Goal: Task Accomplishment & Management: Use online tool/utility

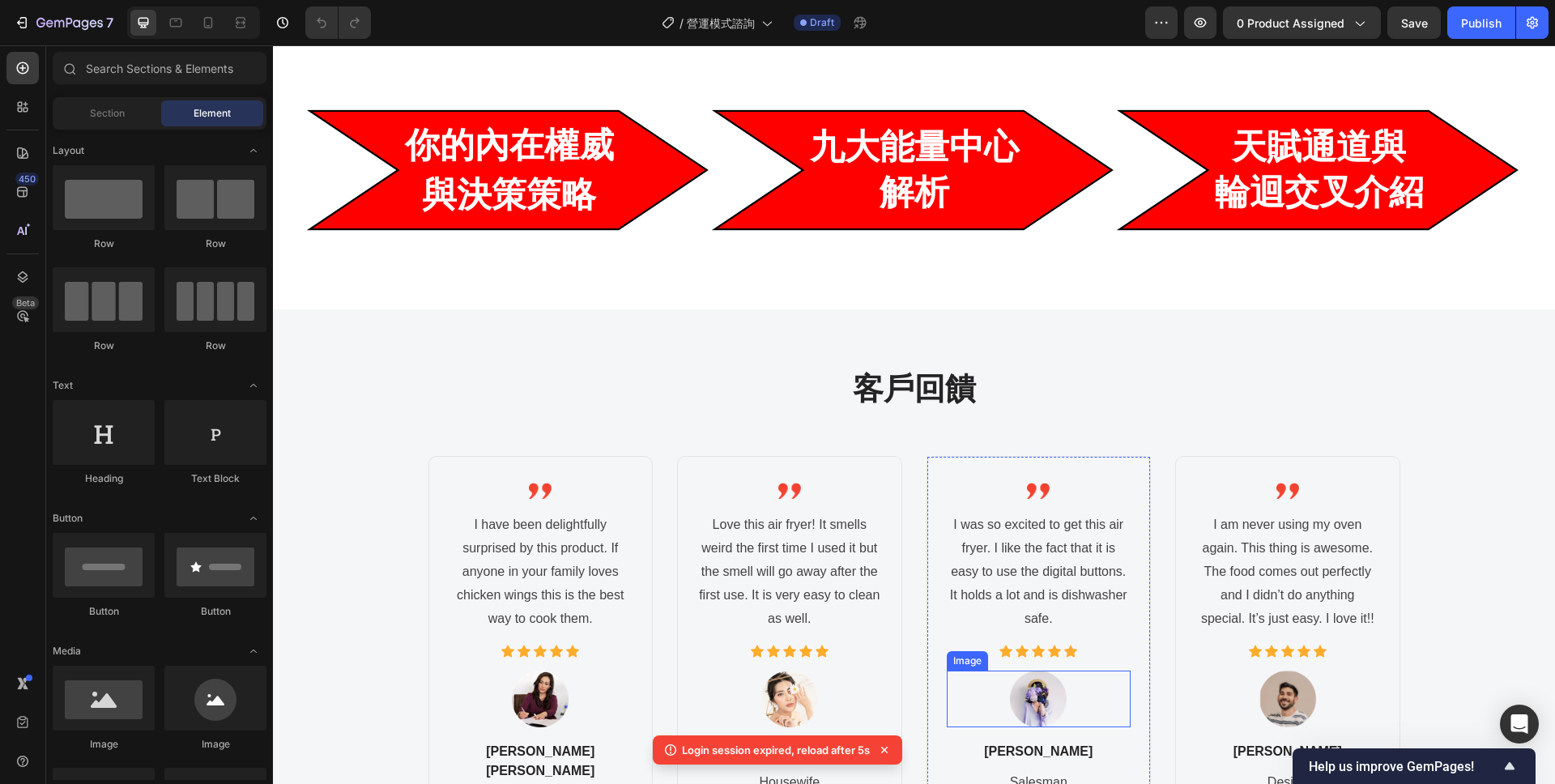
scroll to position [884, 0]
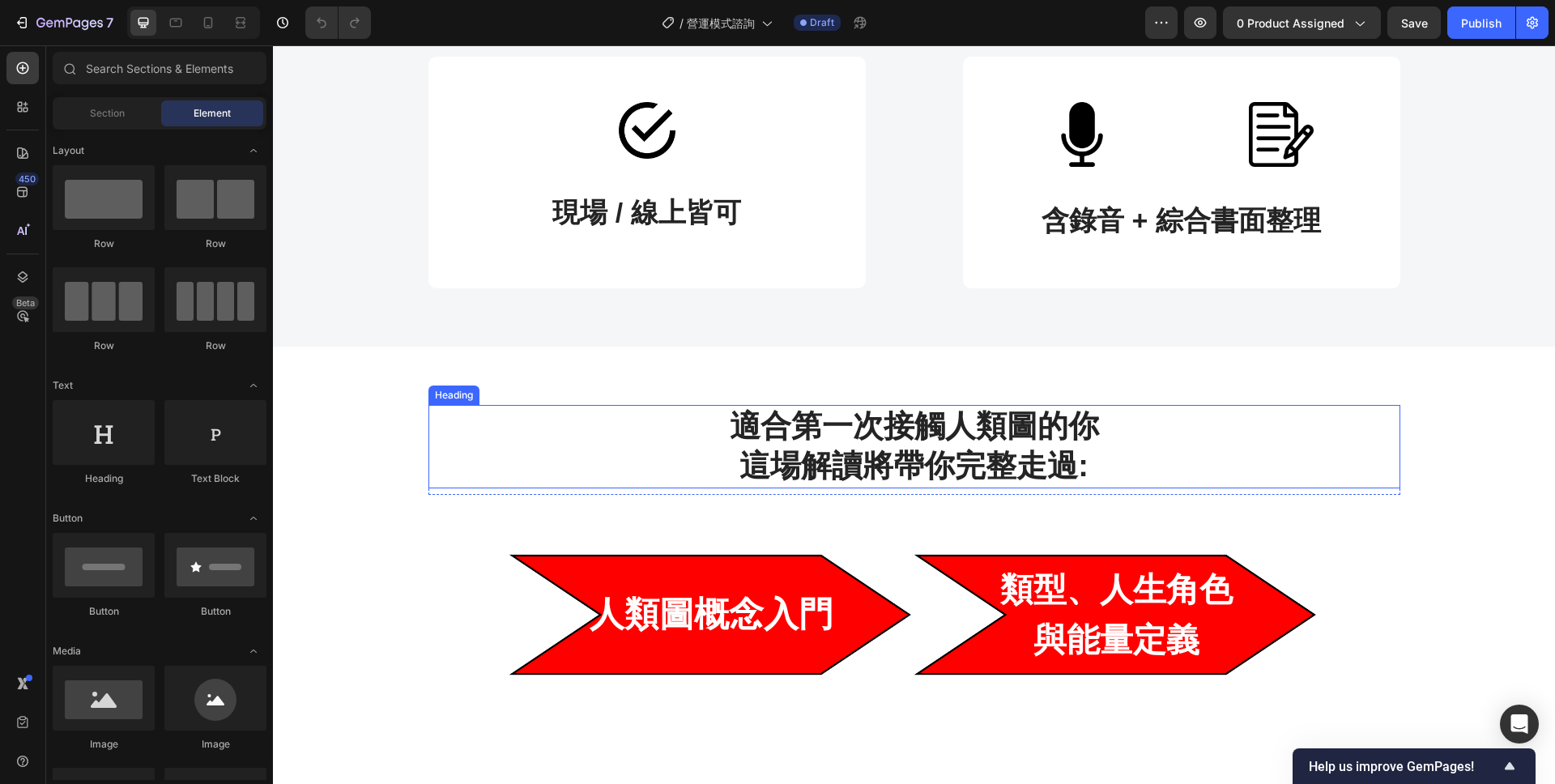
scroll to position [46, 0]
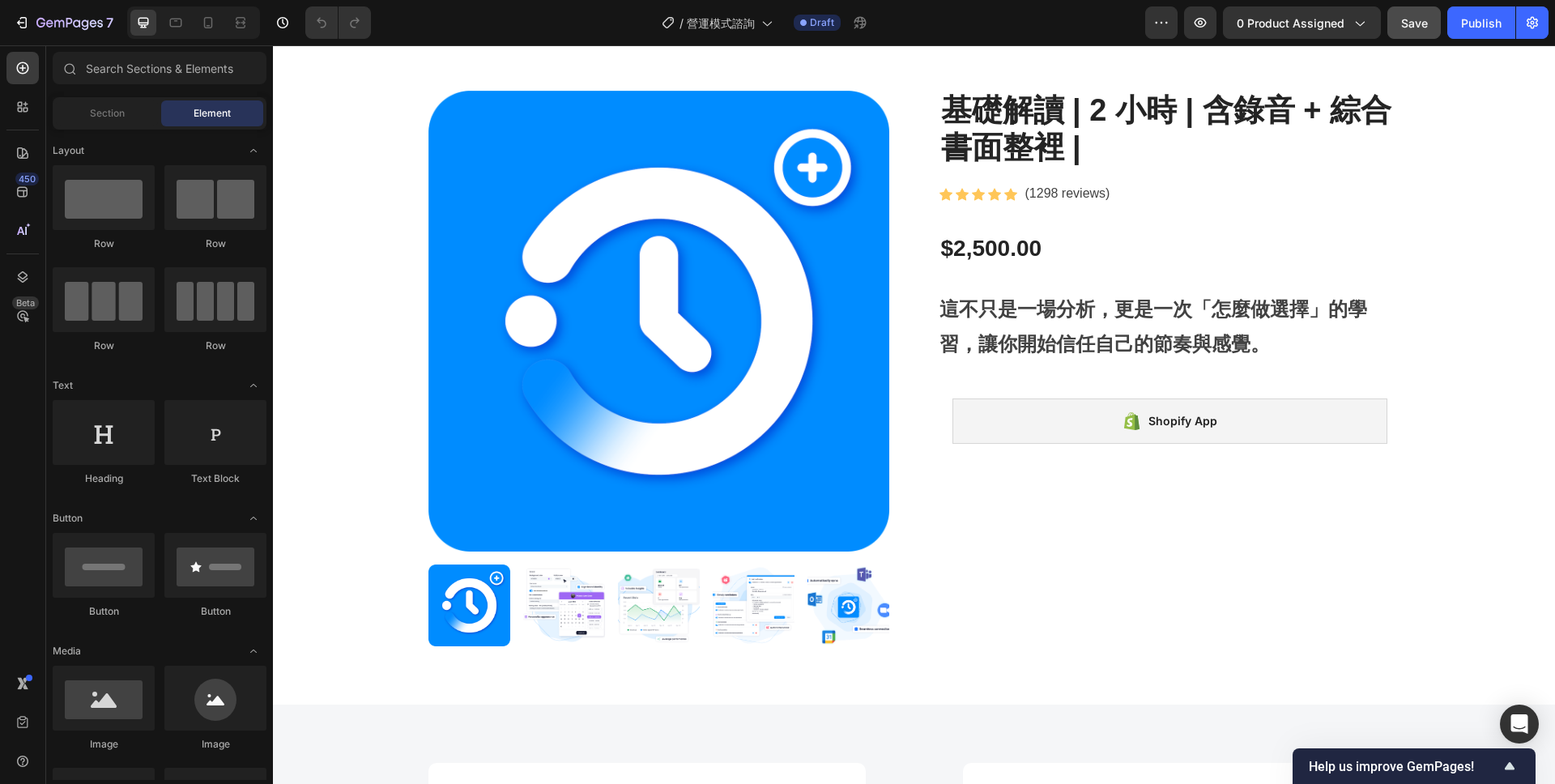
click at [1407, 38] on button "Save" at bounding box center [1415, 22] width 54 height 32
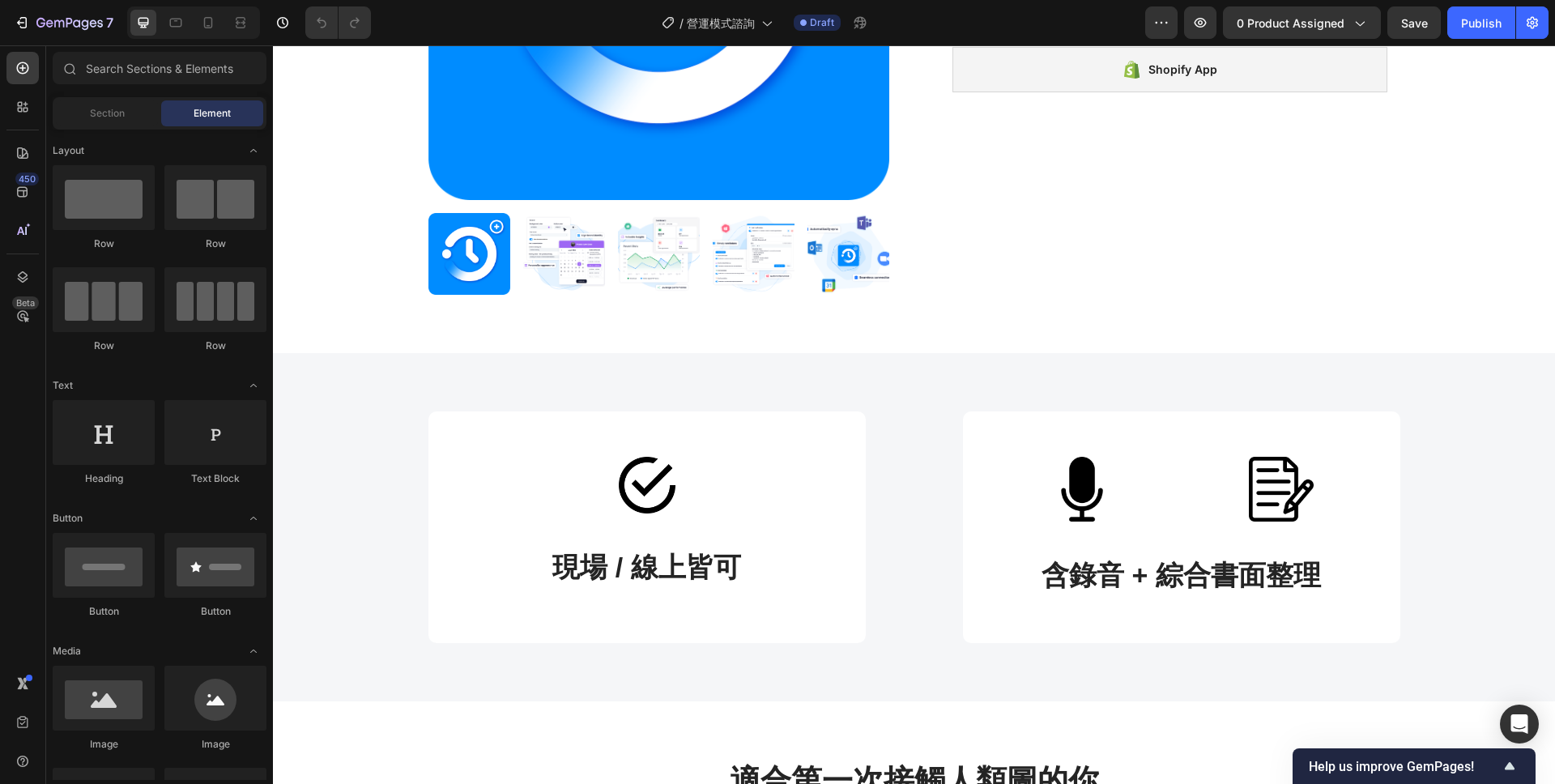
scroll to position [64, 0]
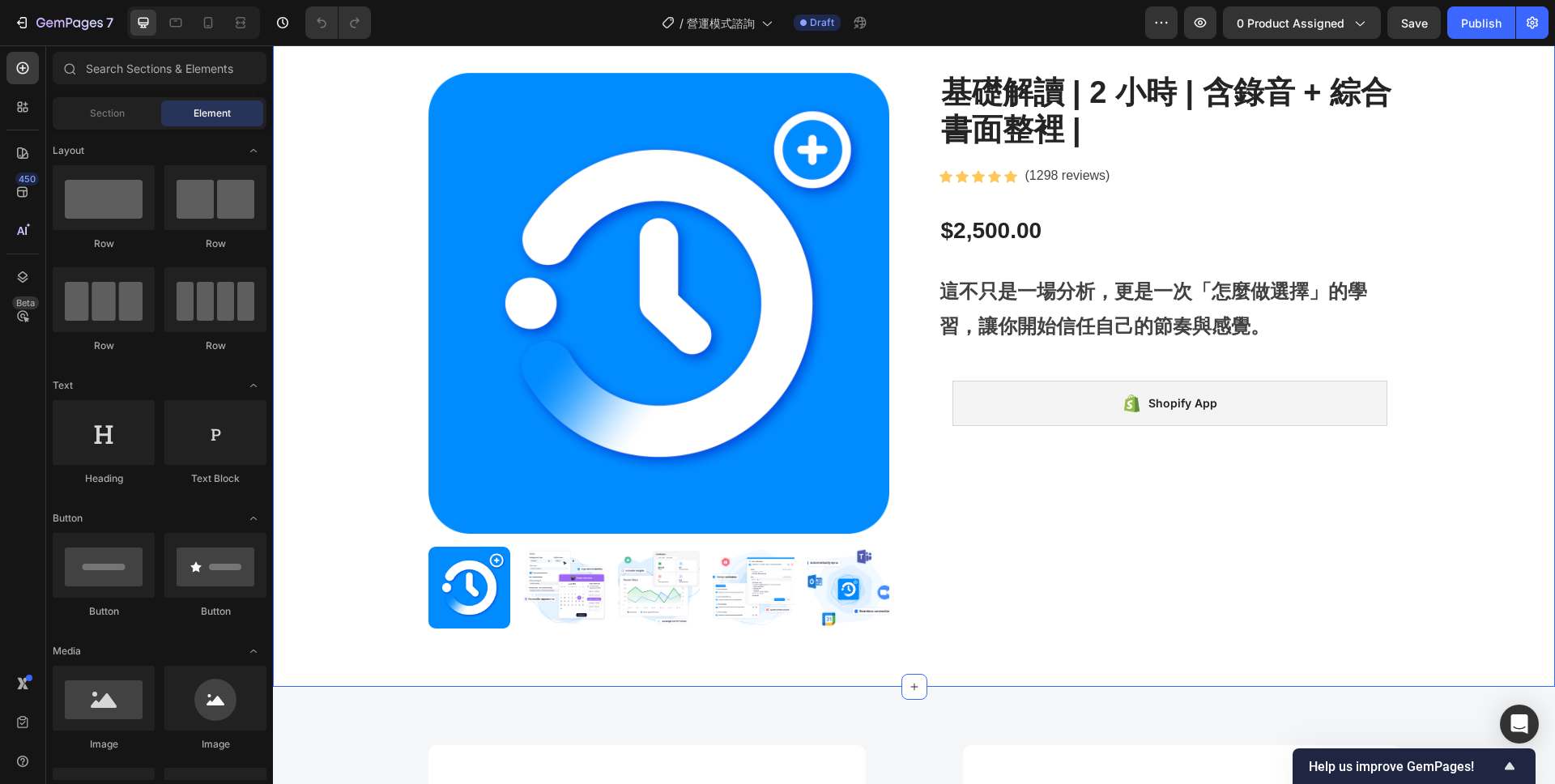
click at [1465, 523] on div "Product Images 基礎解讀 | 2 小時 | 含錄音 + 綜合書面整裡 | Product Title Icon Icon Icon Icon I…" at bounding box center [915, 350] width 1258 height 555
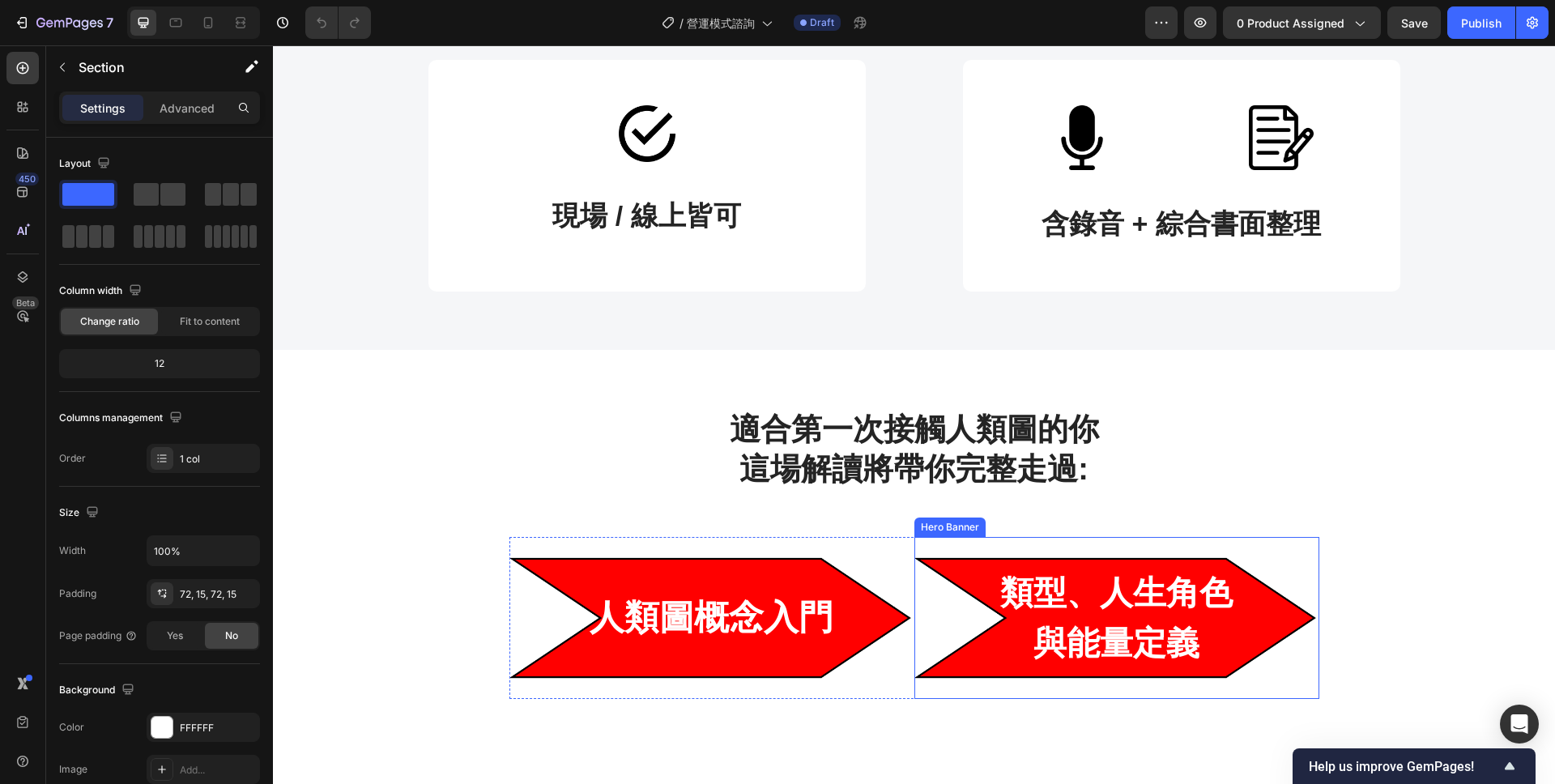
scroll to position [634, 0]
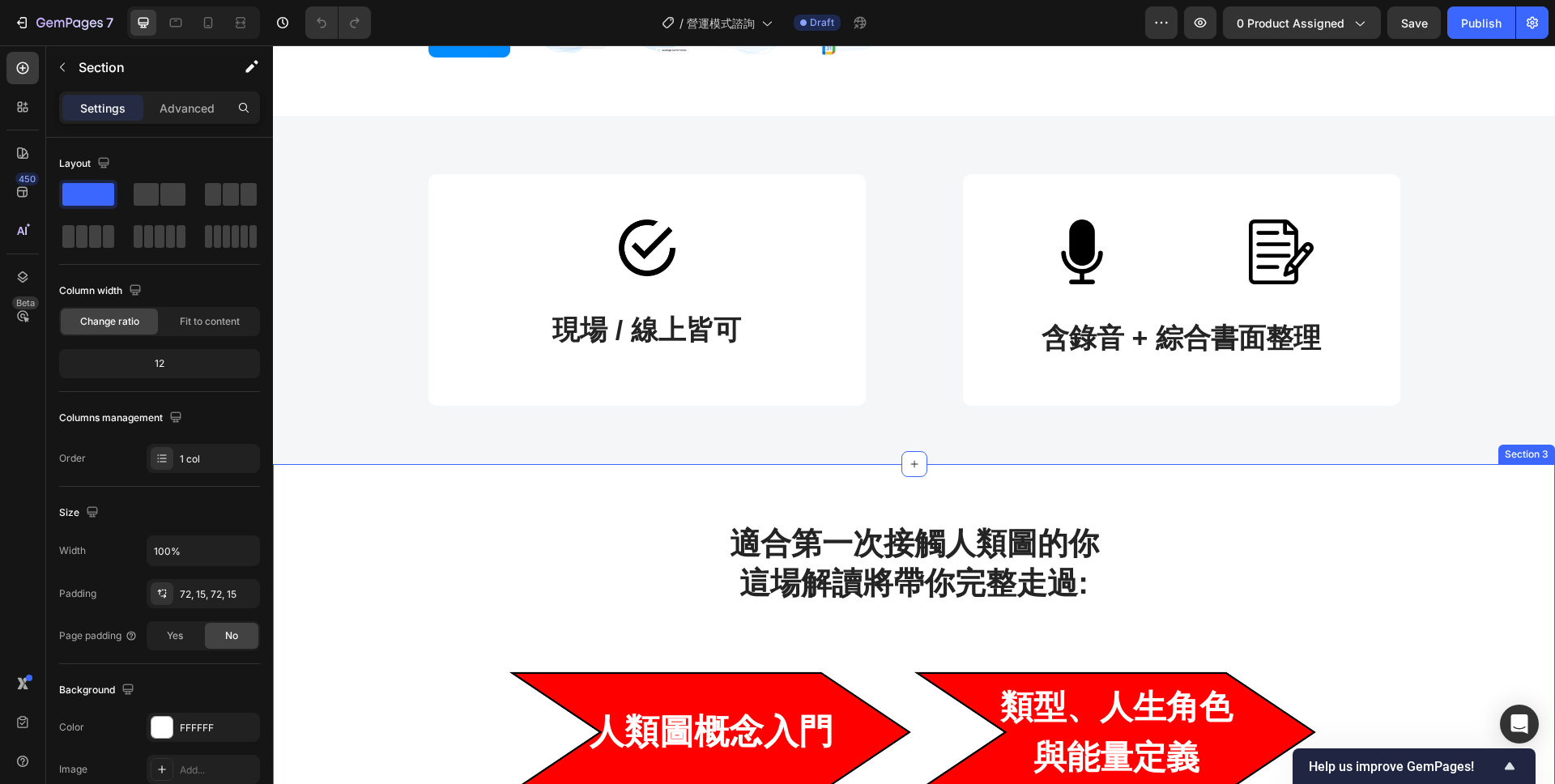
click at [581, 514] on div "適合第一次接觸人類圖的你 這場解讀將帶你完整走過: Heading Row 人類圖概念入門 Heading Hero Banner 類型、人生角色 與能量定義…" at bounding box center [914, 785] width 1282 height 644
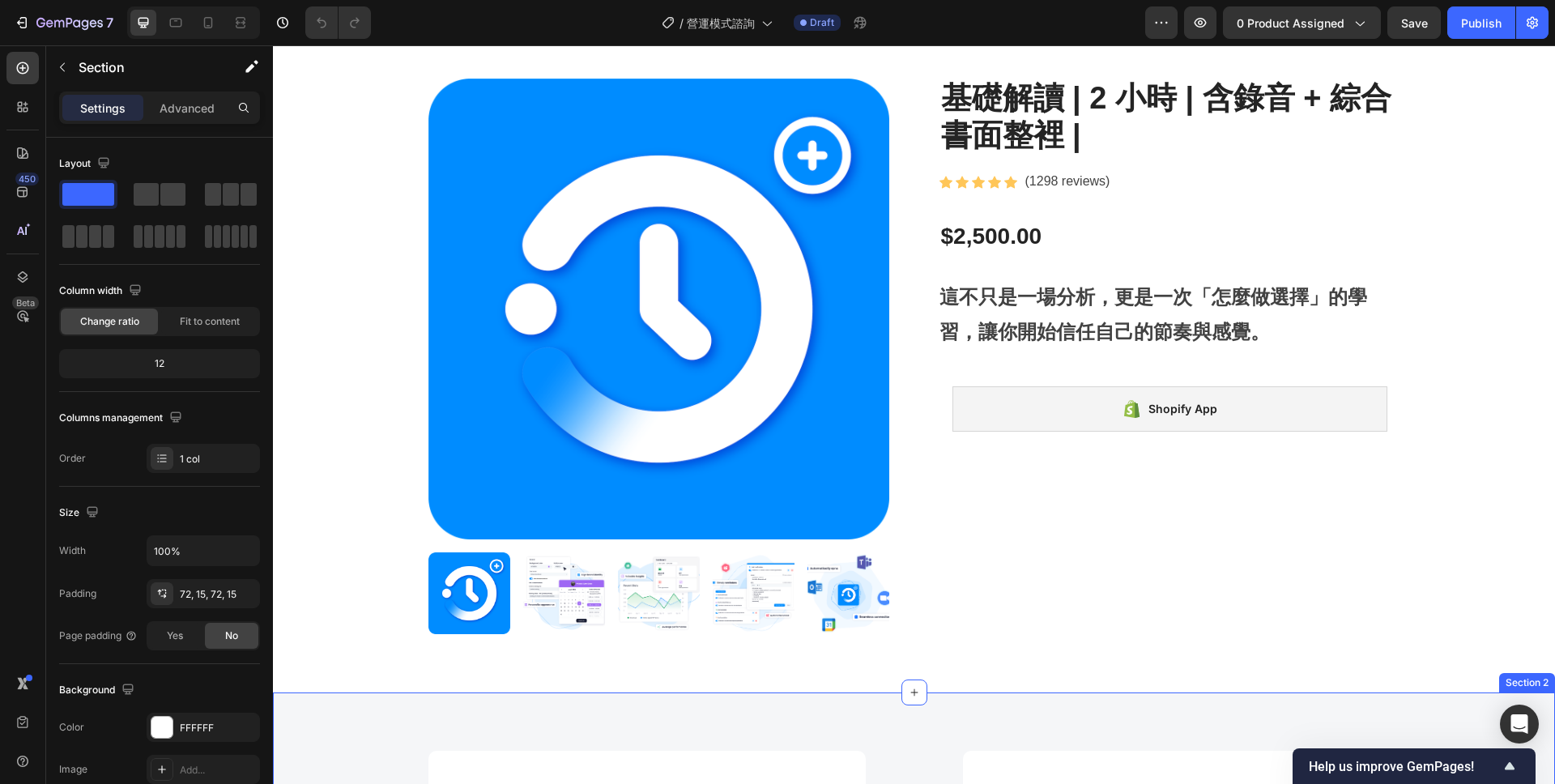
scroll to position [0, 0]
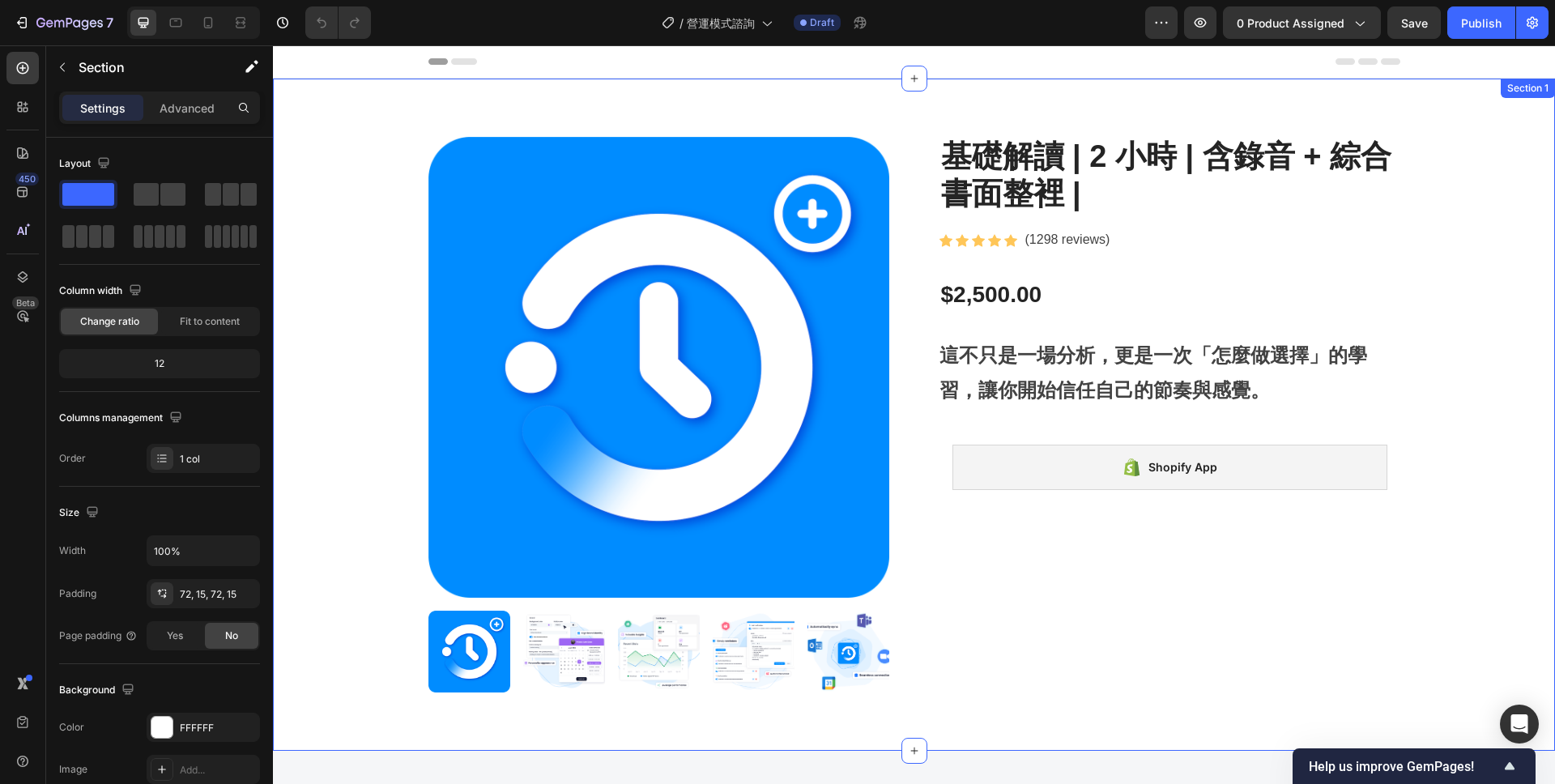
click at [335, 407] on div "Product Images 基礎解讀 | 2 小時 | 含錄音 + 綜合書面整裡 | Product Title Icon Icon Icon Icon I…" at bounding box center [915, 414] width 1258 height 555
click at [346, 272] on div "Product Images 基礎解讀 | 2 小時 | 含錄音 + 綜合書面整裡 | Product Title Icon Icon Icon Icon I…" at bounding box center [915, 414] width 1258 height 555
click at [353, 179] on div "Product Images 基礎解讀 | 2 小時 | 含錄音 + 綜合書面整裡 | Product Title Icon Icon Icon Icon I…" at bounding box center [915, 414] width 1258 height 555
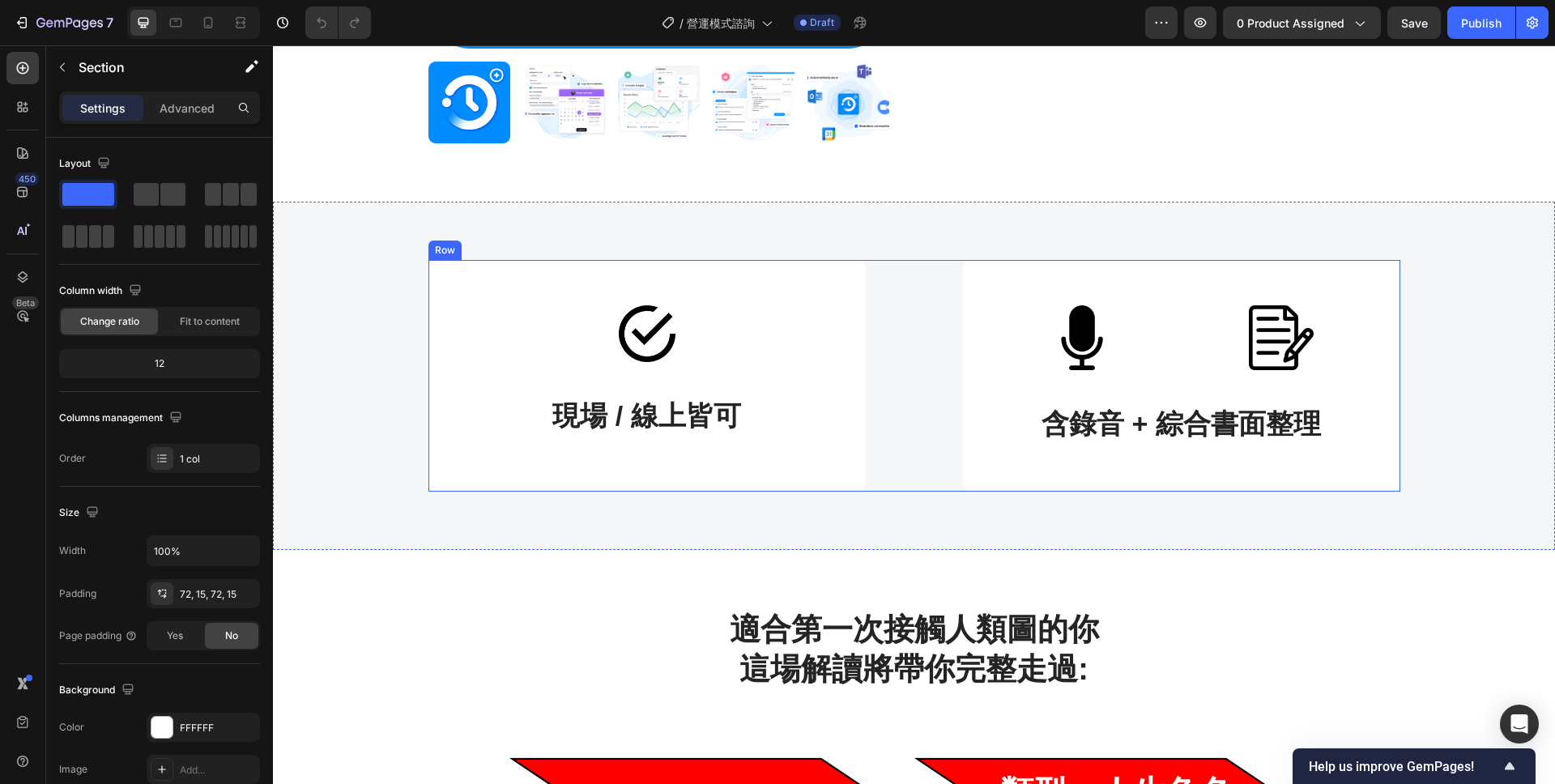
scroll to position [677, 0]
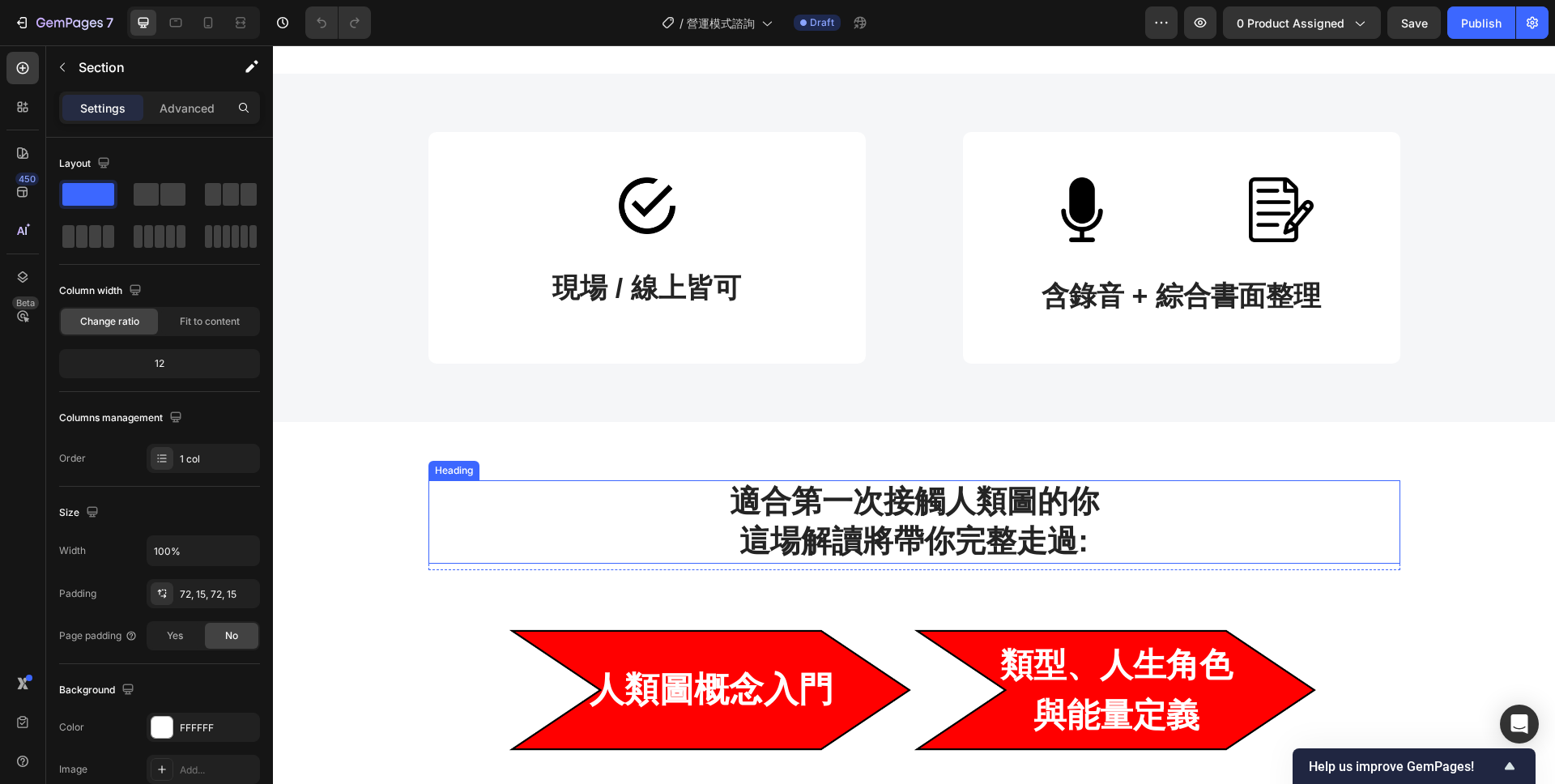
click at [990, 501] on h2 "適合第一次接觸人類圖的你 這場解讀將帶你完整走過:" at bounding box center [915, 522] width 972 height 83
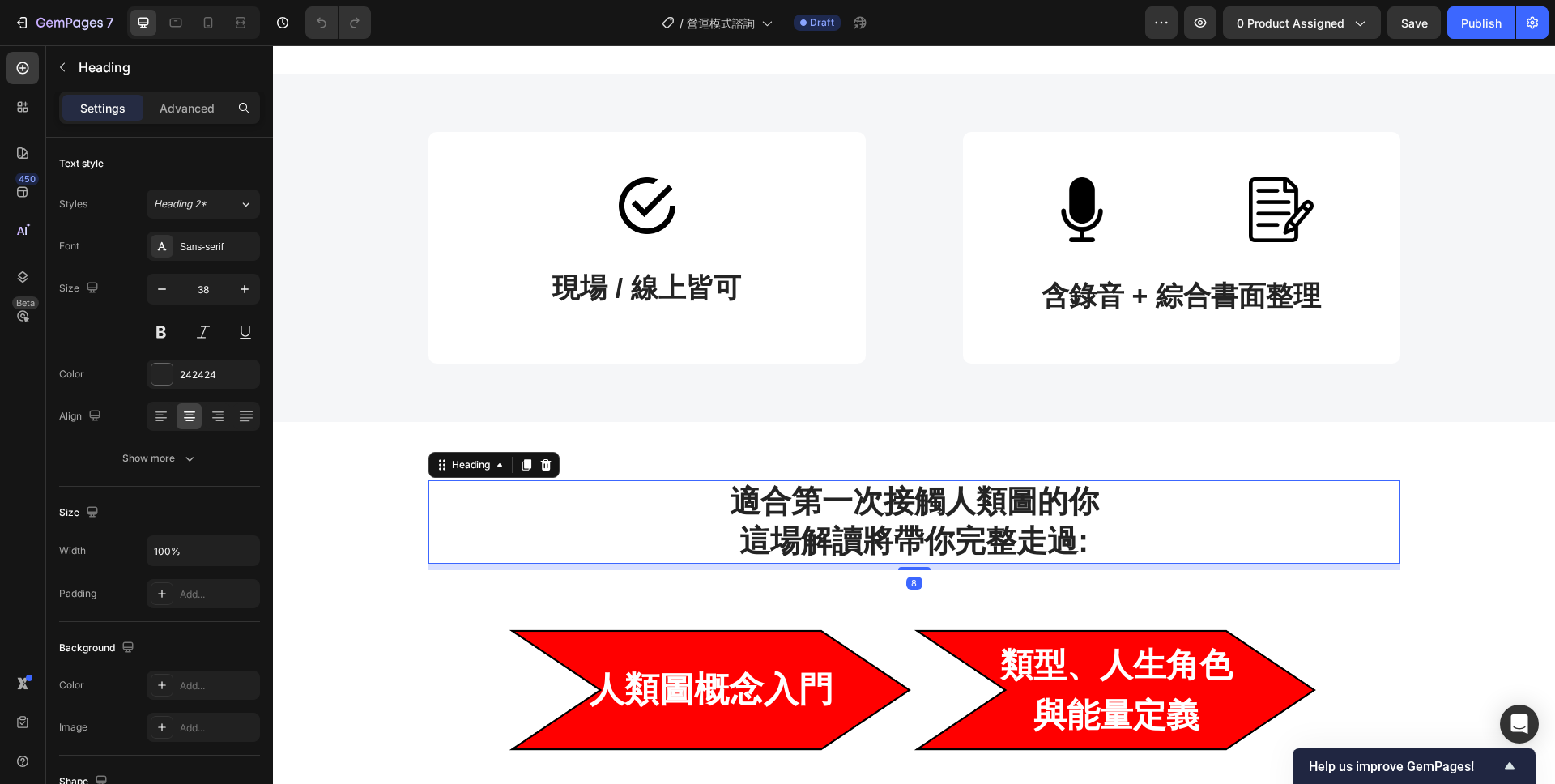
click at [1051, 493] on h2 "適合第一次接觸人類圖的你 這場解讀將帶你完整走過:" at bounding box center [915, 522] width 972 height 83
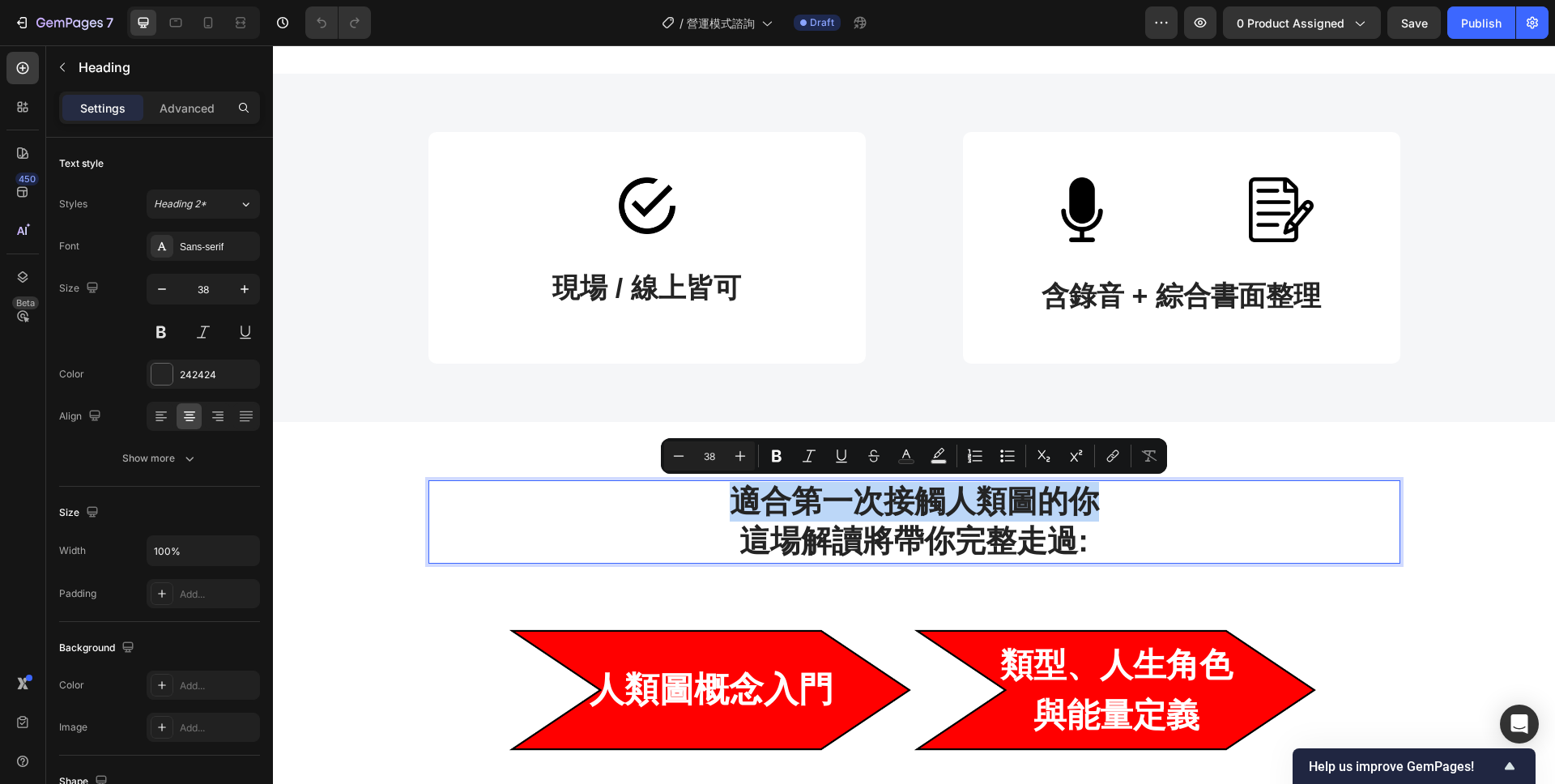
drag, startPoint x: 1101, startPoint y: 498, endPoint x: 735, endPoint y: 494, distance: 366.0
click at [735, 494] on p "適合第一次接觸人類圖的你 這場解讀將帶你完整走過:" at bounding box center [915, 522] width 969 height 80
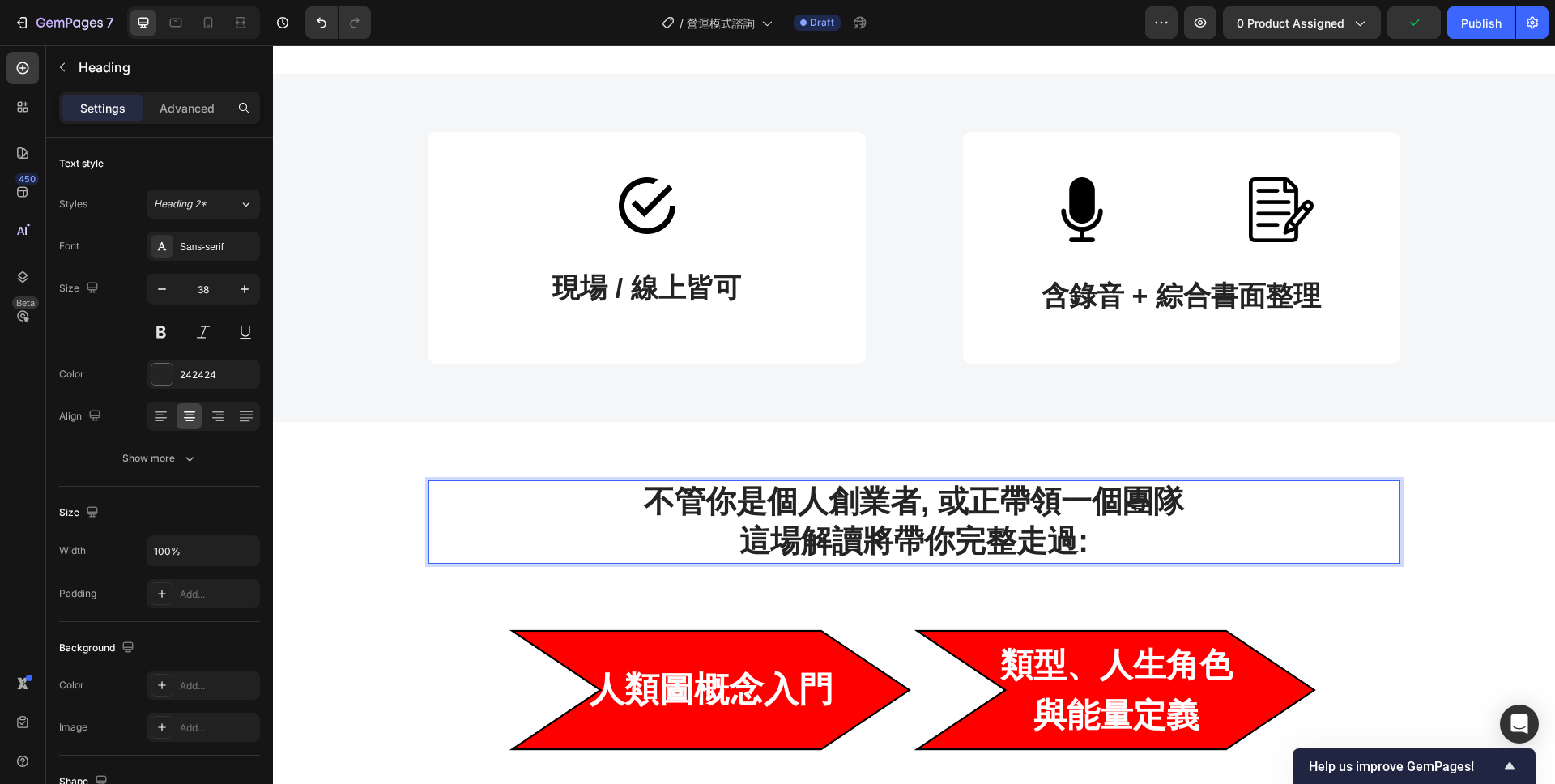
click at [914, 532] on p "⁠⁠⁠⁠⁠⁠⁠不管你是個人創業者, 或正帶領一個團隊 這場解讀將帶你完整走過:" at bounding box center [915, 522] width 969 height 80
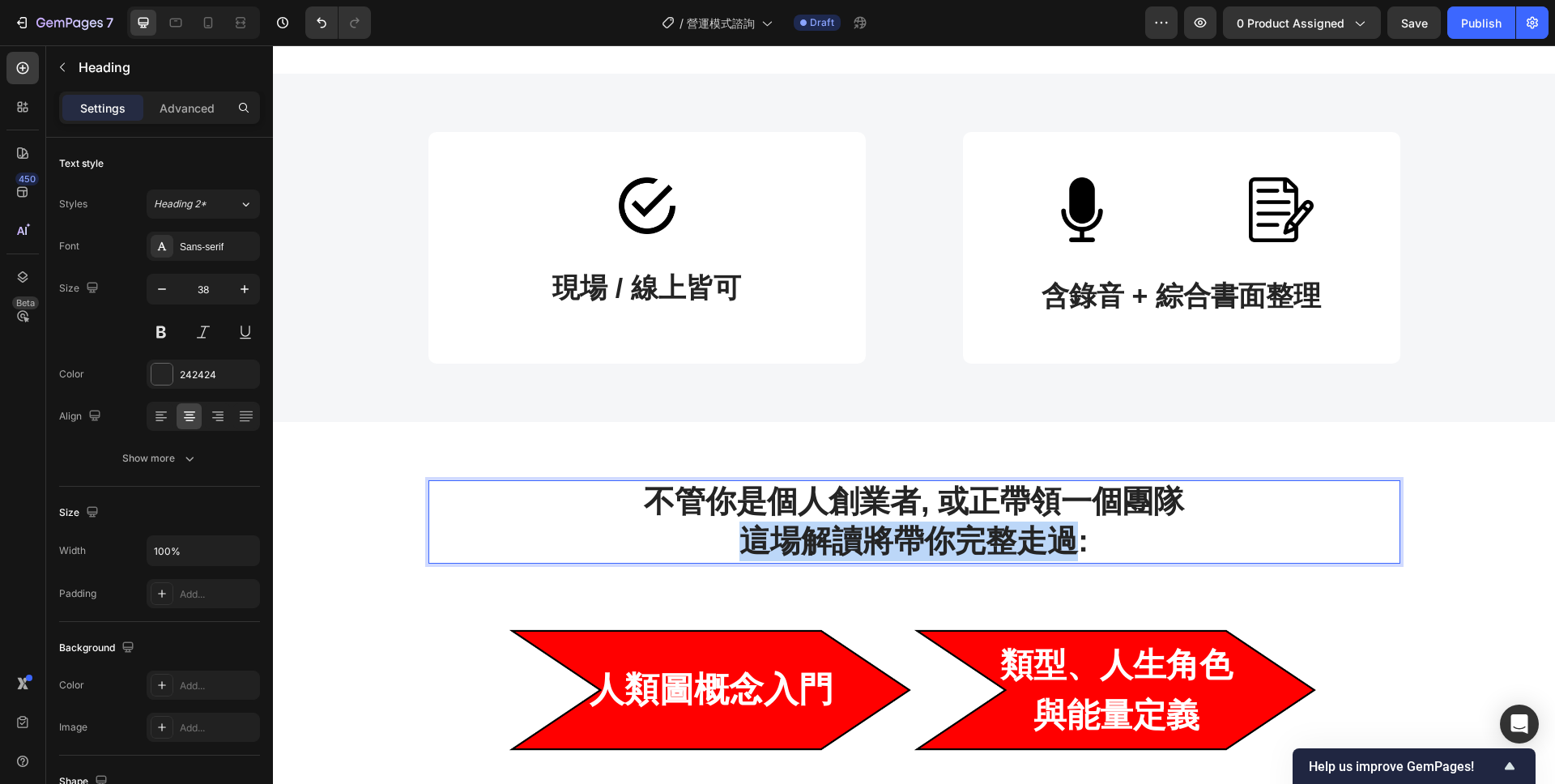
drag, startPoint x: 1078, startPoint y: 537, endPoint x: 751, endPoint y: 536, distance: 327.0
click at [751, 536] on p "不管你是個人創業者, 或正帶領一個團隊 這場解讀將帶你完整走過:" at bounding box center [915, 522] width 969 height 80
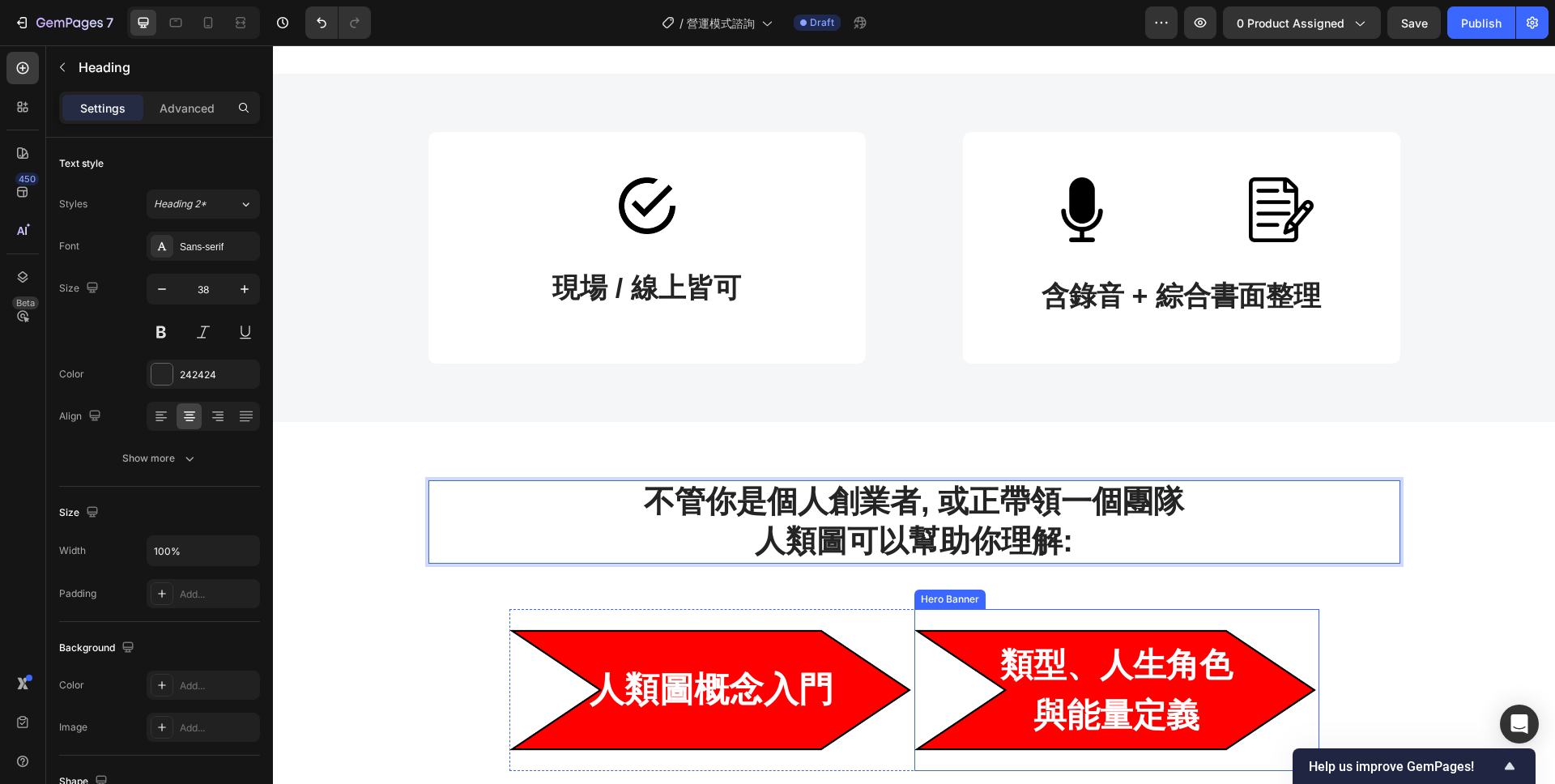
click at [1167, 632] on div "Background Image" at bounding box center [1117, 689] width 405 height 162
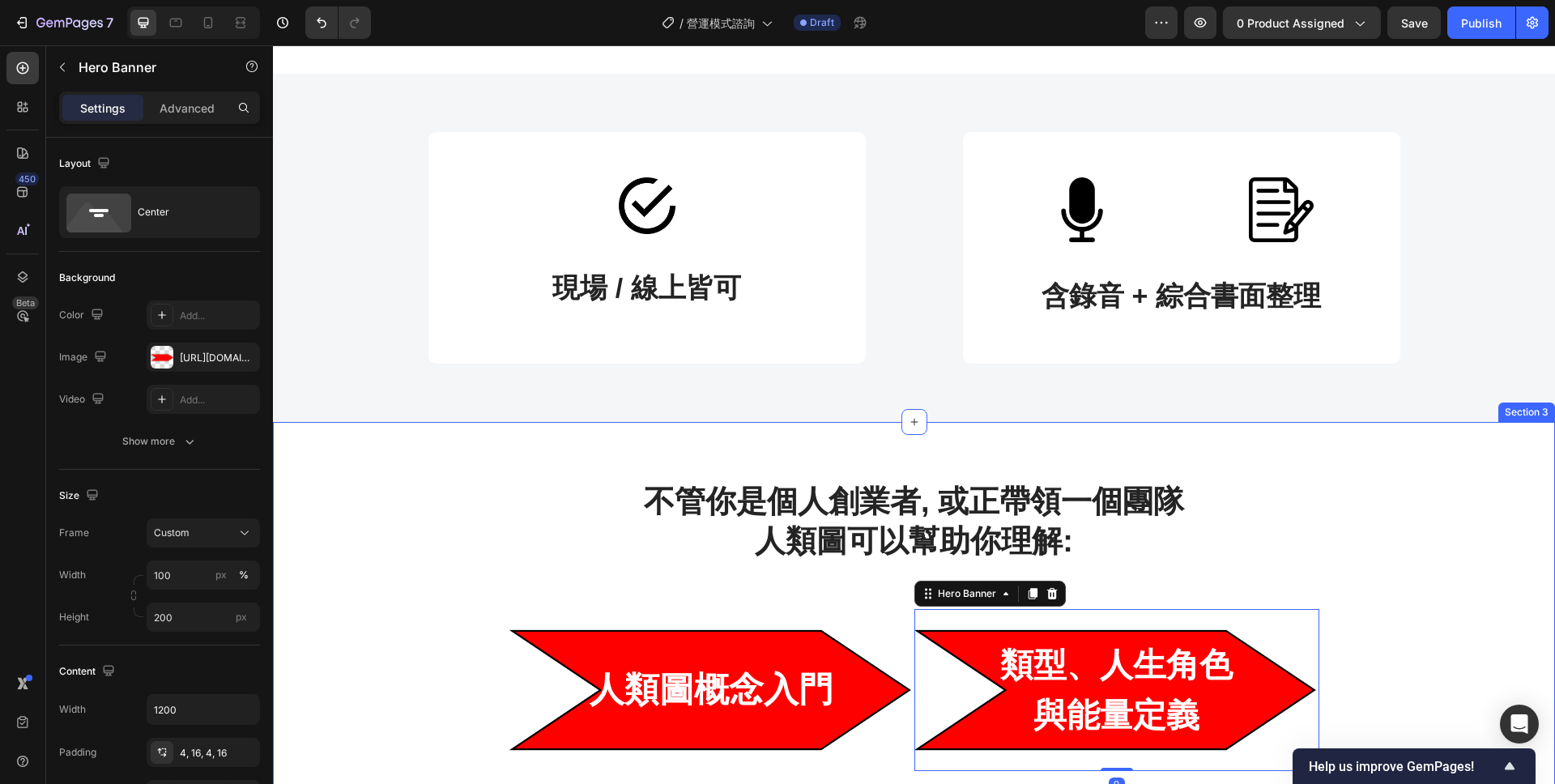
scroll to position [923, 0]
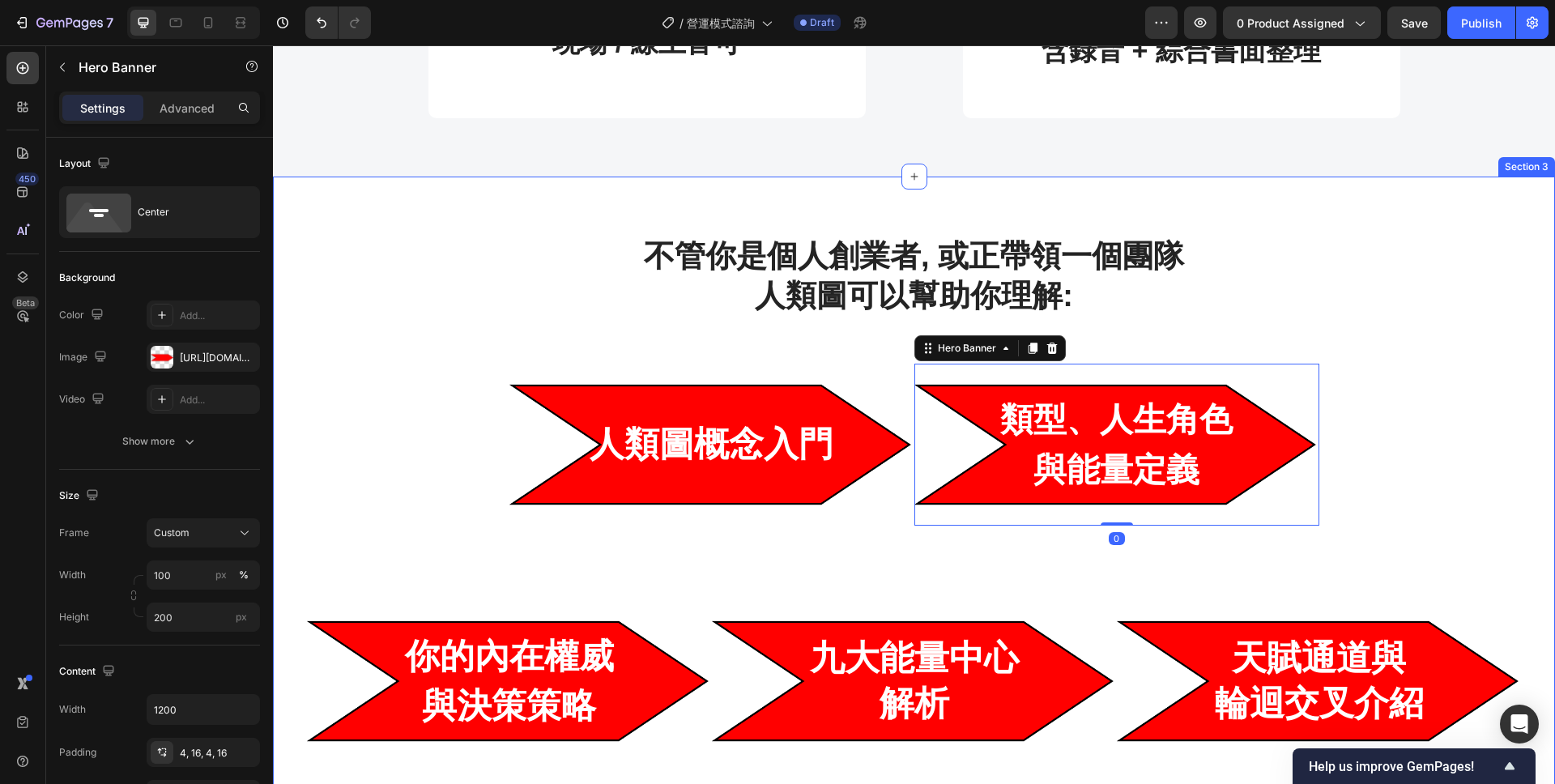
click at [455, 431] on div "不管你是個人創業者, 或正帶領一個團隊 人類圖可以幫助你理解: Heading Row 人類圖概念入門 Heading Hero Banner 類型、人生角色…" at bounding box center [915, 498] width 1258 height 527
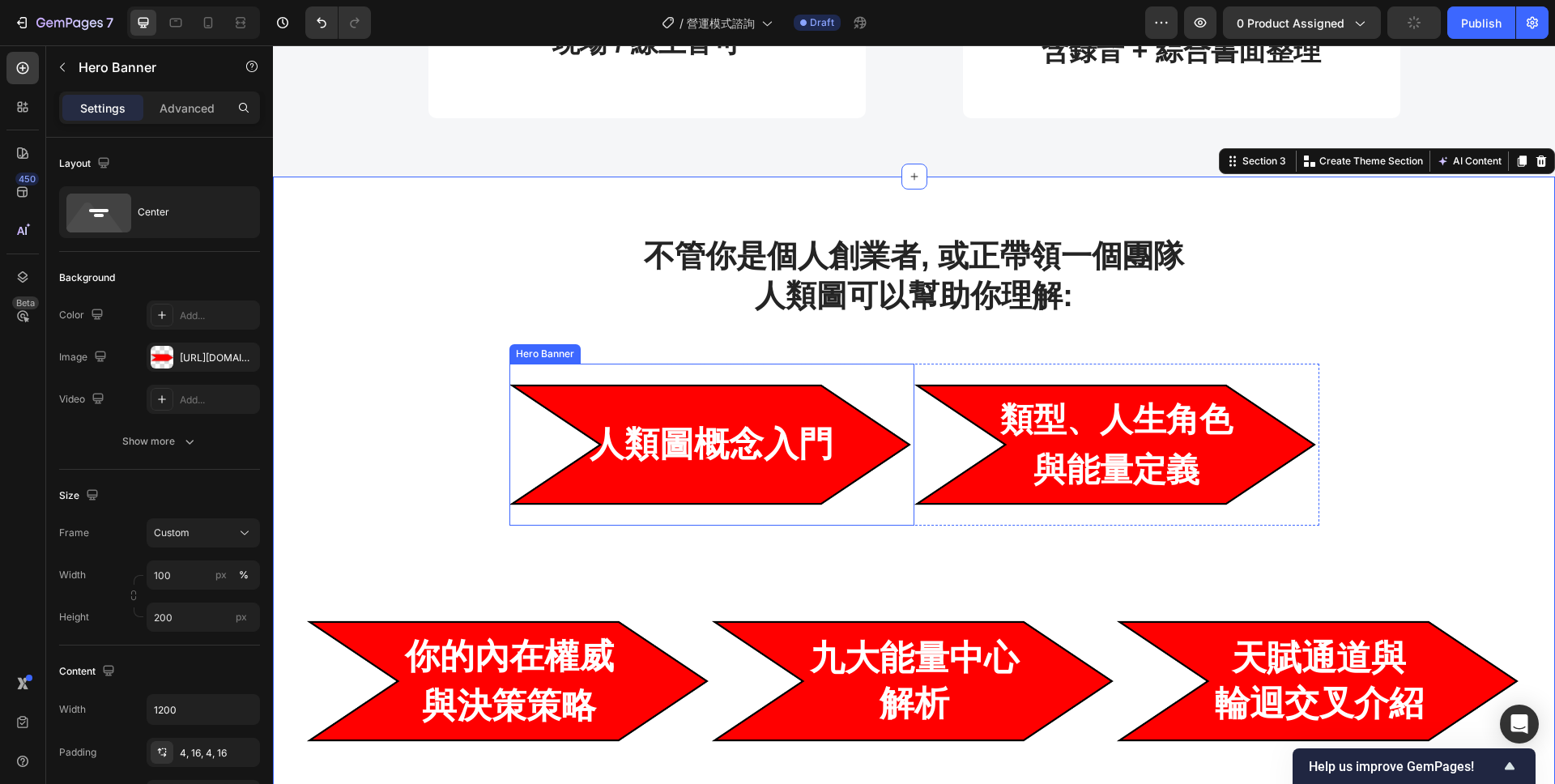
click at [603, 378] on div "Background Image" at bounding box center [711, 444] width 405 height 162
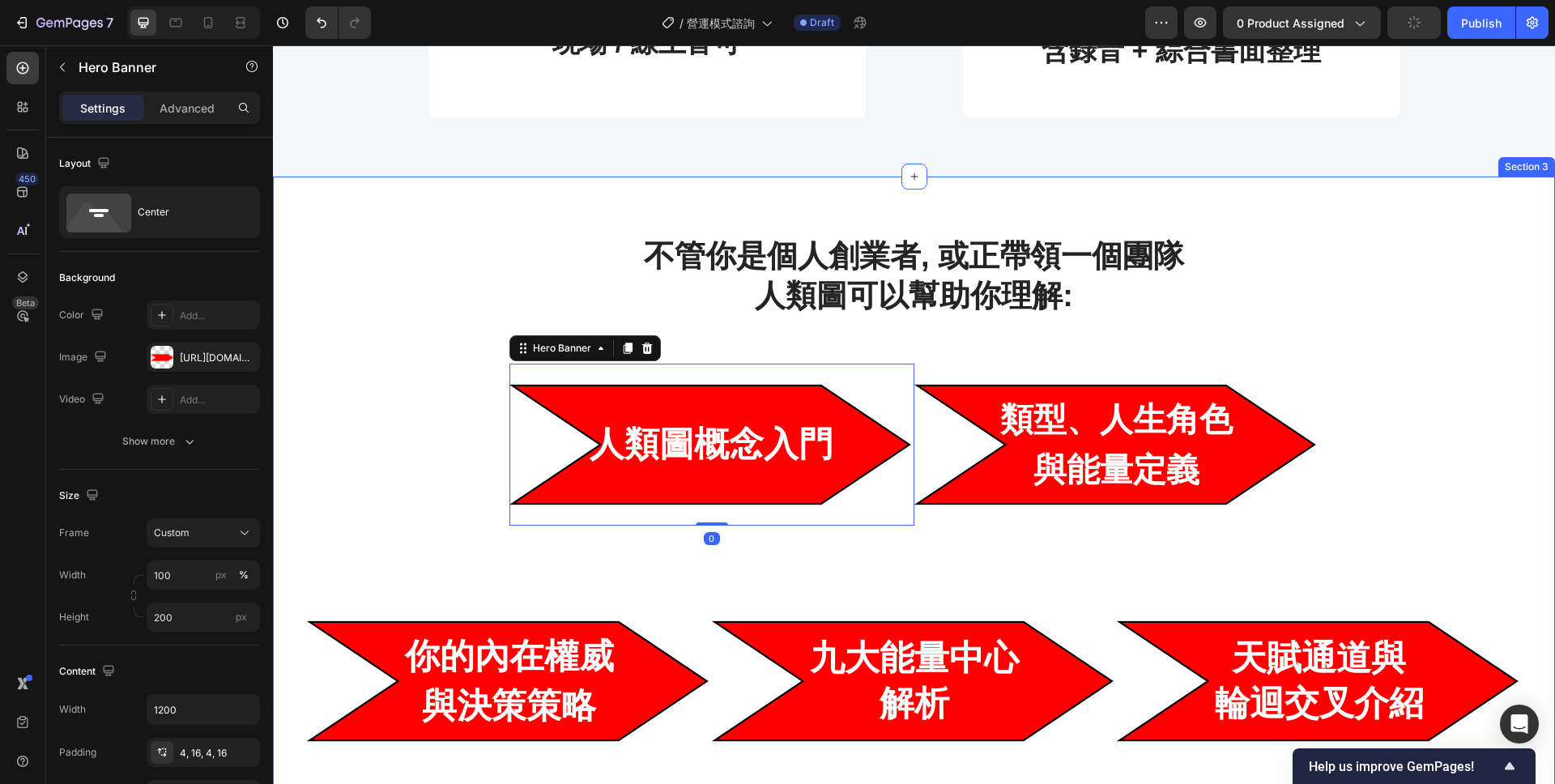
click at [693, 349] on div "不管你是個人創業者, 或正帶領一個團隊 人類圖可以幫助你理解: Heading Row 人類圖概念入門 Heading Hero Banner 0 類型、人生…" at bounding box center [915, 498] width 1258 height 527
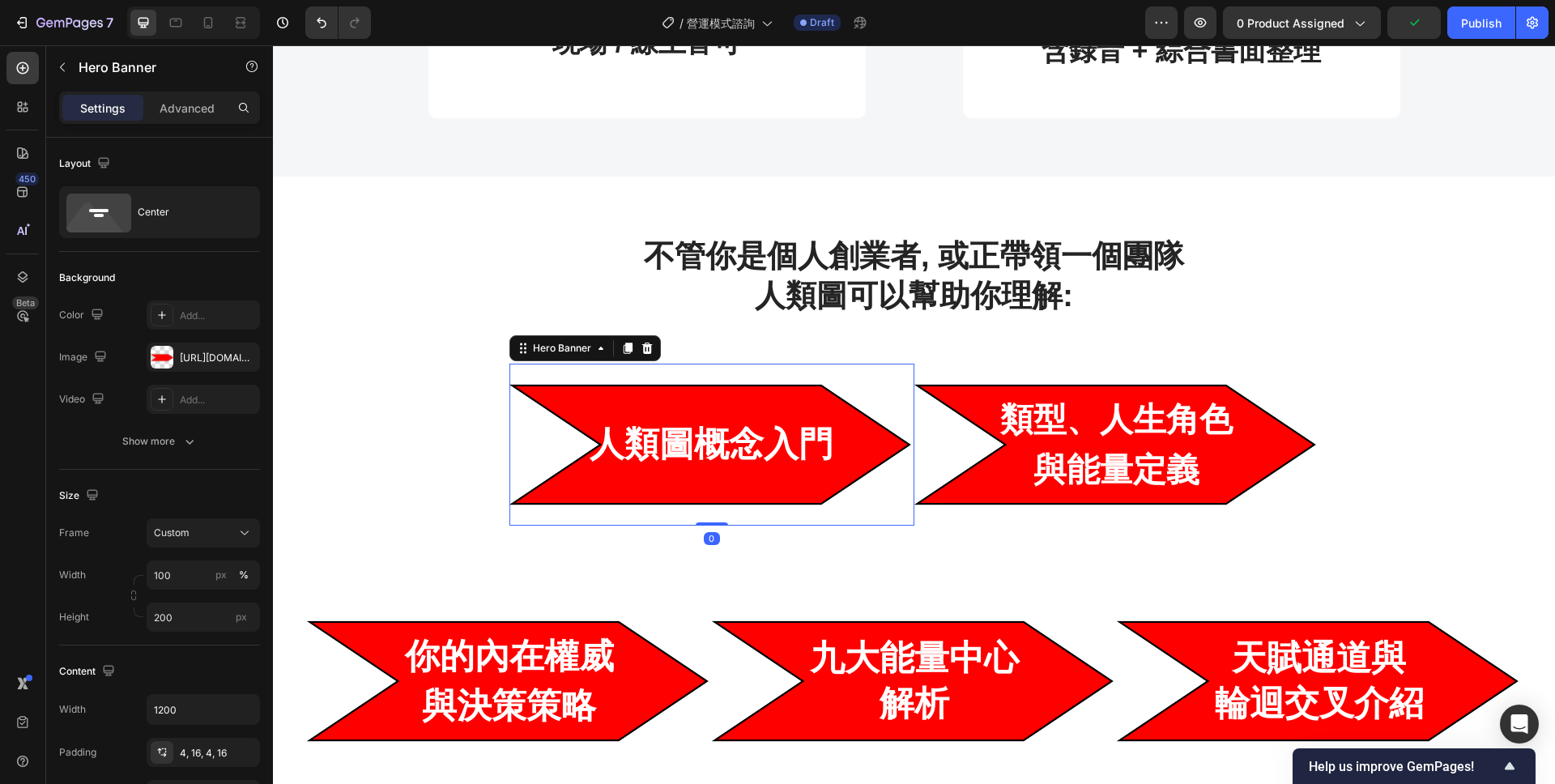
click at [729, 385] on div "Background Image" at bounding box center [711, 444] width 405 height 162
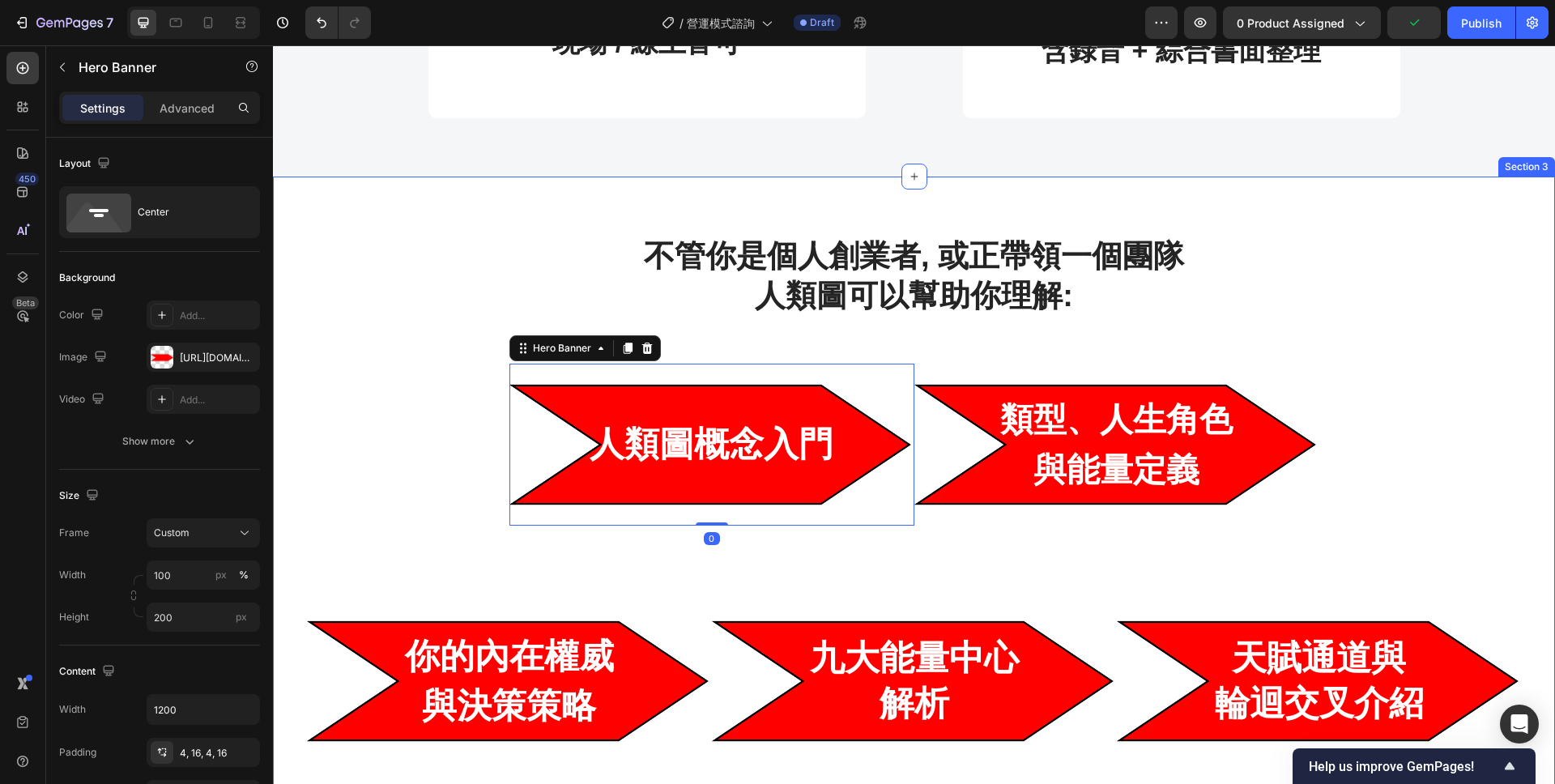
click at [933, 582] on div "不管你是個人創業者, 或正帶領一個團隊 人類圖可以幫助你理解: Heading Row 人類圖概念入門 Heading Hero Banner 0 類型、人生…" at bounding box center [915, 498] width 1258 height 527
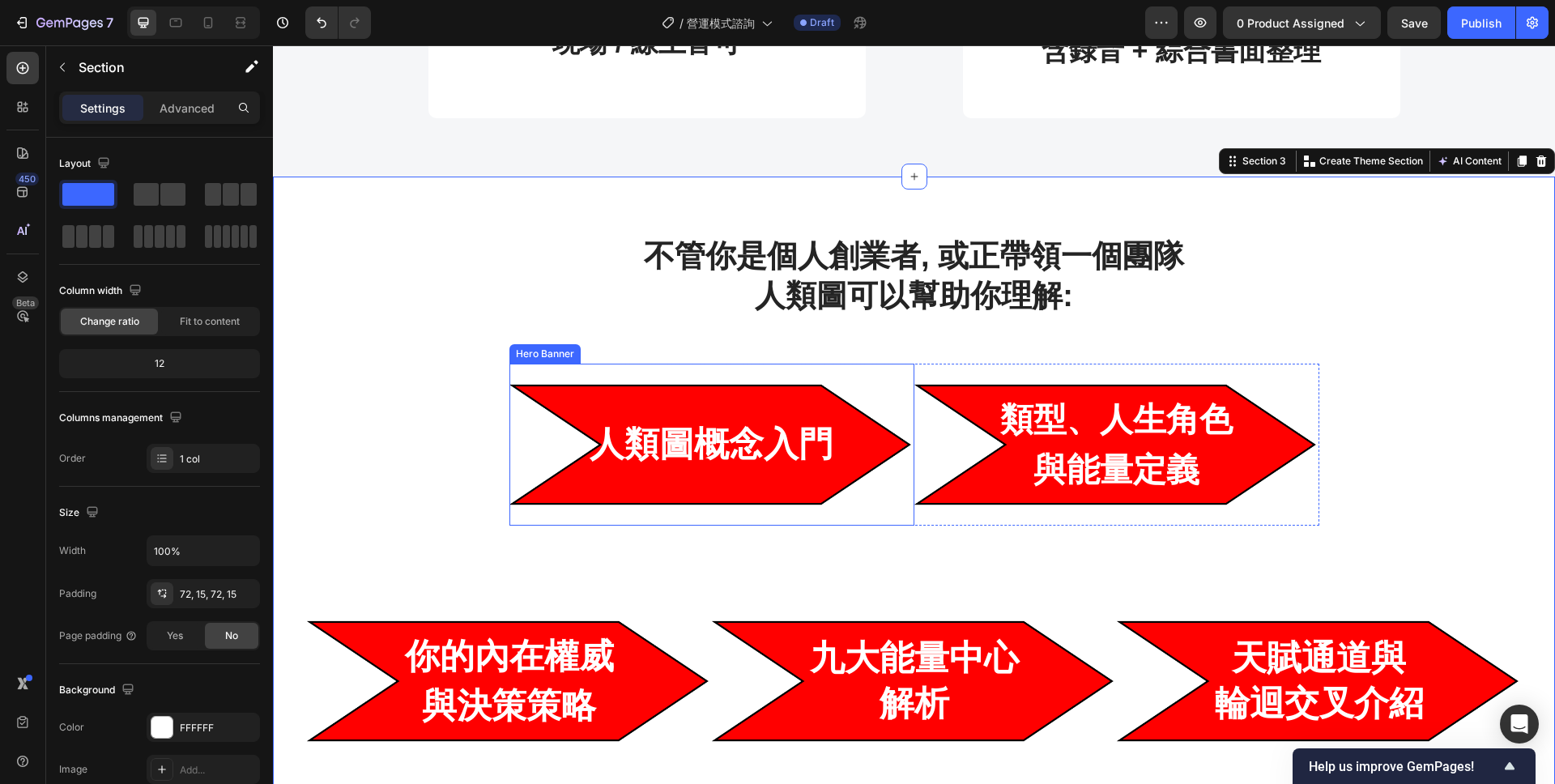
click at [857, 395] on div "Background Image" at bounding box center [711, 444] width 405 height 162
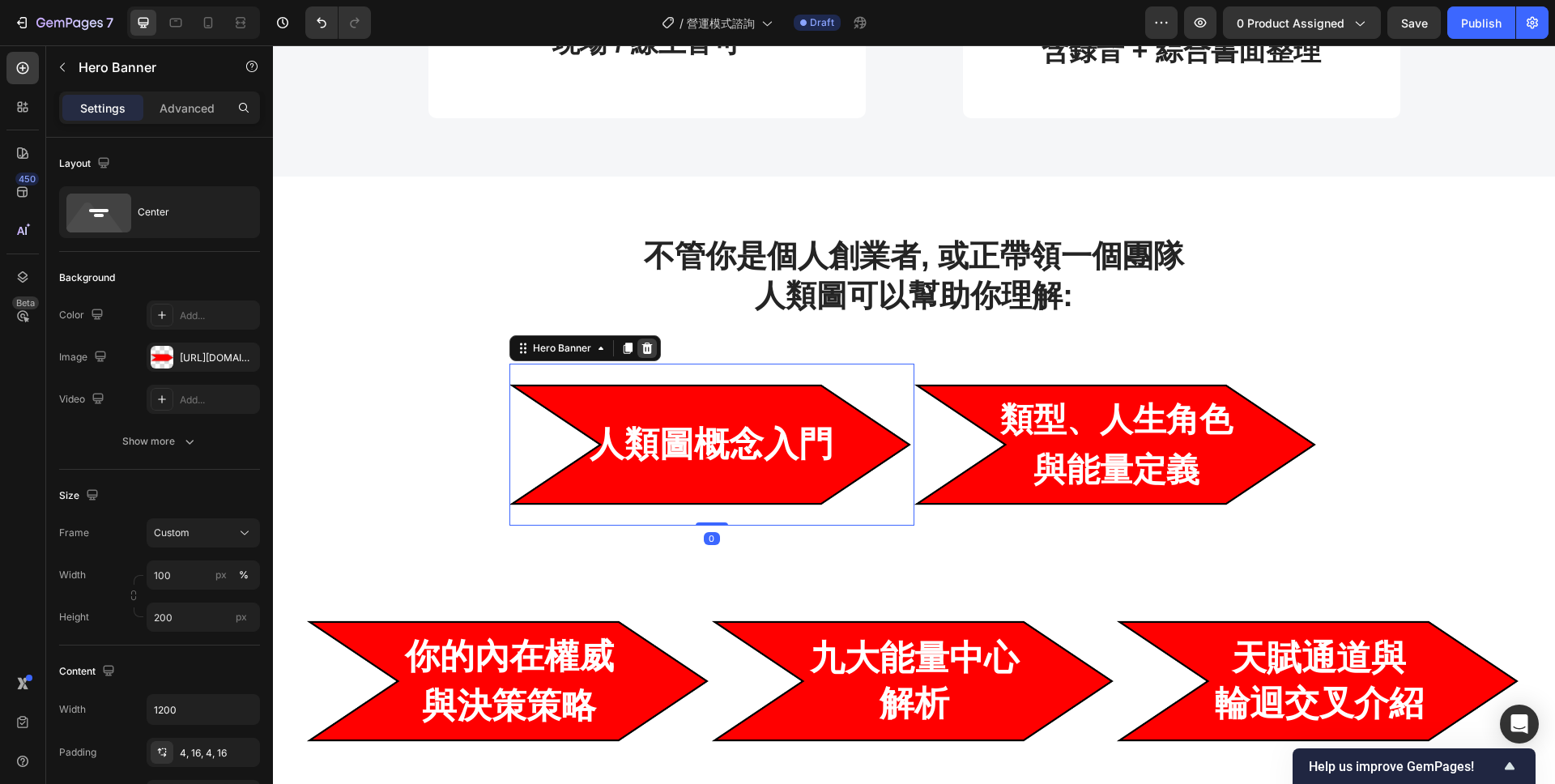
click at [650, 342] on icon at bounding box center [648, 348] width 13 height 13
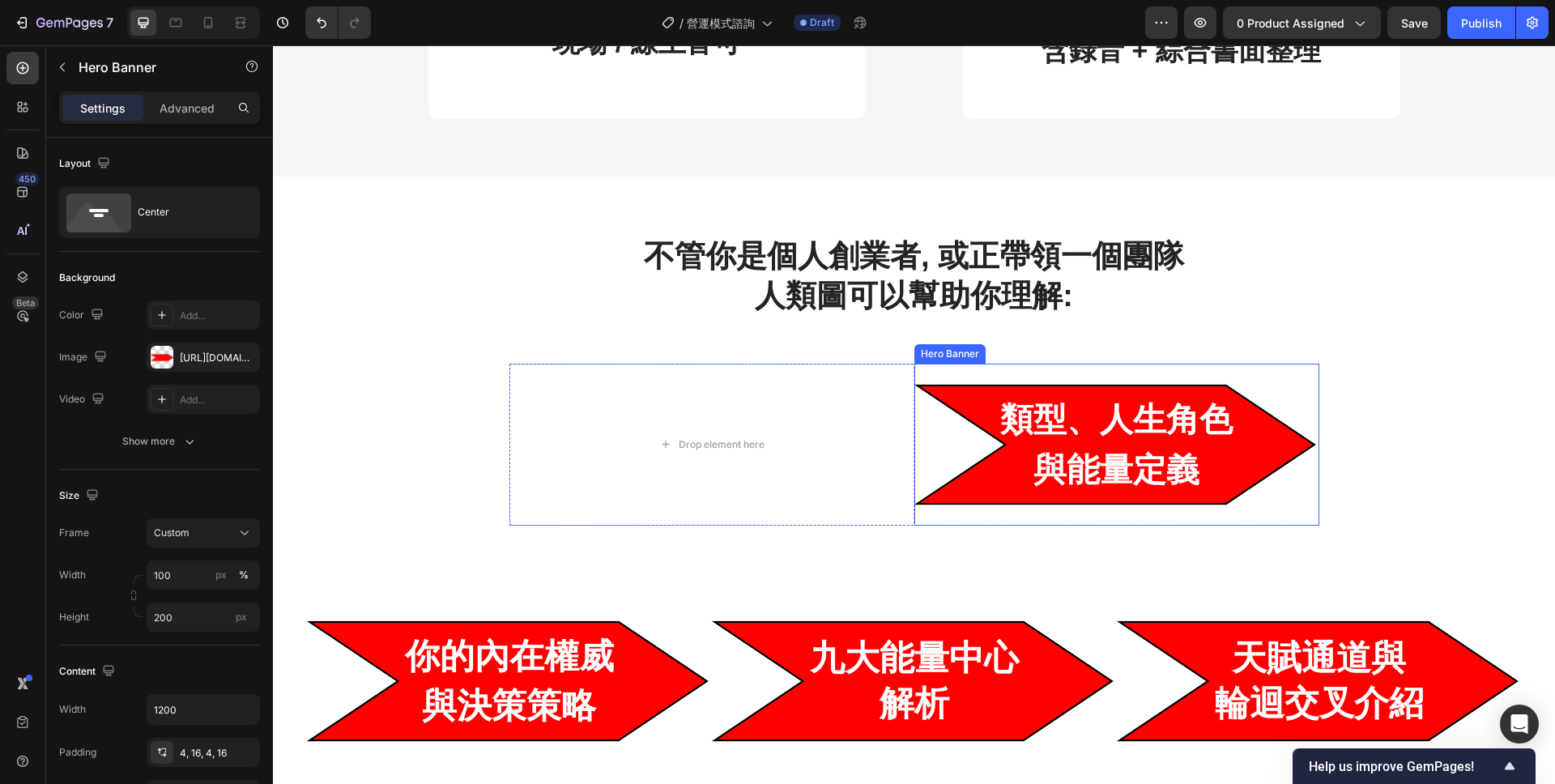
click at [950, 372] on div "Background Image" at bounding box center [1117, 444] width 405 height 162
click at [1054, 349] on icon at bounding box center [1051, 348] width 10 height 11
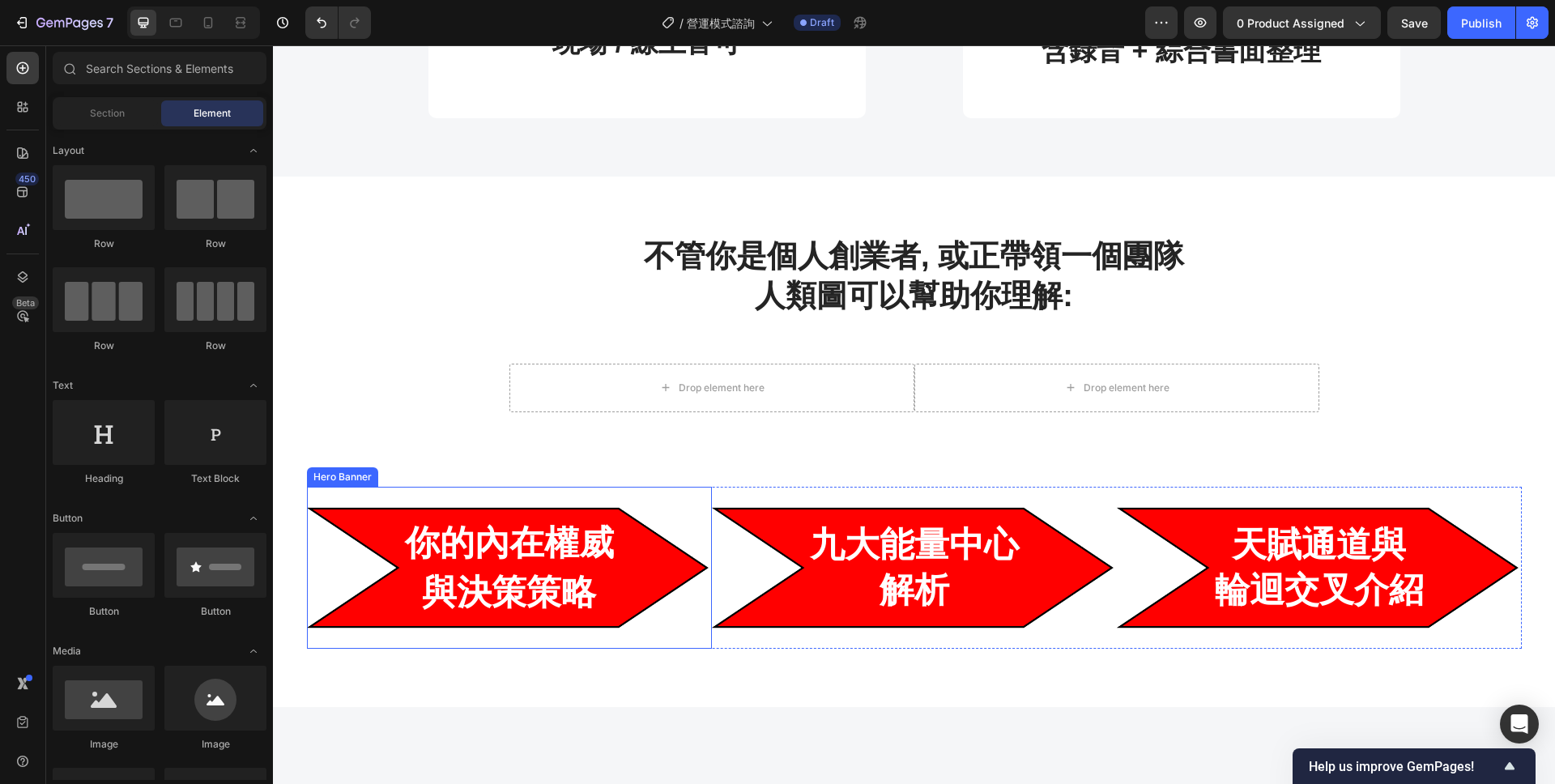
click at [428, 500] on div "Background Image" at bounding box center [509, 567] width 405 height 162
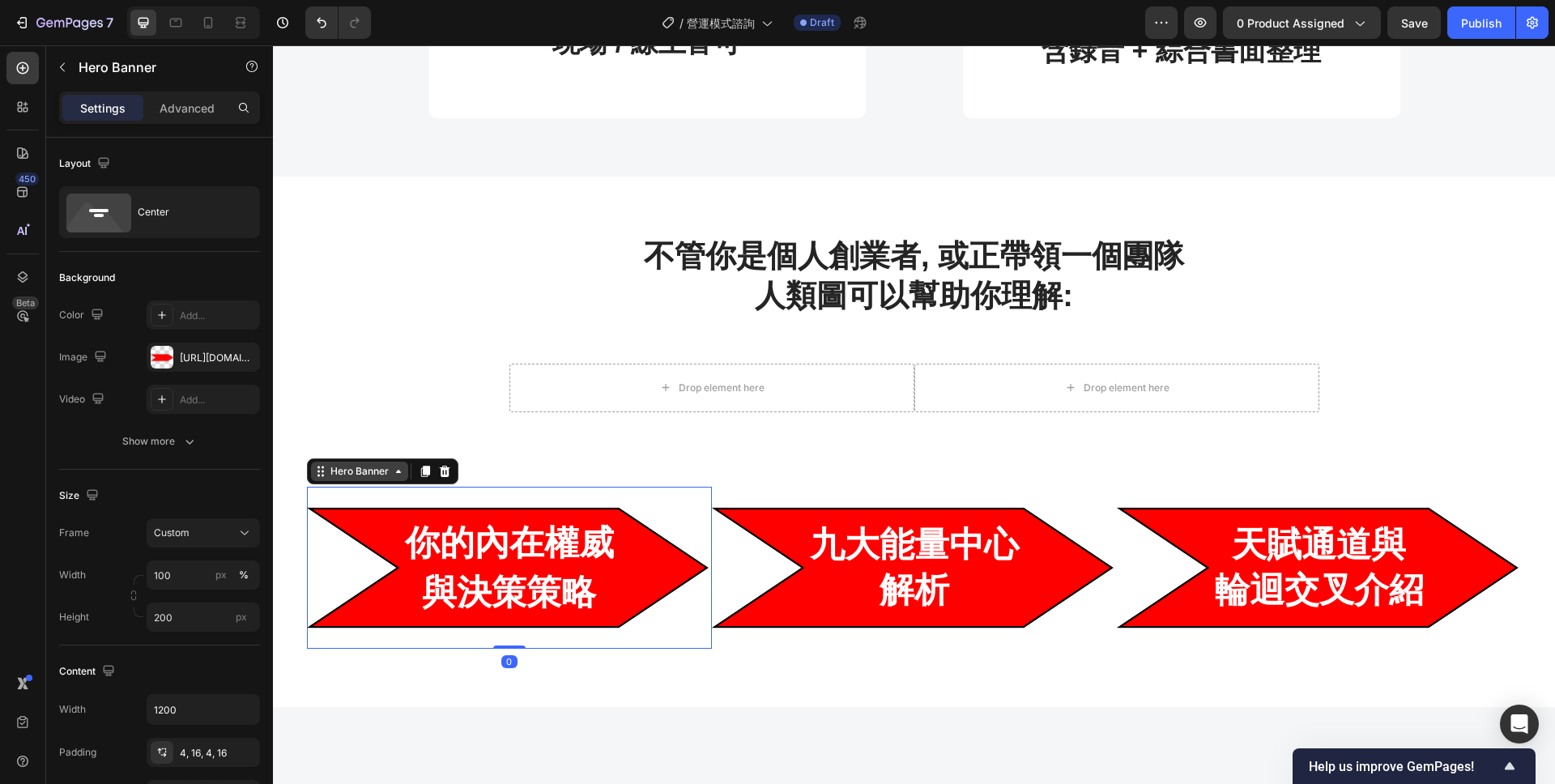
click at [337, 472] on div "Hero Banner" at bounding box center [359, 471] width 65 height 15
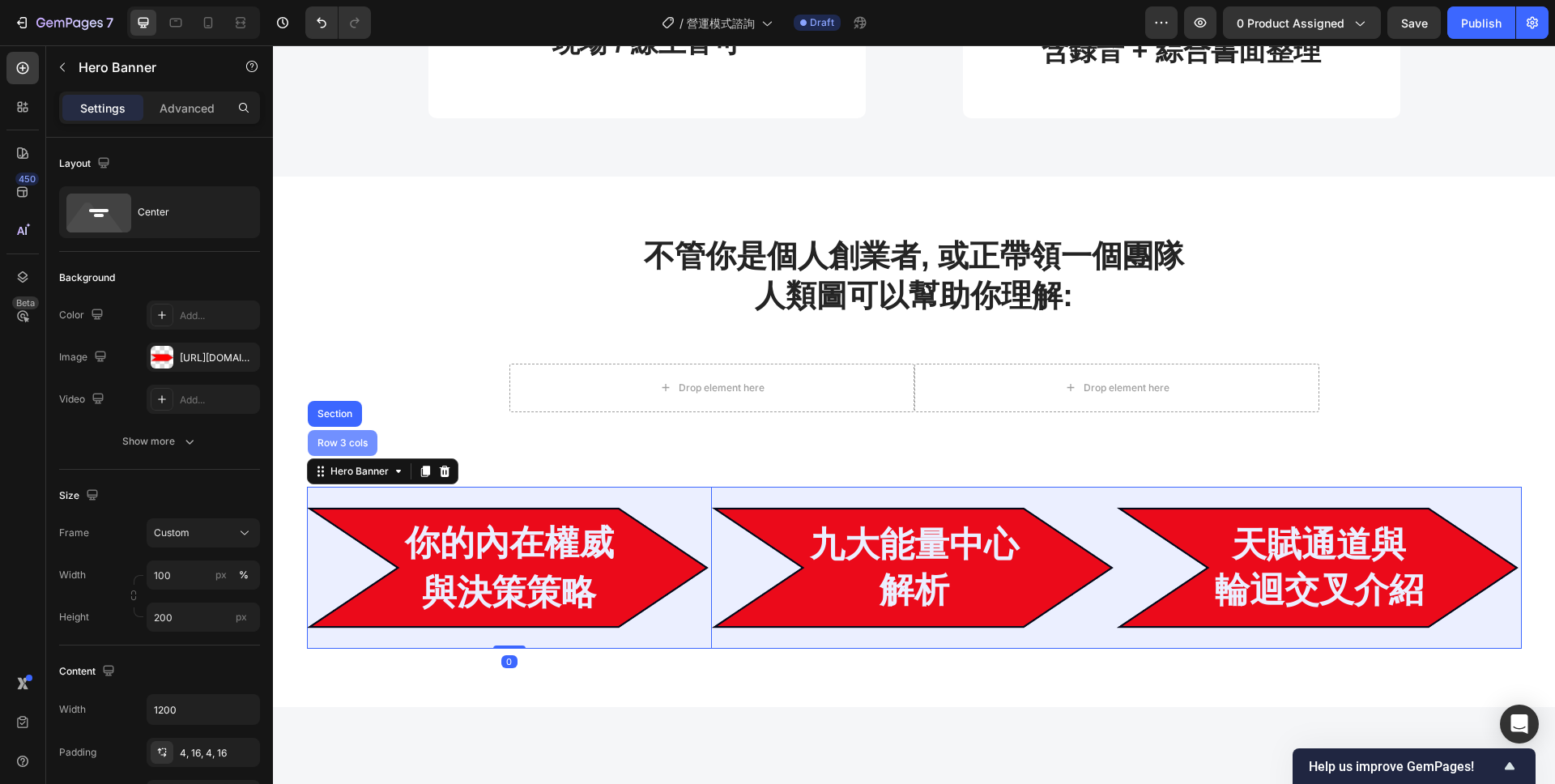
click at [337, 440] on div "Row 3 cols" at bounding box center [342, 442] width 56 height 10
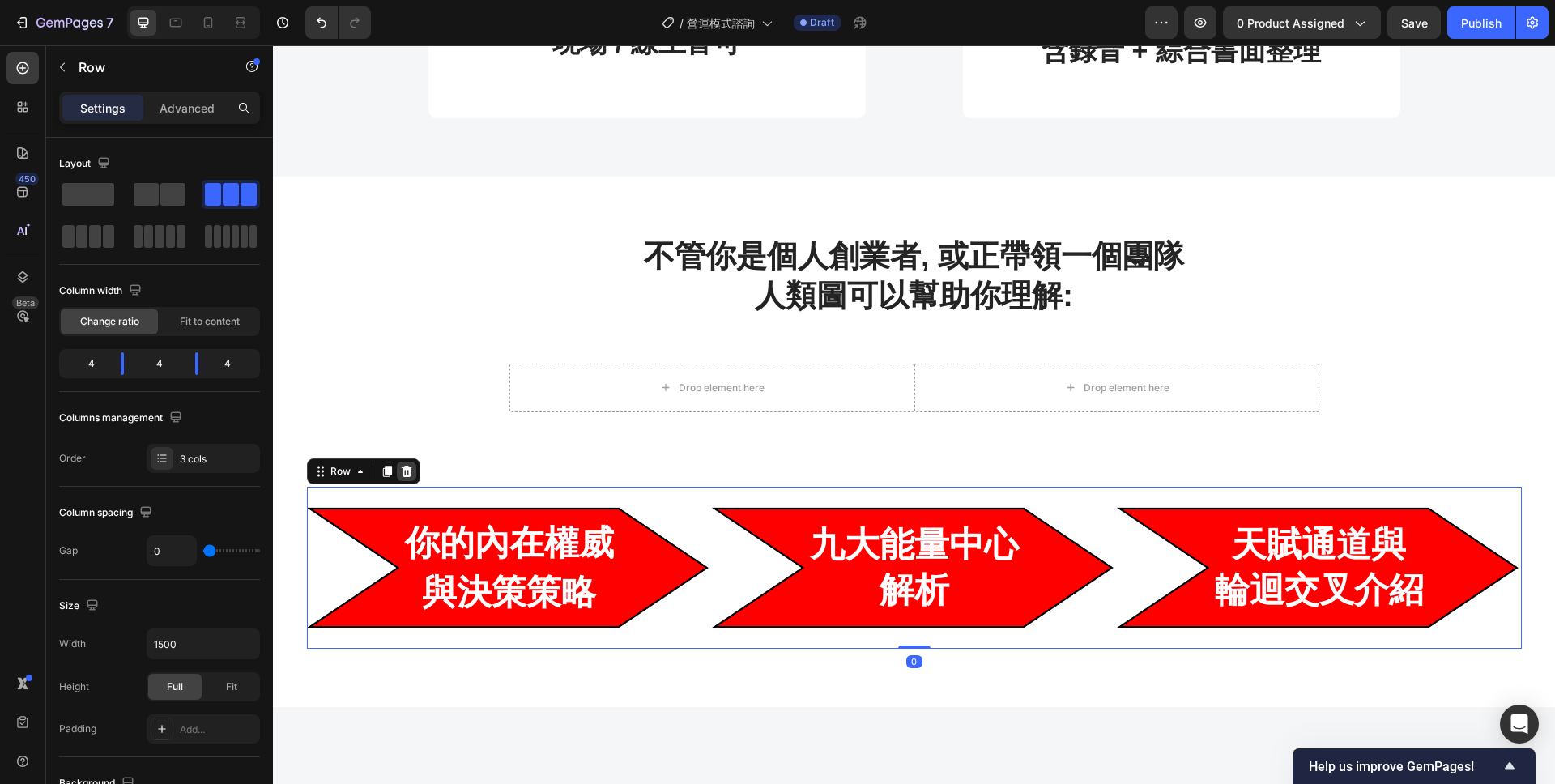
click at [413, 468] on div at bounding box center [407, 471] width 19 height 19
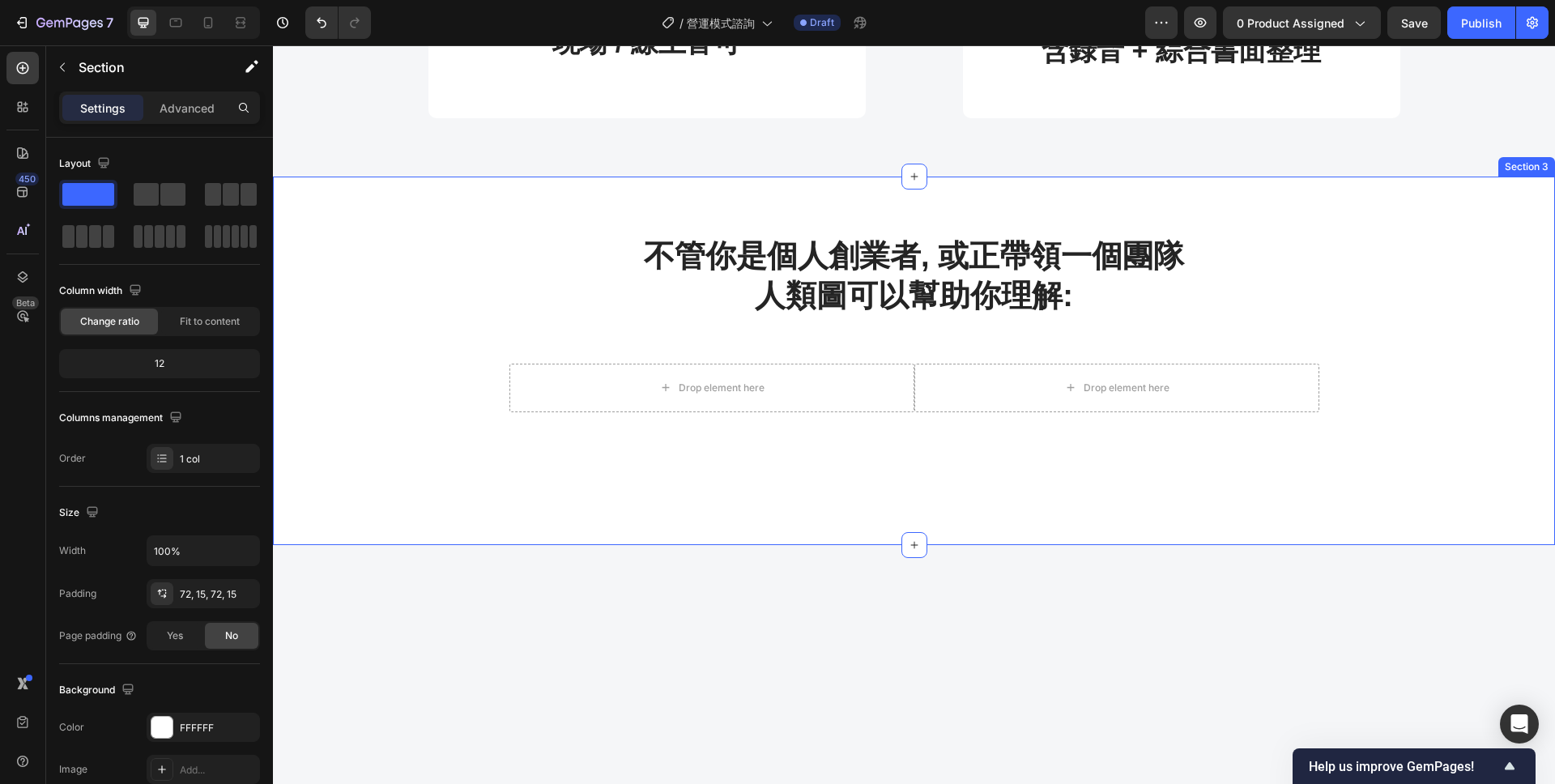
click at [835, 464] on div "不管你是個人創業者, 或正帶領一個團隊 人類圖可以幫助你理解: Heading Row Drop element here Drop element here…" at bounding box center [915, 360] width 1258 height 252
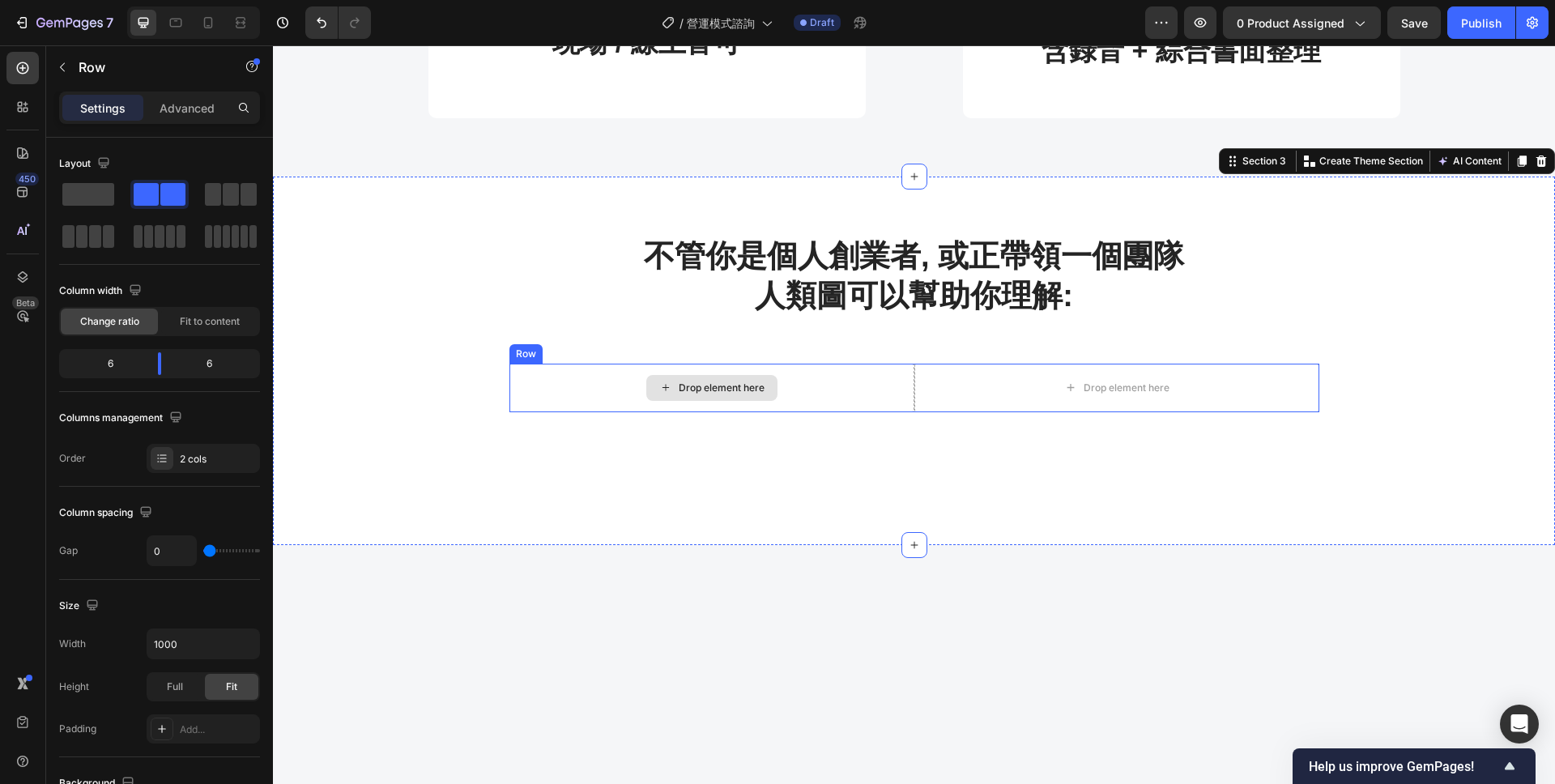
click at [776, 411] on div "Drop element here" at bounding box center [711, 388] width 405 height 49
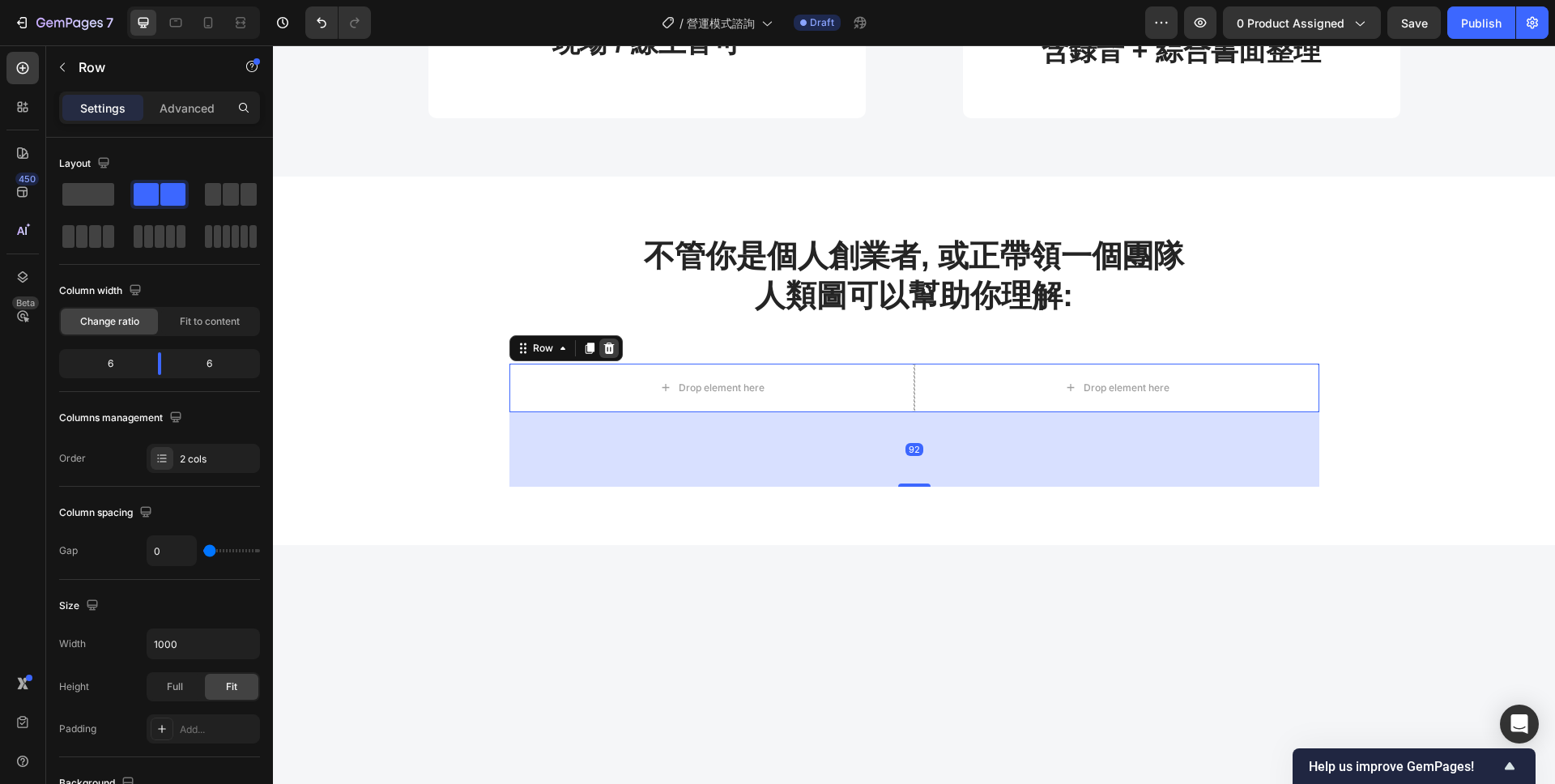
click at [610, 345] on icon at bounding box center [608, 348] width 10 height 11
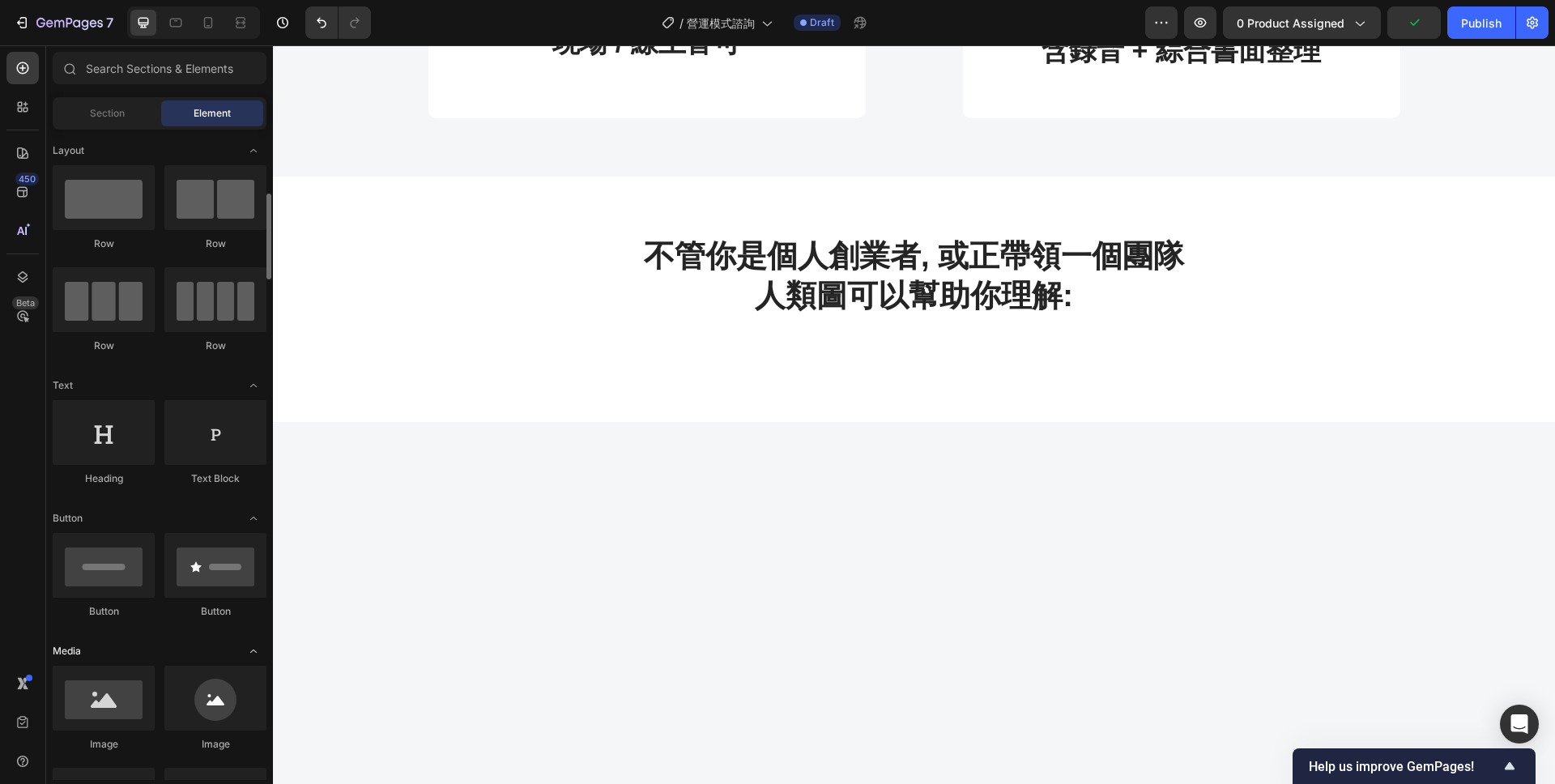
scroll to position [140, 0]
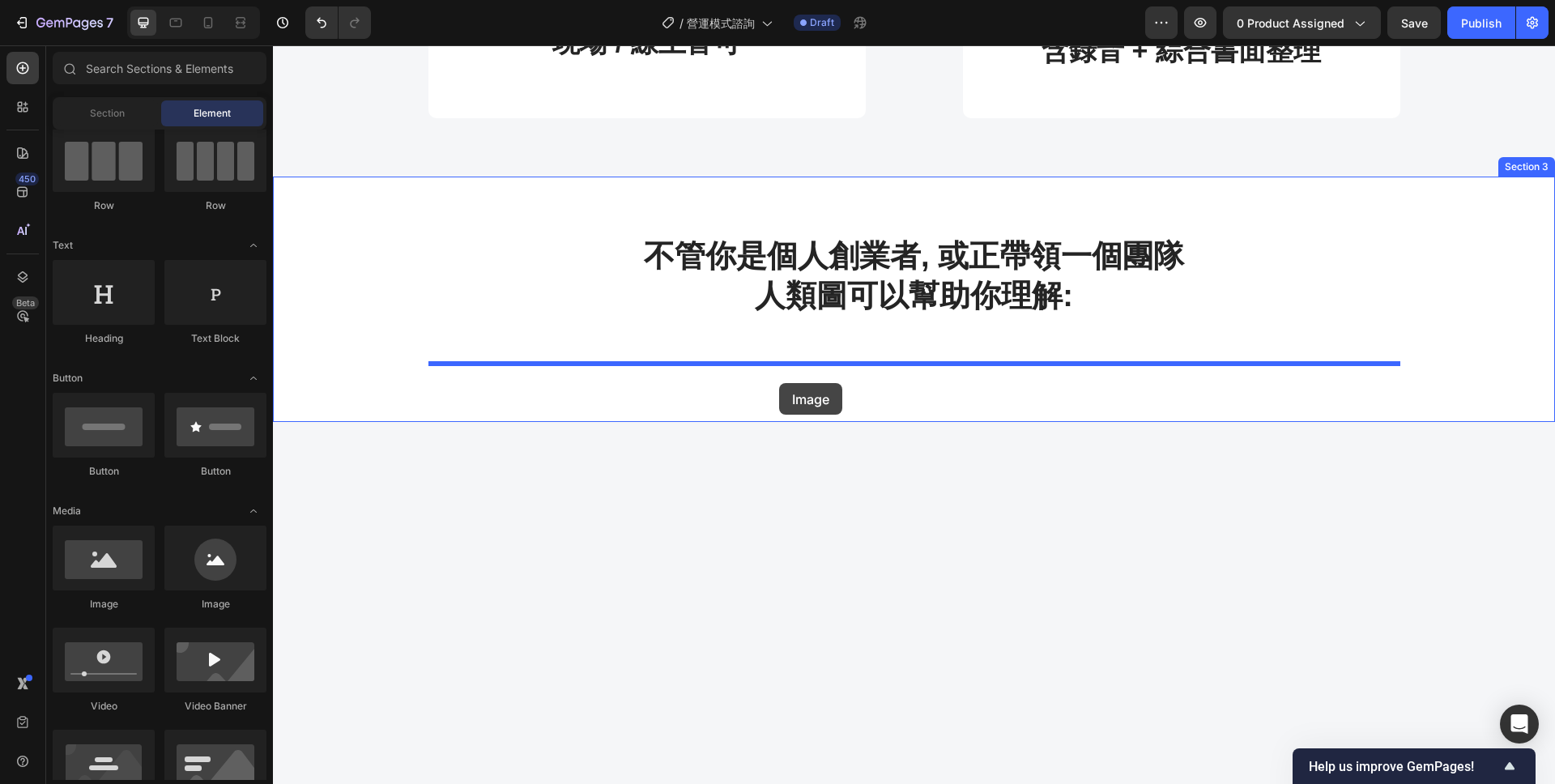
drag, startPoint x: 384, startPoint y: 619, endPoint x: 779, endPoint y: 383, distance: 460.1
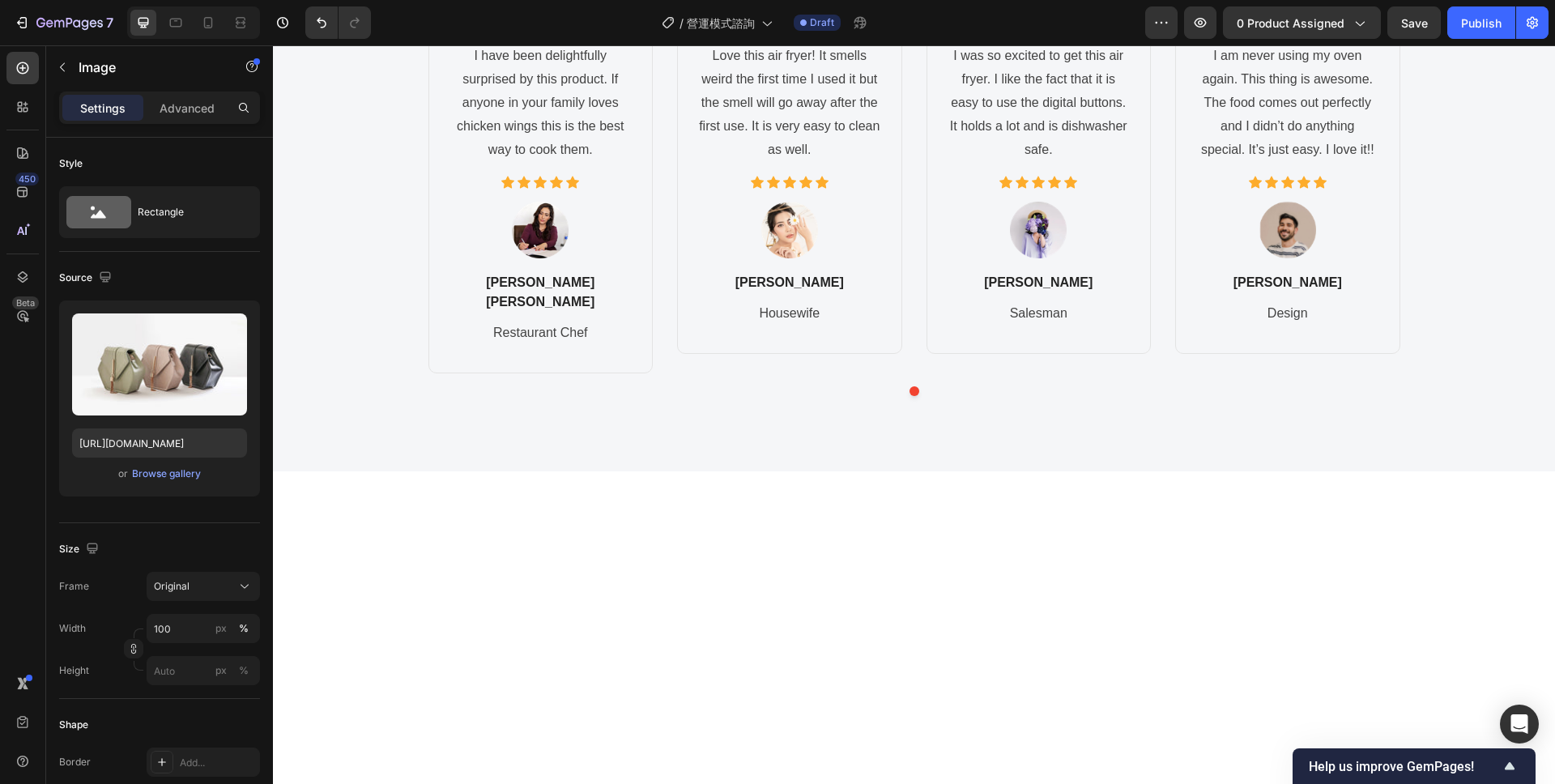
scroll to position [1439, 0]
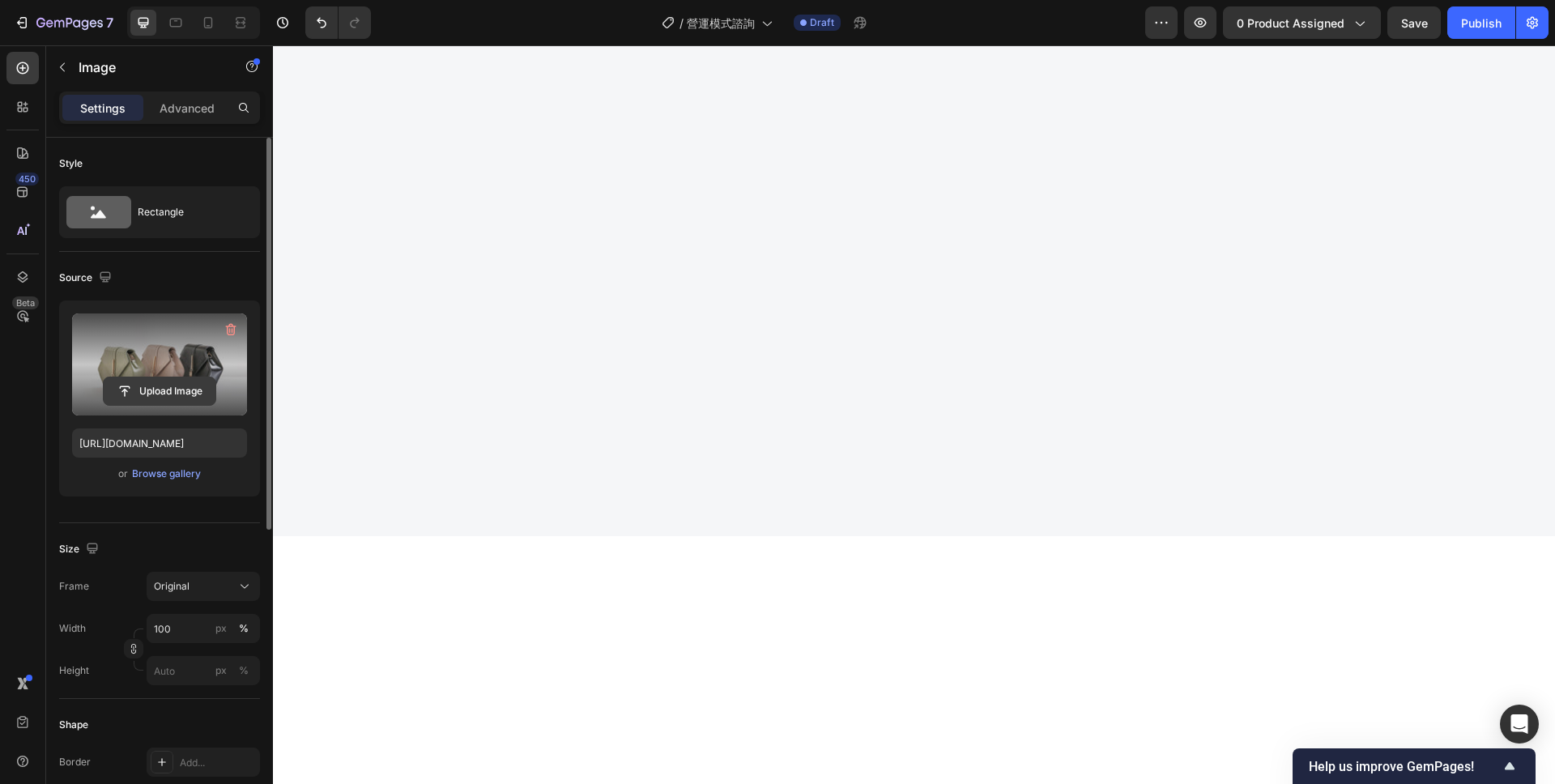
click at [169, 390] on input "file" at bounding box center [159, 392] width 112 height 28
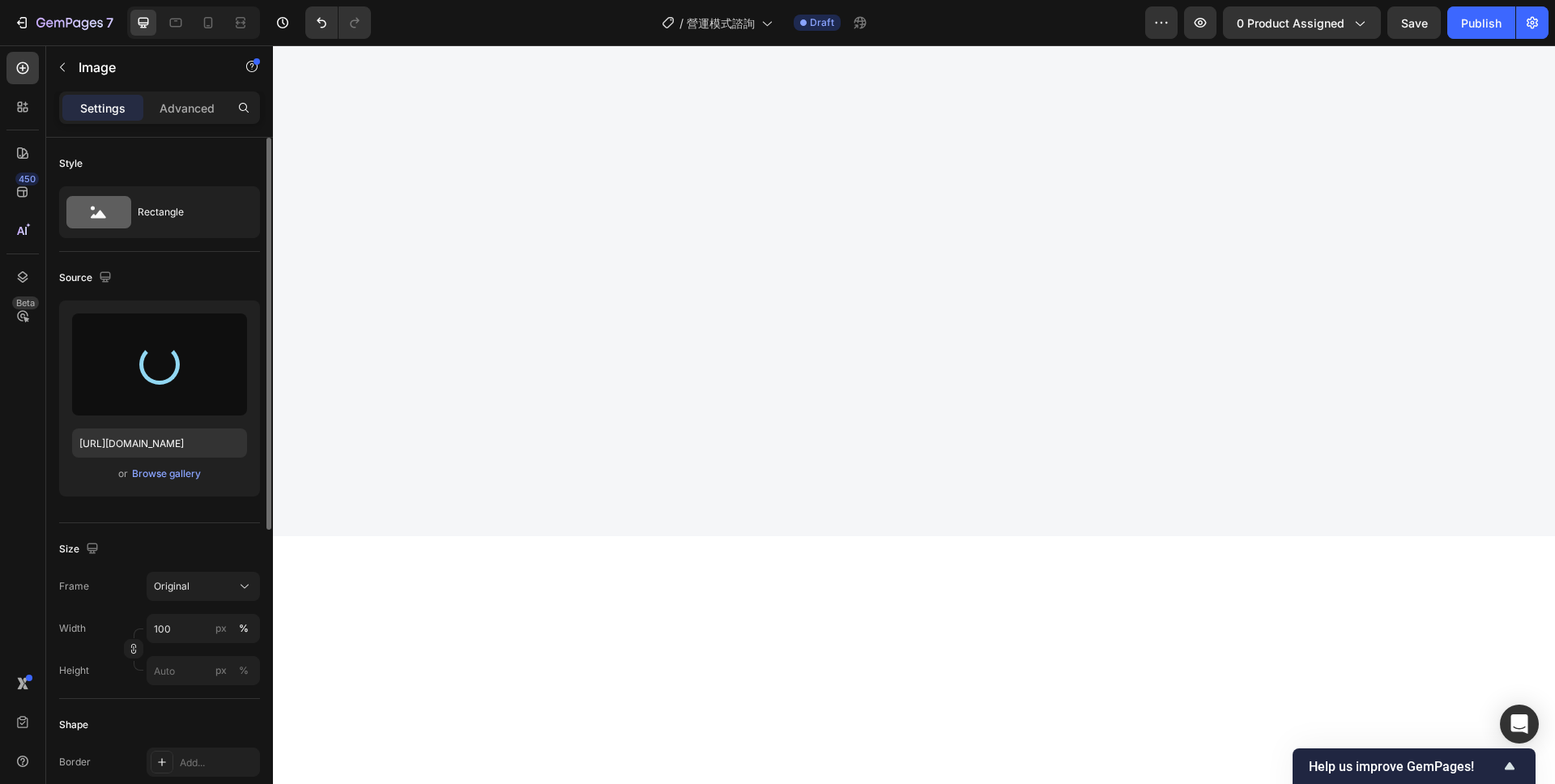
type input "[URL][DOMAIN_NAME]"
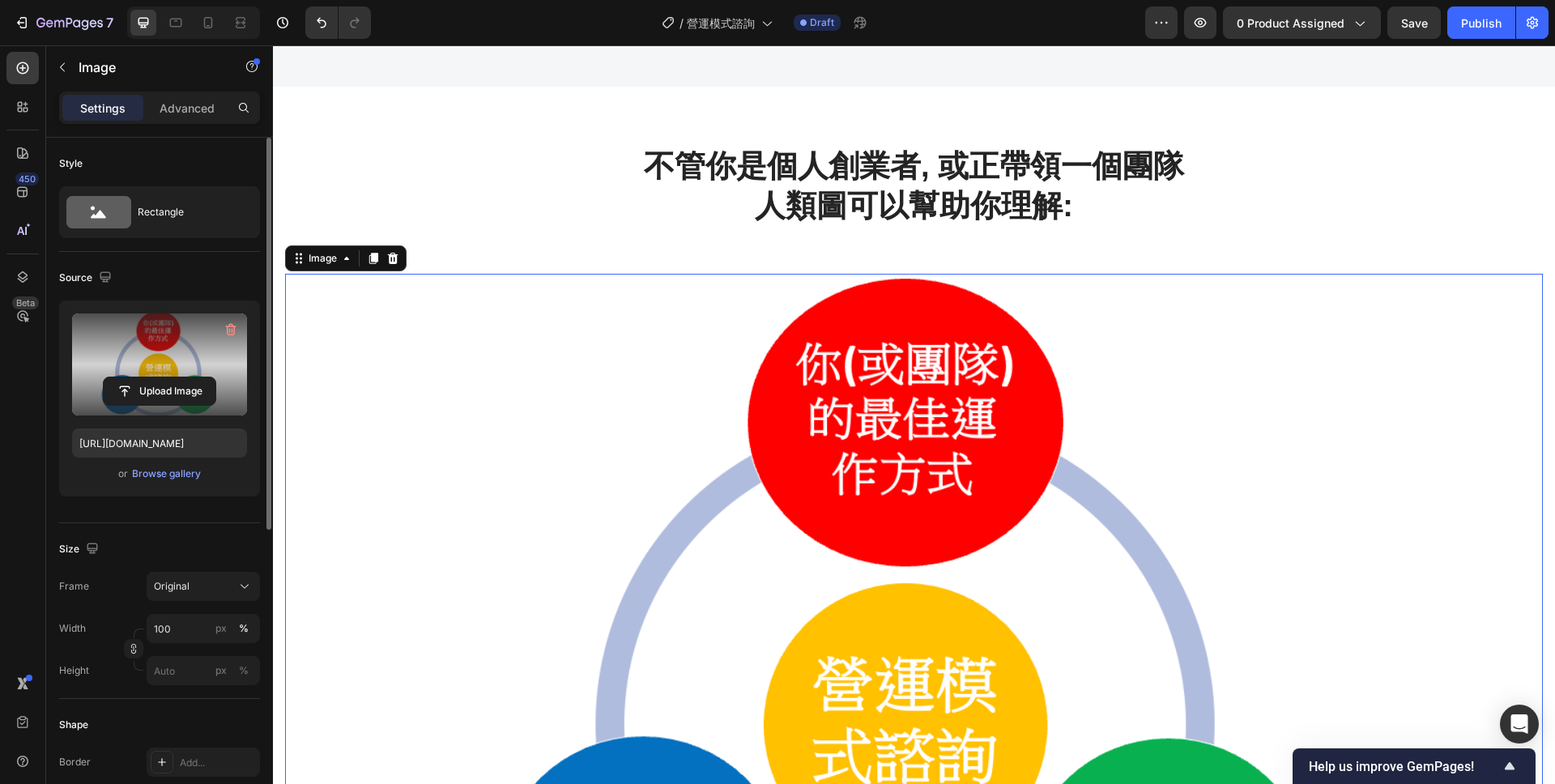
scroll to position [1005, 0]
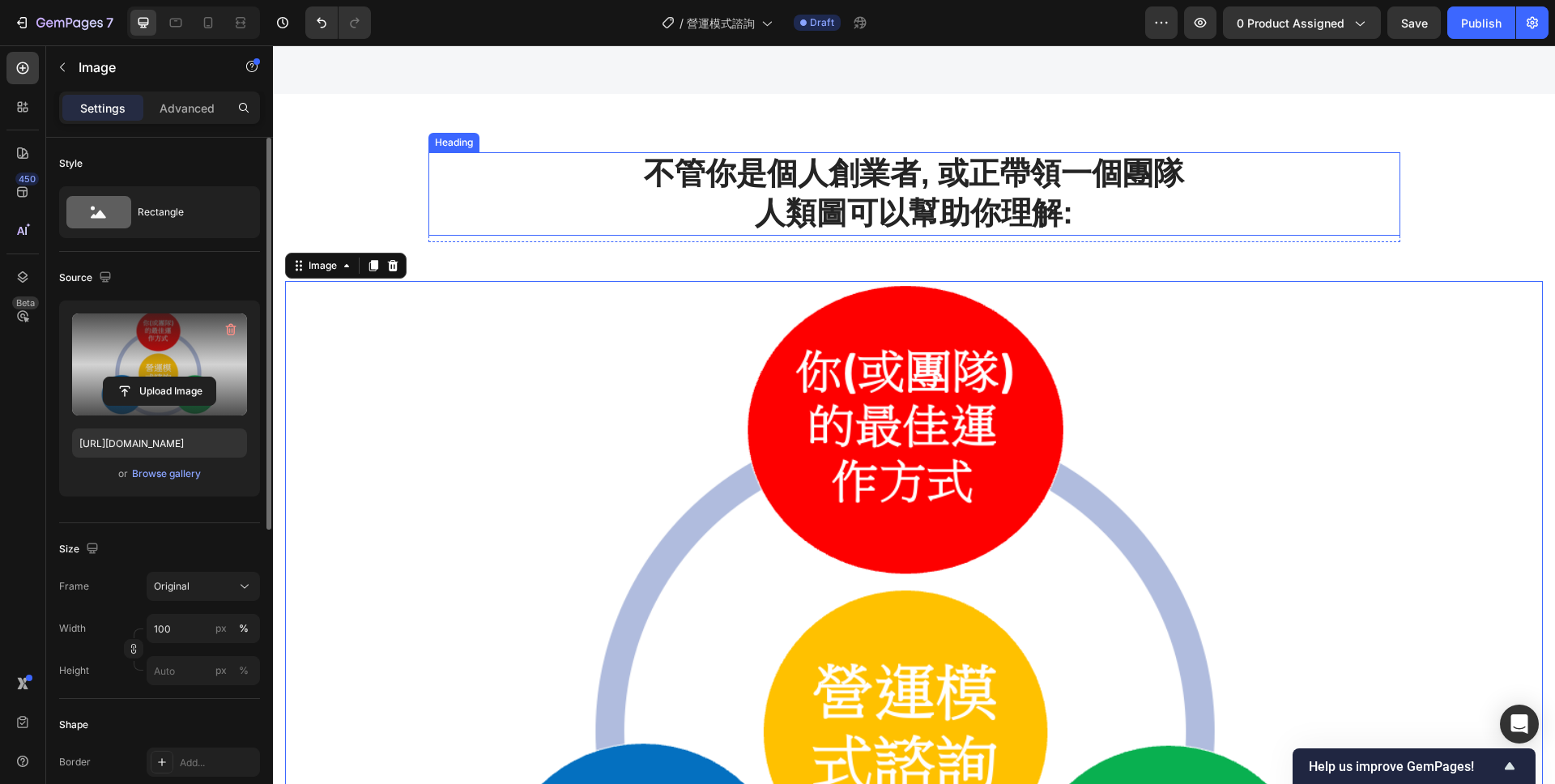
click at [1228, 207] on p "不管你是個人創業者, 或正帶領一個團隊 人類圖可以幫助你理解:" at bounding box center [915, 194] width 969 height 80
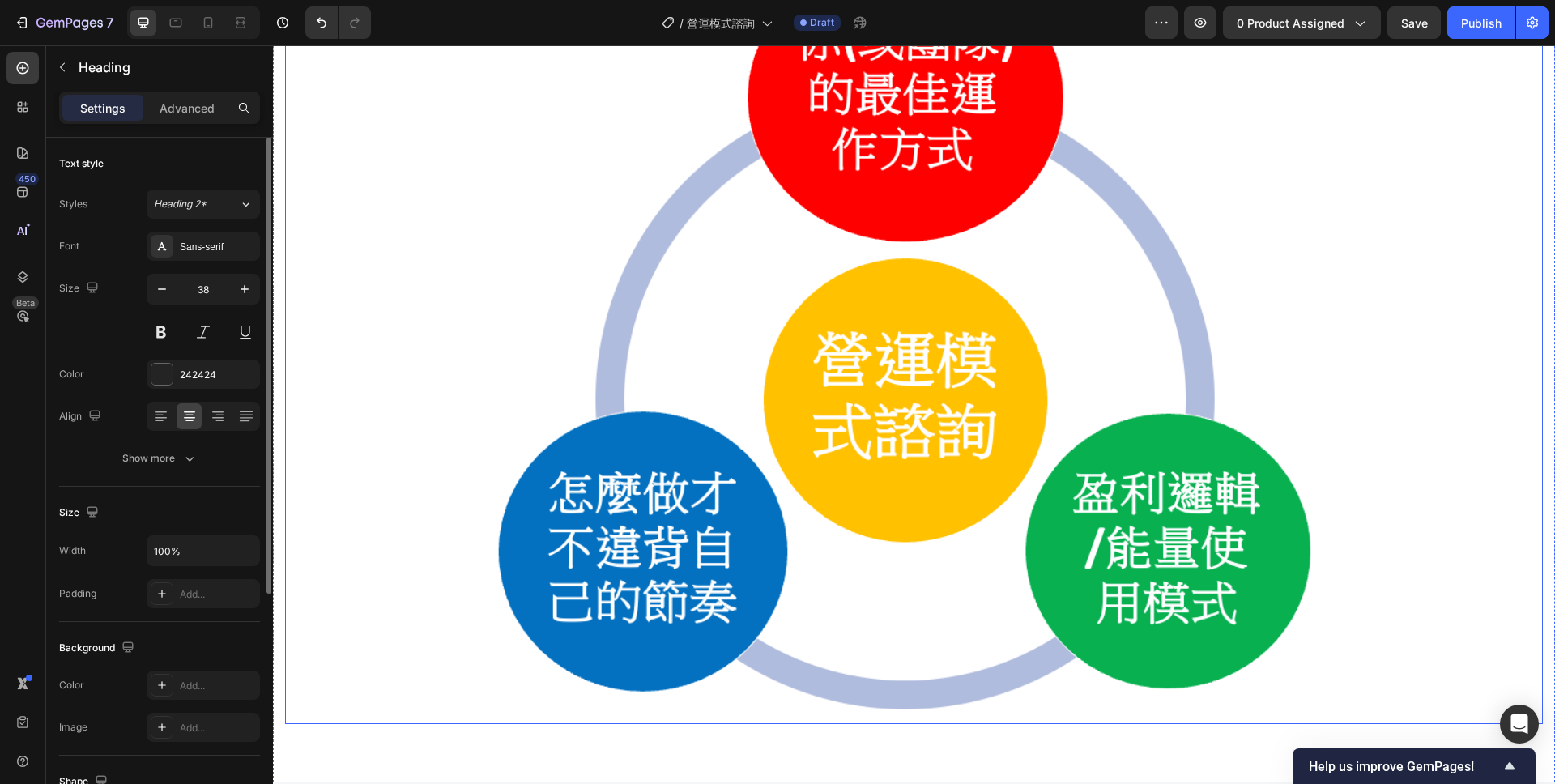
scroll to position [1355, 0]
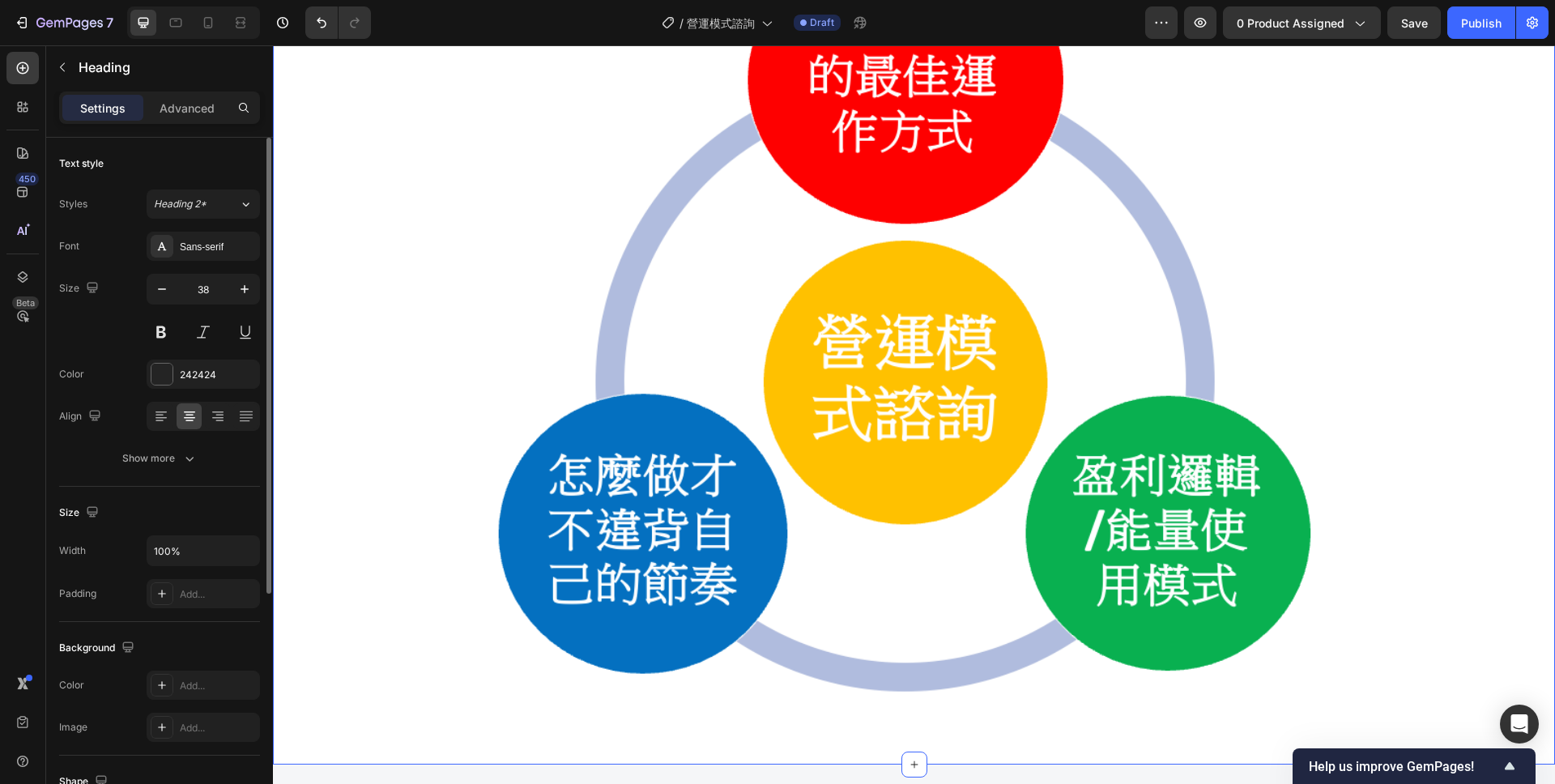
click at [1062, 726] on div "不管你是個人創業者, 或正帶領一個團隊 人類圖可以幫助你理解: Heading 8 Row Image Section 3" at bounding box center [914, 254] width 1282 height 1020
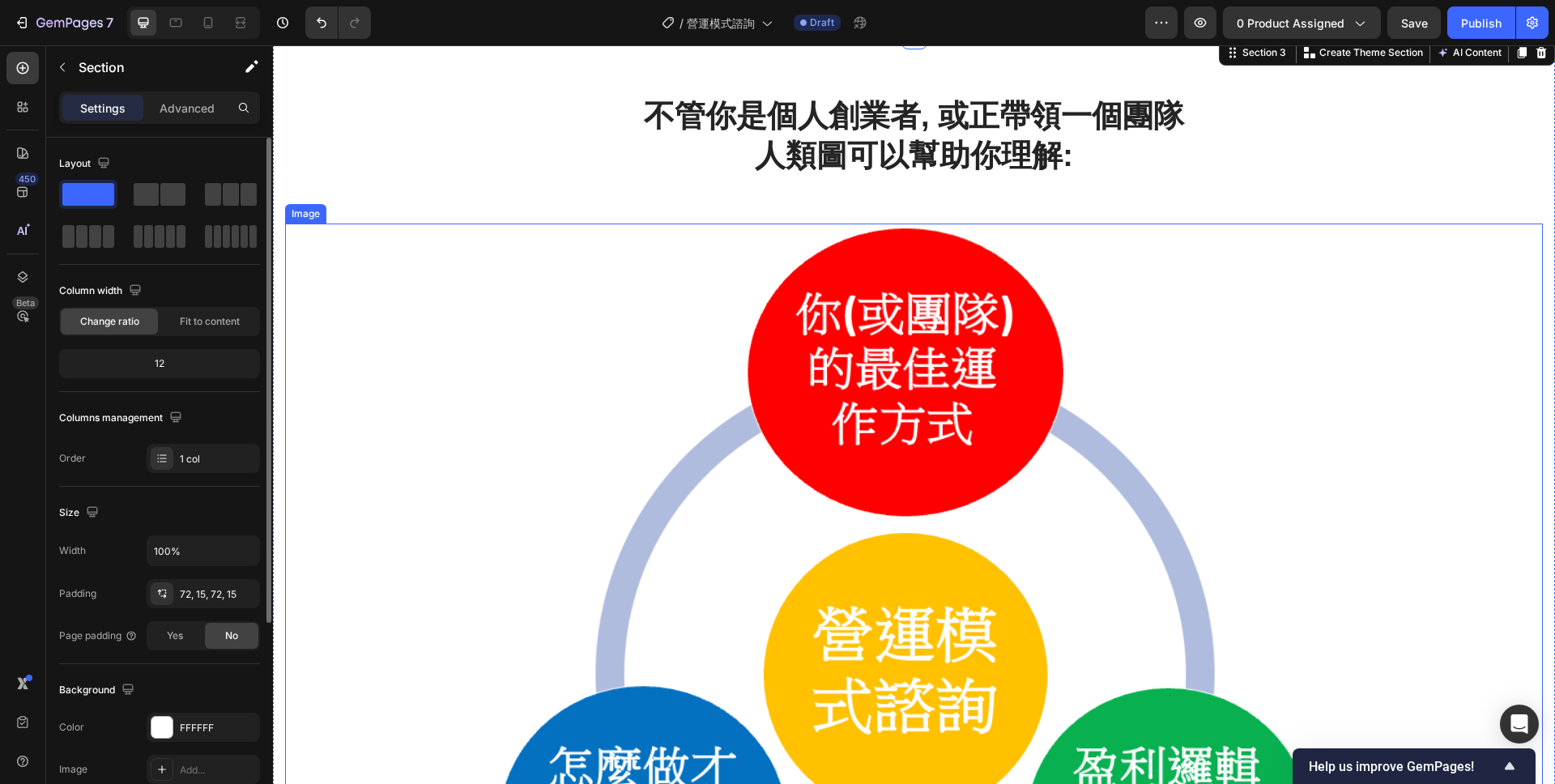
scroll to position [1268, 0]
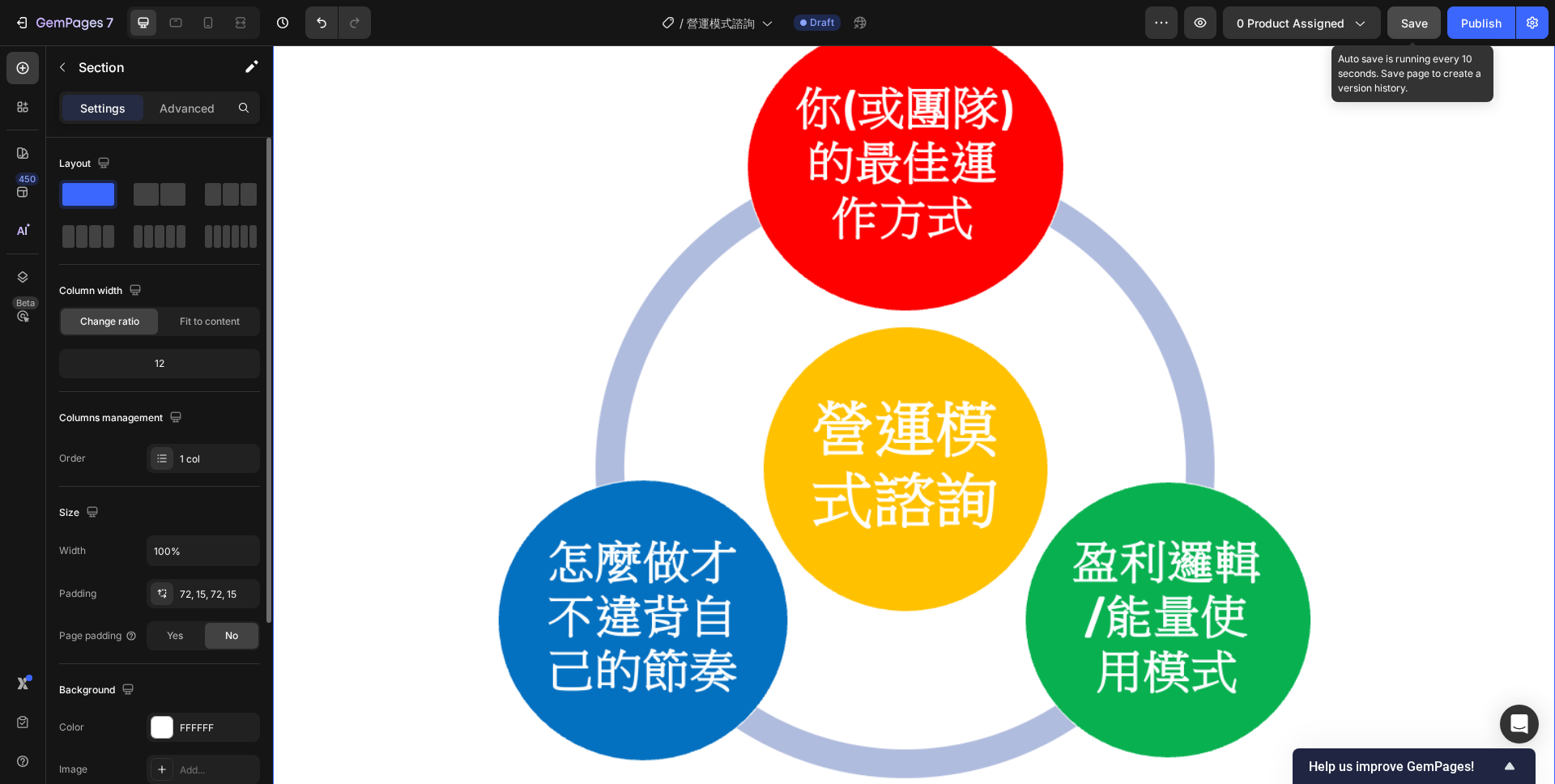
click at [1397, 32] on button "Save" at bounding box center [1415, 22] width 54 height 32
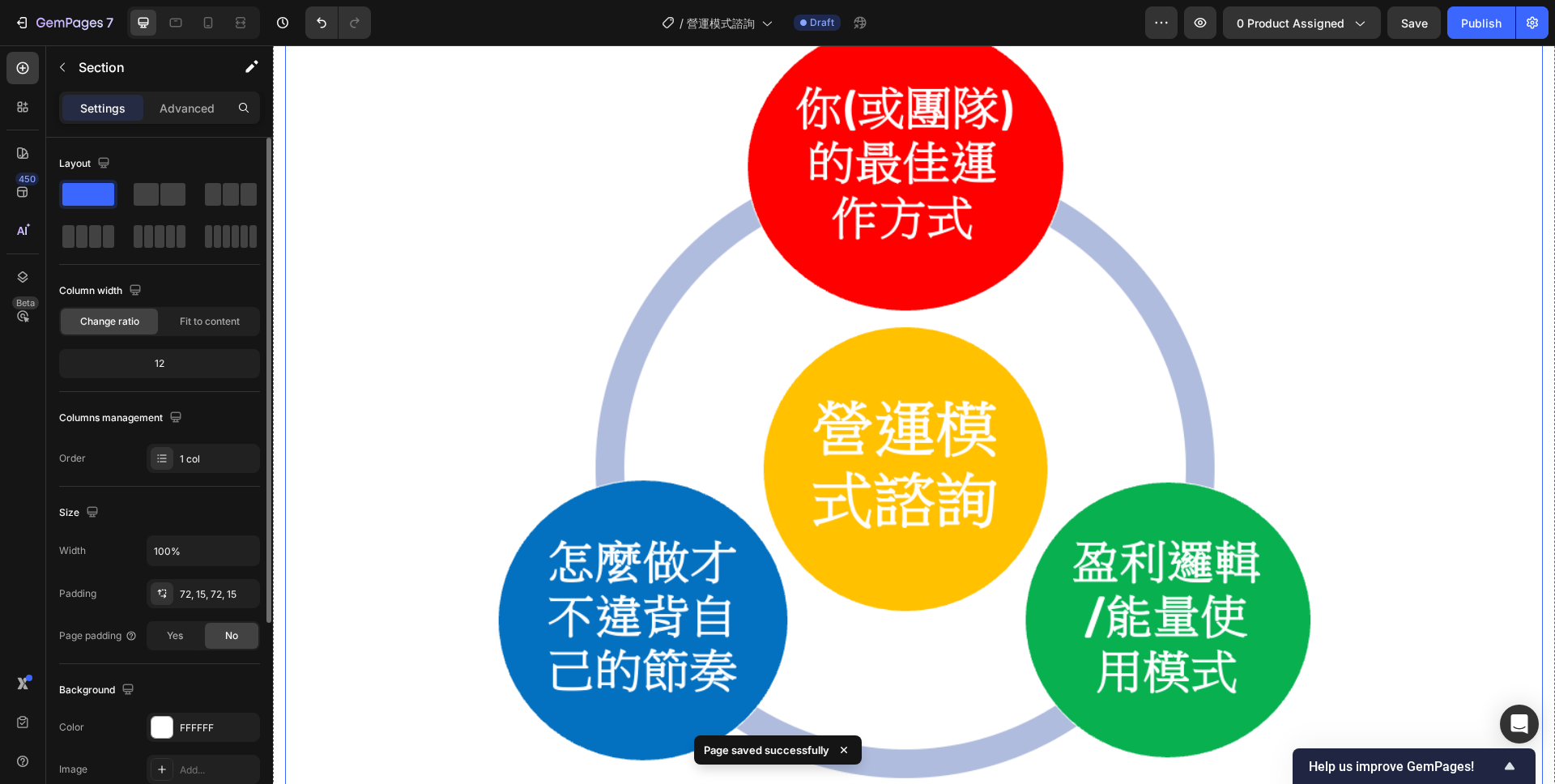
click at [443, 344] on img at bounding box center [915, 404] width 1258 height 775
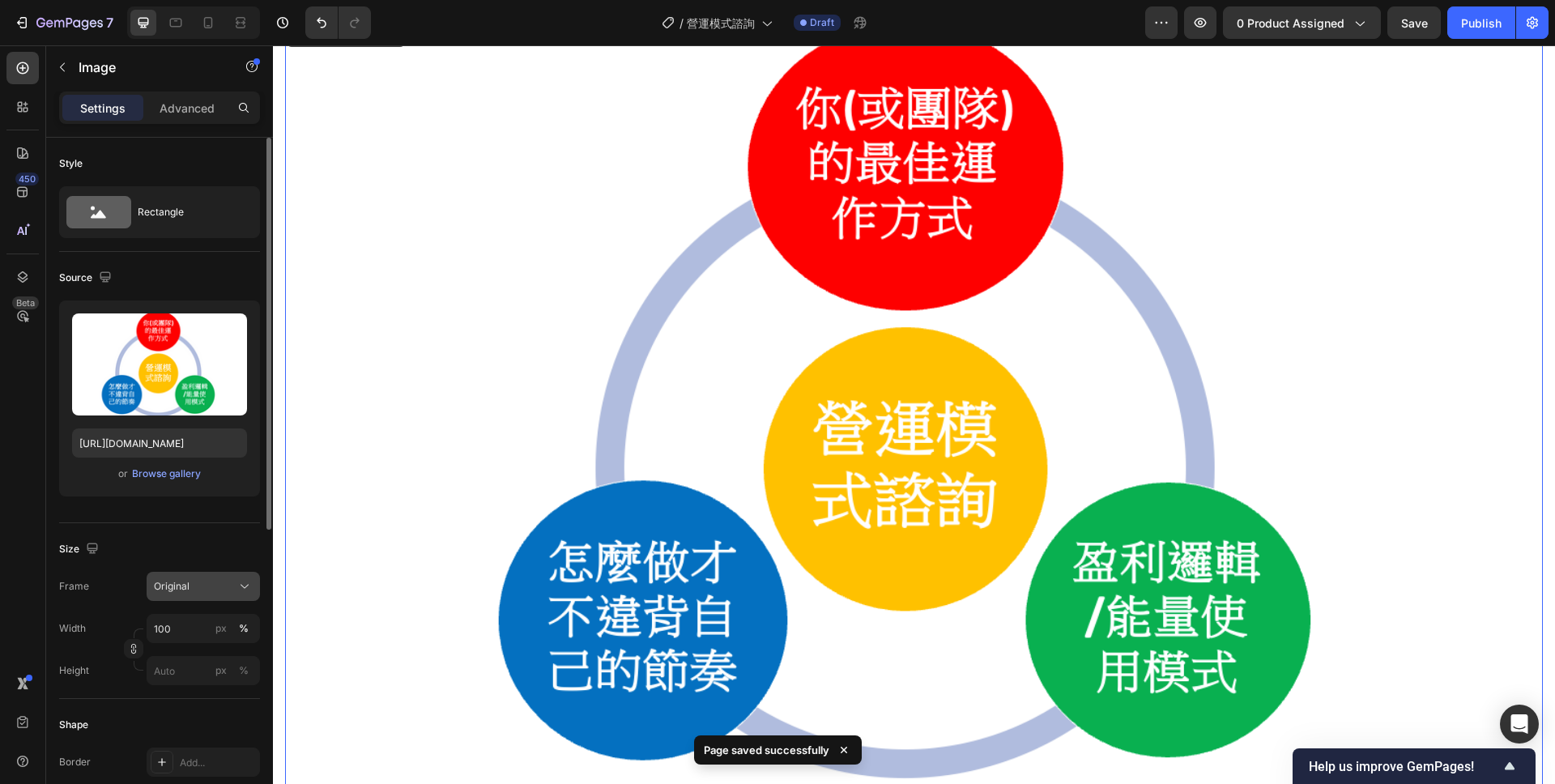
click at [242, 575] on button "Original" at bounding box center [203, 586] width 114 height 30
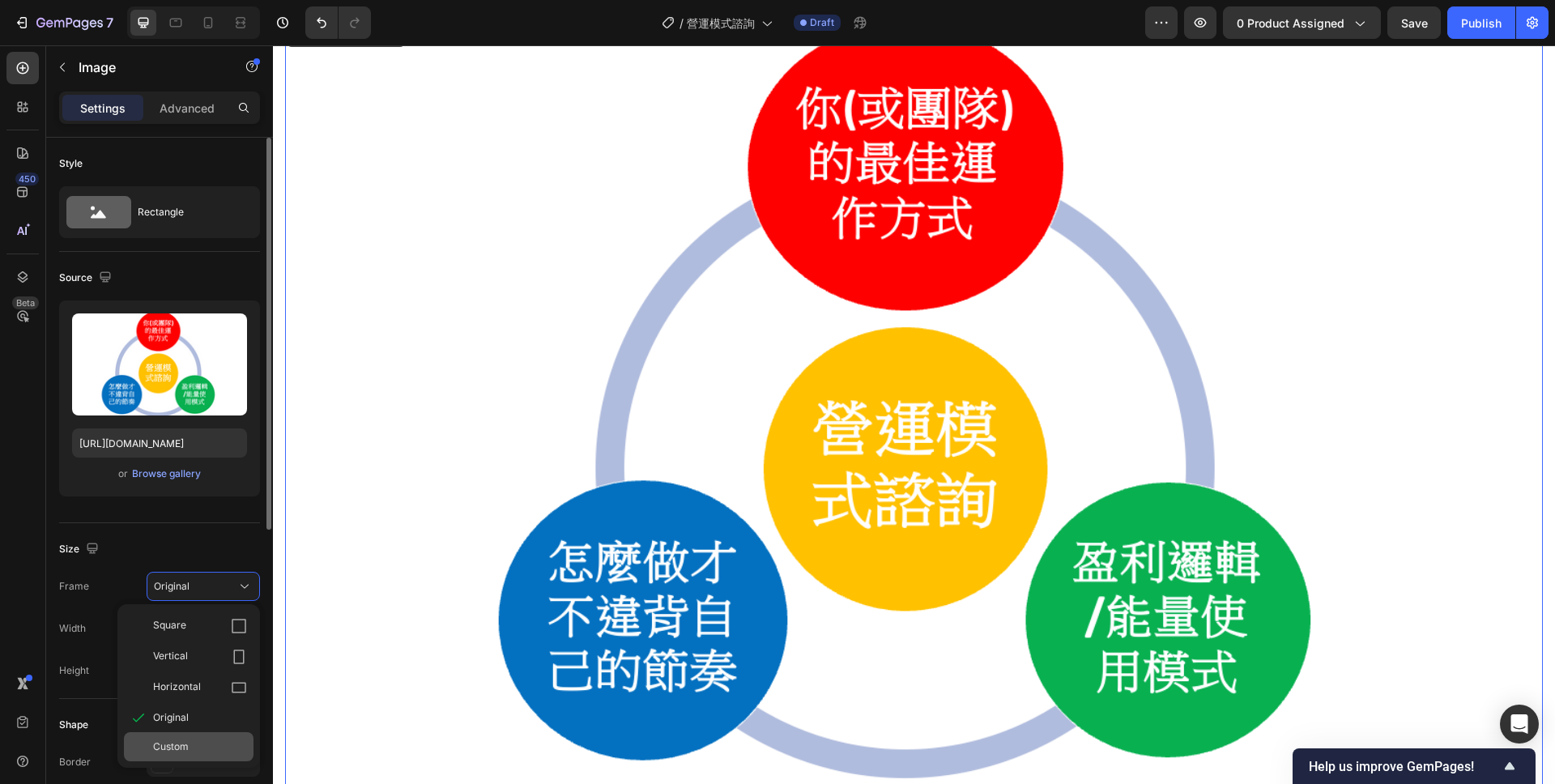
click at [172, 743] on span "Custom" at bounding box center [171, 746] width 36 height 15
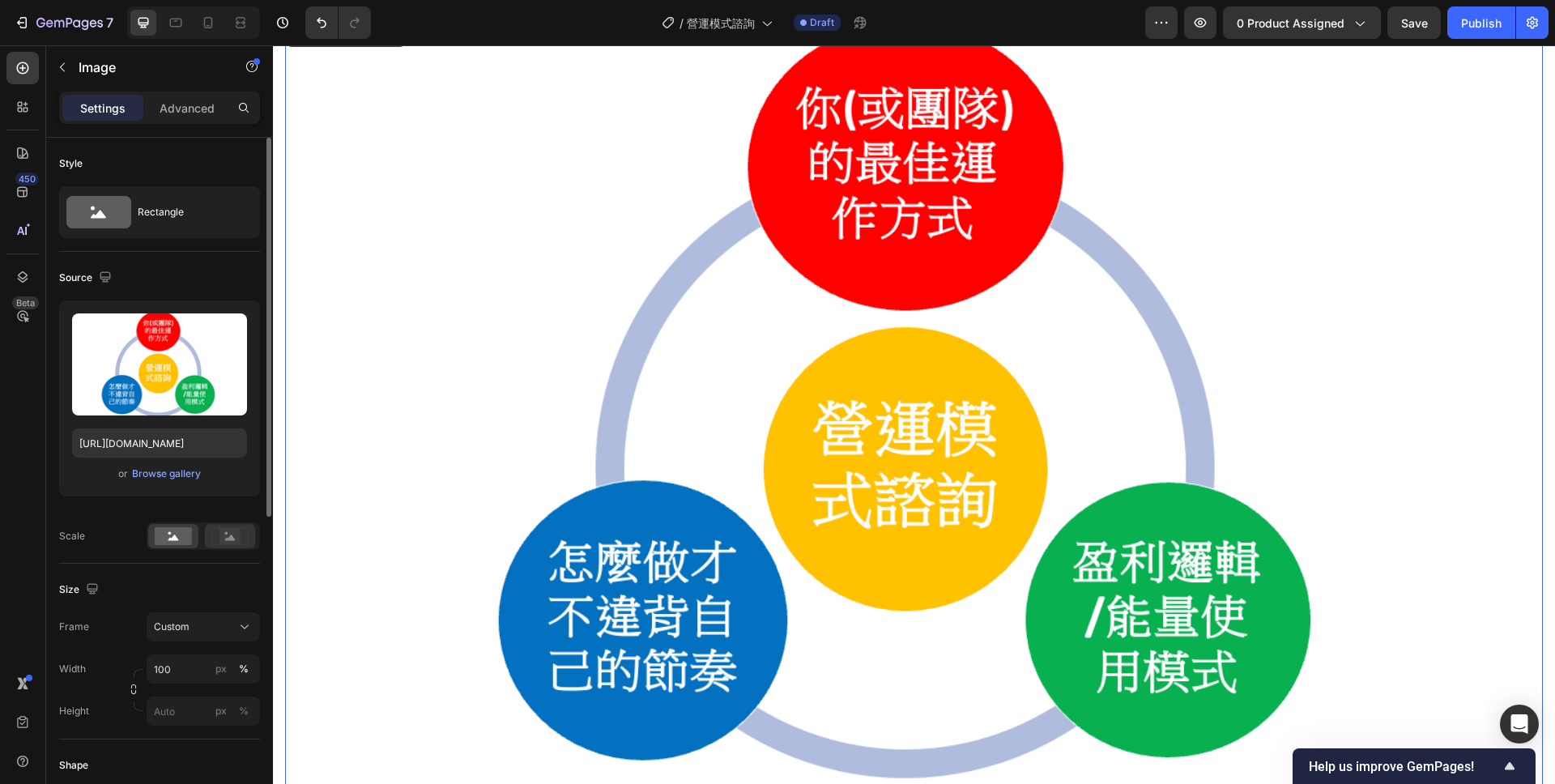
click at [225, 529] on rect at bounding box center [230, 537] width 21 height 17
click at [189, 713] on input "px %" at bounding box center [203, 711] width 114 height 30
type input "ㄢ"
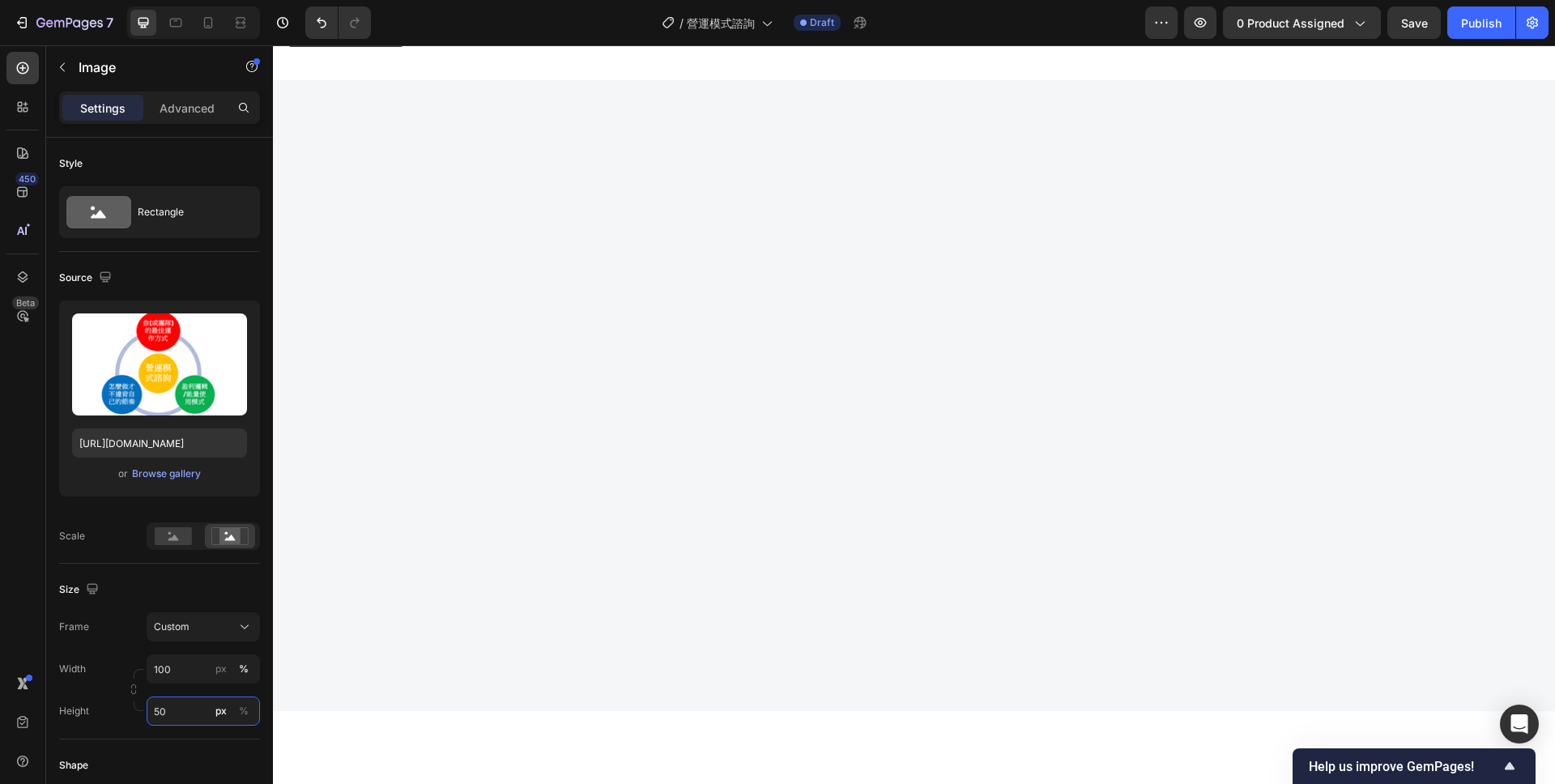
type input "500"
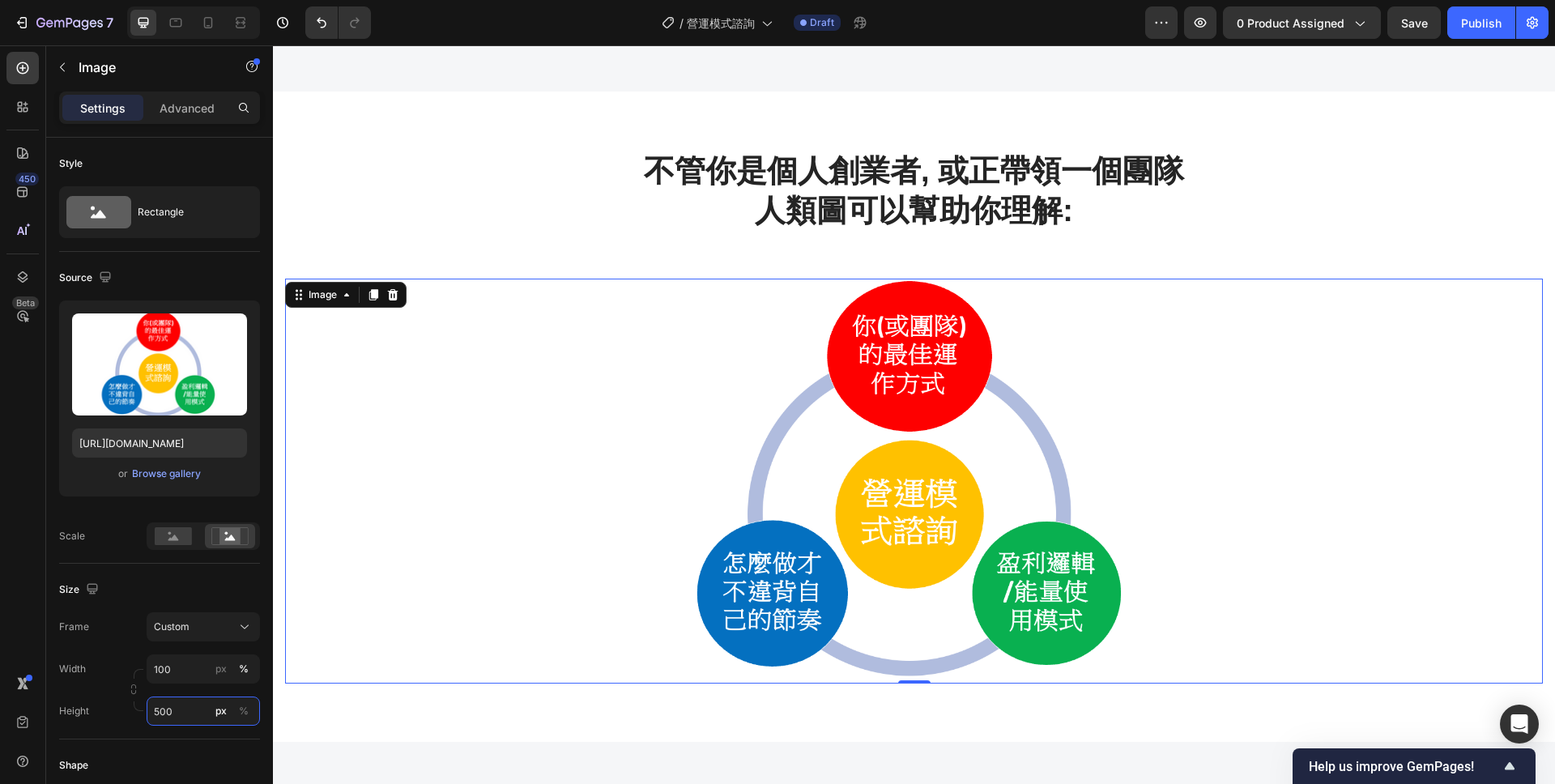
scroll to position [1027, 0]
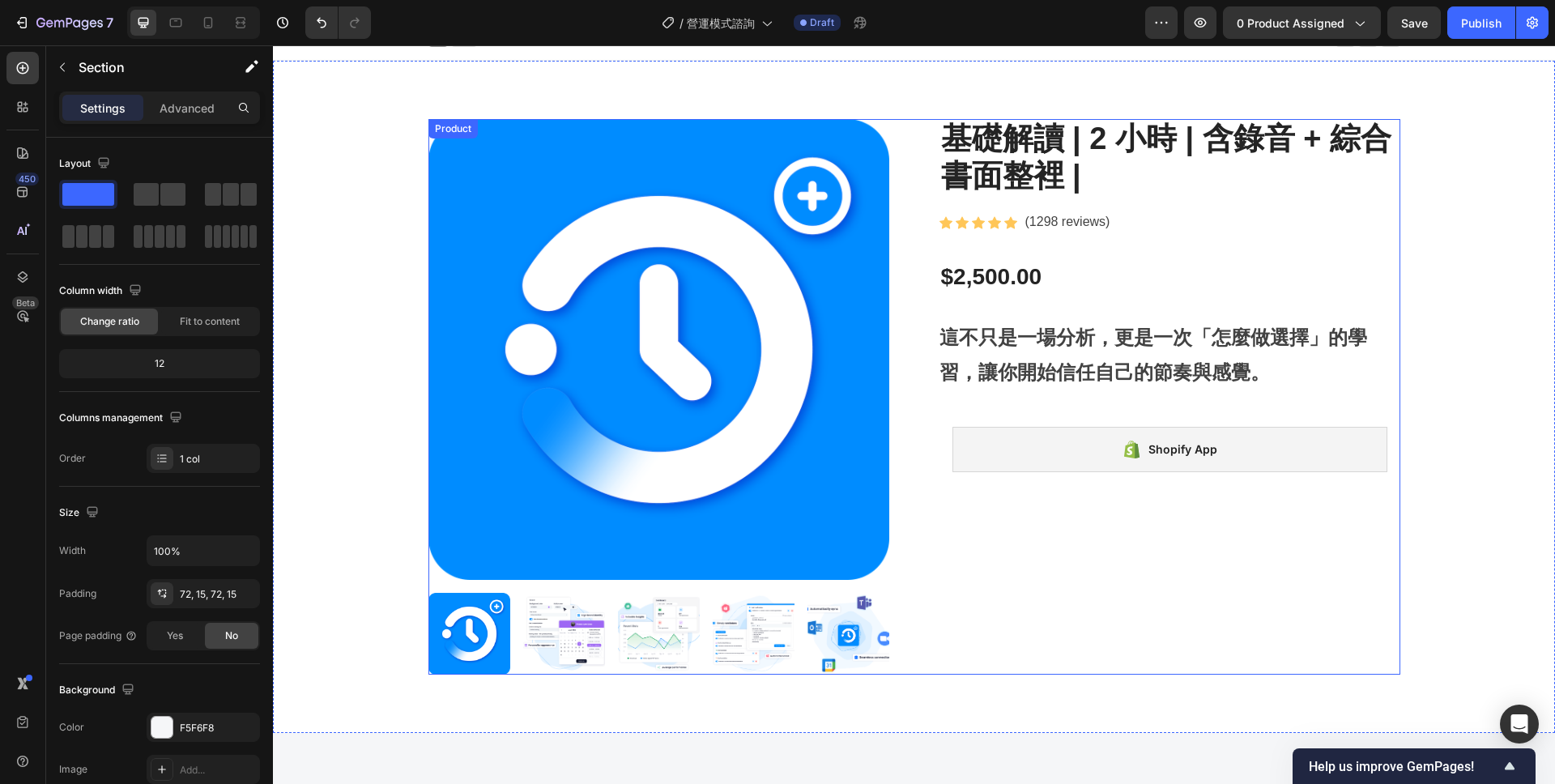
scroll to position [0, 0]
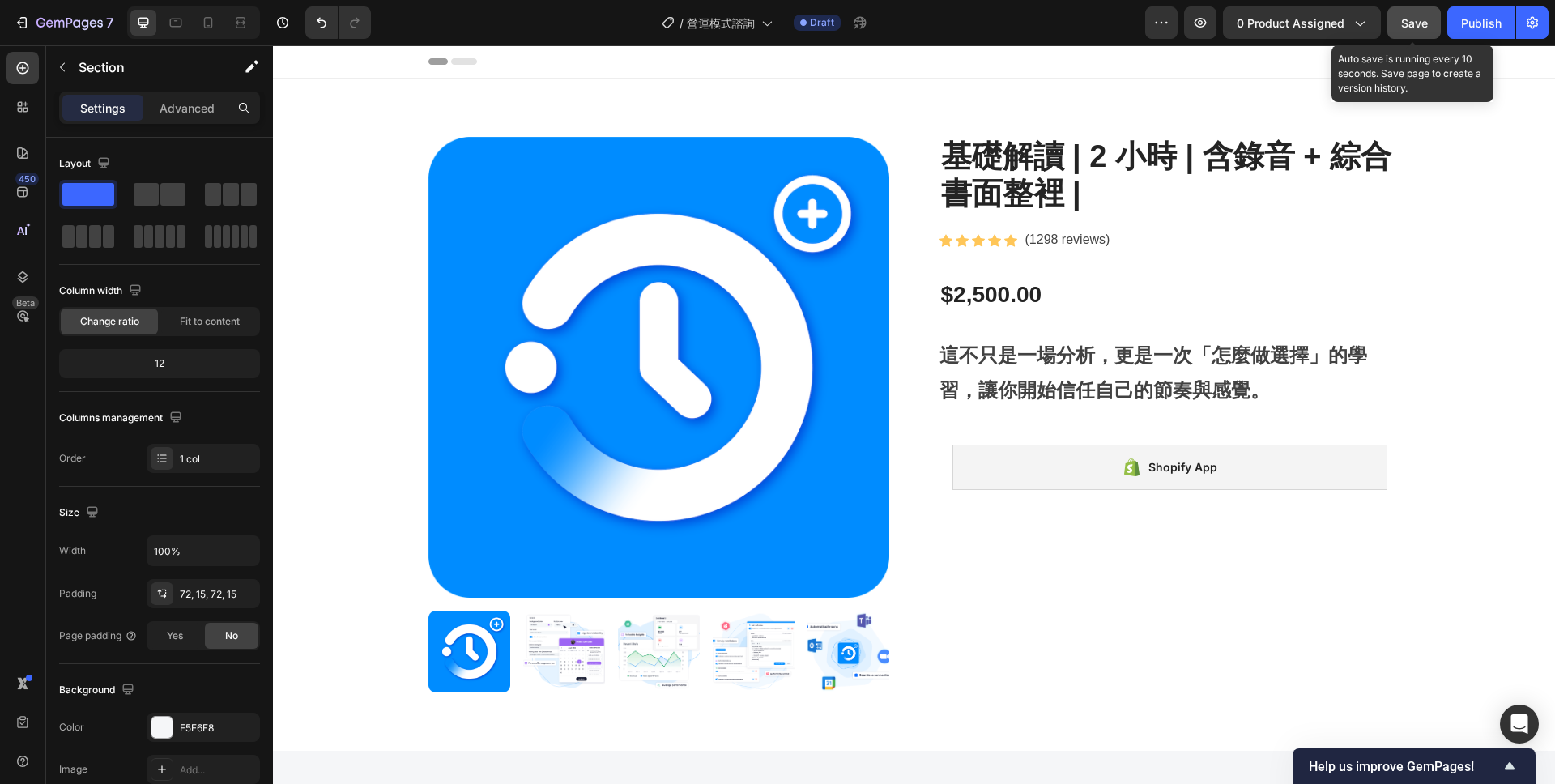
click at [1412, 27] on span "Save" at bounding box center [1415, 23] width 27 height 14
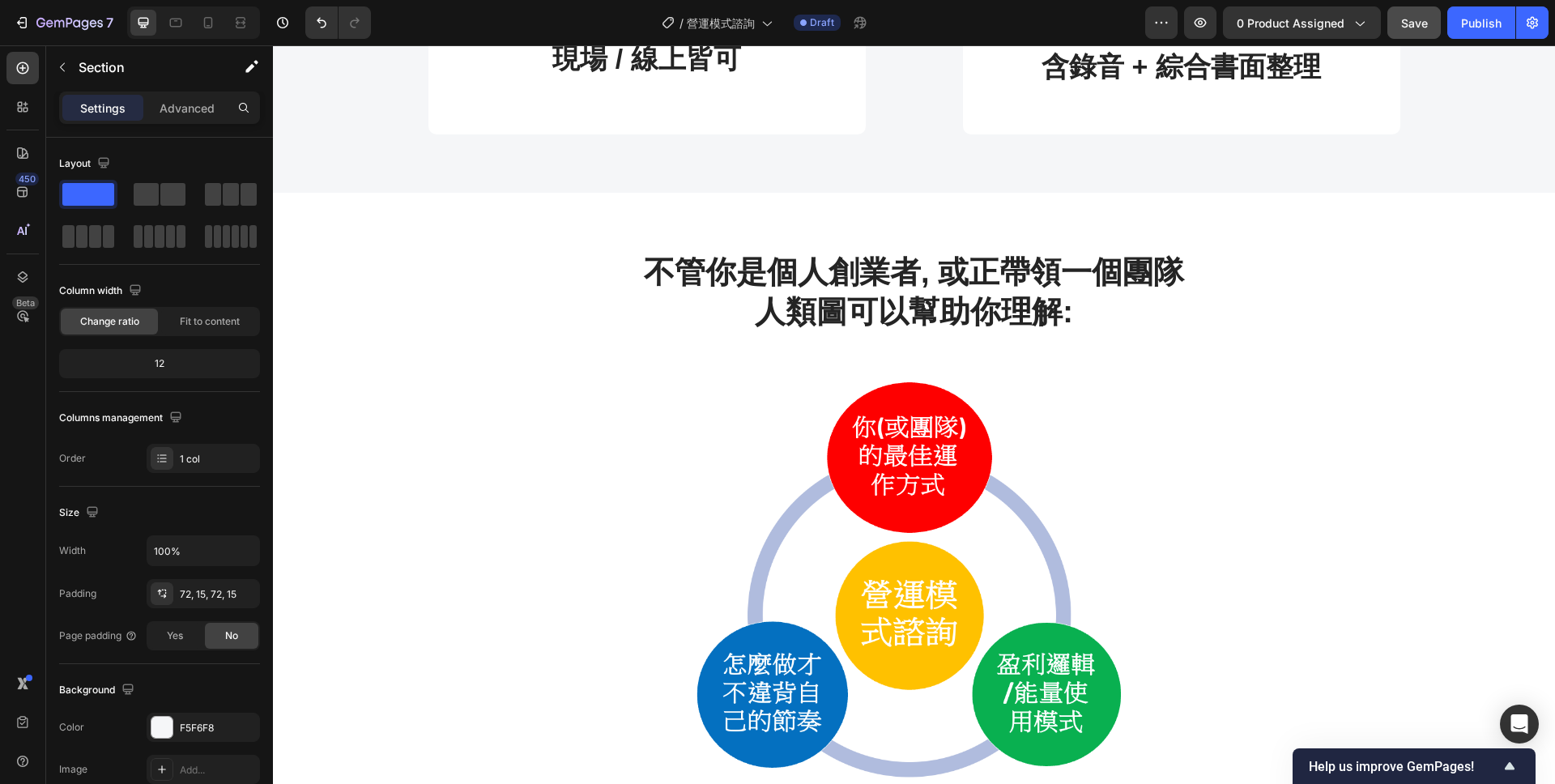
scroll to position [905, 0]
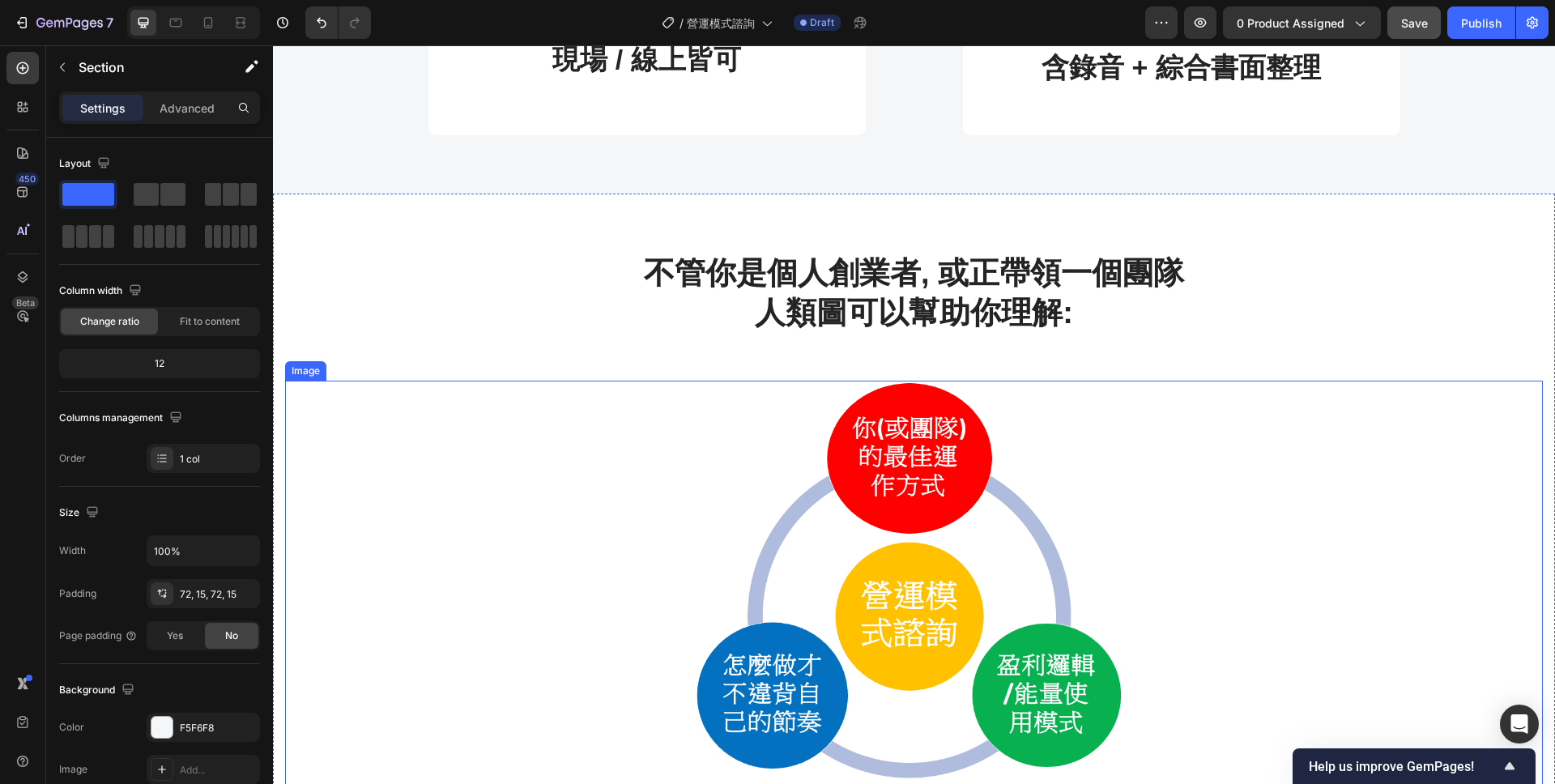
click at [601, 450] on img at bounding box center [915, 583] width 1258 height 404
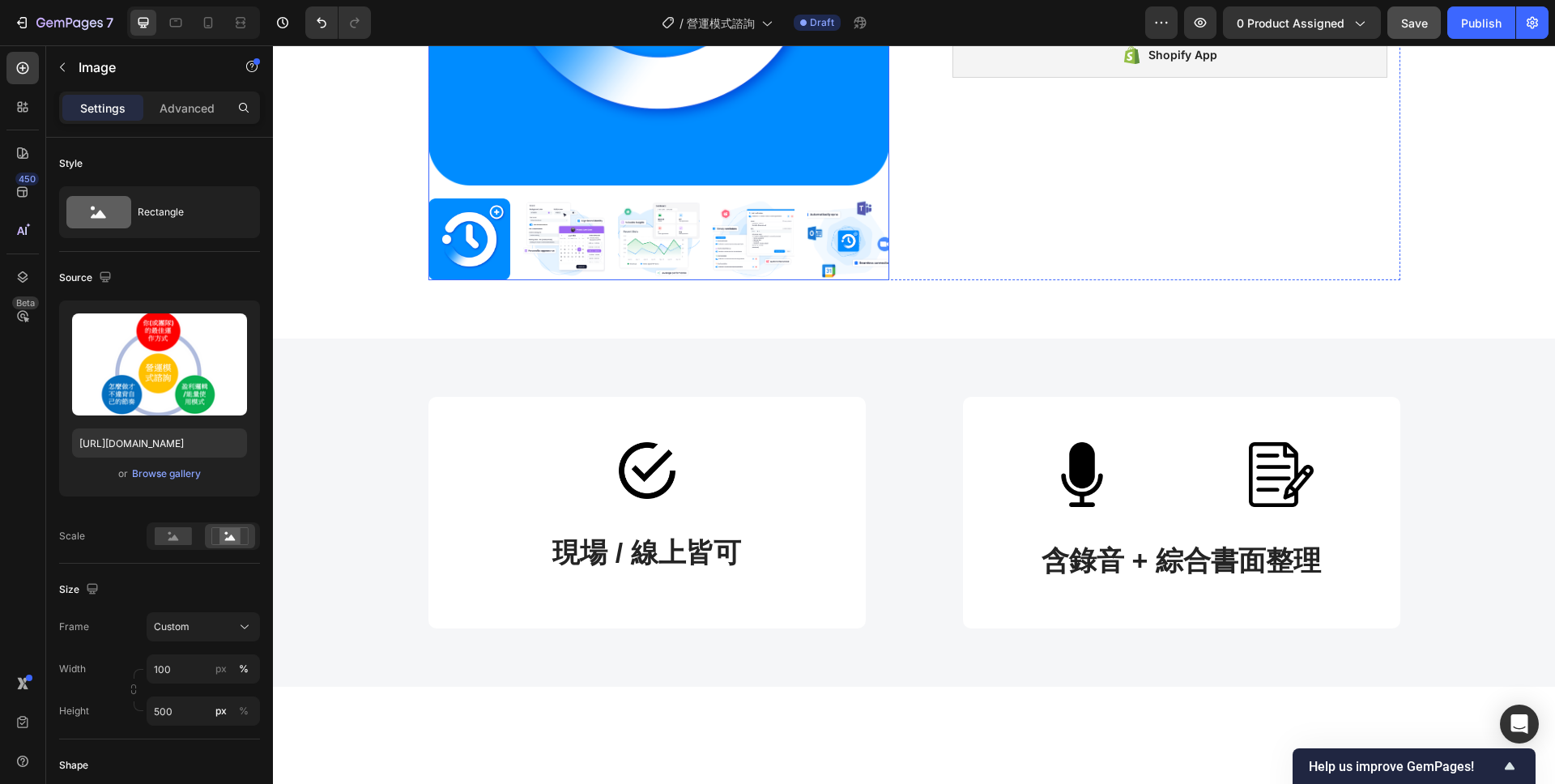
scroll to position [1461, 0]
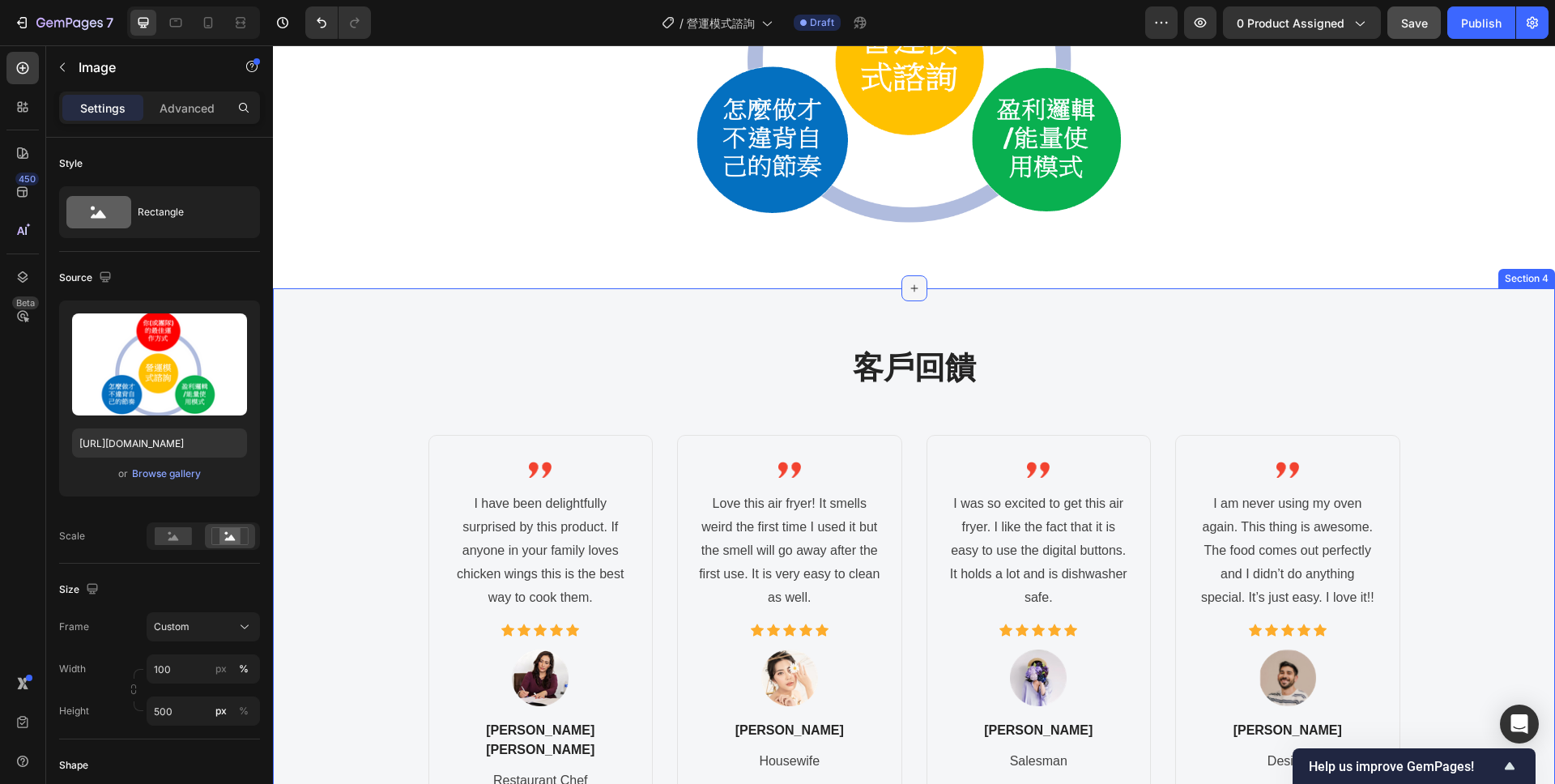
click at [913, 288] on icon at bounding box center [914, 288] width 7 height 7
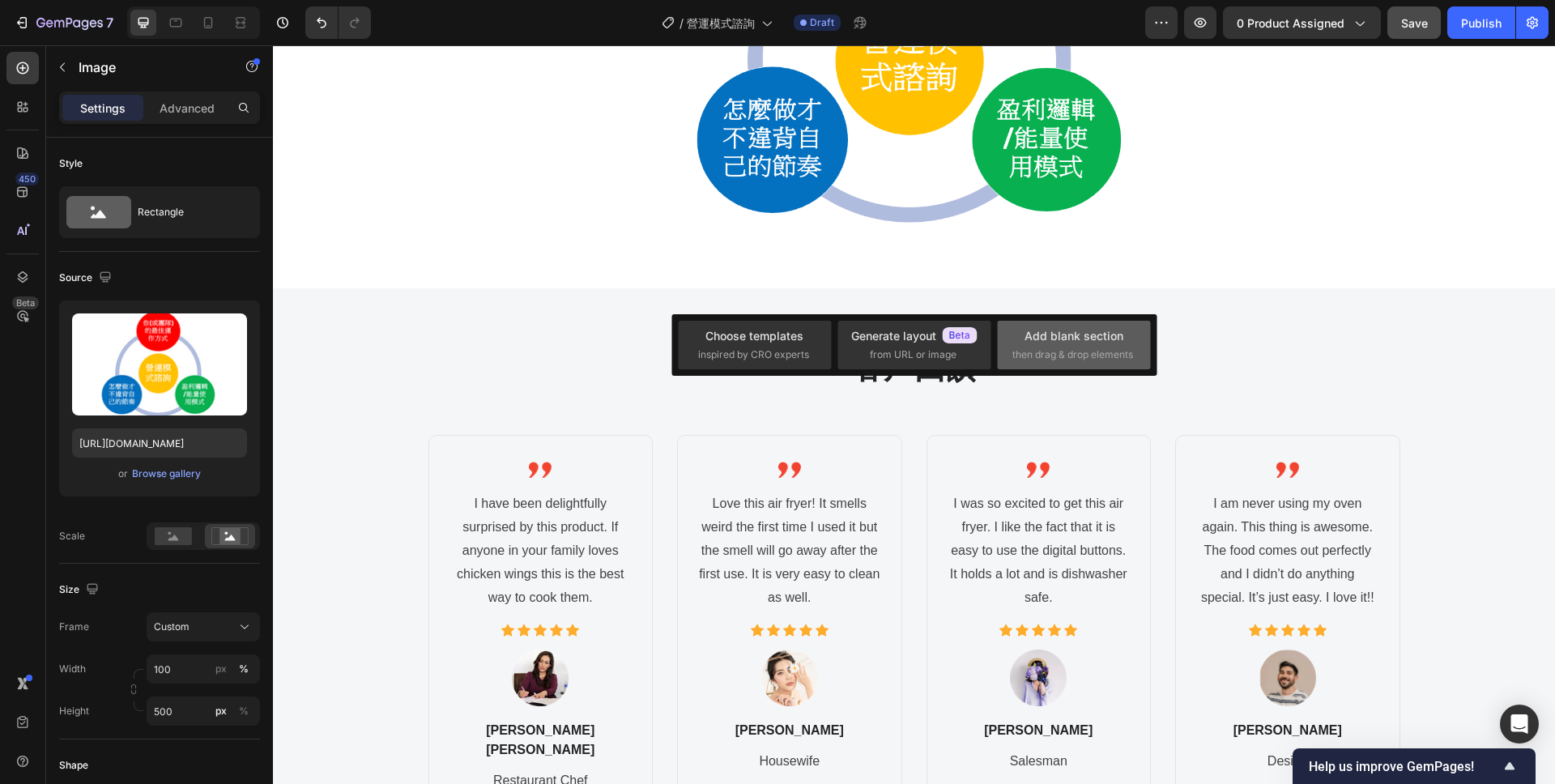
click at [1049, 348] on span "then drag & drop elements" at bounding box center [1073, 355] width 121 height 15
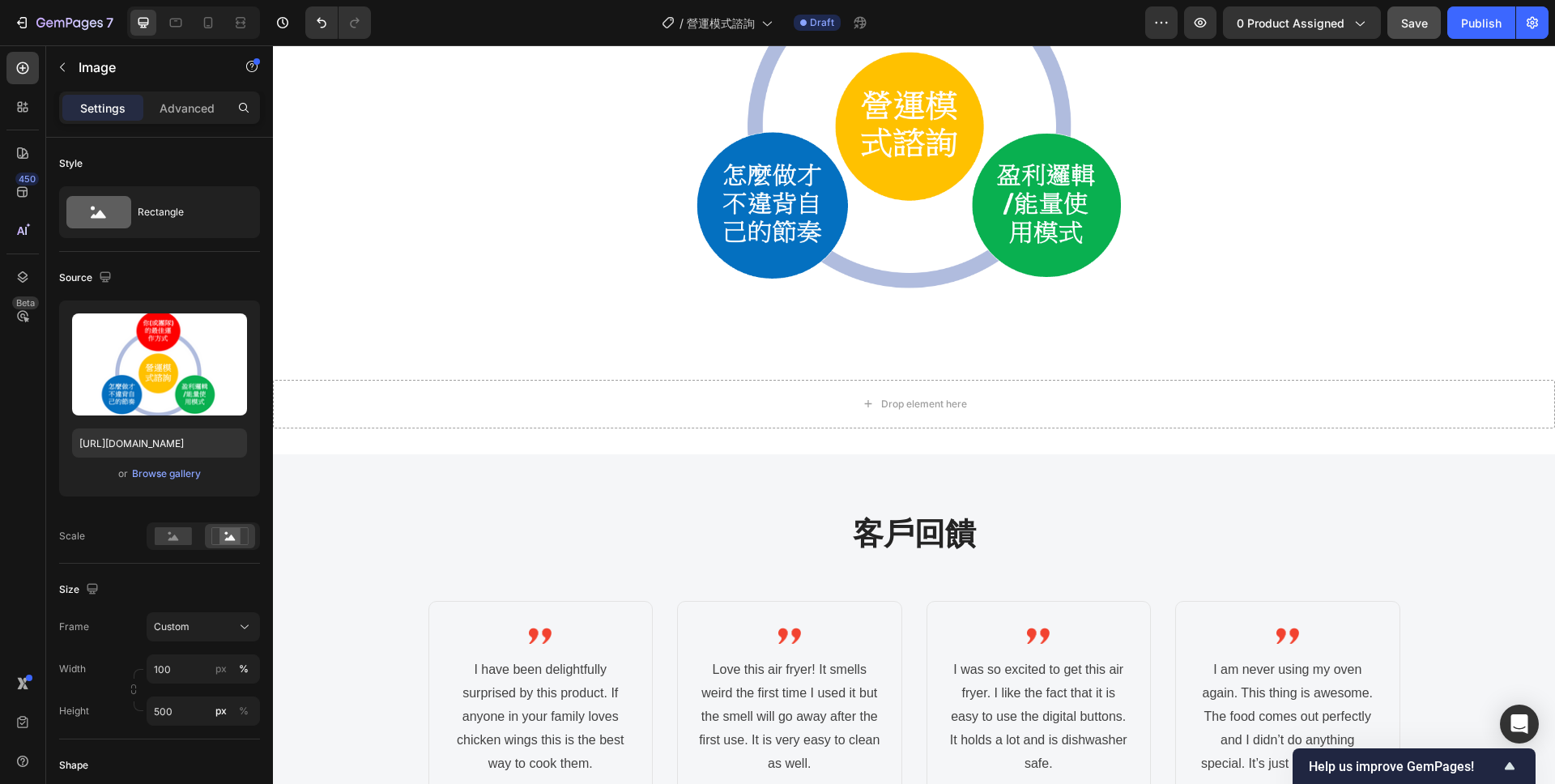
scroll to position [1410, 0]
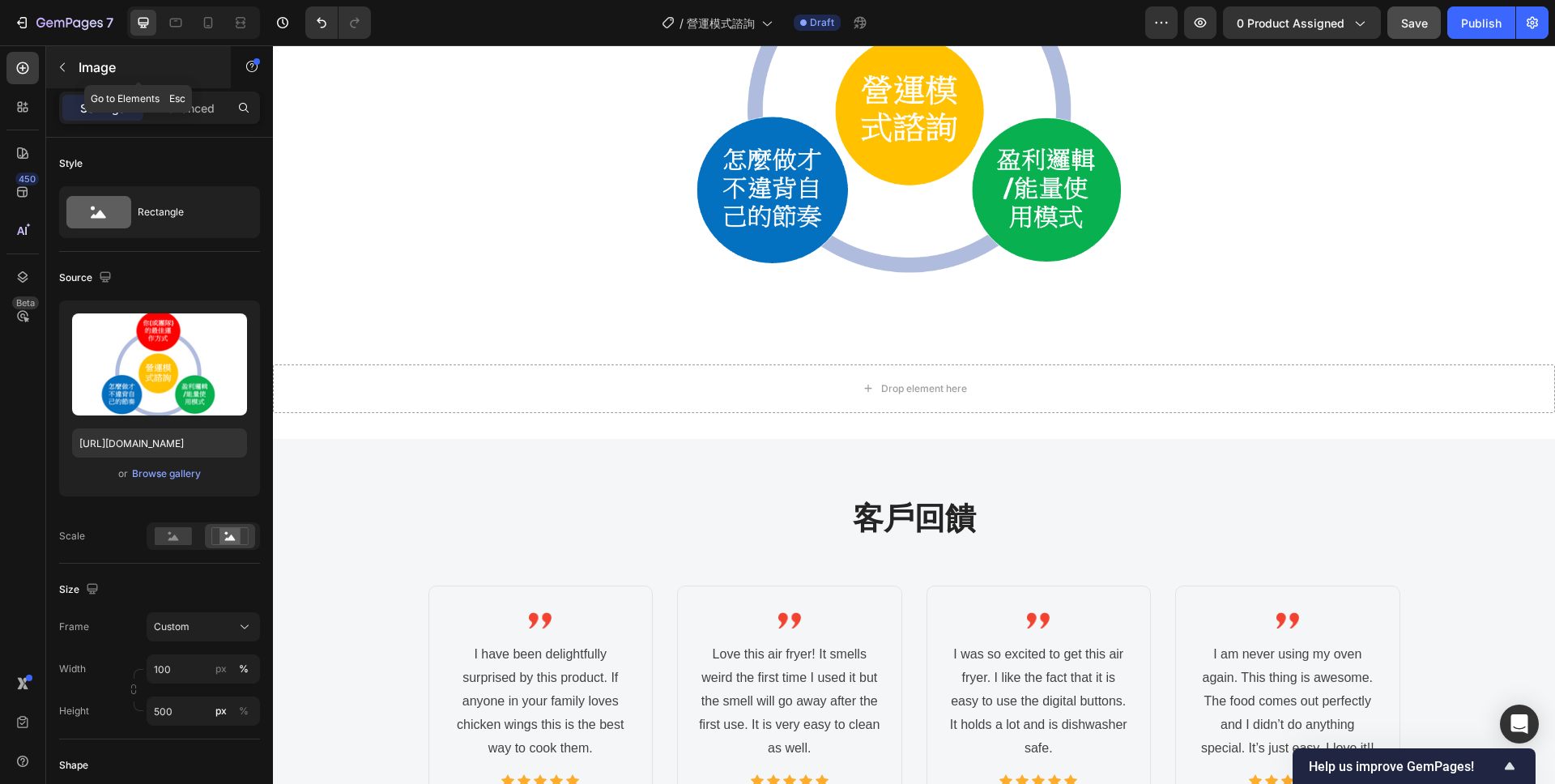
click at [79, 73] on p "Image" at bounding box center [147, 66] width 138 height 19
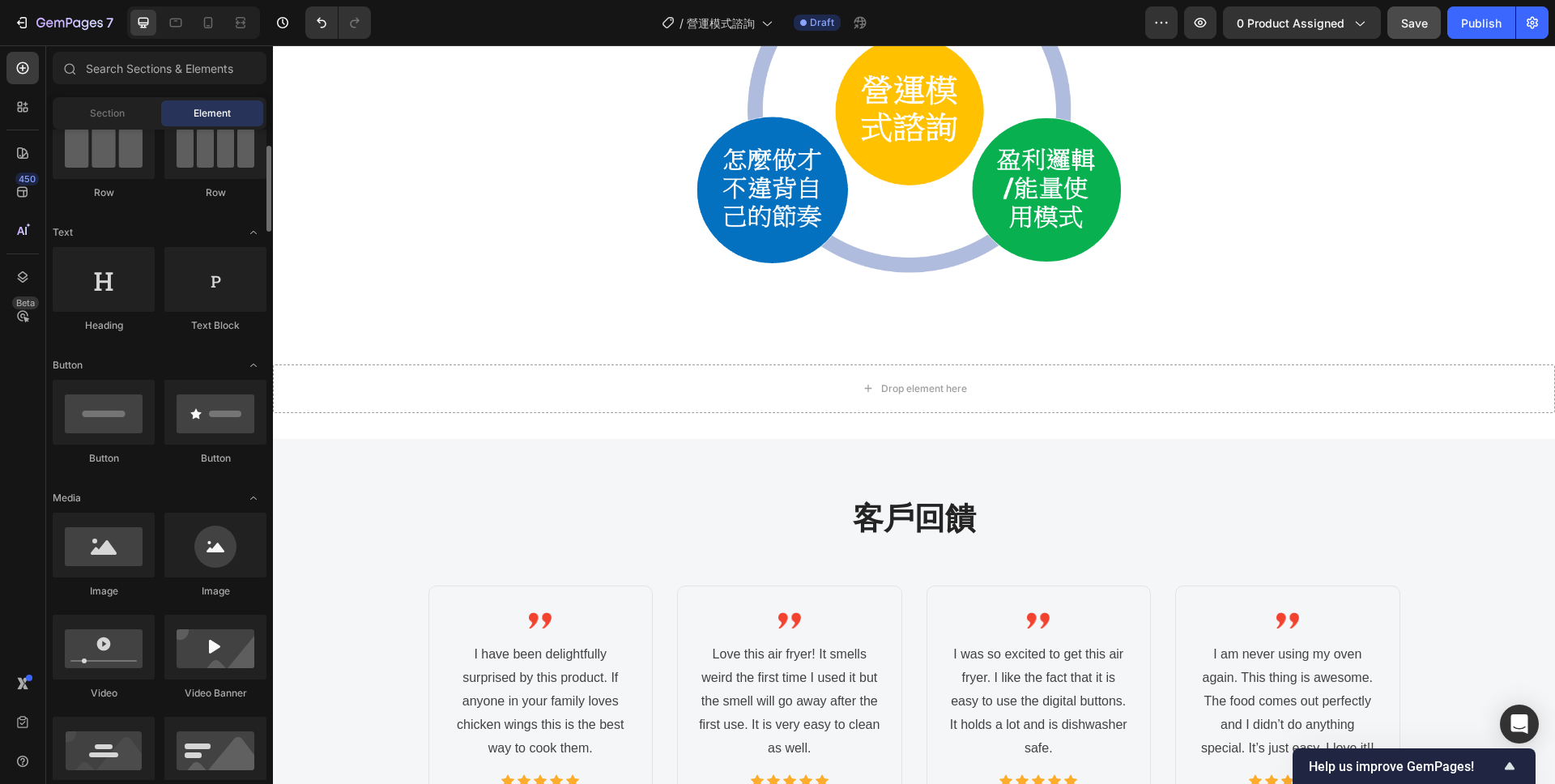
scroll to position [0, 0]
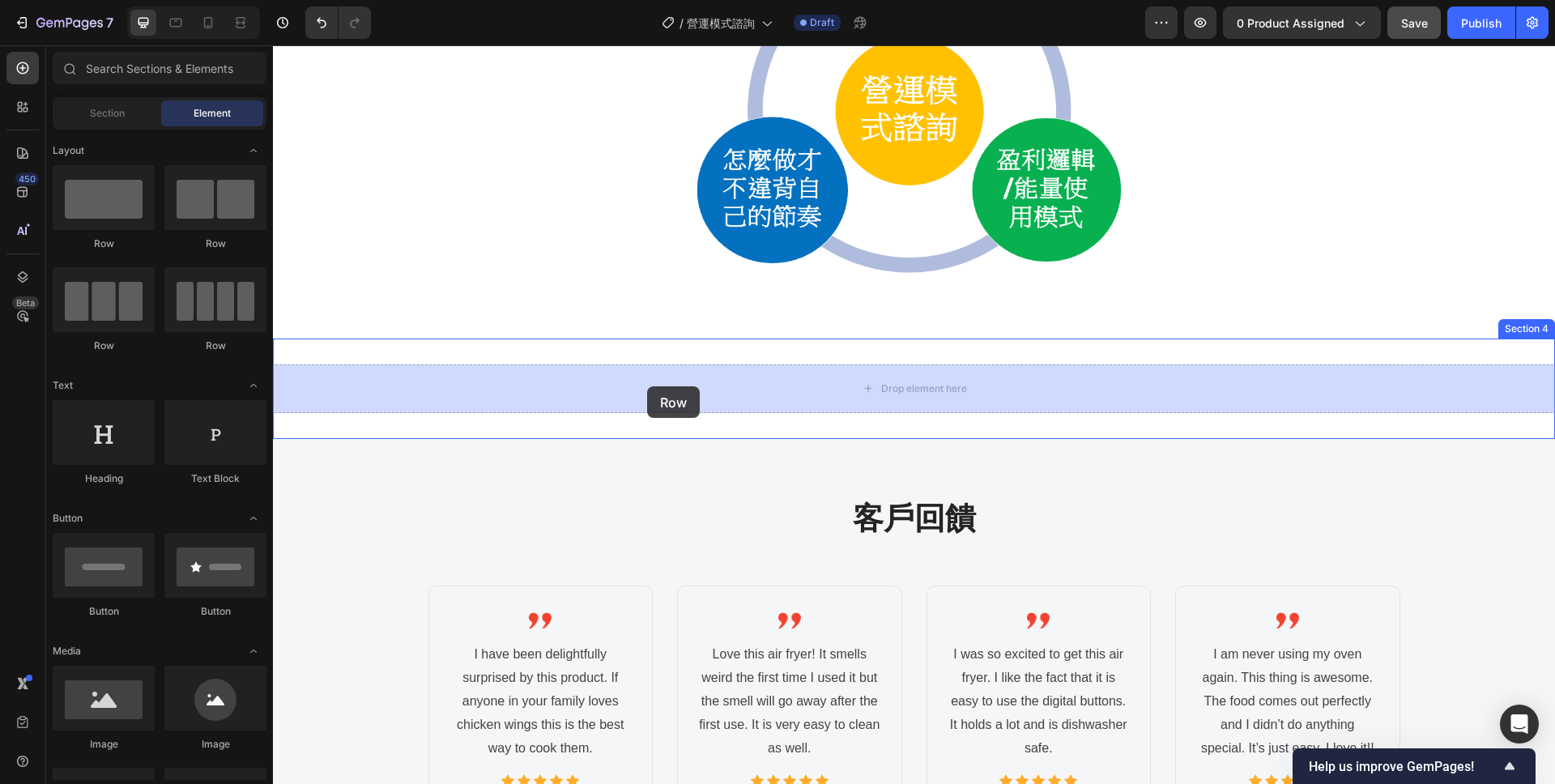
drag, startPoint x: 466, startPoint y: 346, endPoint x: 648, endPoint y: 386, distance: 186.3
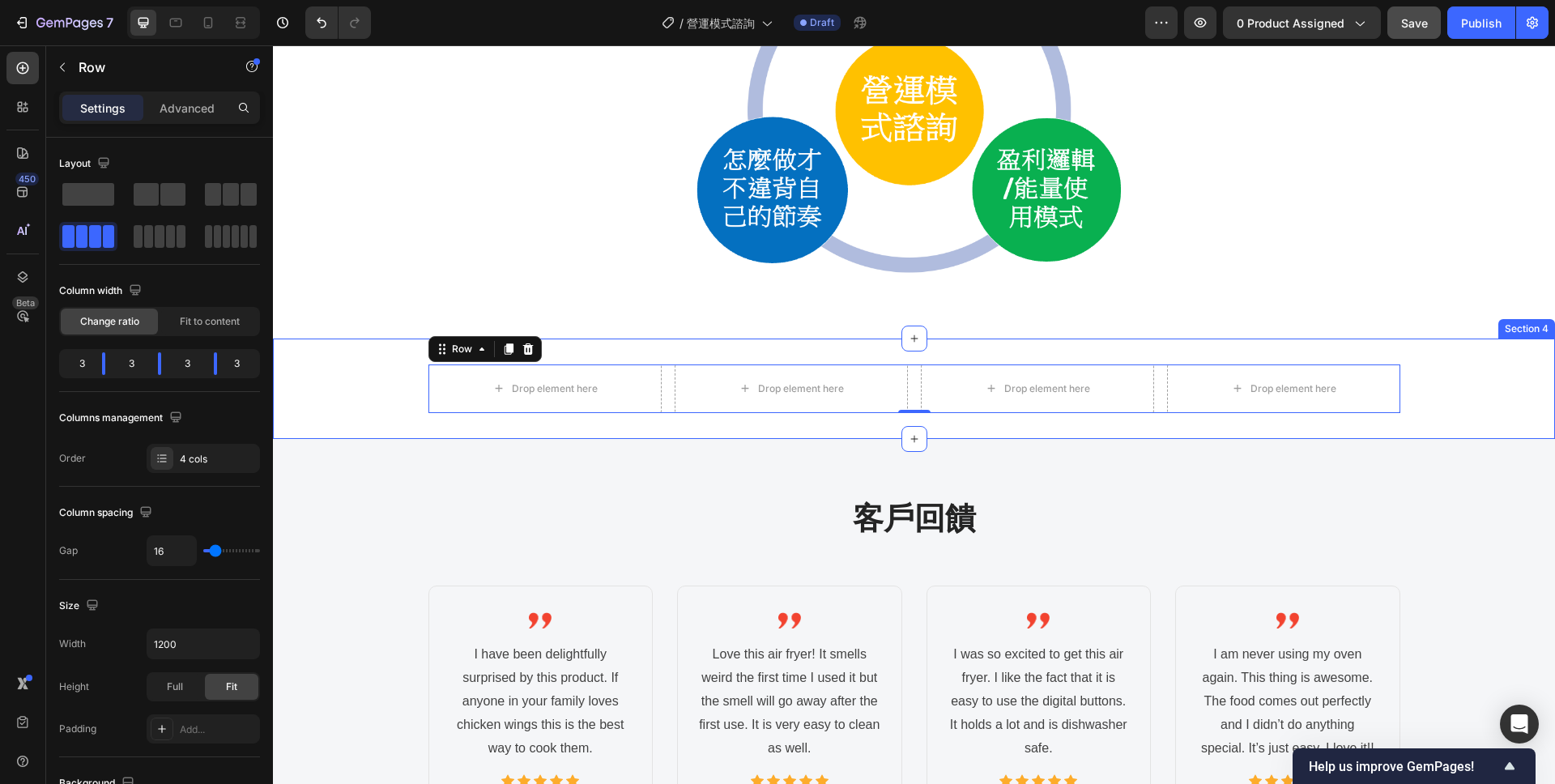
click at [349, 378] on div "Drop element here Drop element here Drop element here Drop element here Row 0" at bounding box center [914, 389] width 1282 height 49
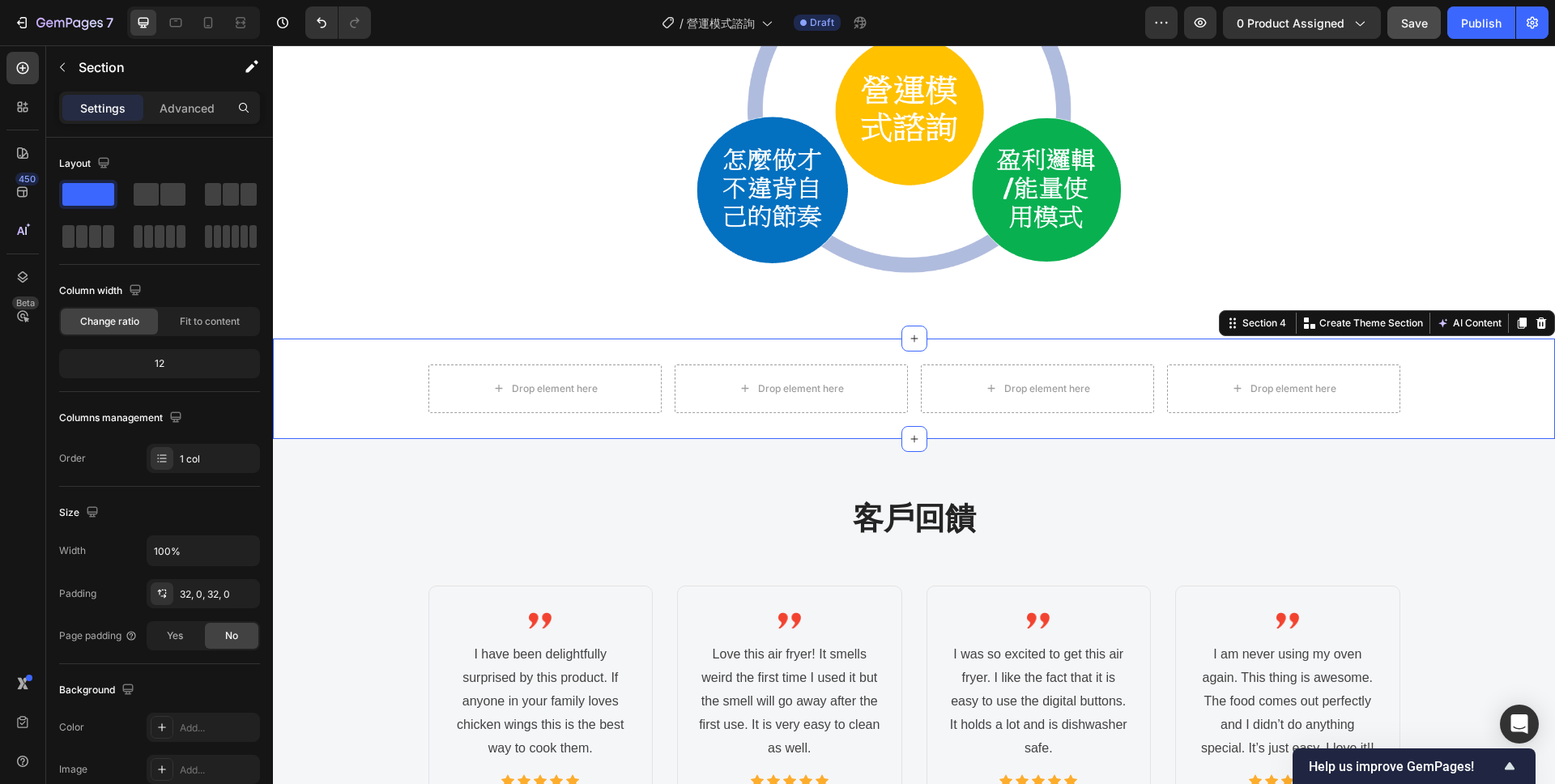
click at [1445, 378] on div "Drop element here Drop element here Drop element here Drop element here Row" at bounding box center [914, 389] width 1282 height 49
click at [667, 380] on div "Drop element here Drop element here Drop element here Drop element here Row" at bounding box center [915, 389] width 972 height 49
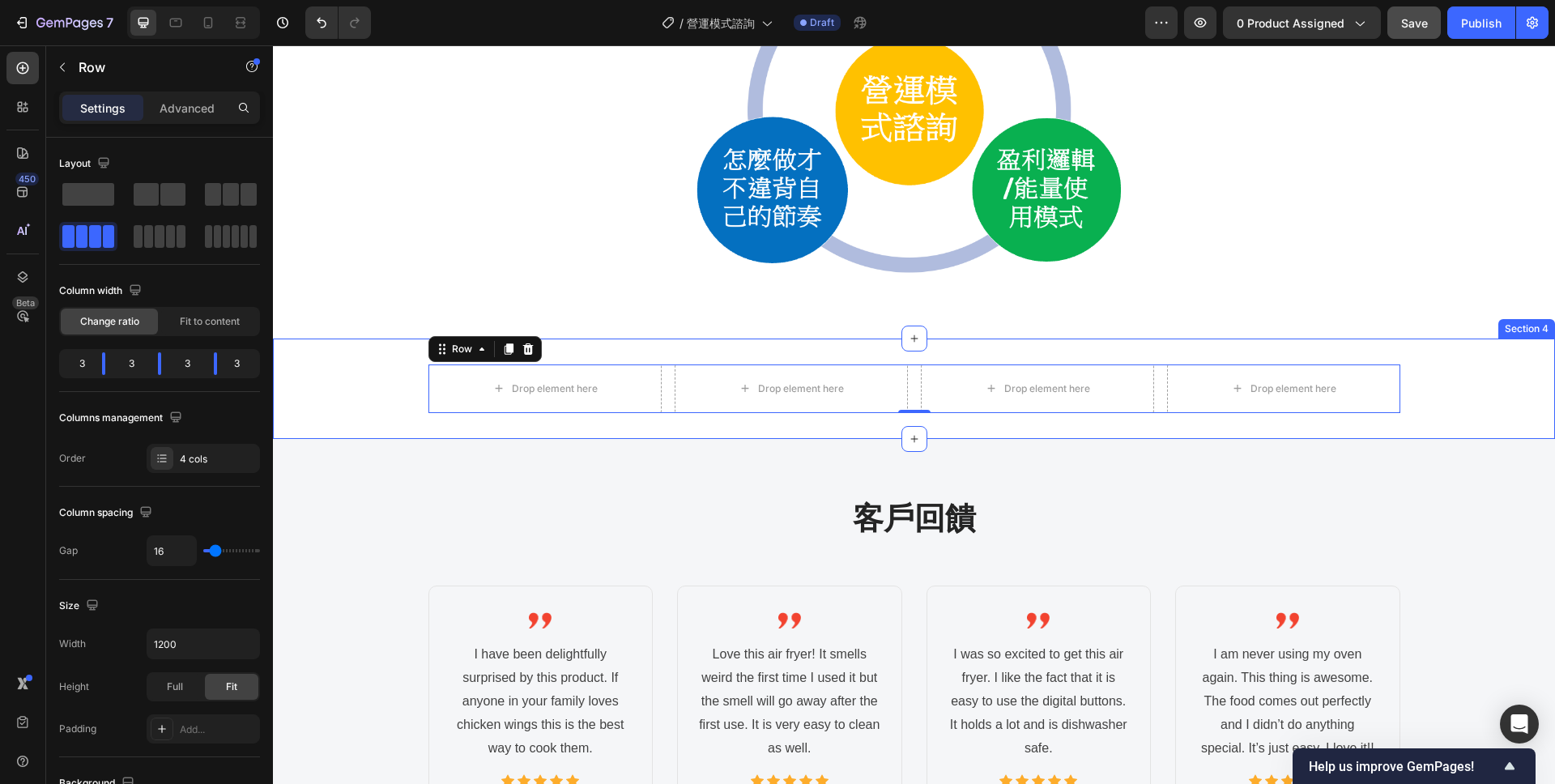
click at [367, 360] on div "Drop element here Drop element here Drop element here Drop element here Row 0 S…" at bounding box center [914, 388] width 1282 height 101
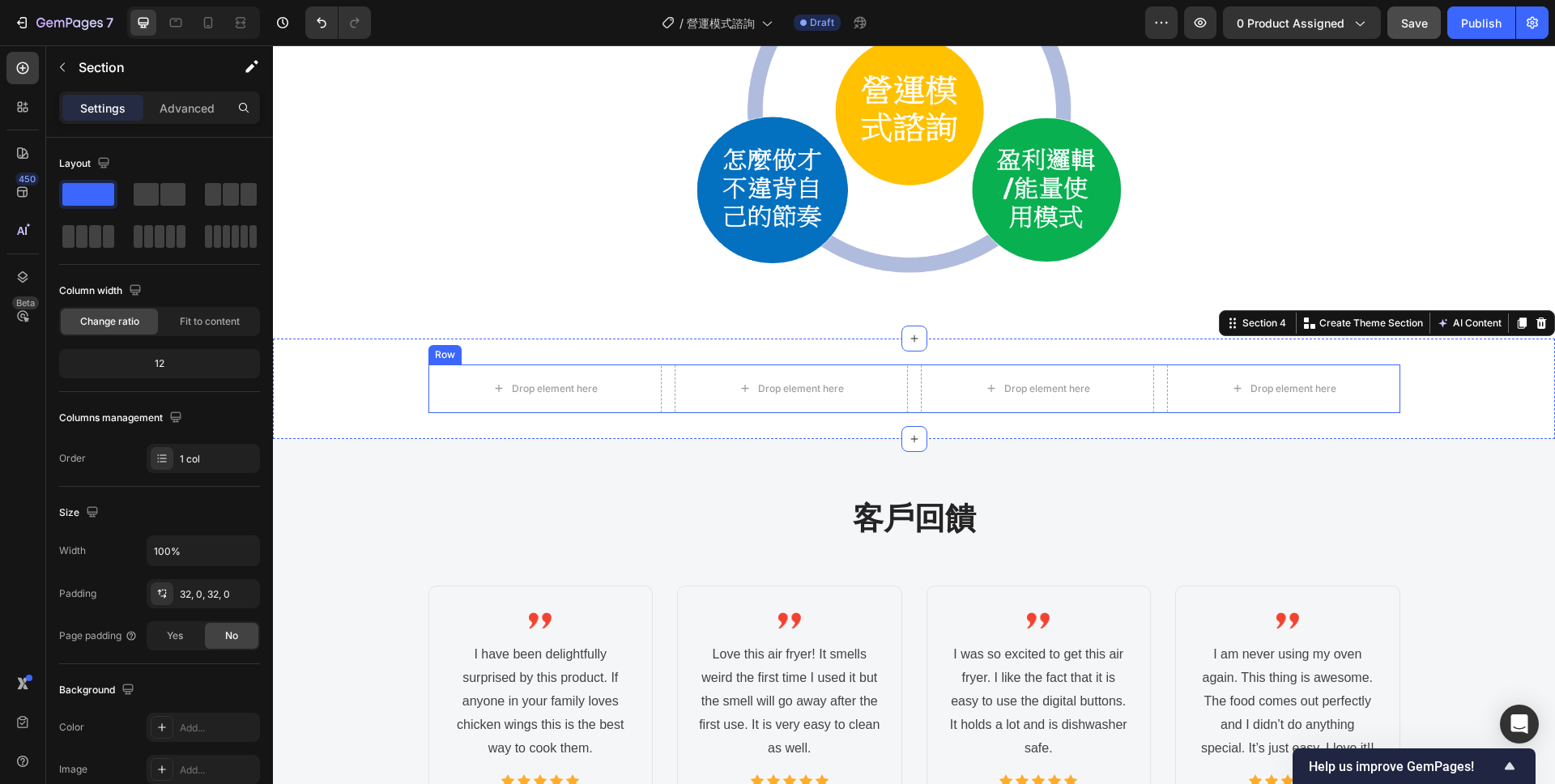
click at [670, 385] on div "Drop element here Drop element here Drop element here Drop element here Row" at bounding box center [915, 389] width 972 height 49
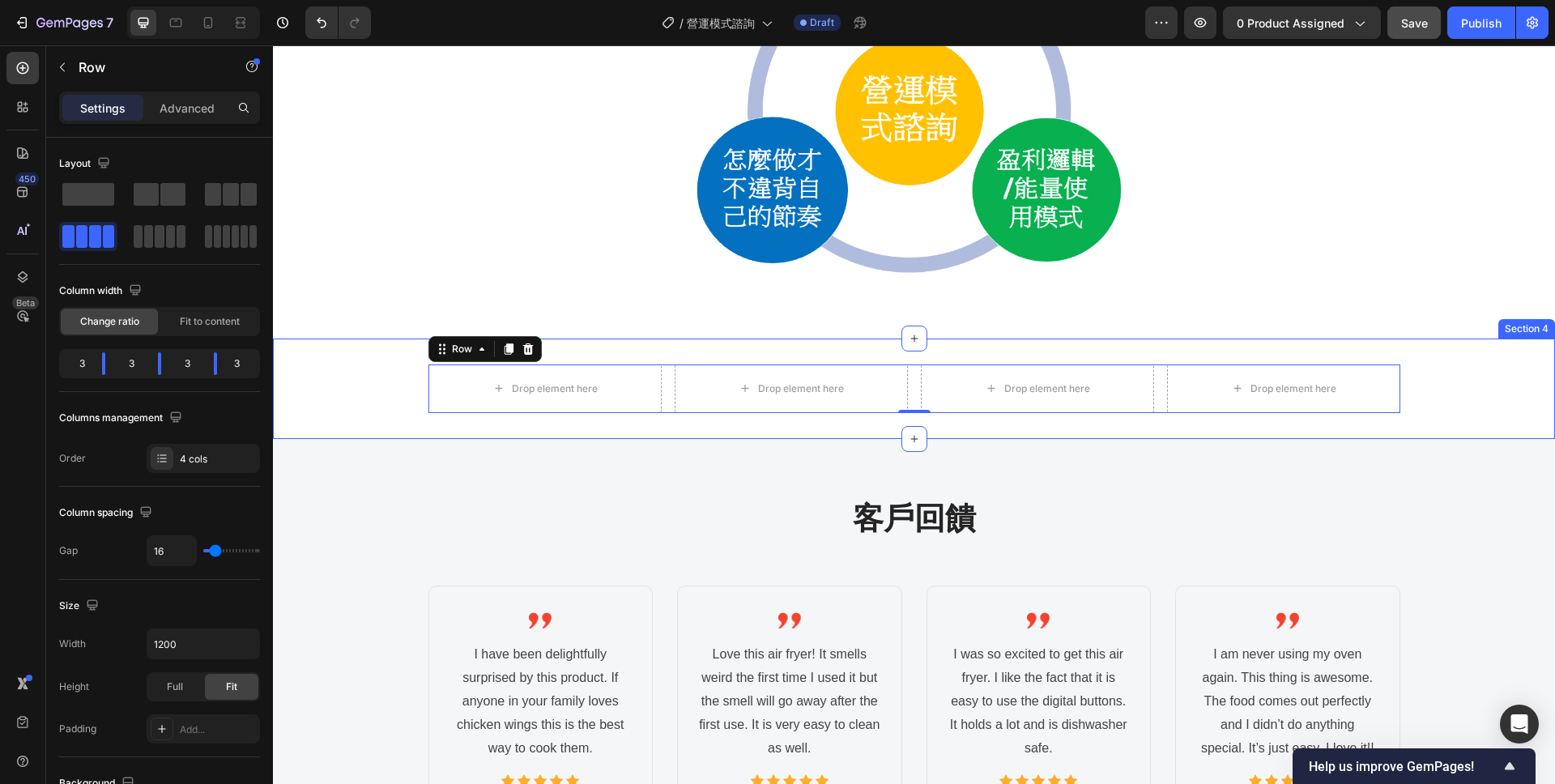
click at [1507, 409] on div "Drop element here Drop element here Drop element here Drop element here Row 0" at bounding box center [914, 389] width 1282 height 49
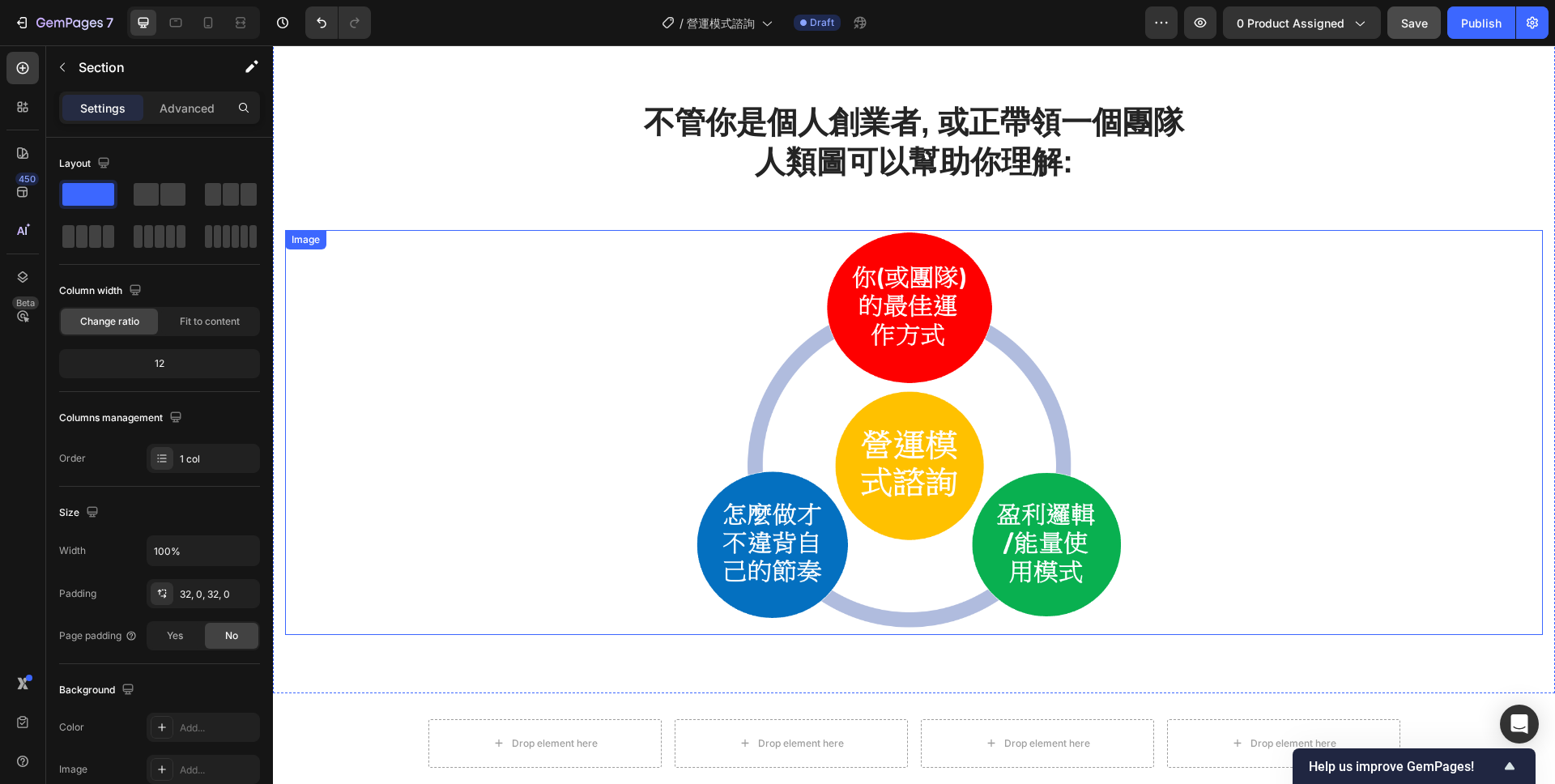
scroll to position [1109, 0]
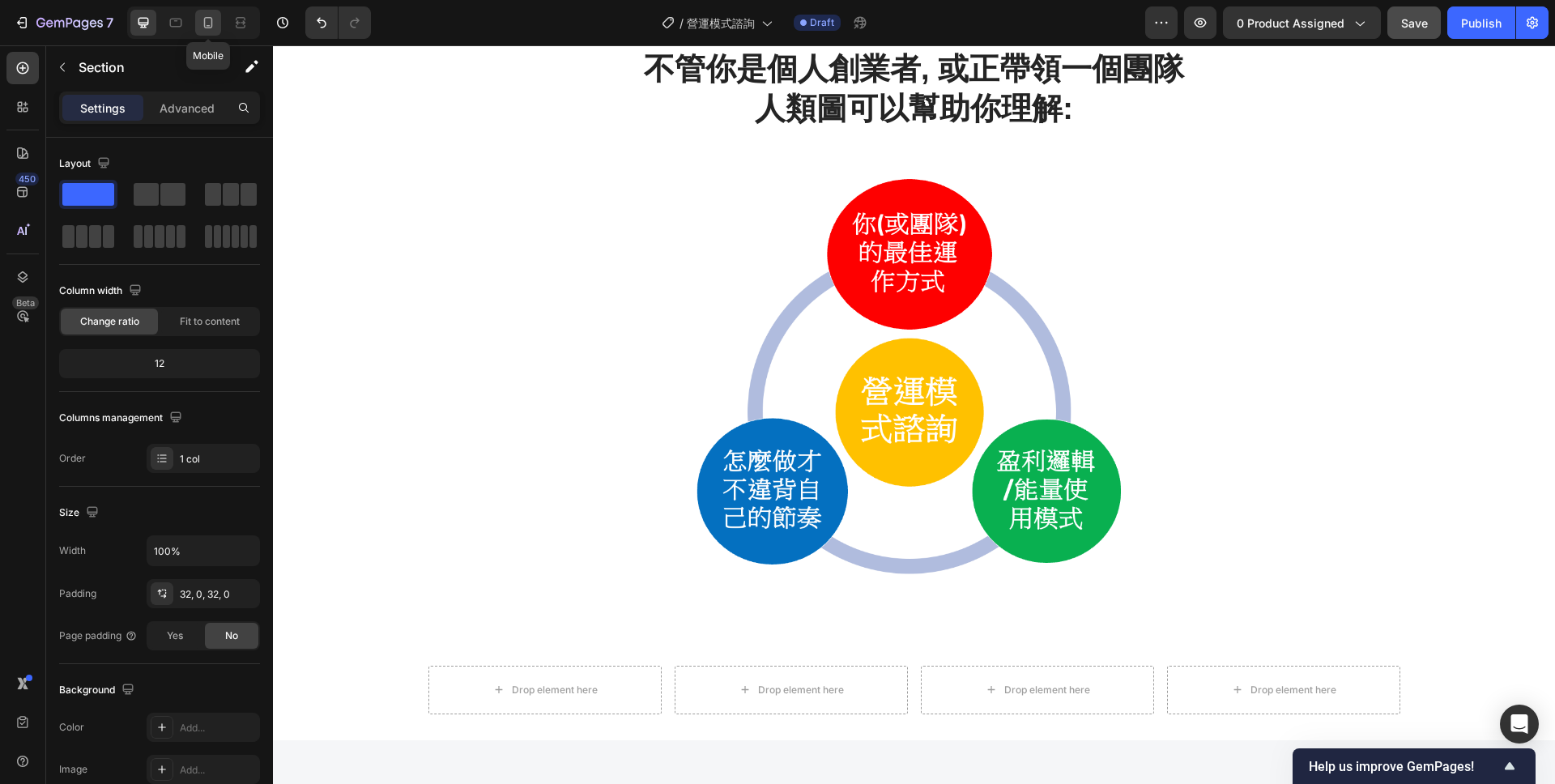
click at [205, 15] on icon at bounding box center [209, 23] width 17 height 17
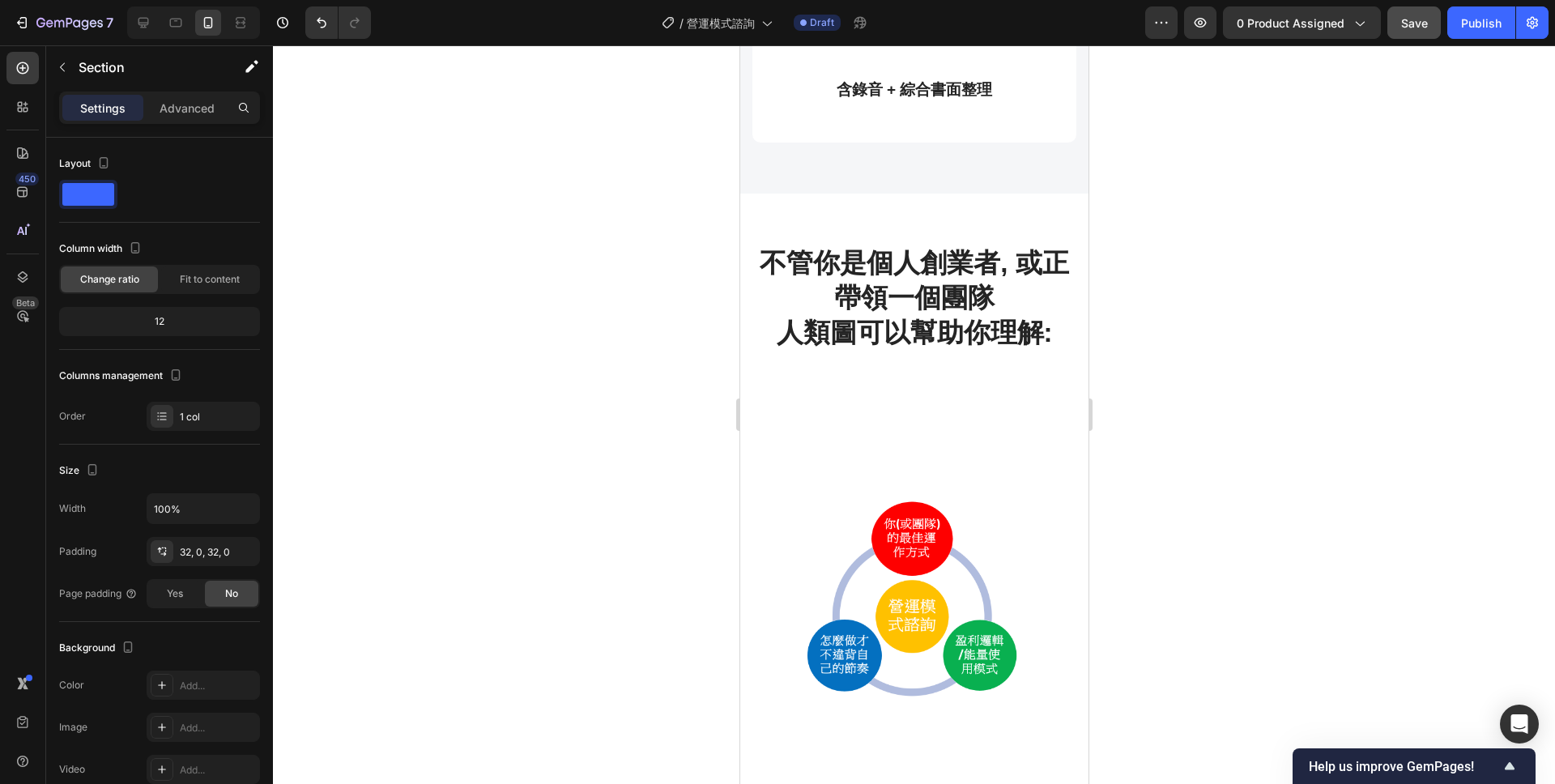
scroll to position [1405, 0]
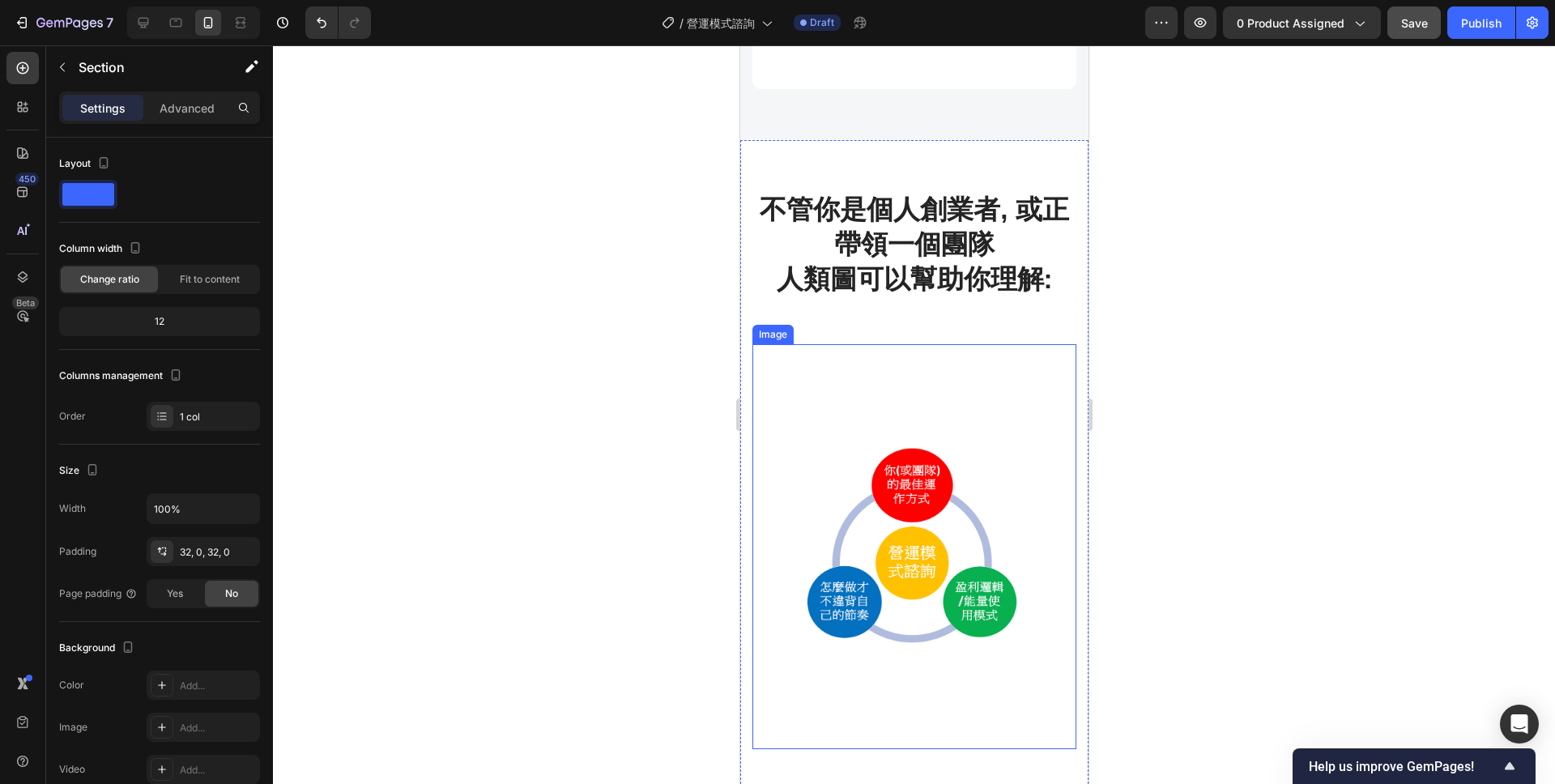
click at [840, 469] on img at bounding box center [914, 547] width 324 height 404
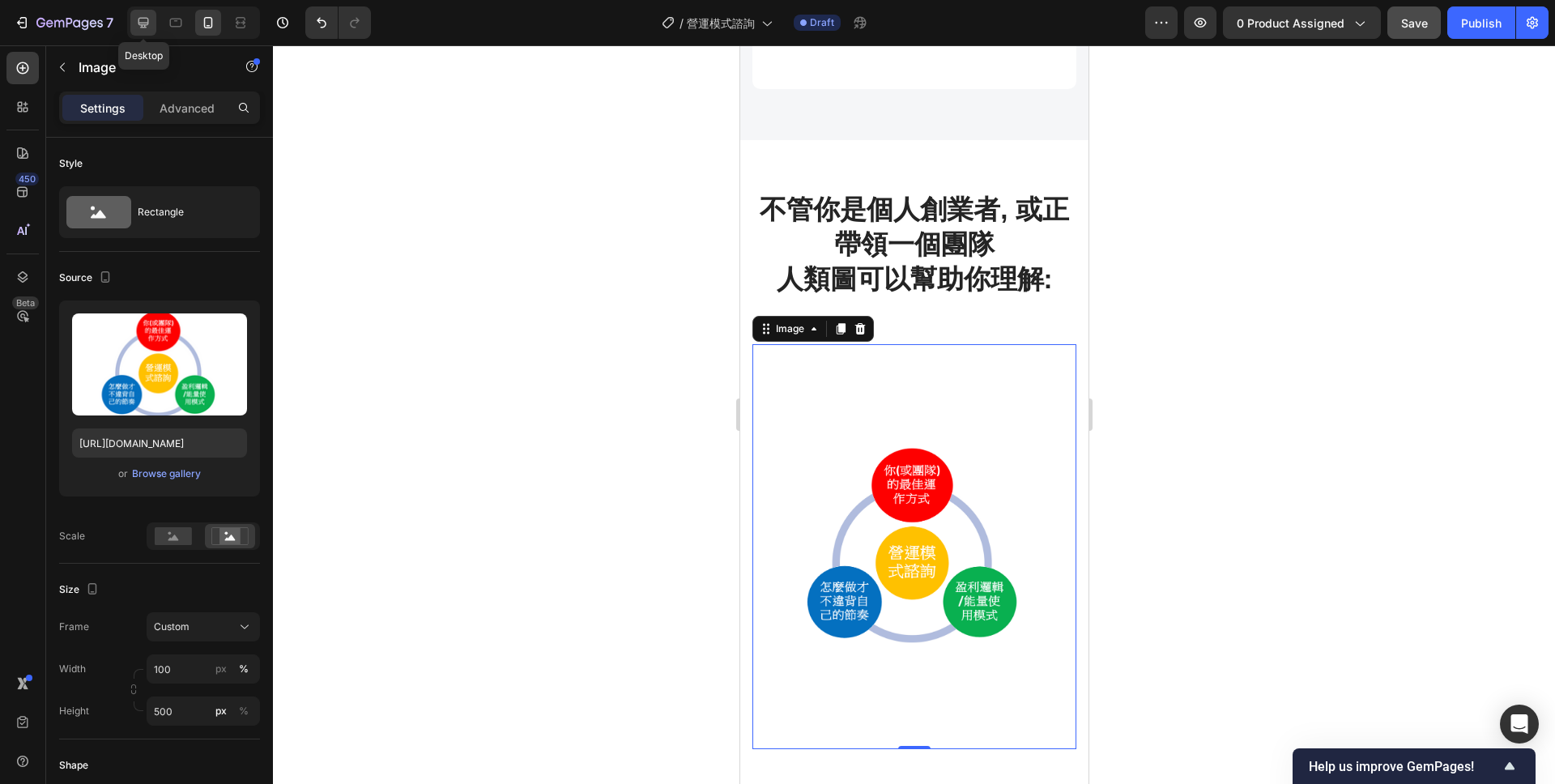
click at [146, 23] on icon at bounding box center [143, 22] width 10 height 10
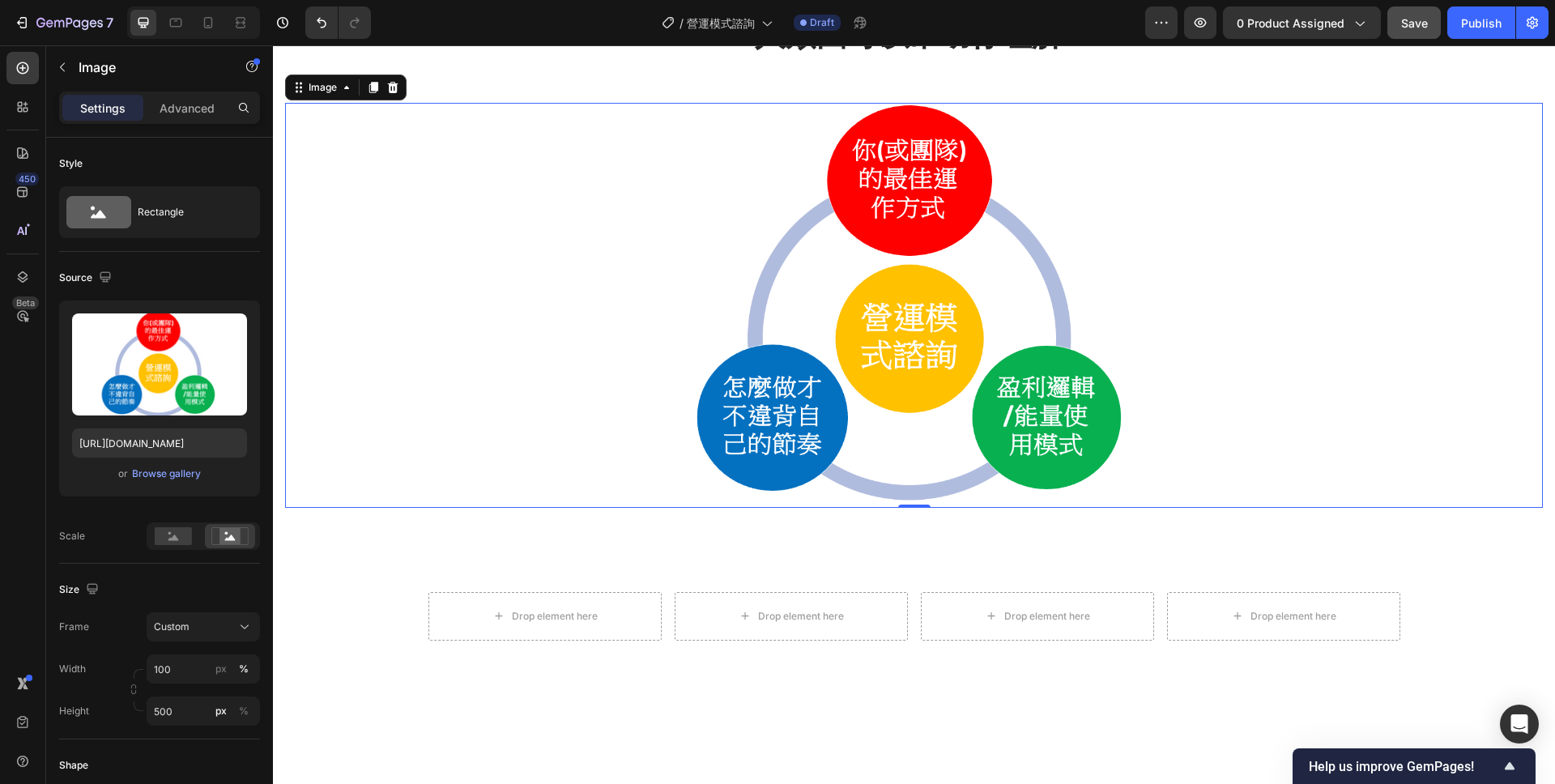
scroll to position [1316, 0]
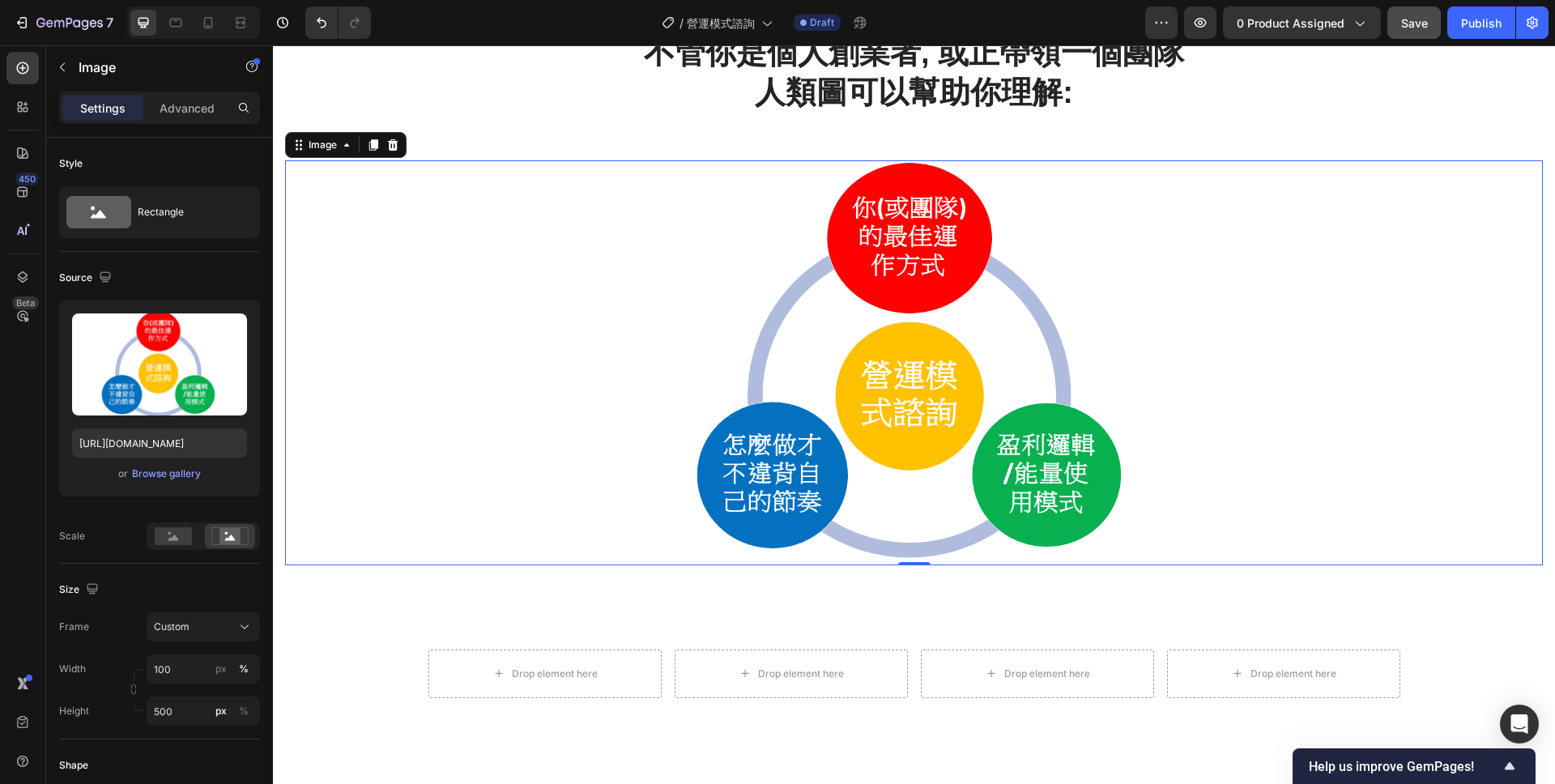
click at [676, 259] on img at bounding box center [915, 363] width 1258 height 404
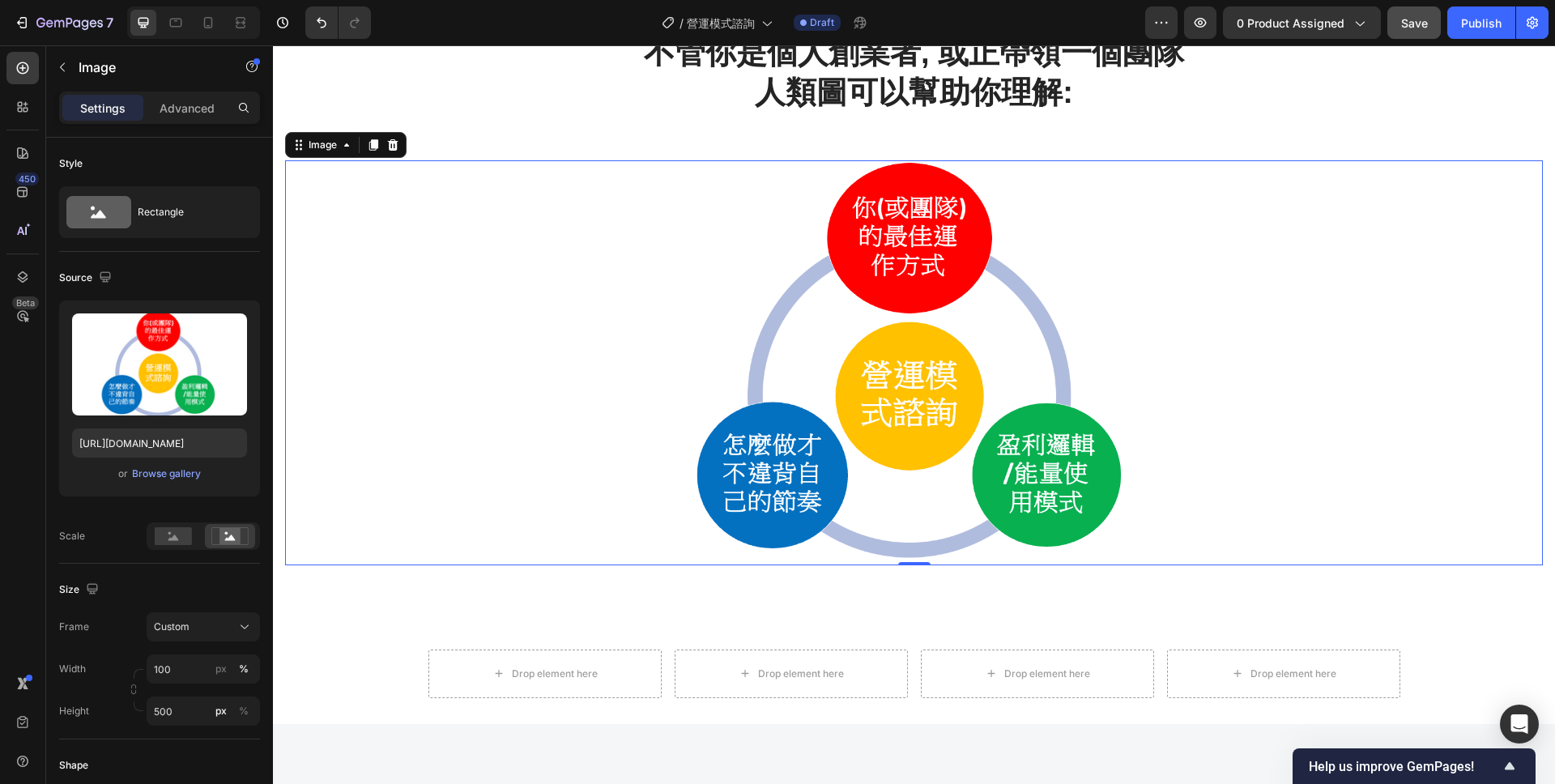
click at [529, 255] on img at bounding box center [915, 363] width 1258 height 404
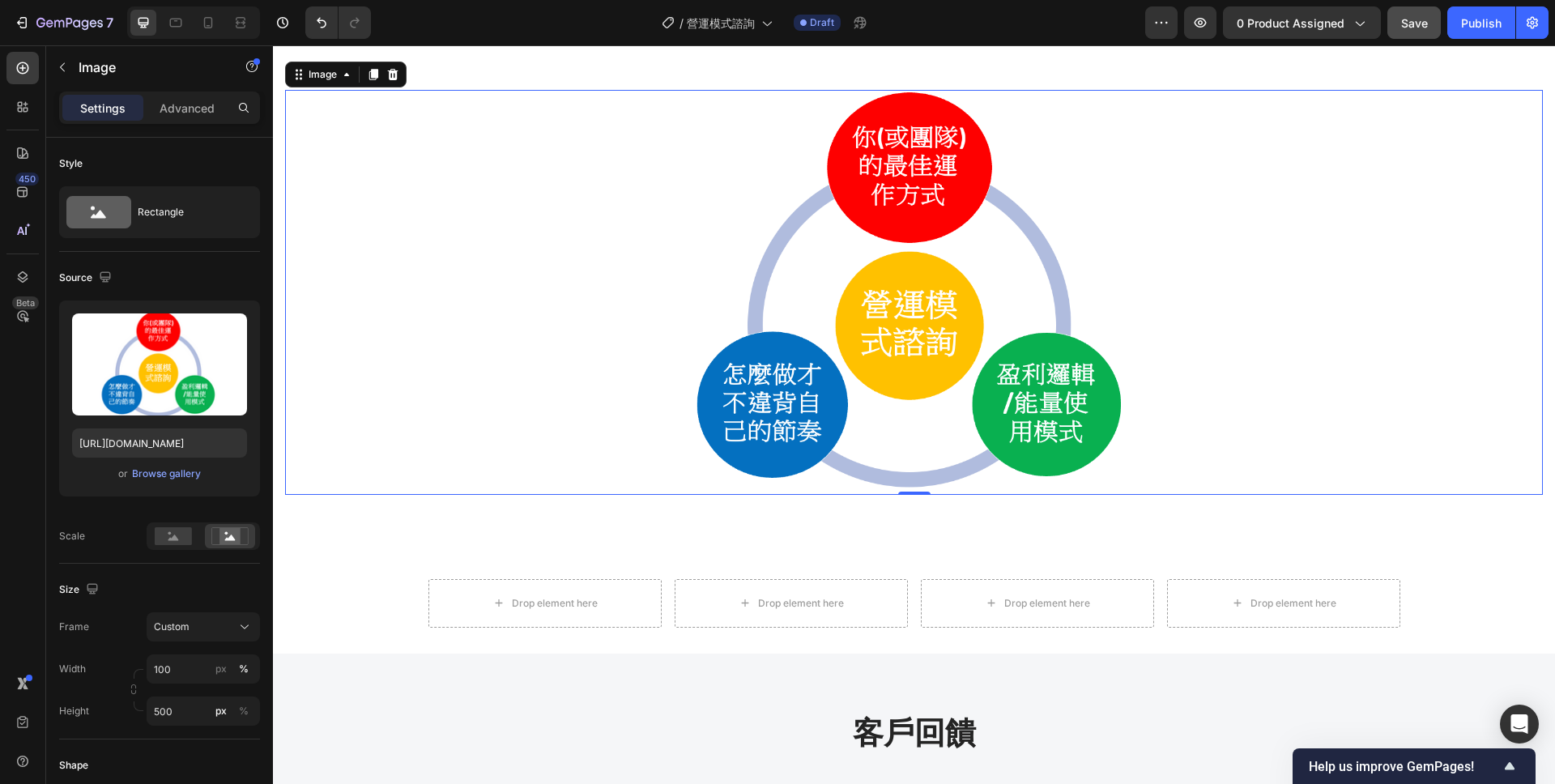
scroll to position [1380, 0]
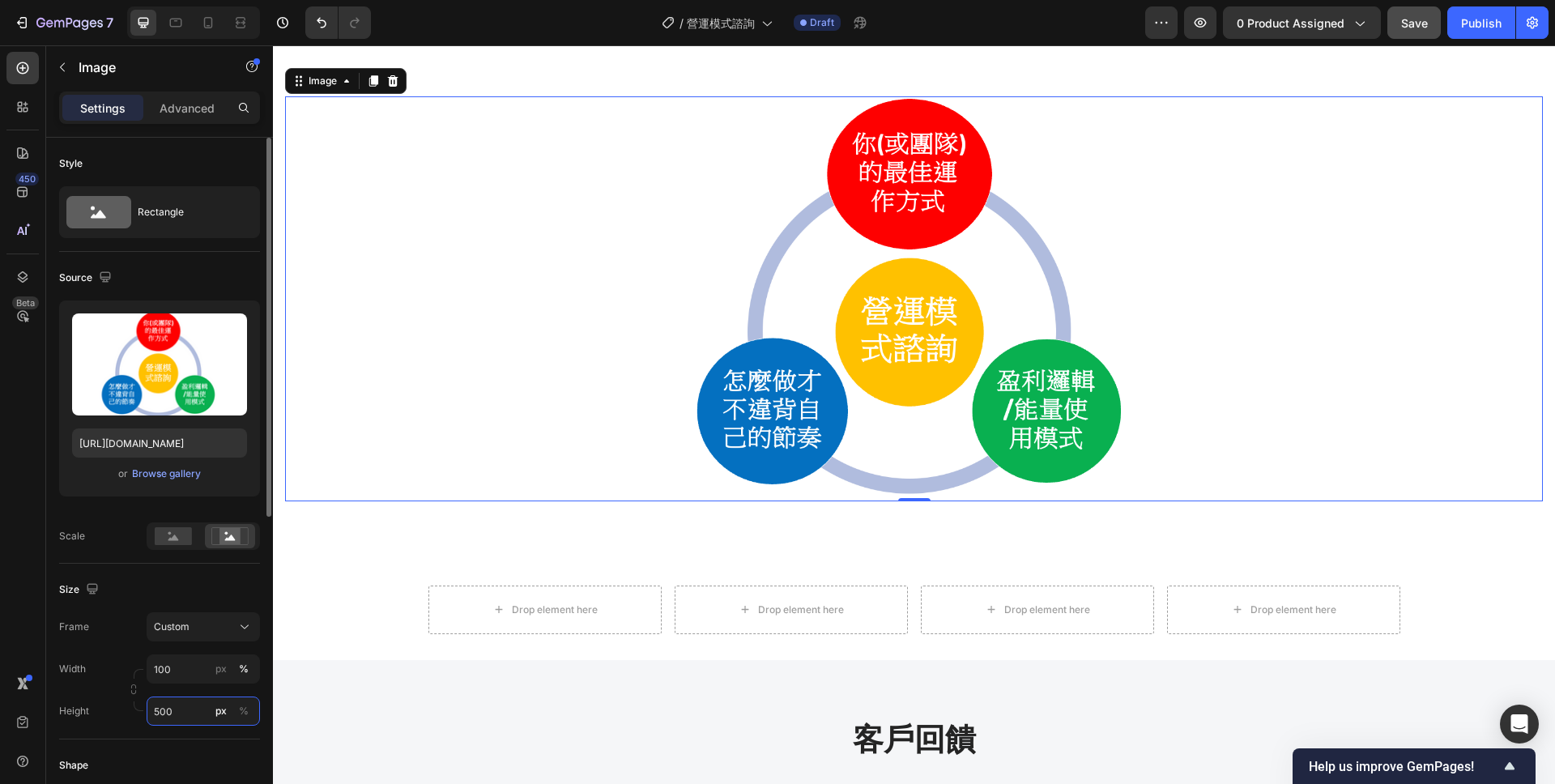
click at [188, 713] on input "500" at bounding box center [203, 711] width 114 height 30
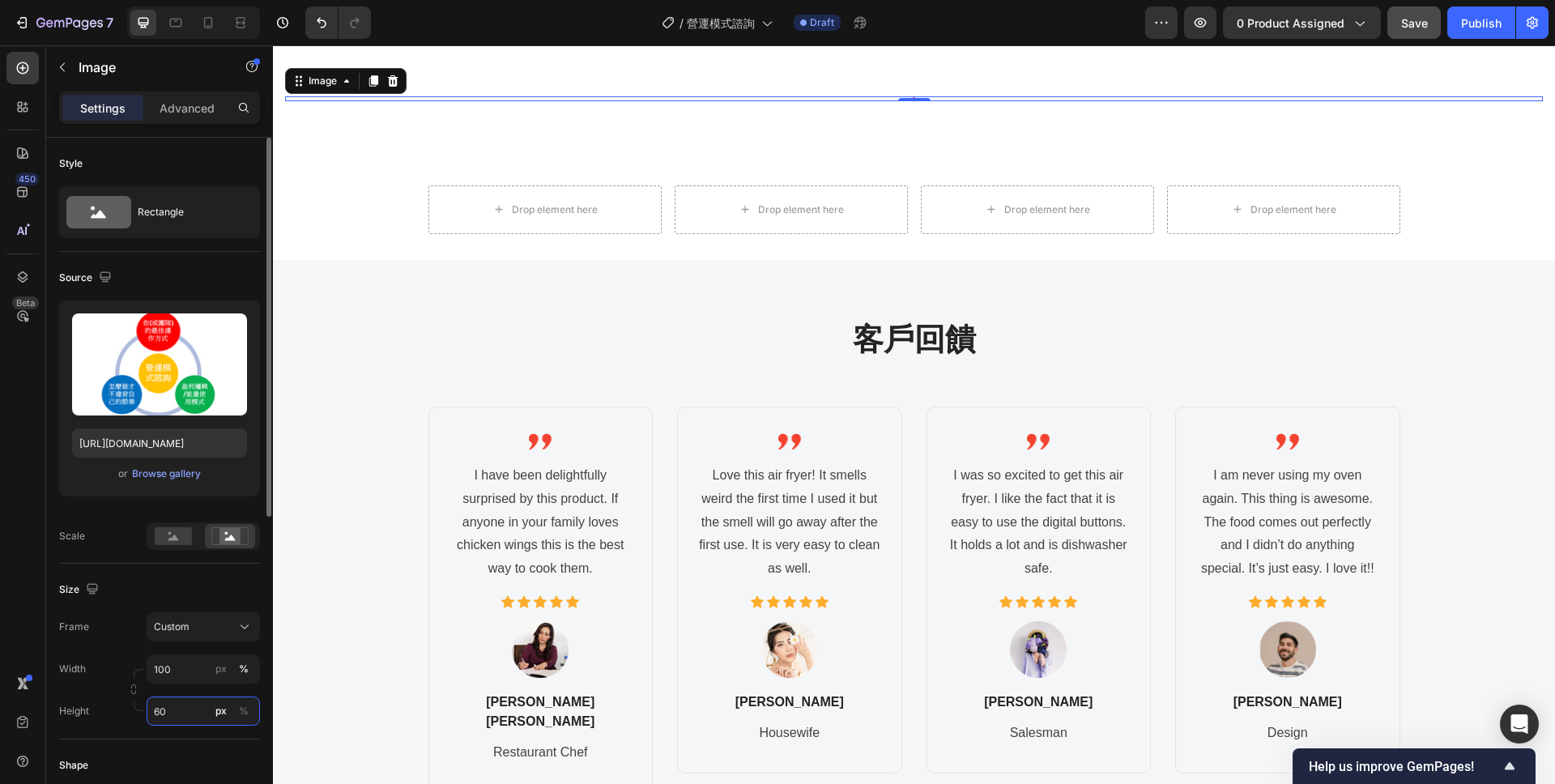
type input "600"
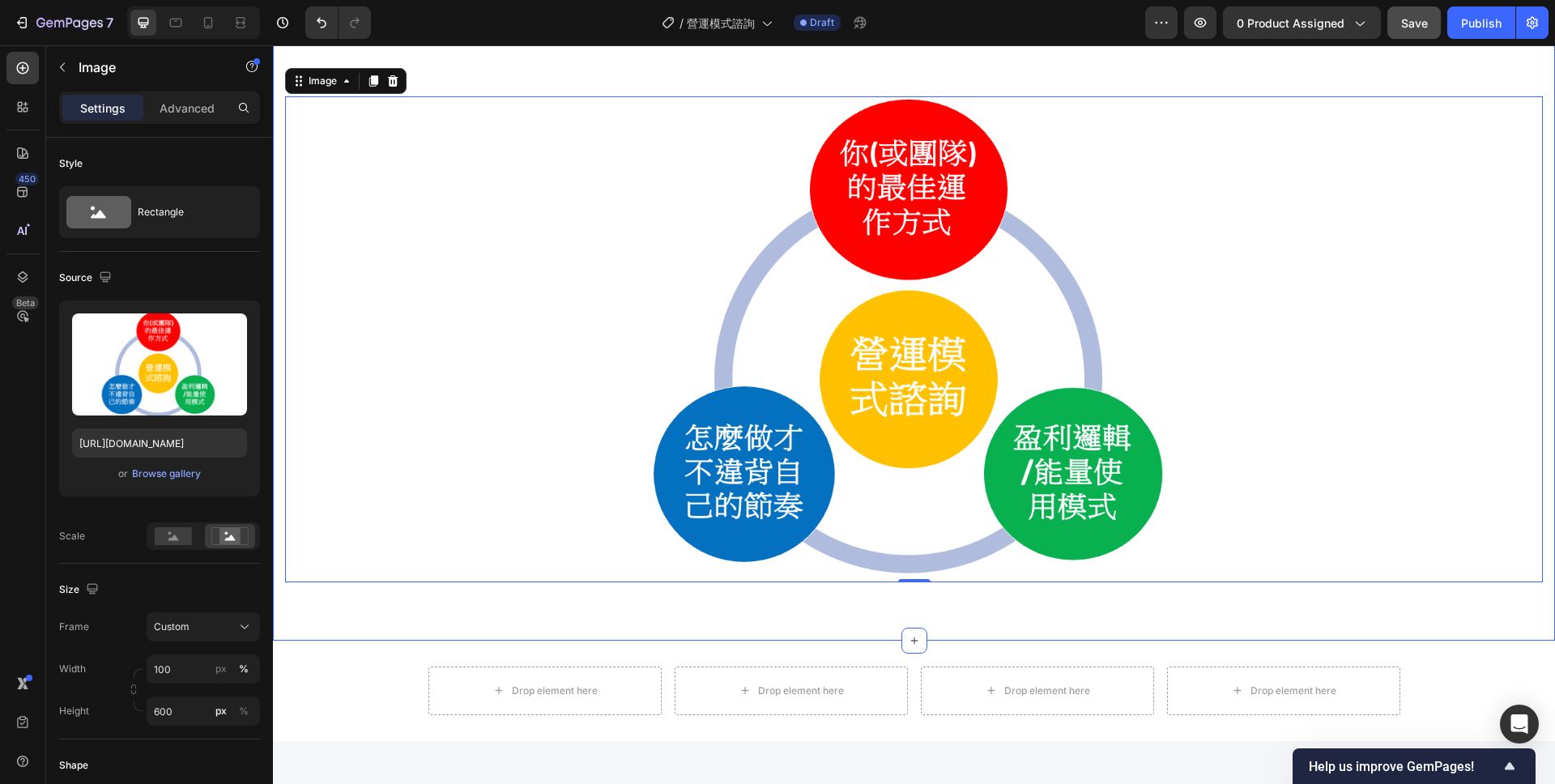
click at [819, 601] on div "不管你是個人創業者, 或正帶領一個團隊 人類圖可以幫助你理解: Heading Row Image 0 Section 3" at bounding box center [914, 275] width 1282 height 731
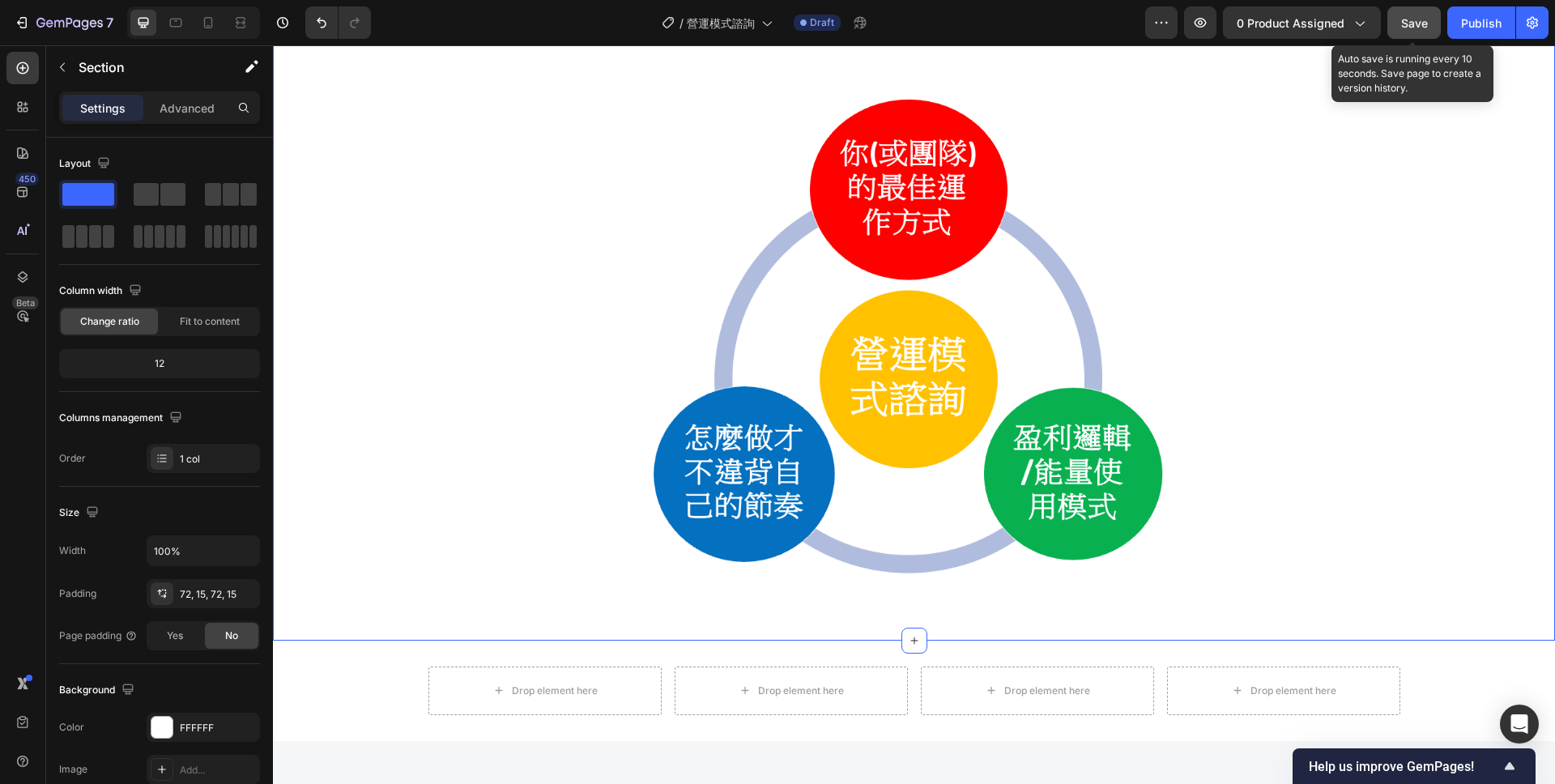
click at [1403, 22] on span "Save" at bounding box center [1415, 23] width 27 height 14
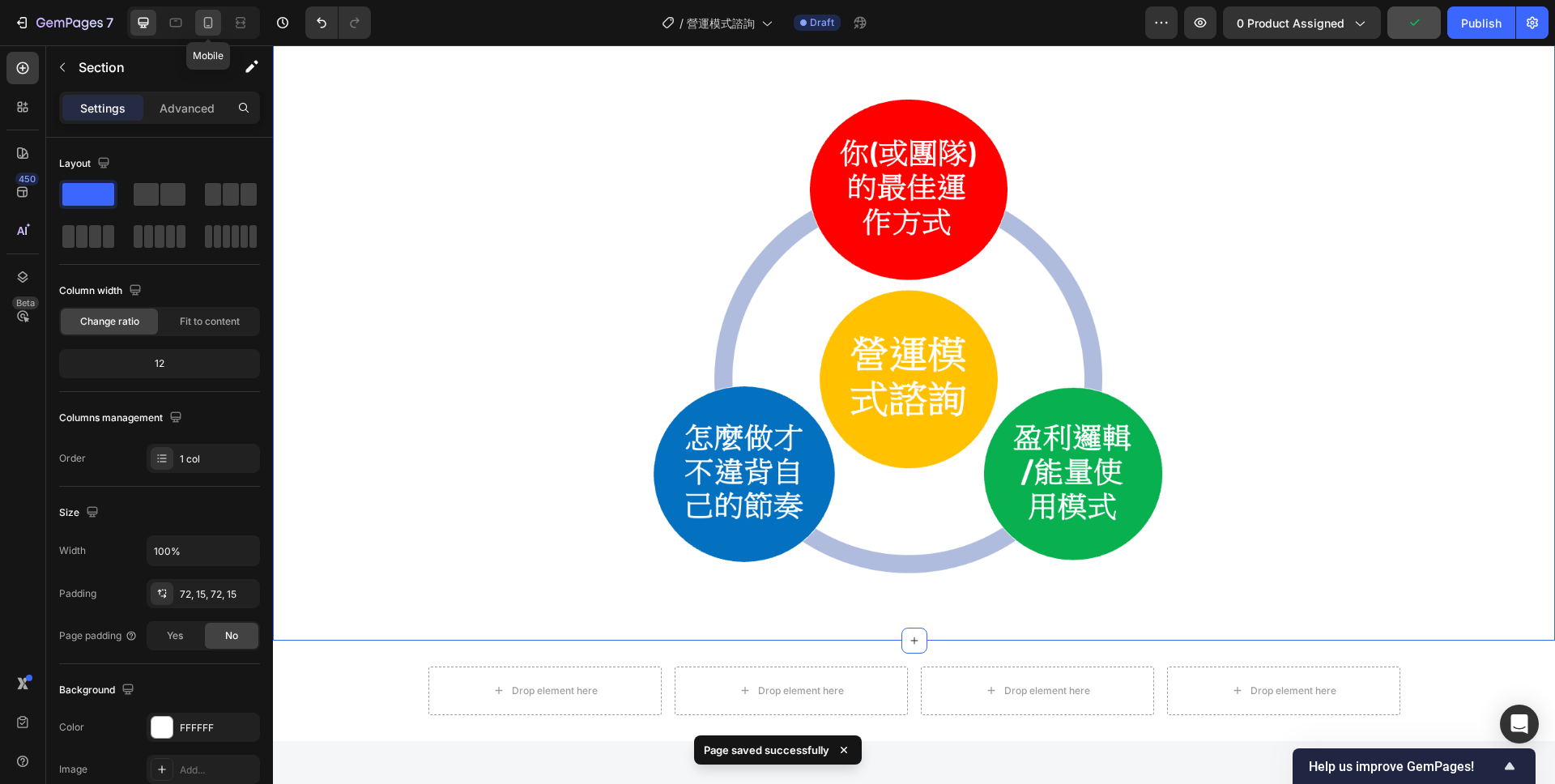
click at [205, 19] on icon at bounding box center [209, 23] width 17 height 17
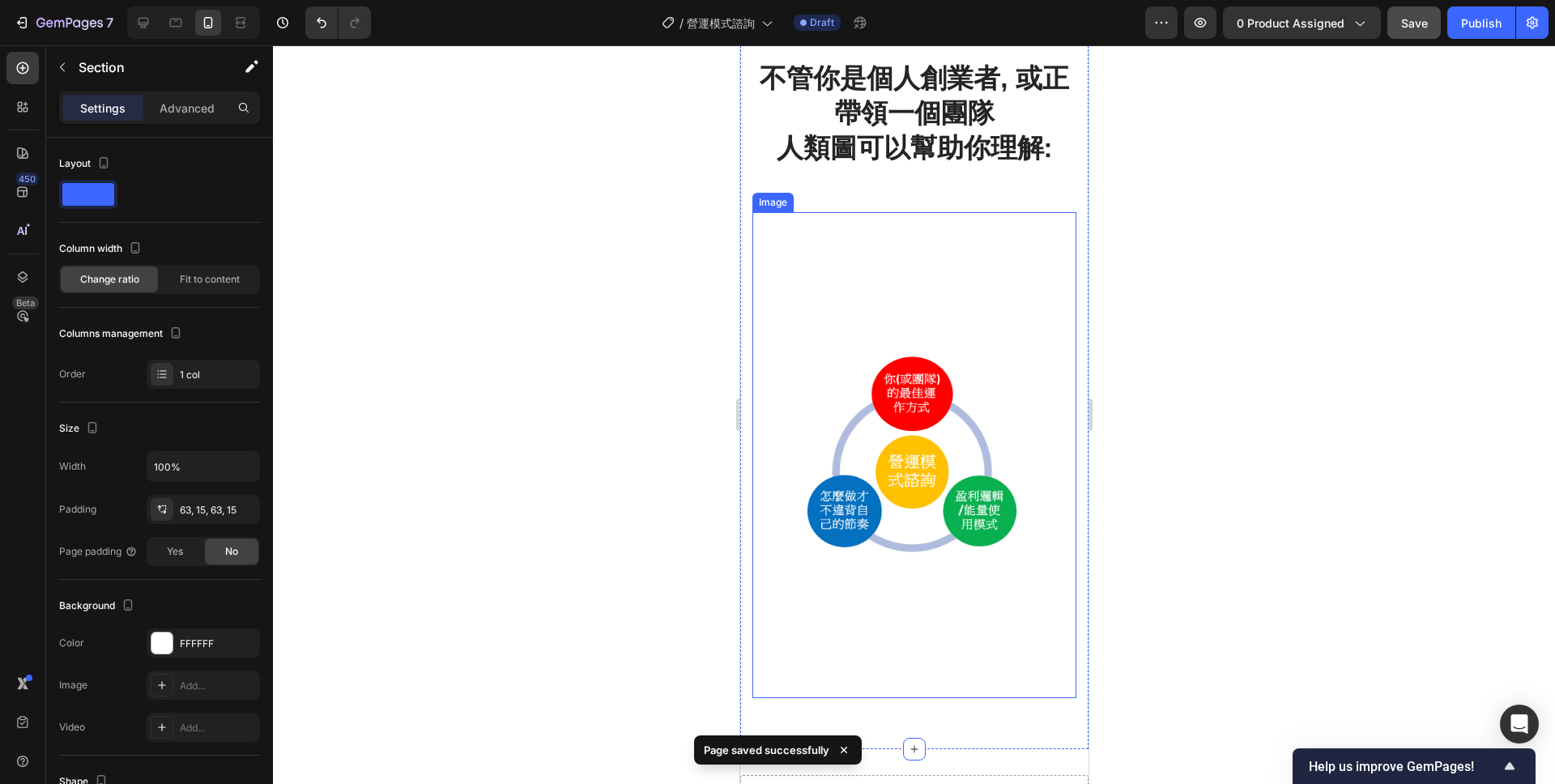
scroll to position [1278, 0]
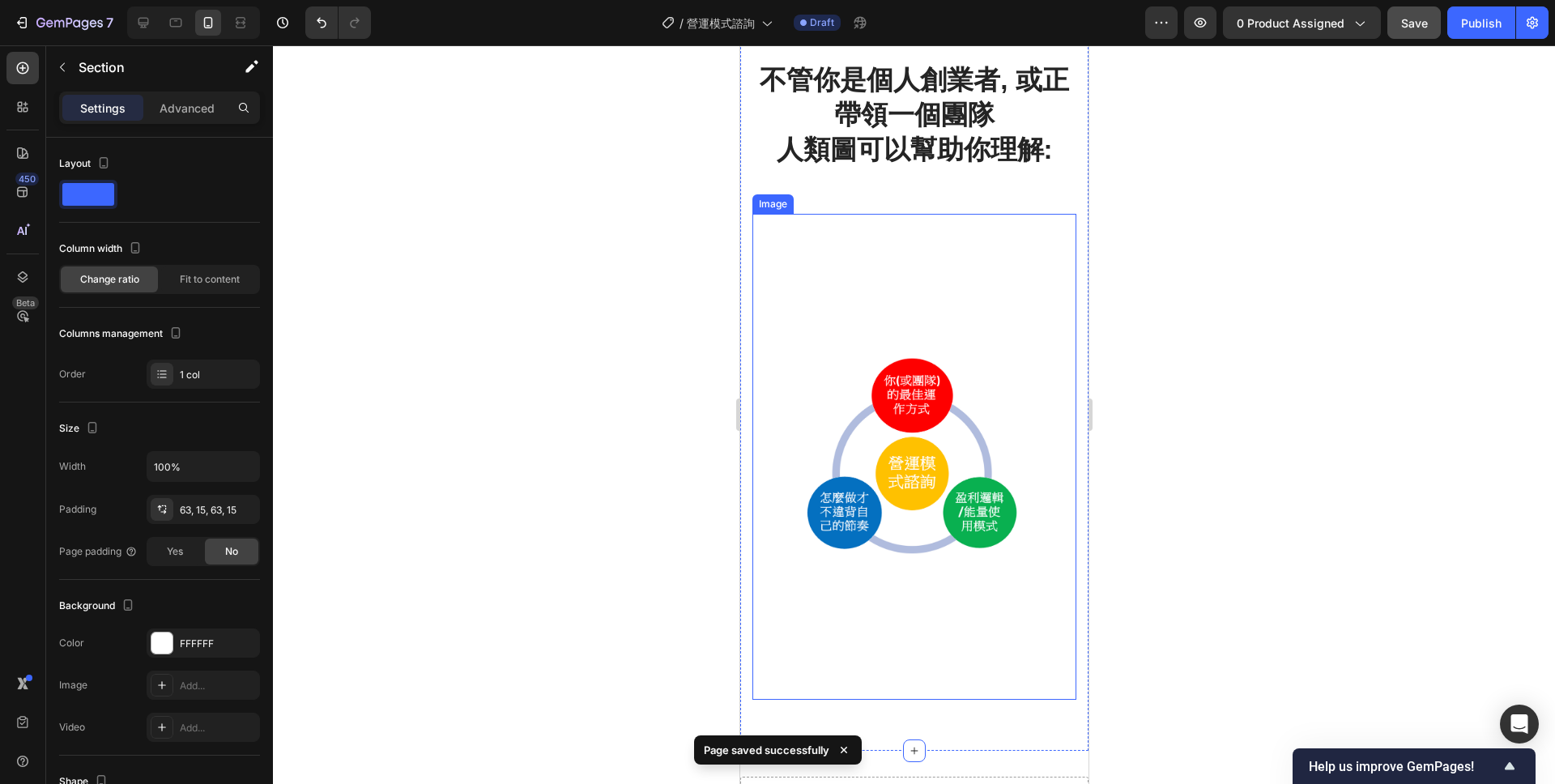
click at [872, 354] on img at bounding box center [914, 456] width 324 height 486
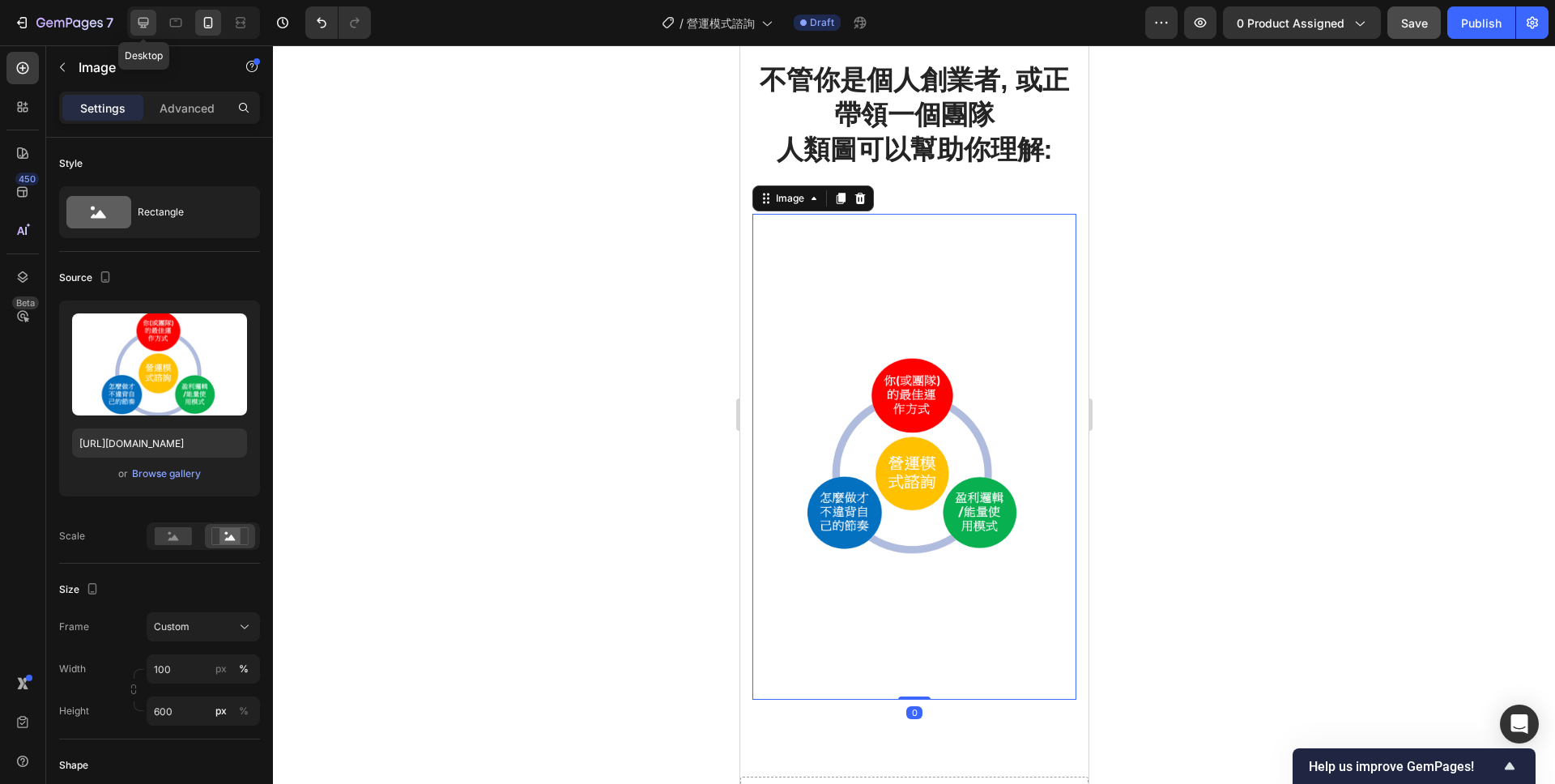
click at [142, 22] on icon at bounding box center [143, 22] width 10 height 10
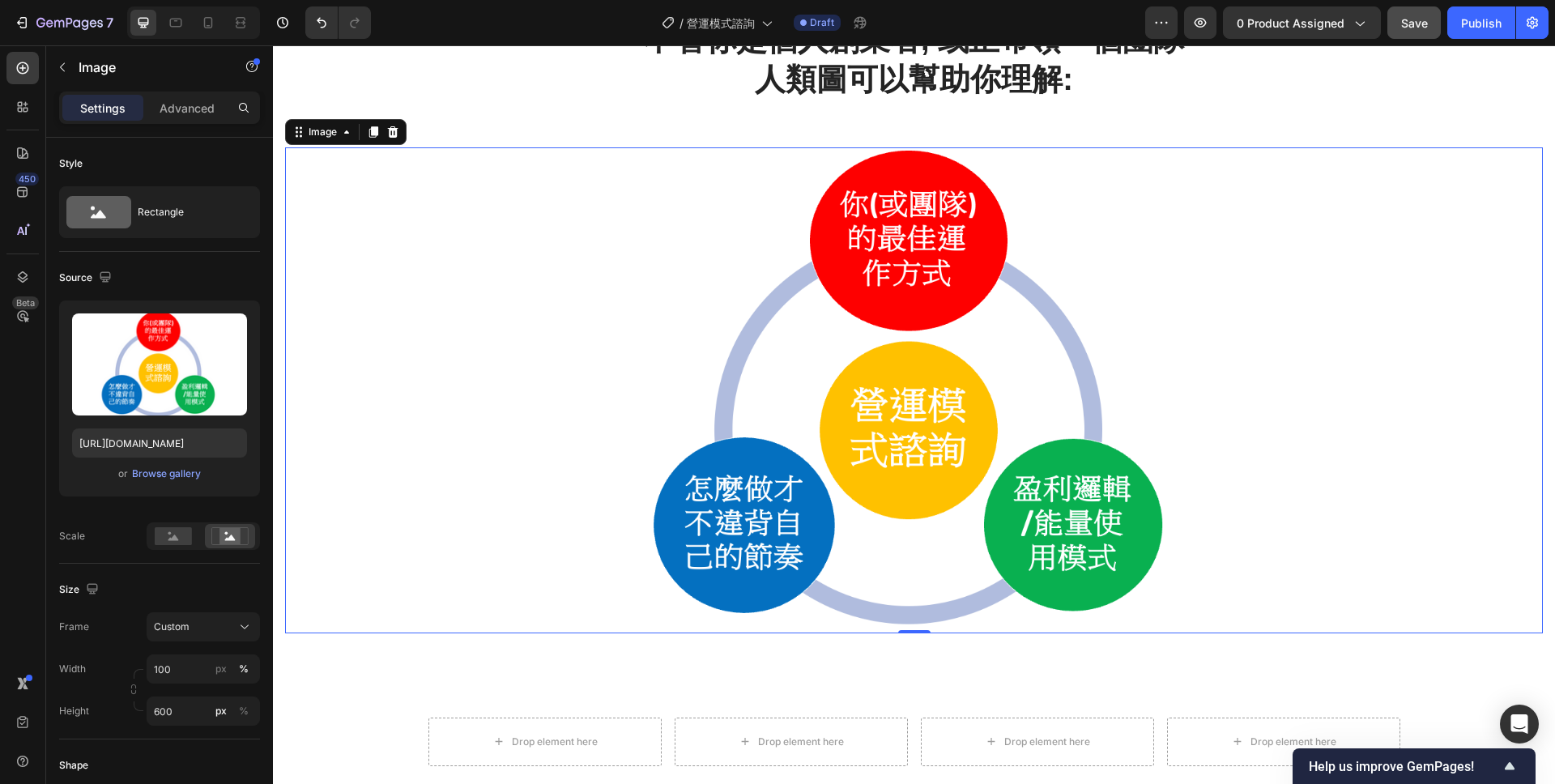
scroll to position [1373, 0]
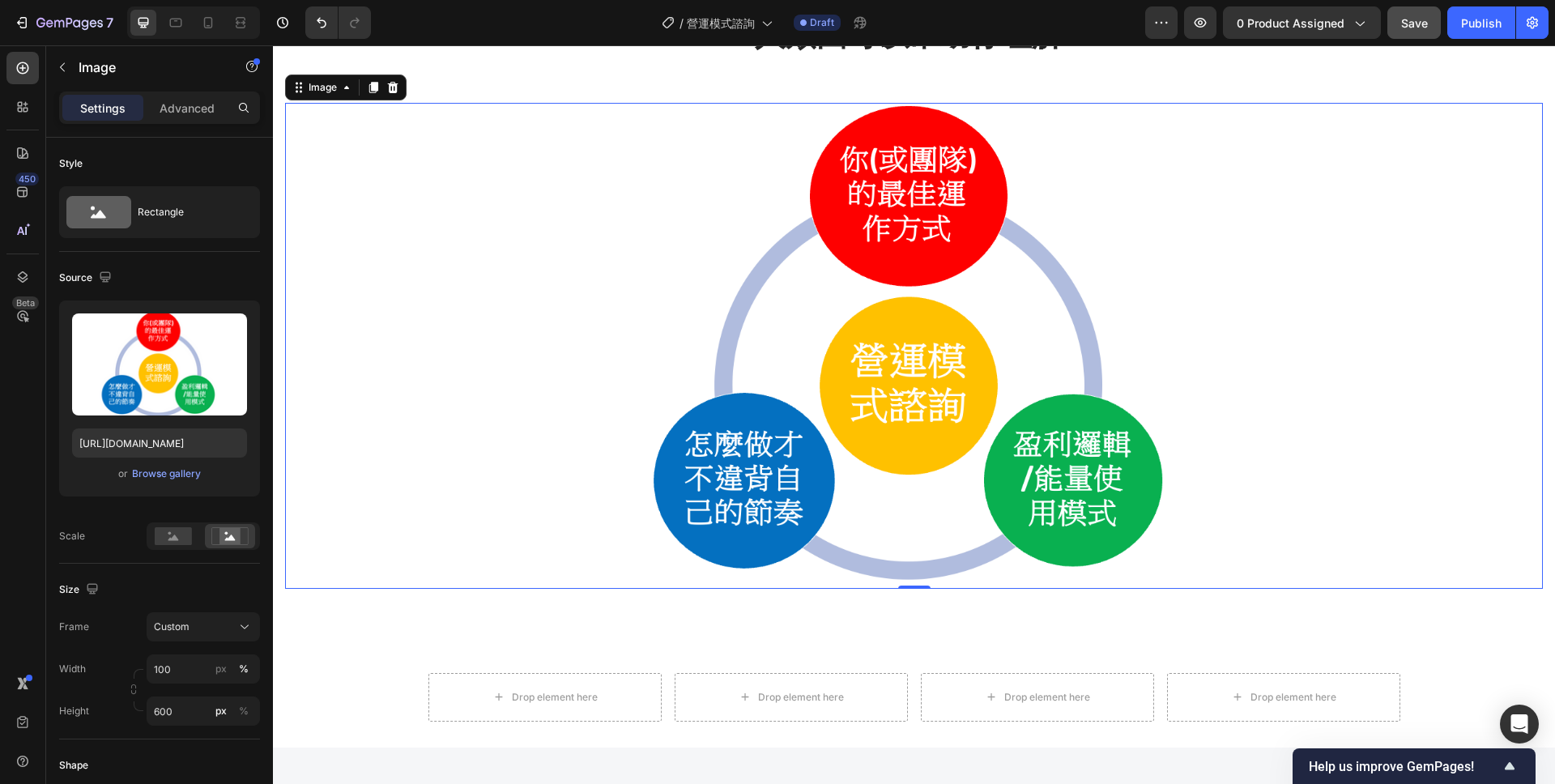
click at [709, 305] on img at bounding box center [915, 345] width 1258 height 486
click at [213, 28] on icon at bounding box center [209, 23] width 17 height 17
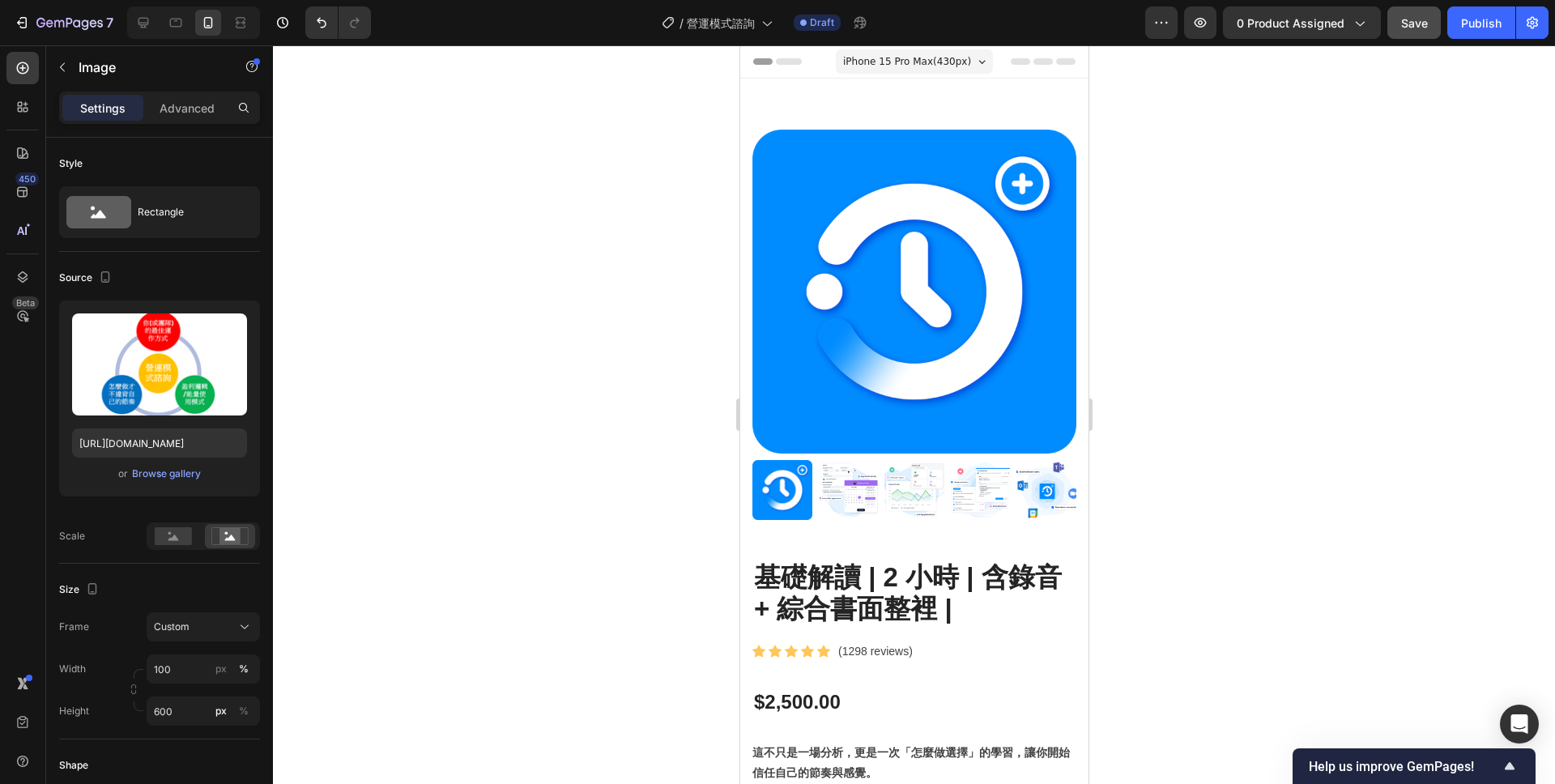
scroll to position [1238, 0]
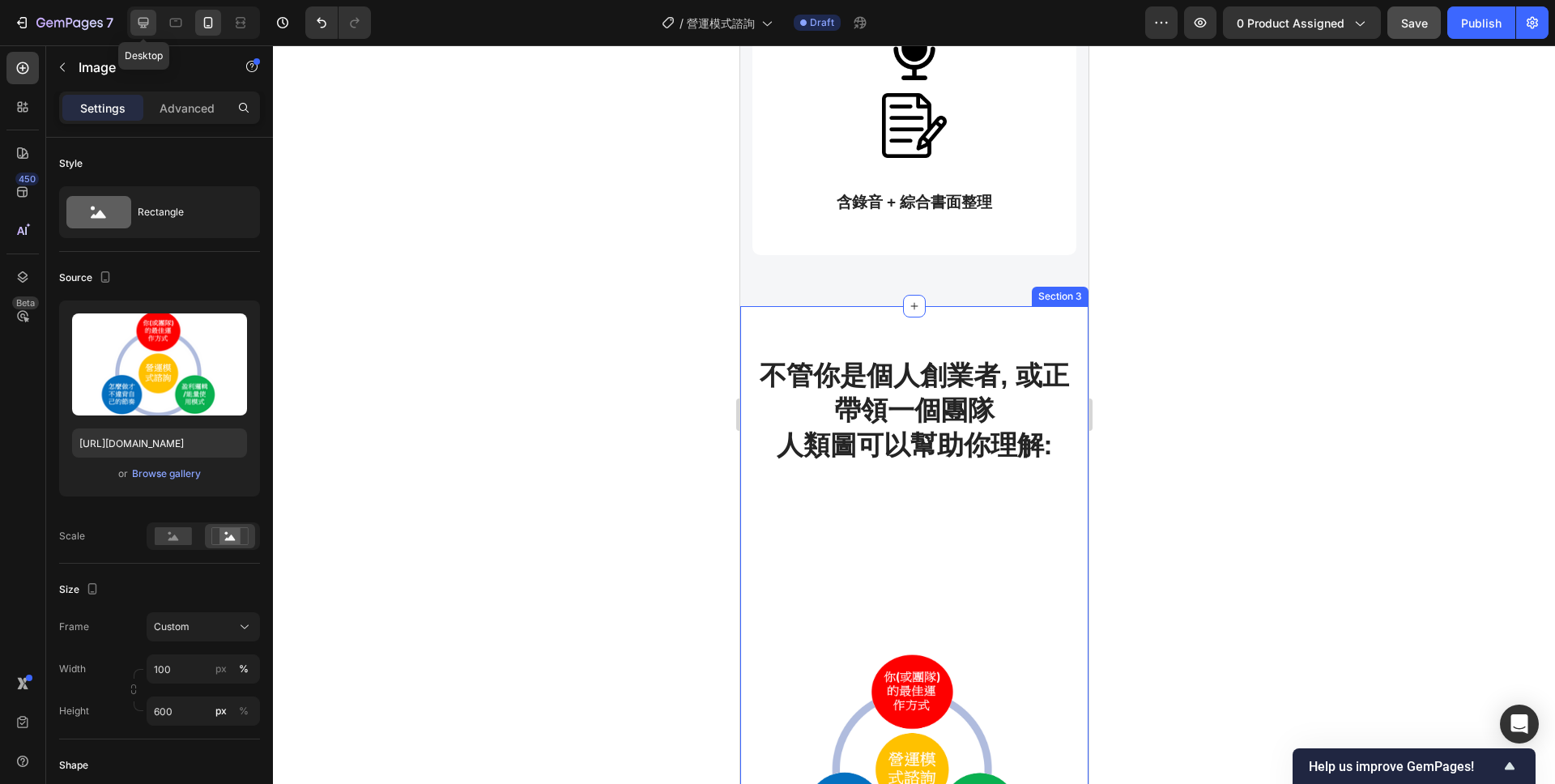
click at [145, 25] on icon at bounding box center [143, 23] width 17 height 17
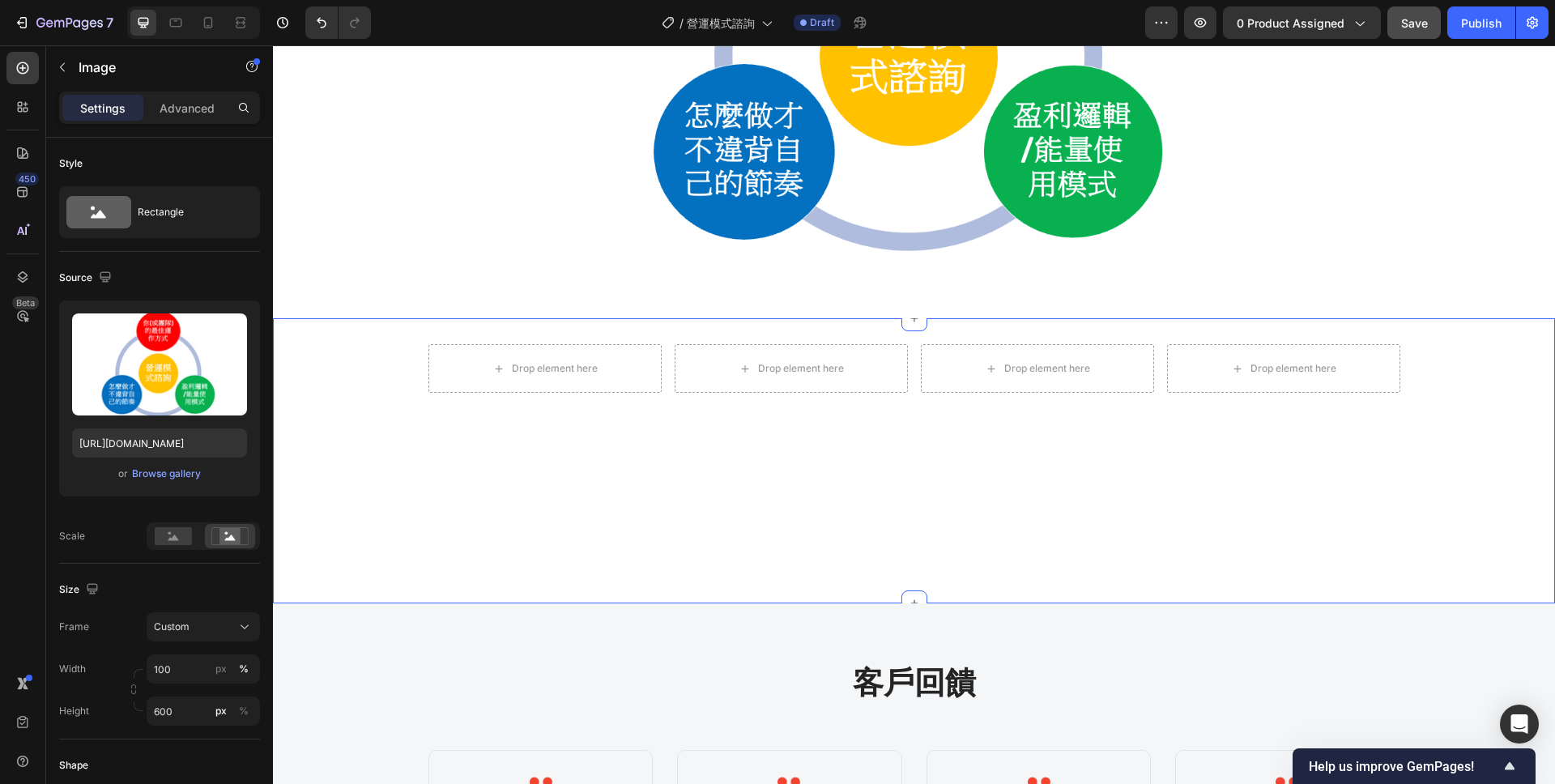
scroll to position [1698, 0]
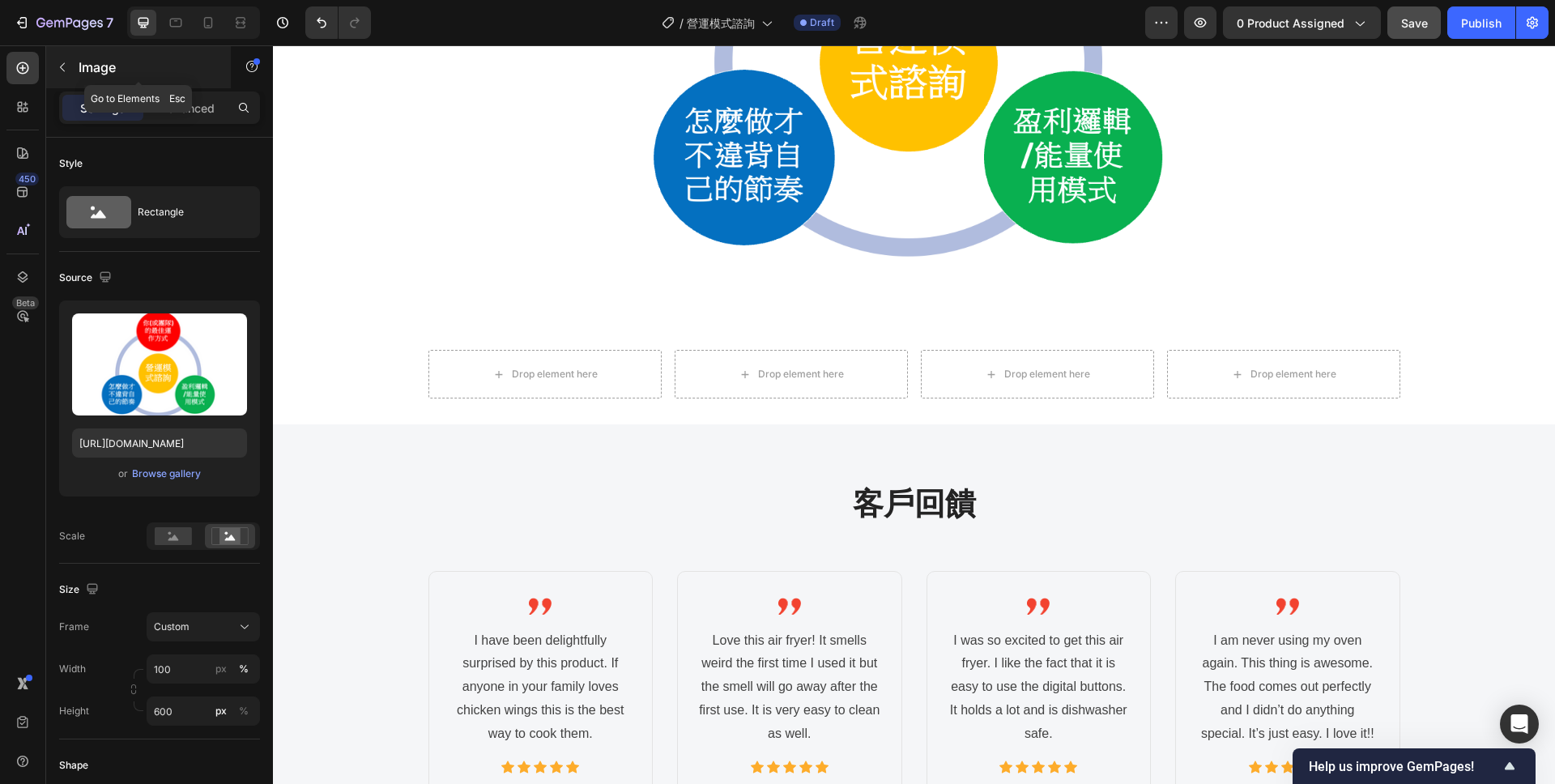
click at [63, 61] on icon "button" at bounding box center [62, 67] width 13 height 13
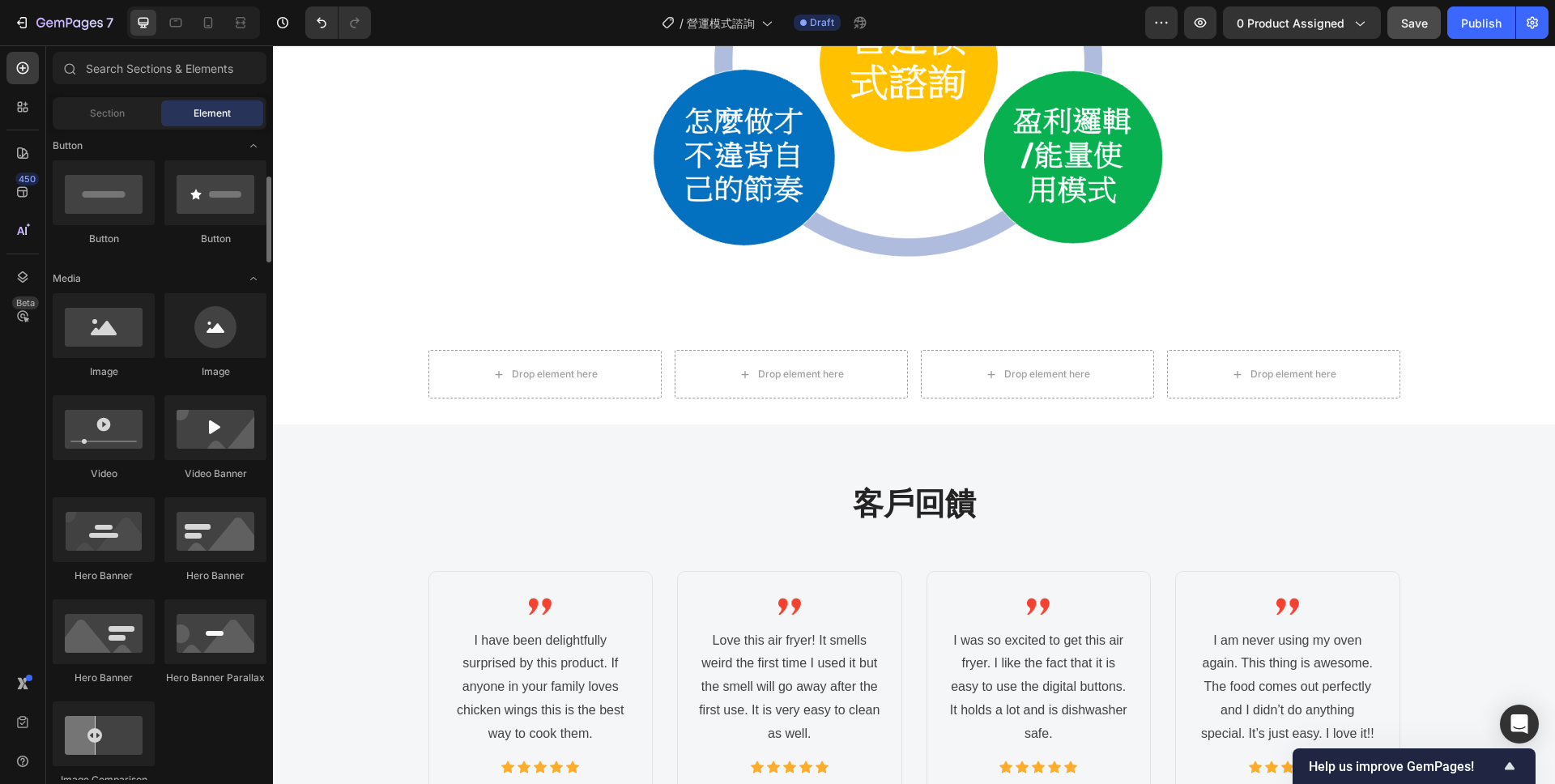
scroll to position [367, 0]
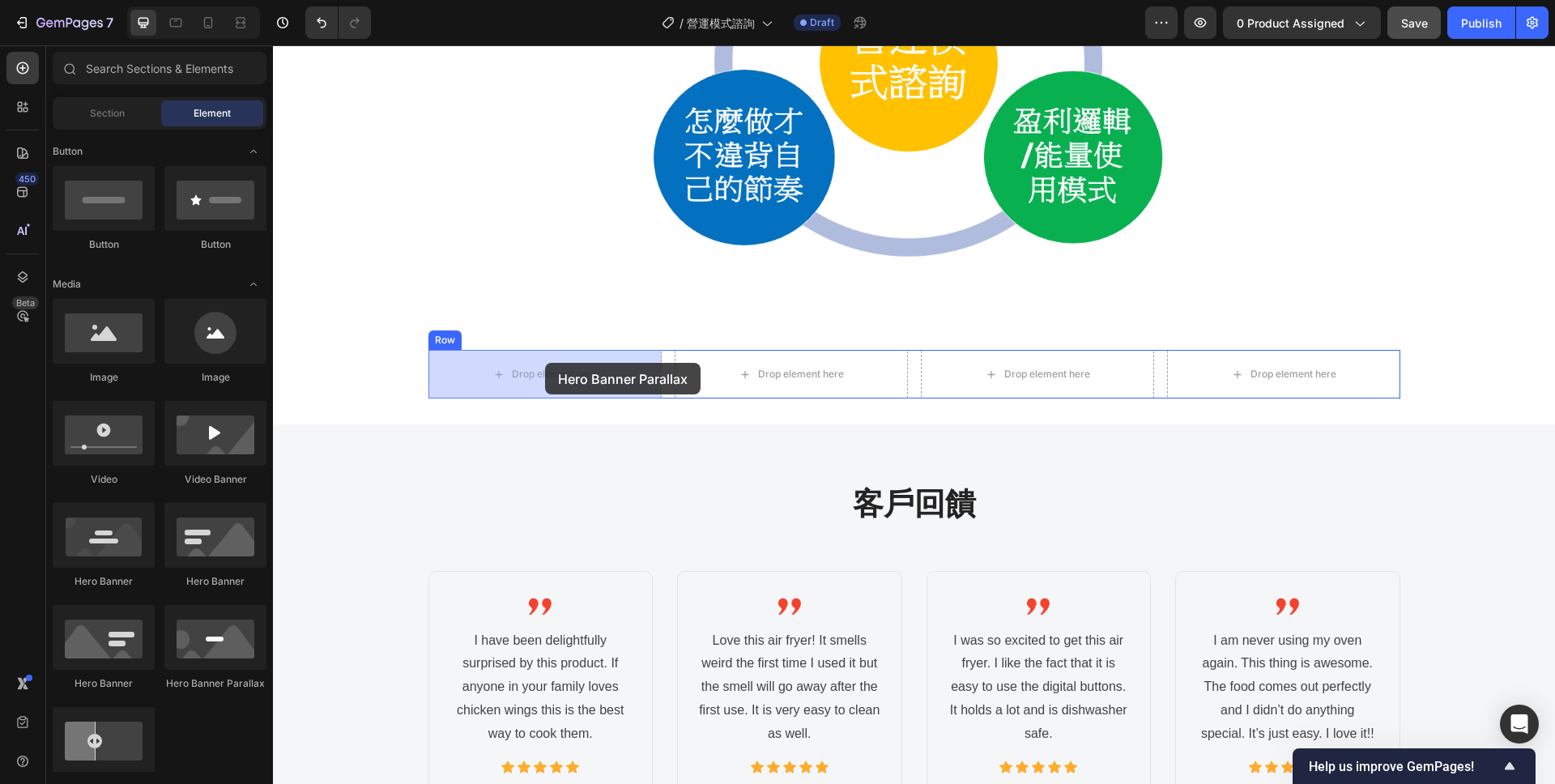
drag, startPoint x: 504, startPoint y: 408, endPoint x: 539, endPoint y: 365, distance: 55.4
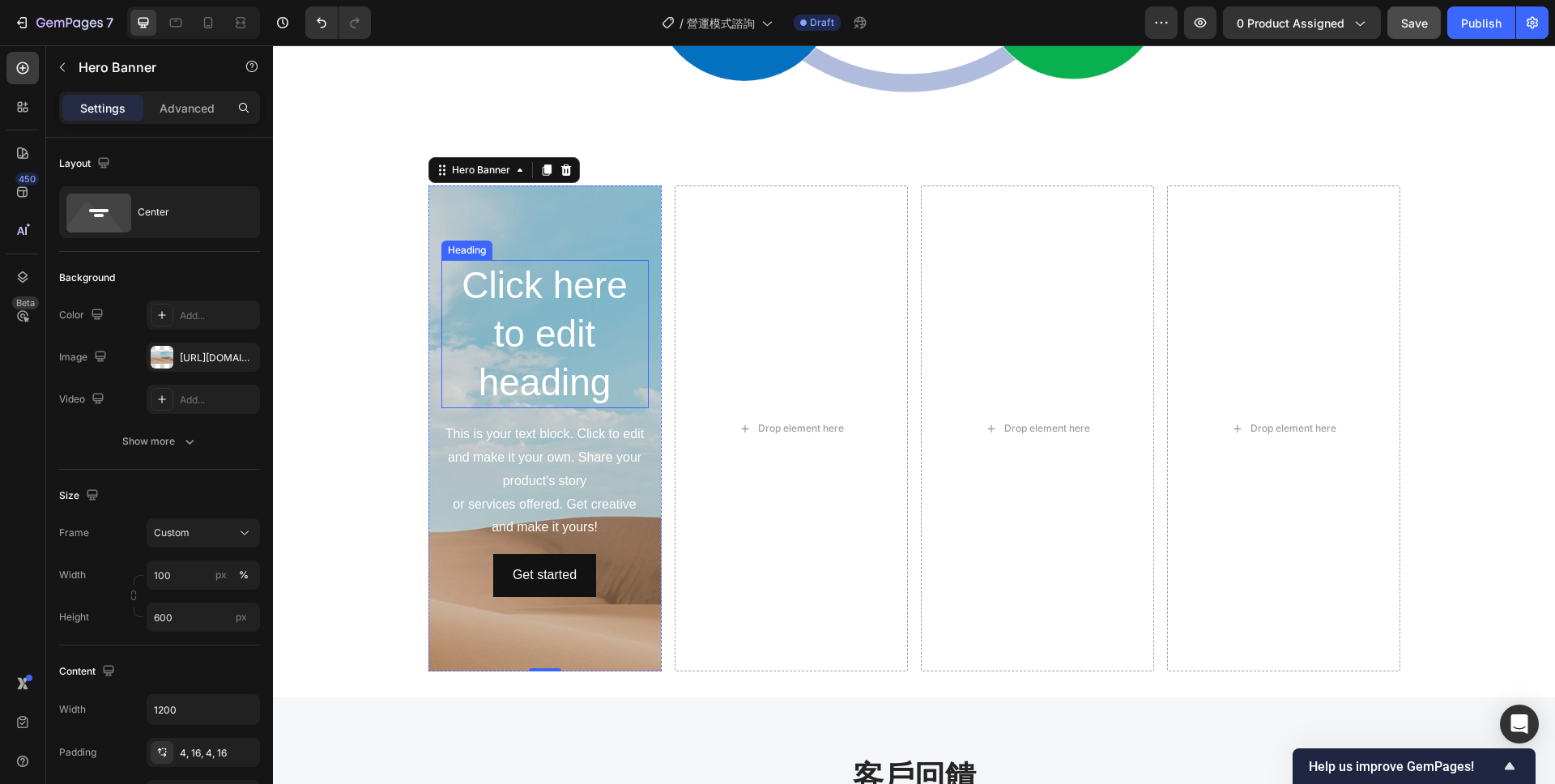
scroll to position [1854, 0]
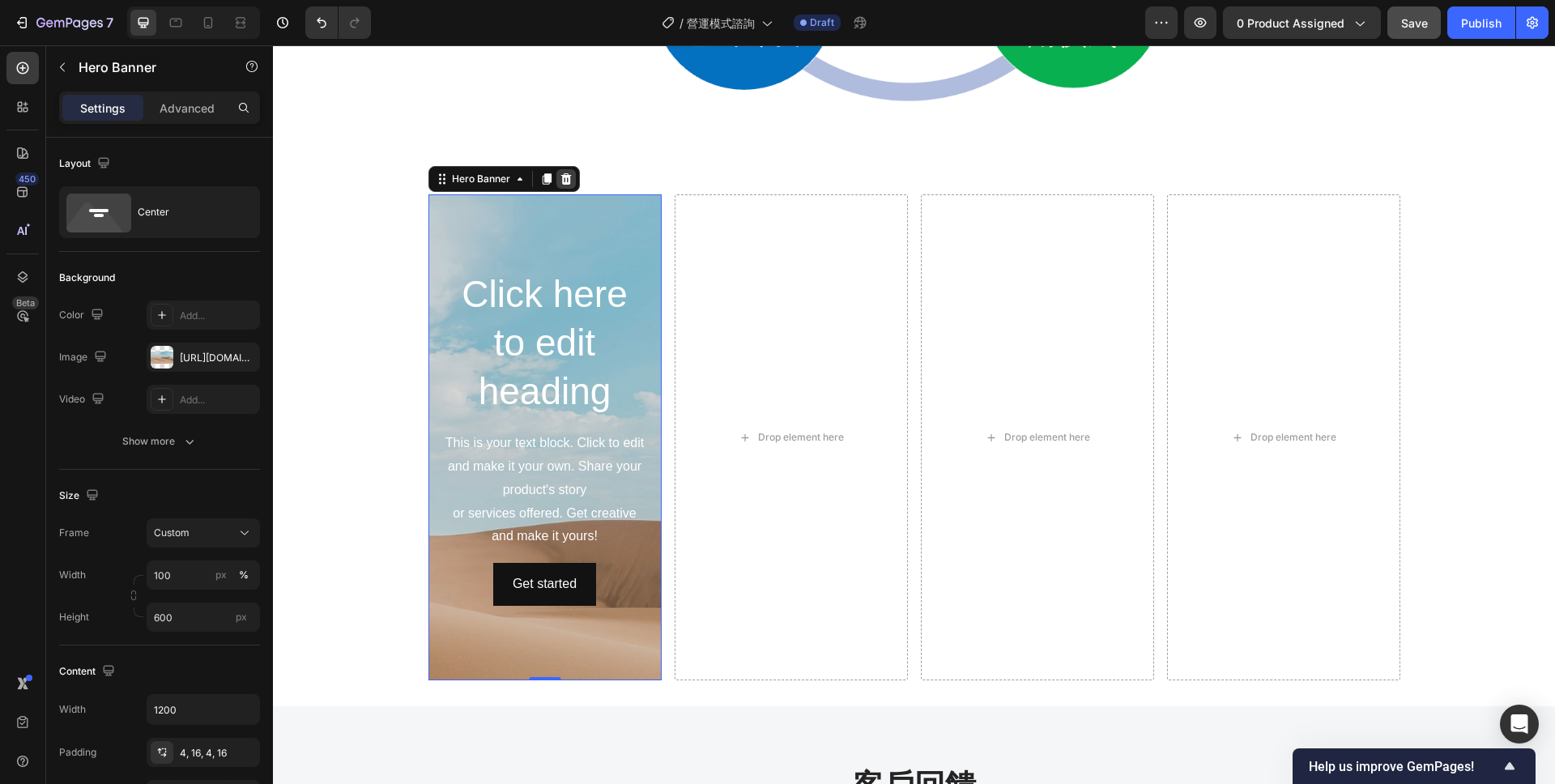
click at [568, 175] on icon at bounding box center [565, 179] width 10 height 11
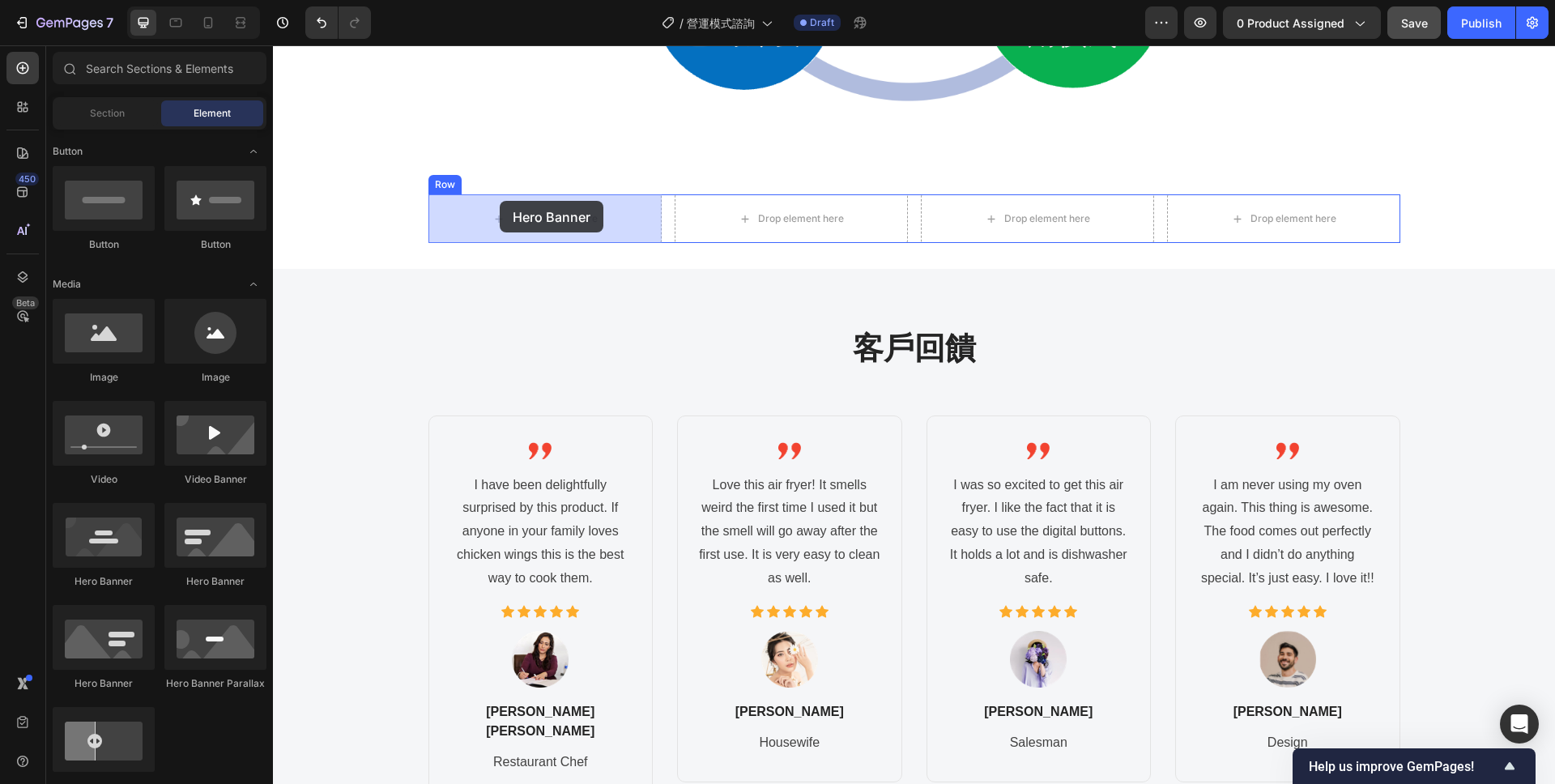
drag, startPoint x: 378, startPoint y: 590, endPoint x: 500, endPoint y: 200, distance: 408.6
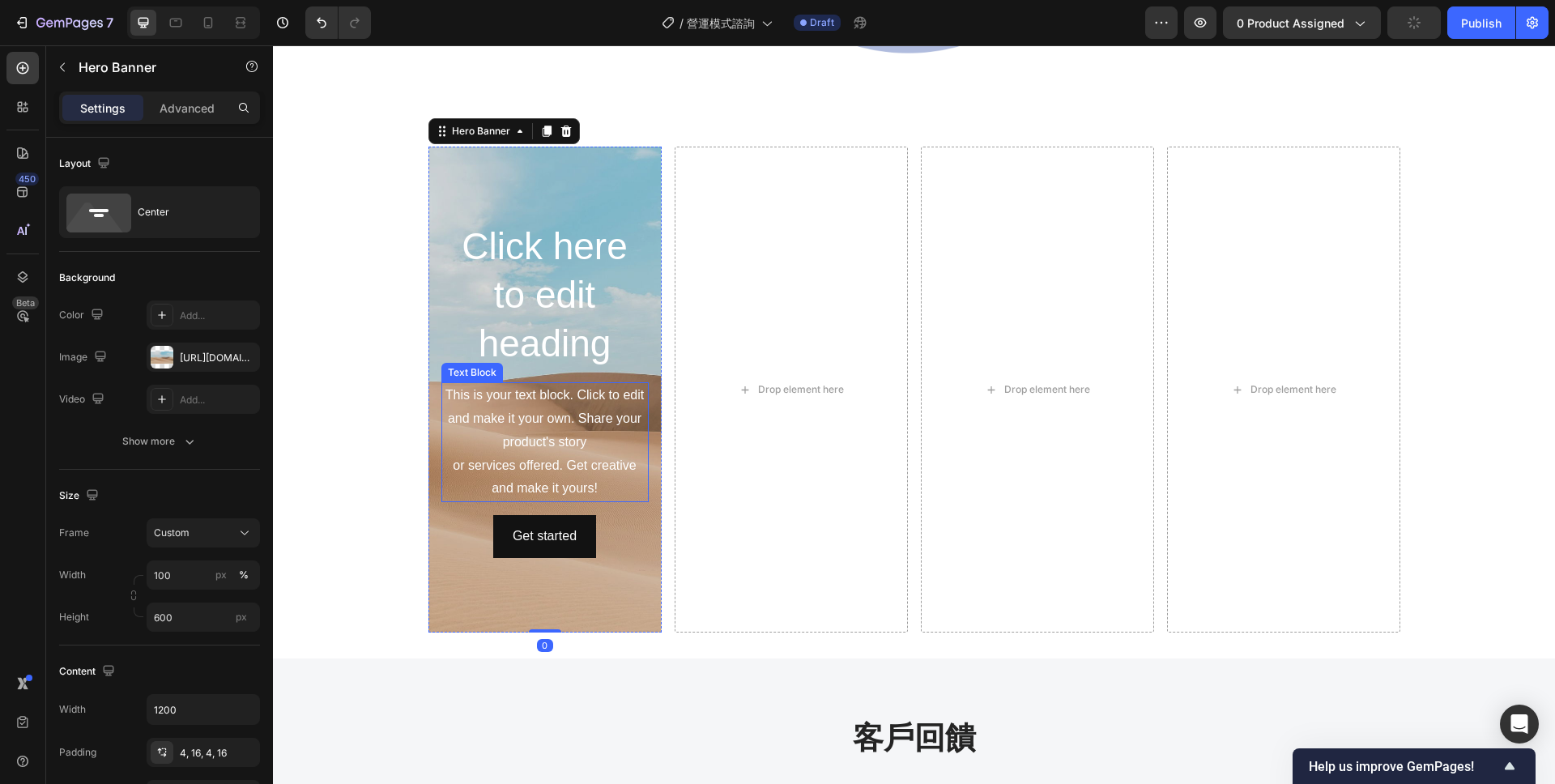
scroll to position [1857, 0]
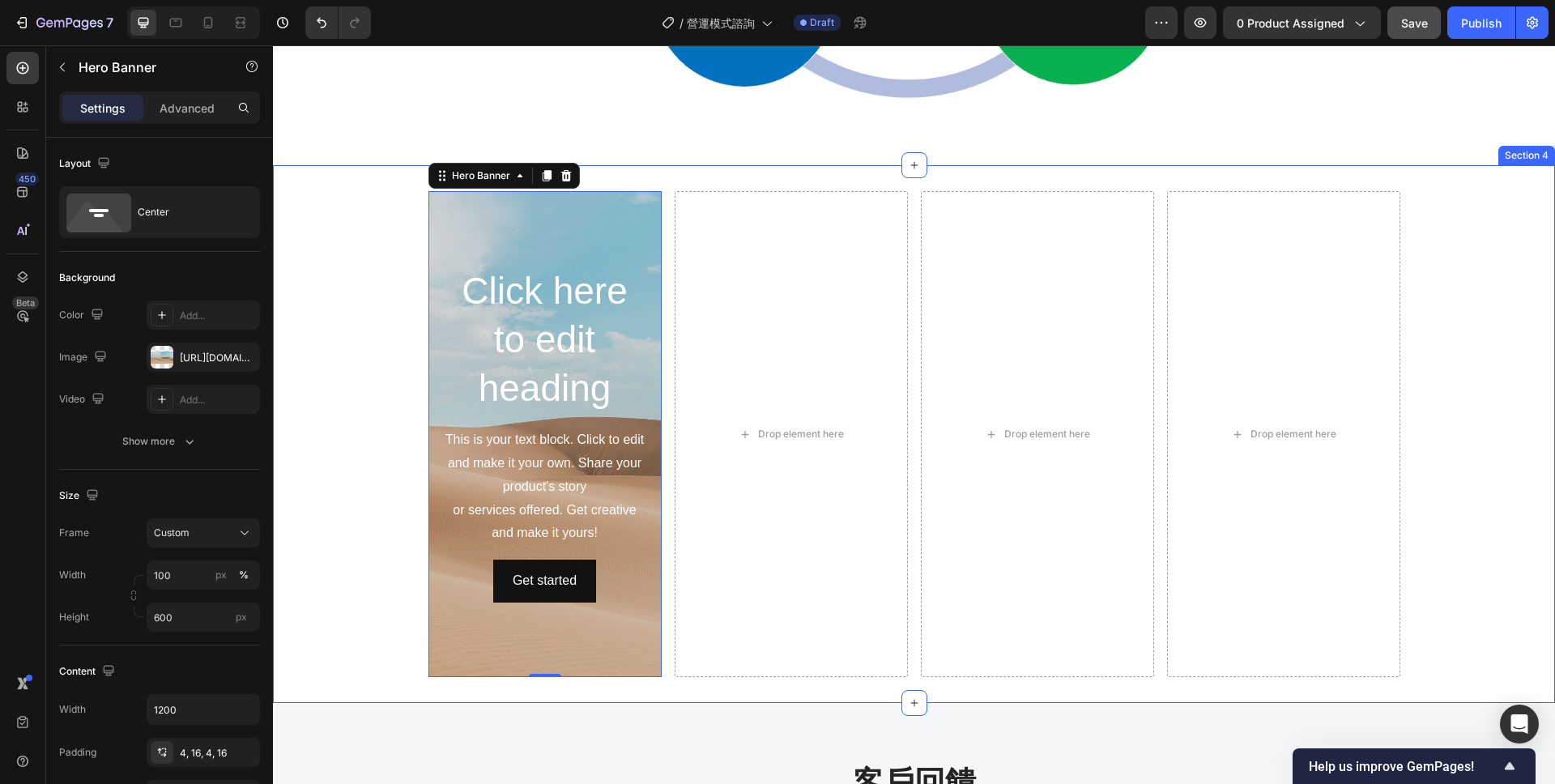
click at [371, 235] on div "Click here to edit heading Heading This is your text block. Click to edit and m…" at bounding box center [914, 434] width 1282 height 486
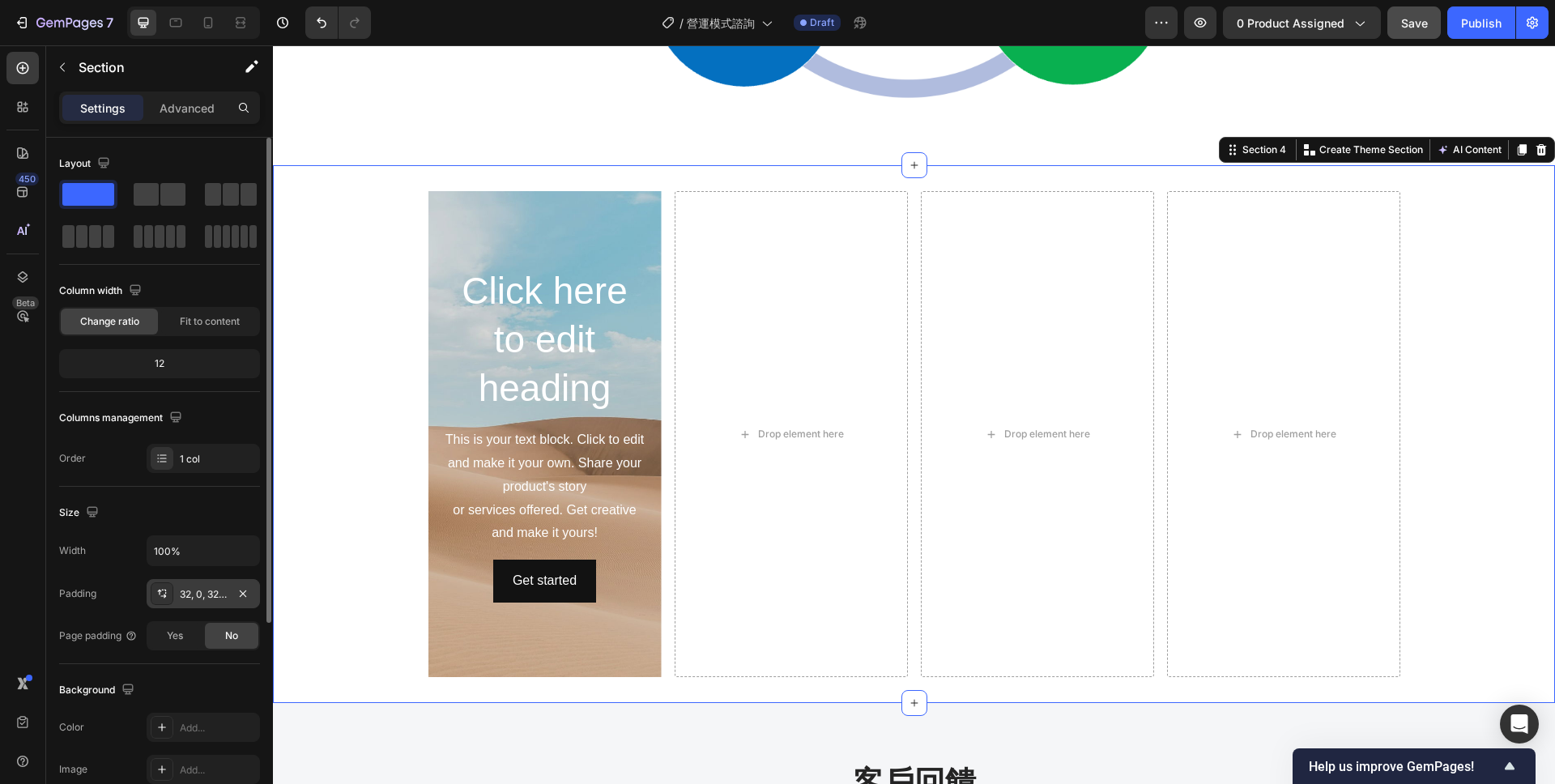
scroll to position [29, 0]
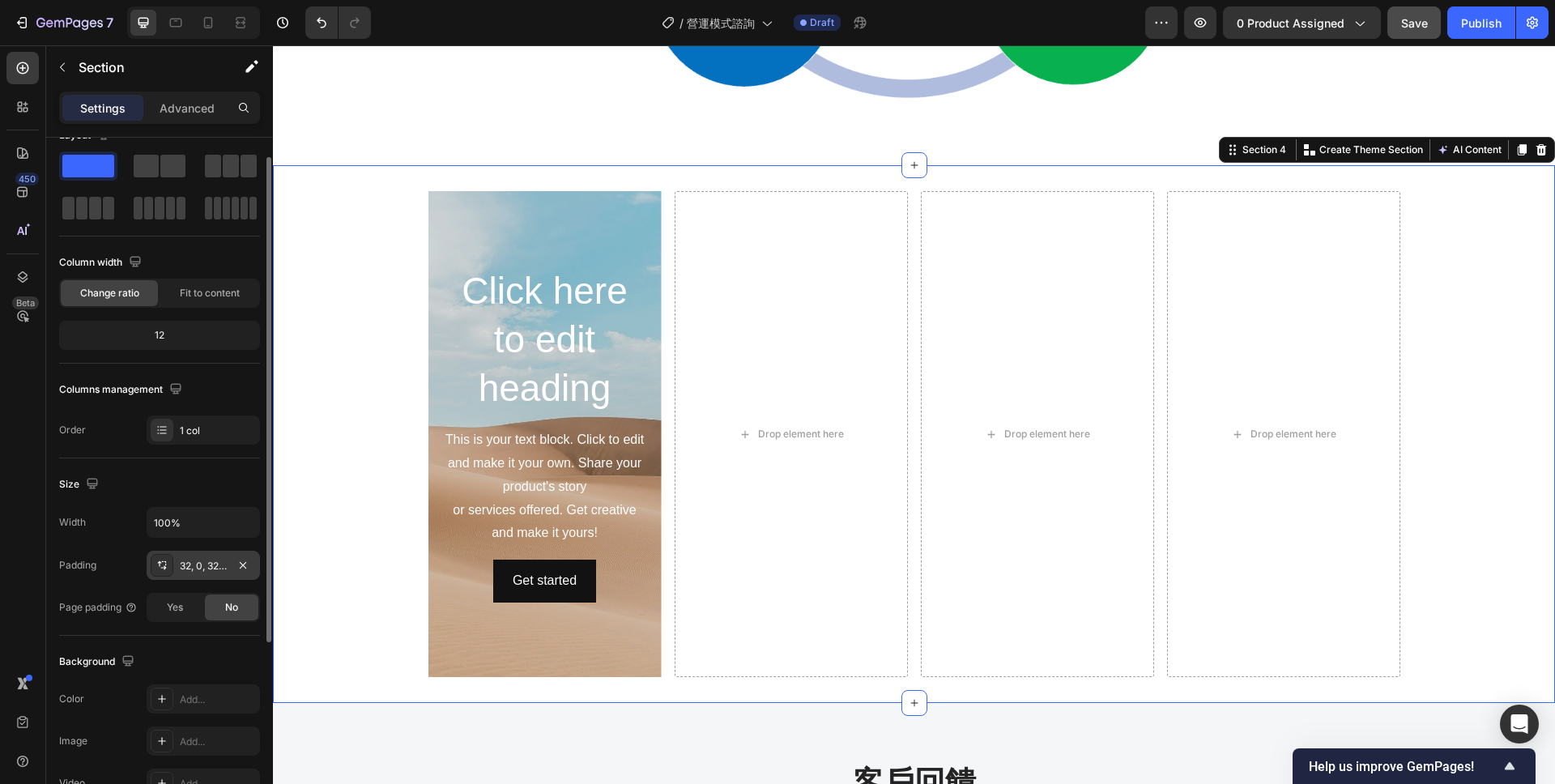
click at [195, 566] on div "32, 0, 32, 0" at bounding box center [203, 566] width 47 height 15
click at [371, 344] on div "Click here to edit heading Heading This is your text block. Click to edit and m…" at bounding box center [914, 434] width 1282 height 486
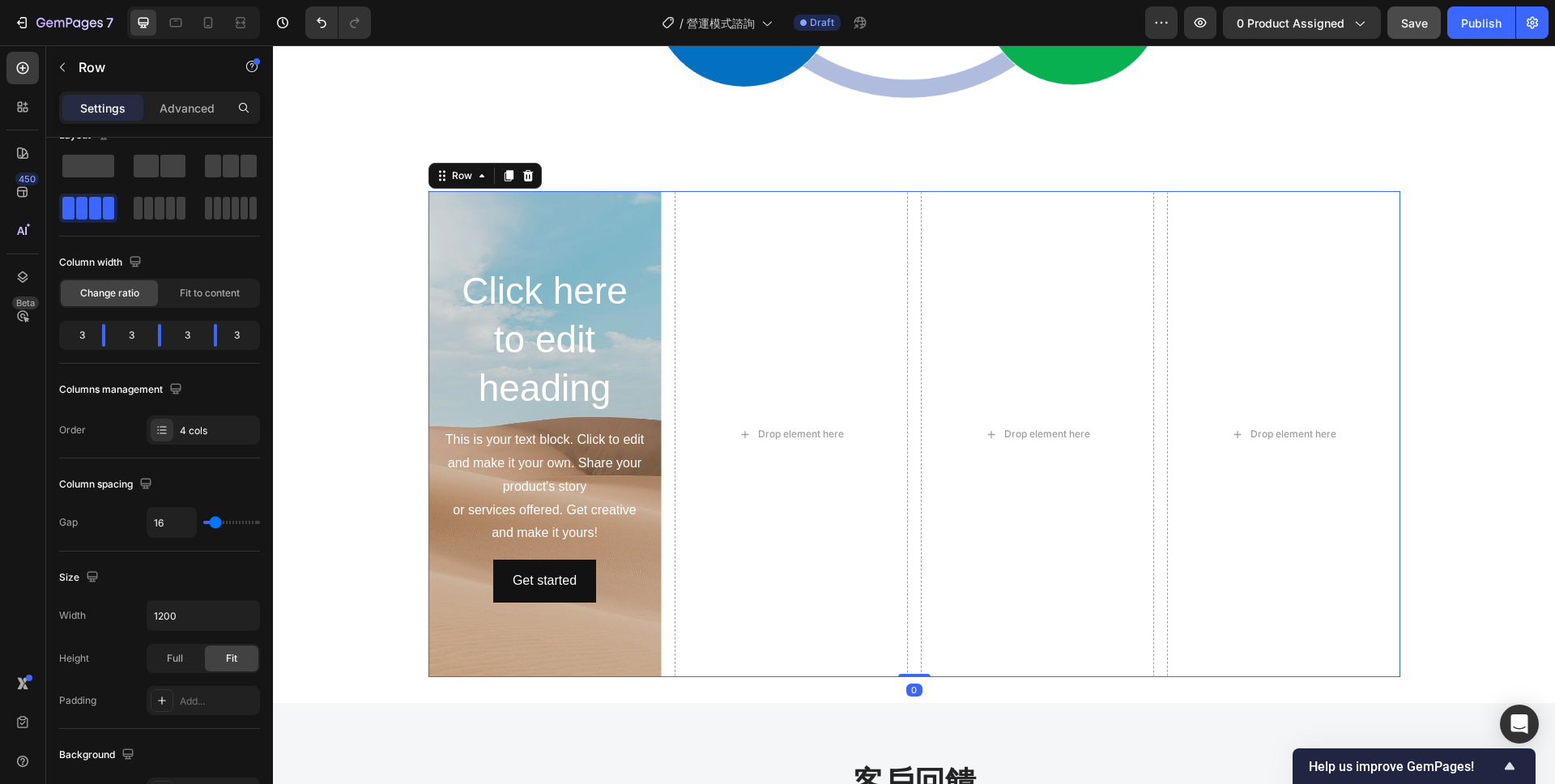
click at [666, 271] on div "Click here to edit heading Heading This is your text block. Click to edit and m…" at bounding box center [915, 434] width 972 height 486
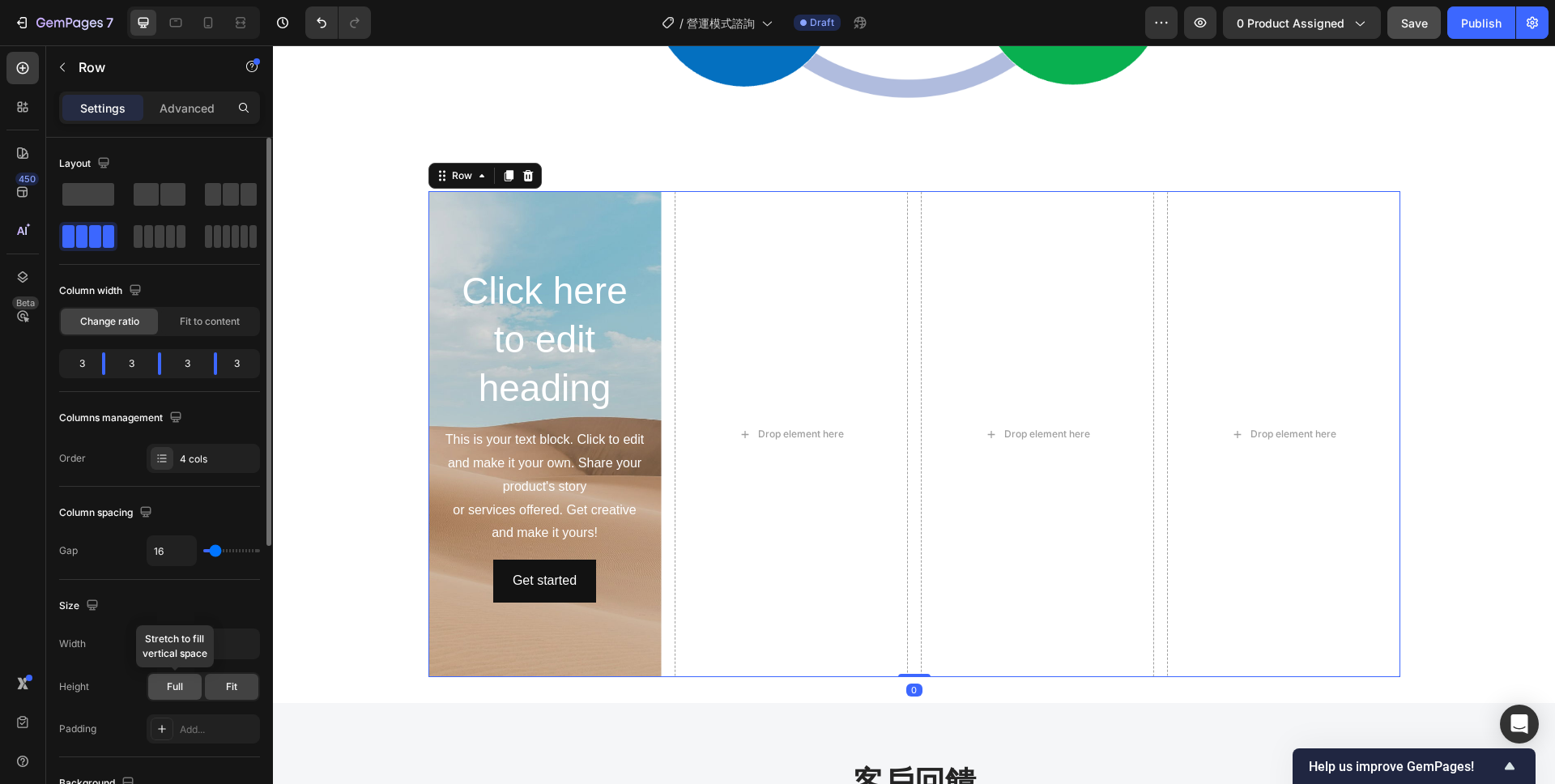
click at [183, 681] on div "Full" at bounding box center [175, 686] width 54 height 26
click at [232, 681] on span "Fit" at bounding box center [232, 687] width 11 height 15
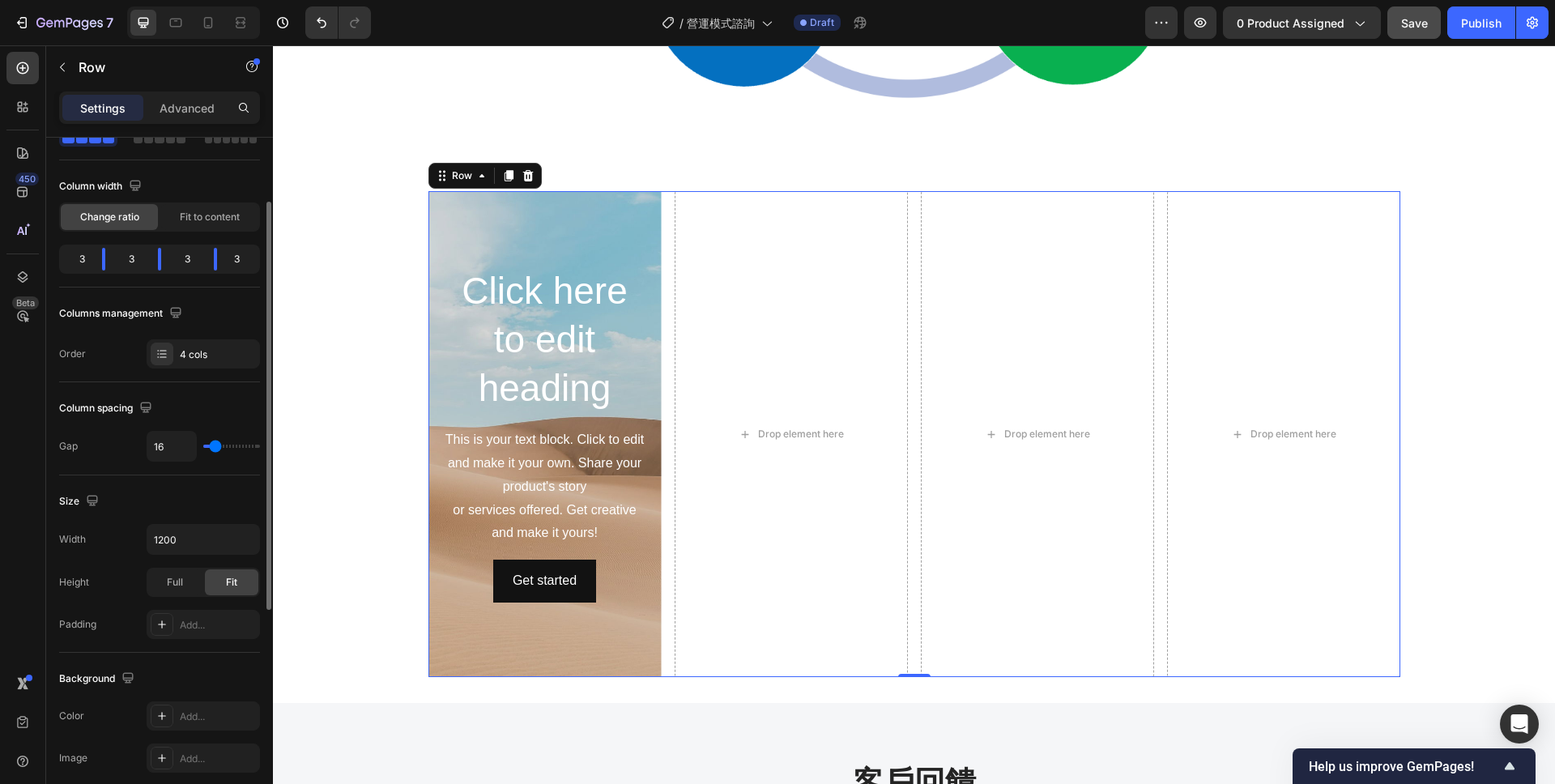
scroll to position [106, 0]
click at [225, 537] on input "1200" at bounding box center [203, 537] width 112 height 30
click at [252, 531] on icon "button" at bounding box center [245, 537] width 17 height 17
click at [196, 611] on p "Full 100%" at bounding box center [200, 609] width 92 height 15
type input "100%"
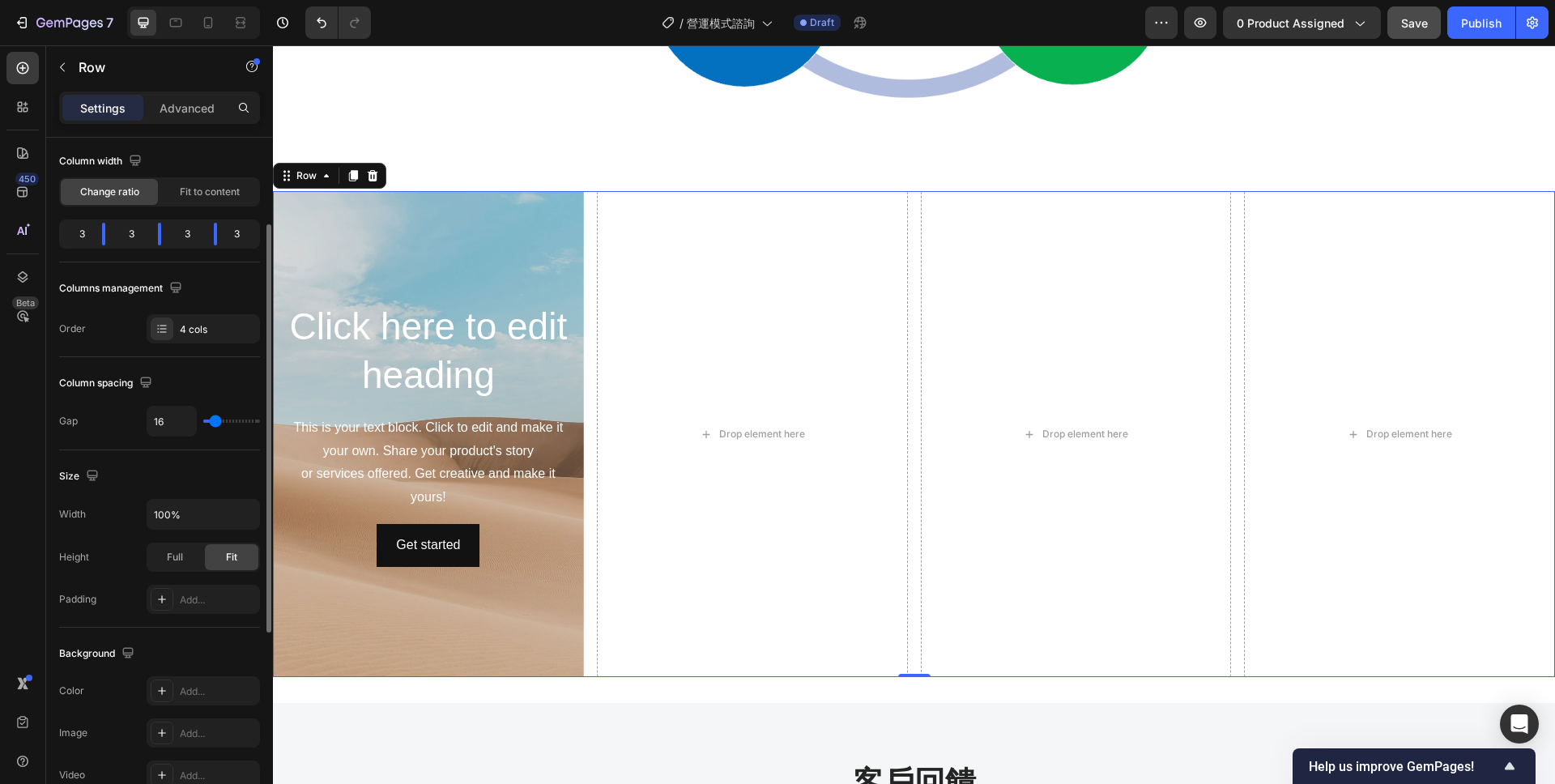
scroll to position [141, 0]
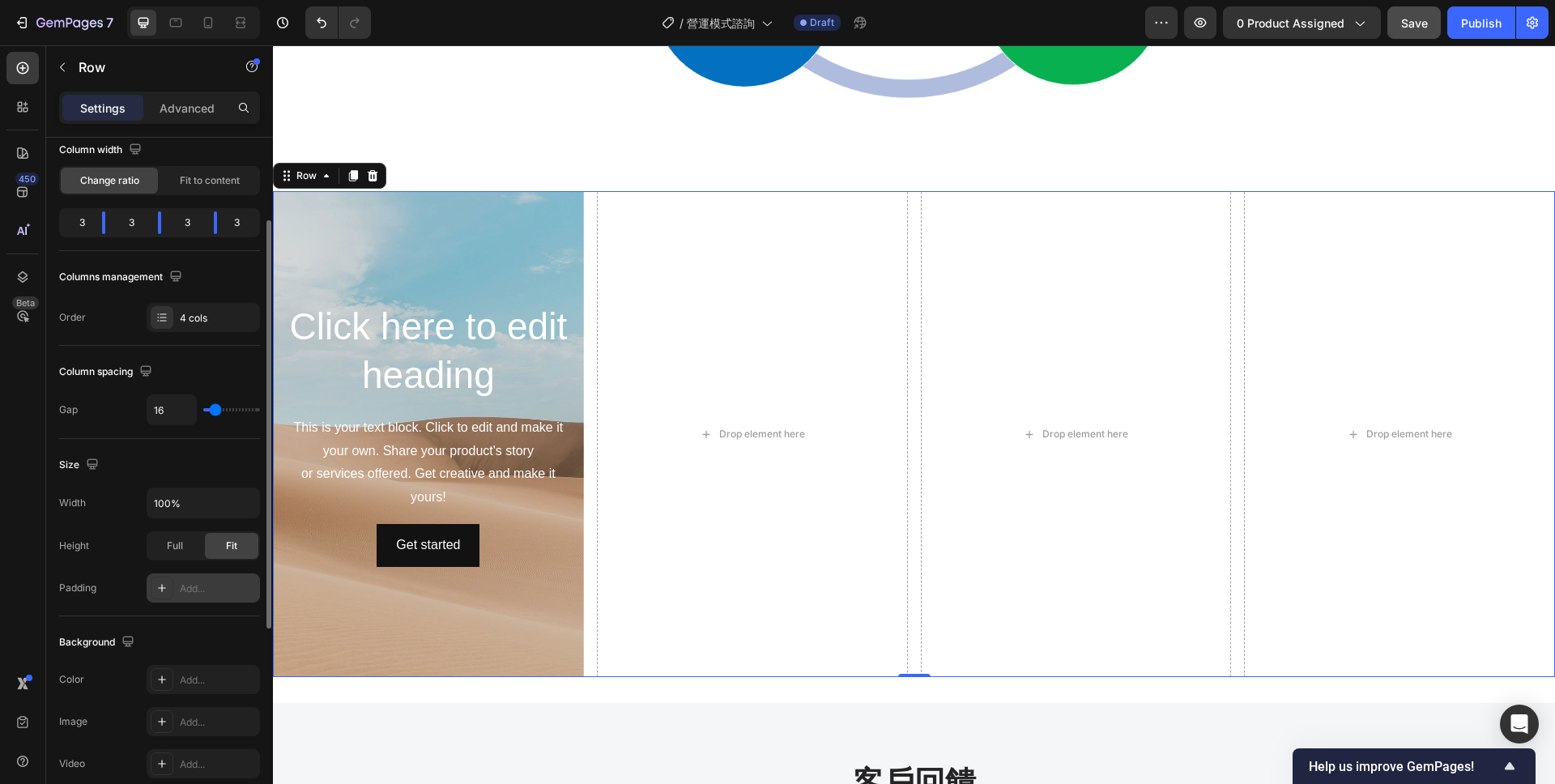
click at [166, 585] on icon at bounding box center [162, 588] width 13 height 13
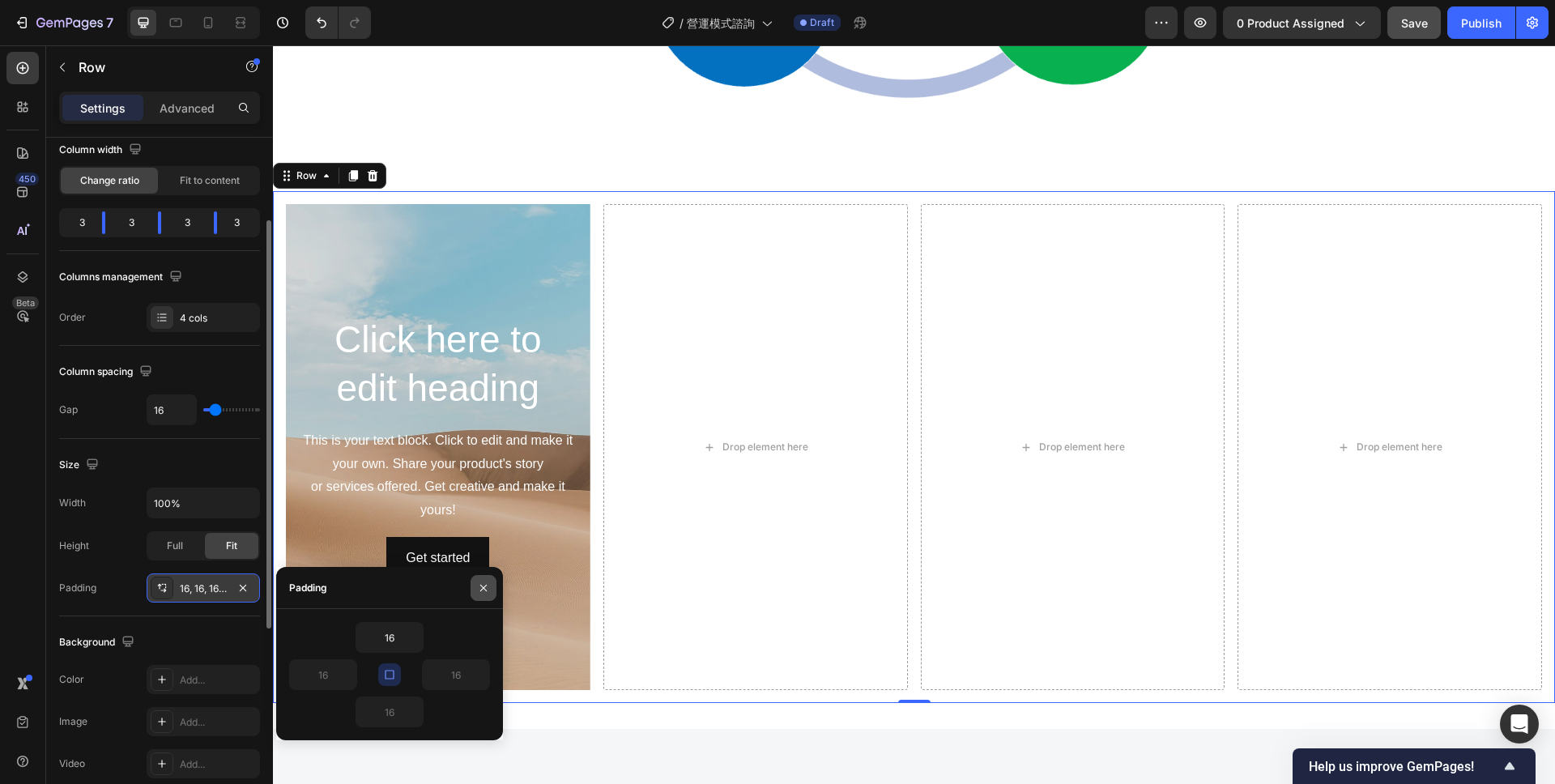
click at [481, 588] on icon "button" at bounding box center [483, 586] width 6 height 6
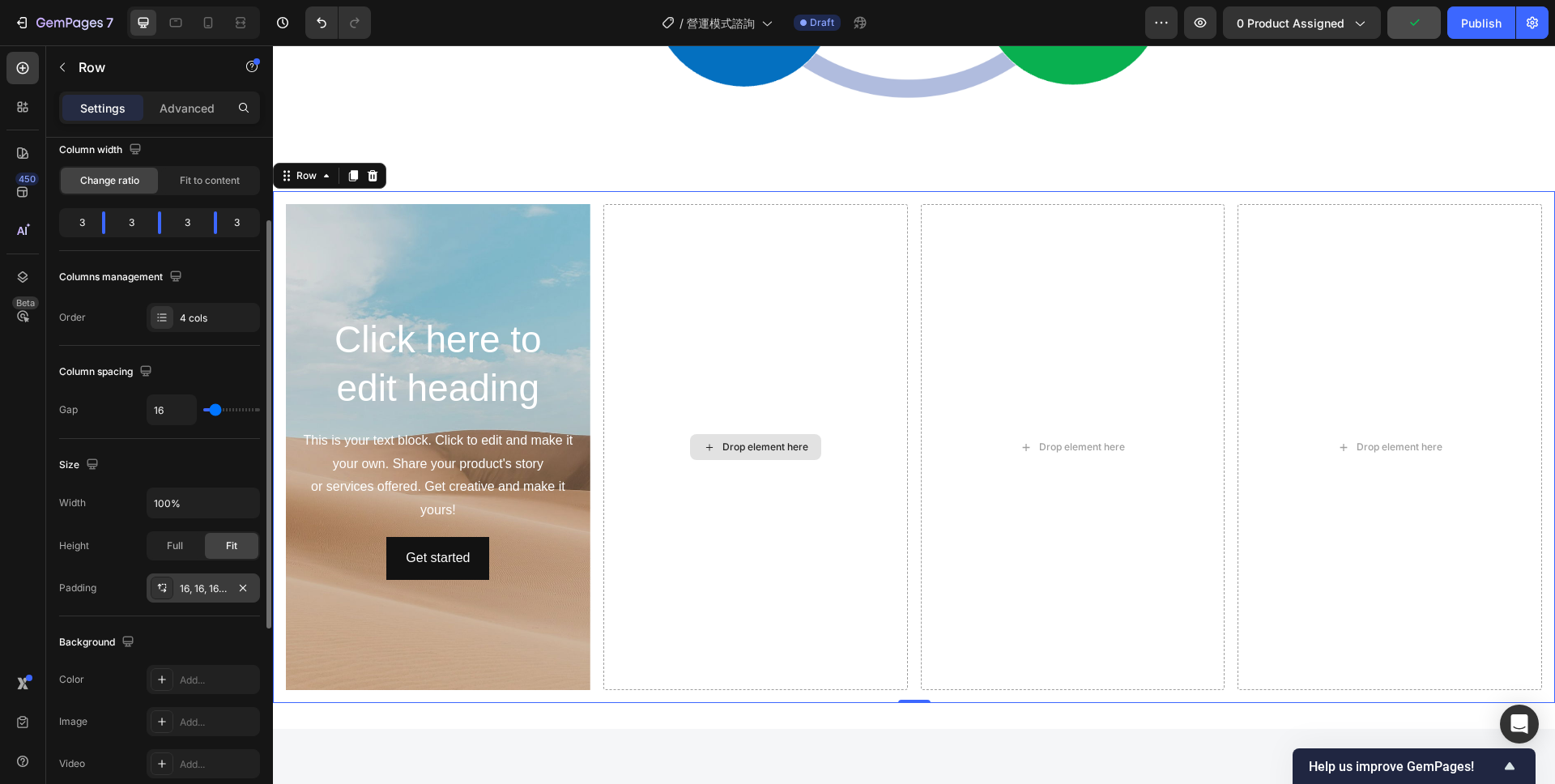
click at [680, 457] on div "Drop element here" at bounding box center [756, 447] width 305 height 486
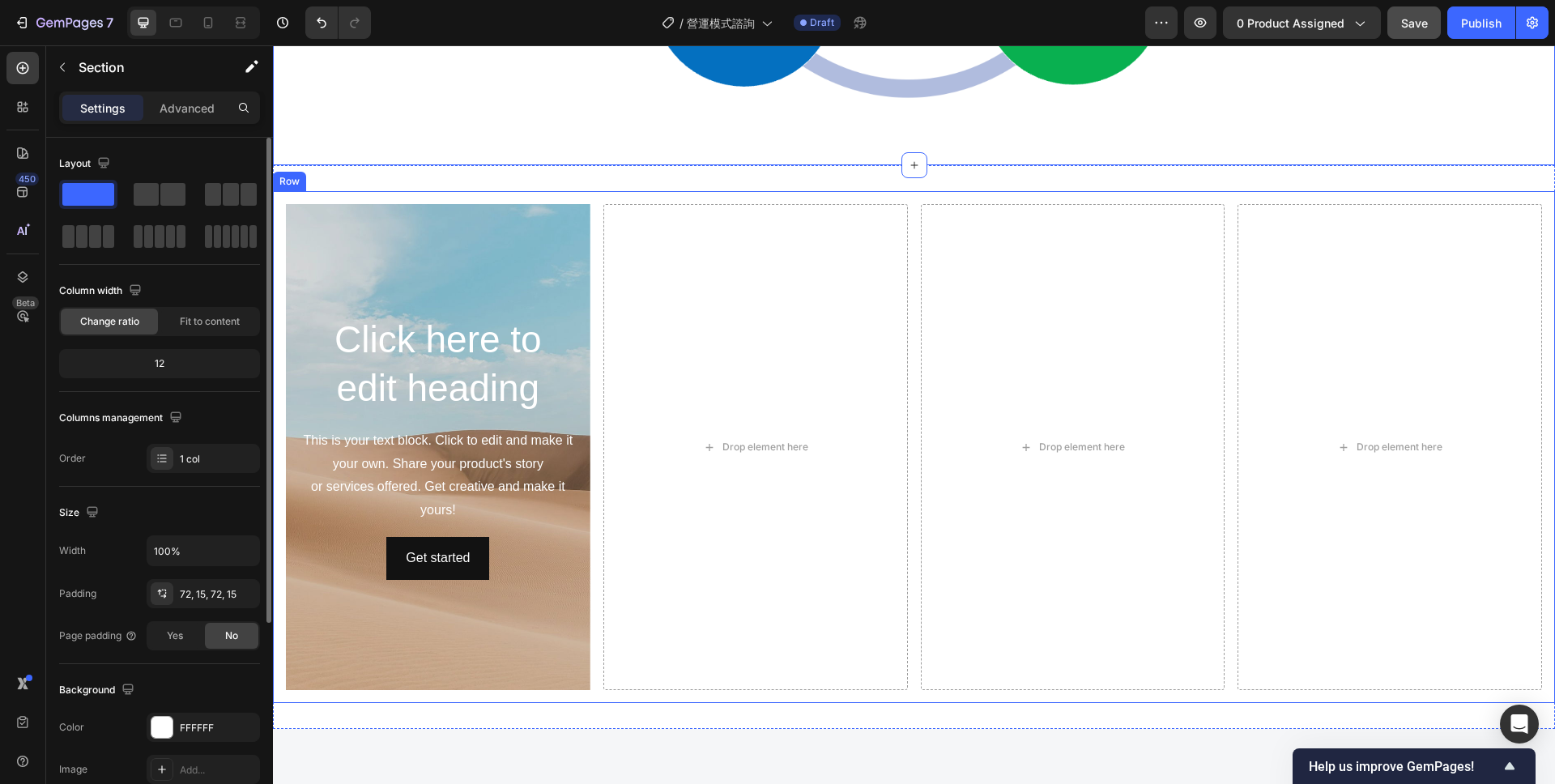
click at [574, 191] on div "Click here to edit heading Heading This is your text block. Click to edit and m…" at bounding box center [914, 447] width 1282 height 512
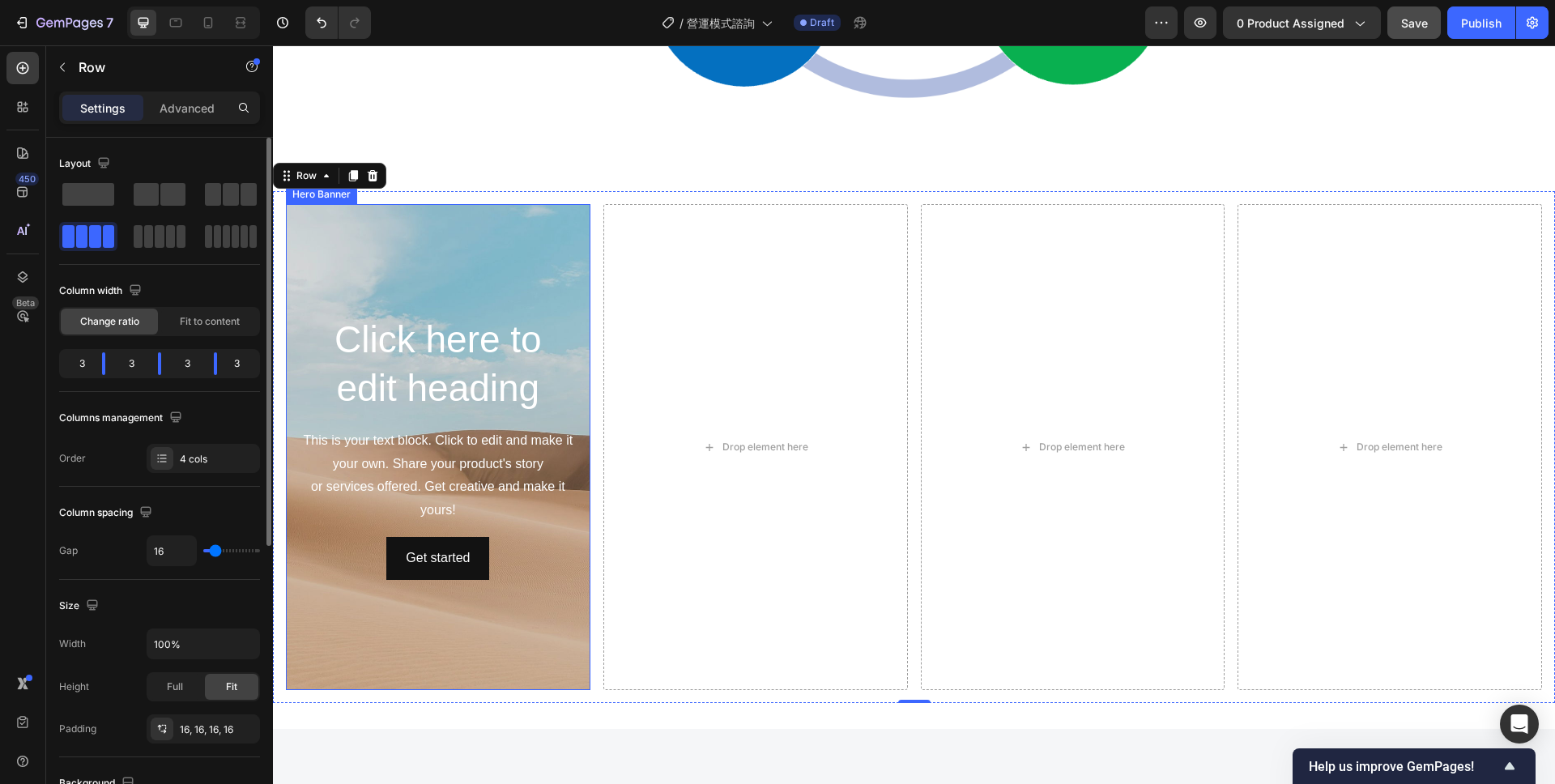
click at [542, 272] on div "Background Image" at bounding box center [438, 447] width 305 height 486
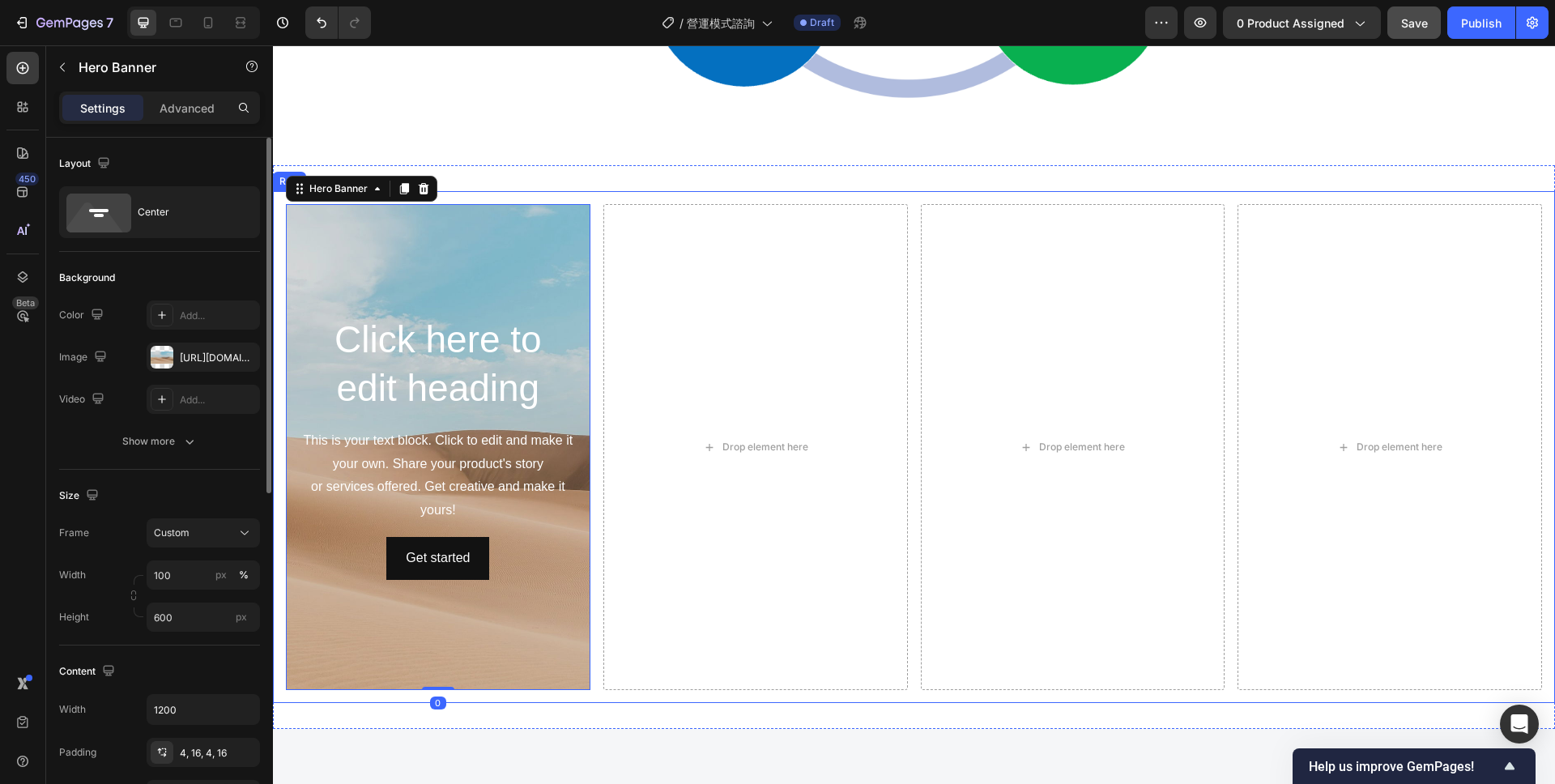
click at [599, 365] on div "Click here to edit heading Heading This is your text block. Click to edit and m…" at bounding box center [914, 447] width 1282 height 512
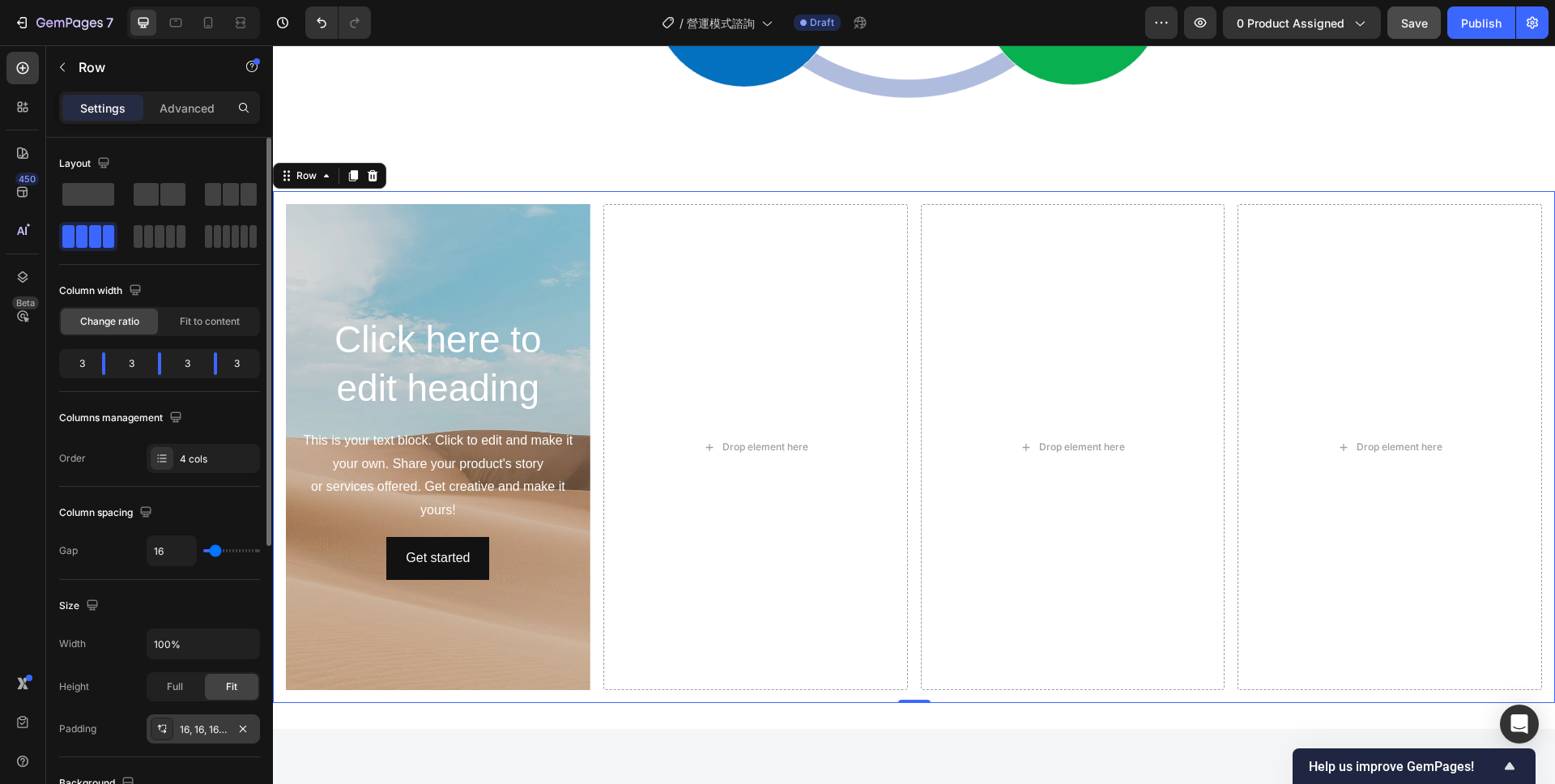
click at [200, 726] on div "16, 16, 16, 16" at bounding box center [203, 730] width 47 height 15
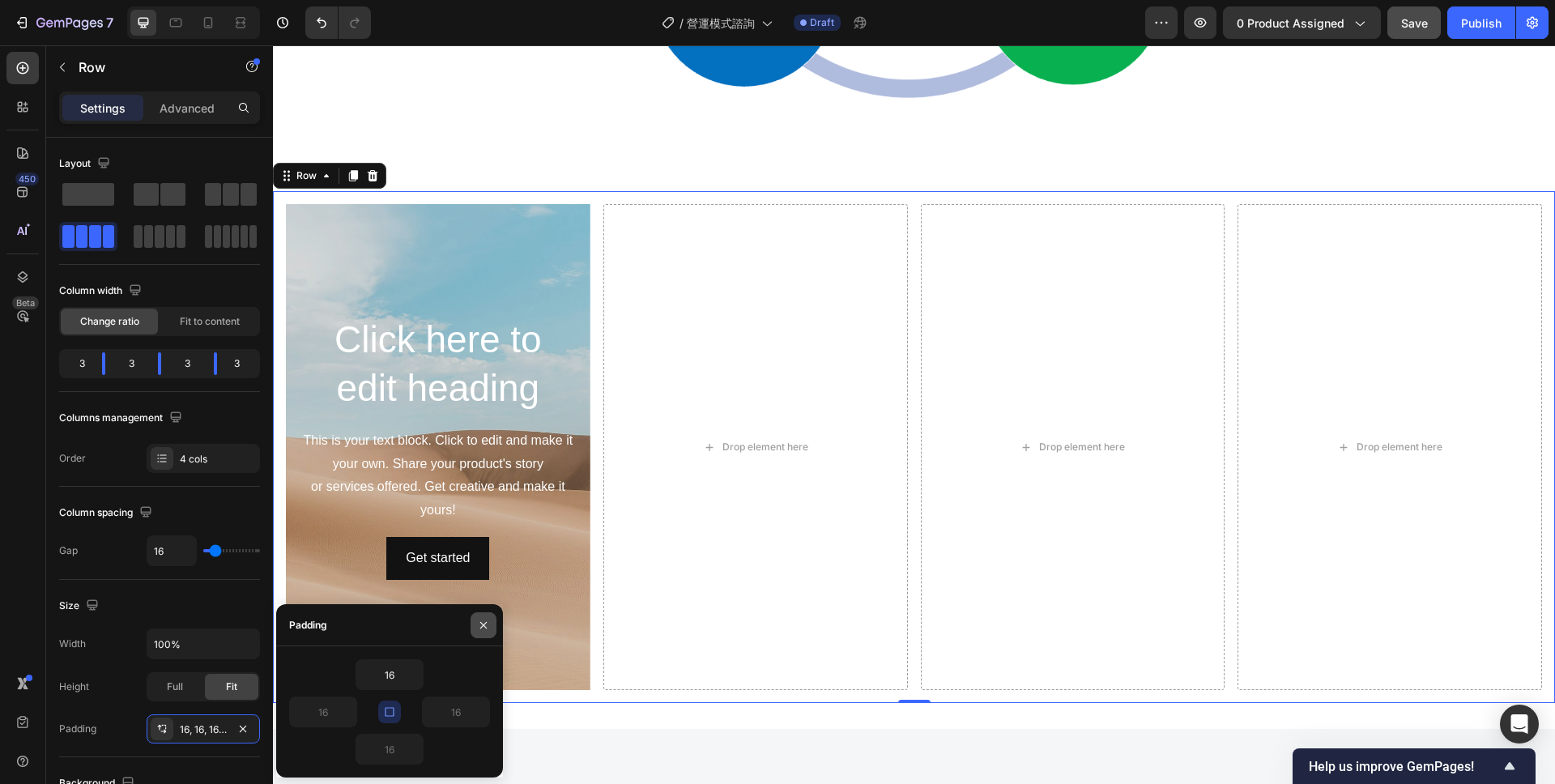
click at [485, 628] on icon "button" at bounding box center [483, 625] width 13 height 13
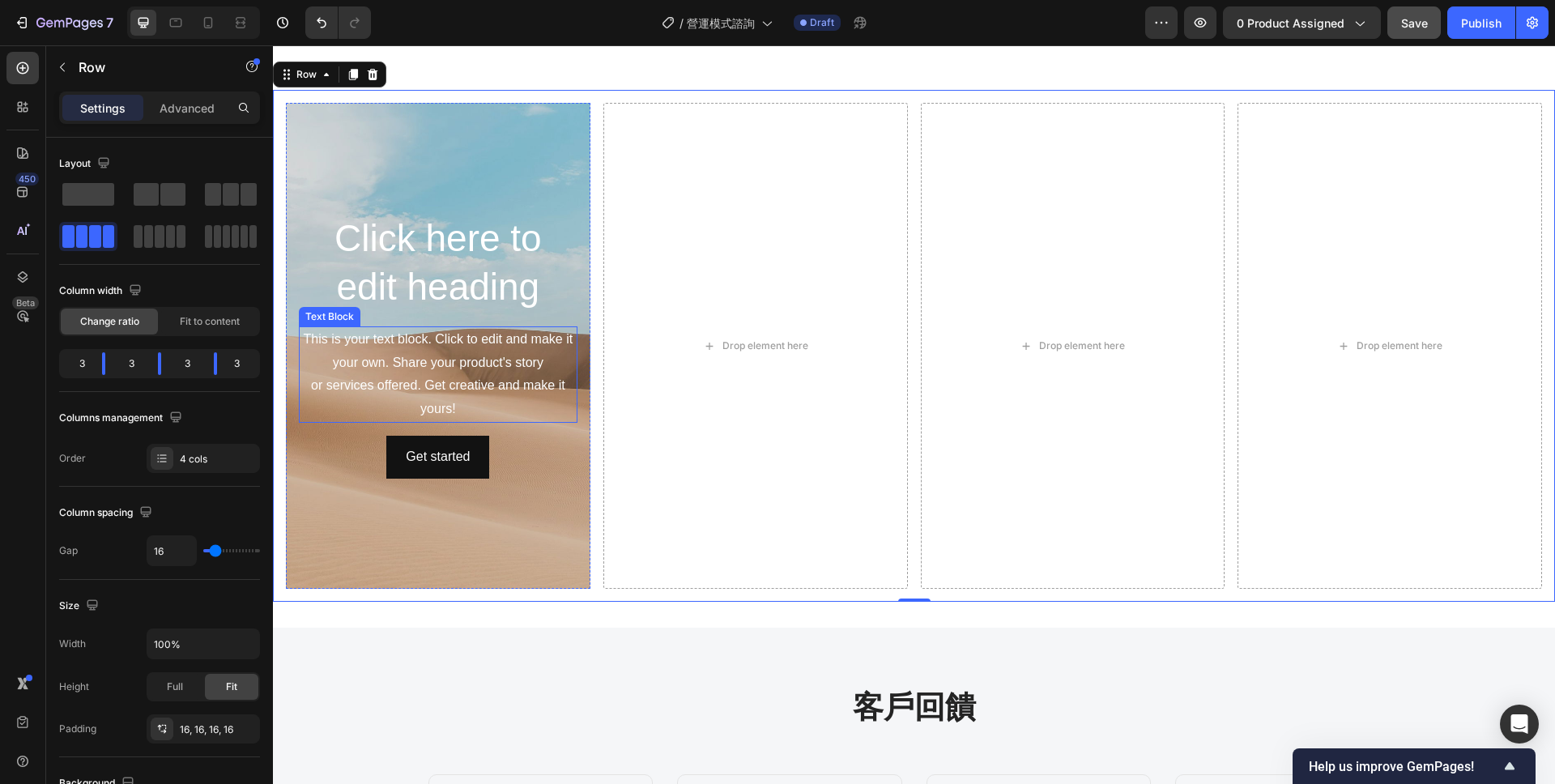
scroll to position [1965, 0]
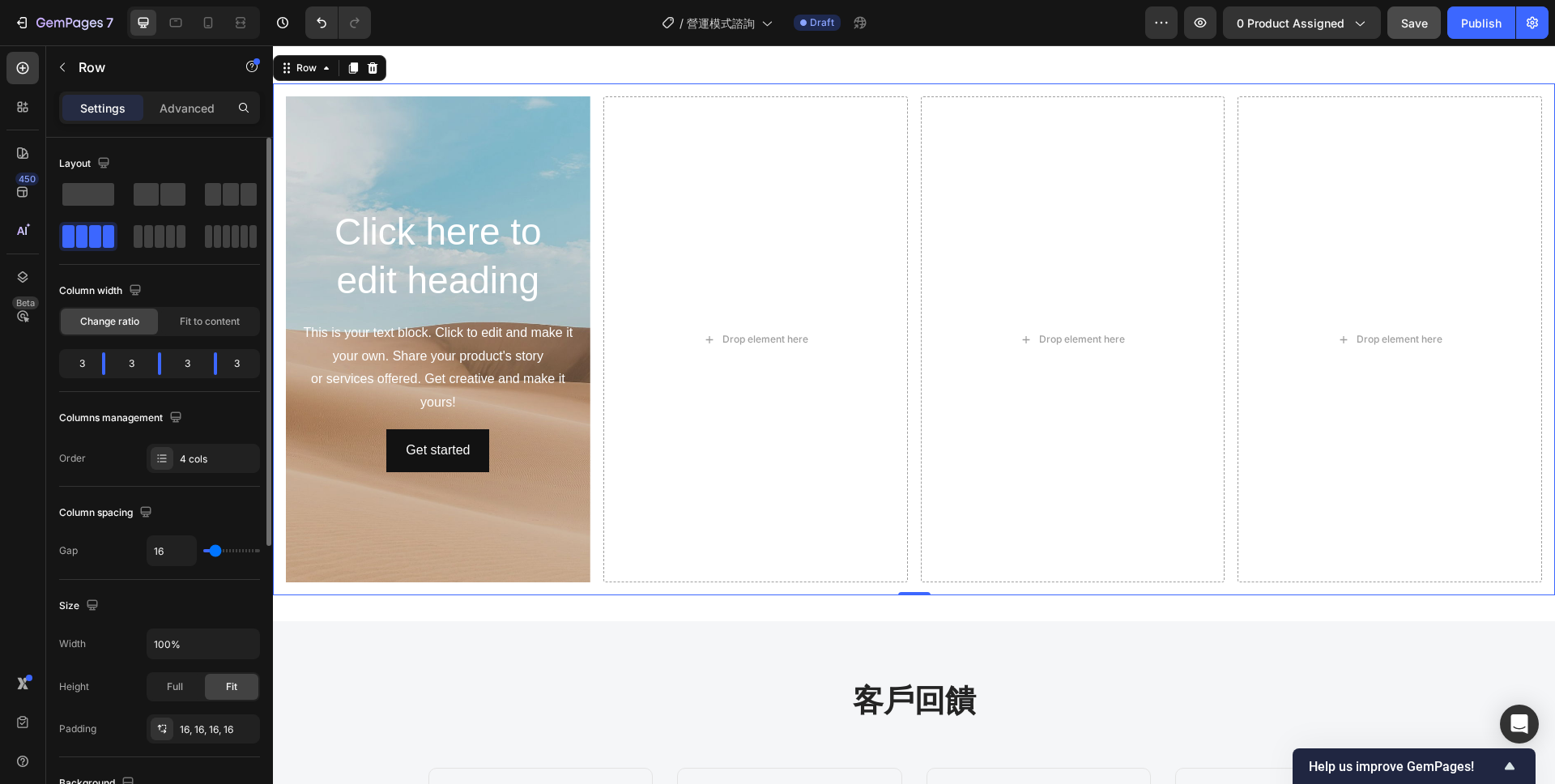
type input "33"
type input "34"
type input "36"
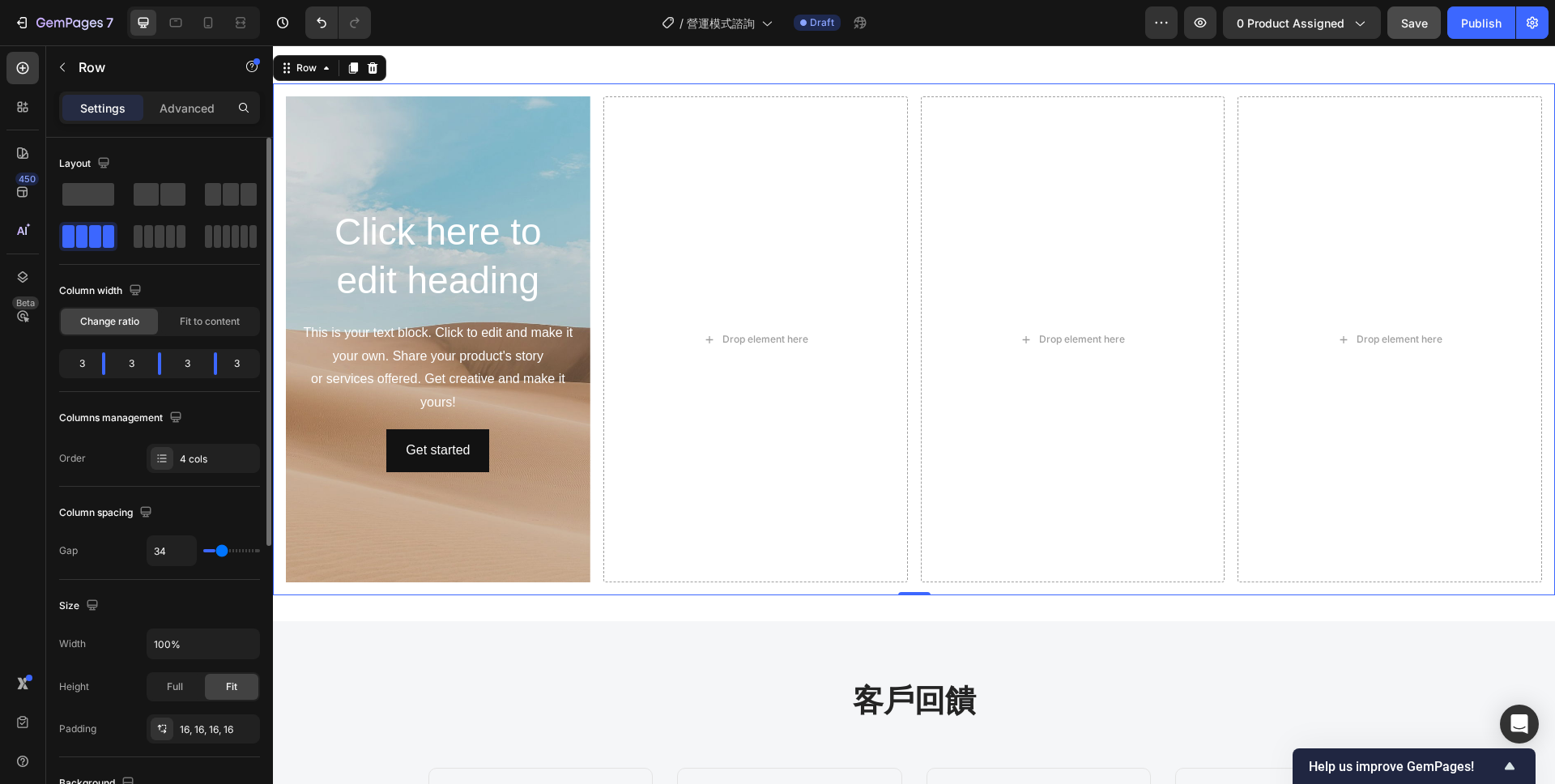
type input "36"
type input "38"
type input "40"
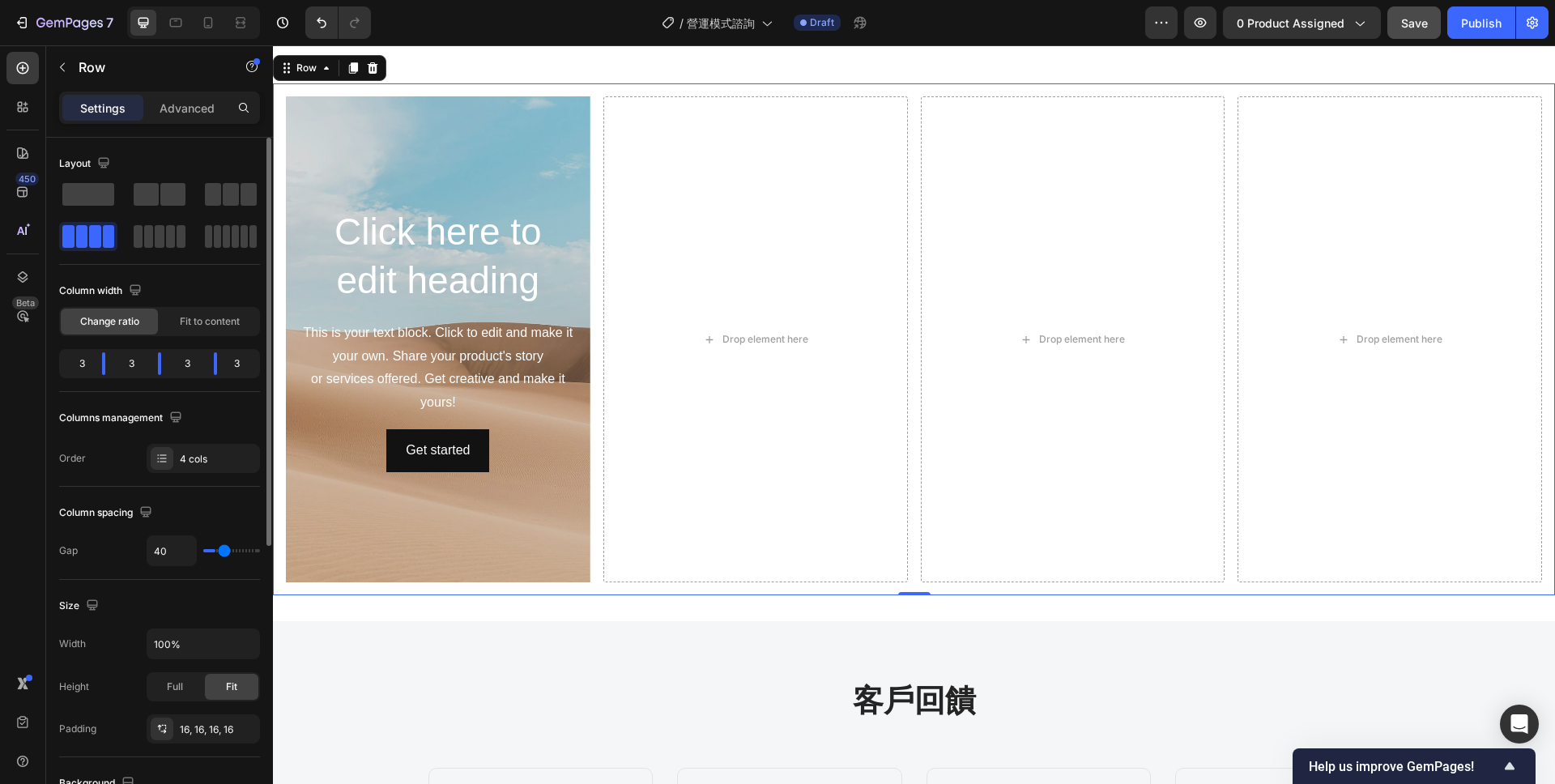
type input "41"
type input "42"
type input "43"
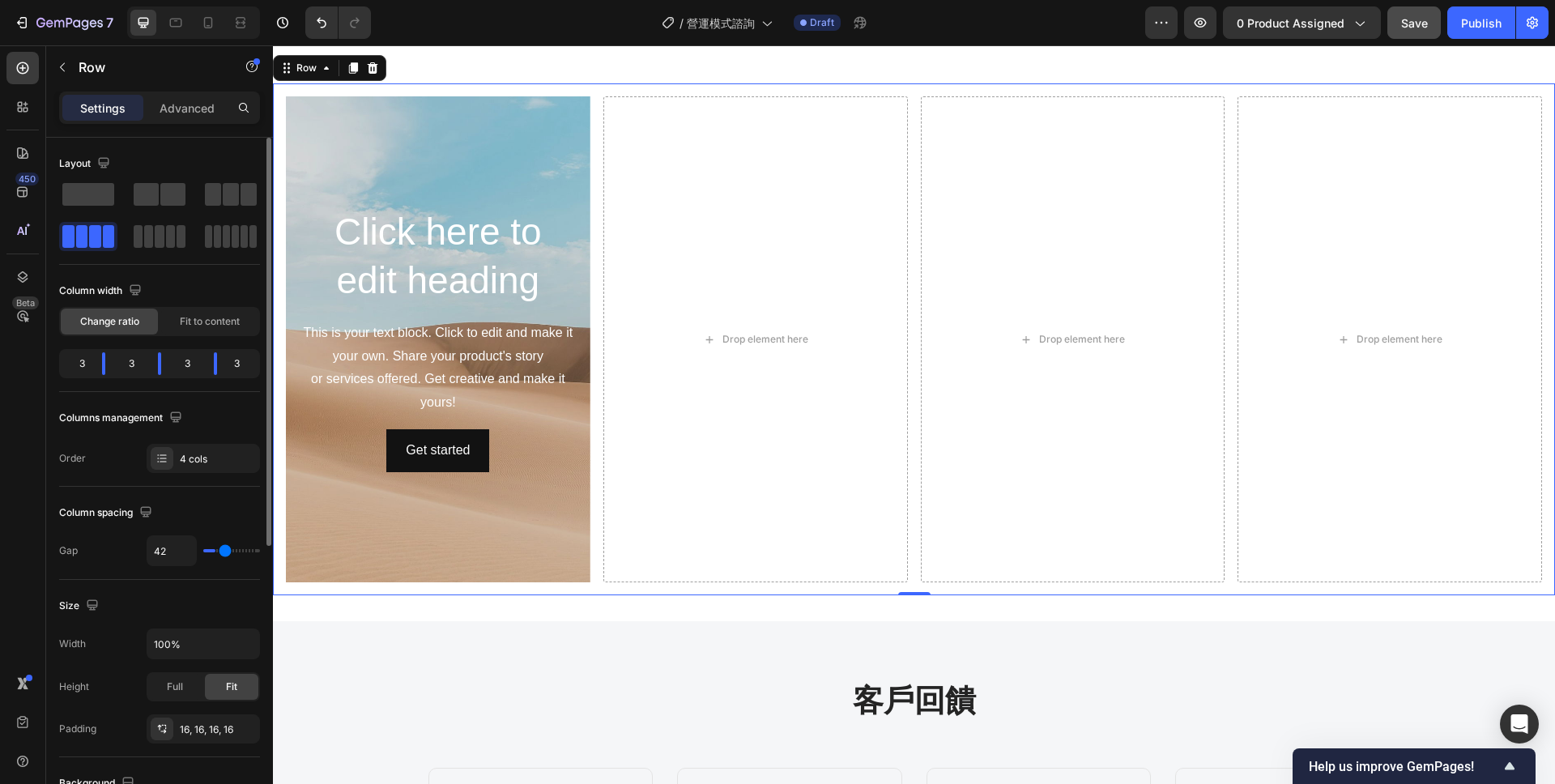
type input "43"
type input "44"
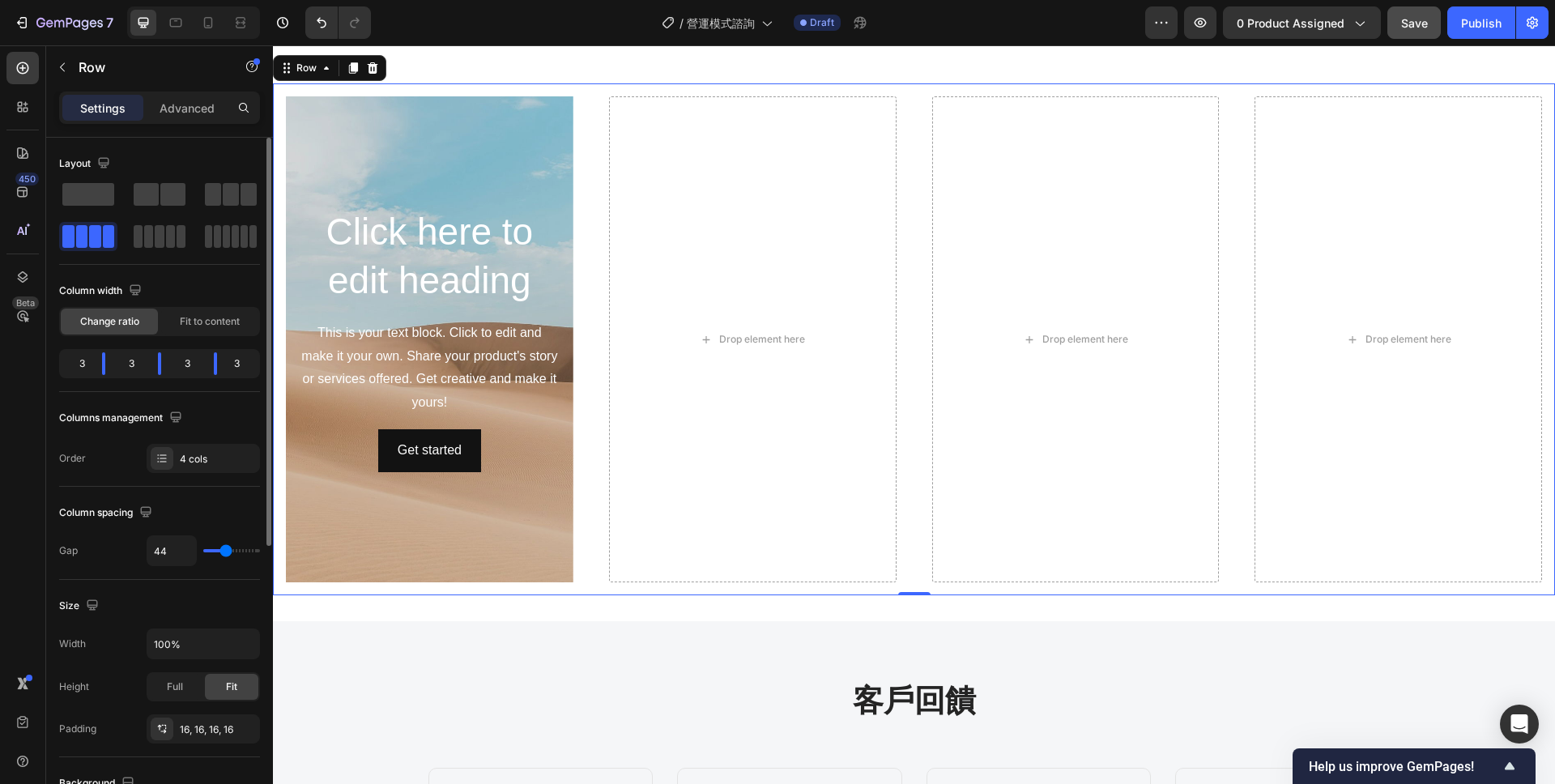
type input "44"
click at [225, 549] on input "range" at bounding box center [231, 550] width 56 height 4
type input "46"
type input "48"
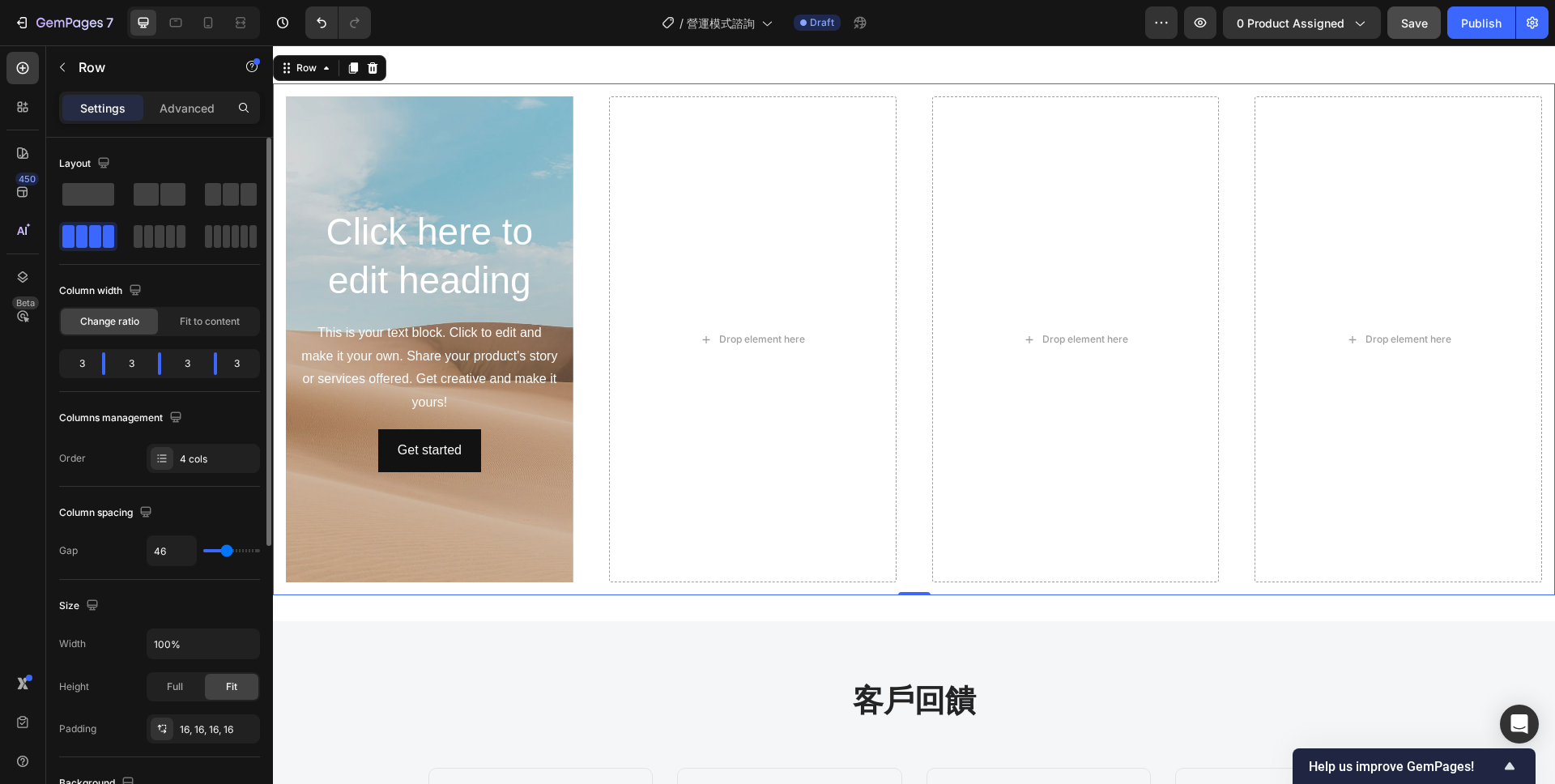
type input "48"
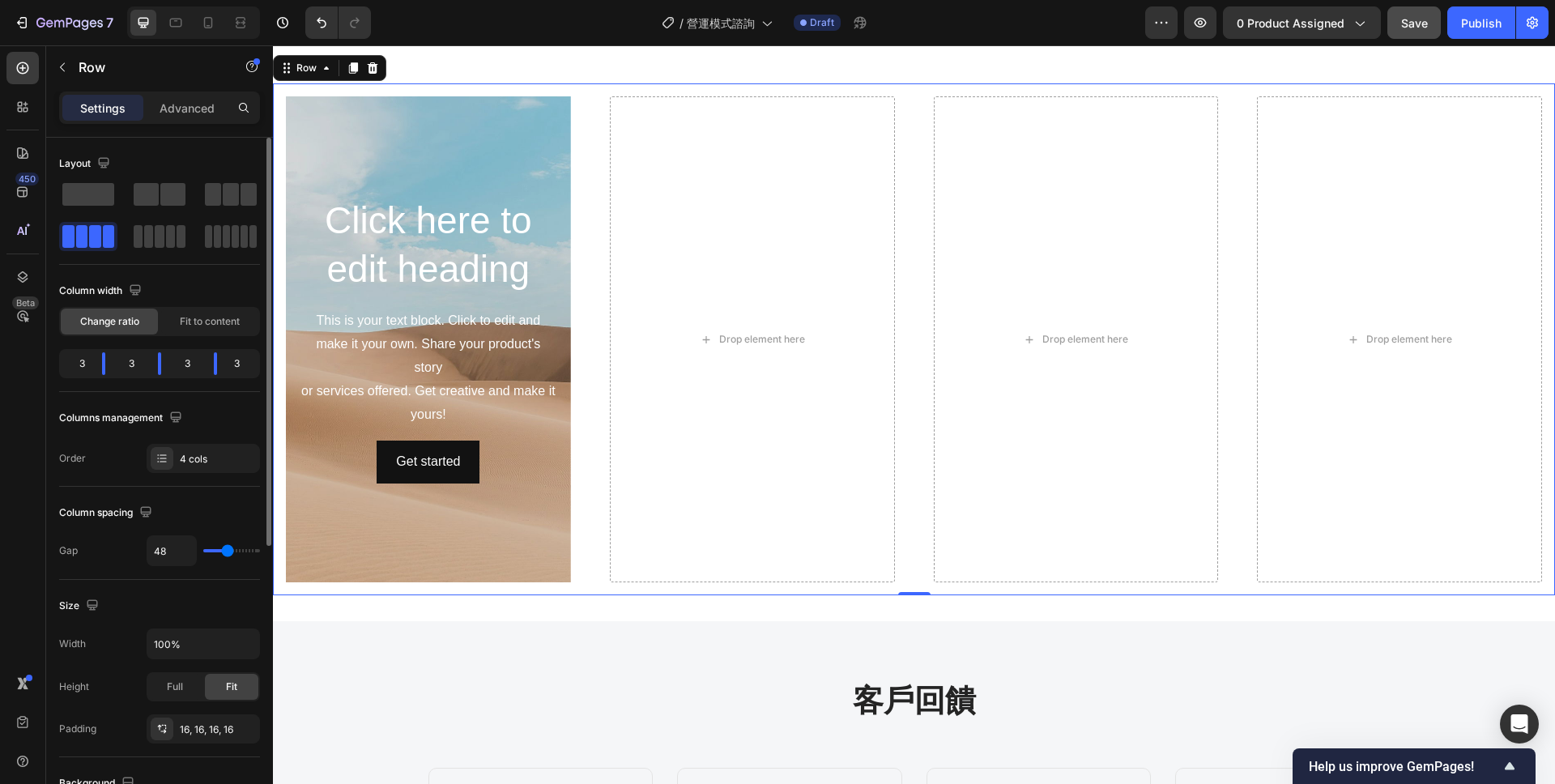
type input "50"
type input "52"
type input "53"
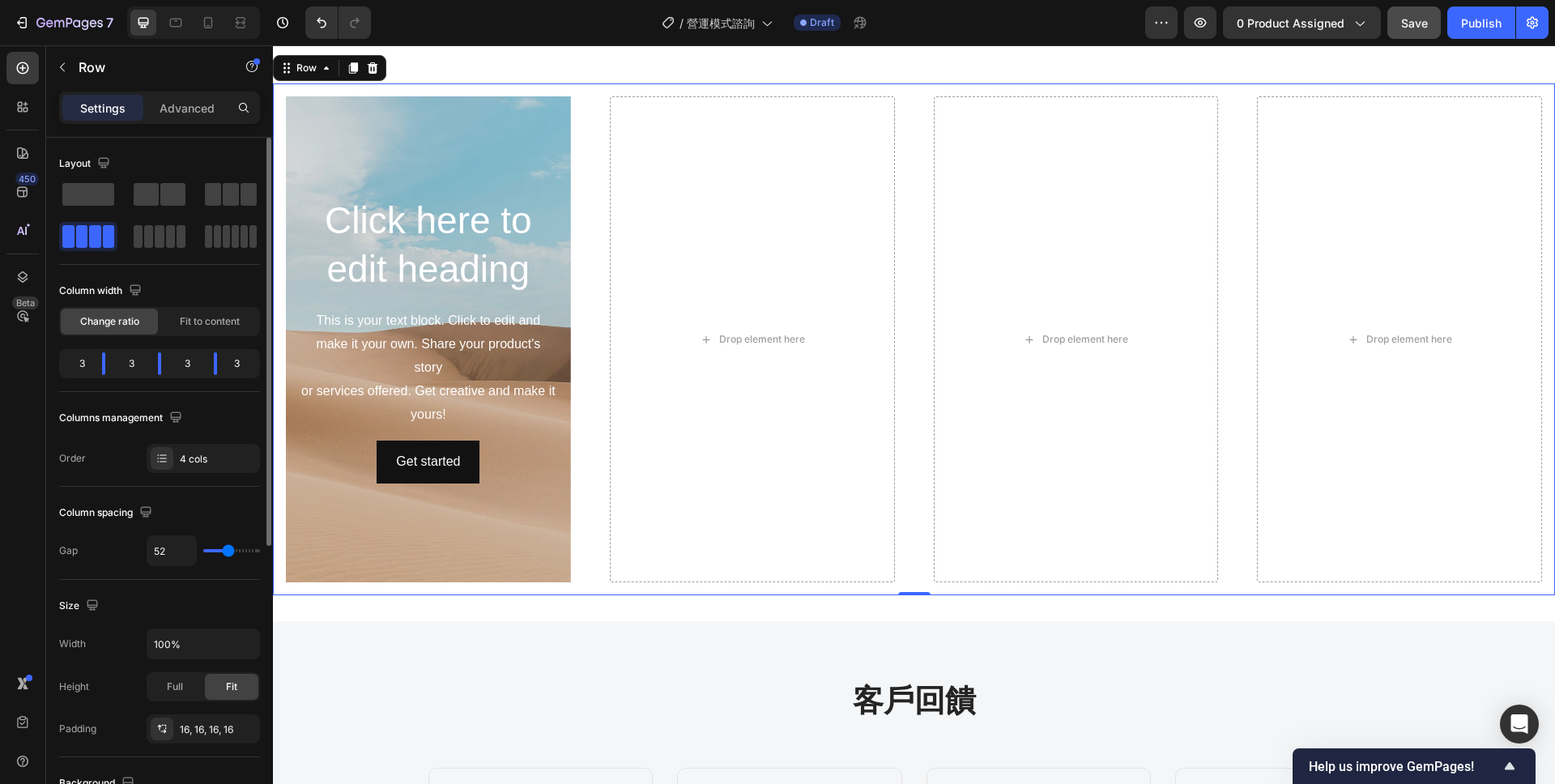
type input "53"
type input "56"
type input "57"
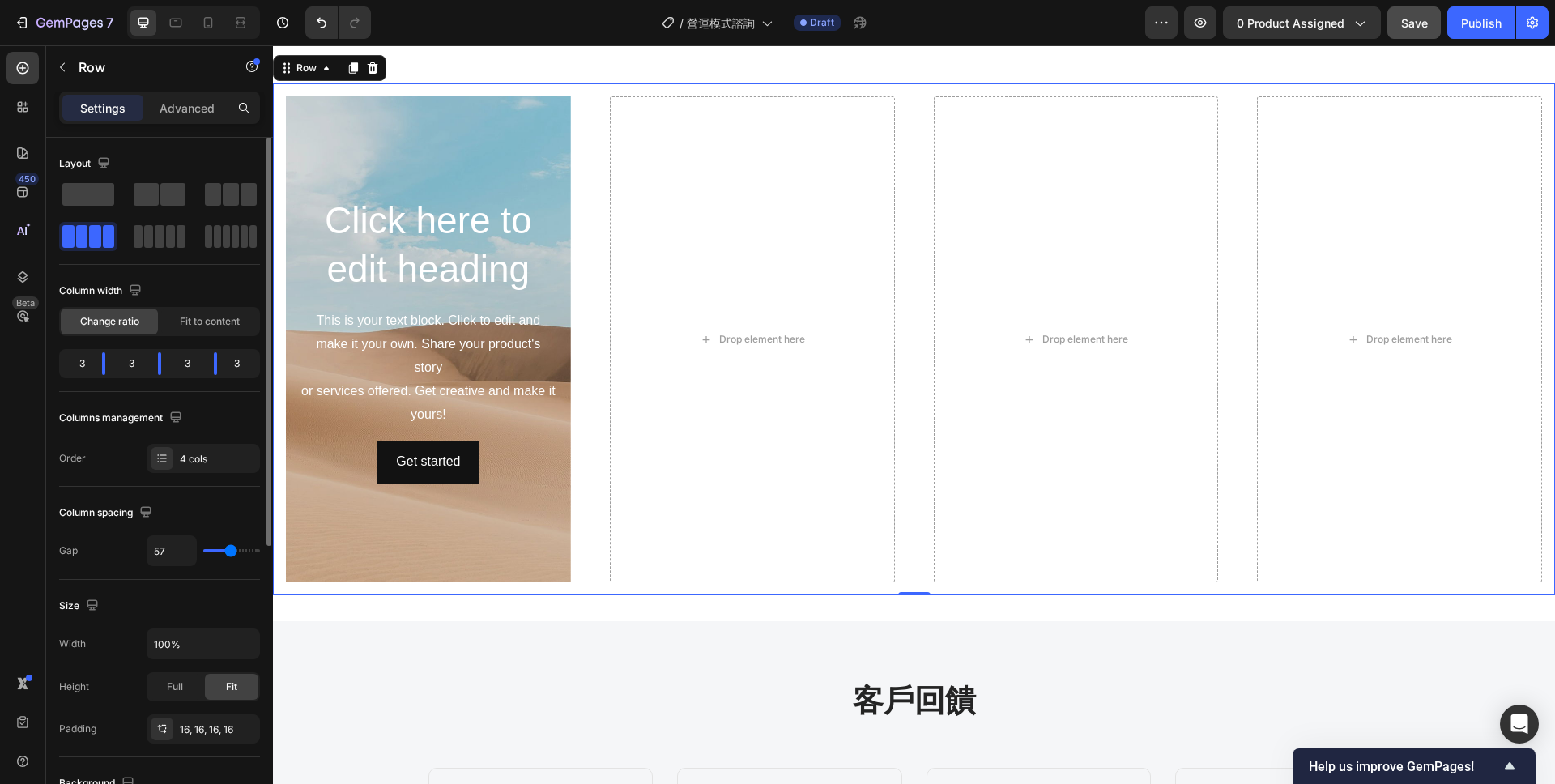
type input "58"
type input "59"
type input "60"
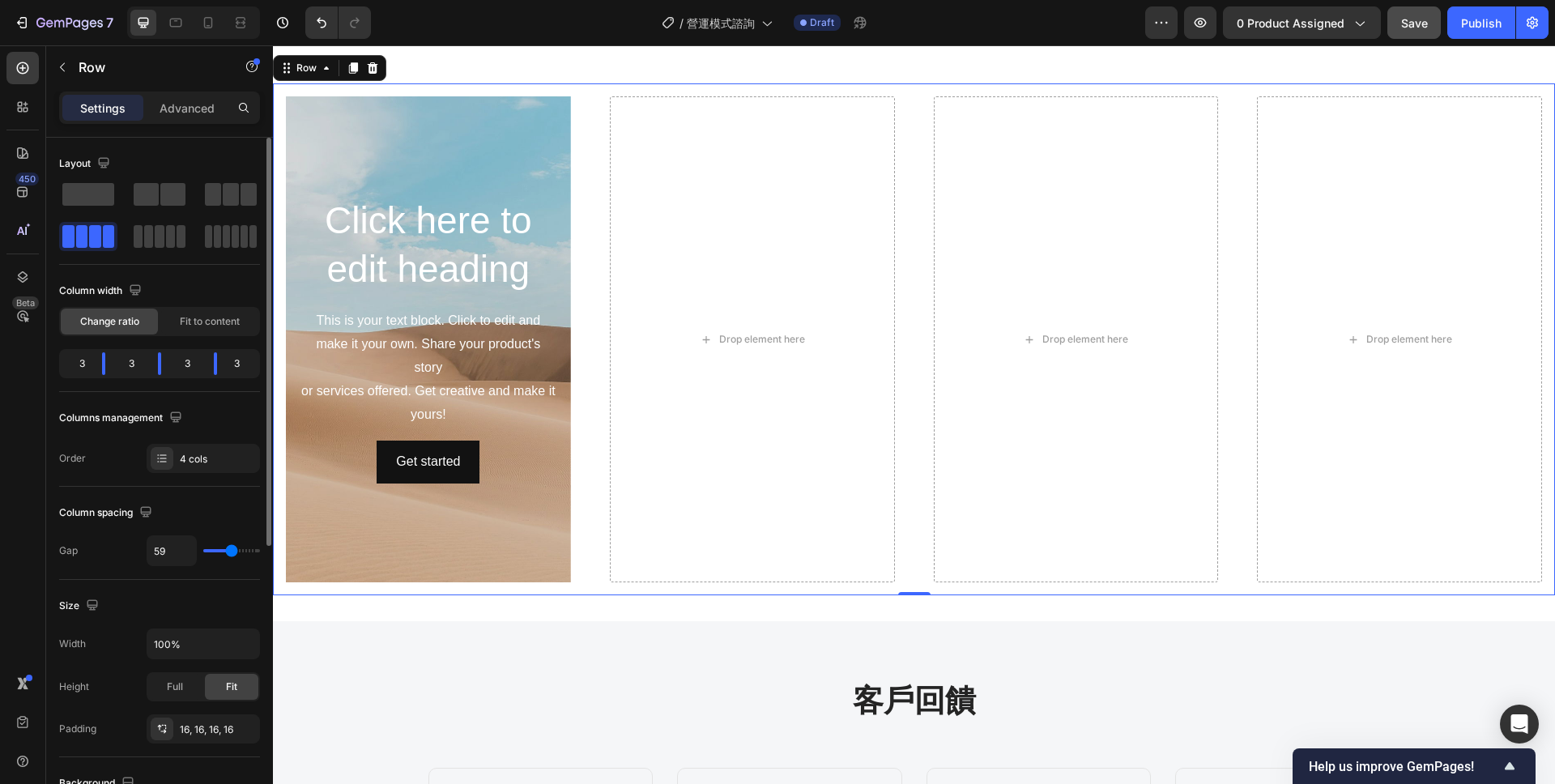
type input "60"
type input "61"
type input "62"
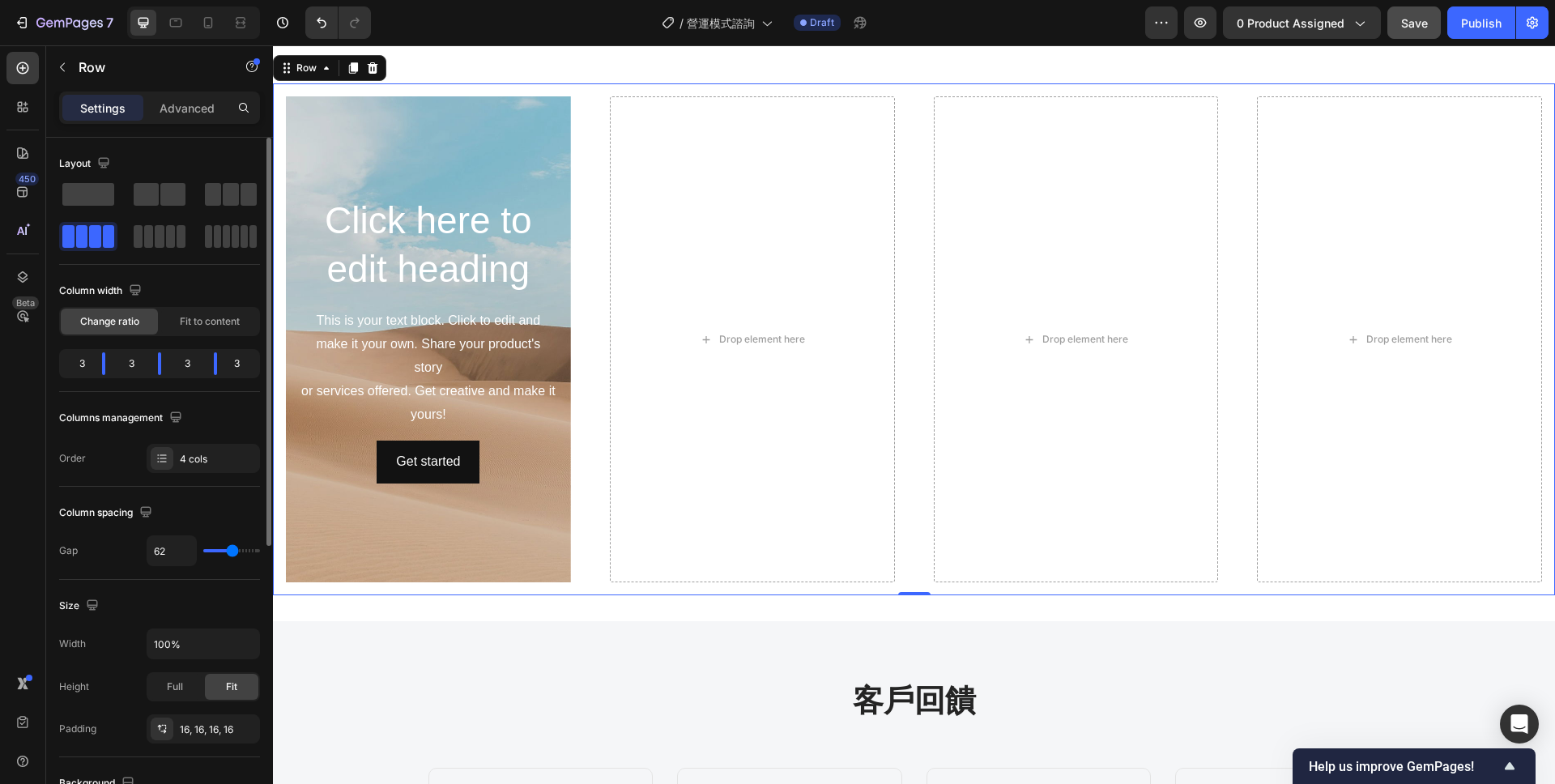
type input "63"
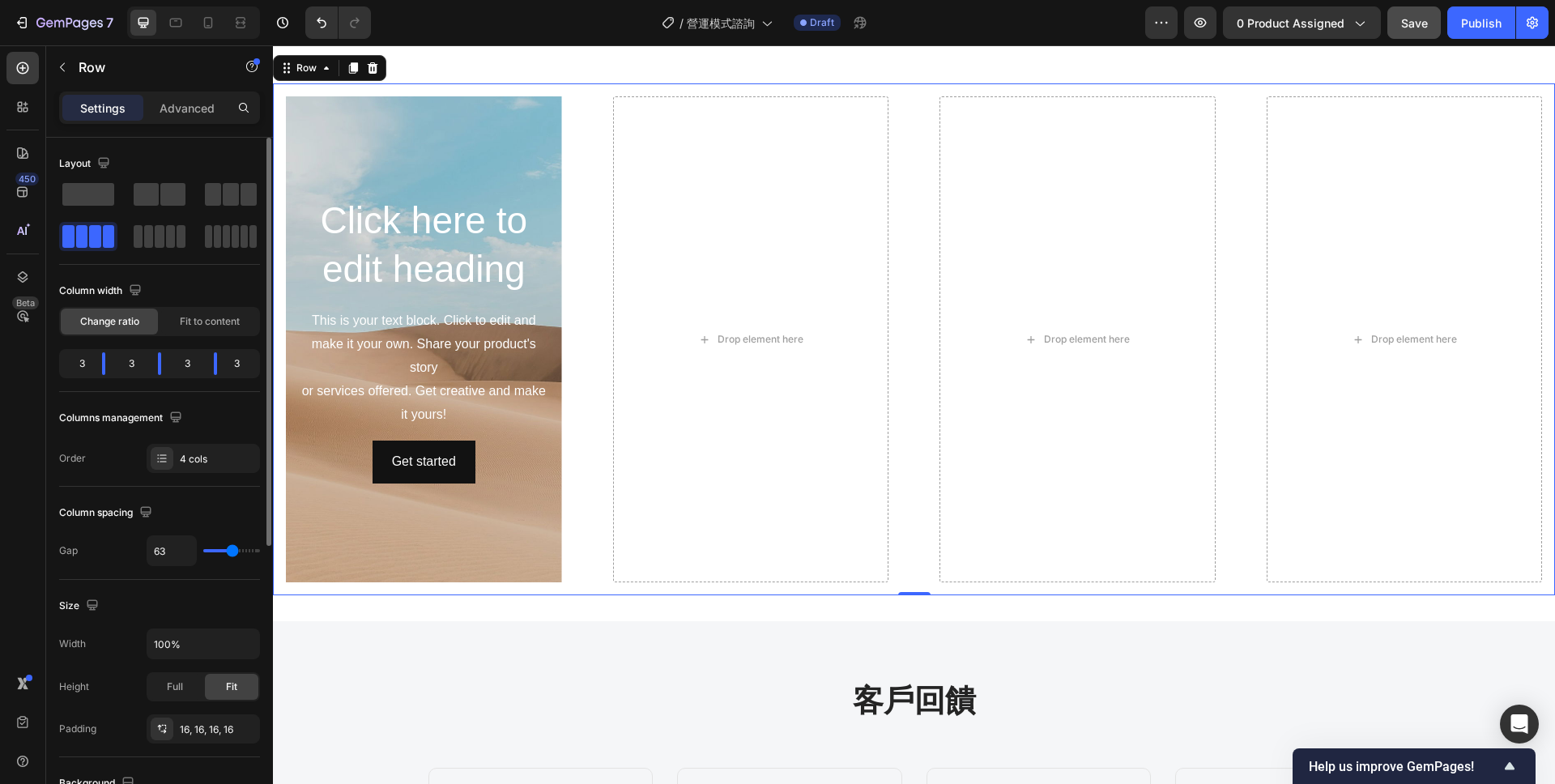
type input "64"
type input "65"
type input "67"
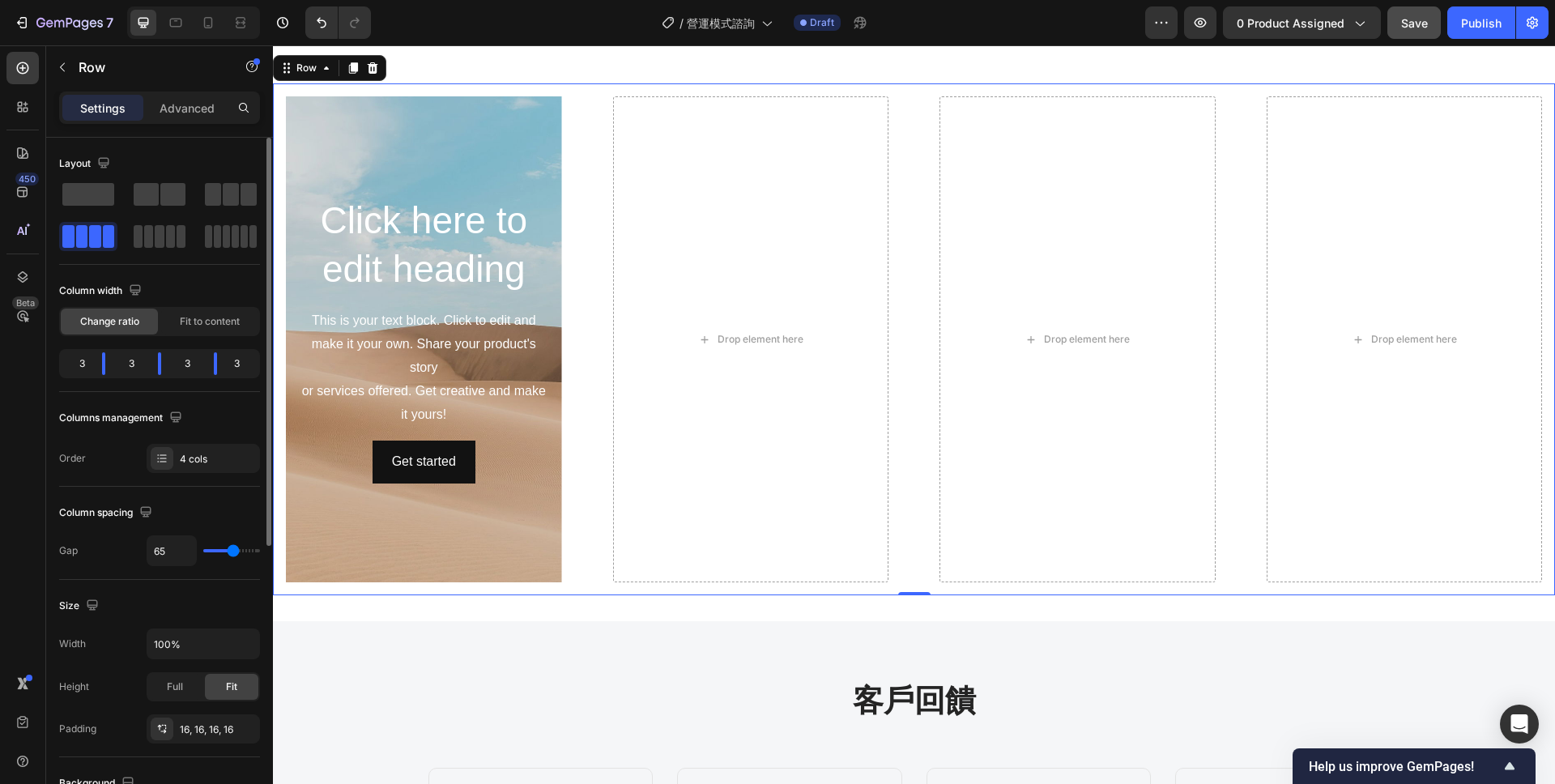
type input "67"
type input "68"
type input "69"
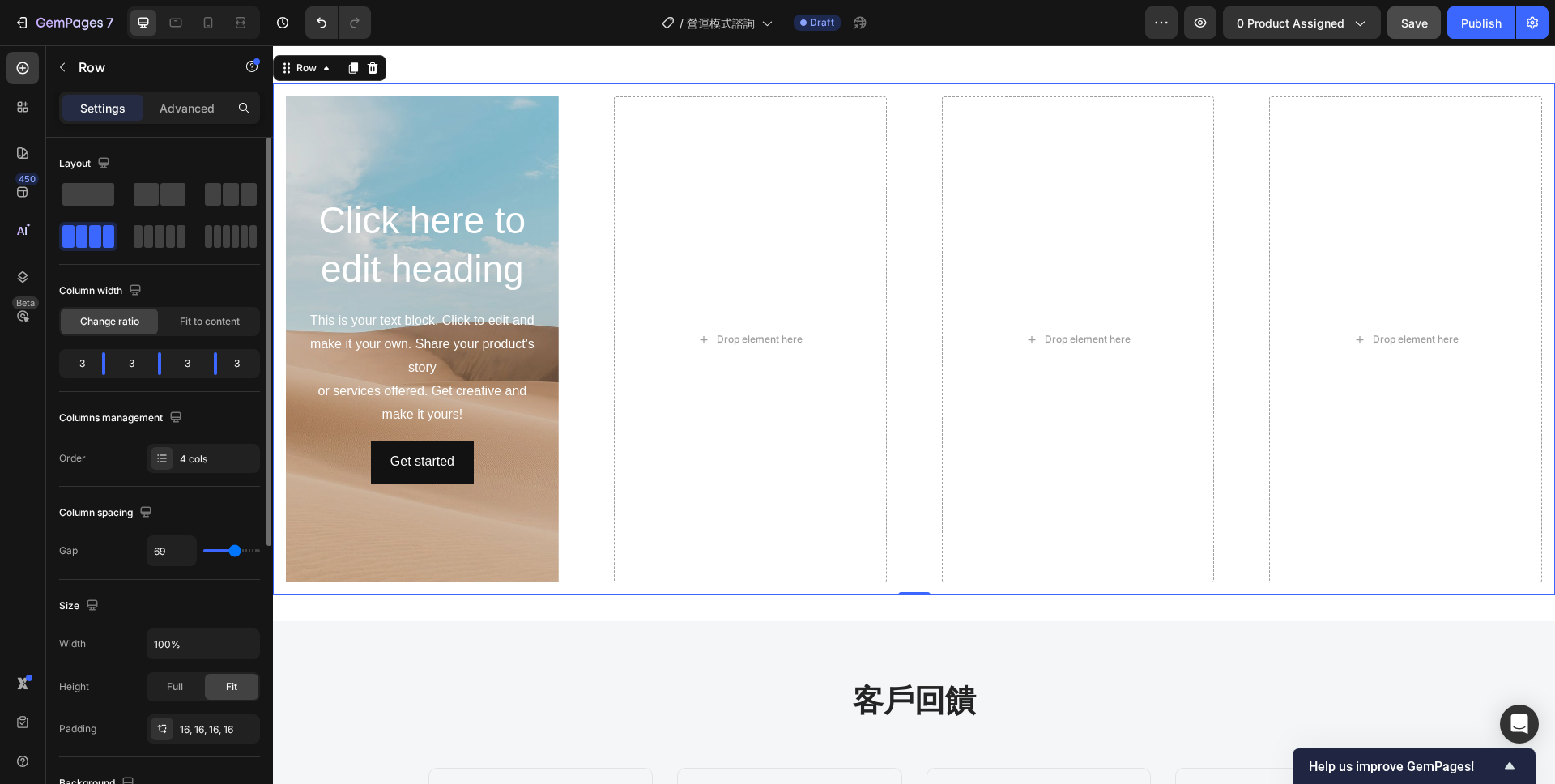
type input "70"
type input "71"
type input "72"
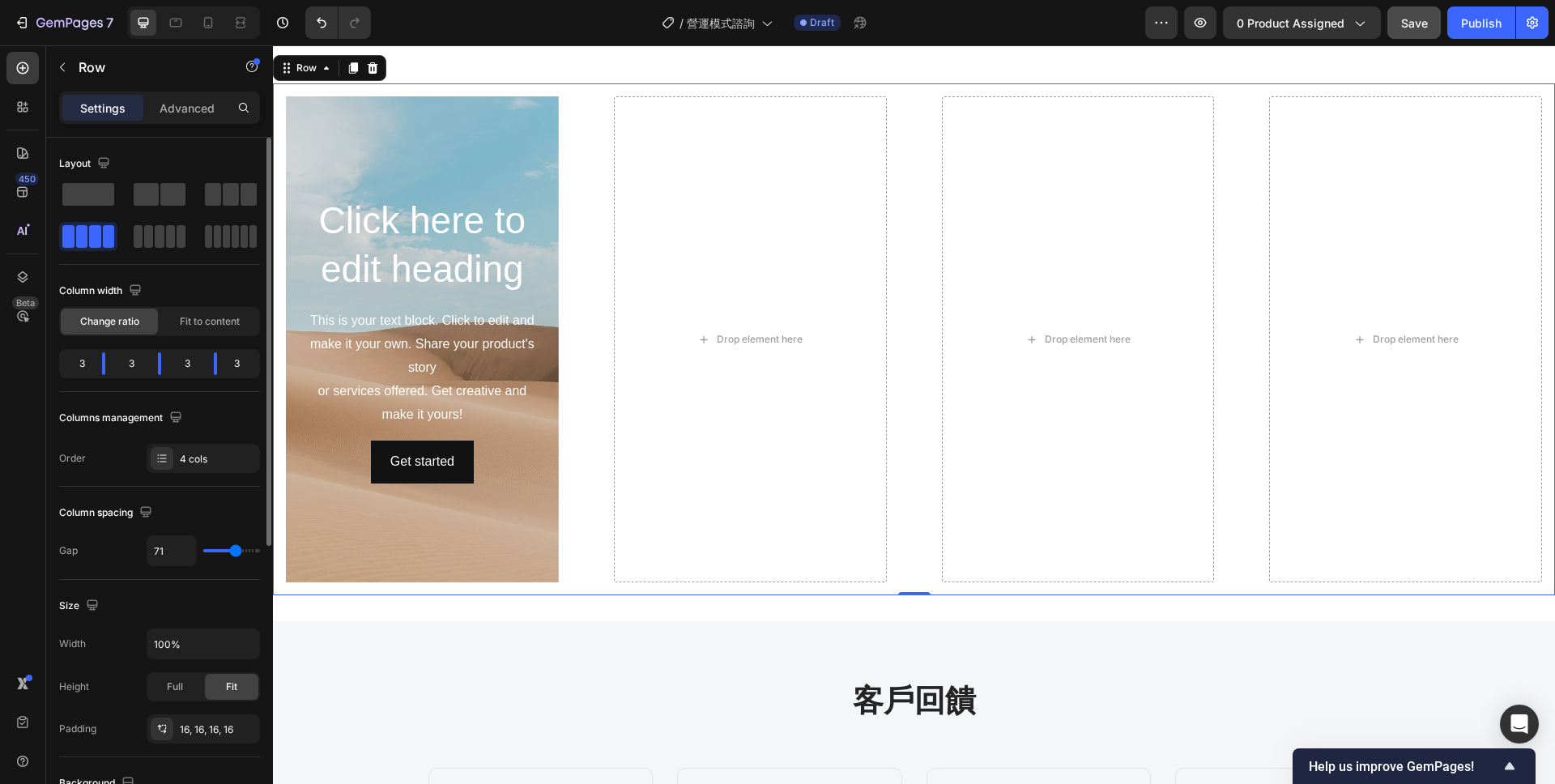
type input "72"
type input "73"
type input "75"
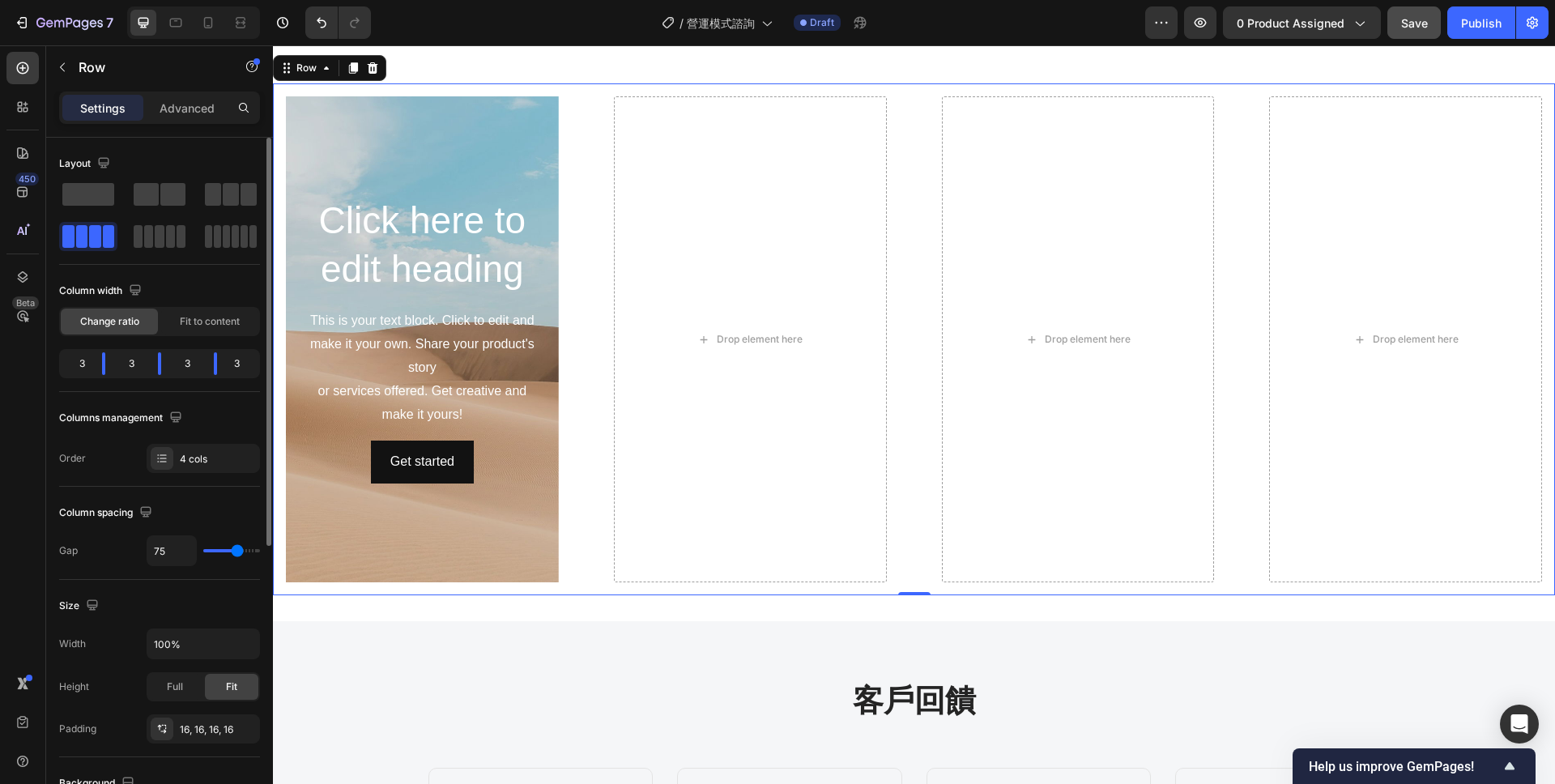
type input "77"
type input "81"
type input "83"
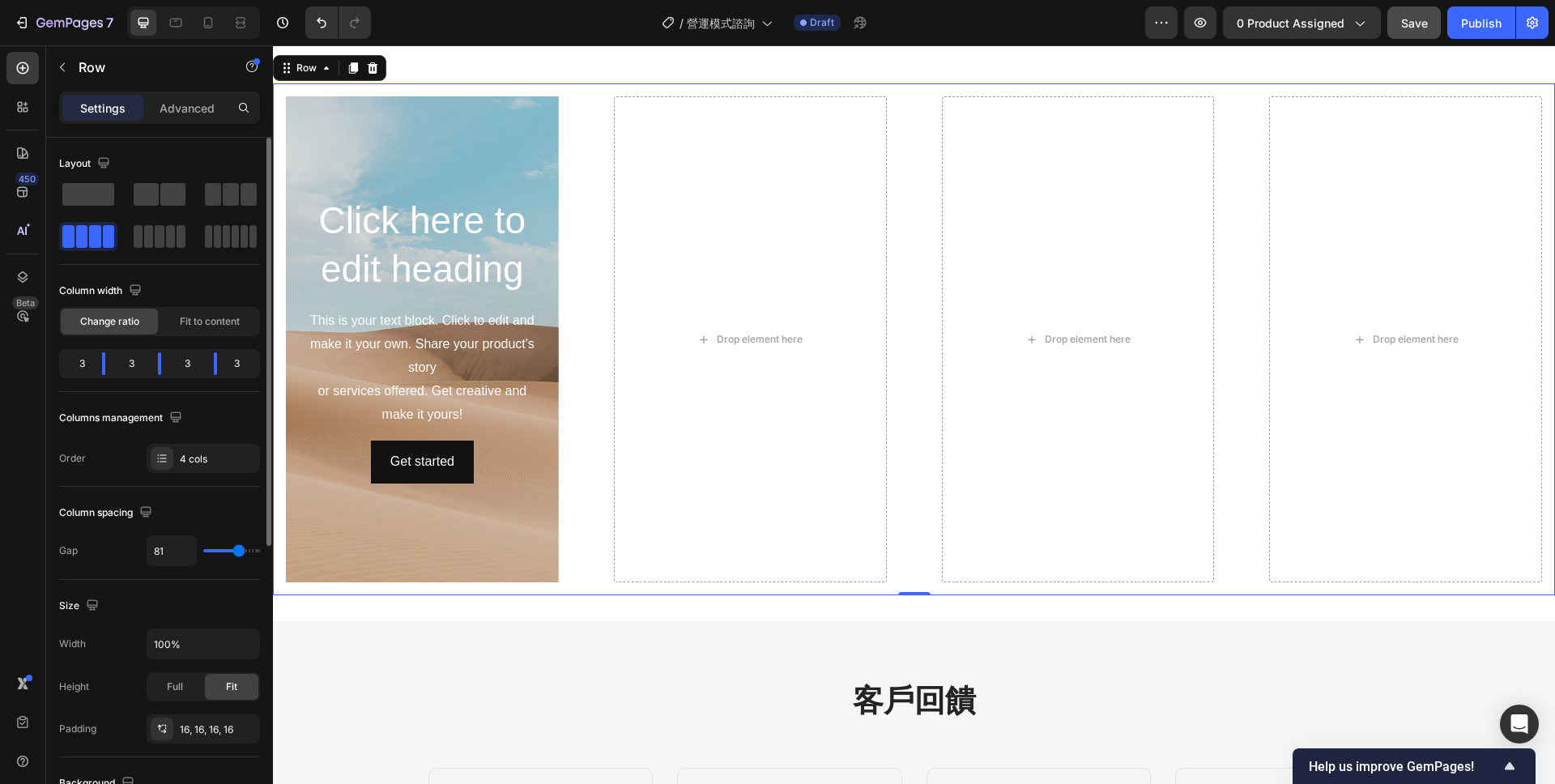
type input "83"
type input "84"
type input "86"
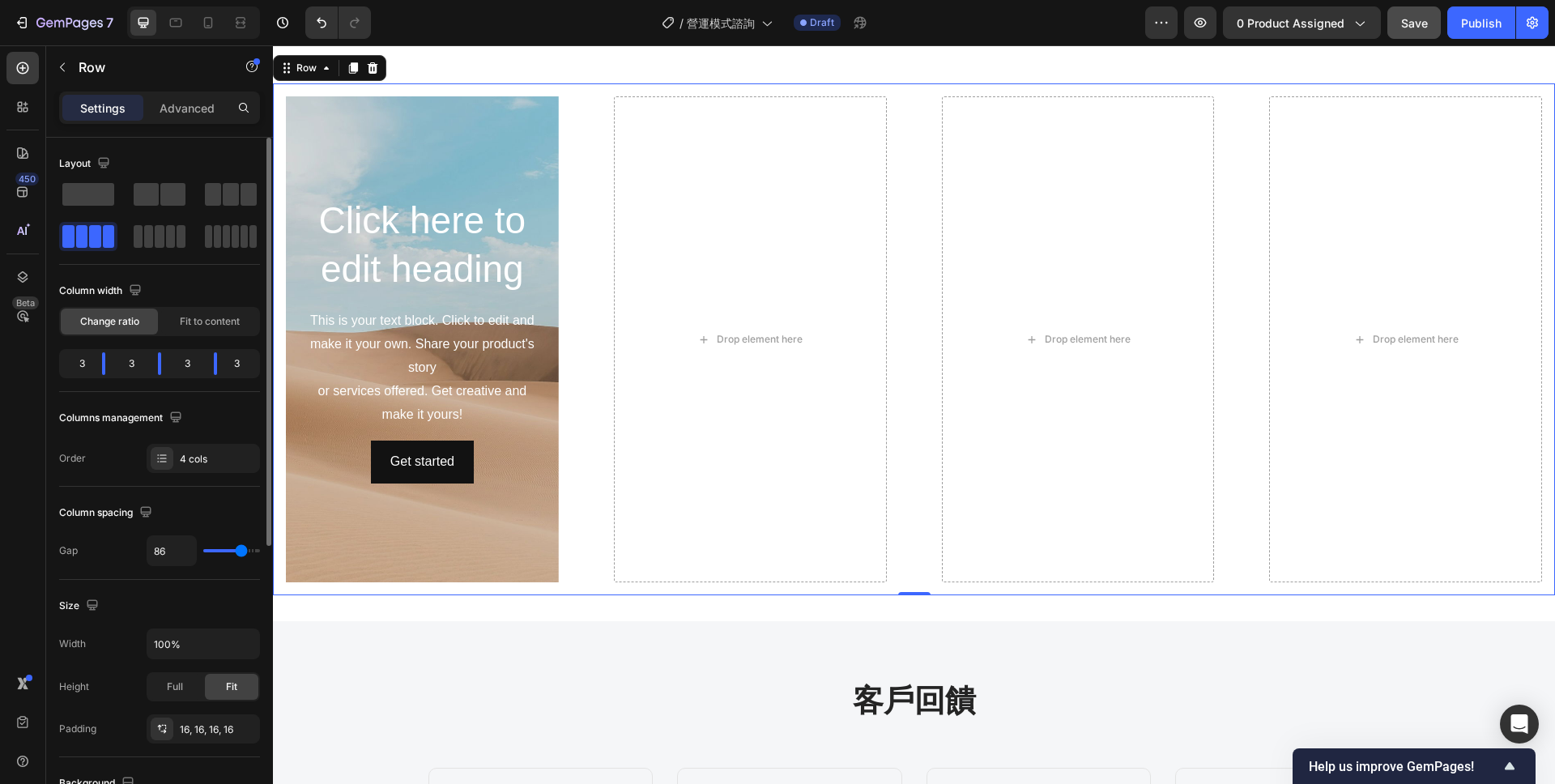
type input "87"
type input "89"
type input "90"
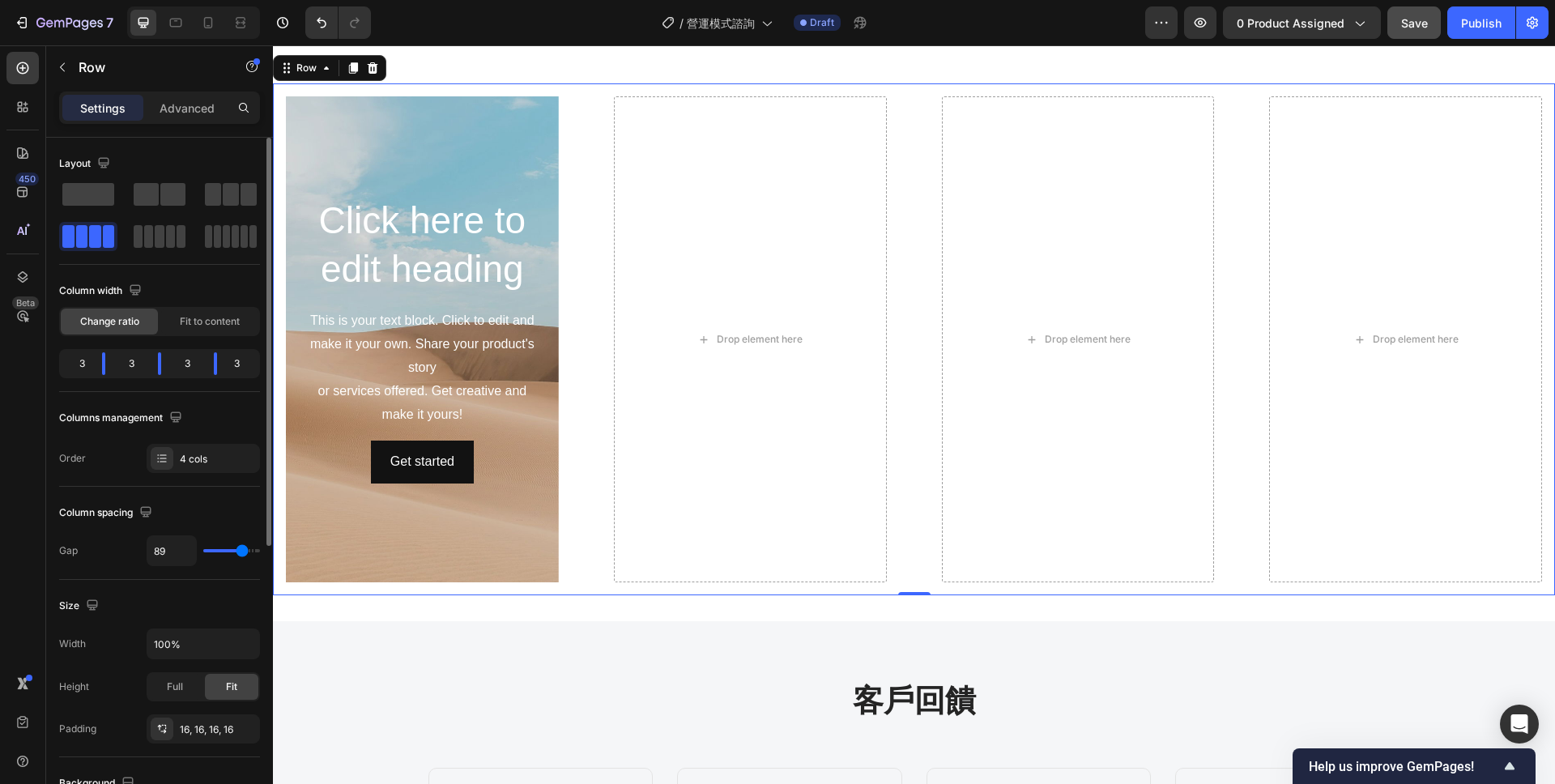
type input "90"
type input "92"
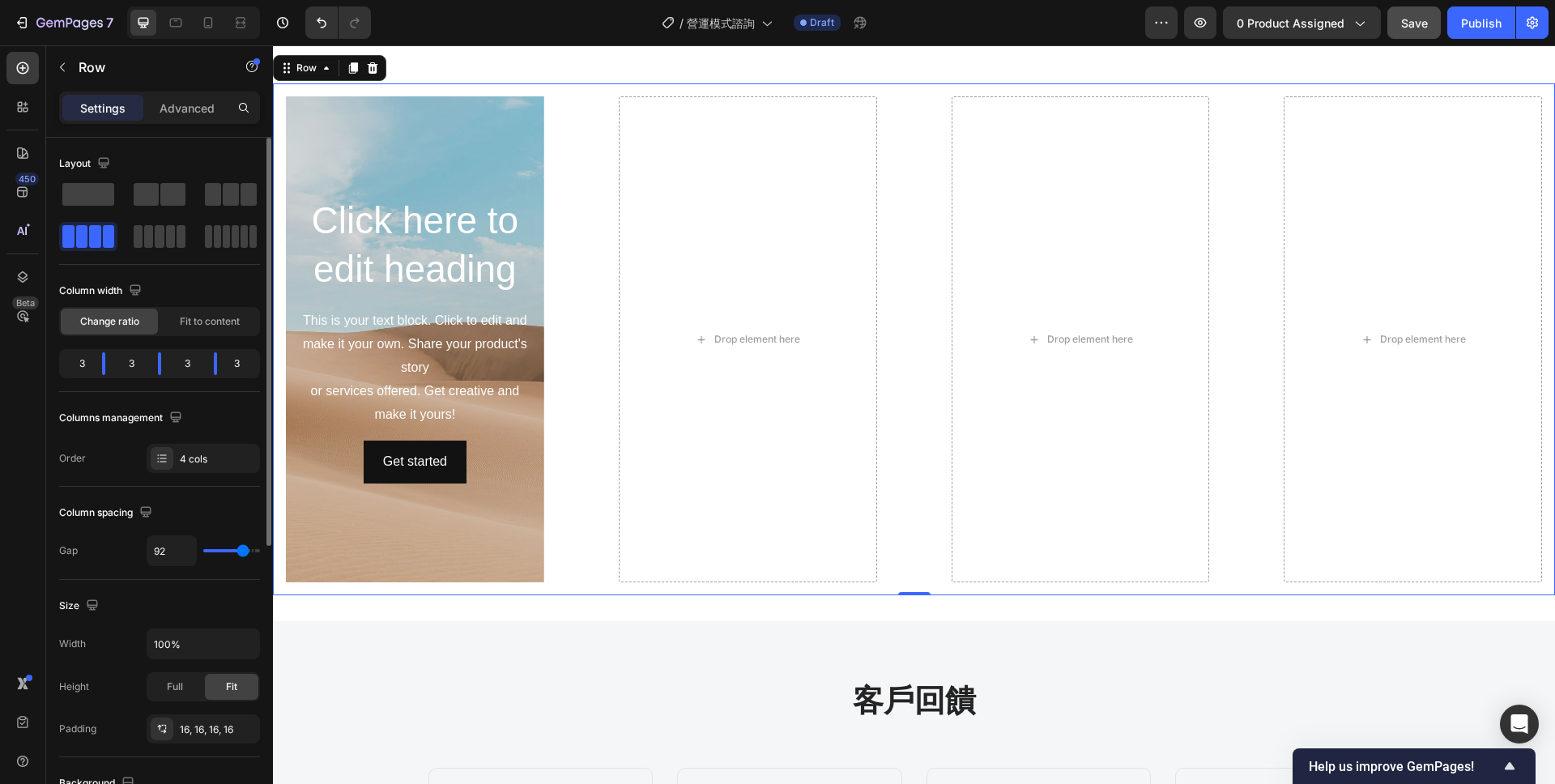
type input "94"
type input "95"
type input "97"
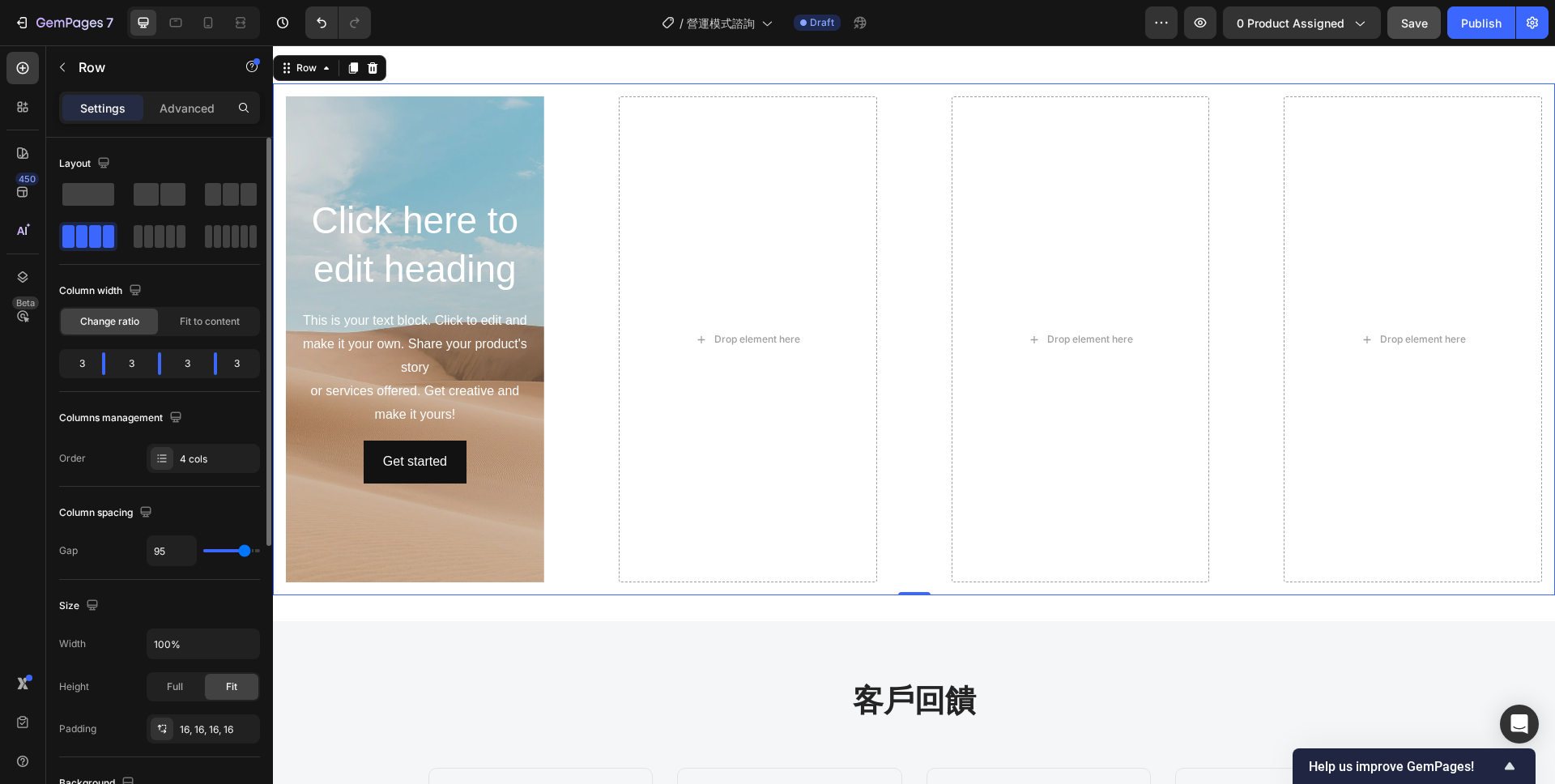
type input "97"
type input "98"
type input "101"
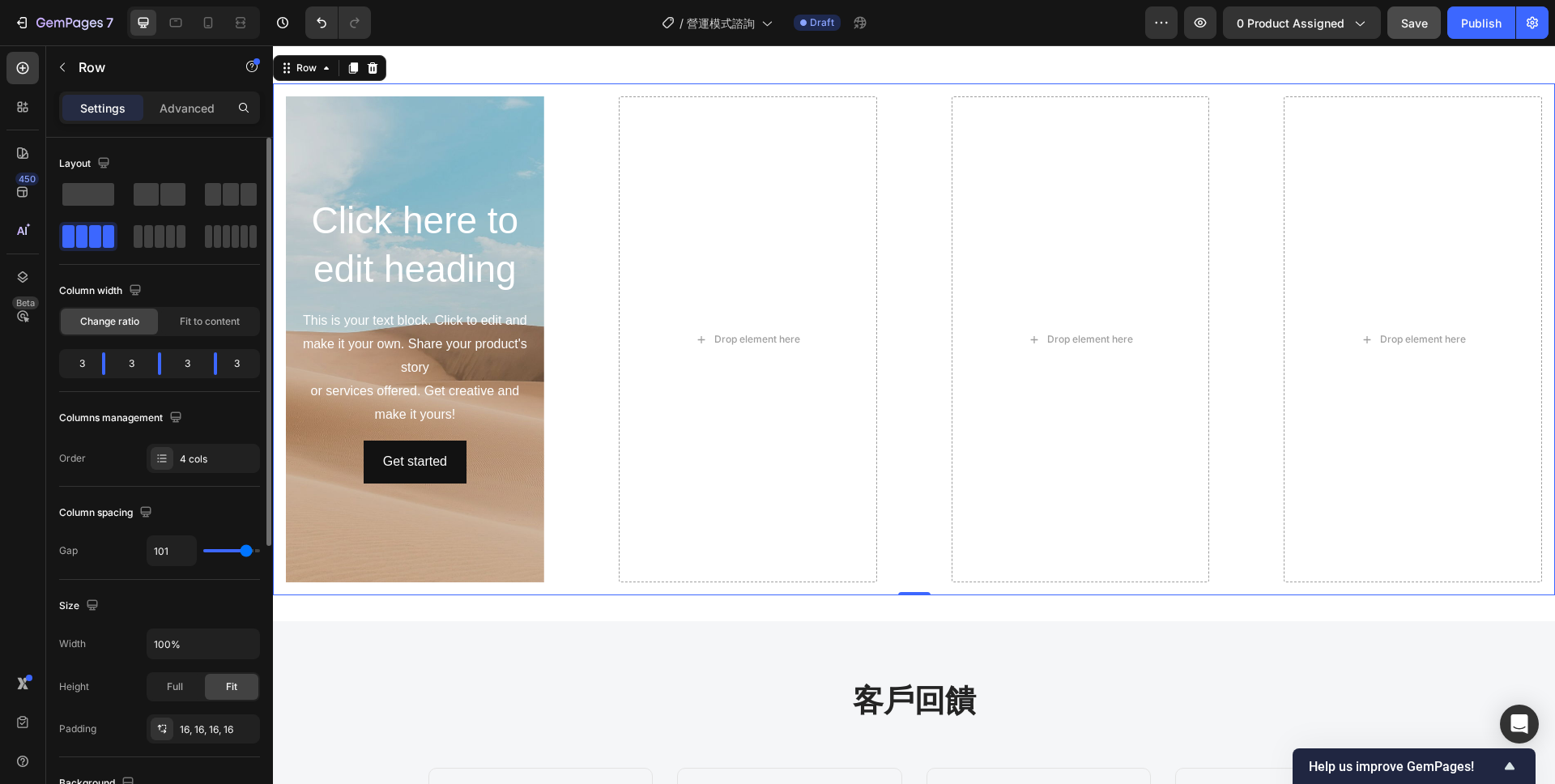
type input "102"
type input "103"
type input "104"
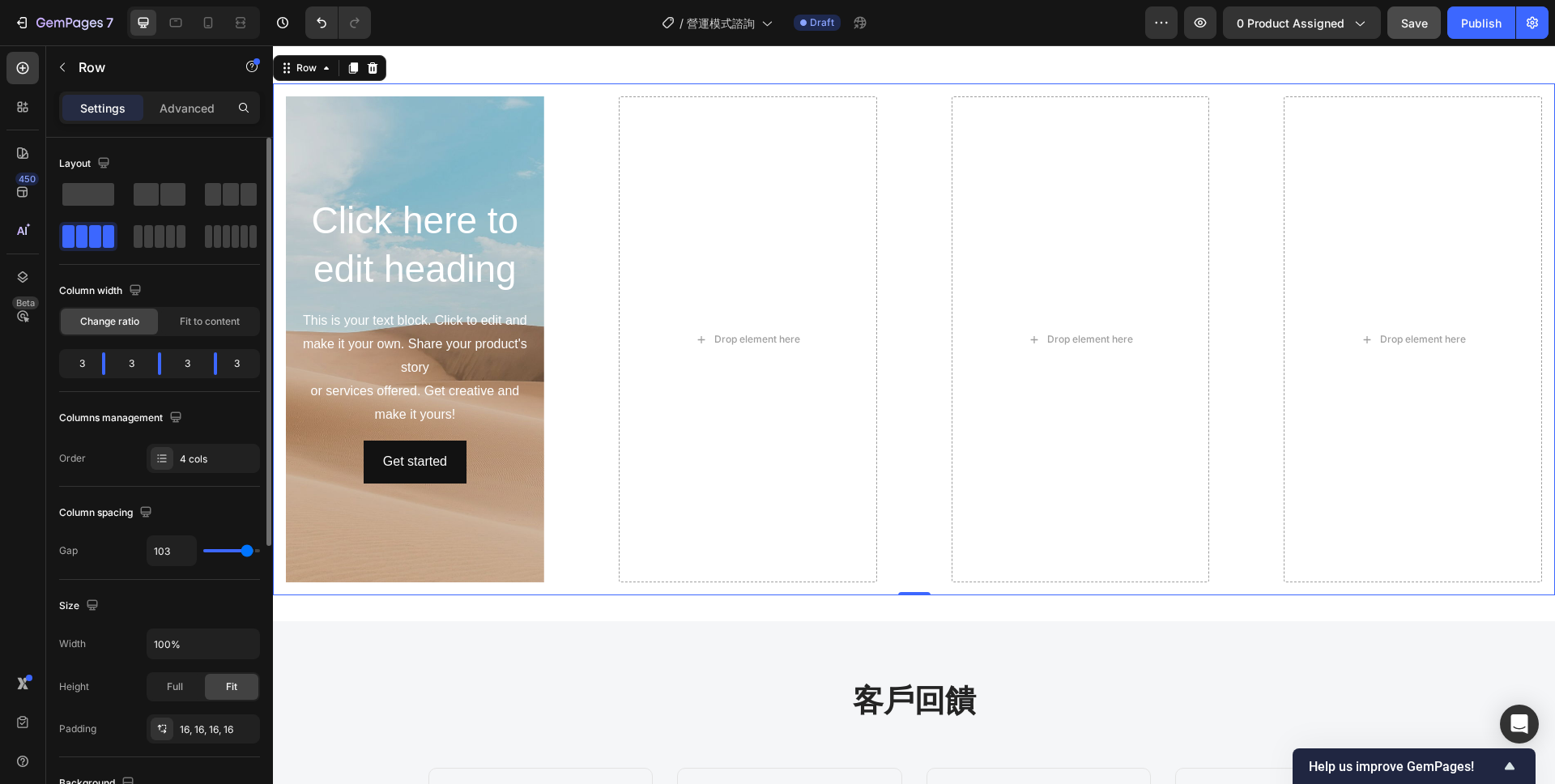
type input "104"
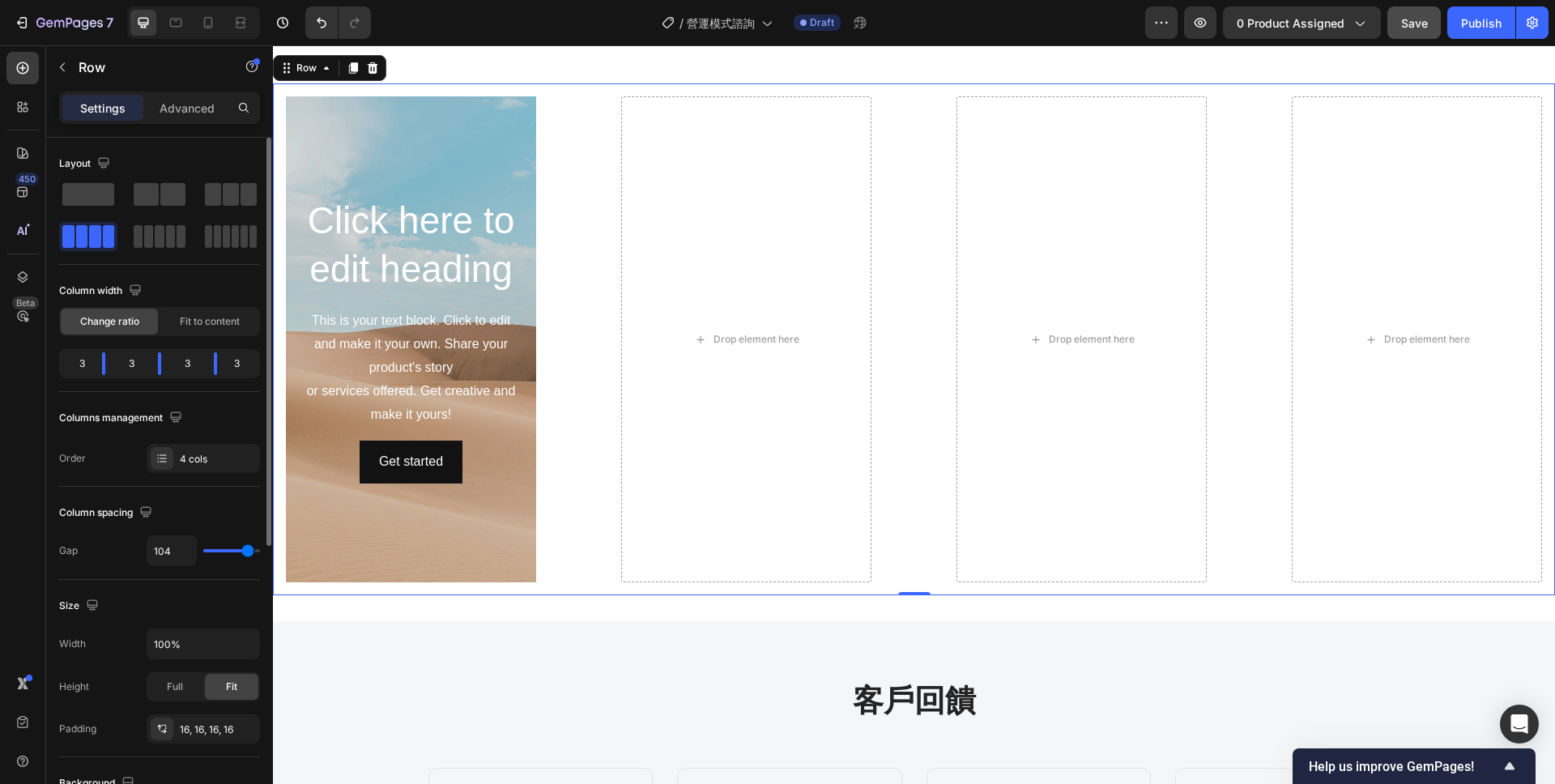
type input "105"
type input "104"
type input "103"
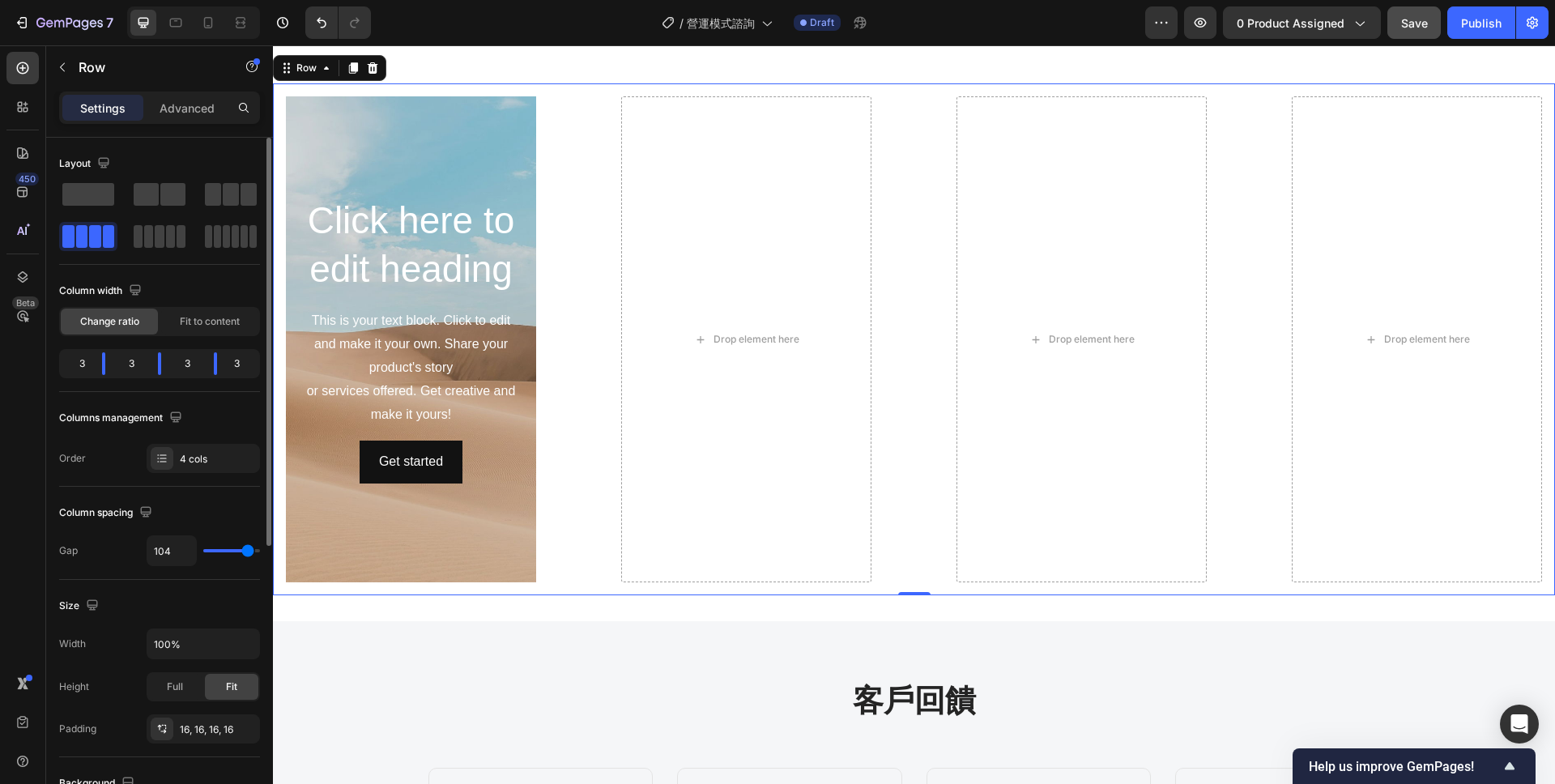
type input "103"
type input "102"
type input "103"
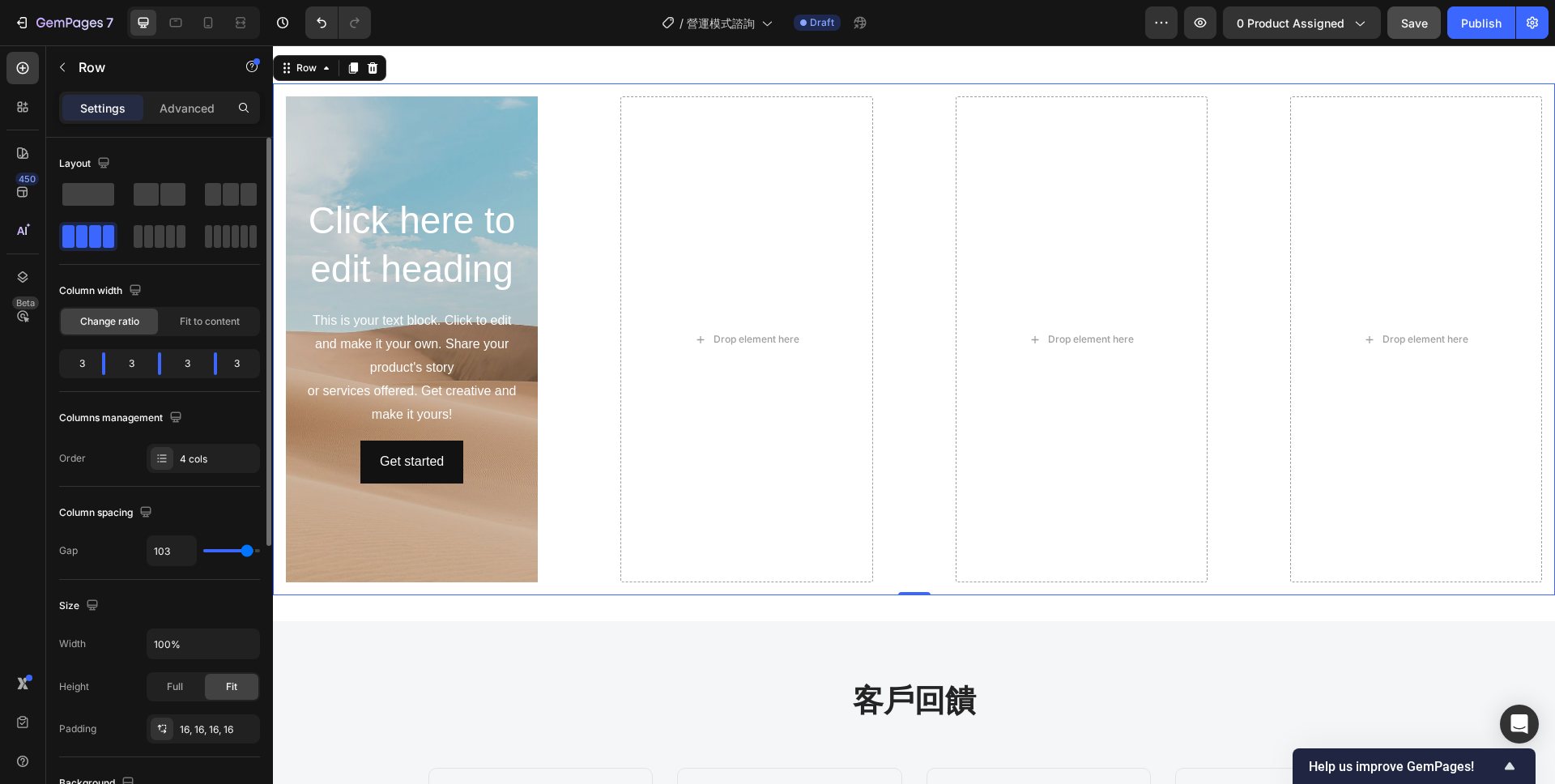
type input "104"
type input "105"
type input "106"
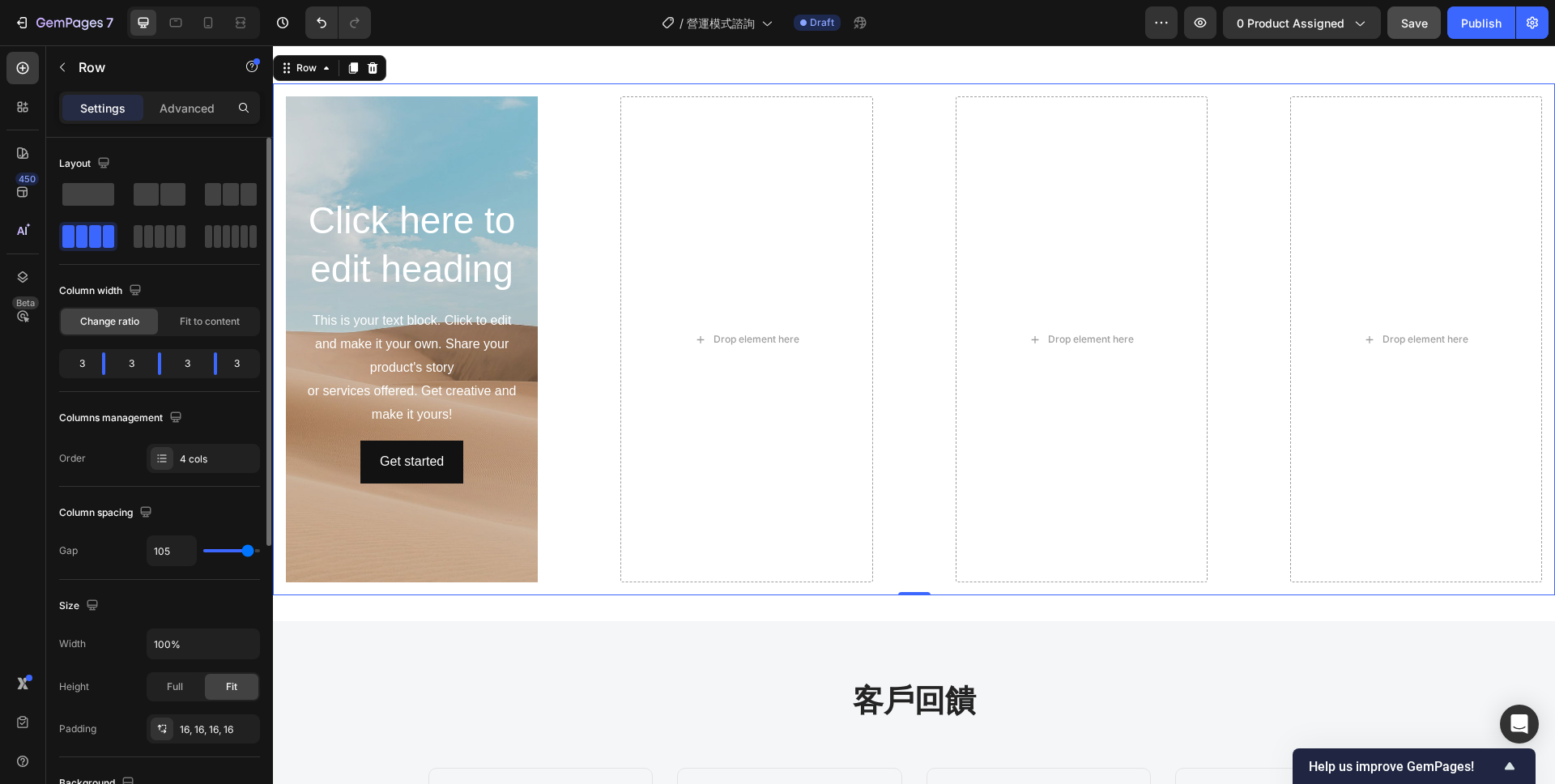
type input "106"
type input "107"
type input "108"
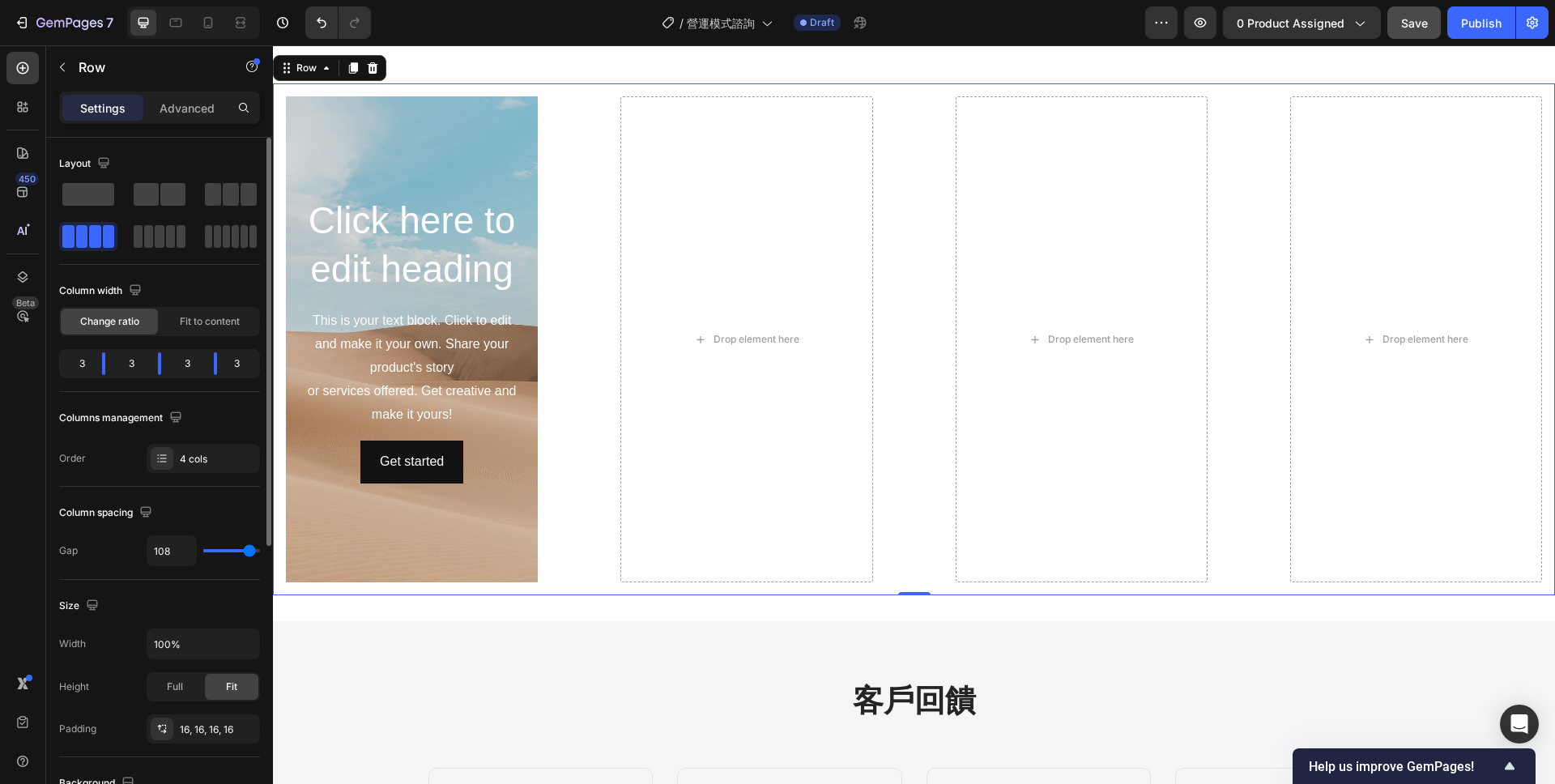
type input "109"
type input "110"
type input "111"
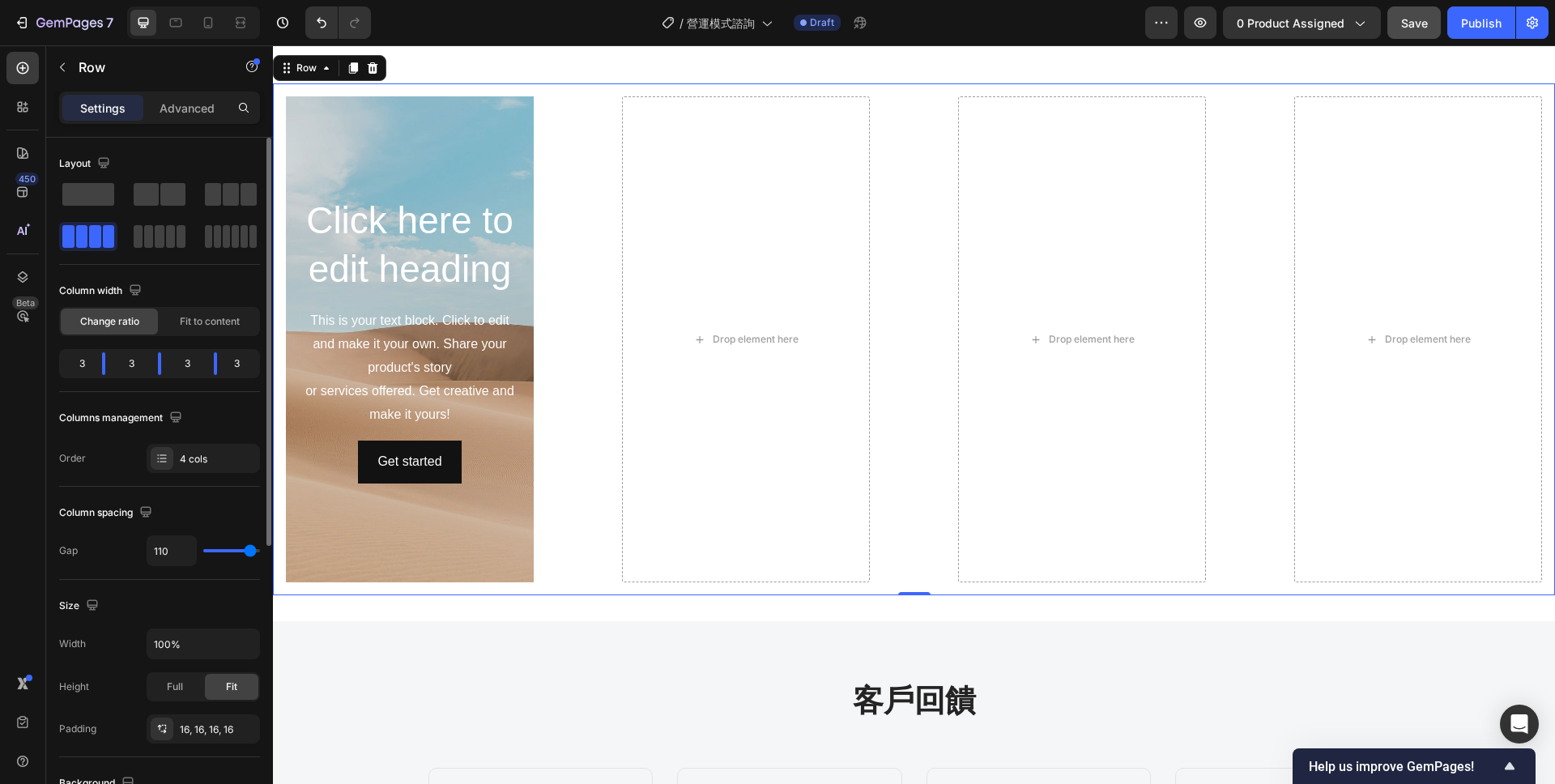
type input "111"
type input "112"
type input "113"
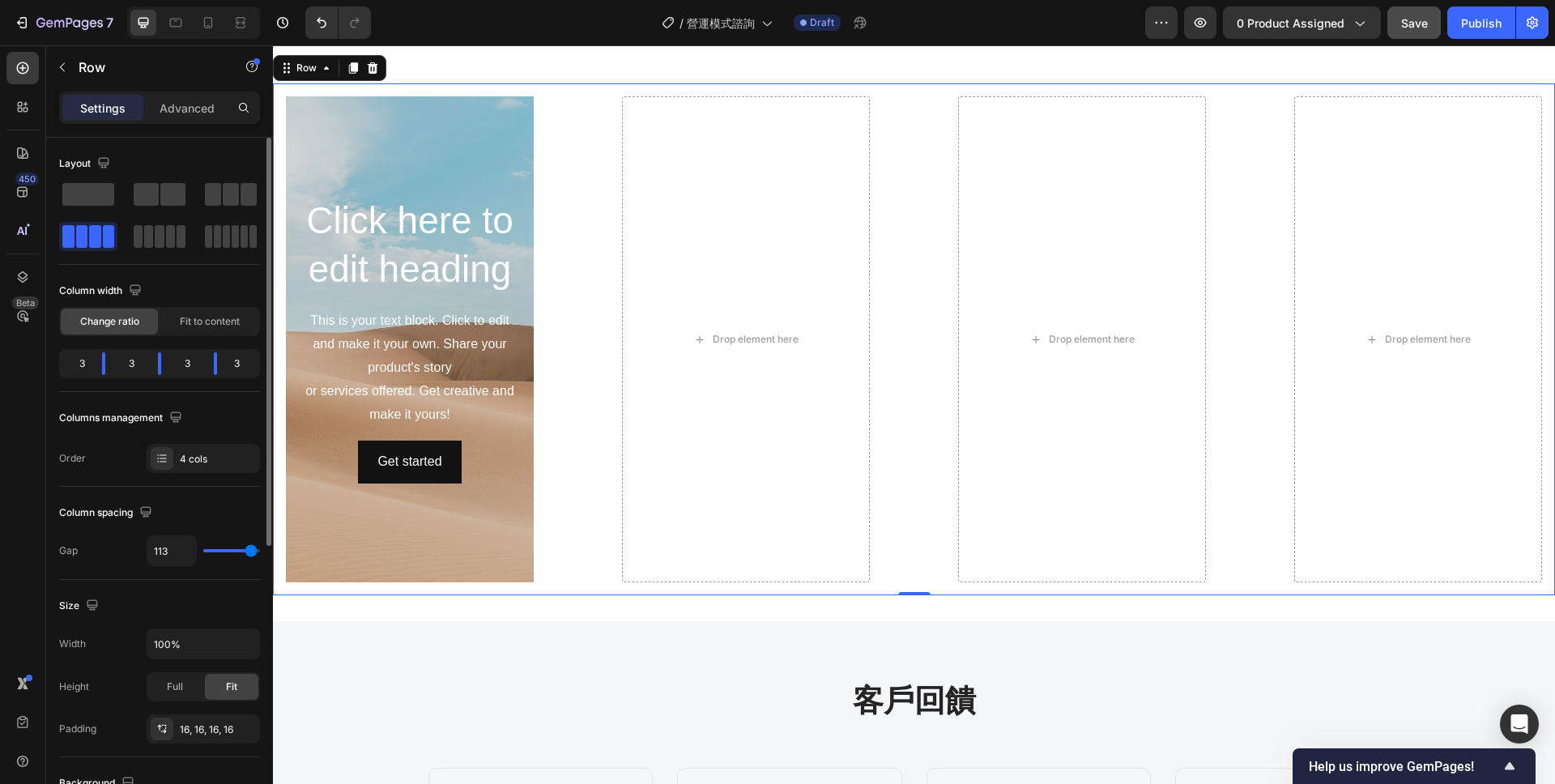
type input "114"
type input "115"
type input "116"
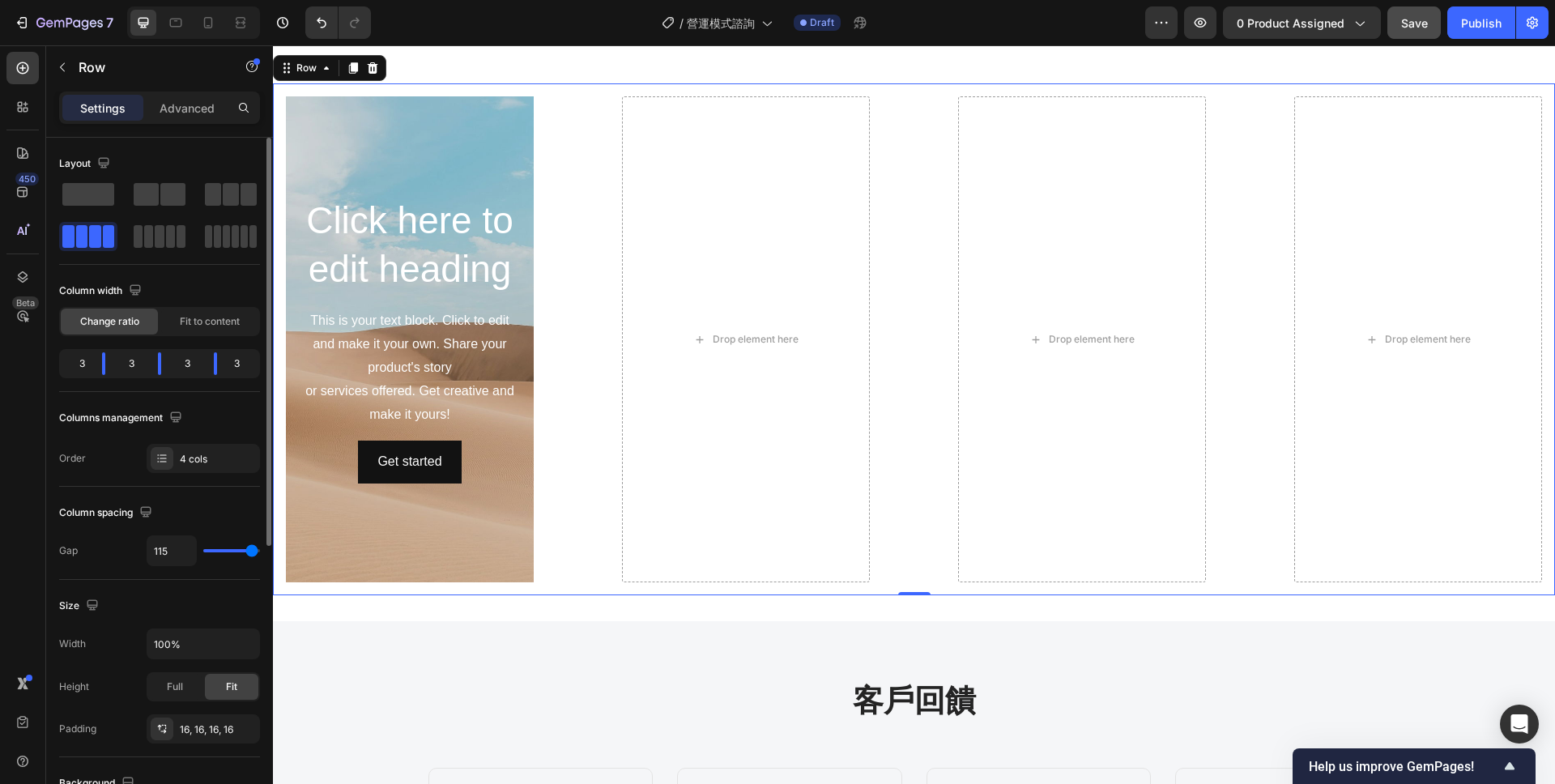
type input "116"
type input "117"
type input "116"
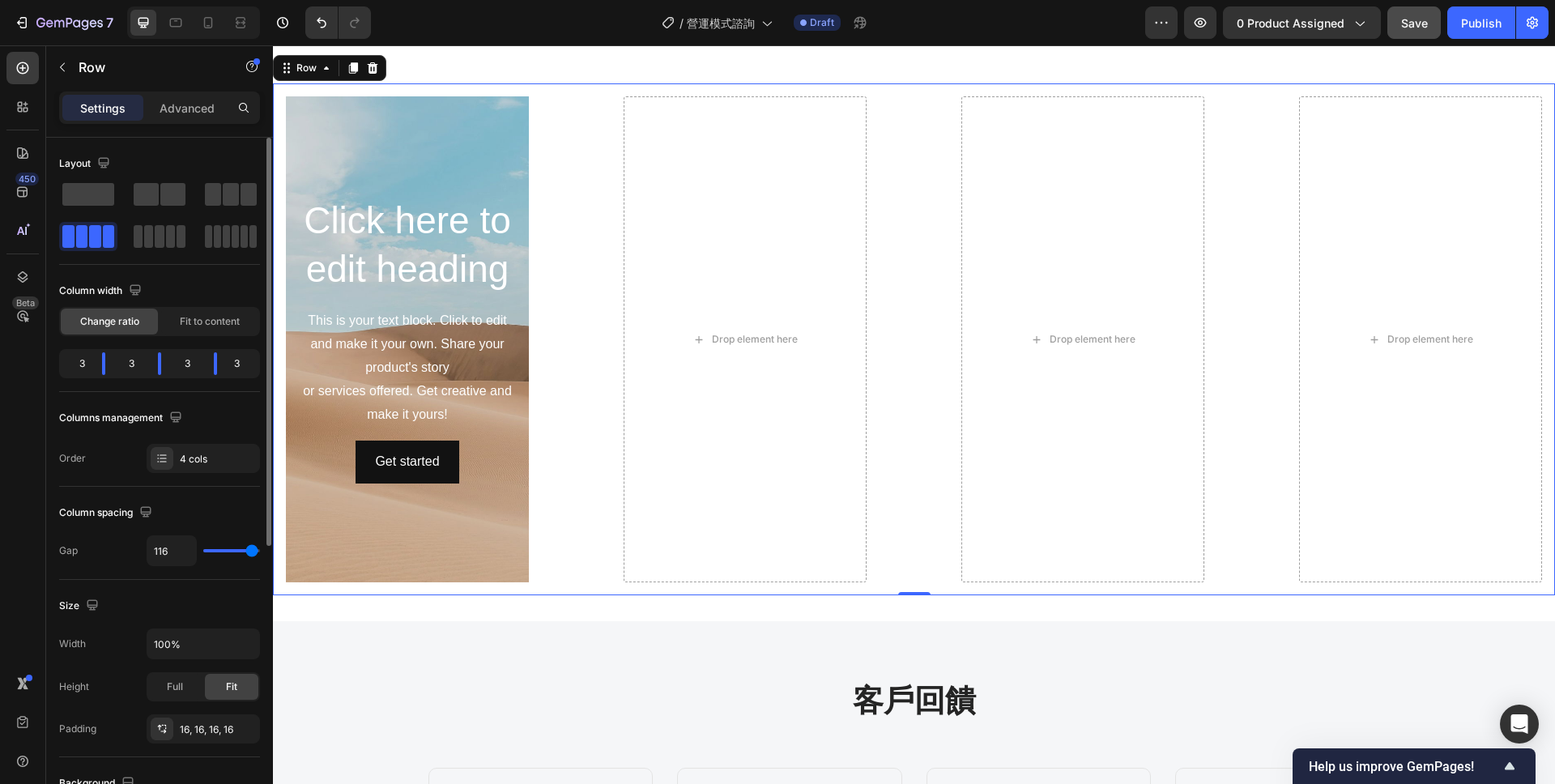
type input "115"
type input "114"
type input "113"
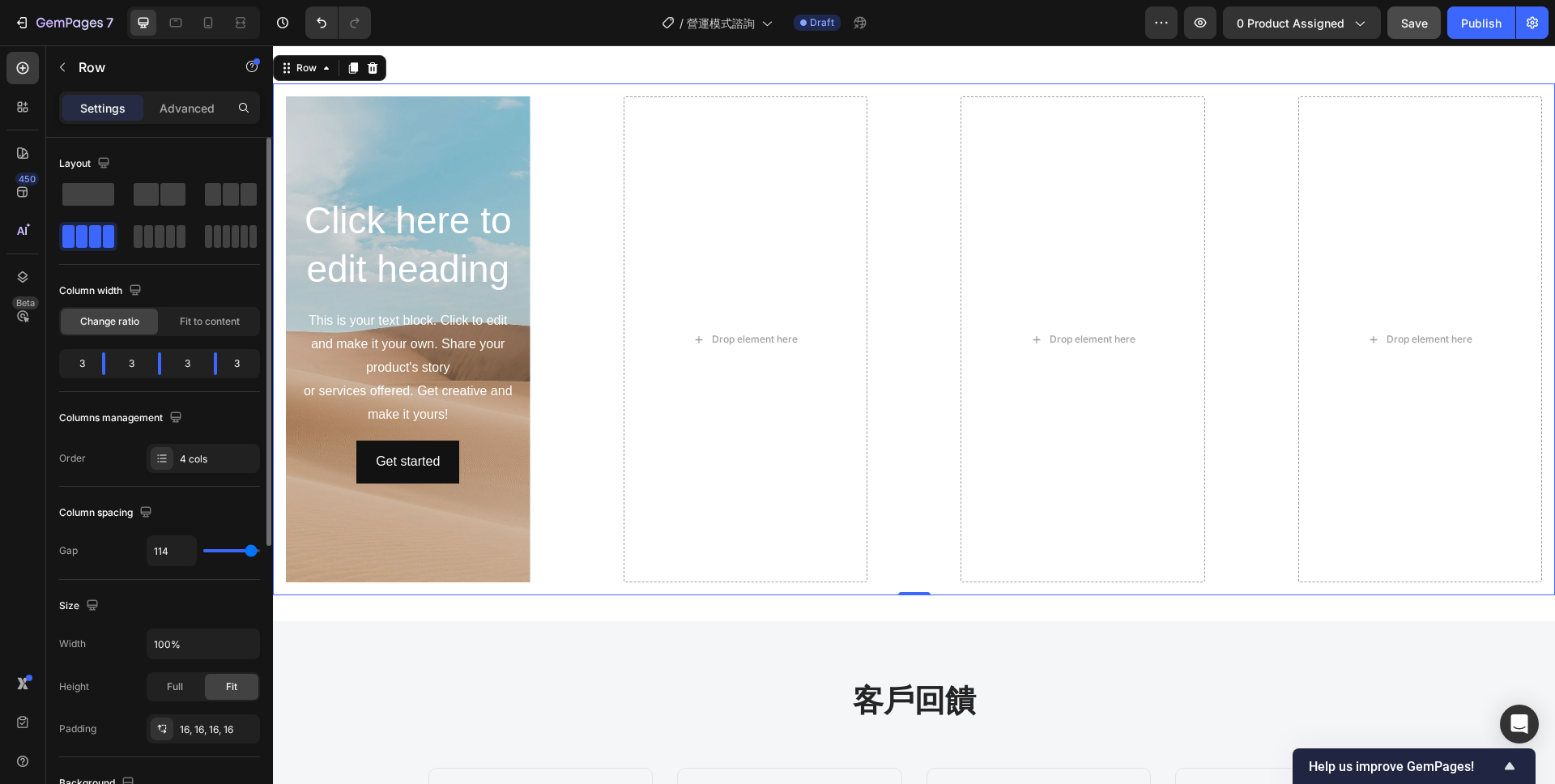
type input "113"
type input "112"
type input "111"
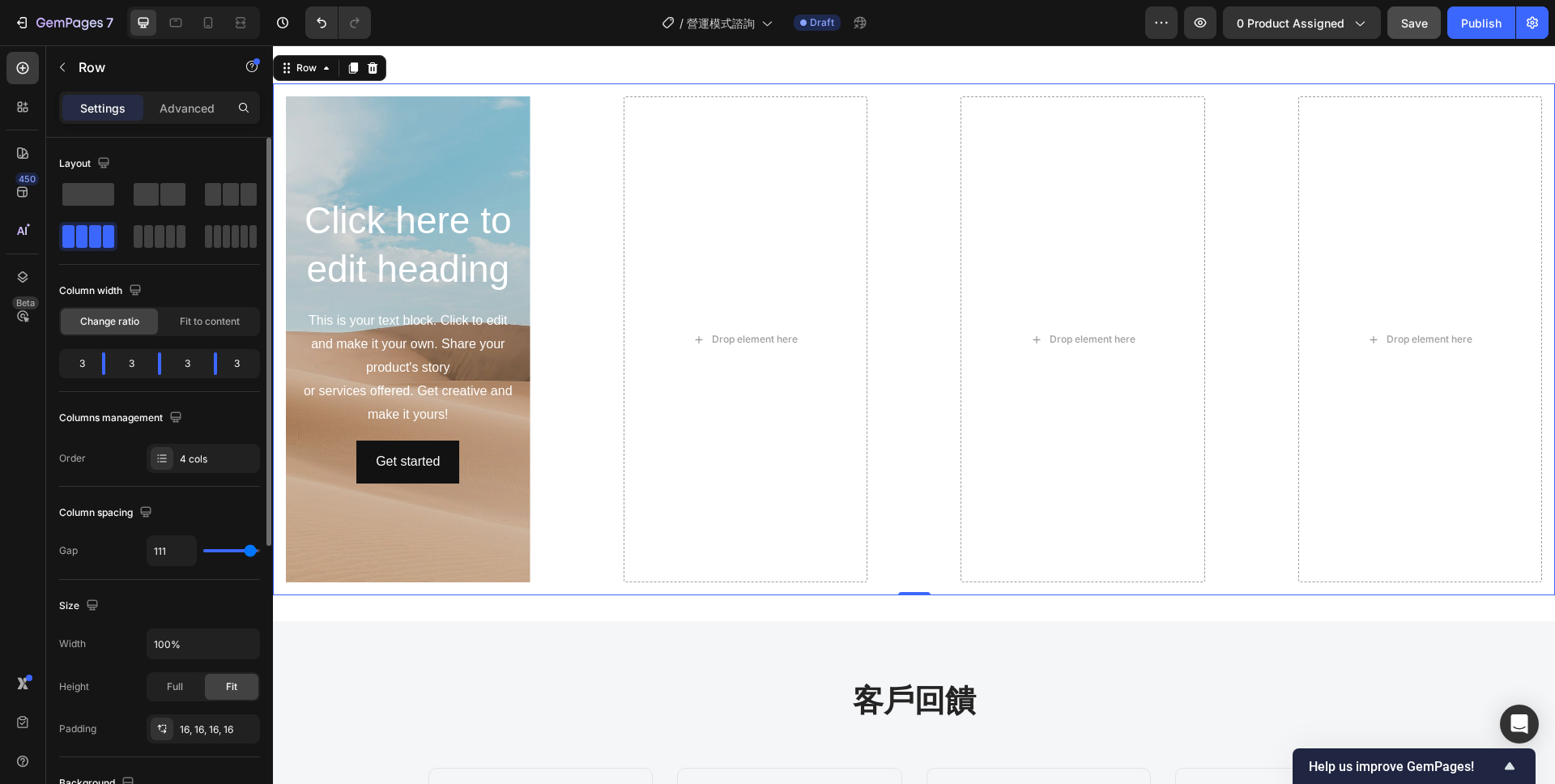
type input "110"
type input "109"
type input "108"
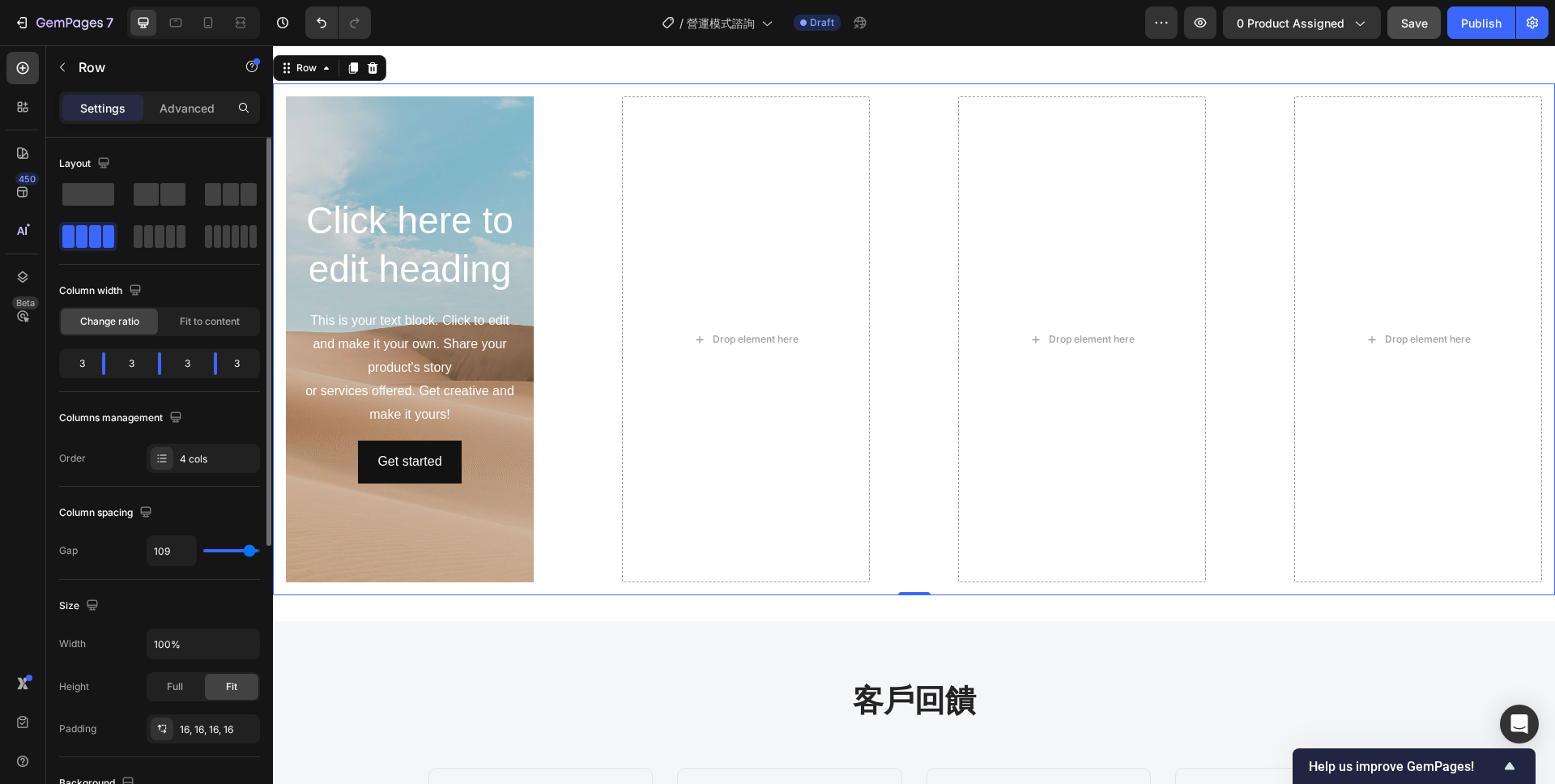
type input "108"
type input "107"
type input "106"
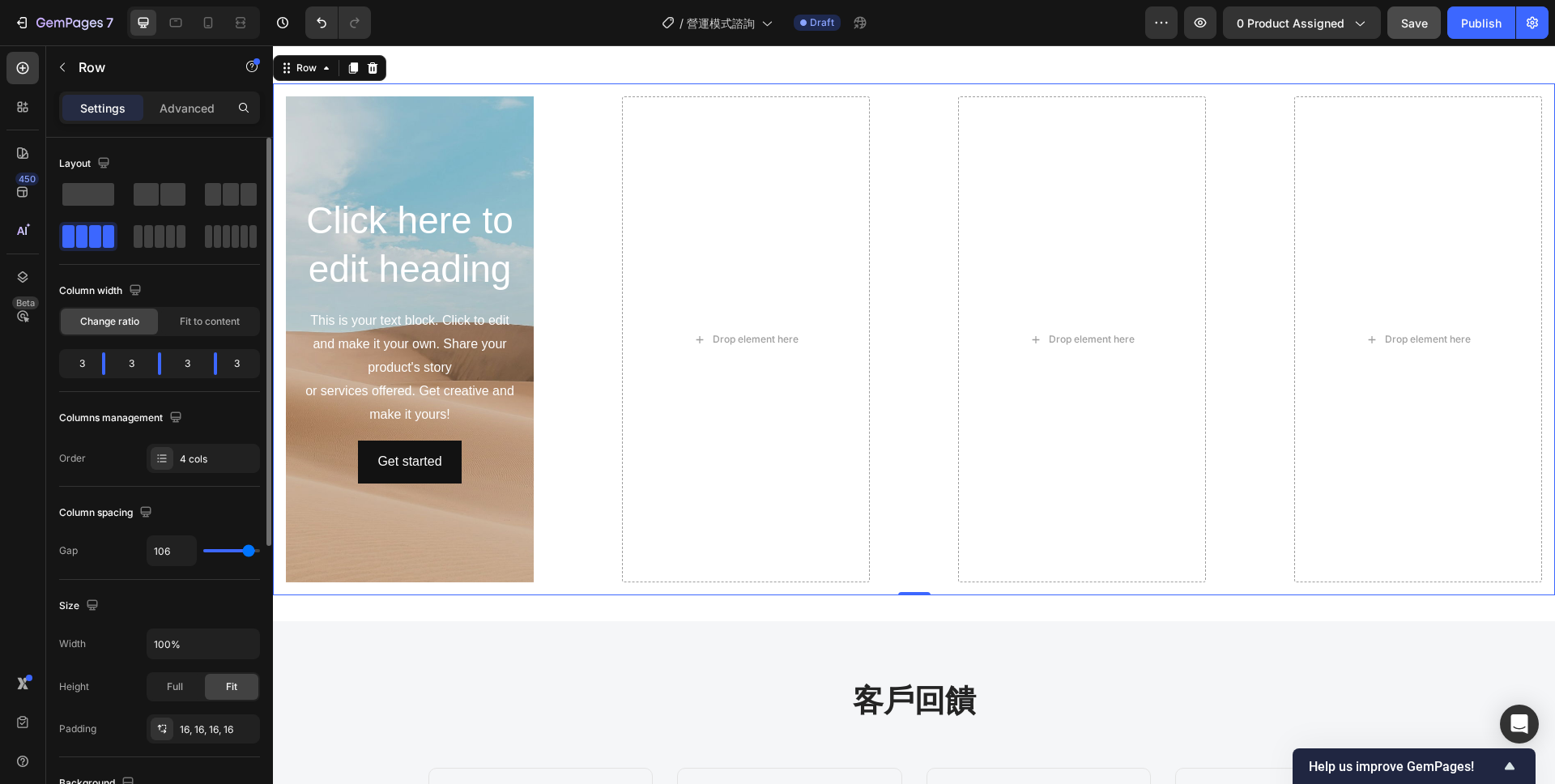
type input "105"
type input "106"
type input "107"
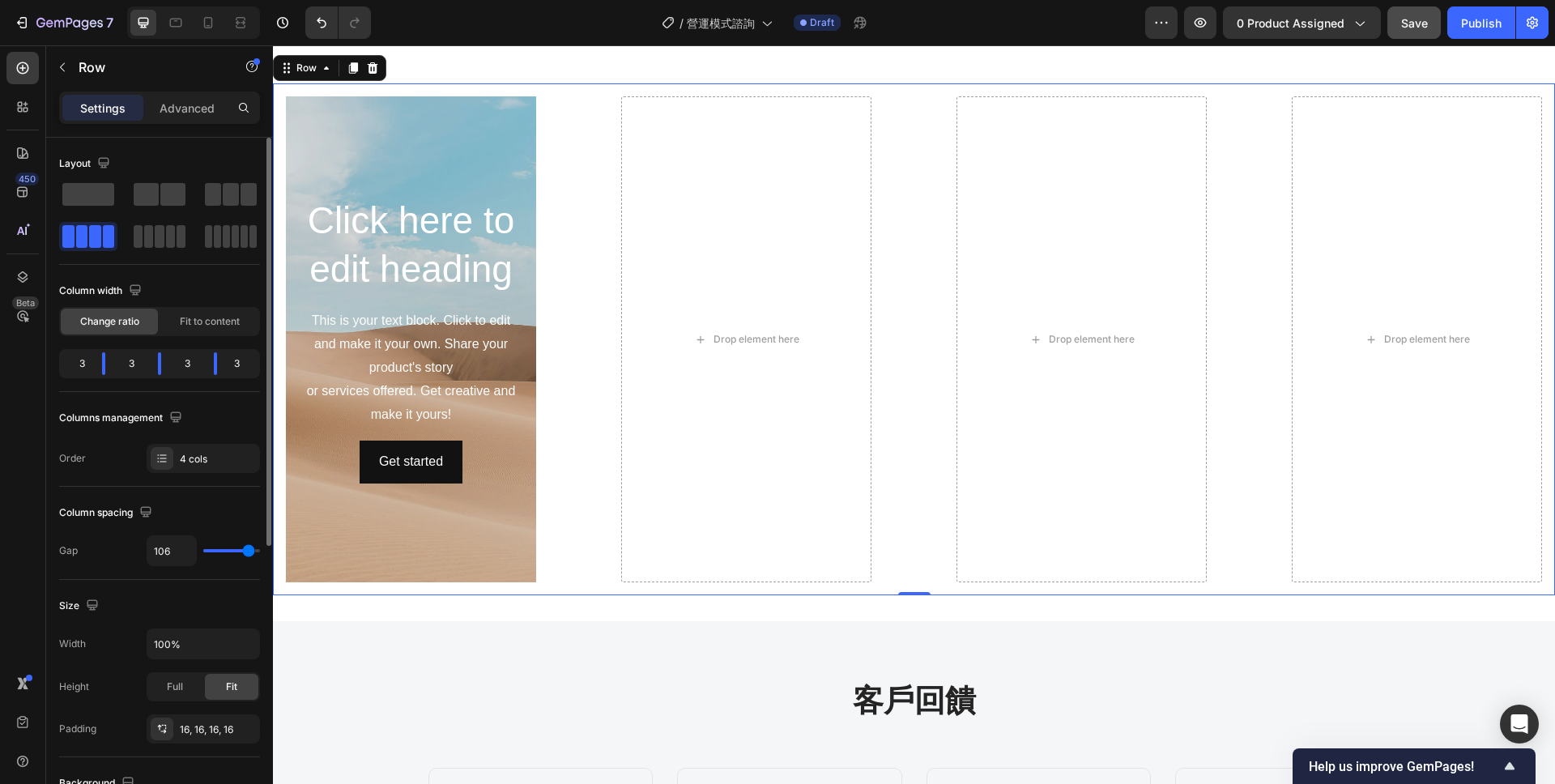
type input "107"
type input "108"
type input "109"
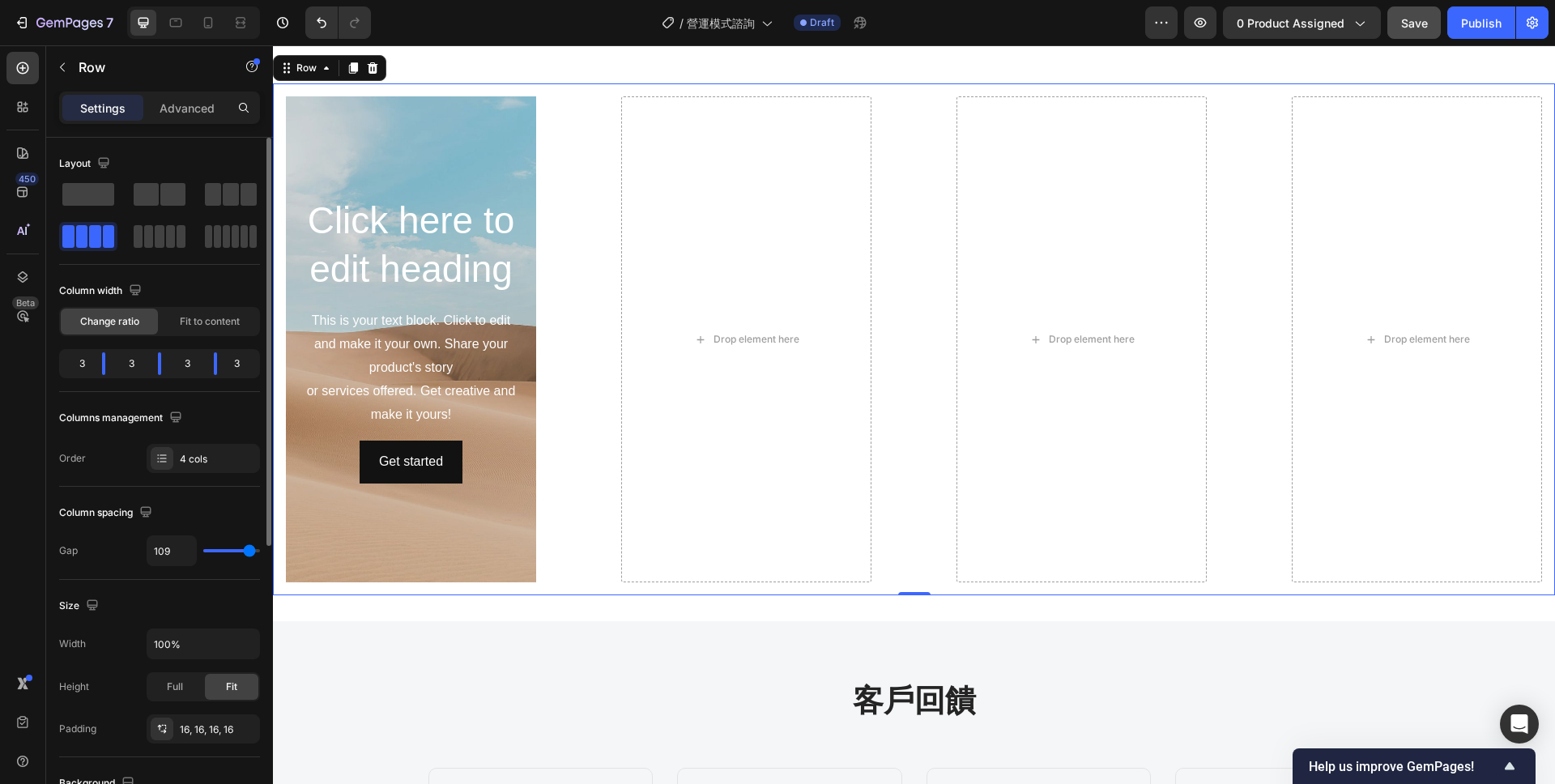
type input "110"
type input "111"
type input "112"
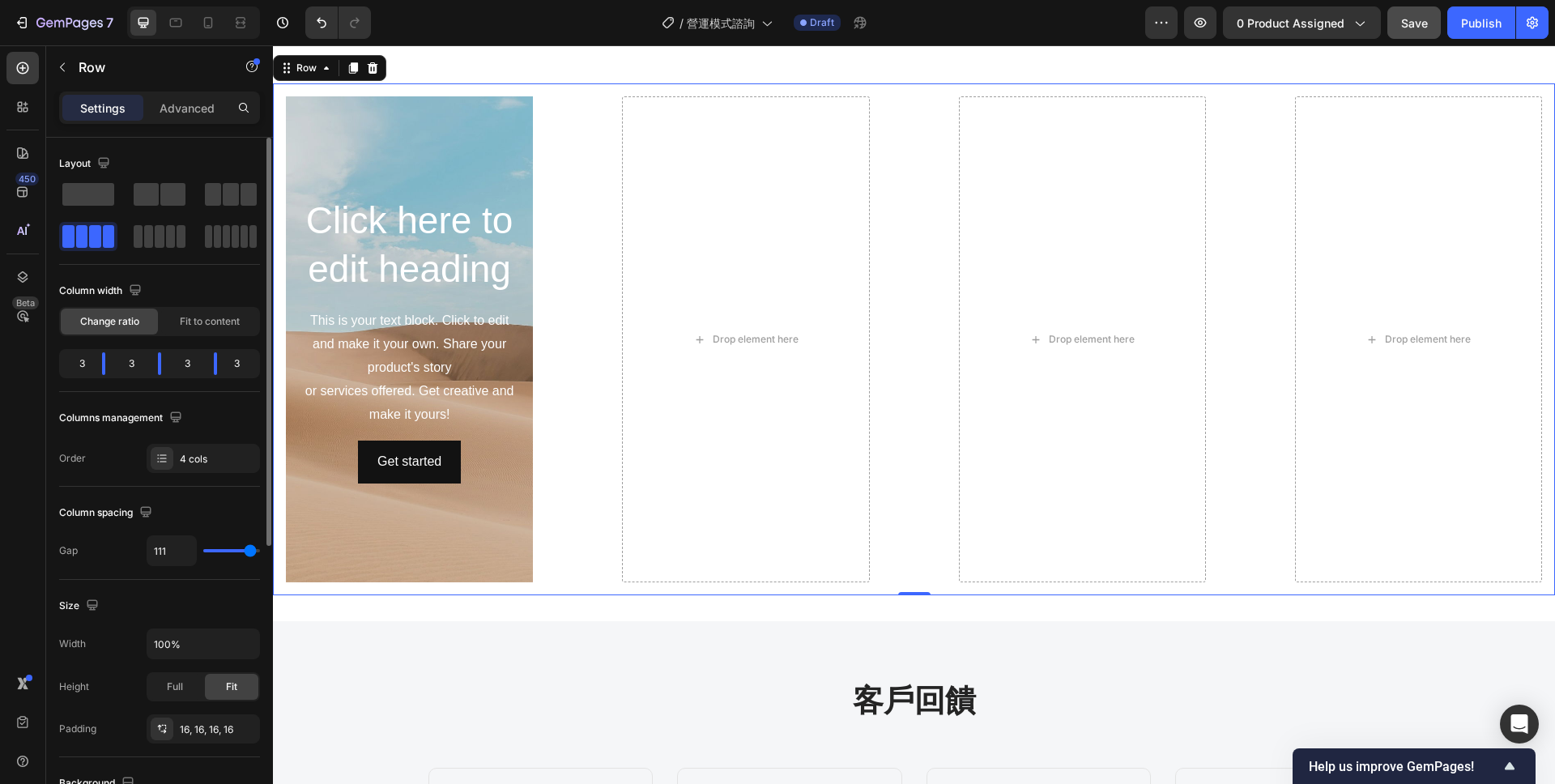
type input "112"
type input "113"
type input "114"
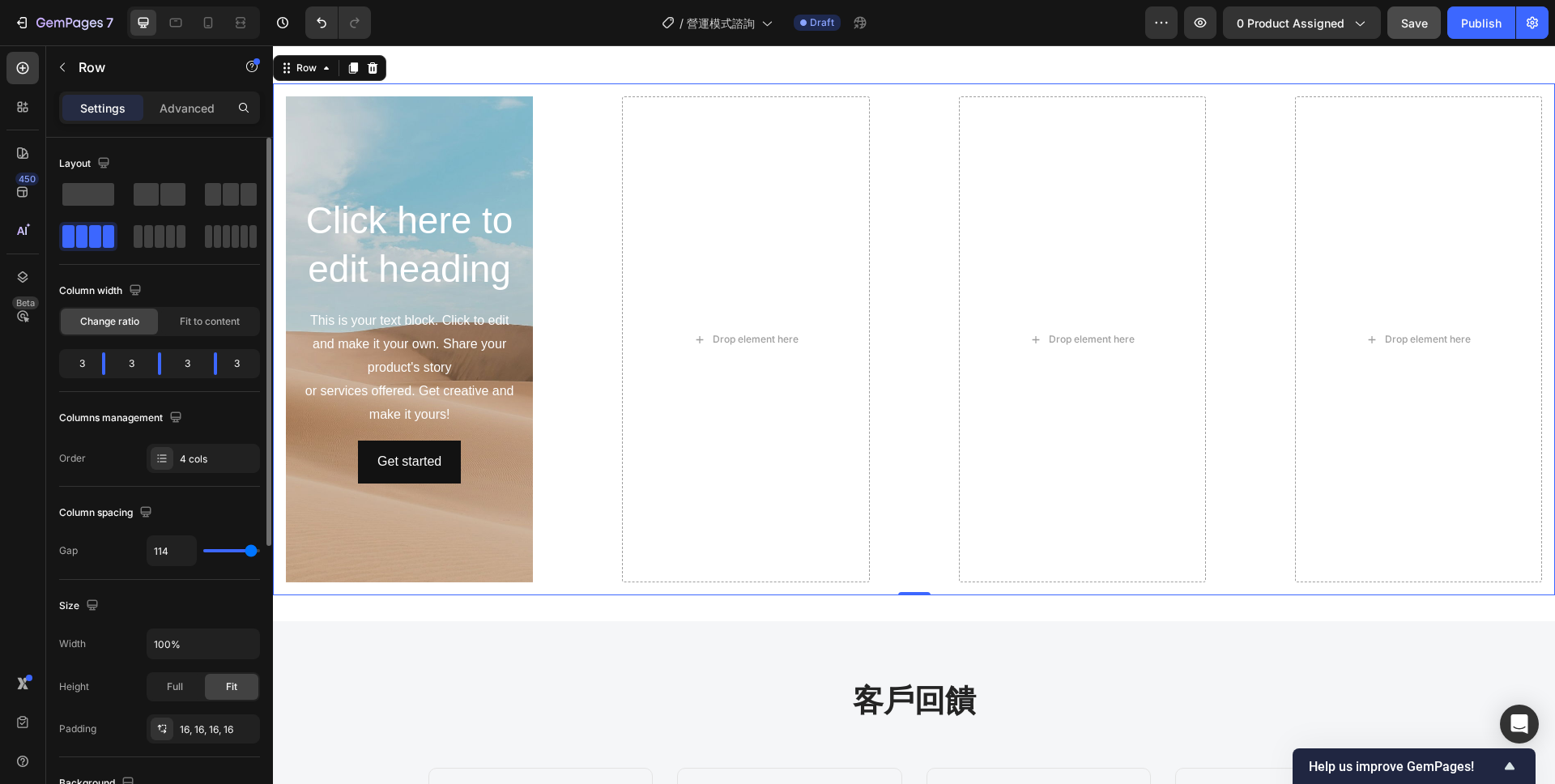
type input "115"
type input "117"
type input "120"
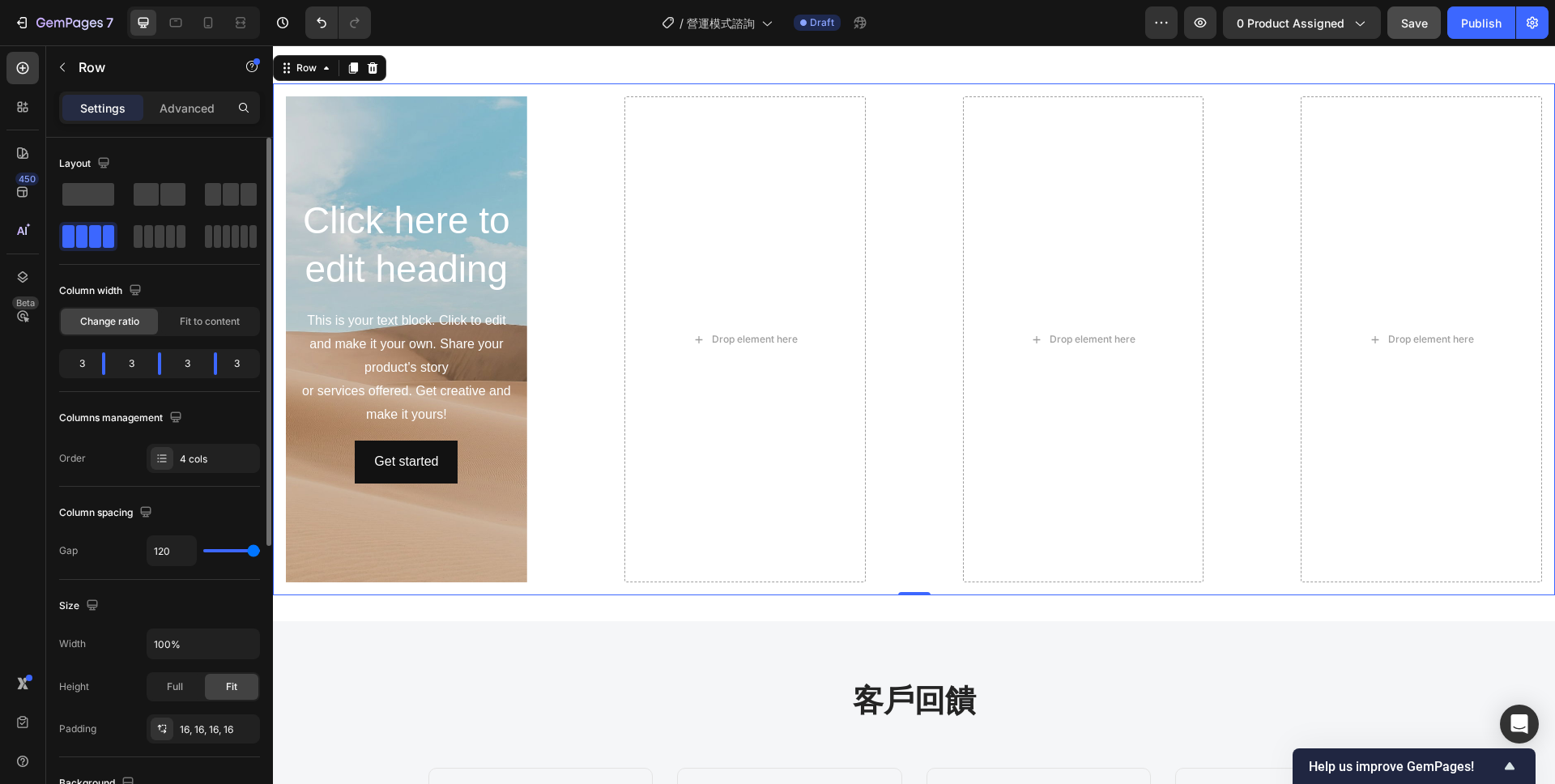
drag, startPoint x: 225, startPoint y: 549, endPoint x: 109, endPoint y: 477, distance: 136.5
type input "120"
click at [260, 550] on input "range" at bounding box center [231, 550] width 56 height 4
click at [590, 391] on div "Click here to edit heading Heading This is your text block. Click to edit and m…" at bounding box center [914, 339] width 1282 height 512
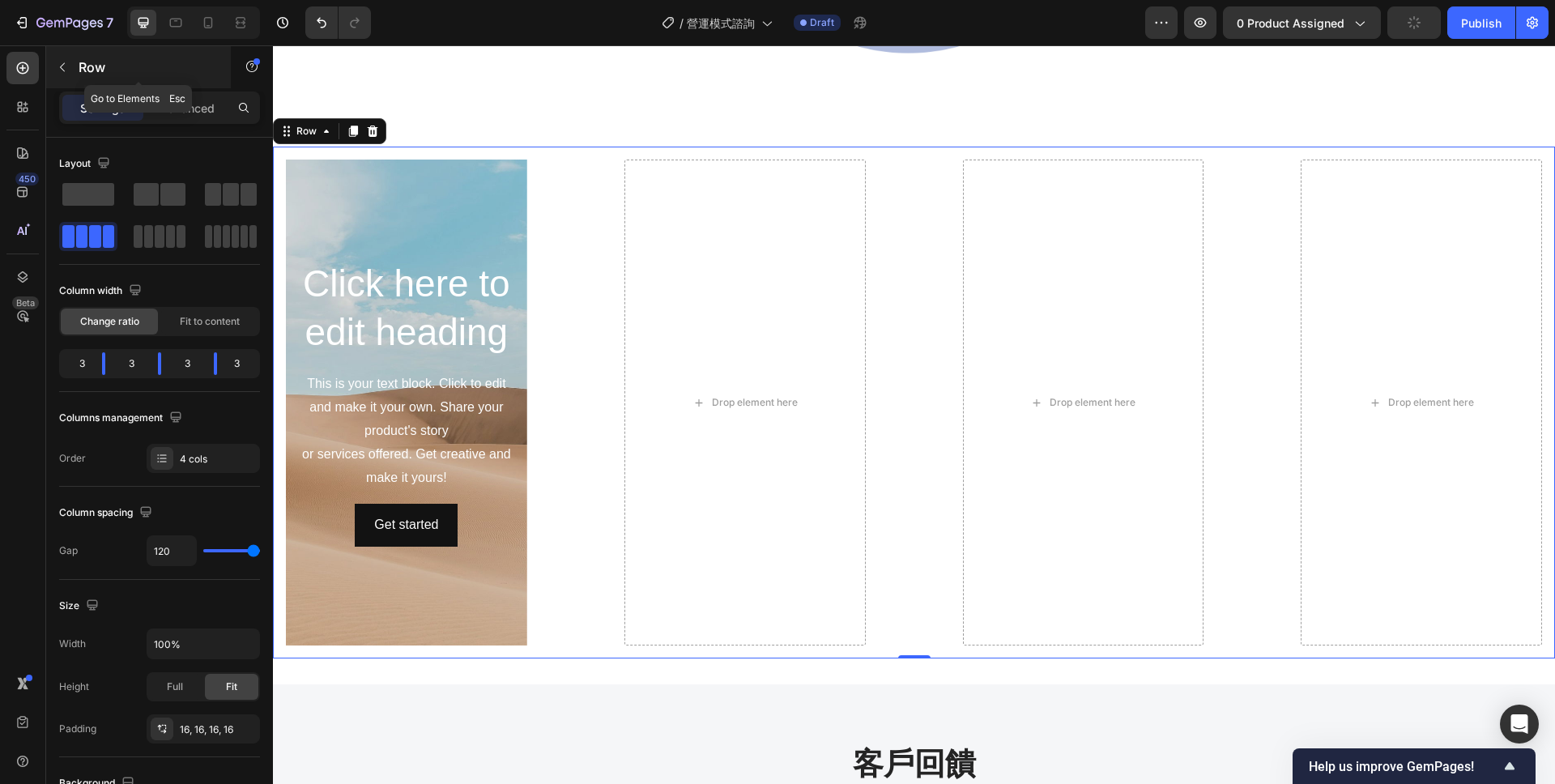
click at [56, 54] on button "button" at bounding box center [62, 67] width 26 height 26
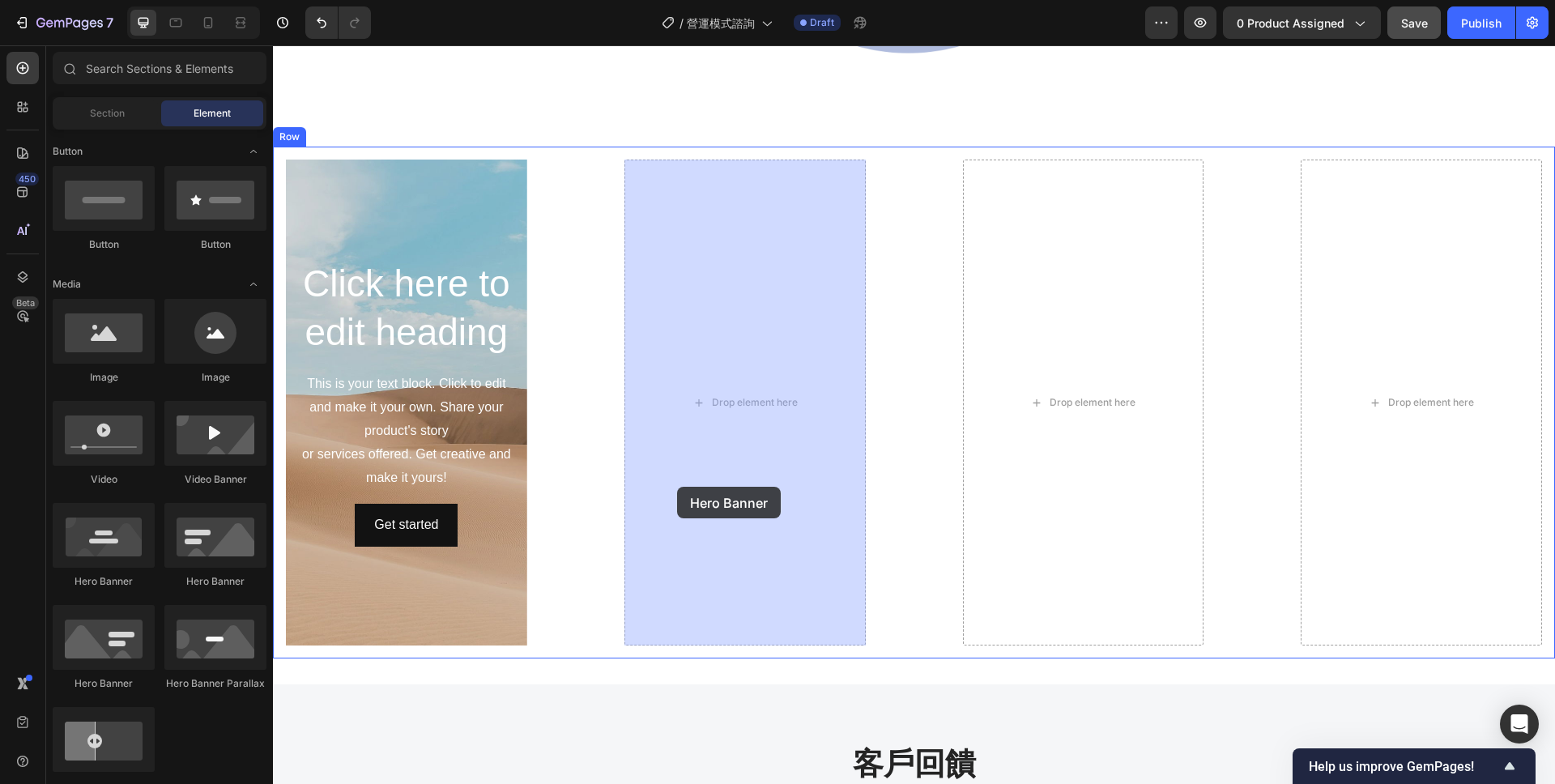
drag, startPoint x: 383, startPoint y: 598, endPoint x: 691, endPoint y: 484, distance: 328.4
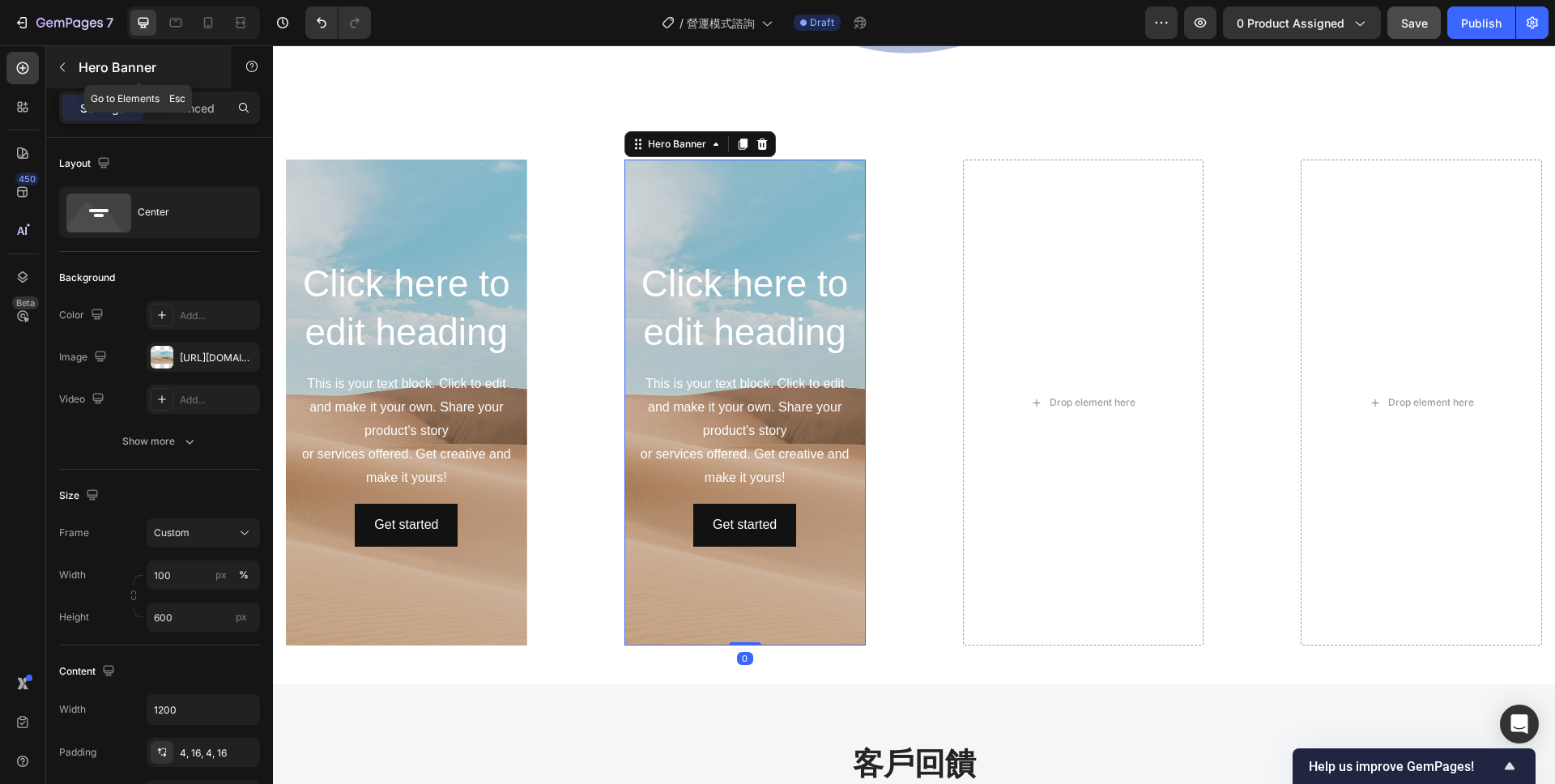
click at [65, 65] on icon "button" at bounding box center [62, 67] width 13 height 13
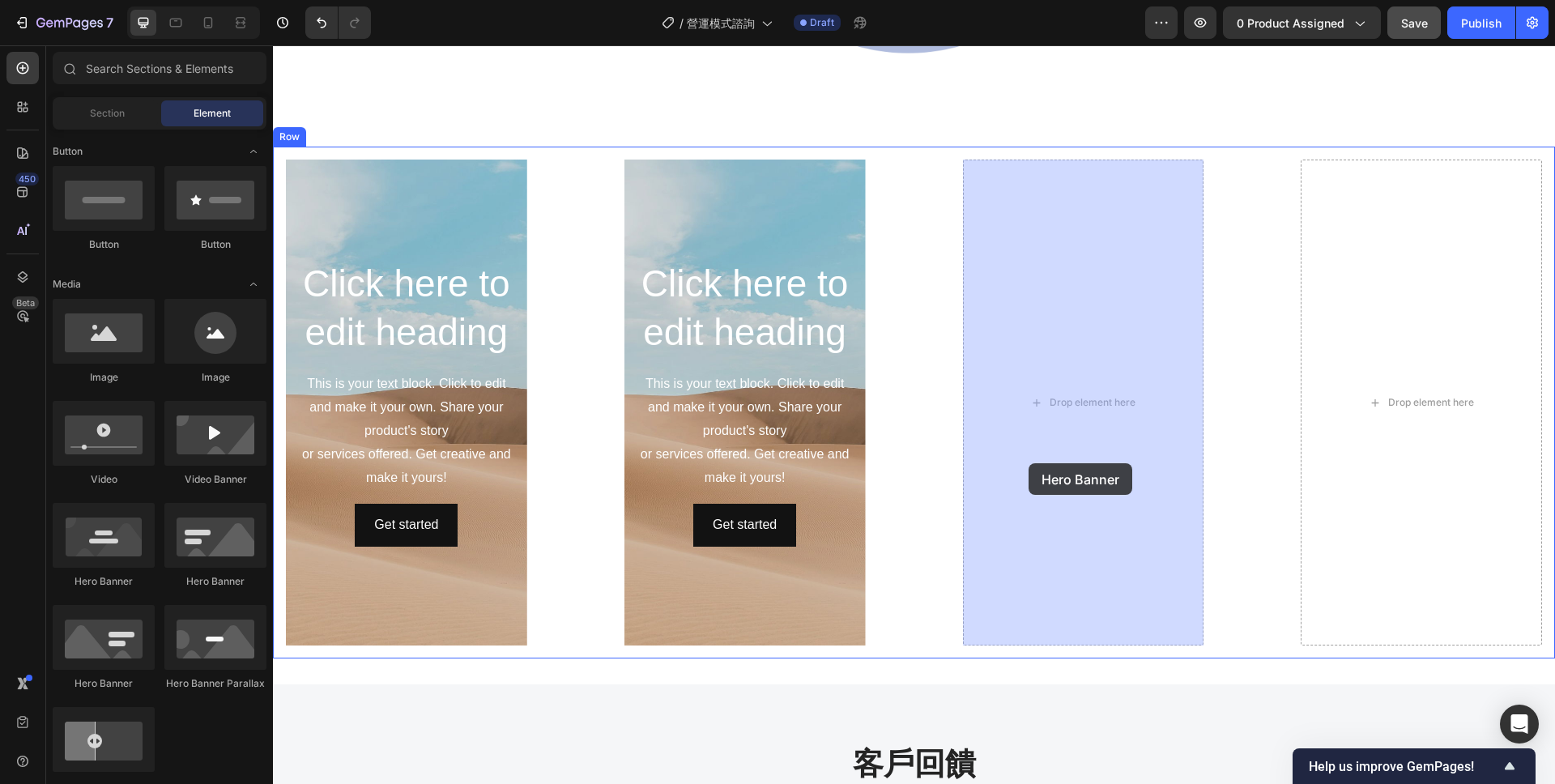
drag, startPoint x: 366, startPoint y: 609, endPoint x: 1030, endPoint y: 464, distance: 679.6
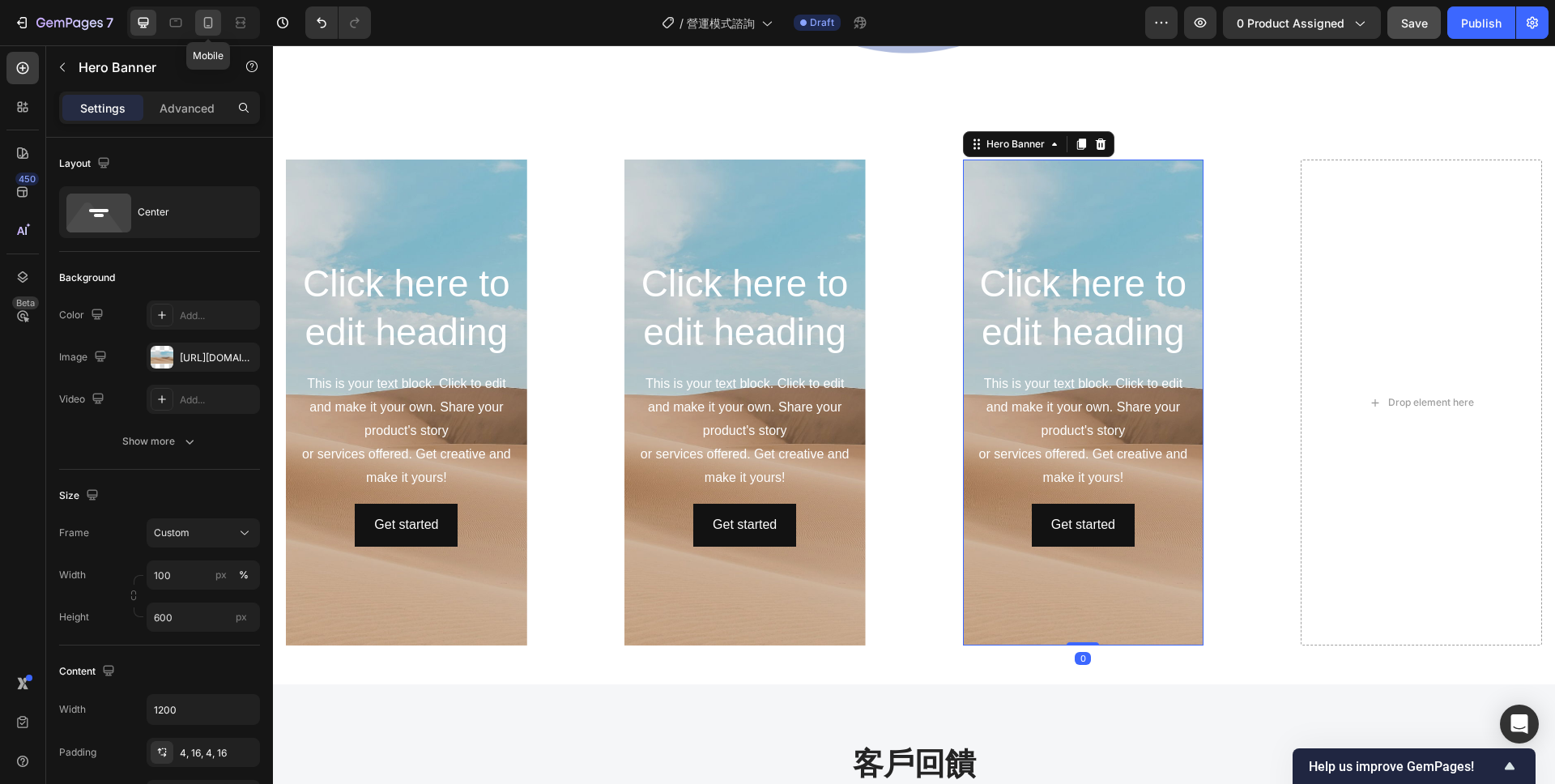
click at [210, 23] on icon at bounding box center [209, 23] width 17 height 17
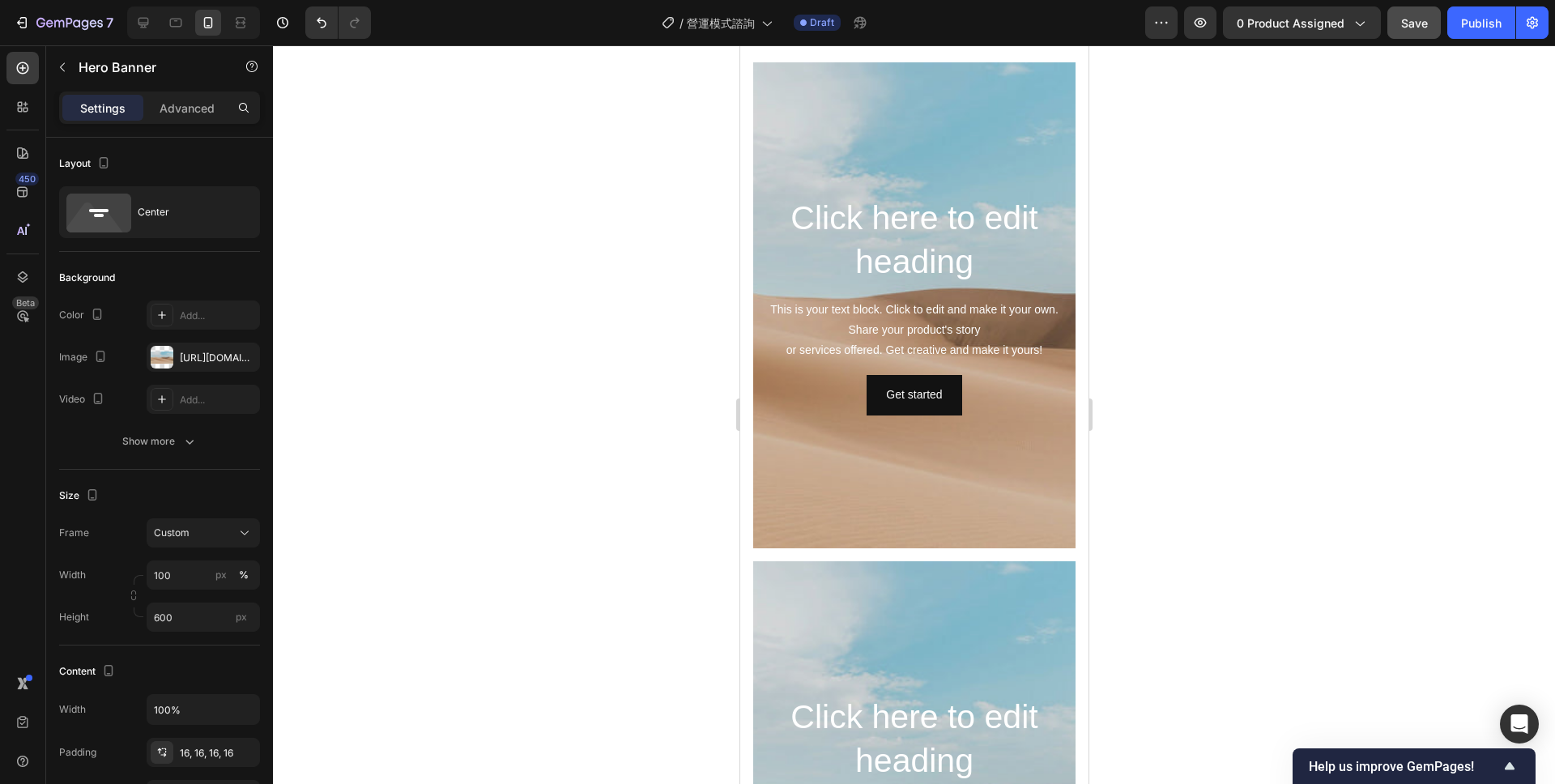
scroll to position [1972, 0]
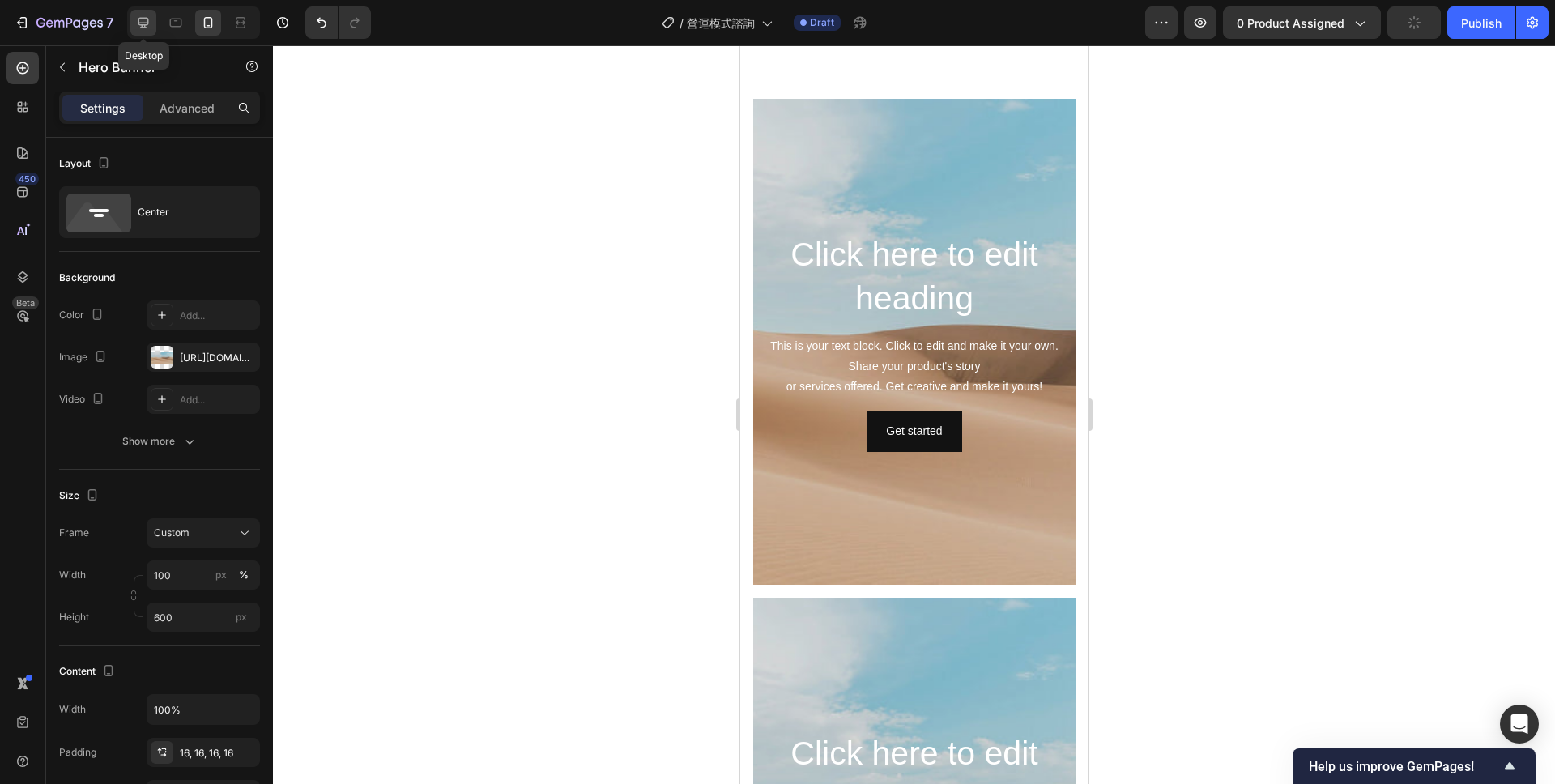
click at [136, 25] on icon at bounding box center [143, 23] width 17 height 17
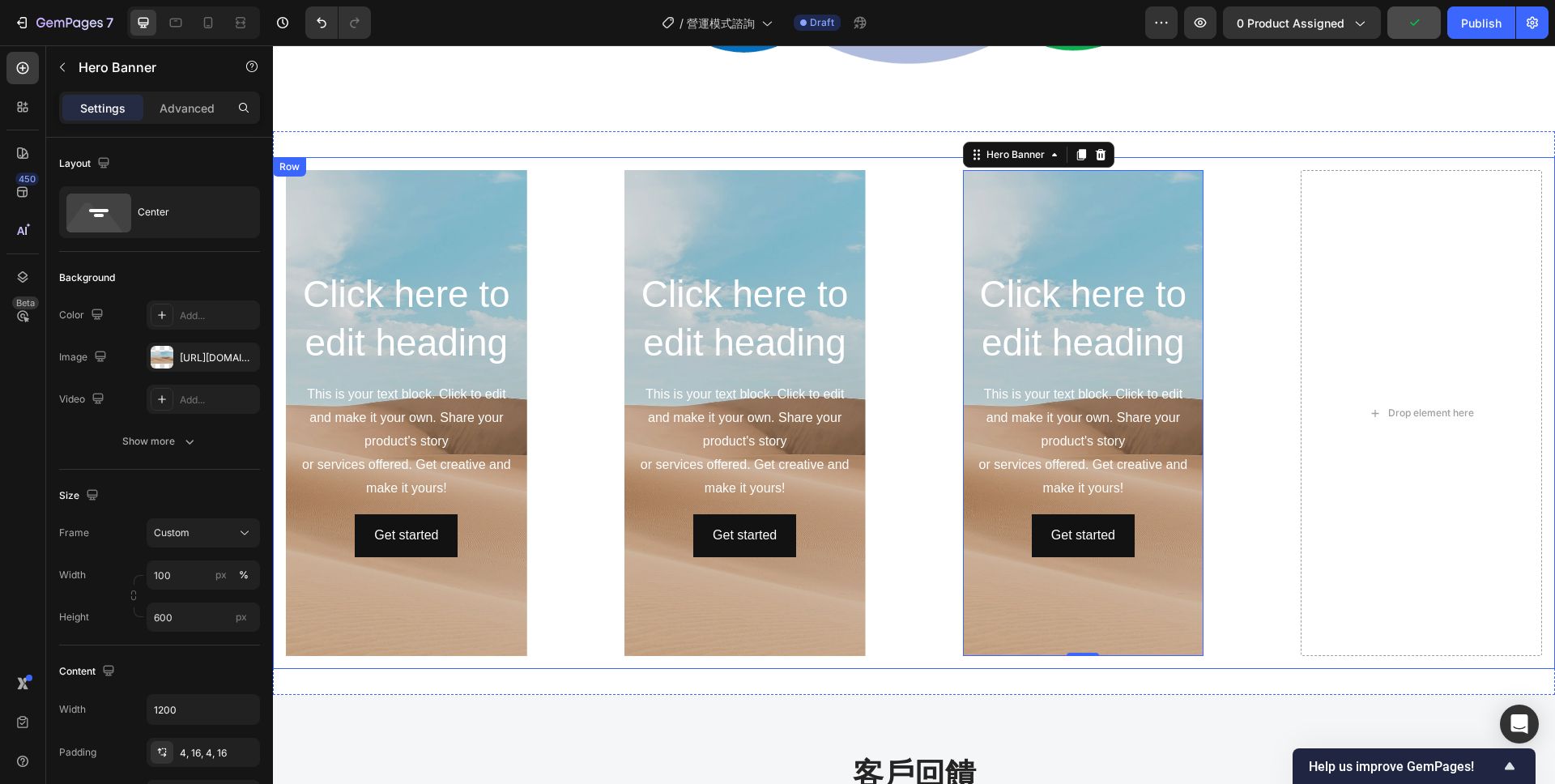
scroll to position [1876, 0]
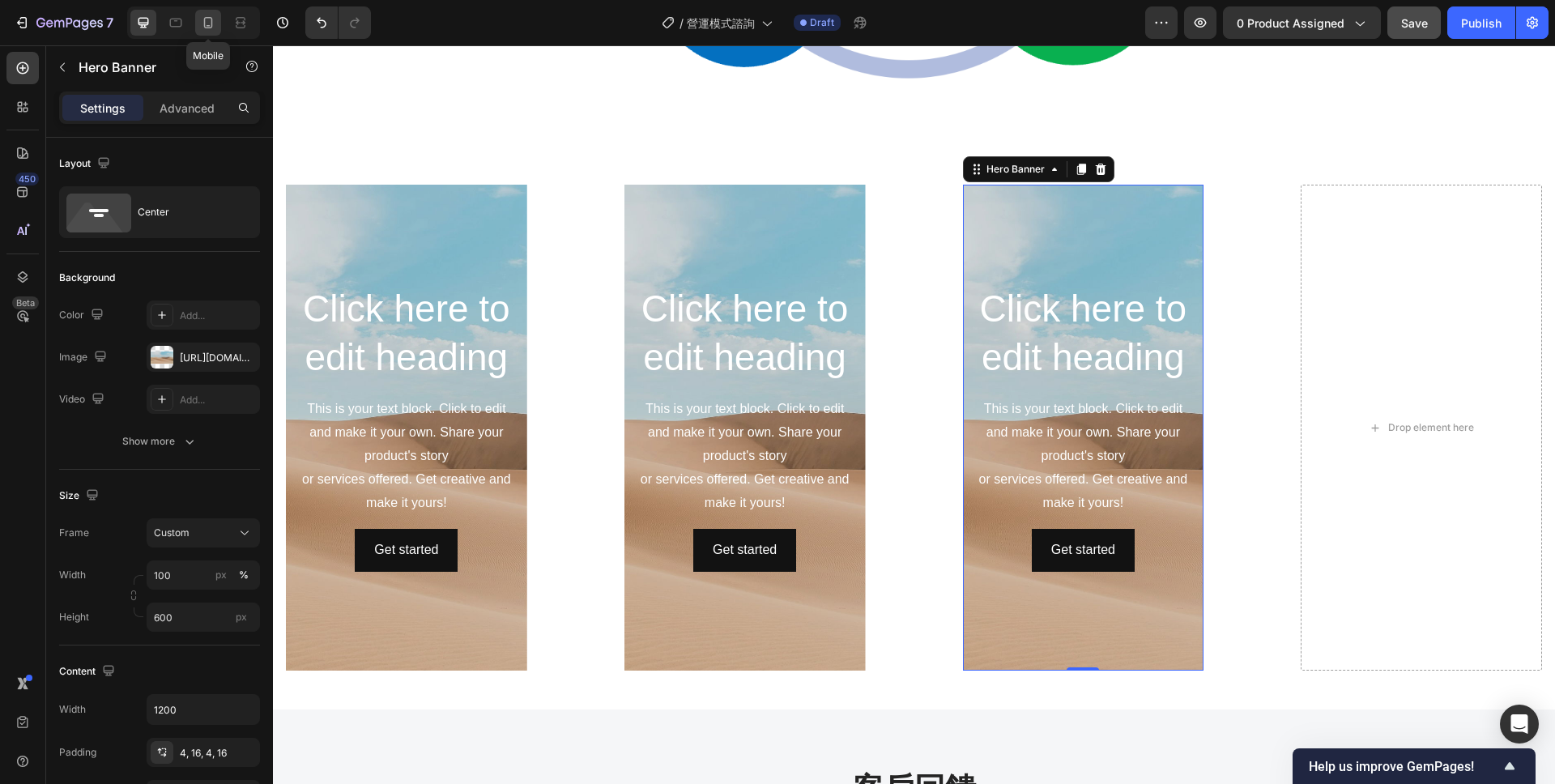
click at [207, 20] on icon at bounding box center [209, 23] width 17 height 17
type input "100%"
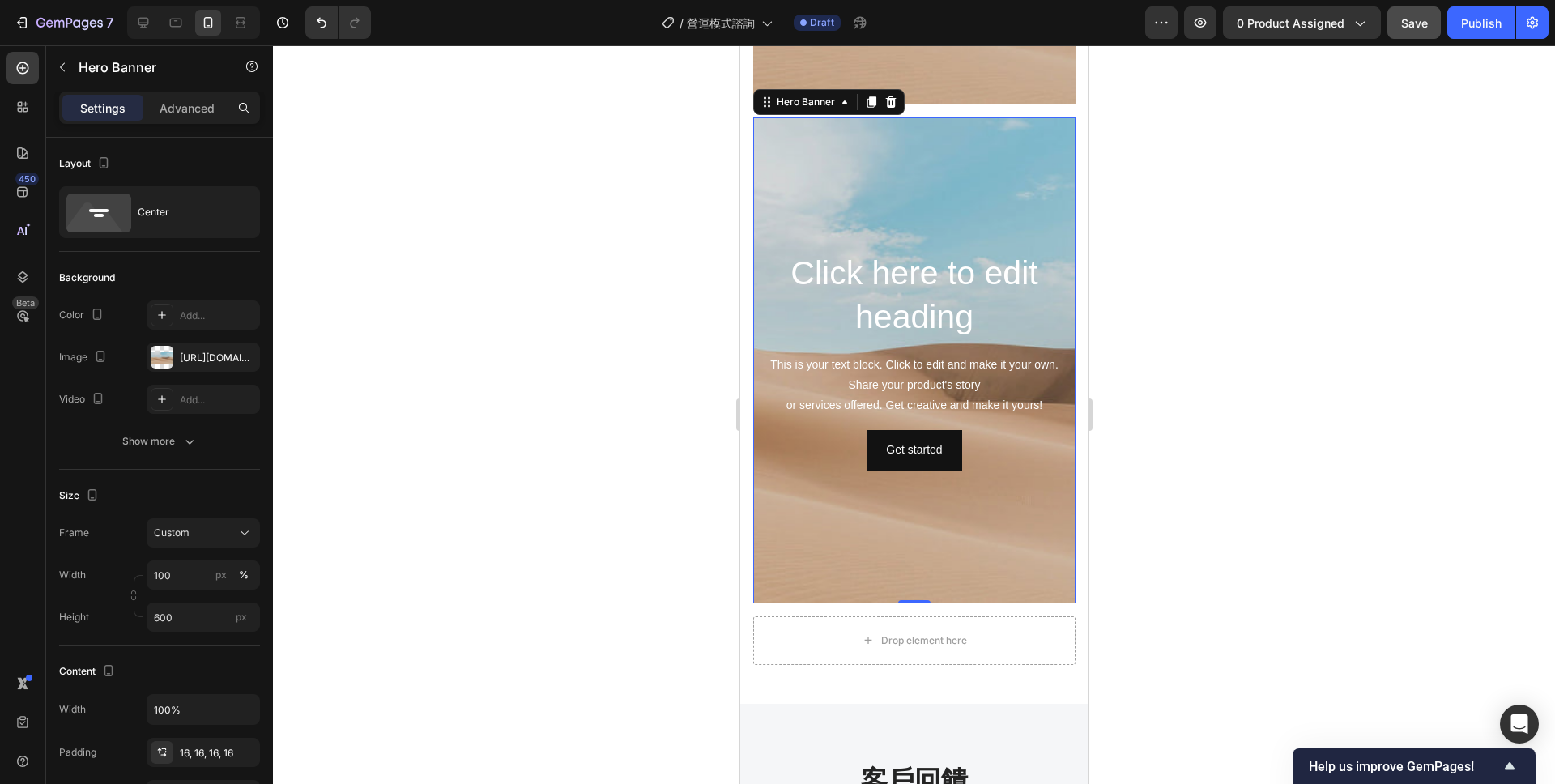
scroll to position [2966, 0]
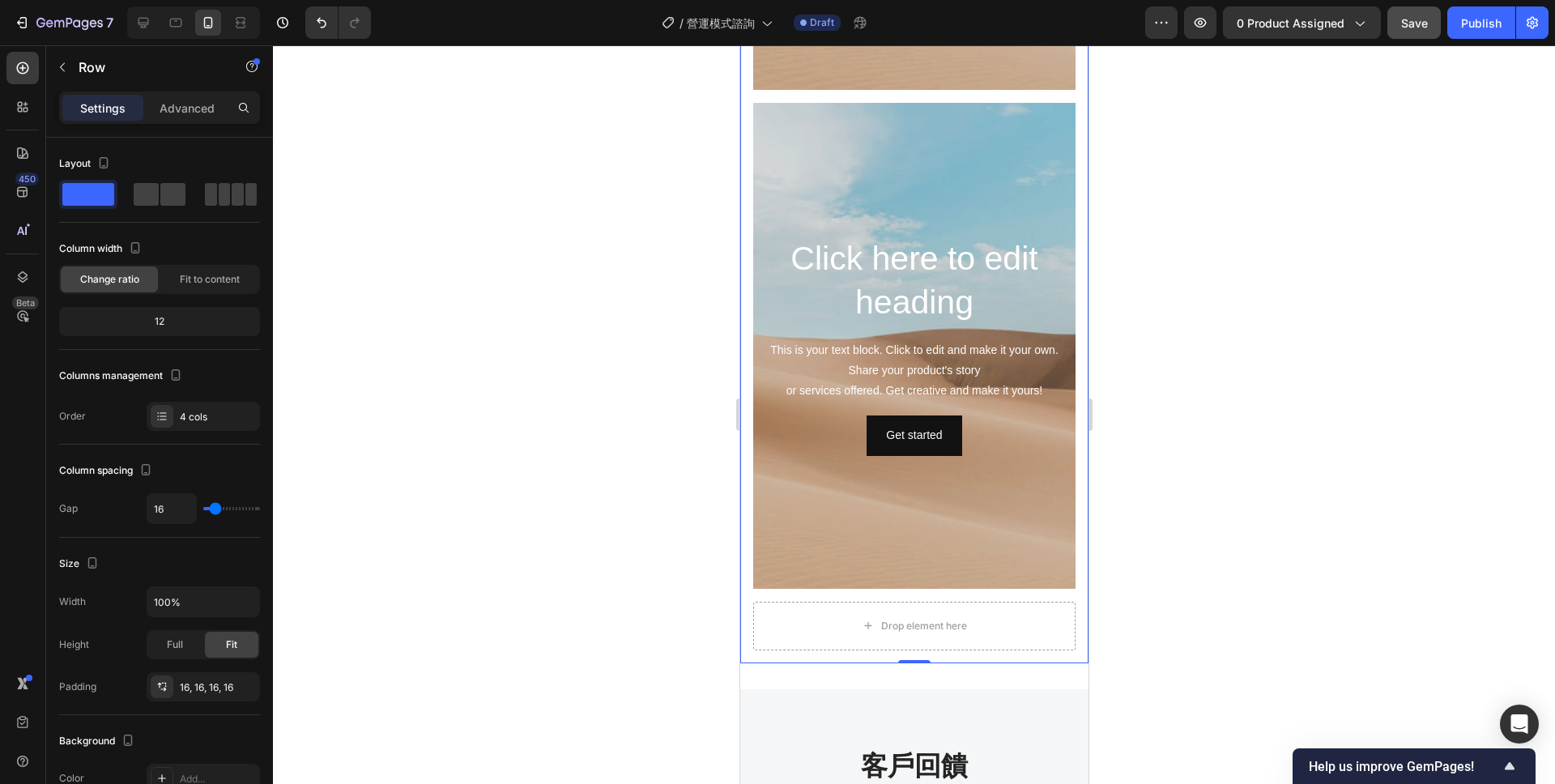
type input "31"
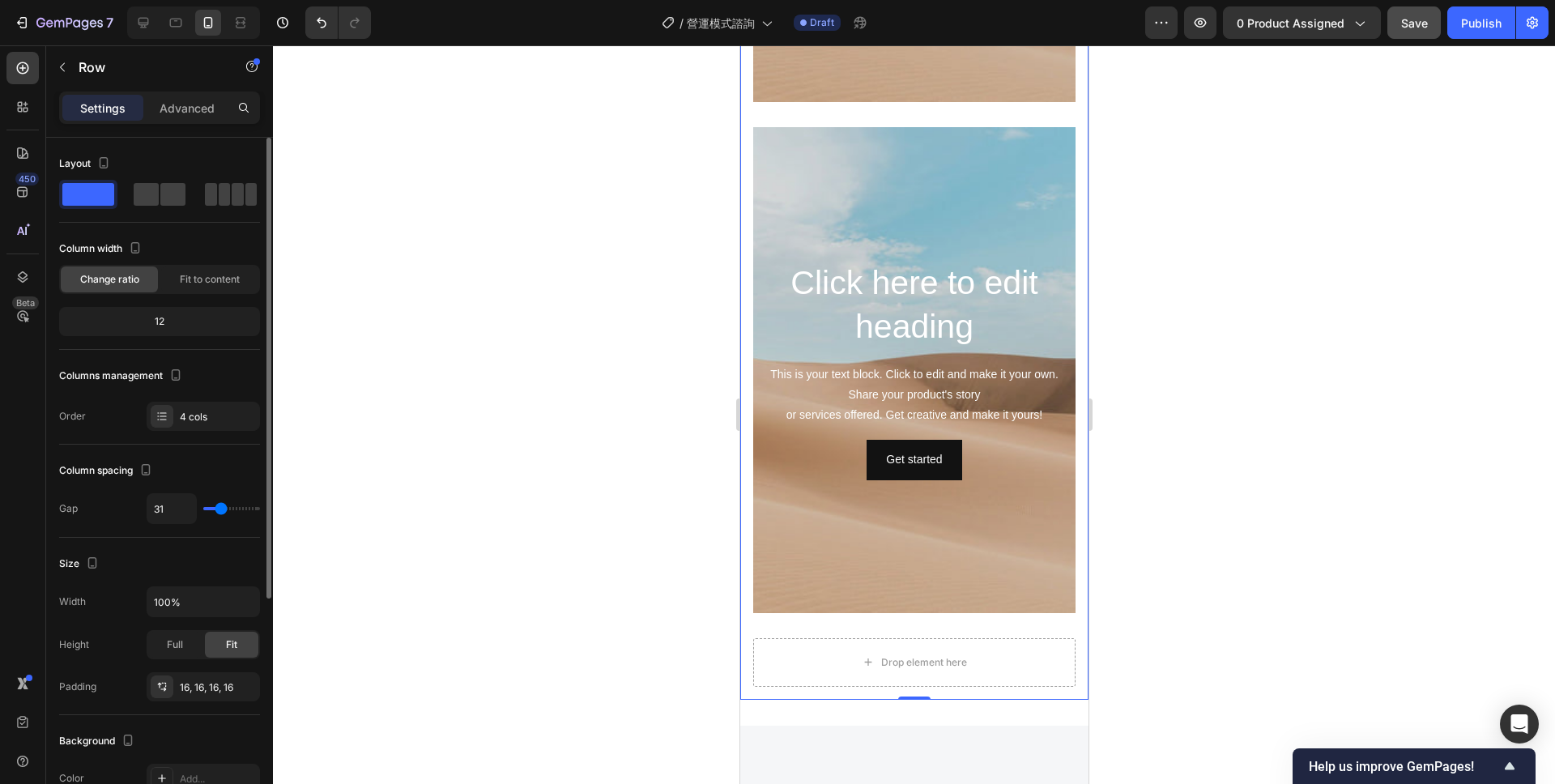
type input "33"
type input "36"
type input "38"
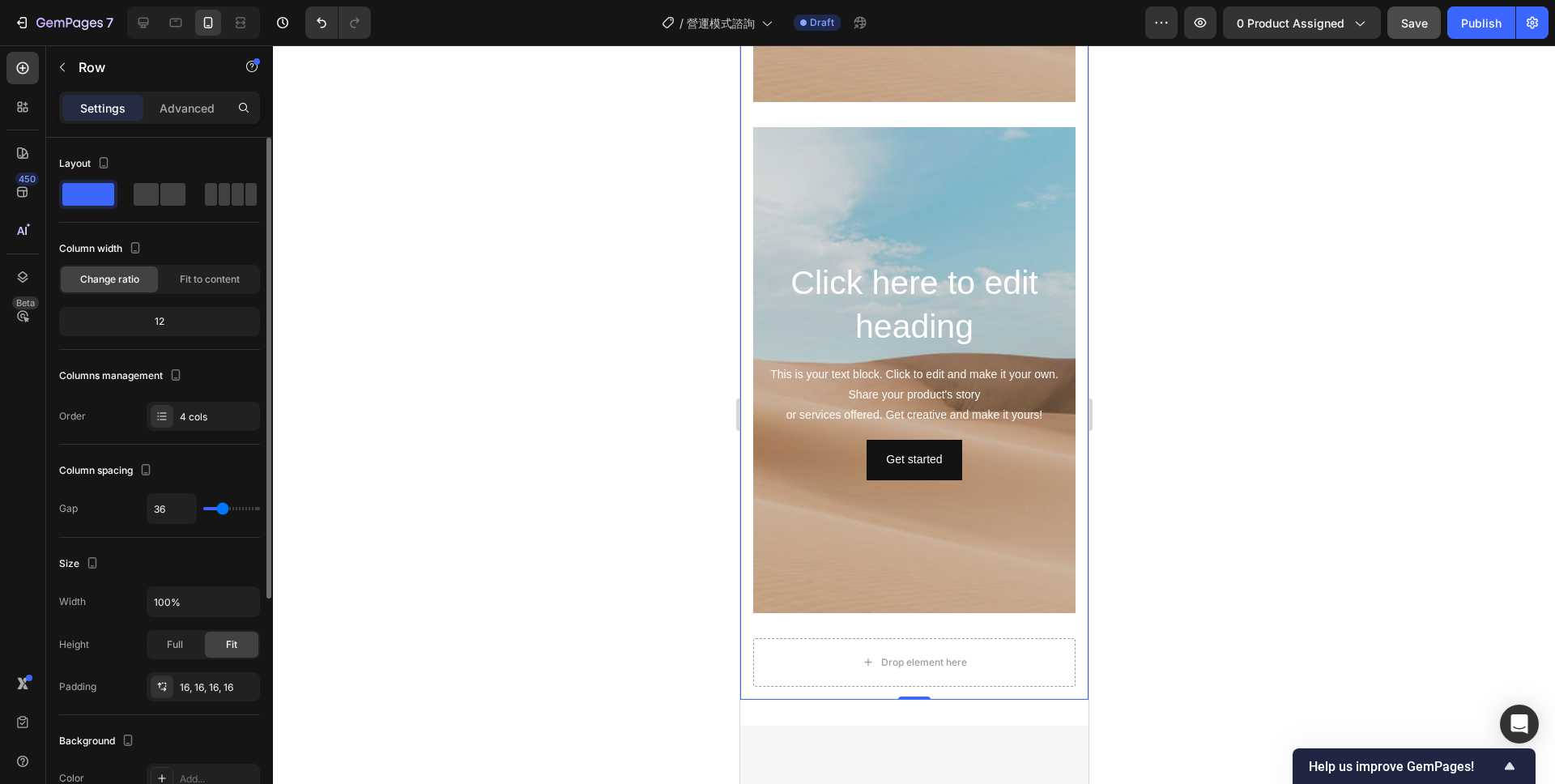
type input "38"
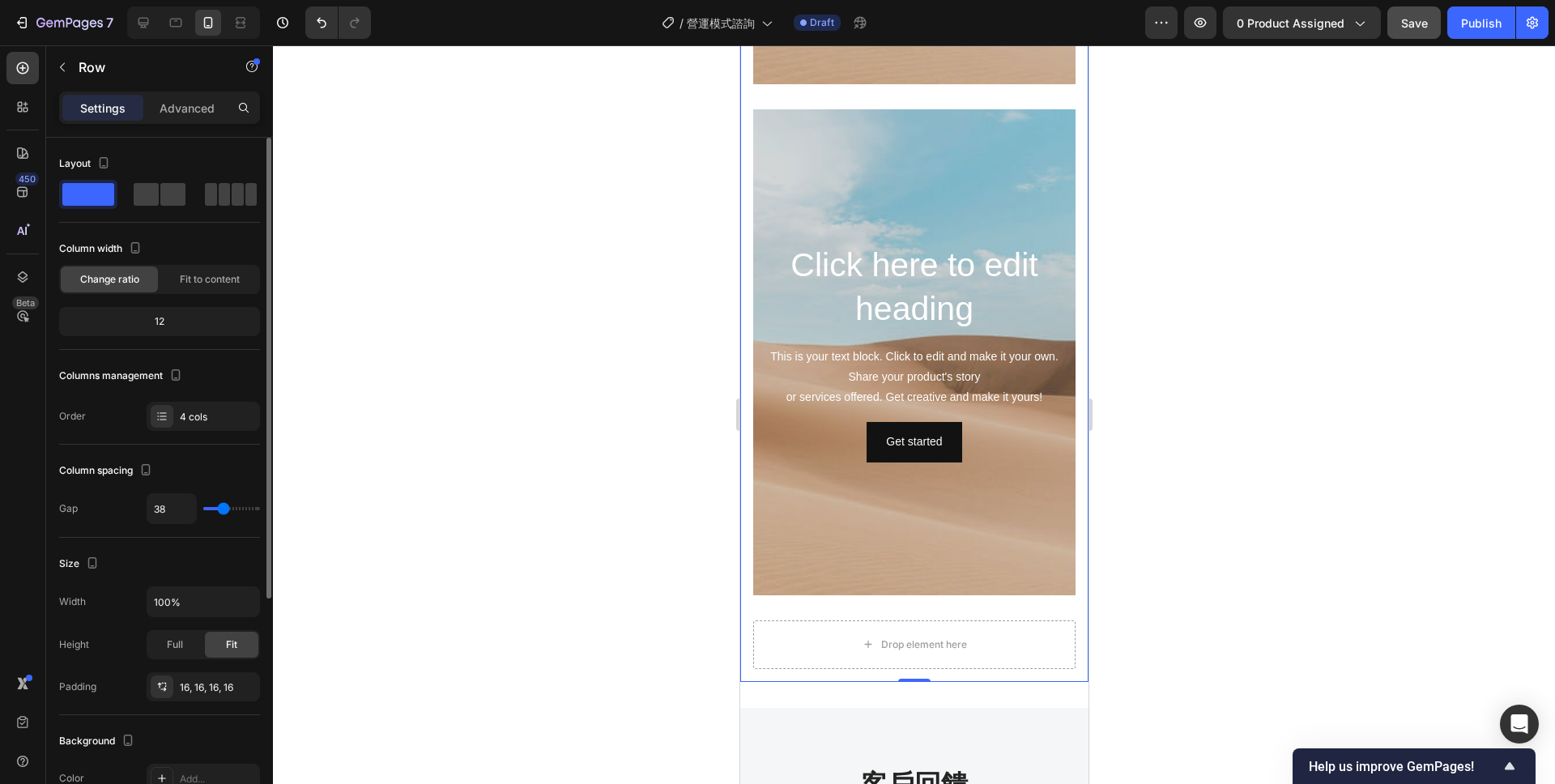
type input "39"
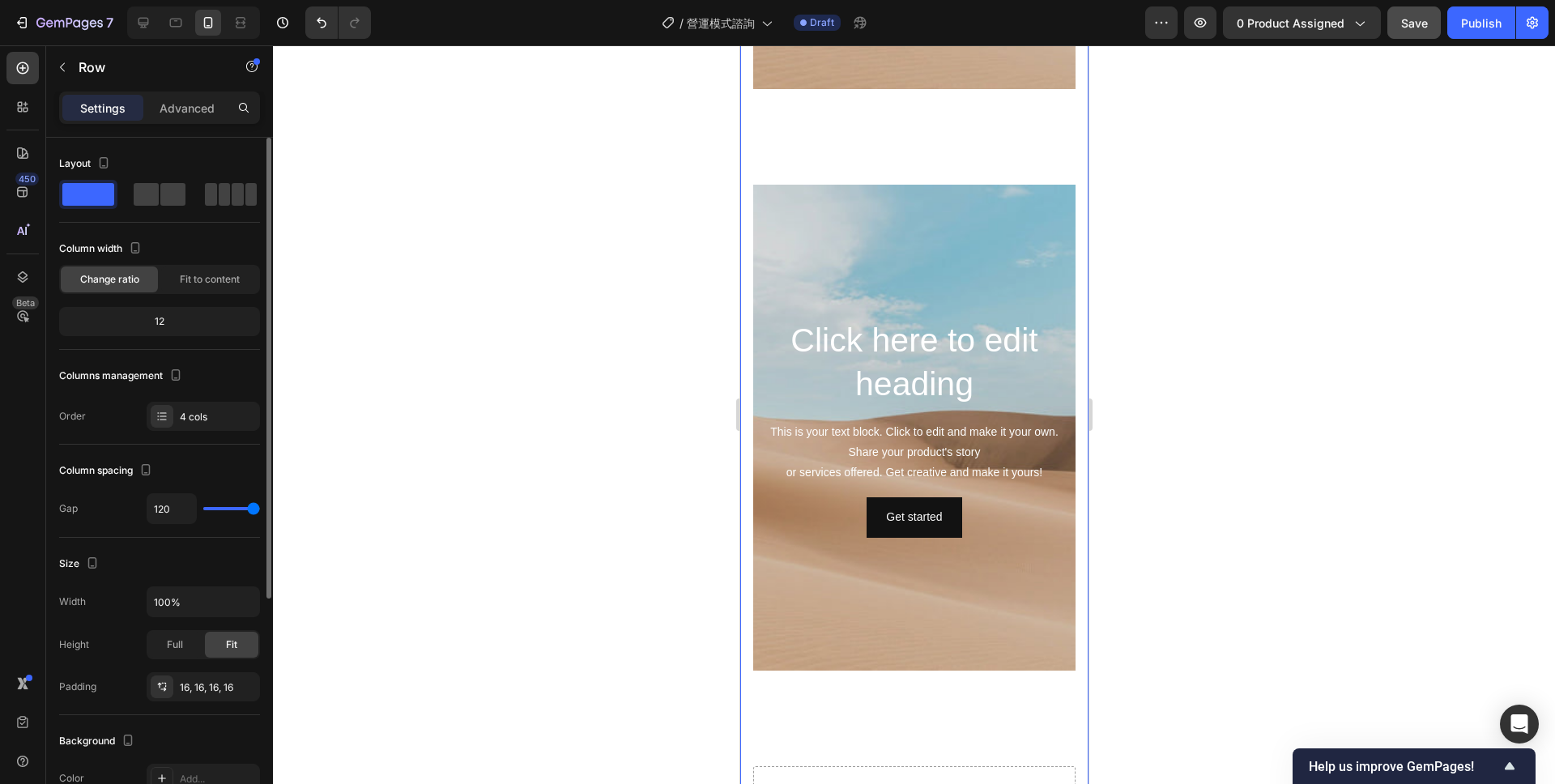
scroll to position [3050, 0]
drag, startPoint x: 215, startPoint y: 509, endPoint x: 253, endPoint y: 512, distance: 38.1
click at [253, 510] on input "range" at bounding box center [231, 509] width 56 height 4
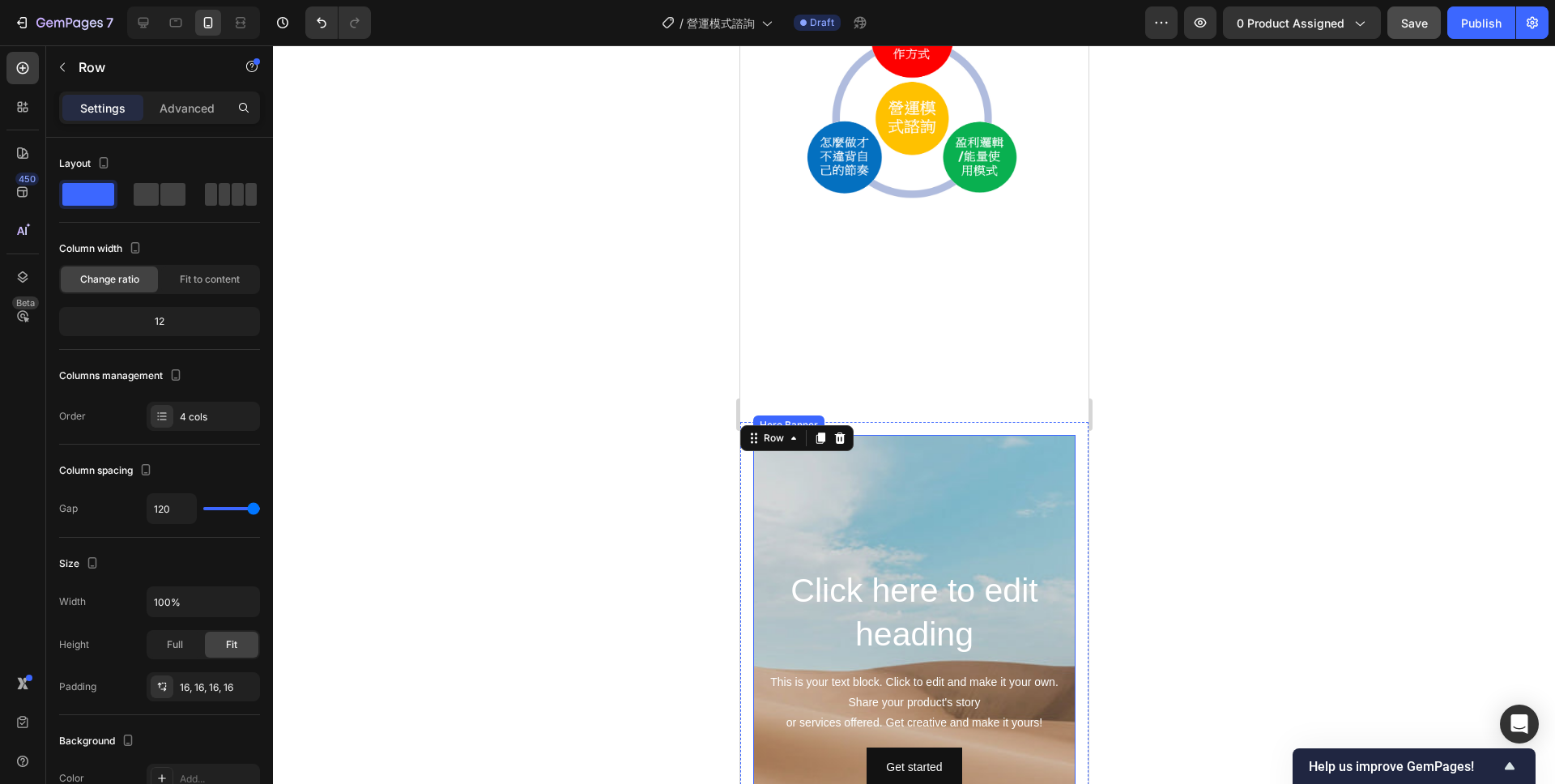
scroll to position [2038, 0]
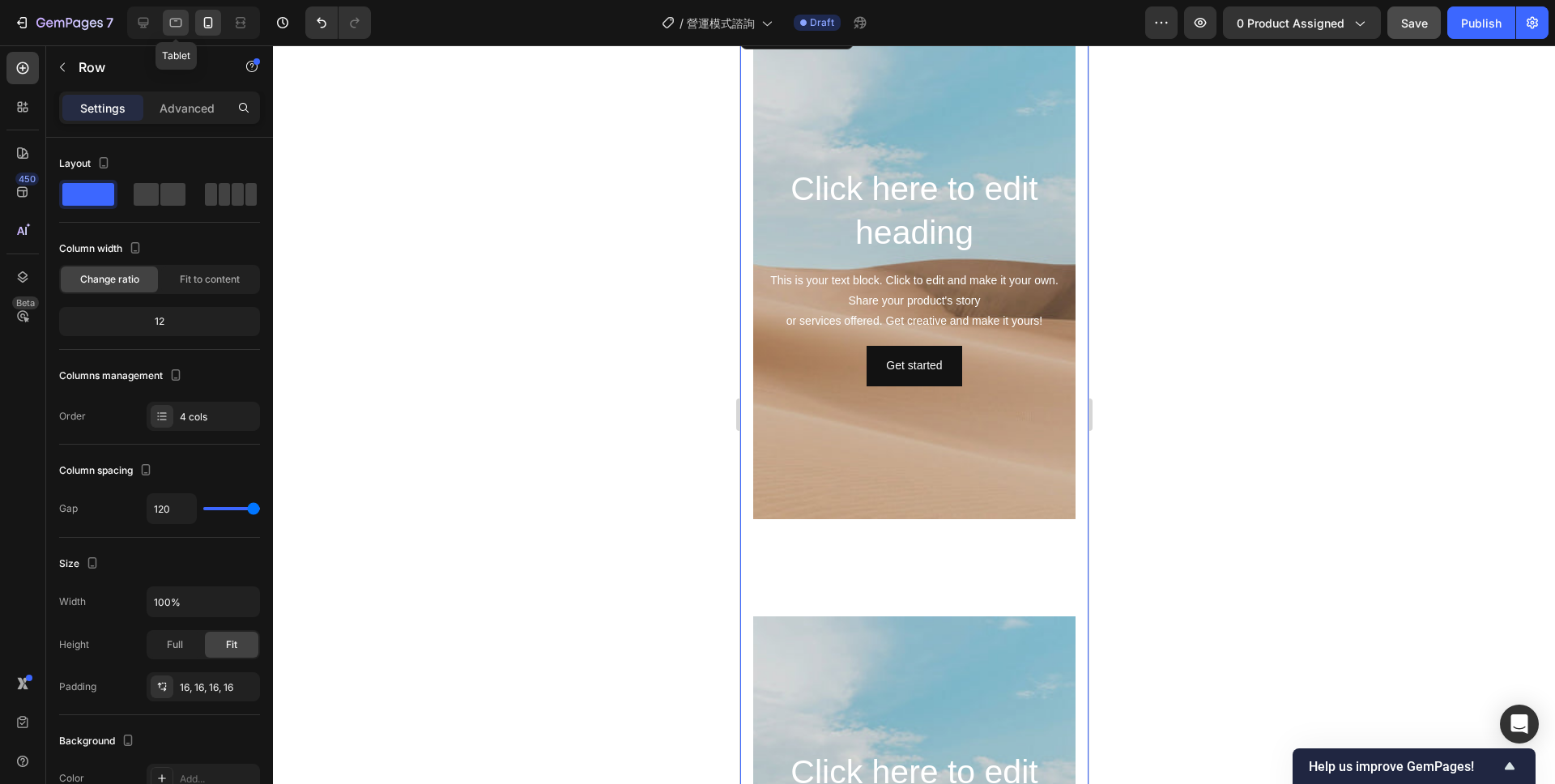
click at [178, 20] on icon at bounding box center [176, 23] width 17 height 17
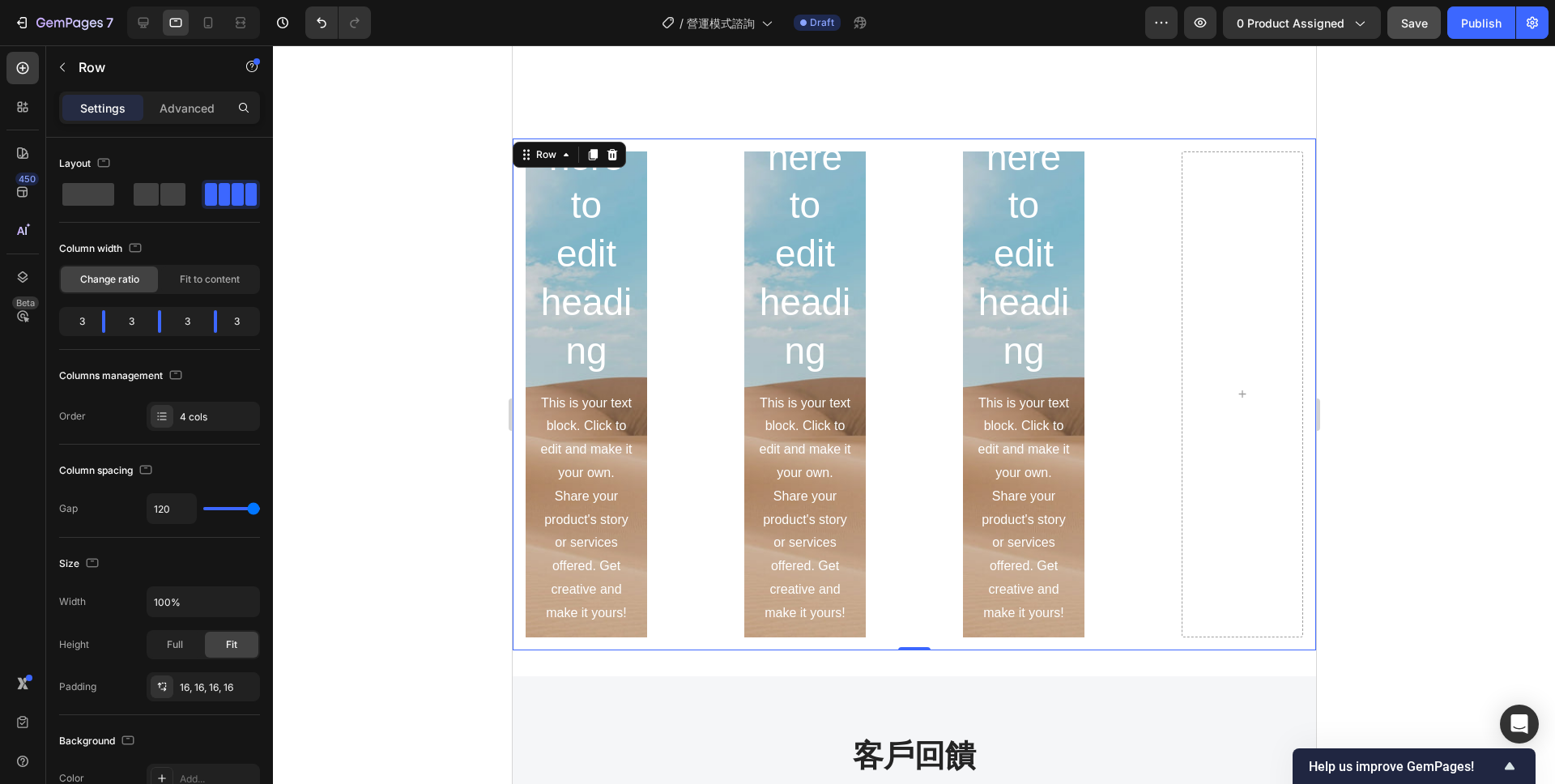
scroll to position [1914, 0]
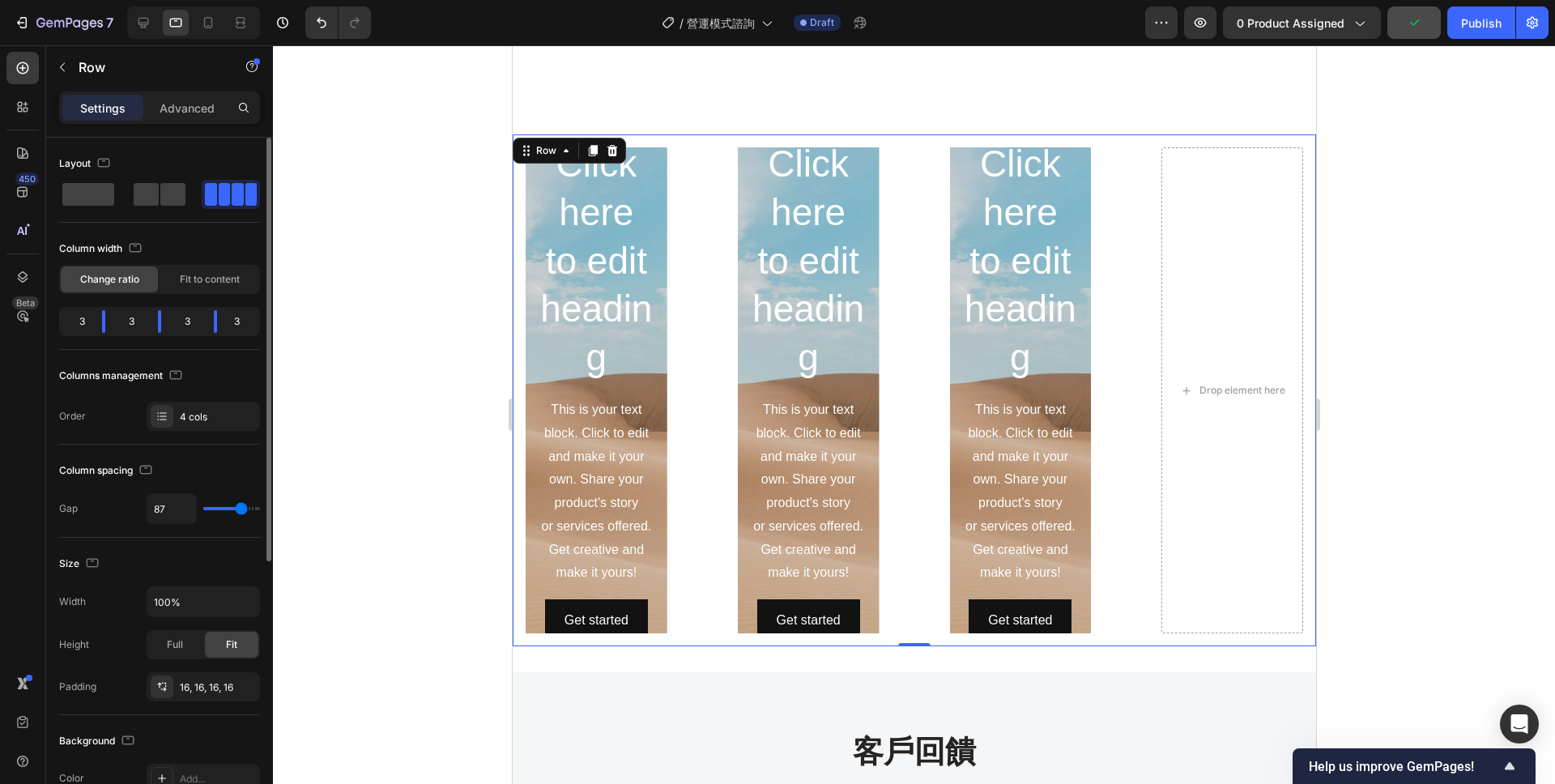
drag, startPoint x: 250, startPoint y: 507, endPoint x: 241, endPoint y: 507, distance: 9.0
click at [241, 507] on input "range" at bounding box center [231, 509] width 56 height 4
click at [137, 15] on icon at bounding box center [143, 23] width 17 height 17
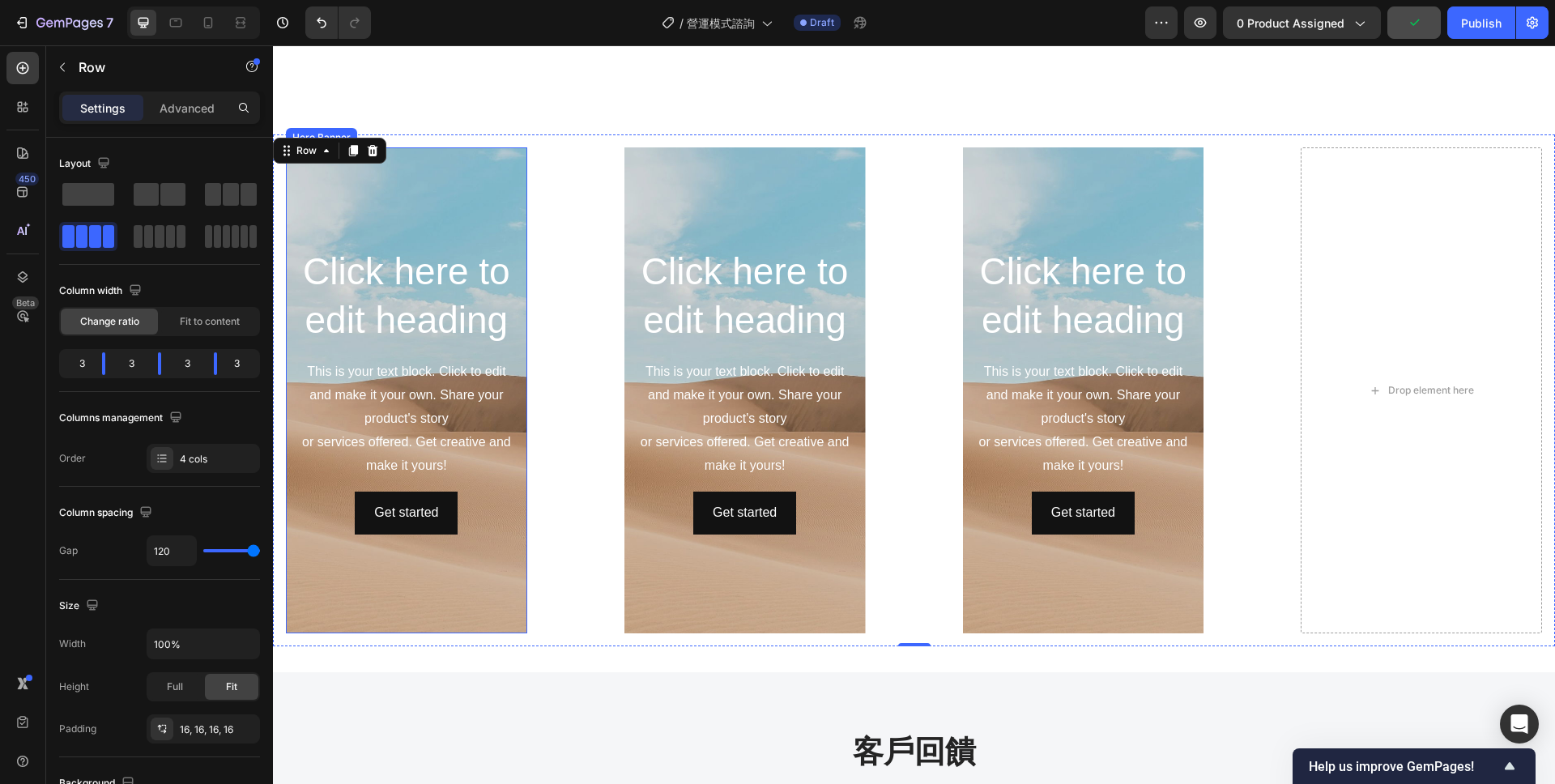
scroll to position [1947, 0]
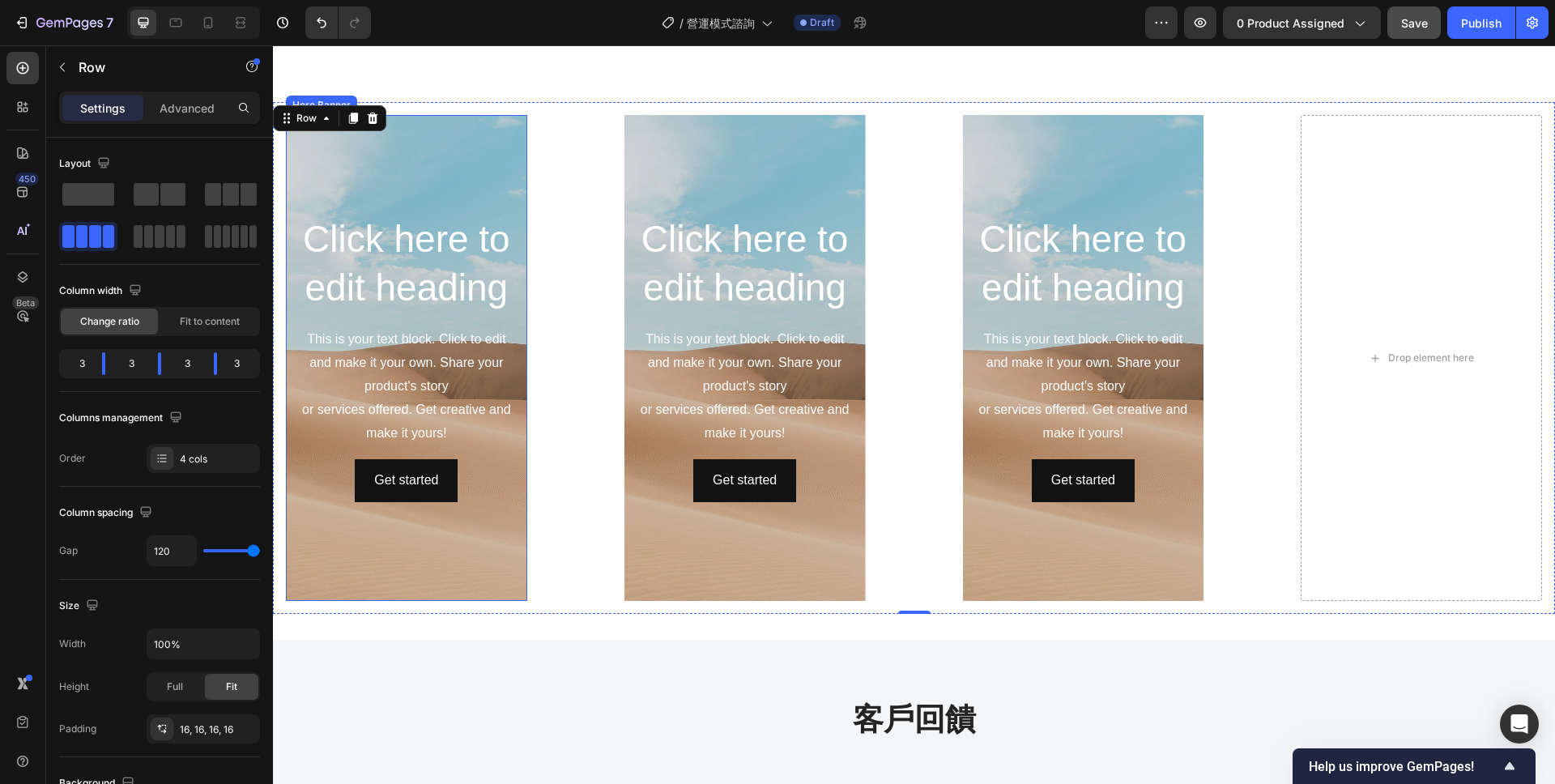
click at [502, 182] on div "Background Image" at bounding box center [406, 357] width 241 height 486
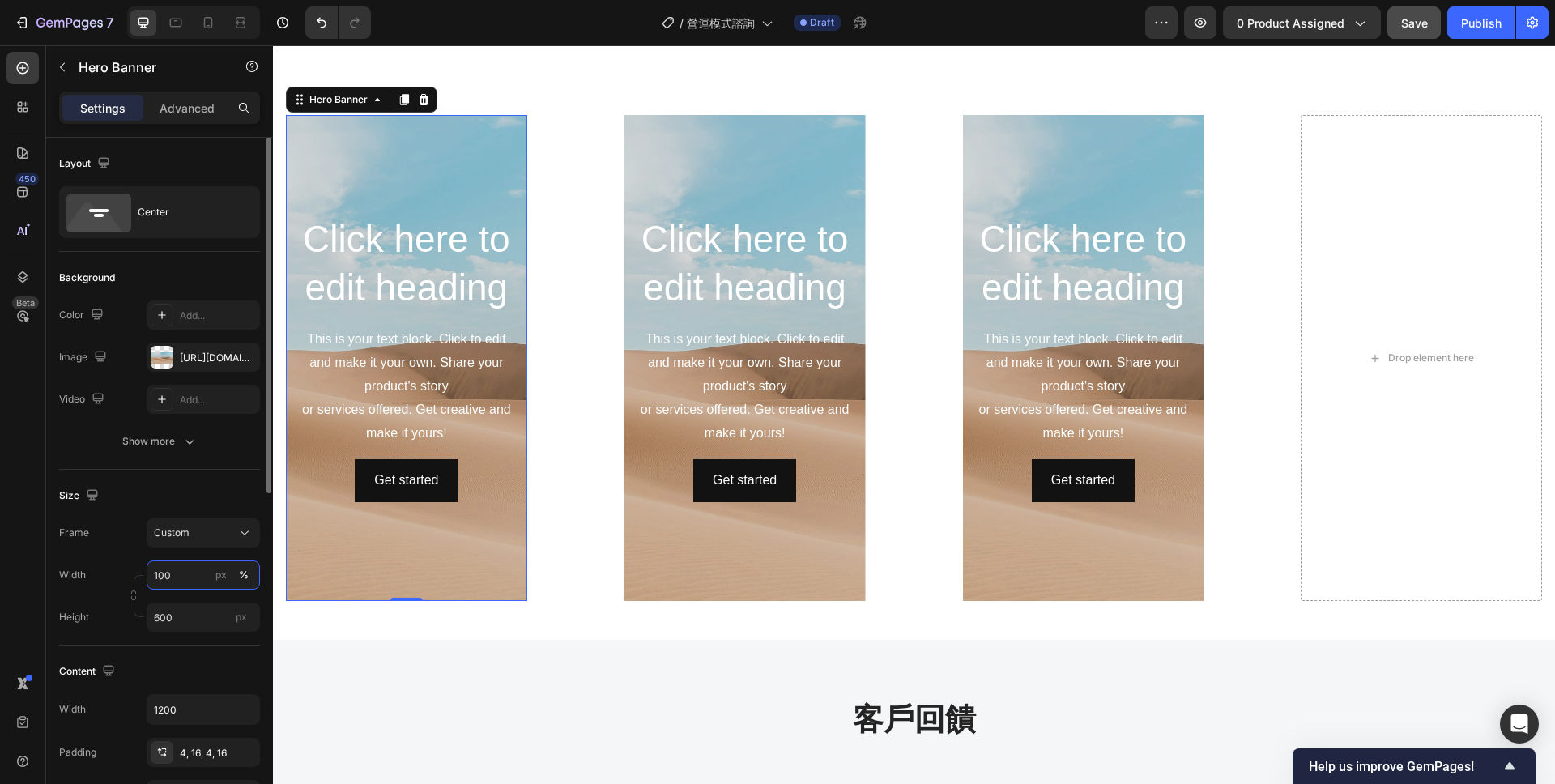
click at [195, 575] on input "100" at bounding box center [203, 575] width 114 height 30
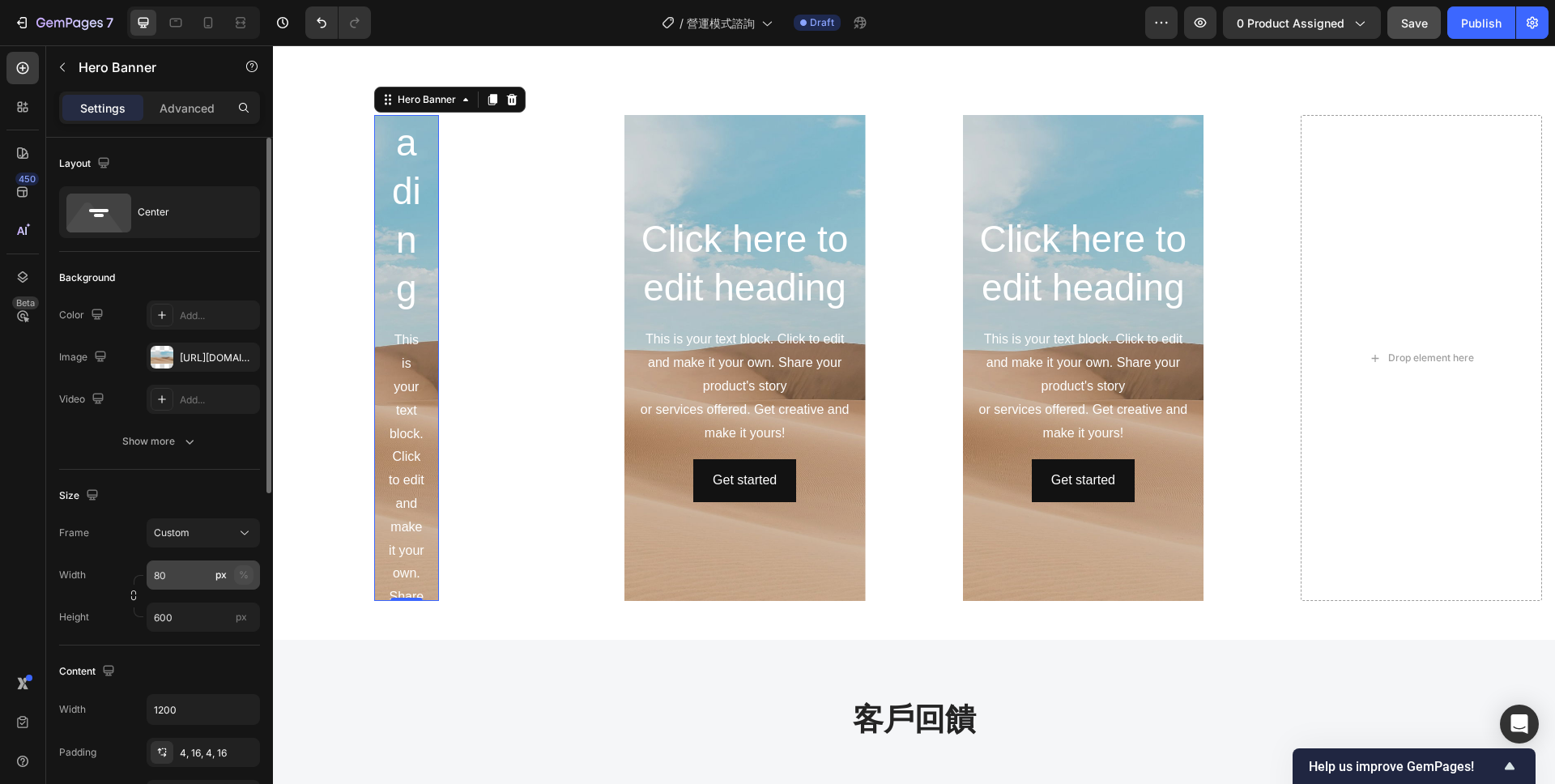
click at [244, 582] on button "%" at bounding box center [243, 574] width 19 height 19
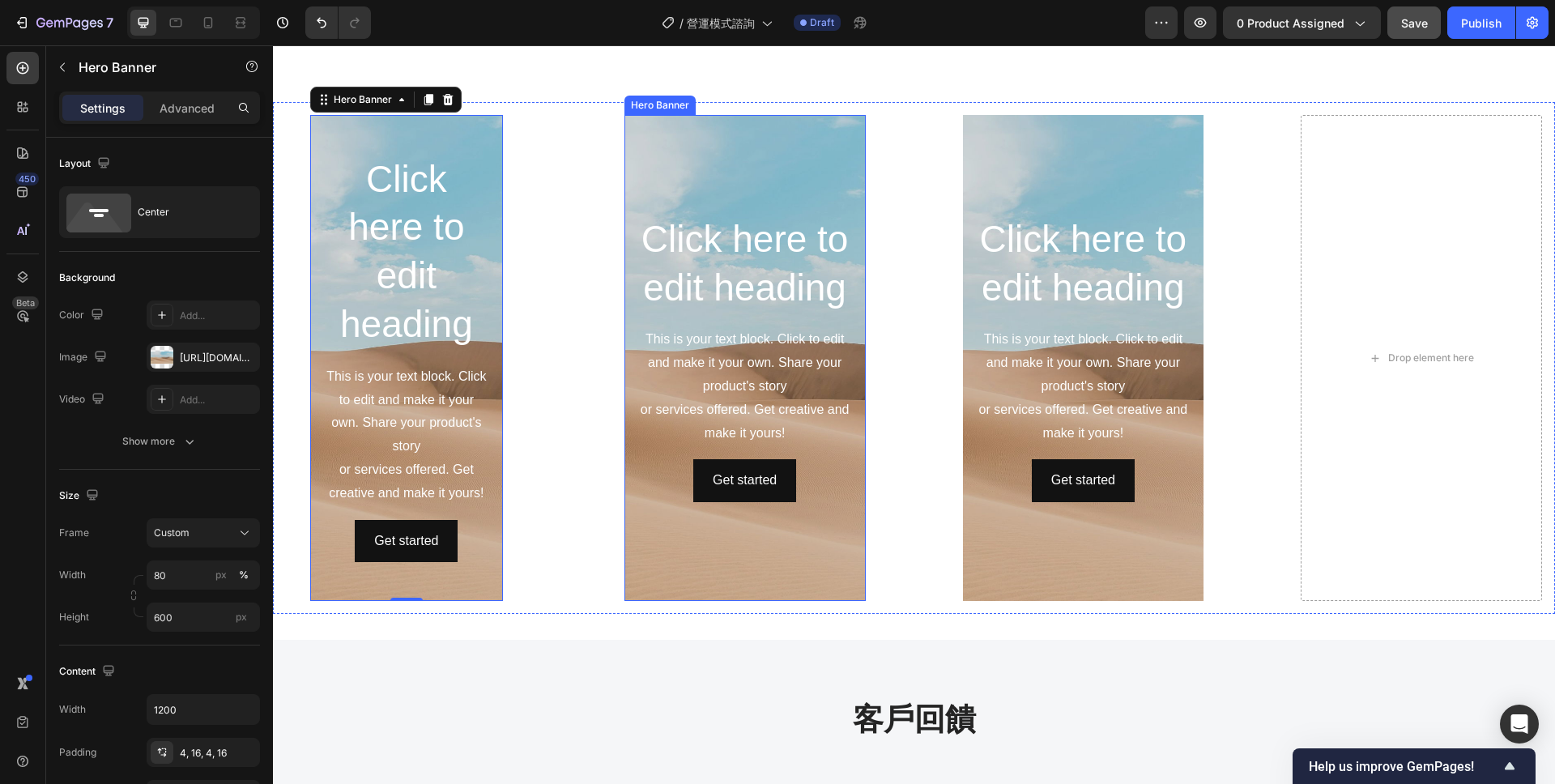
click at [655, 545] on div "Background Image" at bounding box center [745, 357] width 241 height 486
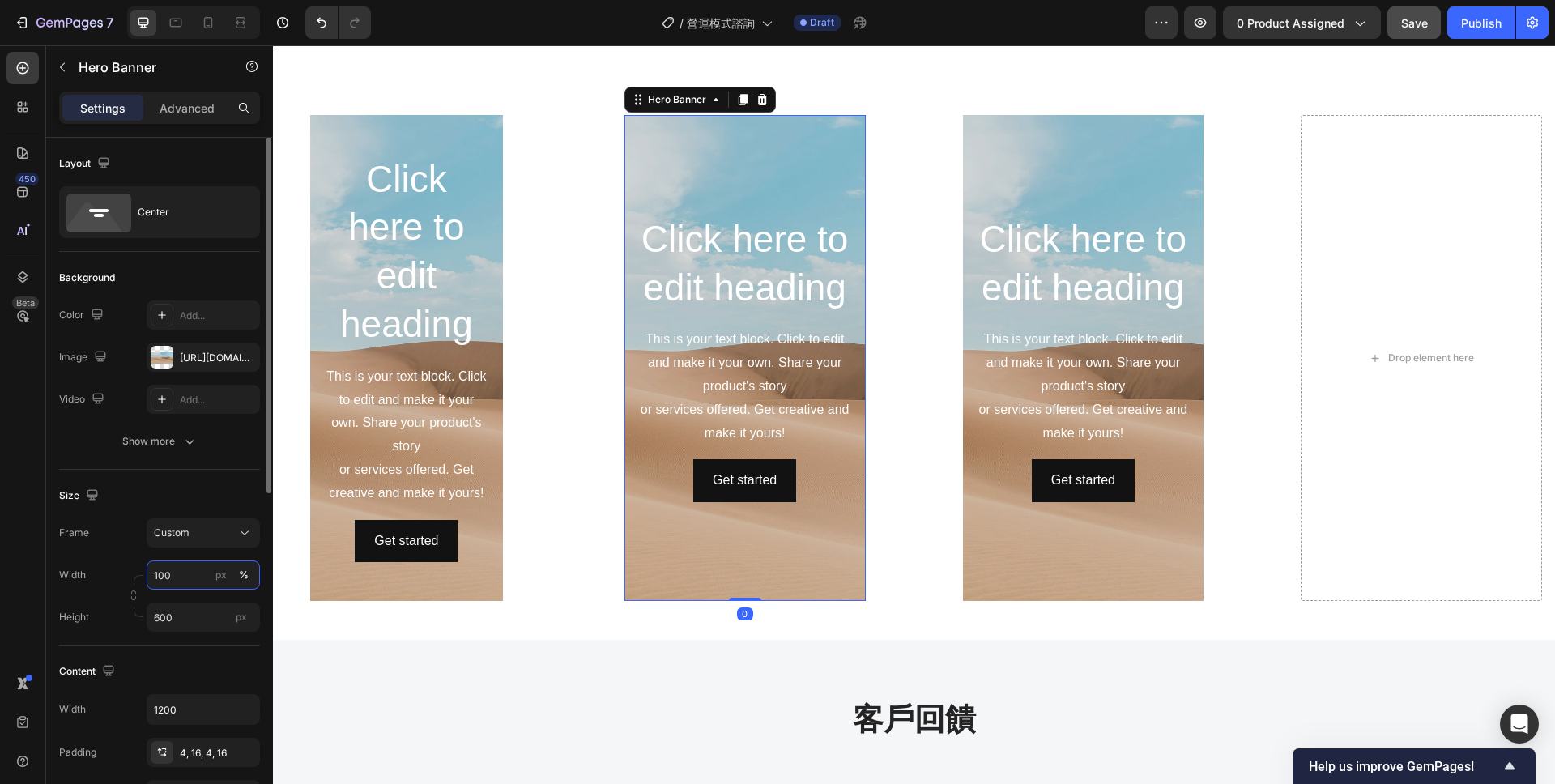
click at [161, 570] on input "100" at bounding box center [203, 575] width 114 height 30
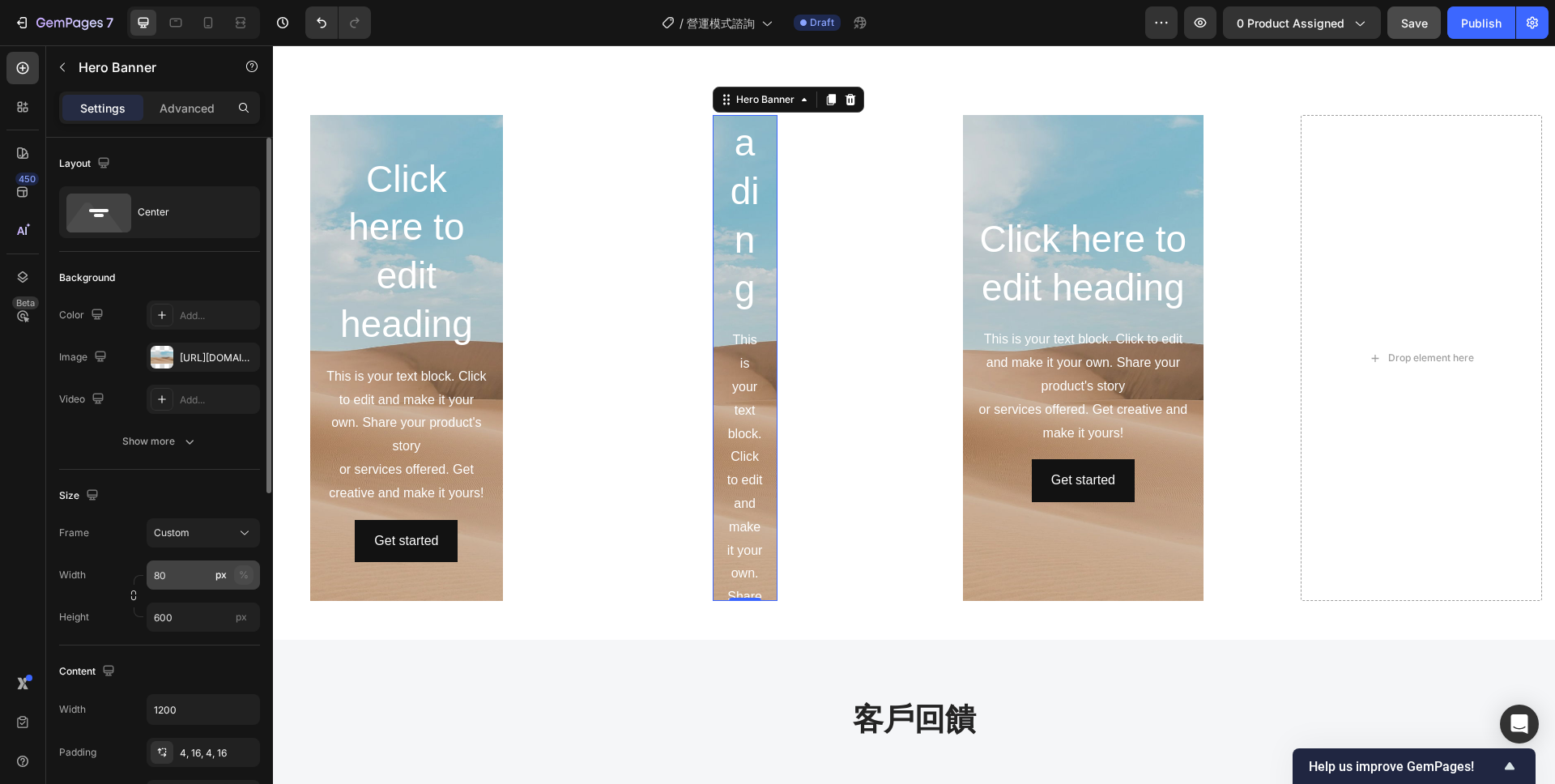
click at [243, 578] on div "%" at bounding box center [244, 575] width 10 height 15
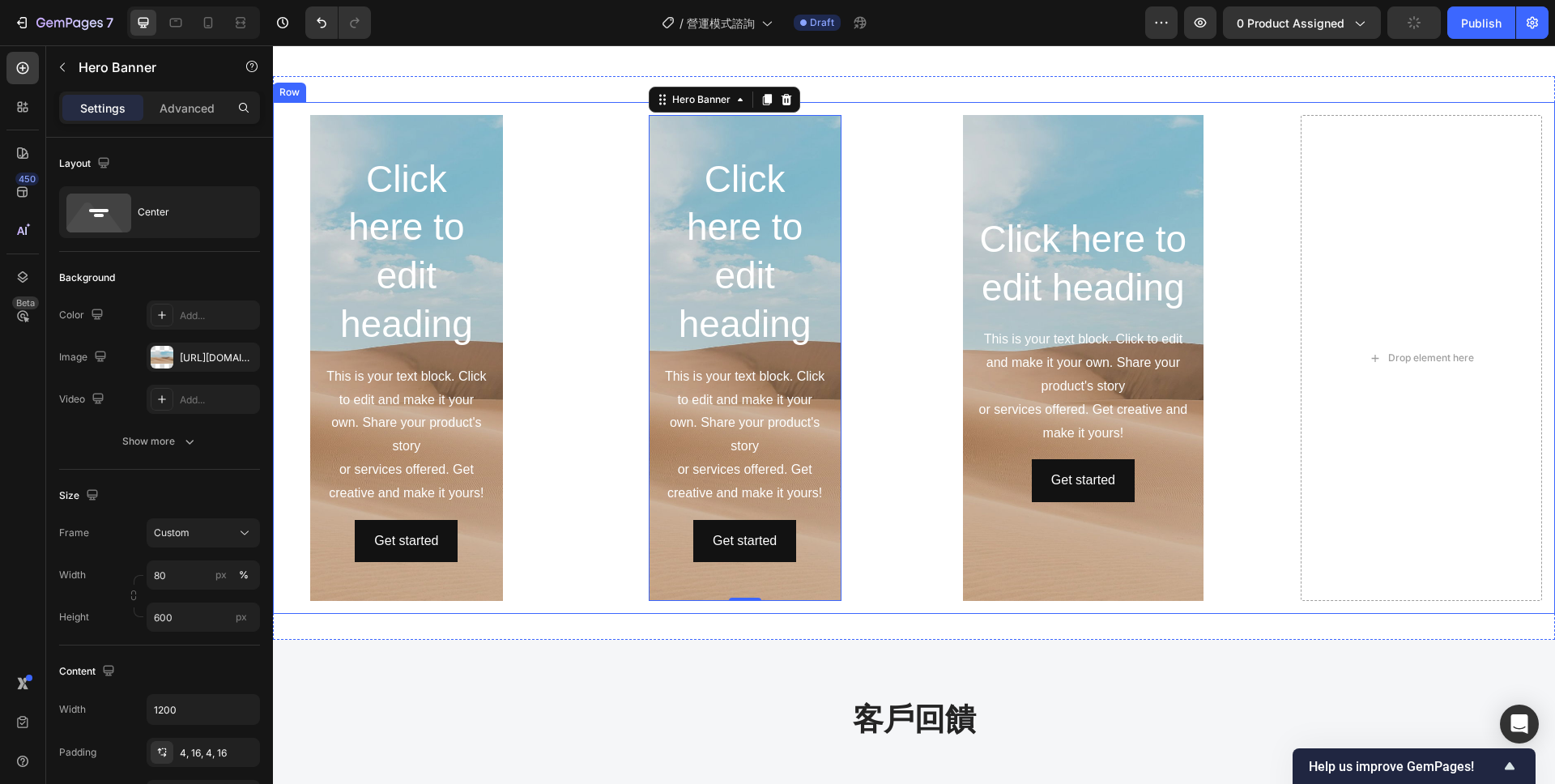
click at [938, 416] on div "Click here to edit heading Heading This is your text block. Click to edit and m…" at bounding box center [914, 357] width 1282 height 512
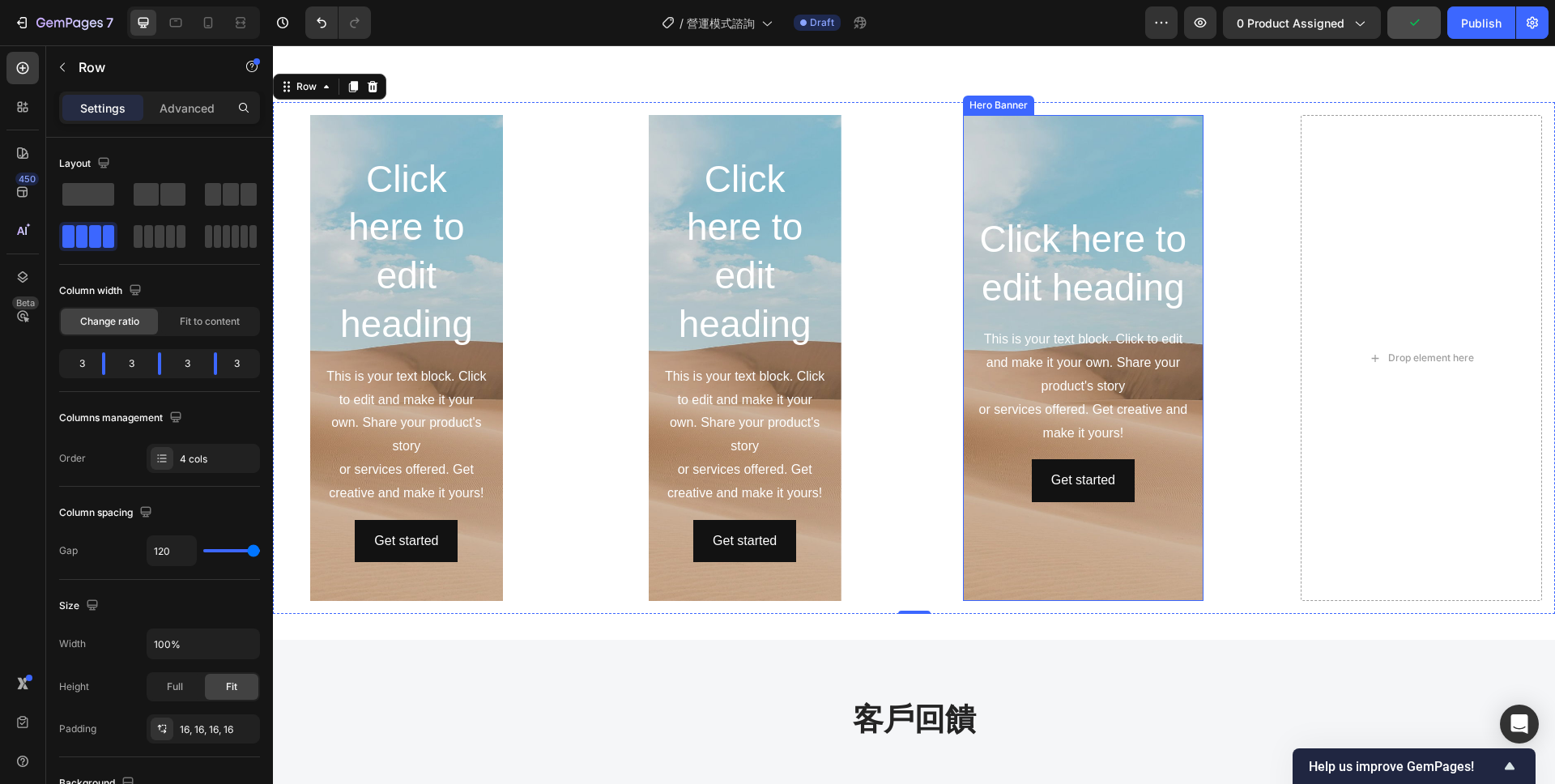
click at [1008, 549] on div "Background Image" at bounding box center [1083, 357] width 241 height 486
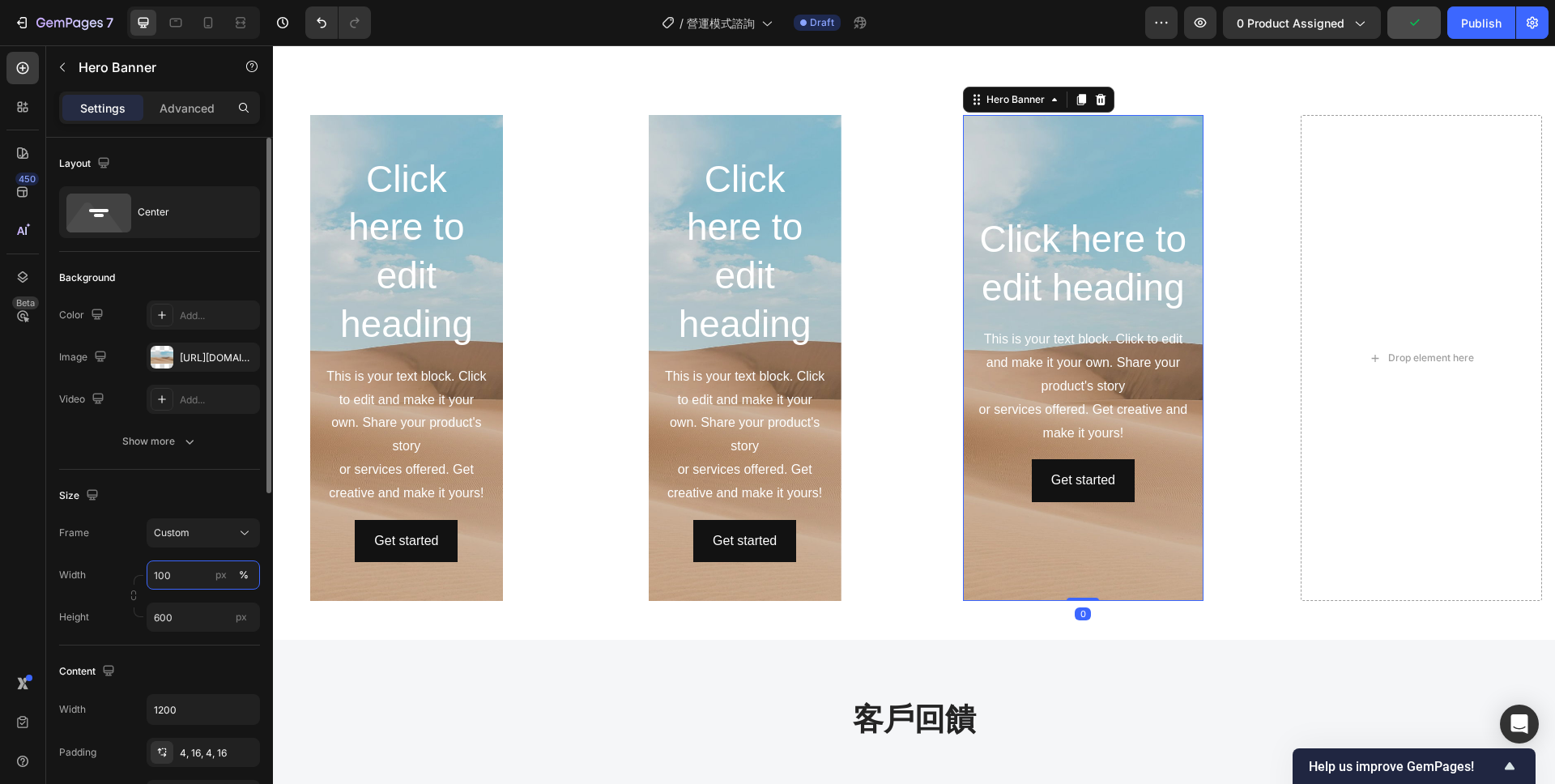
click at [185, 575] on input "100" at bounding box center [203, 575] width 114 height 30
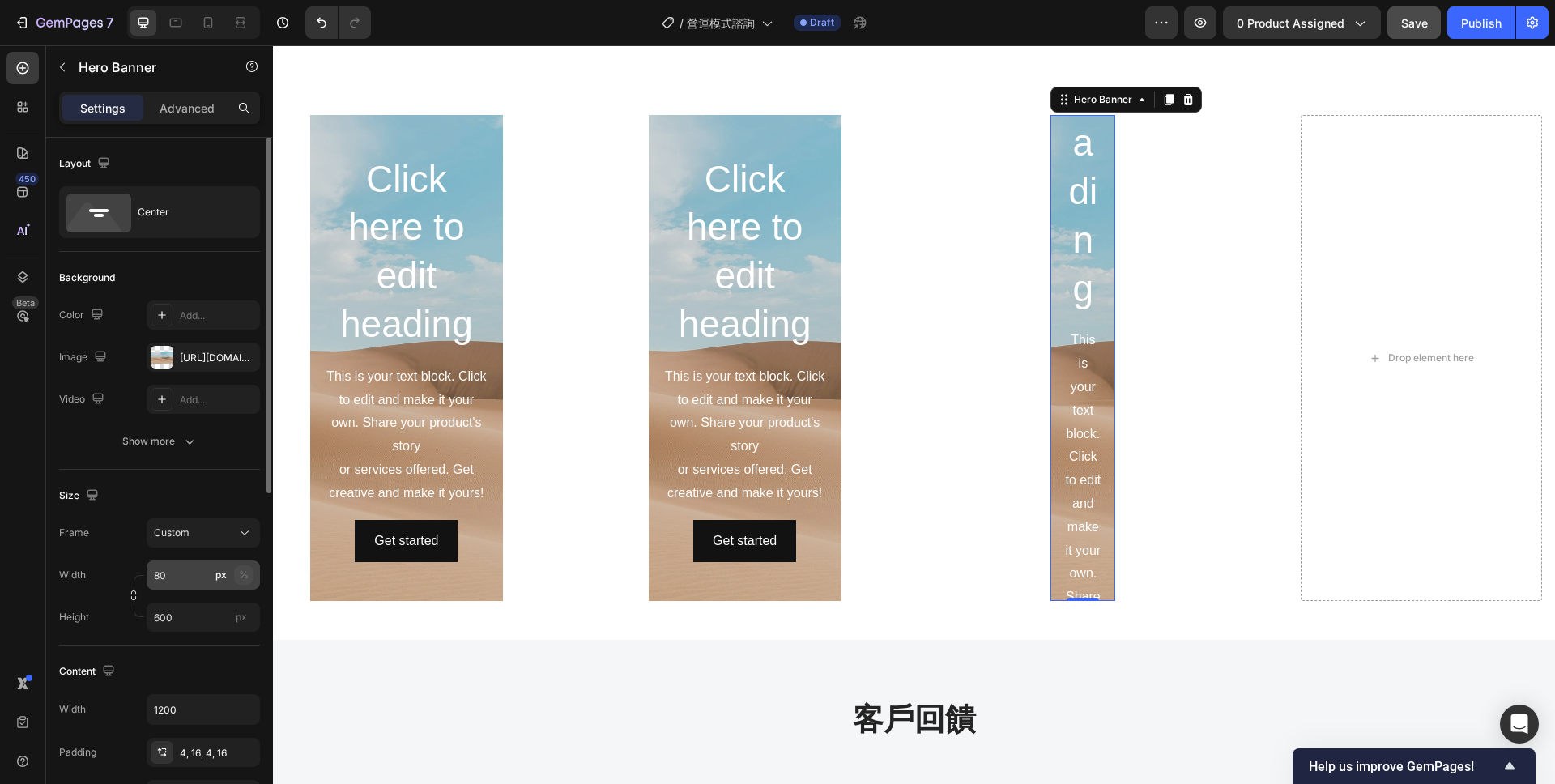
click at [239, 575] on div "%" at bounding box center [244, 575] width 10 height 15
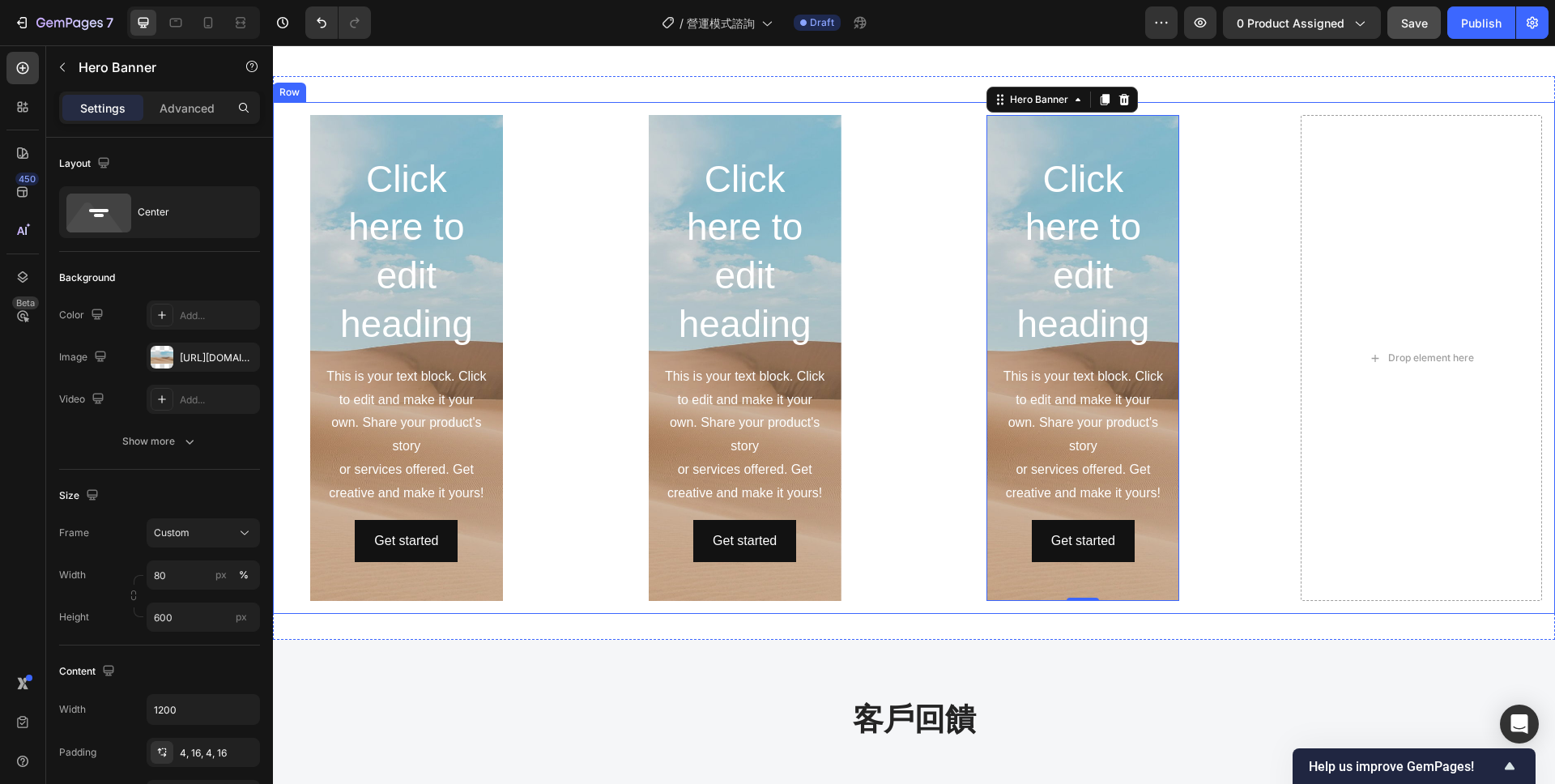
click at [1239, 397] on div "Click here to edit heading Heading This is your text block. Click to edit and m…" at bounding box center [914, 357] width 1282 height 512
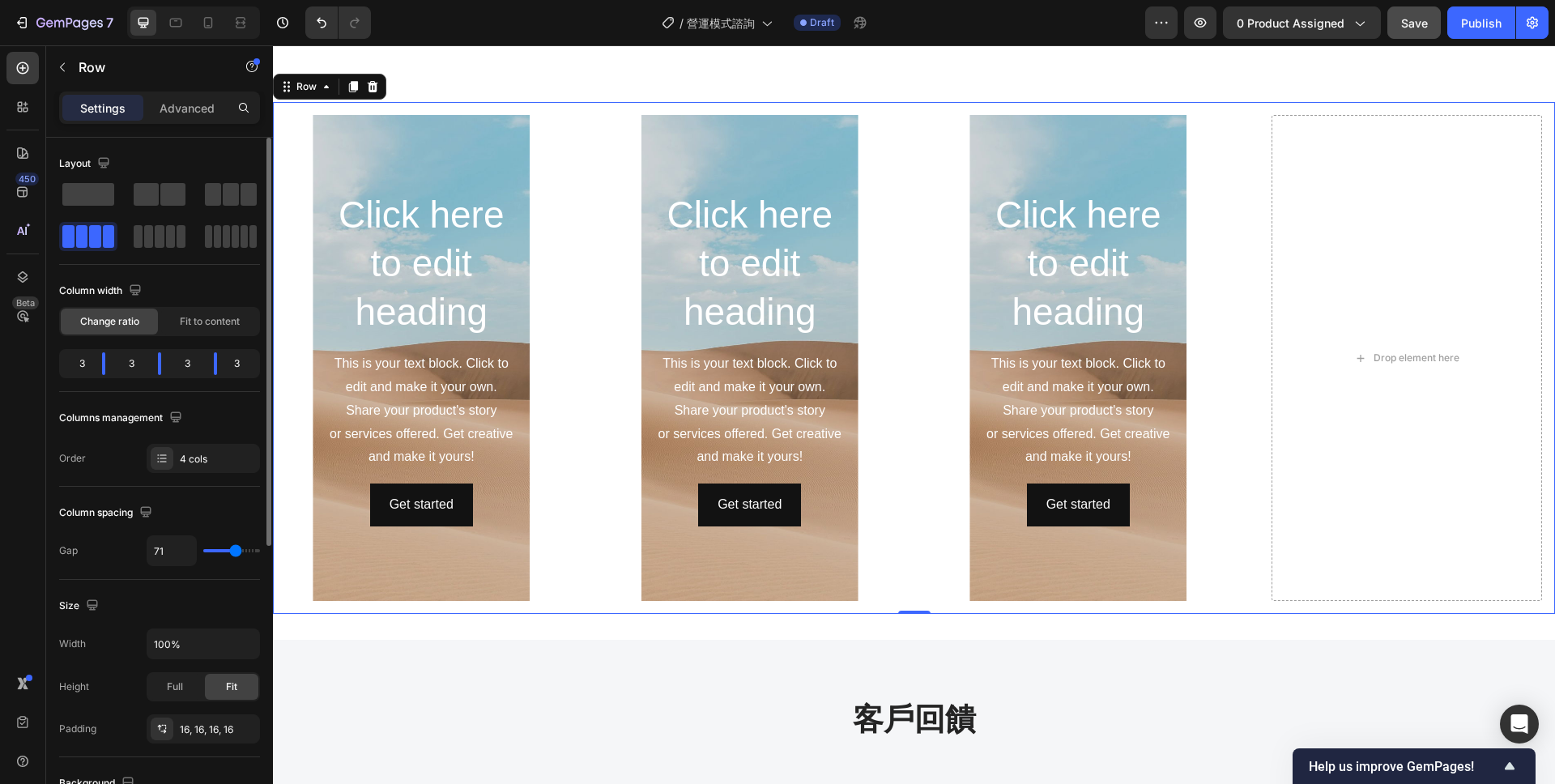
drag, startPoint x: 249, startPoint y: 550, endPoint x: 235, endPoint y: 549, distance: 14.0
click at [235, 549] on input "range" at bounding box center [231, 550] width 56 height 4
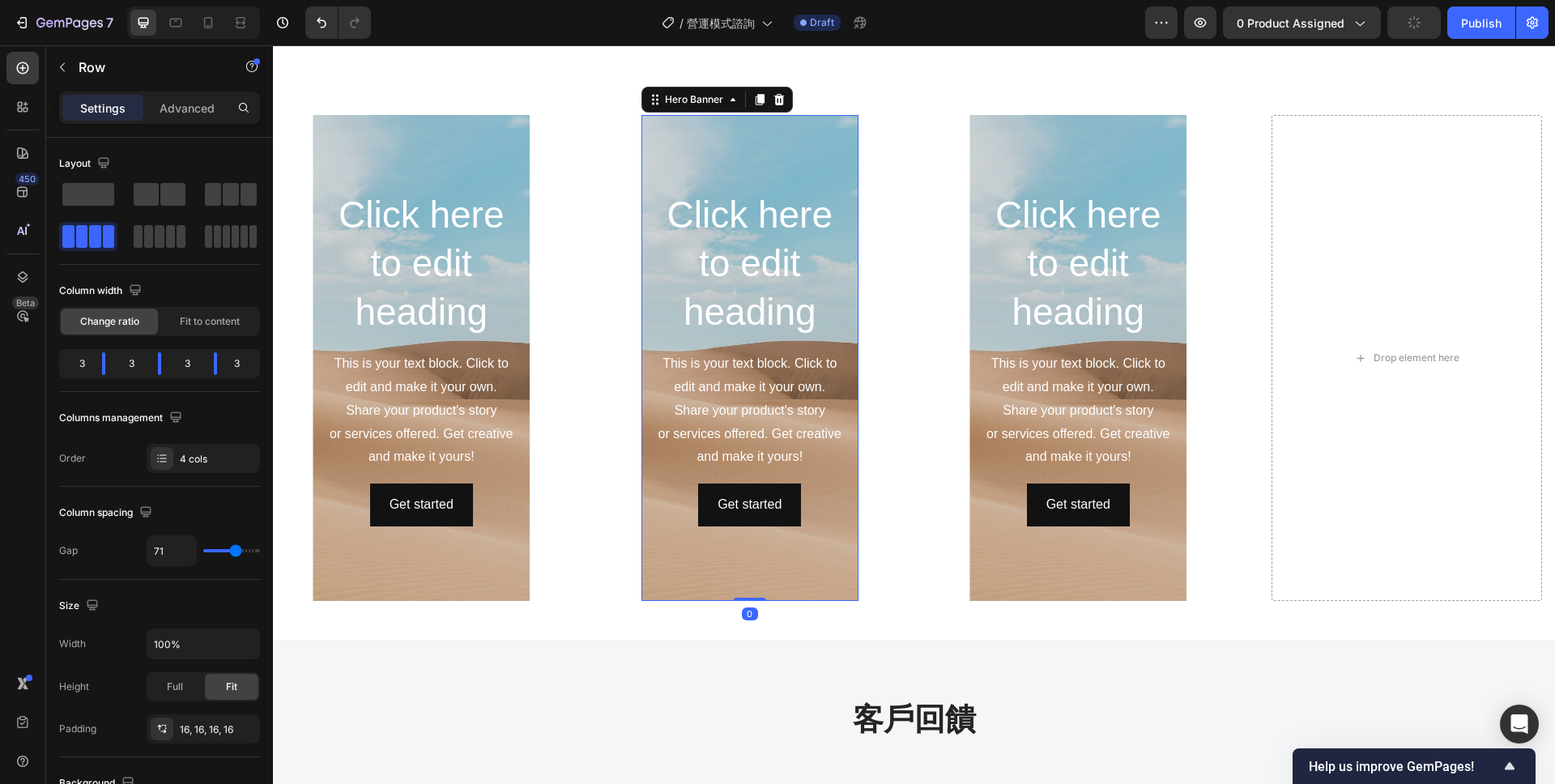
click at [699, 574] on div "Background Image" at bounding box center [749, 357] width 217 height 486
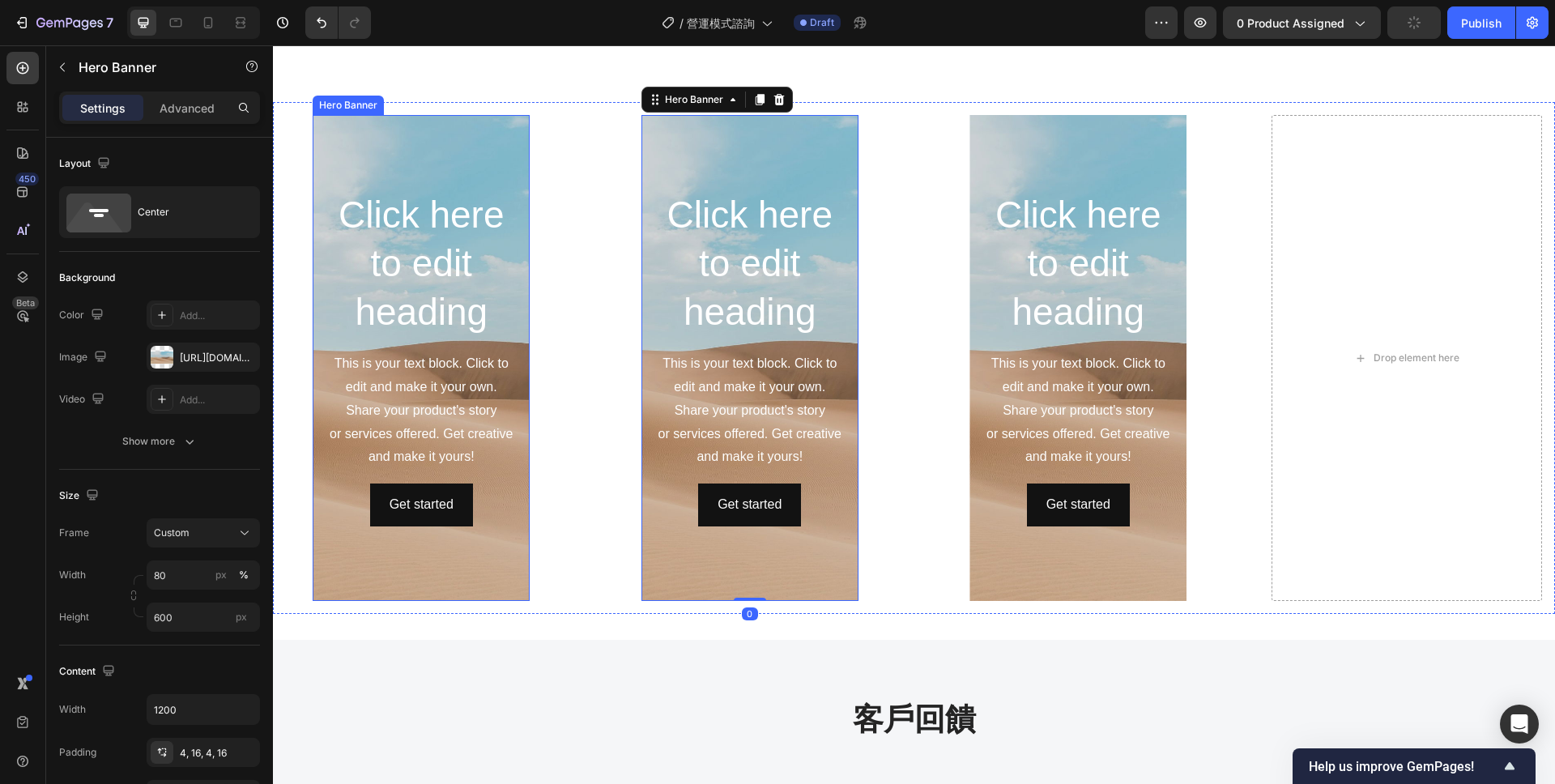
click at [445, 564] on div "Background Image" at bounding box center [420, 357] width 217 height 486
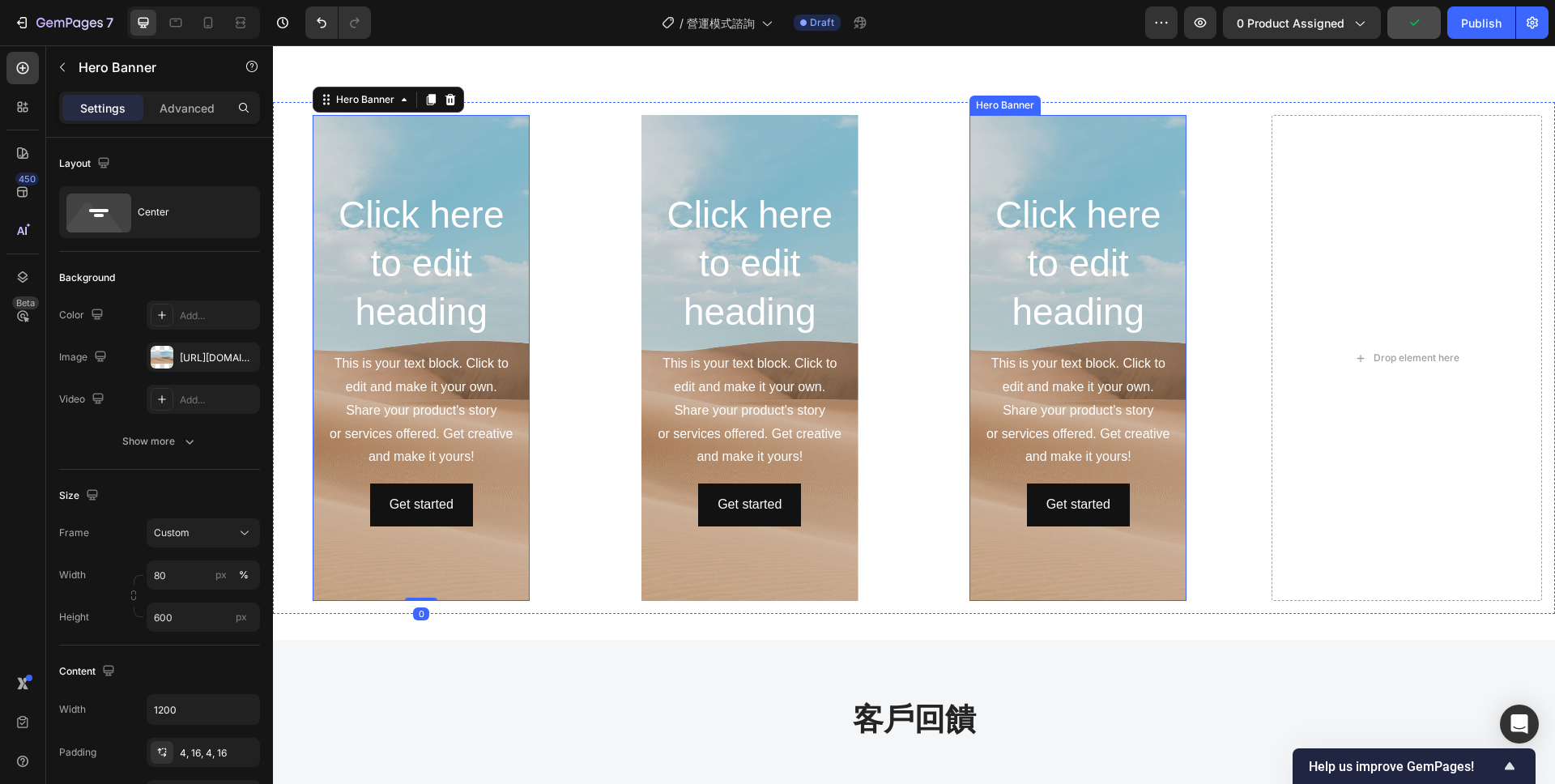
click at [998, 542] on div "Background Image" at bounding box center [1077, 357] width 217 height 486
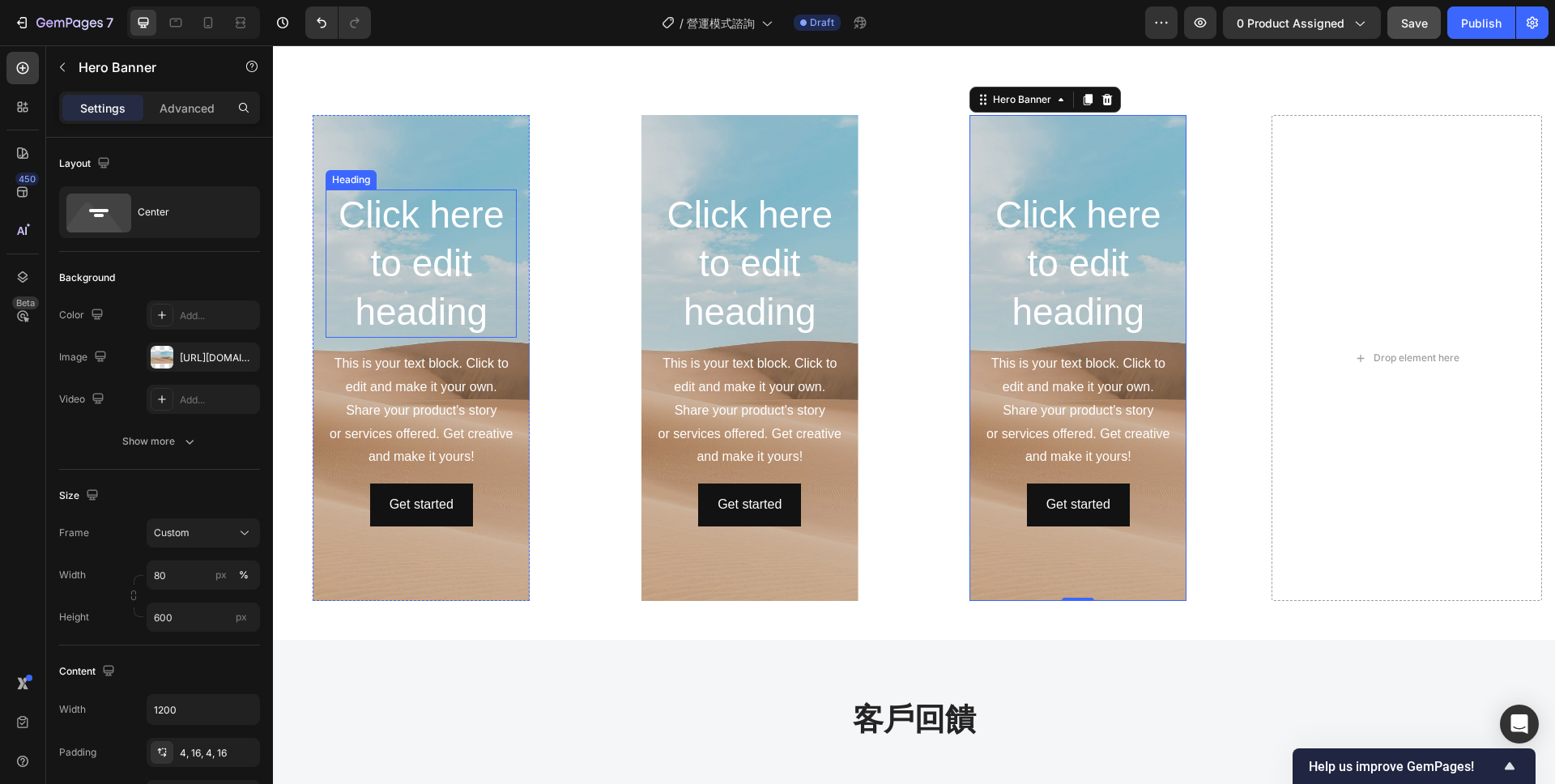
click at [513, 319] on h2 "Click here to edit heading" at bounding box center [420, 263] width 191 height 148
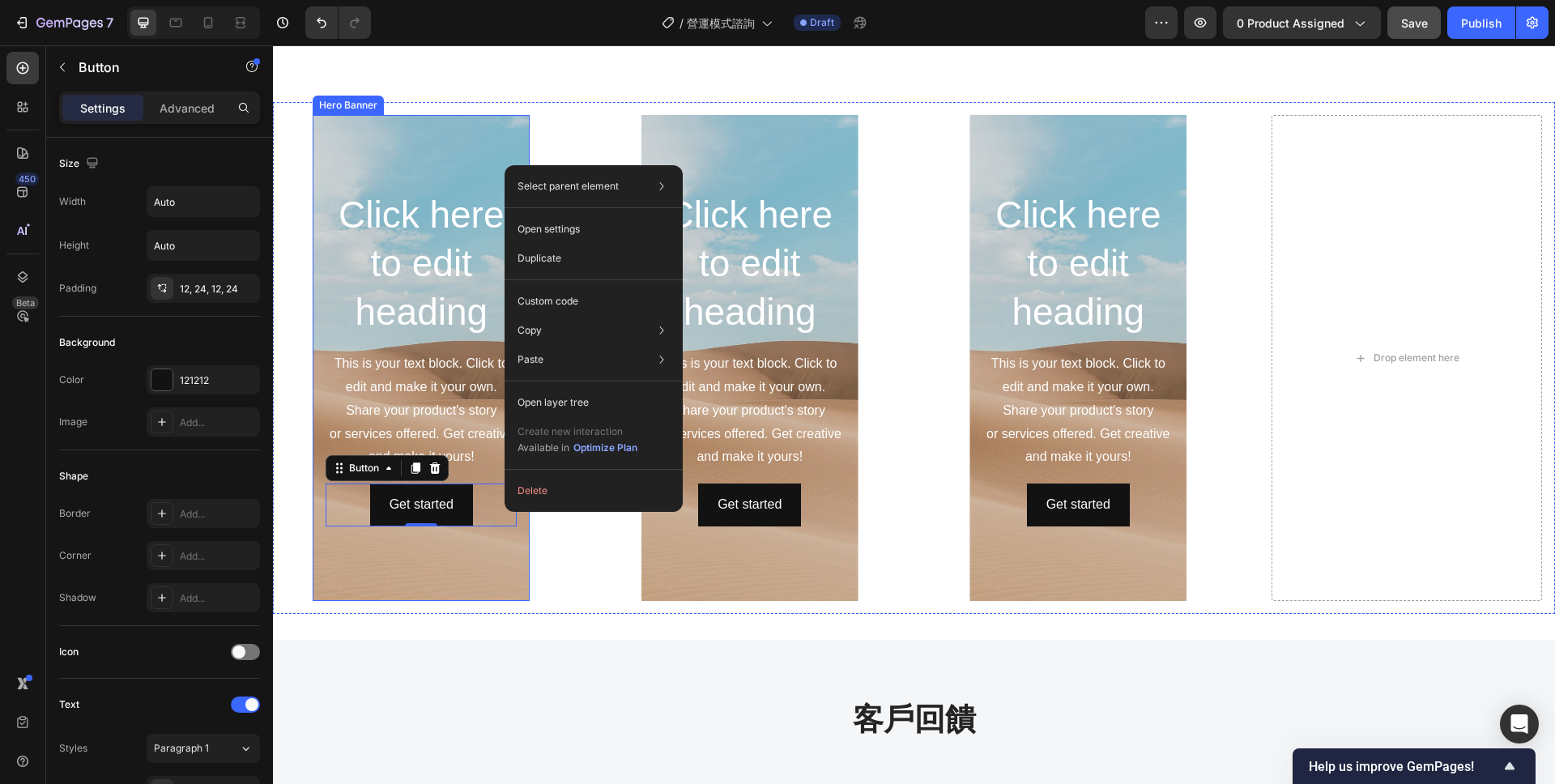
click at [510, 560] on div "Background Image" at bounding box center [420, 357] width 217 height 486
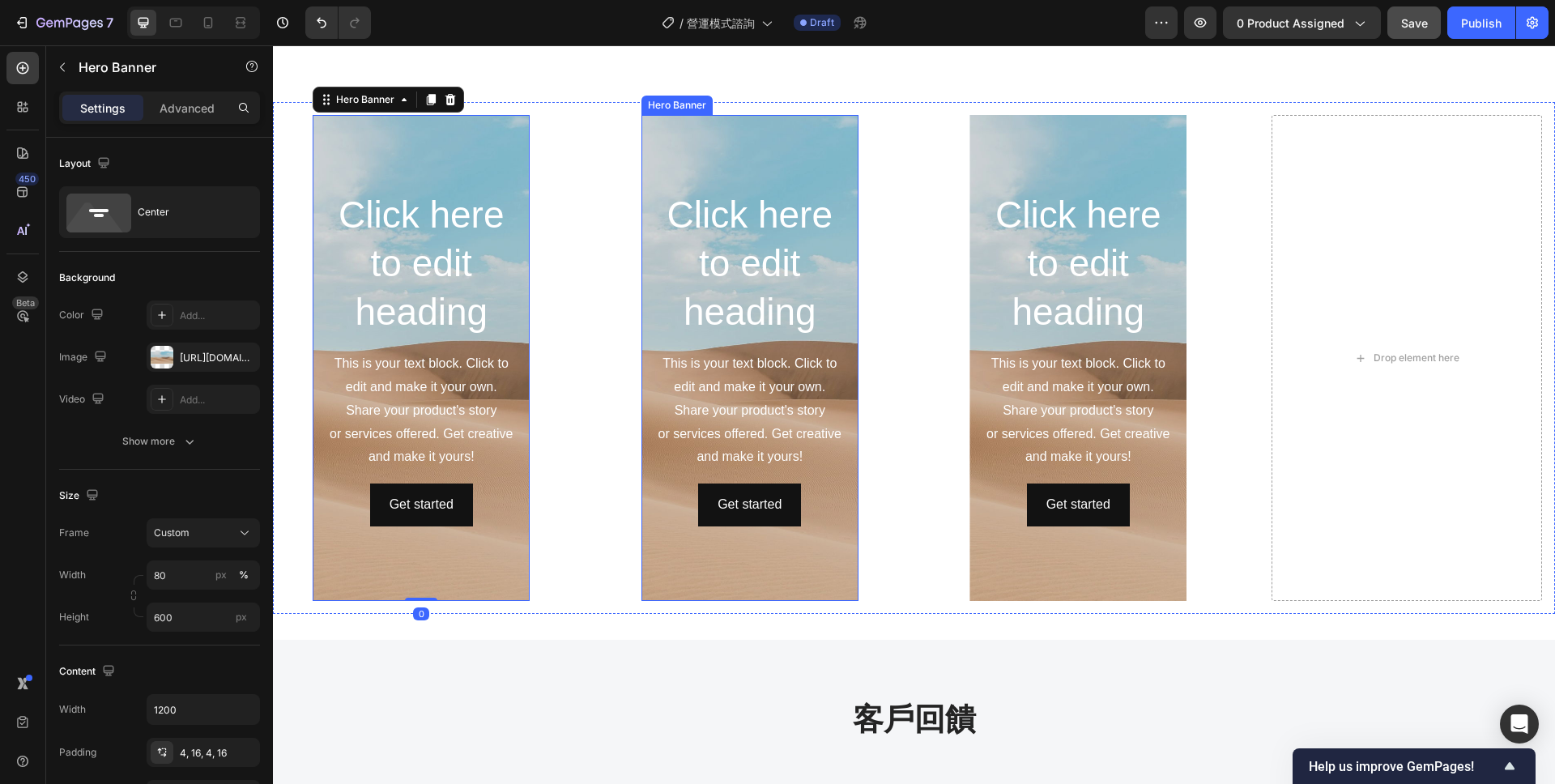
click at [684, 555] on div "Background Image" at bounding box center [749, 357] width 217 height 486
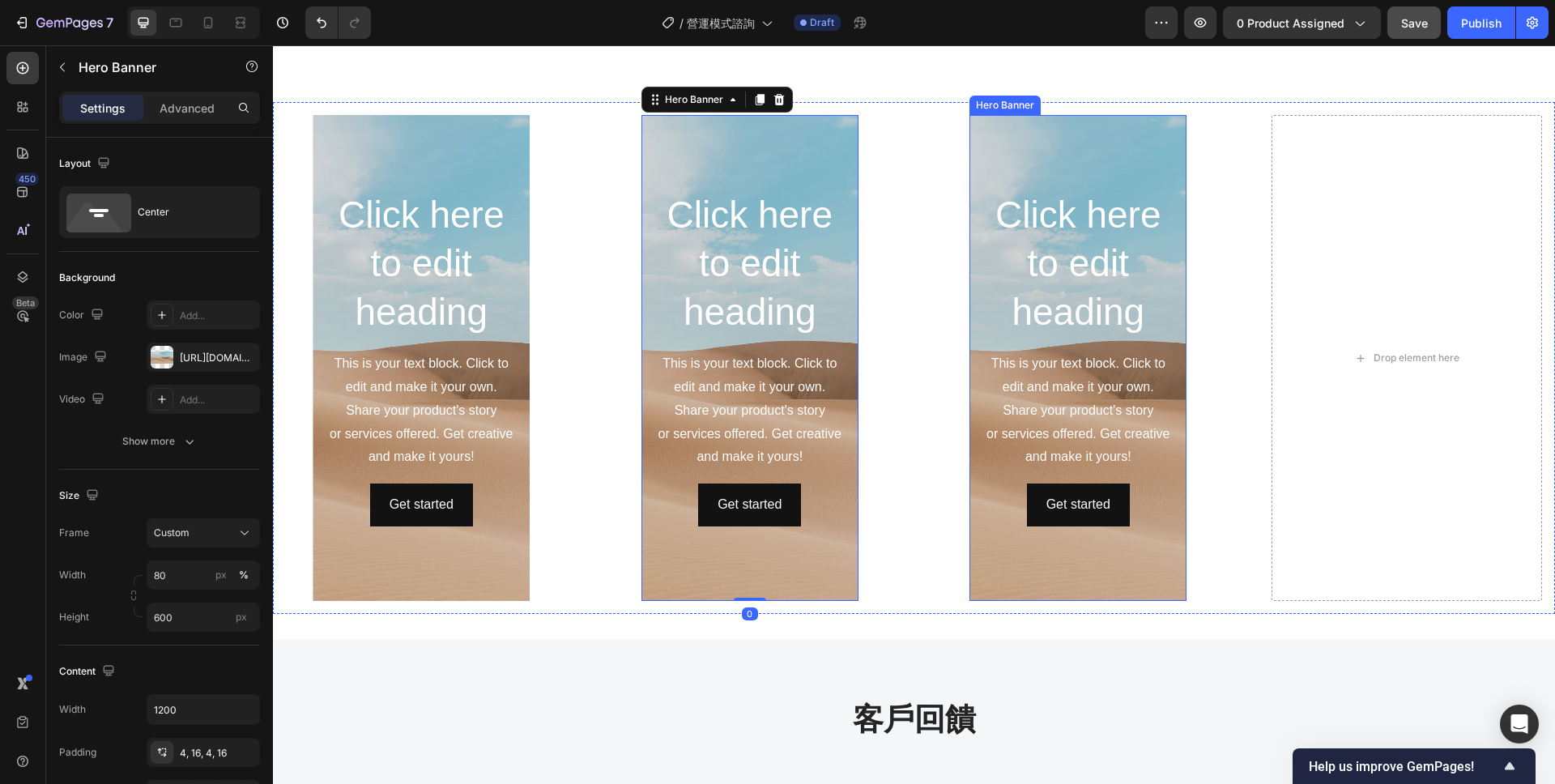
click at [1015, 555] on div "Background Image" at bounding box center [1077, 357] width 217 height 486
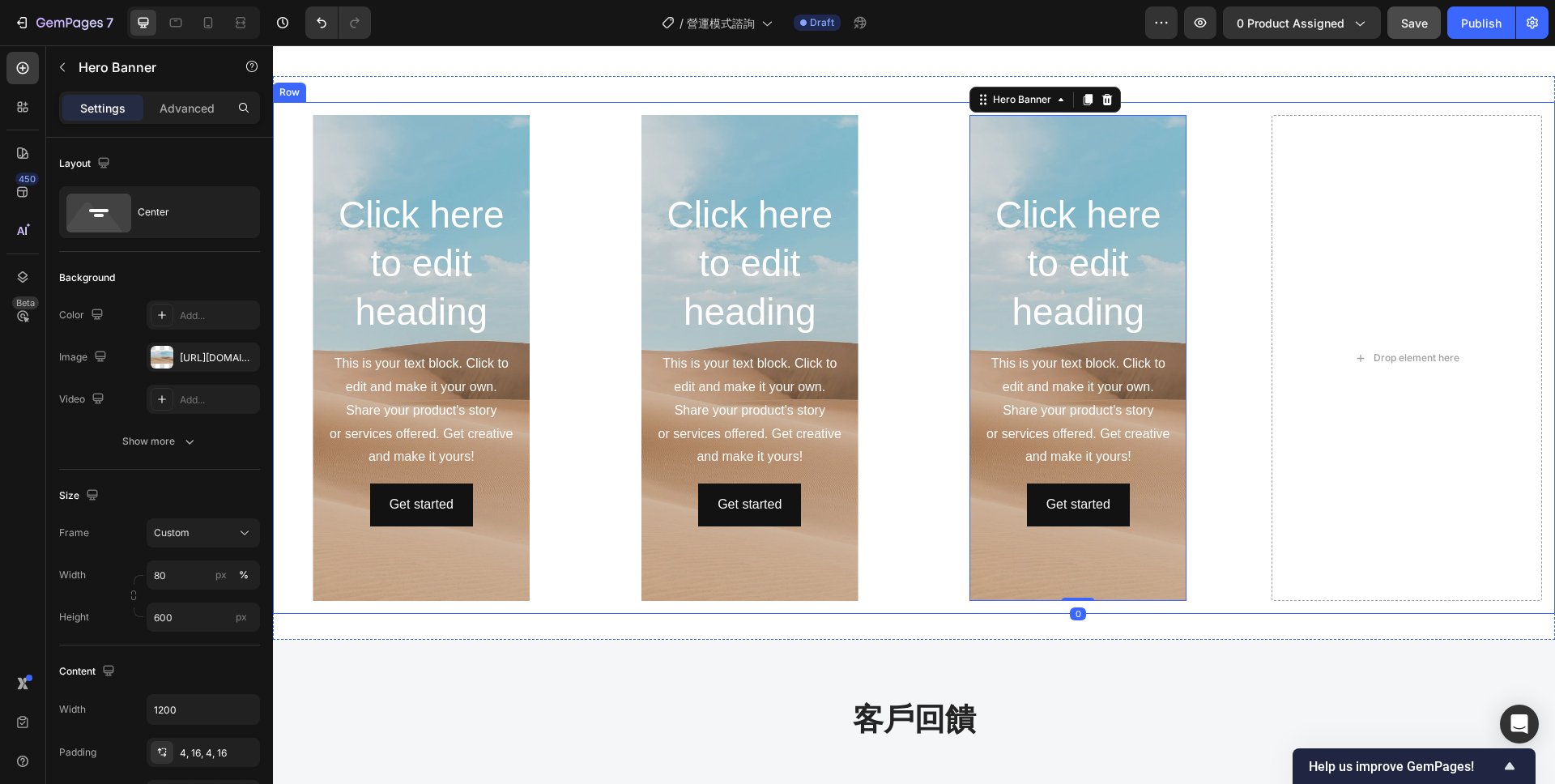
click at [581, 543] on div "Click here to edit heading Heading This is your text block. Click to edit and m…" at bounding box center [914, 357] width 1282 height 512
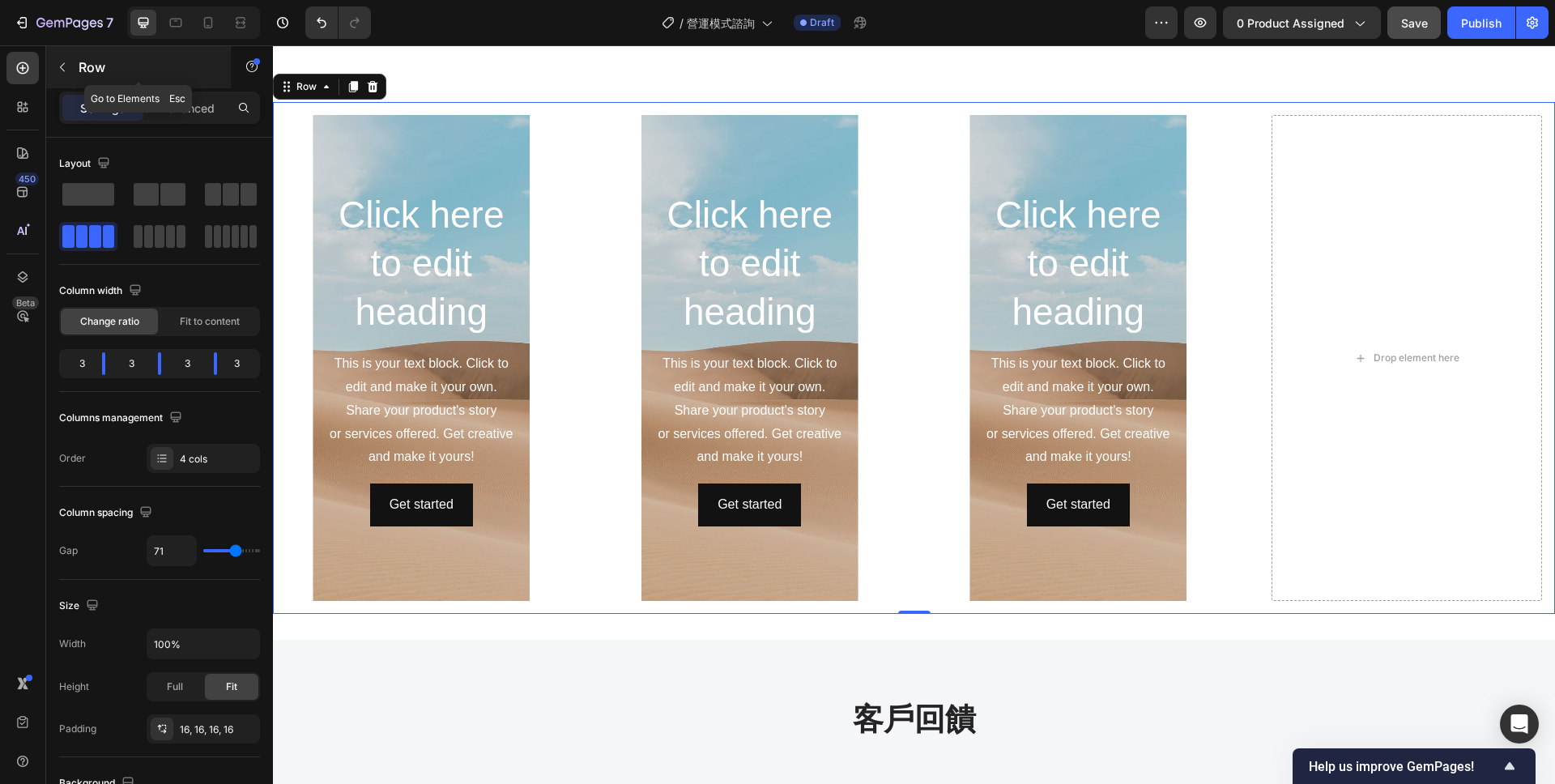
click at [69, 66] on button "button" at bounding box center [62, 67] width 26 height 26
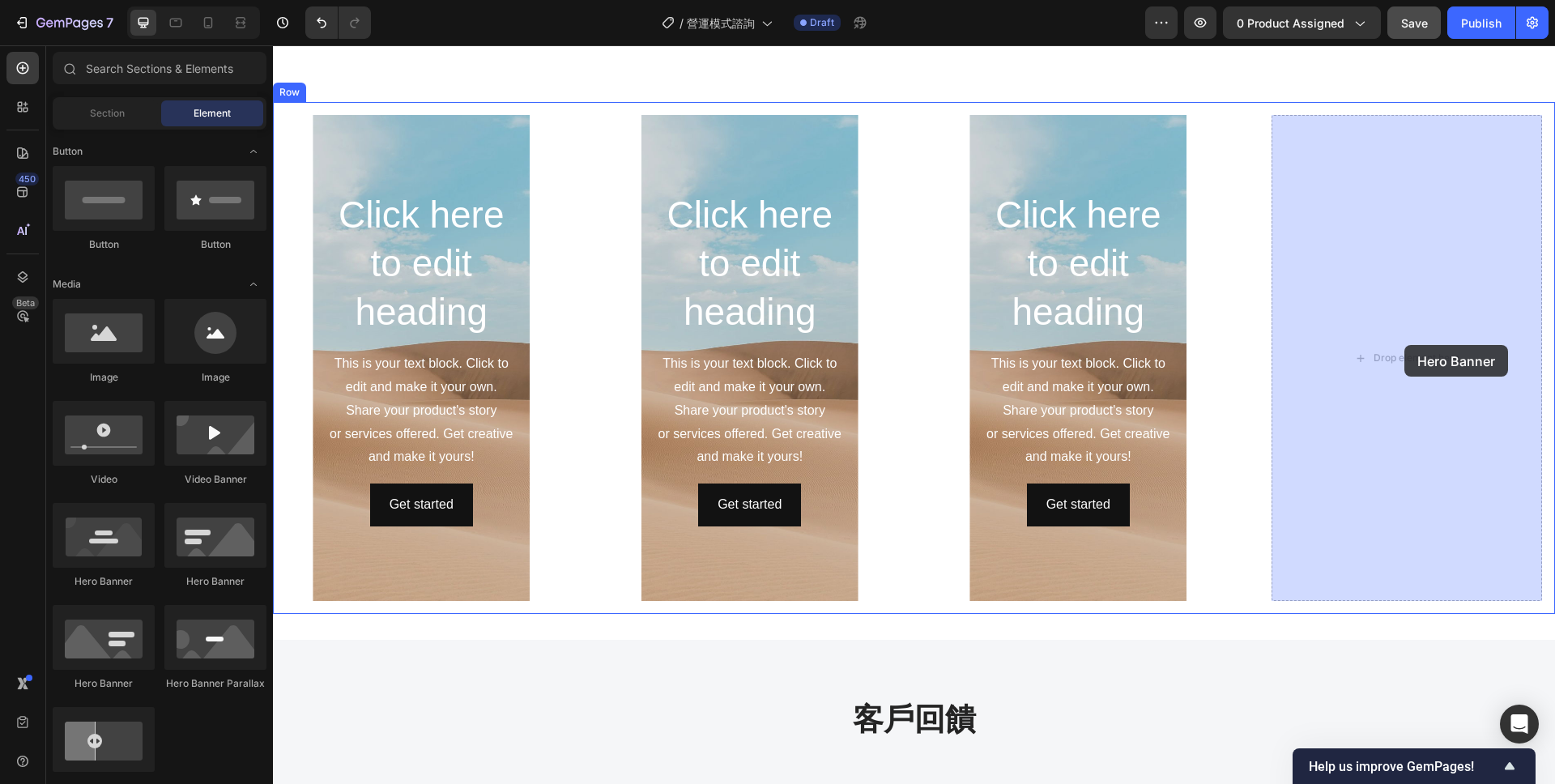
drag, startPoint x: 372, startPoint y: 603, endPoint x: 1408, endPoint y: 345, distance: 1067.6
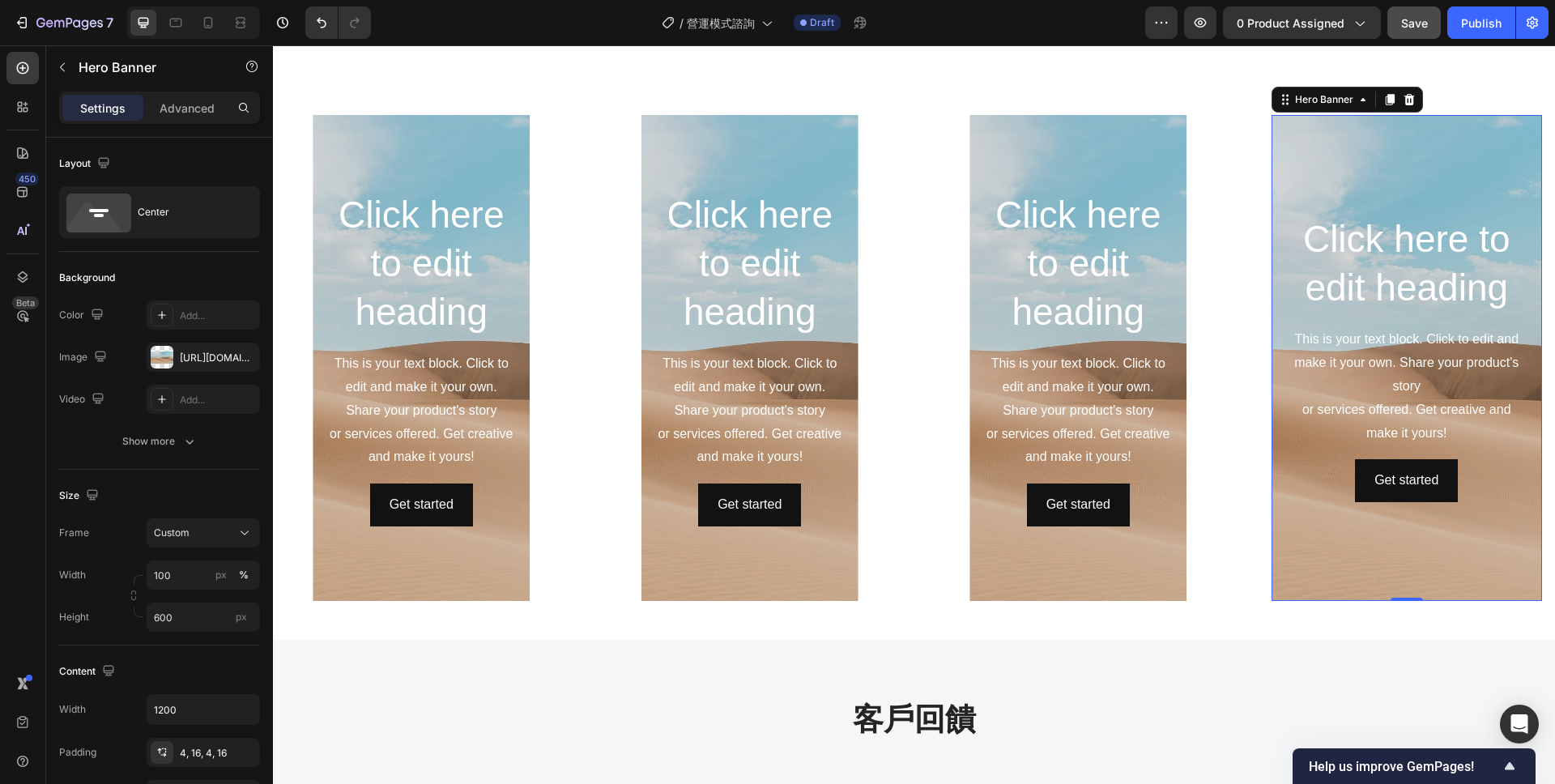
click at [1361, 569] on div "Background Image" at bounding box center [1407, 357] width 272 height 486
click at [190, 575] on input "100" at bounding box center [203, 575] width 114 height 30
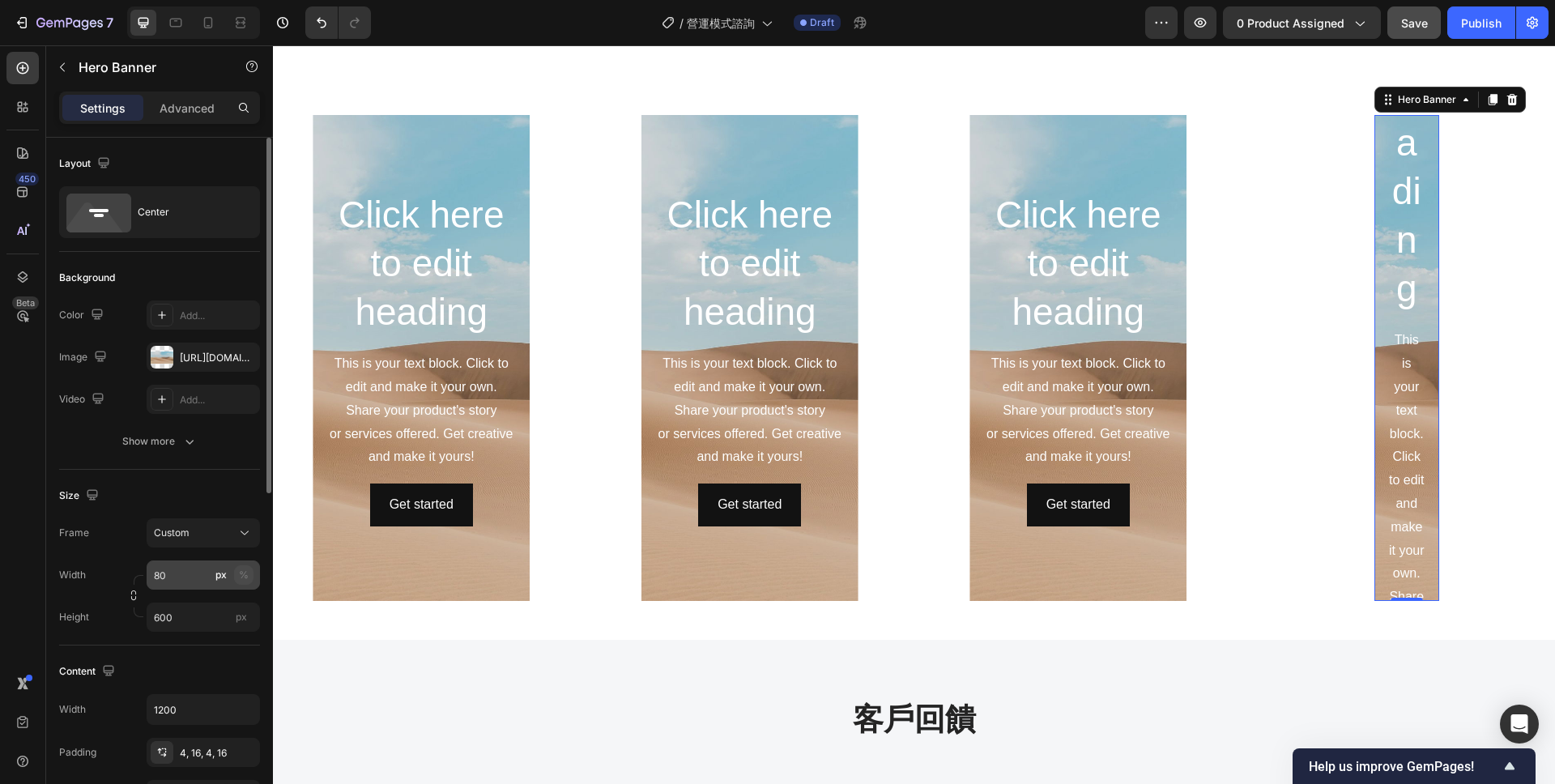
click at [240, 573] on div "%" at bounding box center [244, 575] width 10 height 15
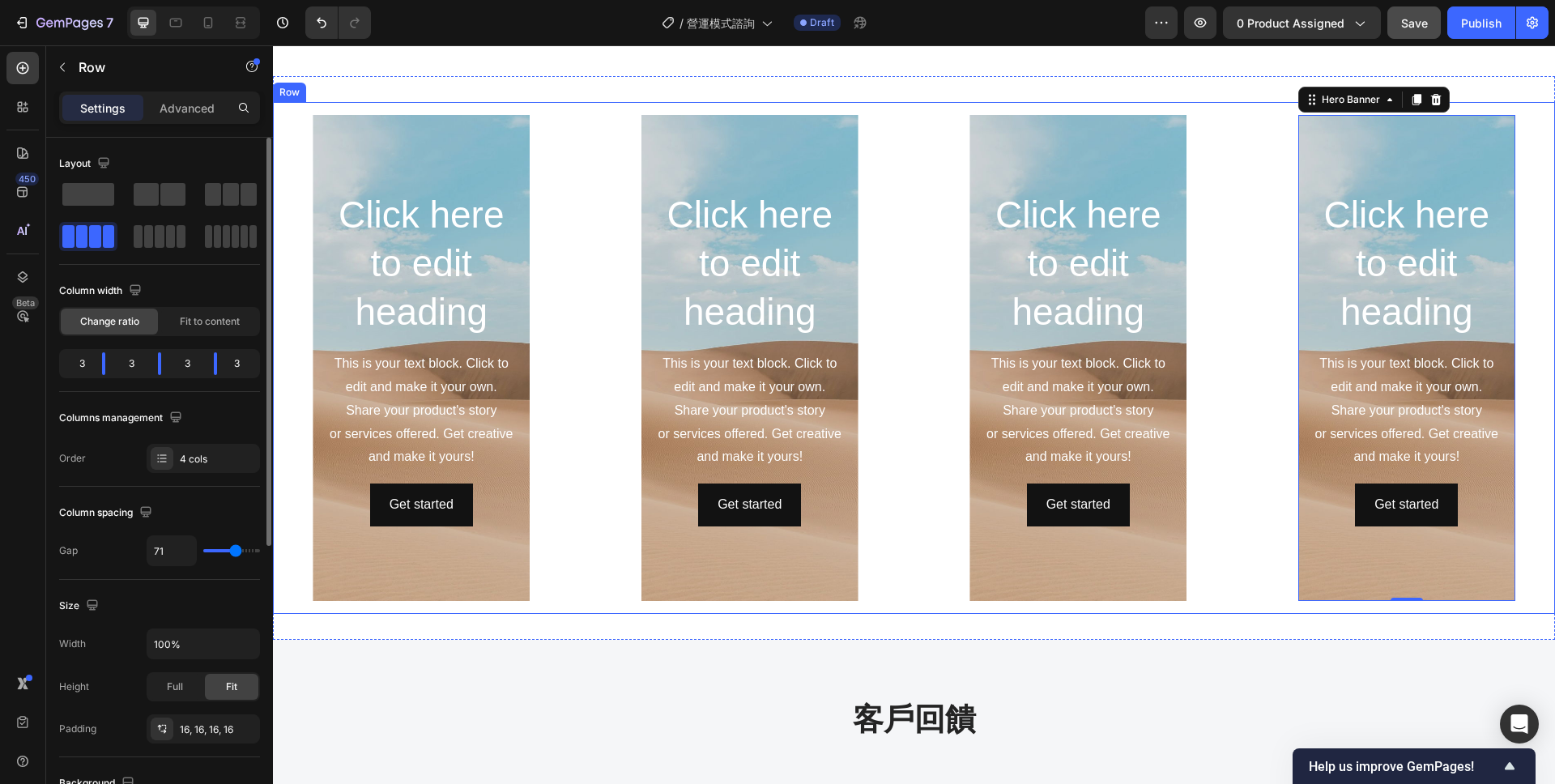
click at [1227, 465] on div "Click here to edit heading Heading This is your text block. Click to edit and m…" at bounding box center [914, 357] width 1282 height 512
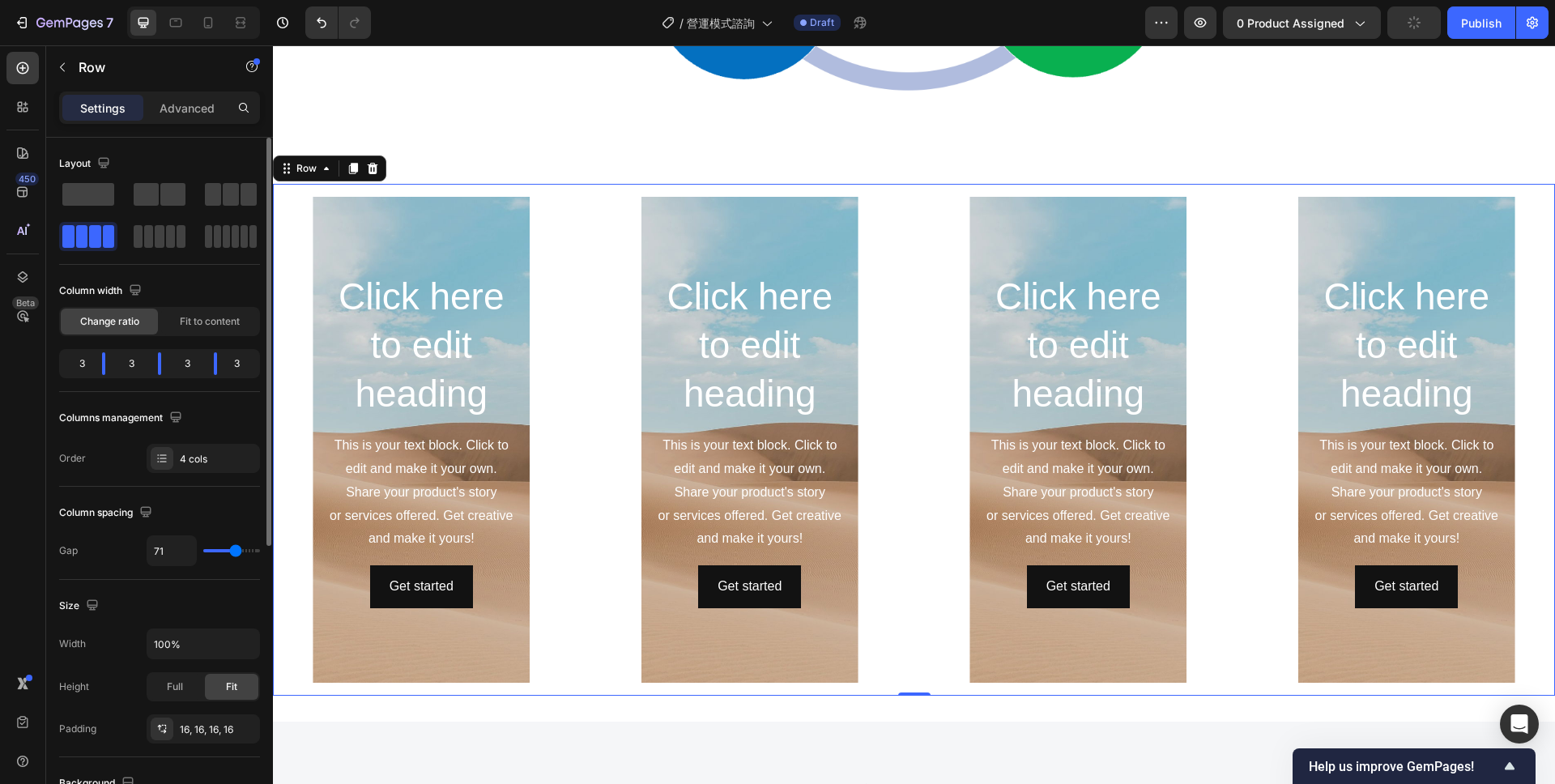
scroll to position [1866, 0]
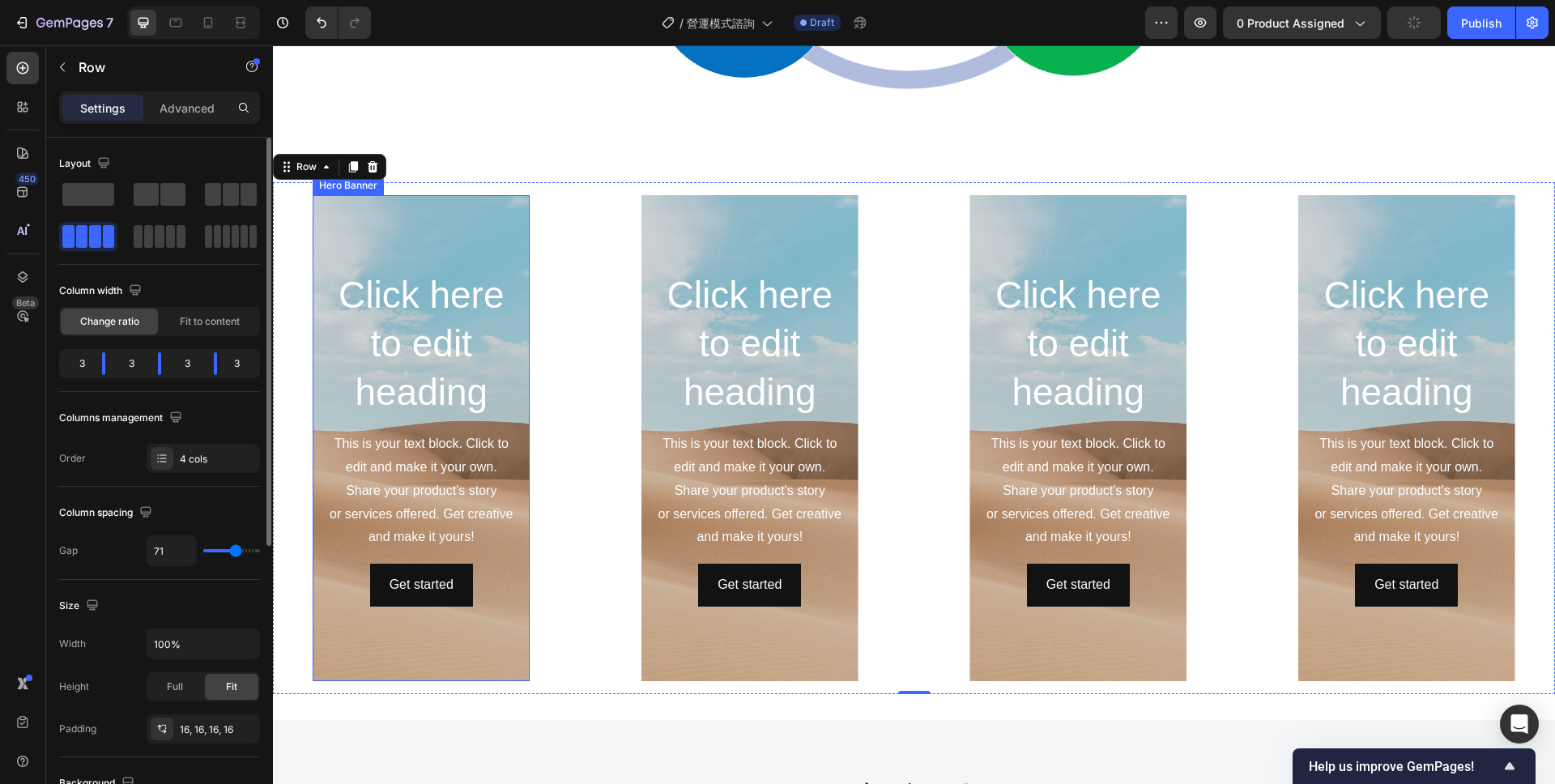
click at [508, 621] on div "Background Image" at bounding box center [420, 438] width 217 height 486
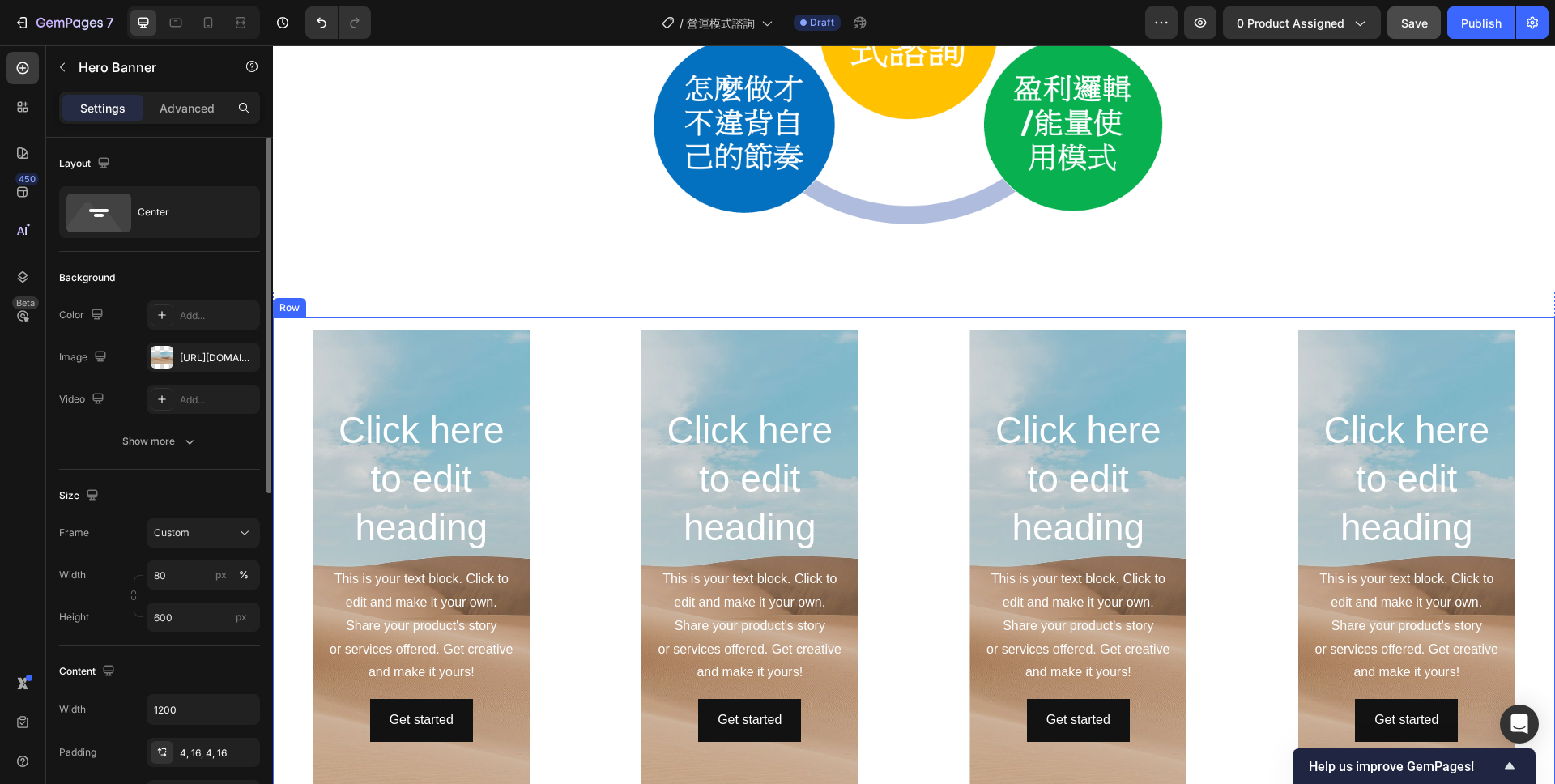
scroll to position [1719, 0]
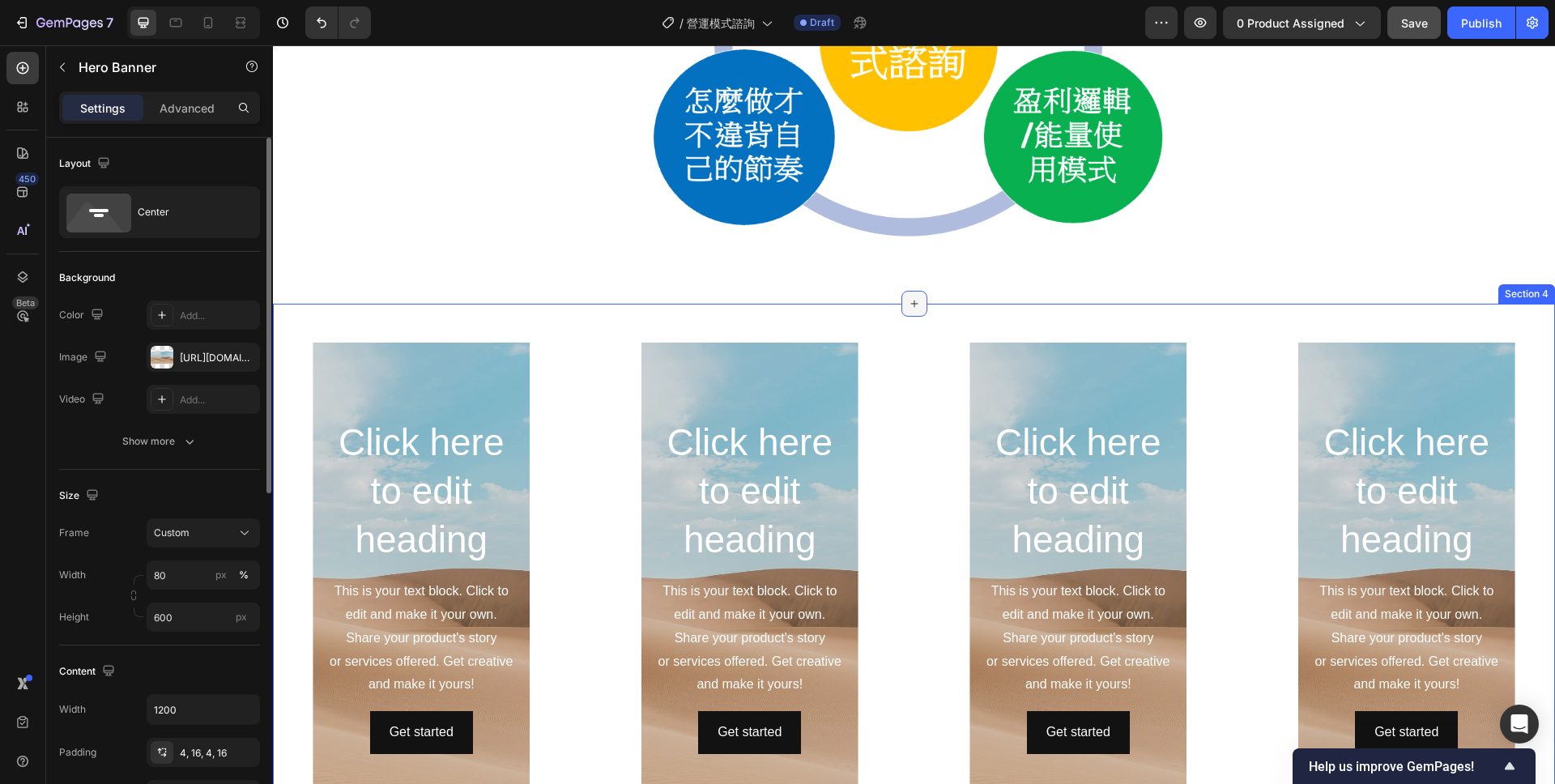
click at [914, 300] on icon at bounding box center [914, 304] width 7 height 7
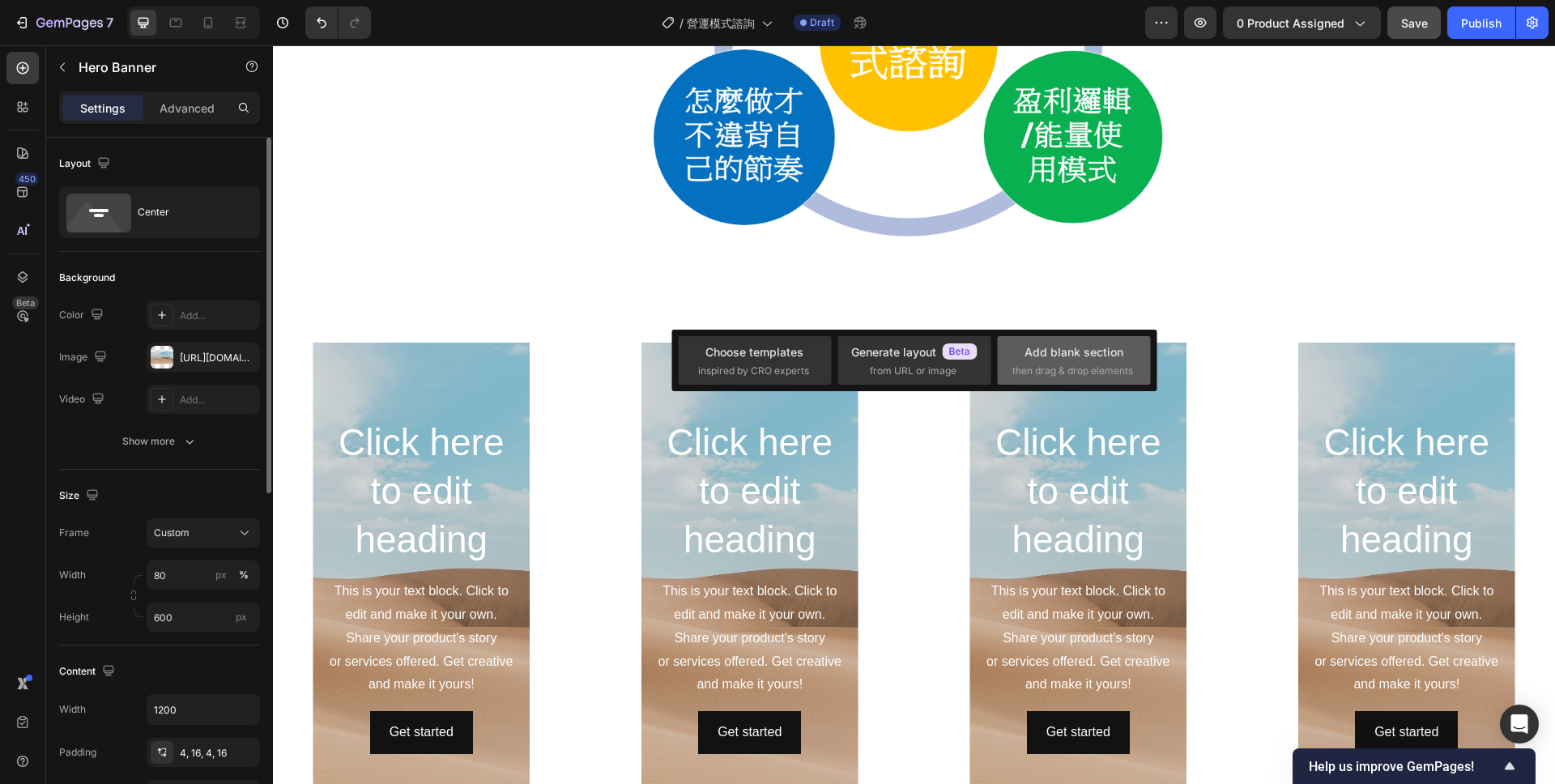
click at [1056, 347] on div "Add blank section" at bounding box center [1074, 352] width 99 height 17
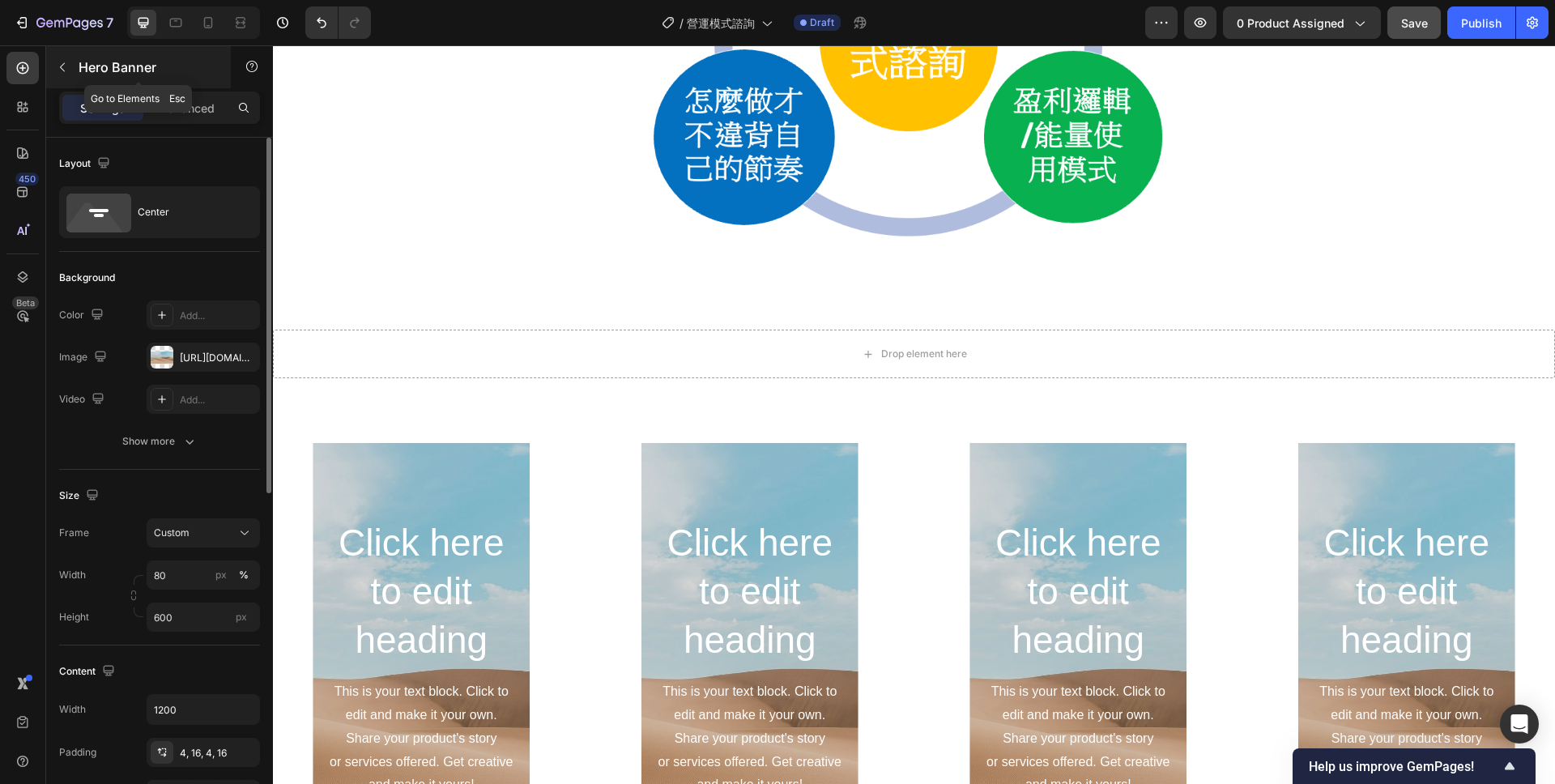
click at [67, 73] on icon "button" at bounding box center [62, 67] width 13 height 13
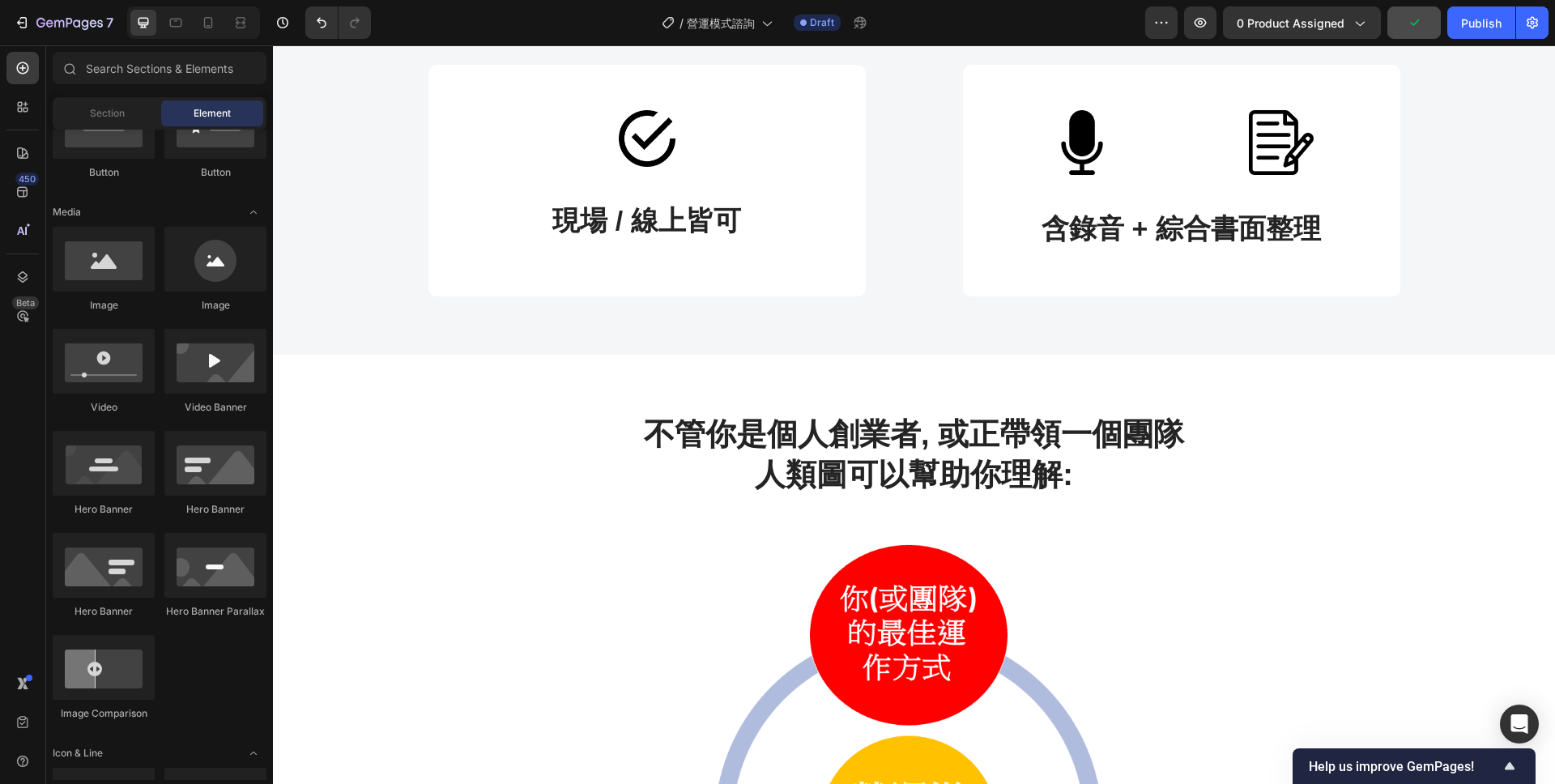
scroll to position [718, 0]
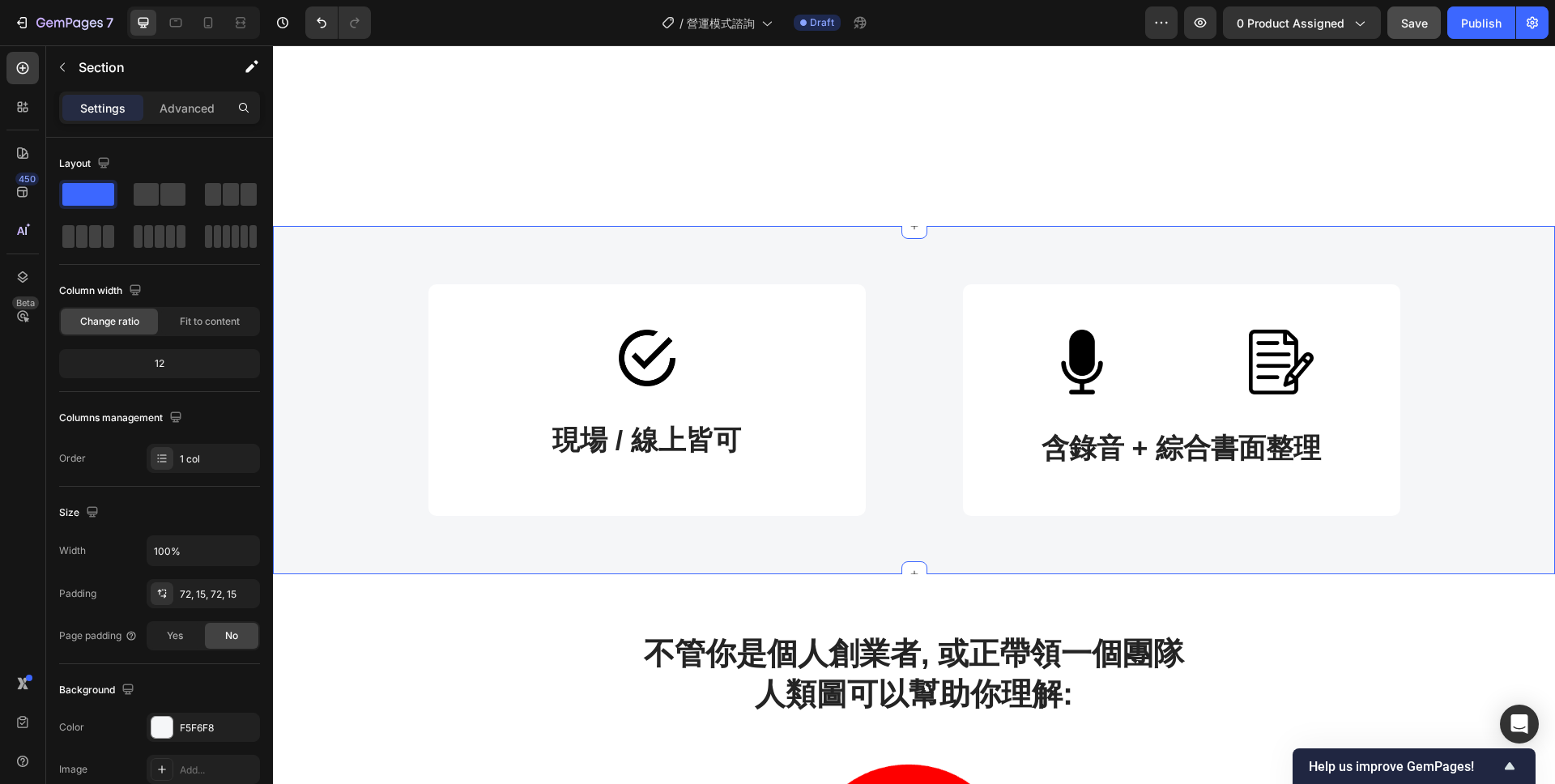
click at [321, 398] on div "Image 現場 / 線上皆可 Text block Row Image Image Row 含錄音 + 綜合書面整理 Text block Row Row" at bounding box center [915, 400] width 1258 height 232
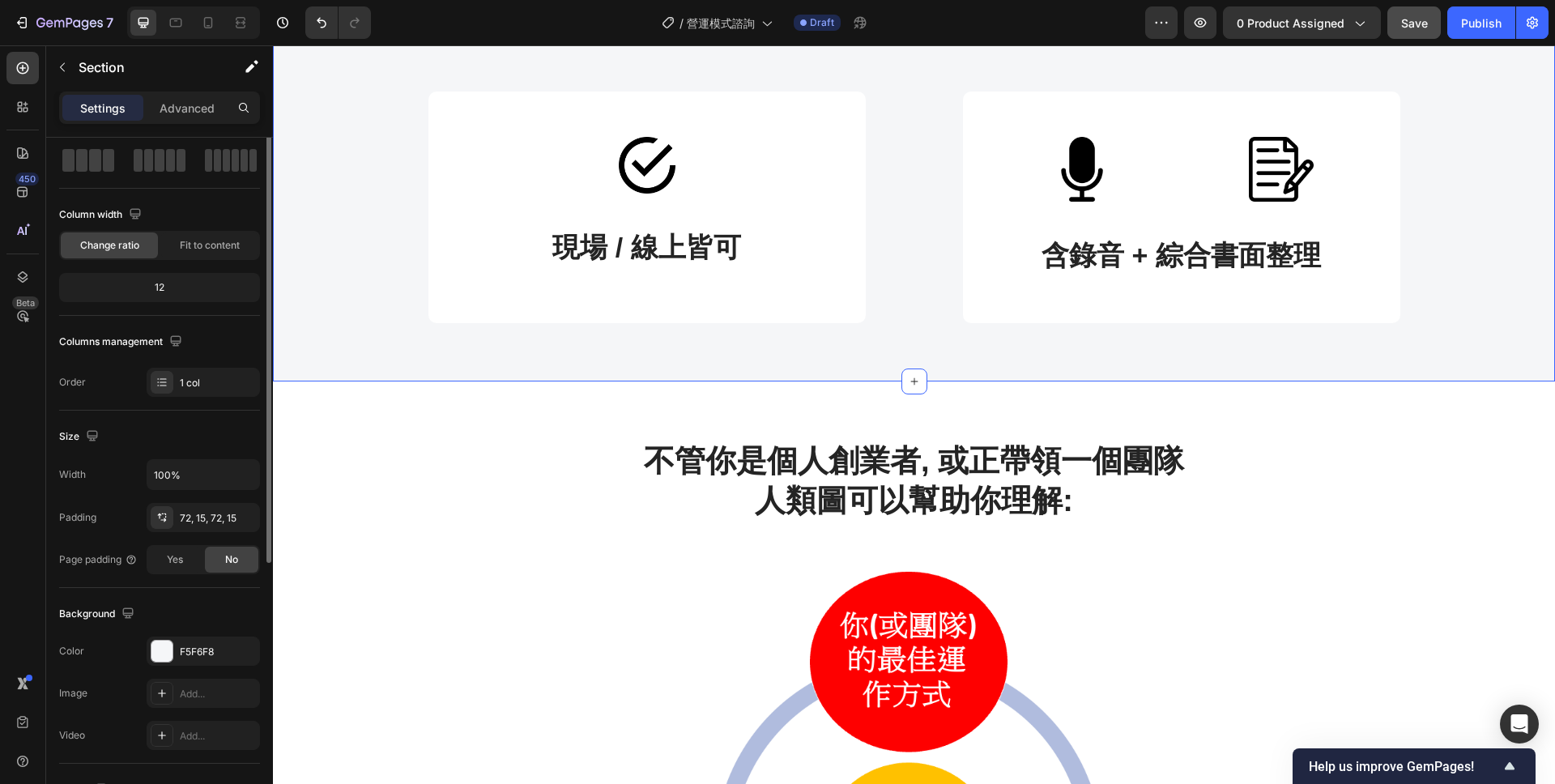
scroll to position [84, 0]
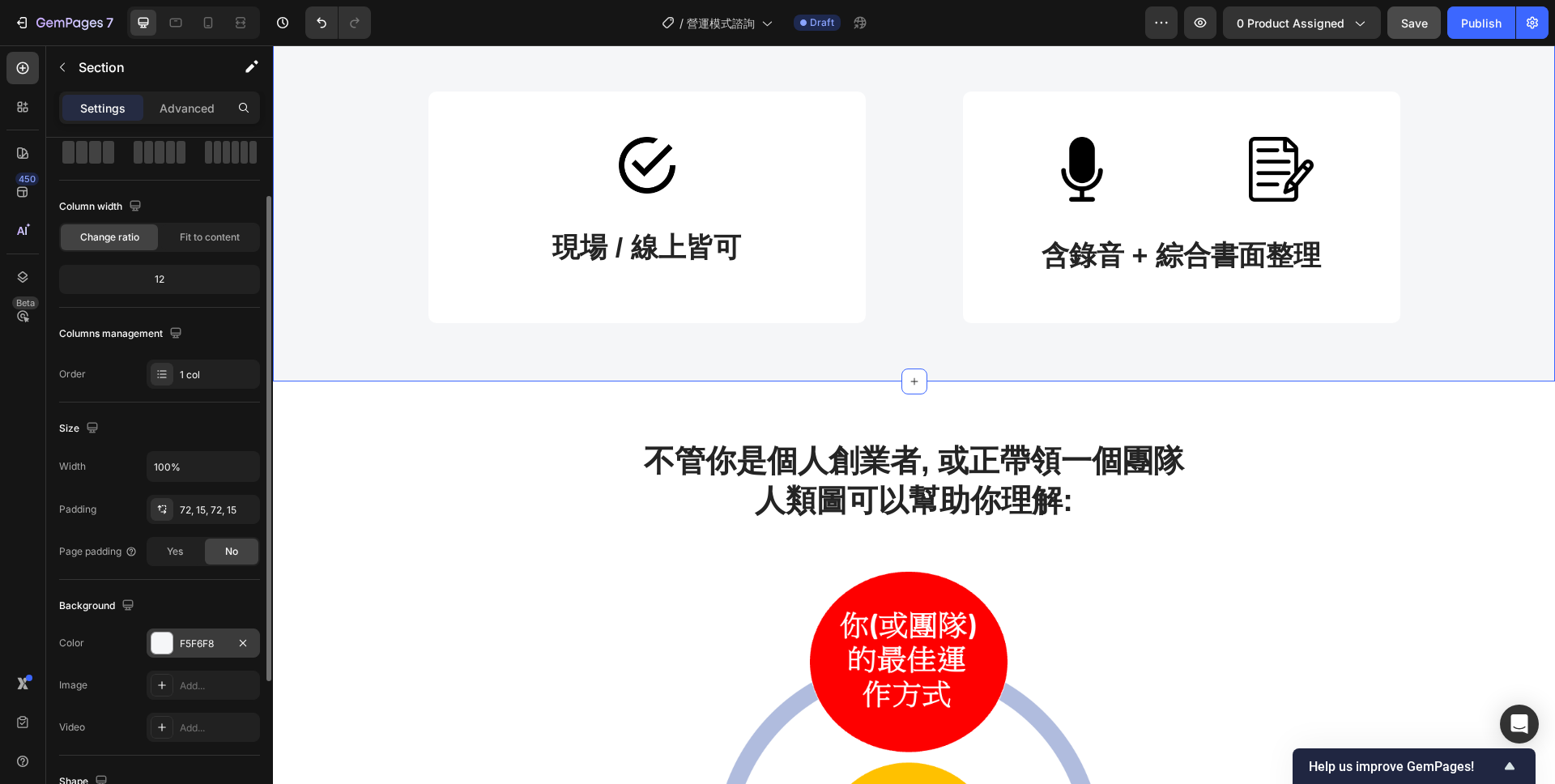
click at [195, 645] on div "F5F6F8" at bounding box center [203, 644] width 47 height 15
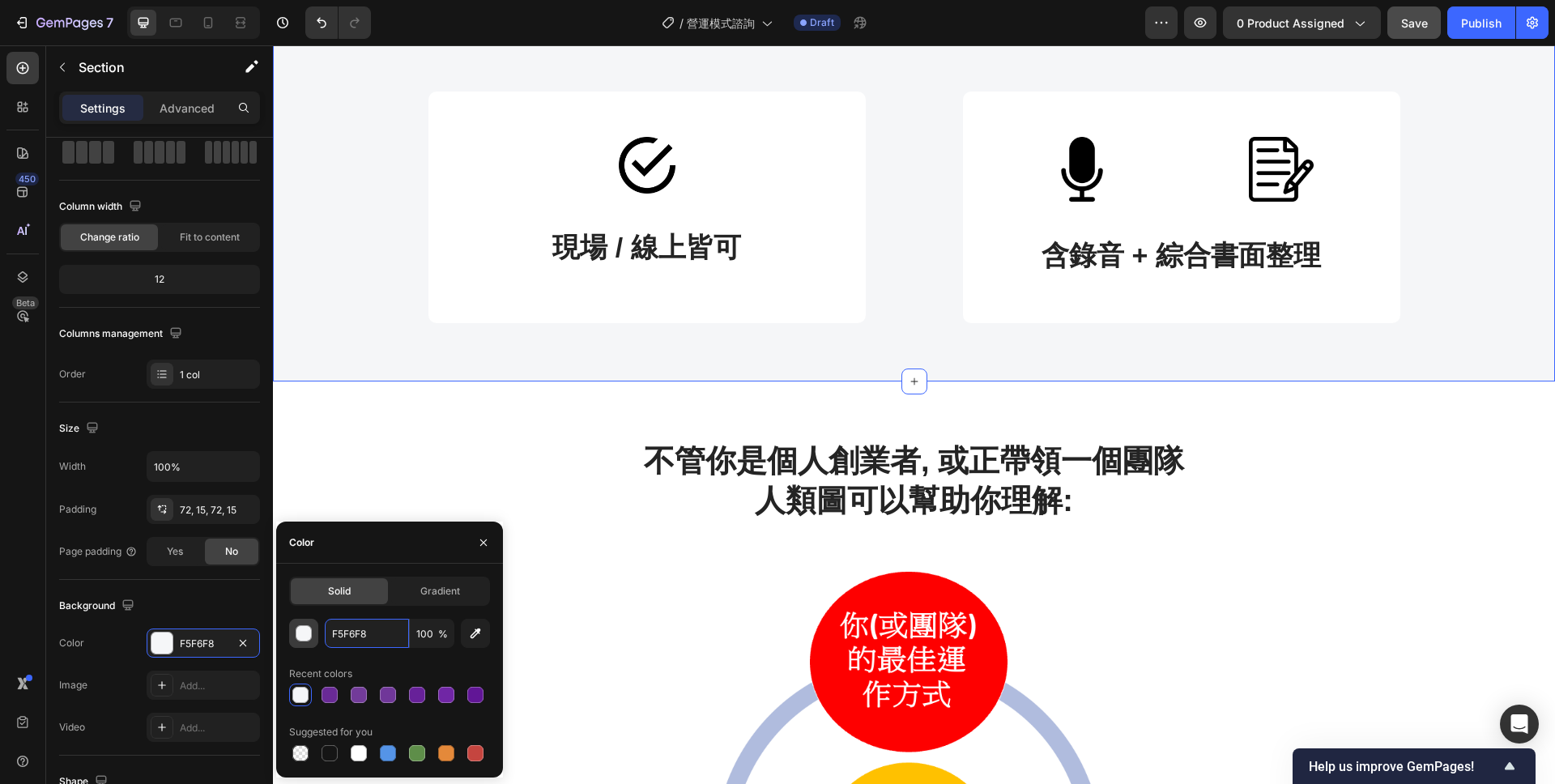
drag, startPoint x: 383, startPoint y: 633, endPoint x: 315, endPoint y: 633, distance: 68.0
click at [315, 633] on div "F5F6F8 100 %" at bounding box center [389, 633] width 200 height 30
click at [384, 633] on input "F5F6F8" at bounding box center [367, 633] width 84 height 30
drag, startPoint x: 384, startPoint y: 633, endPoint x: 327, endPoint y: 630, distance: 57.1
click at [327, 630] on input "F5F6F8" at bounding box center [367, 633] width 84 height 30
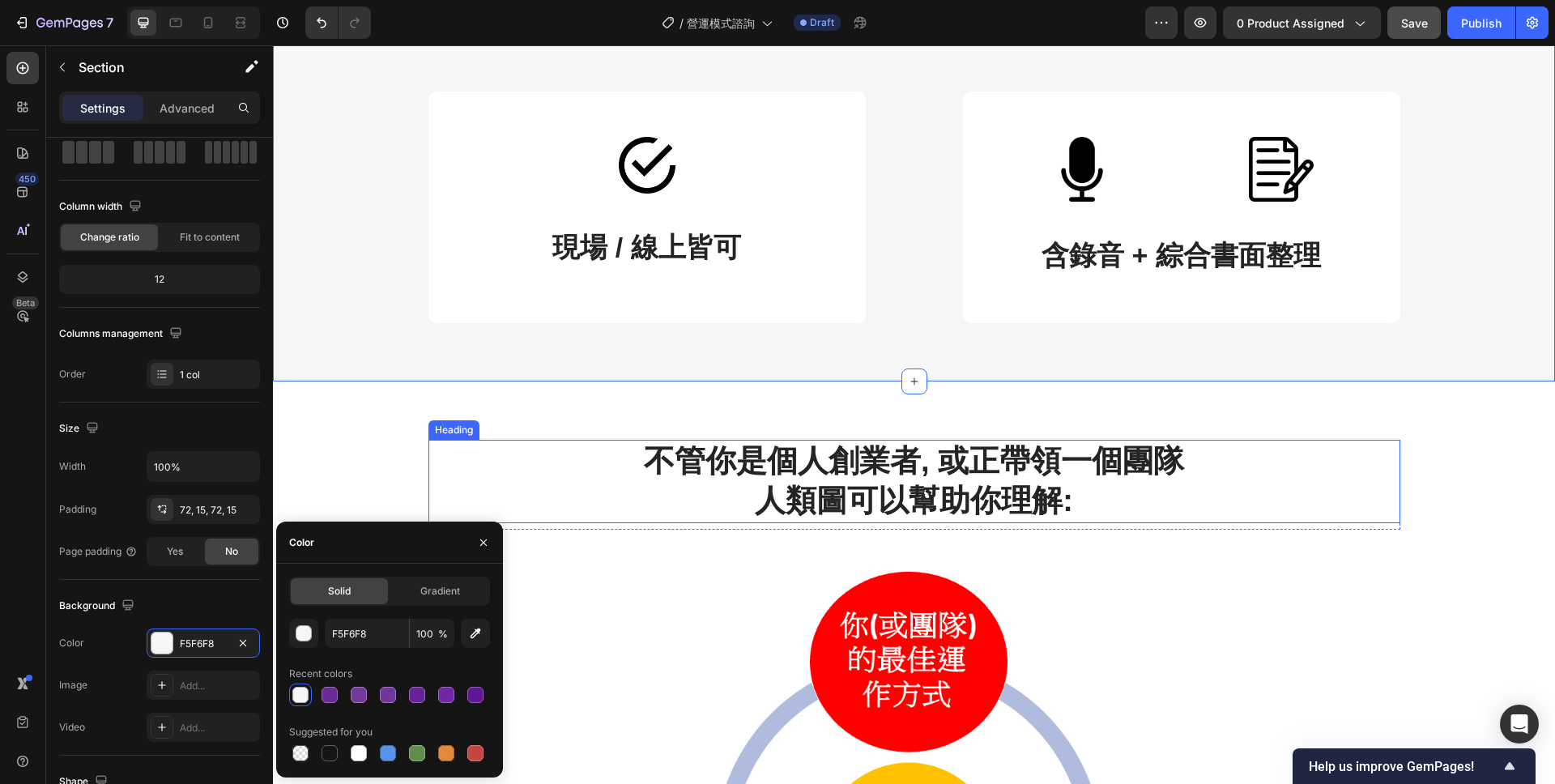
click at [562, 487] on h2 "不管你是個人創業者, 或正帶領一個團隊 人類圖可以幫助你理解:" at bounding box center [915, 481] width 972 height 83
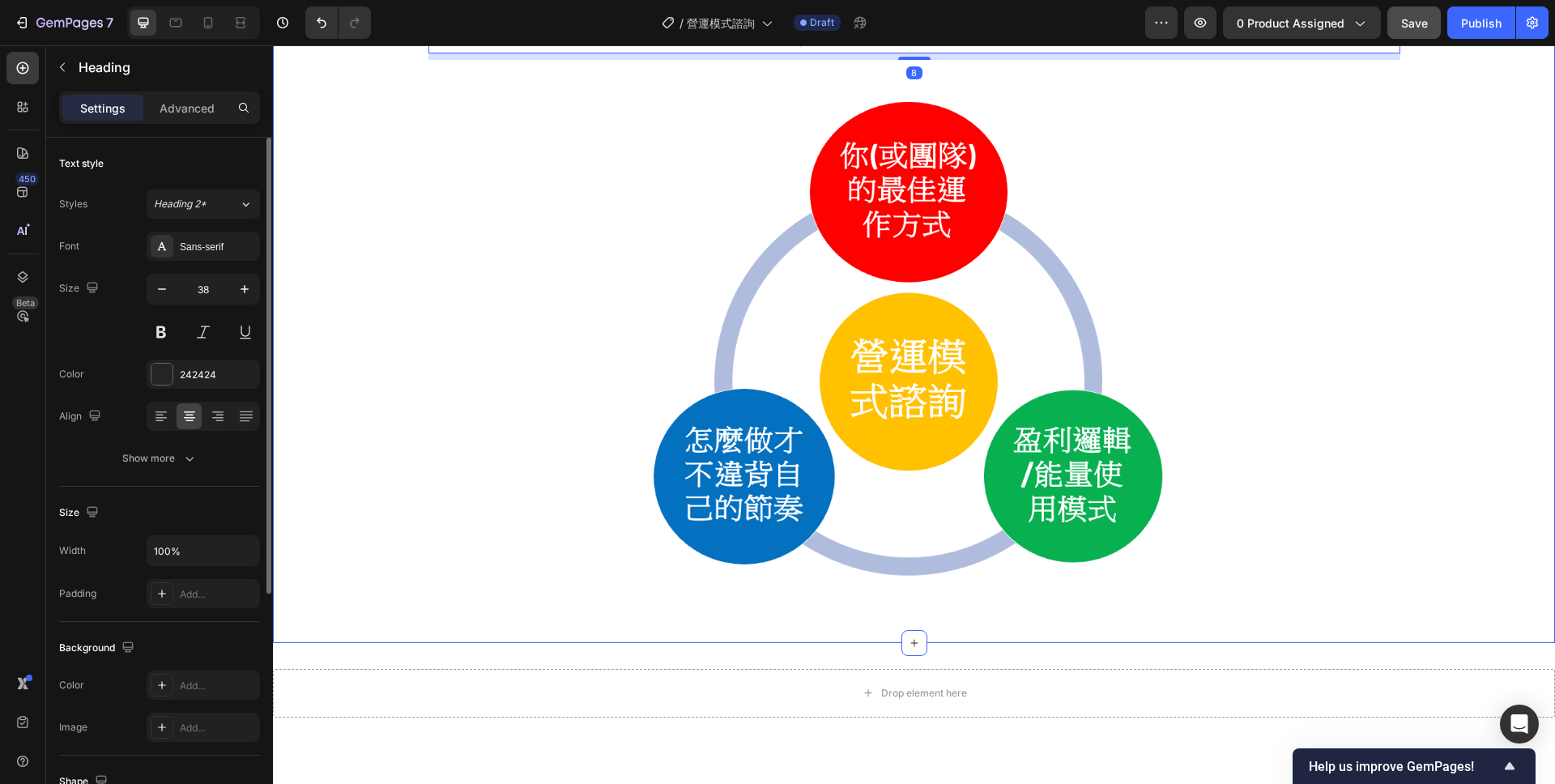
scroll to position [1359, 0]
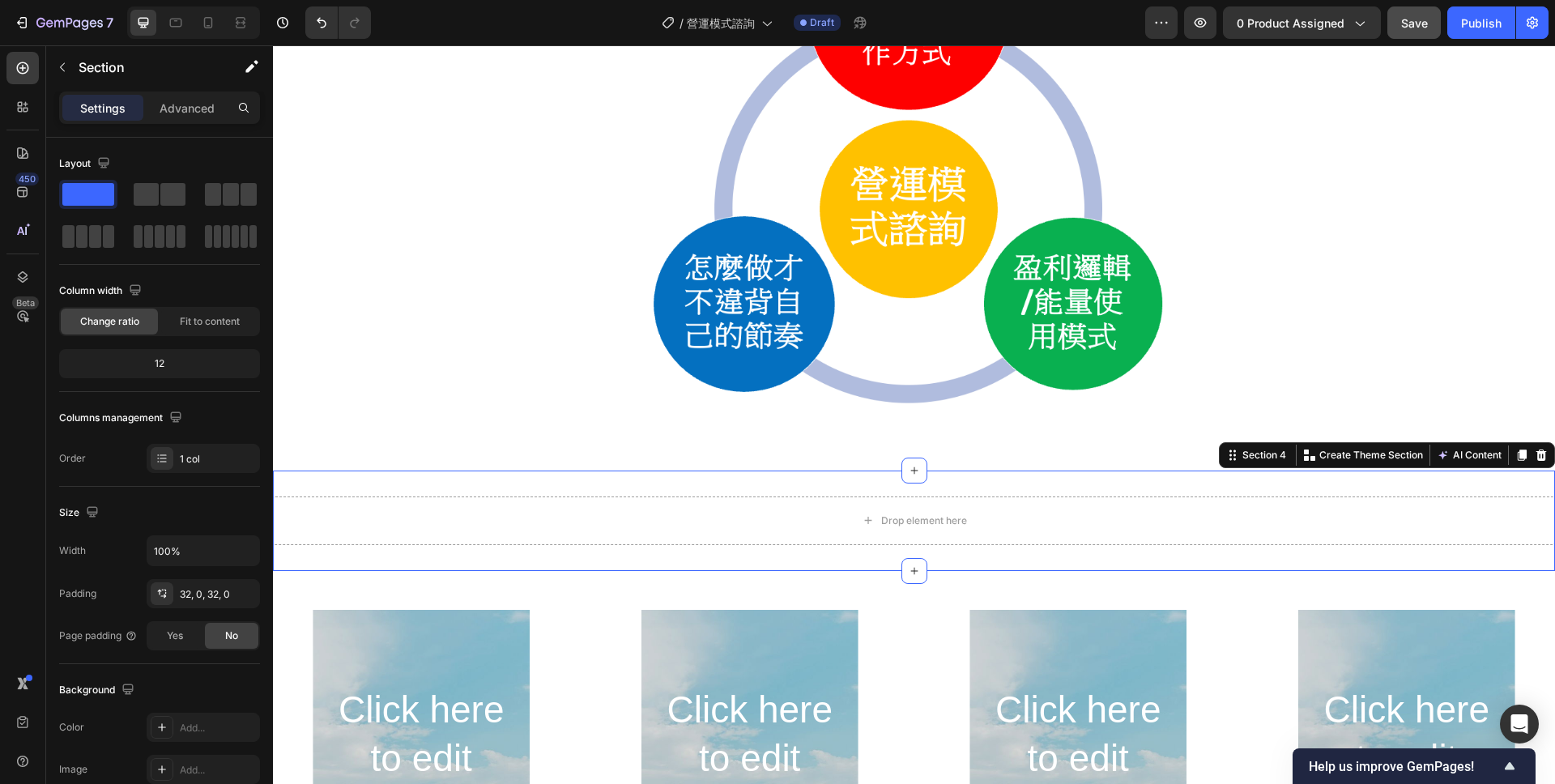
click at [575, 481] on div "Drop element here Section 4 You can create reusable sections Create Theme Secti…" at bounding box center [914, 520] width 1282 height 101
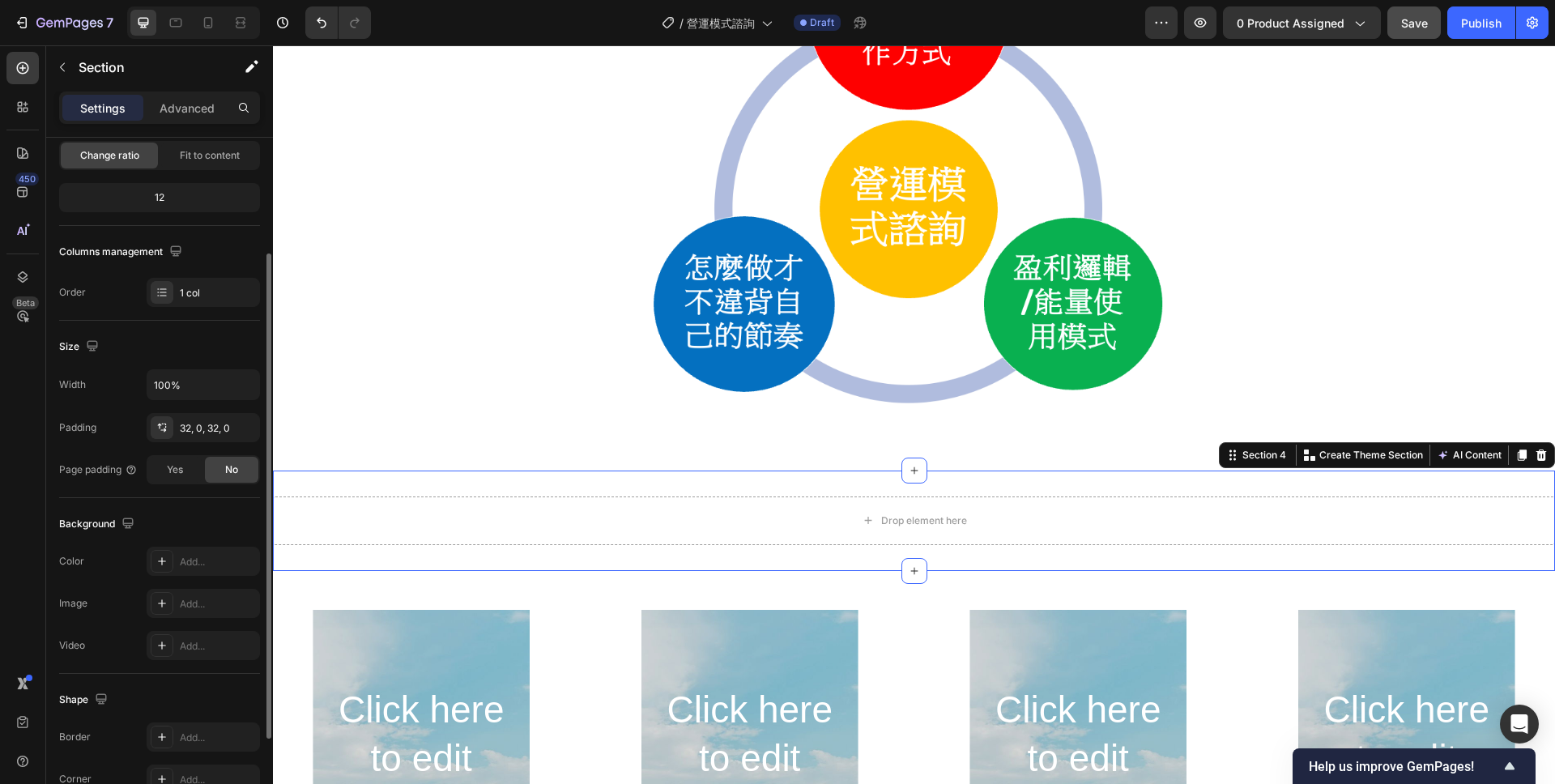
scroll to position [129, 0]
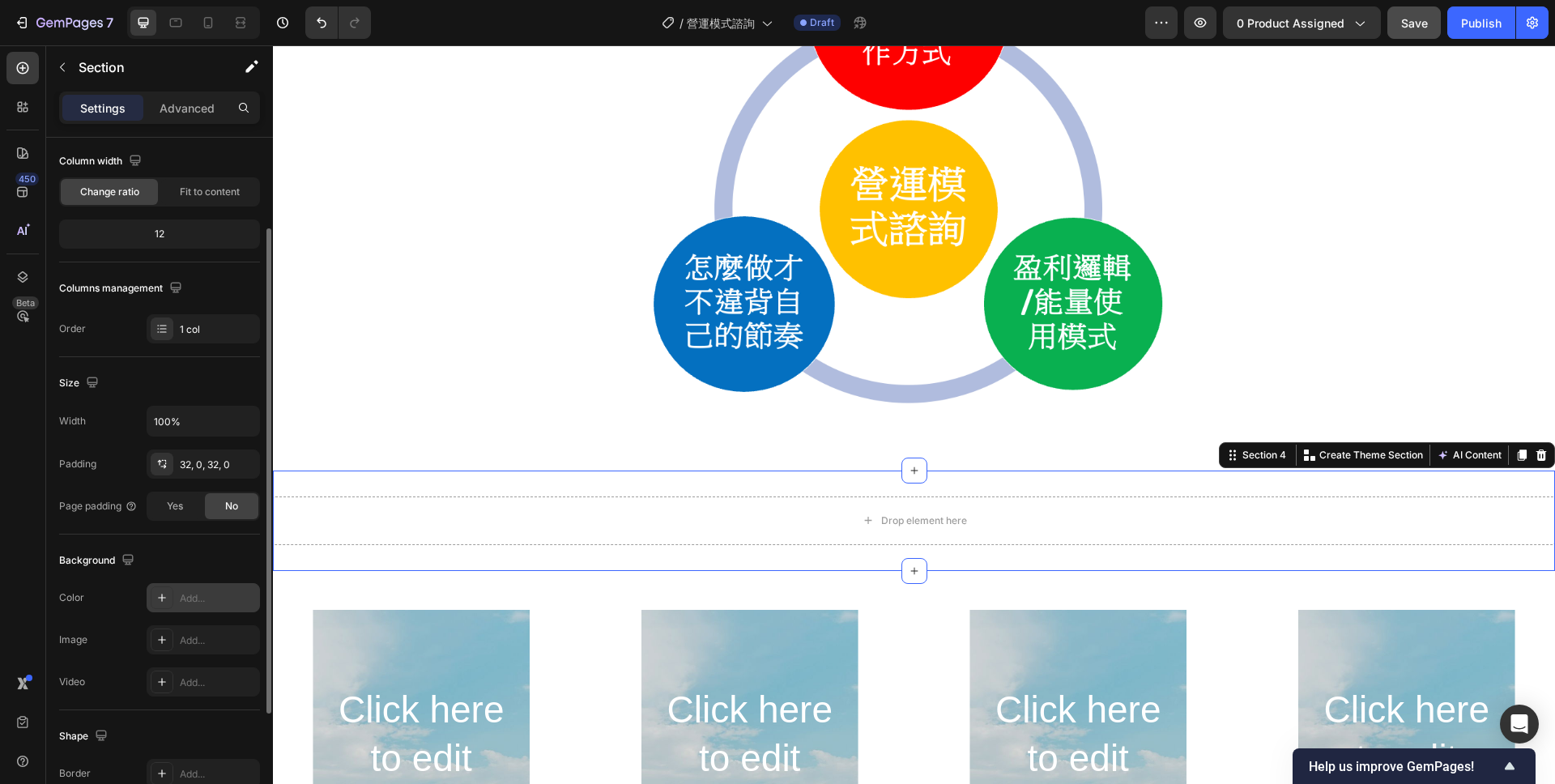
click at [165, 608] on div at bounding box center [162, 597] width 23 height 23
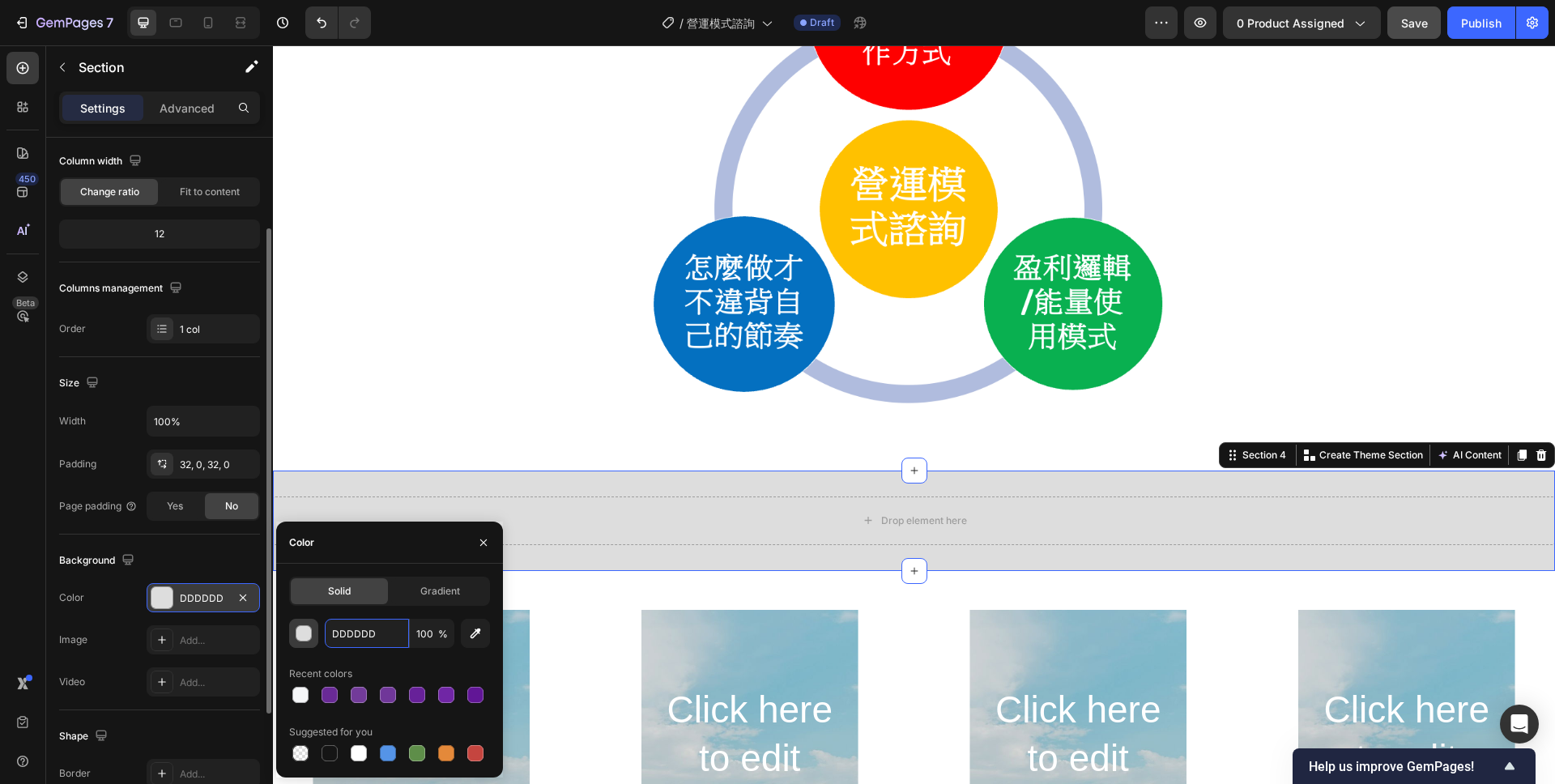
drag, startPoint x: 391, startPoint y: 627, endPoint x: 316, endPoint y: 629, distance: 75.0
click at [316, 629] on div "DDDDDD 100 %" at bounding box center [389, 633] width 200 height 30
drag, startPoint x: 383, startPoint y: 635, endPoint x: 321, endPoint y: 632, distance: 62.1
click at [321, 632] on div "DDDDDD 100 %" at bounding box center [389, 633] width 200 height 30
paste input "F5F6F8"
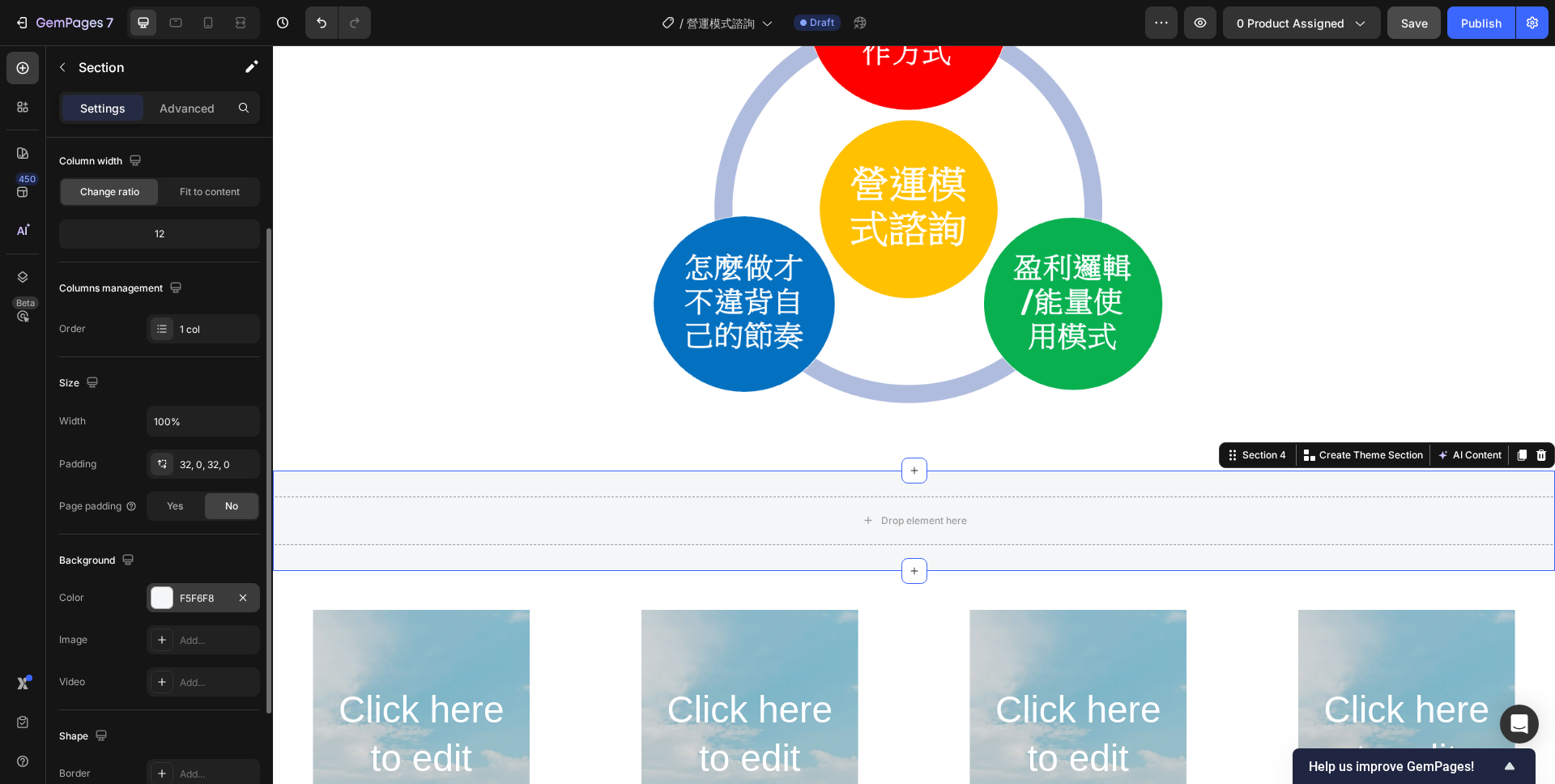
click at [876, 478] on div "Drop element here Section 4 You can create reusable sections Create Theme Secti…" at bounding box center [914, 520] width 1282 height 101
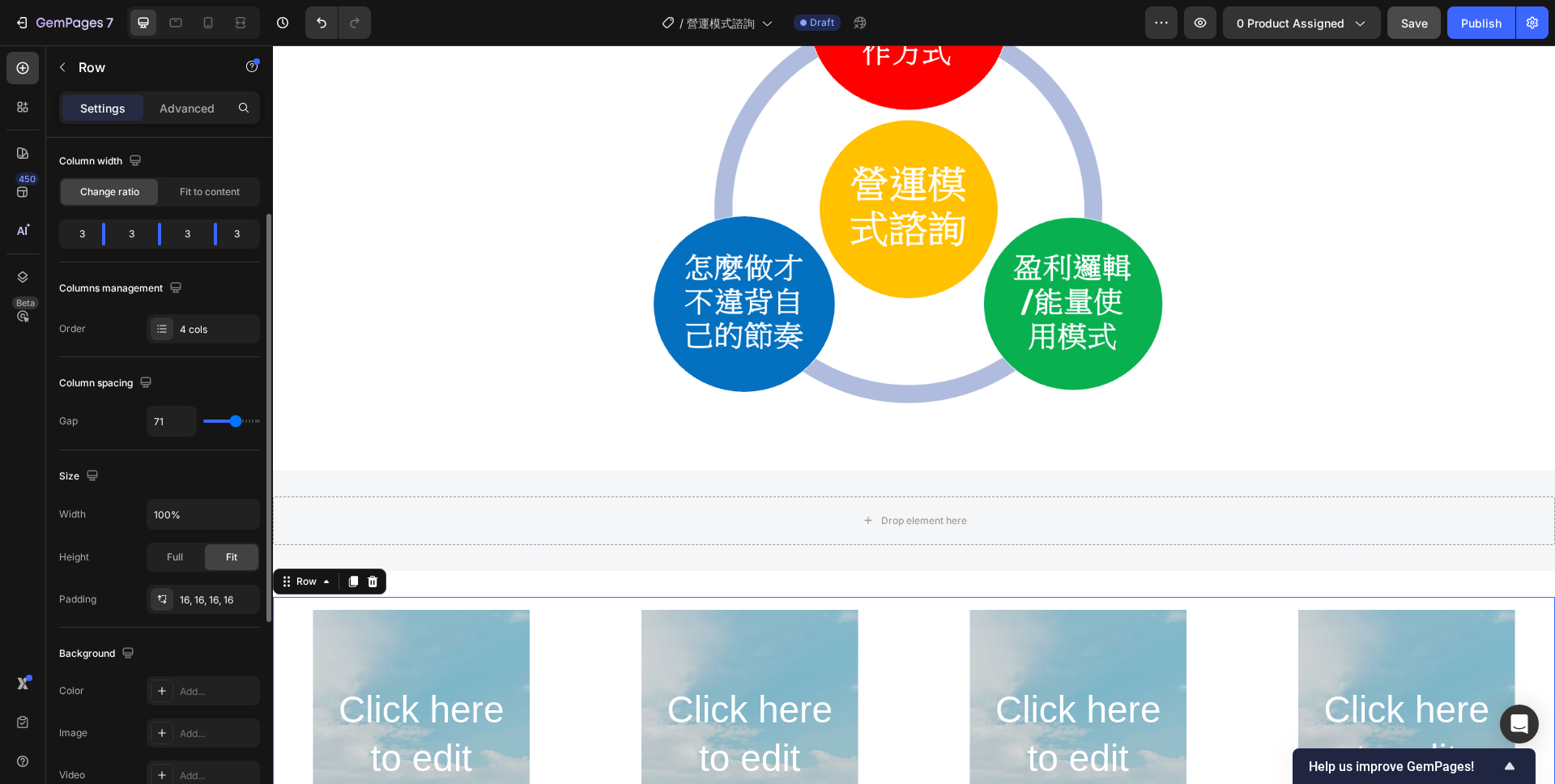
scroll to position [0, 0]
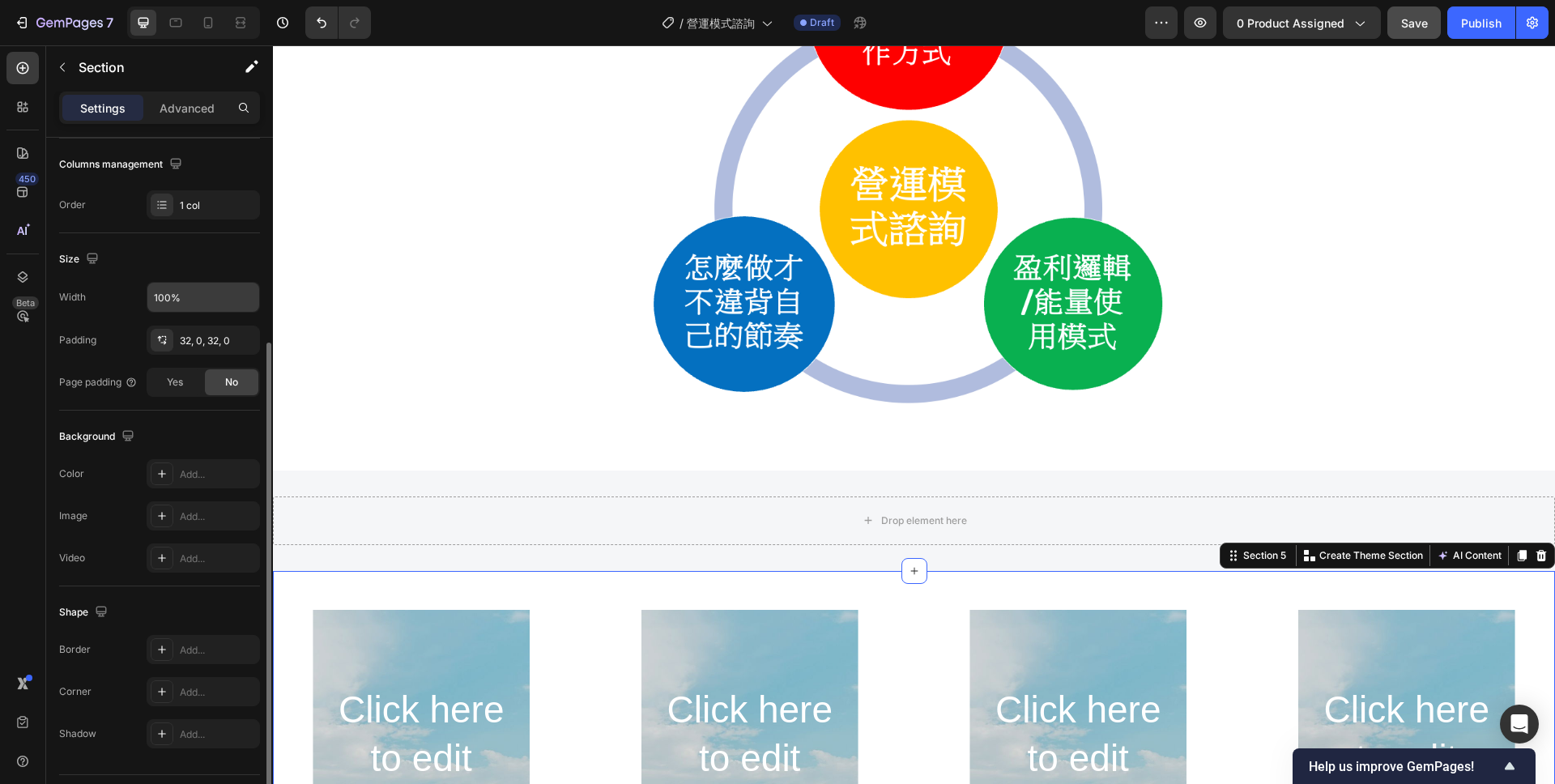
scroll to position [272, 0]
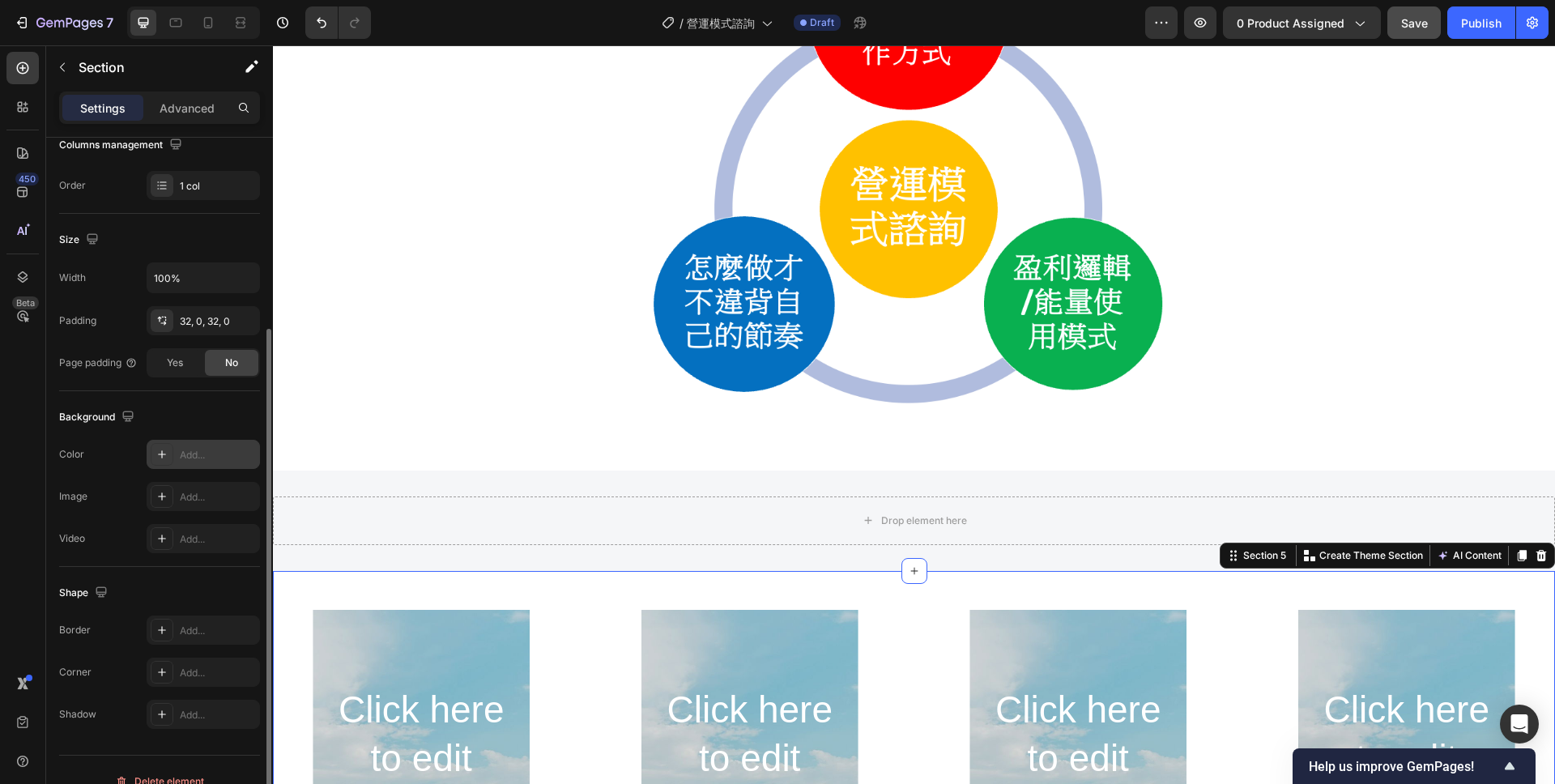
click at [174, 452] on div "Add..." at bounding box center [203, 454] width 114 height 30
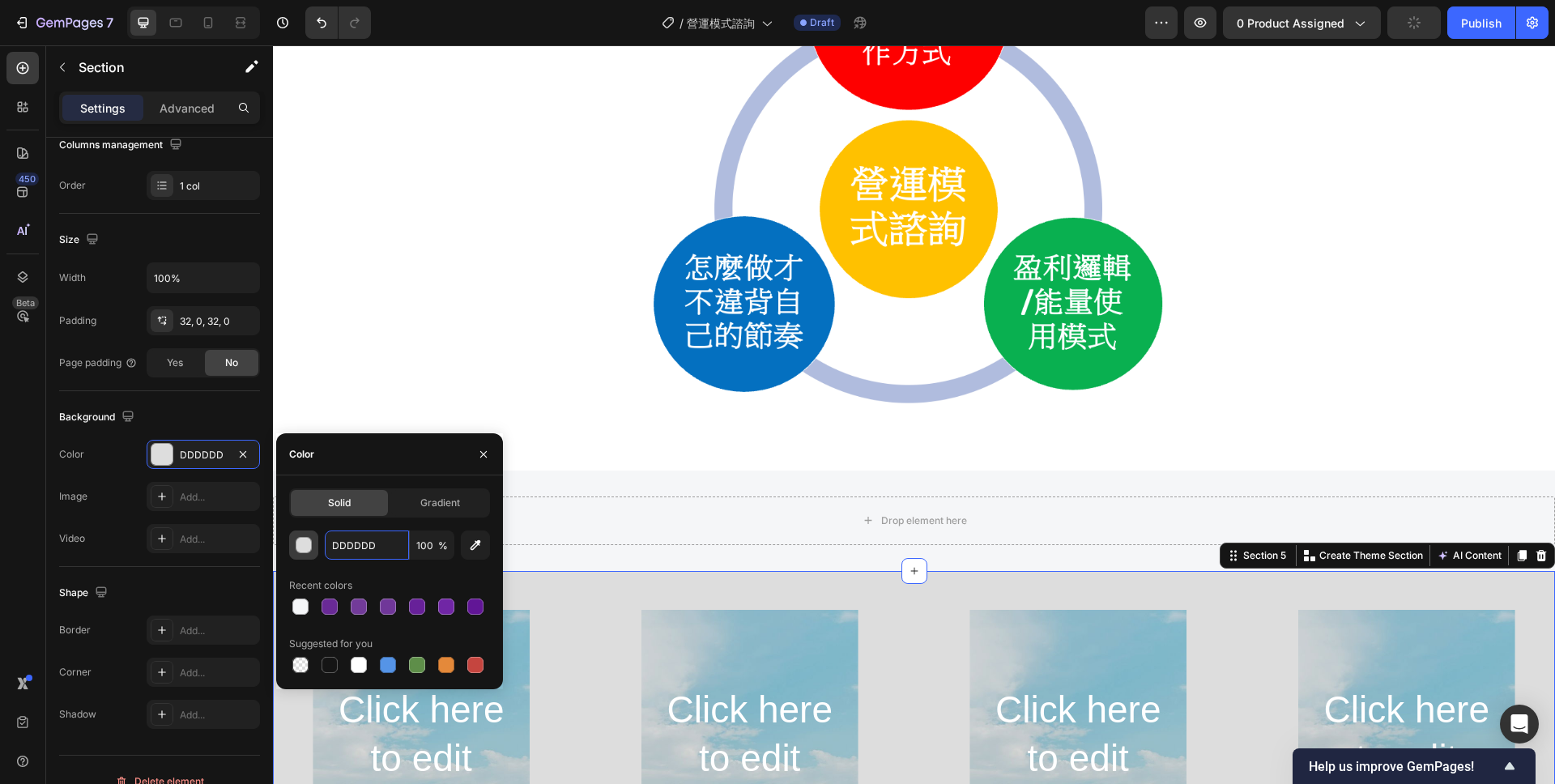
drag, startPoint x: 389, startPoint y: 547, endPoint x: 318, endPoint y: 545, distance: 71.0
click at [318, 545] on div "DDDDDD 100 %" at bounding box center [389, 545] width 200 height 30
drag, startPoint x: 400, startPoint y: 549, endPoint x: 323, endPoint y: 540, distance: 77.5
click at [323, 540] on div "DDDDDD 100 %" at bounding box center [389, 545] width 200 height 30
paste input "F5F6F8"
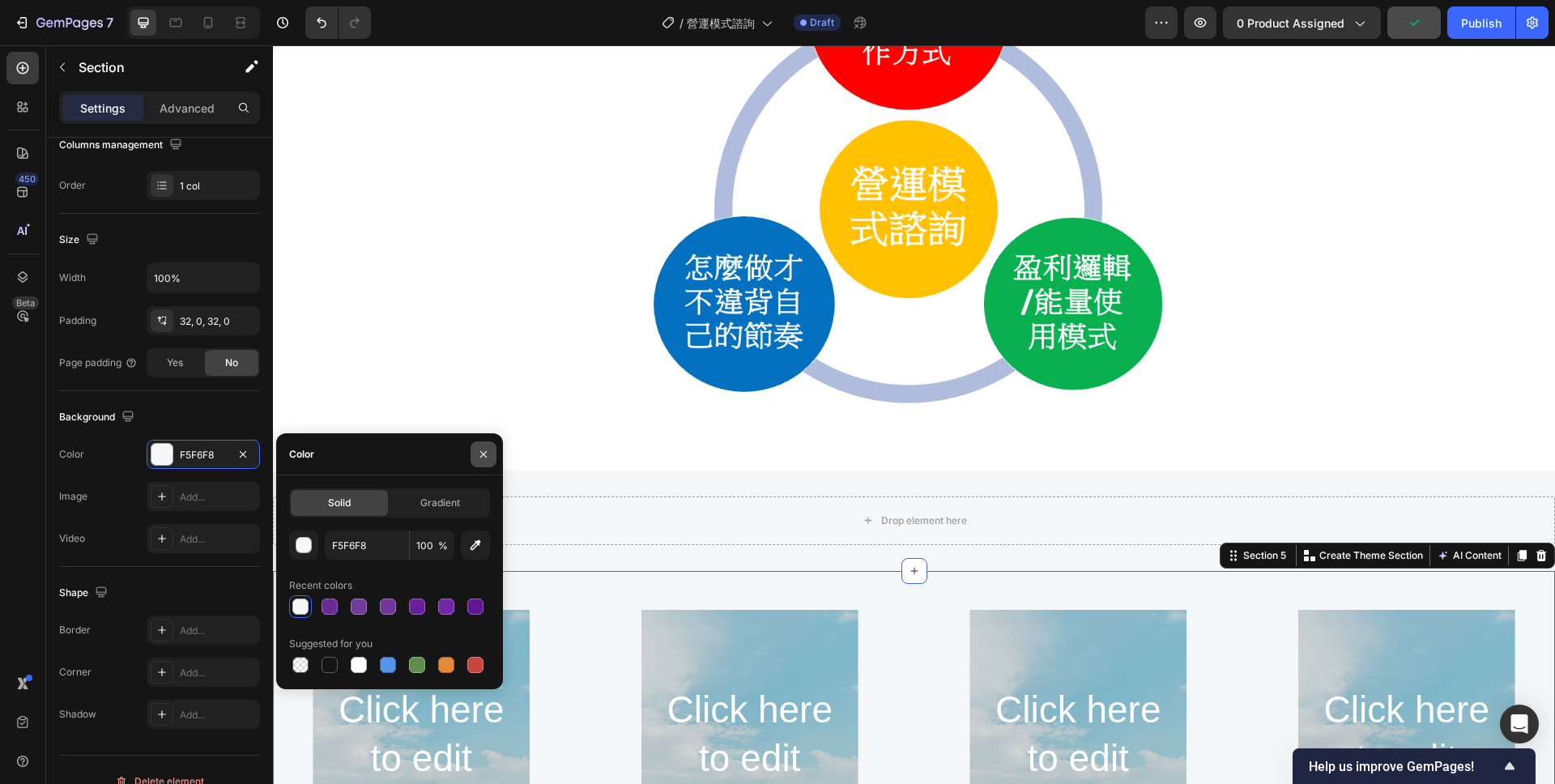
click at [489, 452] on icon "button" at bounding box center [483, 454] width 13 height 13
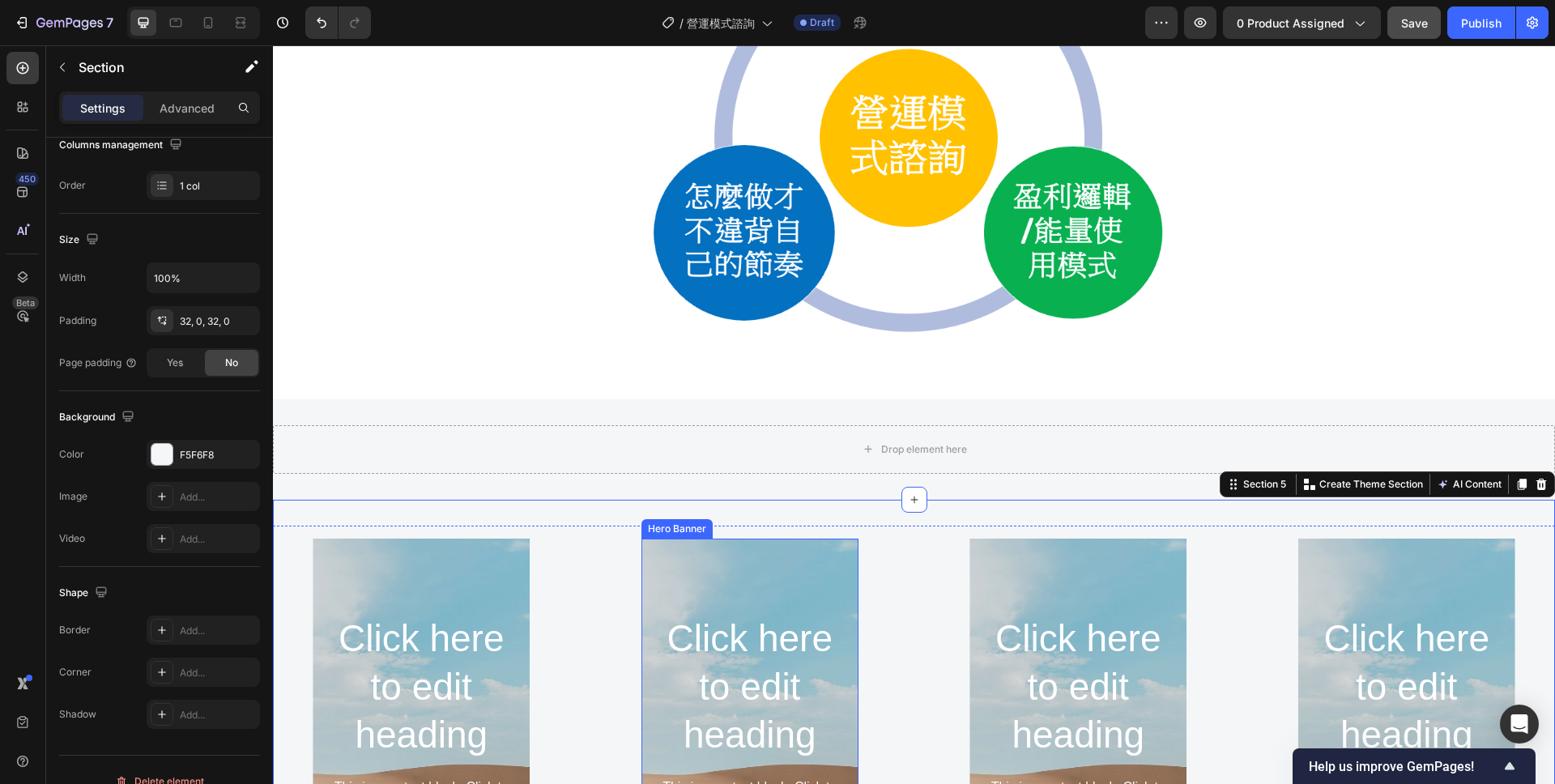
scroll to position [1452, 0]
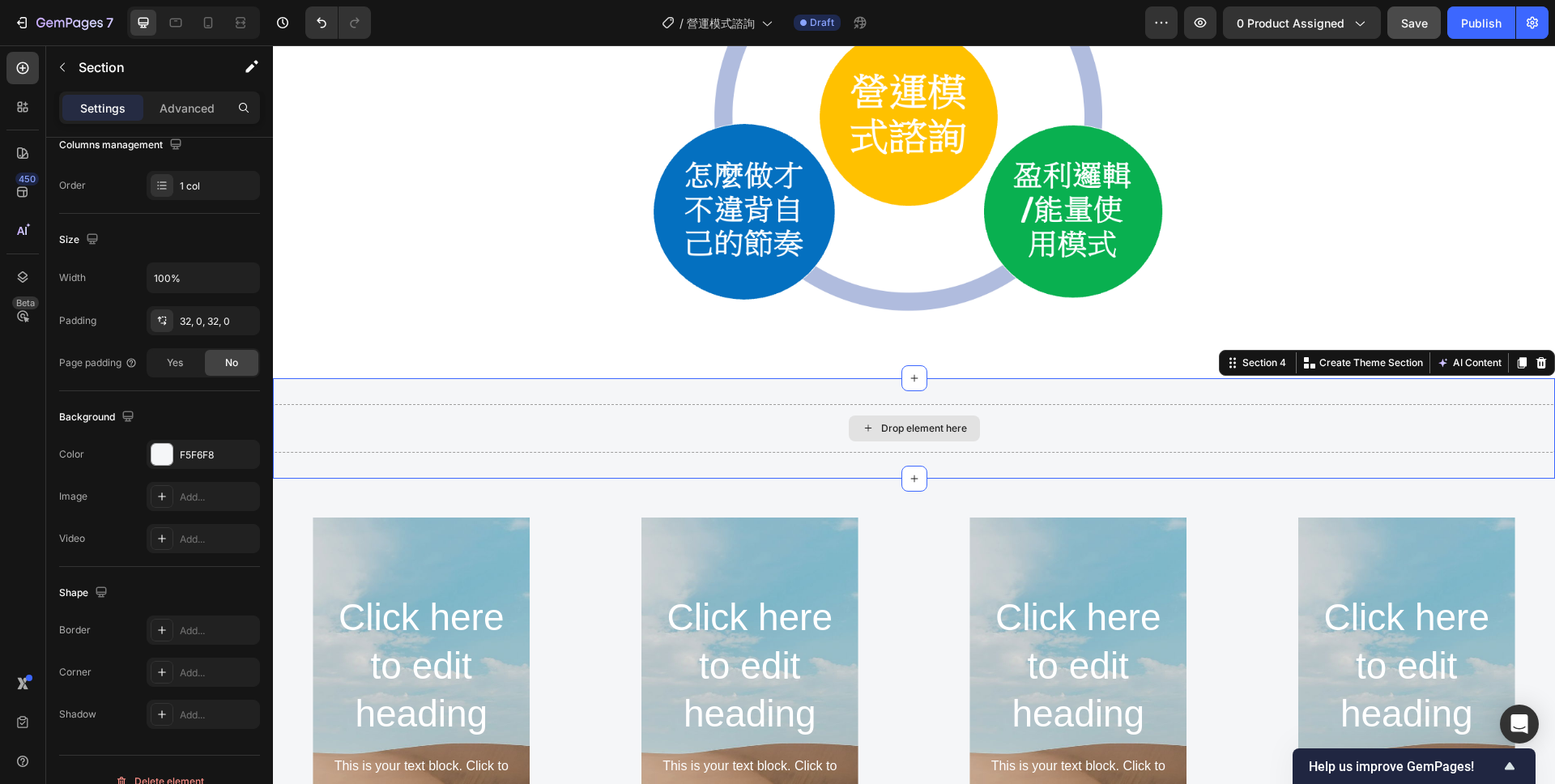
click at [655, 434] on div "Drop element here" at bounding box center [914, 428] width 1282 height 49
click at [71, 69] on button "button" at bounding box center [62, 67] width 26 height 26
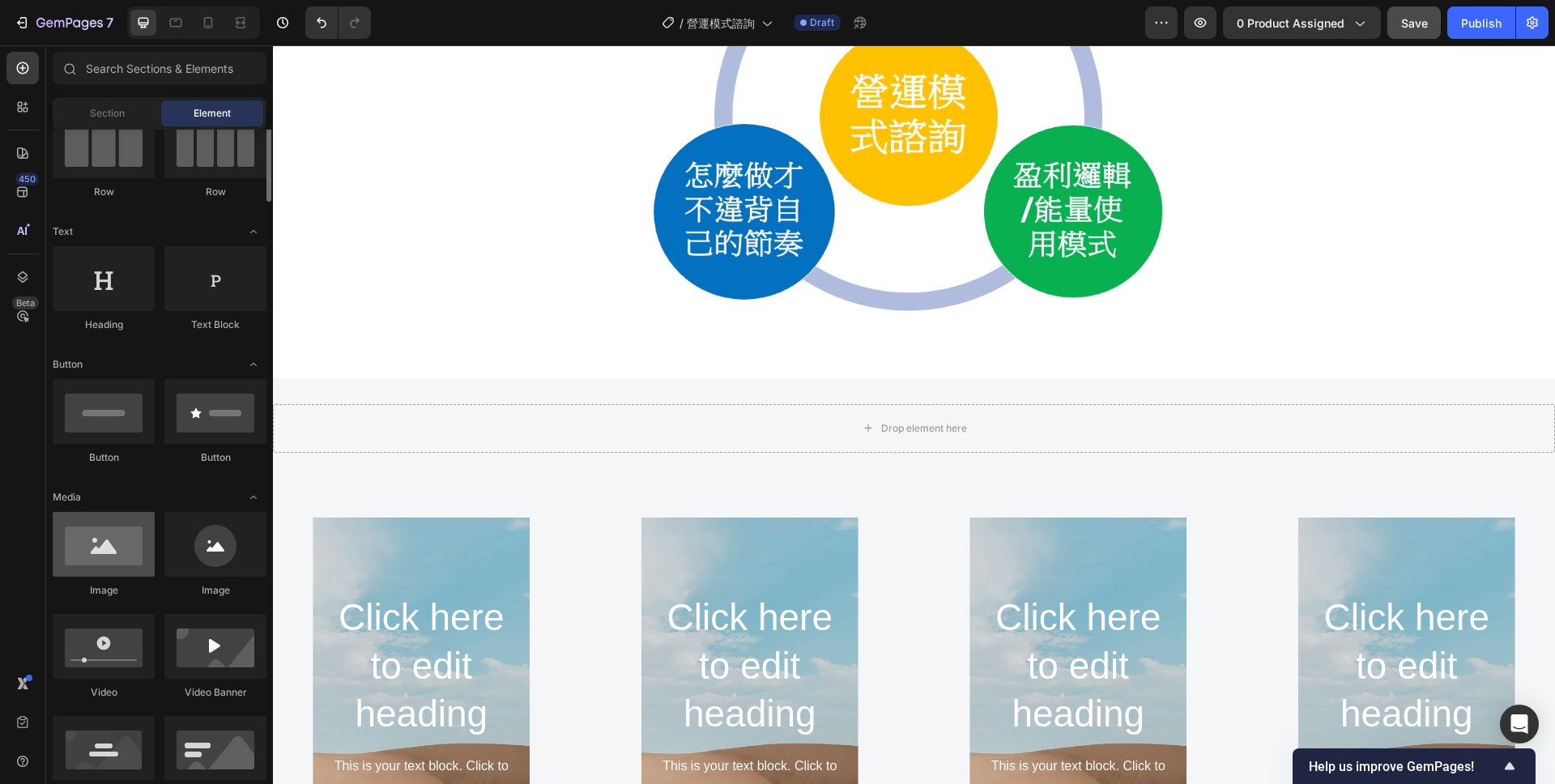
scroll to position [64, 0]
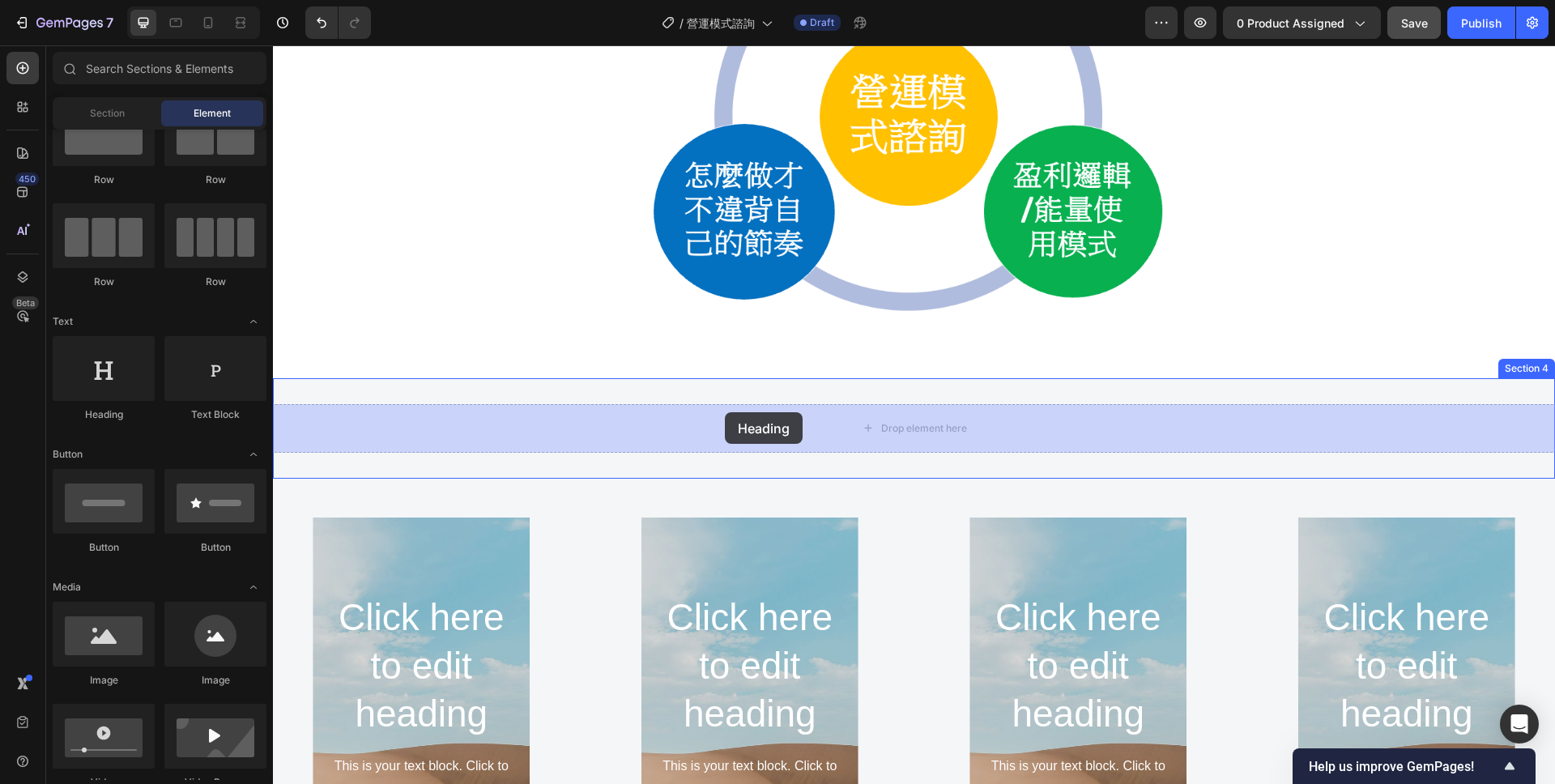
drag, startPoint x: 378, startPoint y: 427, endPoint x: 725, endPoint y: 412, distance: 347.3
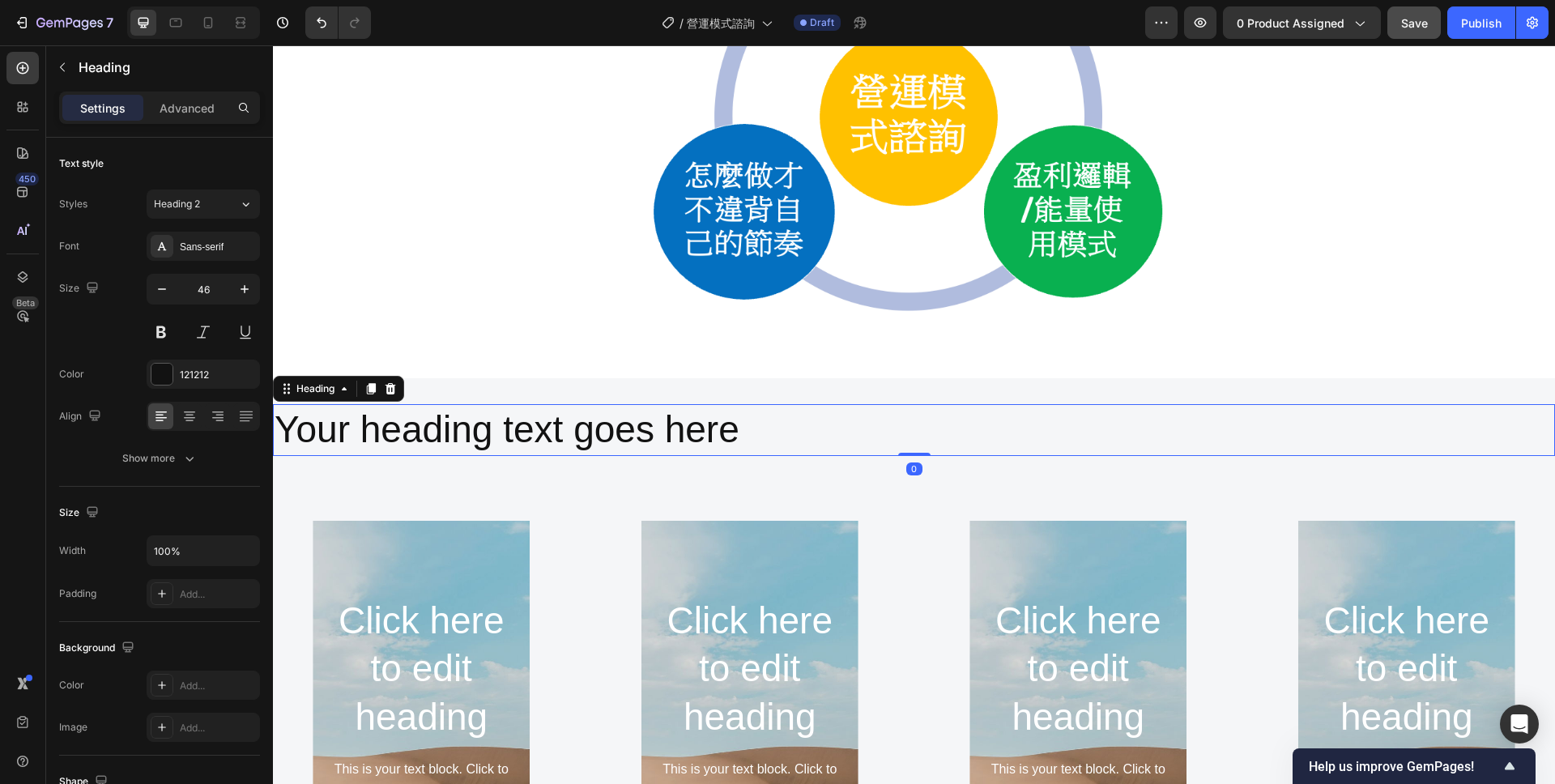
click at [850, 436] on h2 "Your heading text goes here" at bounding box center [914, 429] width 1282 height 52
drag, startPoint x: 189, startPoint y: 414, endPoint x: 141, endPoint y: 362, distance: 70.8
click at [189, 414] on icon at bounding box center [189, 416] width 17 height 17
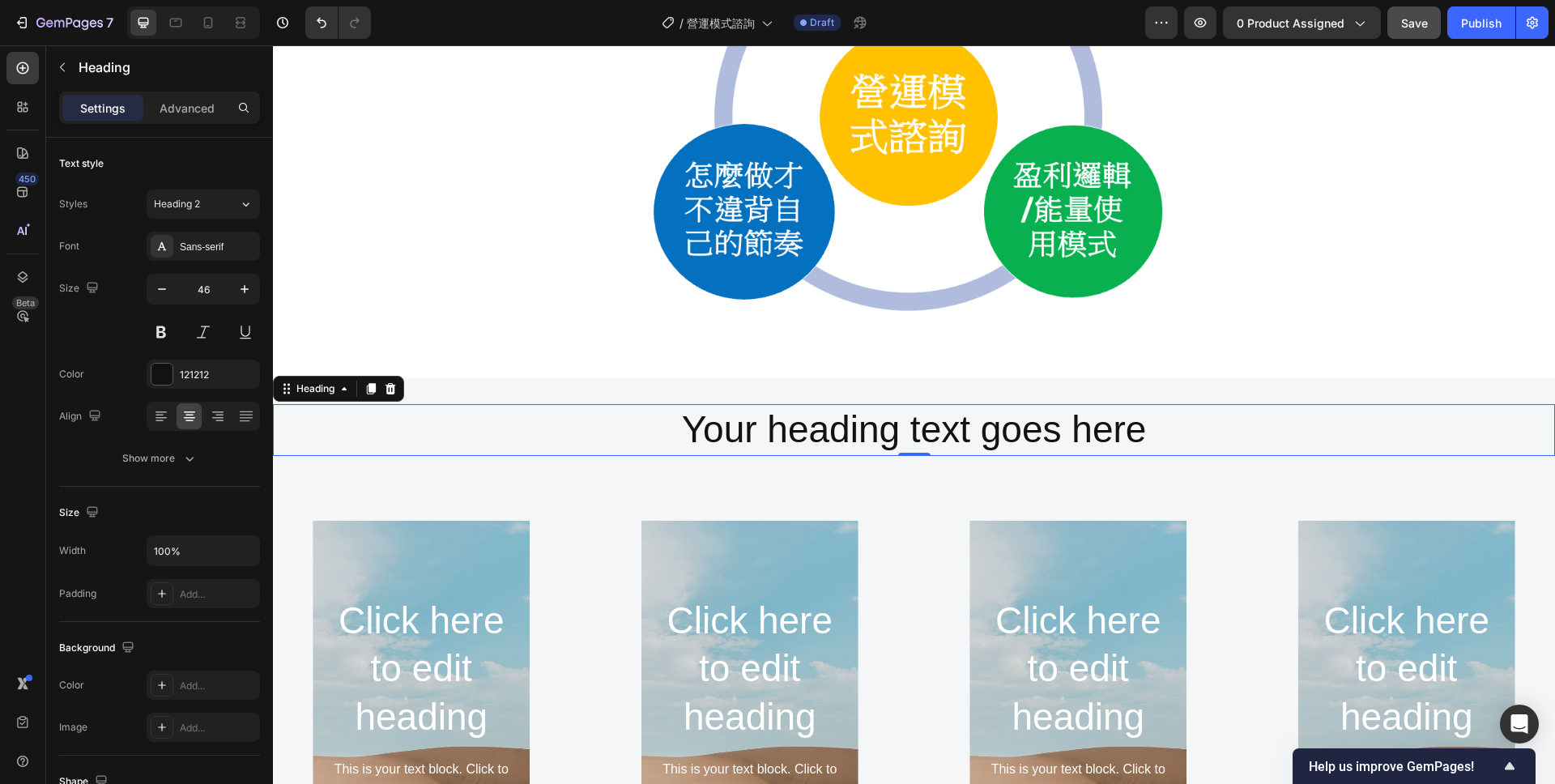
click at [1160, 432] on p "Your heading text goes here" at bounding box center [914, 429] width 1279 height 49
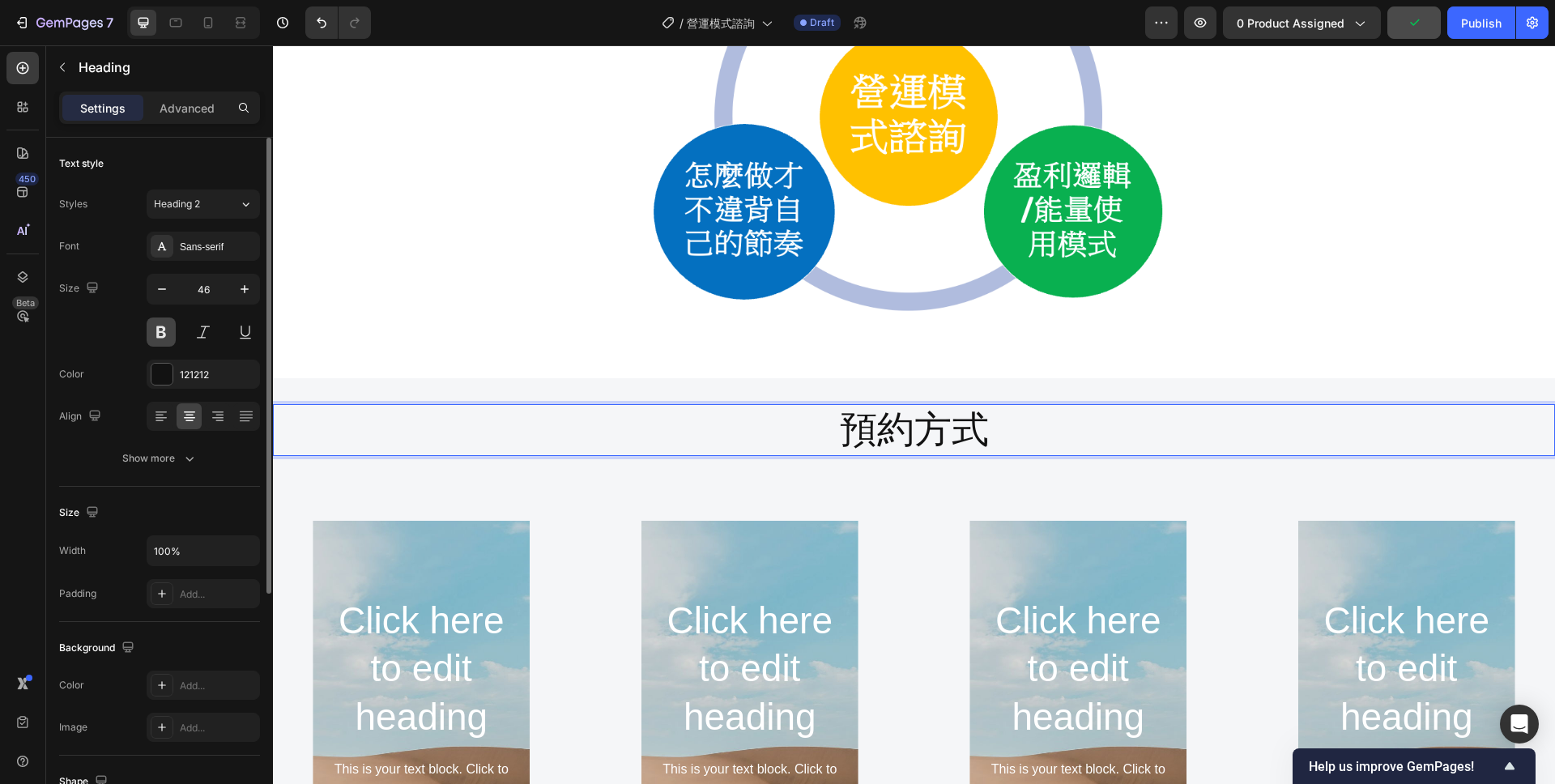
click at [155, 326] on button at bounding box center [162, 332] width 30 height 30
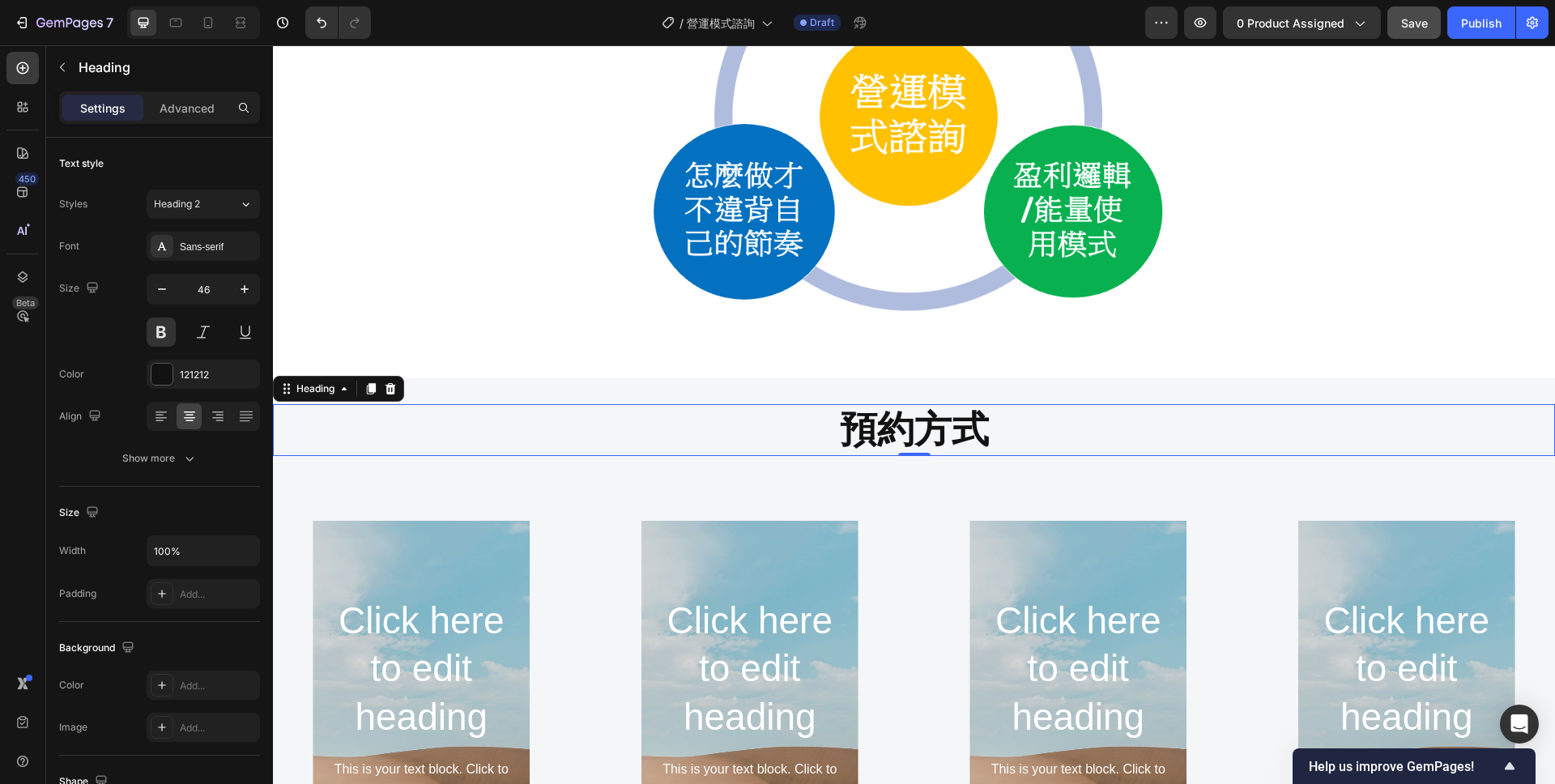
click at [820, 428] on p "預約方式" at bounding box center [914, 429] width 1279 height 49
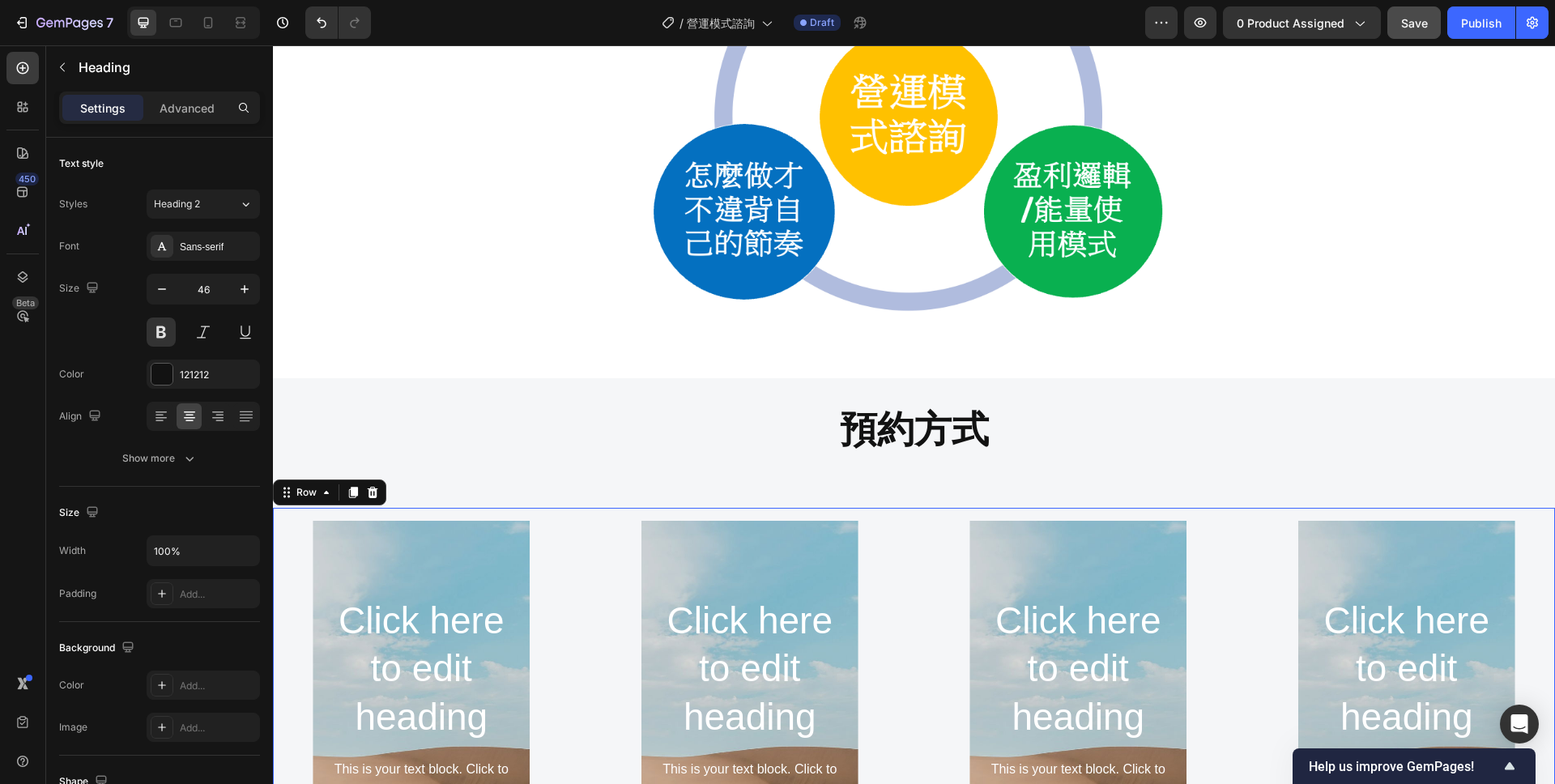
click at [978, 511] on div "Click here to edit heading Heading This is your text block. Click to edit and m…" at bounding box center [914, 764] width 1282 height 512
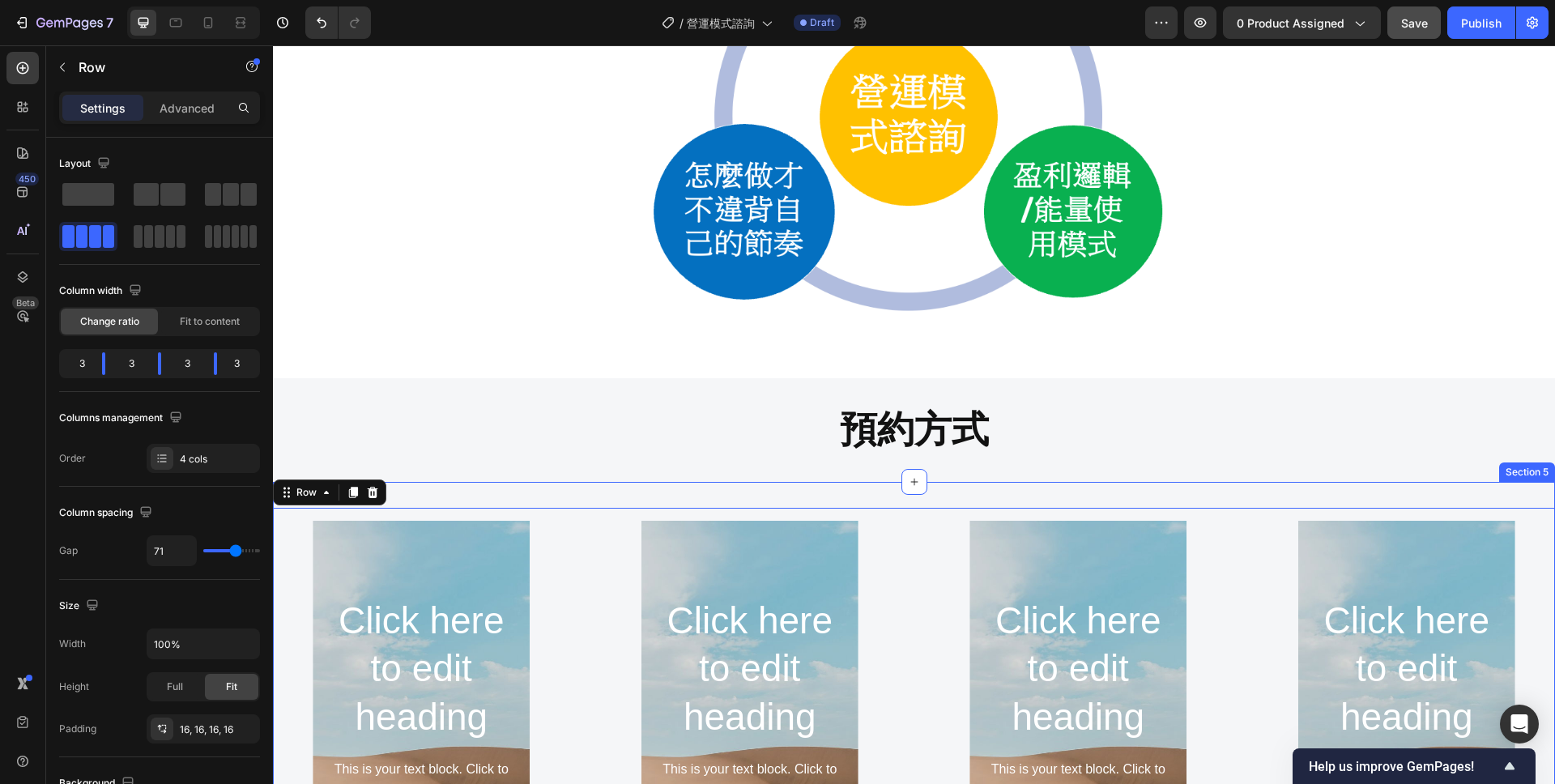
scroll to position [1409, 0]
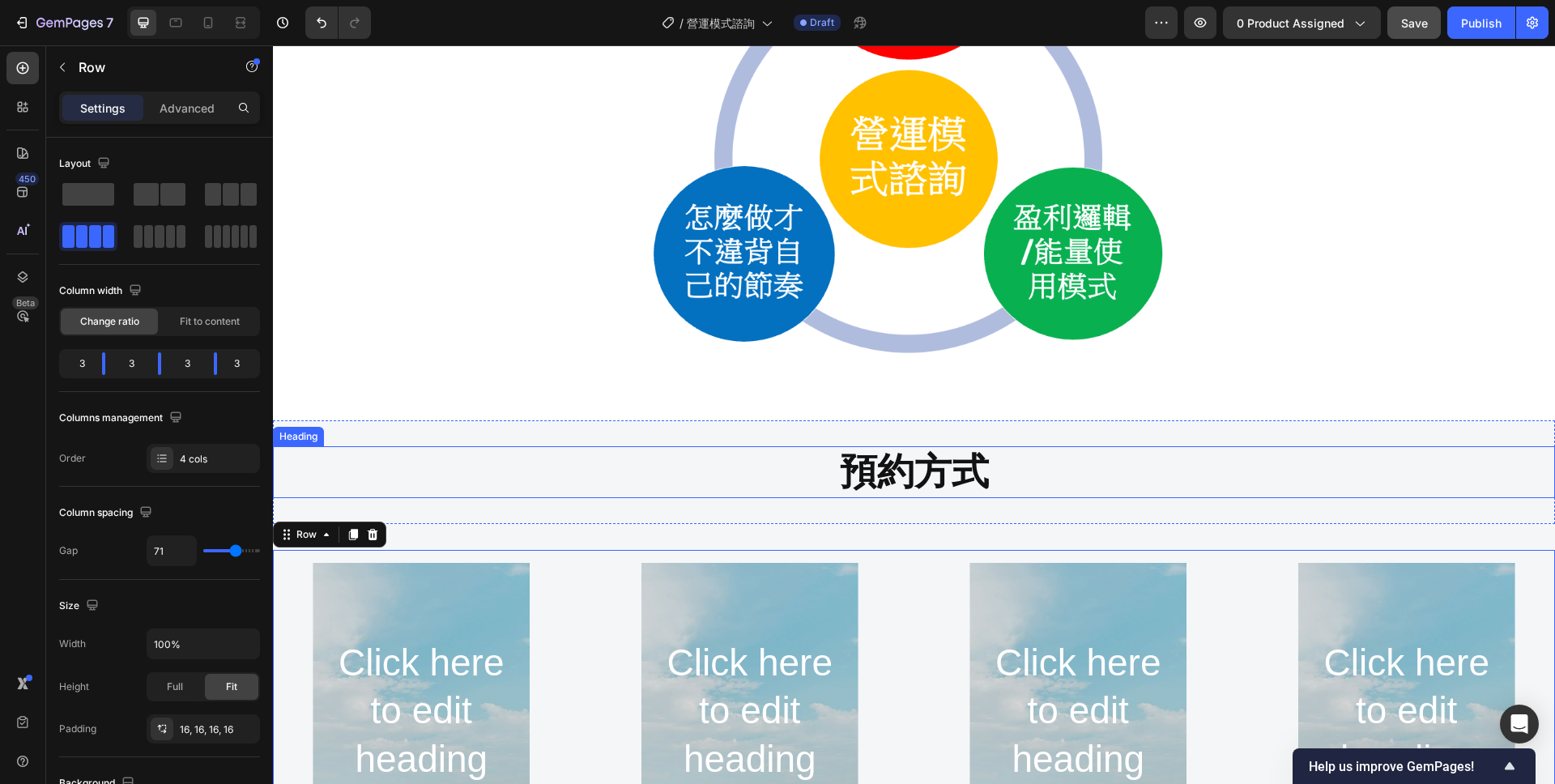
click at [1015, 479] on p "預約方式" at bounding box center [914, 472] width 1279 height 49
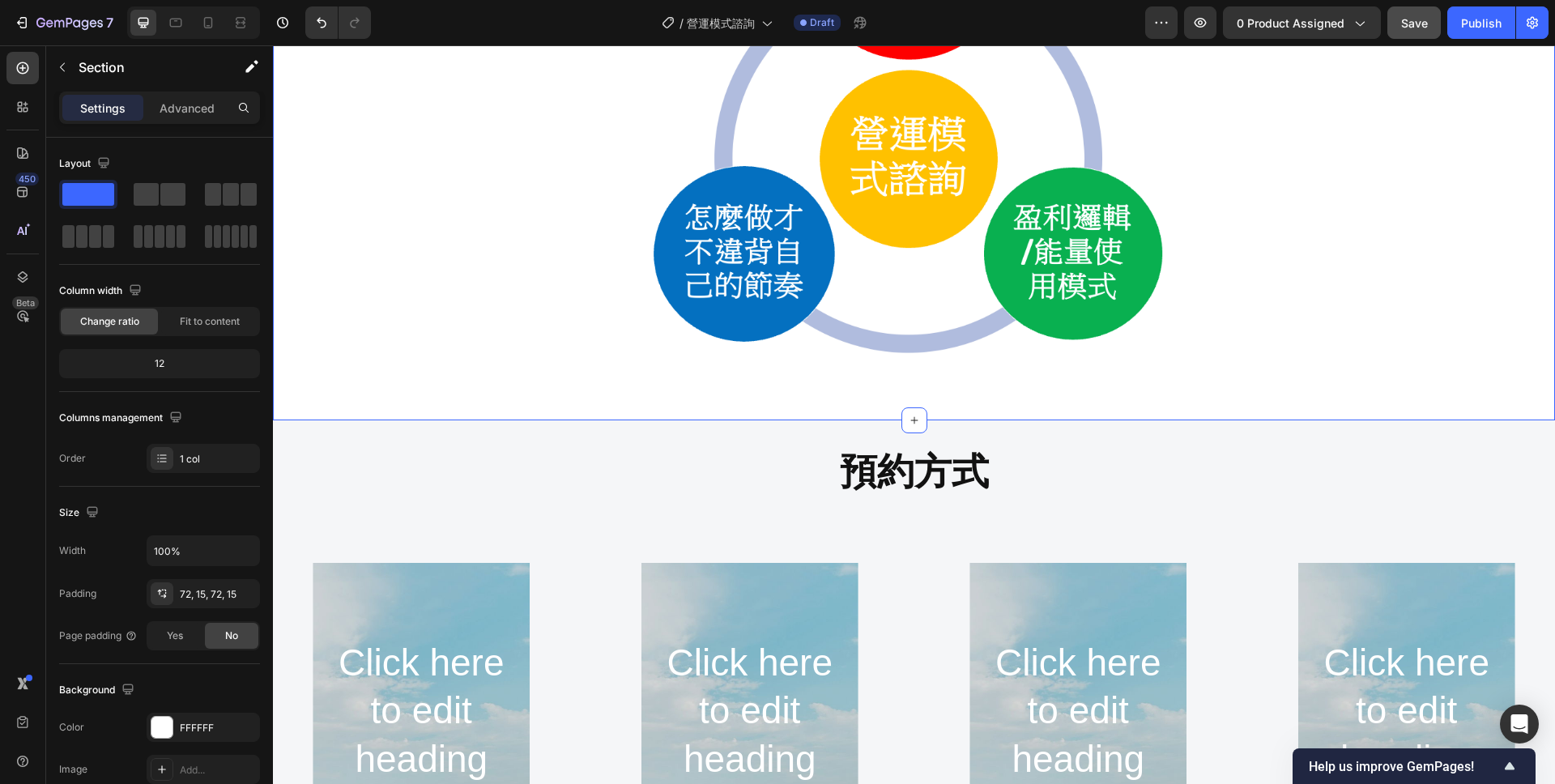
click at [982, 387] on div "不管你是個人創業者, 或正帶領一個團隊 人類圖可以幫助你理解: Heading Row Image Section 3 You can create reus…" at bounding box center [914, 54] width 1282 height 731
click at [929, 350] on img at bounding box center [915, 119] width 1258 height 486
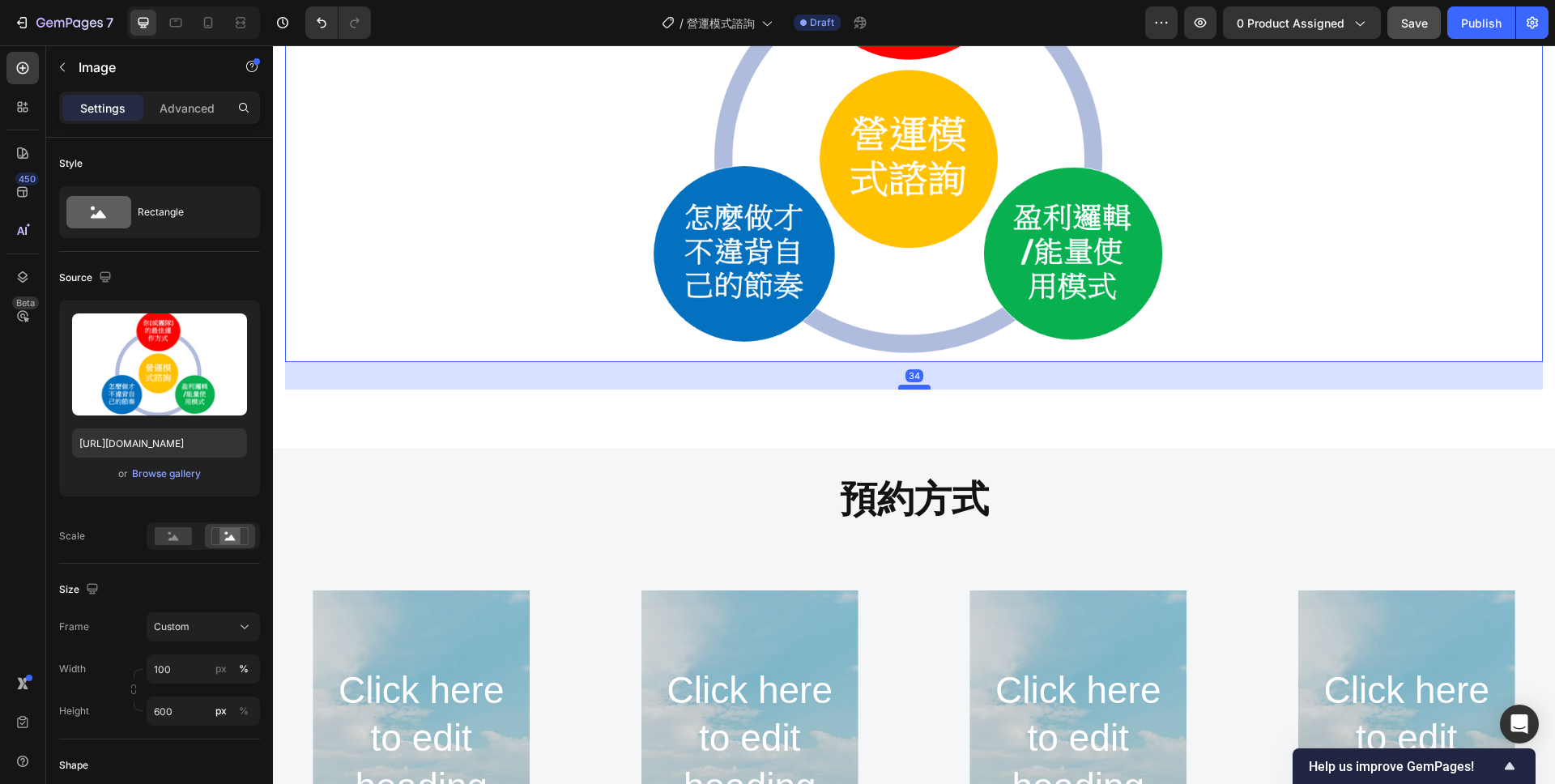
drag, startPoint x: 918, startPoint y: 360, endPoint x: 918, endPoint y: 388, distance: 28.0
click at [918, 388] on div at bounding box center [914, 386] width 32 height 5
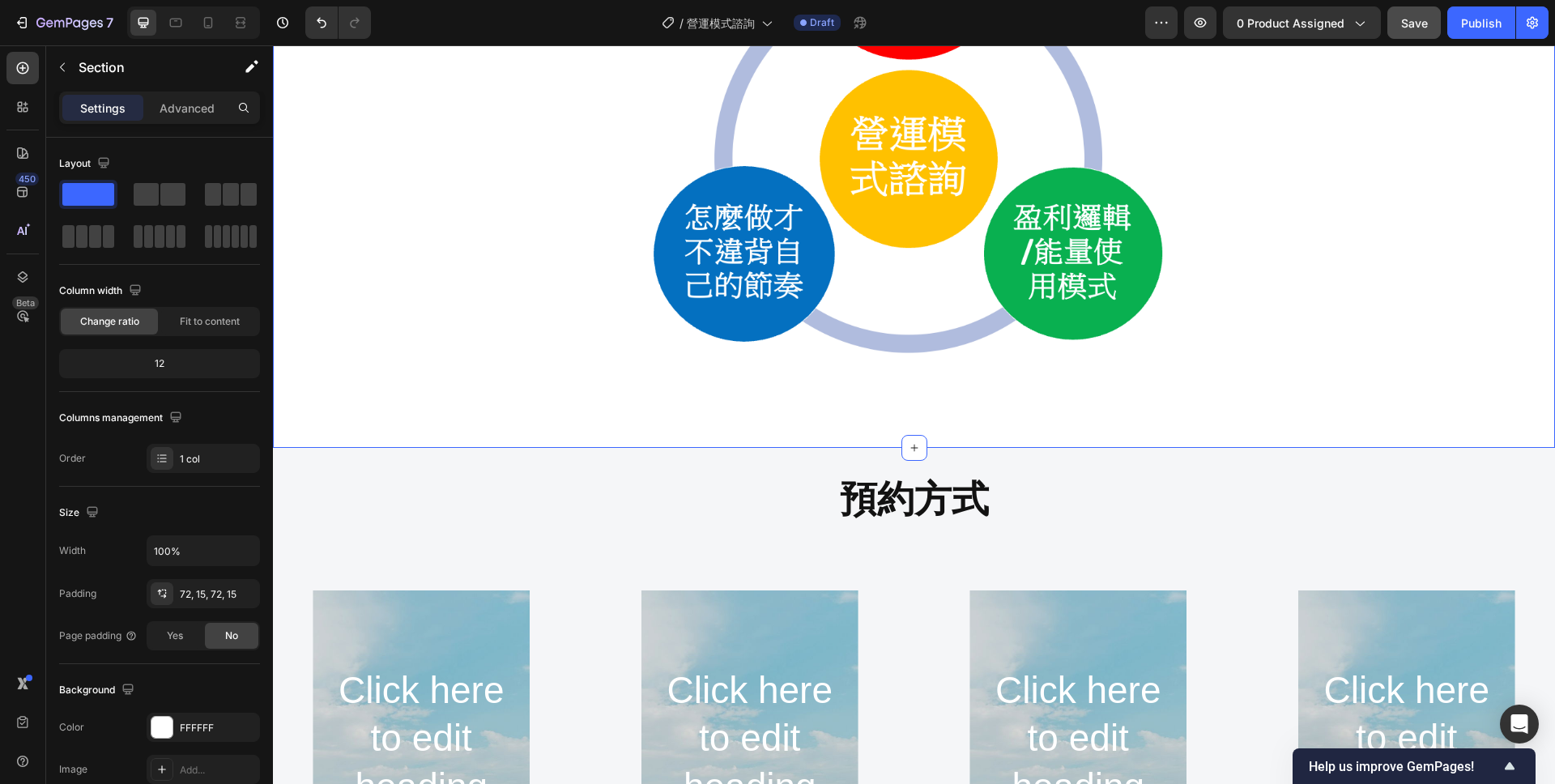
click at [986, 426] on div "不管你是個人創業者, 或正帶領一個團隊 人類圖可以幫助你理解: Heading Row Image Section 3 You can create reus…" at bounding box center [914, 68] width 1282 height 759
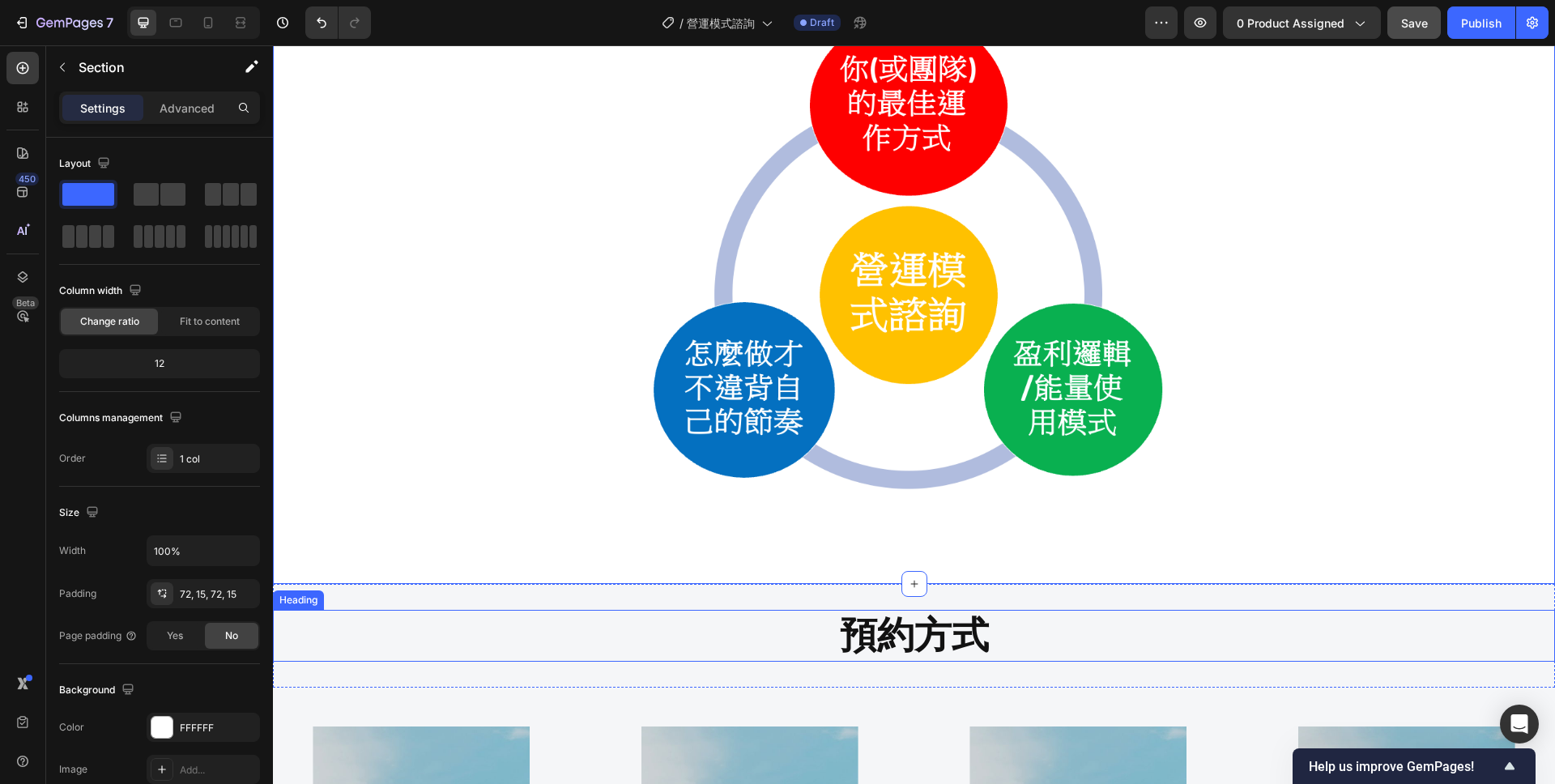
scroll to position [1207, 0]
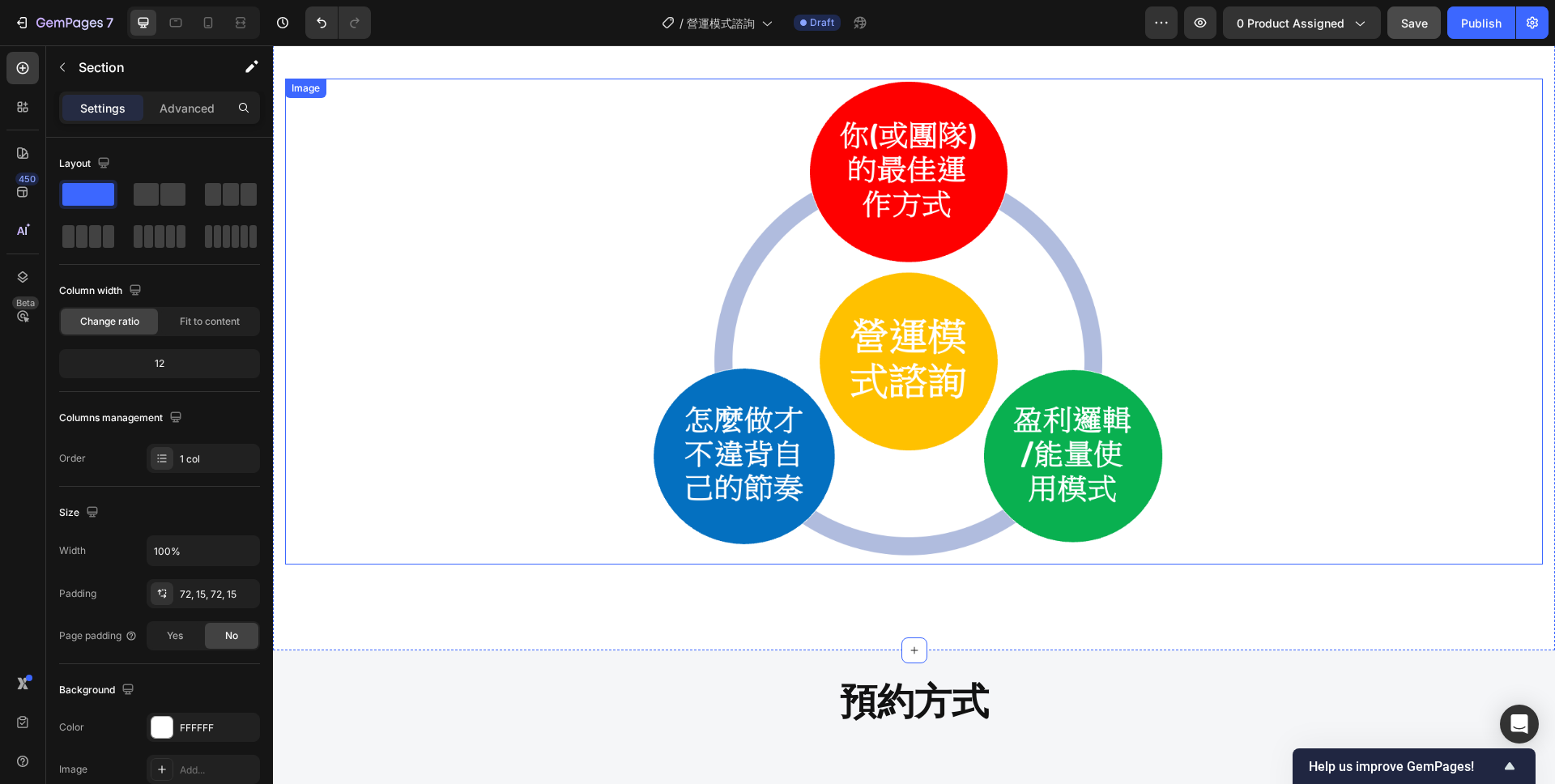
click at [594, 255] on img at bounding box center [915, 321] width 1258 height 486
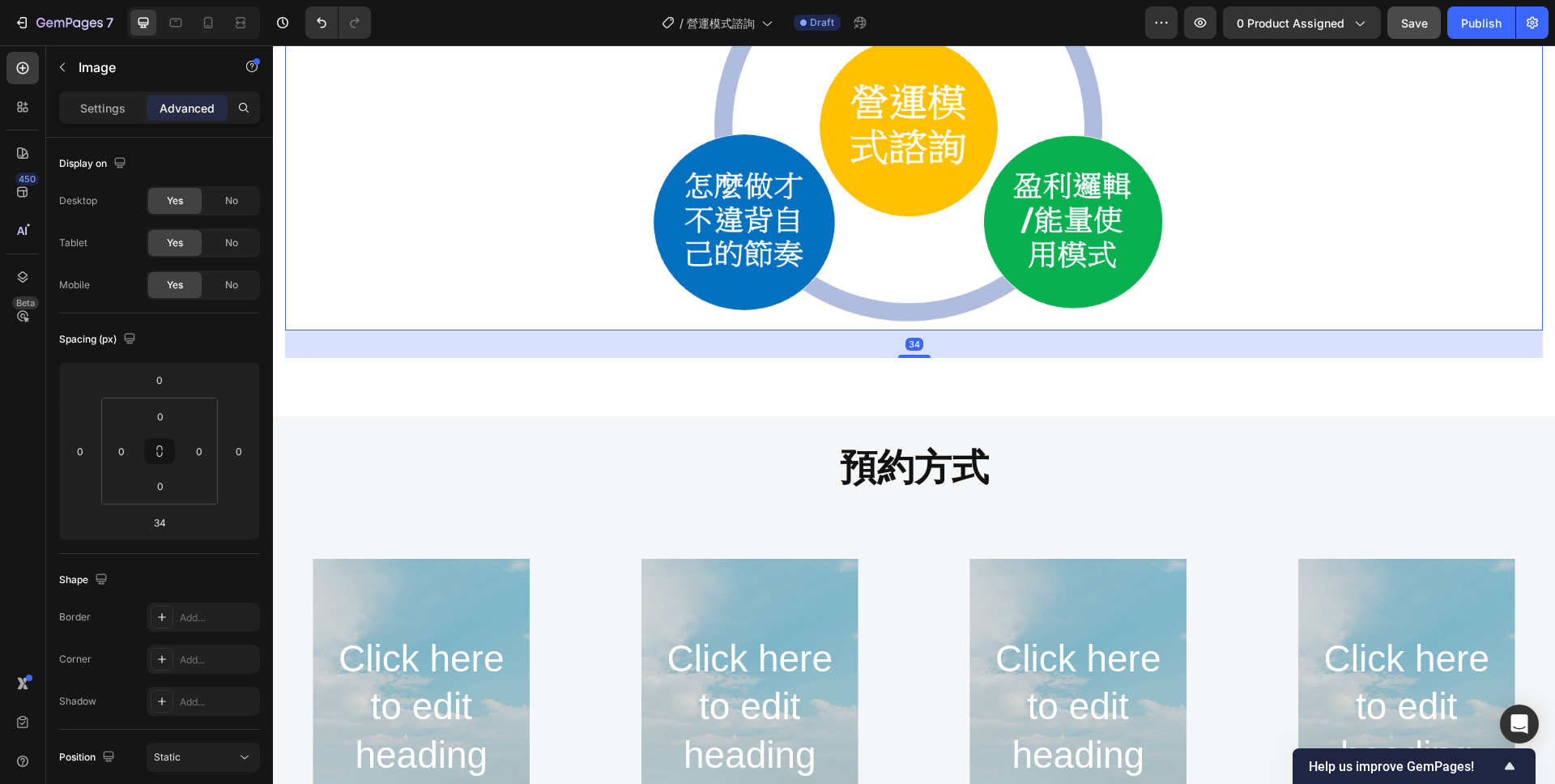
scroll to position [1629, 0]
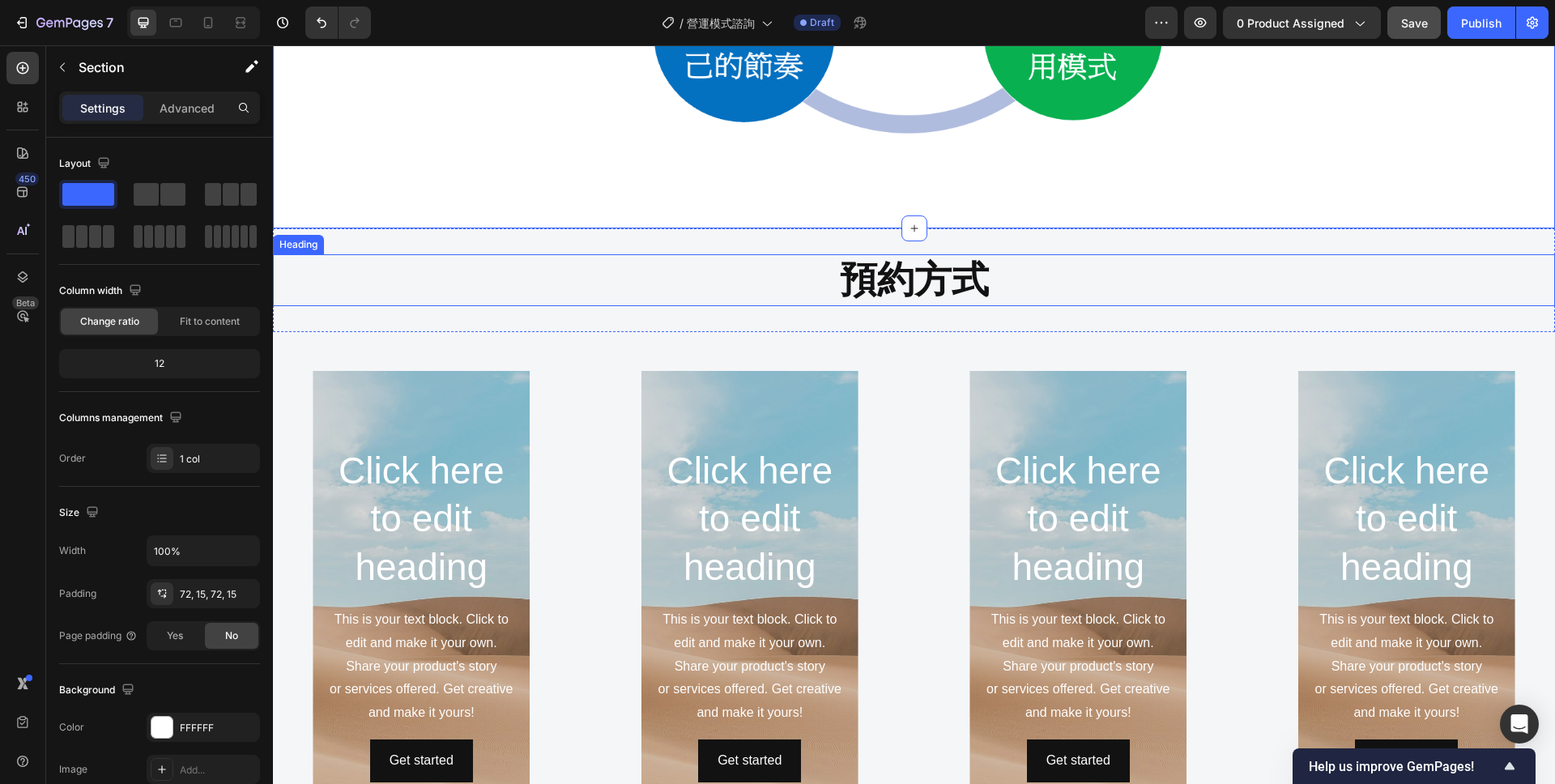
click at [745, 297] on h2 "預約方式" at bounding box center [914, 280] width 1282 height 52
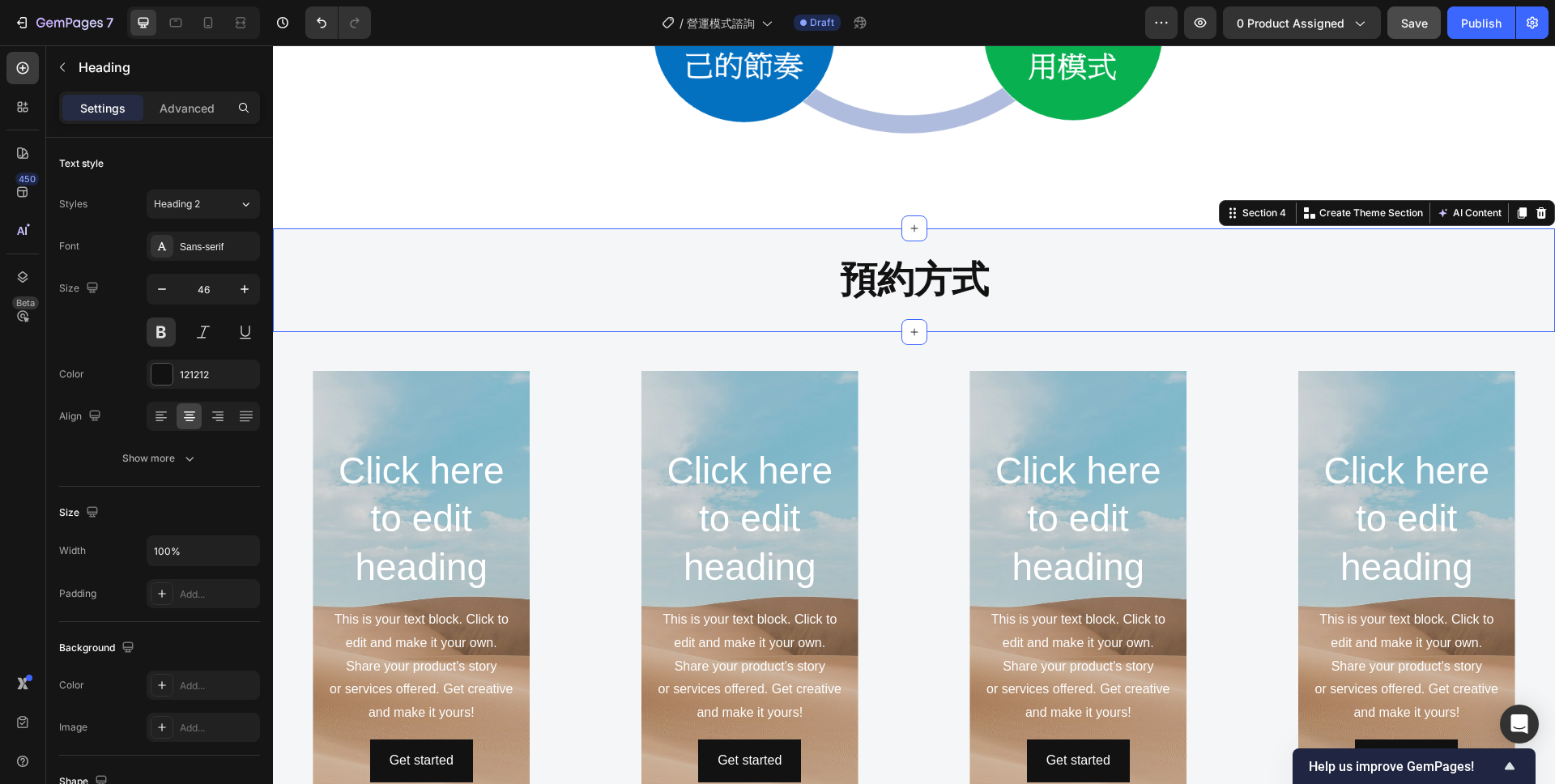
click at [749, 327] on div "預約方式 Heading Section 4 You can create reusable sections Create Theme Section AI…" at bounding box center [914, 280] width 1282 height 103
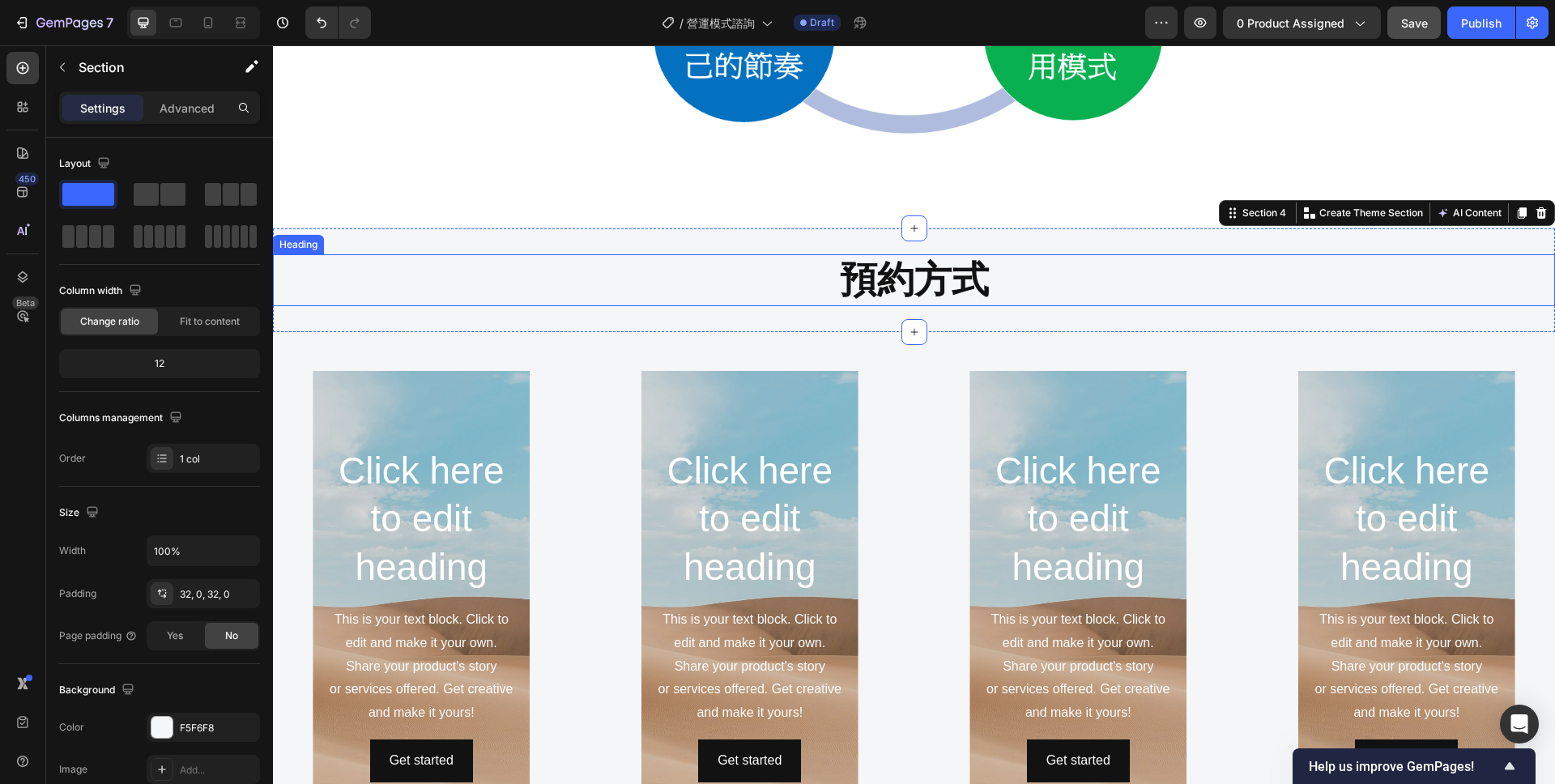
click at [741, 279] on h2 "預約方式" at bounding box center [914, 280] width 1282 height 52
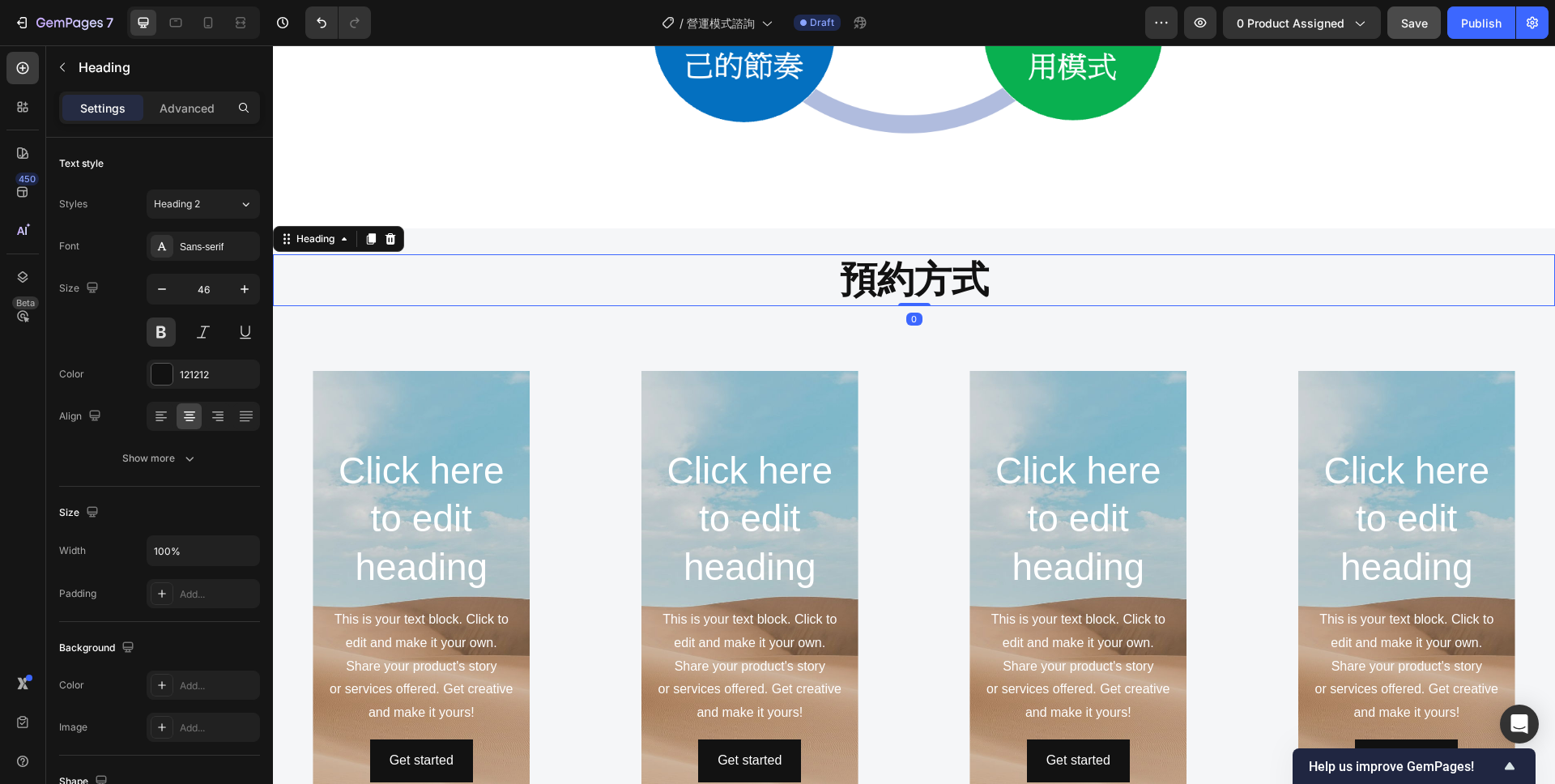
click at [843, 279] on h2 "預約方式" at bounding box center [914, 280] width 1282 height 52
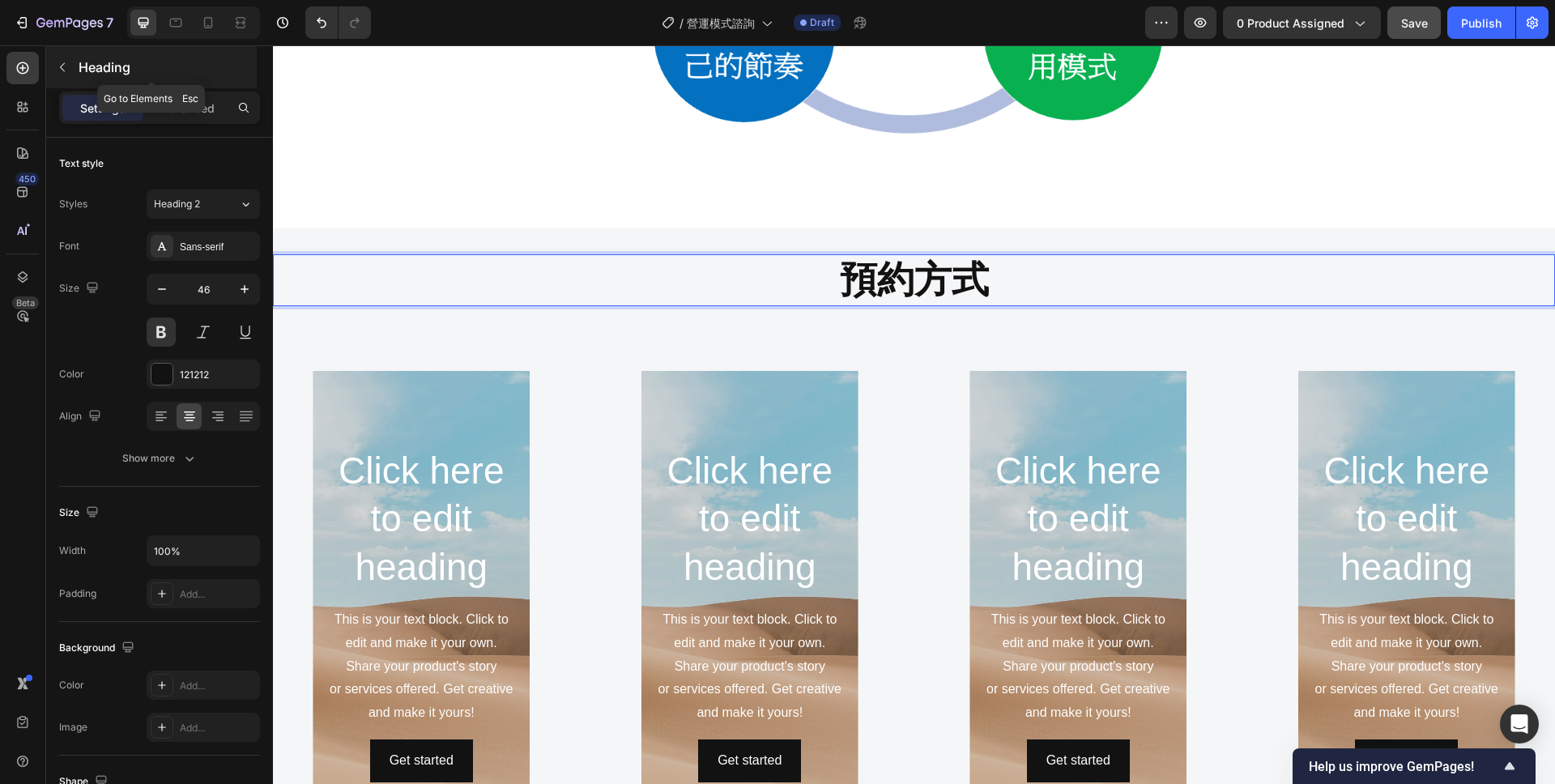
click at [60, 68] on icon "button" at bounding box center [62, 67] width 13 height 13
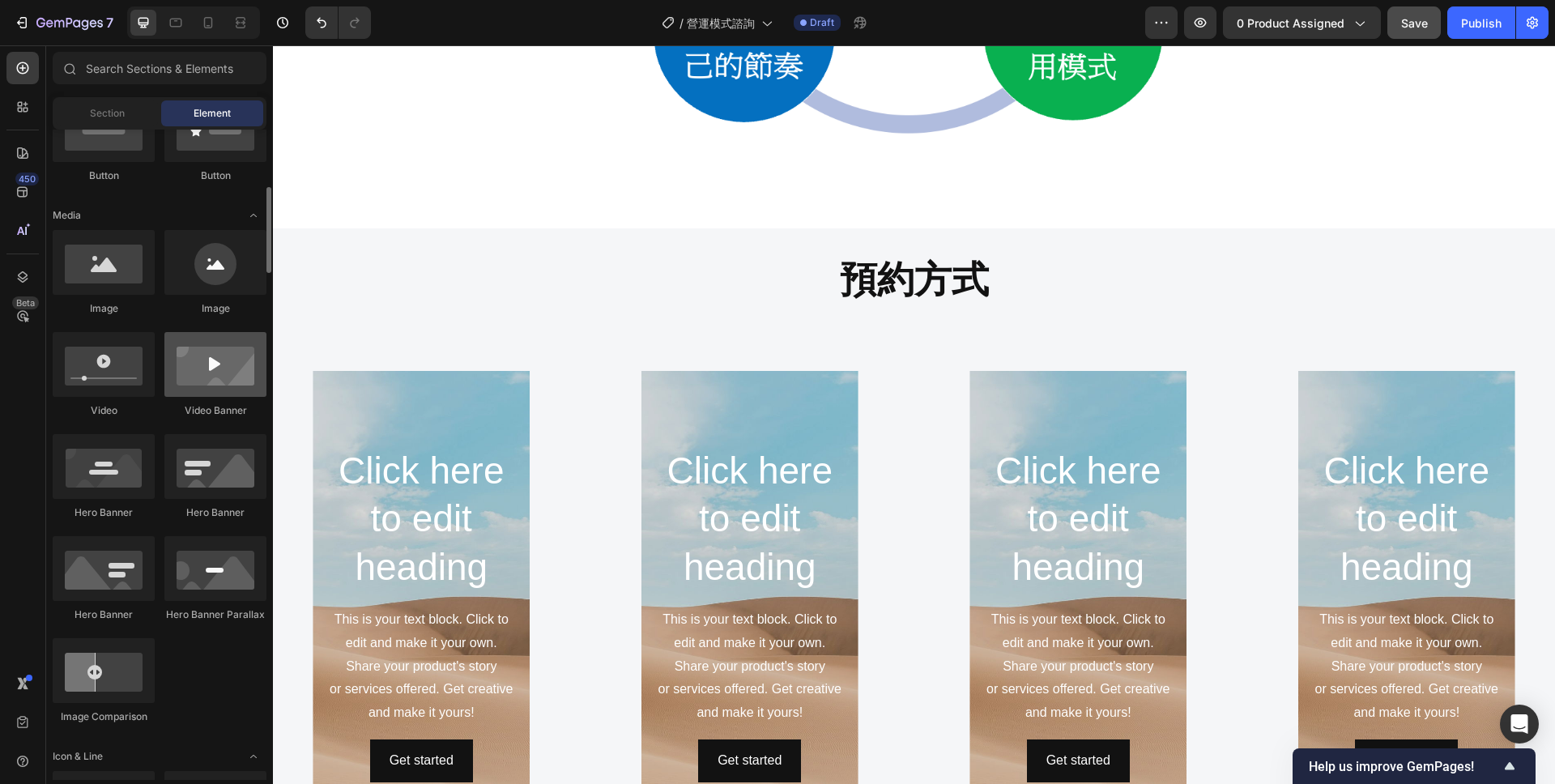
scroll to position [726, 0]
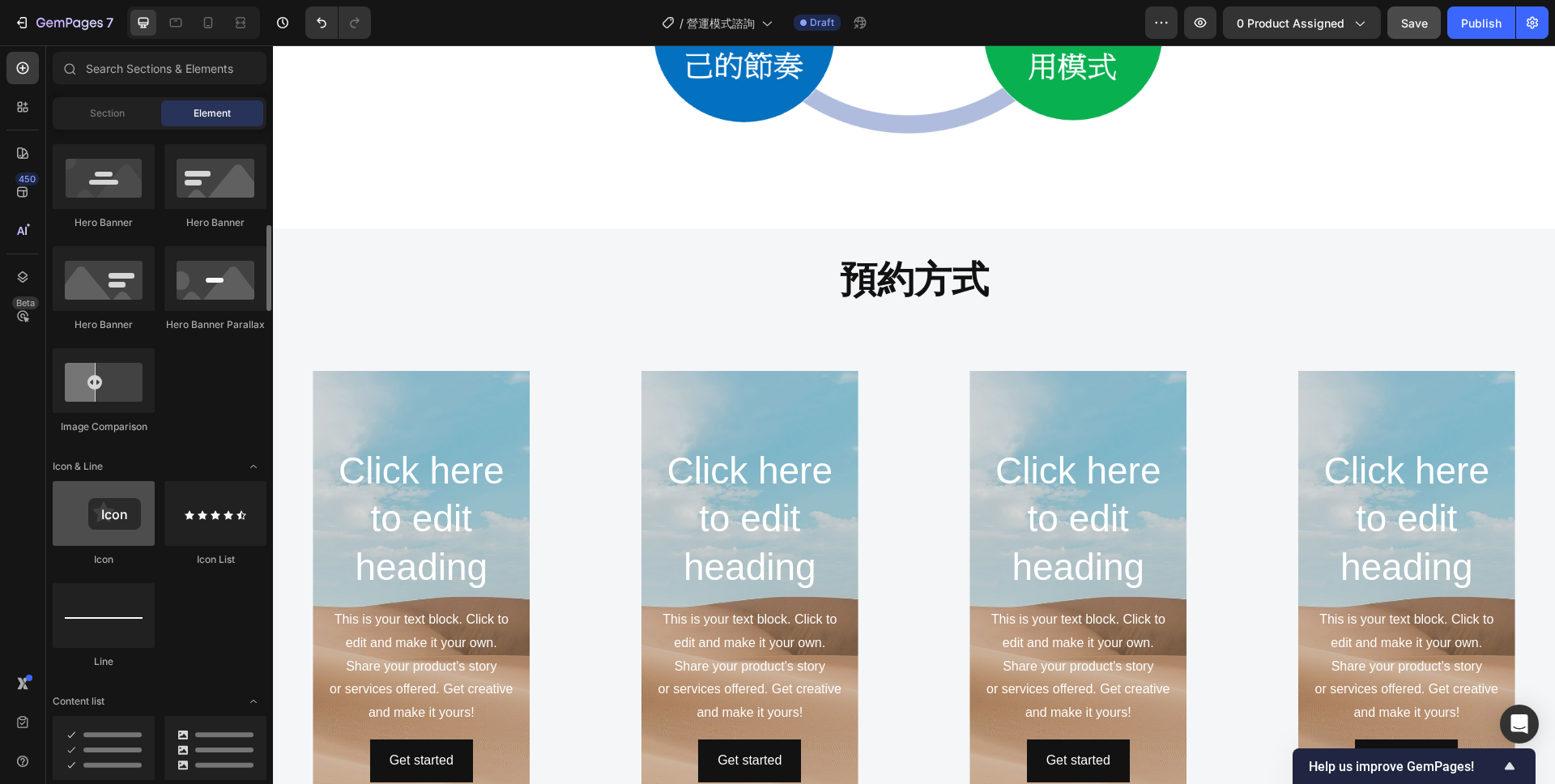
drag, startPoint x: 107, startPoint y: 519, endPoint x: 83, endPoint y: 502, distance: 29.4
click at [83, 502] on div at bounding box center [103, 513] width 102 height 65
click at [838, 285] on p "預約方式" at bounding box center [914, 280] width 1279 height 49
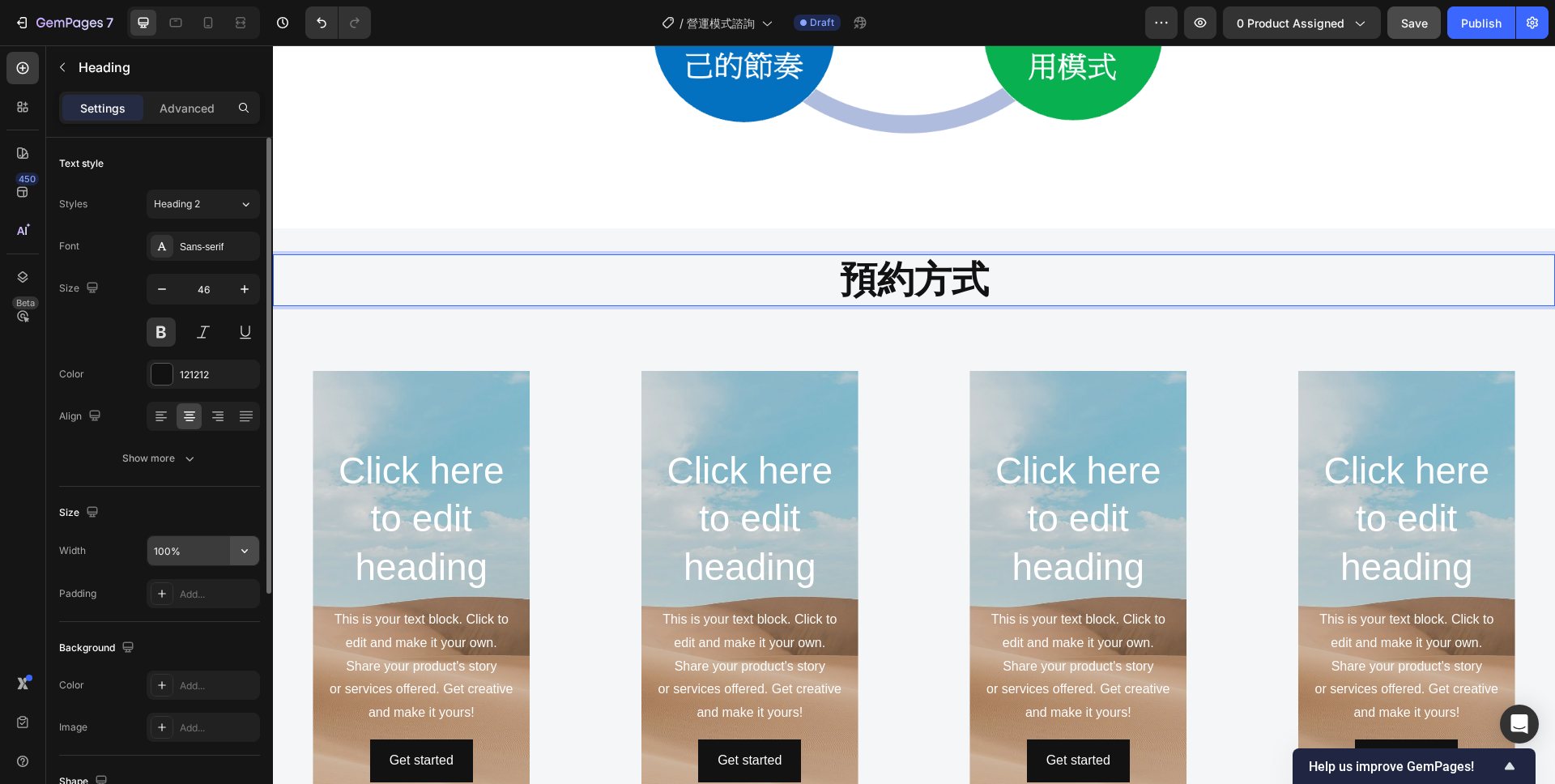
click at [247, 548] on icon "button" at bounding box center [245, 550] width 17 height 17
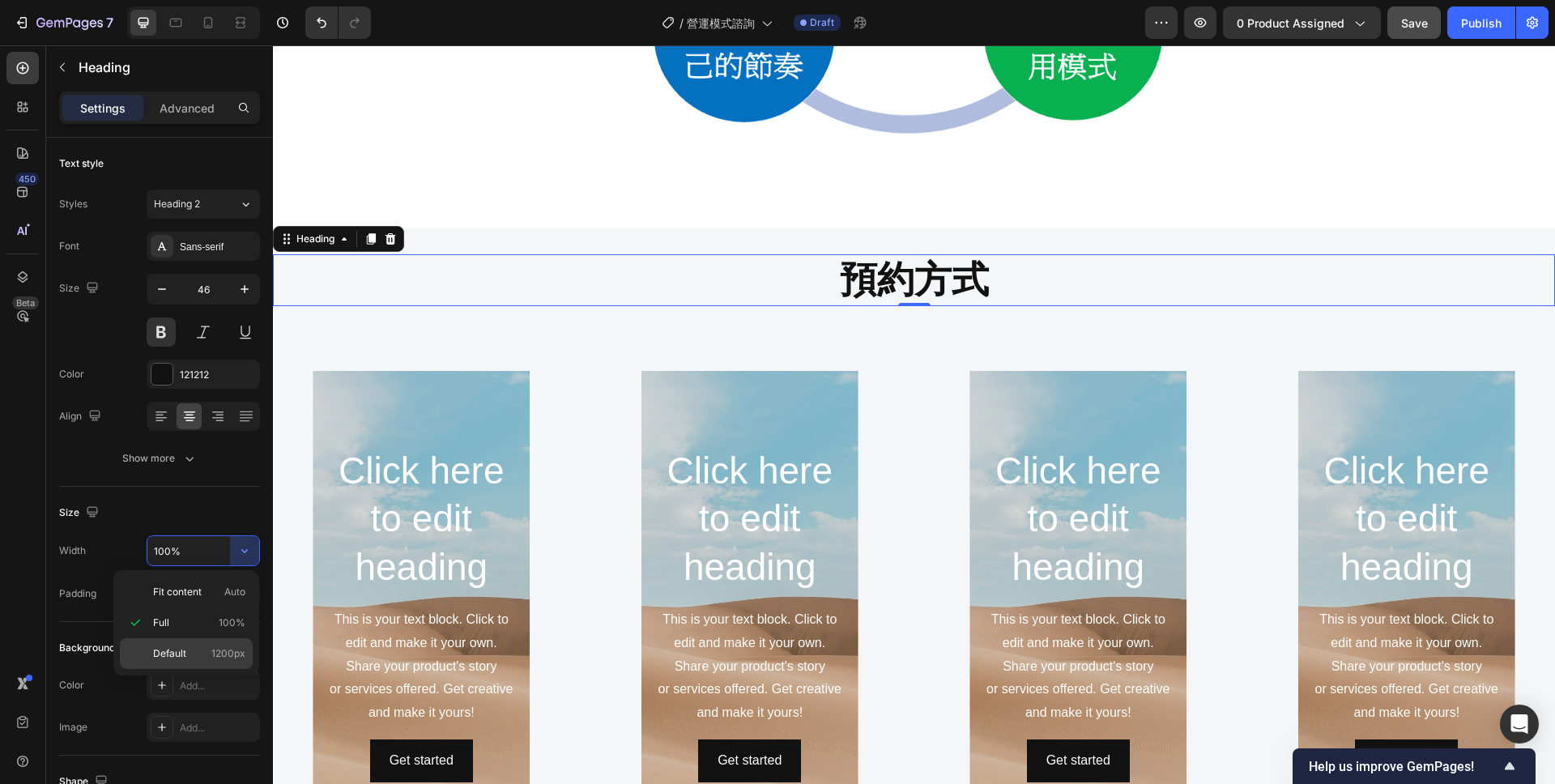
click at [184, 654] on span "Default" at bounding box center [170, 654] width 33 height 15
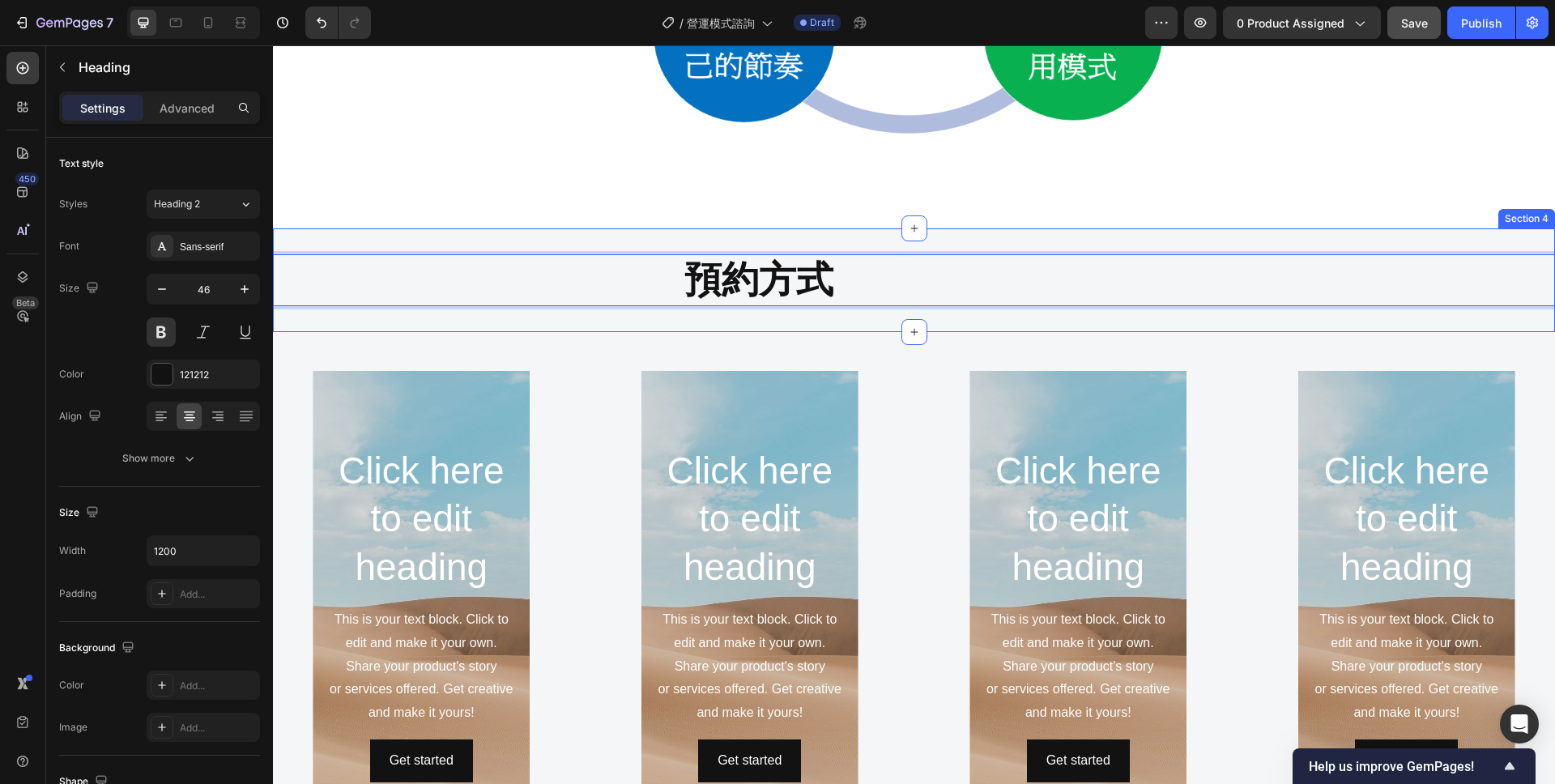
click at [978, 320] on div "預約方式 Heading 0 Section 4" at bounding box center [914, 280] width 1282 height 103
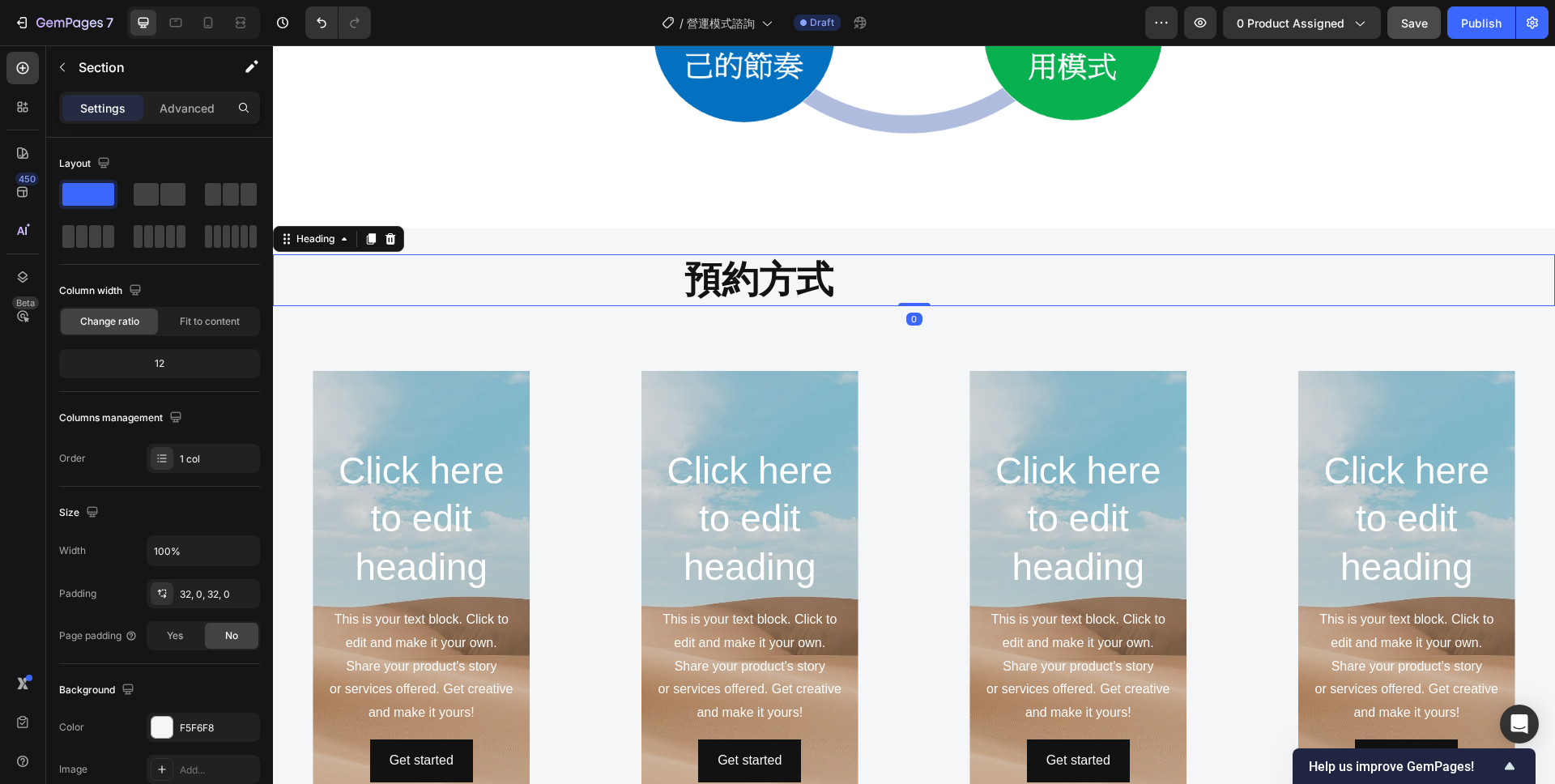
click at [966, 277] on p "預約方式" at bounding box center [759, 280] width 969 height 49
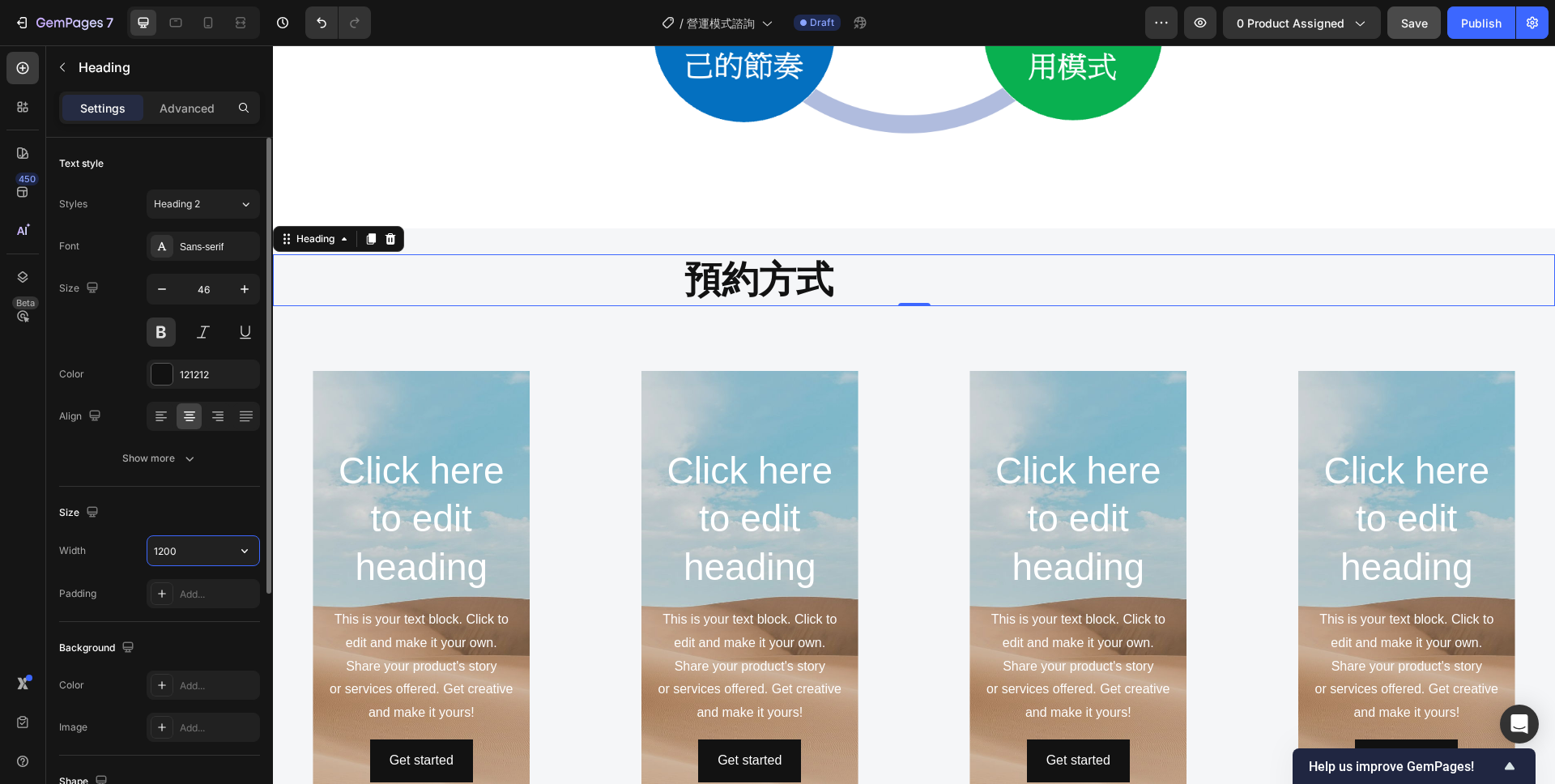
click at [186, 554] on input "1200" at bounding box center [203, 550] width 112 height 30
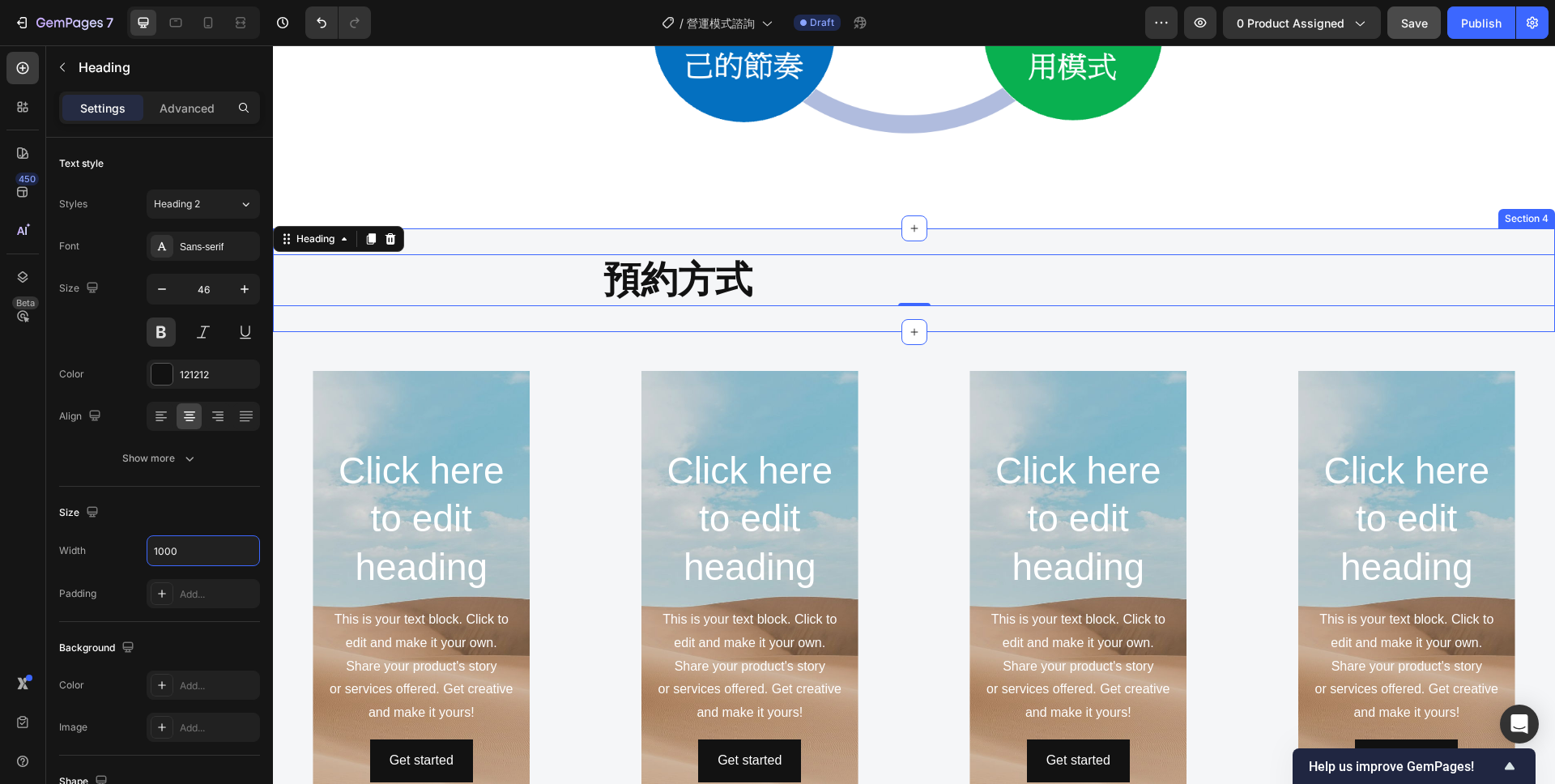
click at [807, 233] on div "預約方式 Heading 0 Section 4" at bounding box center [914, 280] width 1282 height 103
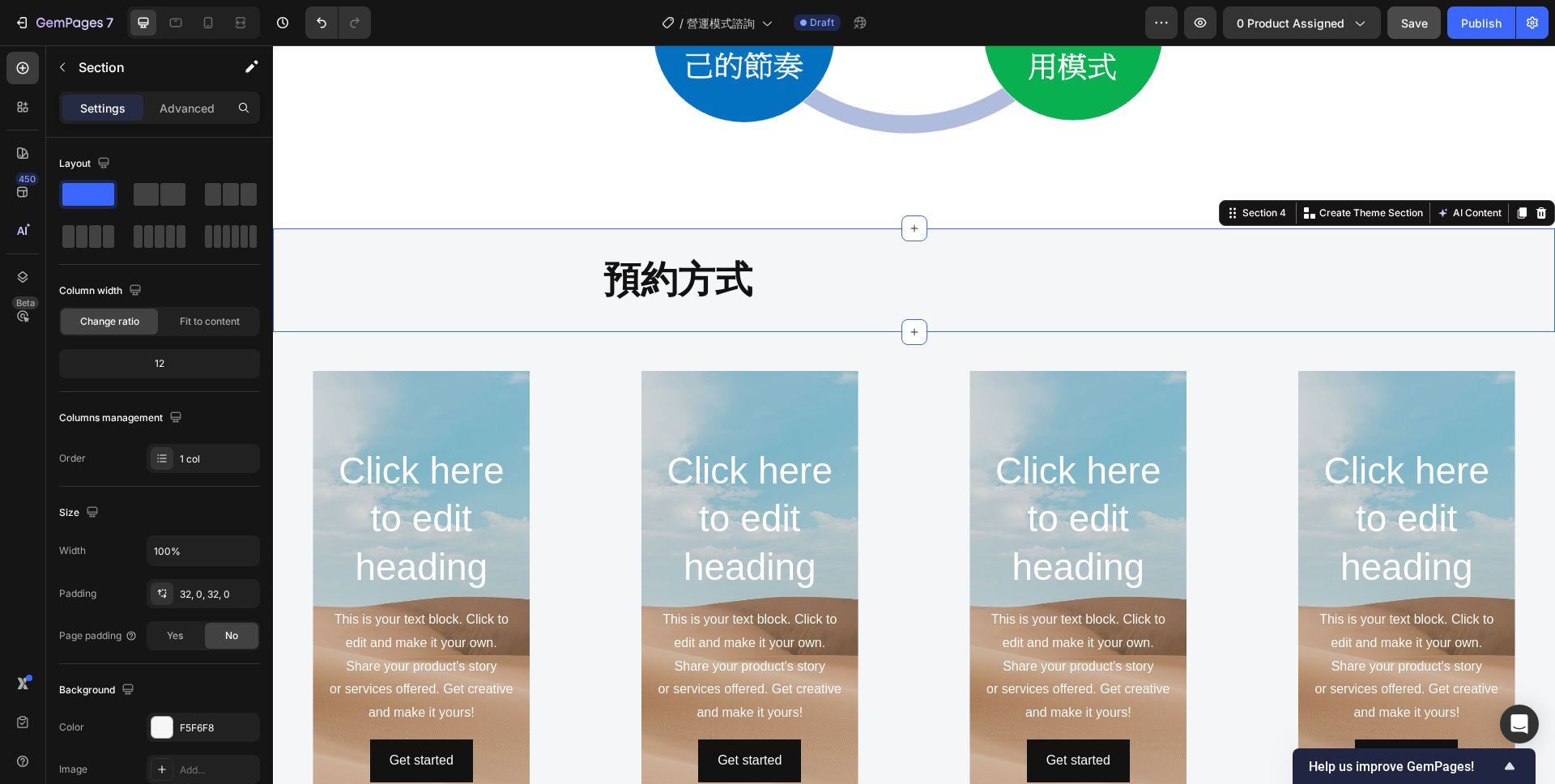
click at [789, 307] on div "預約方式 Heading Section 4 You can create reusable sections Create Theme Section AI…" at bounding box center [914, 280] width 1282 height 103
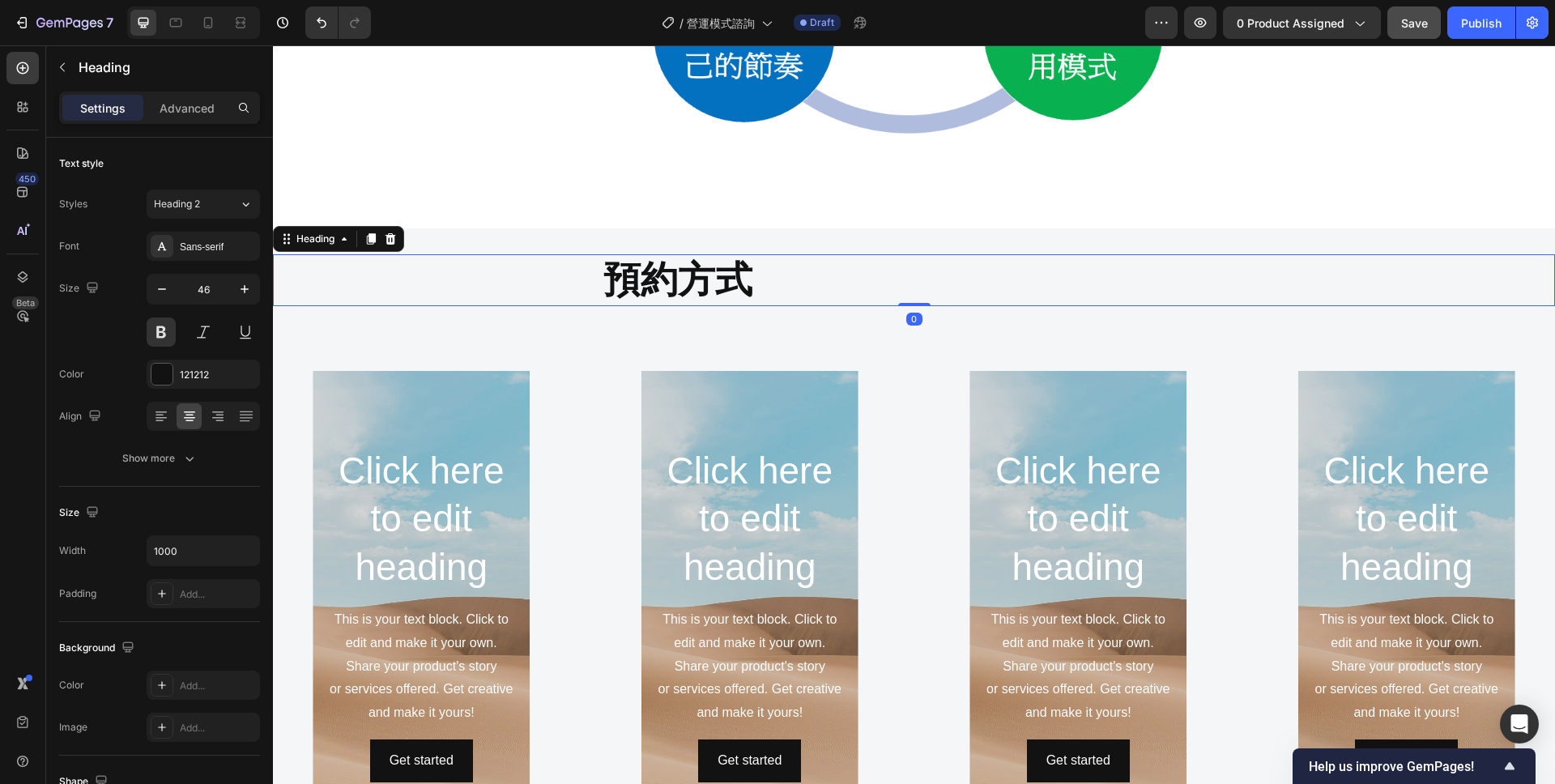
click at [792, 279] on p "預約方式" at bounding box center [677, 280] width 807 height 49
click at [69, 78] on button "button" at bounding box center [62, 67] width 26 height 26
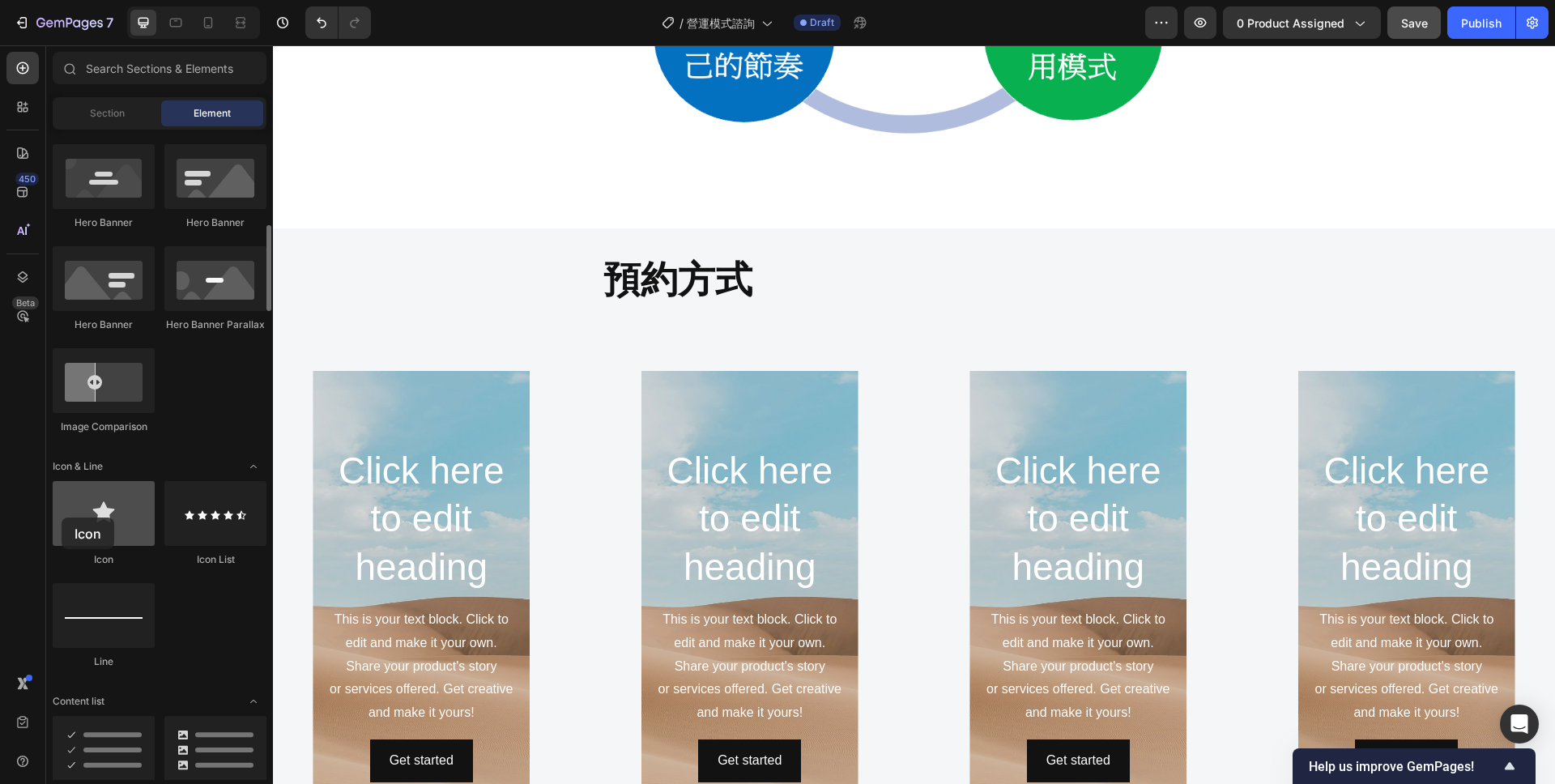
drag, startPoint x: 103, startPoint y: 528, endPoint x: 62, endPoint y: 517, distance: 42.4
click at [62, 517] on div at bounding box center [103, 513] width 102 height 65
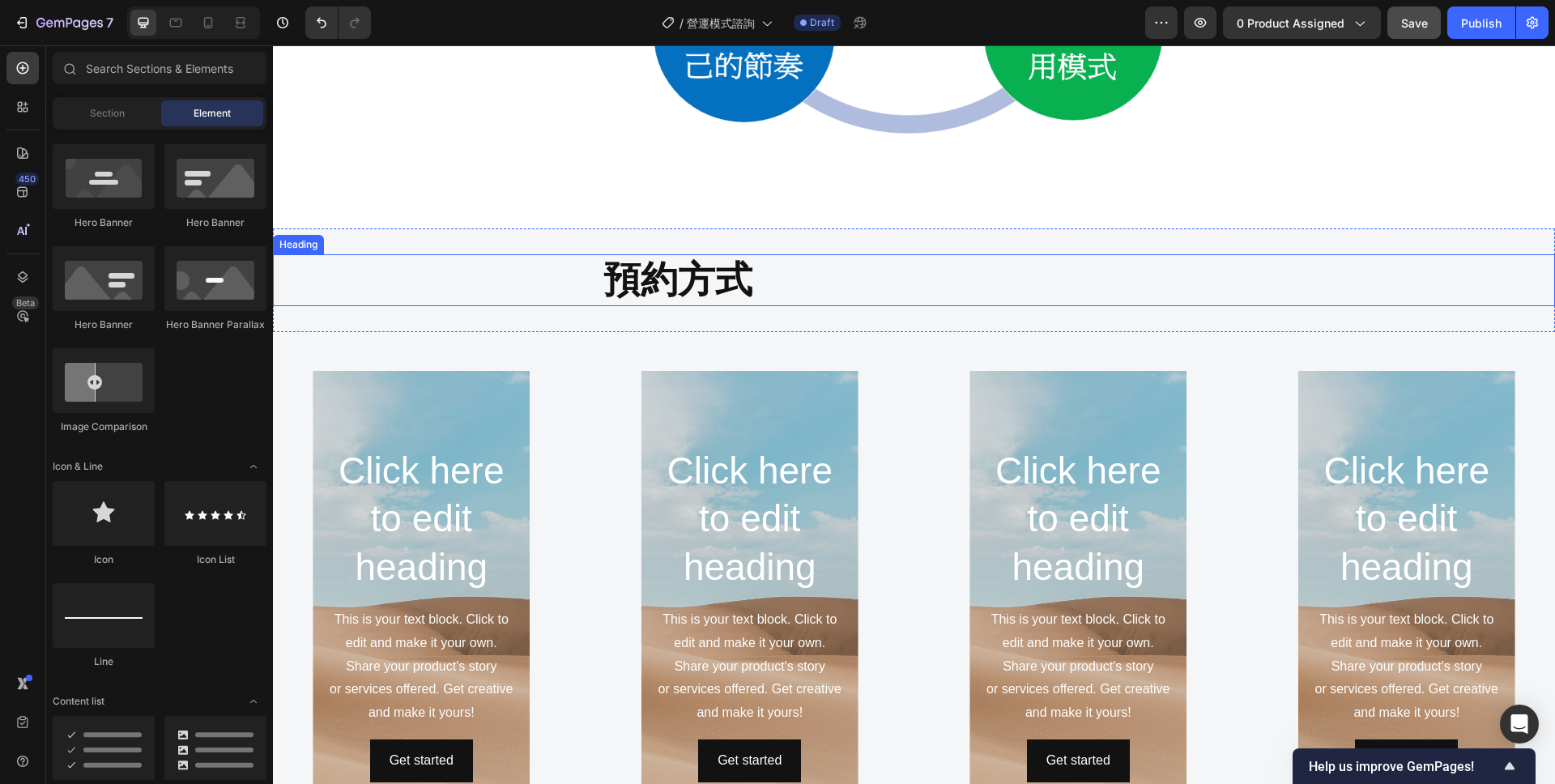
click at [611, 284] on p "預約方式" at bounding box center [677, 280] width 807 height 49
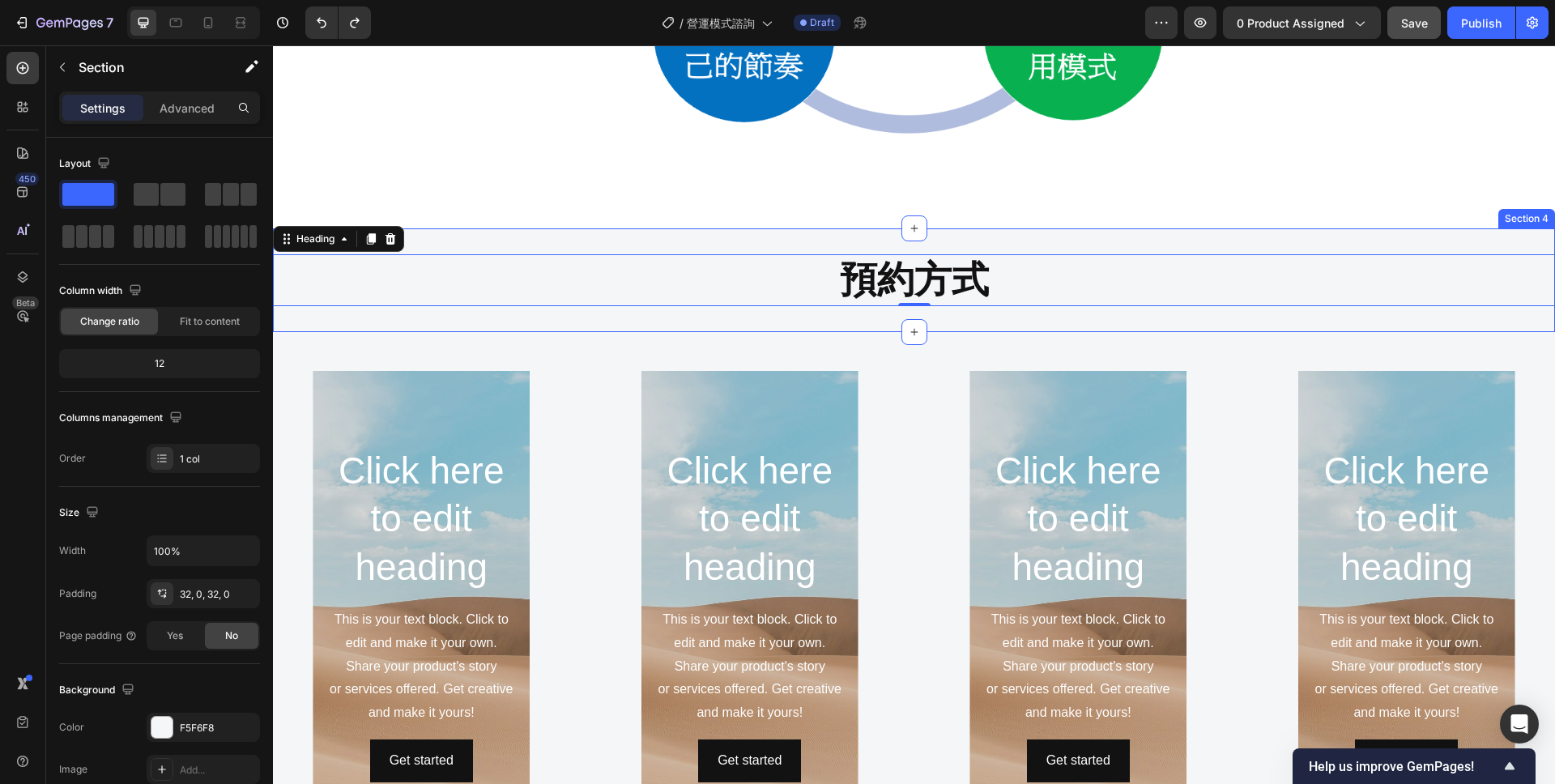
click at [778, 318] on div "預約方式 Heading 0 Section 4" at bounding box center [914, 280] width 1282 height 103
click at [775, 283] on p "預約方式" at bounding box center [914, 280] width 1279 height 49
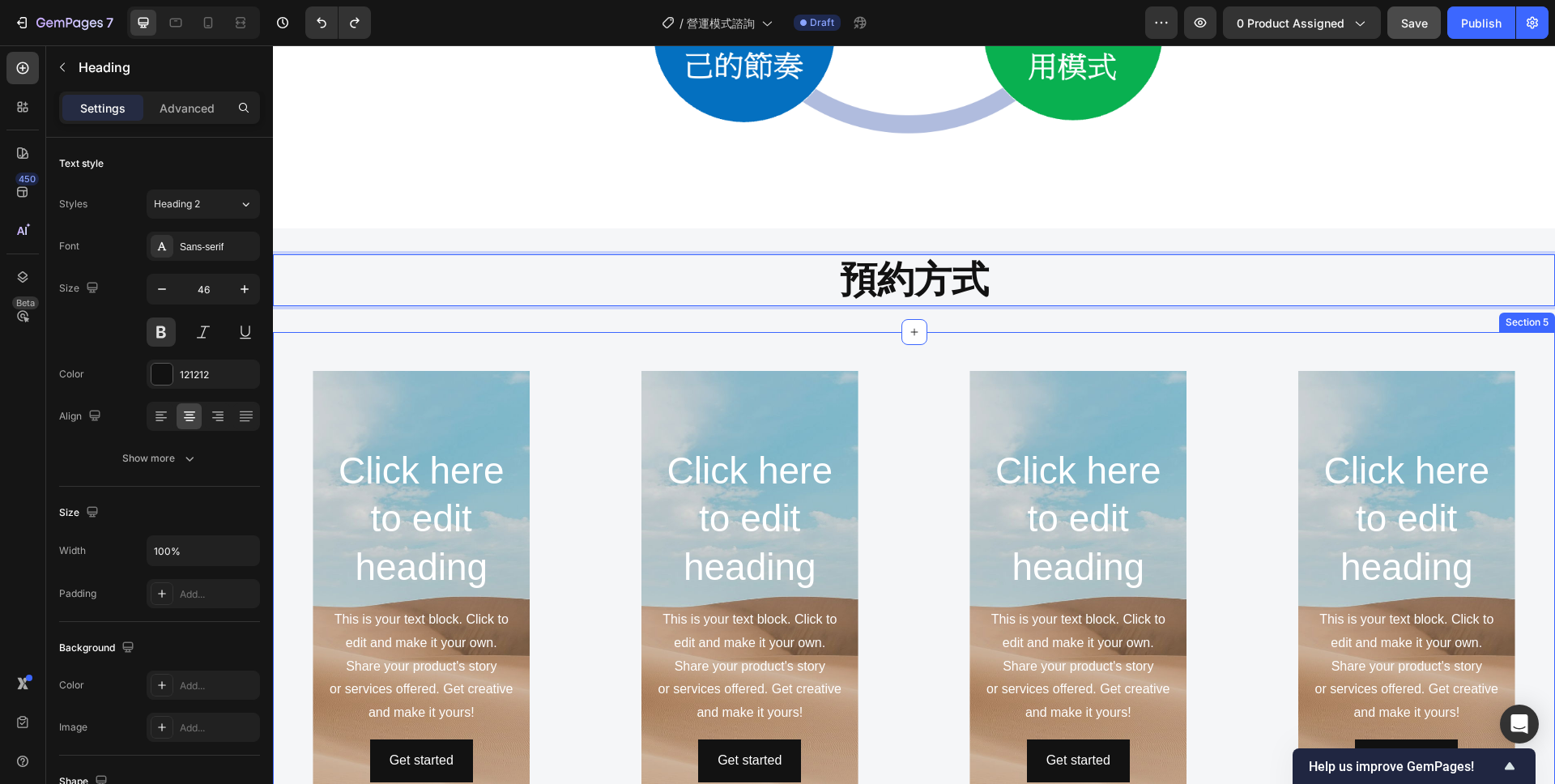
click at [655, 337] on div "Click here to edit heading Heading This is your text block. Click to edit and m…" at bounding box center [914, 613] width 1282 height 563
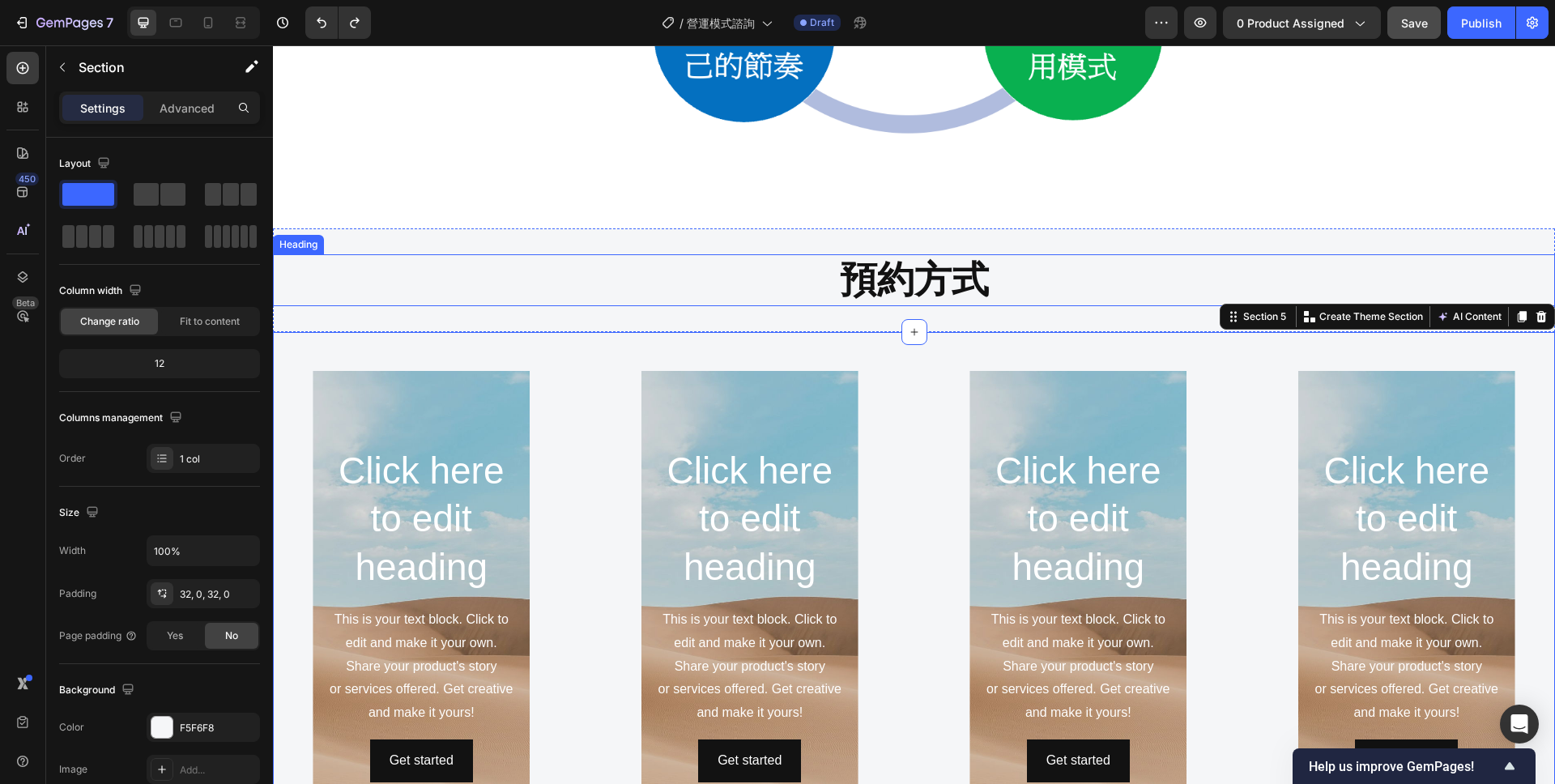
click at [655, 295] on p "預約方式" at bounding box center [914, 280] width 1279 height 49
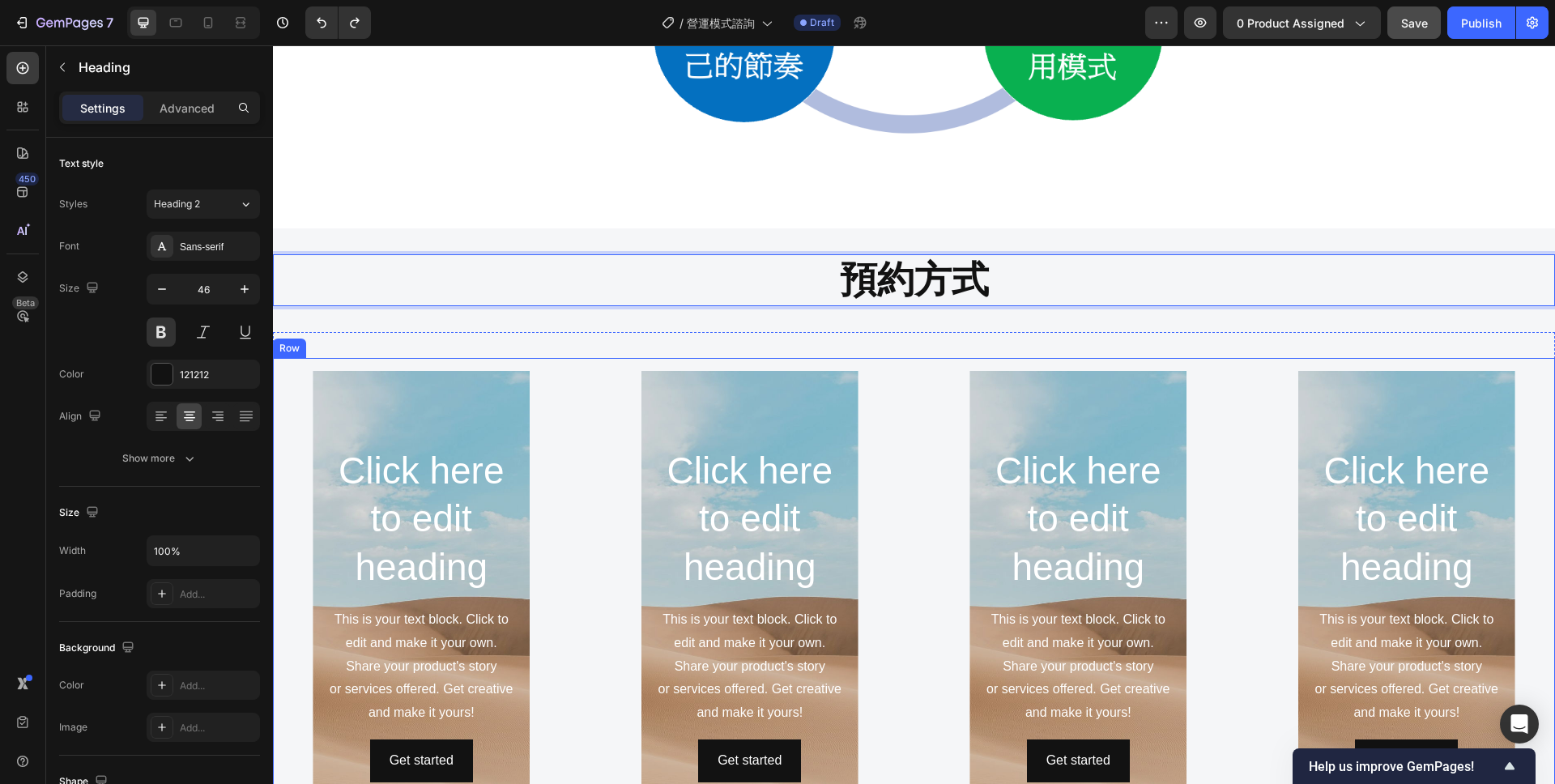
scroll to position [1388, 0]
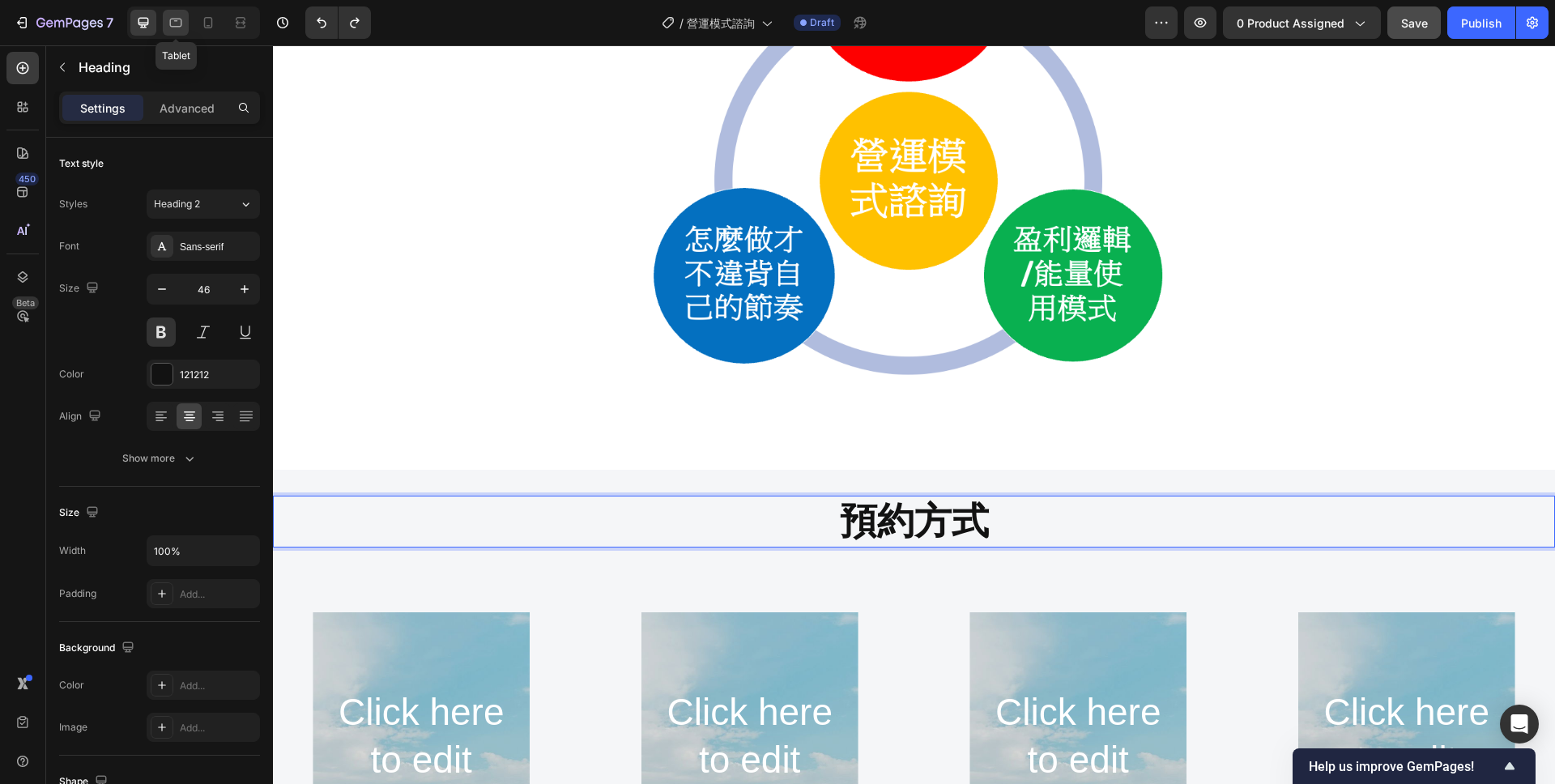
click at [181, 23] on icon at bounding box center [176, 23] width 17 height 17
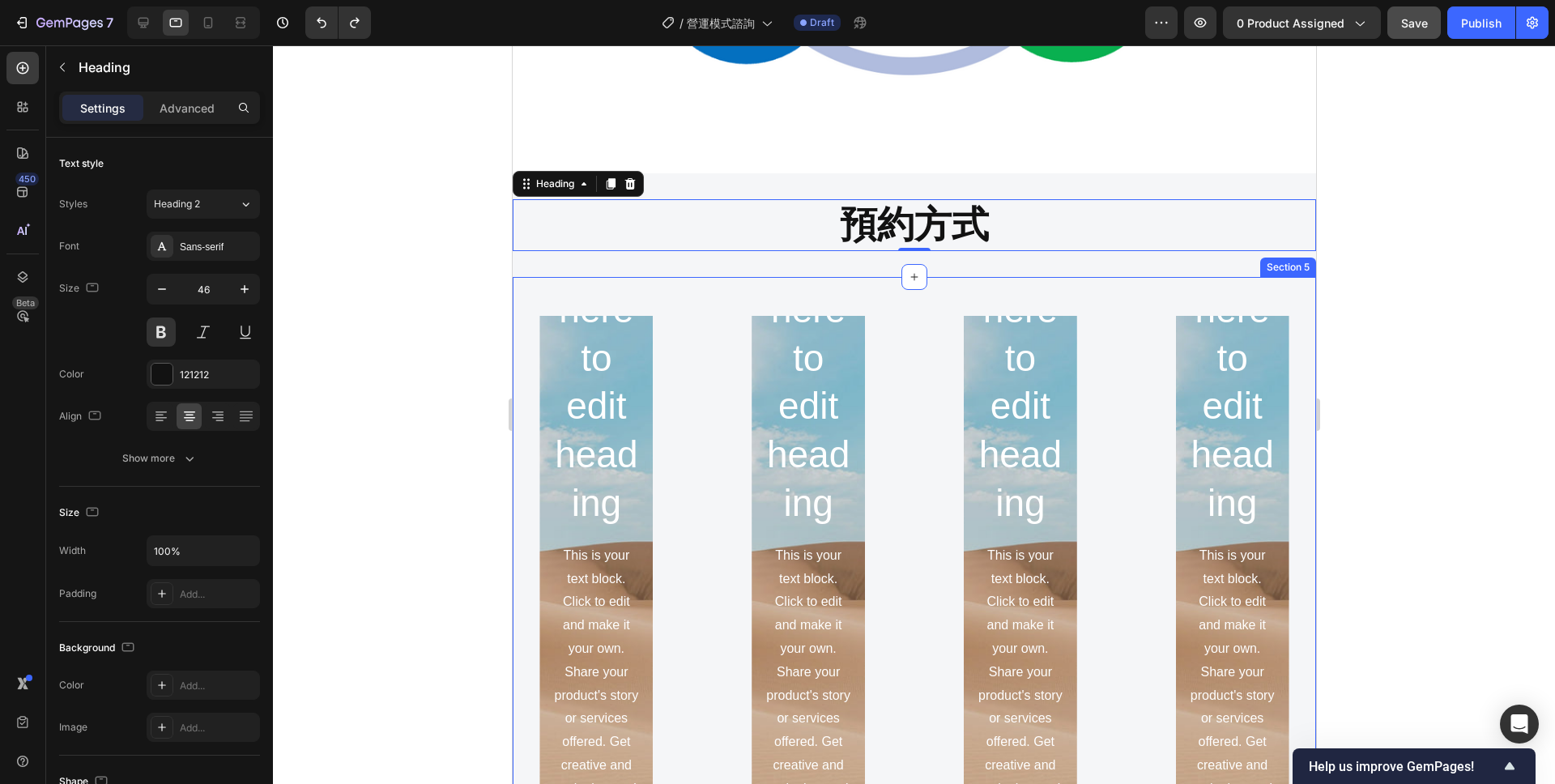
scroll to position [1682, 0]
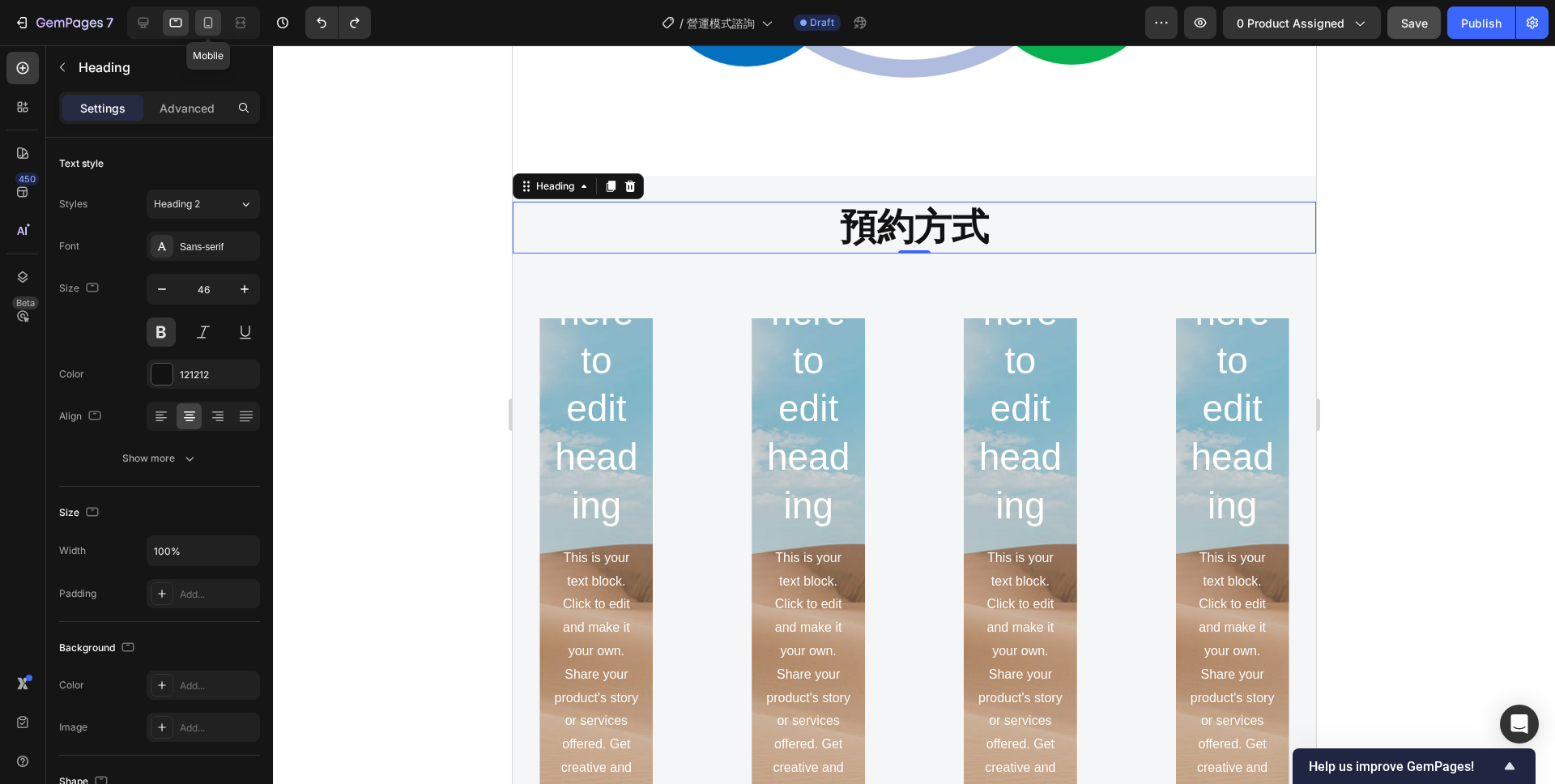
click at [206, 20] on icon at bounding box center [209, 23] width 17 height 17
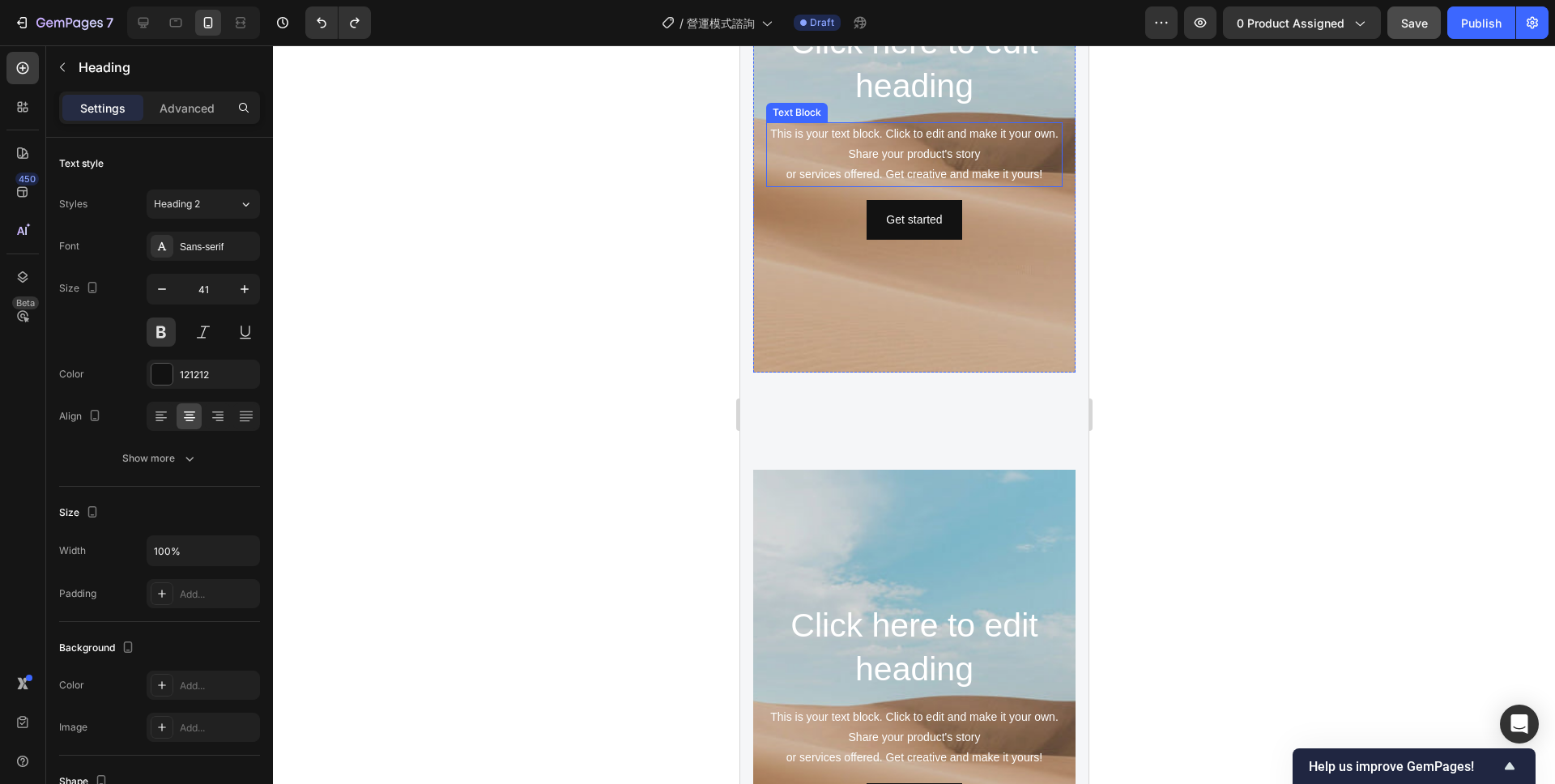
scroll to position [1825, 0]
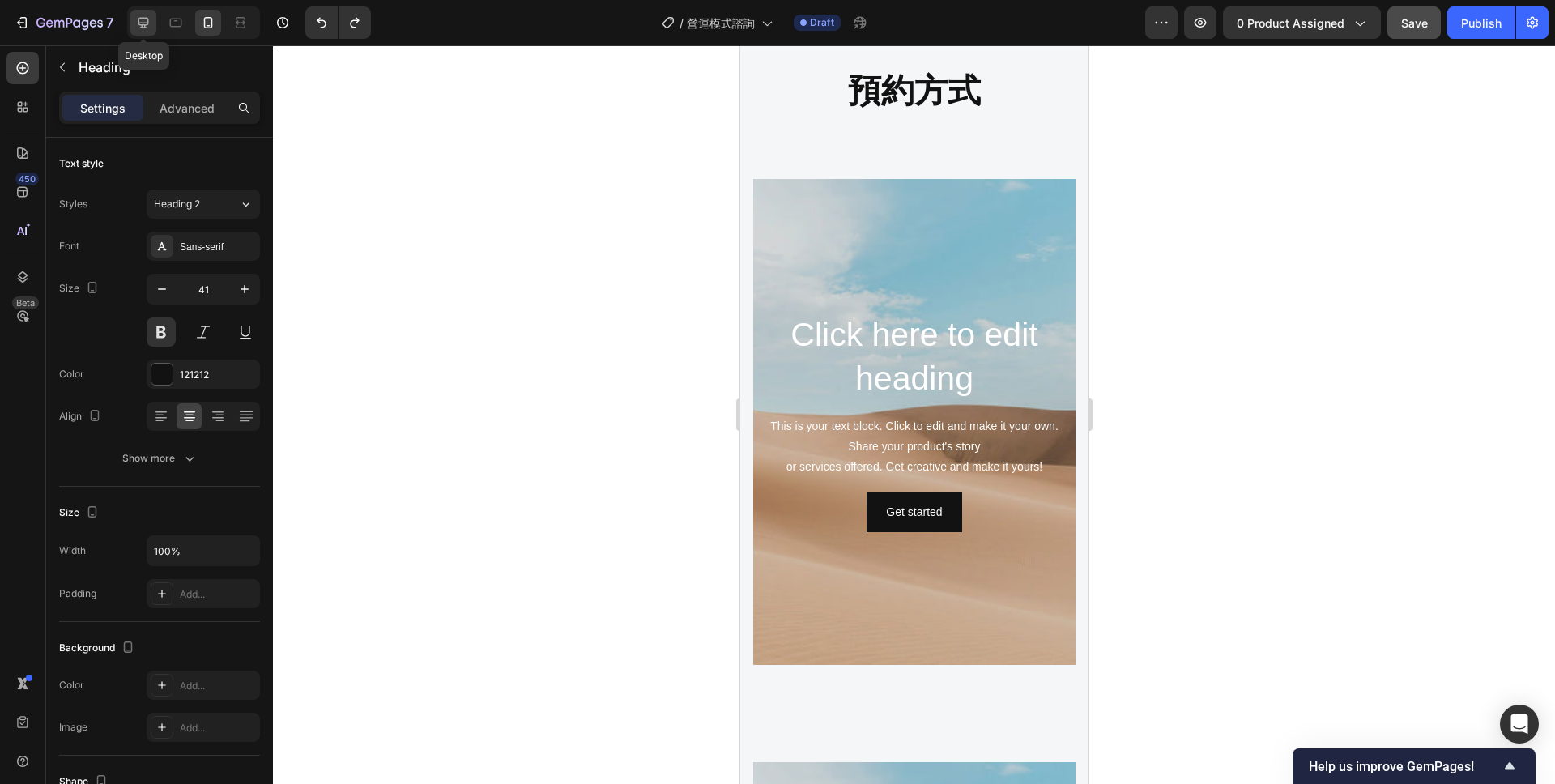
click at [143, 30] on icon at bounding box center [143, 23] width 17 height 17
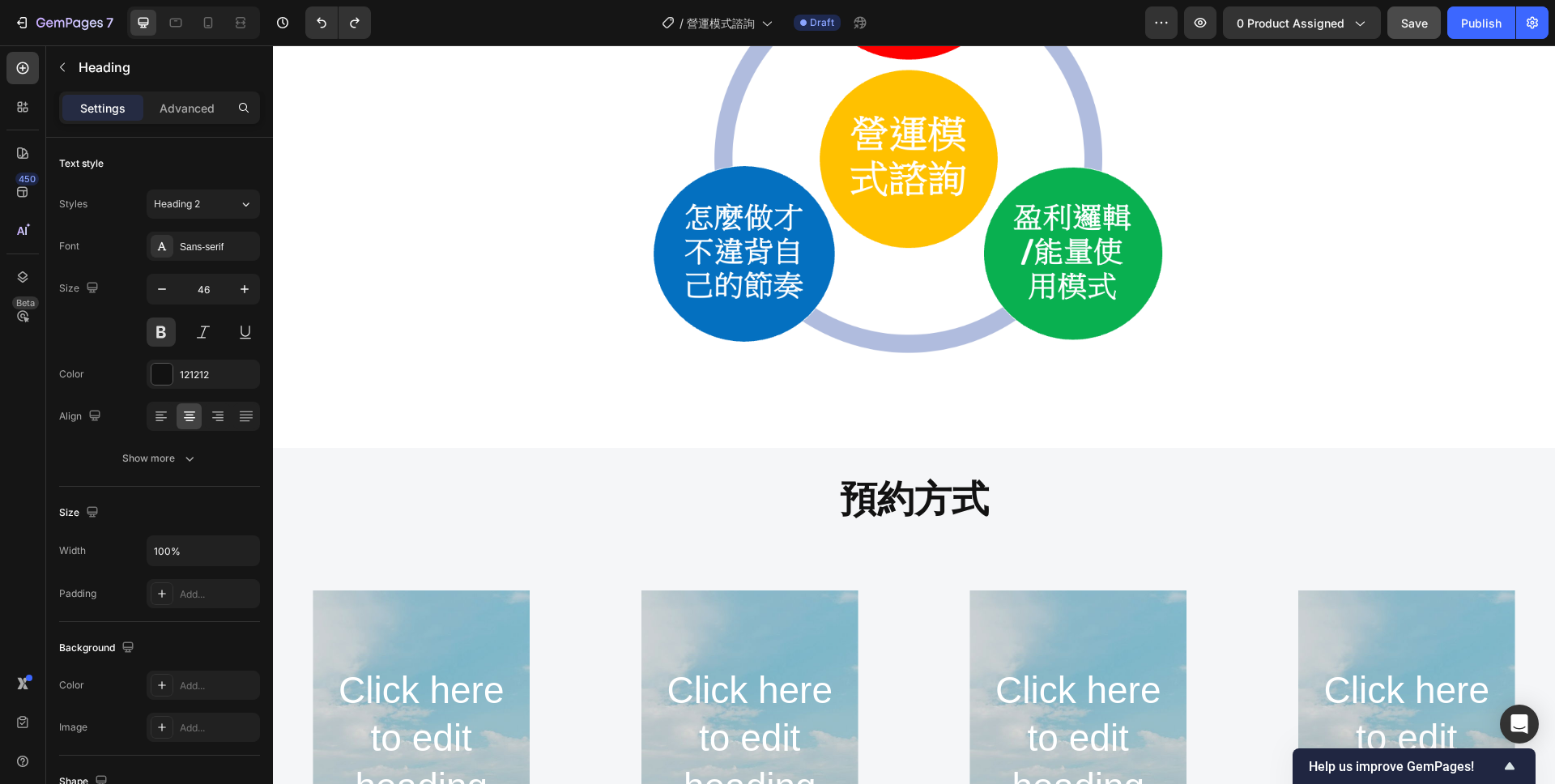
scroll to position [1591, 0]
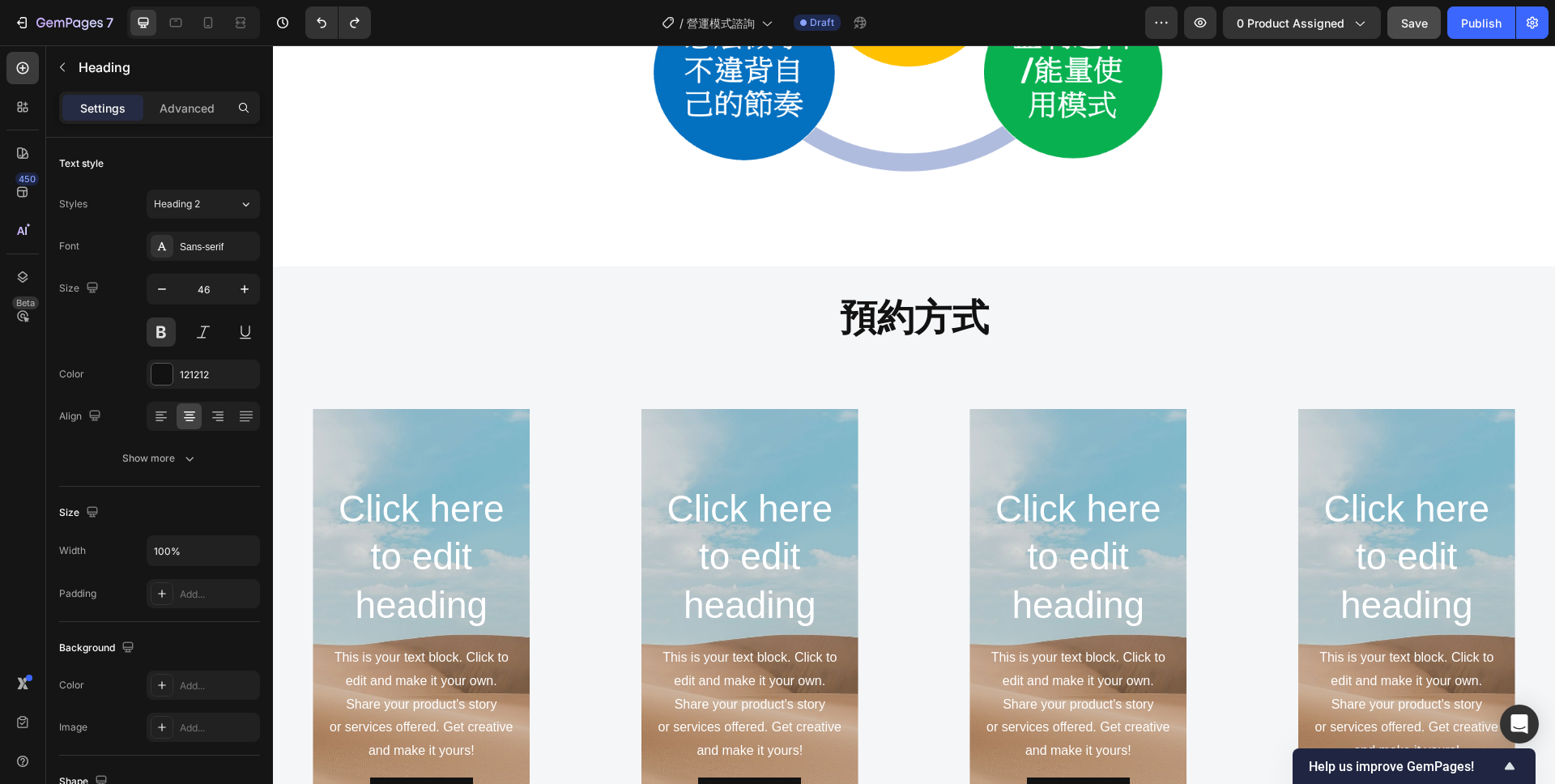
click at [824, 329] on h2 "預約方式" at bounding box center [914, 319] width 1282 height 52
click at [753, 288] on div "預約方式 Heading Section 4" at bounding box center [914, 318] width 1282 height 103
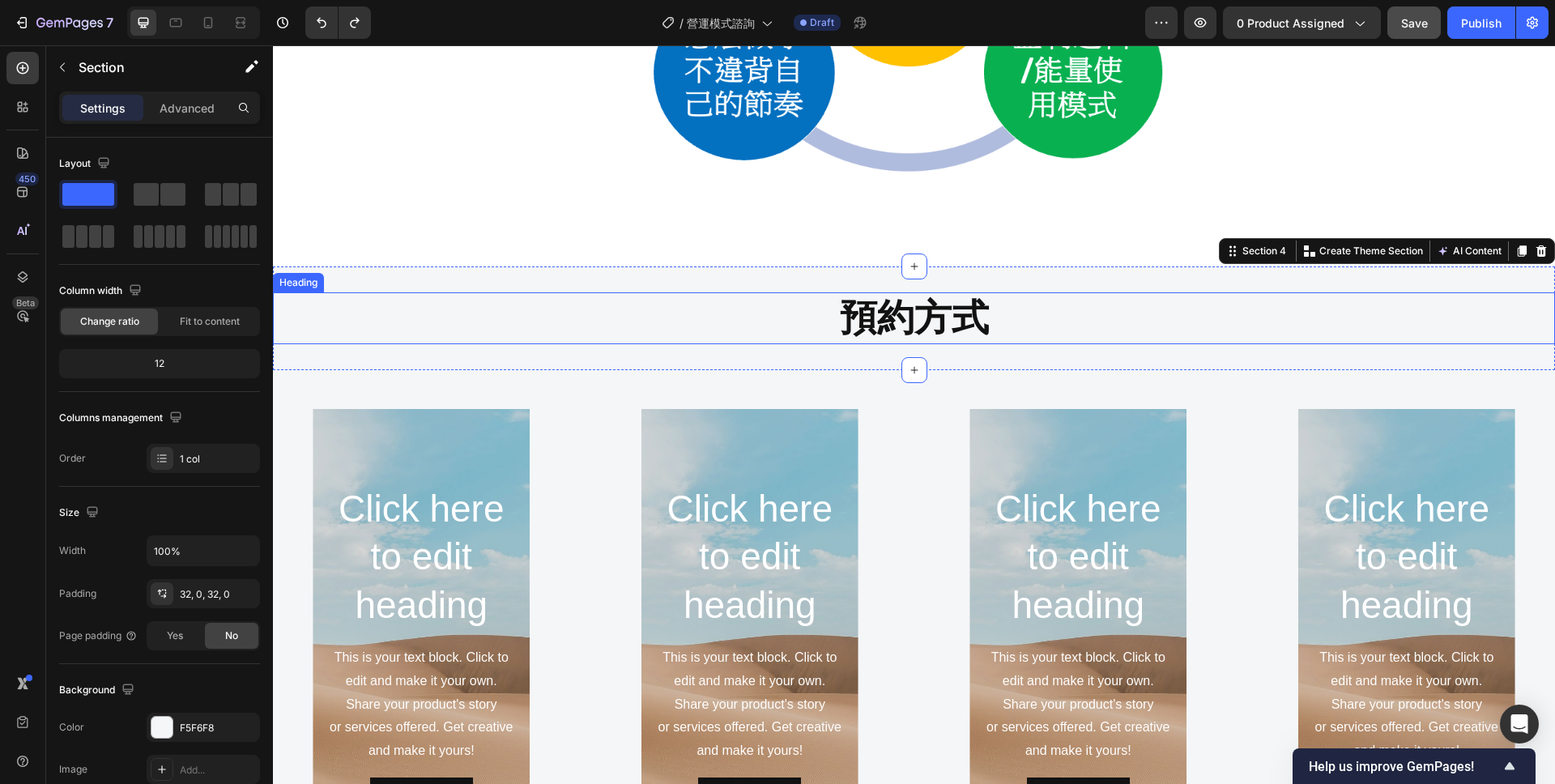
click at [768, 306] on p "預約方式" at bounding box center [914, 318] width 1279 height 49
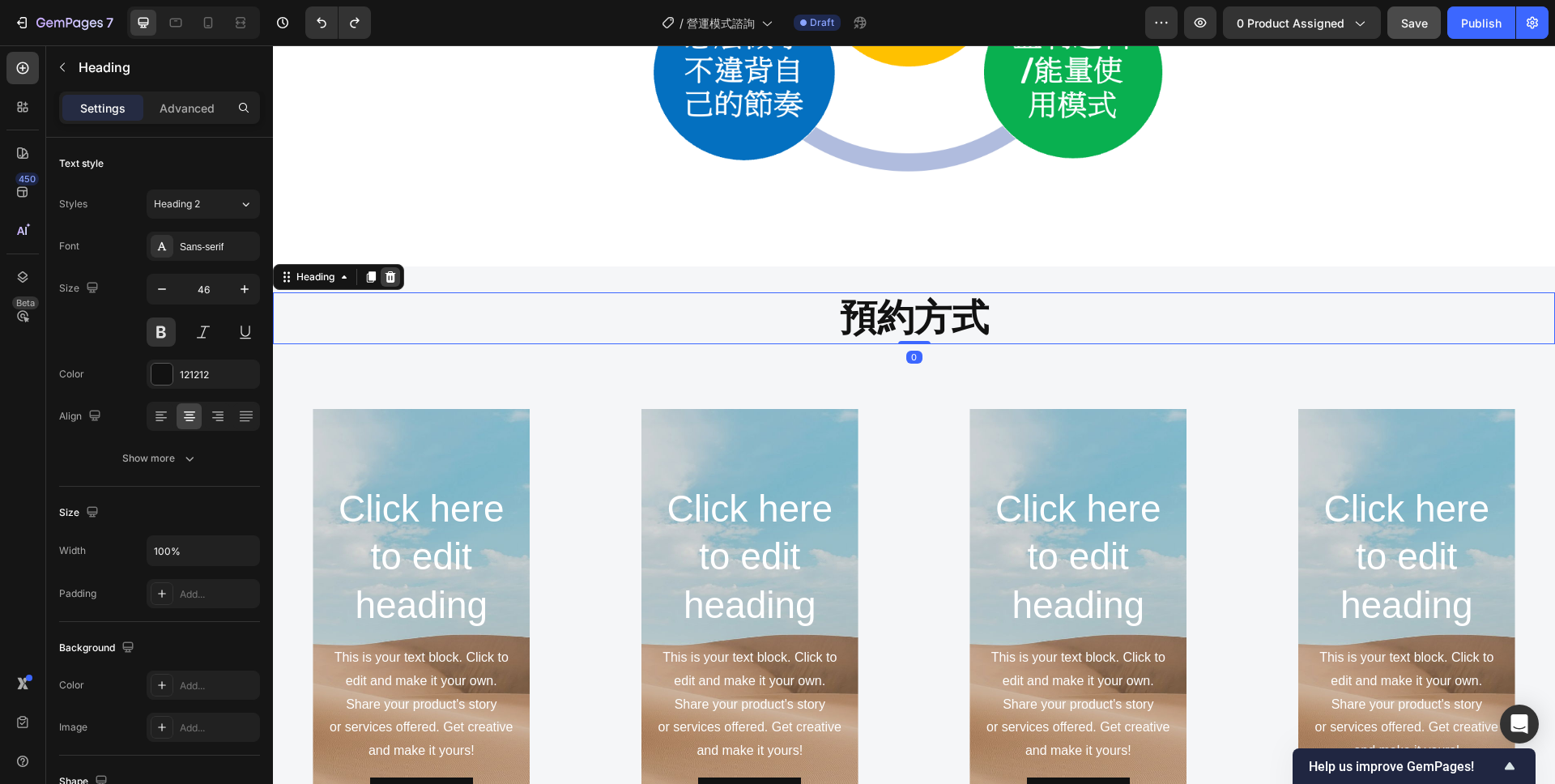
click at [397, 277] on icon at bounding box center [391, 277] width 13 height 13
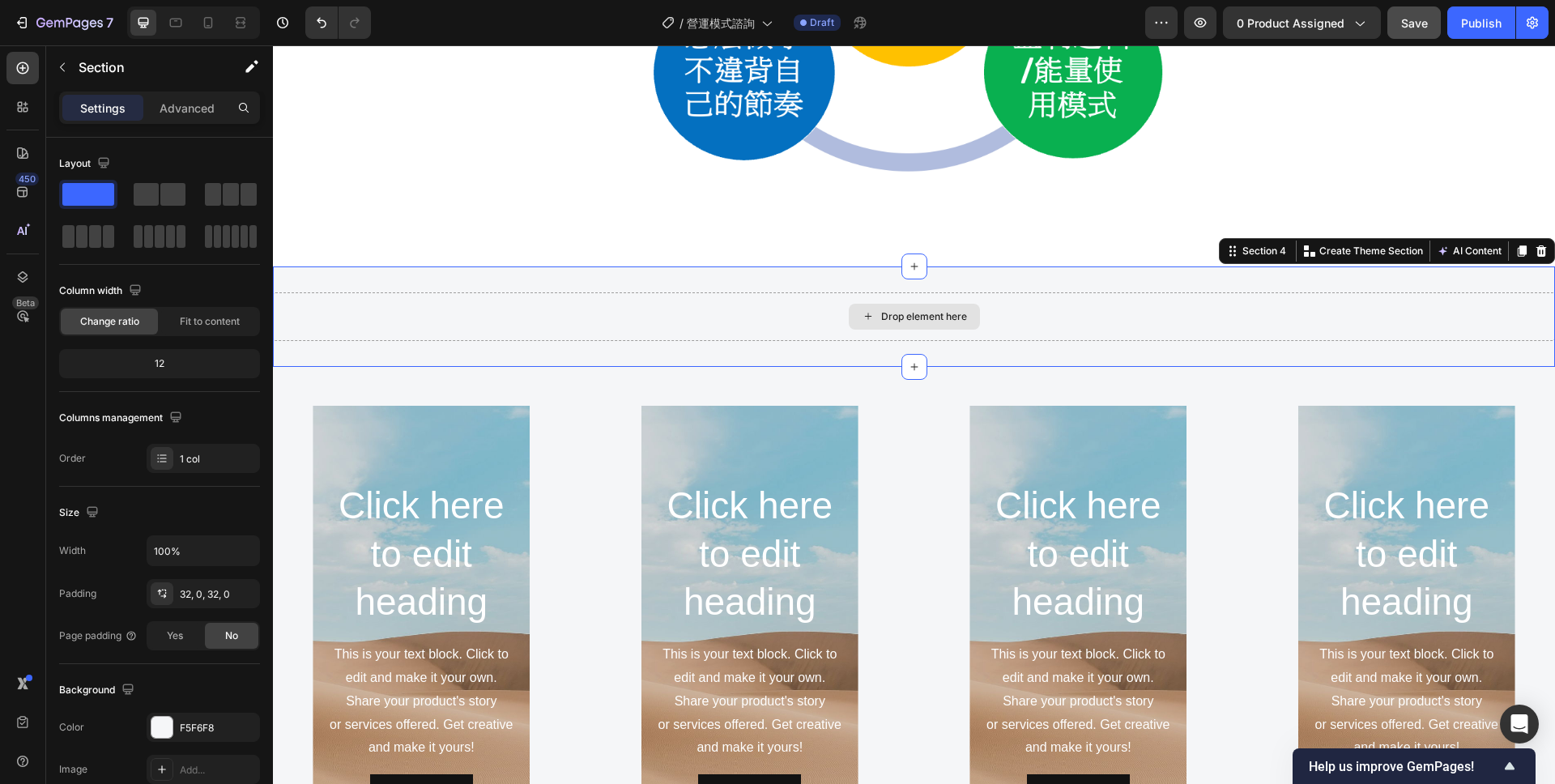
click at [704, 302] on div "Drop element here" at bounding box center [914, 317] width 1282 height 49
click at [728, 333] on div "Drop element here" at bounding box center [914, 317] width 1282 height 49
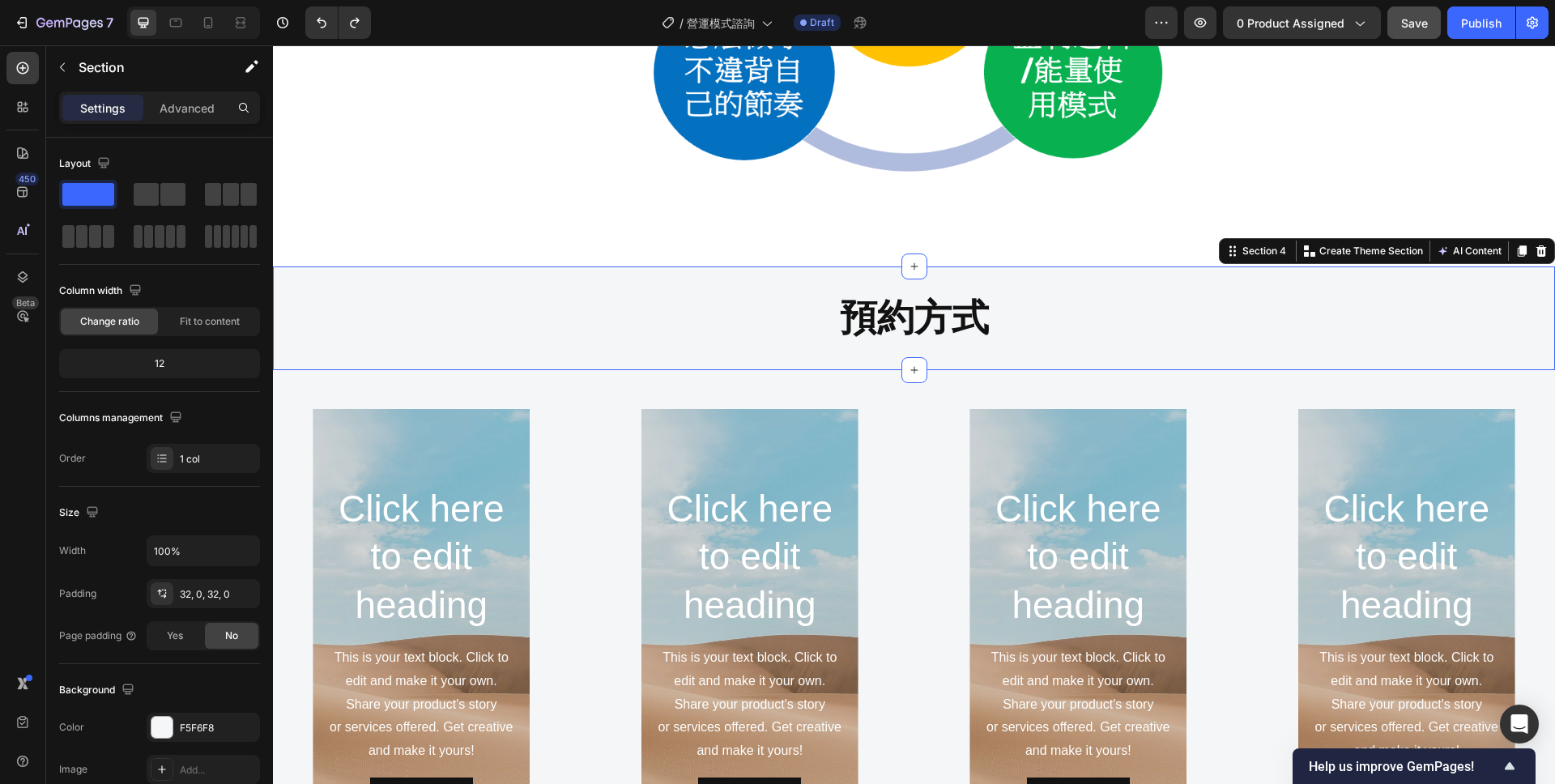
click at [700, 276] on div "預約方式 Heading Section 4 You can create reusable sections Create Theme Section AI…" at bounding box center [914, 318] width 1282 height 103
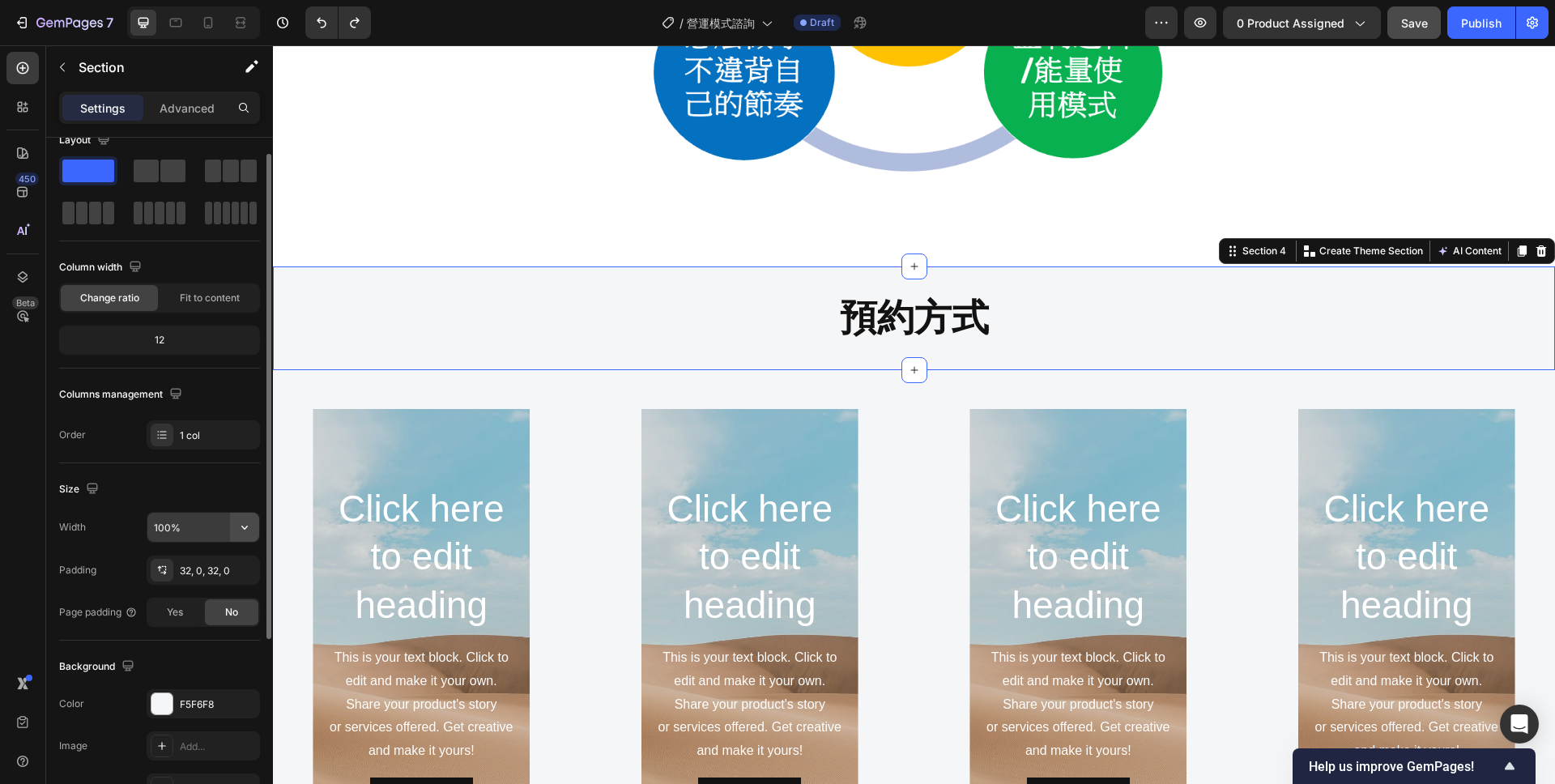
click at [245, 522] on icon "button" at bounding box center [245, 527] width 17 height 17
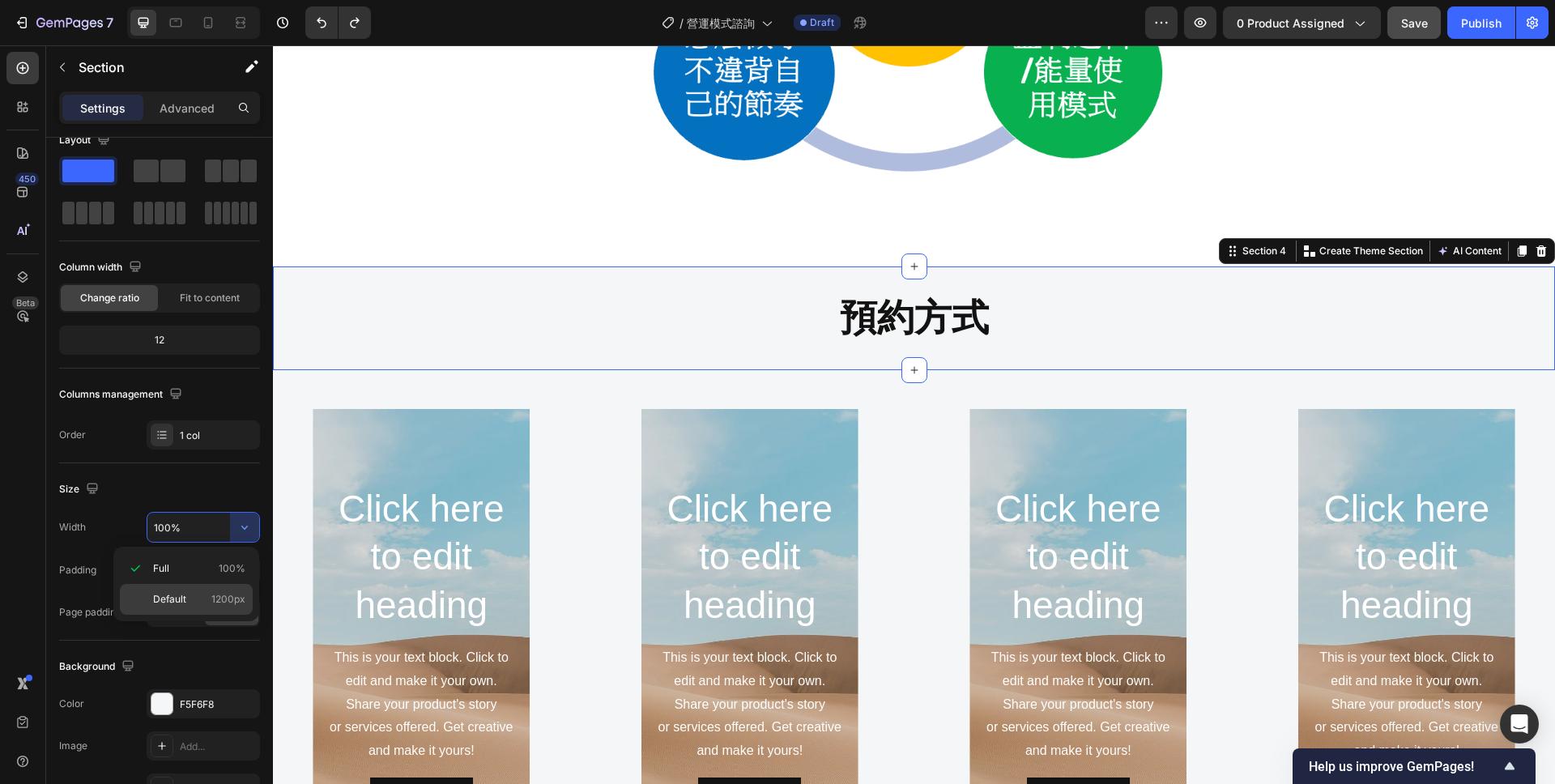
click at [189, 593] on p "Default 1200px" at bounding box center [200, 599] width 92 height 15
click at [686, 312] on h2 "預約方式" at bounding box center [914, 319] width 1282 height 52
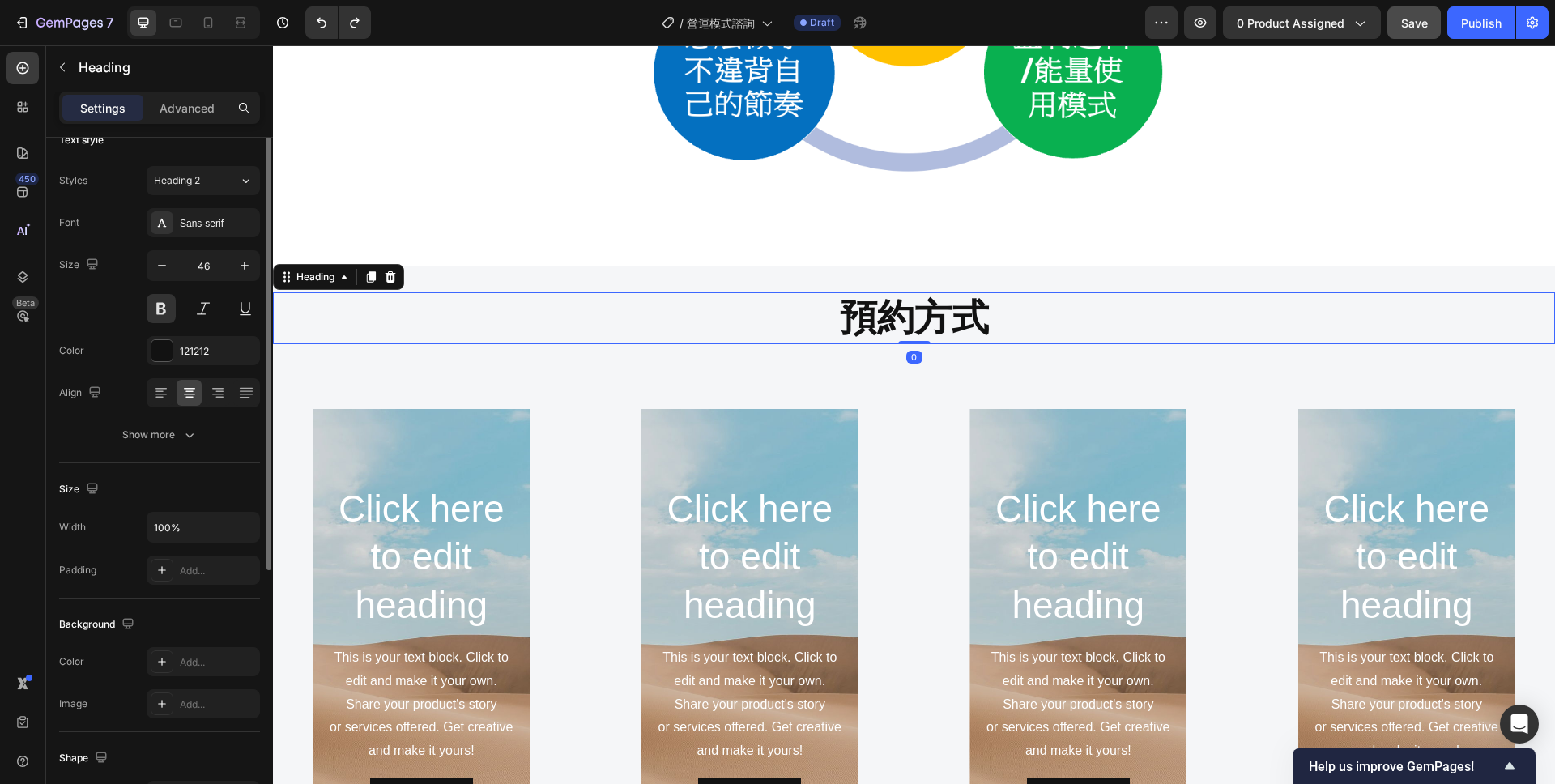
scroll to position [0, 0]
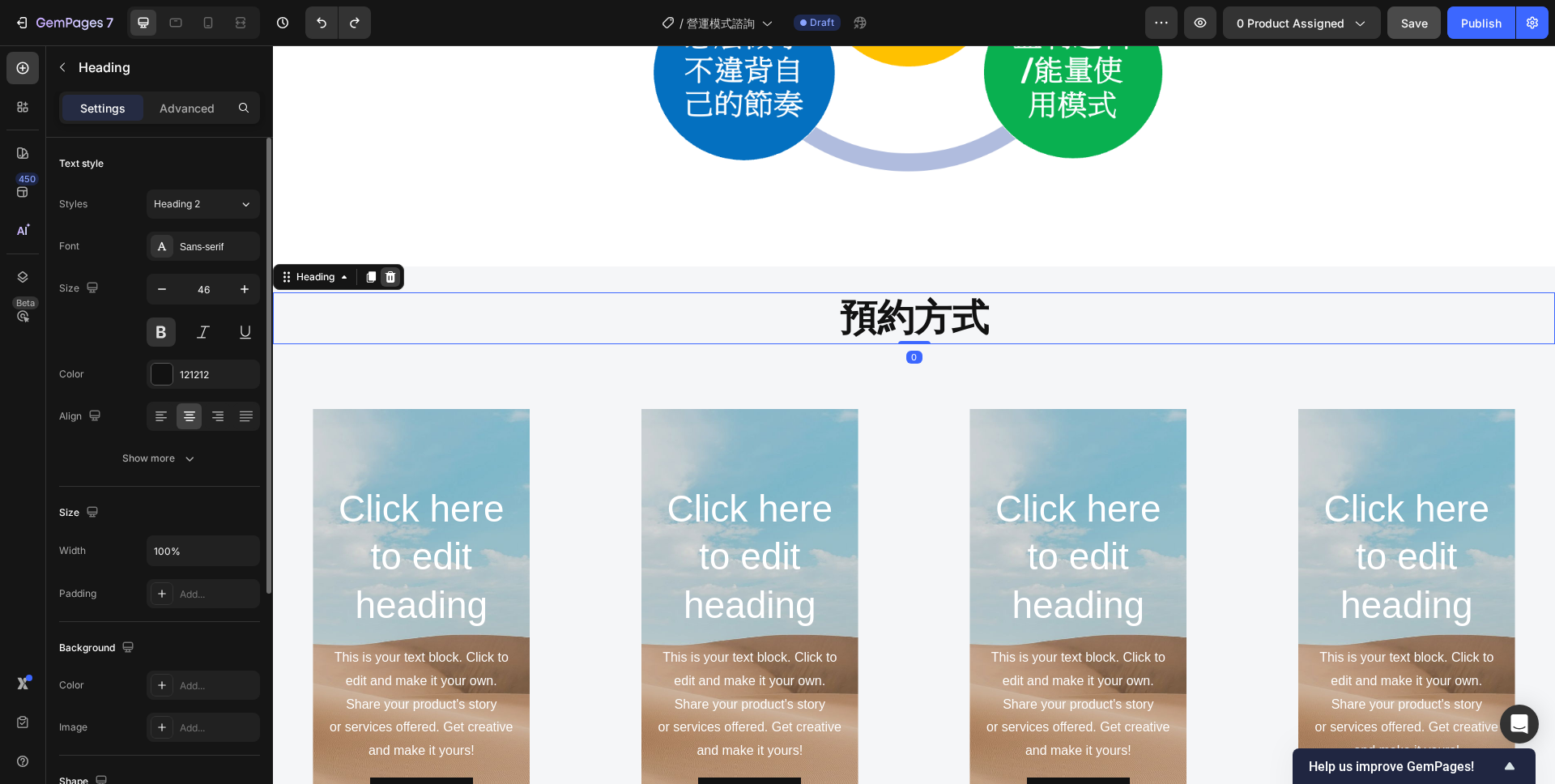
click at [395, 274] on icon at bounding box center [390, 277] width 10 height 11
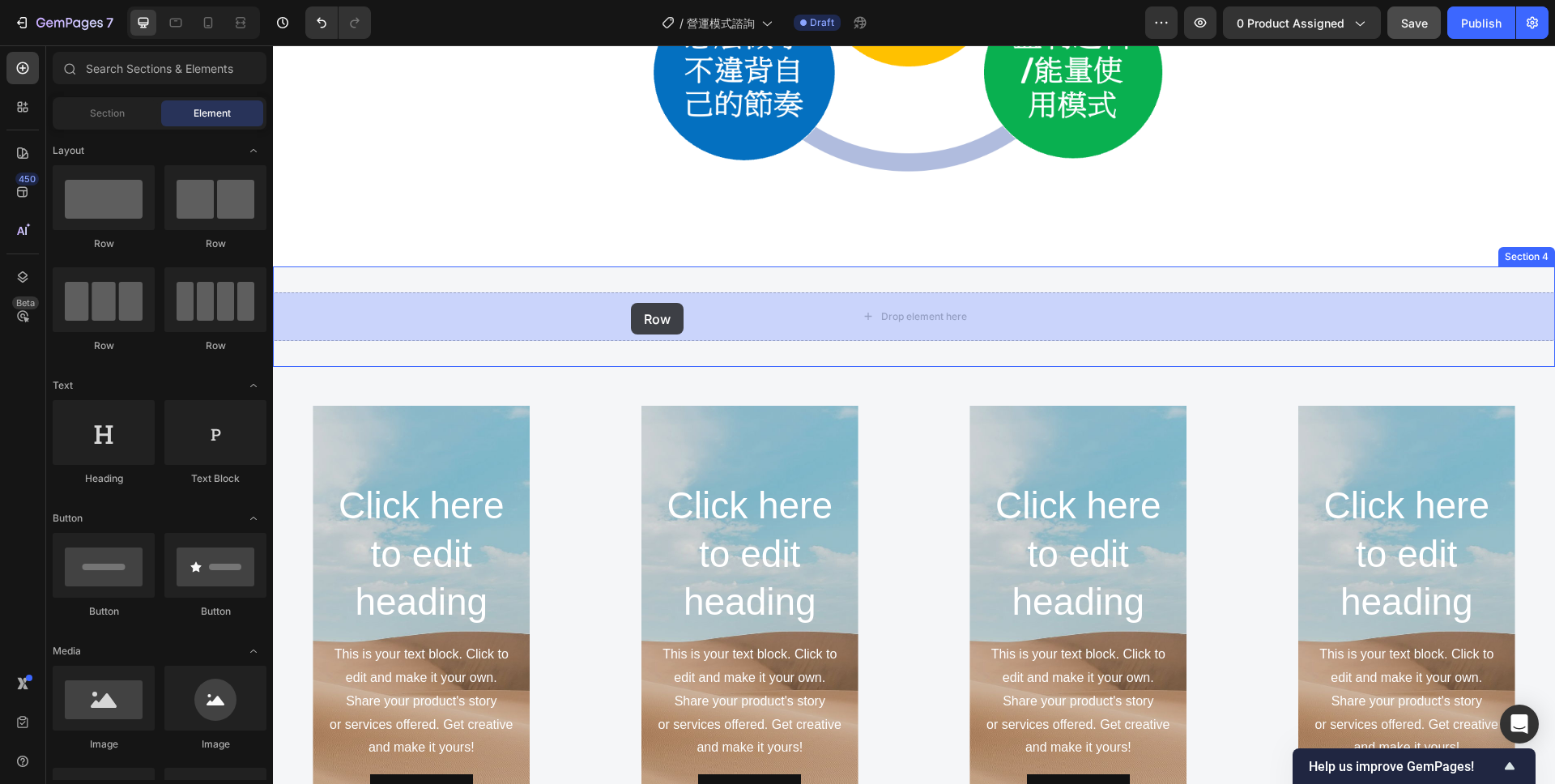
drag, startPoint x: 477, startPoint y: 240, endPoint x: 631, endPoint y: 303, distance: 166.4
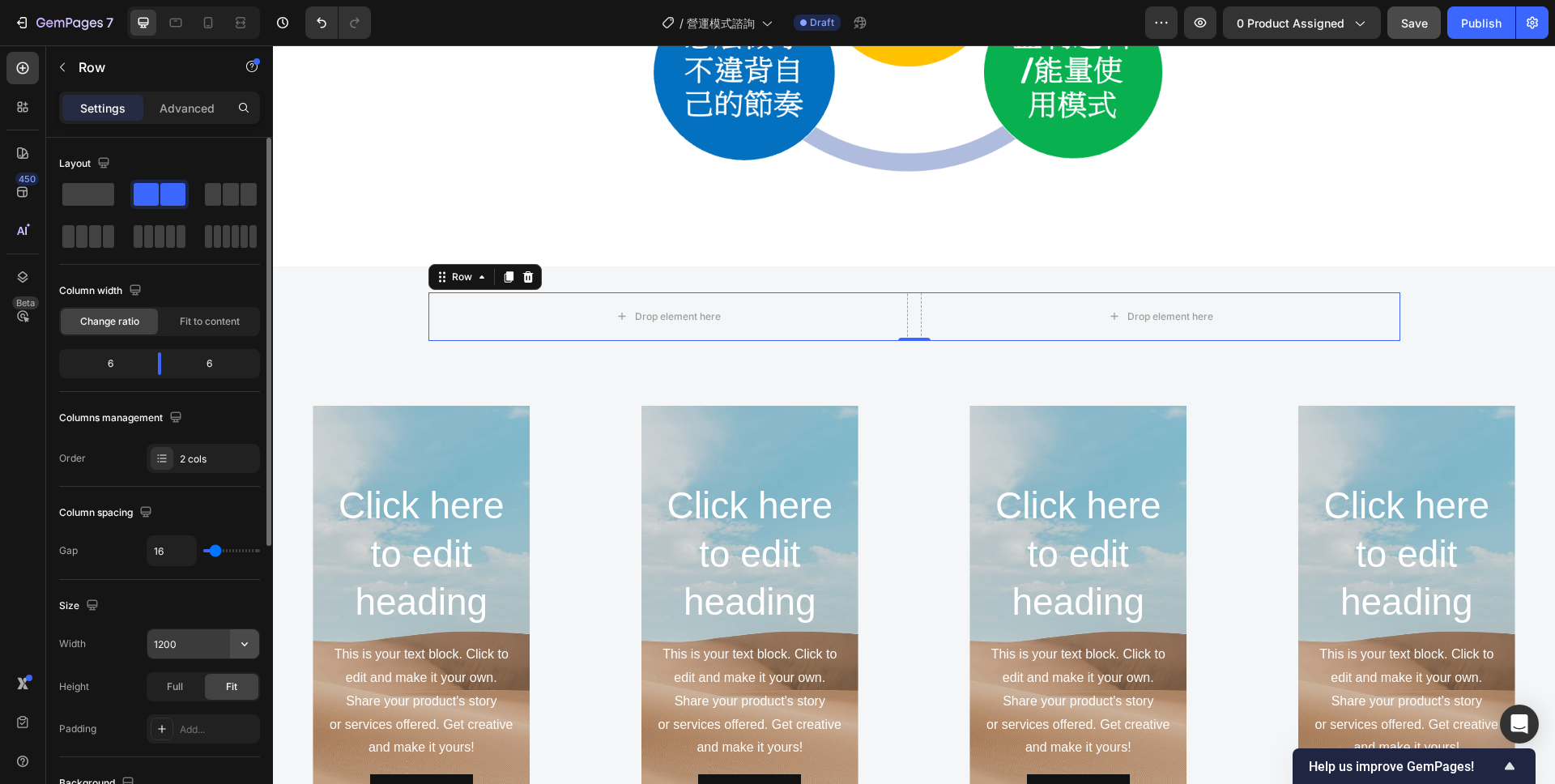
click at [238, 642] on icon "button" at bounding box center [245, 644] width 17 height 17
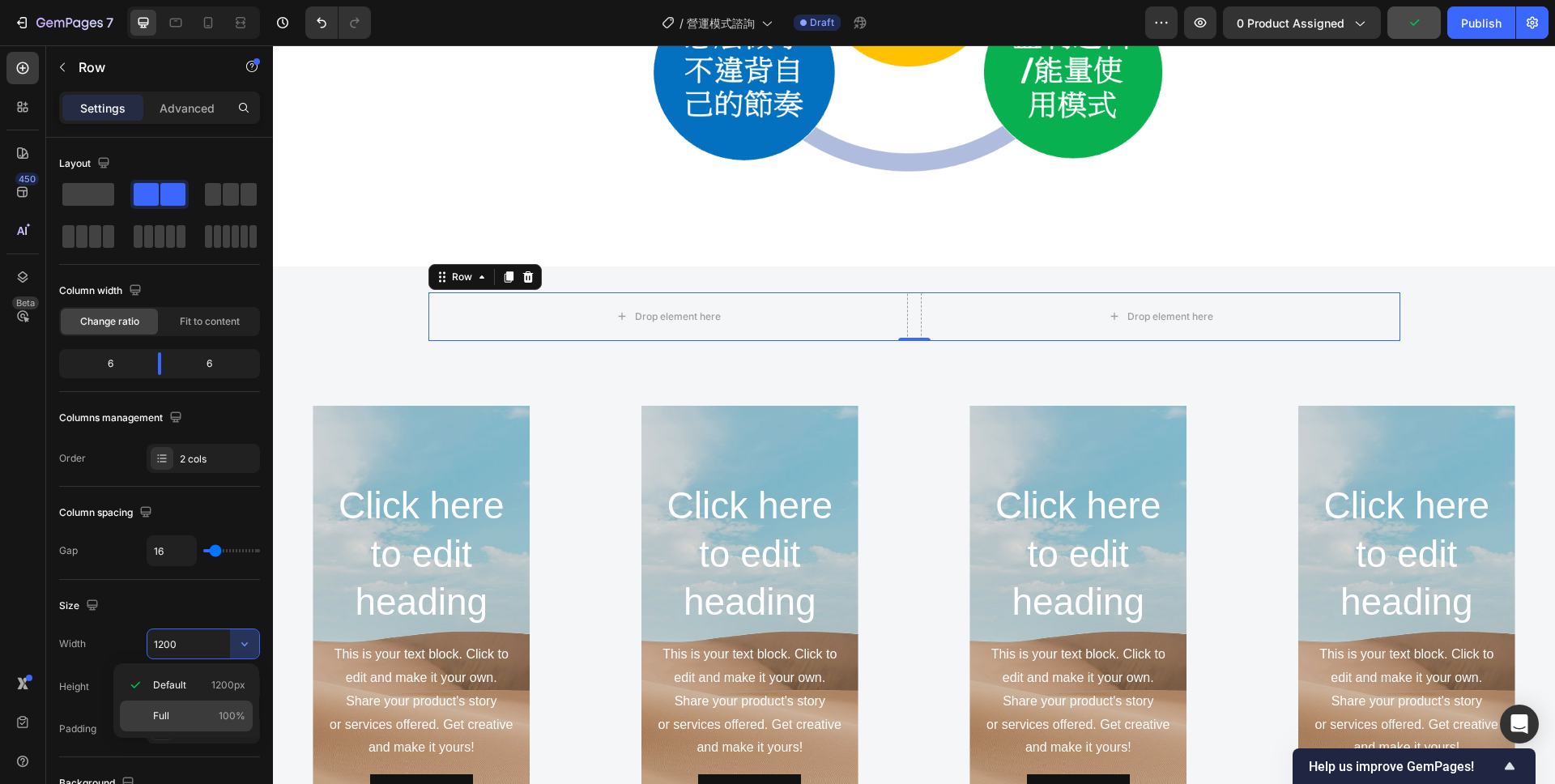
click at [188, 719] on p "Full 100%" at bounding box center [200, 716] width 92 height 15
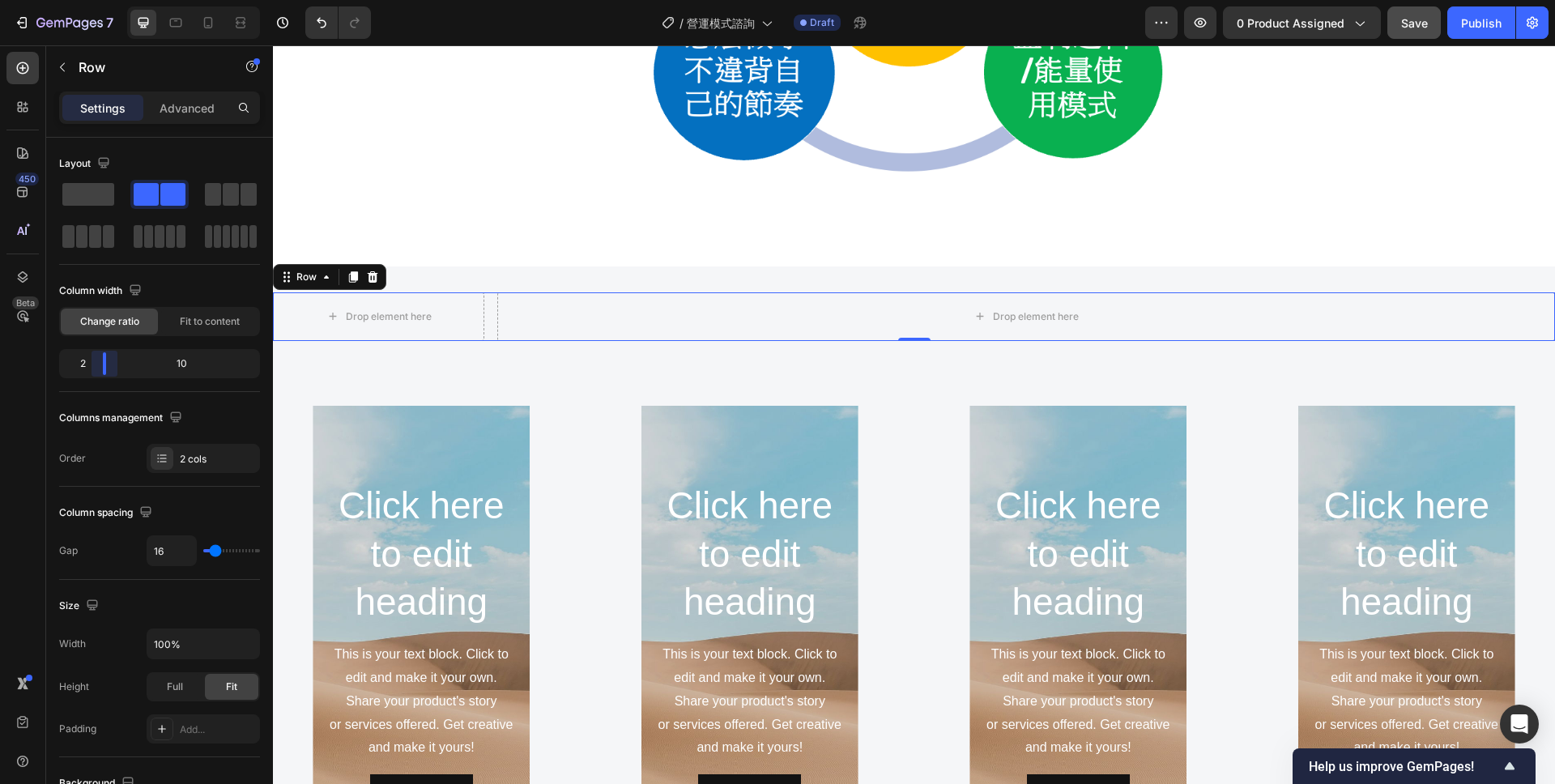
drag, startPoint x: 163, startPoint y: 364, endPoint x: 96, endPoint y: 364, distance: 67.0
click at [96, 0] on body "7 Version history / 營運模式諮詢 Draft Preview 0 product assigned Save Publish 450 Be…" at bounding box center [777, 0] width 1555 height 0
click at [969, 311] on div "Drop element here" at bounding box center [1027, 317] width 131 height 26
click at [866, 316] on div "Drop element here" at bounding box center [1026, 317] width 1058 height 49
click at [65, 64] on icon "button" at bounding box center [62, 67] width 13 height 13
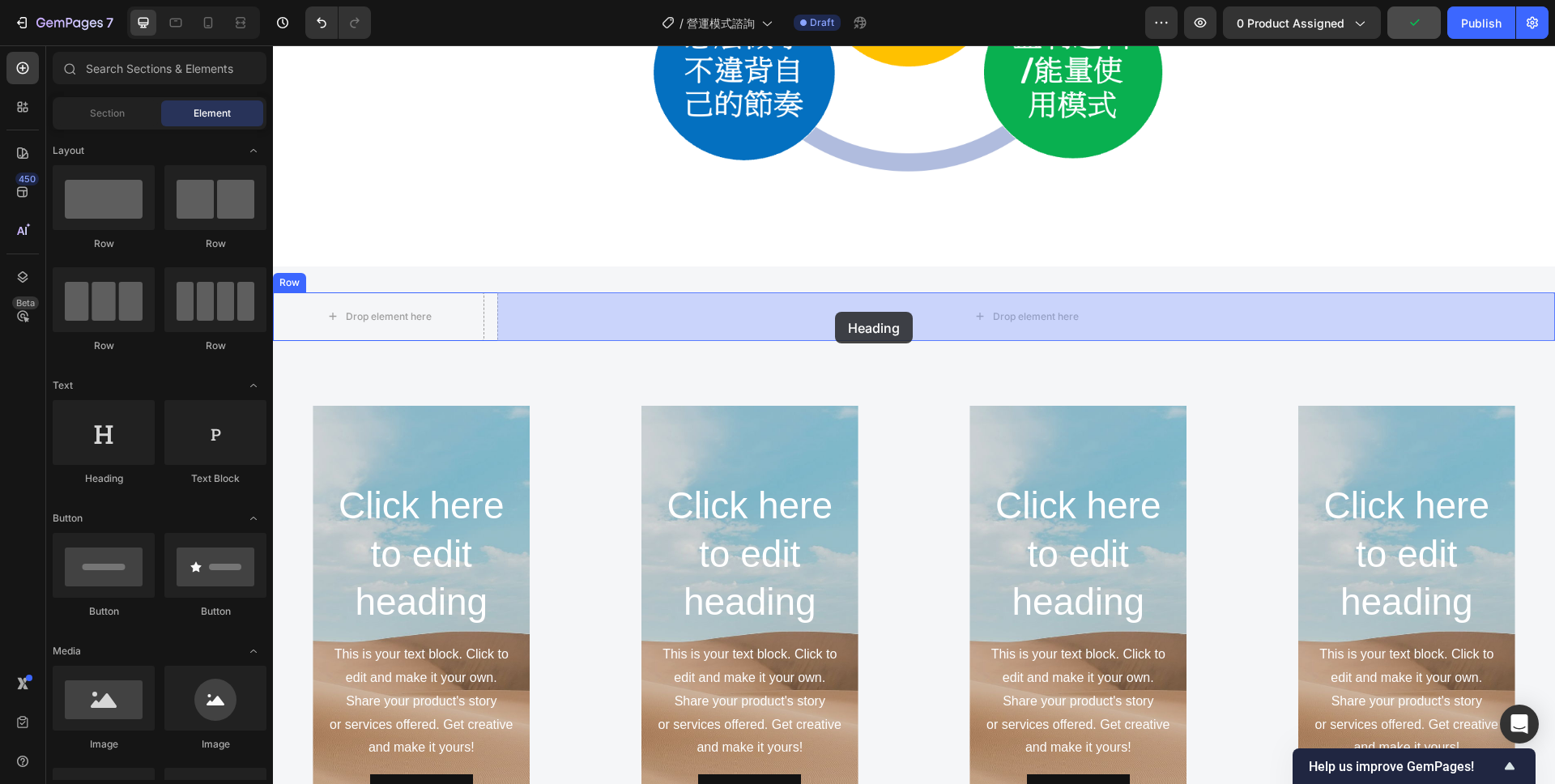
drag, startPoint x: 393, startPoint y: 491, endPoint x: 835, endPoint y: 312, distance: 476.9
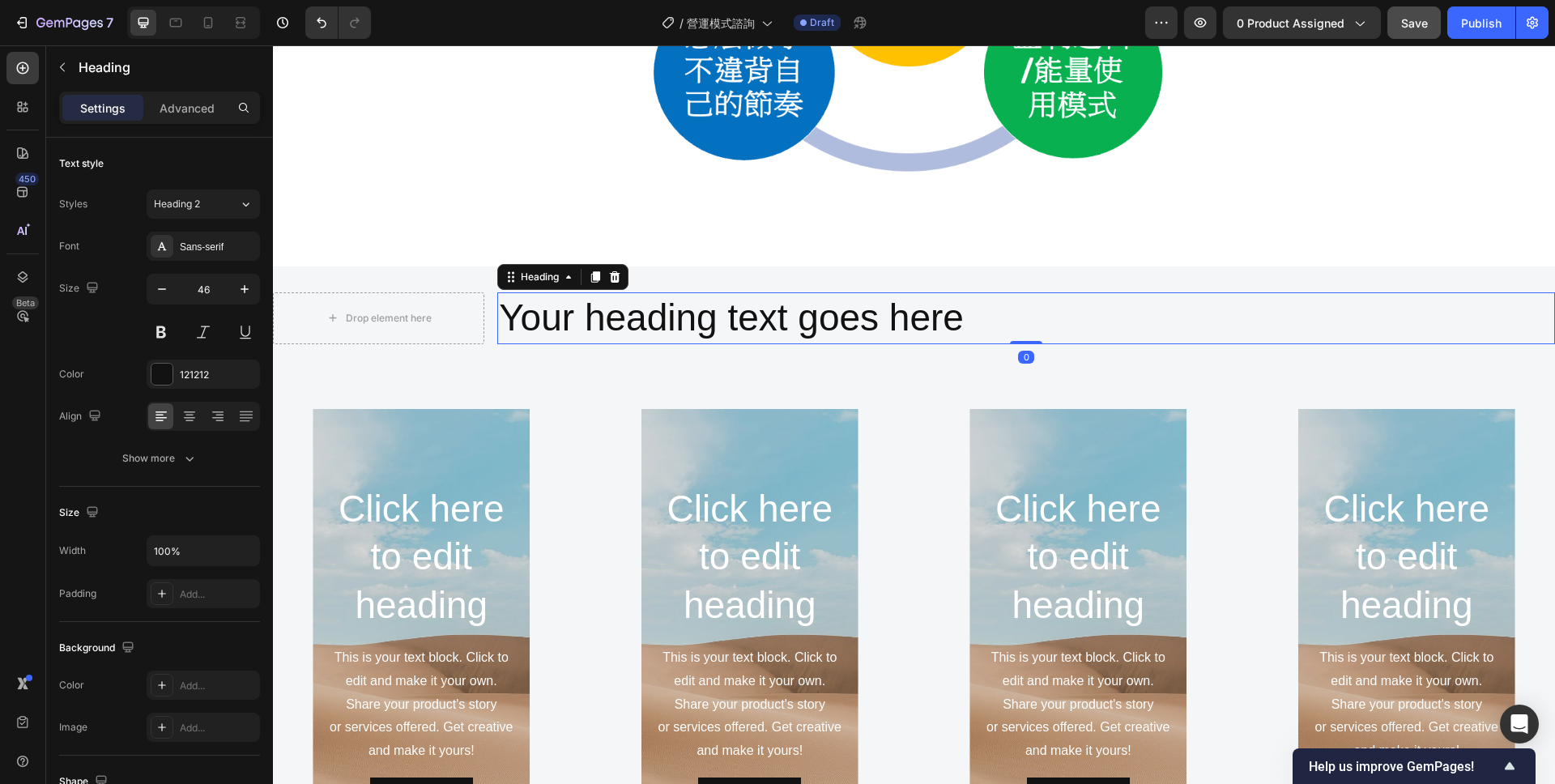
click at [995, 309] on h2 "Your heading text goes here" at bounding box center [1026, 319] width 1058 height 52
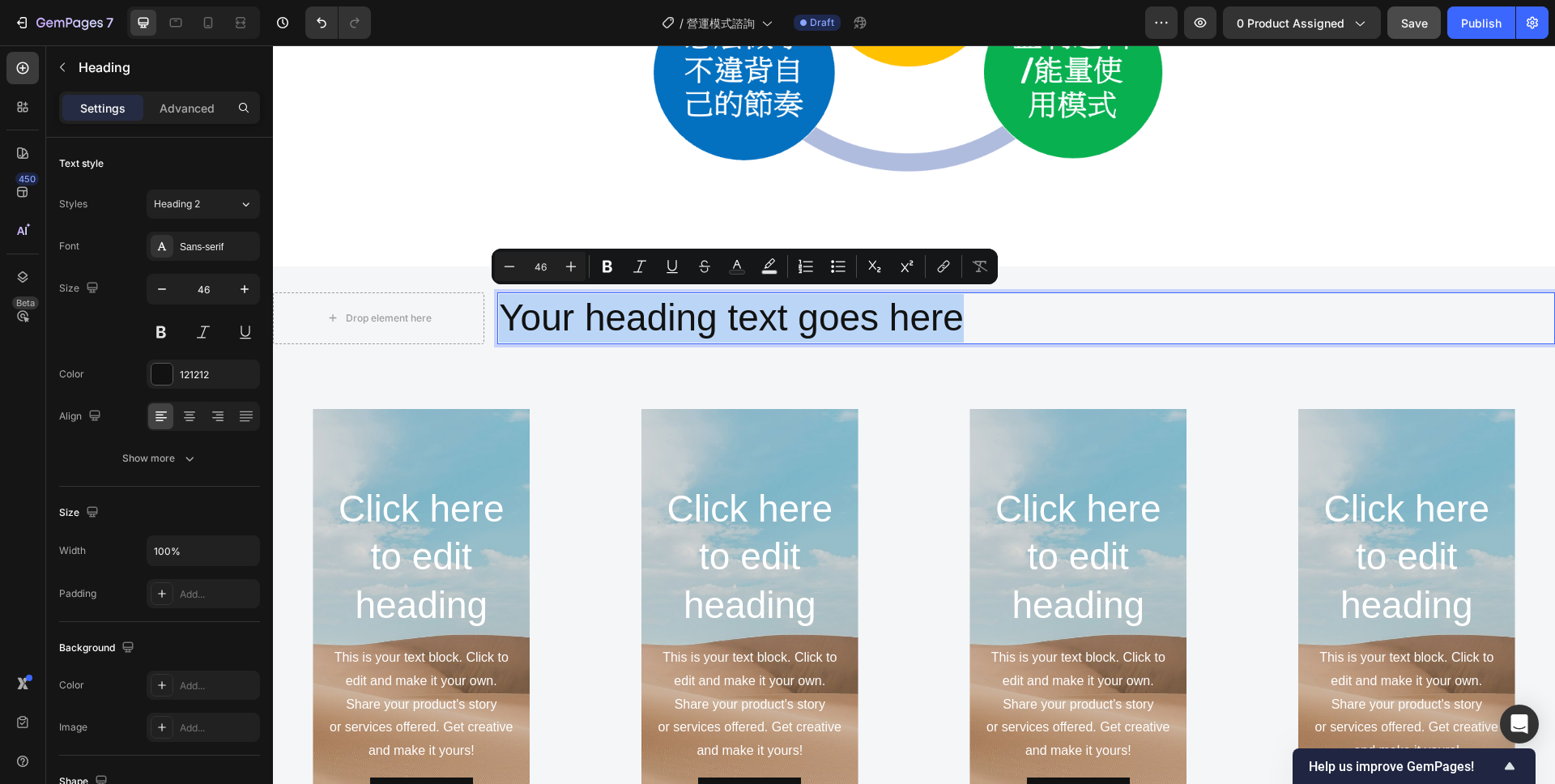
drag, startPoint x: 1009, startPoint y: 314, endPoint x: 509, endPoint y: 319, distance: 500.0
click at [509, 319] on p "Your heading text goes here" at bounding box center [1027, 318] width 1055 height 49
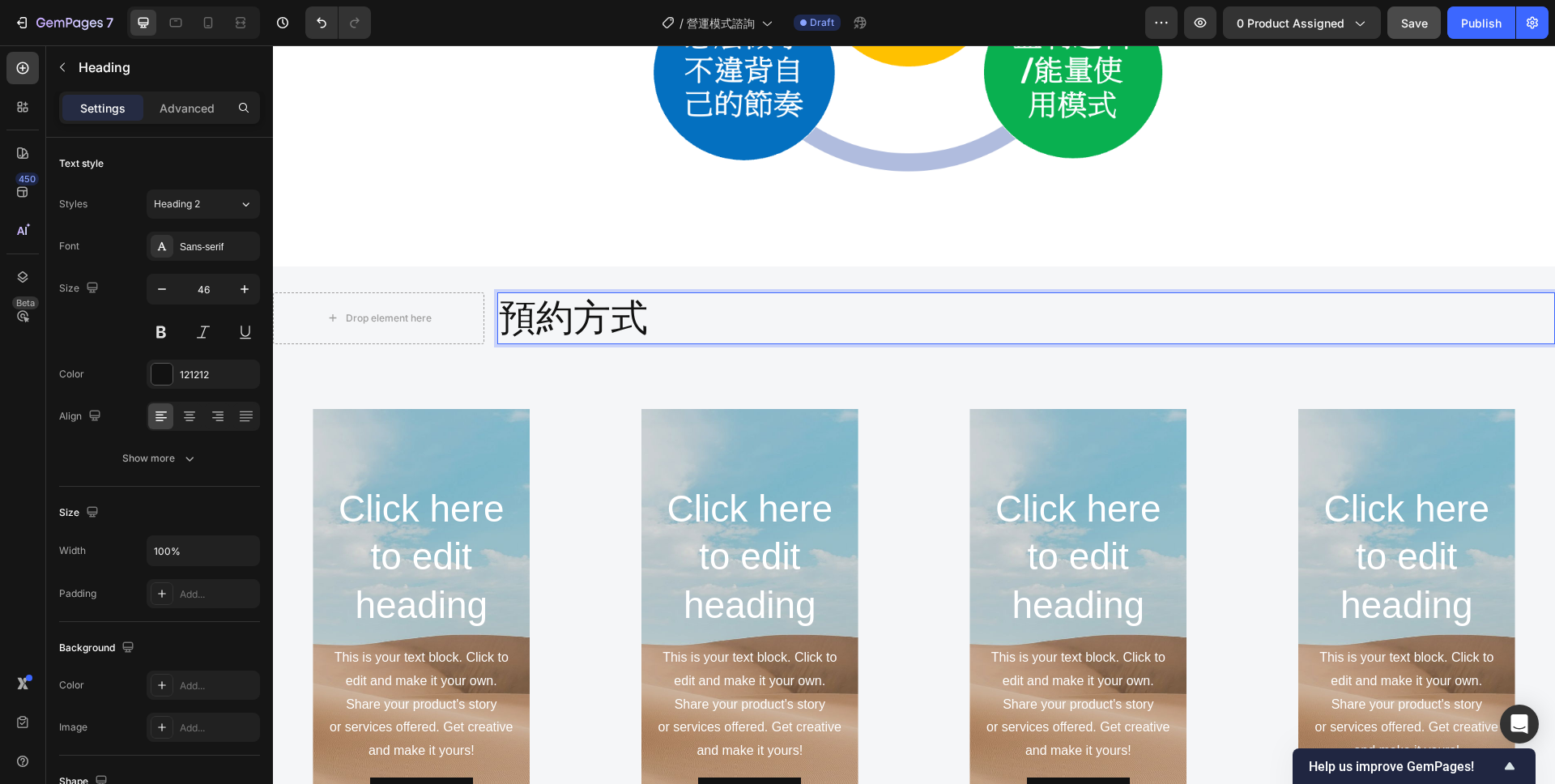
click at [509, 321] on p "預約方式" at bounding box center [1027, 318] width 1055 height 49
click at [194, 421] on icon at bounding box center [189, 416] width 17 height 17
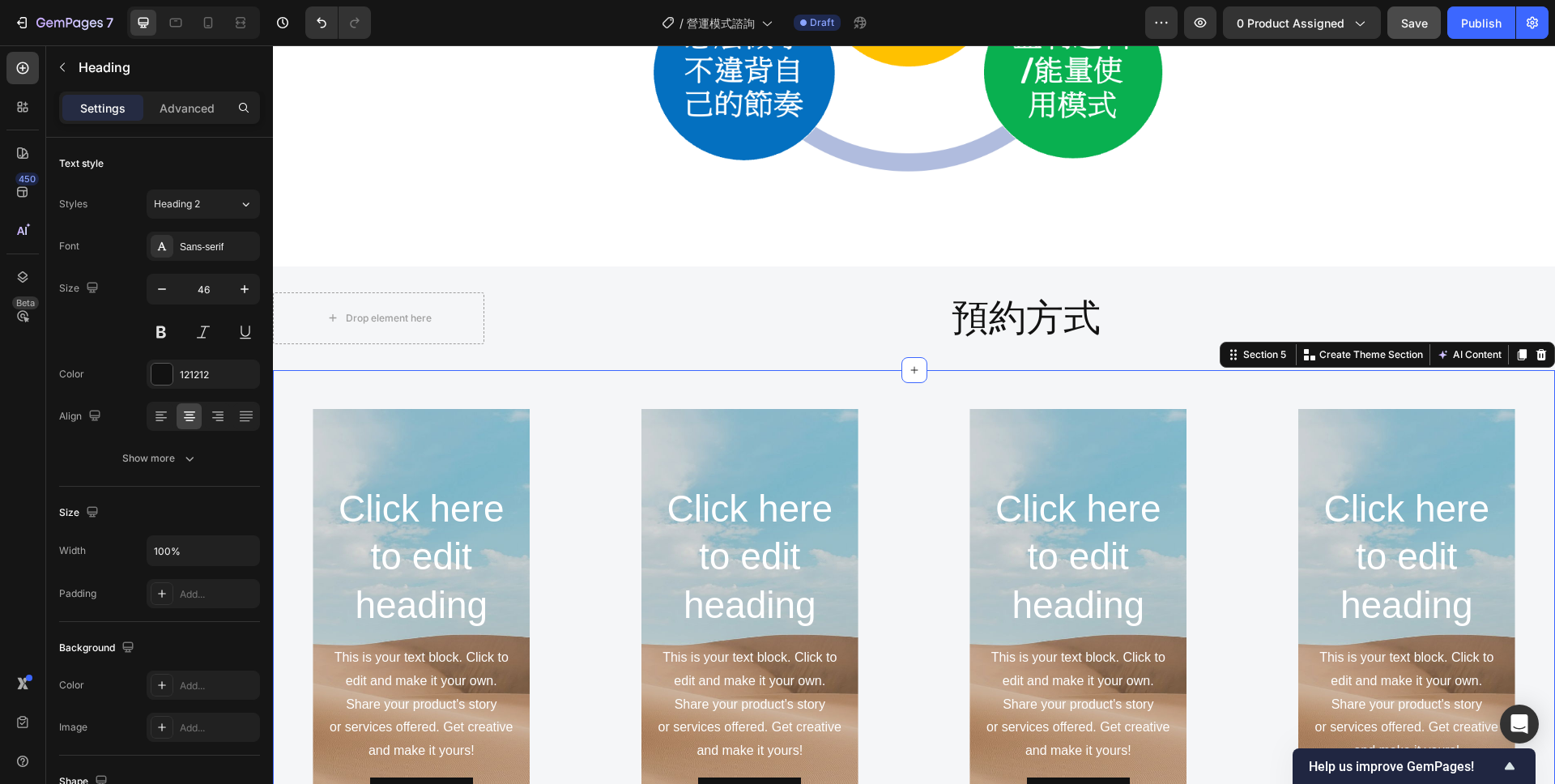
click at [816, 381] on div "Click here to edit heading Heading This is your text block. Click to edit and m…" at bounding box center [914, 652] width 1282 height 563
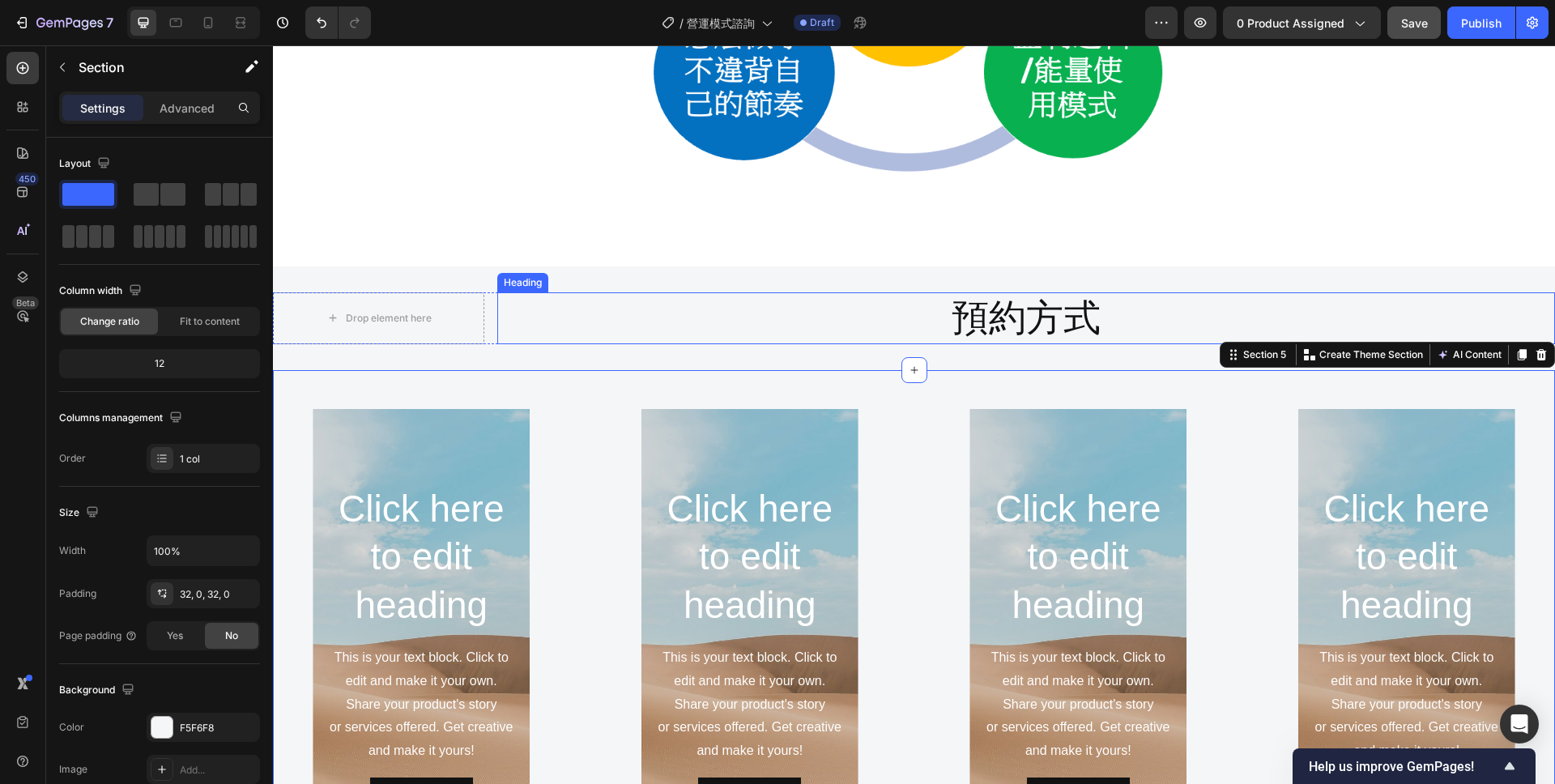
click at [905, 299] on p "預約方式" at bounding box center [1027, 318] width 1055 height 49
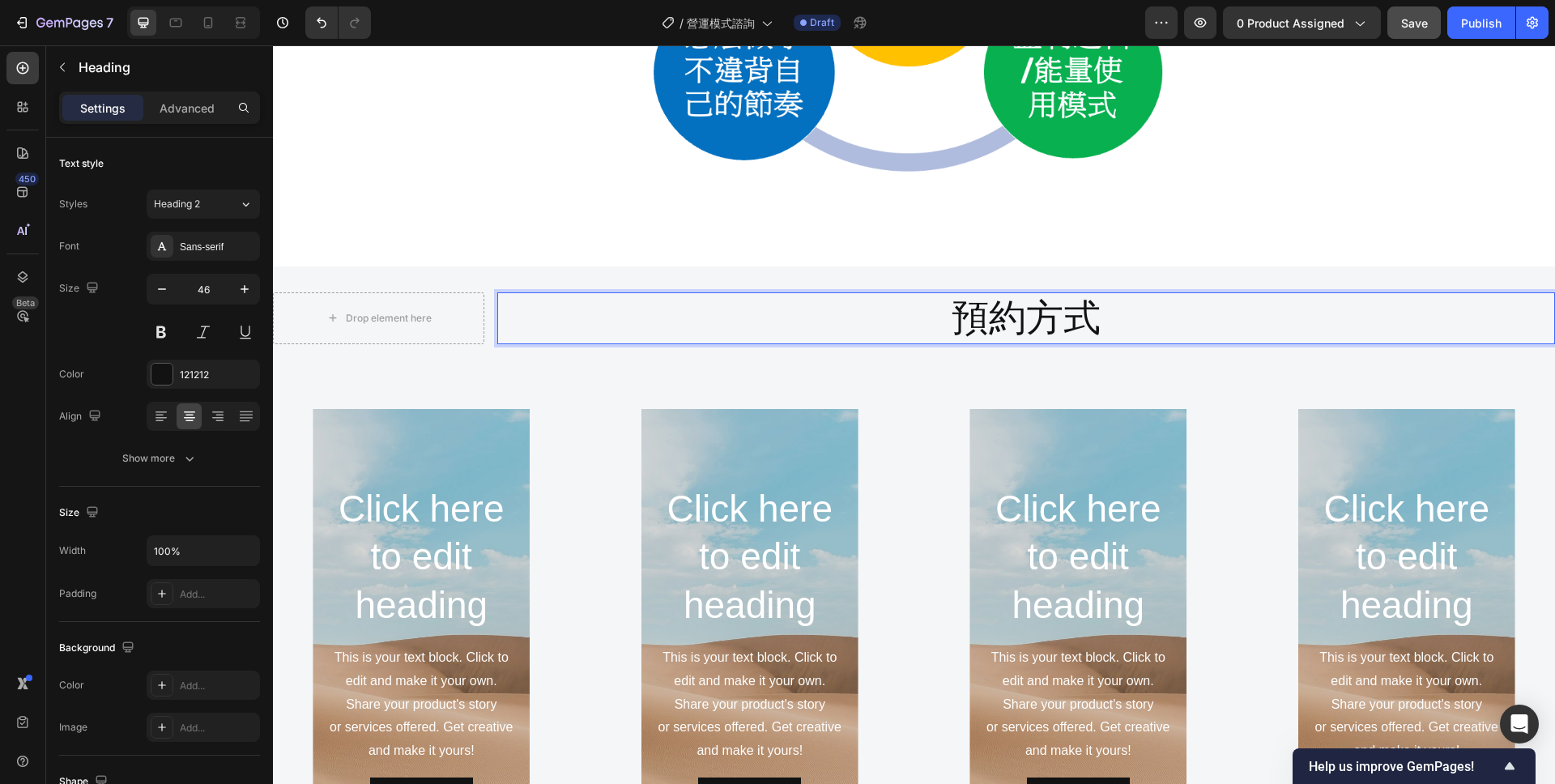
click at [918, 312] on p "預約方式" at bounding box center [1027, 318] width 1055 height 49
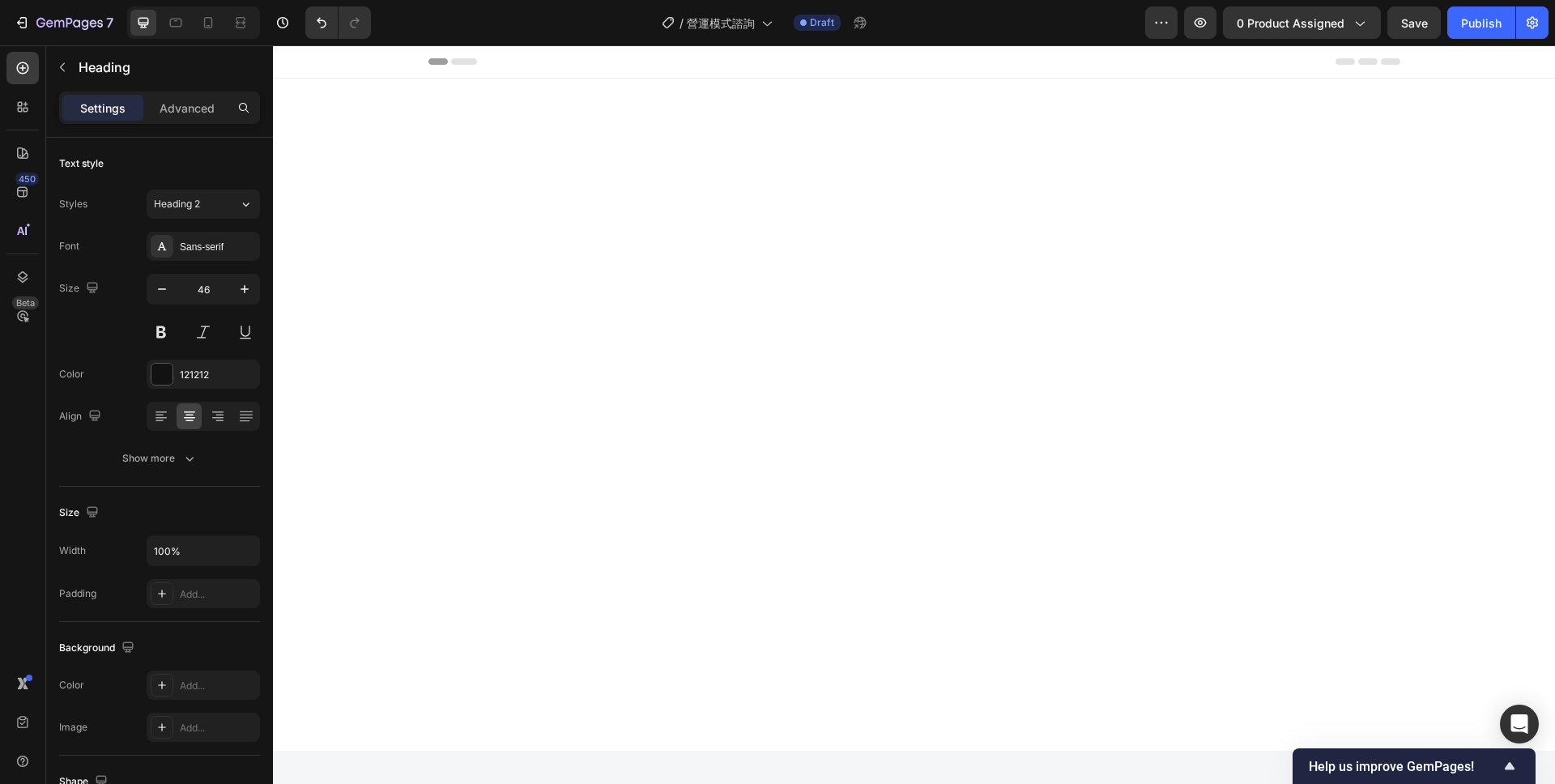
scroll to position [1591, 0]
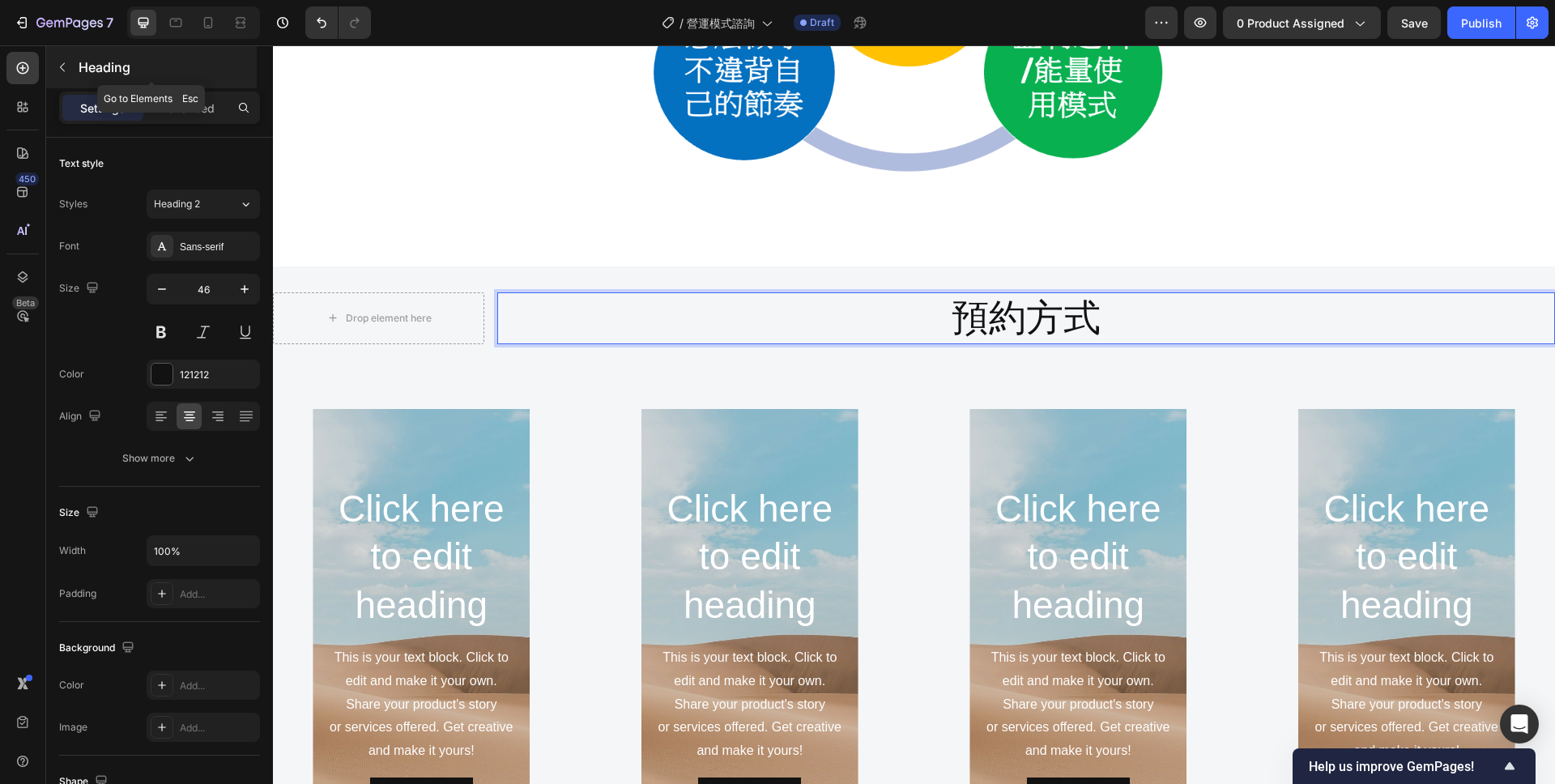
click at [59, 69] on icon "button" at bounding box center [62, 67] width 13 height 13
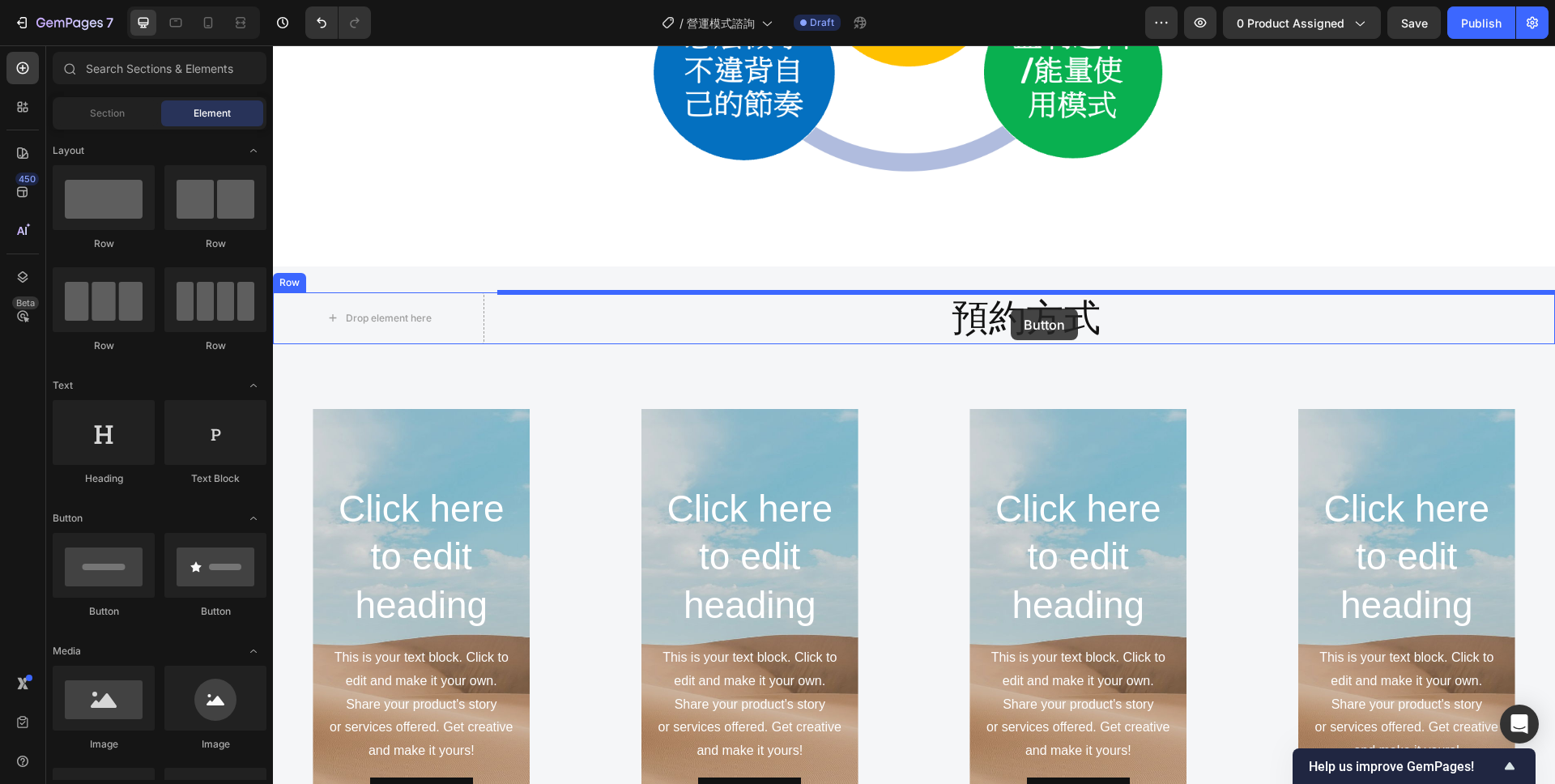
drag, startPoint x: 378, startPoint y: 622, endPoint x: 1011, endPoint y: 308, distance: 706.6
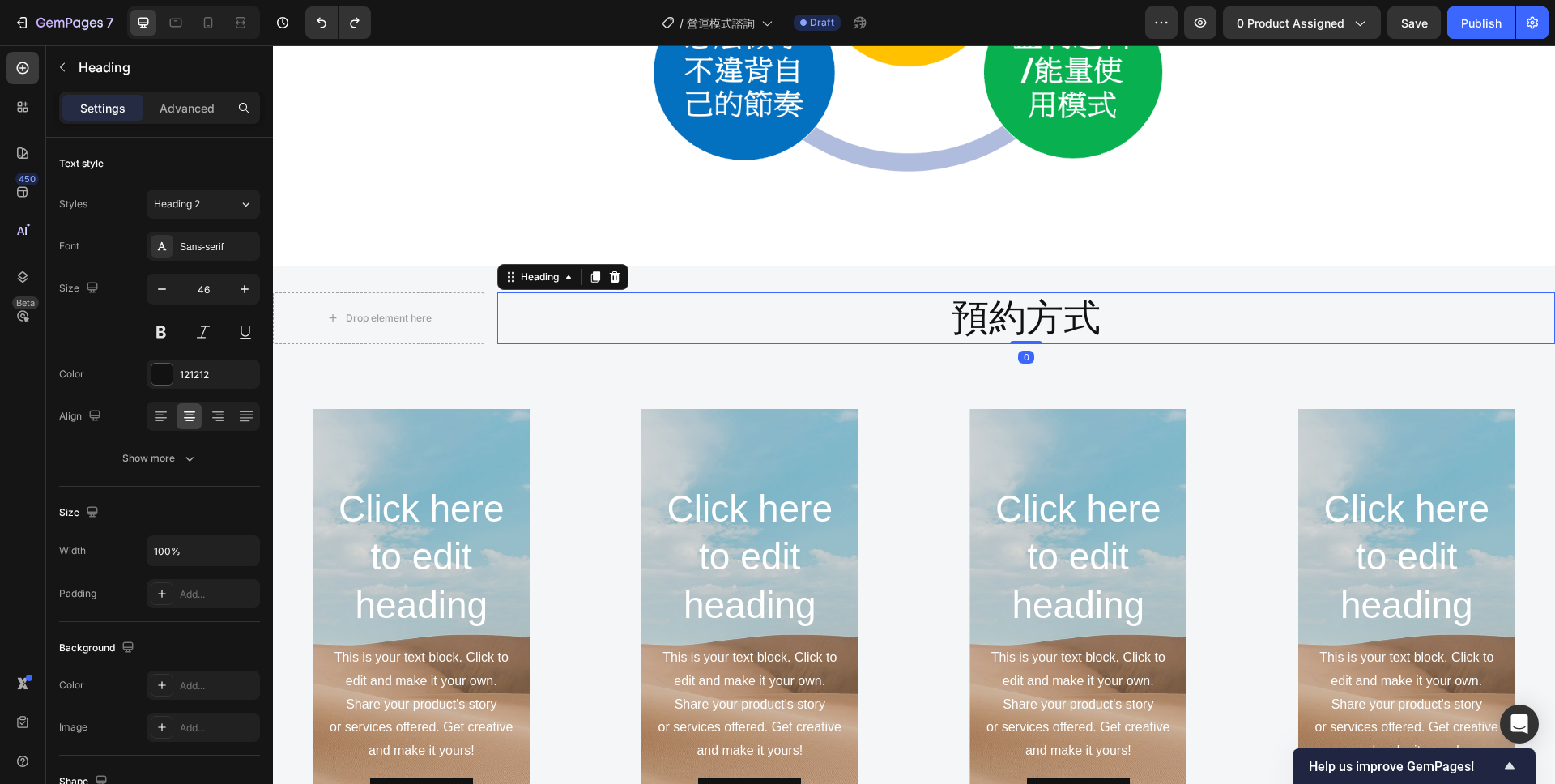
click at [868, 324] on p "預約方式" at bounding box center [1027, 318] width 1055 height 49
click at [610, 273] on icon at bounding box center [614, 277] width 13 height 13
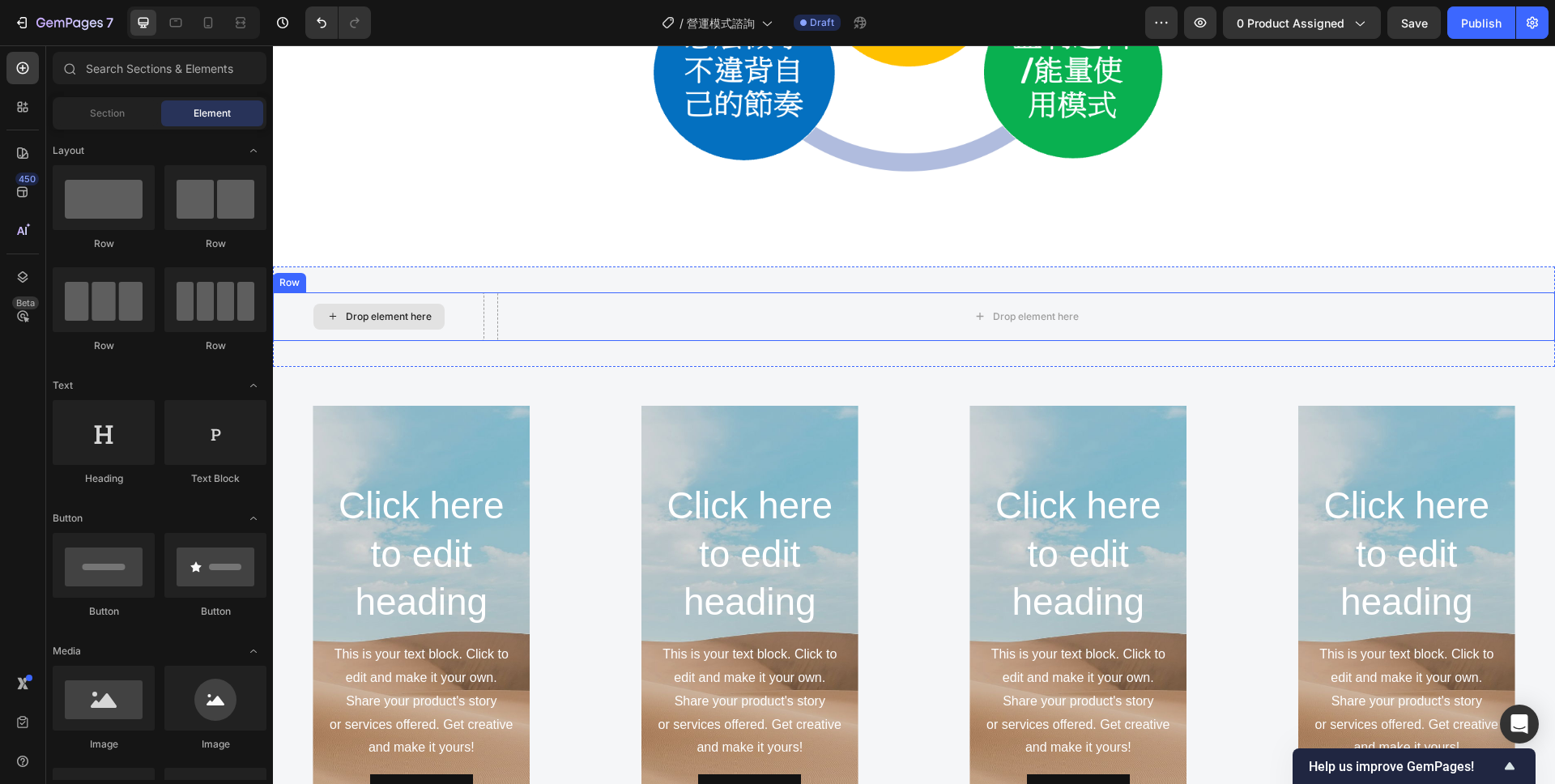
click at [451, 309] on div "Drop element here" at bounding box center [378, 317] width 212 height 49
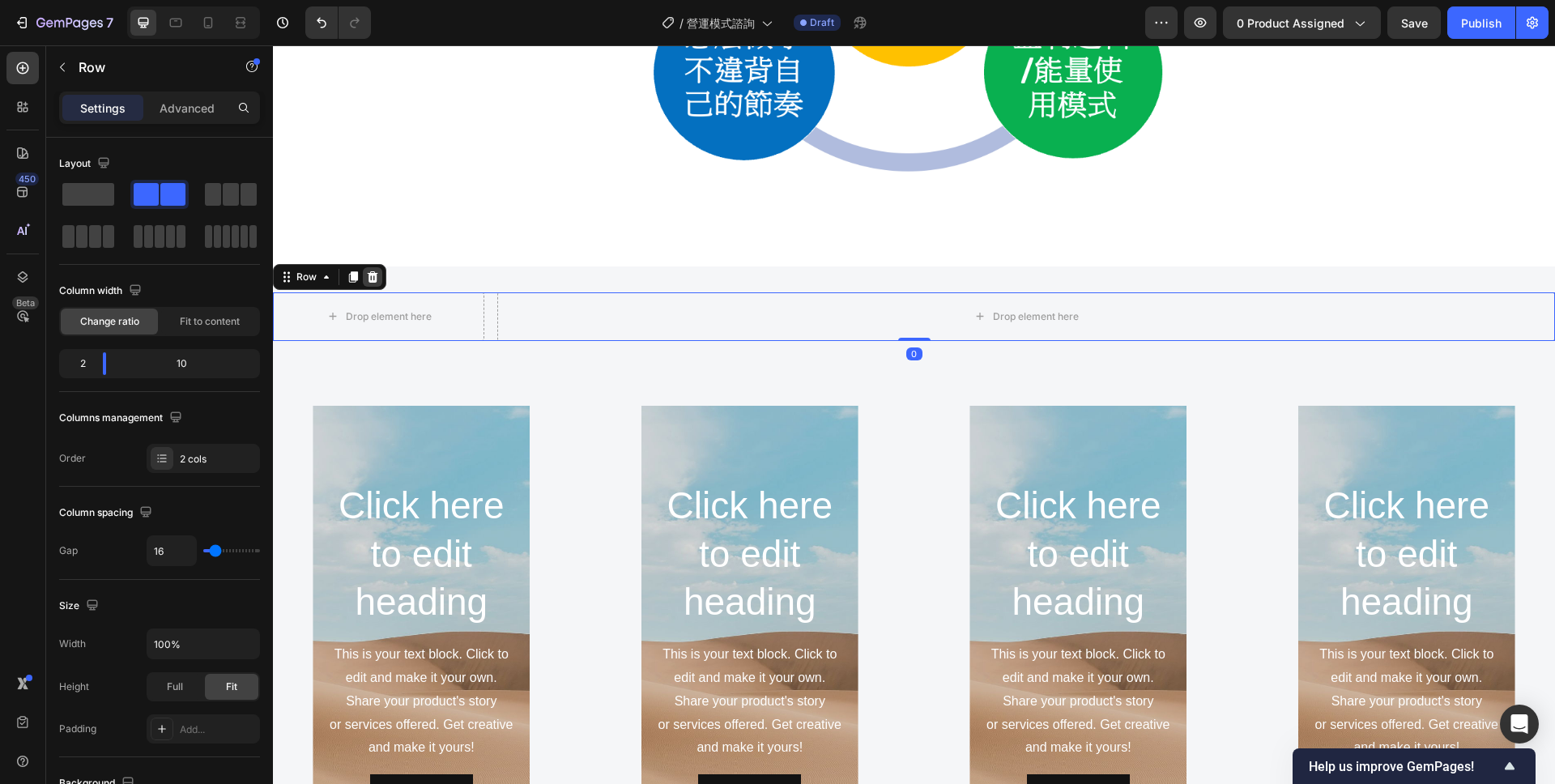
click at [377, 279] on icon at bounding box center [372, 277] width 13 height 13
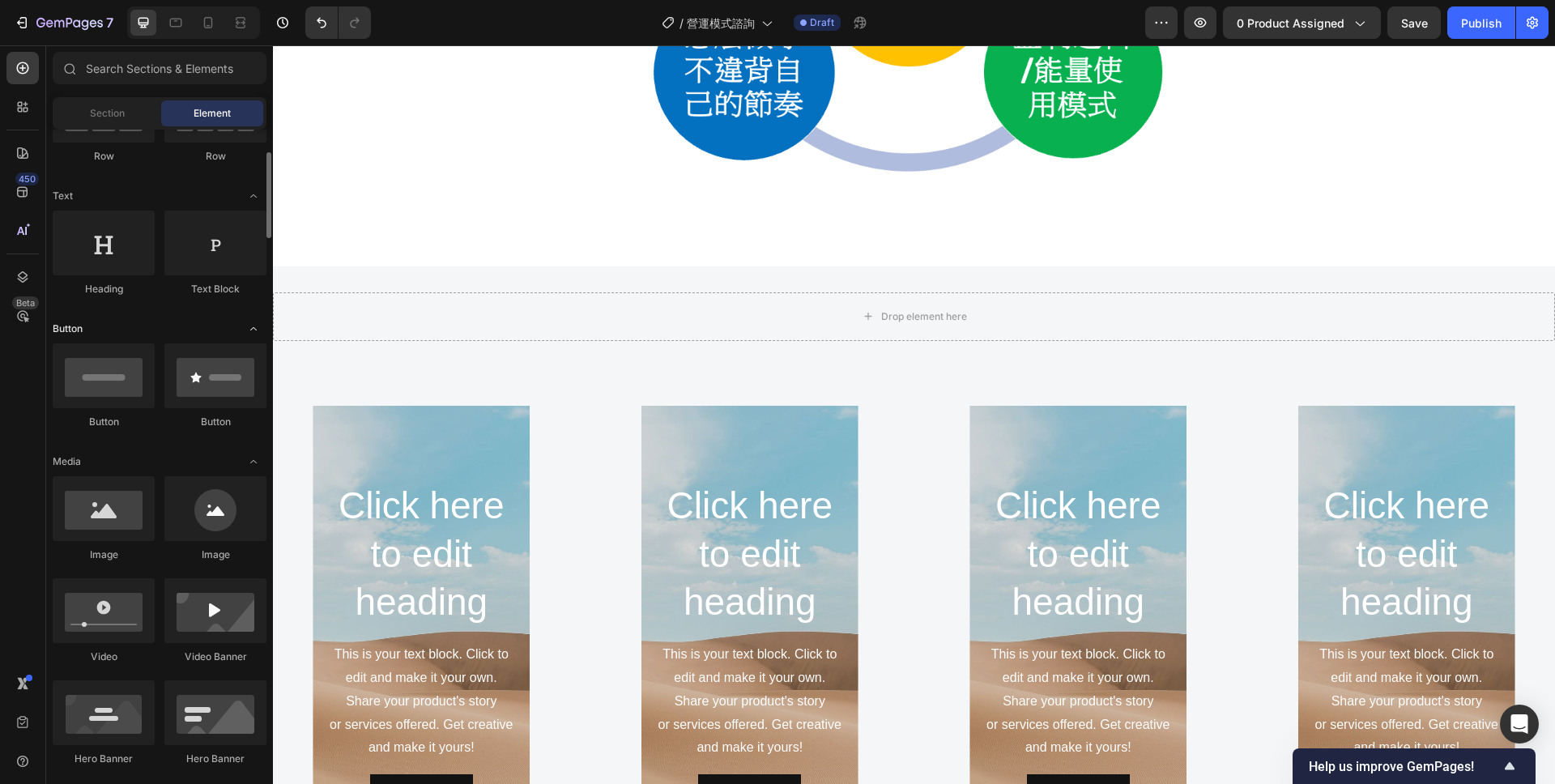
scroll to position [194, 0]
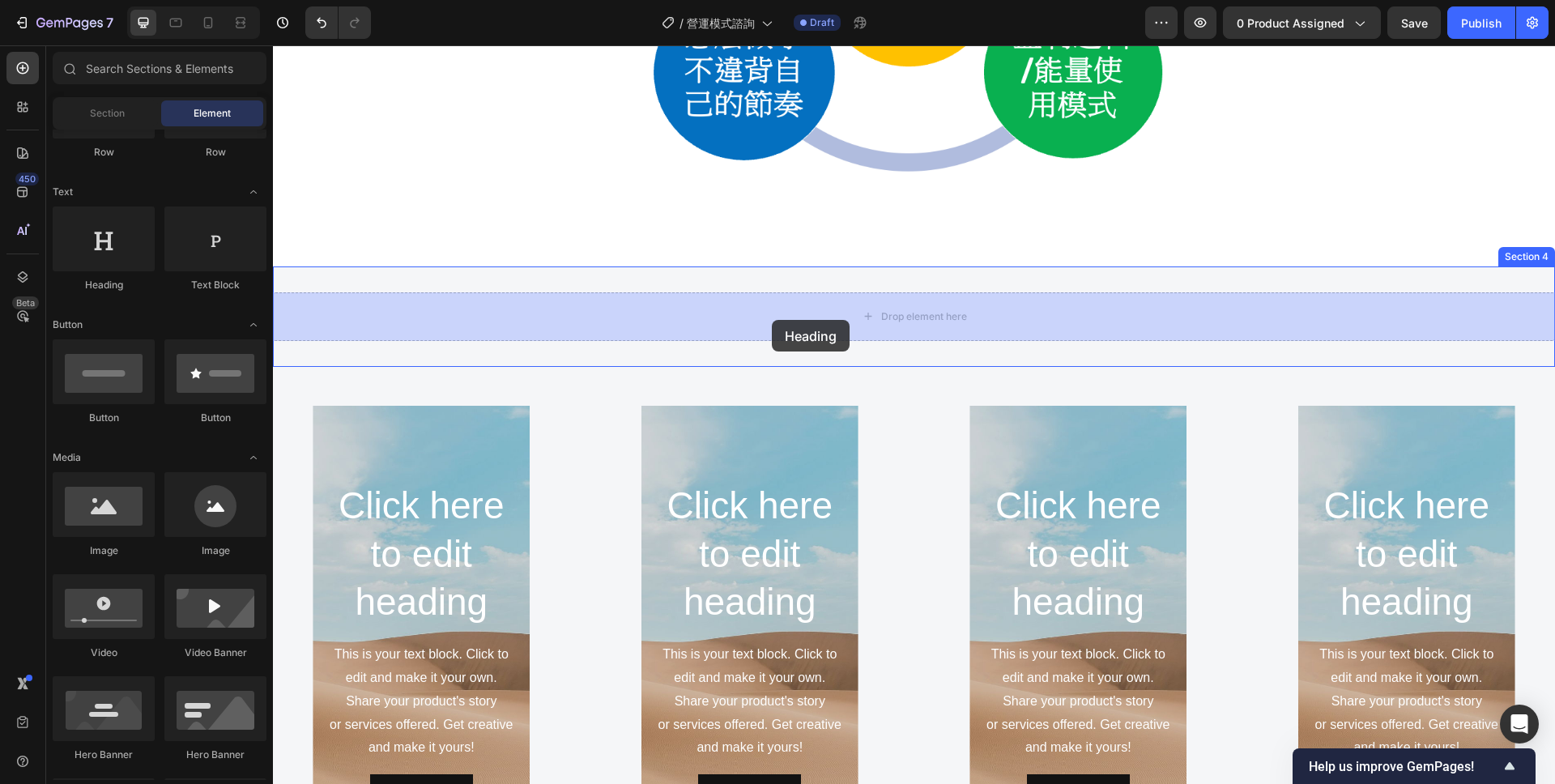
drag, startPoint x: 391, startPoint y: 280, endPoint x: 785, endPoint y: 317, distance: 395.7
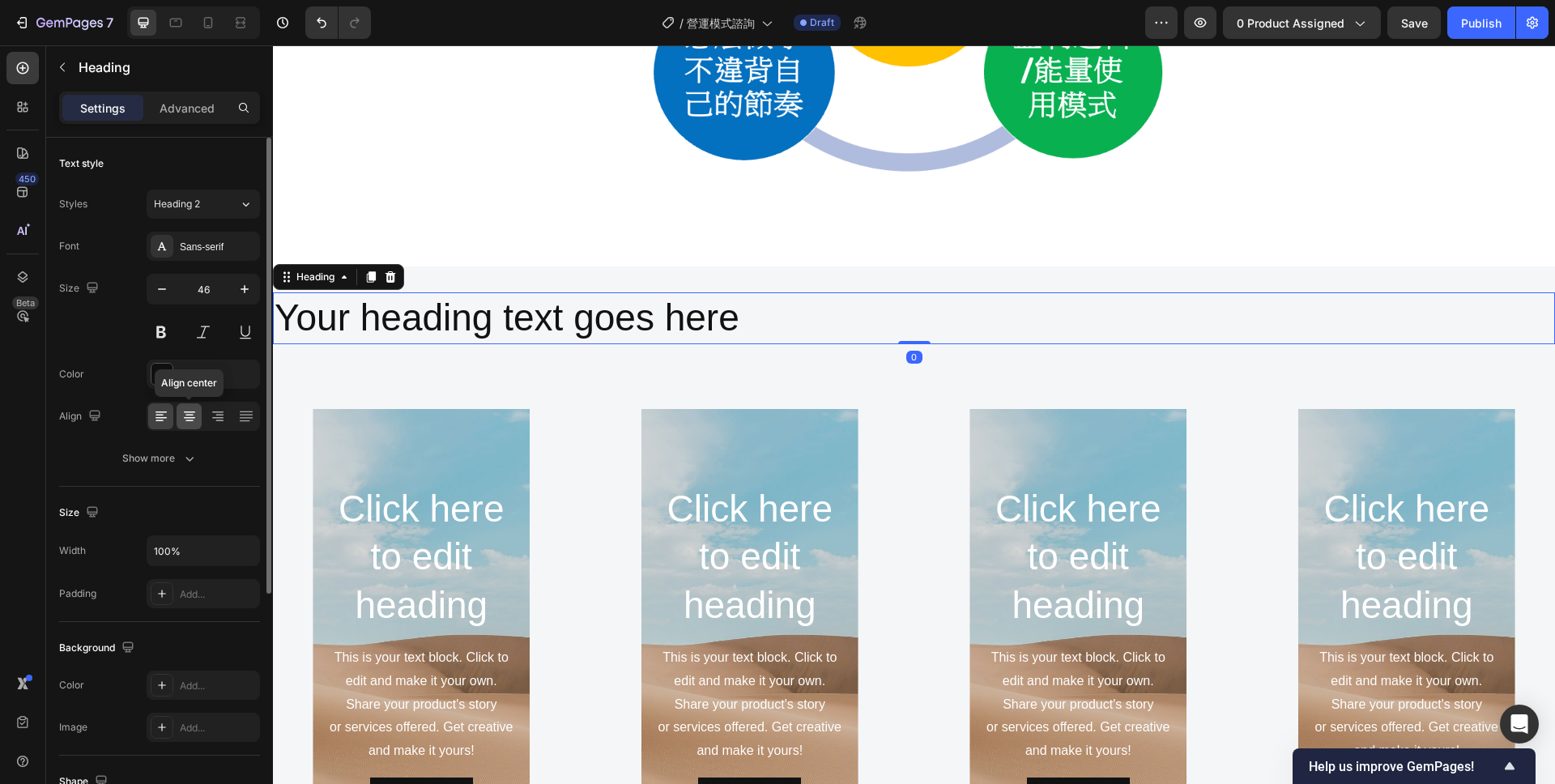
click at [191, 417] on icon at bounding box center [189, 418] width 11 height 2
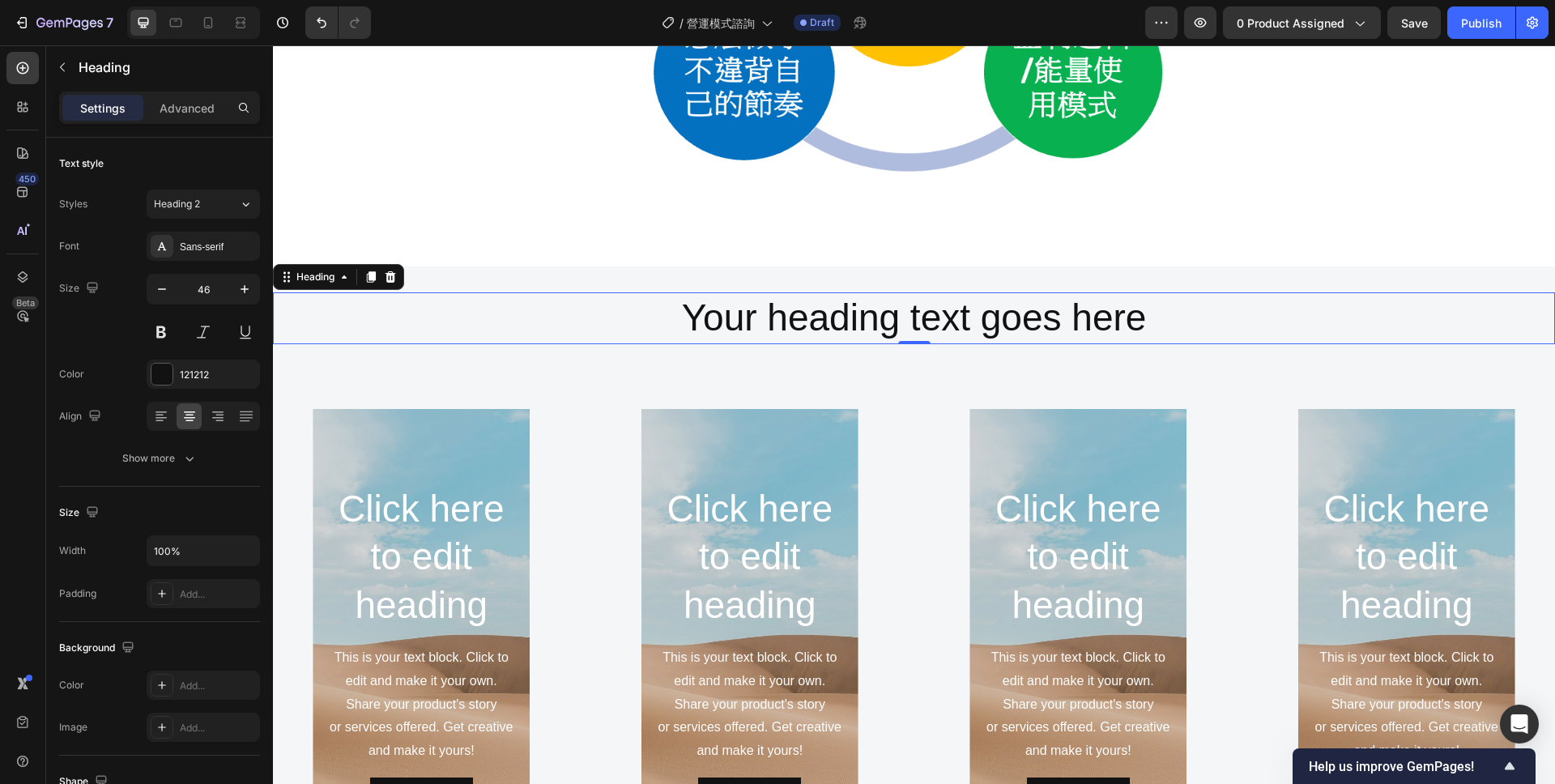
click at [1152, 307] on h2 "Your heading text goes here" at bounding box center [914, 319] width 1282 height 52
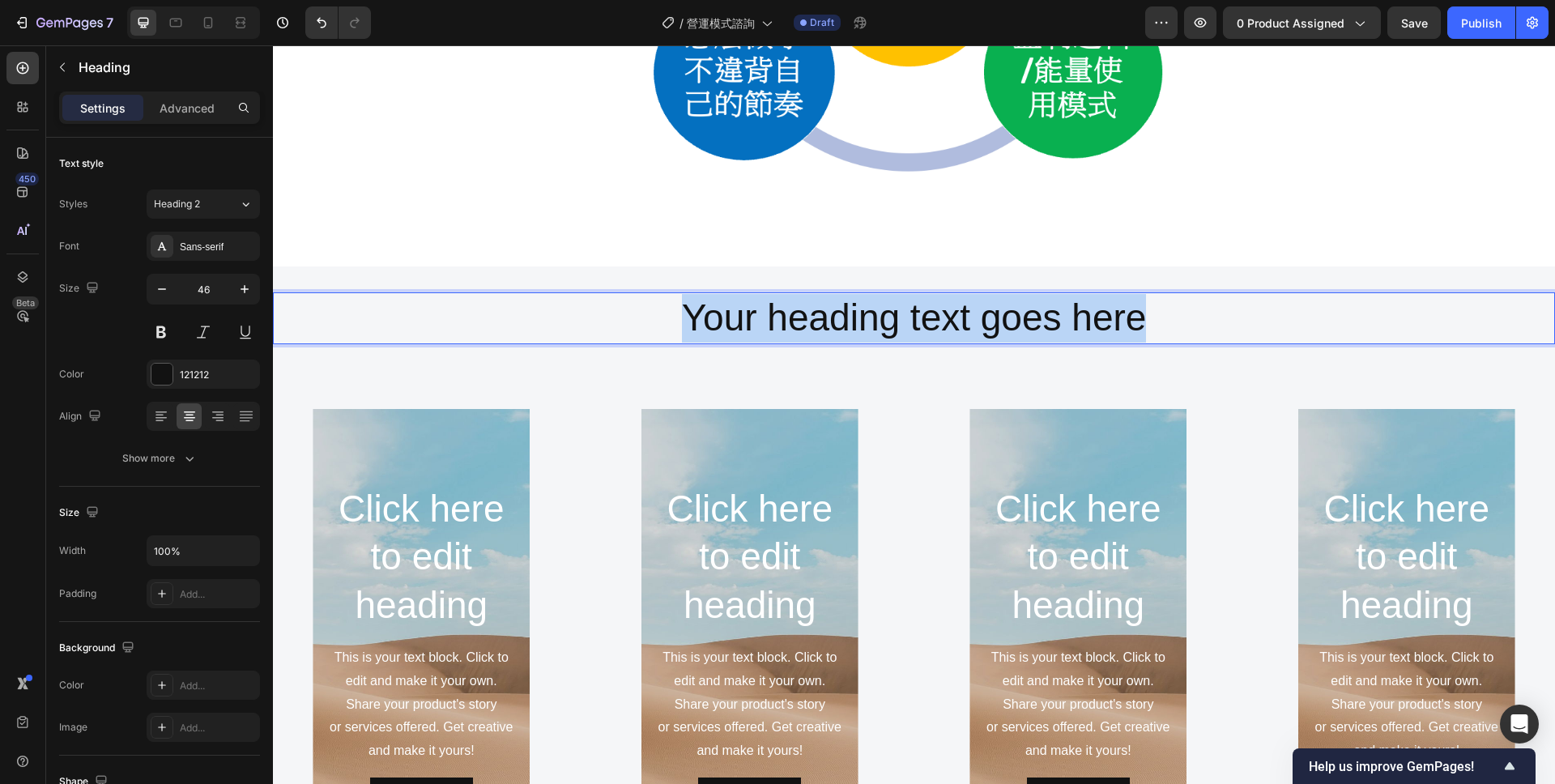
drag, startPoint x: 1164, startPoint y: 320, endPoint x: 680, endPoint y: 312, distance: 484.1
click at [680, 312] on p "Your heading text goes here" at bounding box center [914, 318] width 1279 height 49
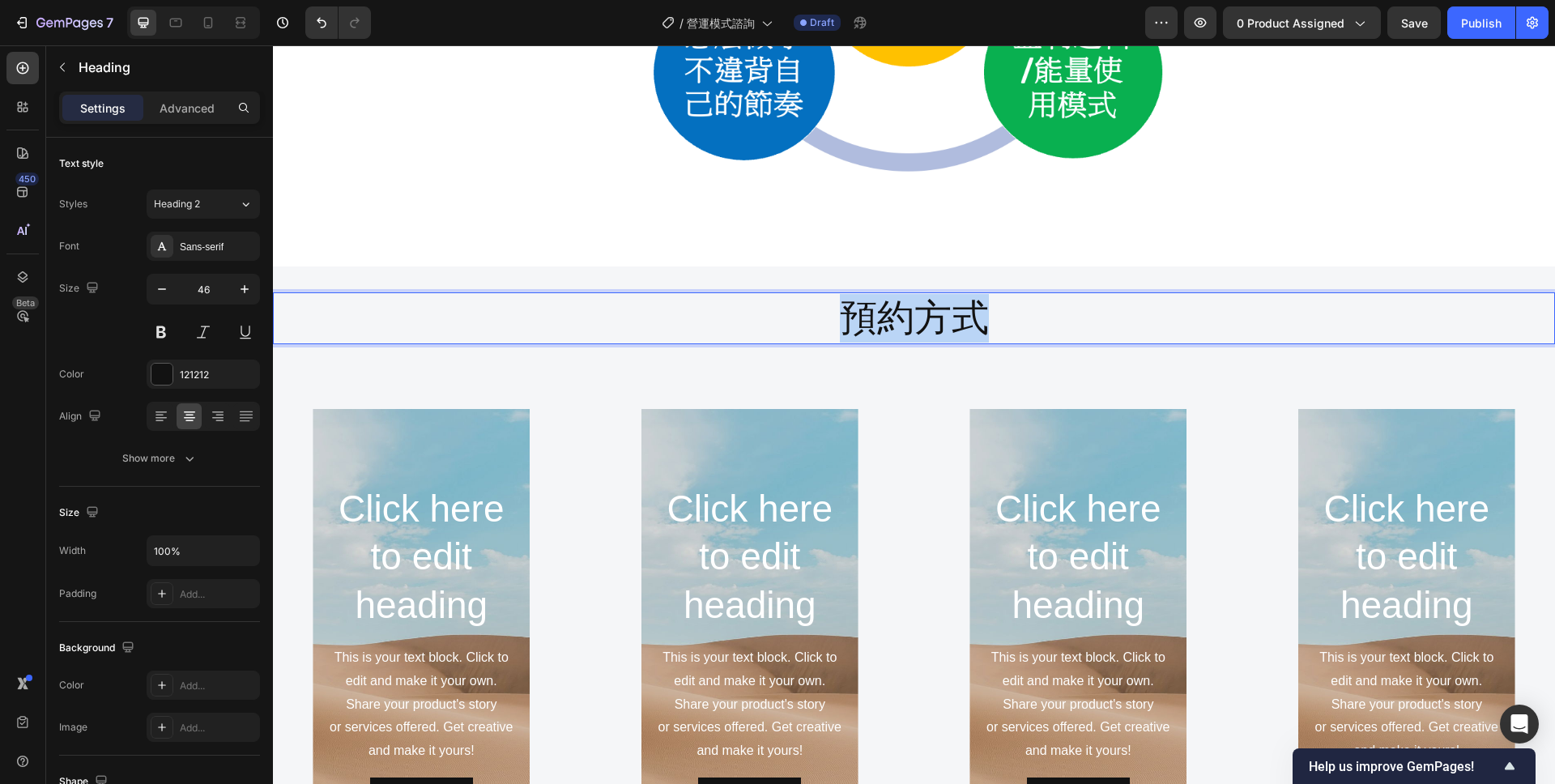
drag, startPoint x: 975, startPoint y: 312, endPoint x: 842, endPoint y: 313, distance: 133.0
click at [842, 313] on p "預約方式" at bounding box center [914, 318] width 1279 height 49
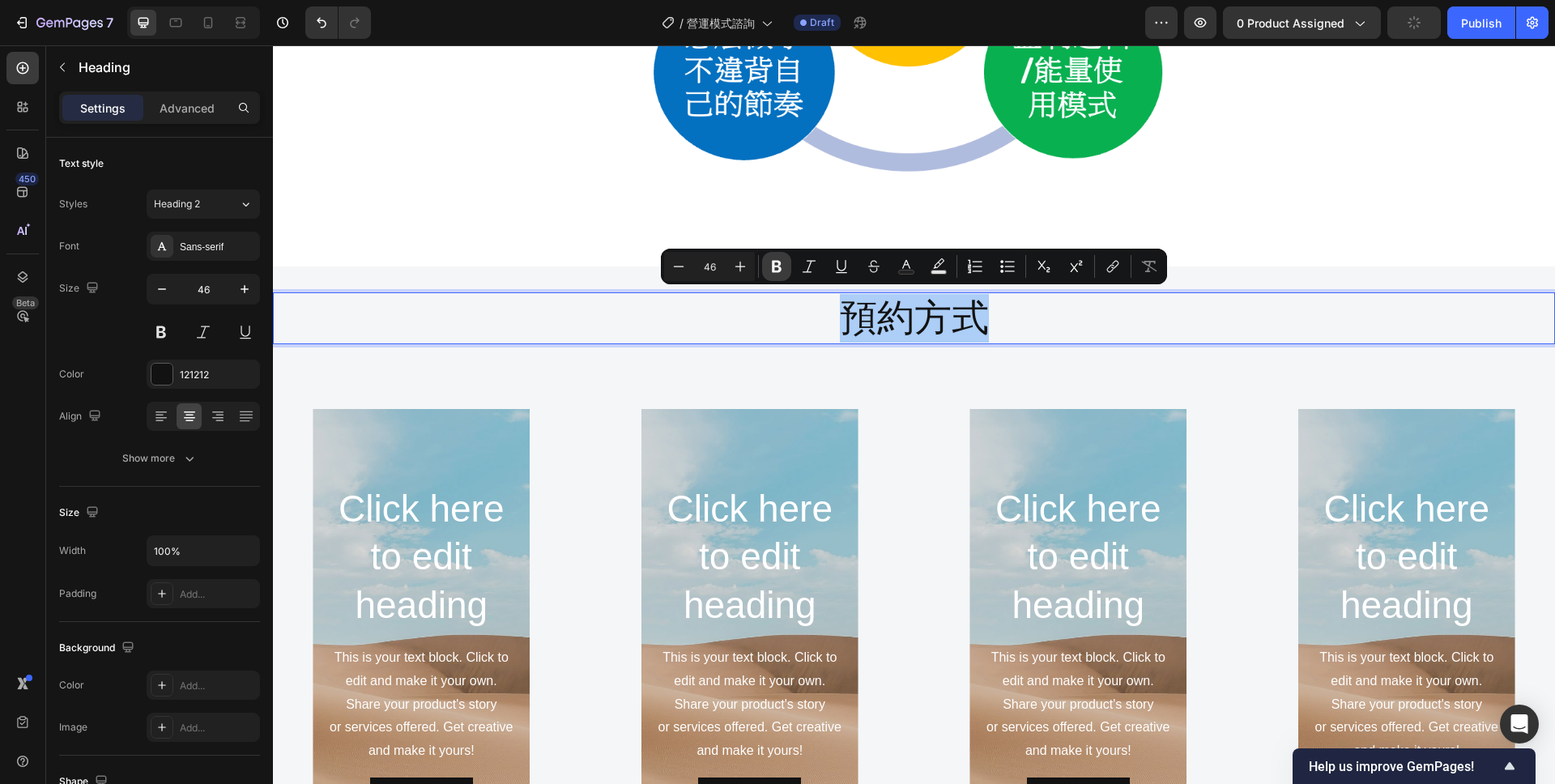
click at [781, 271] on icon "Editor contextual toolbar" at bounding box center [777, 267] width 17 height 17
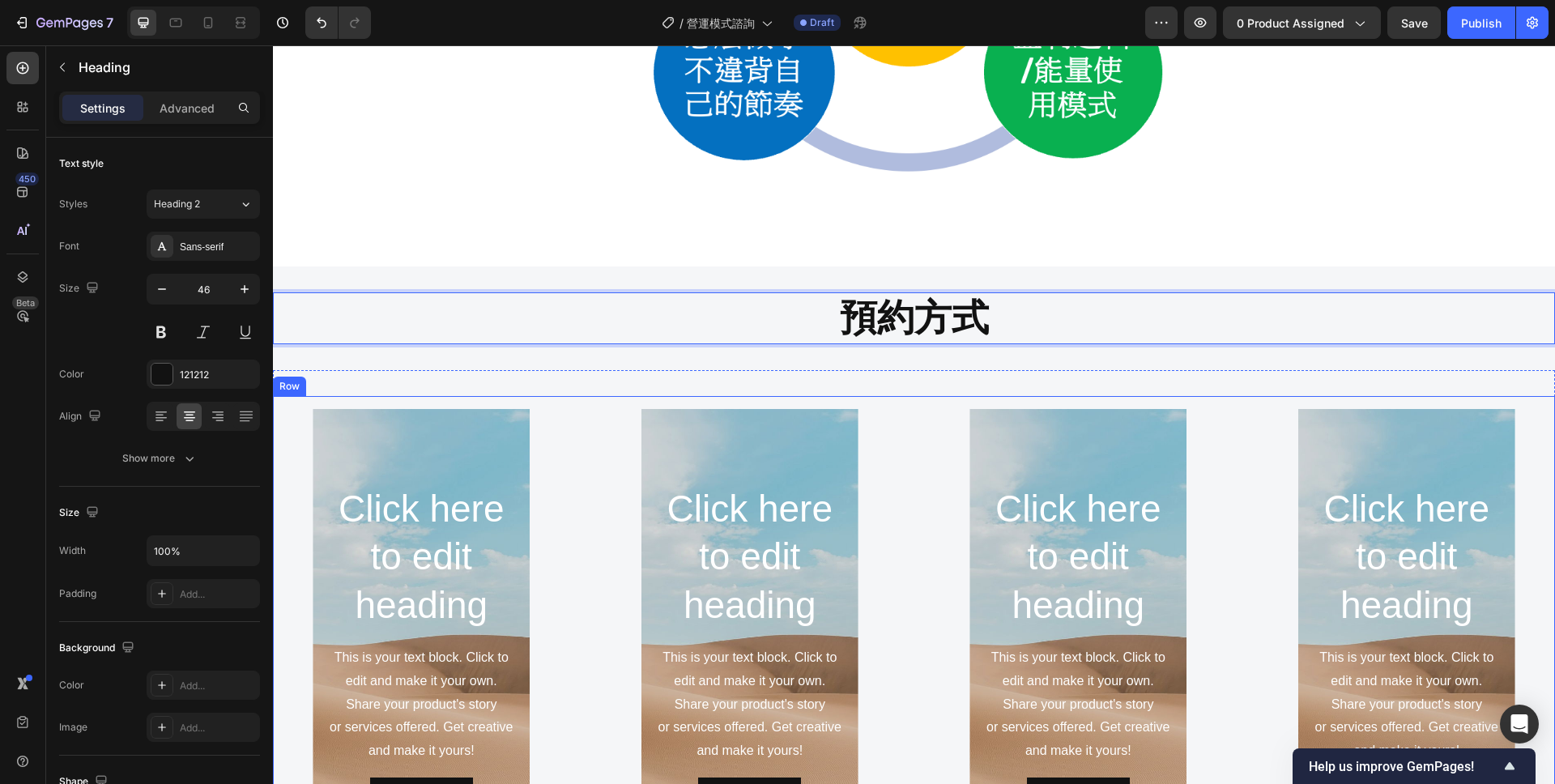
click at [903, 418] on div "Click here to edit heading Heading This is your text block. Click to edit and m…" at bounding box center [914, 652] width 1282 height 512
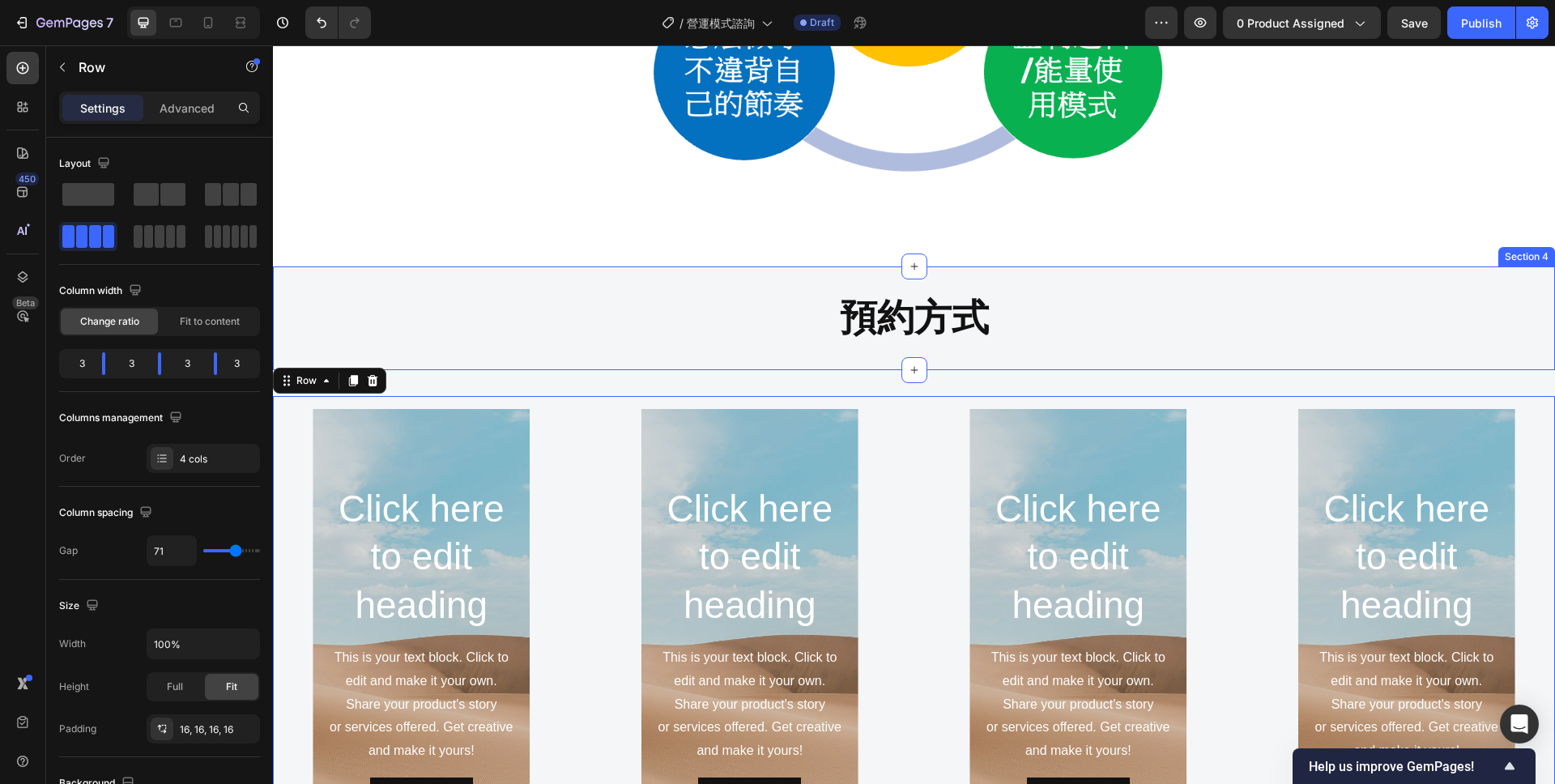
click at [880, 365] on div "⁠⁠⁠⁠⁠⁠⁠ 預約方式 Heading Section 4" at bounding box center [914, 318] width 1282 height 103
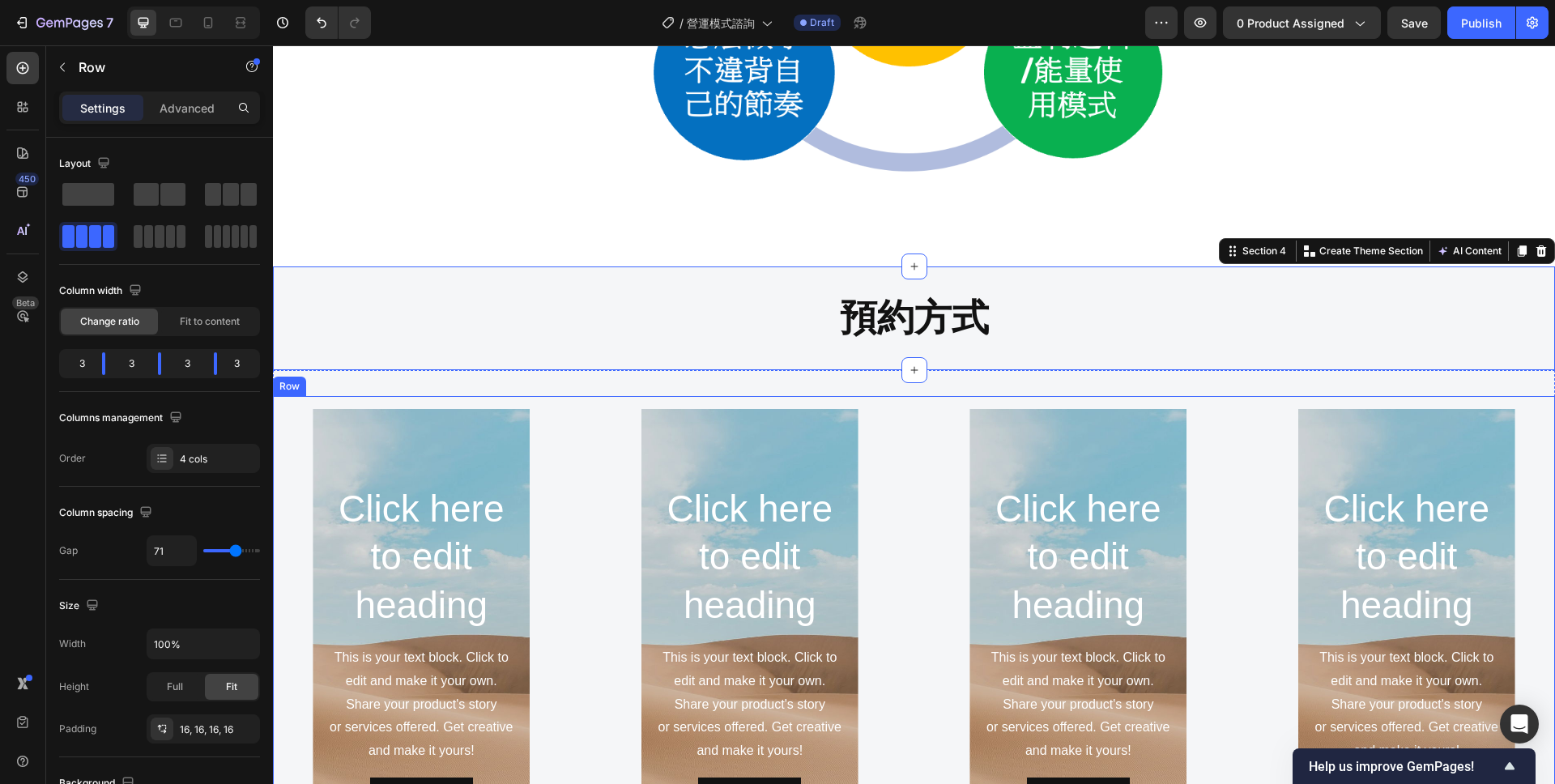
click at [880, 407] on div "Click here to edit heading Heading This is your text block. Click to edit and m…" at bounding box center [914, 652] width 1282 height 512
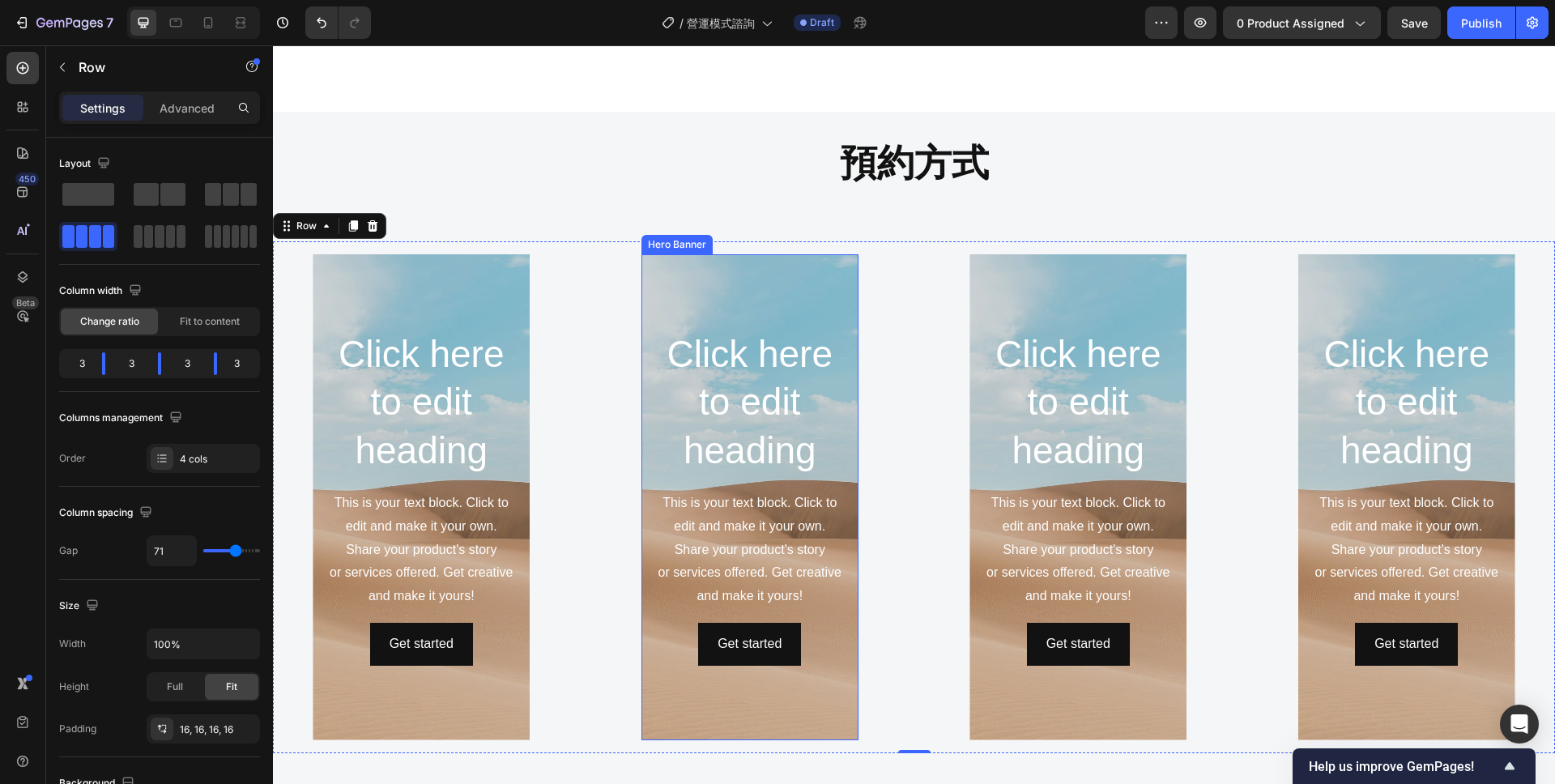
scroll to position [1751, 0]
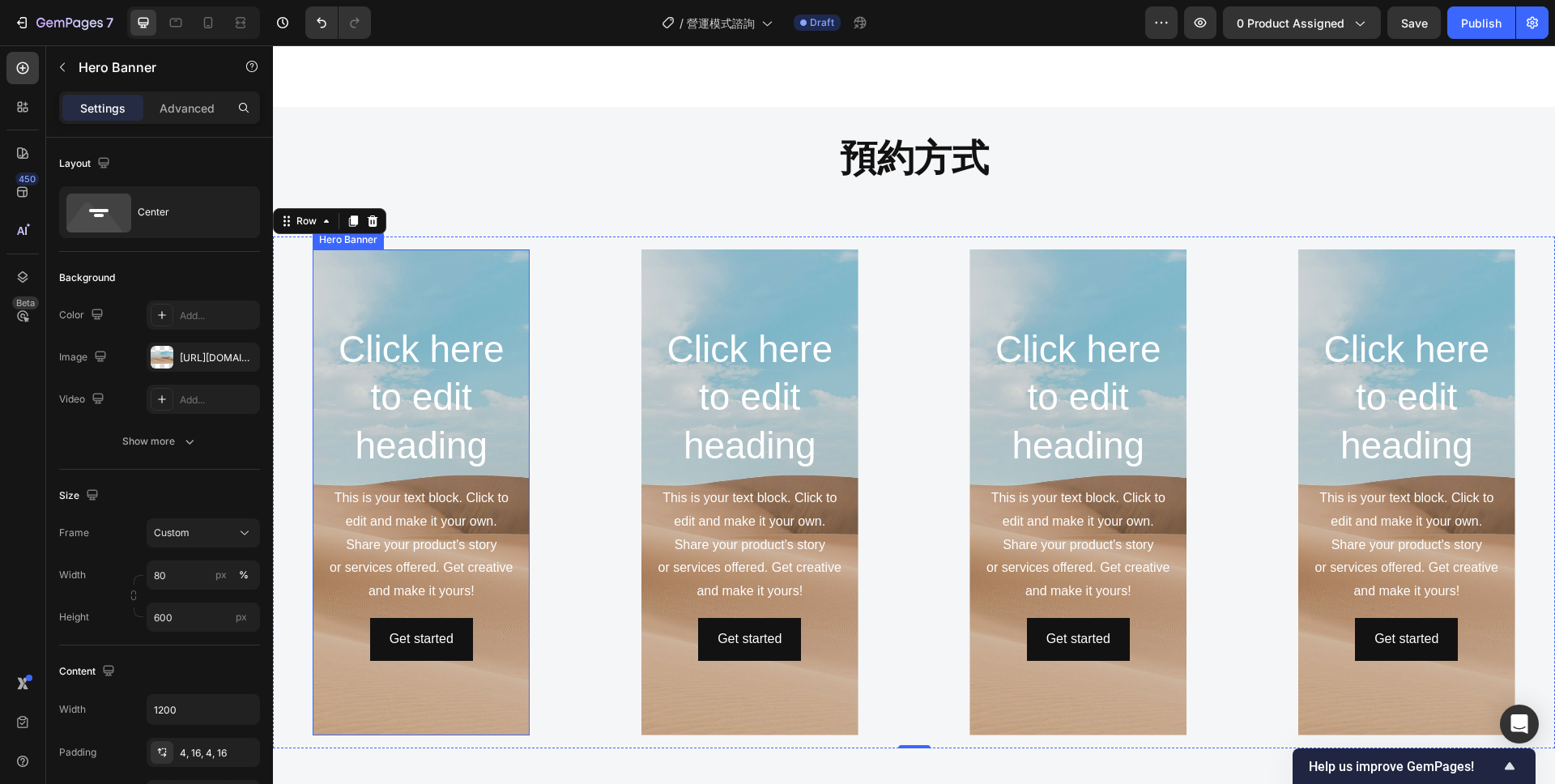
click at [454, 694] on div "Background Image" at bounding box center [420, 492] width 217 height 486
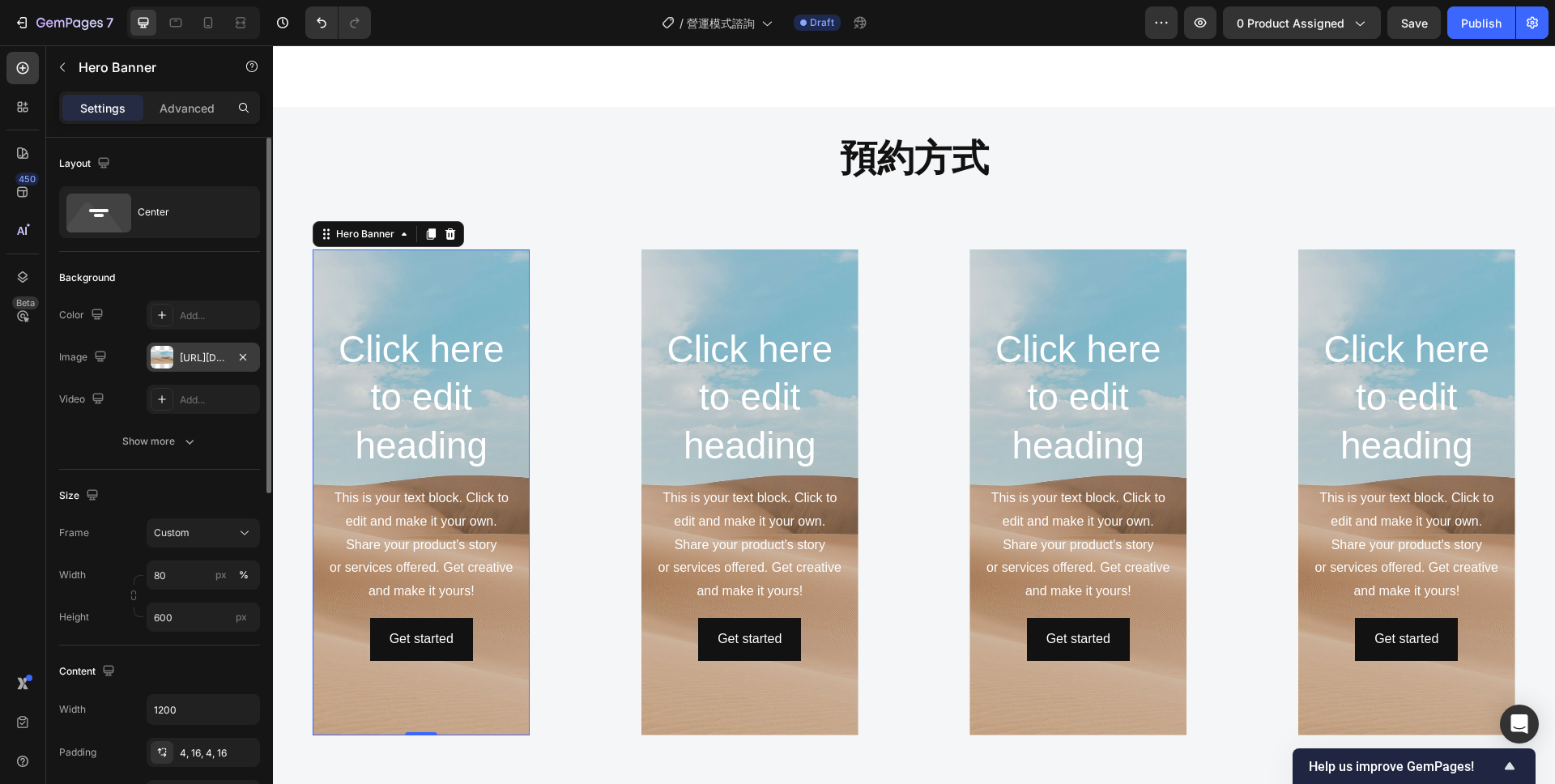
click at [196, 365] on div "[URL][DOMAIN_NAME]" at bounding box center [203, 358] width 47 height 15
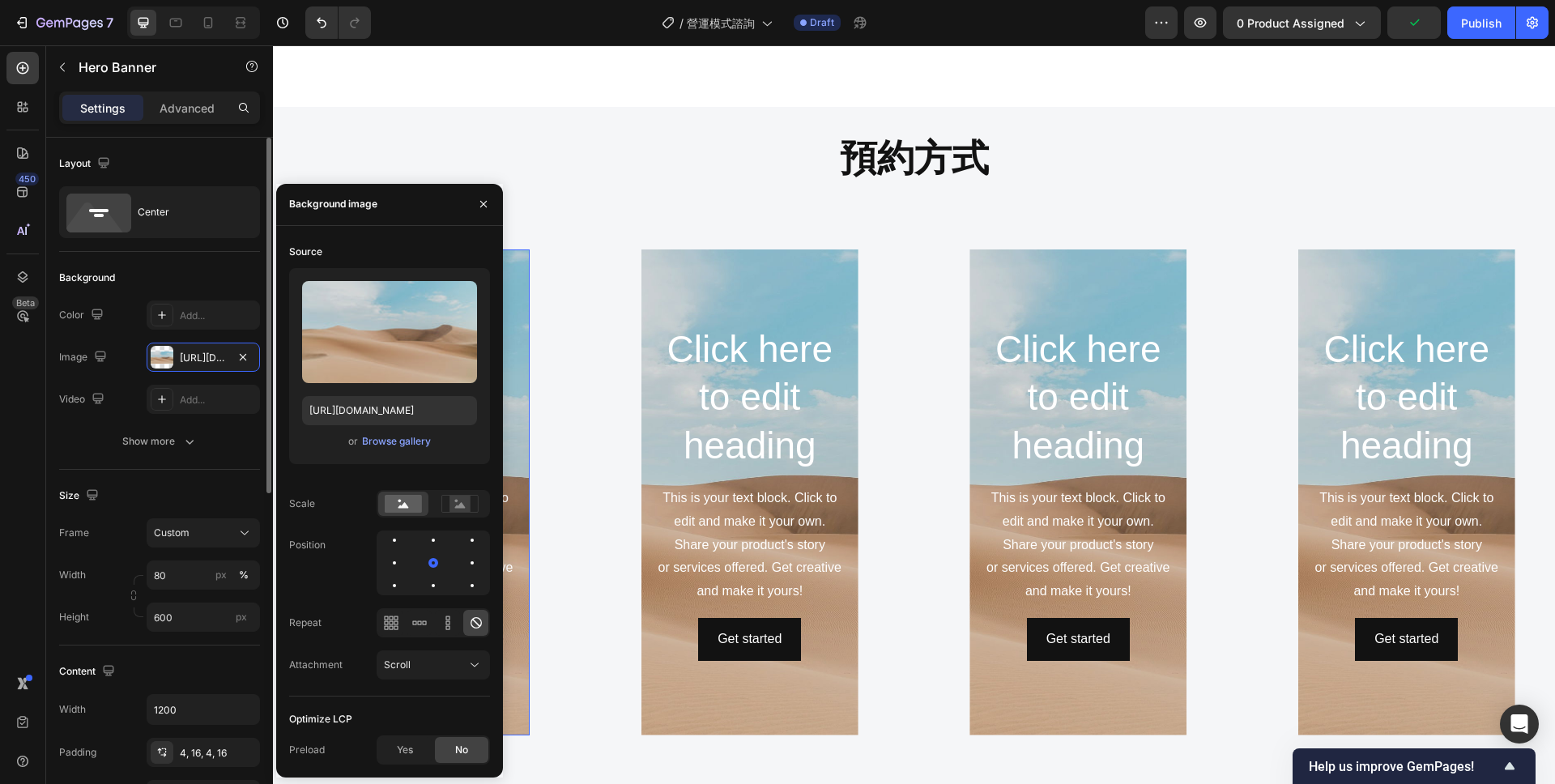
click at [128, 329] on div "Color Add..." at bounding box center [159, 315] width 200 height 30
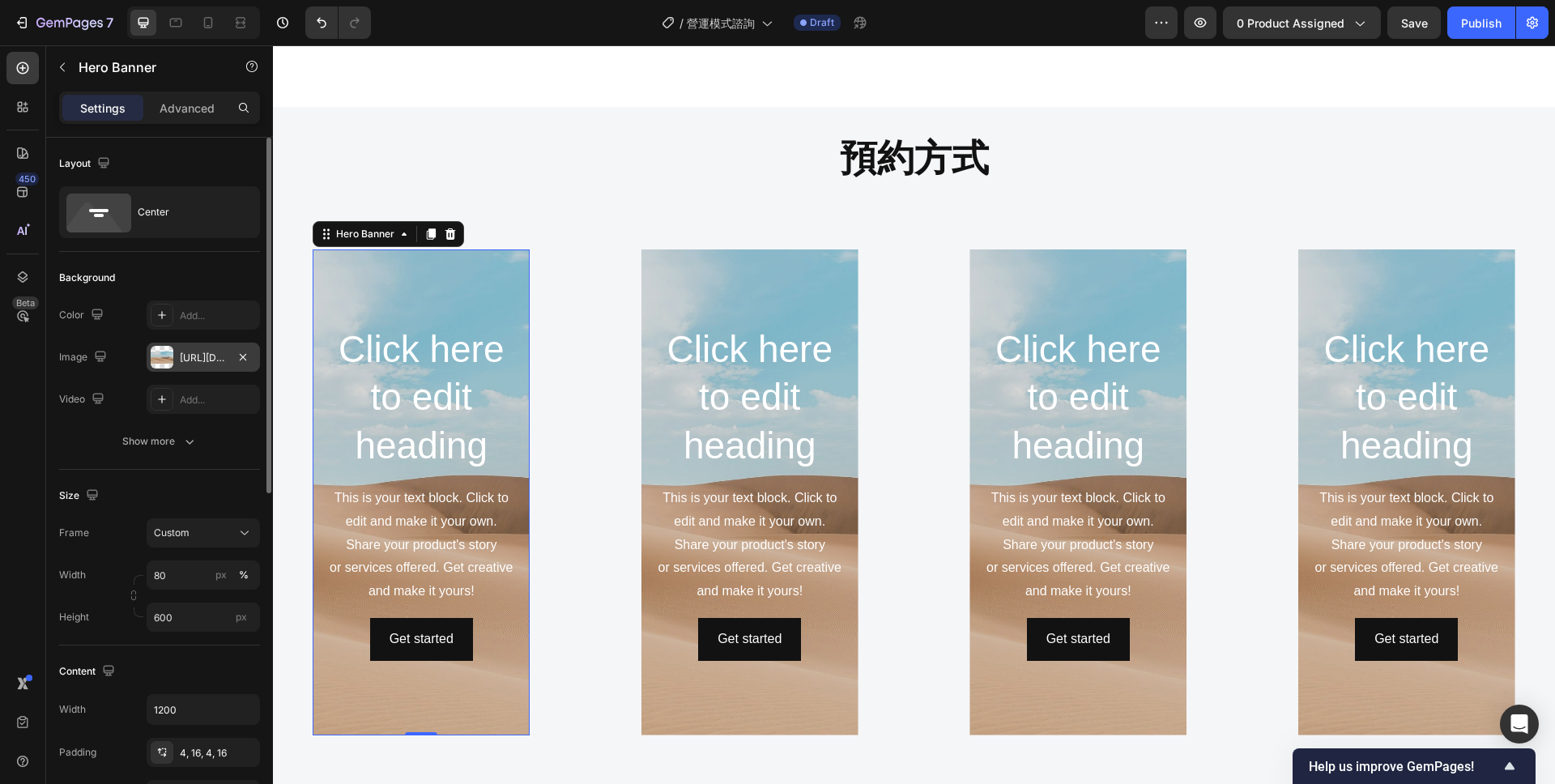
click at [161, 354] on div at bounding box center [162, 356] width 23 height 23
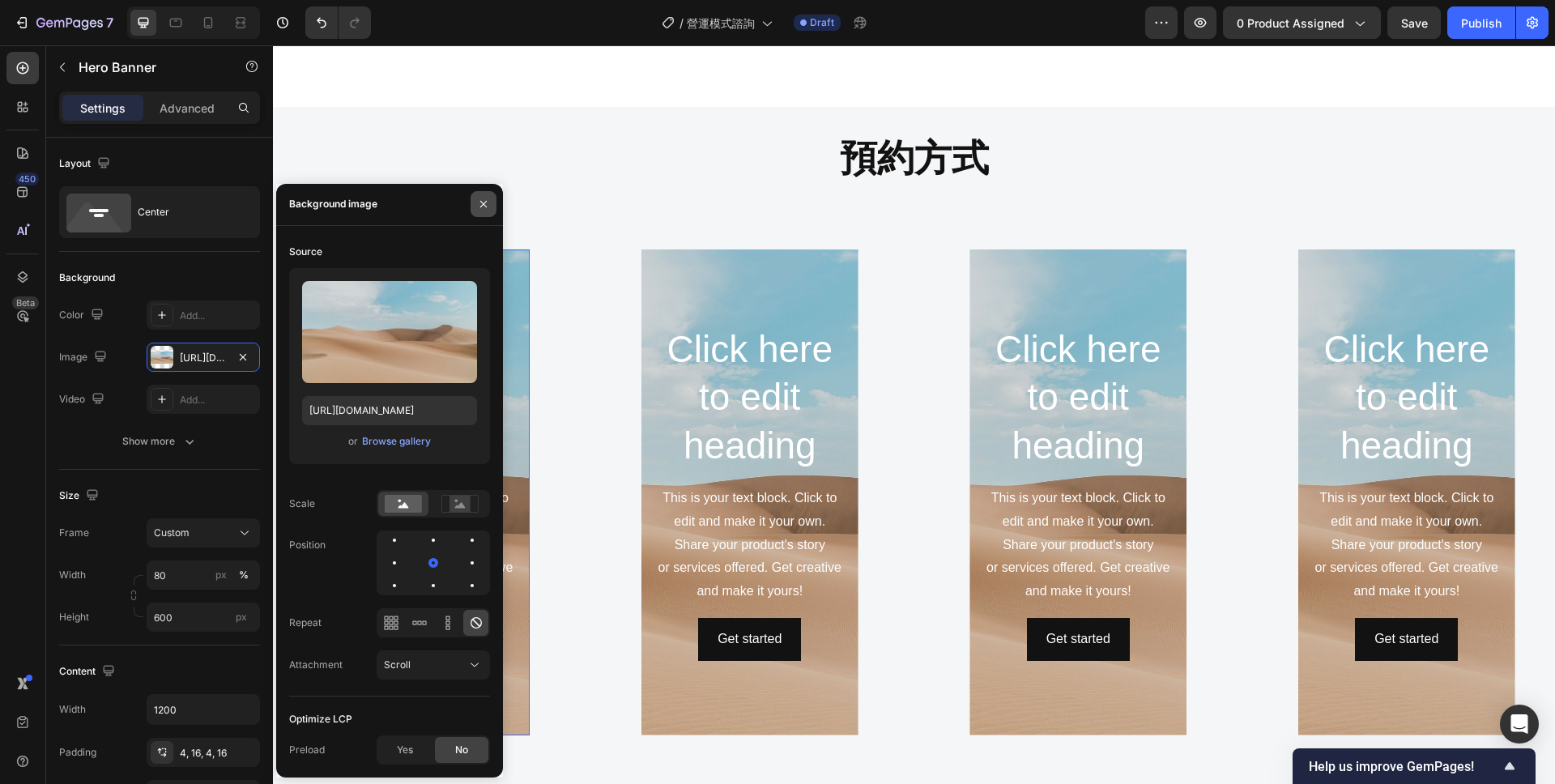
click at [482, 204] on icon "button" at bounding box center [483, 204] width 13 height 13
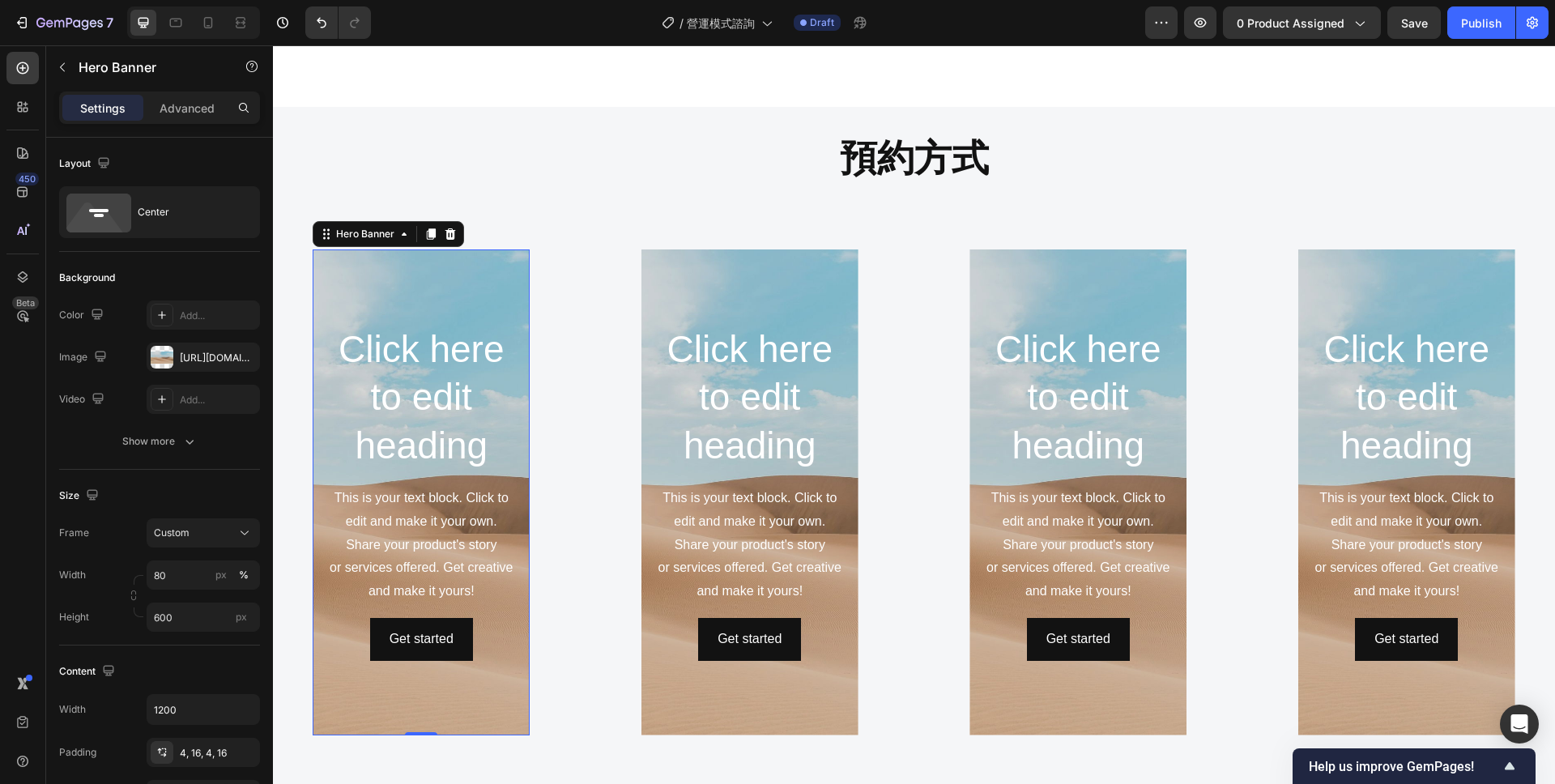
click at [417, 299] on div "Background Image" at bounding box center [420, 492] width 217 height 486
click at [160, 356] on div at bounding box center [162, 356] width 23 height 23
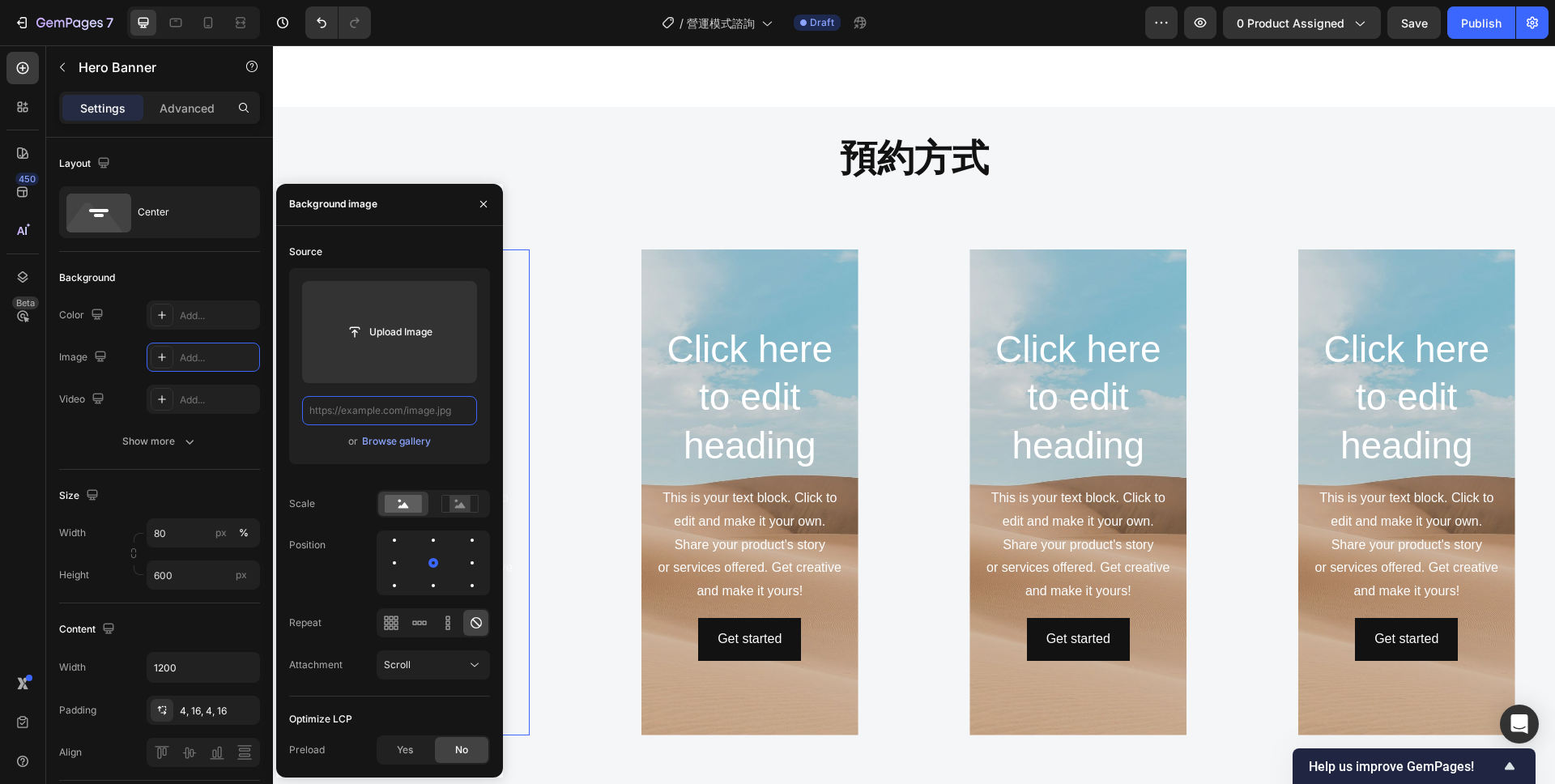
scroll to position [0, 0]
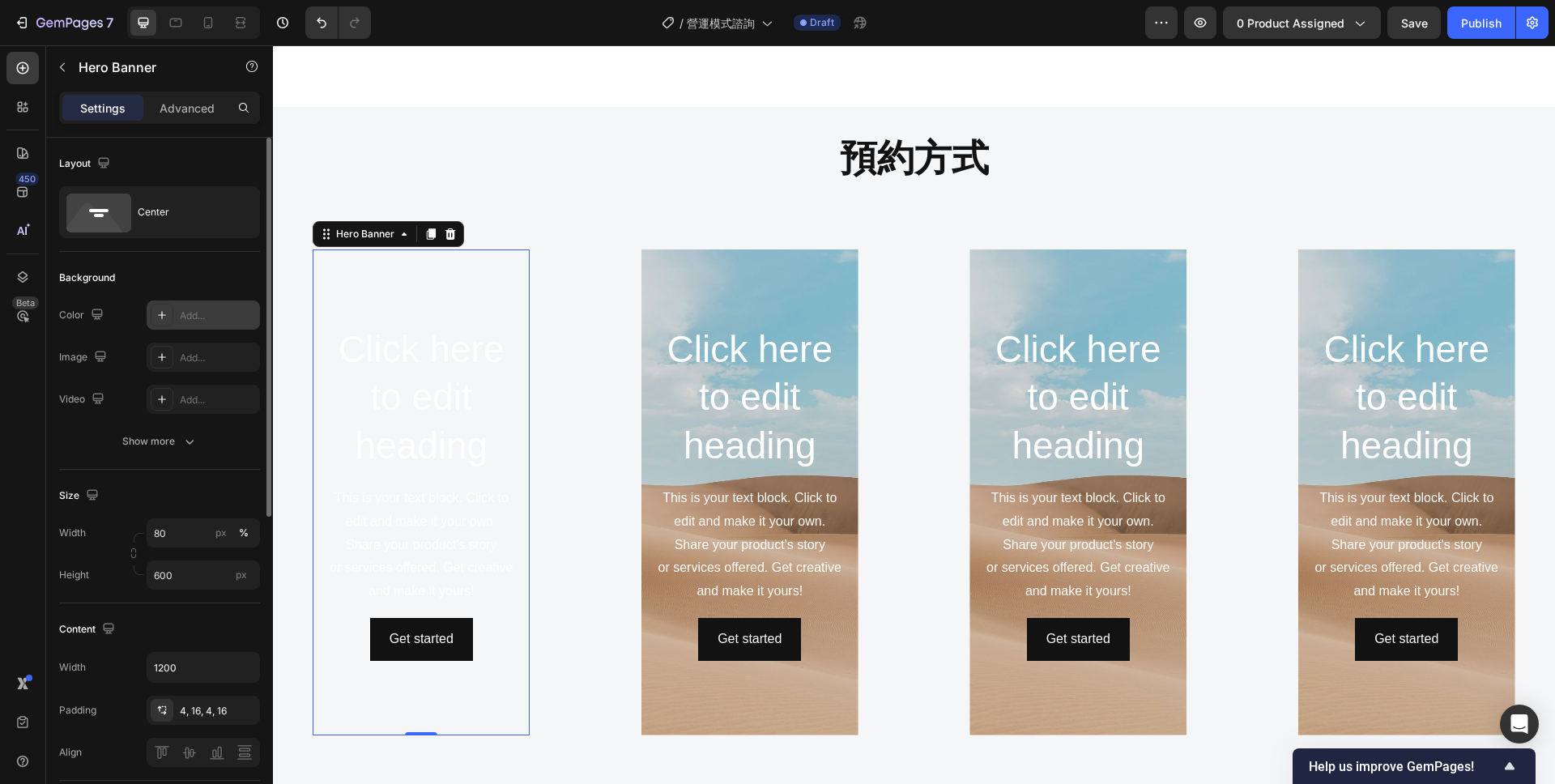
click at [201, 320] on div "Add..." at bounding box center [218, 316] width 76 height 15
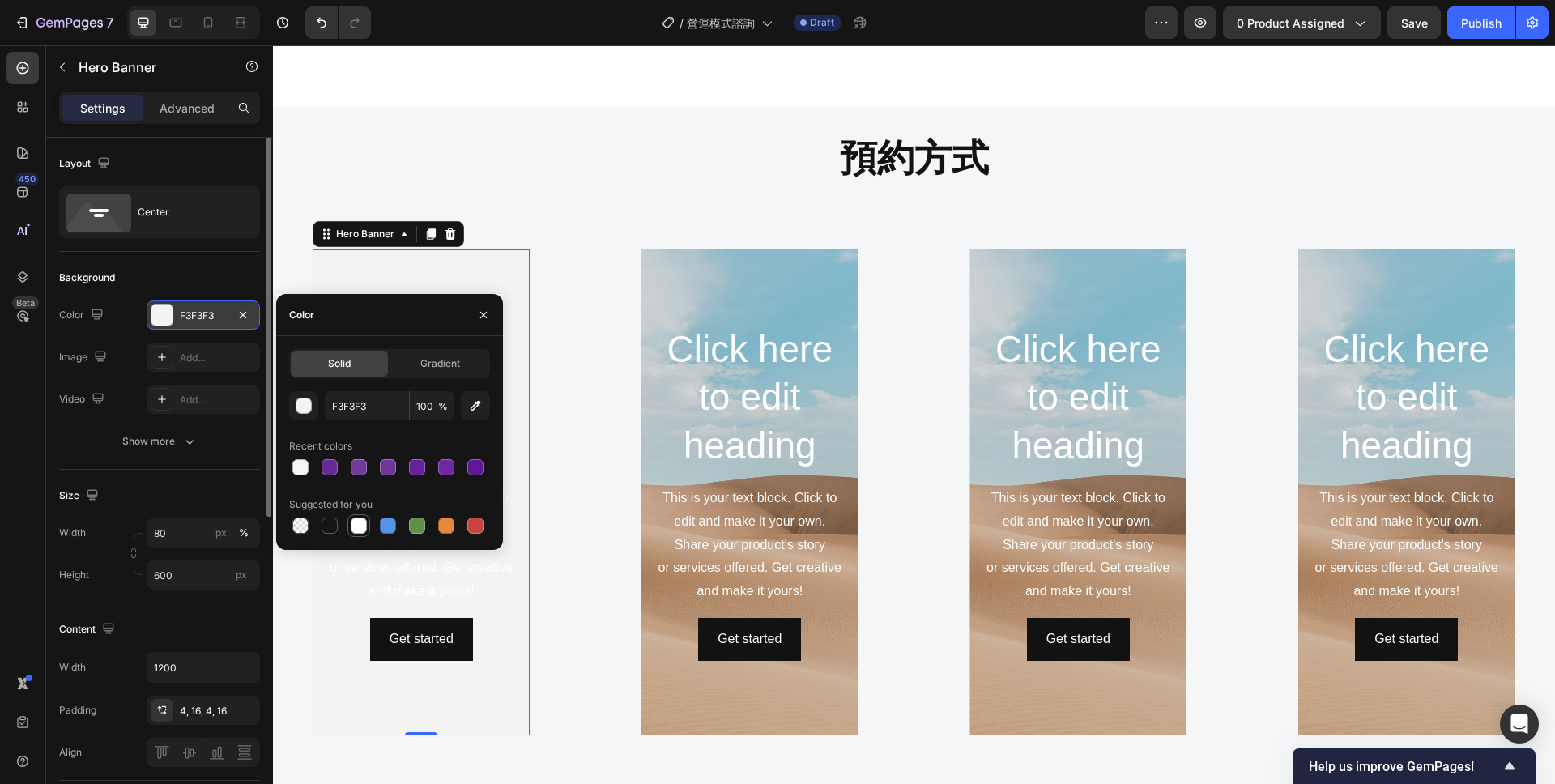
click at [358, 525] on div at bounding box center [359, 525] width 17 height 17
type input "FFFFFF"
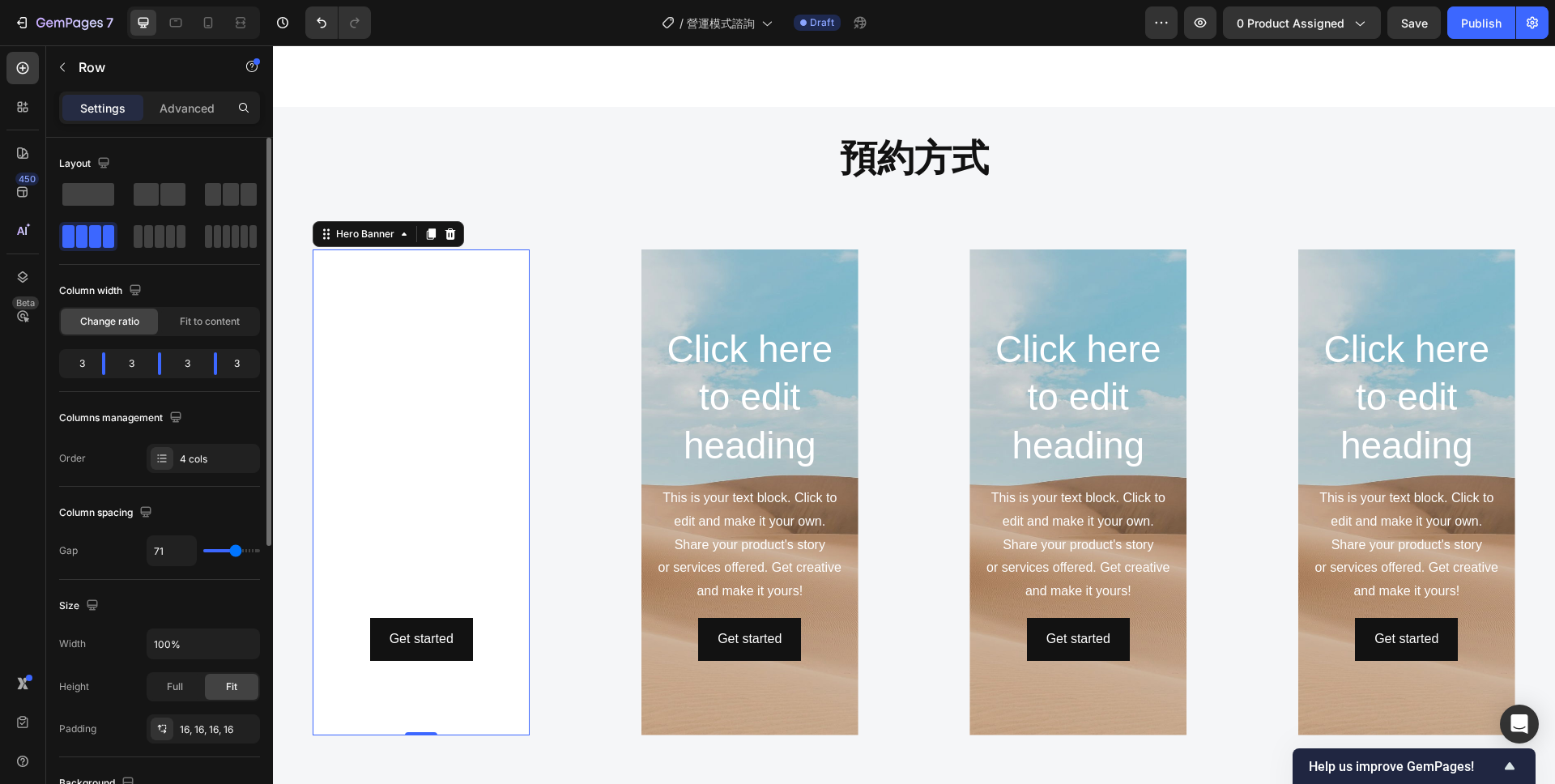
click at [541, 508] on div "Click here to edit heading Heading This is your text block. Click to edit and m…" at bounding box center [421, 492] width 272 height 486
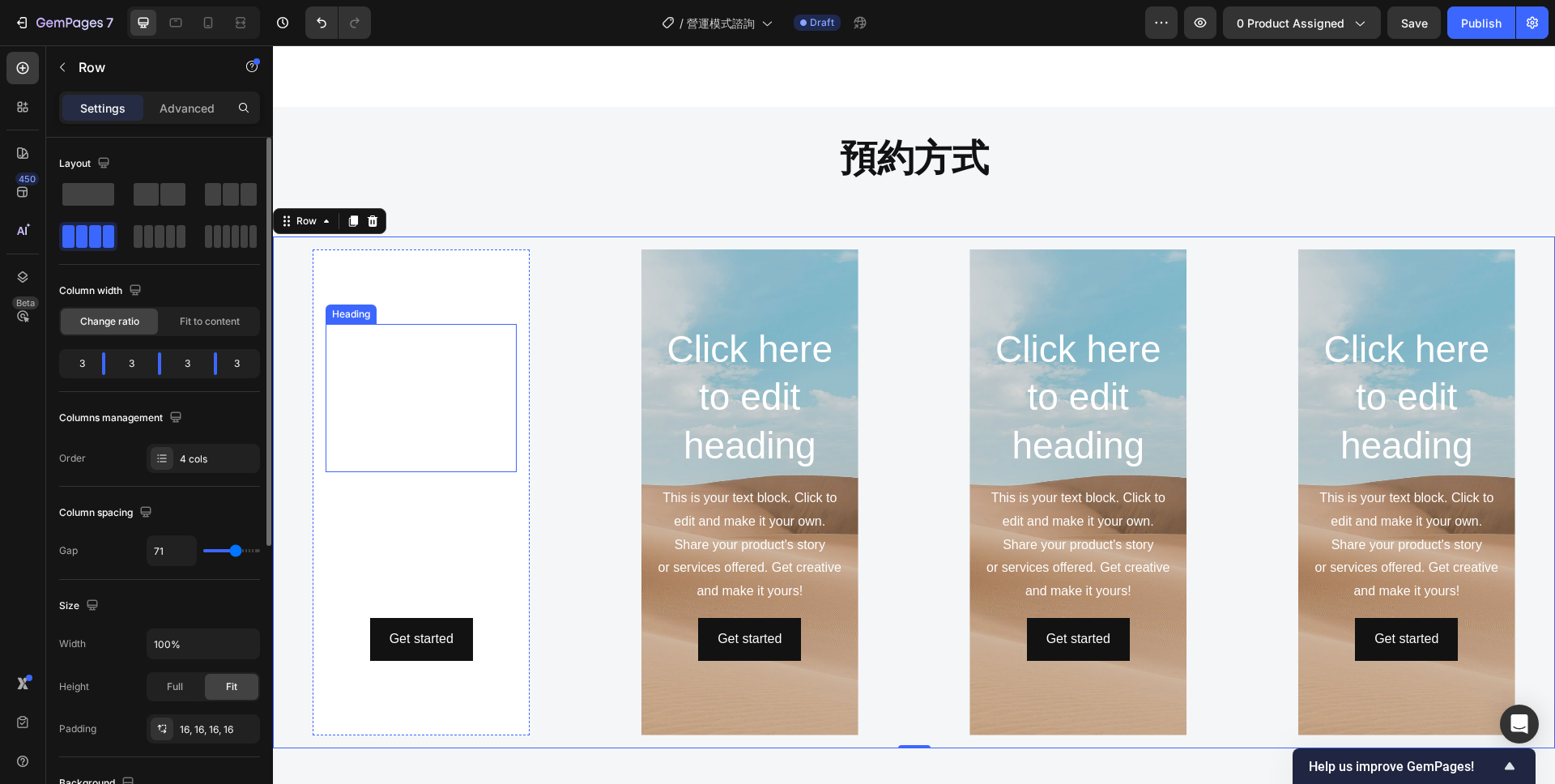
click at [425, 452] on h2 "Click here to edit heading" at bounding box center [420, 398] width 191 height 148
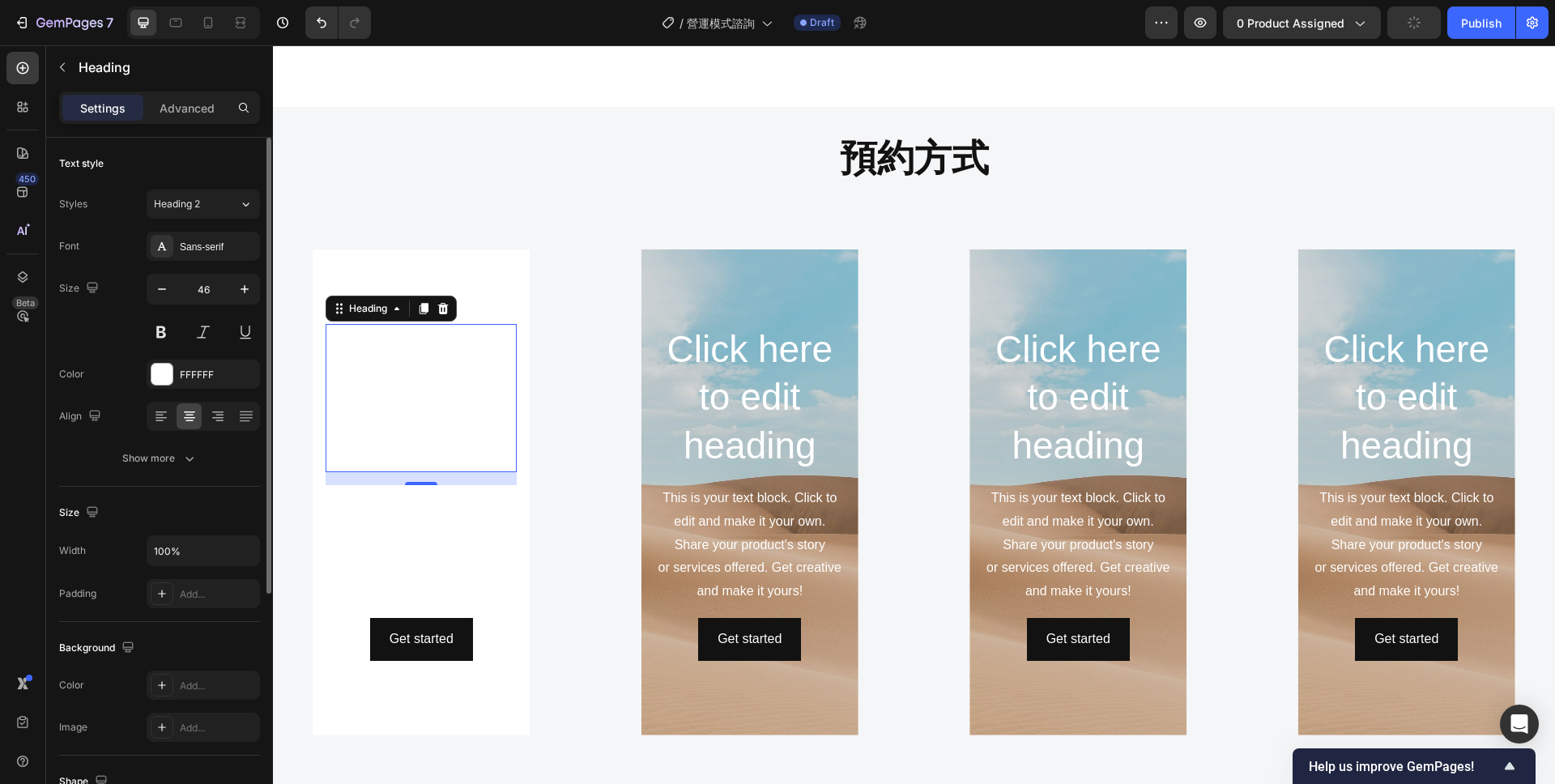
click at [413, 385] on h2 "Click here to edit heading" at bounding box center [420, 398] width 191 height 148
click at [413, 385] on p "Click here to edit heading" at bounding box center [420, 397] width 188 height 145
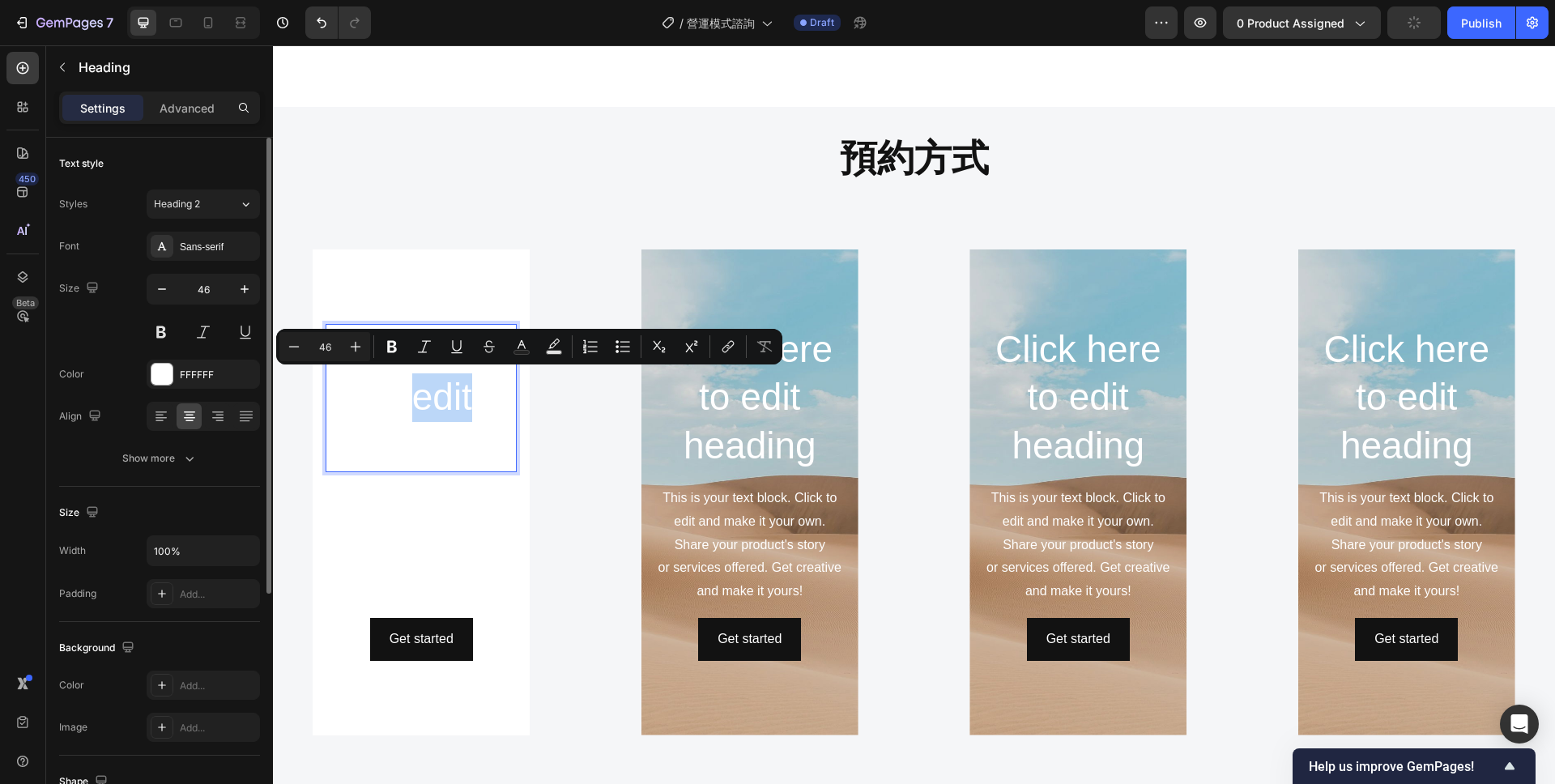
click at [476, 406] on p "Click here to edit heading" at bounding box center [420, 397] width 188 height 145
drag, startPoint x: 471, startPoint y: 403, endPoint x: 354, endPoint y: 401, distance: 117.0
click at [354, 401] on p "Click here to edit heading" at bounding box center [420, 397] width 188 height 145
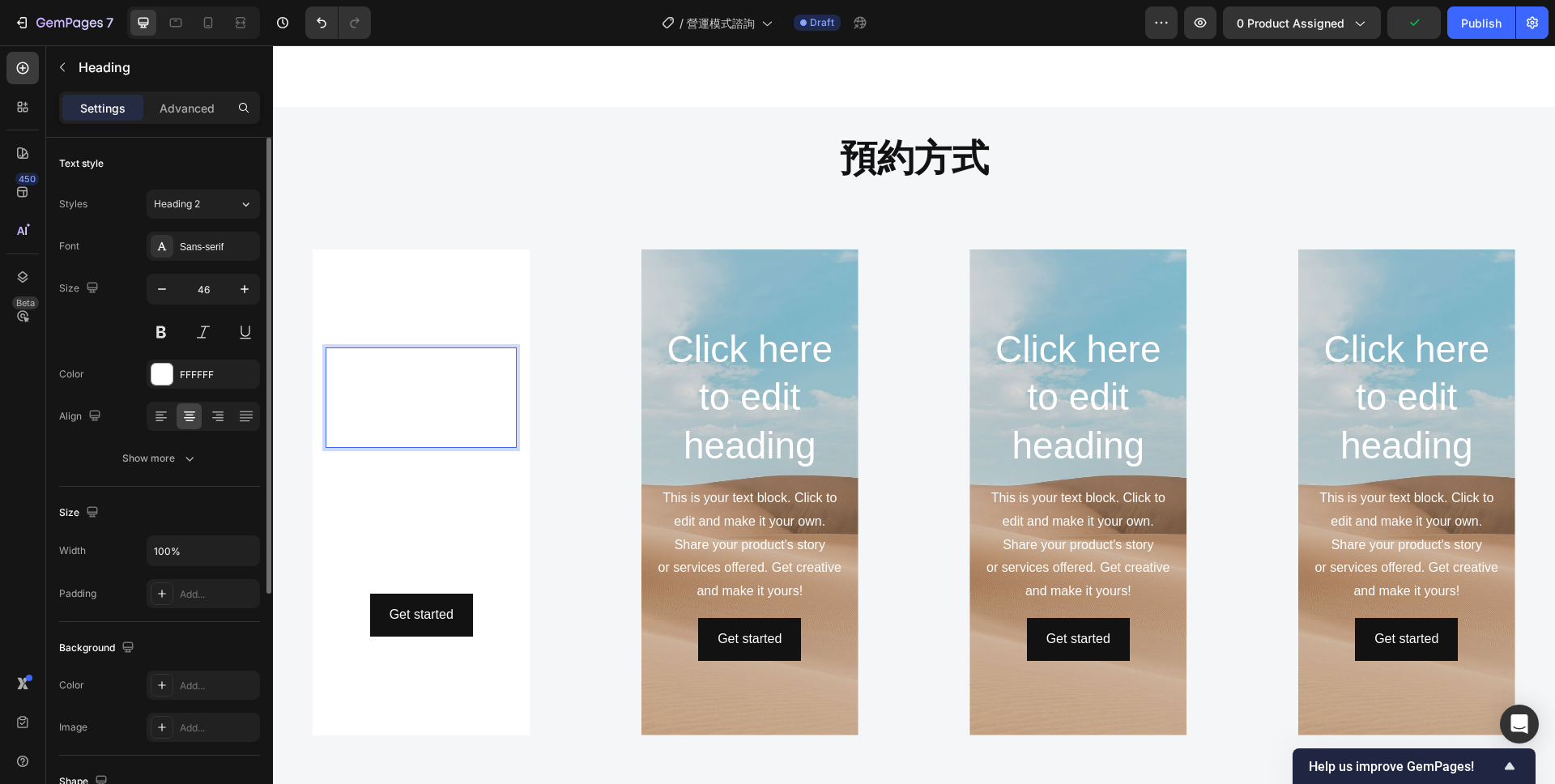
scroll to position [1774, 0]
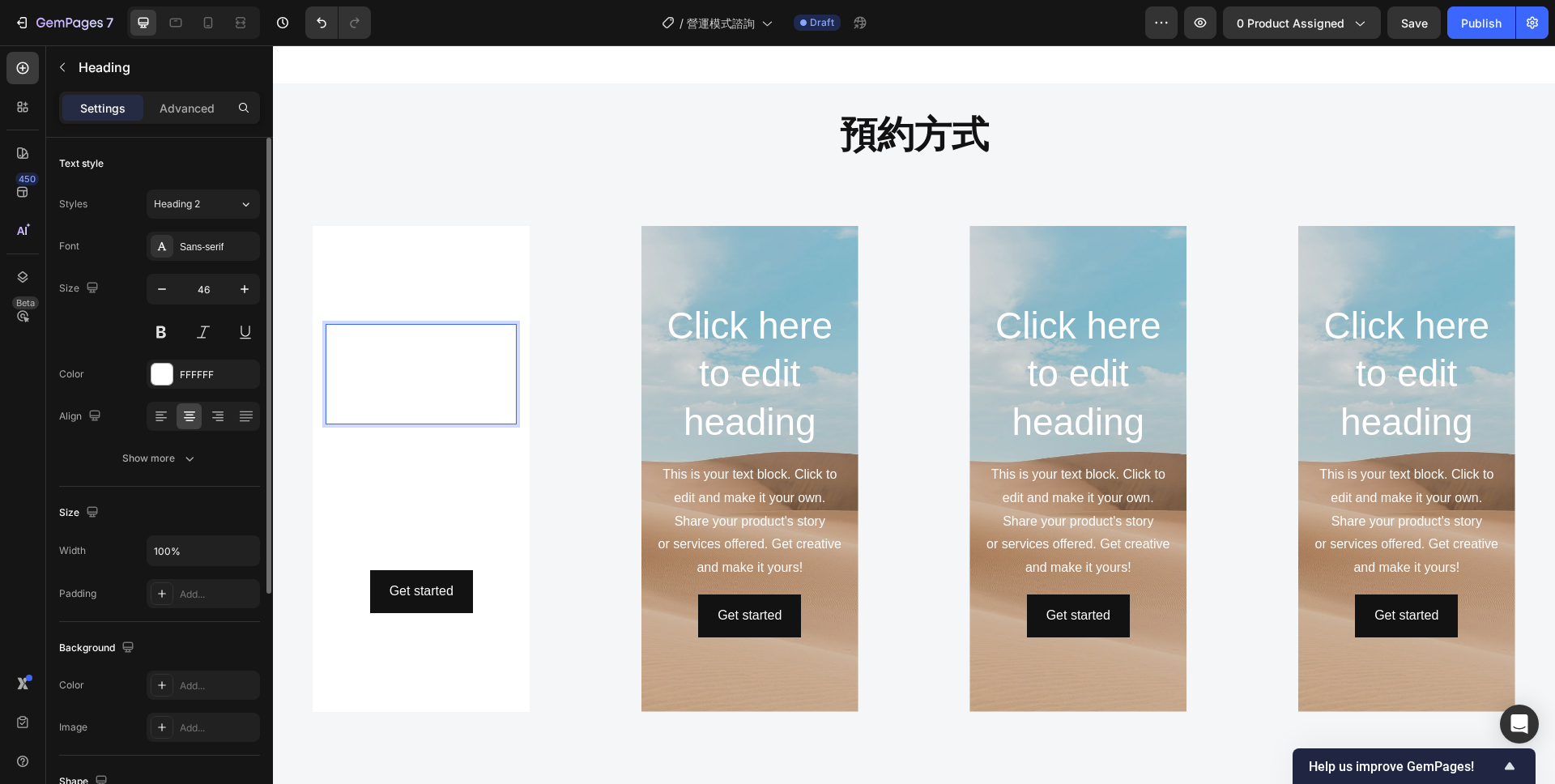
click at [467, 389] on p "Click here heading" at bounding box center [420, 373] width 188 height 97
click at [467, 370] on p "Click here heading" at bounding box center [420, 373] width 188 height 97
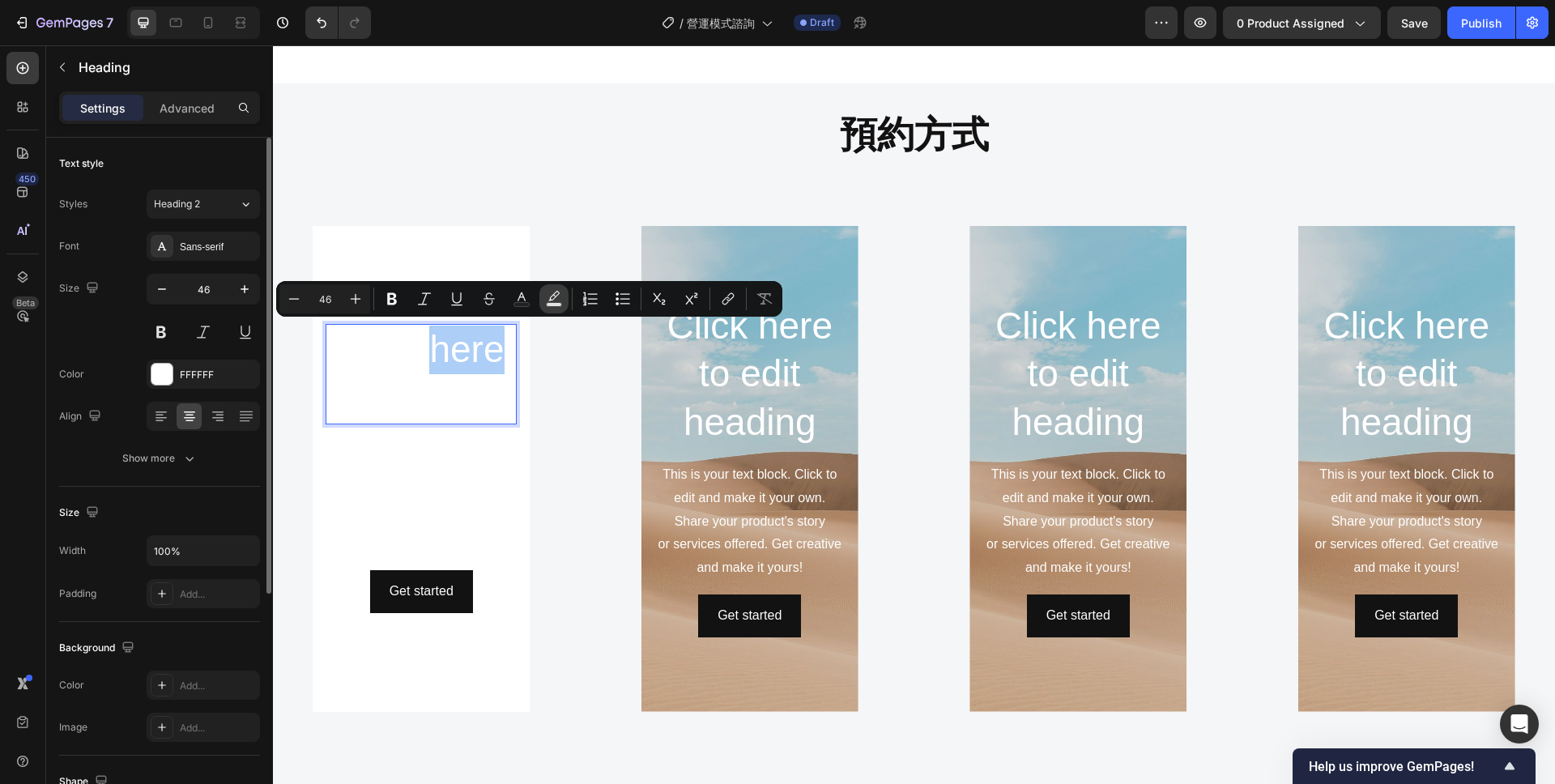
click at [553, 296] on icon "Editor contextual toolbar" at bounding box center [554, 299] width 17 height 17
type input "000000"
type input "77"
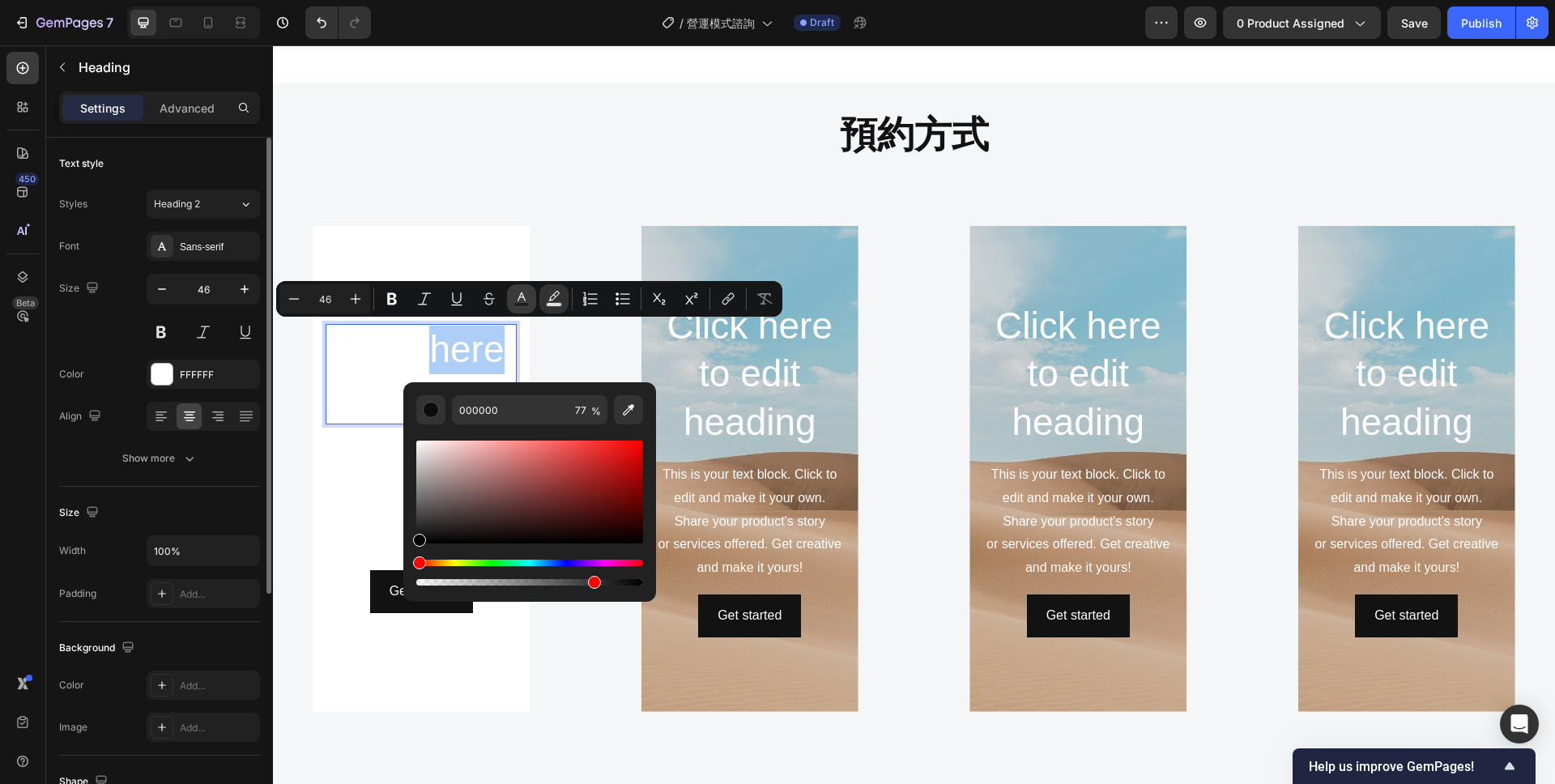
click at [516, 299] on icon "Editor contextual toolbar" at bounding box center [522, 299] width 17 height 17
type input "FFFFFF"
drag, startPoint x: 418, startPoint y: 443, endPoint x: 404, endPoint y: 554, distance: 111.9
click at [404, 554] on div "FFFFFF 100 %" at bounding box center [530, 486] width 253 height 207
type input "000000"
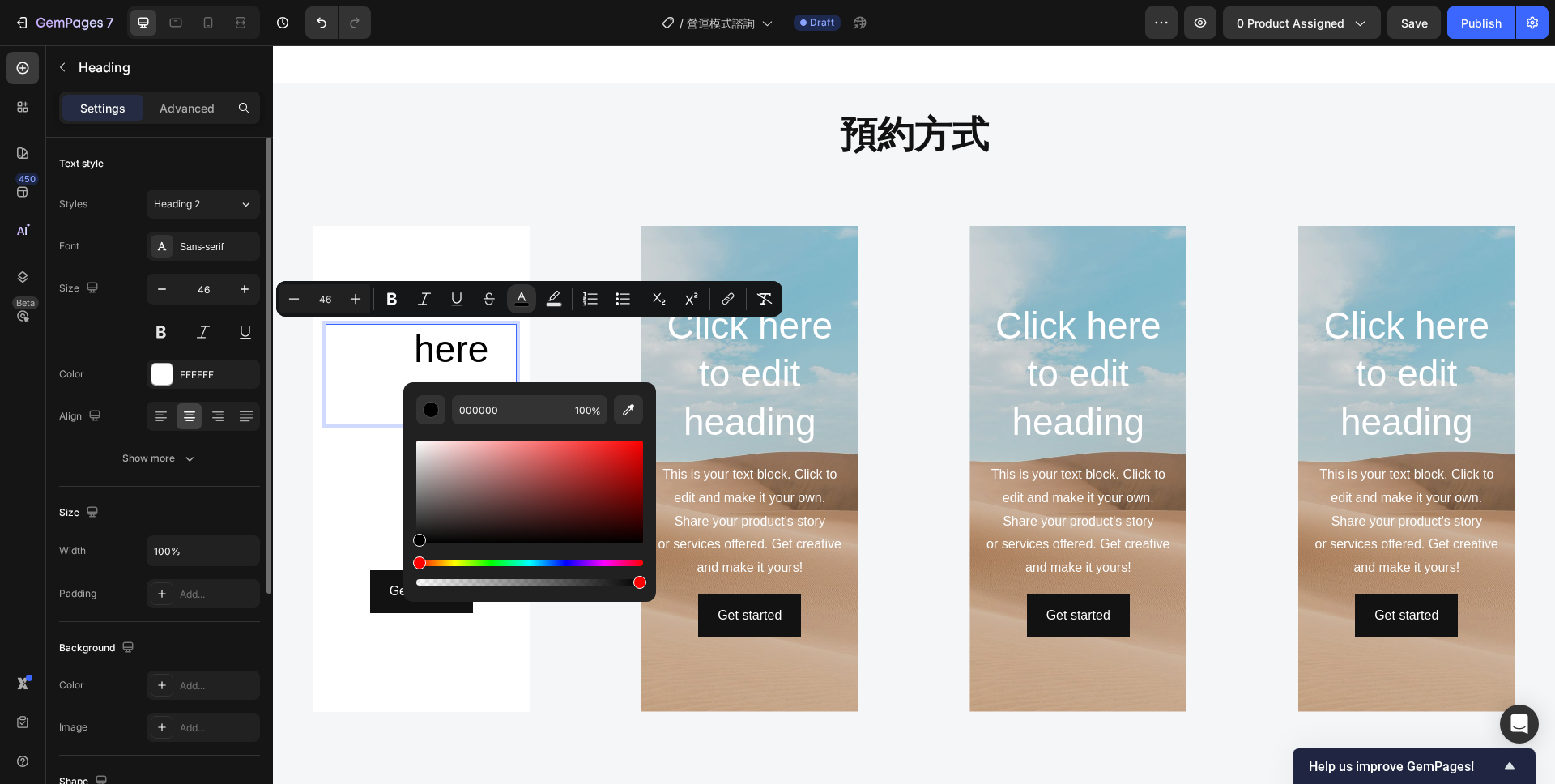
click at [391, 353] on p "Click here heading" at bounding box center [420, 373] width 188 height 97
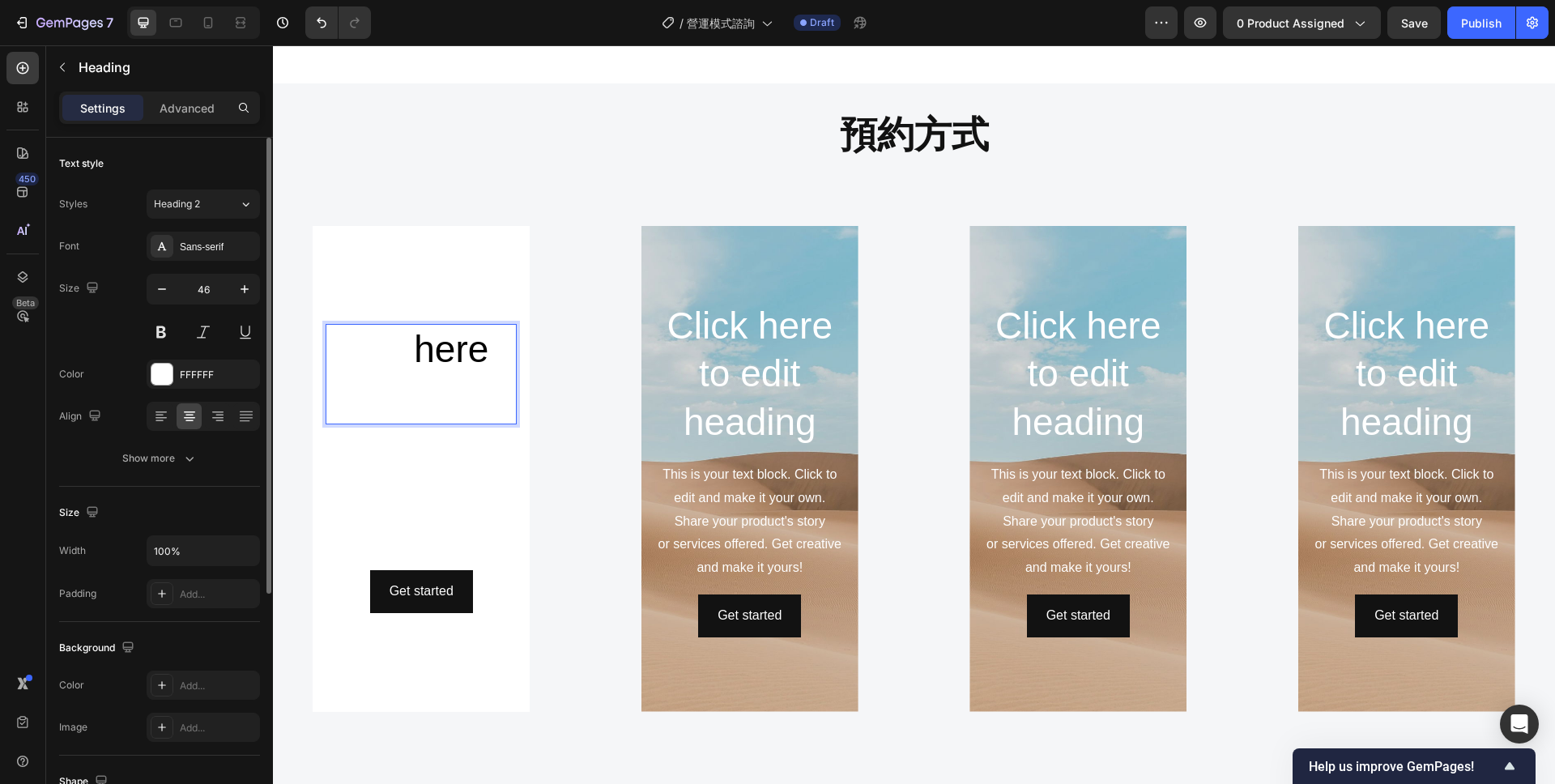
click at [424, 354] on p "Click here heading" at bounding box center [420, 373] width 188 height 97
click at [382, 352] on p "Click here heading" at bounding box center [420, 373] width 188 height 97
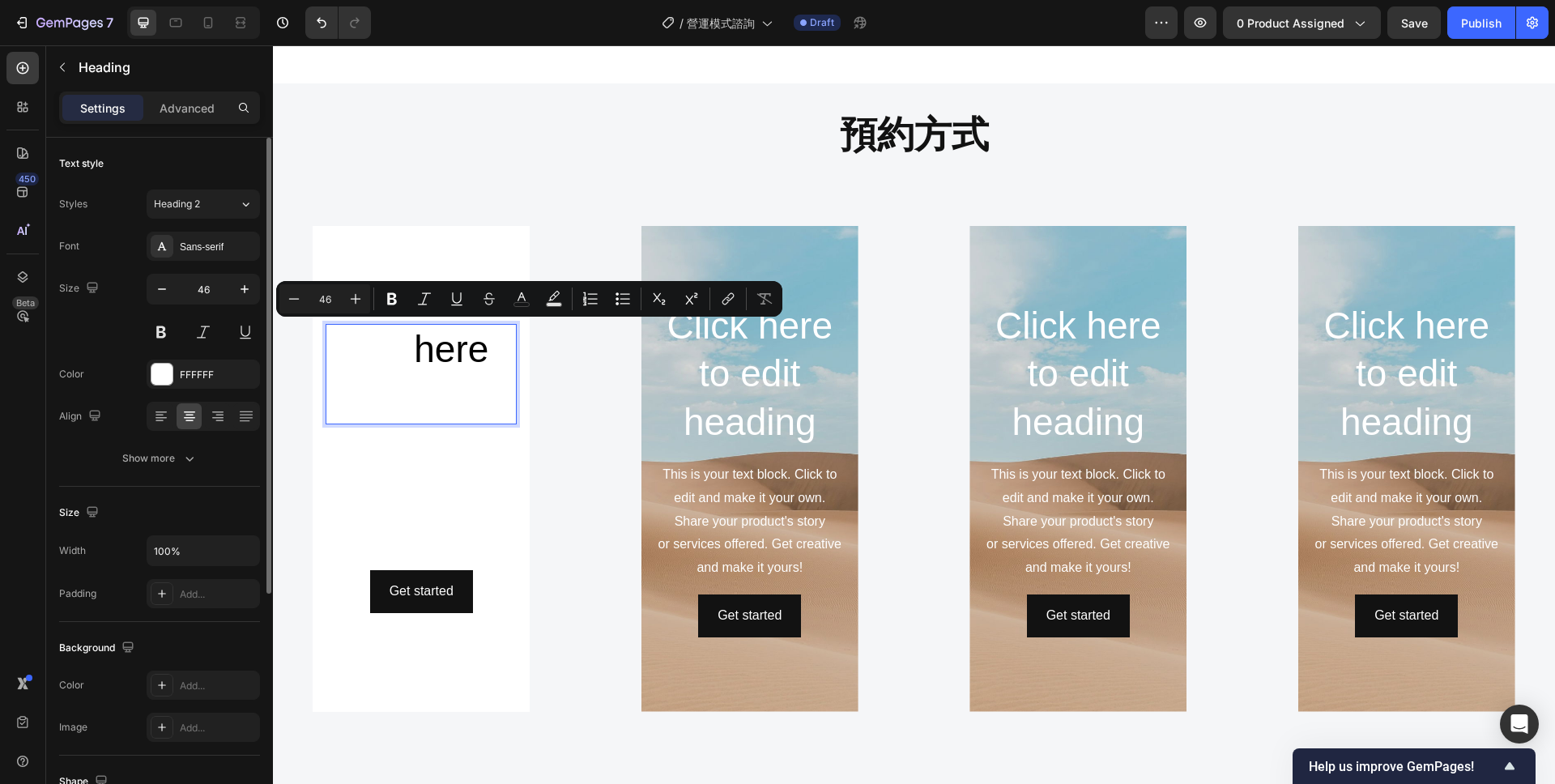
click at [437, 354] on span "here" at bounding box center [451, 349] width 75 height 42
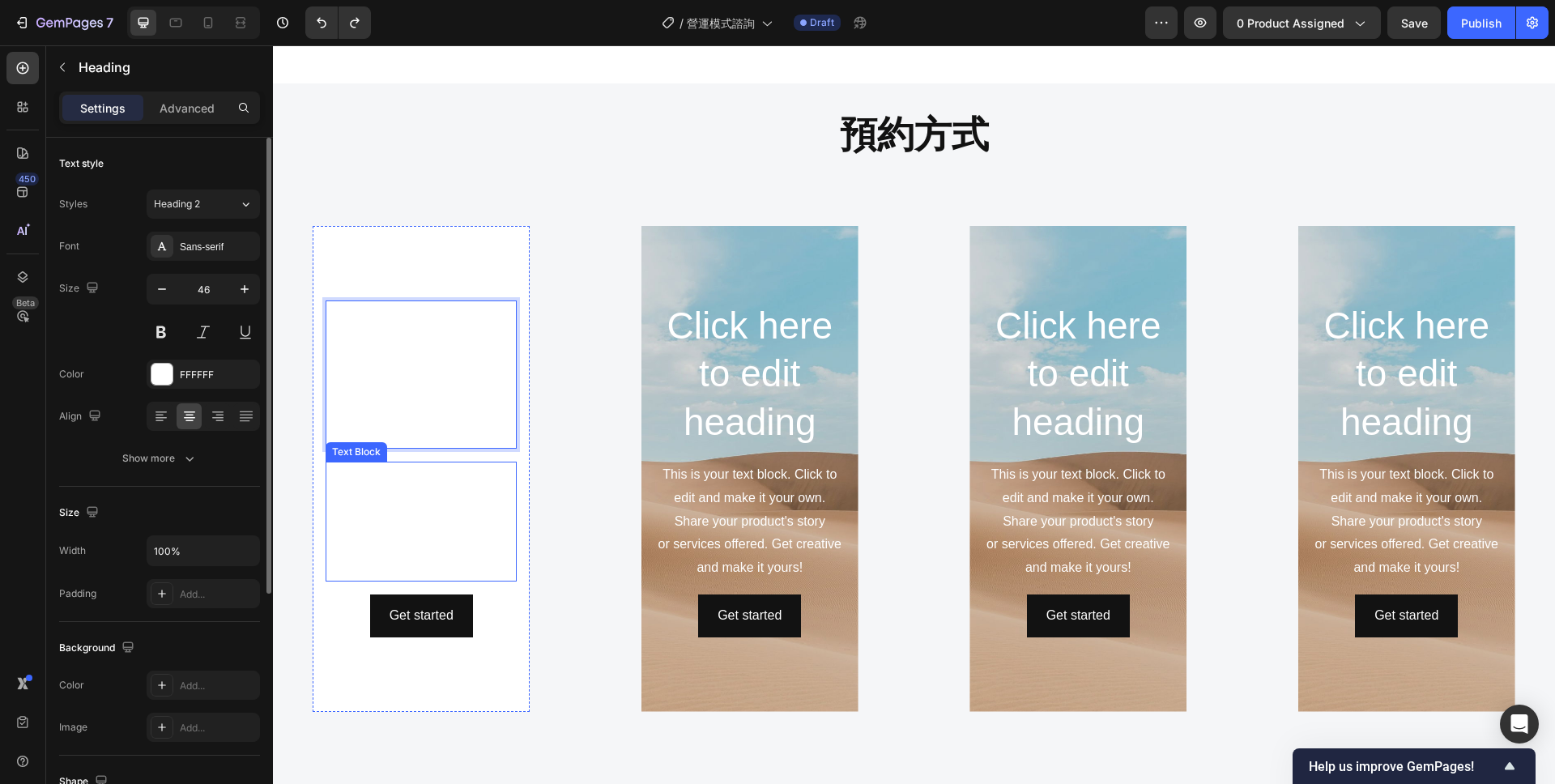
scroll to position [1751, 0]
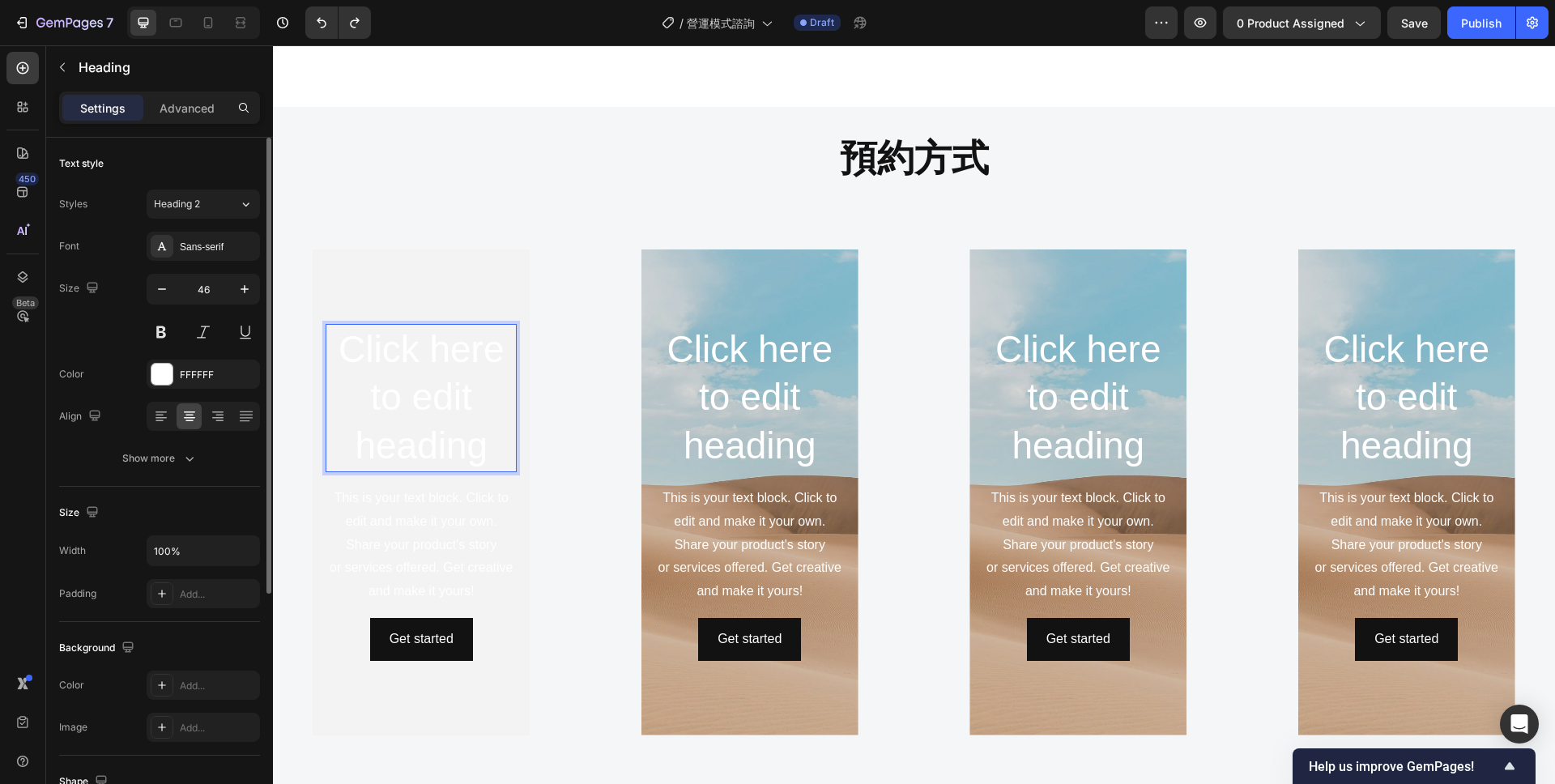
click at [483, 459] on h2 "Click here to edit heading" at bounding box center [420, 398] width 191 height 148
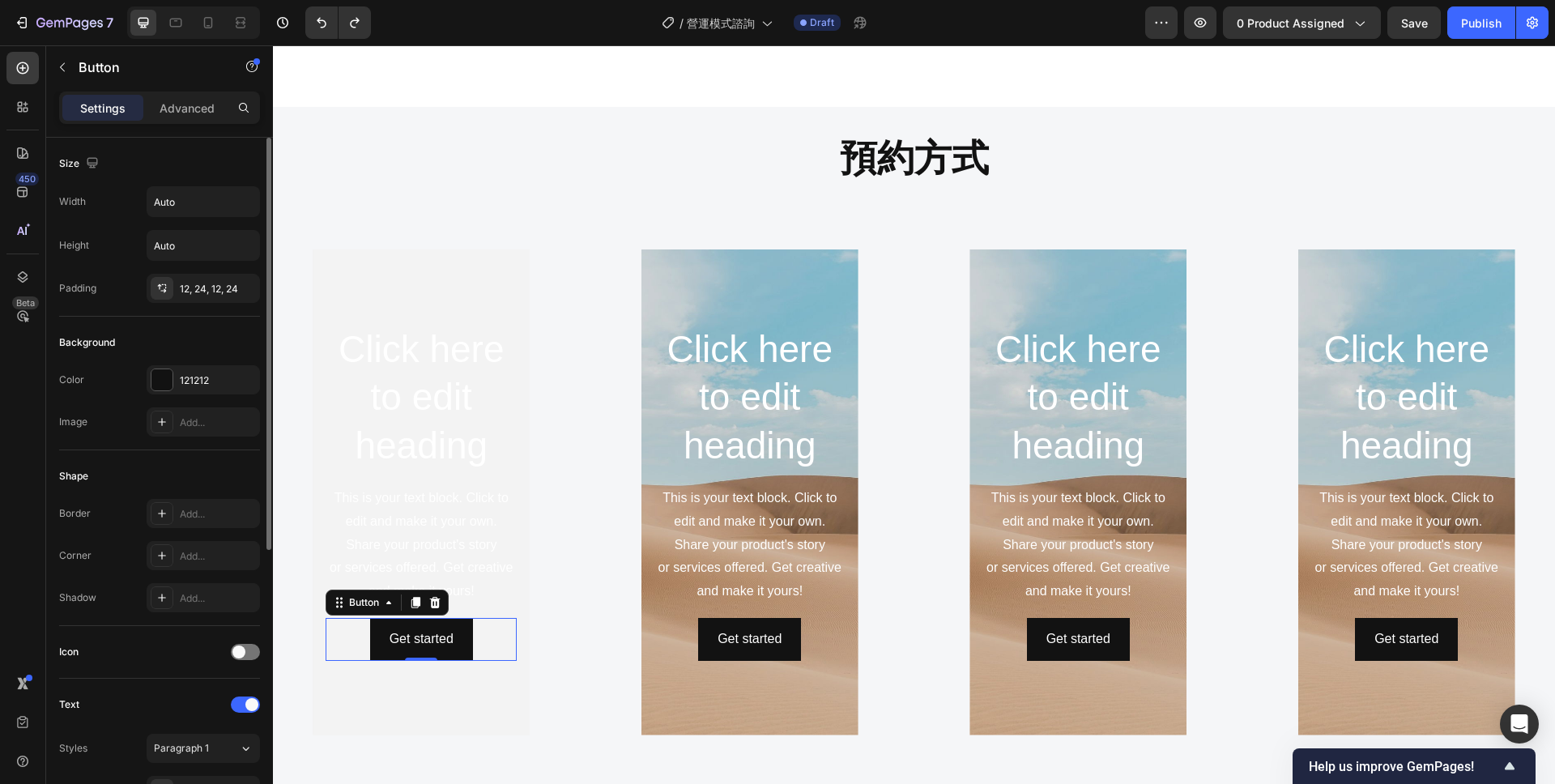
click at [501, 624] on div "Get started Button 0" at bounding box center [420, 639] width 191 height 42
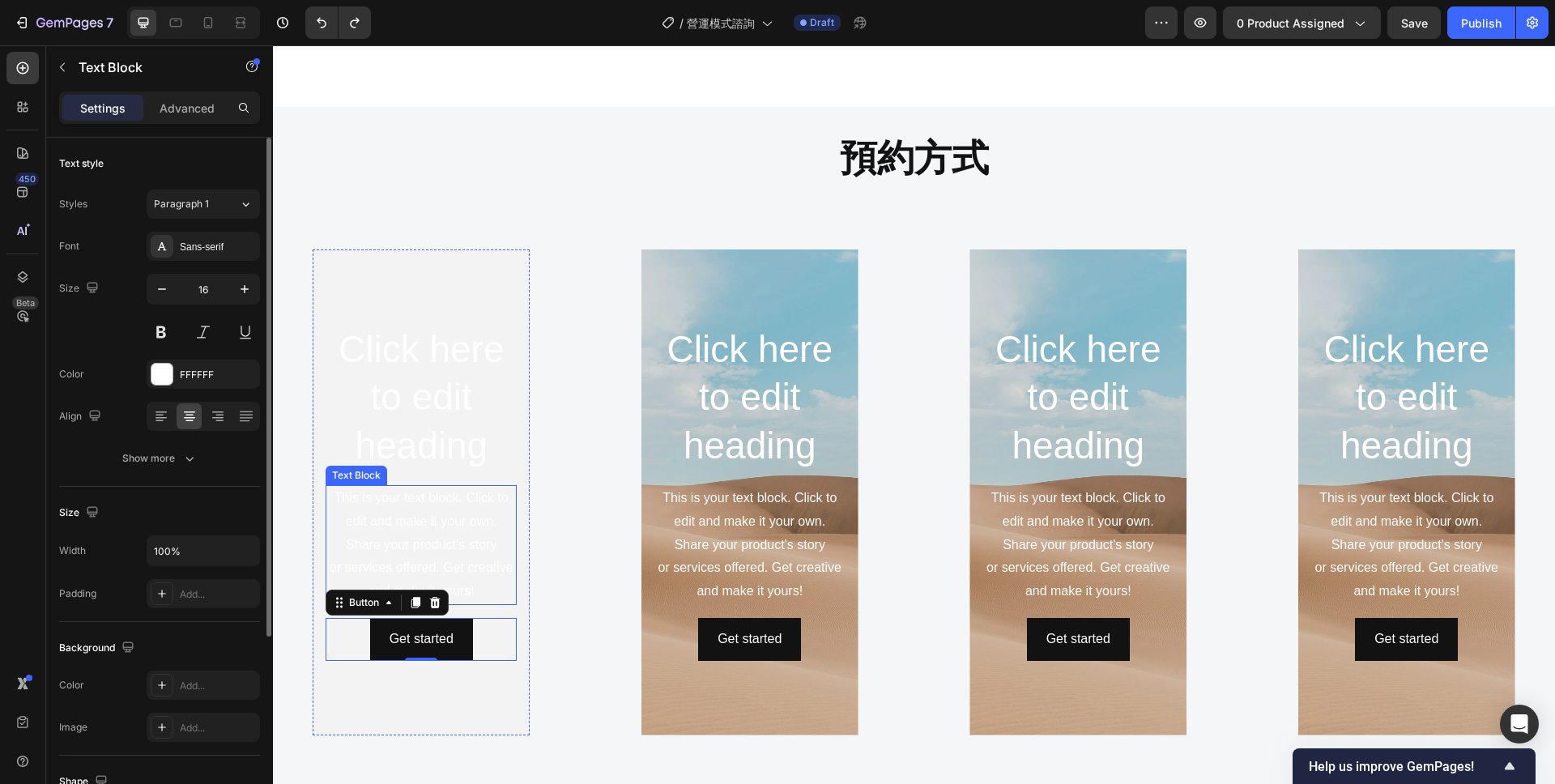
click at [471, 574] on div "This is your text block. Click to edit and make it your own. Share your product…" at bounding box center [420, 545] width 191 height 120
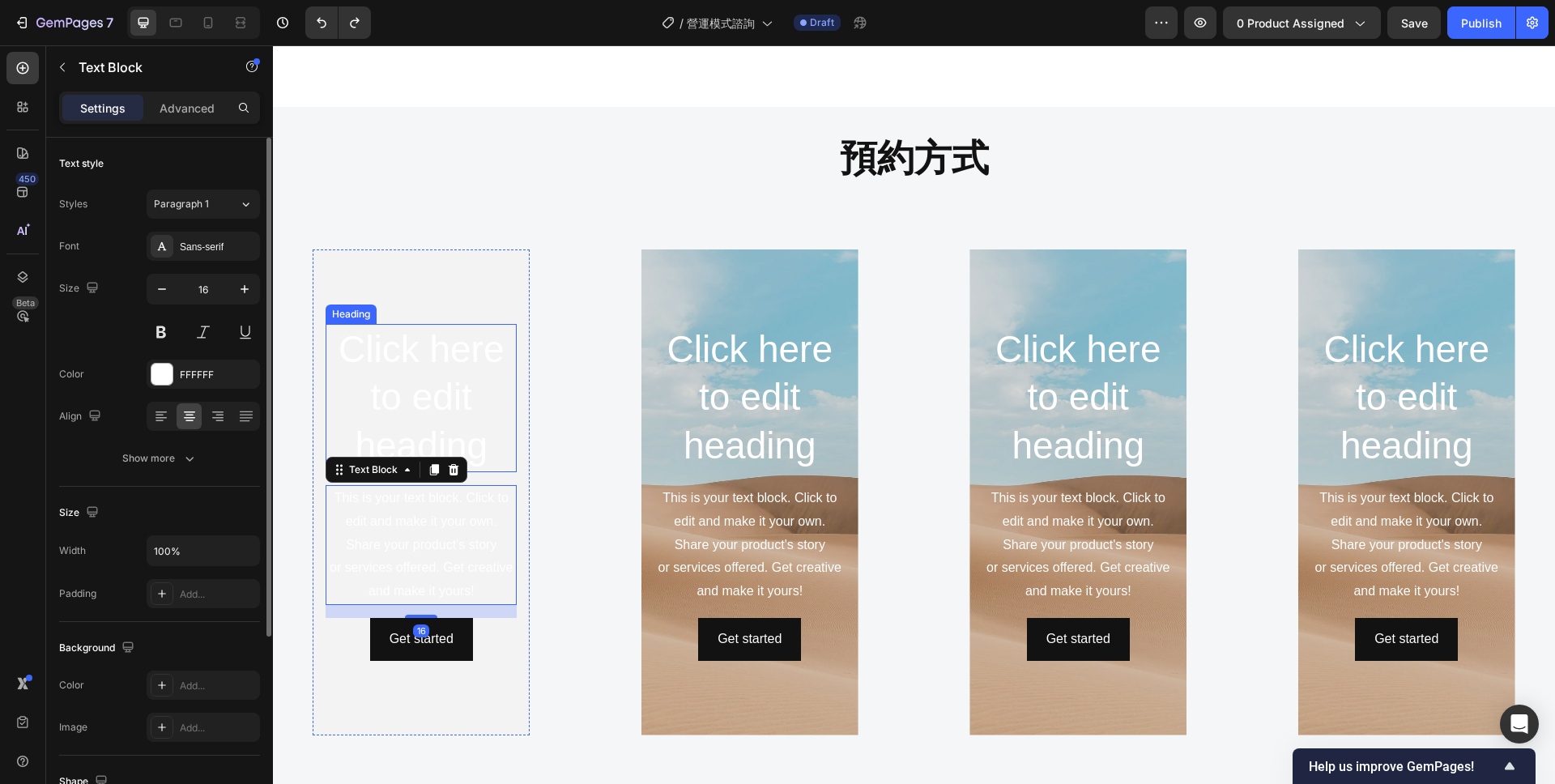
click at [479, 451] on h2 "Click here to edit heading" at bounding box center [420, 398] width 191 height 148
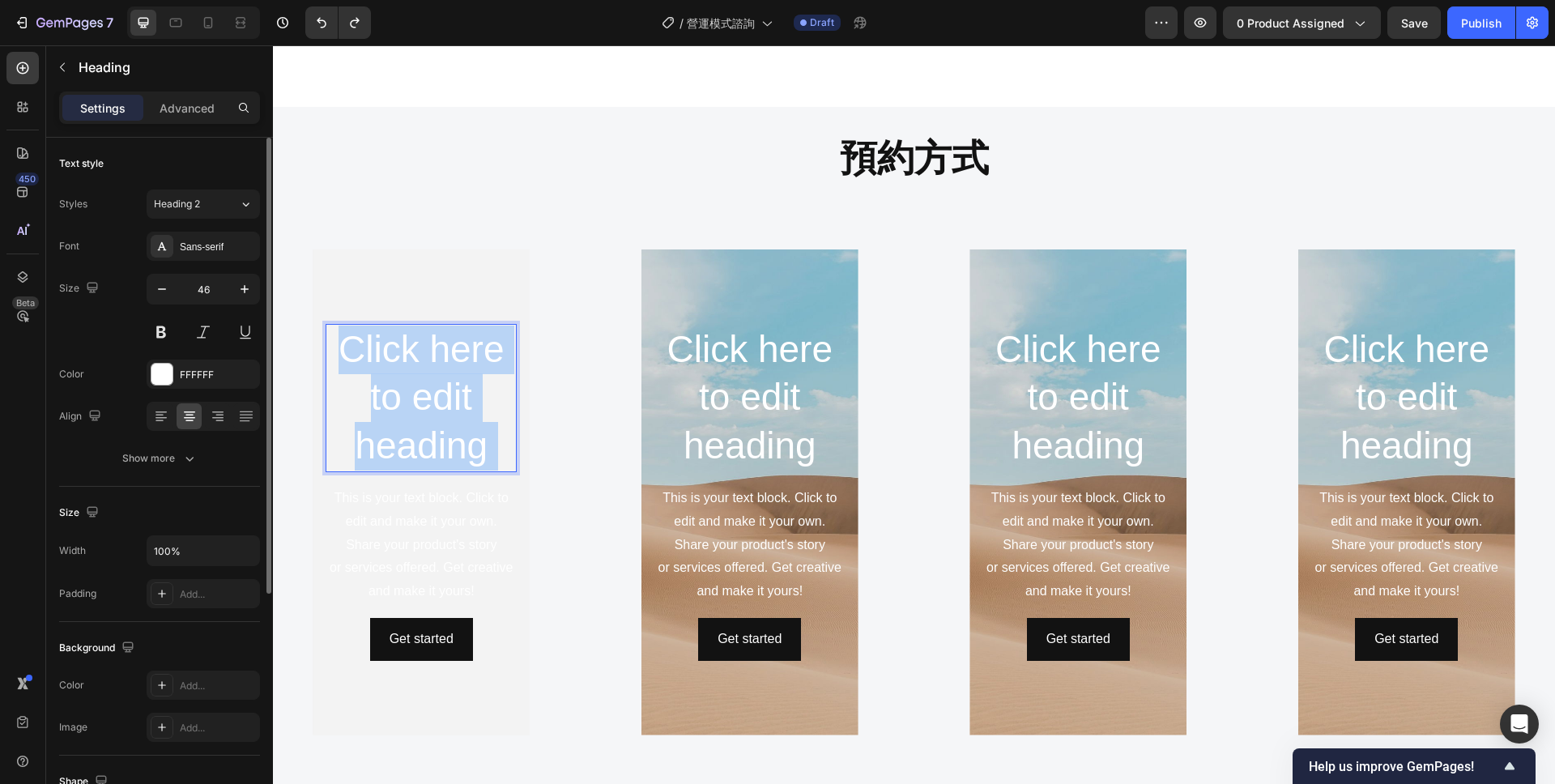
drag, startPoint x: 487, startPoint y: 448, endPoint x: 339, endPoint y: 338, distance: 184.4
click at [339, 338] on p "Click here to edit heading" at bounding box center [420, 397] width 188 height 145
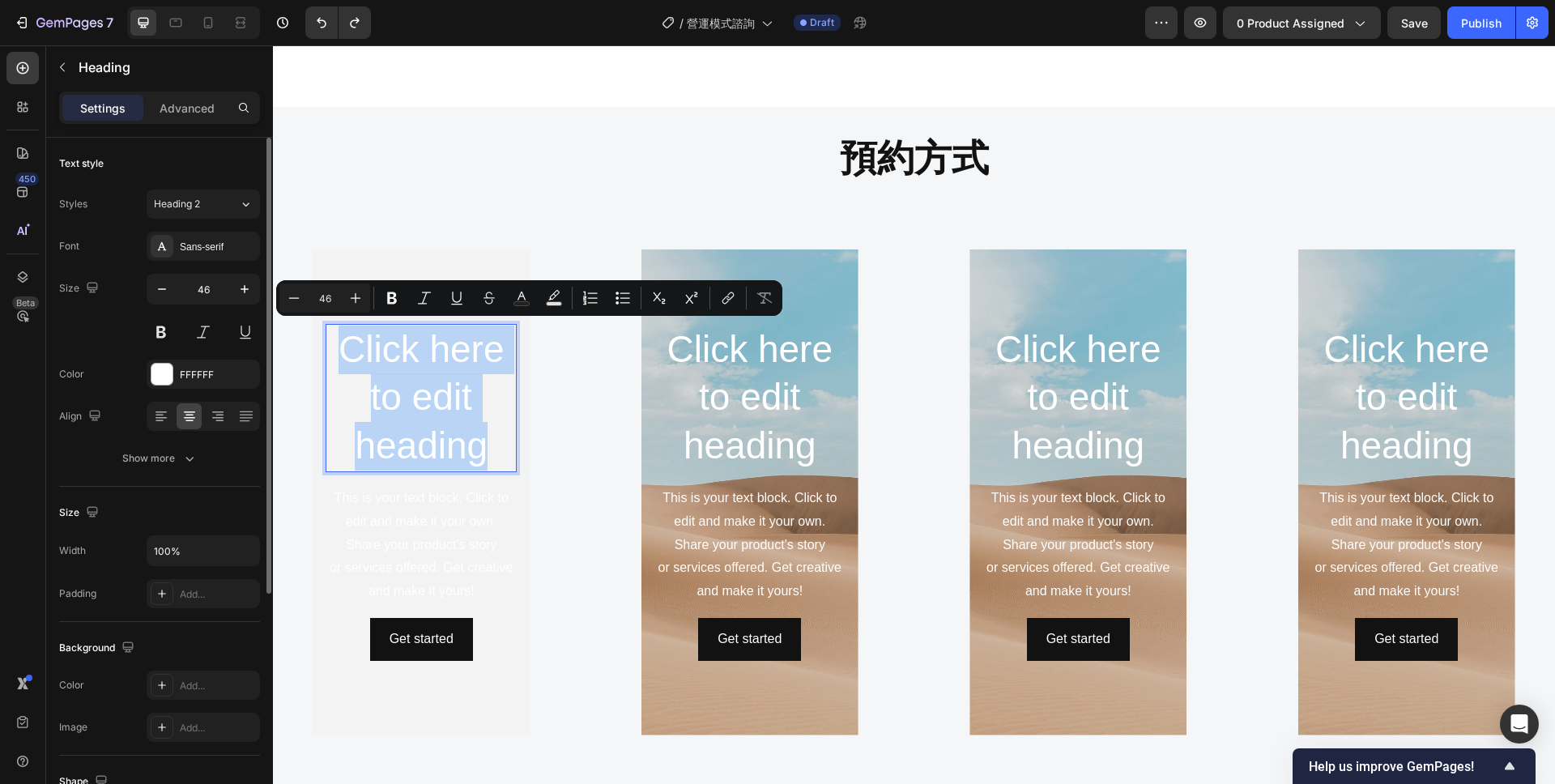
drag, startPoint x: 484, startPoint y: 459, endPoint x: 338, endPoint y: 362, distance: 175.3
click at [338, 362] on p "Click here to edit heading" at bounding box center [420, 397] width 188 height 145
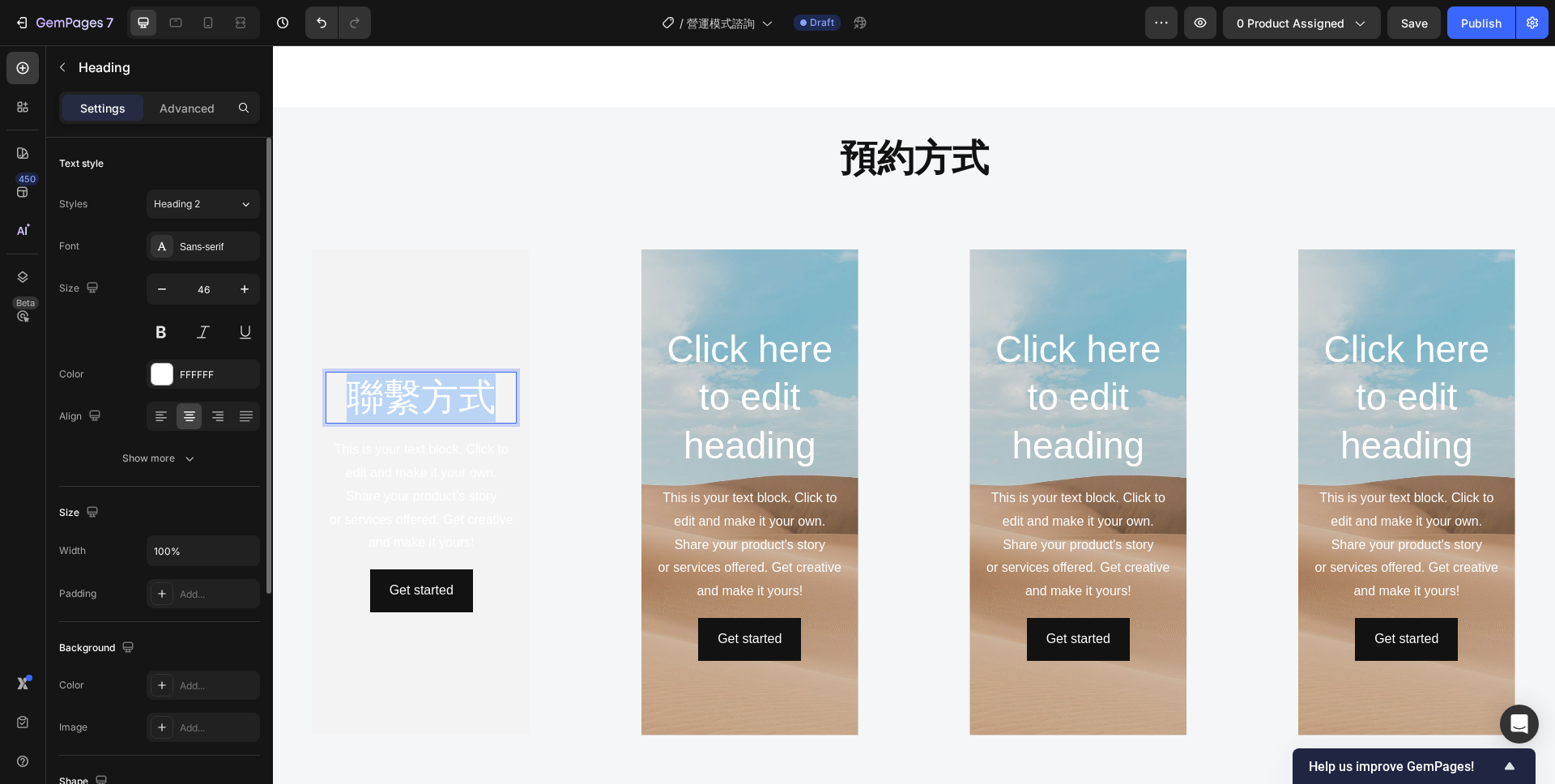
drag, startPoint x: 494, startPoint y: 404, endPoint x: 353, endPoint y: 391, distance: 141.6
click at [353, 391] on p "聯繫方式" at bounding box center [420, 397] width 188 height 49
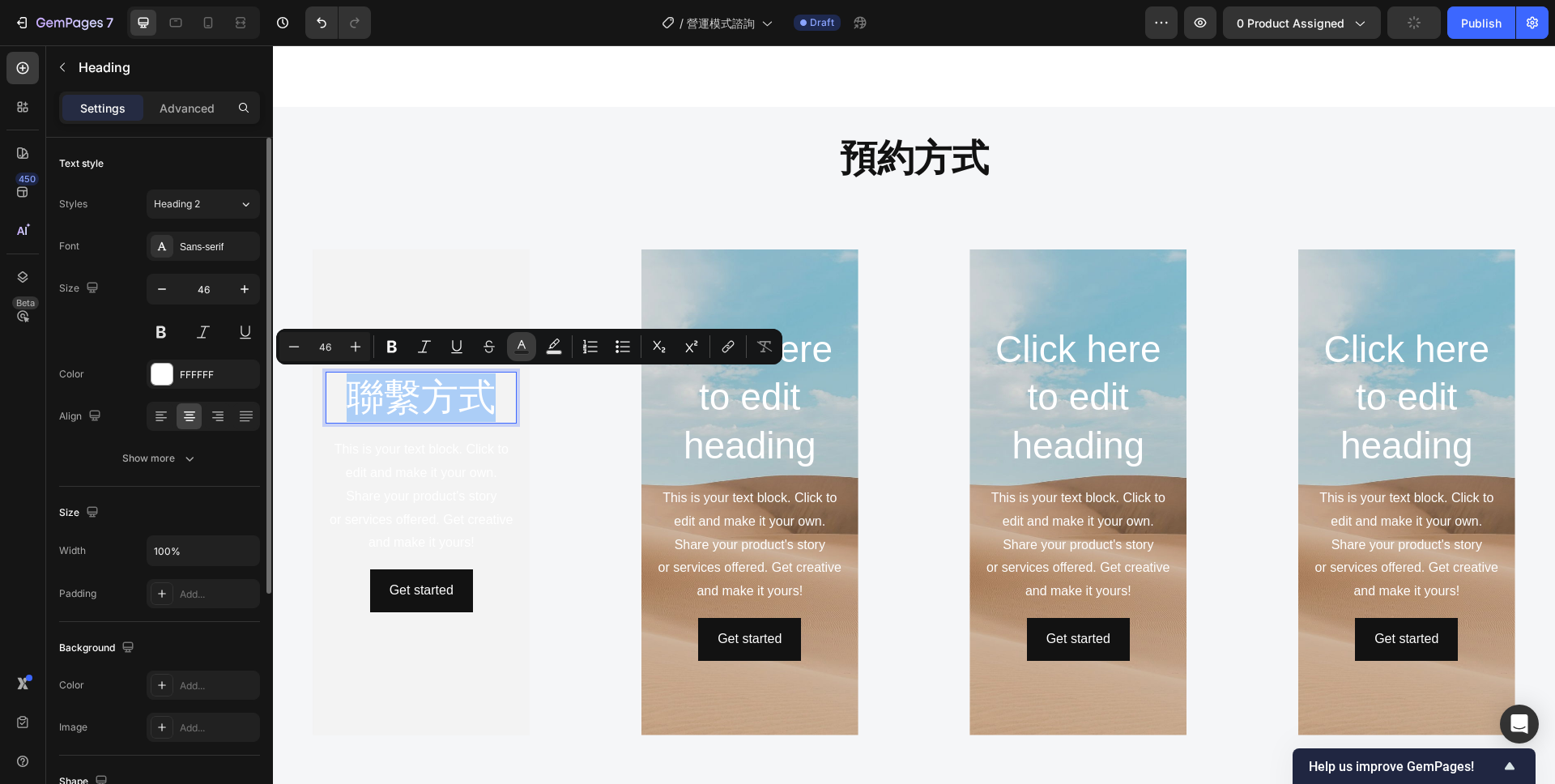
click at [524, 347] on icon "Editor contextual toolbar" at bounding box center [521, 344] width 8 height 9
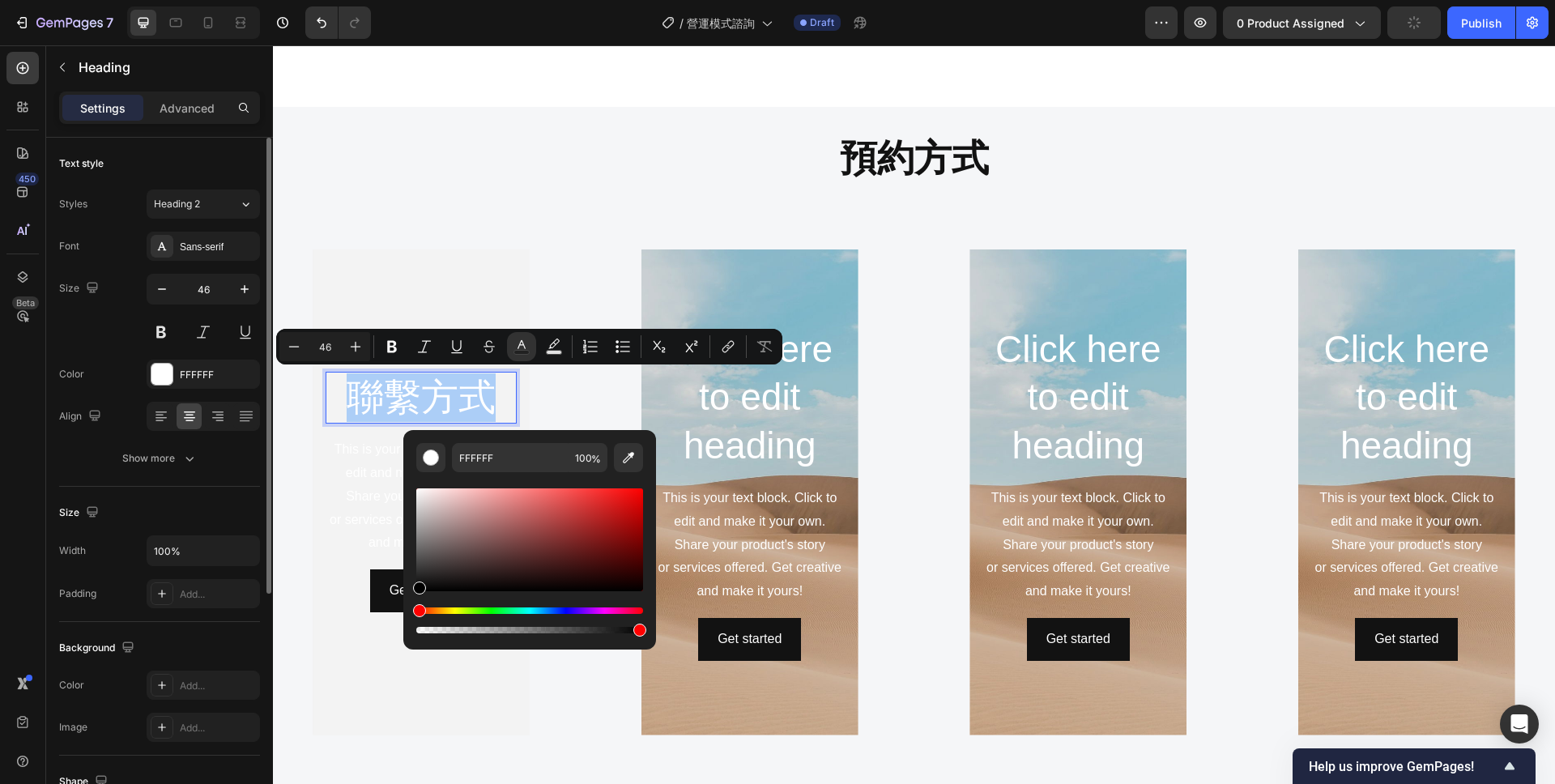
drag, startPoint x: 419, startPoint y: 493, endPoint x: 410, endPoint y: 616, distance: 123.3
click at [410, 616] on div "FFFFFF 100 %" at bounding box center [530, 534] width 253 height 207
type input "000000"
click at [388, 343] on icon "Editor contextual toolbar" at bounding box center [392, 346] width 10 height 12
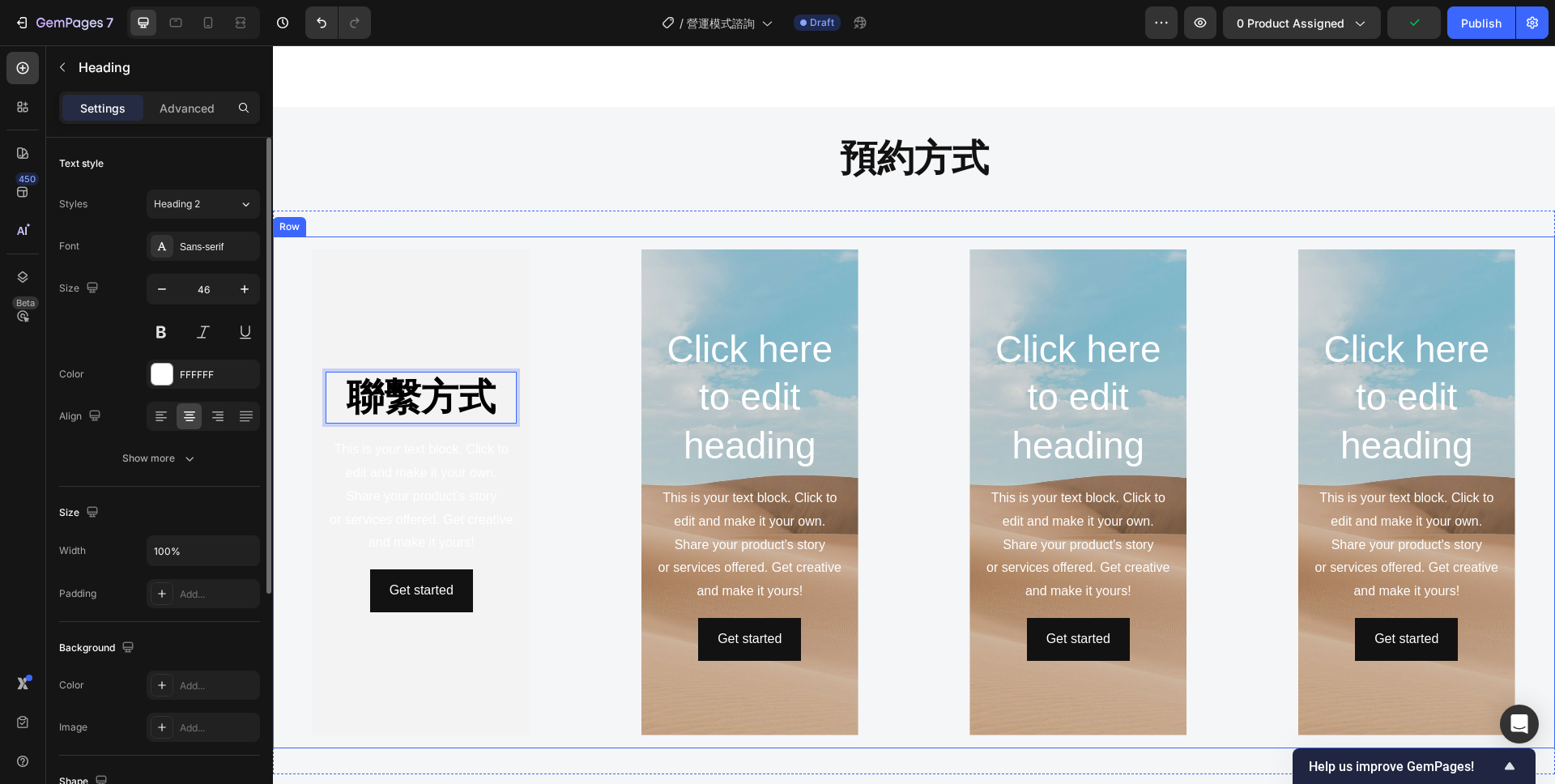
click at [552, 245] on div "聯繫方式 Heading 16 This is your text block. Click to edit and make it your own. Sh…" at bounding box center [914, 492] width 1282 height 512
click at [463, 399] on strong "聯繫方式" at bounding box center [420, 397] width 149 height 42
click at [492, 345] on div "Background Image" at bounding box center [420, 492] width 217 height 486
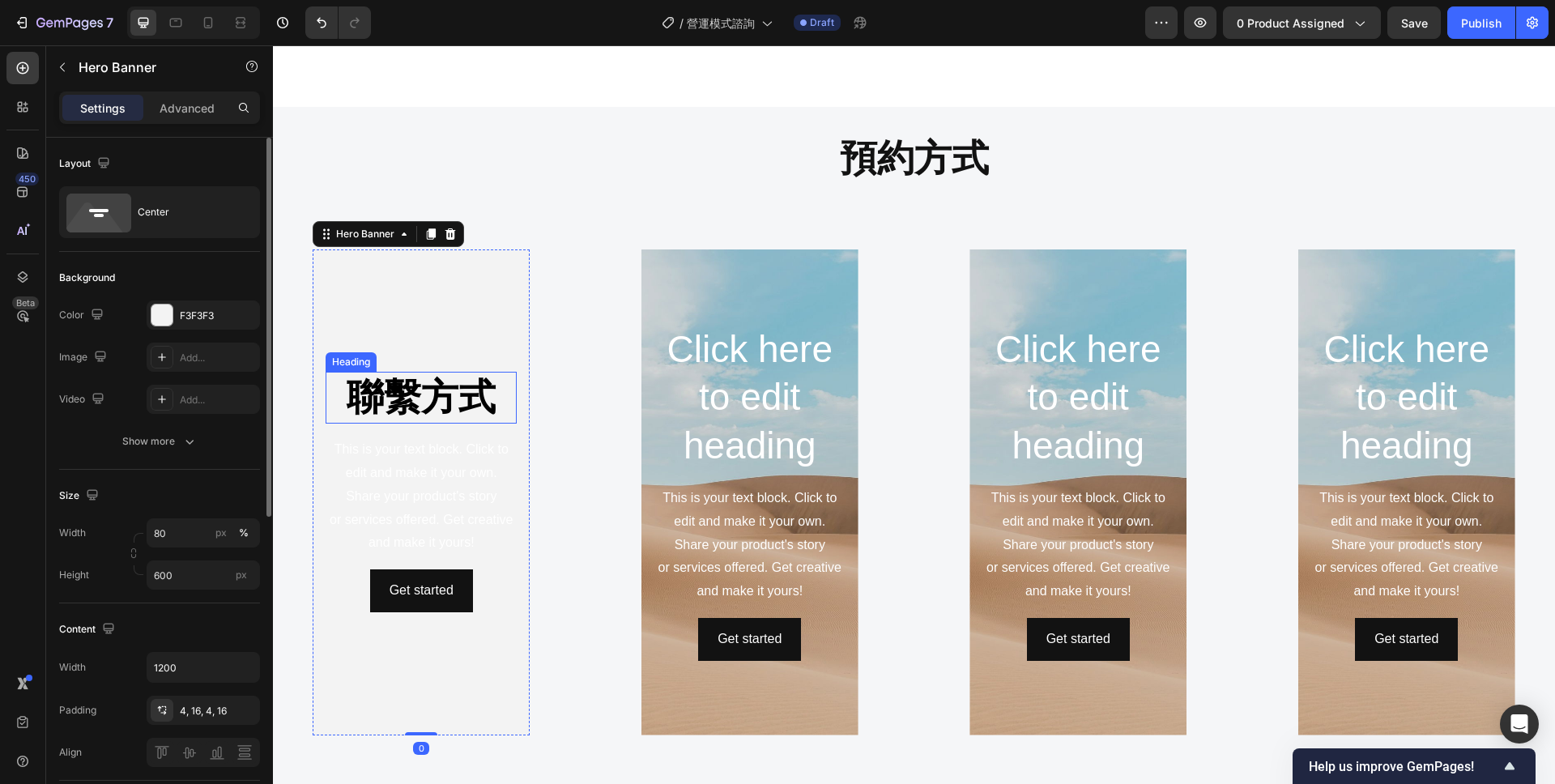
click at [478, 388] on strong "聯繫方式" at bounding box center [420, 397] width 149 height 42
click at [487, 344] on div "Background Image" at bounding box center [420, 492] width 217 height 486
click at [188, 207] on div "Center" at bounding box center [187, 212] width 99 height 37
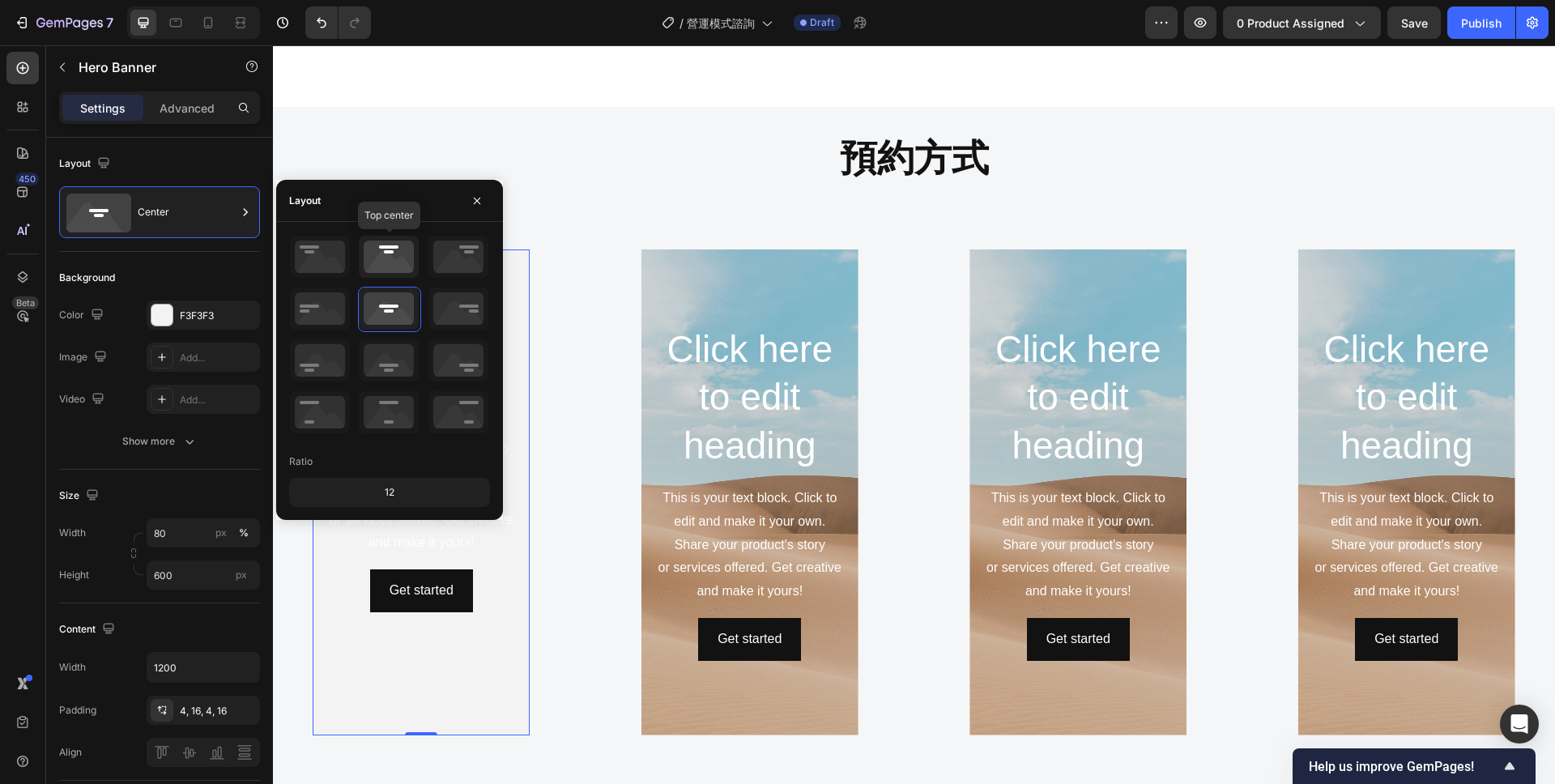
click at [388, 267] on icon at bounding box center [388, 257] width 60 height 42
click at [553, 463] on div "⁠⁠⁠⁠⁠⁠⁠ 聯繫方式 Heading This is your text block. Click to edit and make it your ow…" at bounding box center [421, 492] width 272 height 486
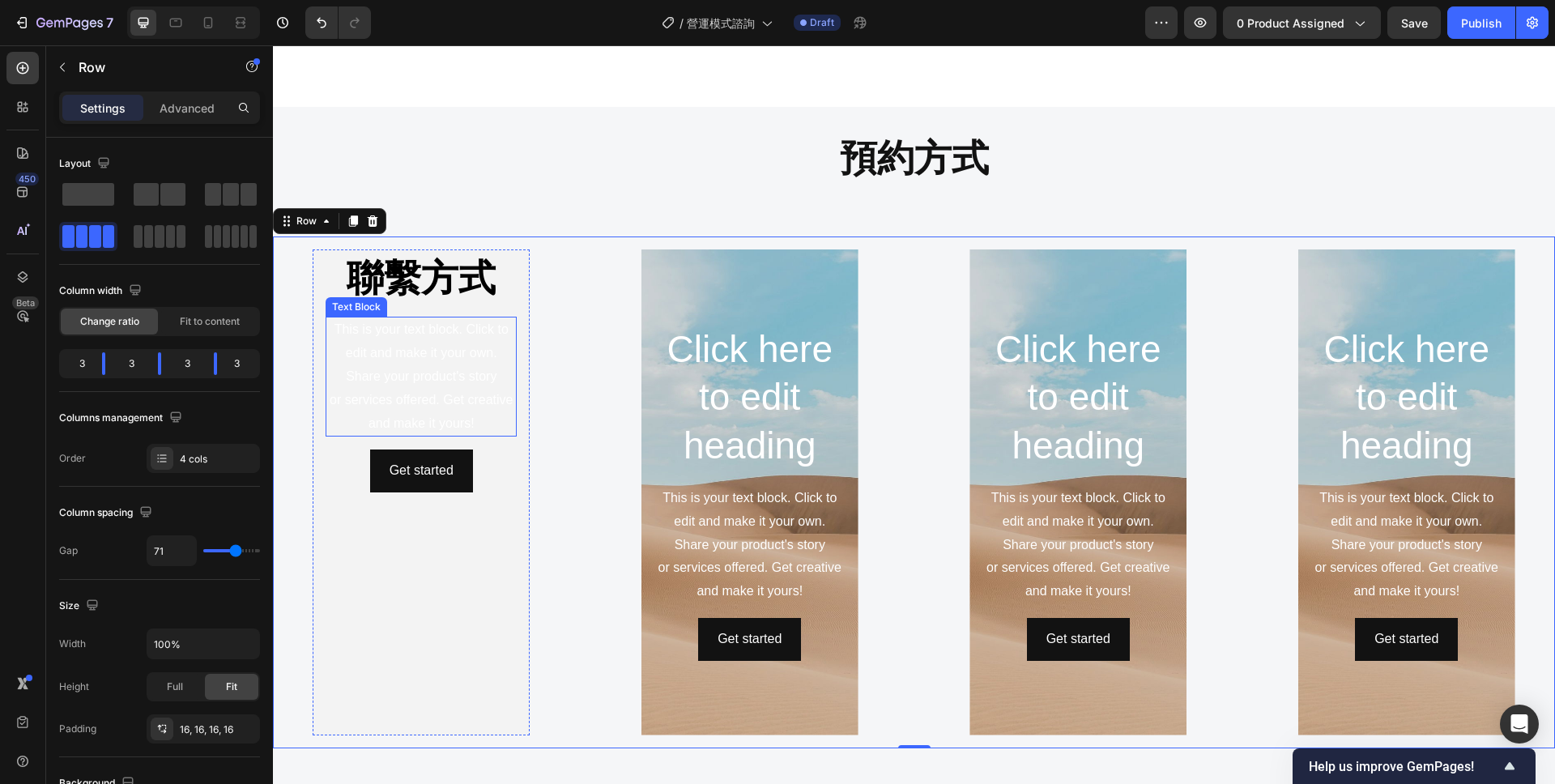
click at [433, 406] on div "This is your text block. Click to edit and make it your own. Share your product…" at bounding box center [420, 377] width 191 height 120
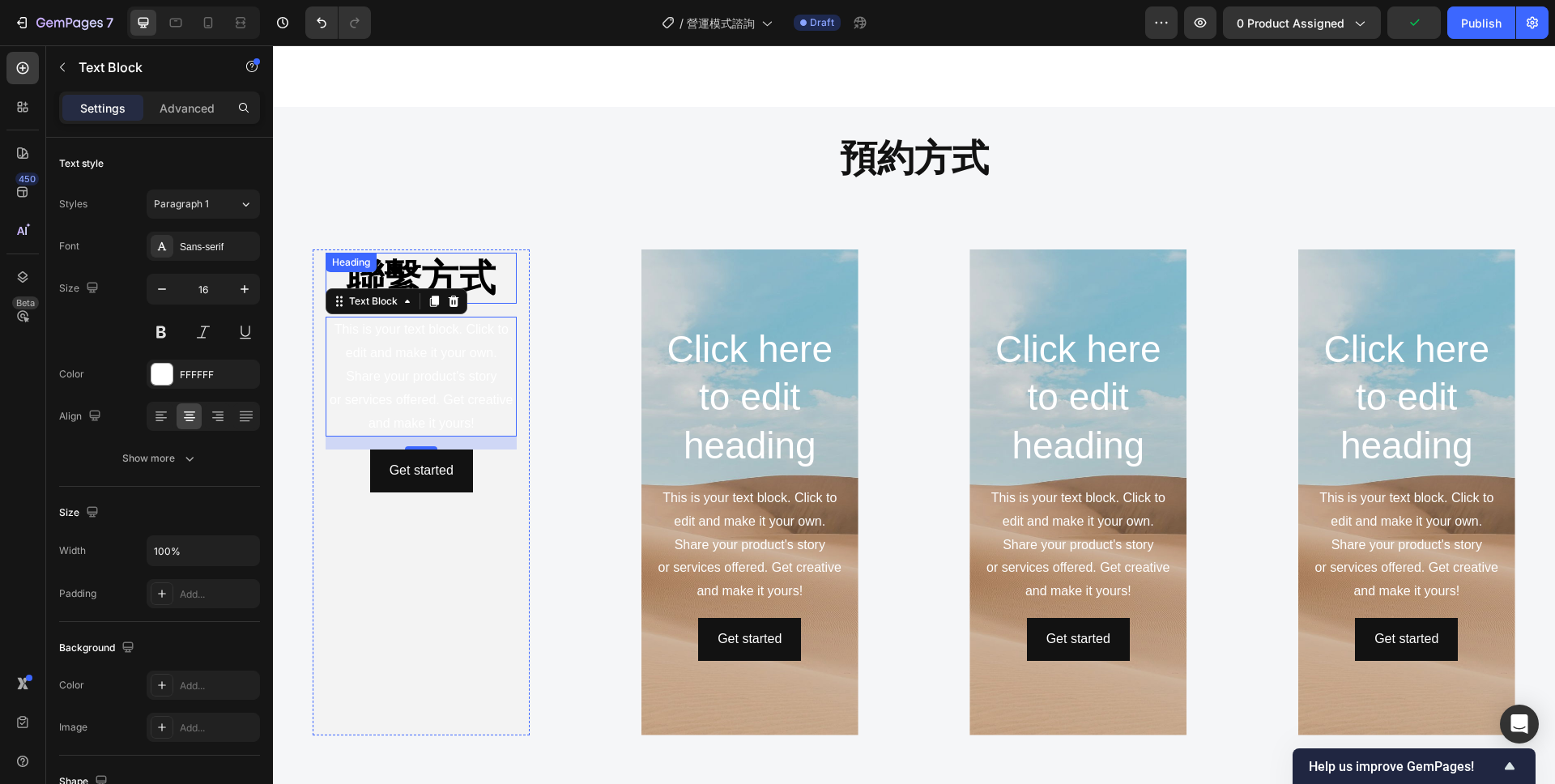
click at [487, 262] on strong "聯繫方式" at bounding box center [420, 278] width 149 height 42
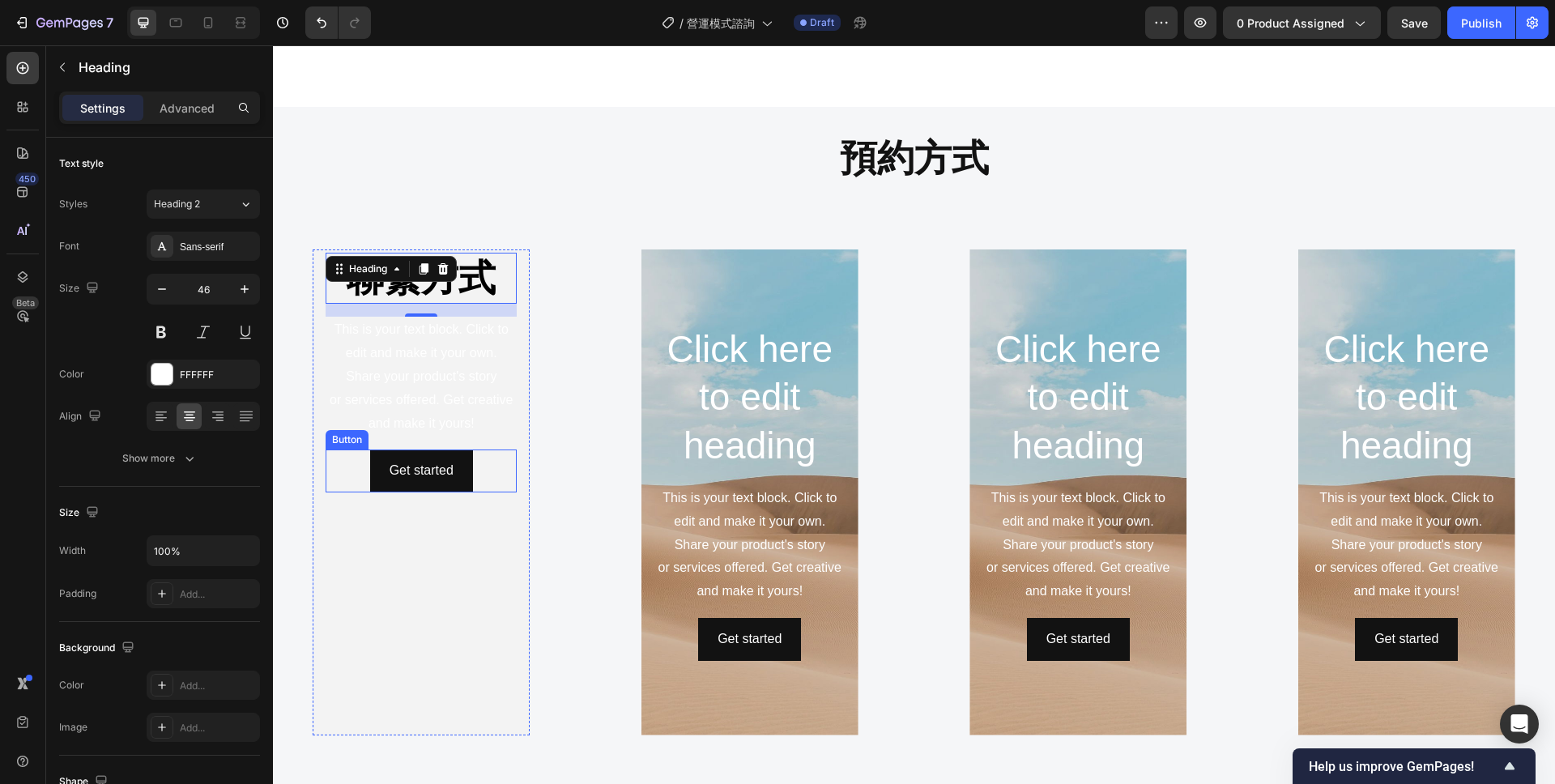
click at [488, 476] on div "Get started Button" at bounding box center [420, 471] width 191 height 42
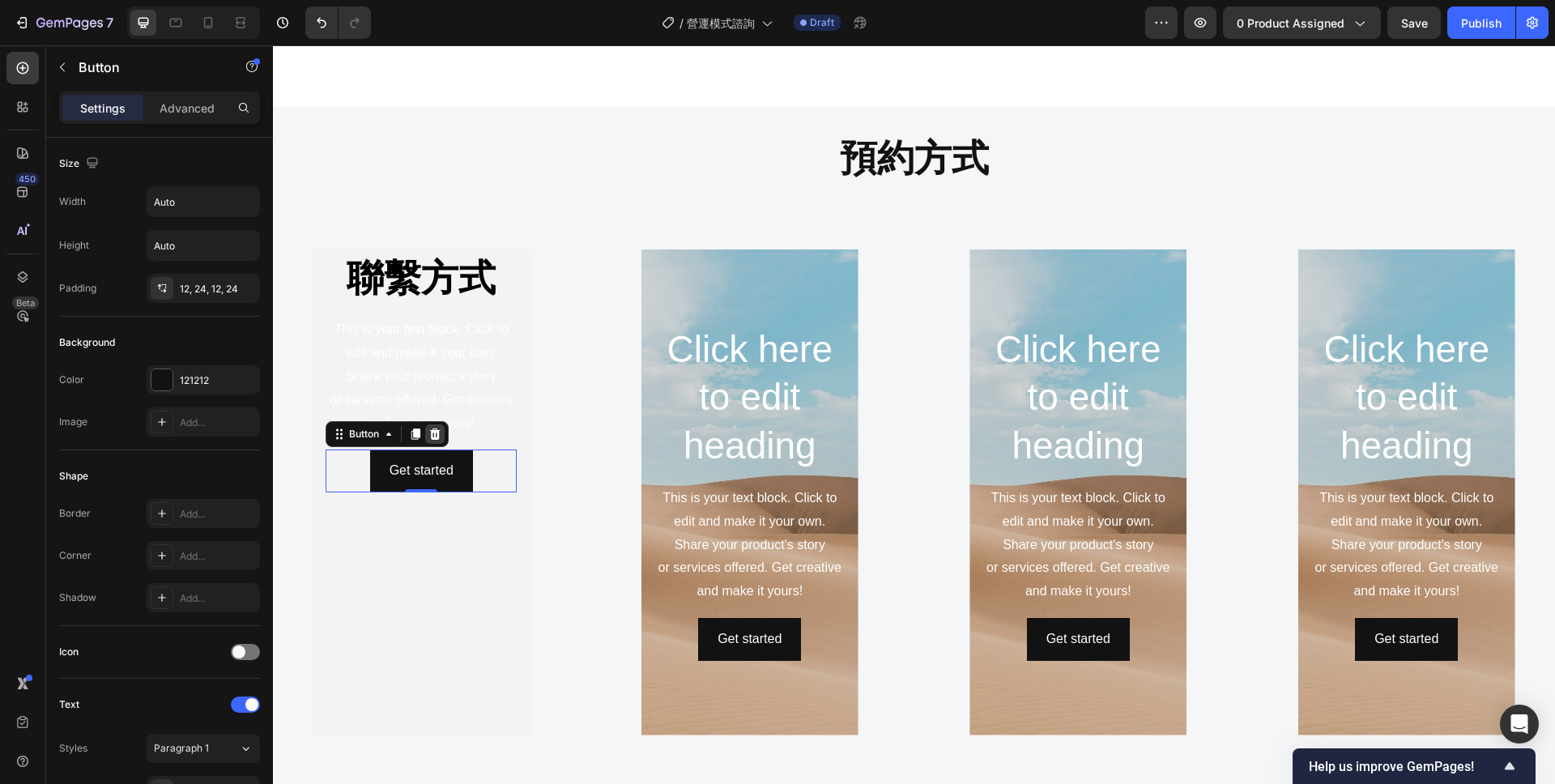
click at [435, 433] on icon at bounding box center [435, 434] width 10 height 11
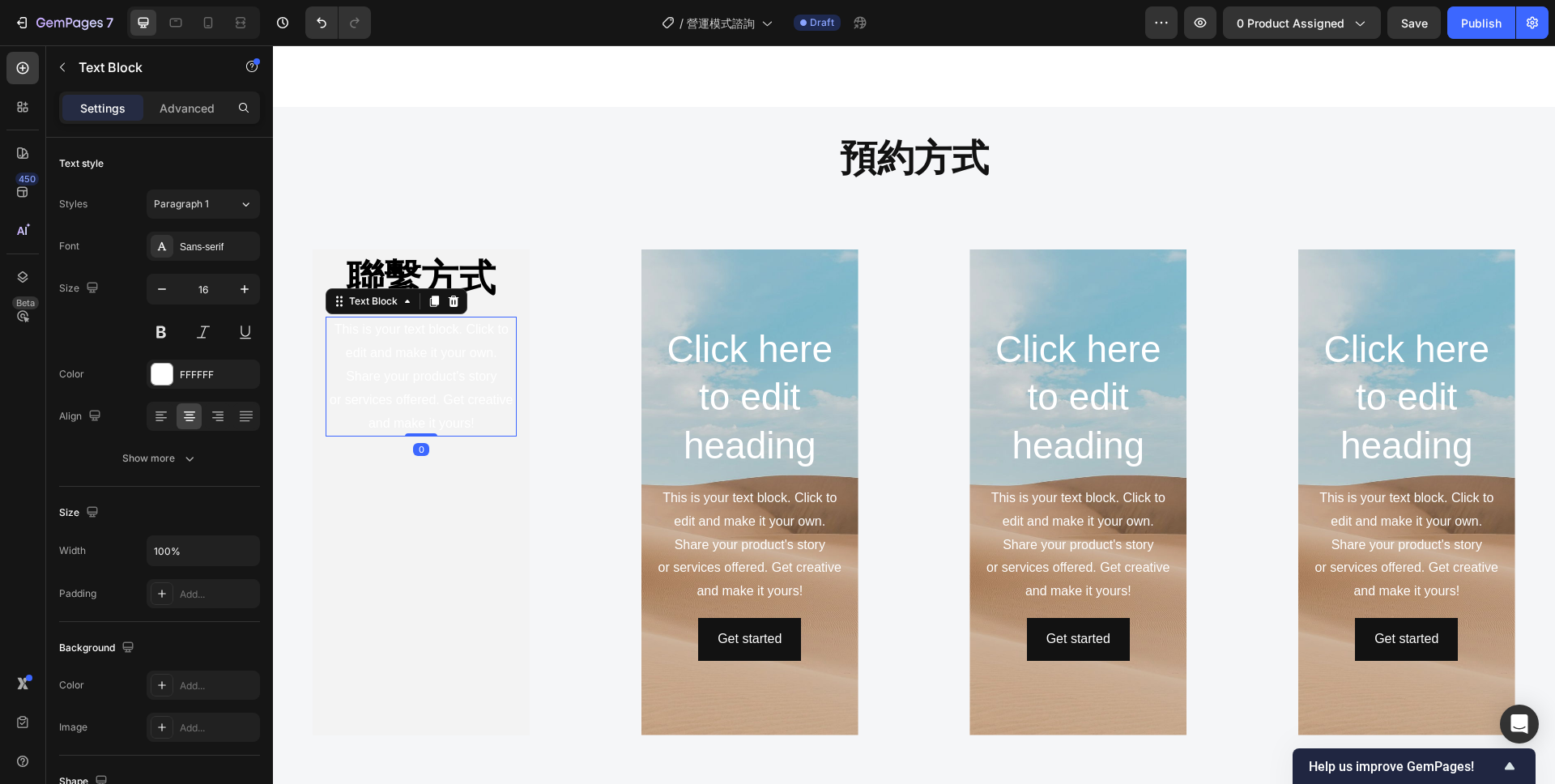
click at [452, 399] on div "This is your text block. Click to edit and make it your own. Share your product…" at bounding box center [420, 377] width 191 height 120
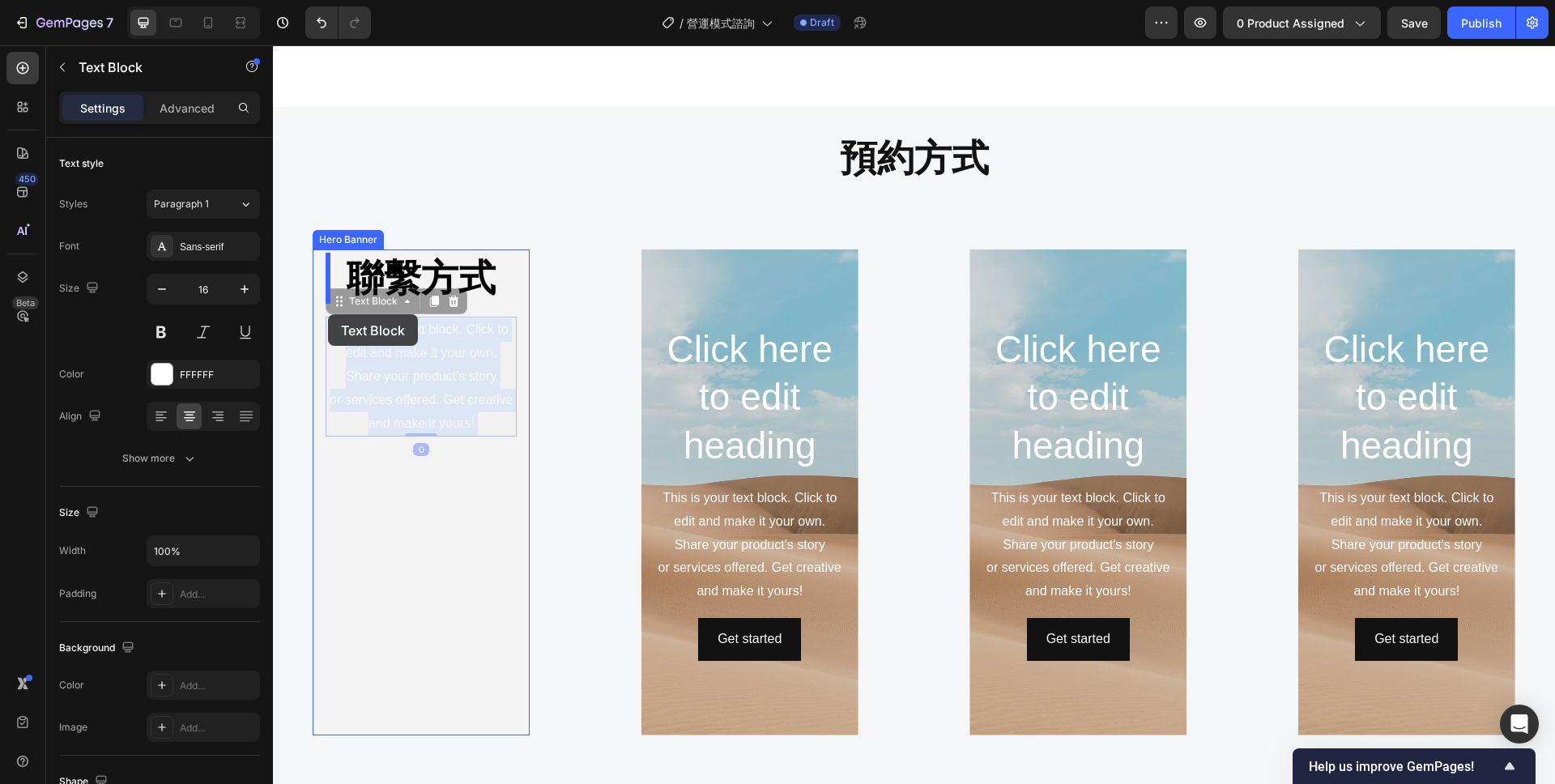
drag, startPoint x: 506, startPoint y: 425, endPoint x: 328, endPoint y: 314, distance: 209.8
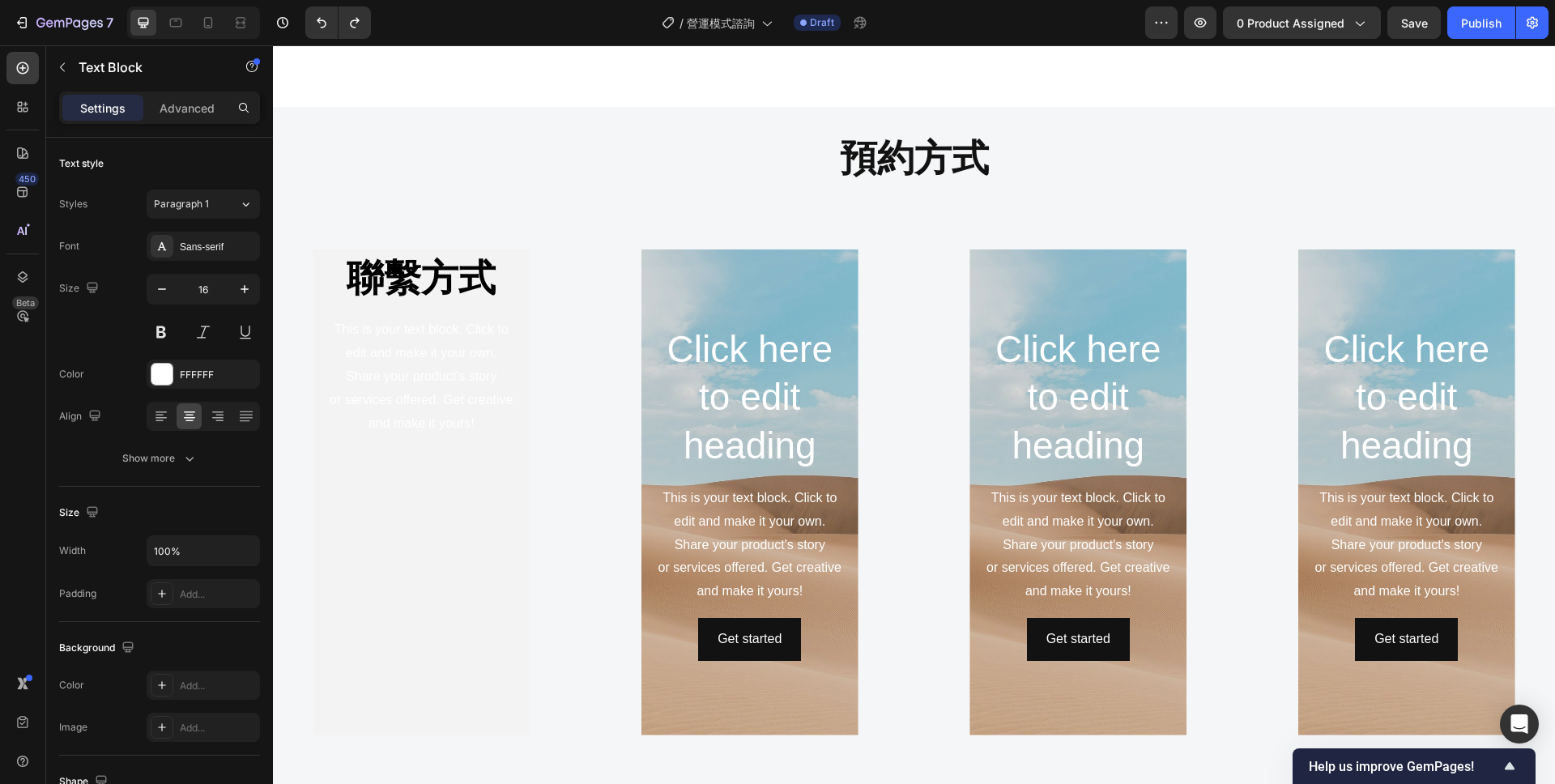
click at [452, 393] on div "This is your text block. Click to edit and make it your own. Share your product…" at bounding box center [420, 377] width 191 height 120
click at [452, 393] on p "This is your text block. Click to edit and make it your own. Share your product…" at bounding box center [420, 377] width 188 height 116
click at [484, 418] on p "This is your text block. Click to edit and make it your own. Share your product…" at bounding box center [420, 377] width 188 height 116
click at [496, 424] on p "This is your text block. Click to edit and make it your own. Share your product…" at bounding box center [420, 377] width 188 height 116
click at [502, 425] on p "This is your text block. Click to edit and make it your own. Share your product…" at bounding box center [420, 377] width 188 height 116
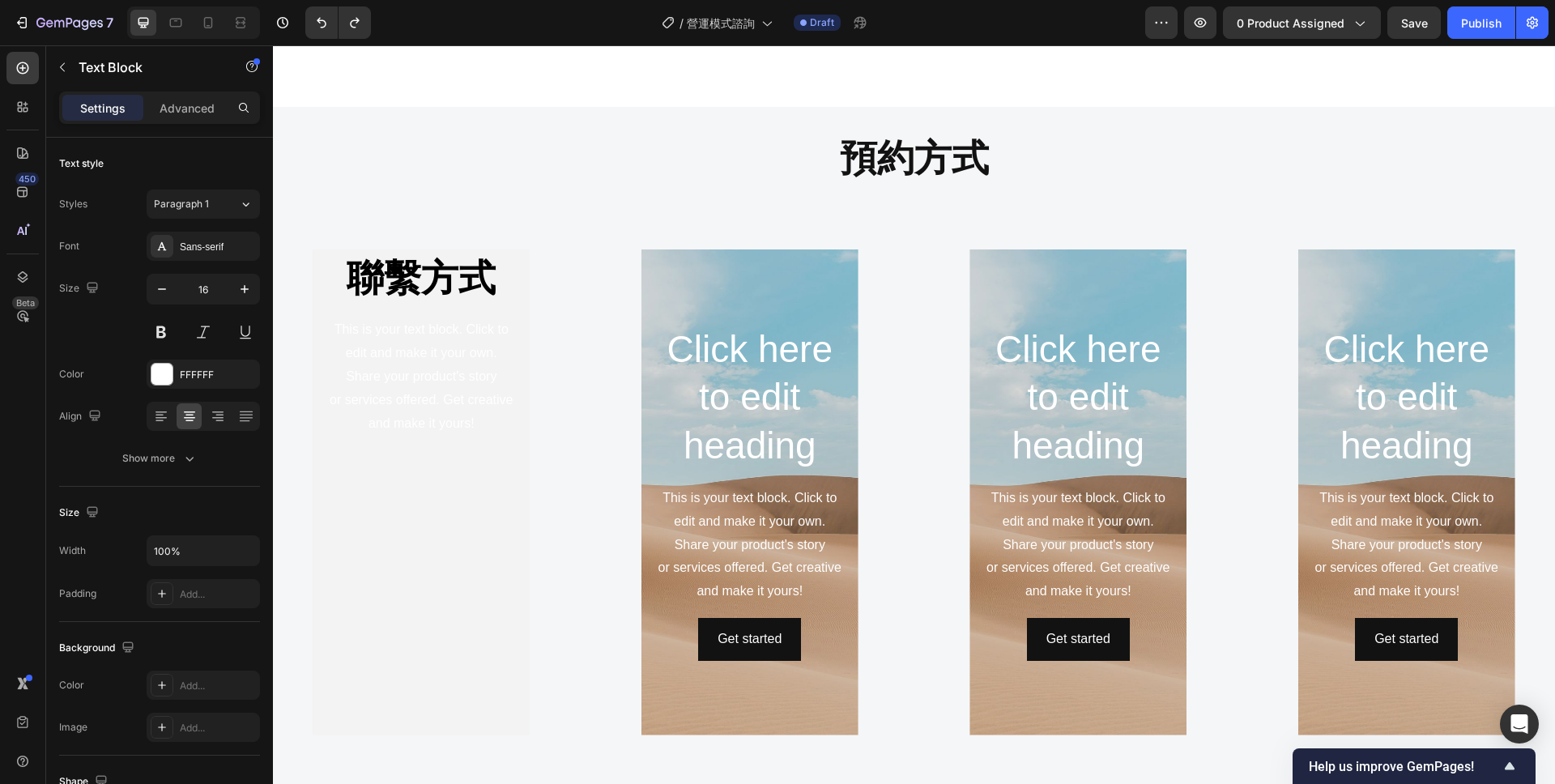
click at [393, 346] on p "This is your text block. Click to edit and make it your own. Share your product…" at bounding box center [420, 377] width 188 height 116
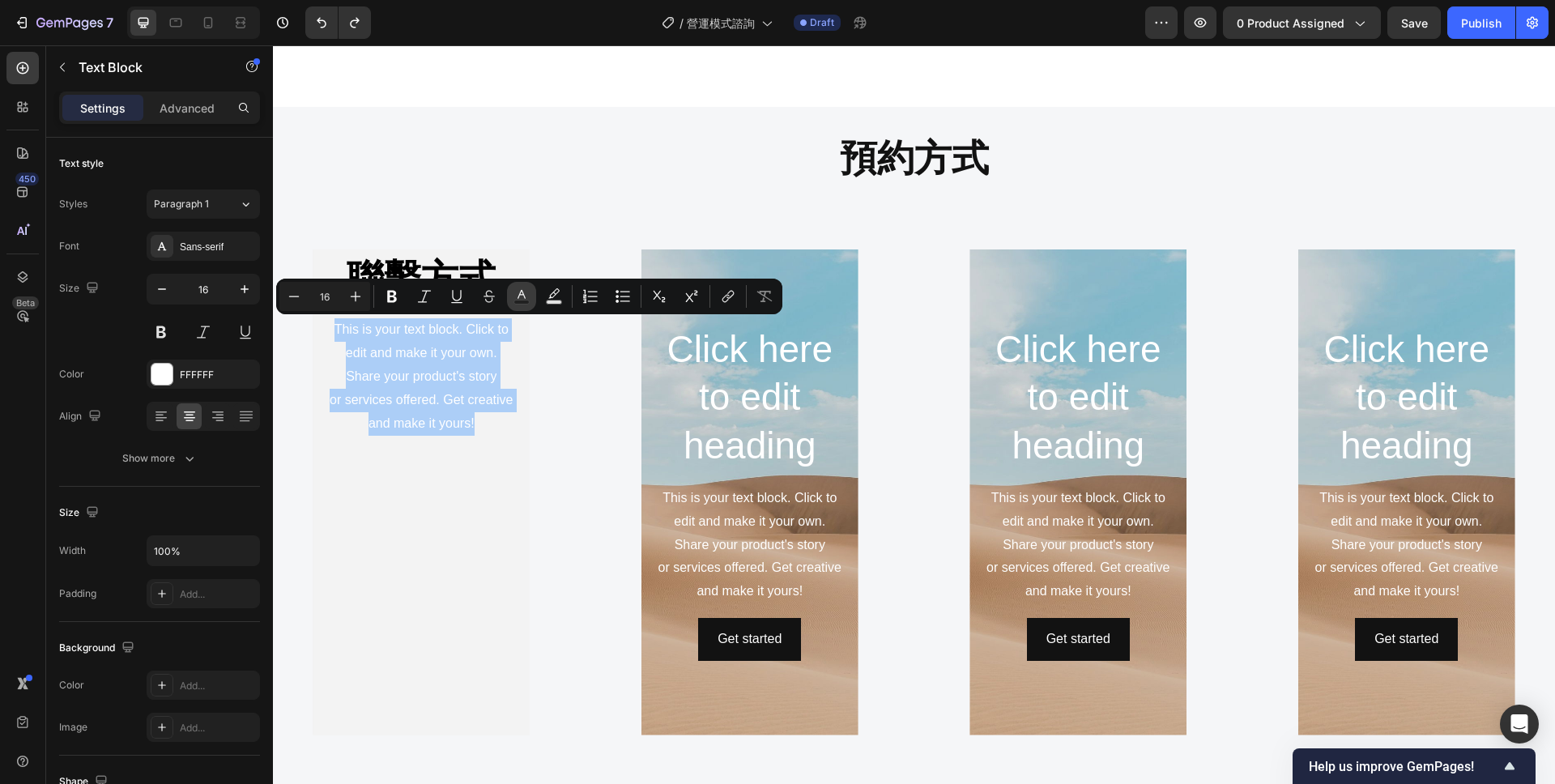
click at [528, 296] on icon "Editor contextual toolbar" at bounding box center [522, 296] width 17 height 17
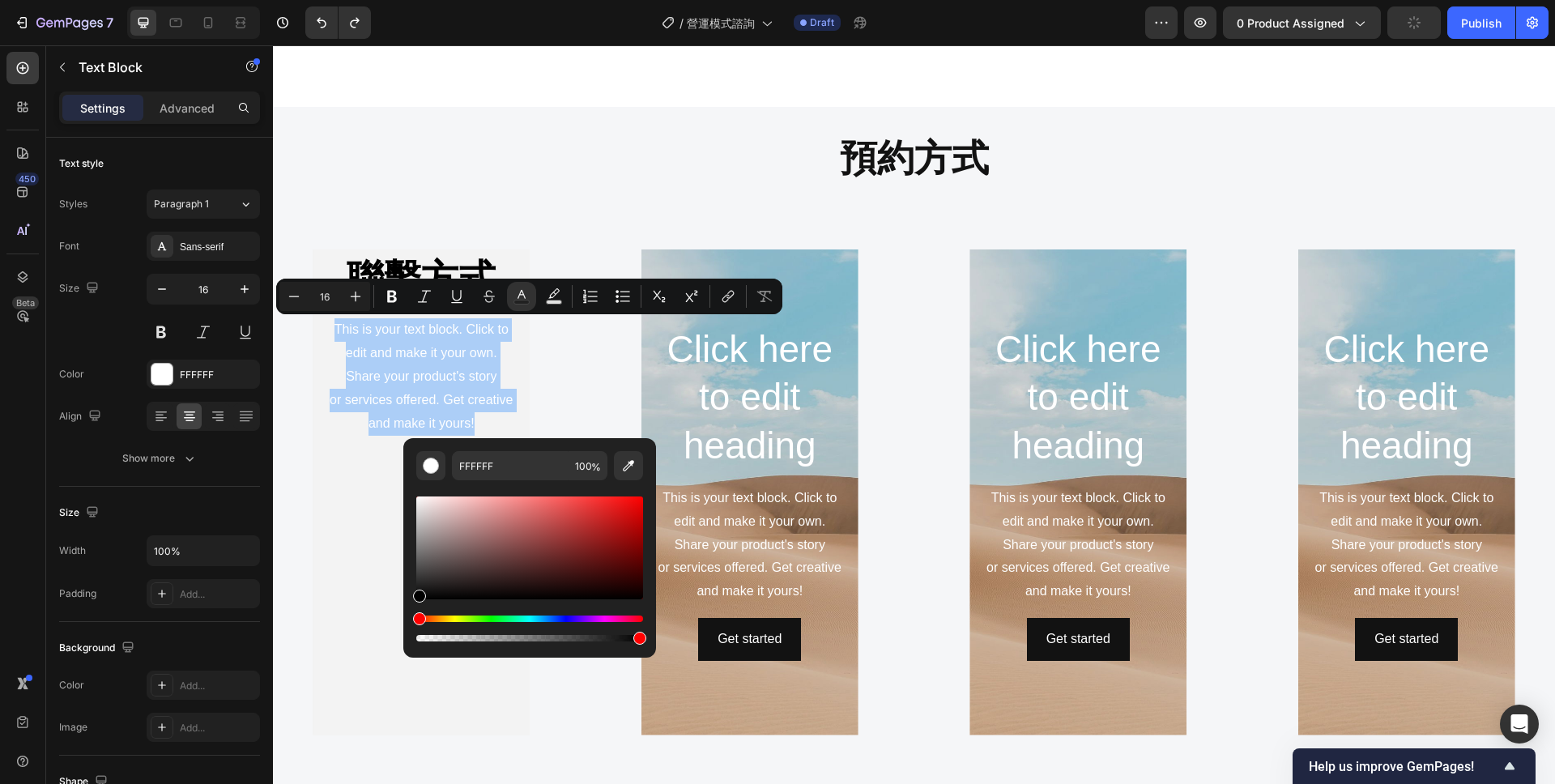
drag, startPoint x: 418, startPoint y: 496, endPoint x: 412, endPoint y: 619, distance: 123.1
click at [417, 619] on div "Editor contextual toolbar" at bounding box center [529, 569] width 226 height 151
type input "000000"
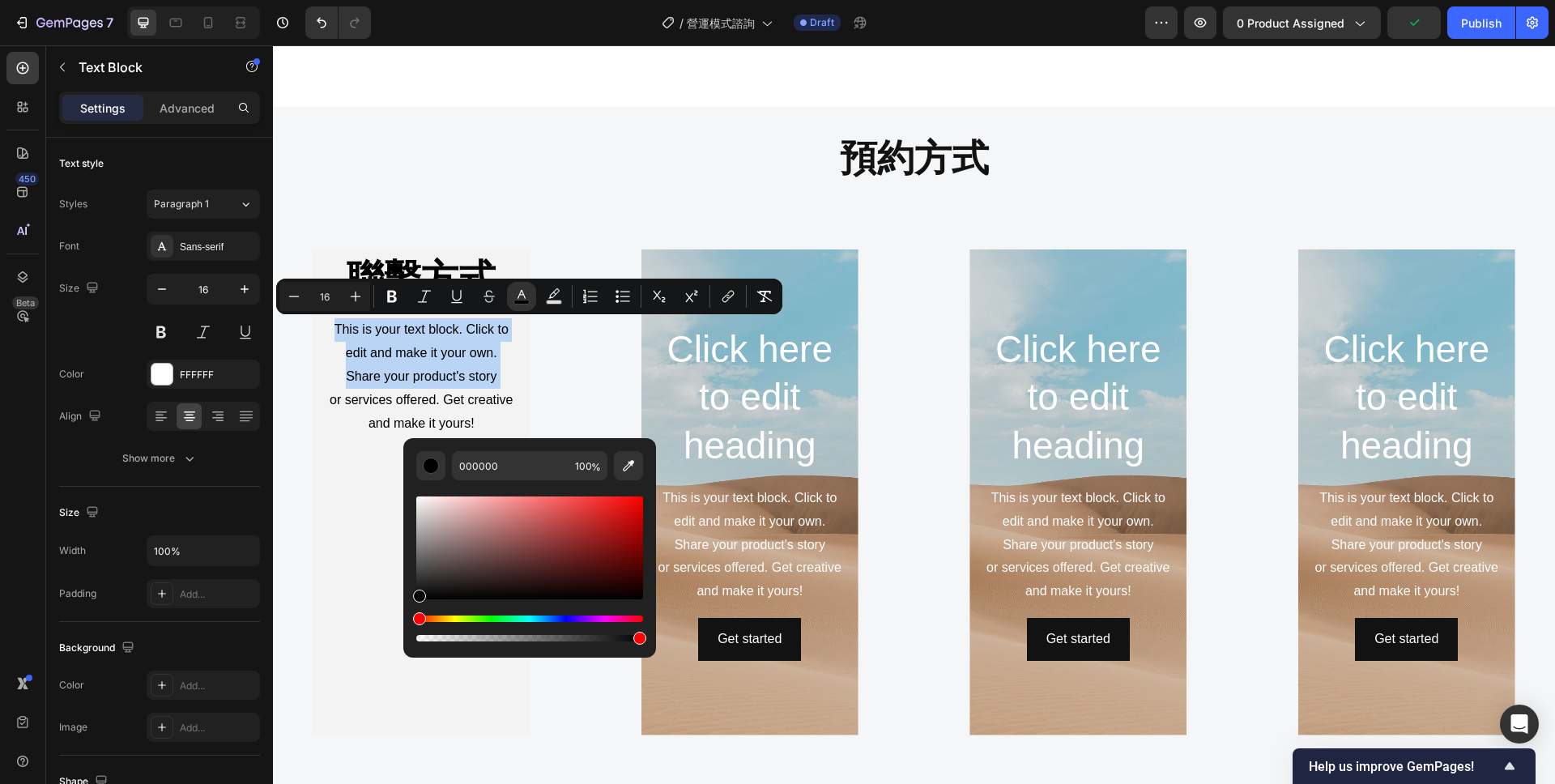
click at [393, 378] on span "This is your text block. Click to edit and make it your own. Share your product…" at bounding box center [421, 353] width 174 height 61
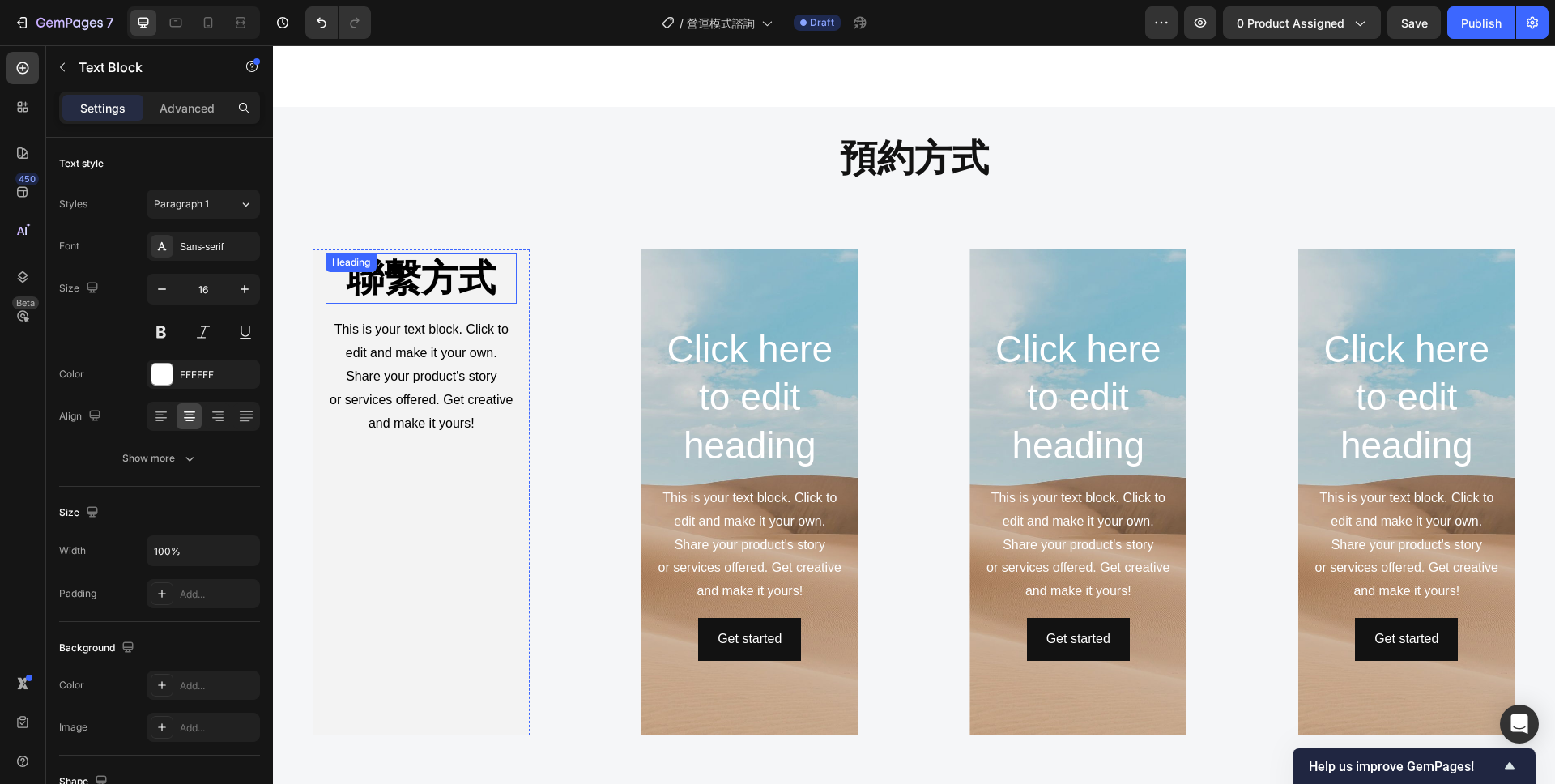
click at [420, 283] on strong "聯繫方式" at bounding box center [420, 278] width 149 height 42
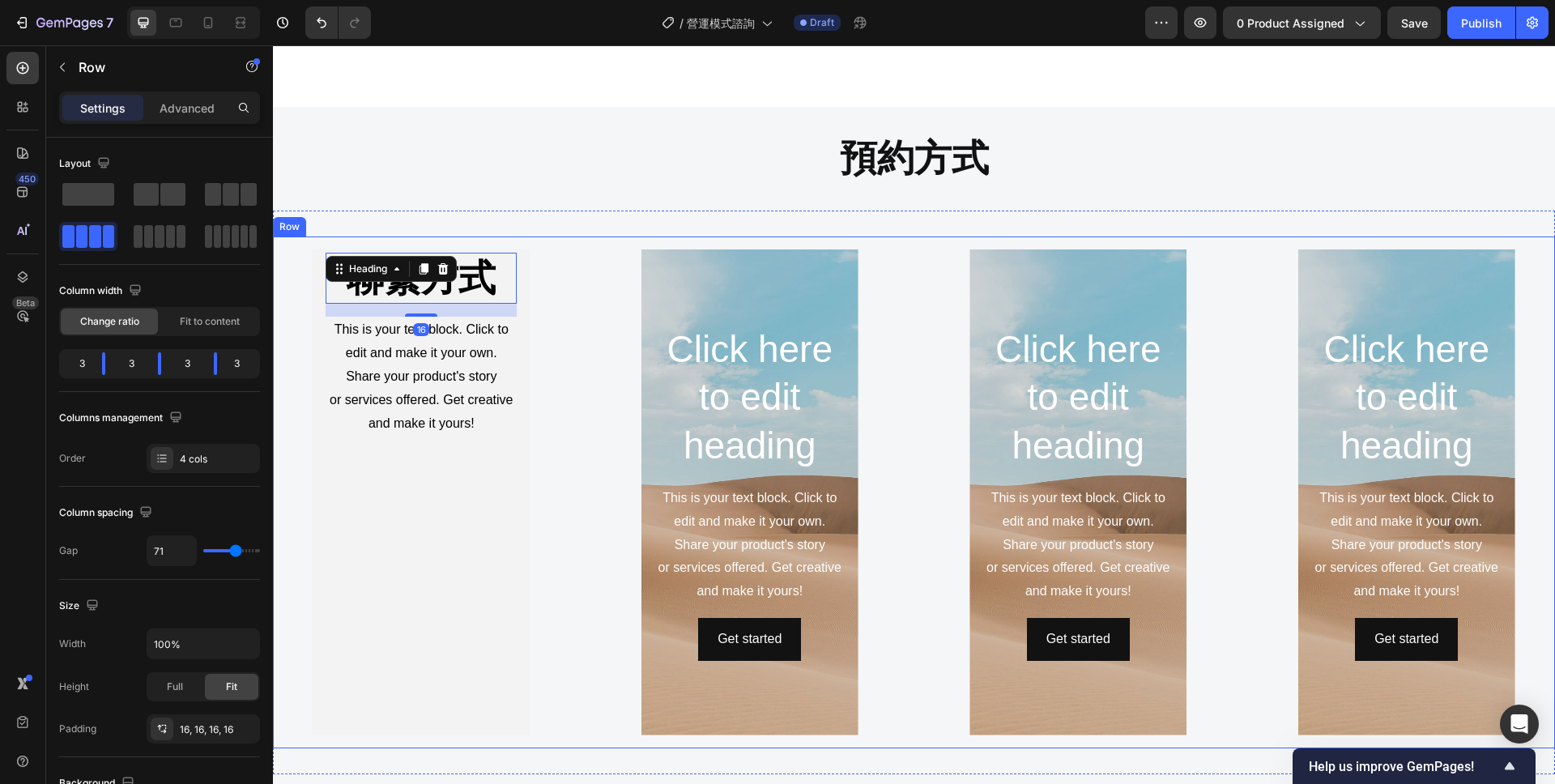
click at [477, 237] on div "聯繫方式 Heading 16 This is your text block. Click to edit and make it your own. Sh…" at bounding box center [914, 492] width 1282 height 512
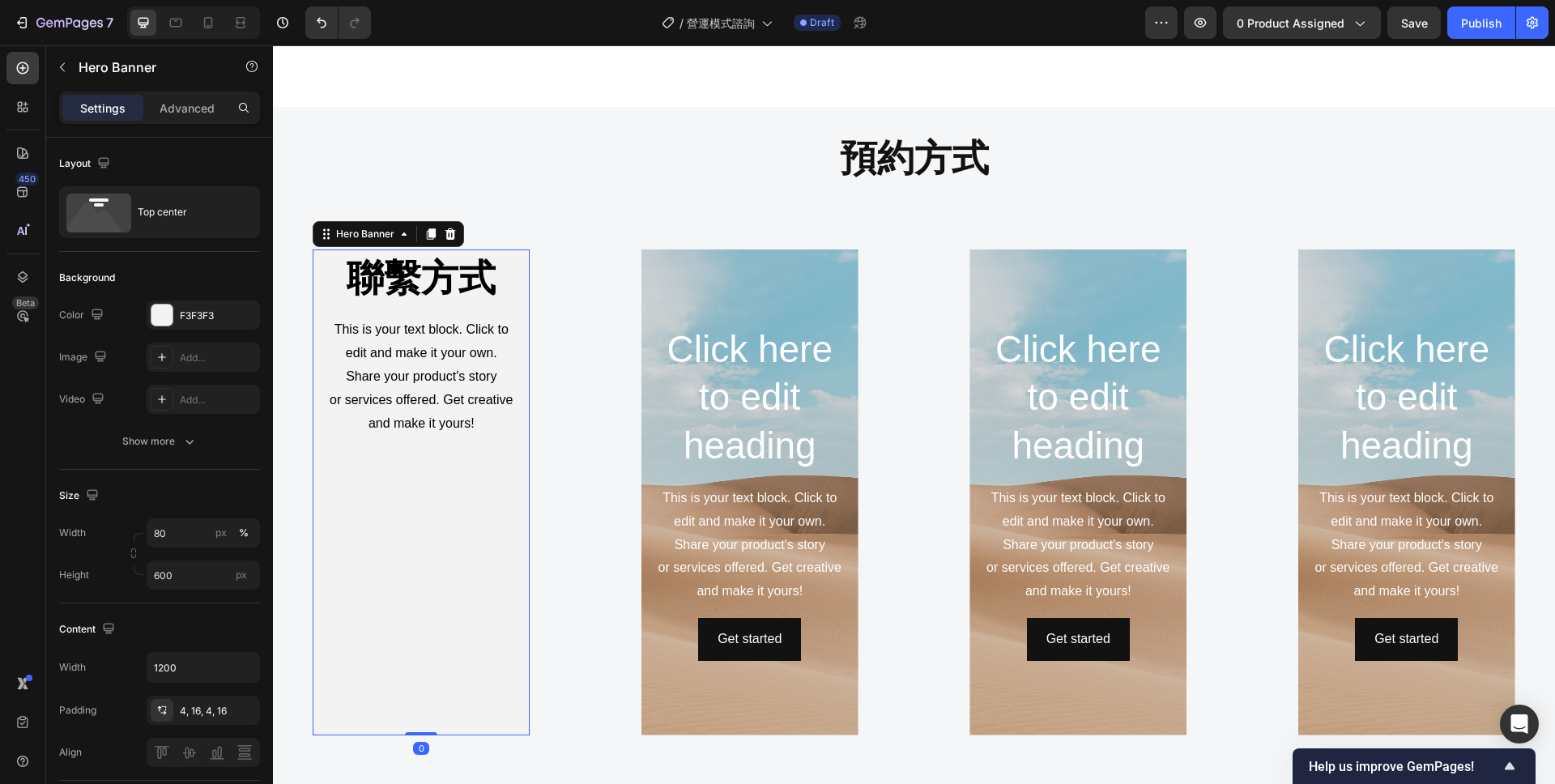
click at [485, 249] on div "聯繫方式 Heading This is your text block. Click to edit and make it your own. Share…" at bounding box center [420, 344] width 217 height 191
click at [202, 215] on div "Top center" at bounding box center [187, 212] width 99 height 37
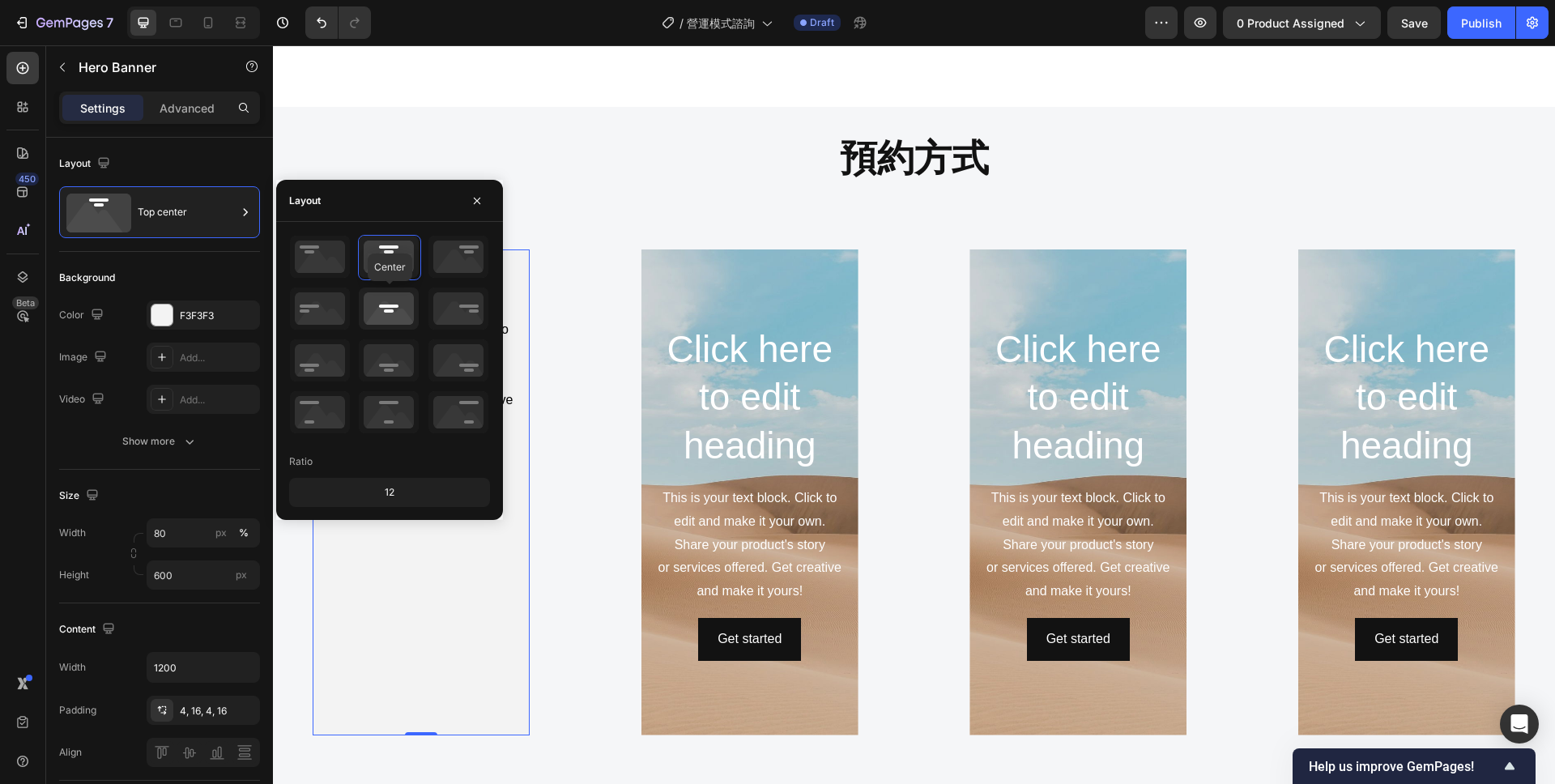
click at [382, 307] on icon at bounding box center [388, 308] width 60 height 42
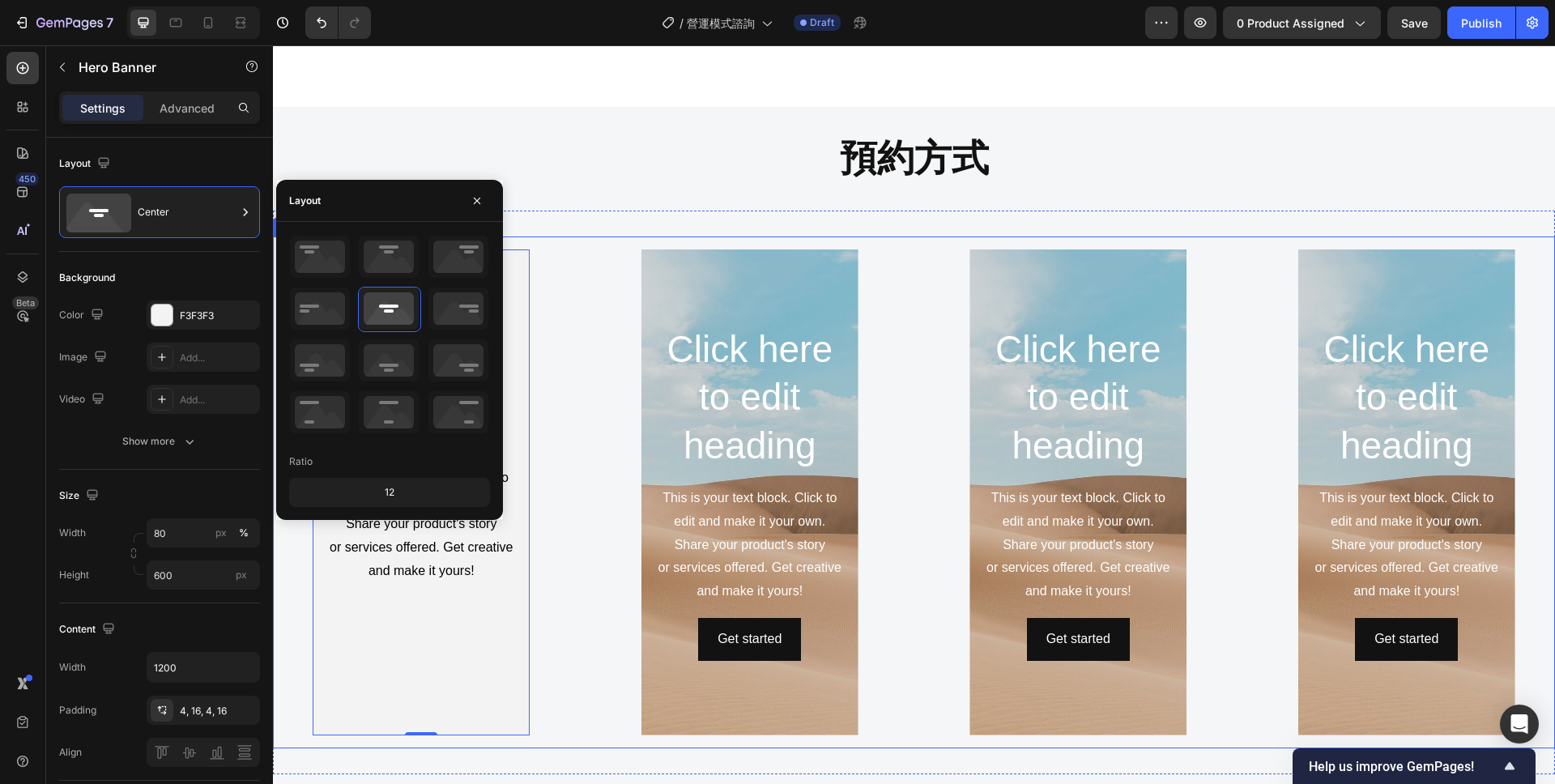
click at [541, 476] on div "聯繫方式 Heading This is your text block. Click to edit and make it your own. Share…" at bounding box center [421, 492] width 272 height 486
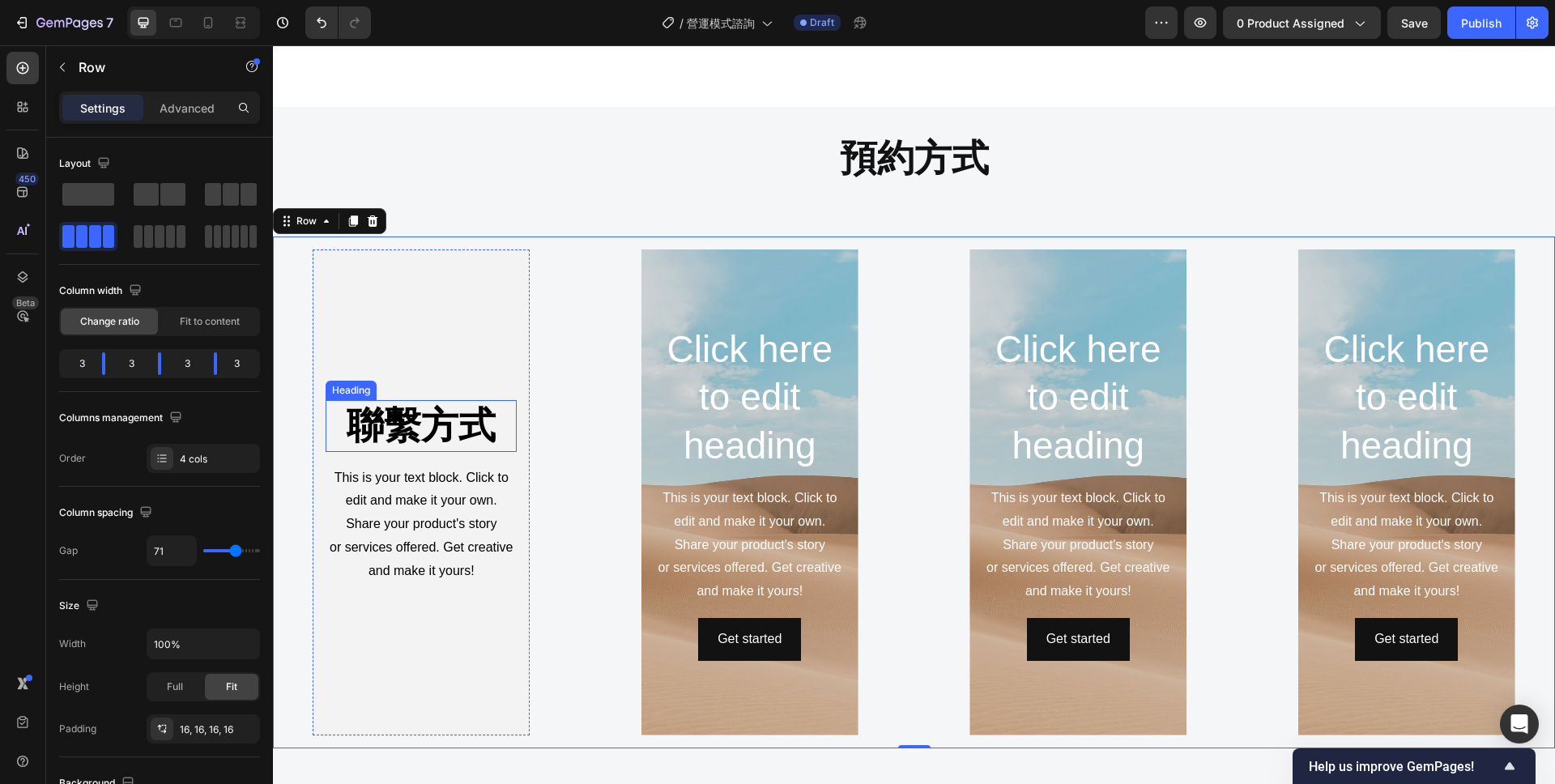
click at [443, 444] on strong "聯繫方式" at bounding box center [420, 425] width 149 height 42
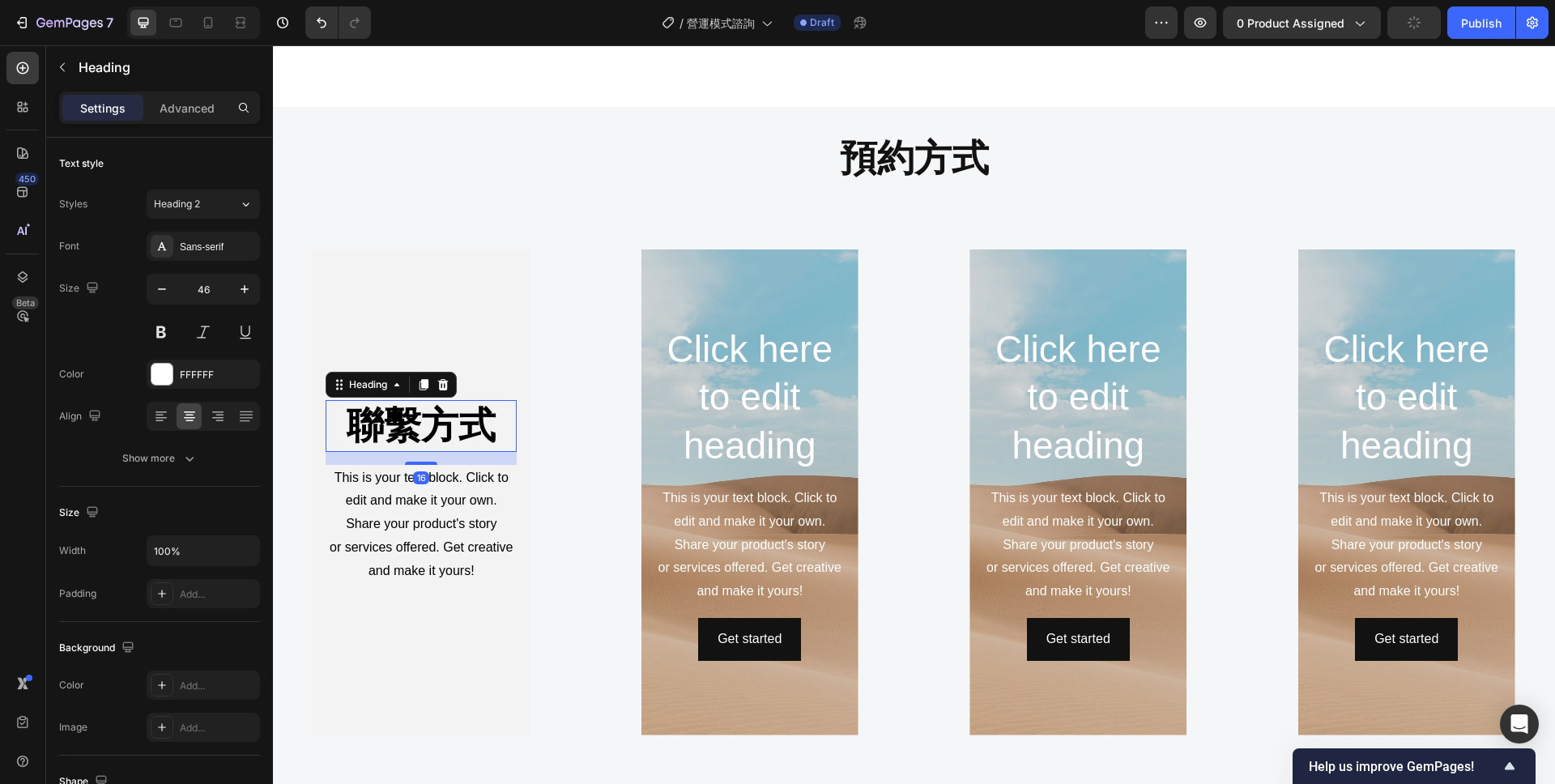
click at [450, 429] on strong "聯繫方式" at bounding box center [420, 425] width 149 height 42
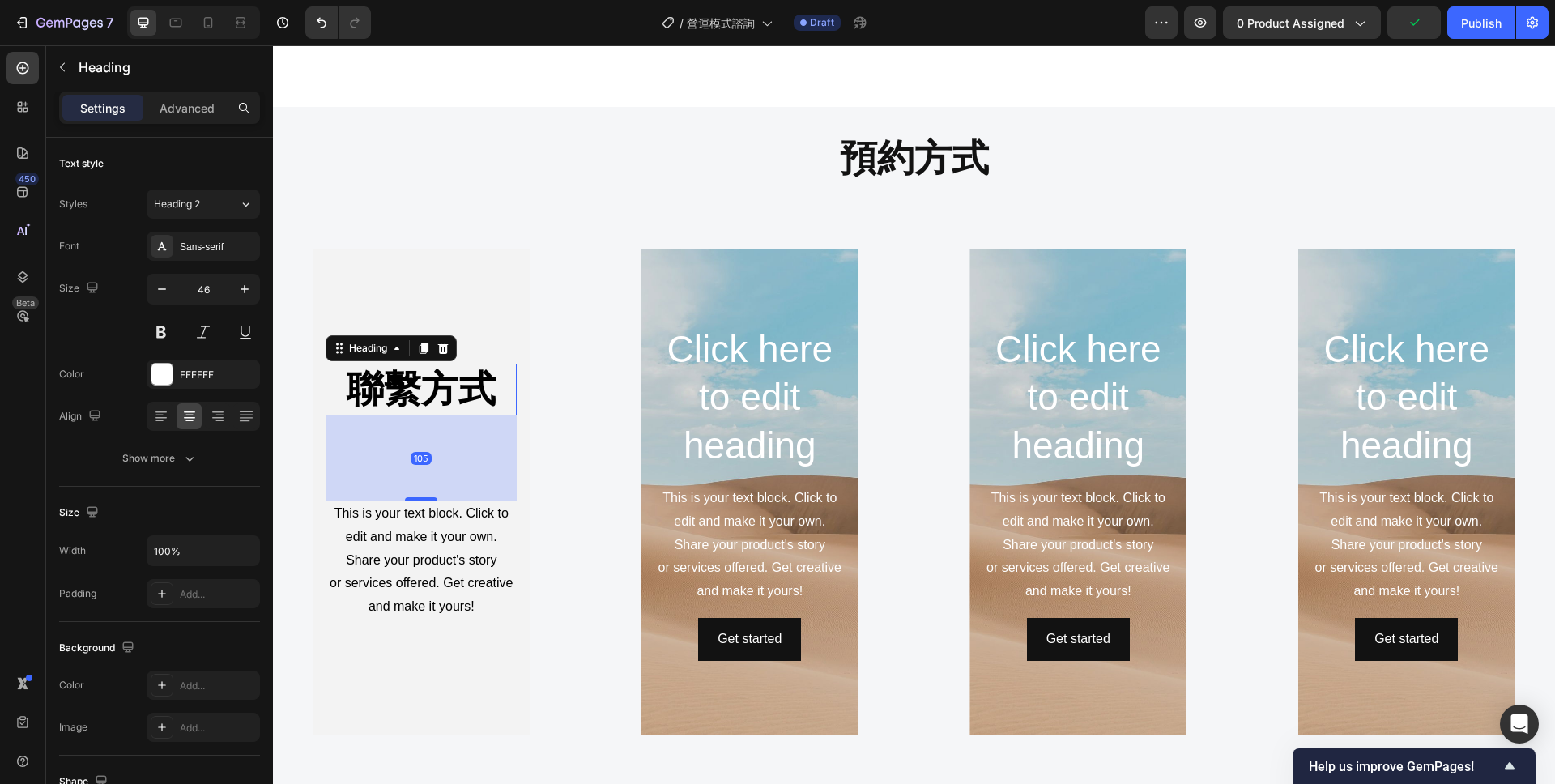
drag, startPoint x: 426, startPoint y: 462, endPoint x: 426, endPoint y: 534, distance: 72.0
click at [426, 534] on div "聯繫方式 Heading 105 This is your text block. Click to edit and make it your own. S…" at bounding box center [420, 492] width 191 height 257
click at [463, 564] on span "This is your text block. Click to edit and make it your own. Share your product…" at bounding box center [421, 537] width 174 height 61
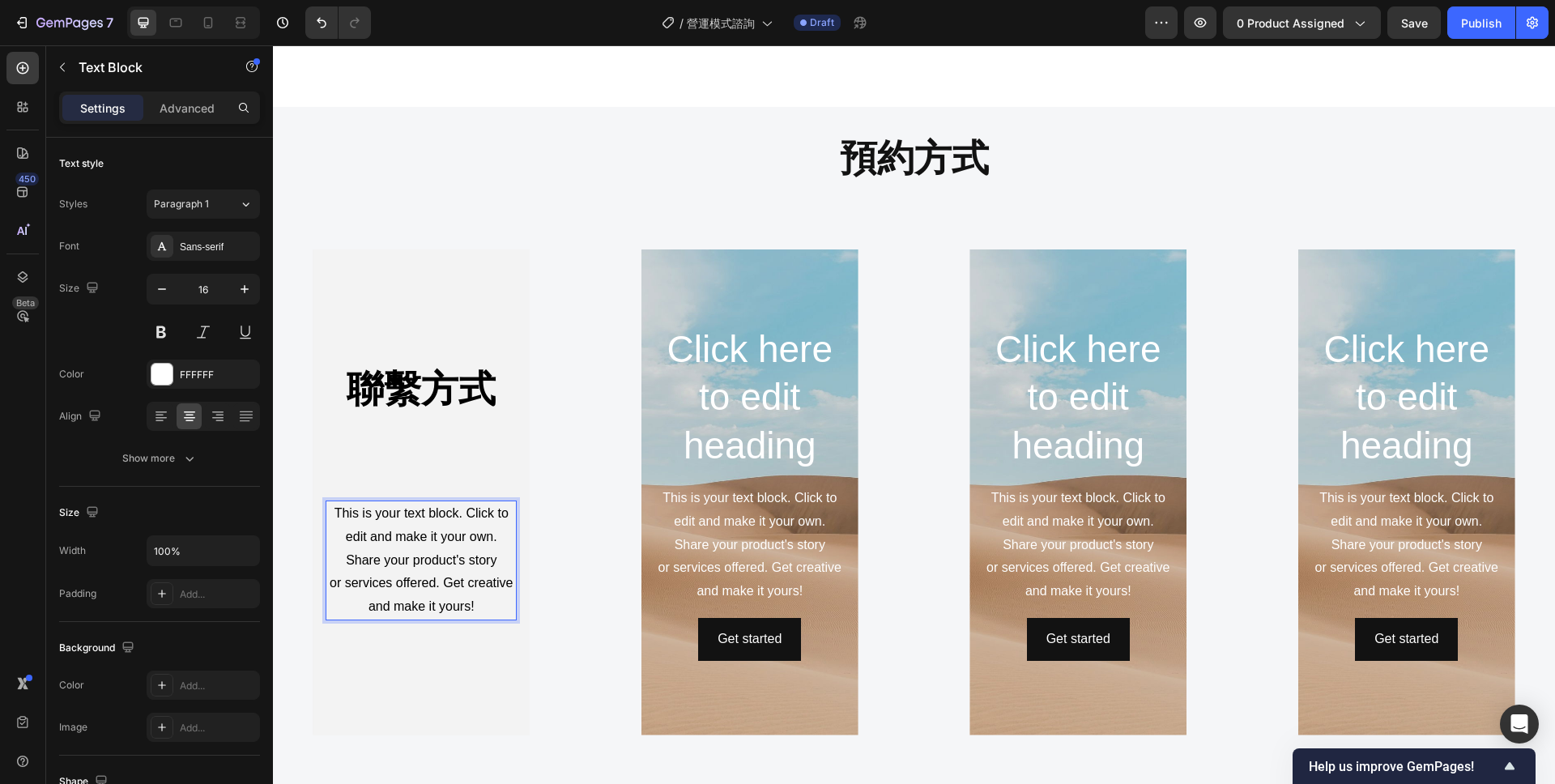
click at [490, 585] on span "or services offered. Get creative and make it yours!" at bounding box center [421, 594] width 183 height 37
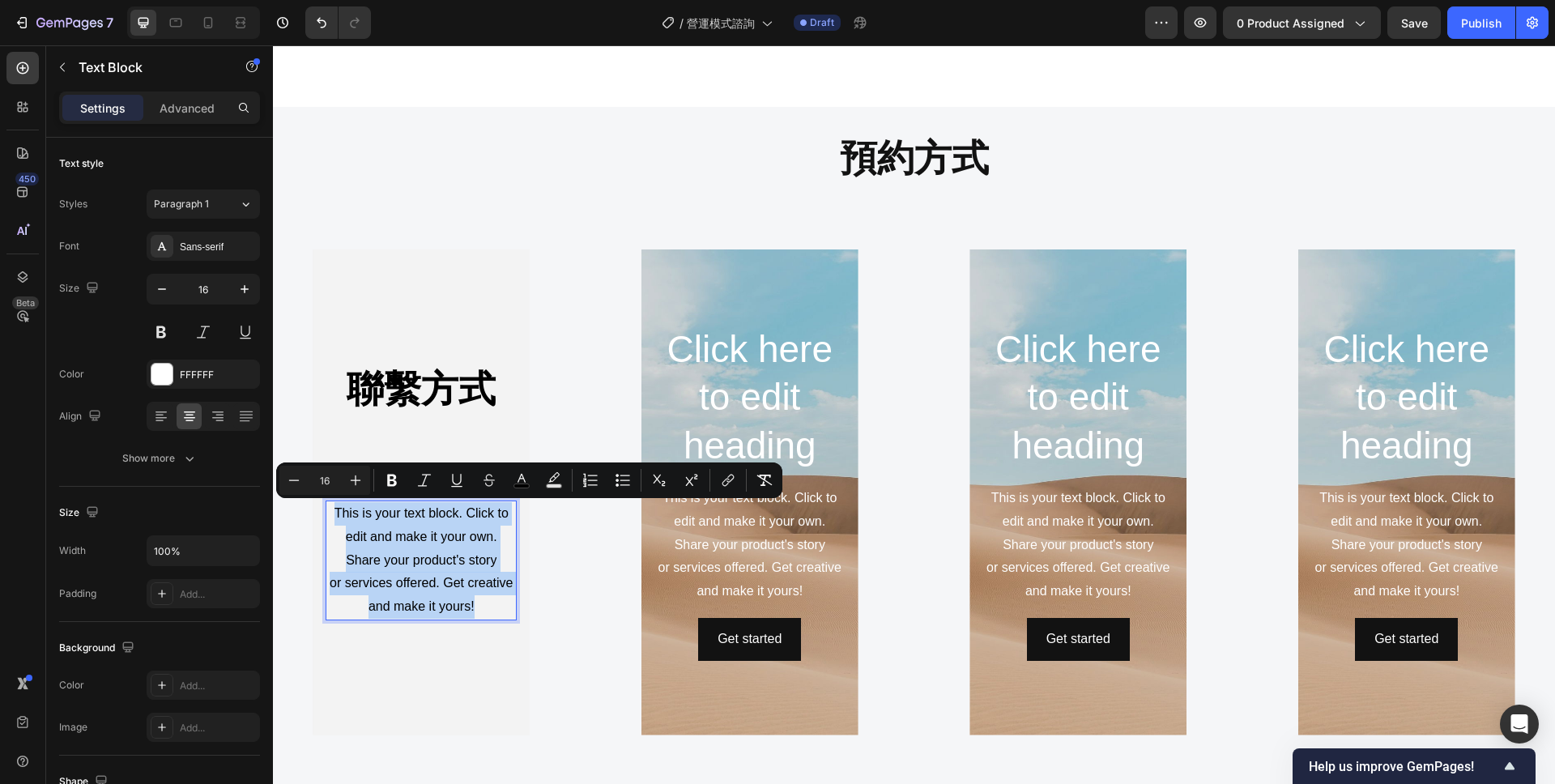
drag, startPoint x: 504, startPoint y: 610, endPoint x: 331, endPoint y: 515, distance: 197.4
click at [331, 515] on p "This is your text block. Click to edit and make it your own. Share your product…" at bounding box center [420, 561] width 188 height 116
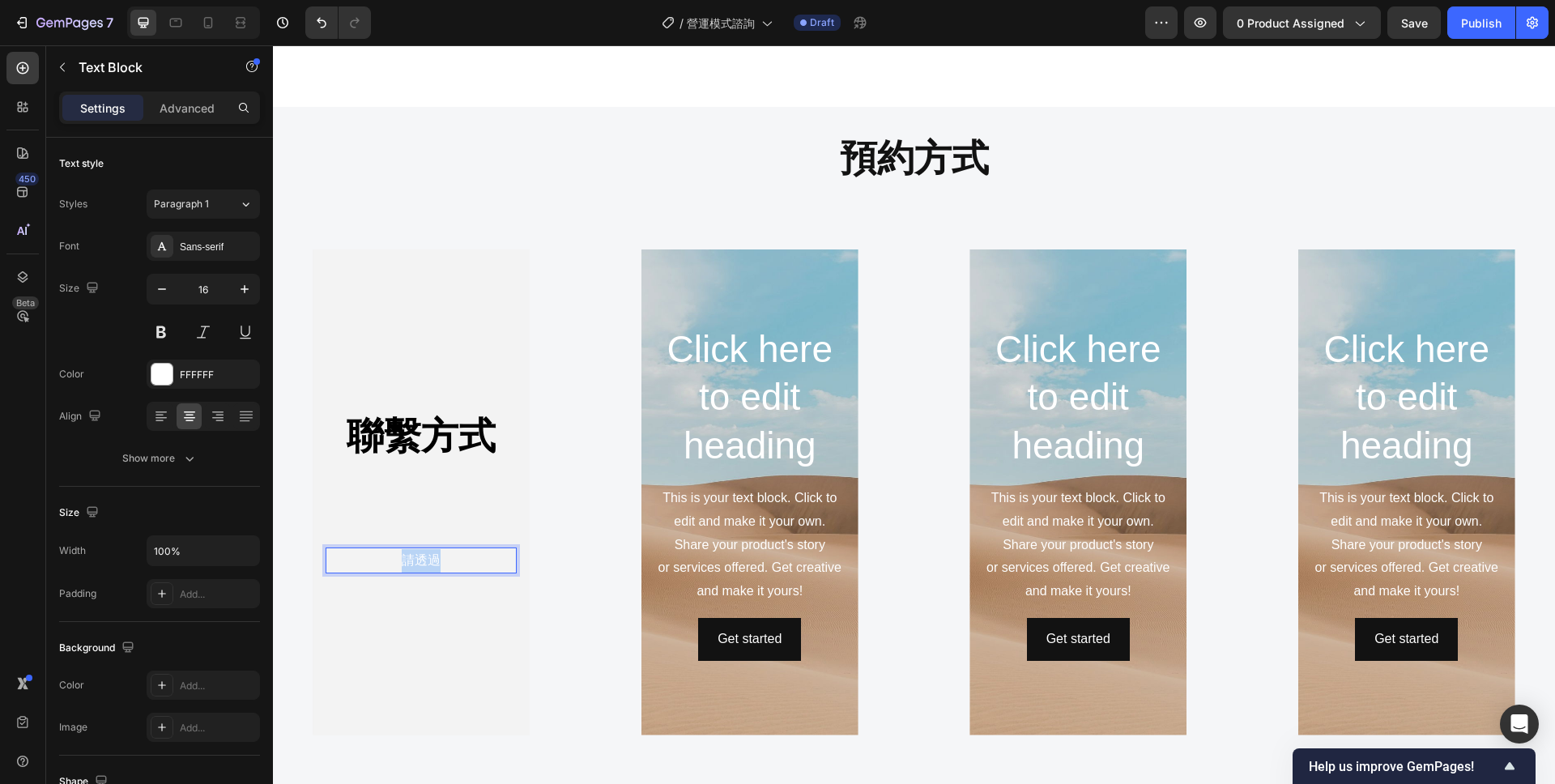
drag, startPoint x: 440, startPoint y: 563, endPoint x: 400, endPoint y: 561, distance: 40.0
click at [400, 561] on p "請透過" at bounding box center [420, 560] width 188 height 23
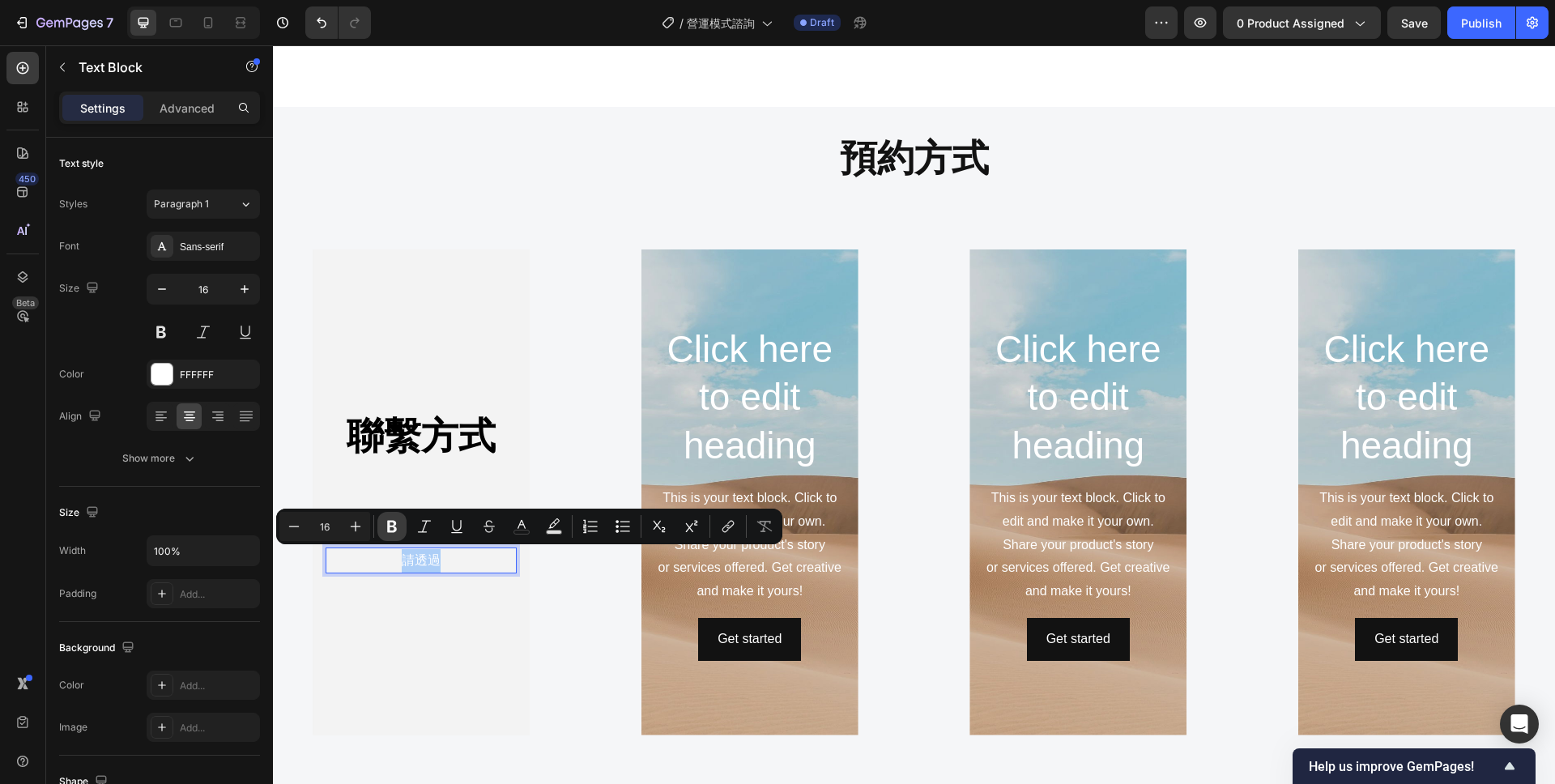
click at [395, 523] on icon "Editor contextual toolbar" at bounding box center [392, 526] width 10 height 12
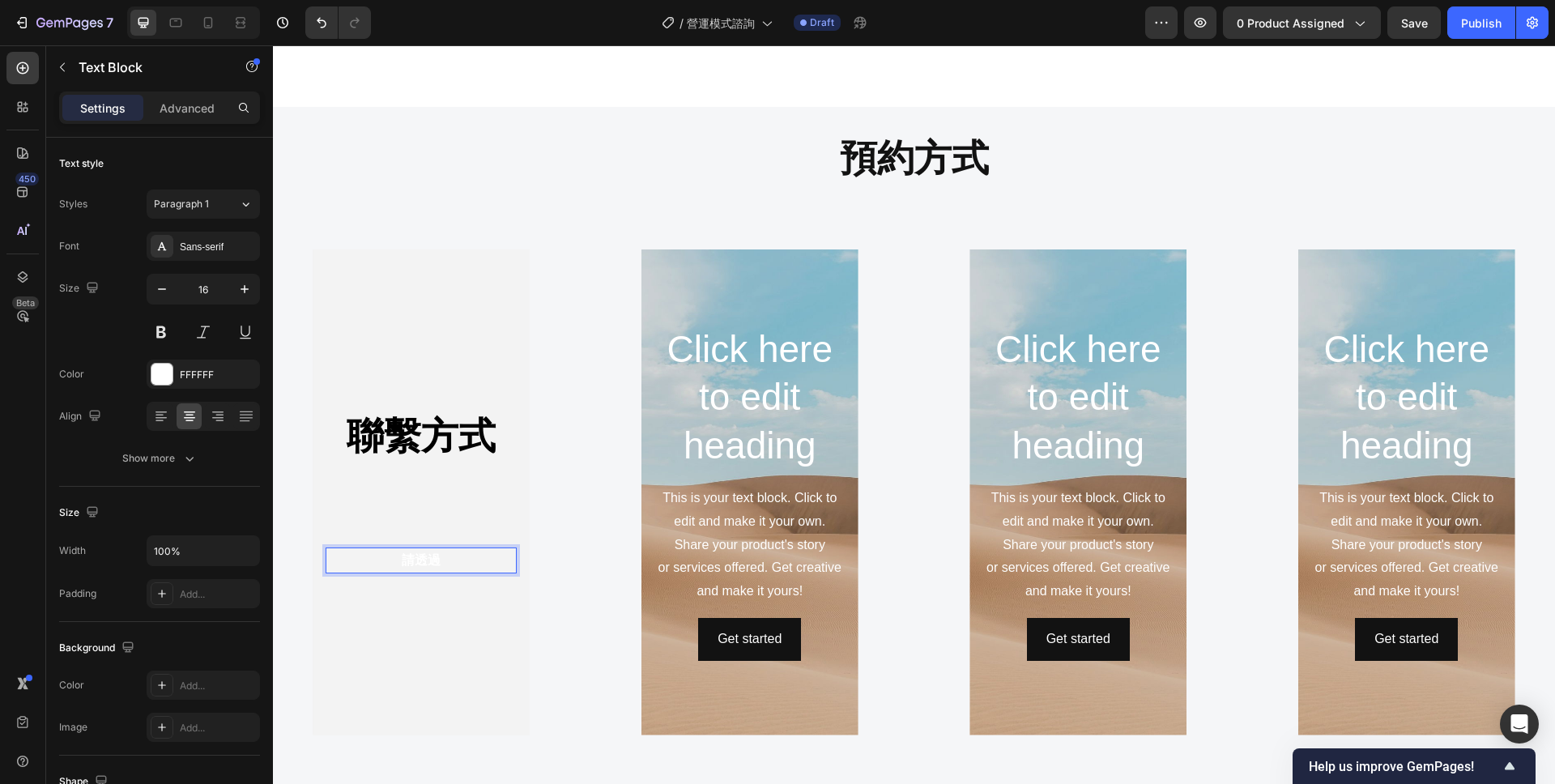
click at [447, 569] on p "請透過" at bounding box center [420, 560] width 188 height 23
drag, startPoint x: 443, startPoint y: 559, endPoint x: 390, endPoint y: 559, distance: 53.0
click at [390, 559] on p "請透過" at bounding box center [420, 560] width 188 height 23
click at [433, 562] on strong "請透過" at bounding box center [421, 560] width 39 height 14
drag, startPoint x: 441, startPoint y: 564, endPoint x: 403, endPoint y: 564, distance: 38.0
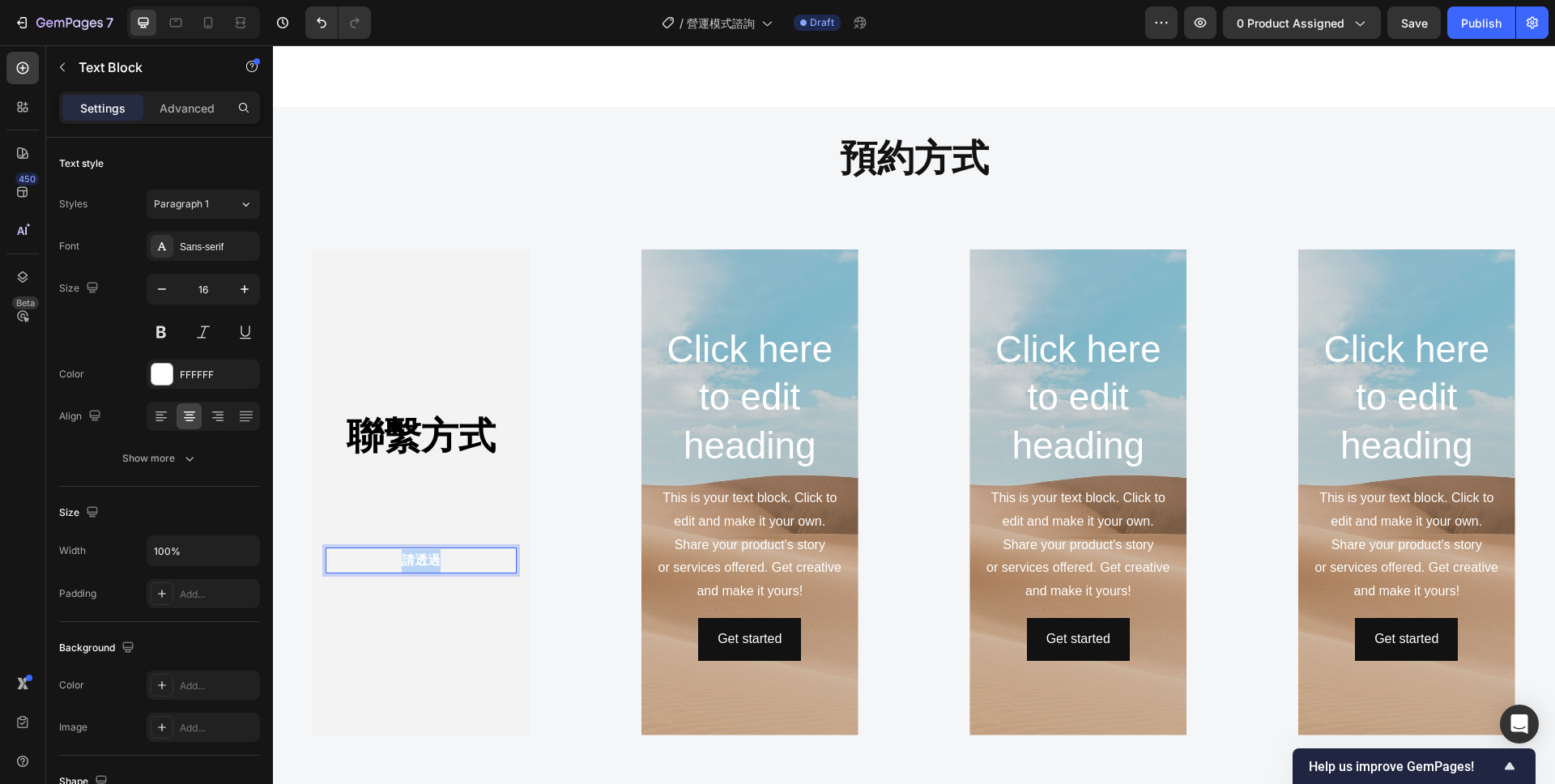
click at [403, 564] on p "請透過" at bounding box center [420, 560] width 188 height 23
click at [170, 372] on div at bounding box center [162, 374] width 21 height 21
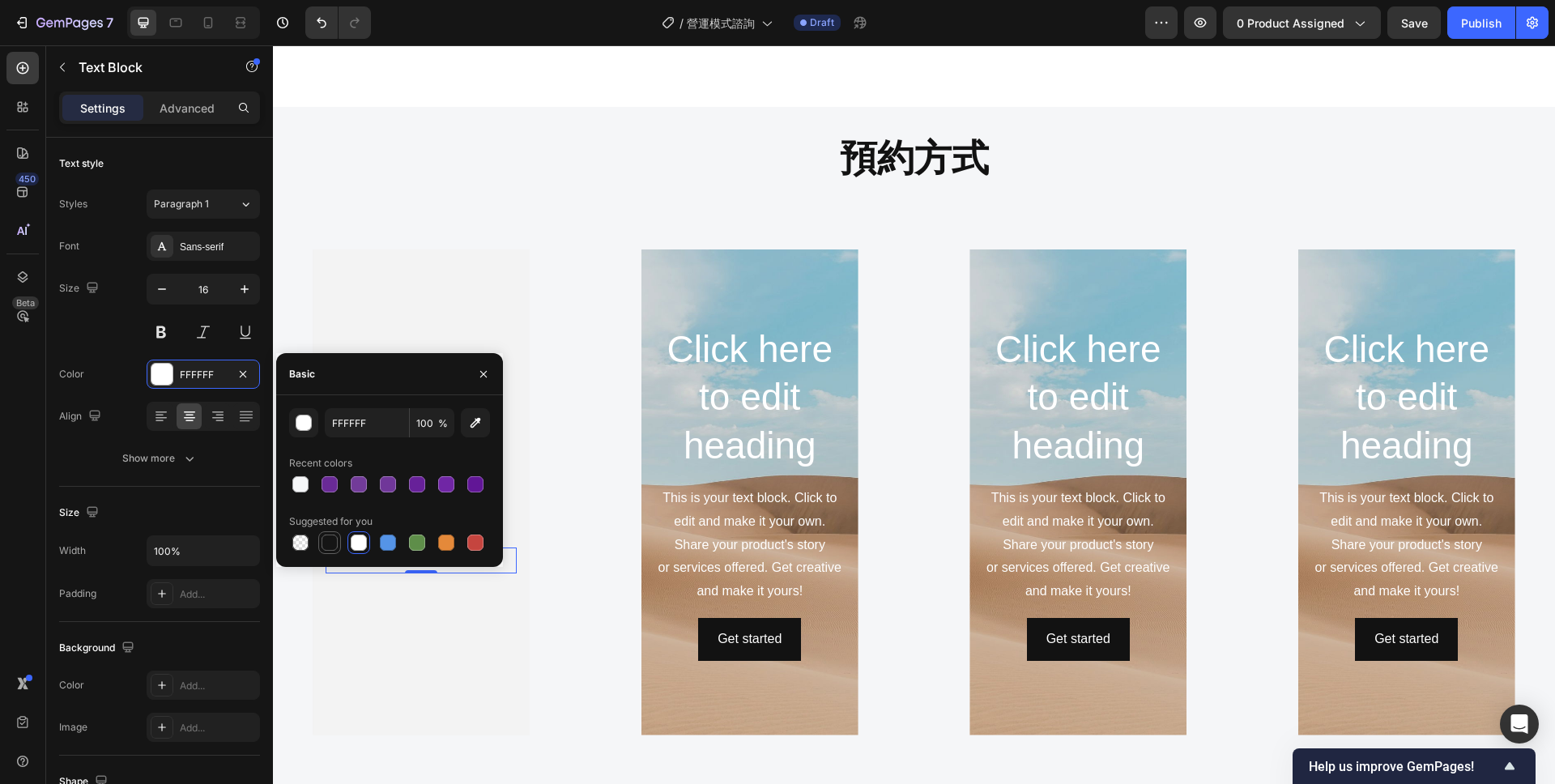
click at [329, 542] on div at bounding box center [330, 543] width 17 height 17
type input "151515"
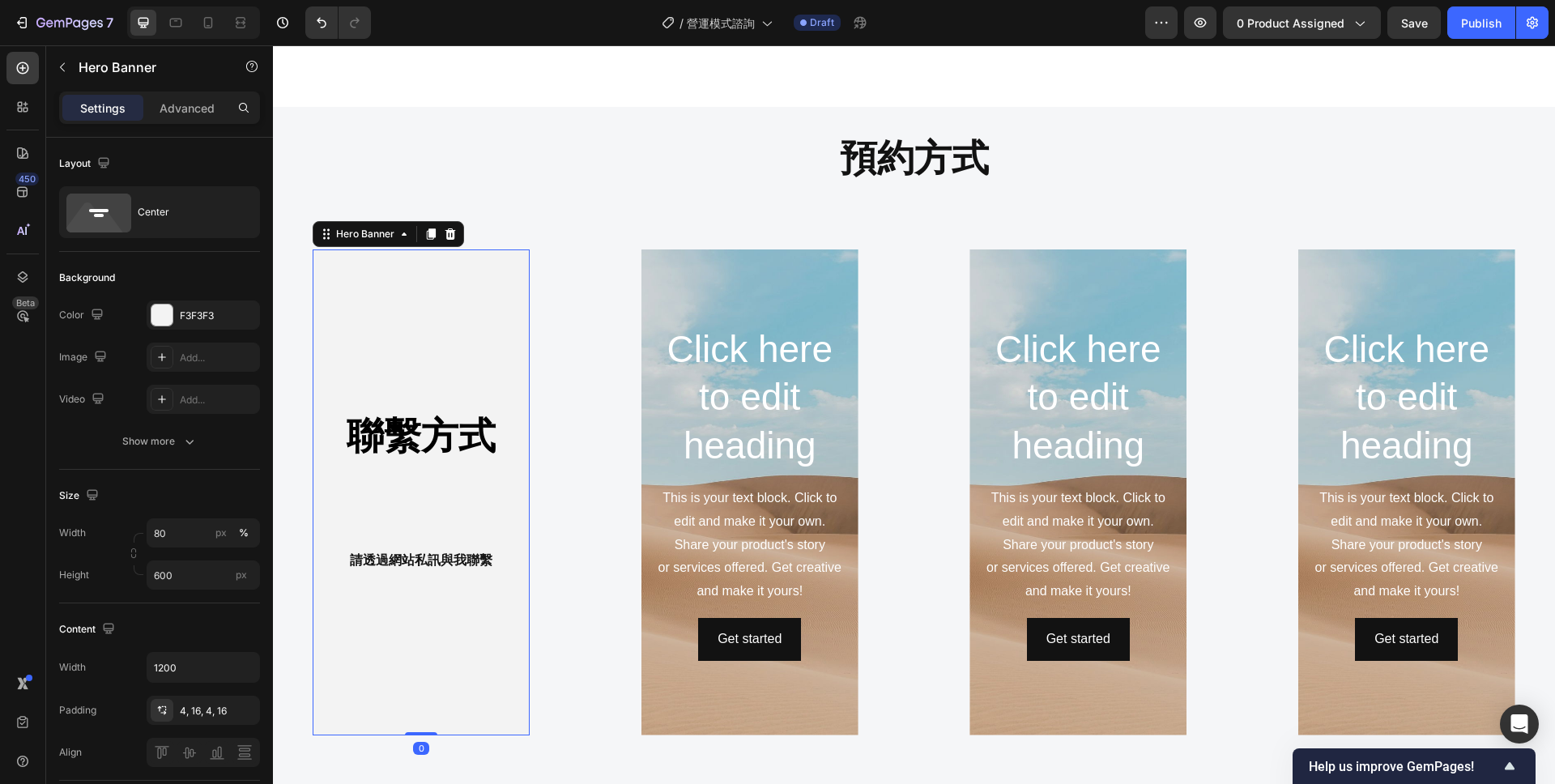
click at [446, 523] on div "聯繫方式 Heading 請透過網站私訊與我聯繫 Text Block" at bounding box center [420, 492] width 191 height 163
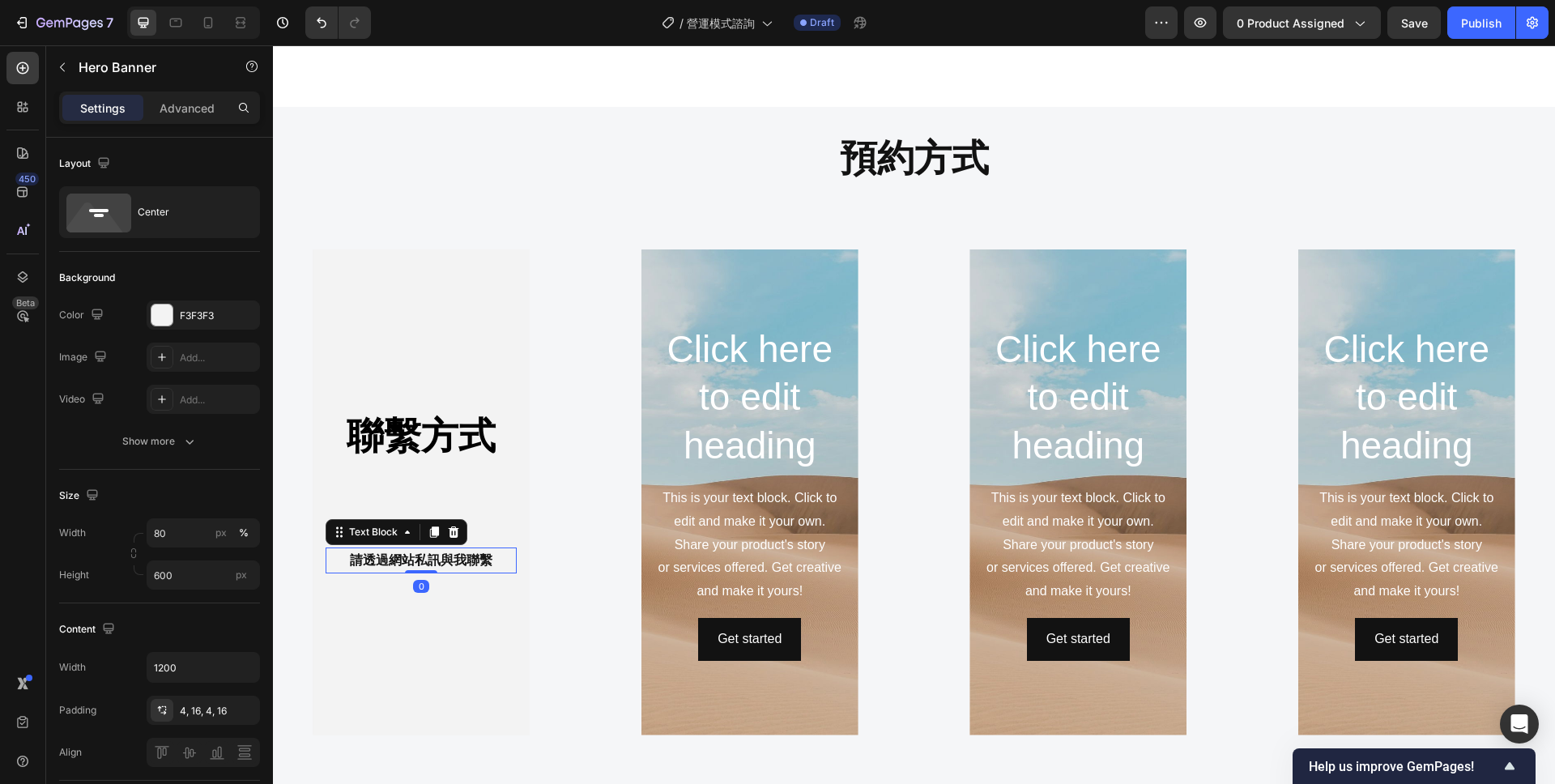
click at [433, 561] on strong "請透過網站私訊與我聯繫" at bounding box center [421, 560] width 142 height 14
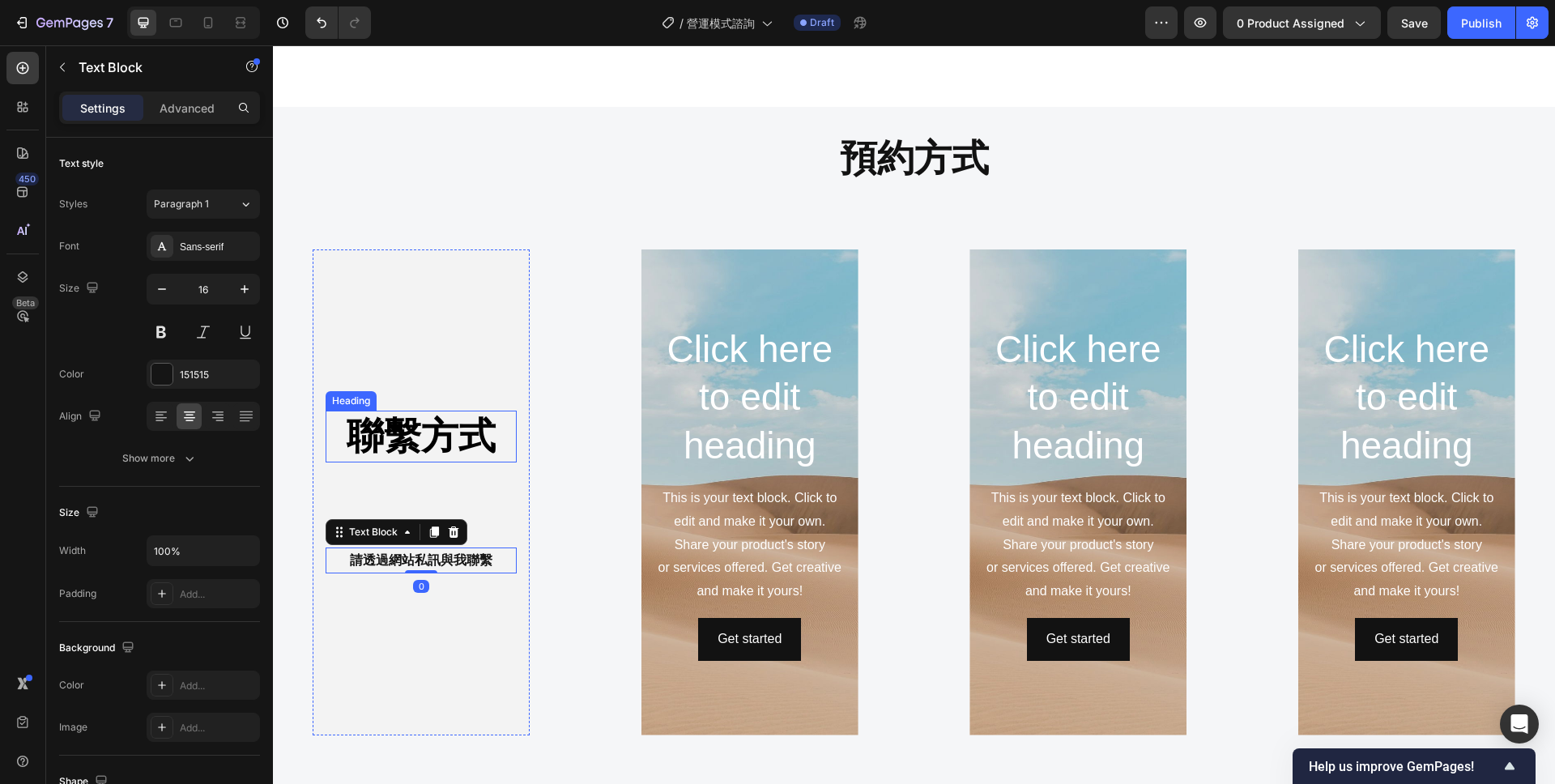
click at [431, 430] on strong "聯繫方式" at bounding box center [420, 436] width 149 height 42
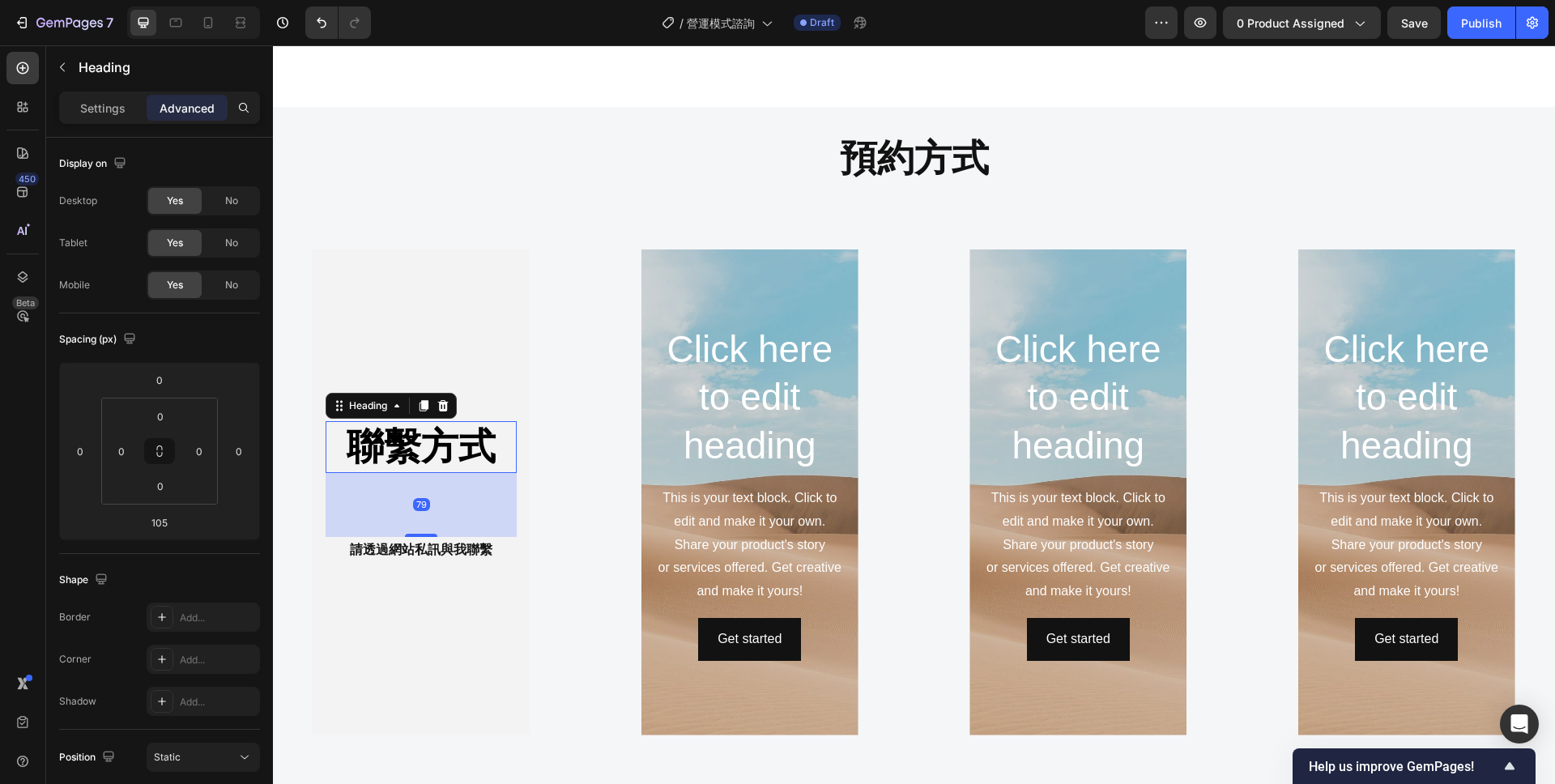
drag, startPoint x: 427, startPoint y: 546, endPoint x: 425, endPoint y: 525, distance: 21.1
click at [425, 473] on div "79" at bounding box center [420, 473] width 191 height 0
type input "79"
click at [494, 549] on p "請透過網站私訊與我聯繫" at bounding box center [420, 549] width 188 height 23
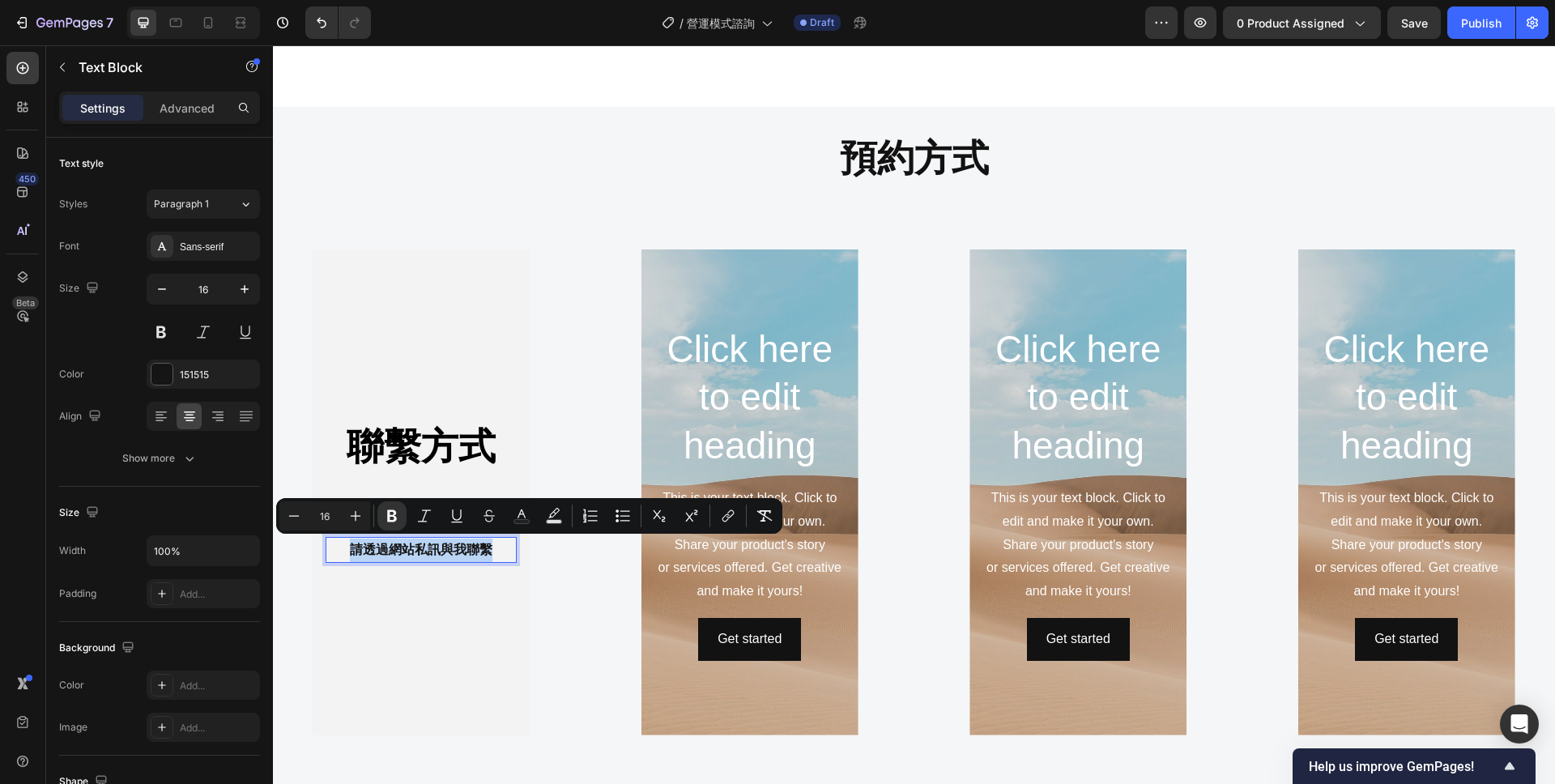
drag, startPoint x: 492, startPoint y: 550, endPoint x: 348, endPoint y: 542, distance: 144.2
click at [235, 289] on button "button" at bounding box center [245, 289] width 30 height 30
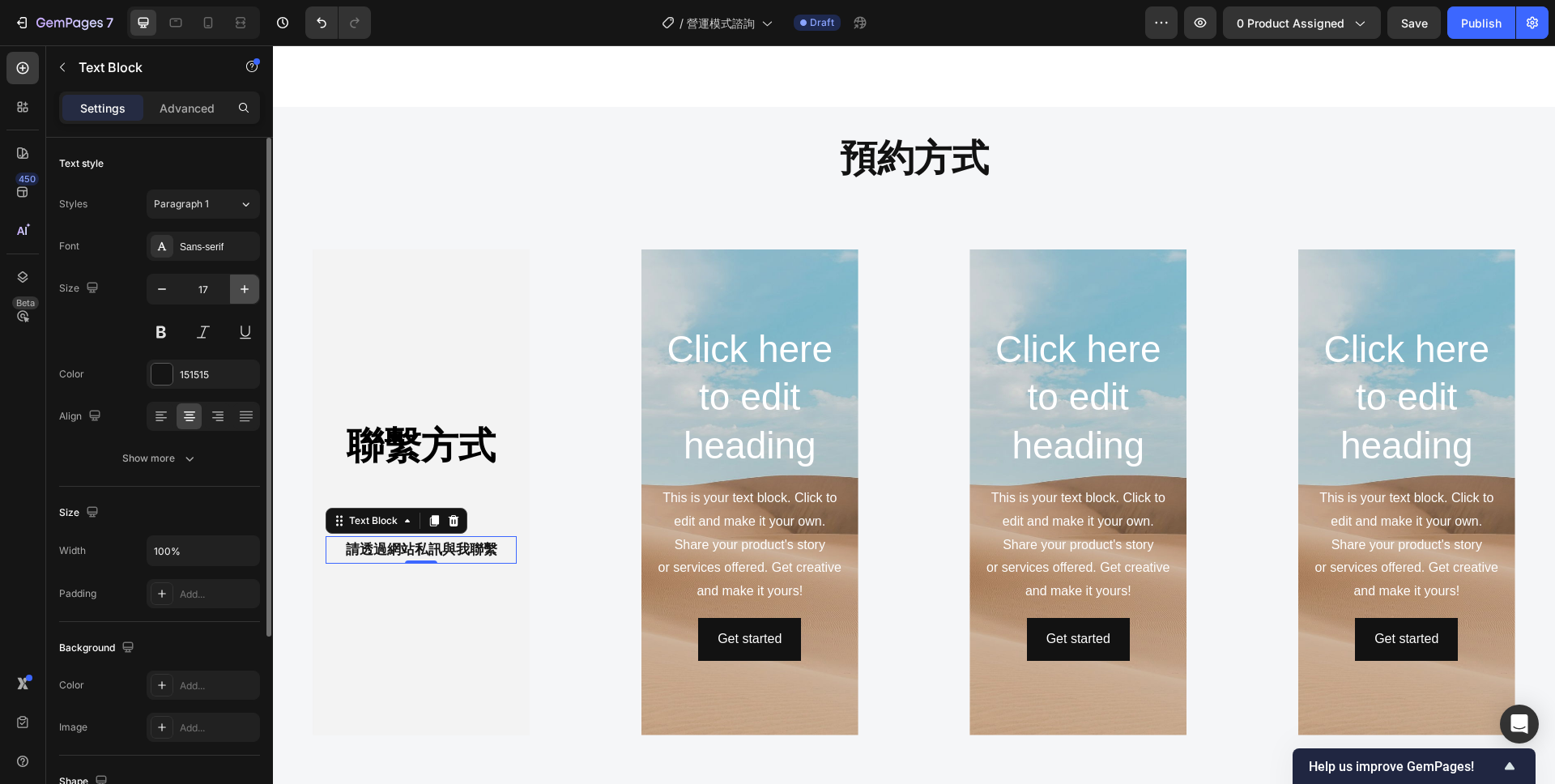
click at [235, 289] on button "button" at bounding box center [245, 289] width 30 height 30
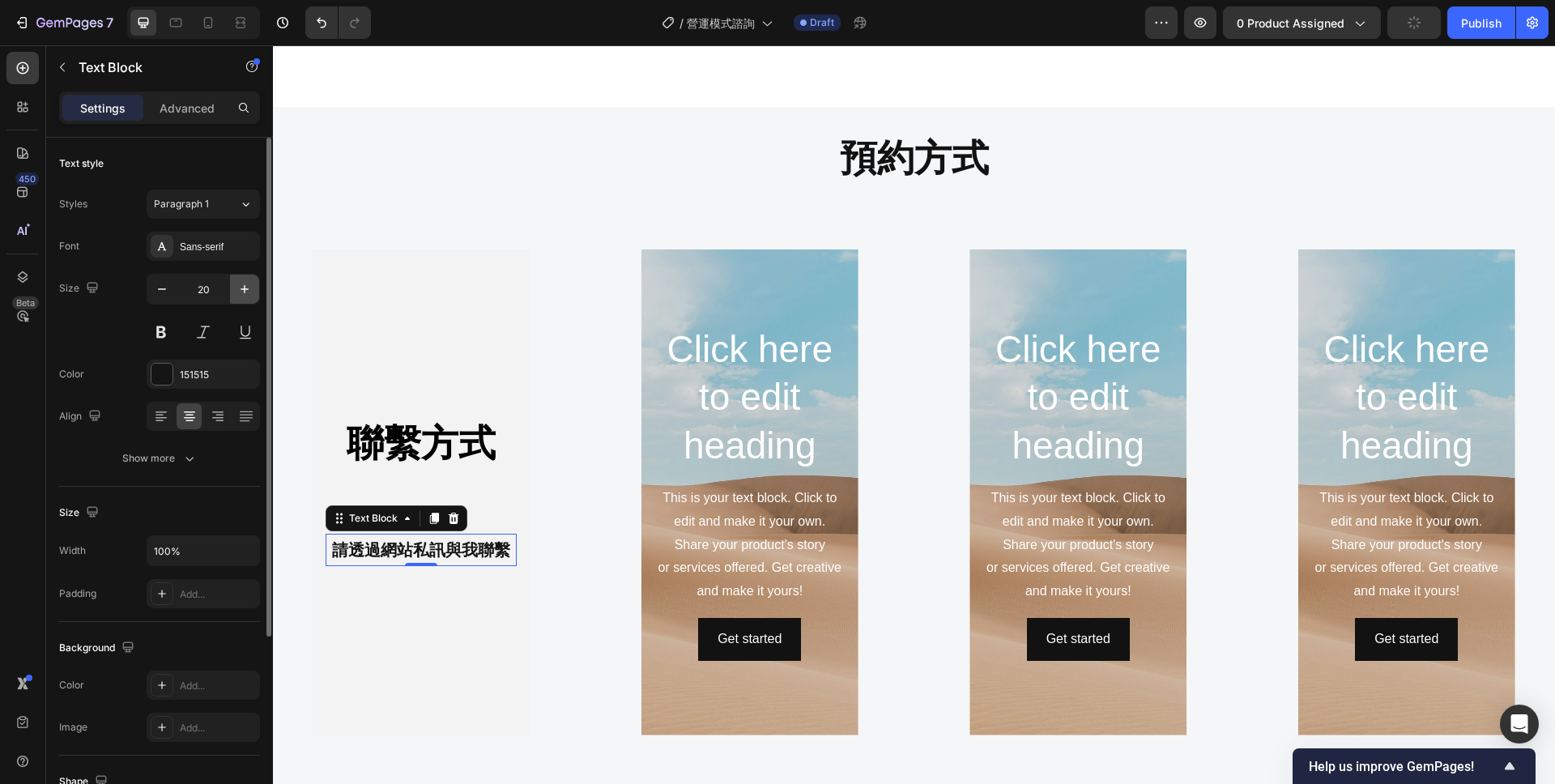
click at [235, 289] on button "button" at bounding box center [245, 289] width 30 height 30
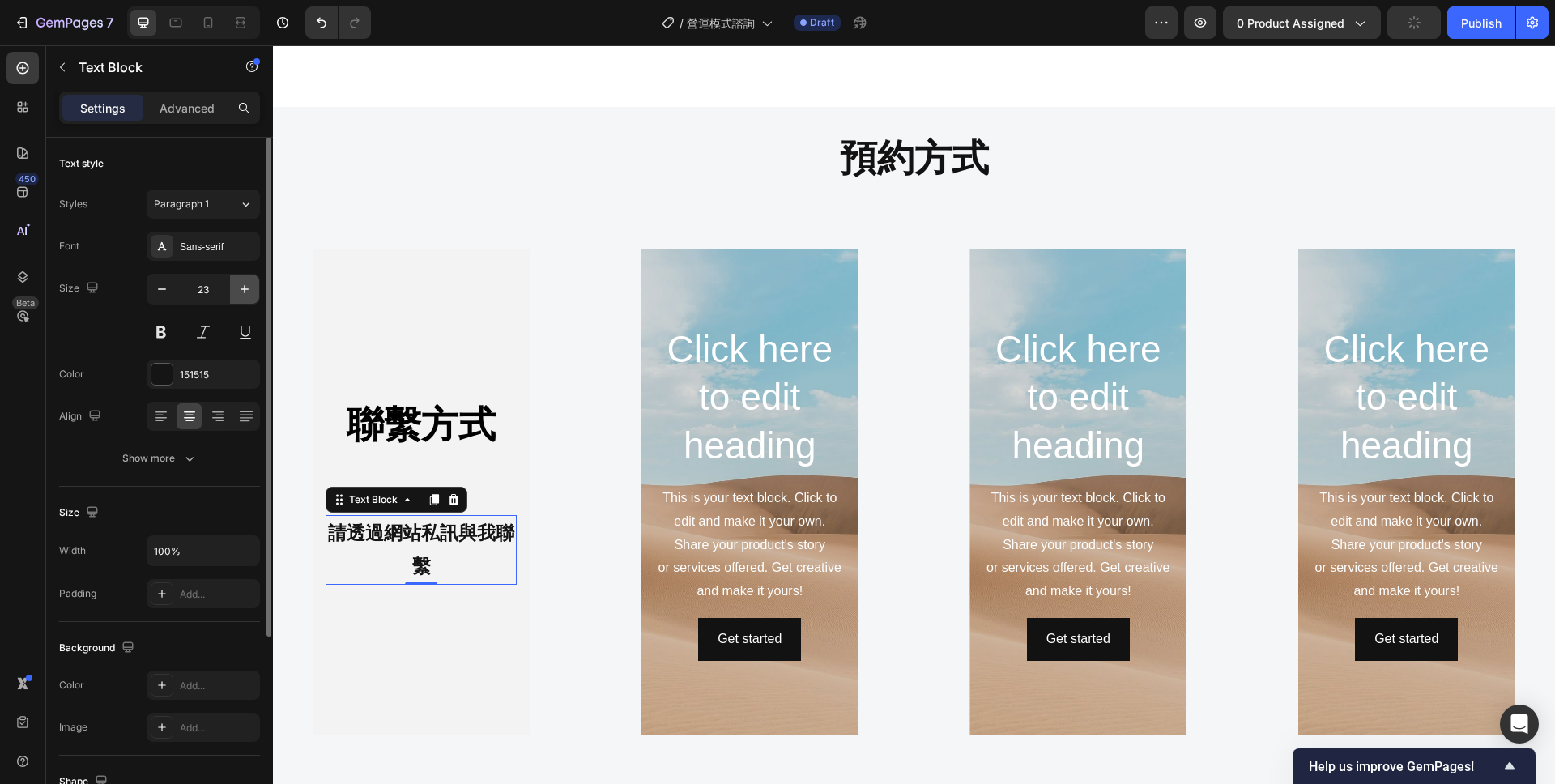
click at [235, 289] on button "button" at bounding box center [245, 289] width 30 height 30
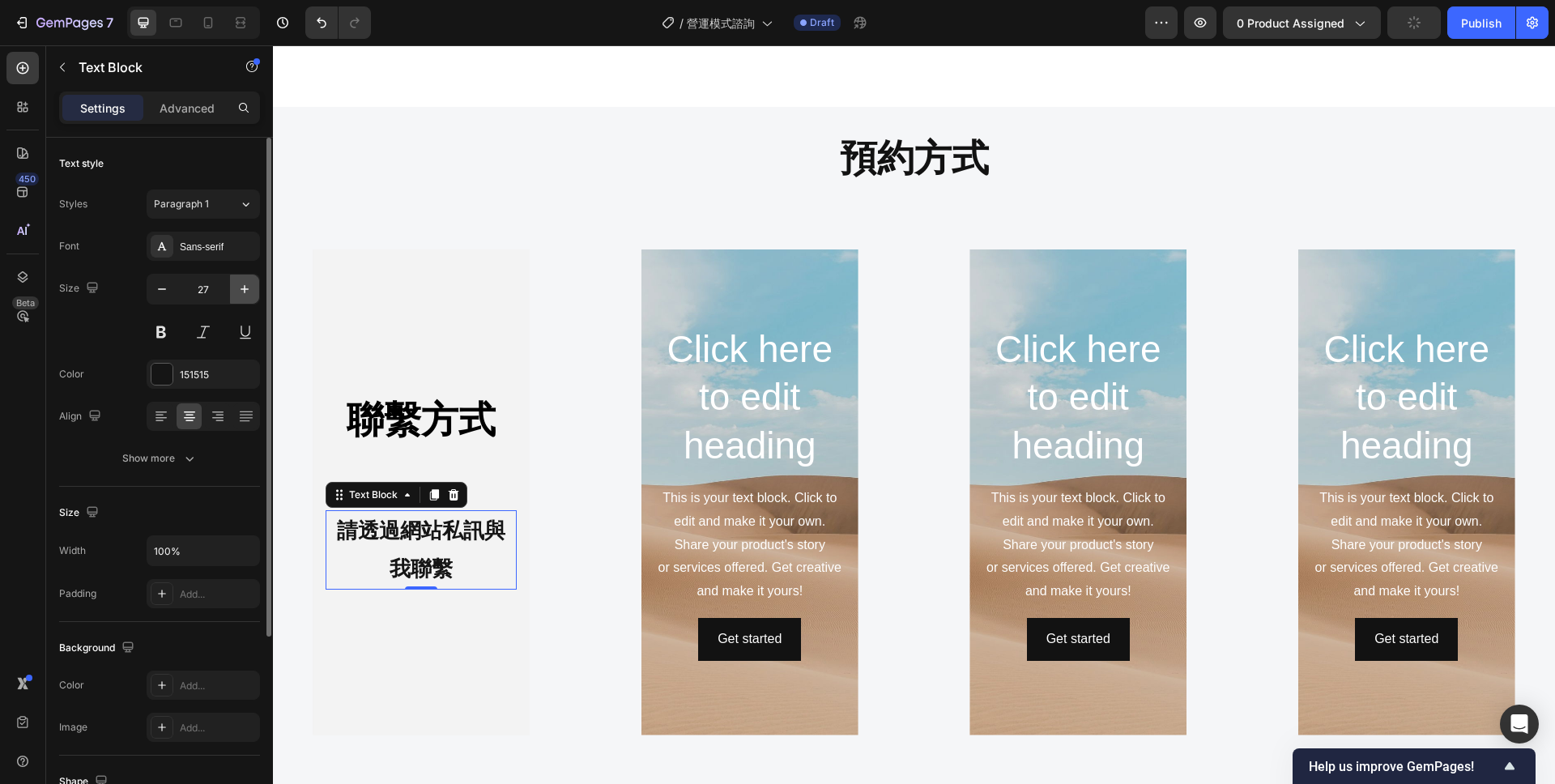
click at [235, 289] on button "button" at bounding box center [245, 289] width 30 height 30
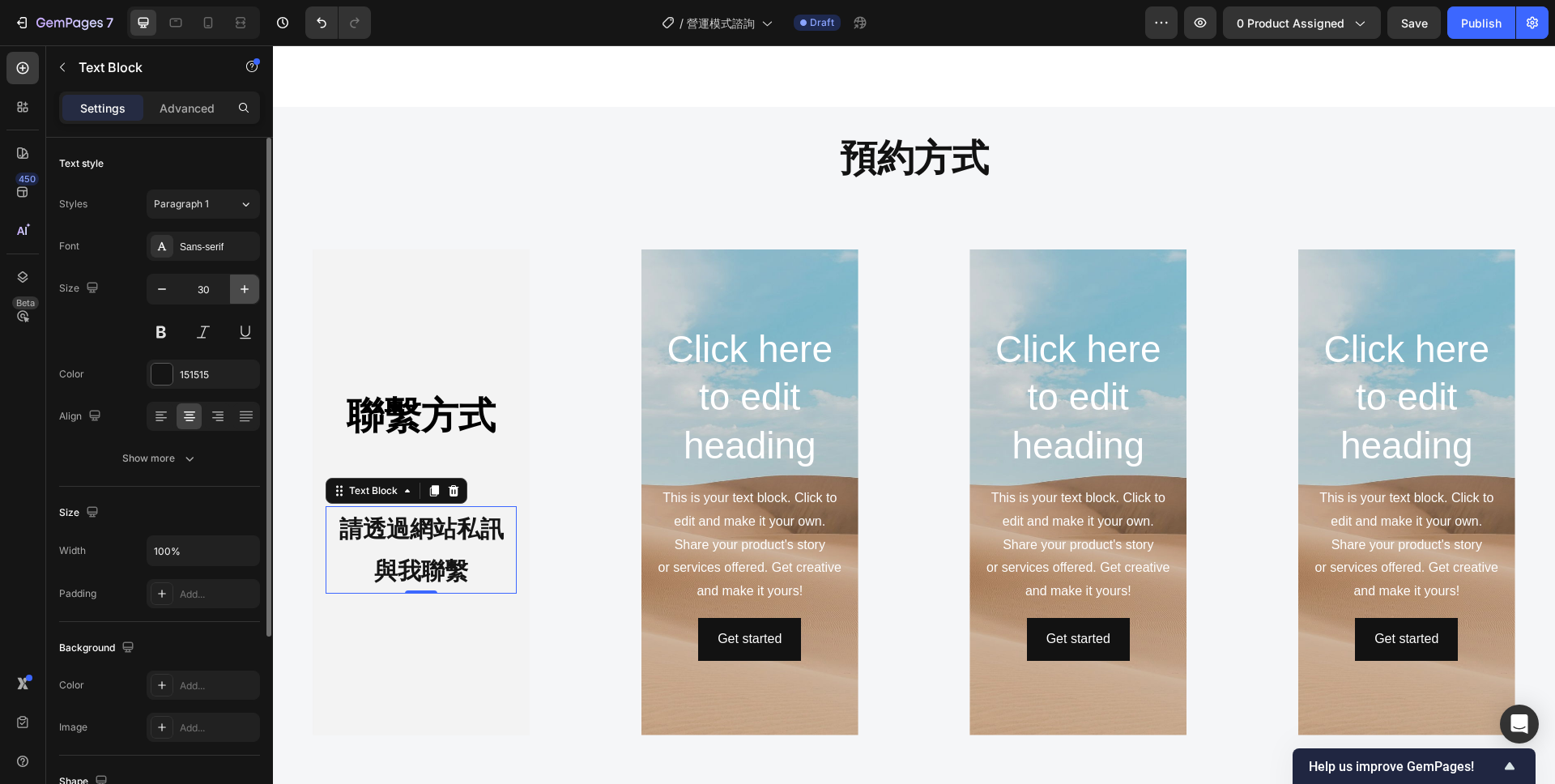
click at [235, 289] on button "button" at bounding box center [245, 289] width 30 height 30
type input "31"
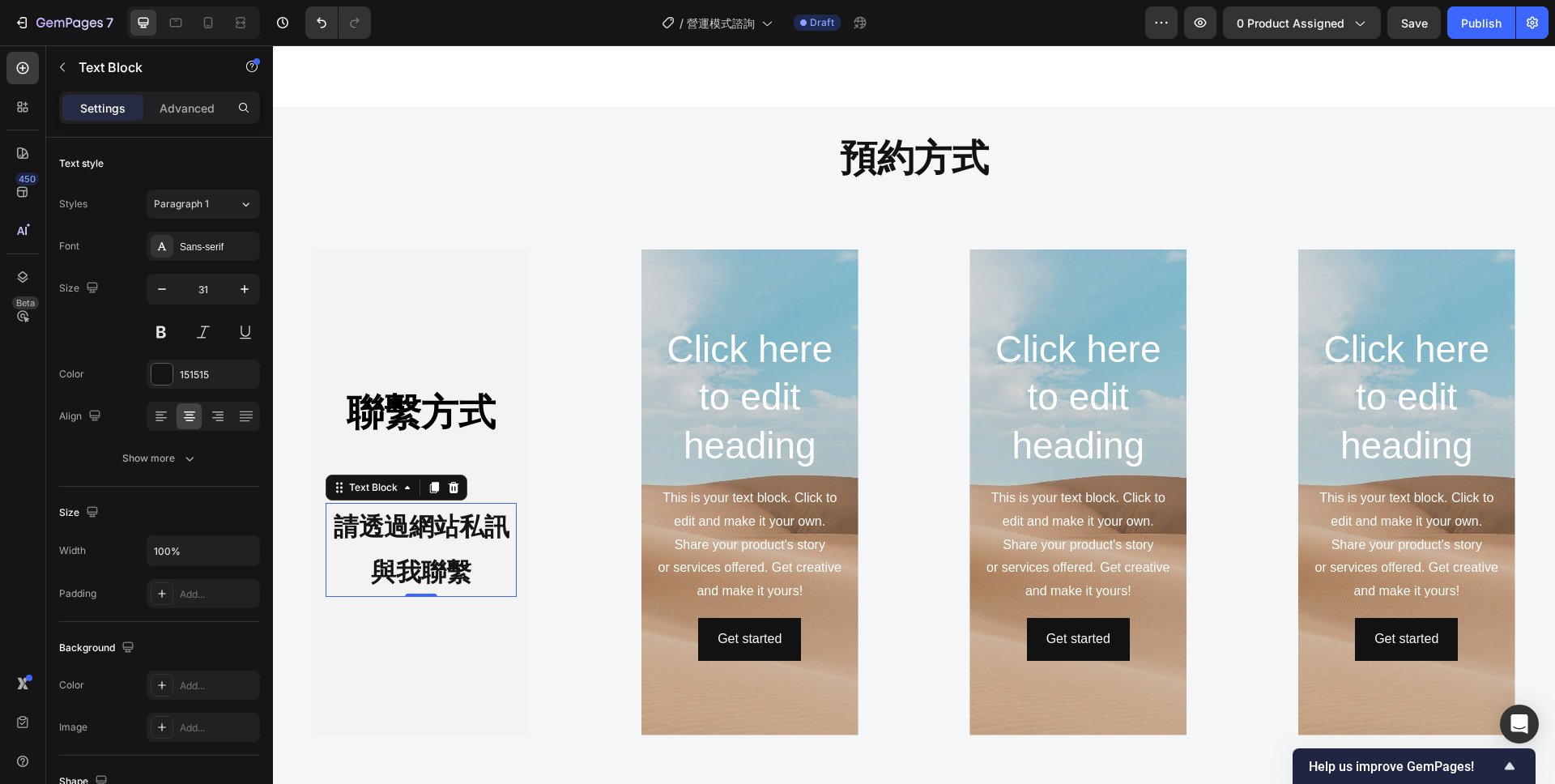
click at [475, 538] on strong "請透過網站私訊與我聯繫" at bounding box center [421, 549] width 176 height 74
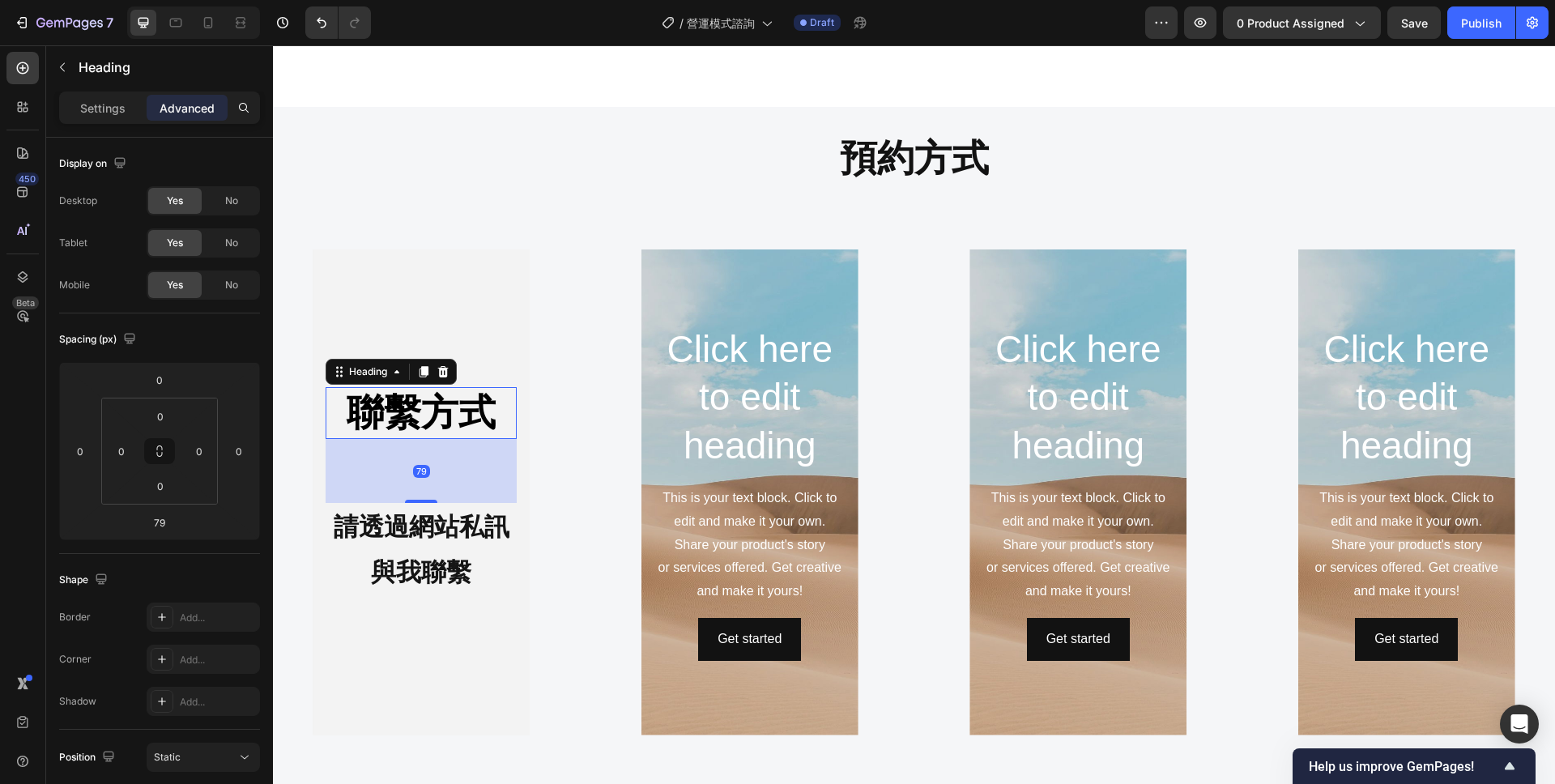
click at [460, 425] on strong "聯繫方式" at bounding box center [420, 412] width 149 height 42
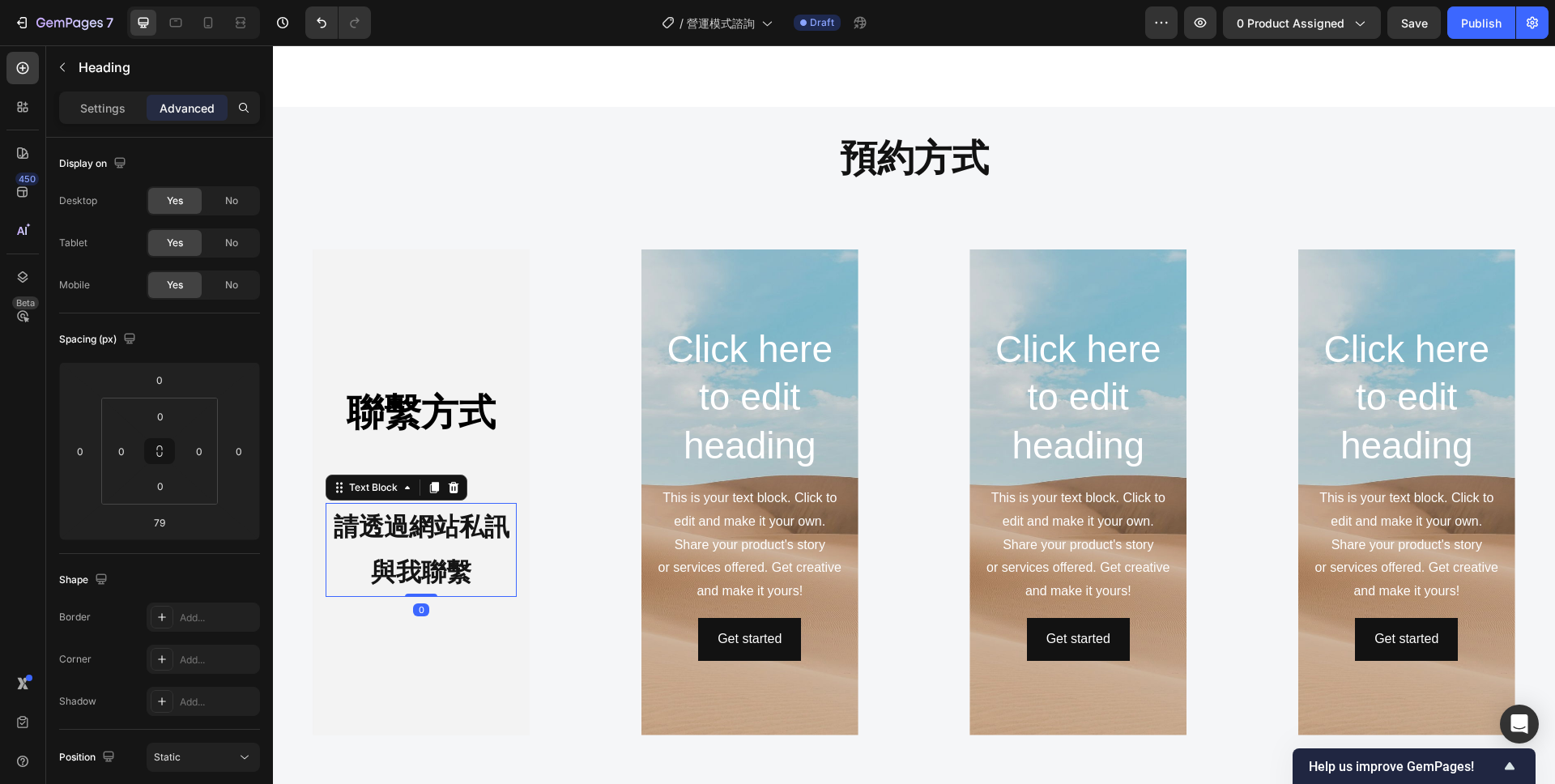
click at [479, 552] on p "請透過網站私訊與我聯繫" at bounding box center [420, 549] width 188 height 90
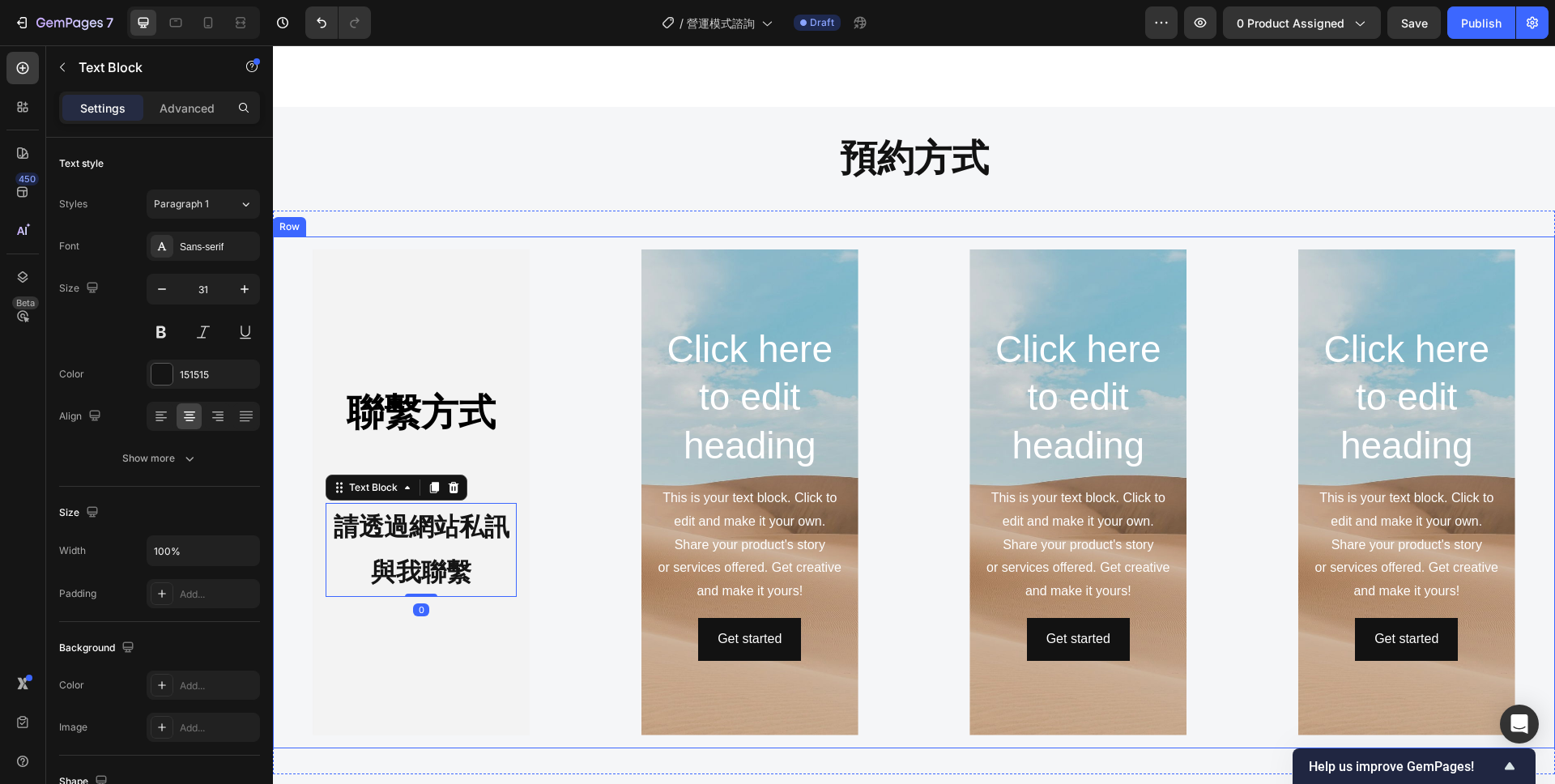
click at [549, 411] on div "聯繫方式 Heading 請透過網站私訊與我聯繫 Text Block 0 Hero Banner" at bounding box center [421, 492] width 272 height 486
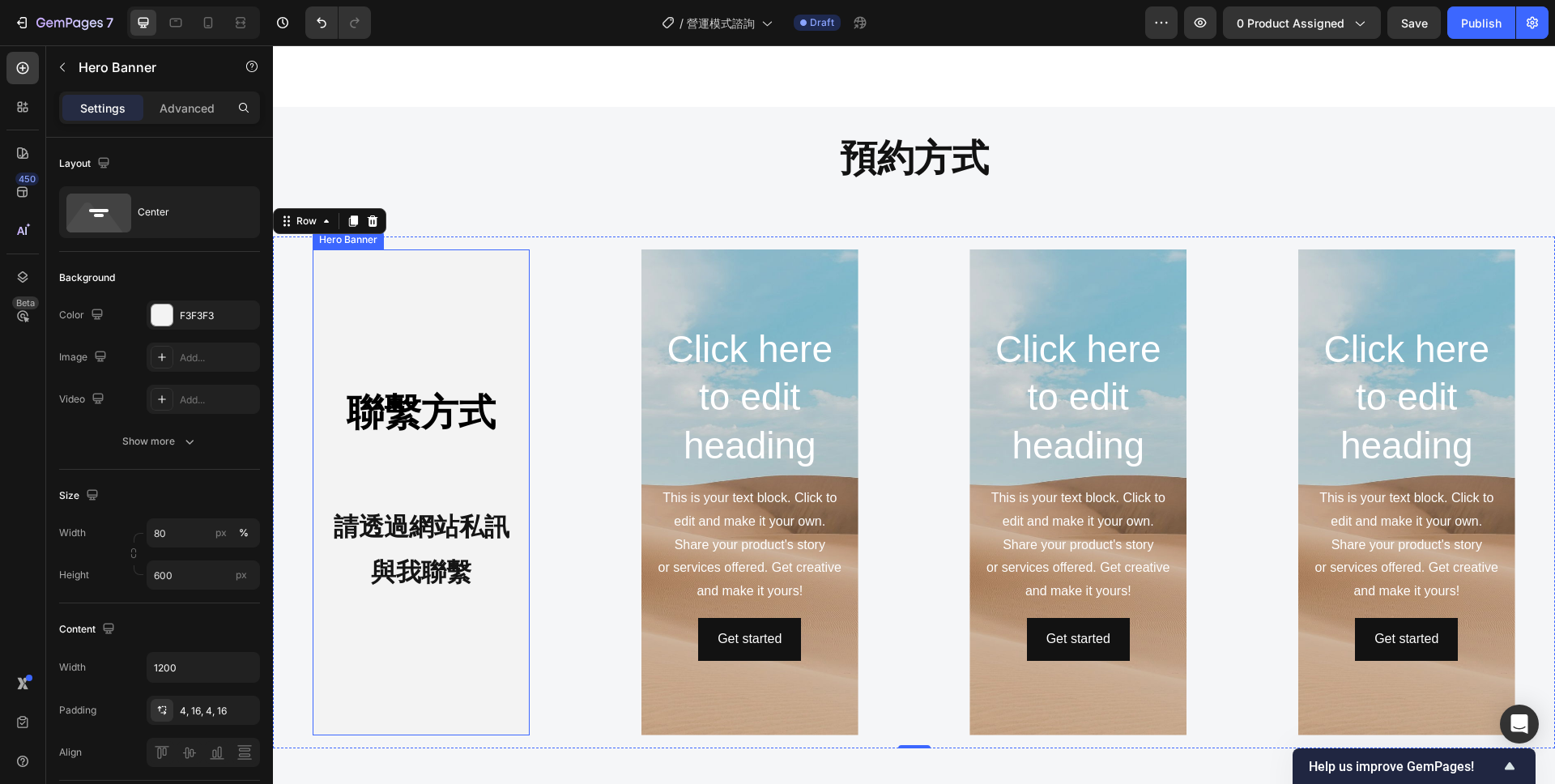
click at [460, 344] on div "Background Image" at bounding box center [420, 492] width 217 height 486
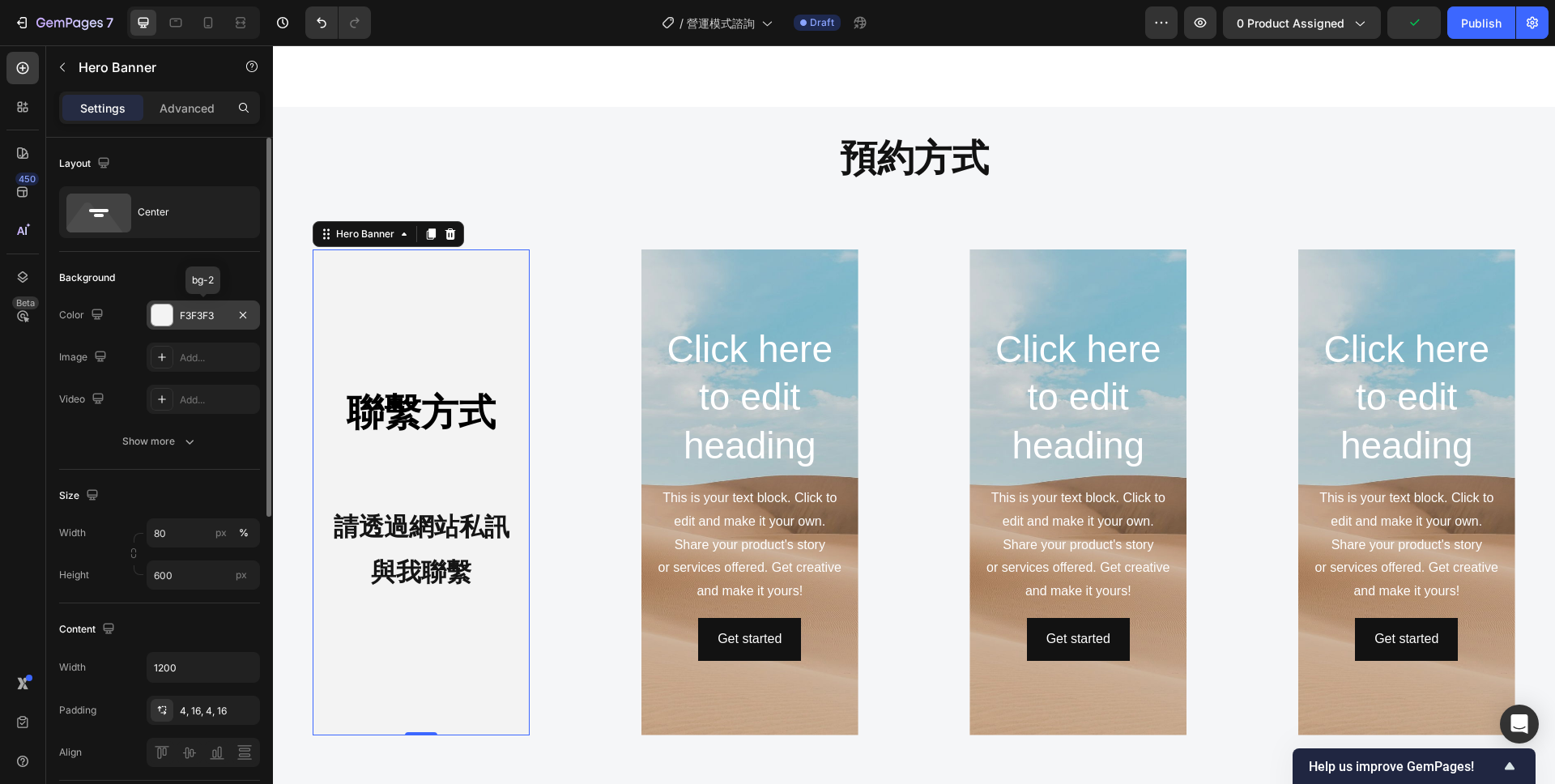
click at [168, 312] on div at bounding box center [162, 315] width 21 height 21
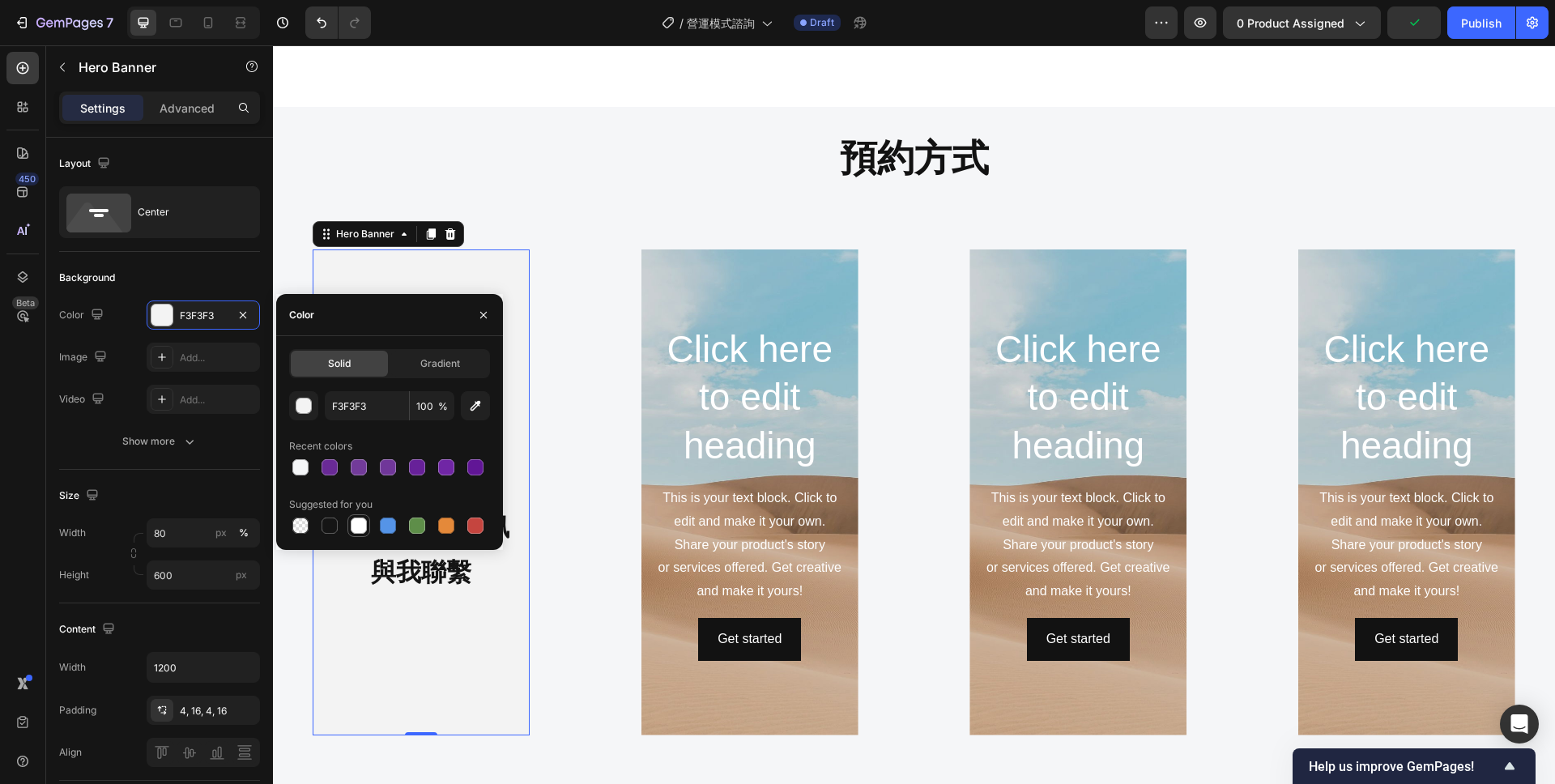
click at [361, 525] on div at bounding box center [359, 525] width 17 height 17
type input "FFFFFF"
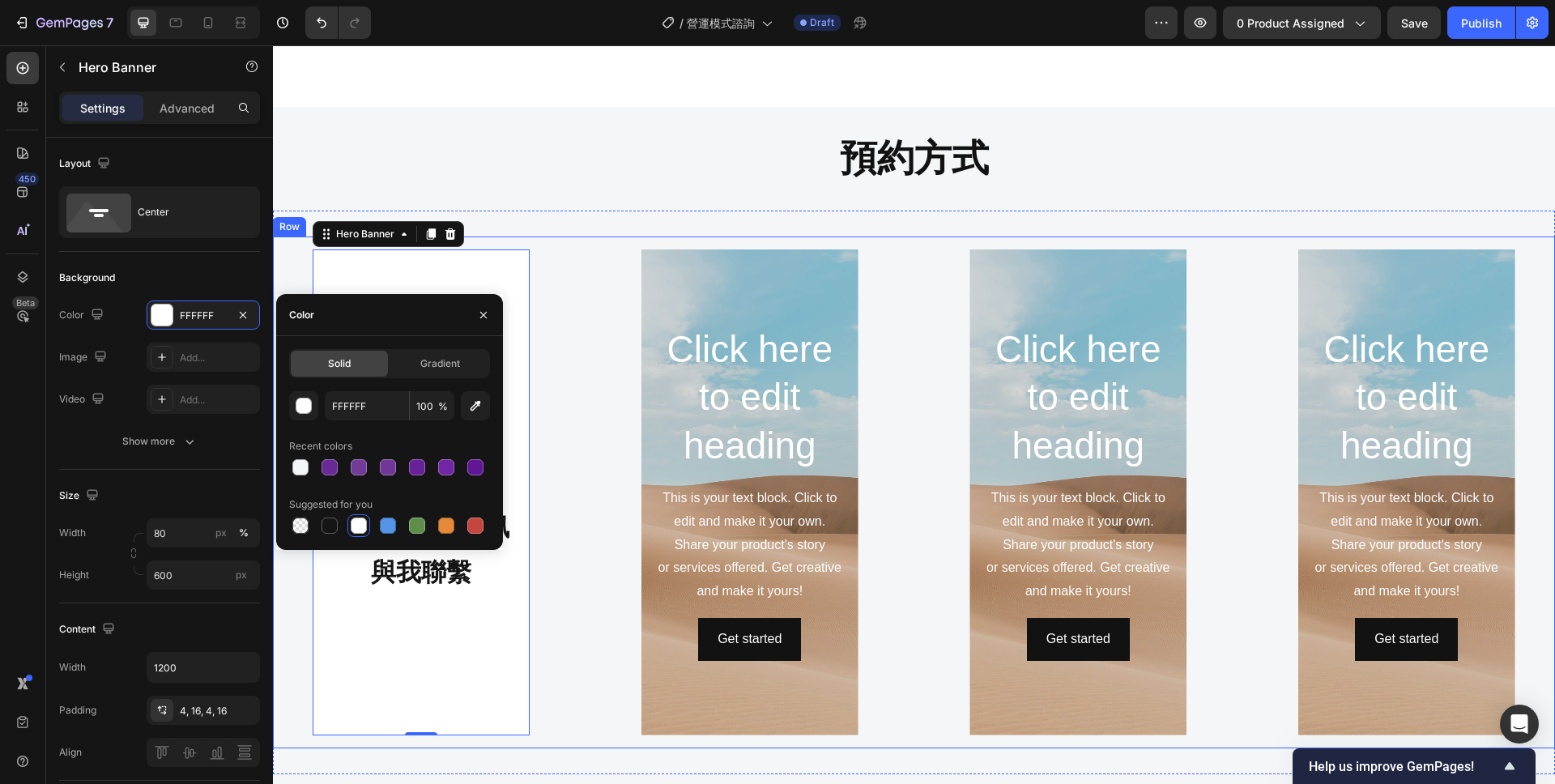
click at [550, 532] on div "聯繫方式 Heading 請透過網站私訊與我聯繫 Text Block Hero Banner 0" at bounding box center [421, 492] width 272 height 486
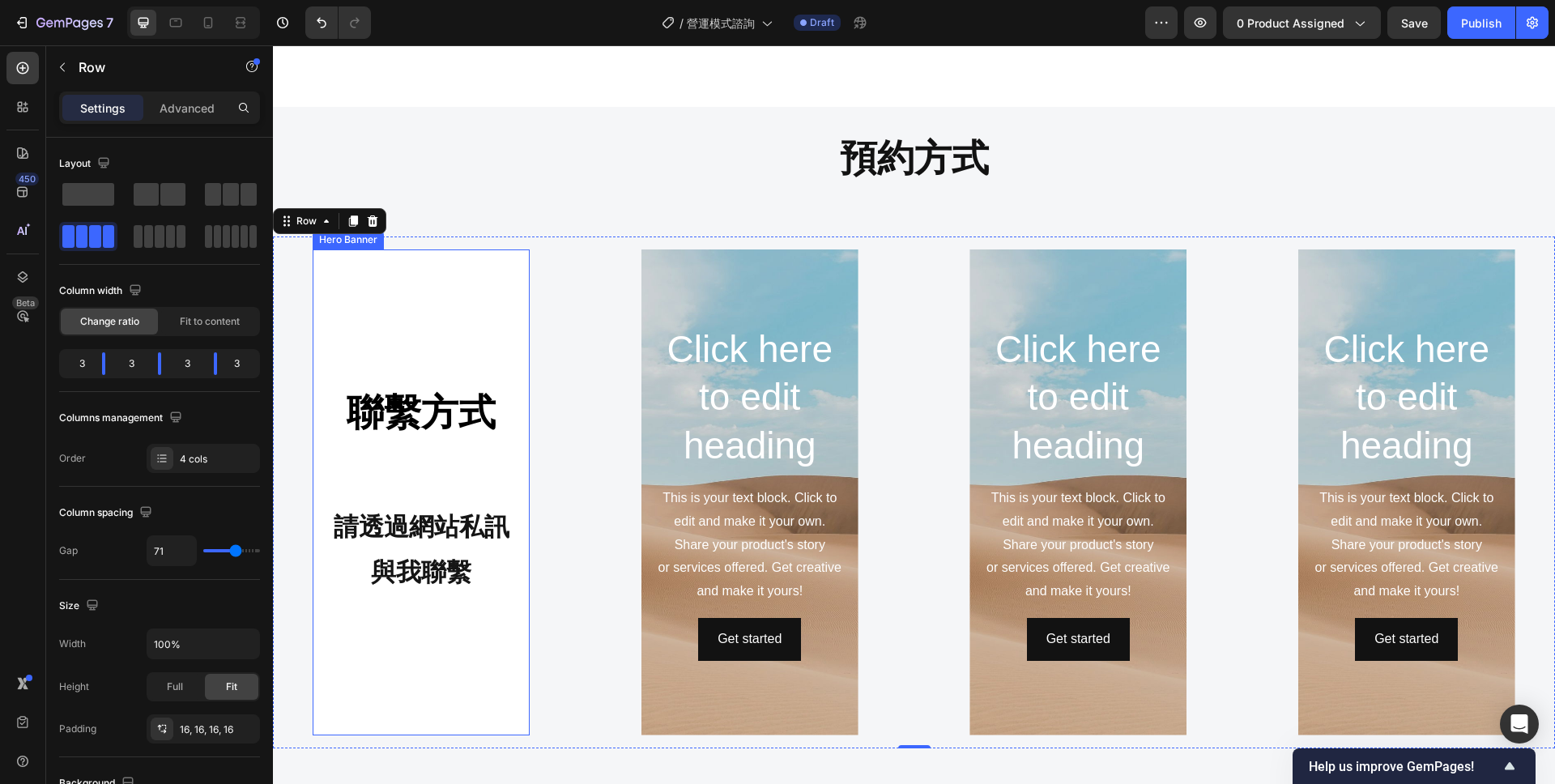
click at [454, 459] on div "聯繫方式 Heading 請透過網站私訊與我聯繫 Text Block" at bounding box center [420, 491] width 191 height 209
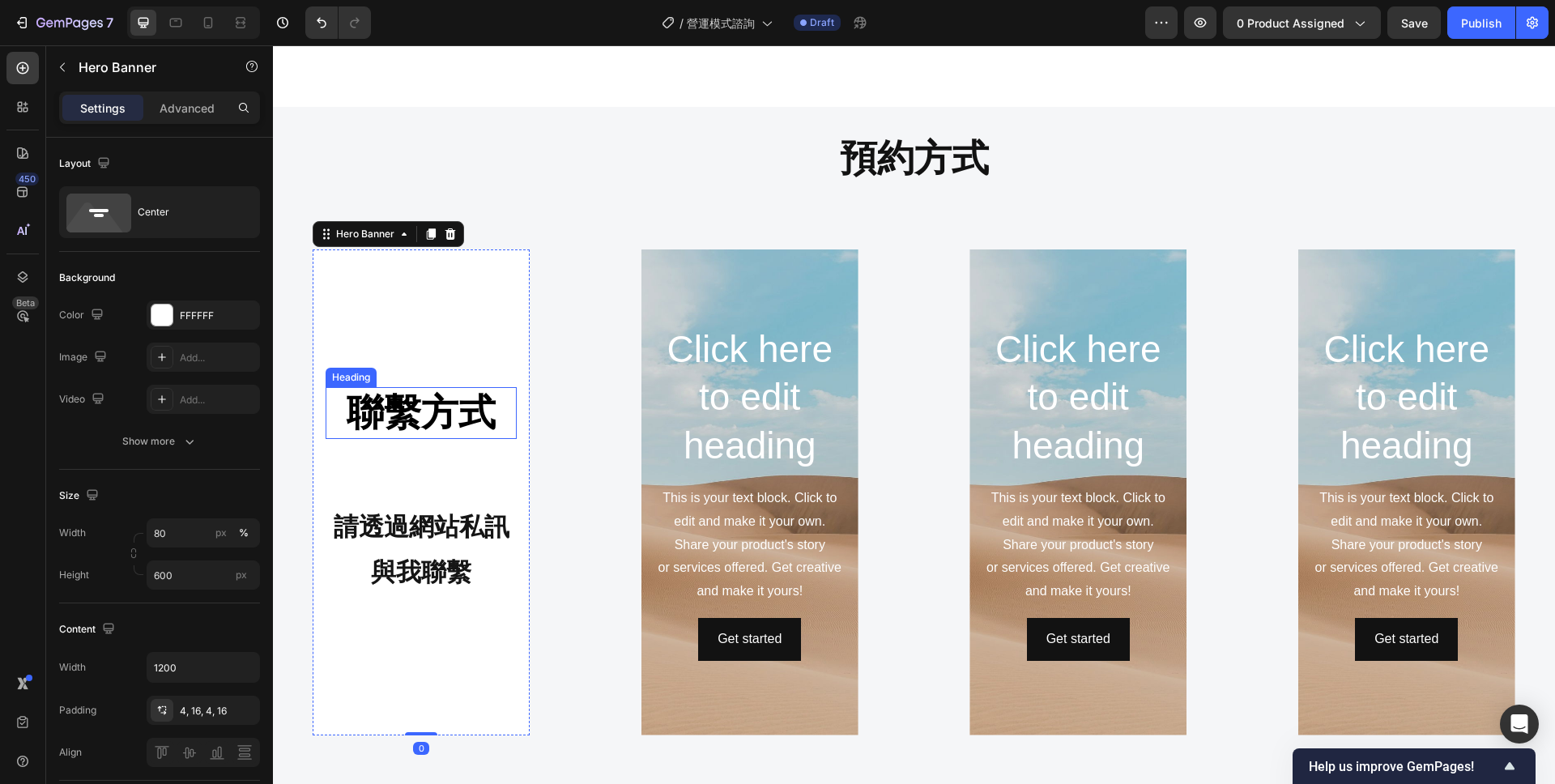
click at [430, 404] on strong "聯繫方式" at bounding box center [420, 412] width 149 height 42
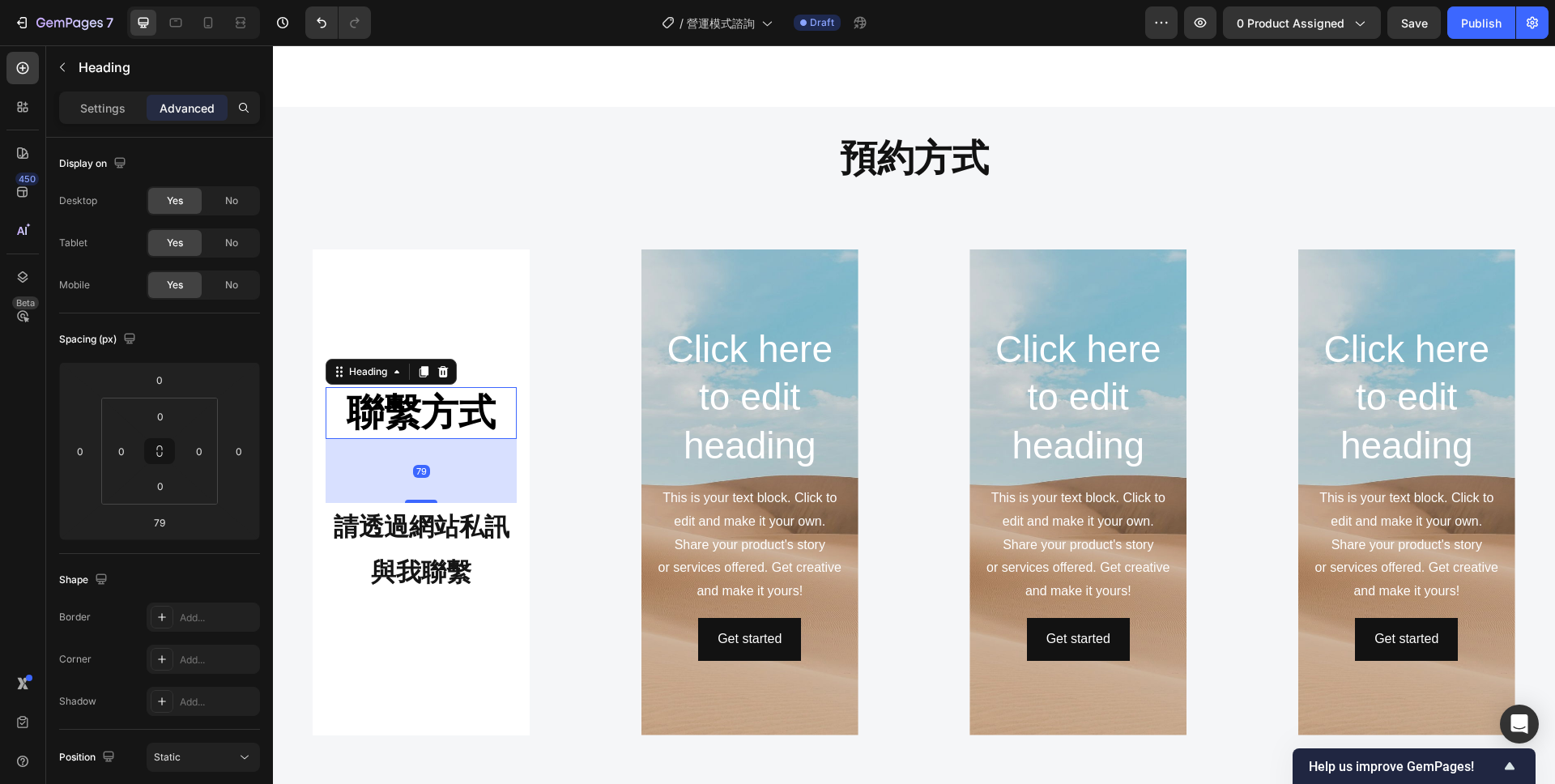
click at [87, 91] on div "Settings Advanced" at bounding box center [159, 107] width 200 height 32
click at [91, 106] on p "Settings" at bounding box center [103, 108] width 45 height 17
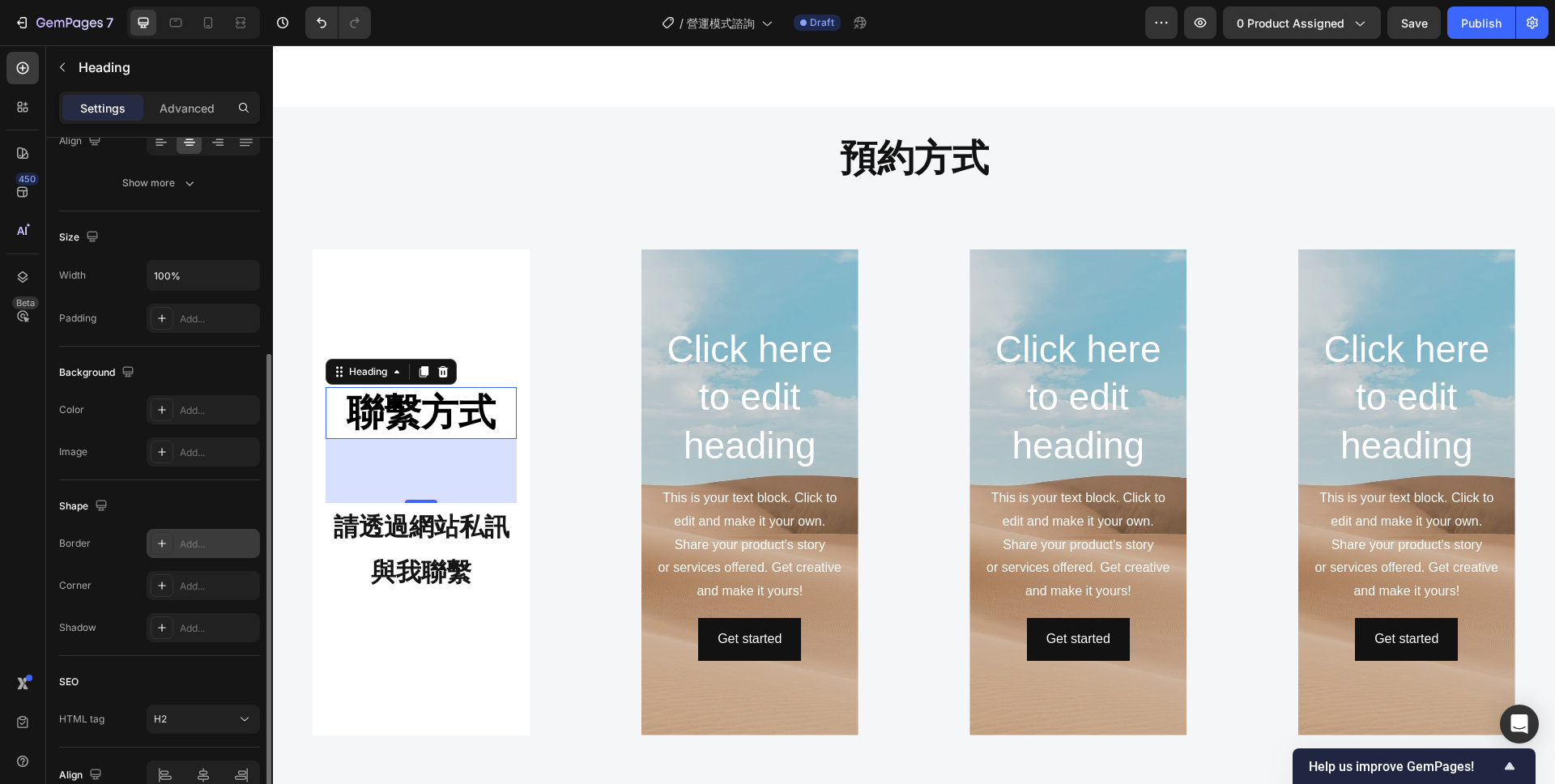
scroll to position [274, 0]
click at [168, 544] on div at bounding box center [162, 544] width 23 height 23
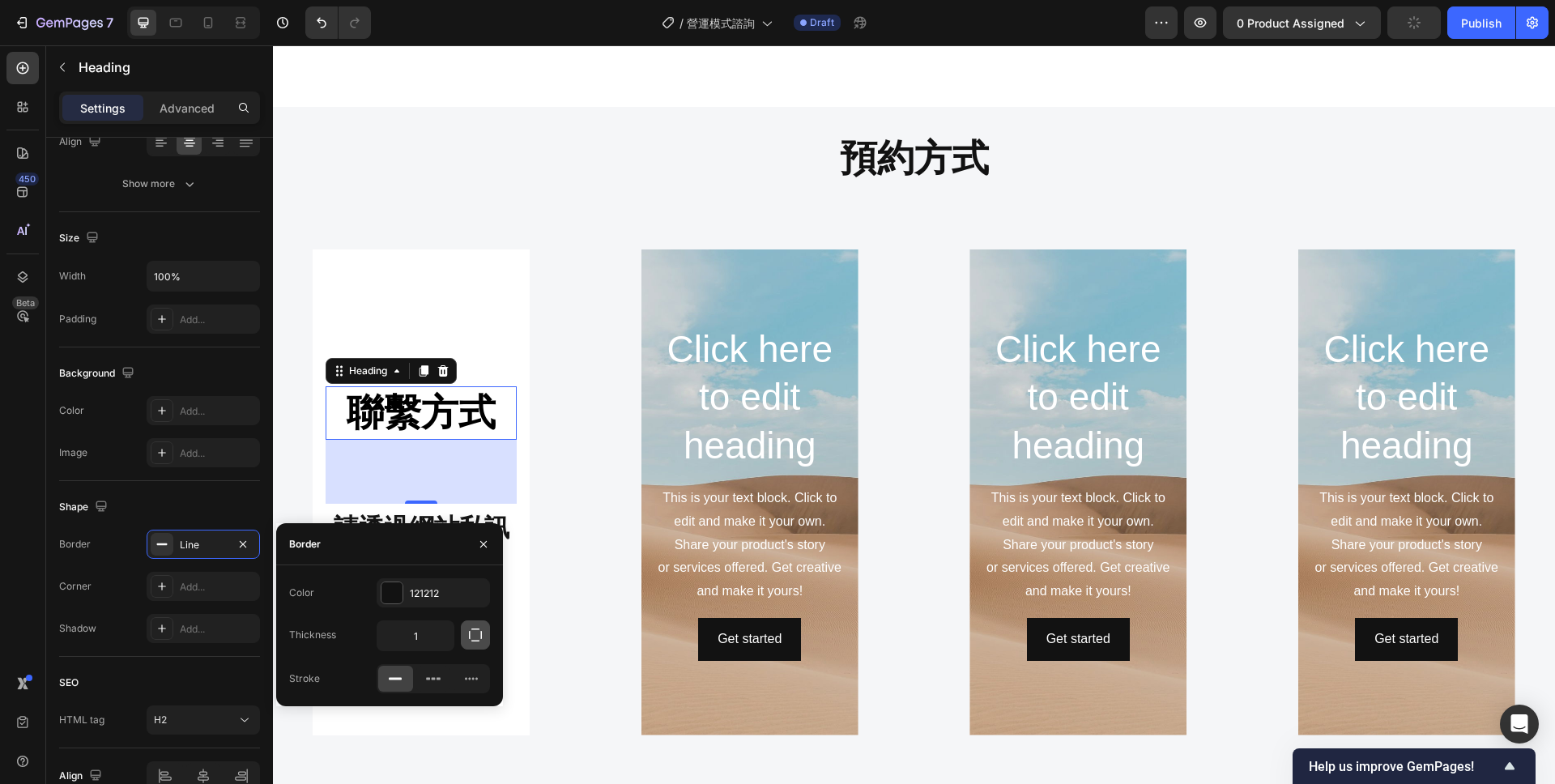
click at [474, 627] on icon "button" at bounding box center [476, 635] width 17 height 17
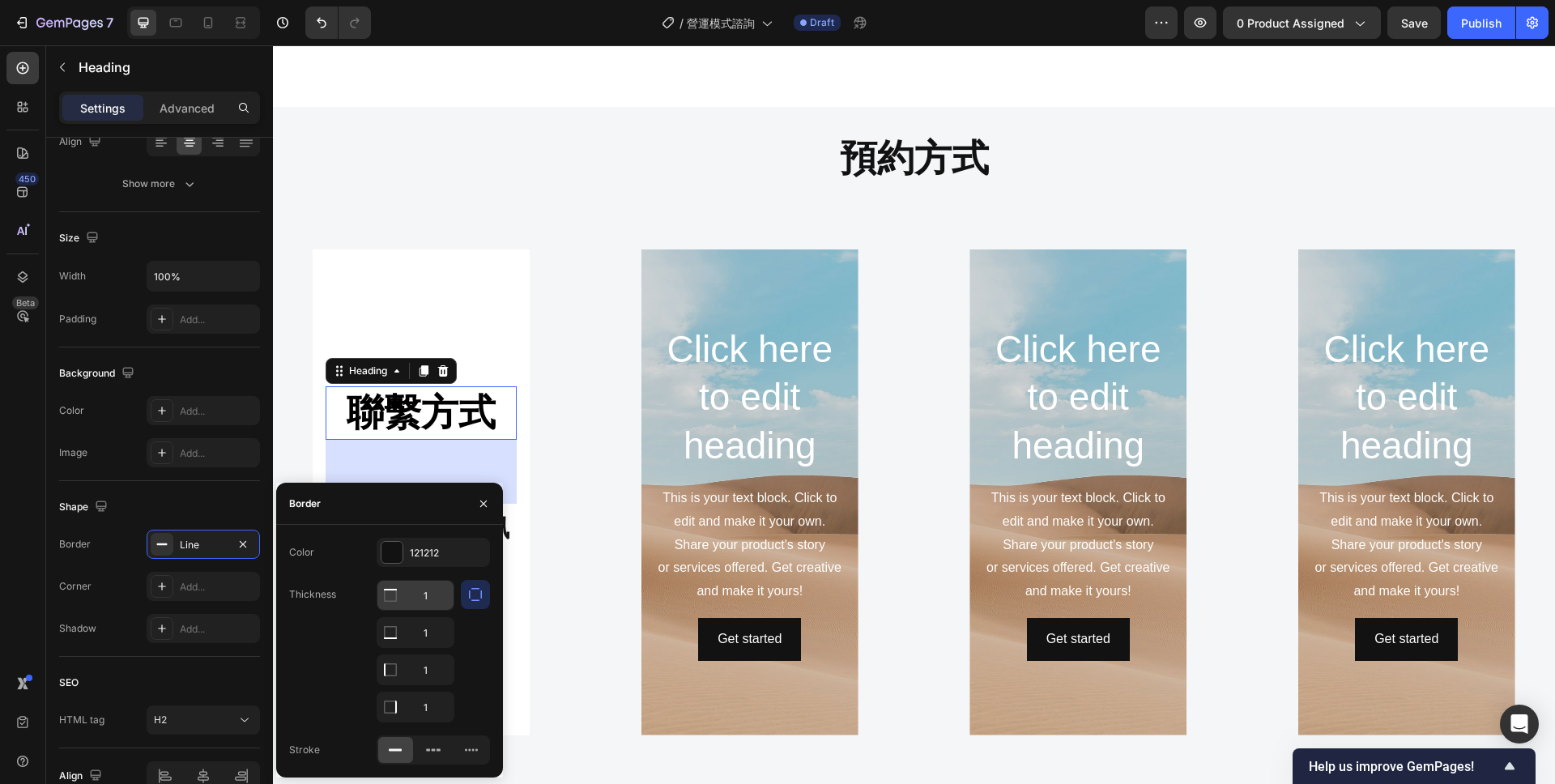
click at [437, 590] on input "1" at bounding box center [416, 596] width 76 height 30
type input "ˇ"
type input "3"
click at [433, 641] on input "1" at bounding box center [416, 633] width 76 height 30
type input "3"
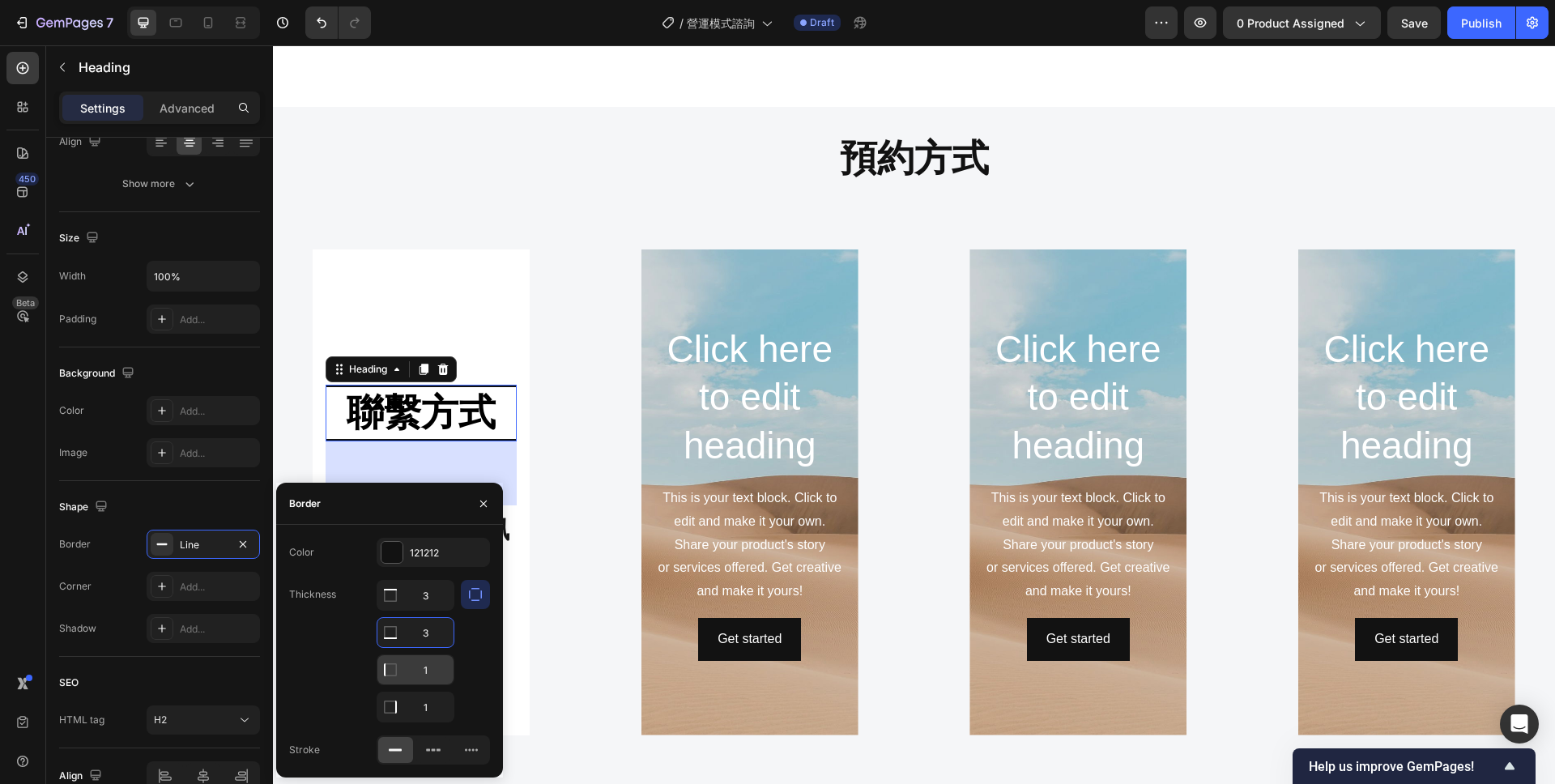
click at [433, 667] on input "1" at bounding box center [416, 669] width 76 height 30
type input "3"
click at [429, 705] on input "1" at bounding box center [416, 707] width 76 height 30
type input "3"
click at [435, 594] on div "Color 121212 Thickness 3 3 3 3 Stroke" at bounding box center [389, 650] width 226 height 226
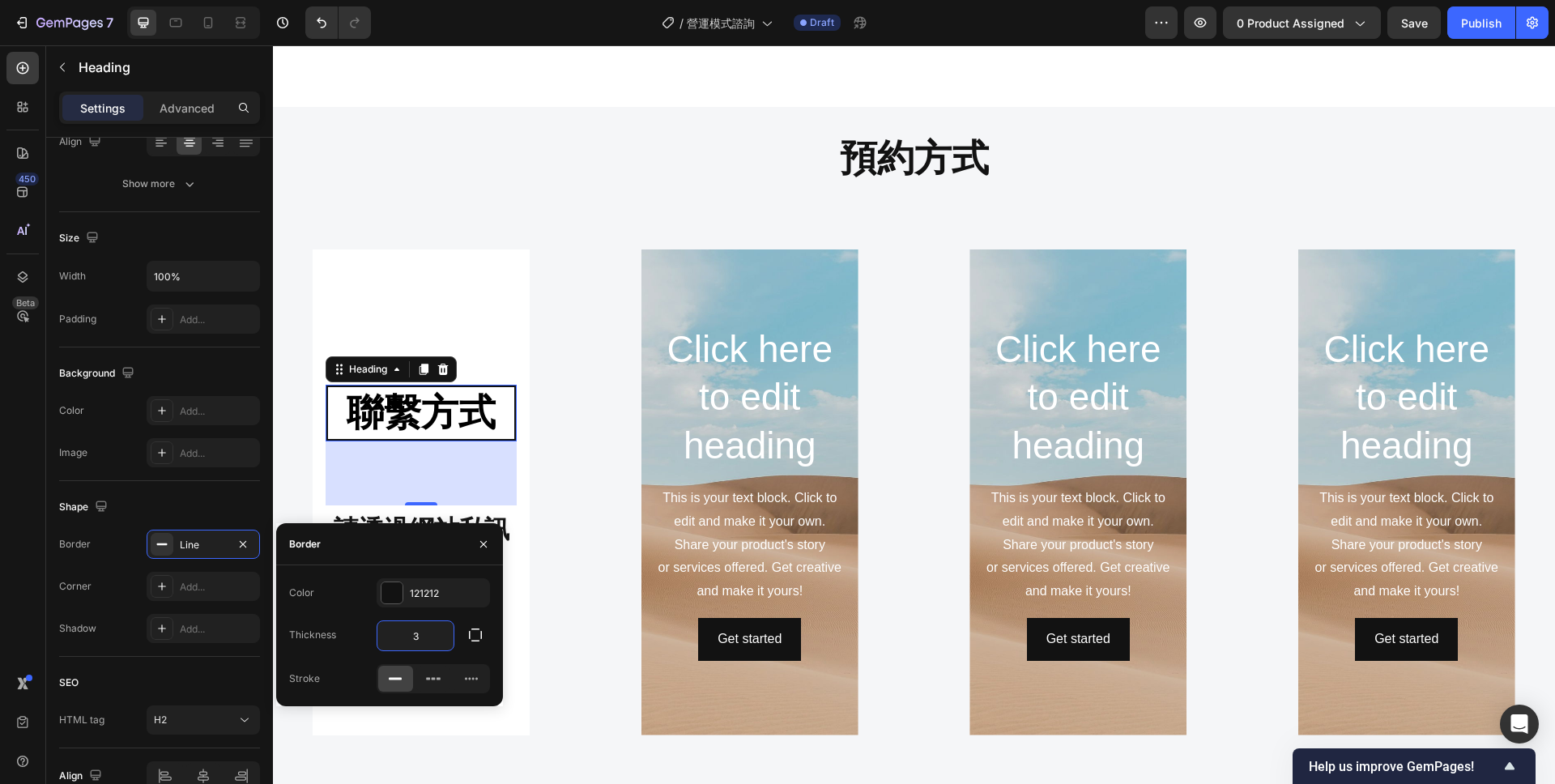
click at [433, 637] on input "3" at bounding box center [416, 635] width 76 height 30
type input "6"
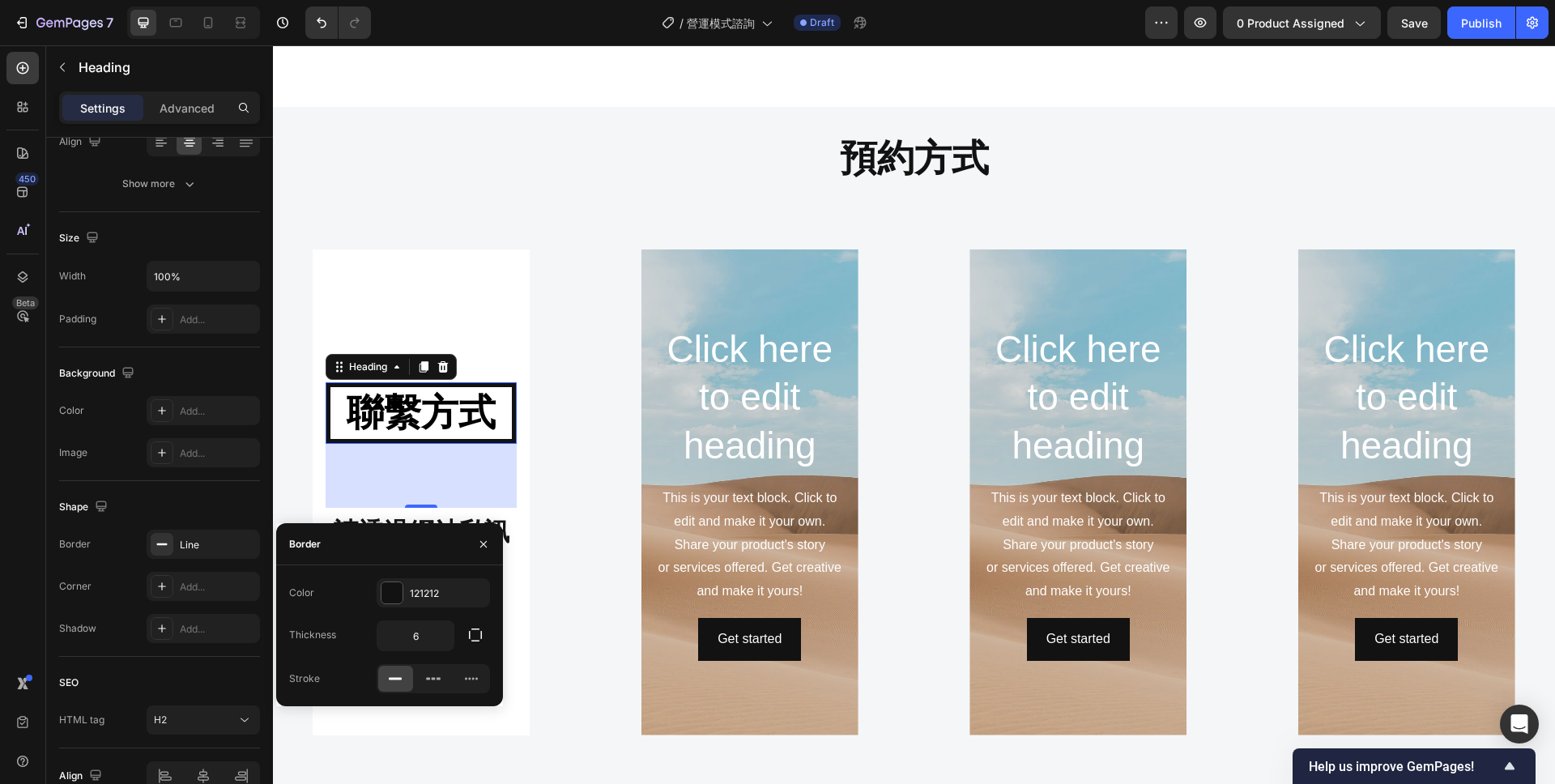
click at [488, 464] on div "79" at bounding box center [420, 475] width 191 height 64
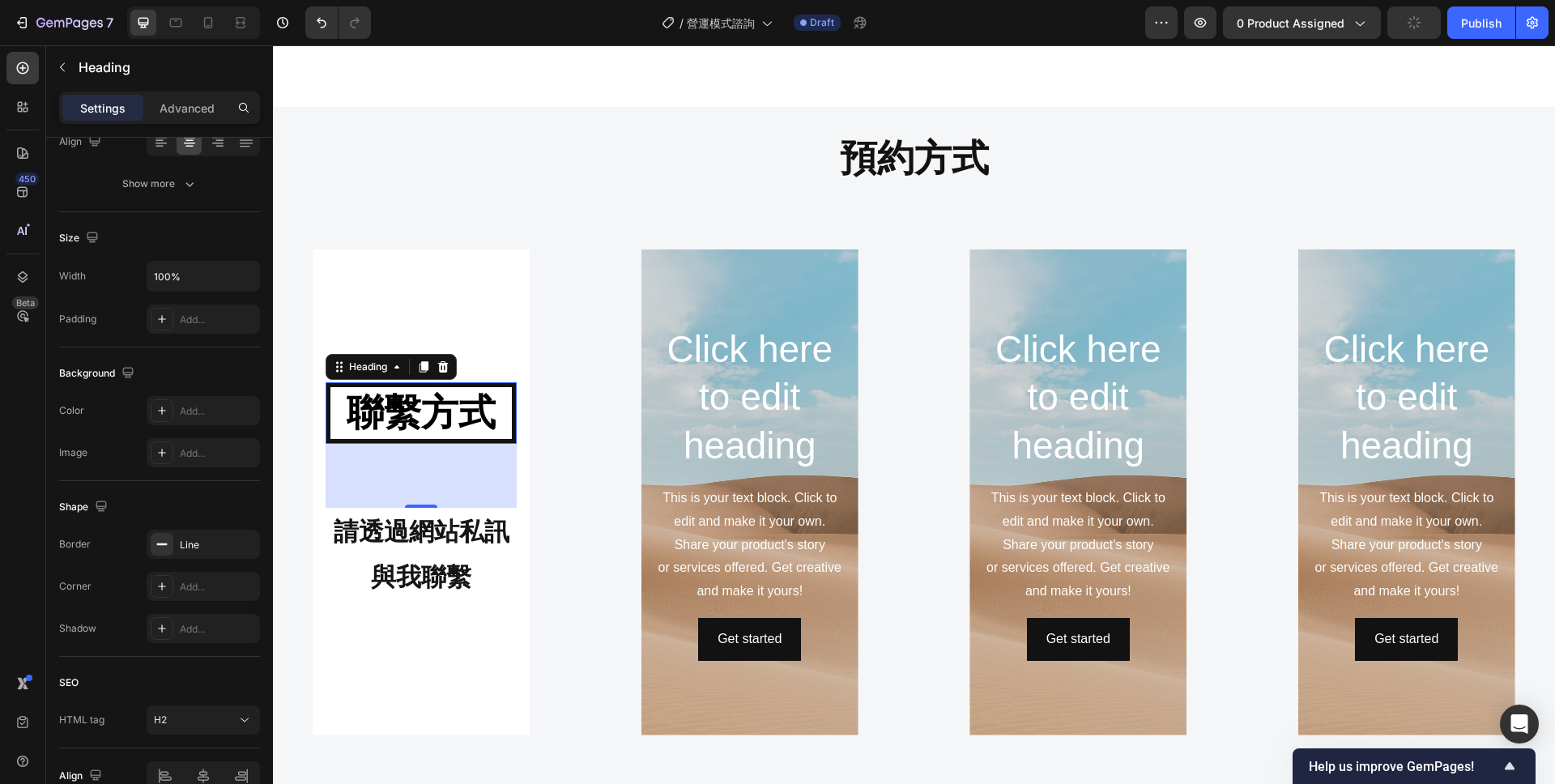
click at [513, 437] on h2 "聯繫方式" at bounding box center [420, 413] width 191 height 62
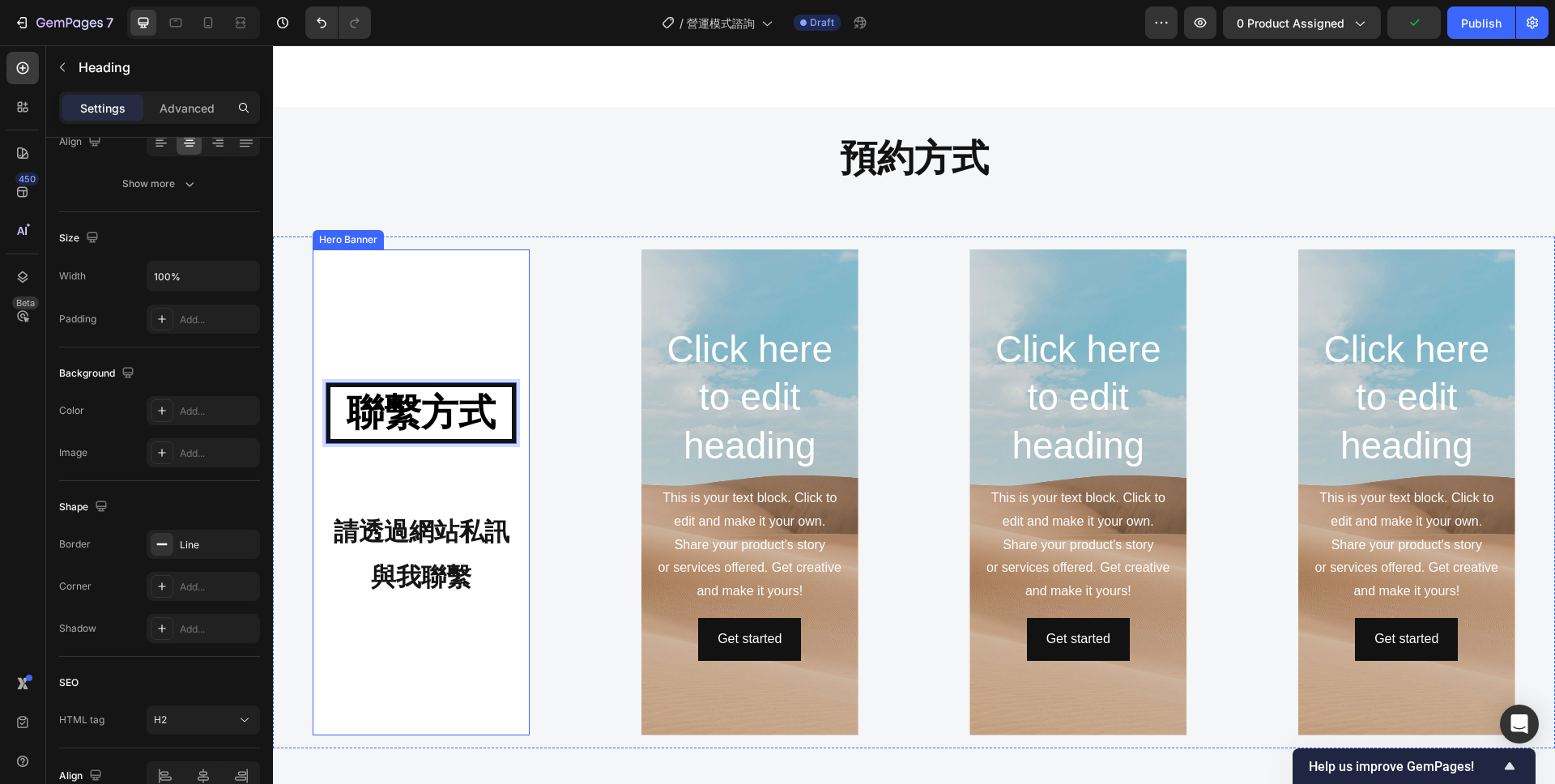
click at [516, 405] on h2 "聯繫方式" at bounding box center [420, 413] width 191 height 62
click at [195, 538] on div "Line" at bounding box center [203, 545] width 47 height 15
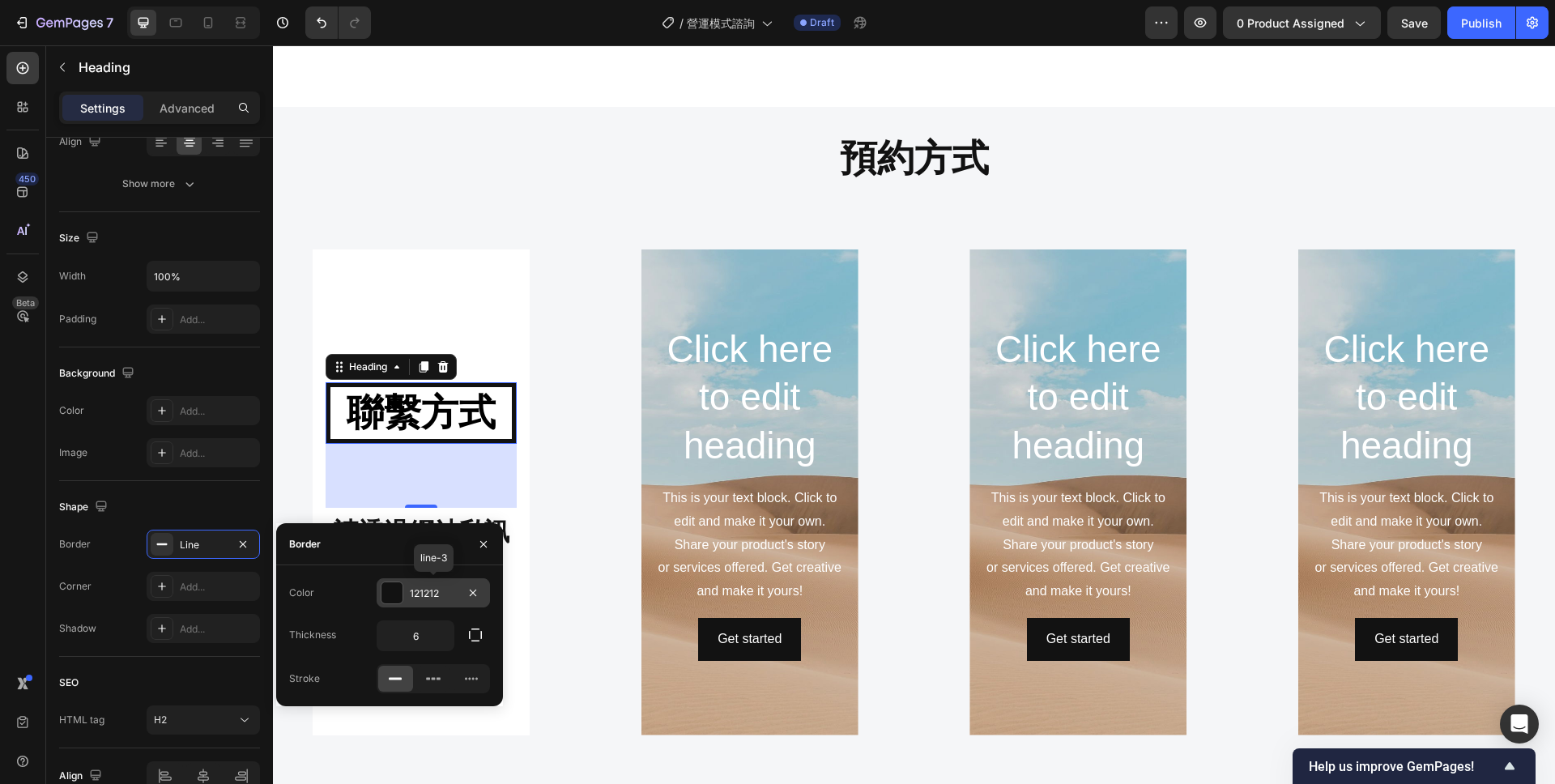
click at [393, 595] on div at bounding box center [392, 592] width 21 height 21
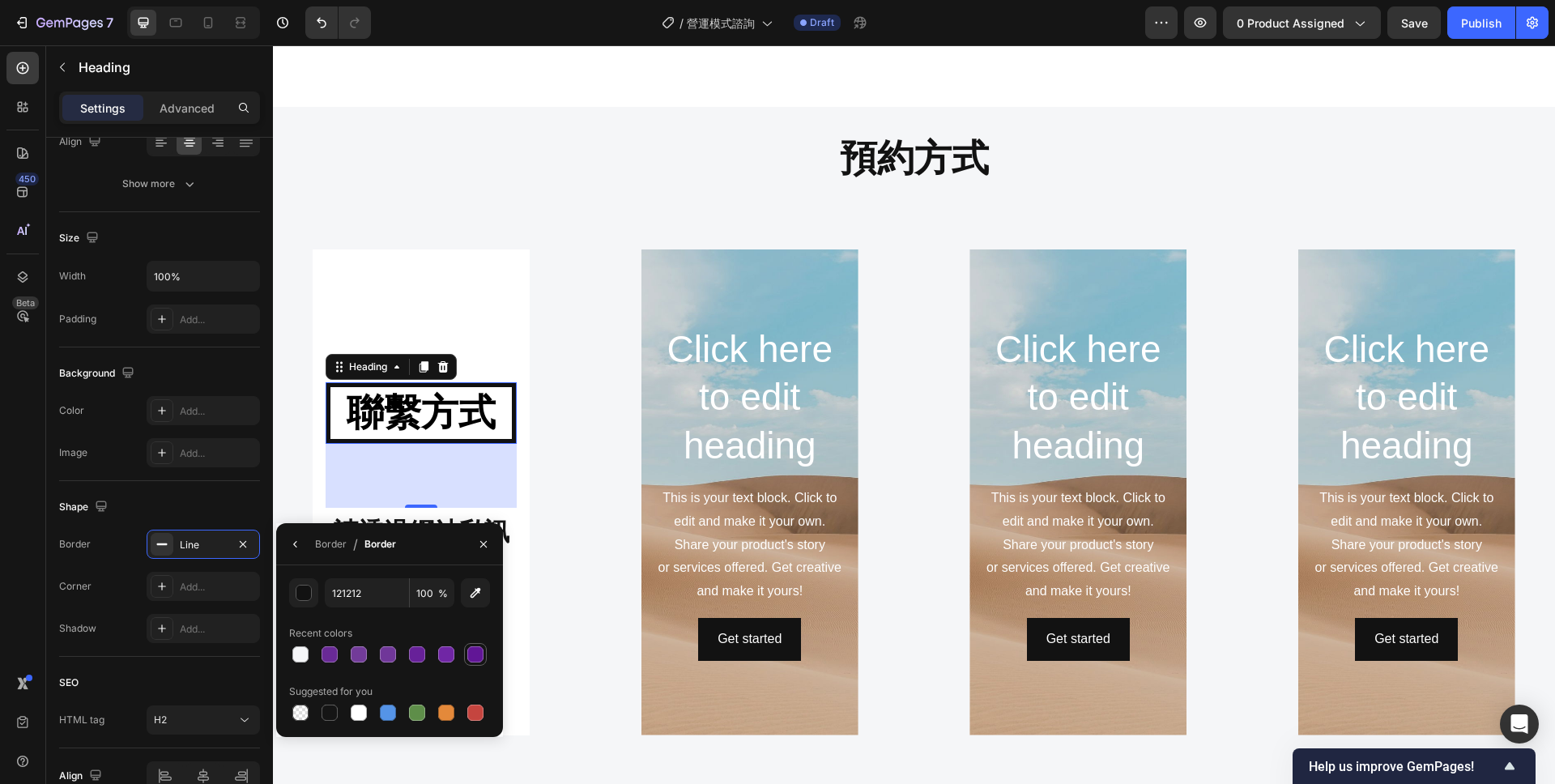
click at [470, 648] on div at bounding box center [476, 655] width 17 height 17
type input "611696"
click at [552, 479] on div "⁠⁠⁠⁠⁠⁠⁠ 聯繫方式 Heading 79 請透過網站私訊與我聯繫 Text Block Hero Banner" at bounding box center [421, 492] width 272 height 486
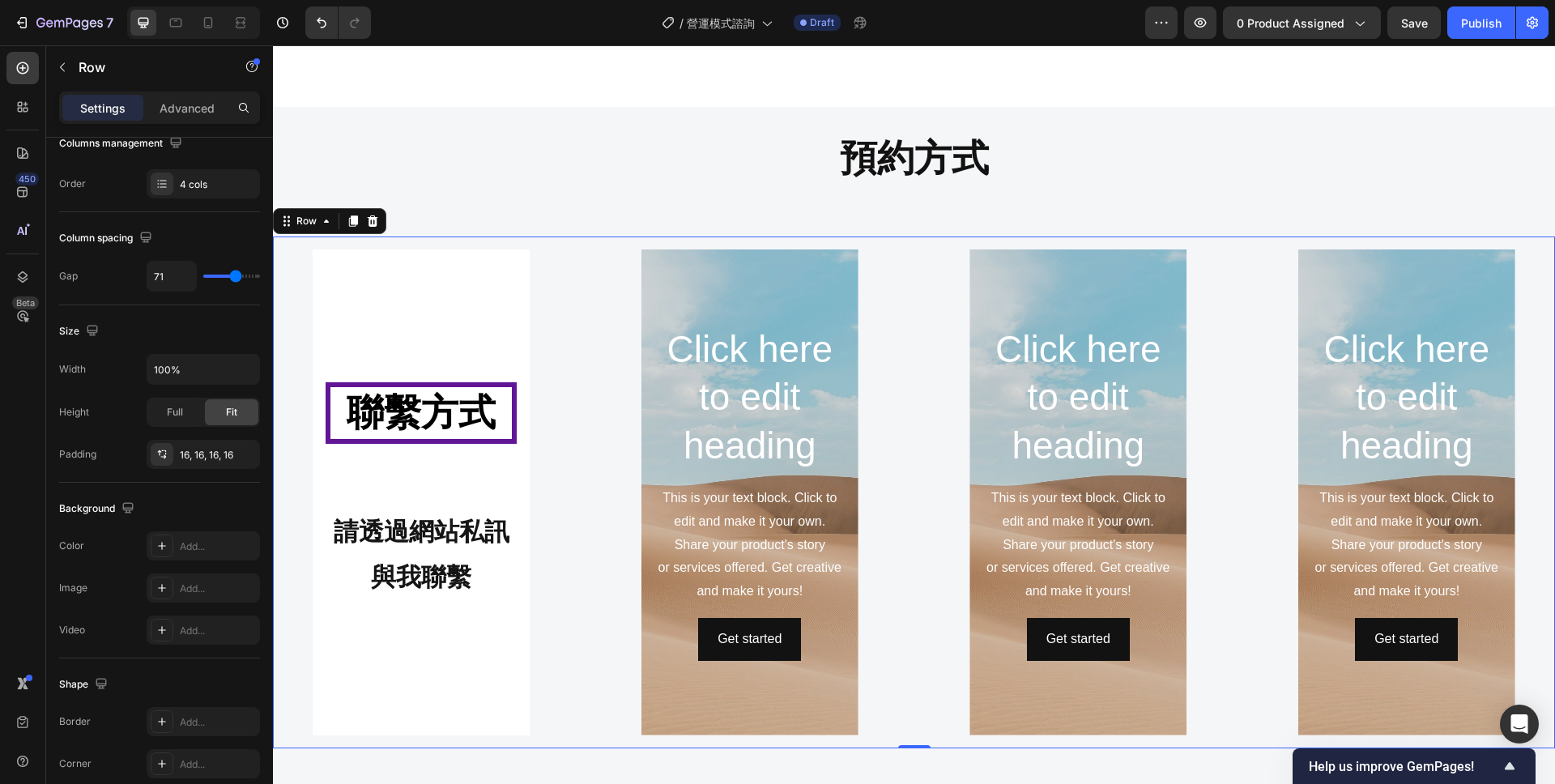
scroll to position [0, 0]
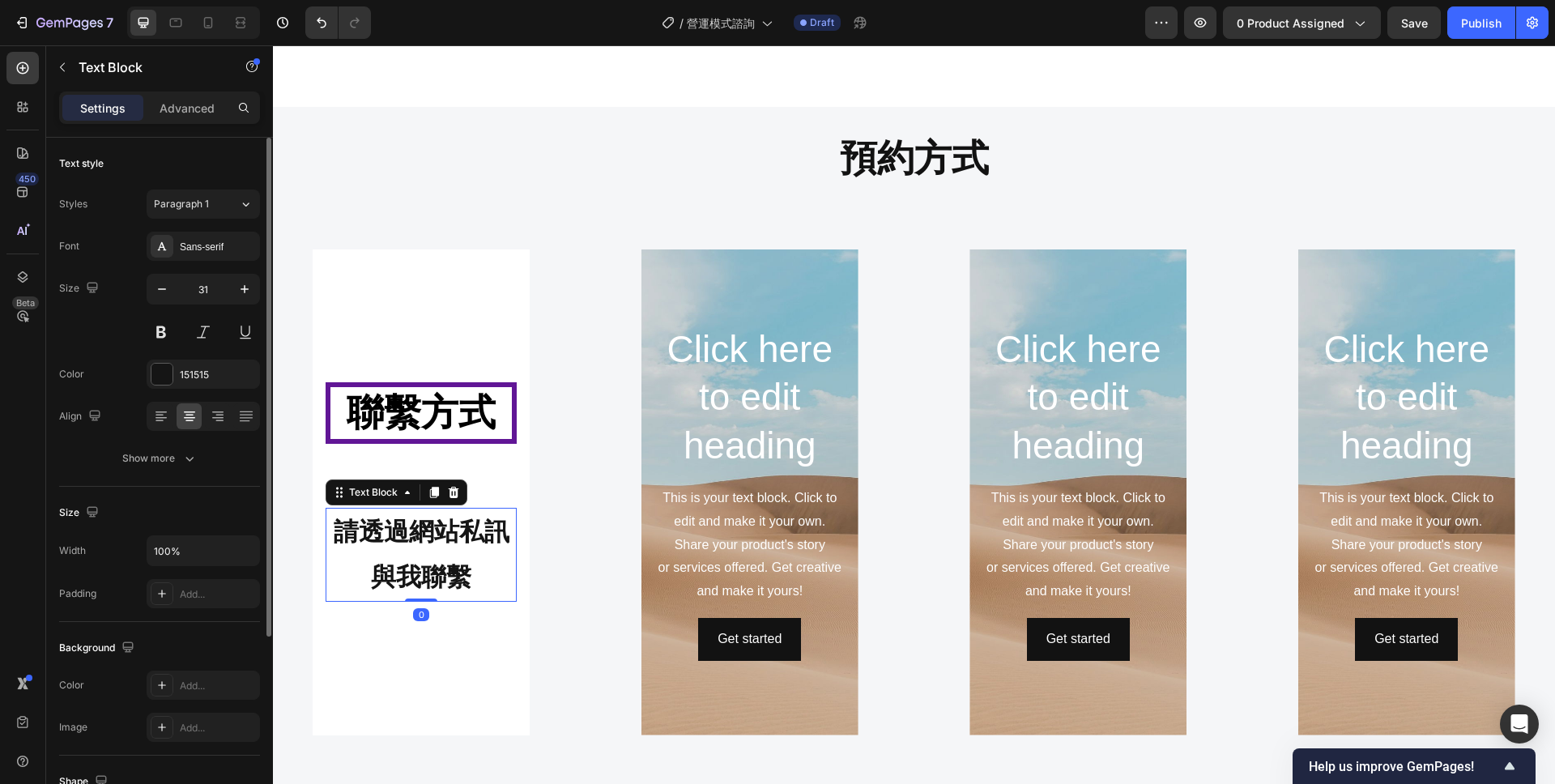
click at [458, 509] on p "請透過網站私訊與我聯繫" at bounding box center [420, 554] width 188 height 90
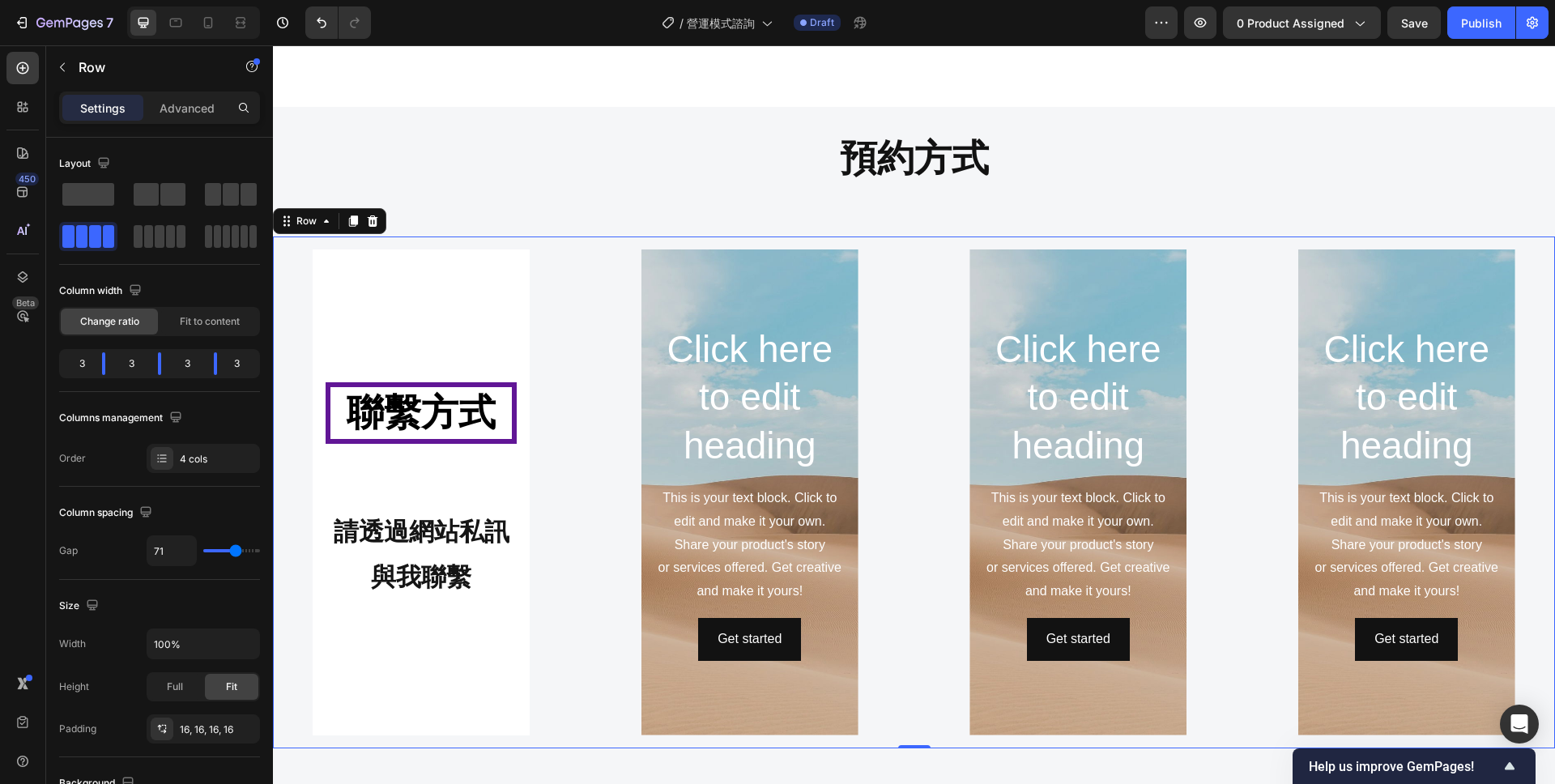
click at [553, 544] on div "⁠⁠⁠⁠⁠⁠⁠ 聯繫方式 Heading 請透過網站私訊與我聯繫 Text Block Hero Banner" at bounding box center [421, 492] width 272 height 486
click at [497, 615] on div "Background Image" at bounding box center [420, 492] width 217 height 486
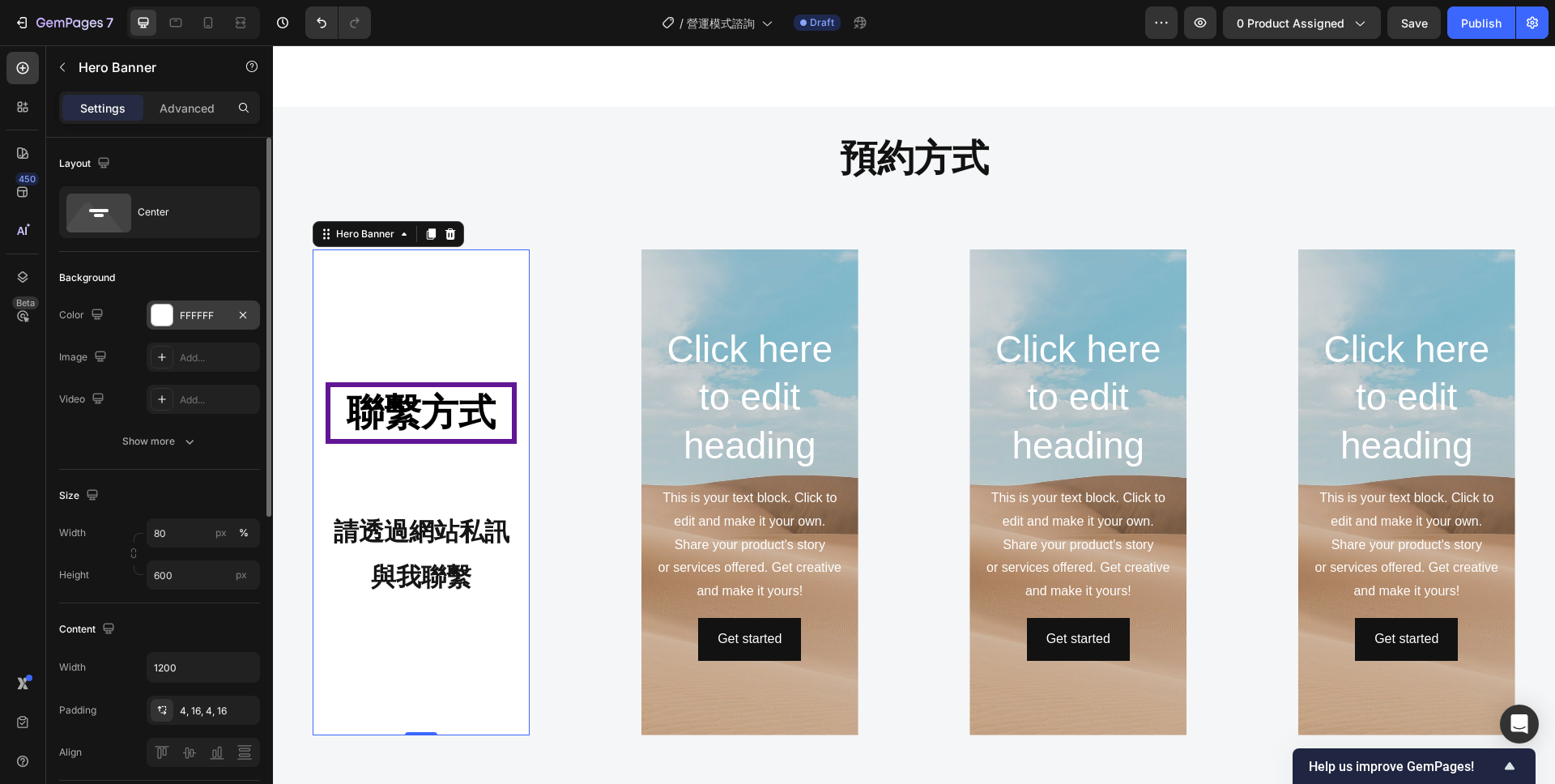
click at [190, 312] on div "FFFFFF" at bounding box center [203, 316] width 47 height 15
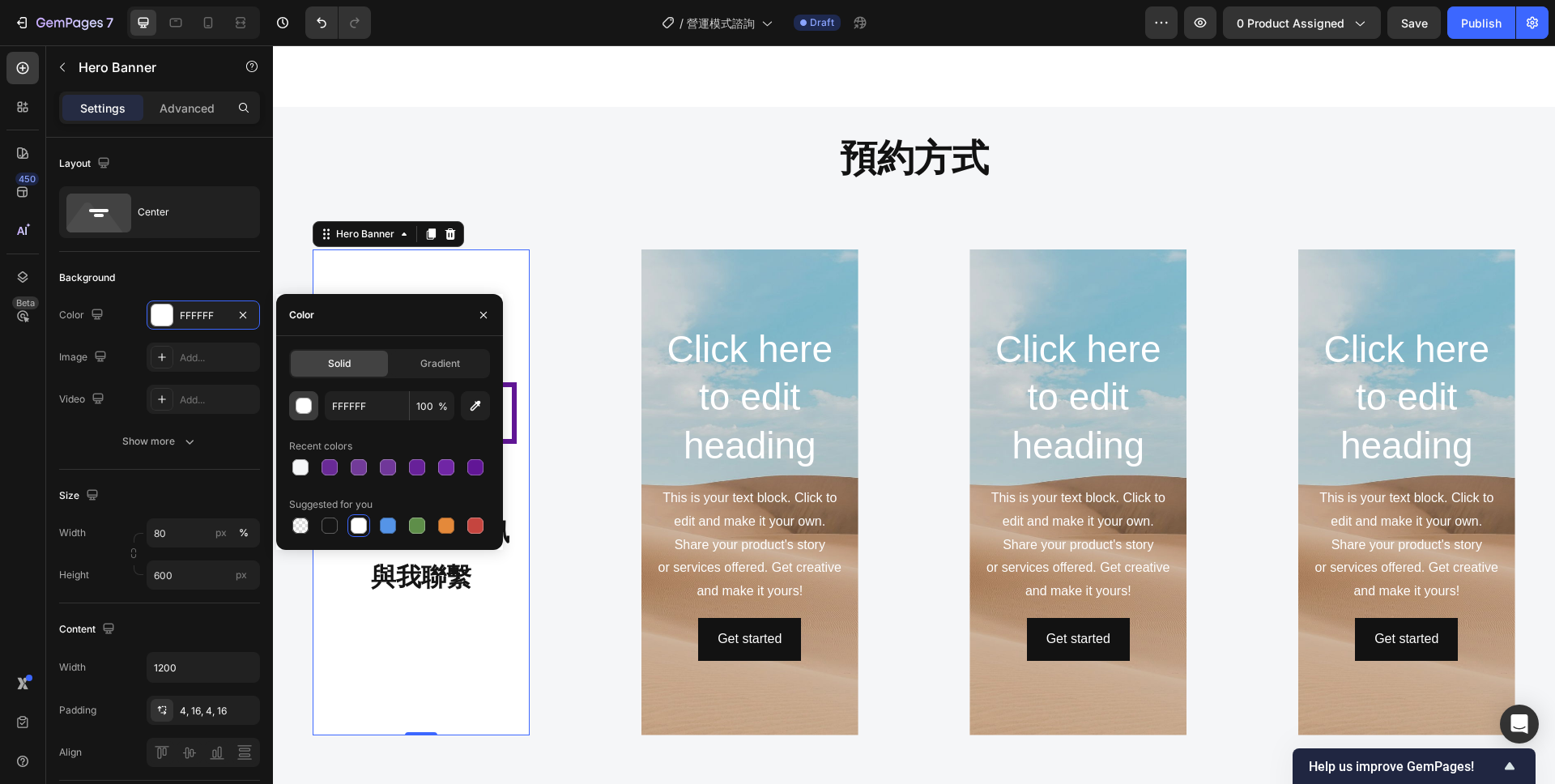
click at [299, 416] on button "button" at bounding box center [304, 405] width 30 height 30
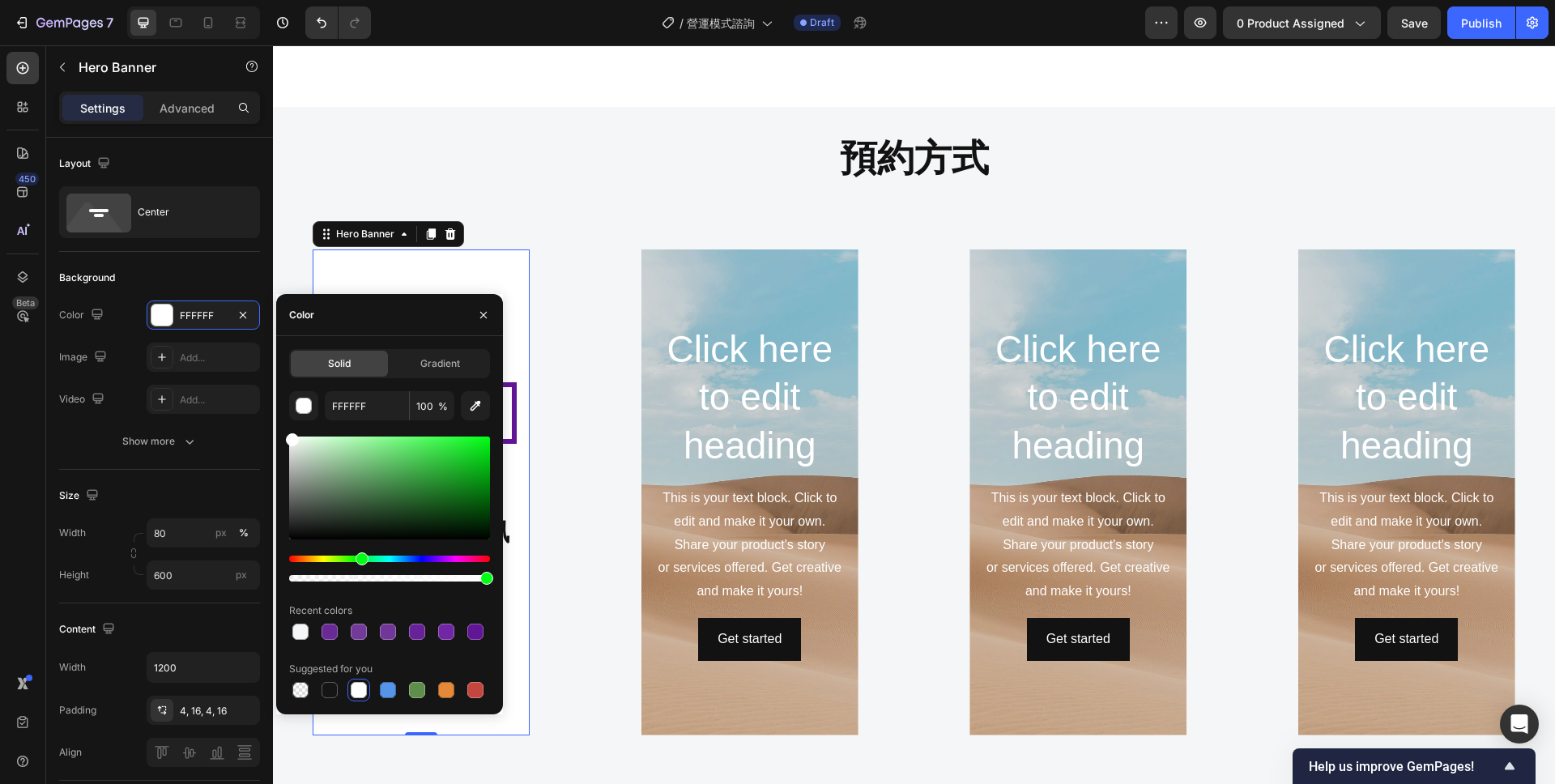
drag, startPoint x: 294, startPoint y: 558, endPoint x: 359, endPoint y: 558, distance: 65.0
click at [359, 558] on div "Hue" at bounding box center [362, 559] width 13 height 13
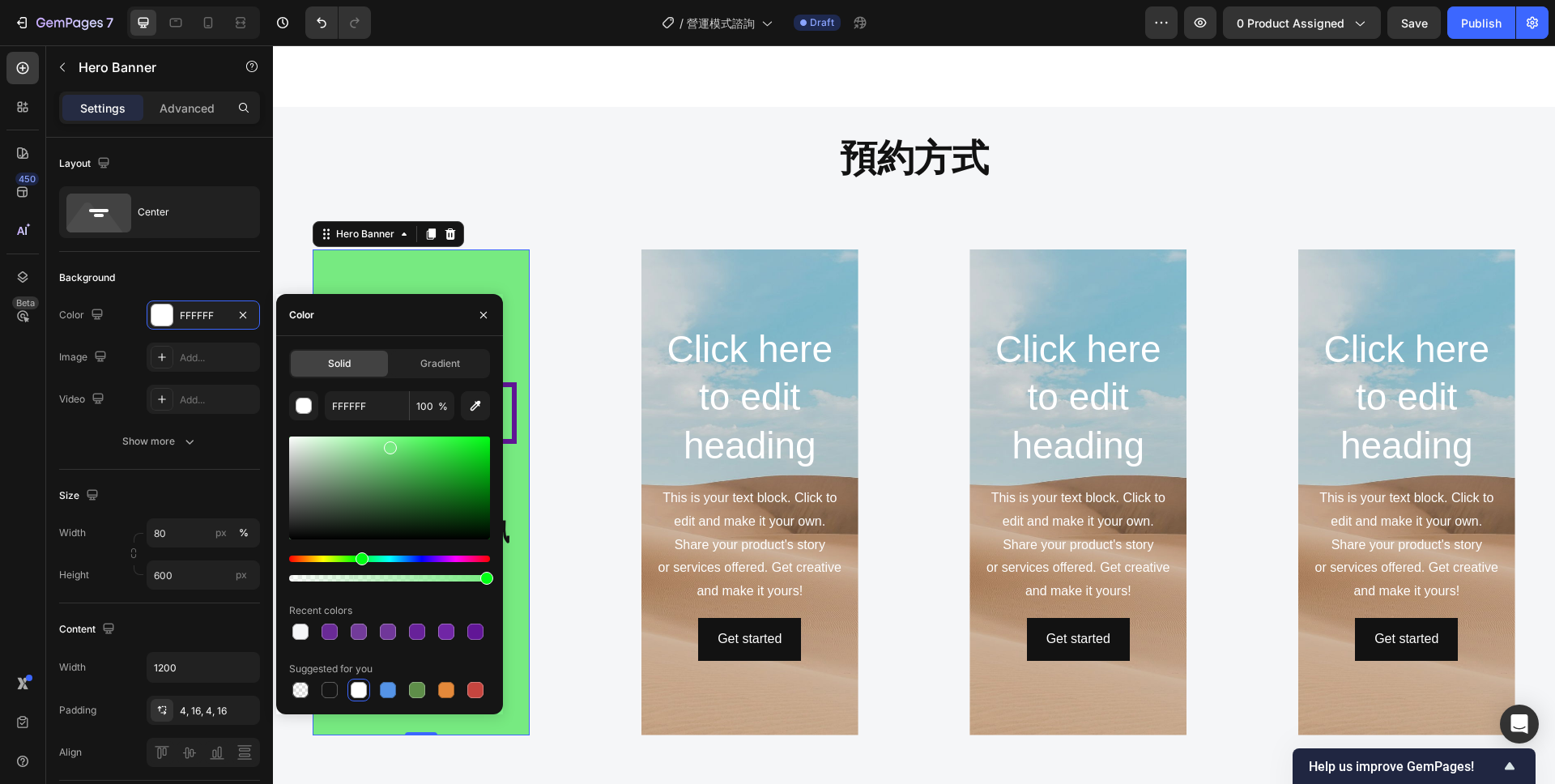
drag, startPoint x: 292, startPoint y: 438, endPoint x: 388, endPoint y: 443, distance: 96.1
click at [388, 443] on div at bounding box center [391, 448] width 13 height 13
click at [590, 380] on div "⁠⁠⁠⁠⁠⁠⁠ 聯繫方式 Heading 請透過網站私訊與我聯繫 Text Block Hero Banner 0 Click here to edit he…" at bounding box center [914, 492] width 1282 height 512
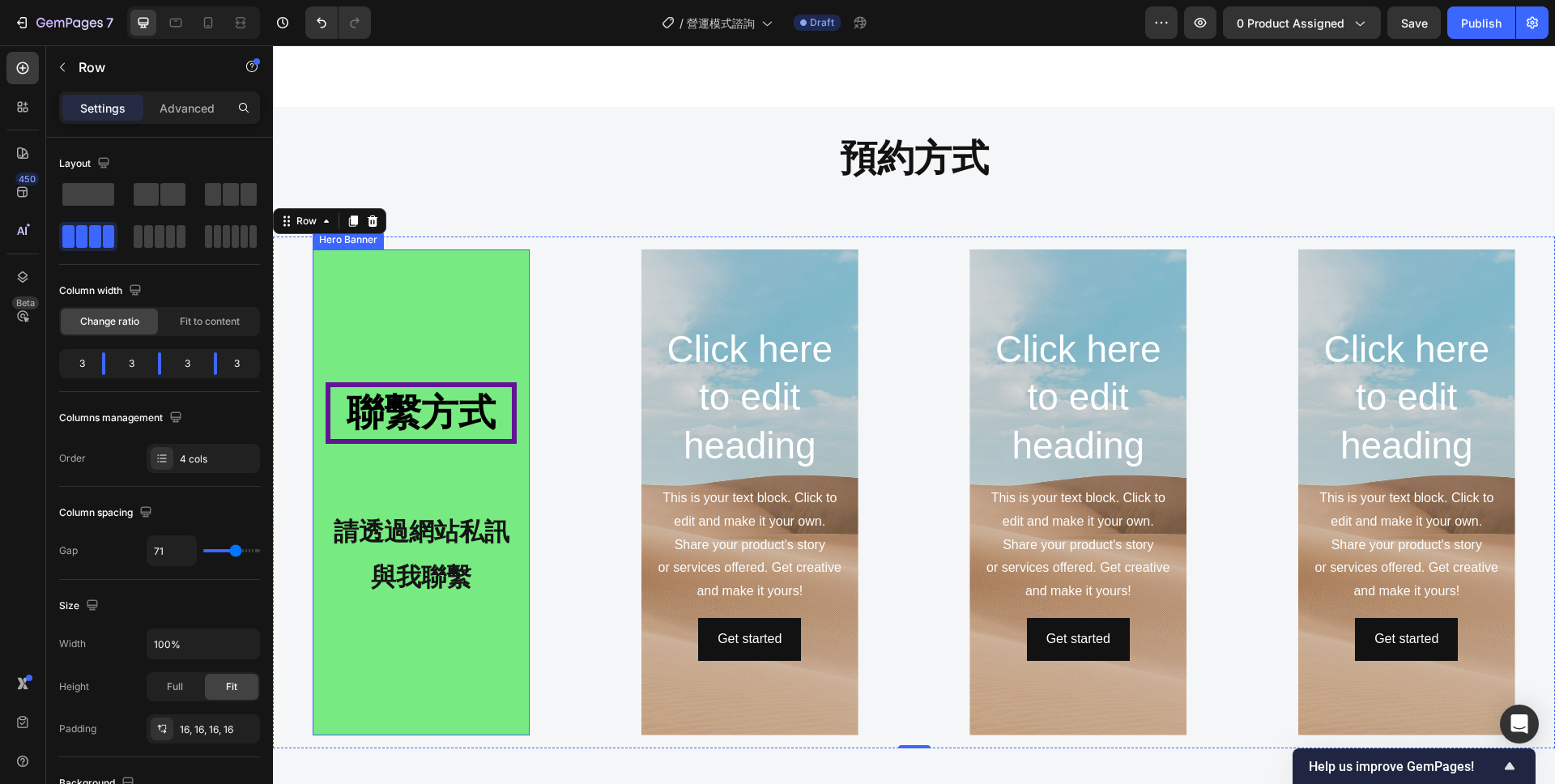
click at [453, 304] on div "Background Image" at bounding box center [420, 492] width 217 height 486
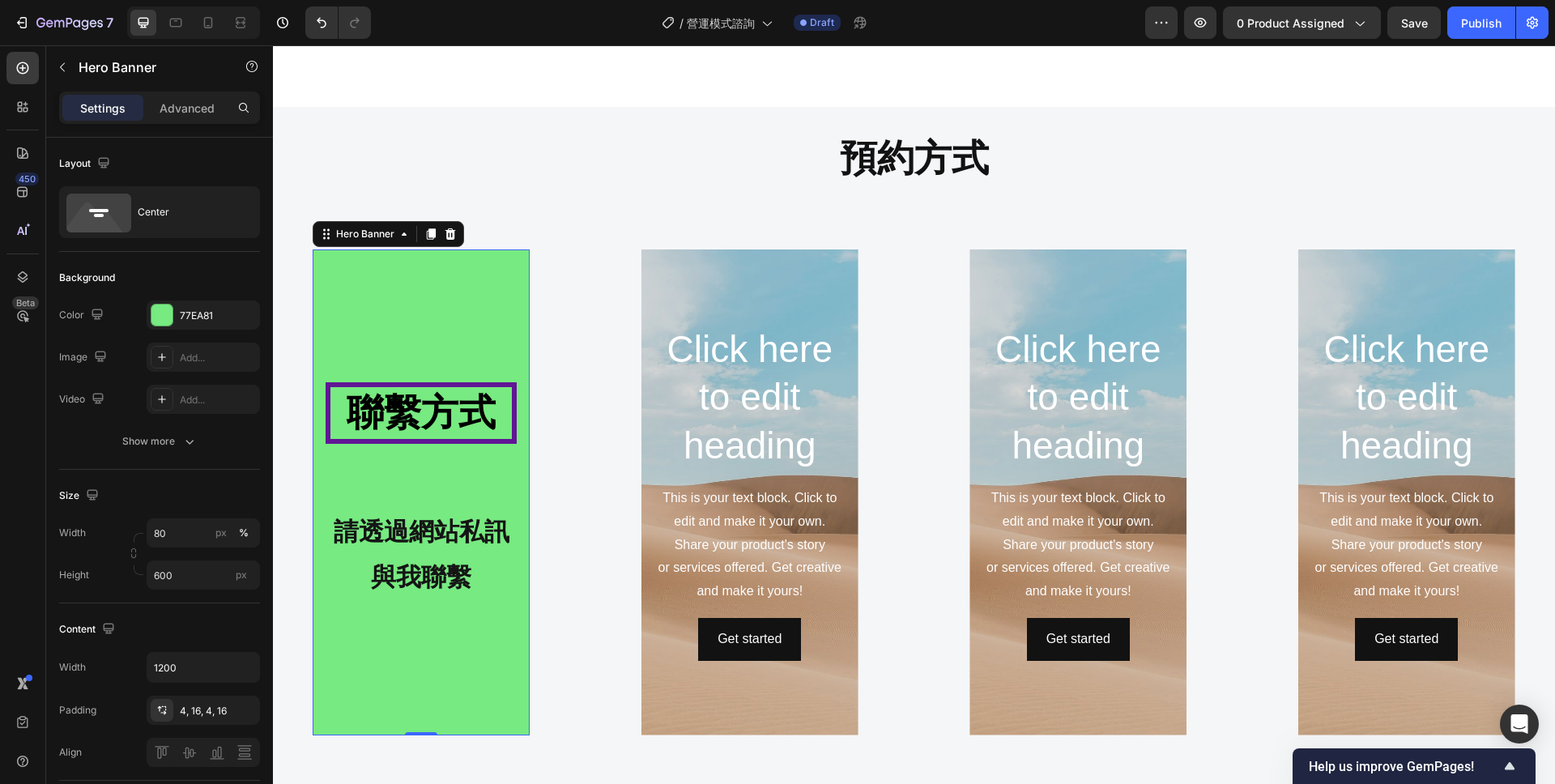
click at [431, 334] on div "Background Image" at bounding box center [420, 492] width 217 height 486
click at [147, 318] on div "77EA81" at bounding box center [203, 315] width 114 height 30
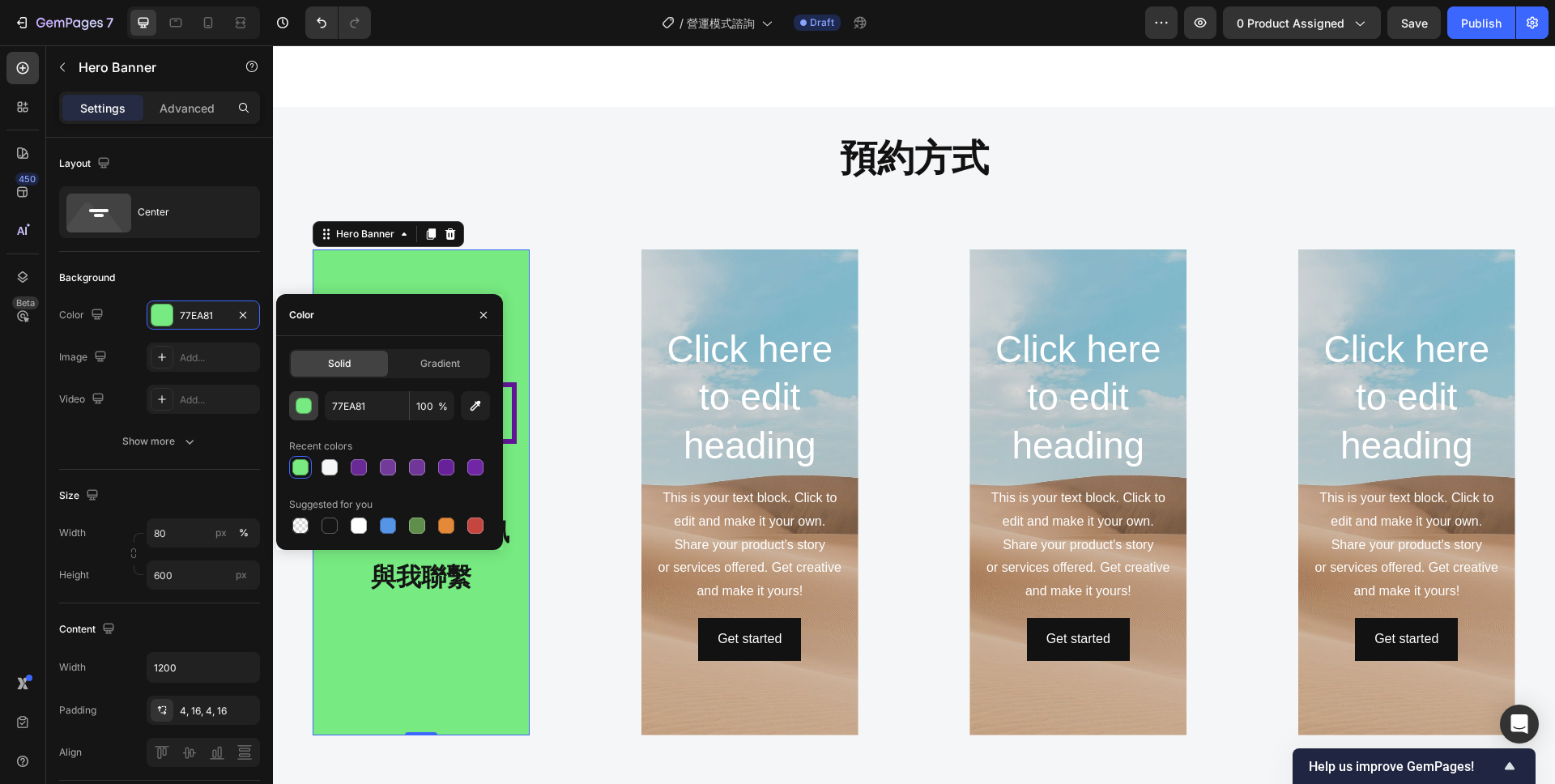
click at [299, 409] on div "button" at bounding box center [305, 406] width 17 height 17
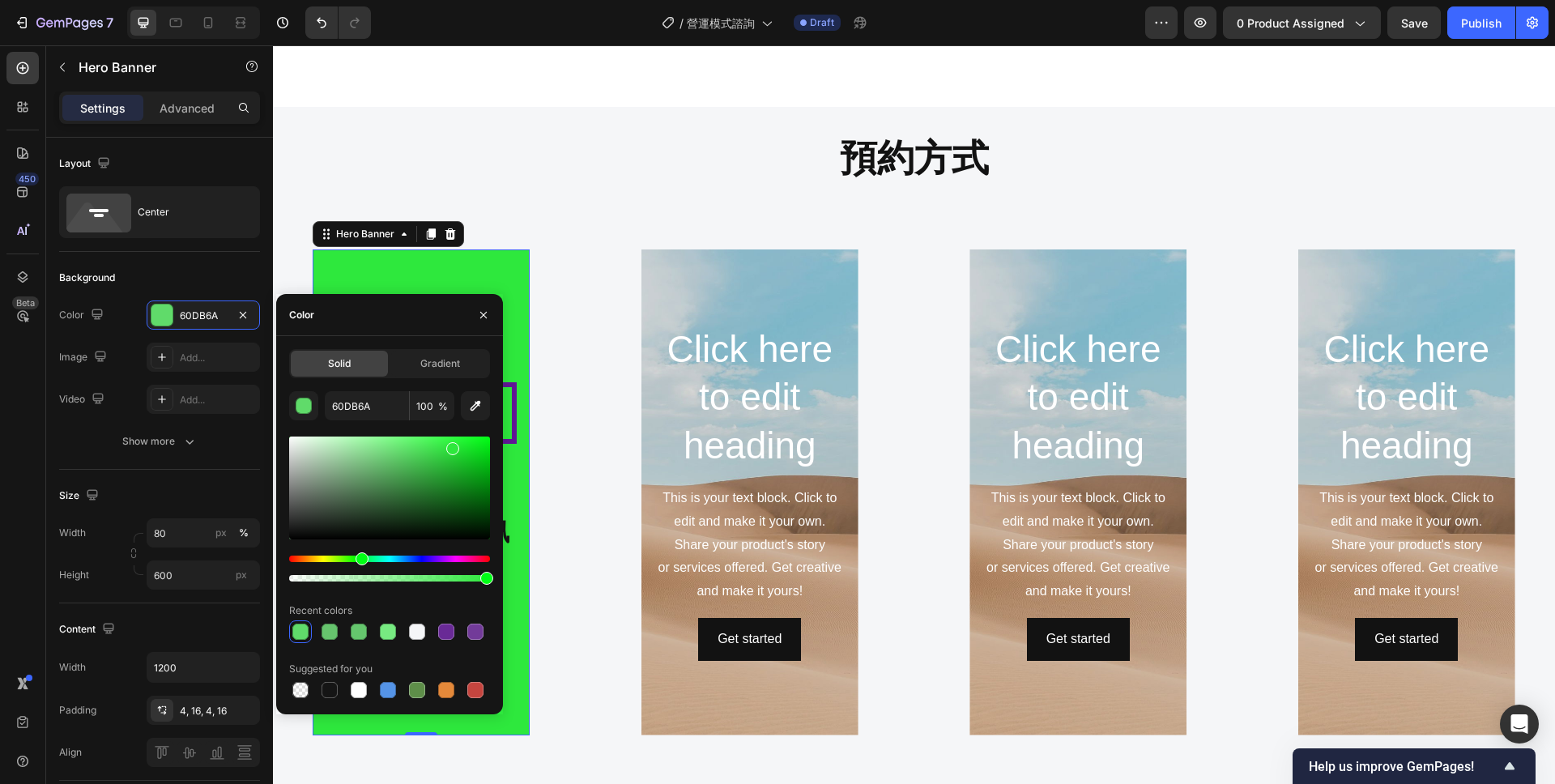
drag, startPoint x: 390, startPoint y: 452, endPoint x: 450, endPoint y: 445, distance: 60.4
click at [450, 445] on div at bounding box center [453, 449] width 13 height 13
type input "2EE83D"
click at [614, 312] on div "Click here to edit heading Heading This is your text block. Click to edit and m…" at bounding box center [750, 492] width 272 height 486
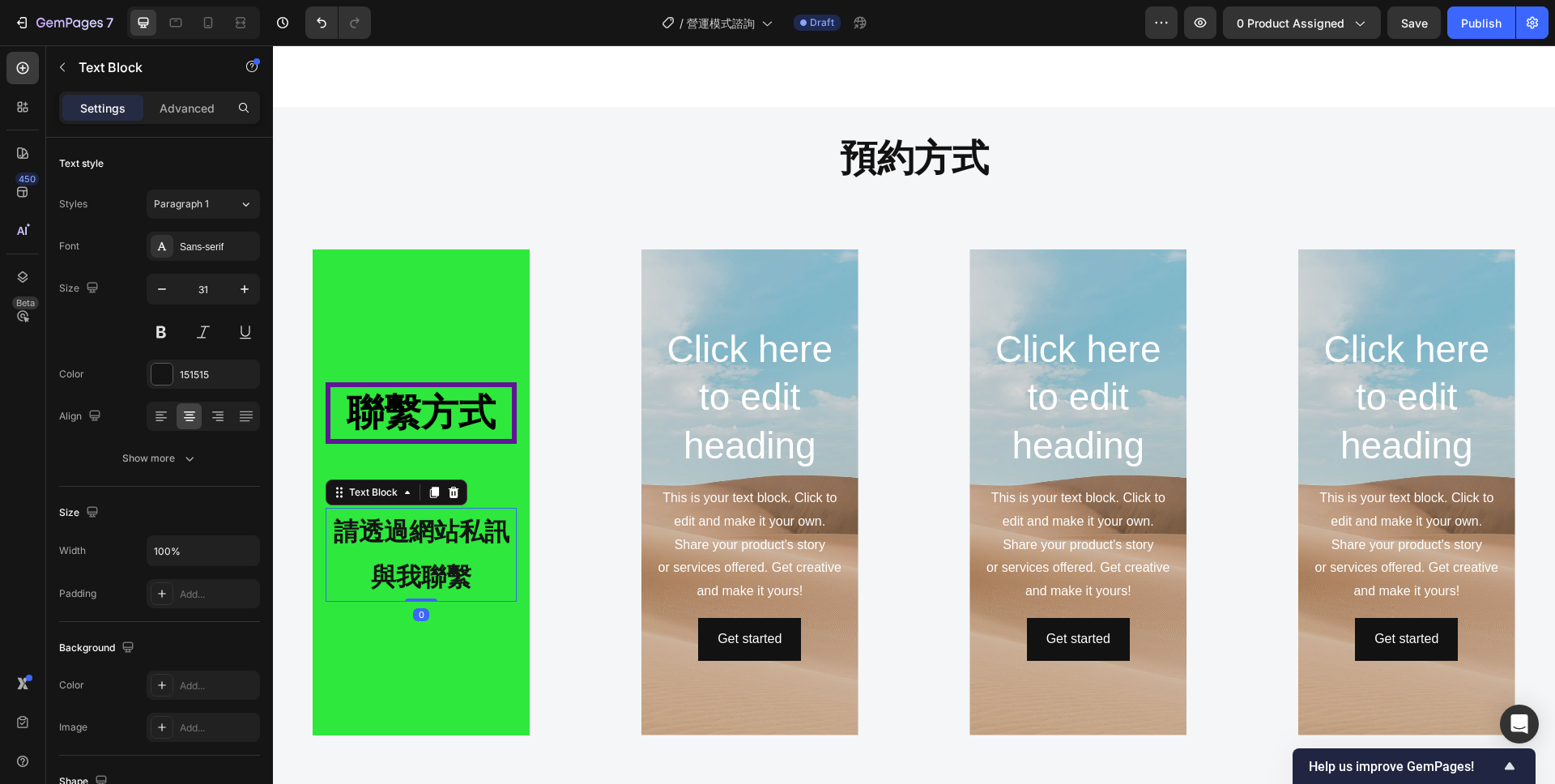
click at [450, 509] on p "請透過網站私訊與我聯繫" at bounding box center [420, 554] width 188 height 90
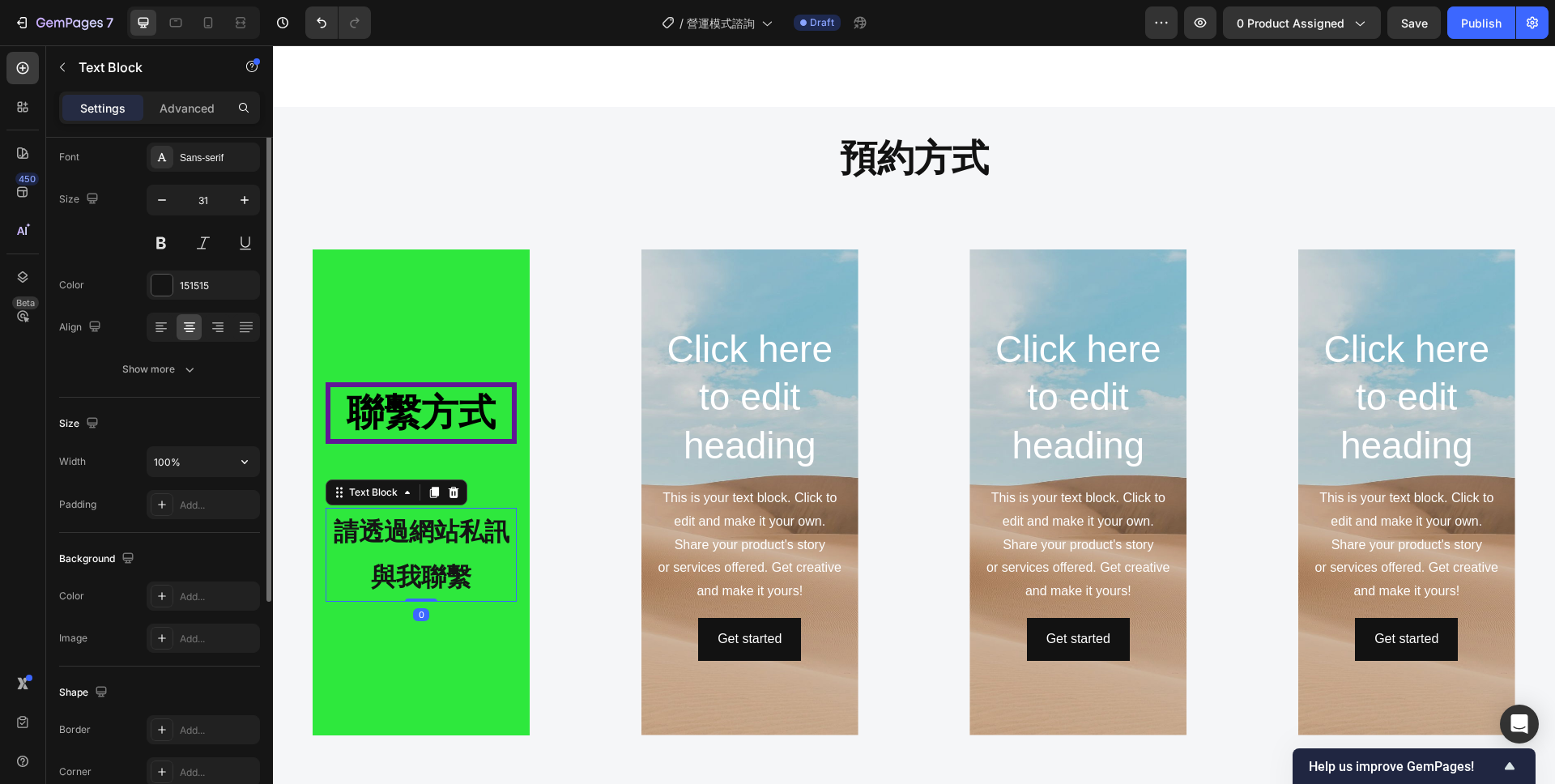
scroll to position [110, 0]
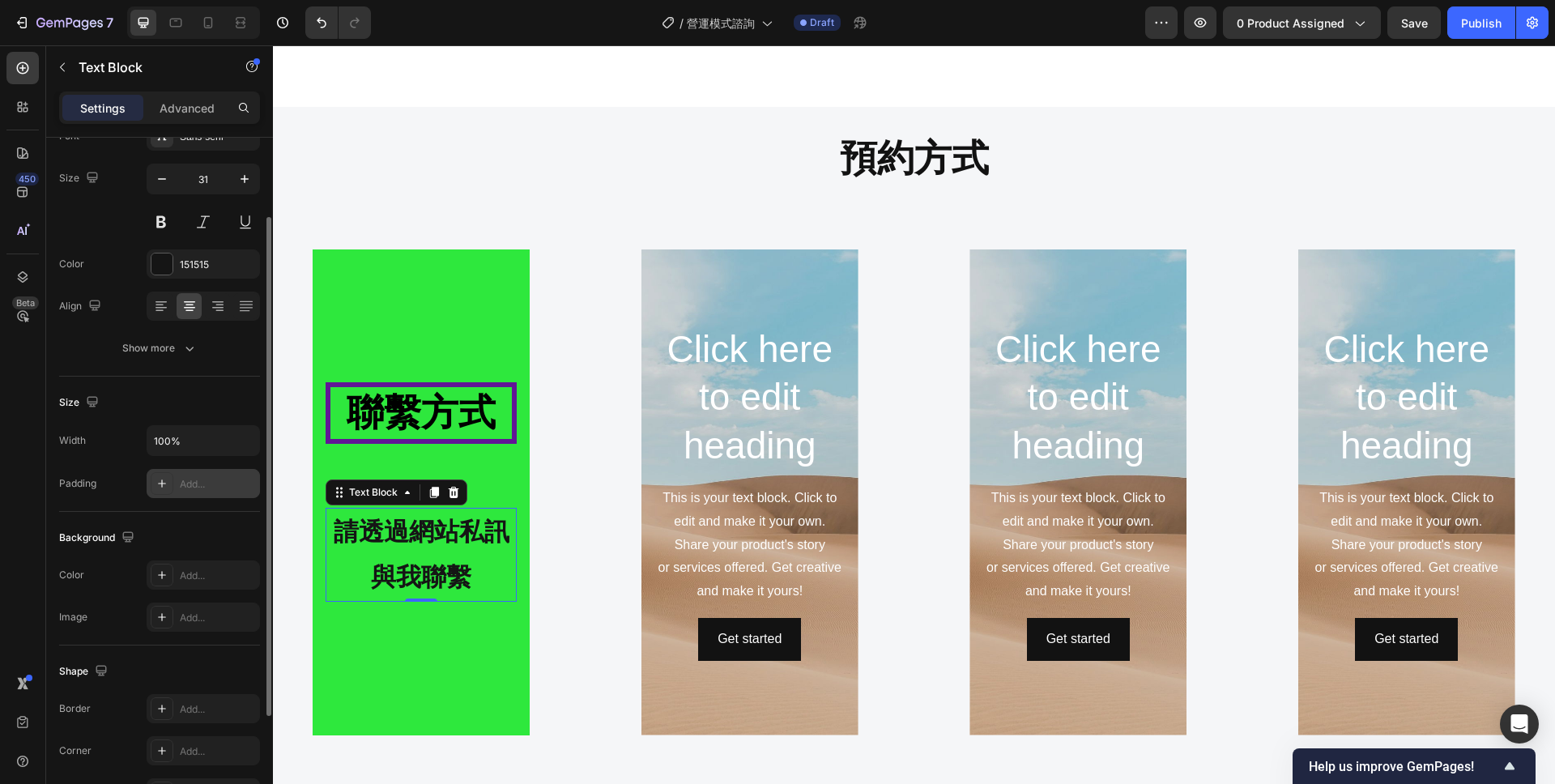
click at [174, 483] on div "Add..." at bounding box center [203, 484] width 114 height 30
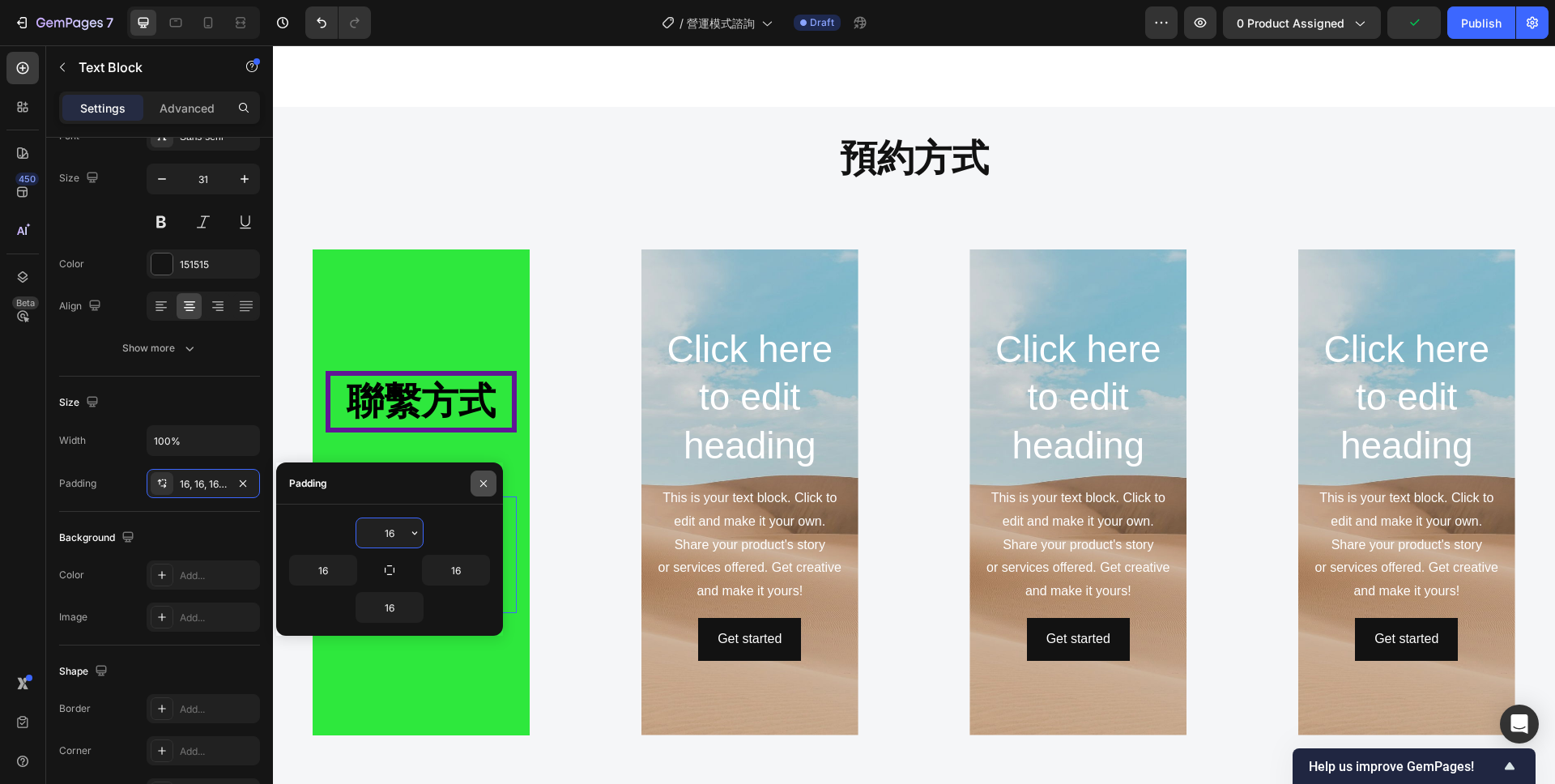
click at [485, 480] on icon "button" at bounding box center [483, 482] width 6 height 6
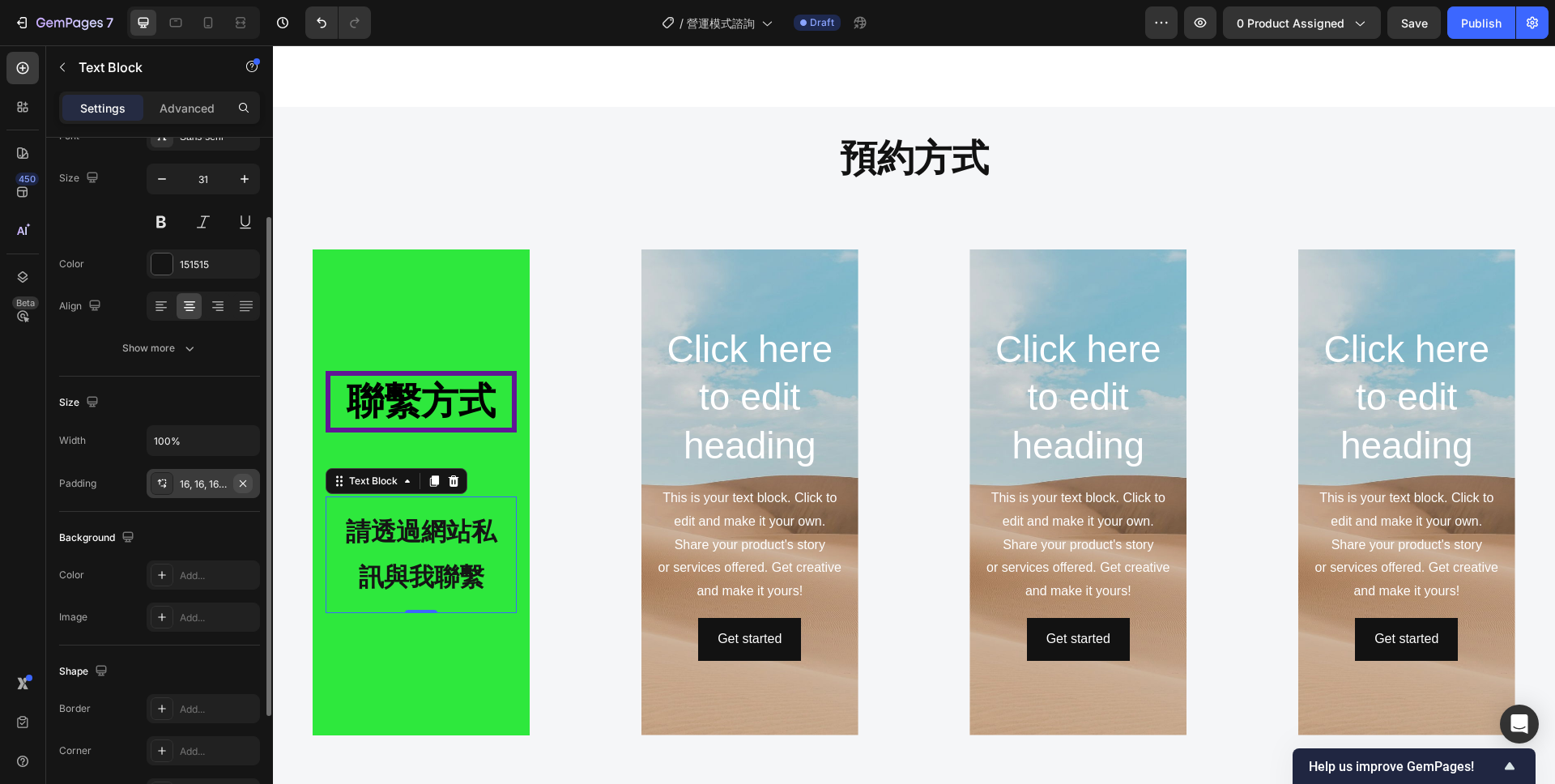
click at [249, 483] on icon "button" at bounding box center [243, 483] width 13 height 13
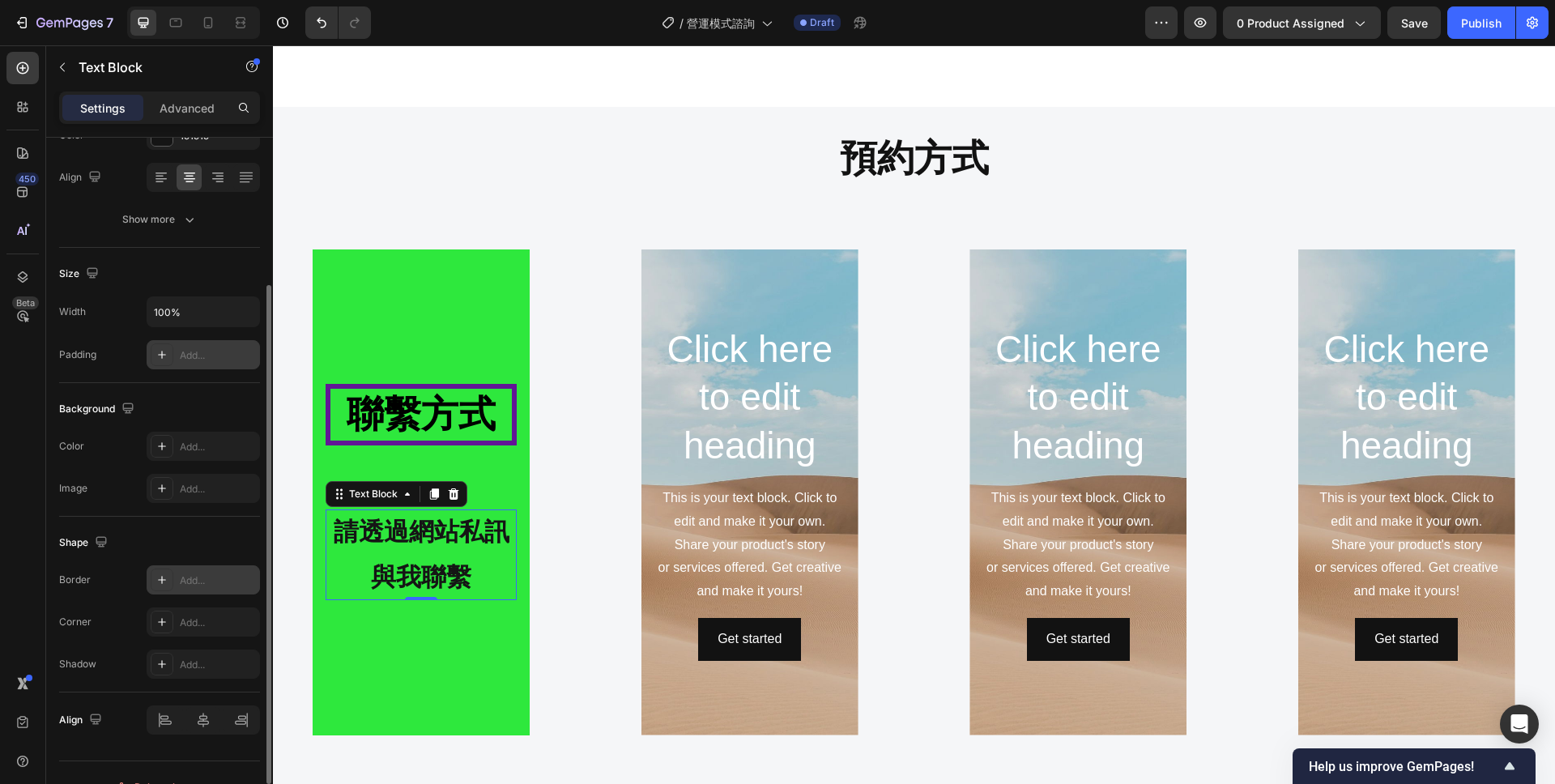
scroll to position [249, 0]
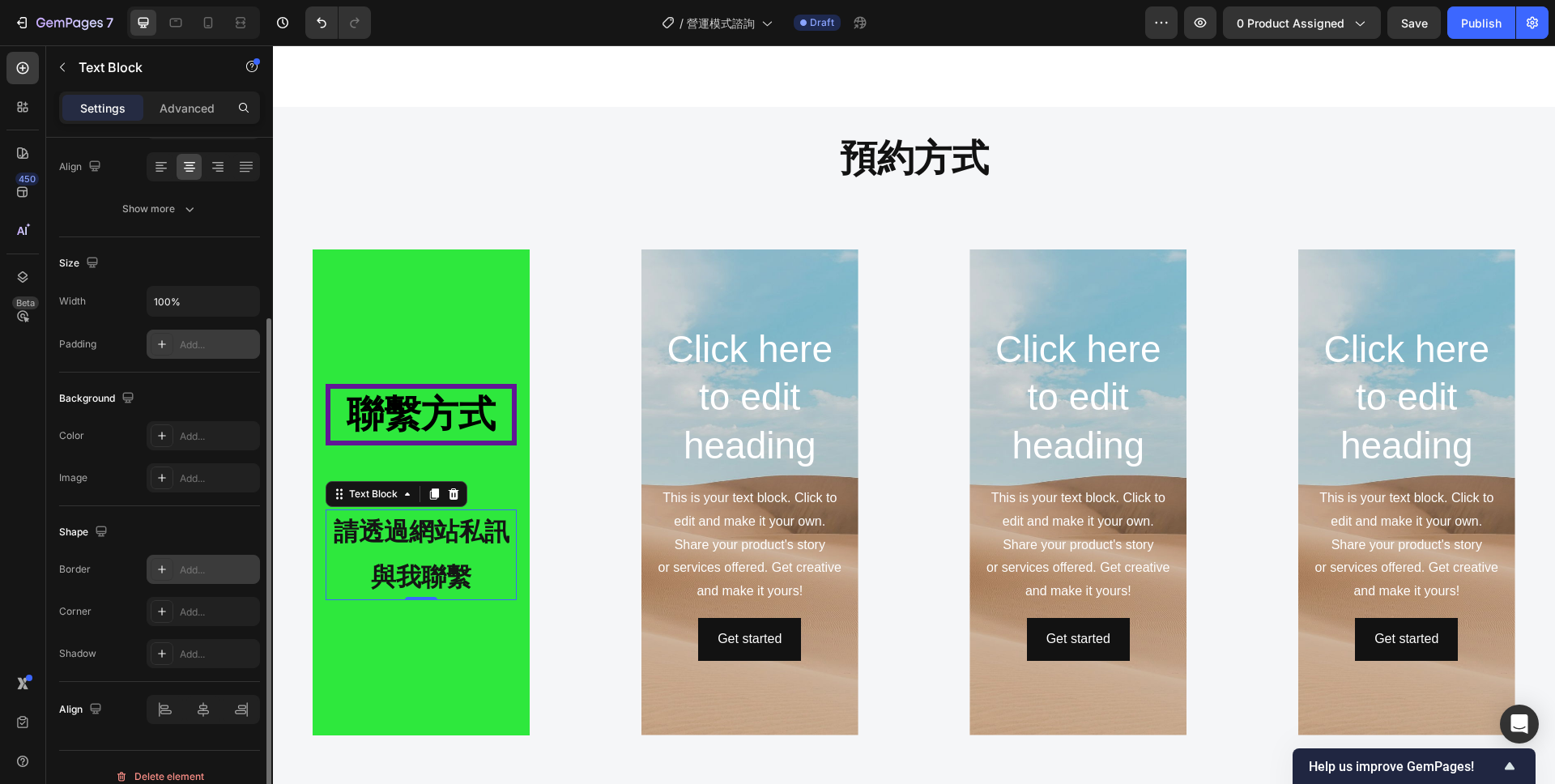
click at [198, 574] on div "Add..." at bounding box center [218, 570] width 76 height 15
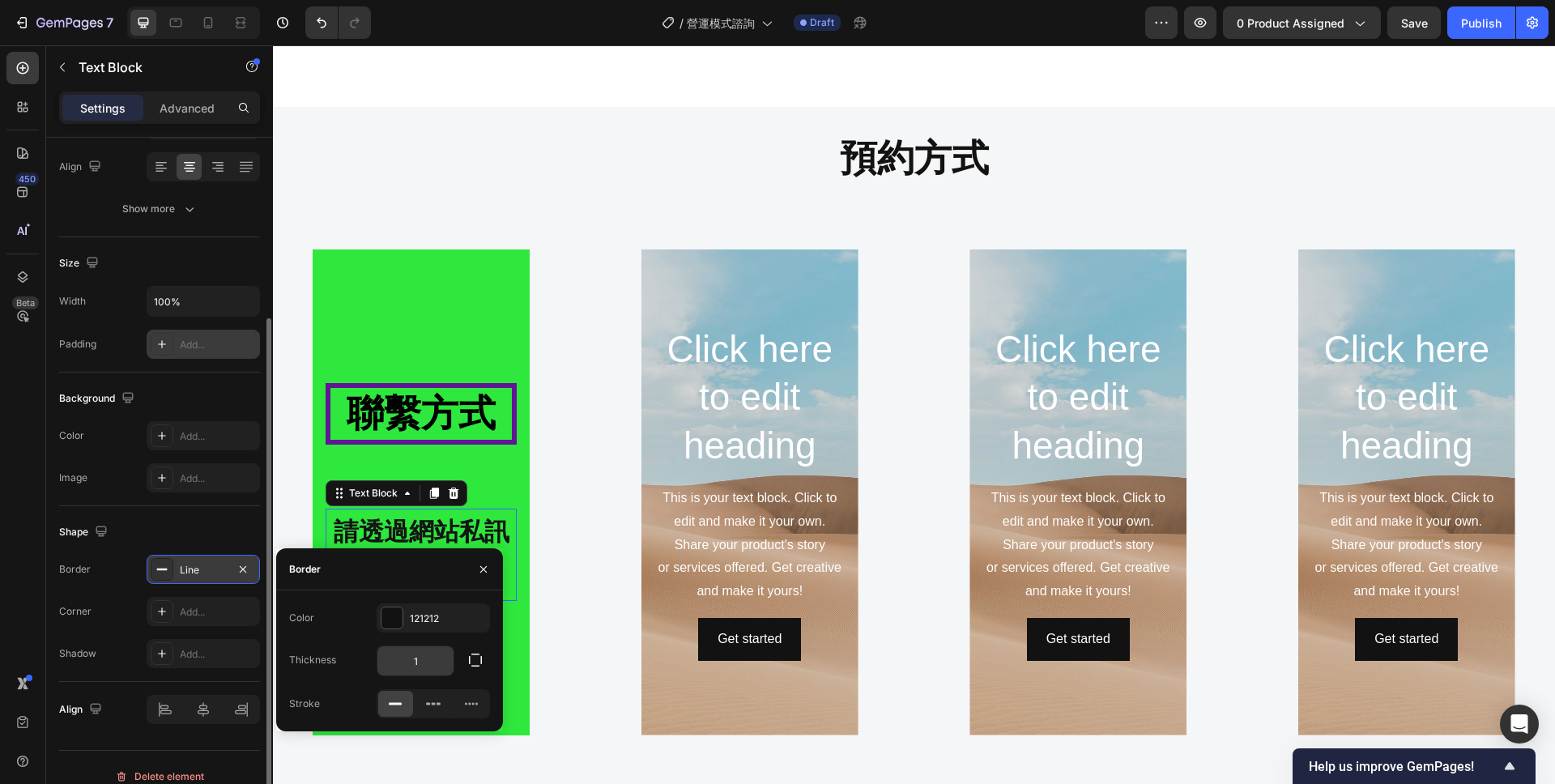
click at [431, 657] on input "1" at bounding box center [416, 661] width 76 height 30
type input "6"
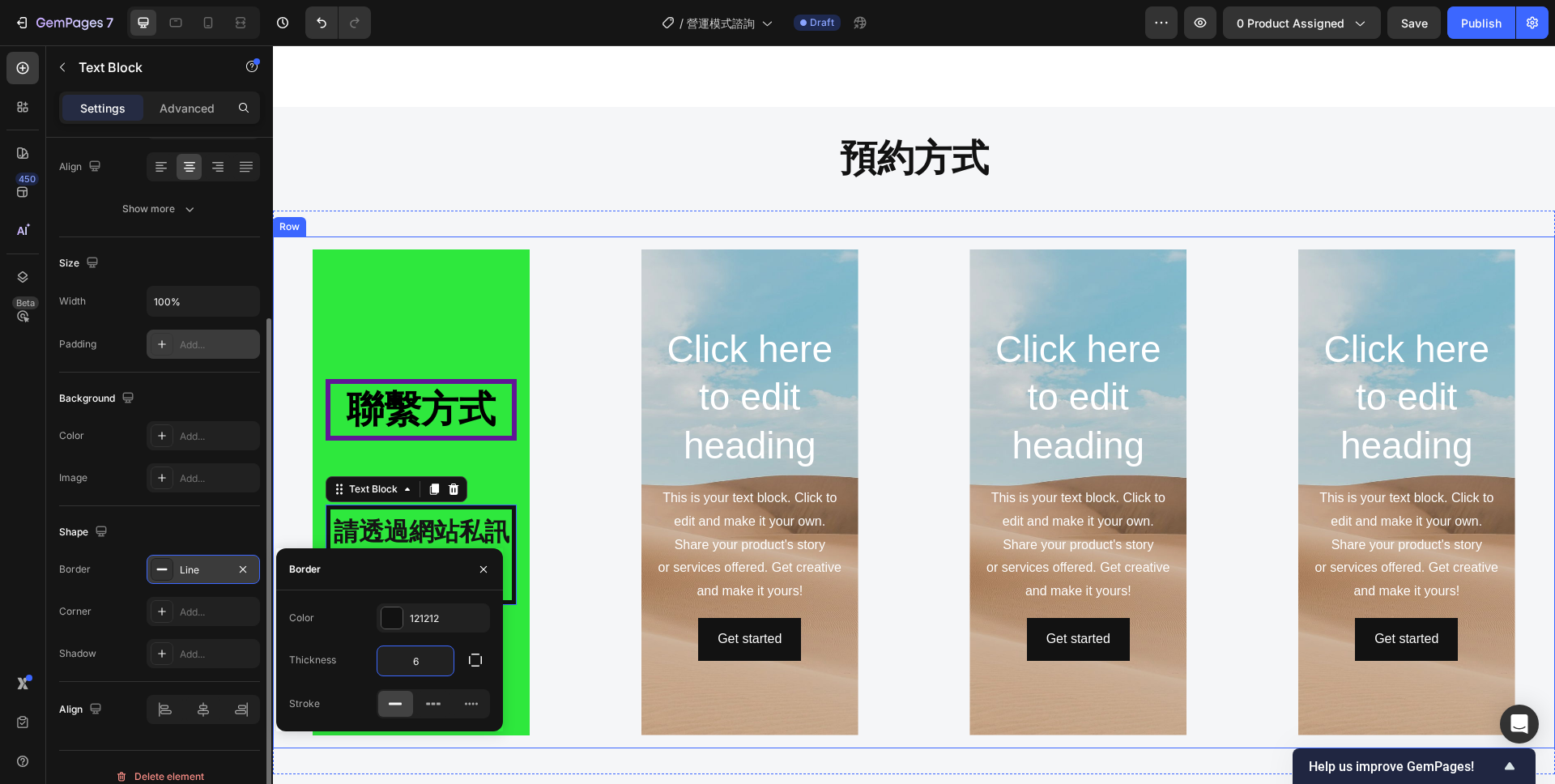
click at [545, 547] on div "⁠⁠⁠⁠⁠⁠⁠ 聯繫方式 Heading 請透過網站私訊與我聯繫 Text Block 0 Hero Banner" at bounding box center [421, 492] width 272 height 486
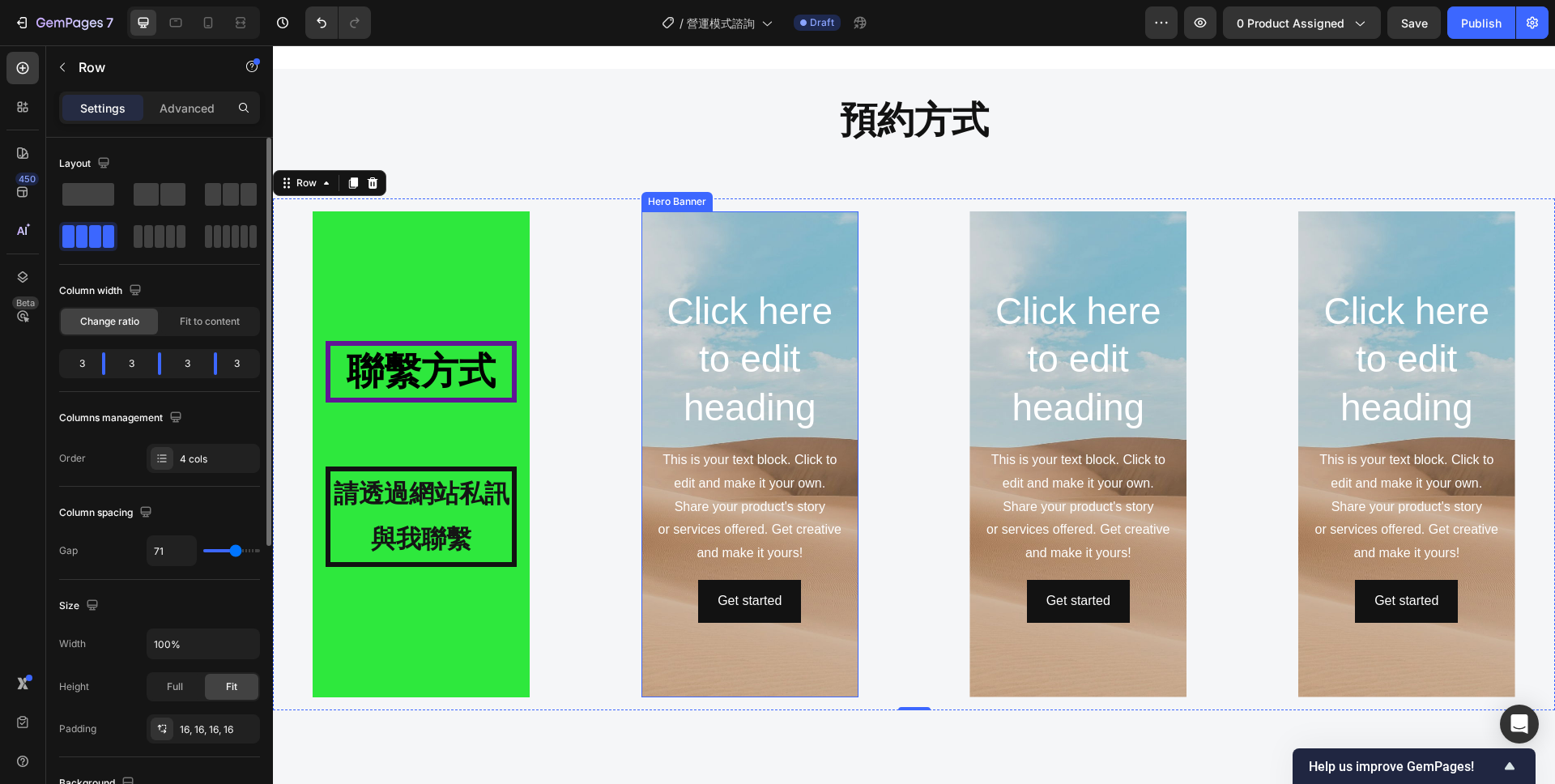
scroll to position [1783, 0]
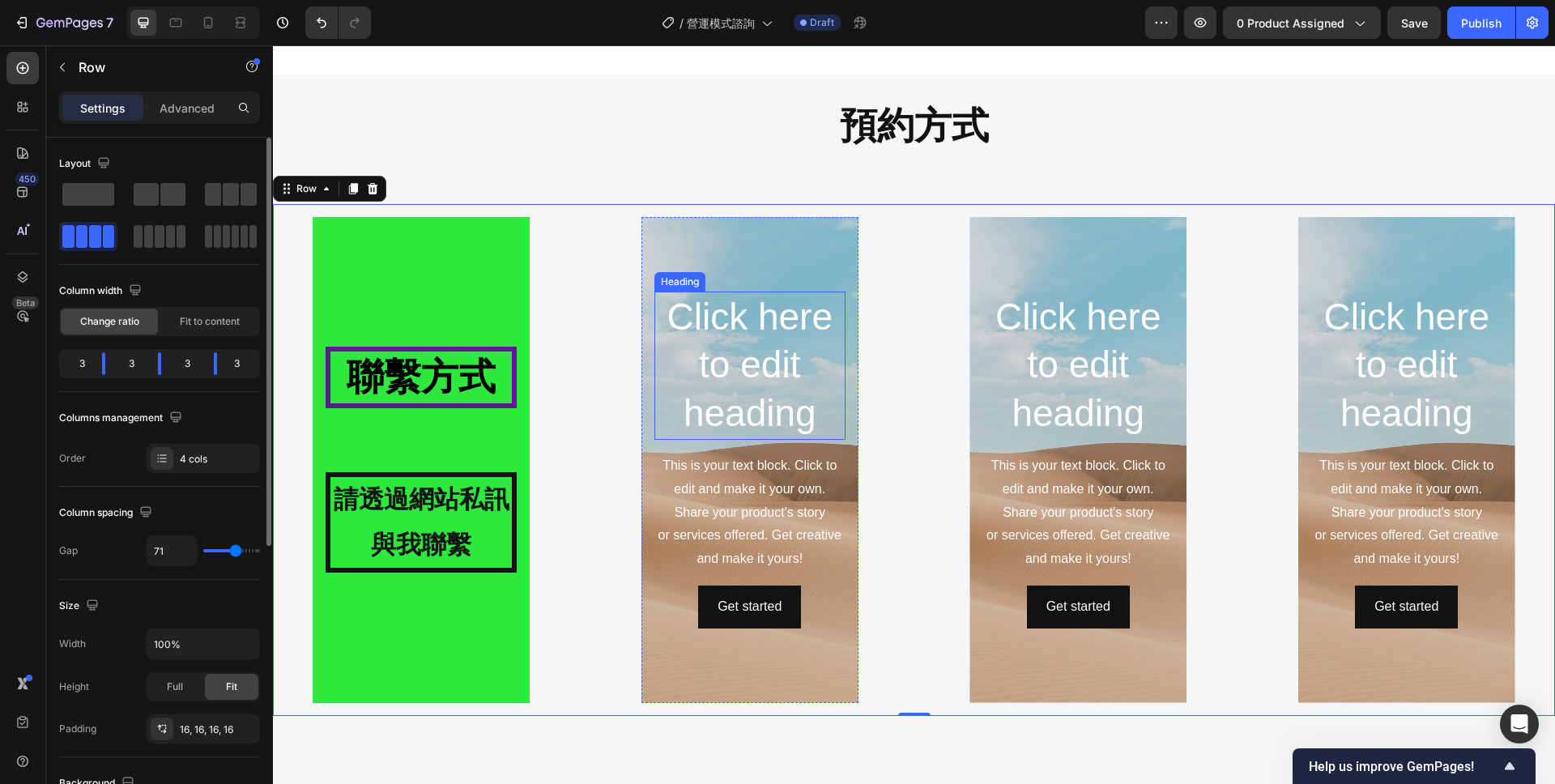
click at [791, 380] on h2 "Click here to edit heading" at bounding box center [749, 366] width 191 height 148
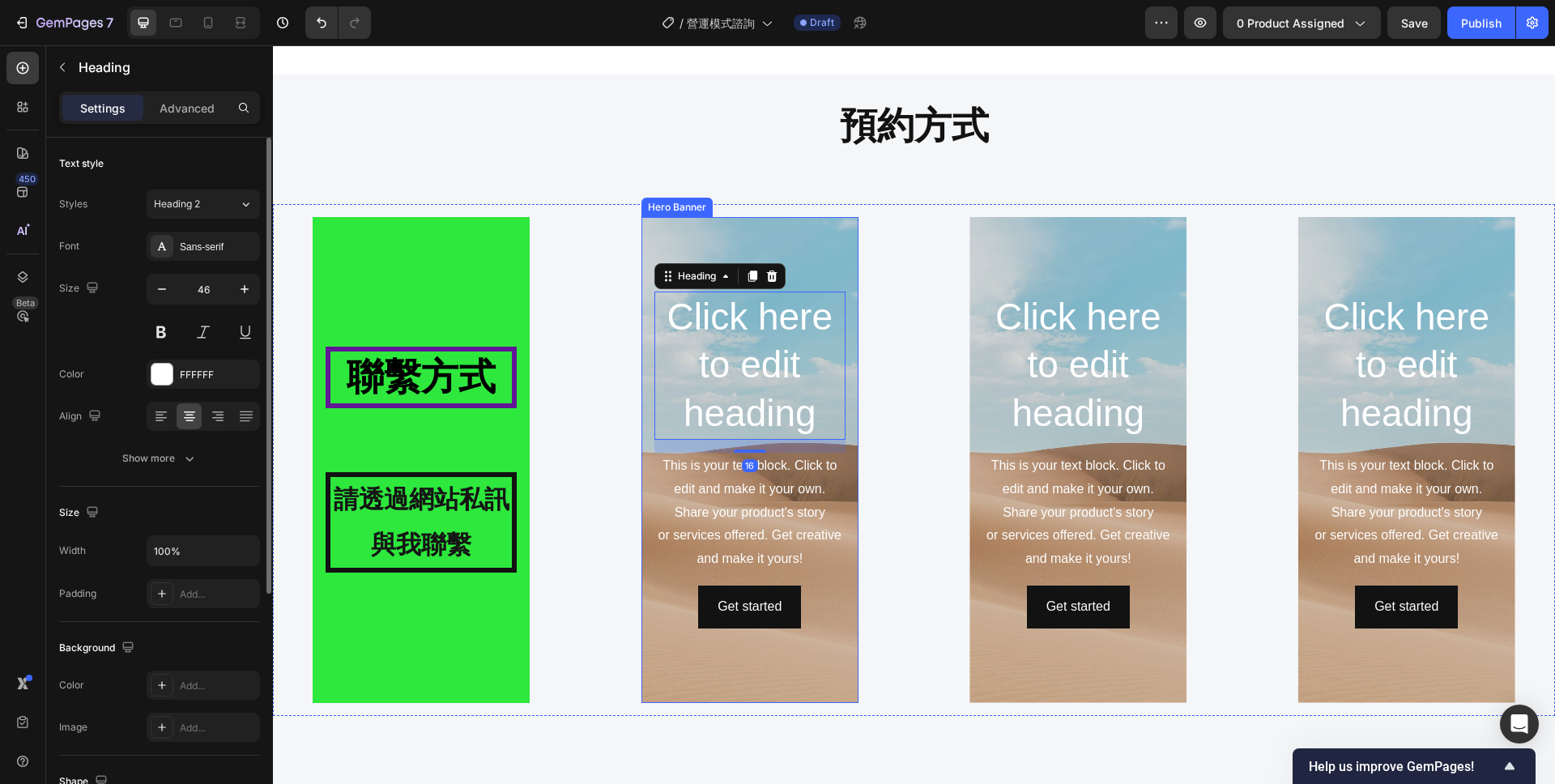
click at [724, 240] on div "Background Image" at bounding box center [749, 460] width 217 height 486
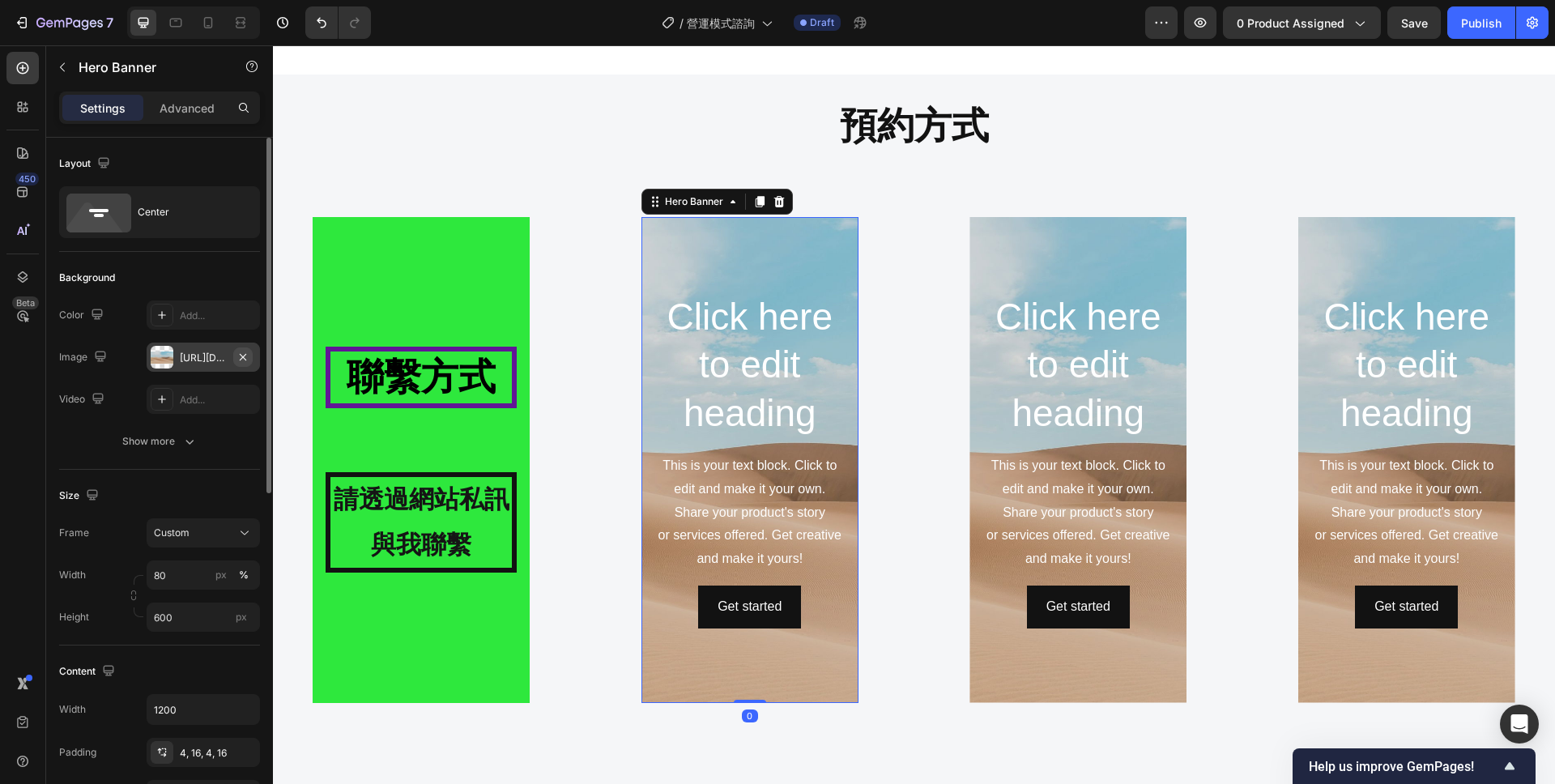
click at [250, 356] on button "button" at bounding box center [243, 356] width 19 height 19
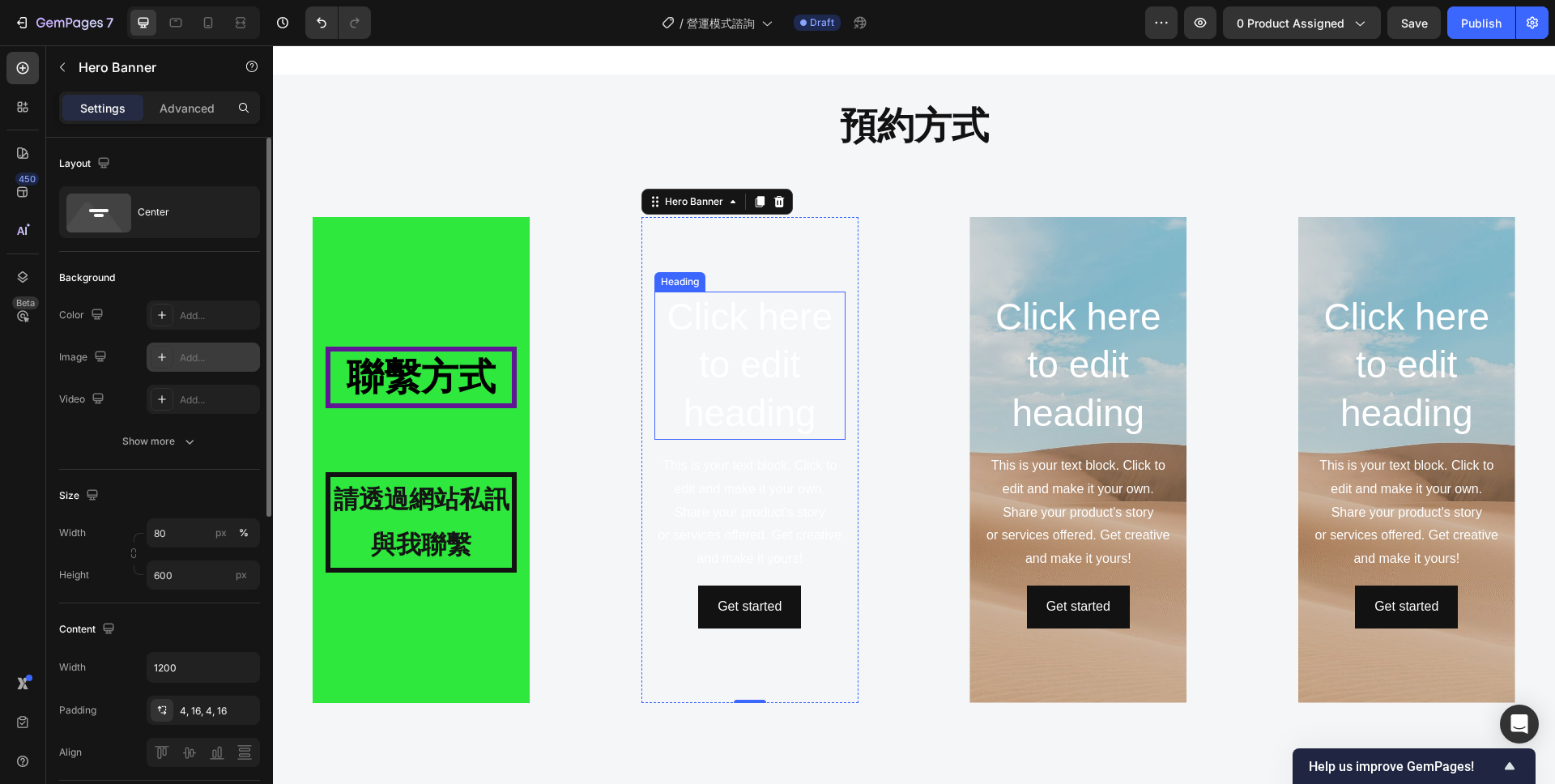
click at [771, 370] on h2 "Click here to edit heading" at bounding box center [749, 366] width 191 height 148
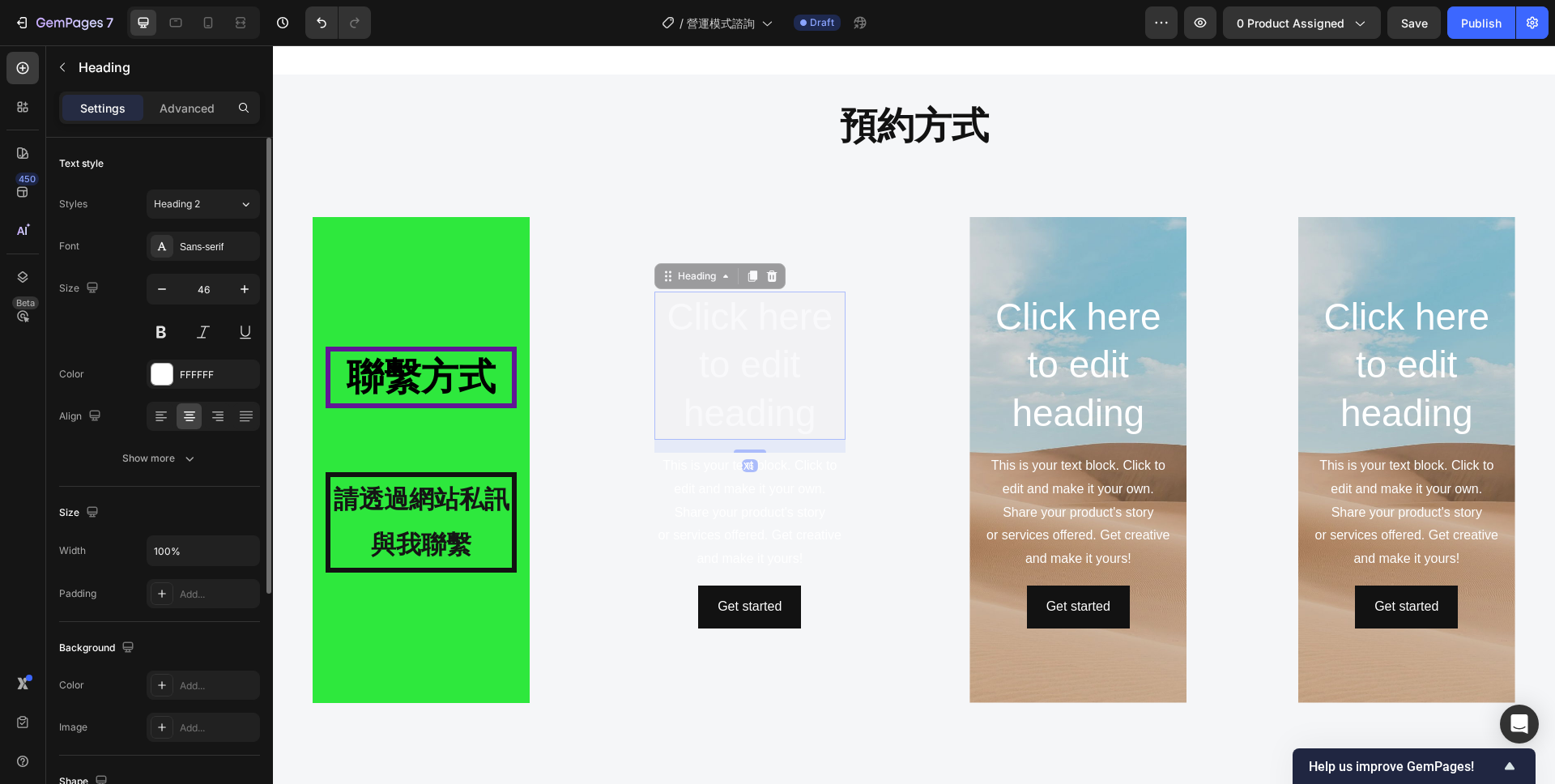
scroll to position [1702, 0]
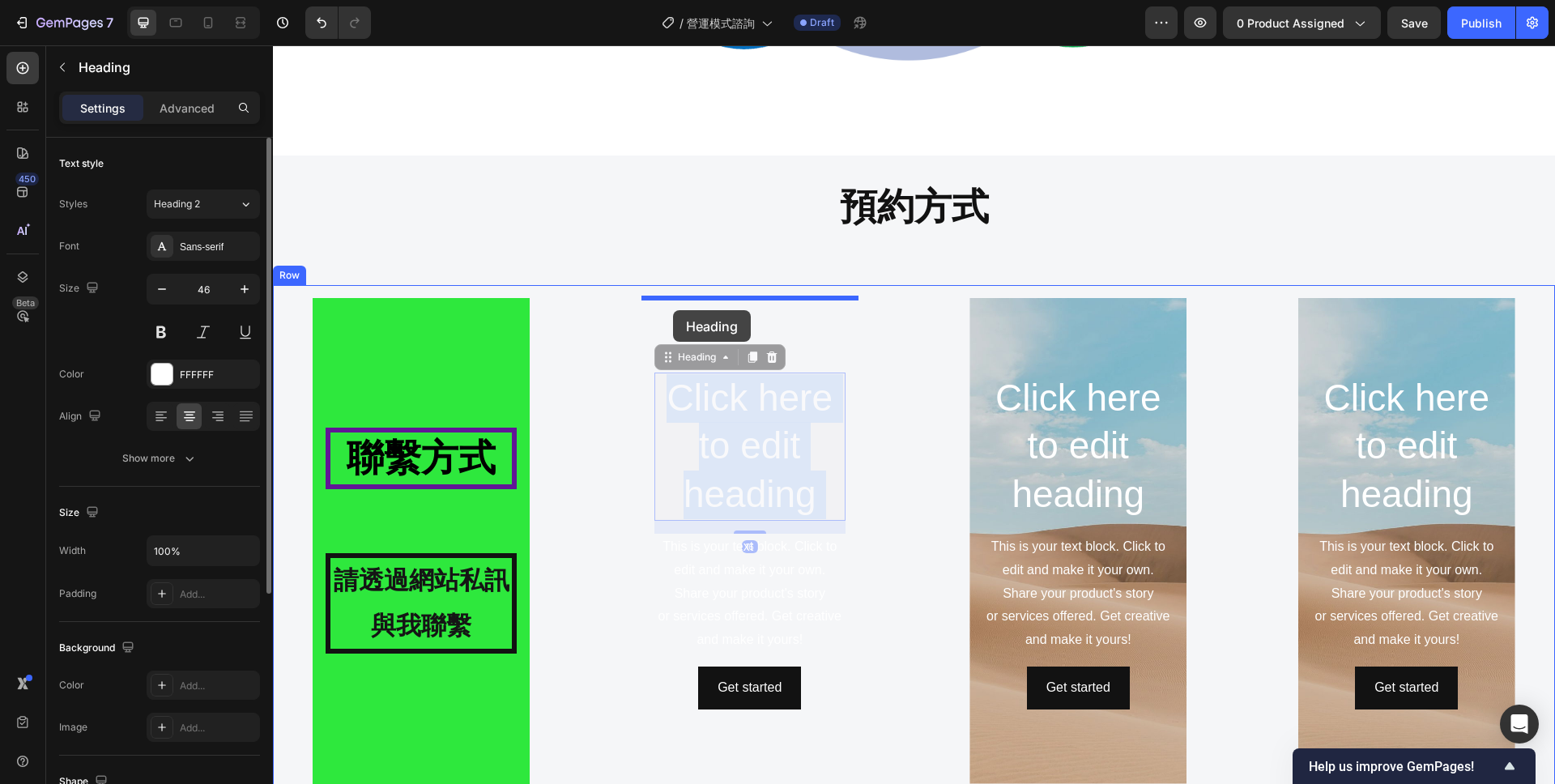
drag, startPoint x: 825, startPoint y: 420, endPoint x: 674, endPoint y: 310, distance: 186.8
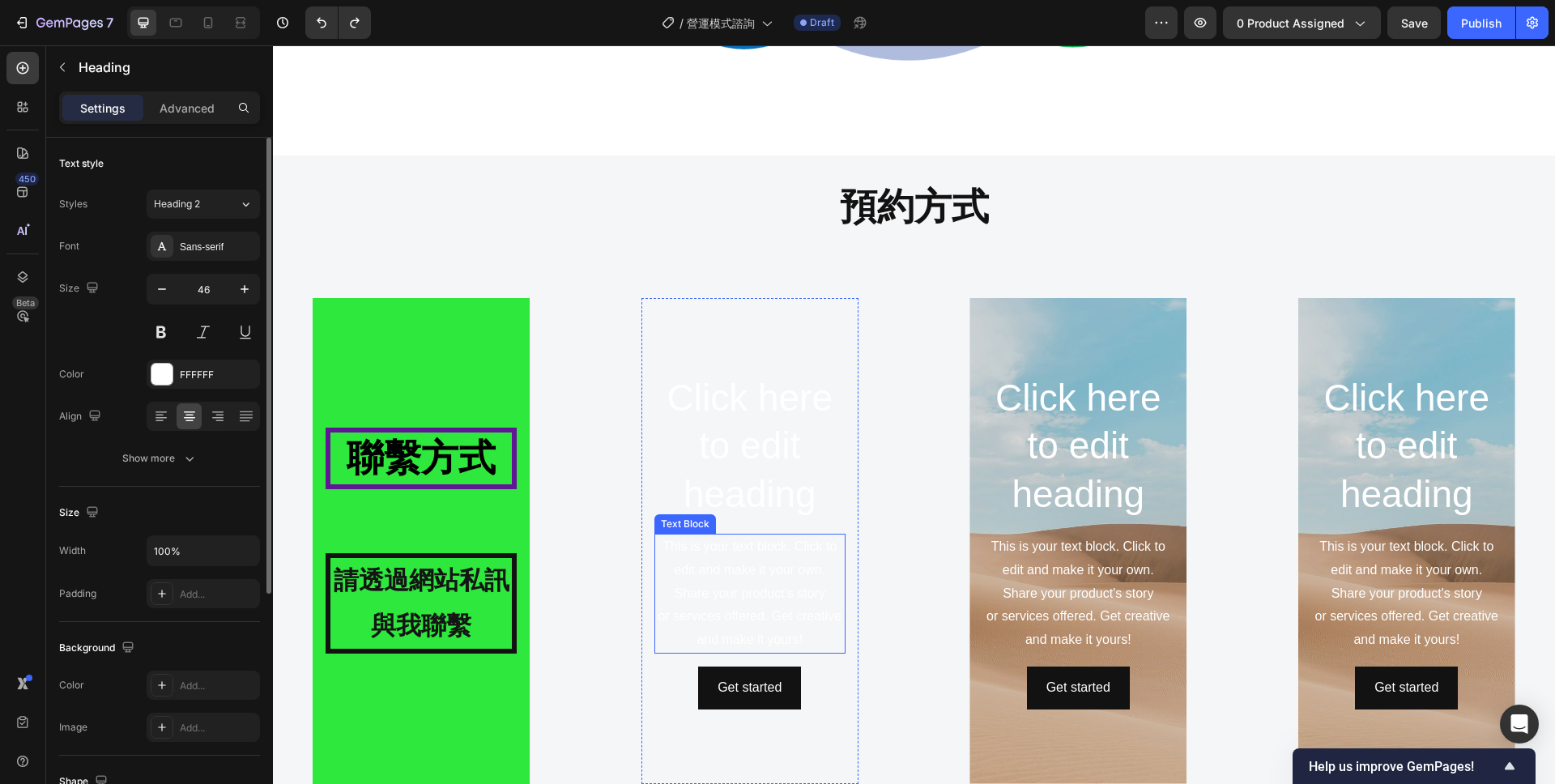
click at [810, 528] on div "Click here to edit heading Heading This is your text block. Click to edit and m…" at bounding box center [749, 540] width 191 height 337
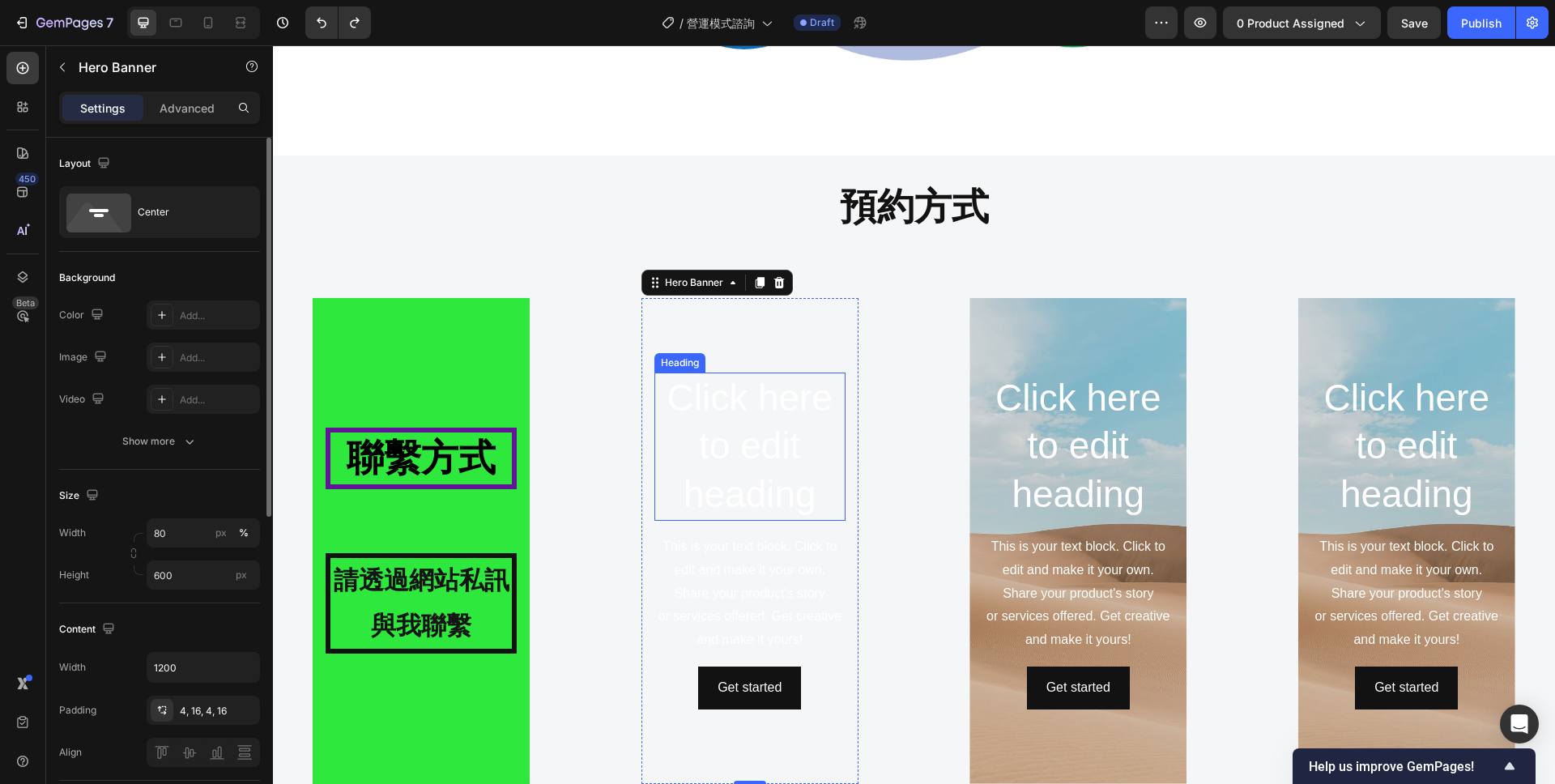
click at [811, 502] on h2 "Click here to edit heading" at bounding box center [749, 446] width 191 height 148
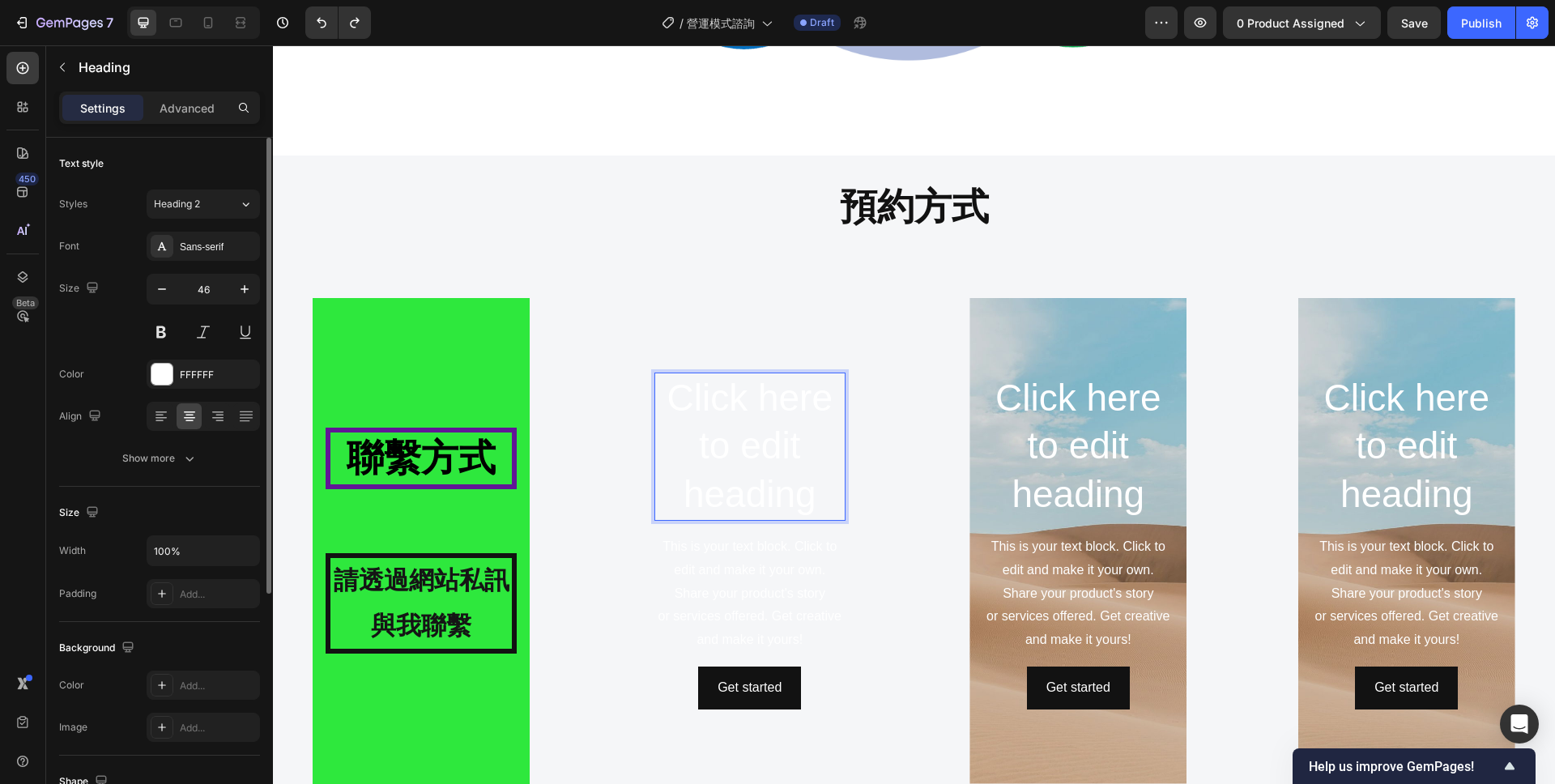
scroll to position [1621, 0]
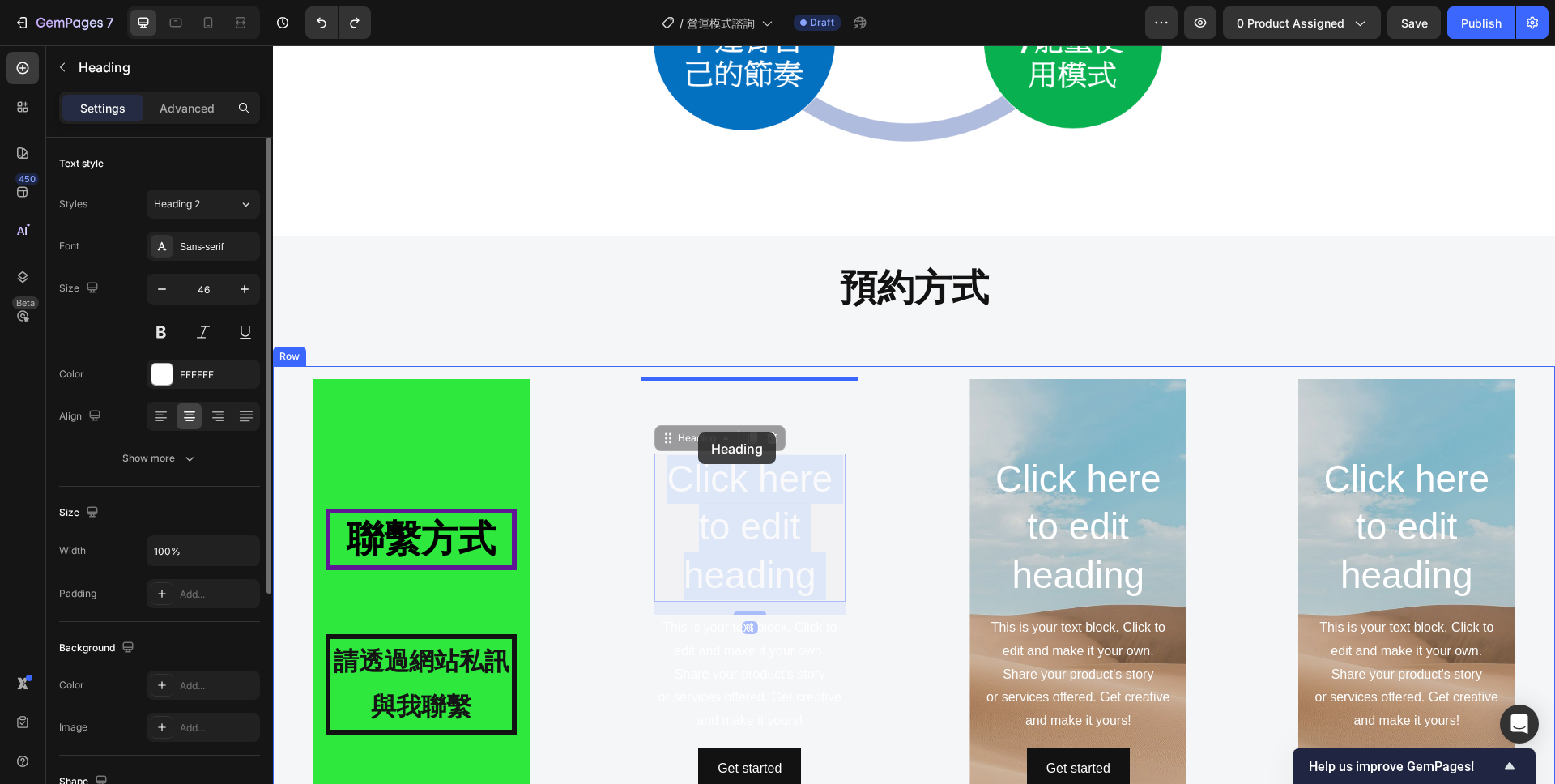
drag, startPoint x: 817, startPoint y: 501, endPoint x: 699, endPoint y: 432, distance: 136.7
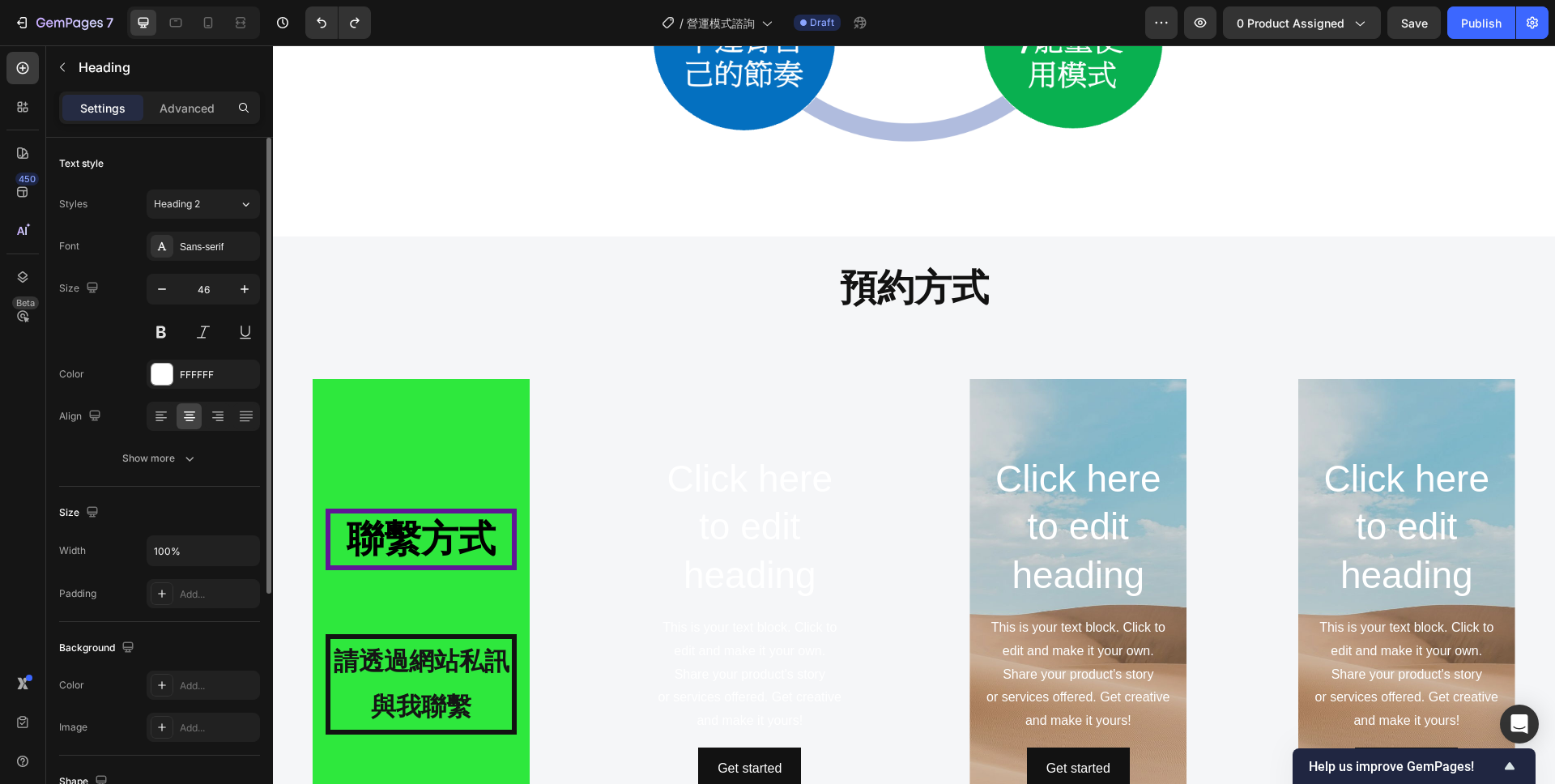
click at [772, 601] on div "Click here to edit heading Heading This is your text block. Click to edit and m…" at bounding box center [749, 621] width 191 height 337
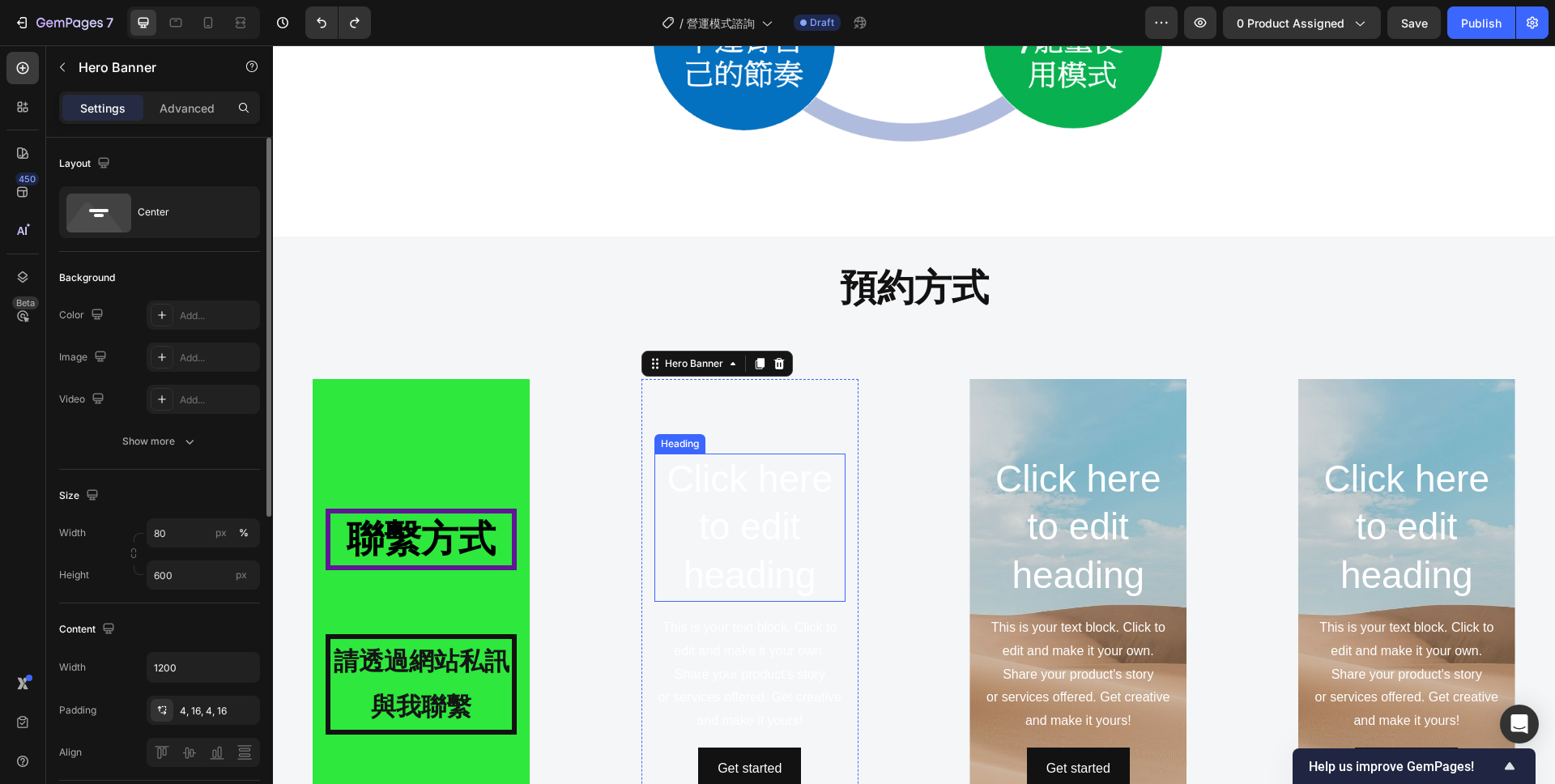
click at [798, 582] on h2 "Click here to edit heading" at bounding box center [749, 527] width 191 height 148
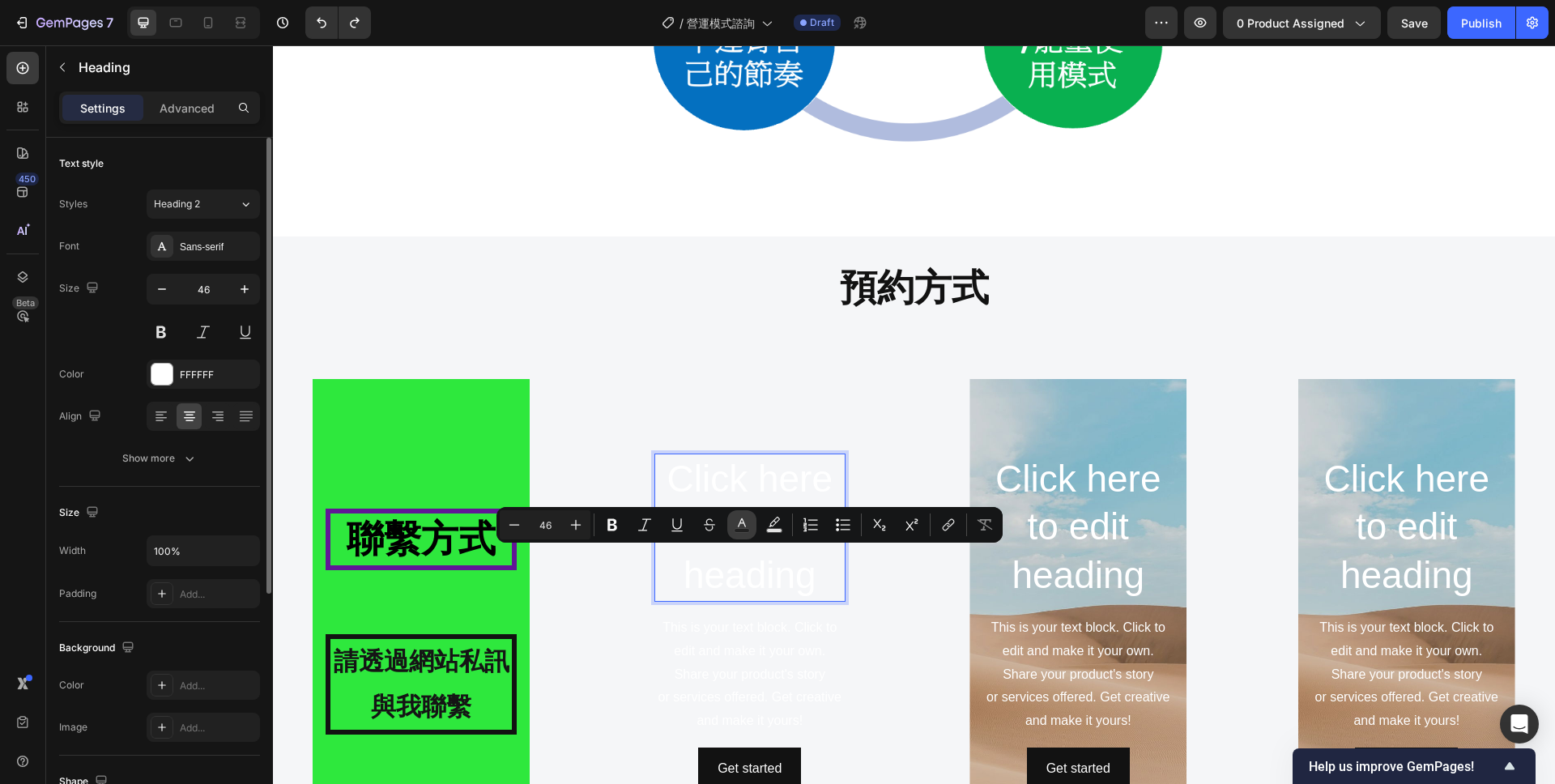
click at [743, 519] on icon "Editor contextual toolbar" at bounding box center [742, 525] width 17 height 17
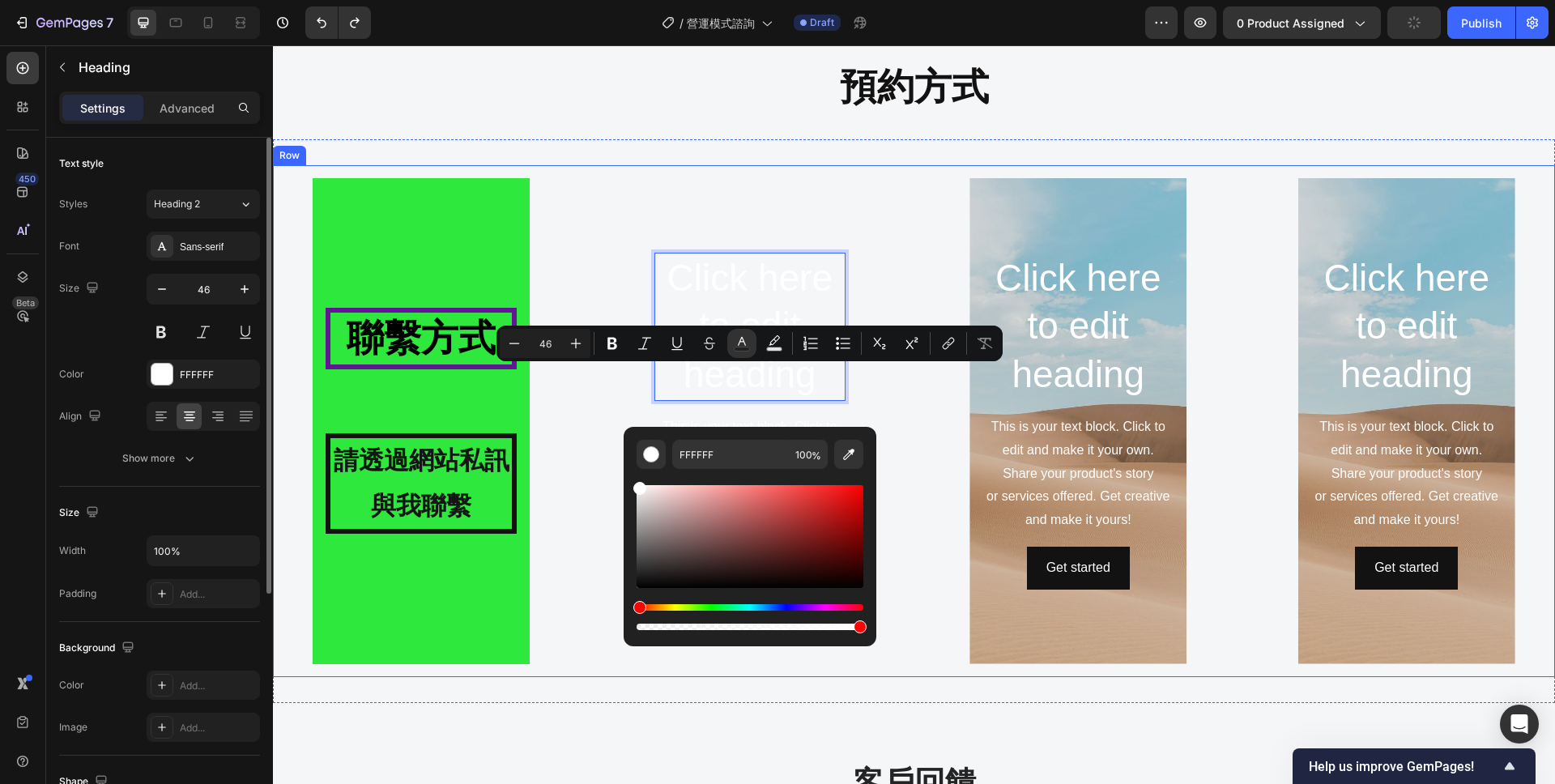
scroll to position [1862, 0]
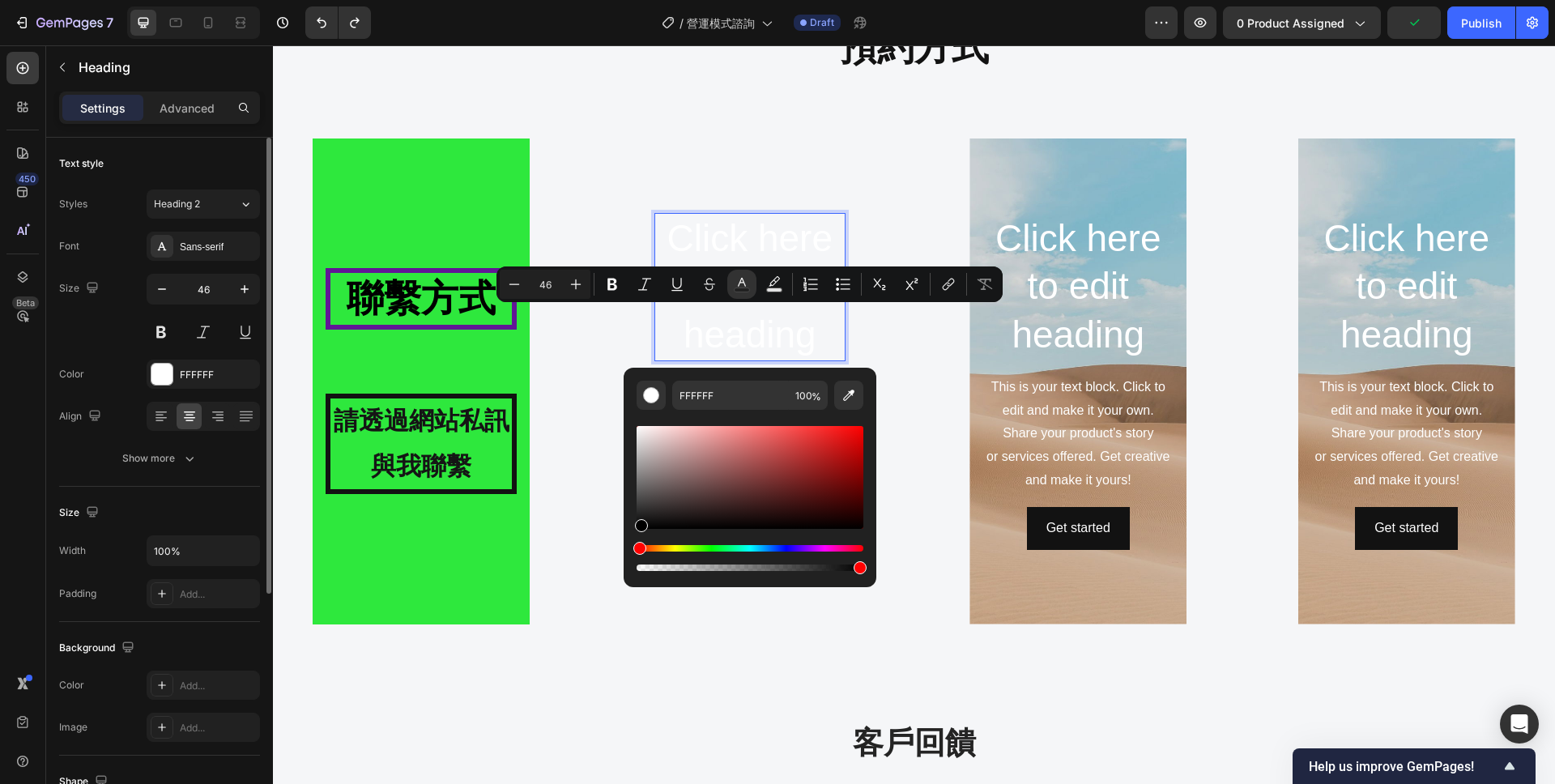
drag, startPoint x: 640, startPoint y: 428, endPoint x: 640, endPoint y: 537, distance: 109.0
click at [640, 537] on div "Editor contextual toolbar" at bounding box center [749, 499] width 226 height 151
type input "000000"
click at [763, 343] on span "heading" at bounding box center [780, 334] width 112 height 90
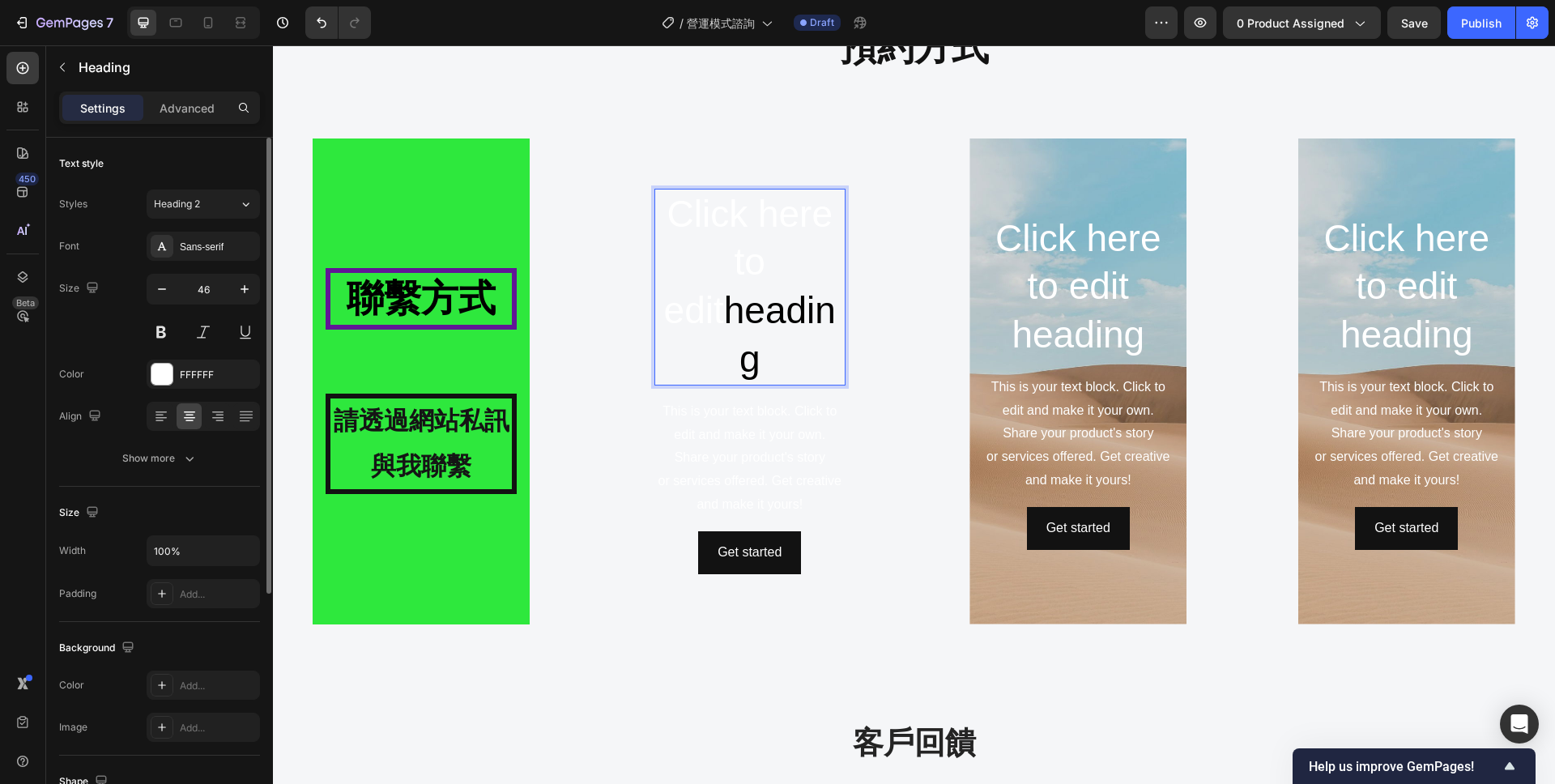
click at [821, 283] on p "Click here to edit heading" at bounding box center [749, 287] width 188 height 194
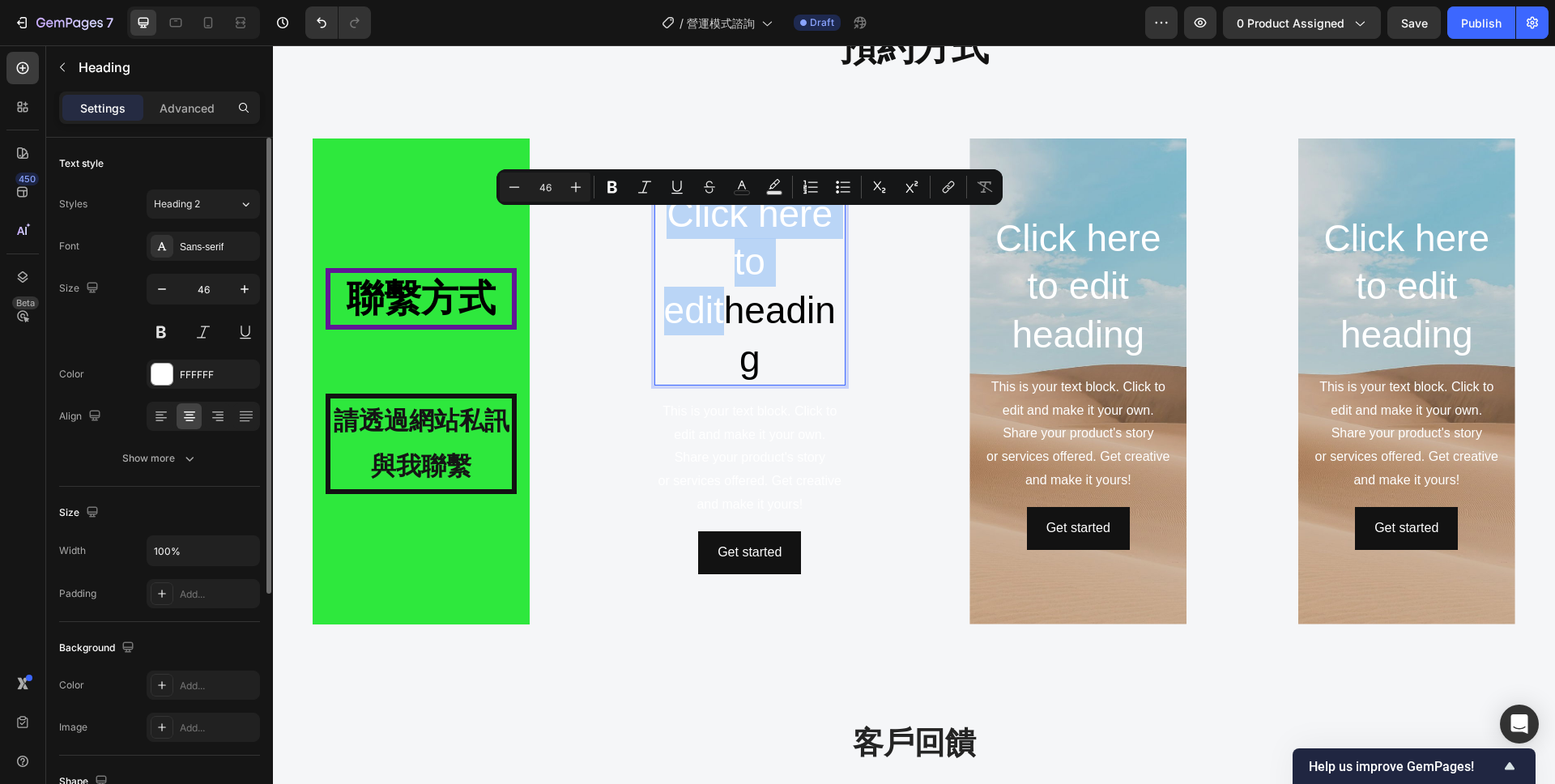
drag, startPoint x: 811, startPoint y: 291, endPoint x: 670, endPoint y: 240, distance: 149.9
click at [670, 240] on p "Click here to edit heading" at bounding box center [749, 287] width 188 height 194
click at [739, 186] on icon "Editor contextual toolbar" at bounding box center [742, 186] width 8 height 9
type input "FFFFFF"
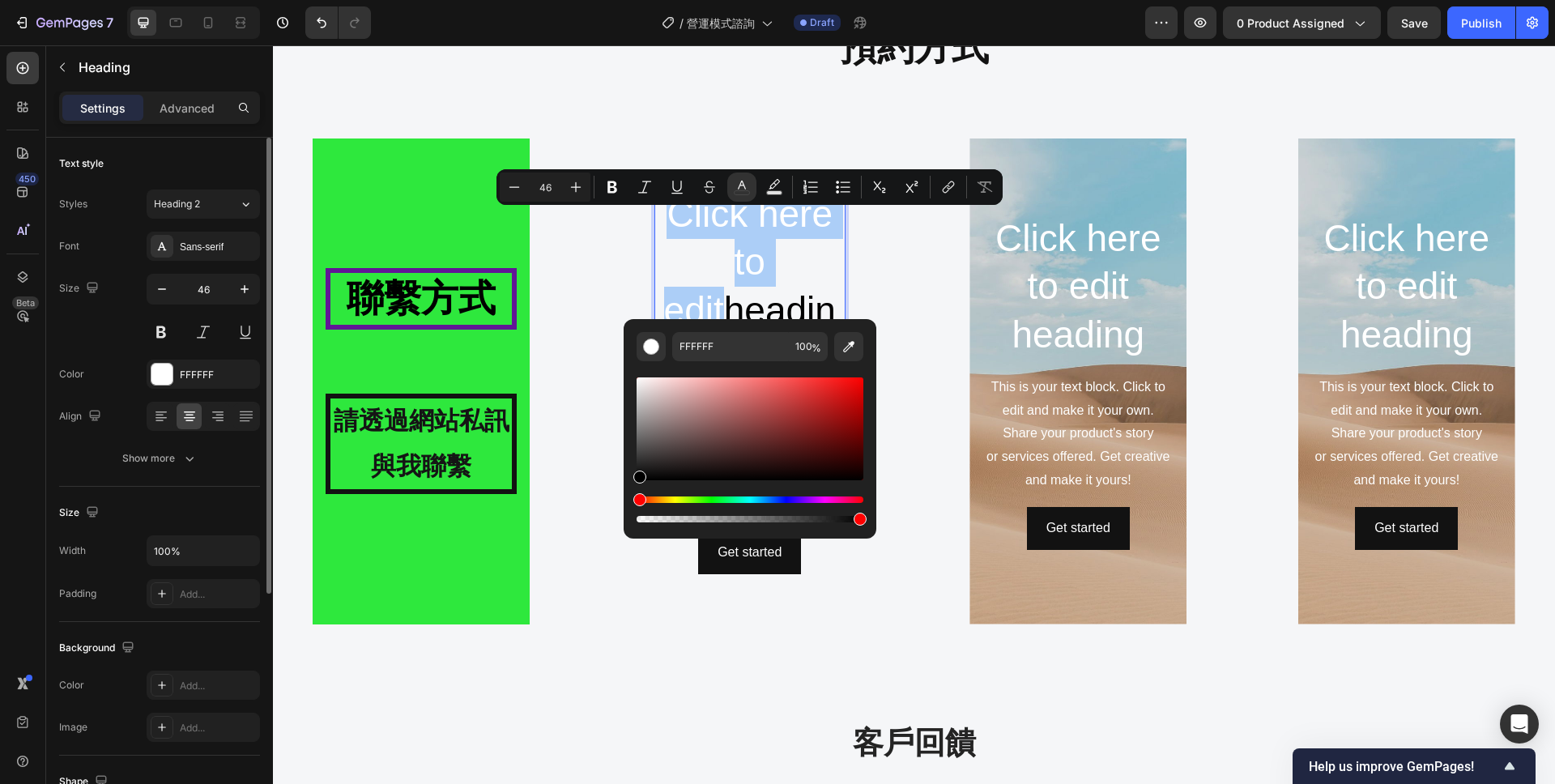
drag, startPoint x: 639, startPoint y: 378, endPoint x: 632, endPoint y: 495, distance: 117.2
click at [632, 495] on div "FFFFFF 100 %" at bounding box center [750, 422] width 253 height 207
type input "000000"
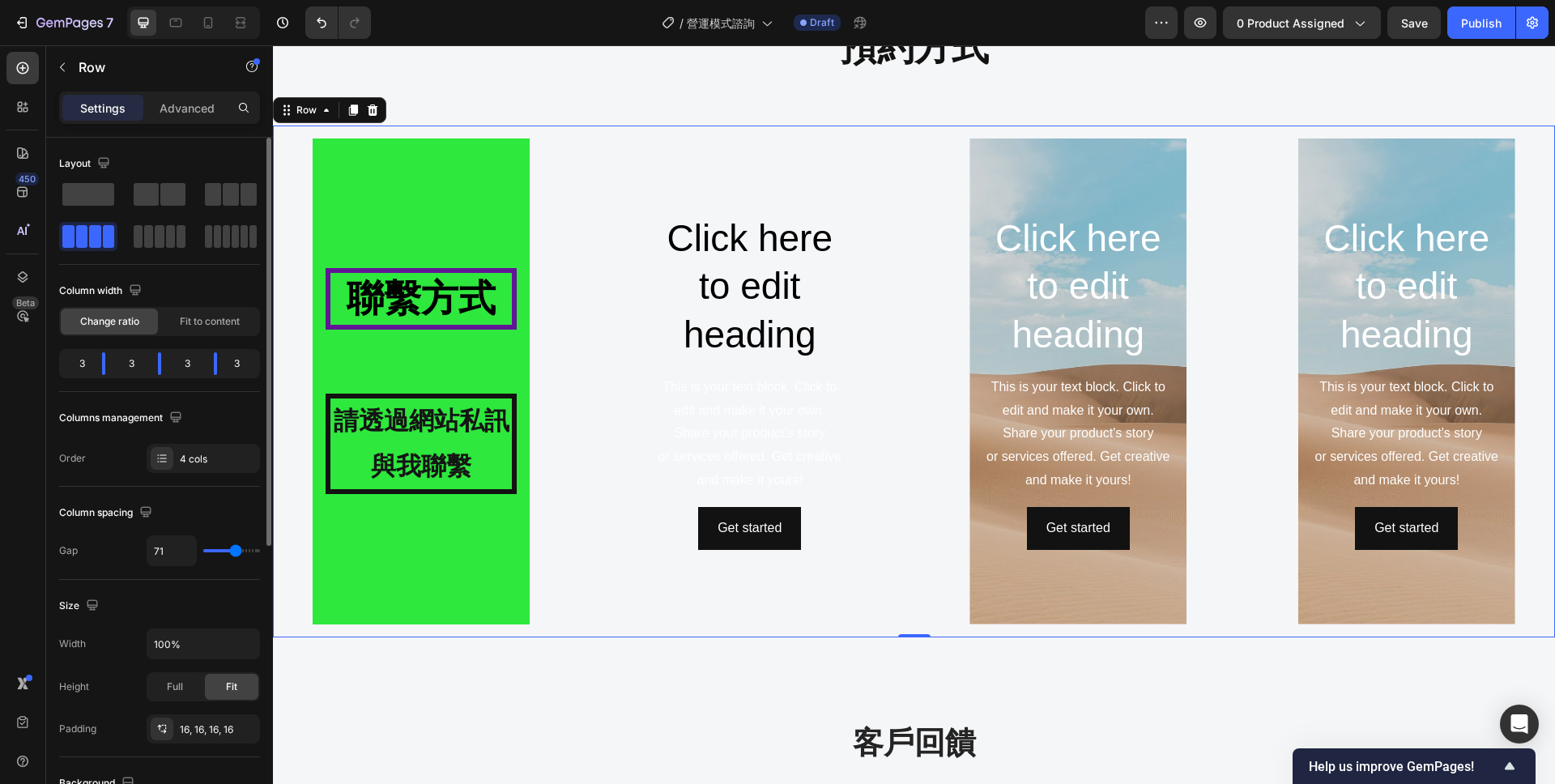
click at [910, 285] on div "⁠⁠⁠⁠⁠⁠⁠ 聯繫方式 Heading 請透過網站私訊與我聯繫 Text Block Hero Banner ⁠⁠⁠⁠⁠⁠⁠ Click here to e…" at bounding box center [914, 381] width 1282 height 512
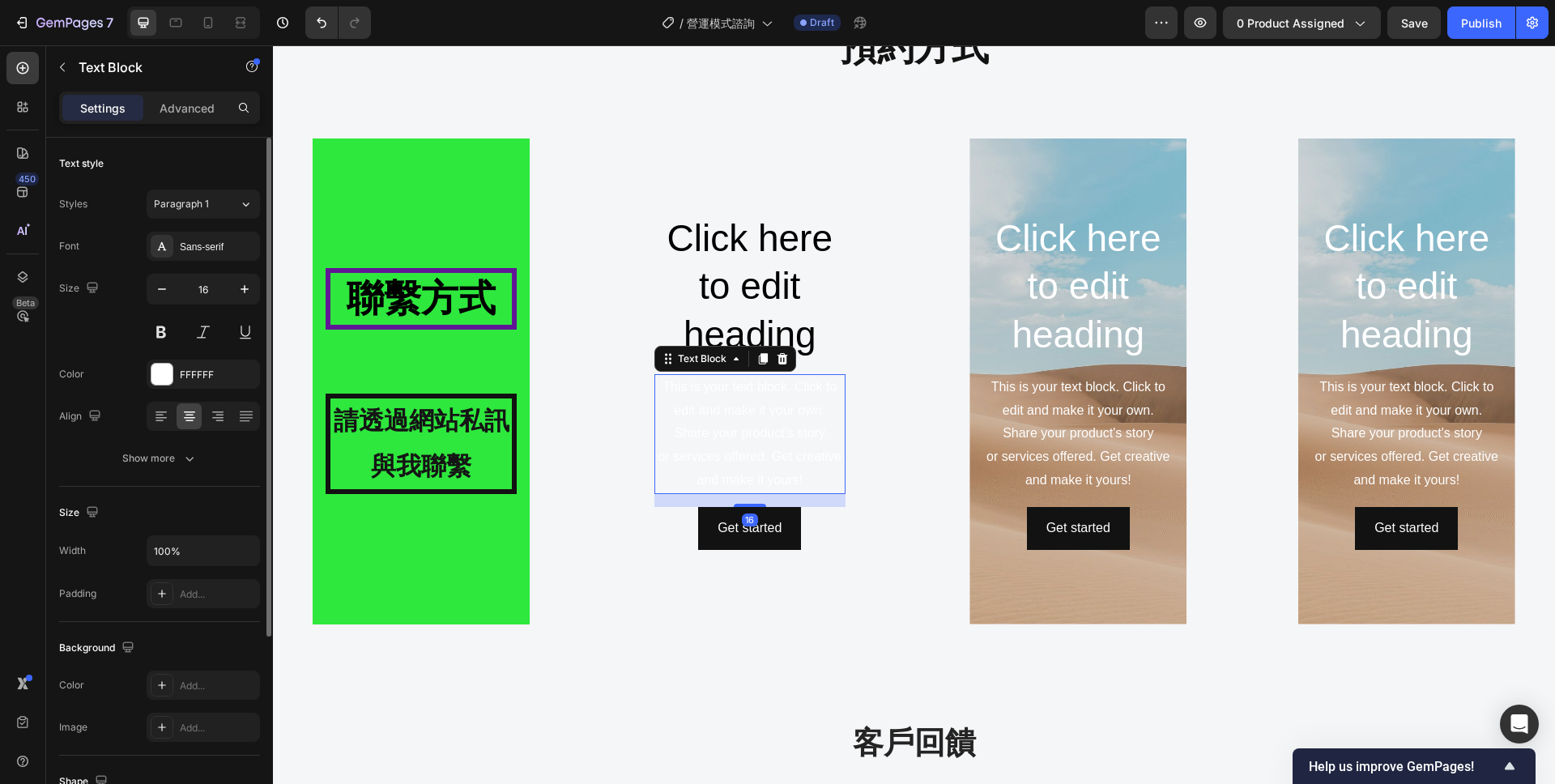
click at [746, 401] on div "This is your text block. Click to edit and make it your own. Share your product…" at bounding box center [749, 434] width 191 height 120
click at [772, 443] on div "This is your text block. Click to edit and make it your own. Share your product…" at bounding box center [749, 434] width 191 height 120
click at [772, 443] on p "This is your text block. Click to edit and make it your own. Share your product…" at bounding box center [749, 434] width 188 height 116
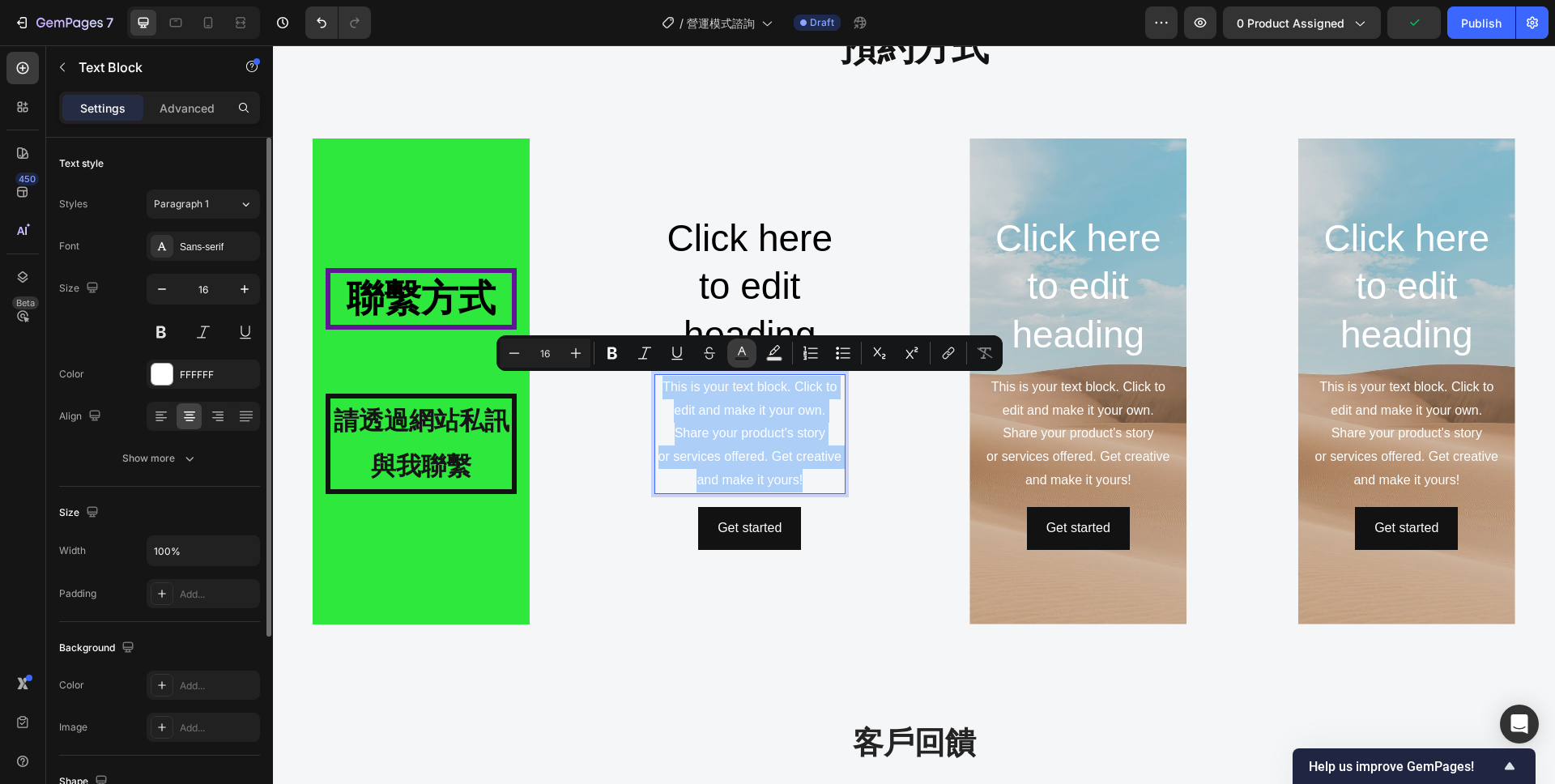
click at [742, 352] on icon "Editor contextual toolbar" at bounding box center [742, 353] width 17 height 17
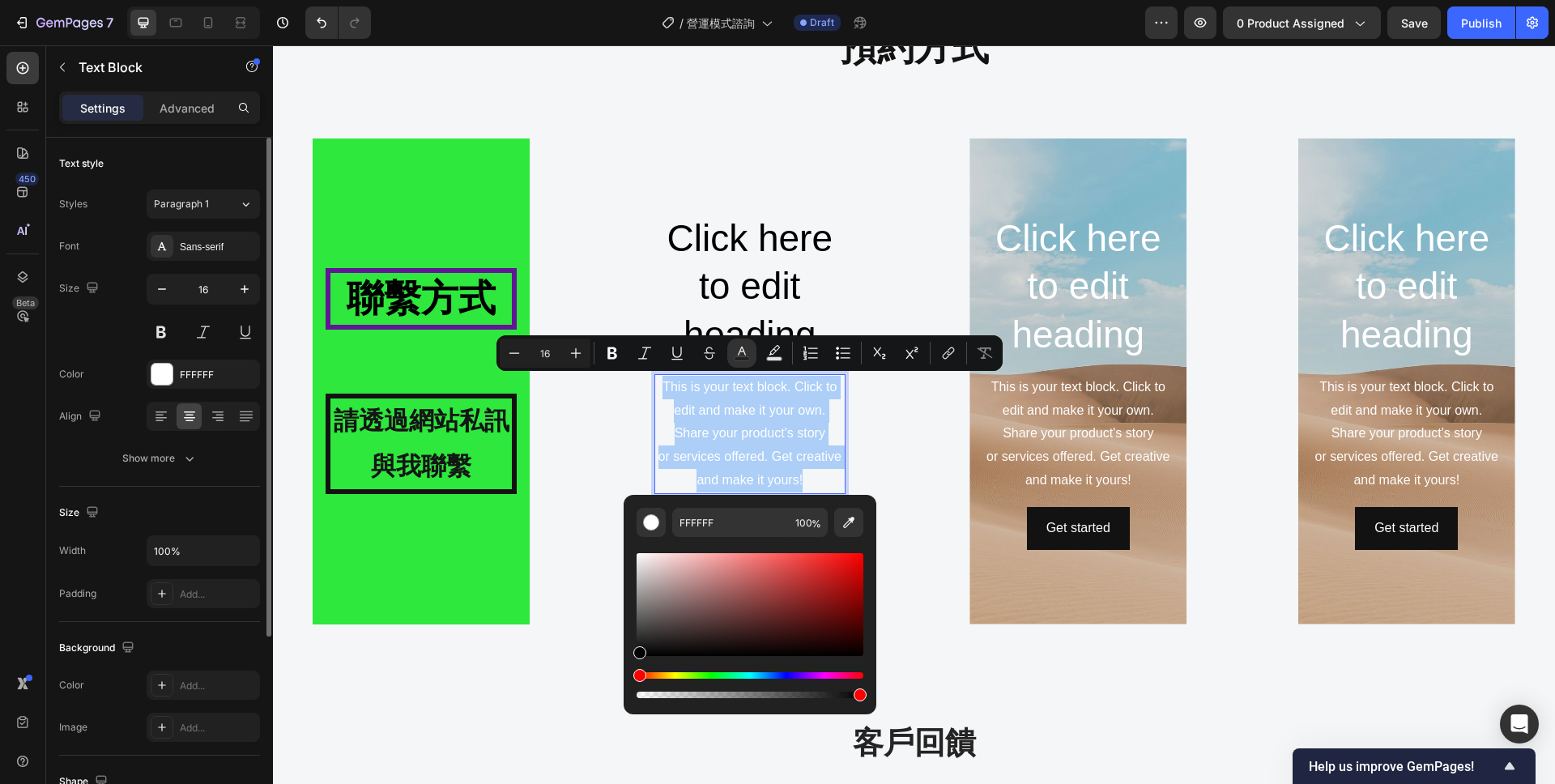
drag, startPoint x: 638, startPoint y: 553, endPoint x: 631, endPoint y: 657, distance: 104.2
click at [631, 657] on div "FFFFFF 100 %" at bounding box center [750, 598] width 253 height 207
type input "000000"
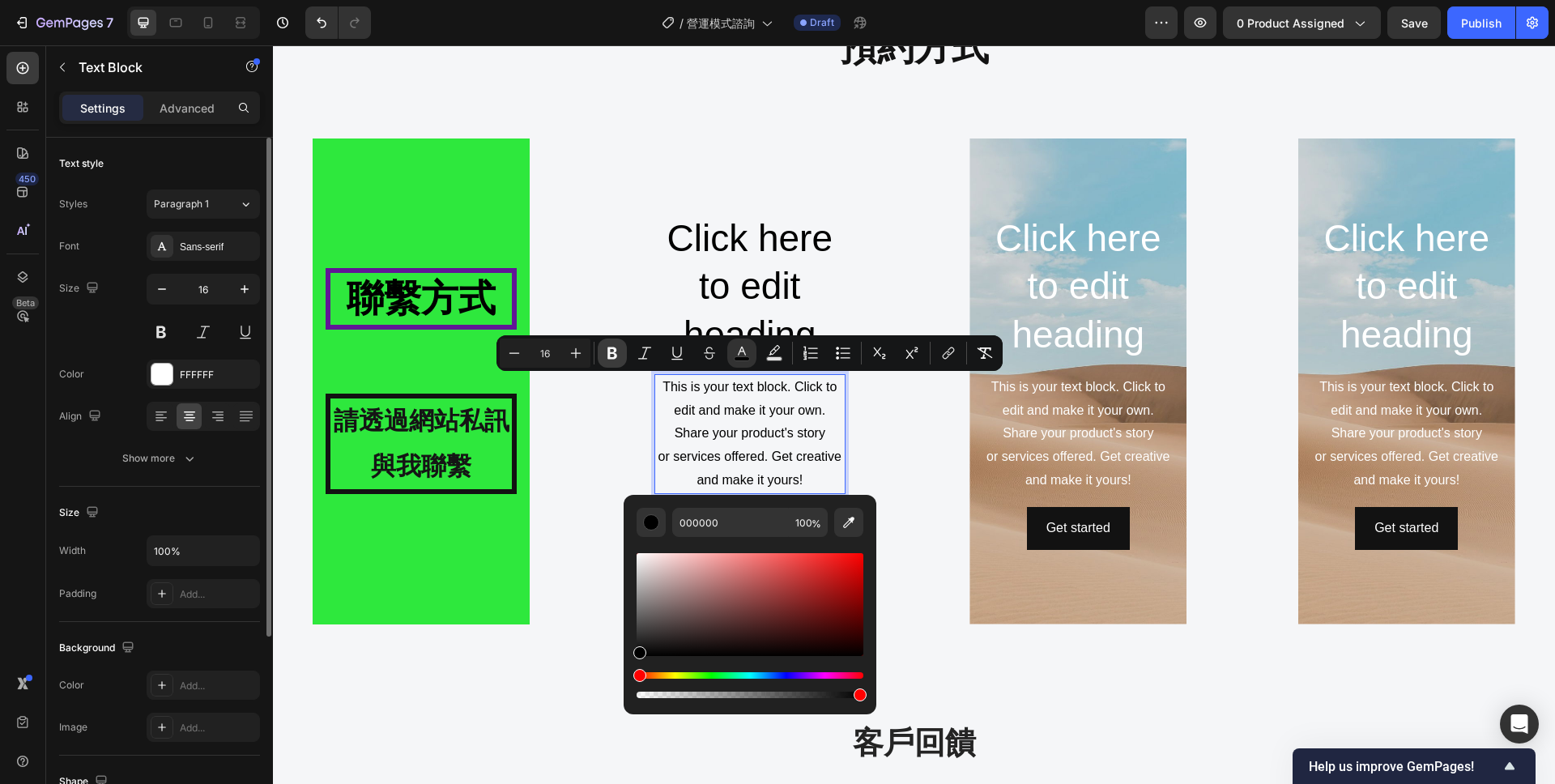
click at [614, 358] on icon "Editor contextual toolbar" at bounding box center [613, 353] width 10 height 12
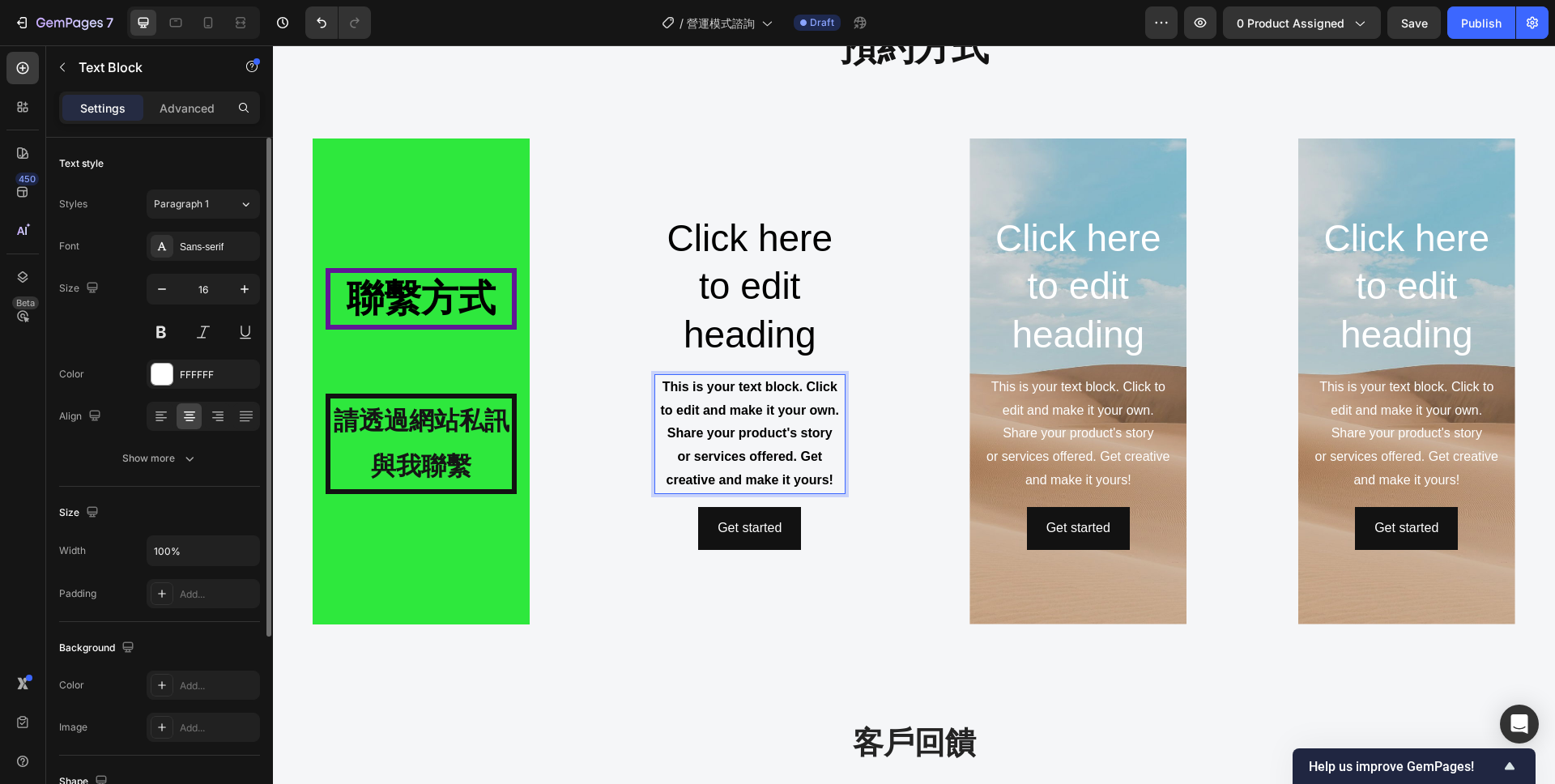
click at [812, 427] on strong "This is your text block. Click to edit and make it your own. Share your product…" at bounding box center [749, 410] width 178 height 61
click at [772, 329] on span "heading" at bounding box center [750, 334] width 133 height 42
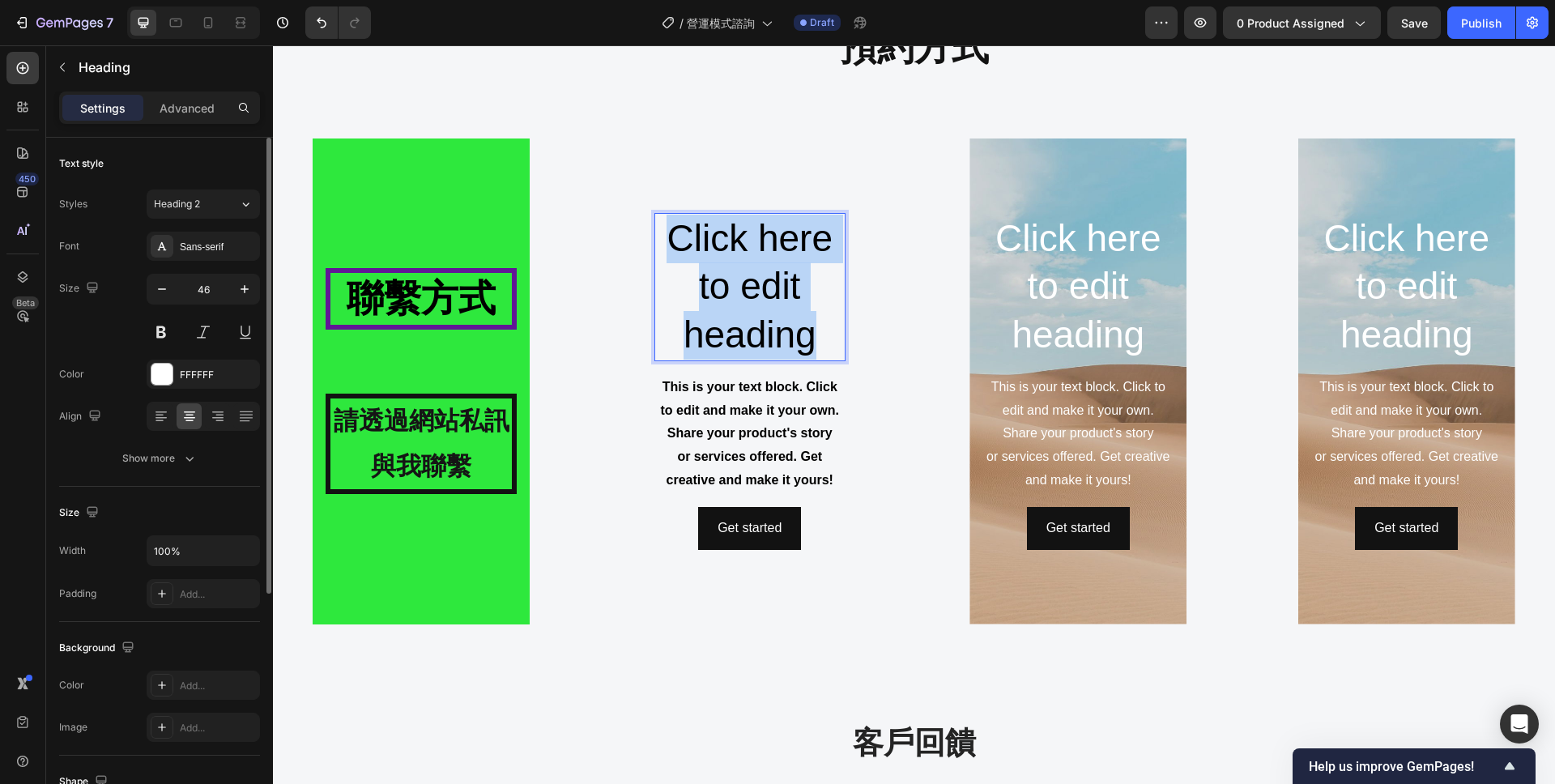
drag, startPoint x: 812, startPoint y: 343, endPoint x: 667, endPoint y: 244, distance: 175.6
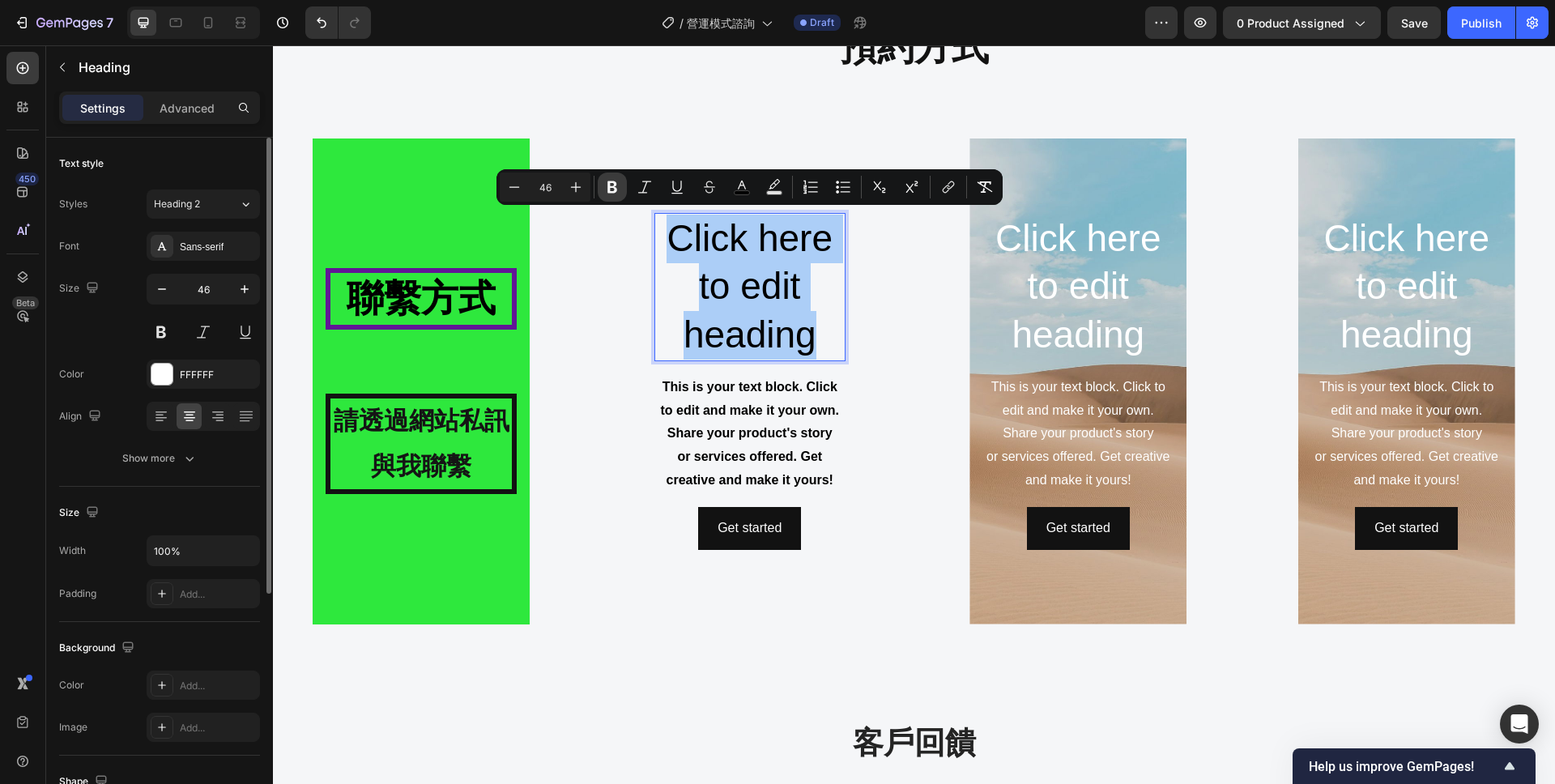
click at [616, 194] on icon "Editor contextual toolbar" at bounding box center [613, 187] width 17 height 17
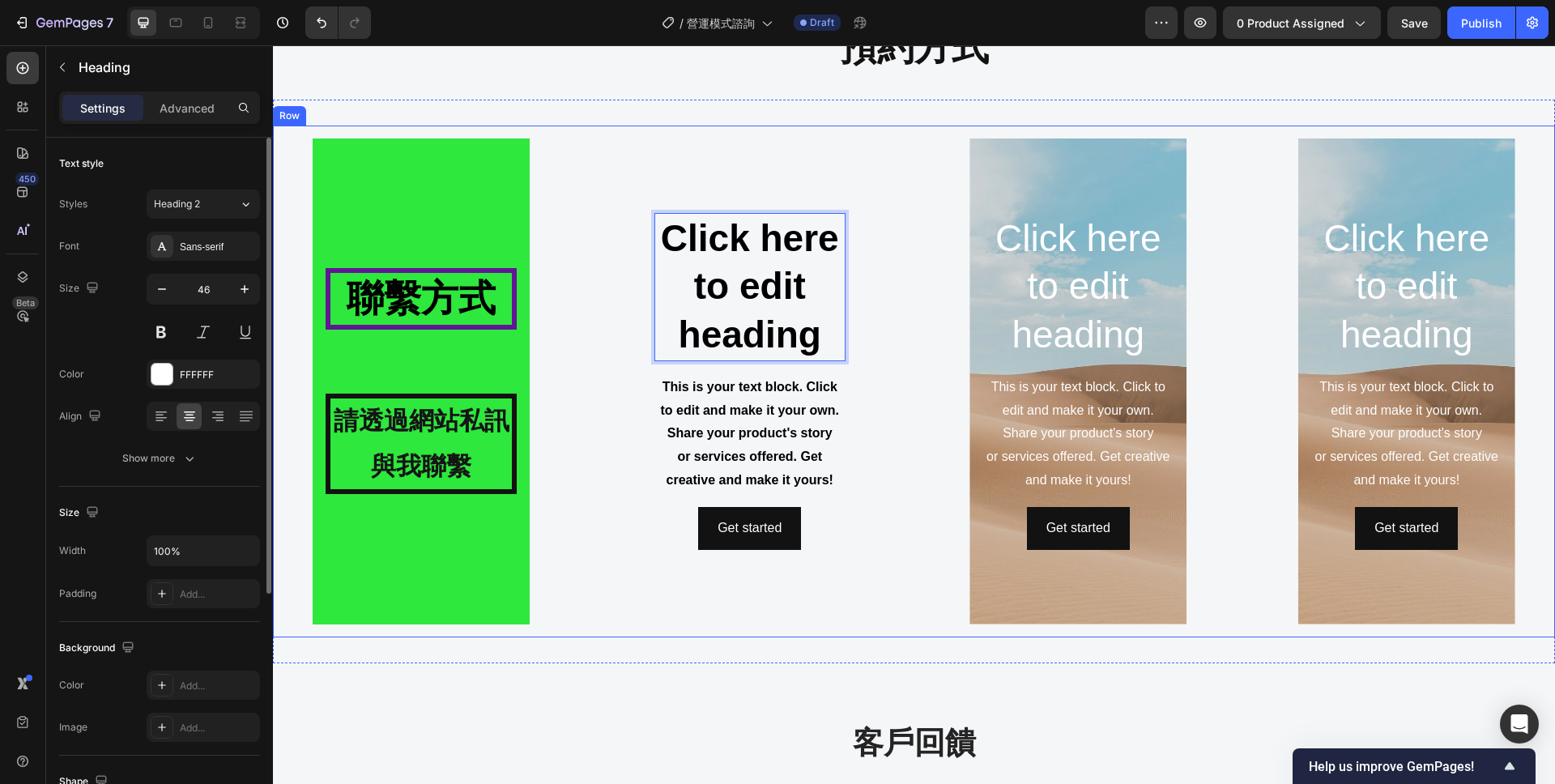
click at [863, 332] on div "Click here to edit heading Heading 16 This is your text block. Click to edit an…" at bounding box center [750, 381] width 272 height 486
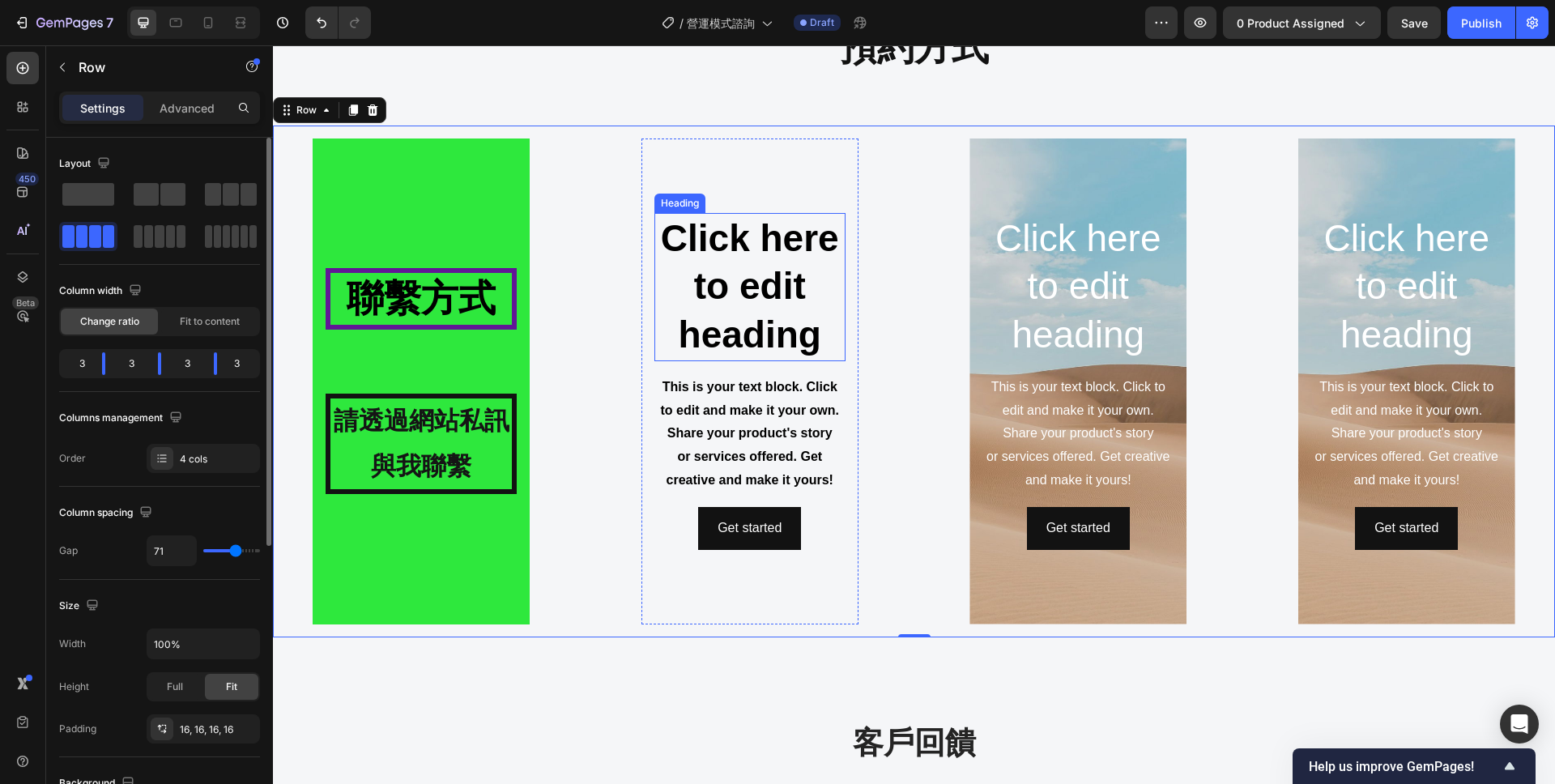
click at [804, 332] on strong "heading" at bounding box center [750, 334] width 142 height 42
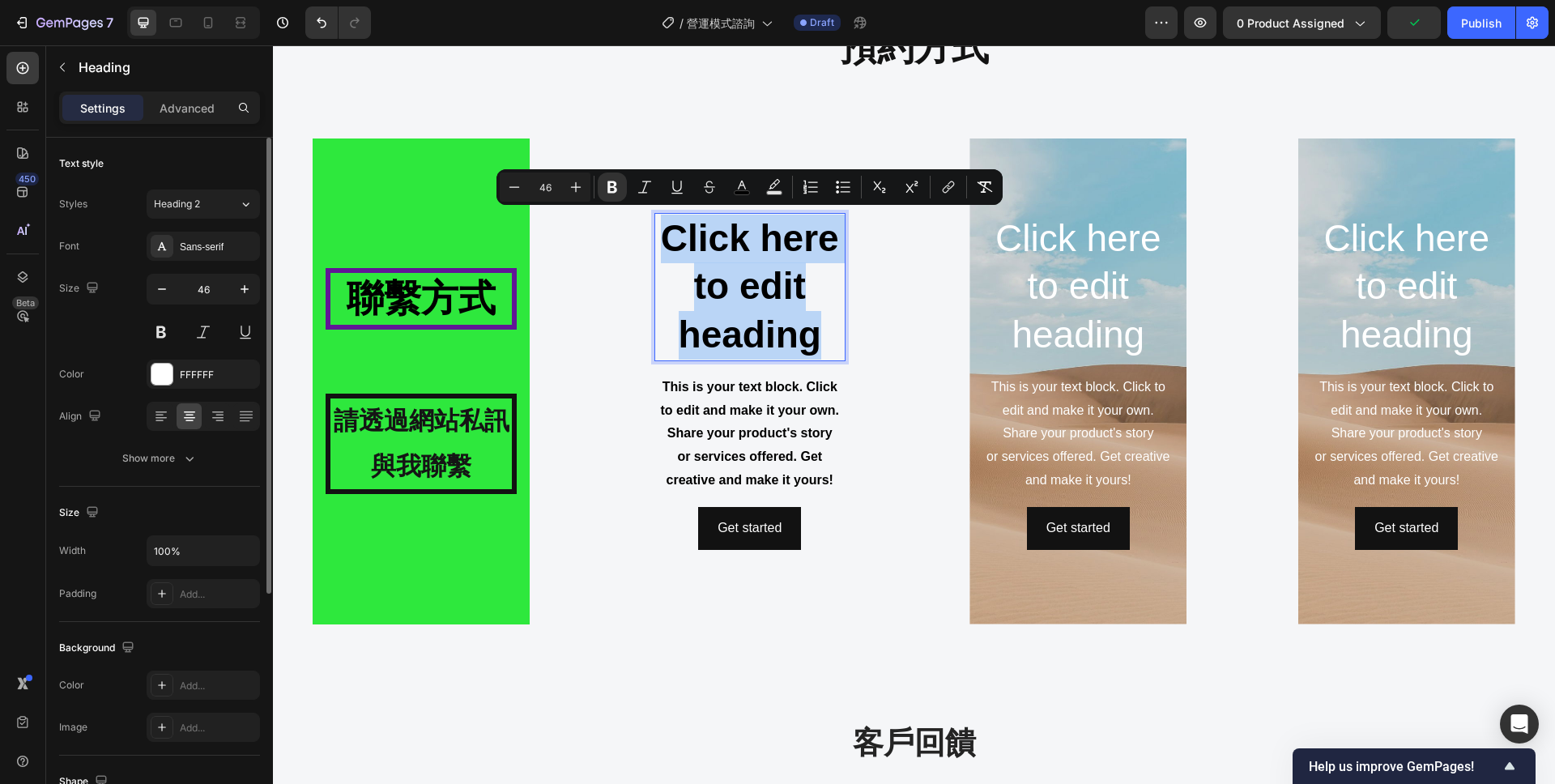
drag, startPoint x: 820, startPoint y: 338, endPoint x: 672, endPoint y: 252, distance: 171.2
click at [672, 252] on p "Click here to edit heading" at bounding box center [749, 286] width 188 height 145
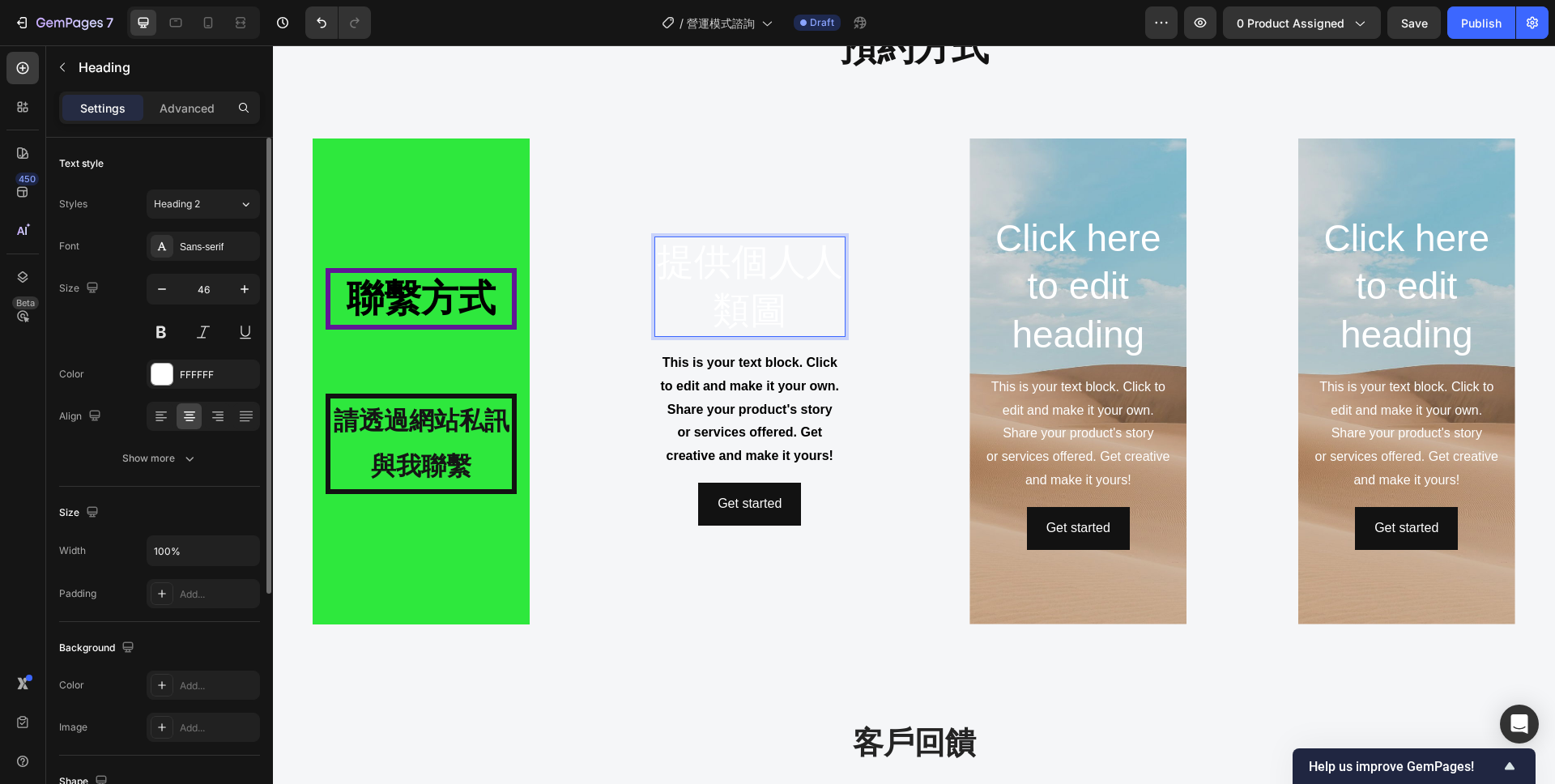
click at [784, 322] on p "提供個人人類圖" at bounding box center [749, 286] width 188 height 97
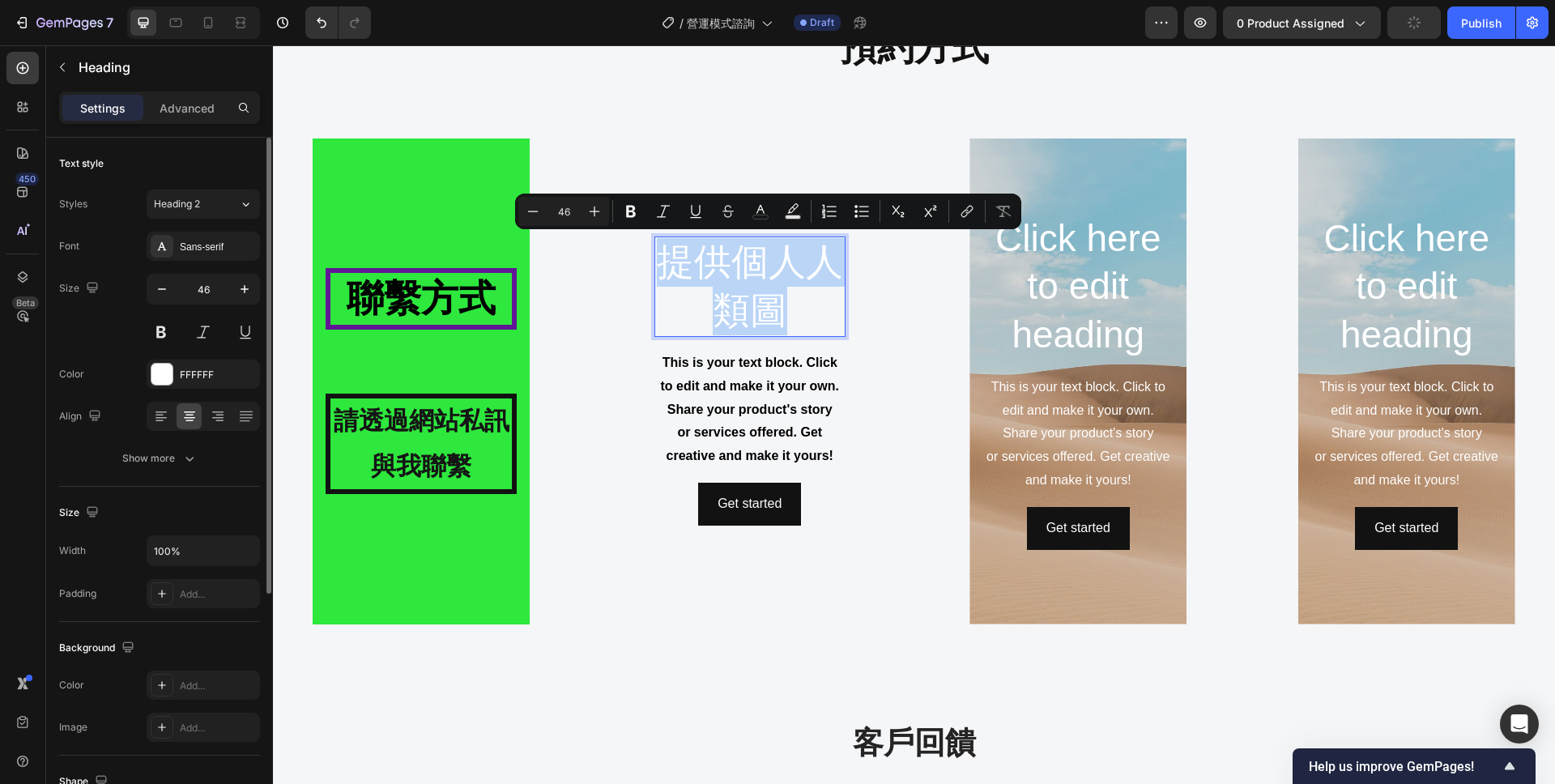
drag, startPoint x: 785, startPoint y: 310, endPoint x: 672, endPoint y: 267, distance: 120.9
click at [672, 267] on p "提供個人人類圖" at bounding box center [749, 286] width 188 height 97
click at [610, 211] on icon "Editor contextual toolbar" at bounding box center [613, 211] width 10 height 12
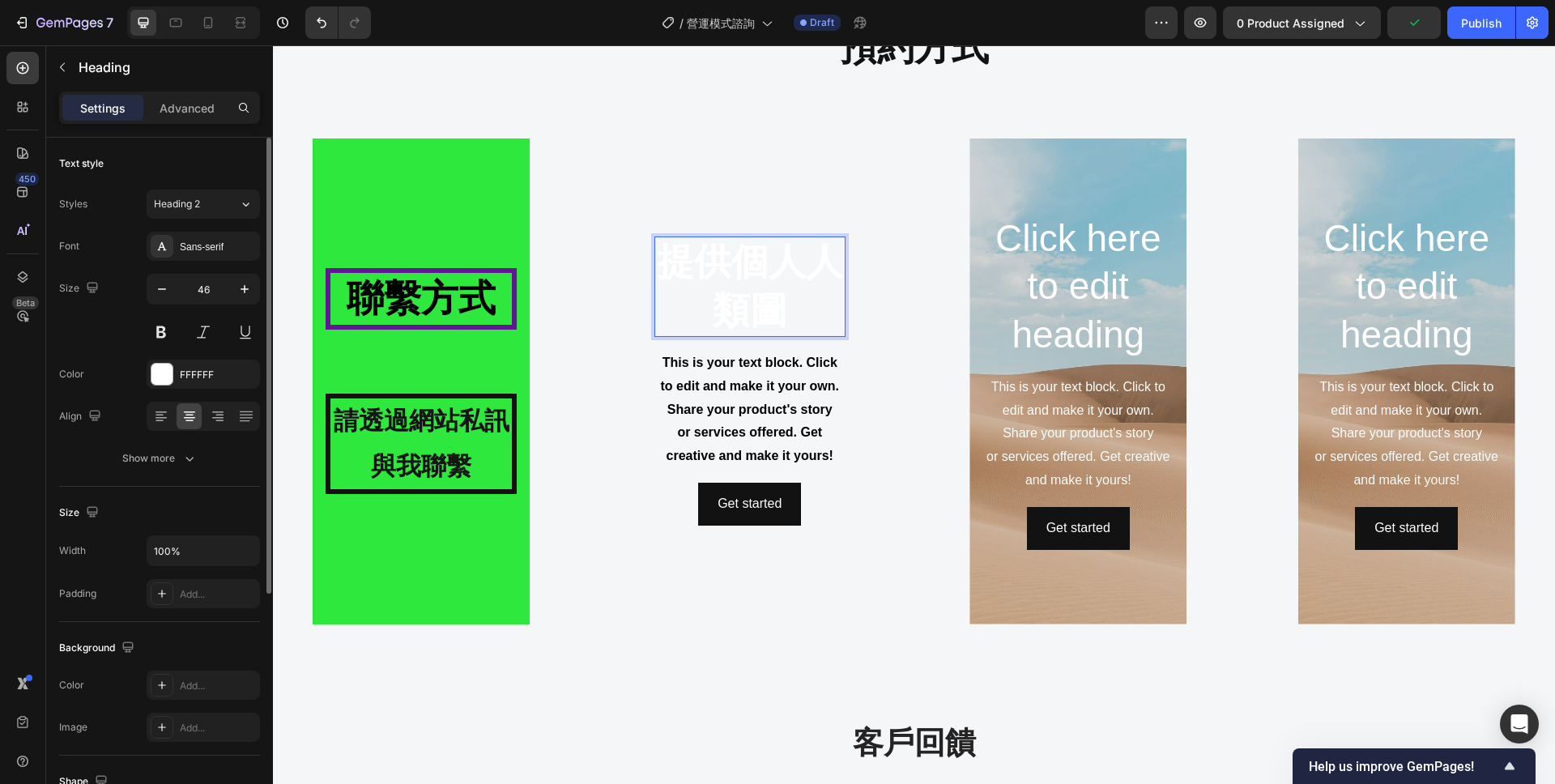
click at [747, 268] on strong "提供個人人類圖" at bounding box center [750, 285] width 187 height 90
drag, startPoint x: 785, startPoint y: 310, endPoint x: 668, endPoint y: 258, distance: 128.0
click at [668, 258] on strong "提供個人人類圖" at bounding box center [750, 285] width 187 height 90
click at [756, 266] on strong "提供個人人類圖" at bounding box center [750, 285] width 187 height 90
drag, startPoint x: 780, startPoint y: 312, endPoint x: 669, endPoint y: 263, distance: 121.3
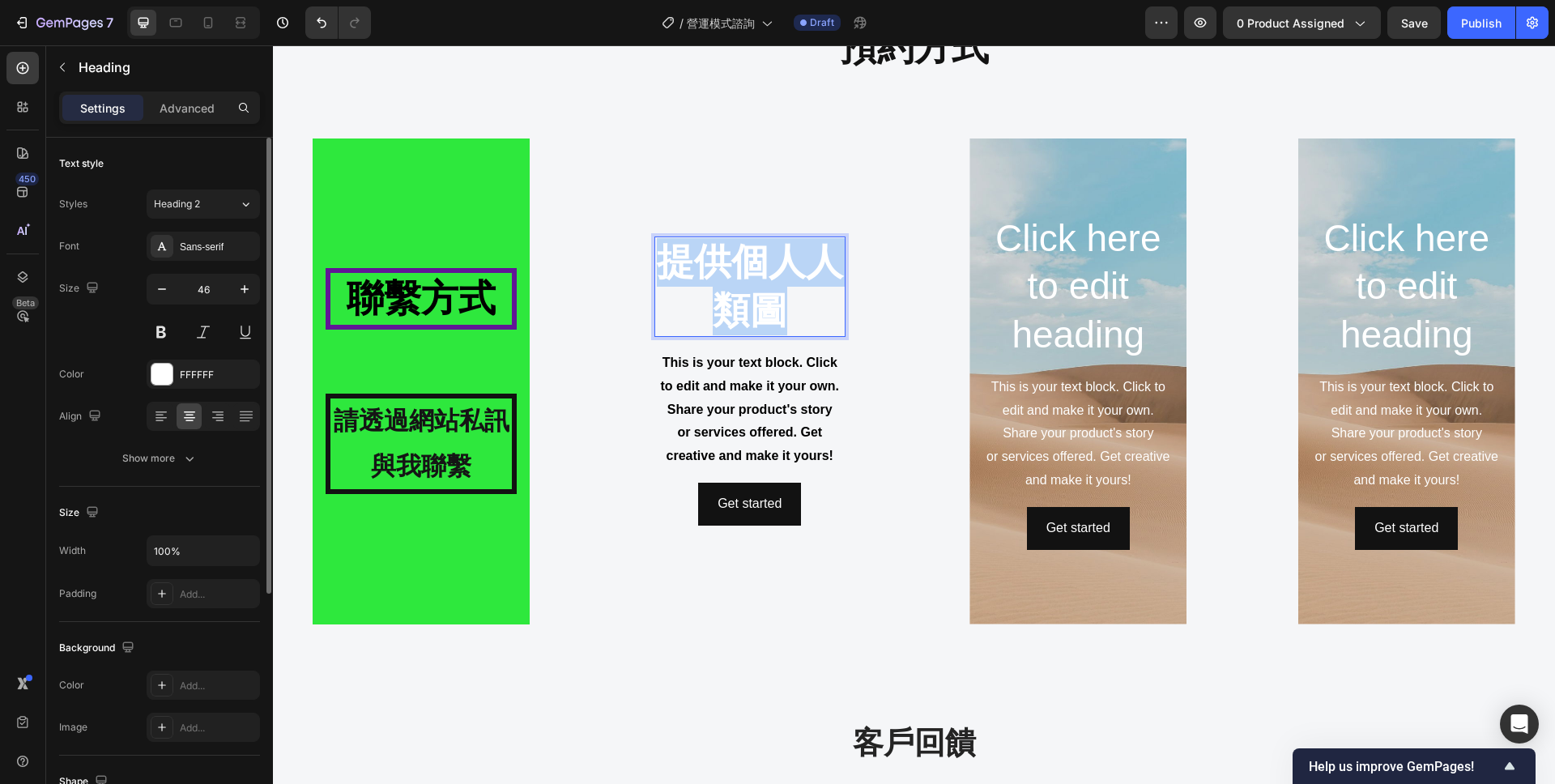
click at [669, 263] on strong "提供個人人類圖" at bounding box center [750, 285] width 187 height 90
click at [161, 374] on div at bounding box center [162, 374] width 21 height 21
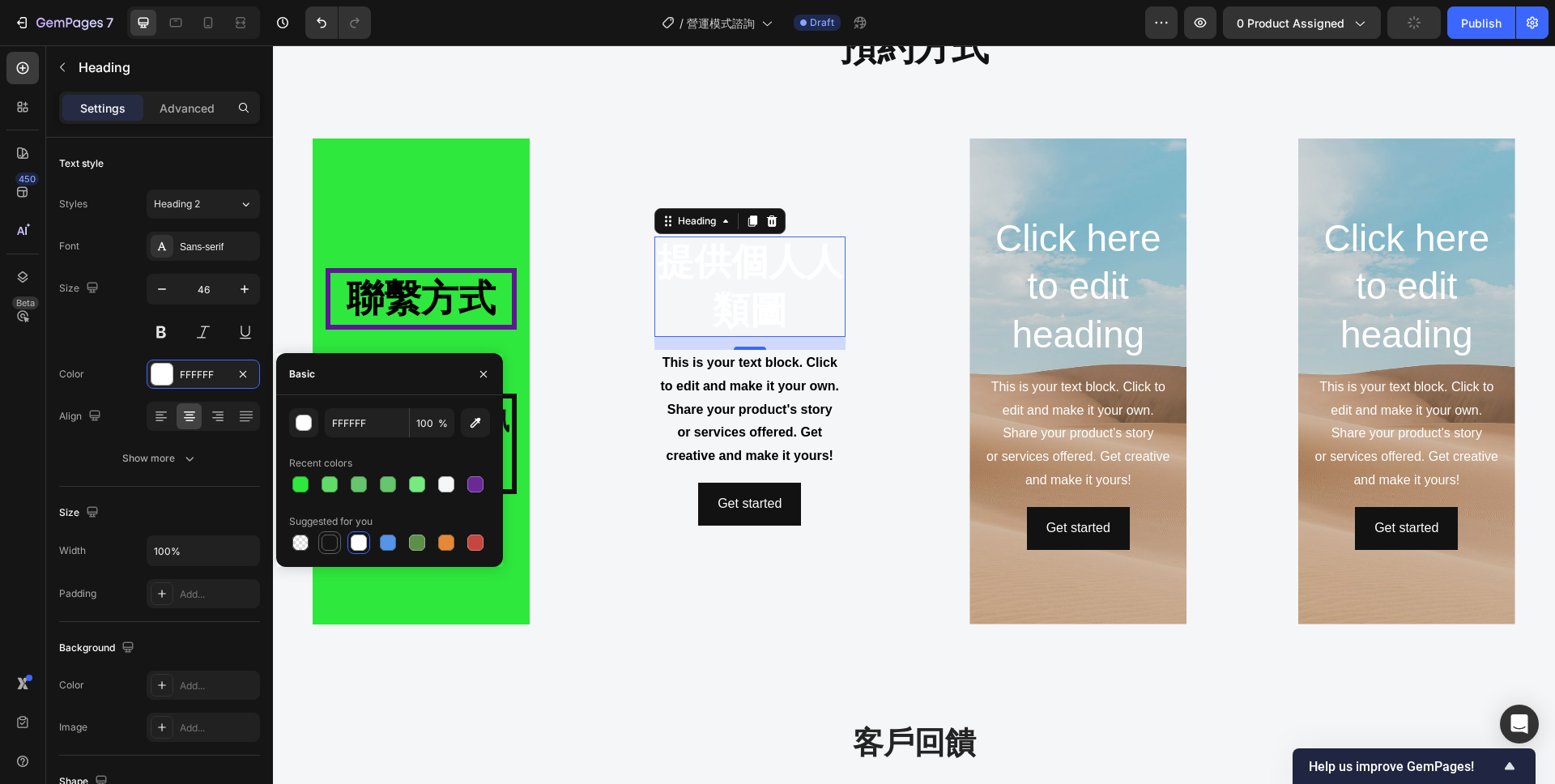
click at [328, 540] on div at bounding box center [330, 543] width 17 height 17
type input "151515"
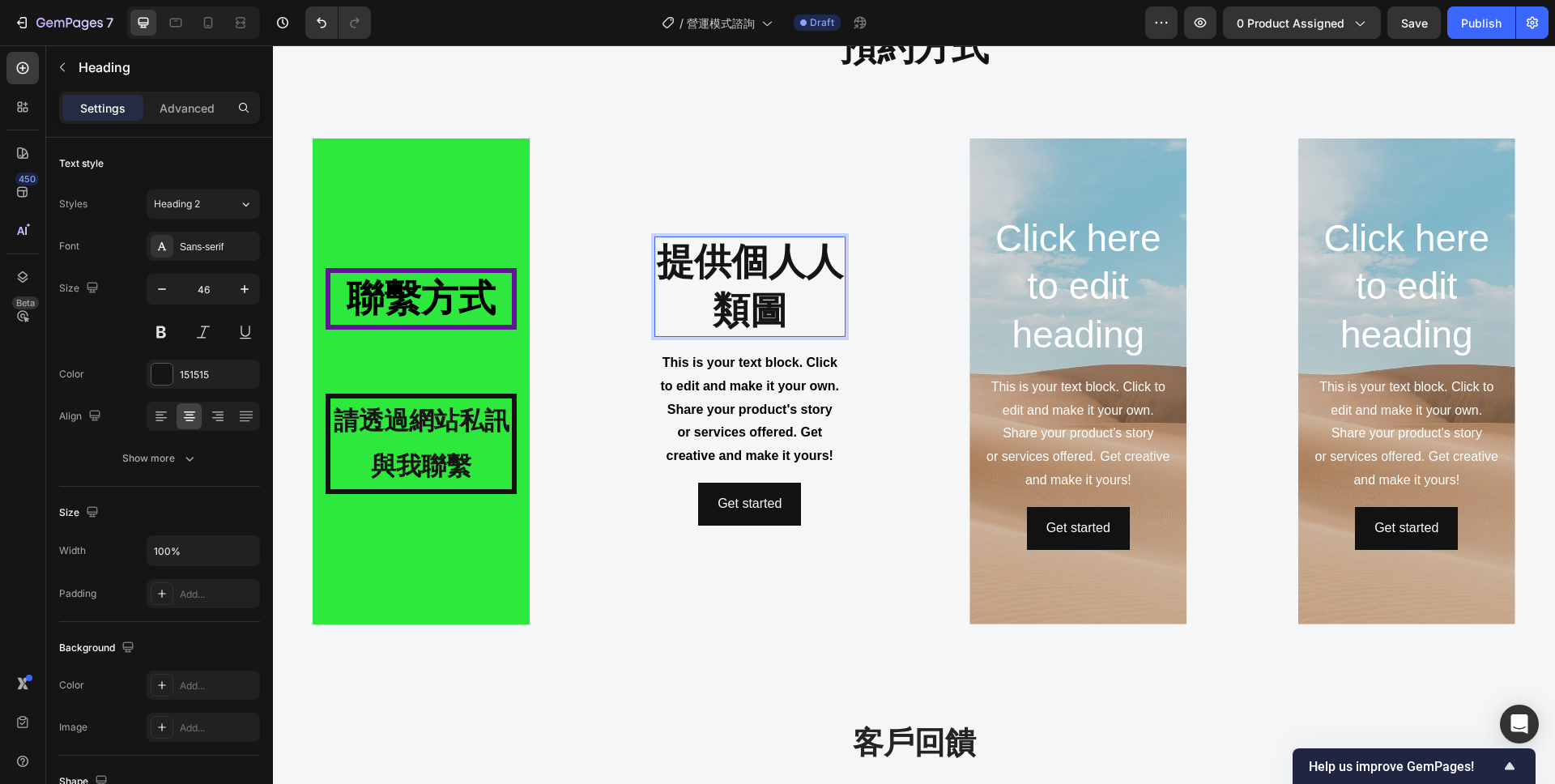
click at [838, 297] on p "提供個人人類圖" at bounding box center [749, 286] width 188 height 97
click at [866, 366] on div "提供個人人類圖 Heading 16 This is your text block. Click to edit and make it your own.…" at bounding box center [750, 381] width 272 height 486
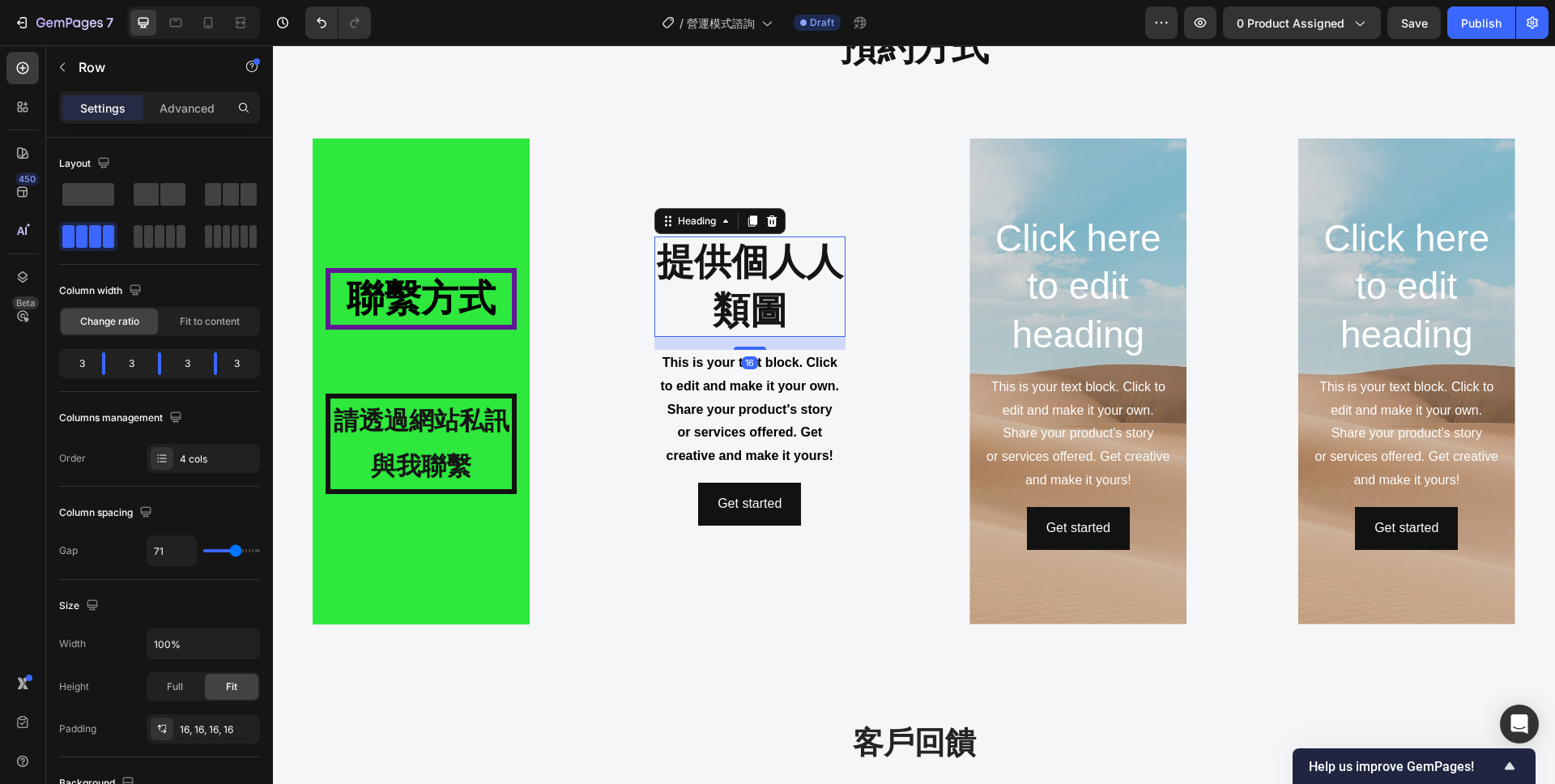
click at [784, 312] on strong "提供個人人類圖" at bounding box center [750, 285] width 187 height 90
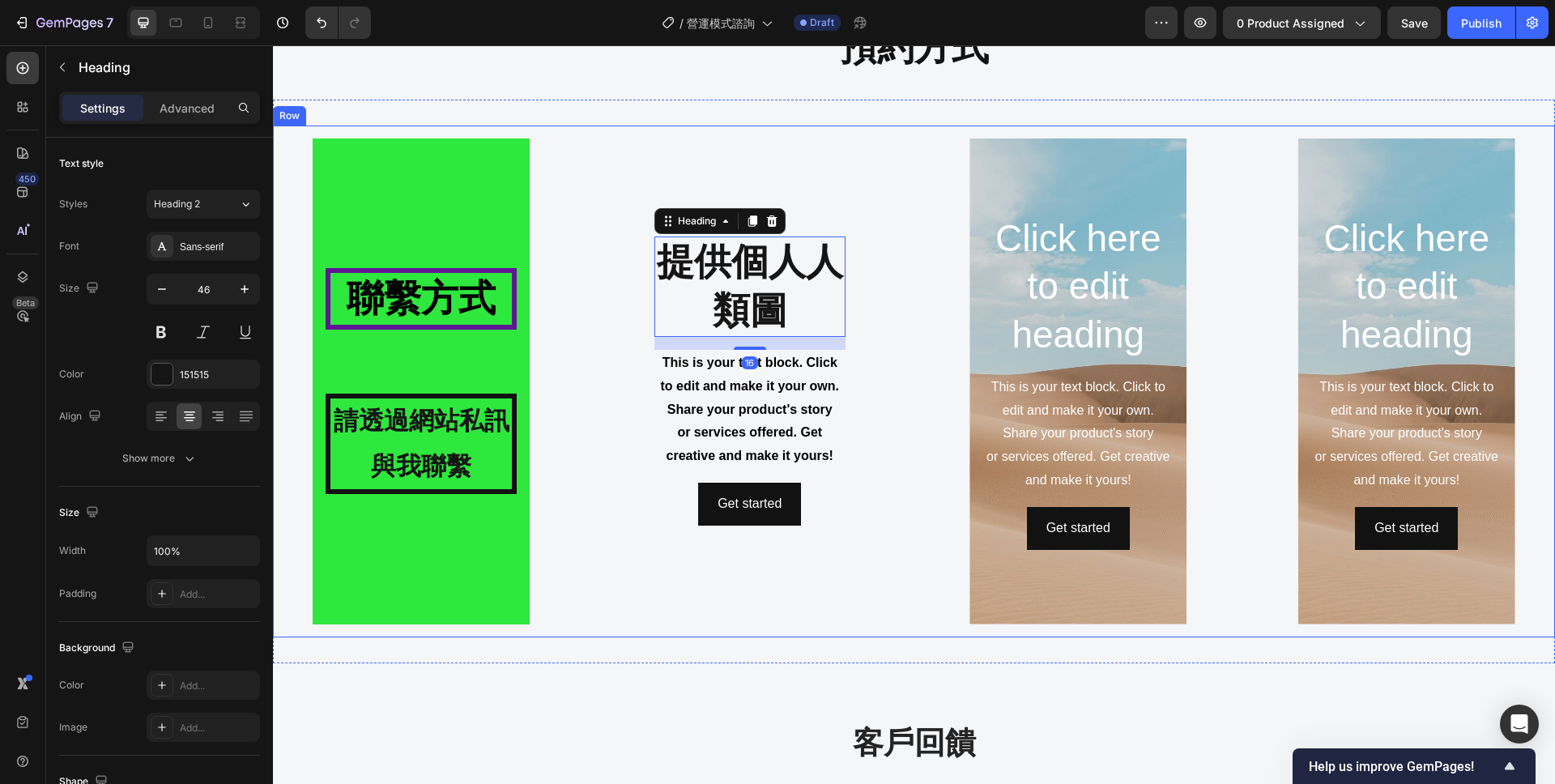
click at [516, 302] on h2 "⁠⁠⁠⁠⁠⁠⁠ 聯繫方式" at bounding box center [420, 298] width 191 height 62
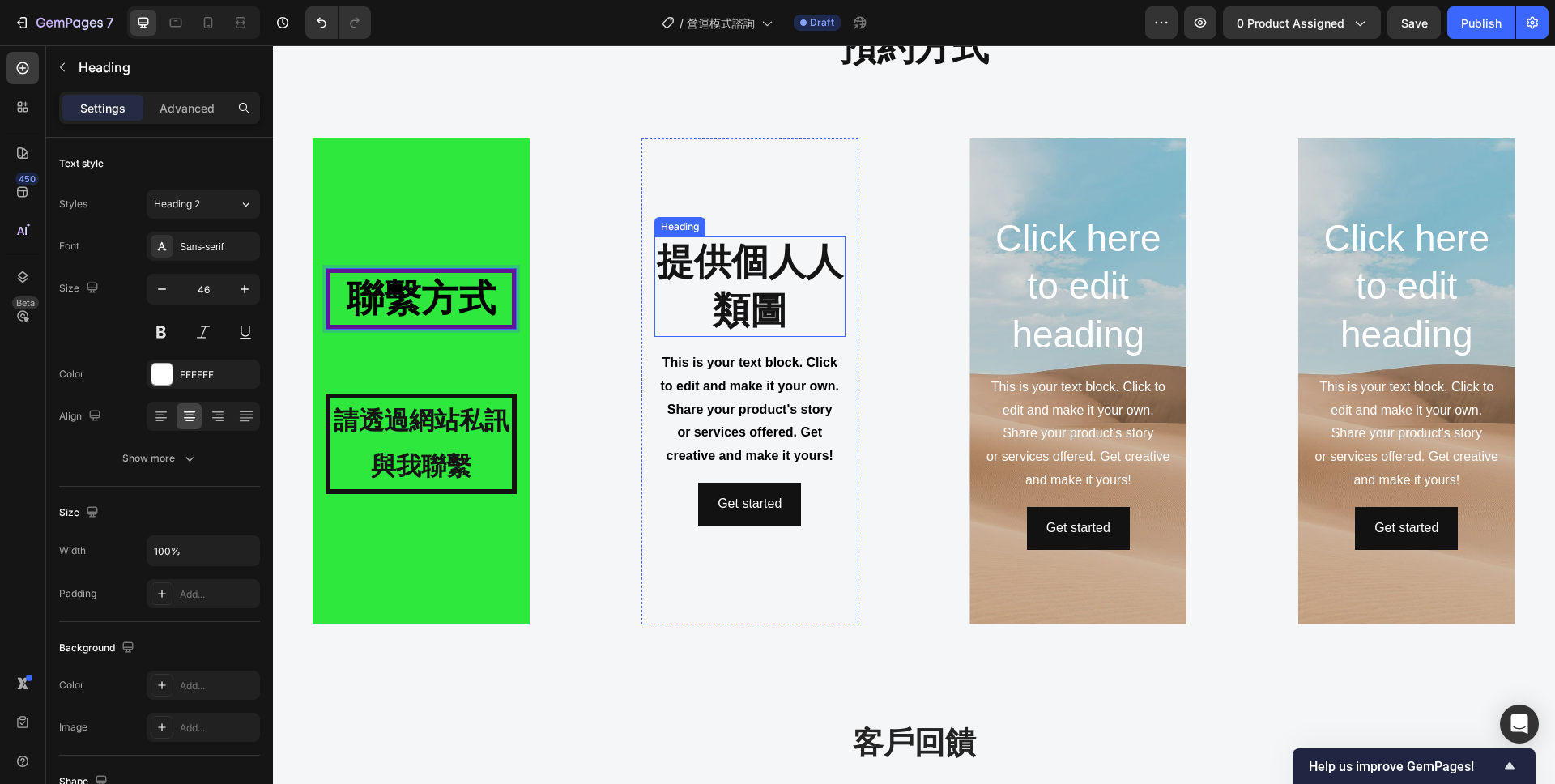
click at [747, 280] on strong "提供個人人類圖" at bounding box center [750, 285] width 187 height 90
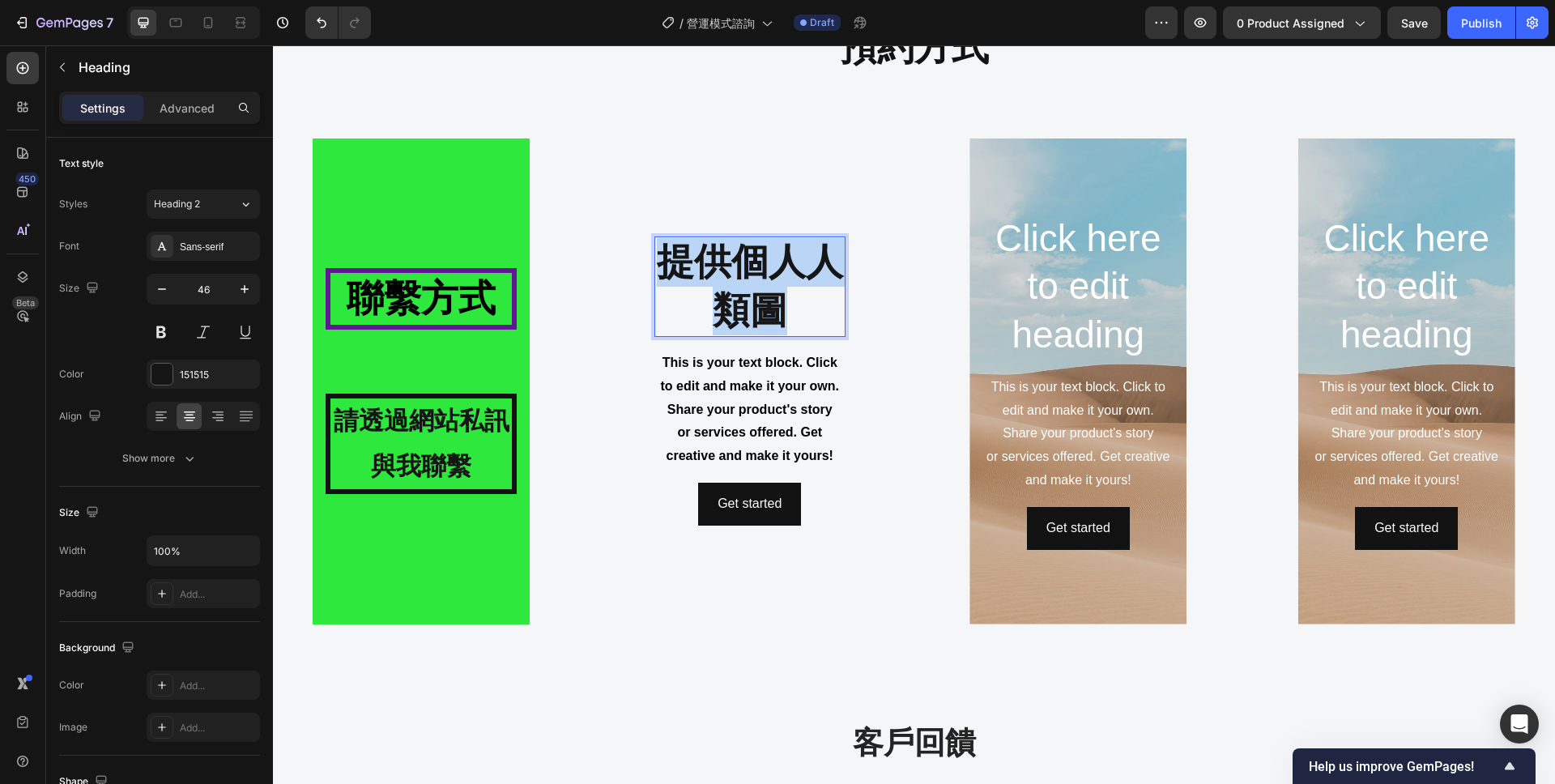
drag, startPoint x: 771, startPoint y: 302, endPoint x: 654, endPoint y: 259, distance: 124.7
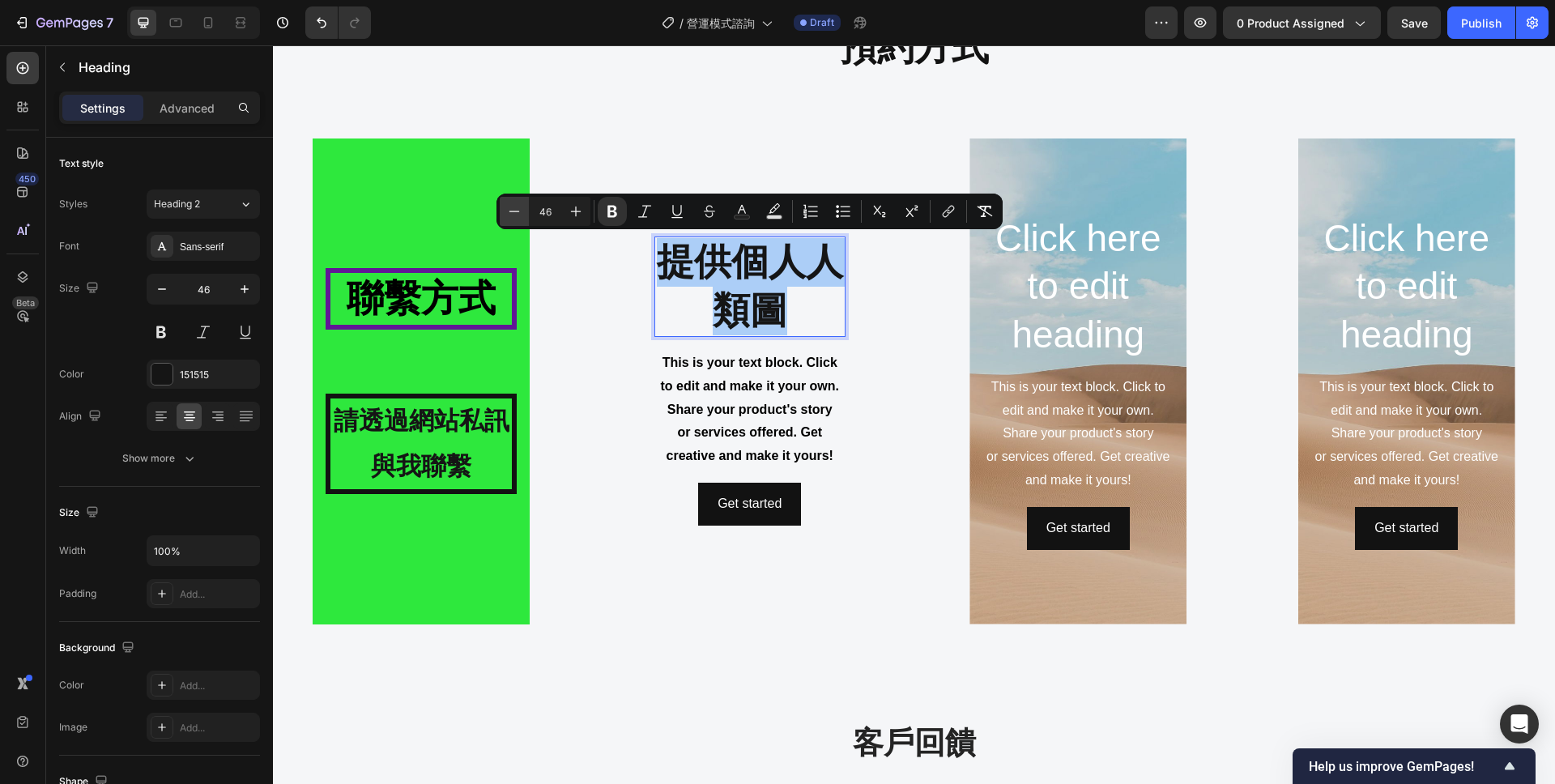
click at [528, 217] on button "Minus" at bounding box center [515, 211] width 30 height 30
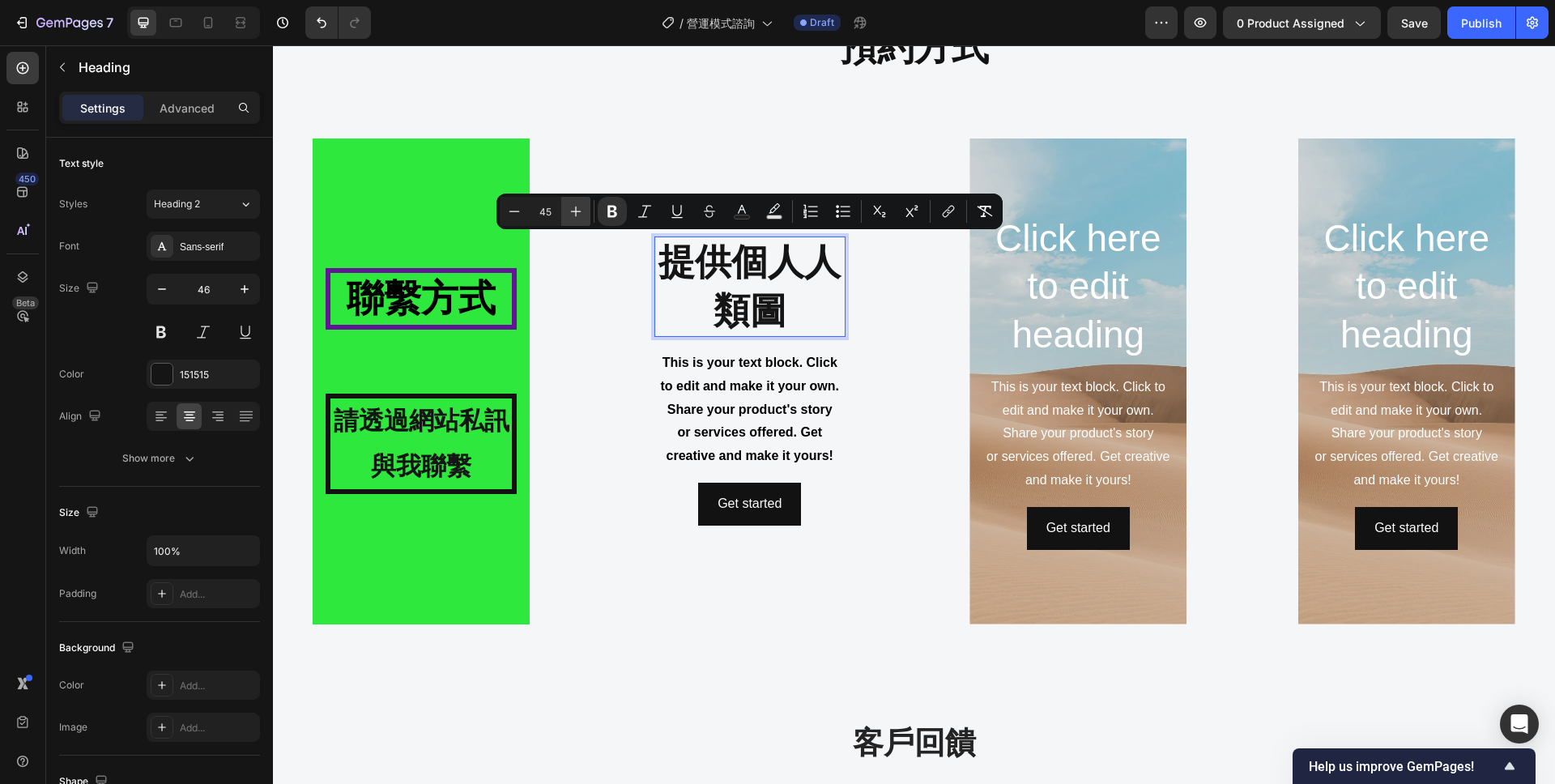
click at [575, 209] on icon "Editor contextual toolbar" at bounding box center [577, 211] width 17 height 17
type input "46"
click at [798, 266] on strong "提供個人人類圖" at bounding box center [750, 285] width 187 height 90
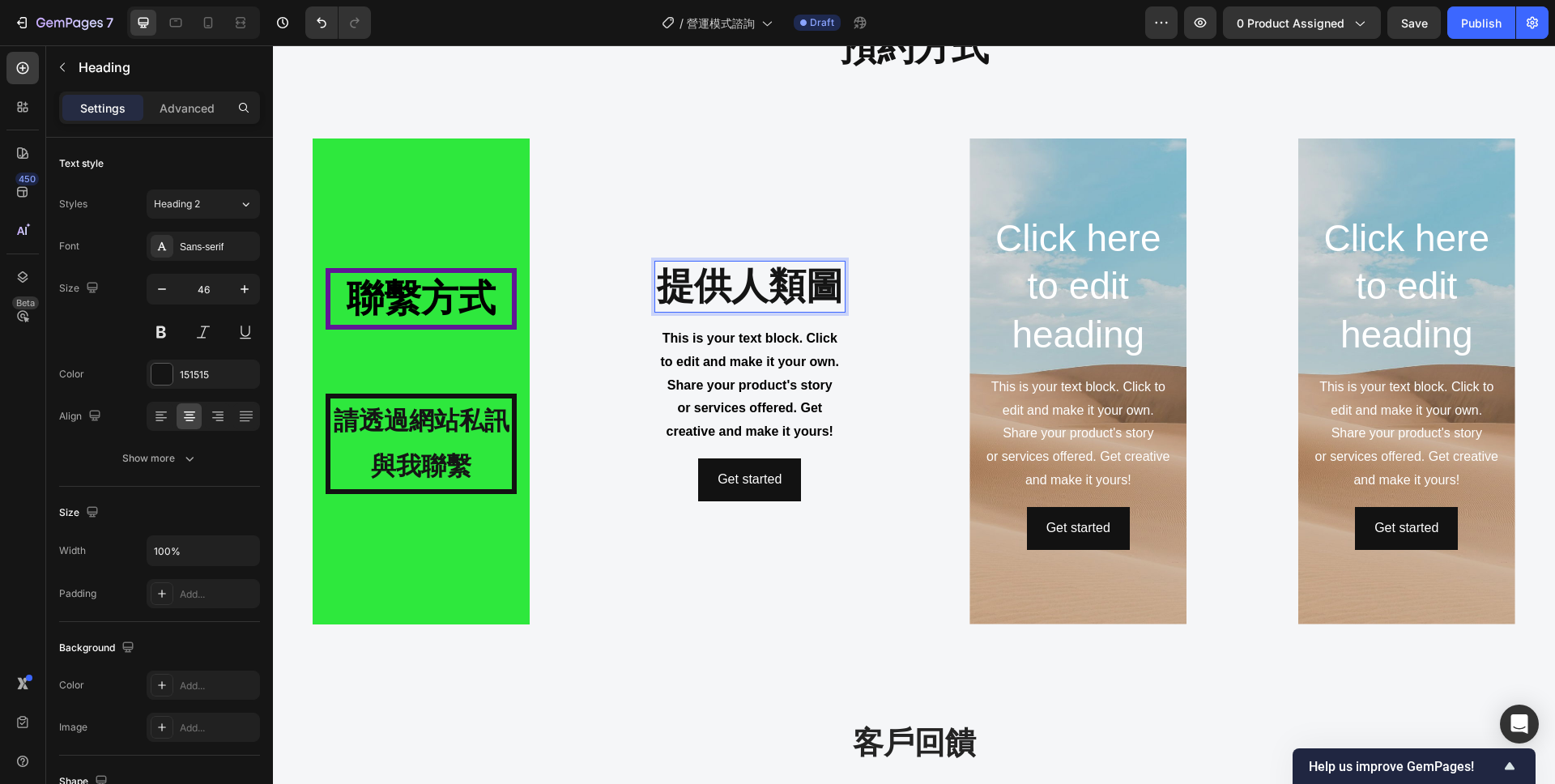
scroll to position [1886, 0]
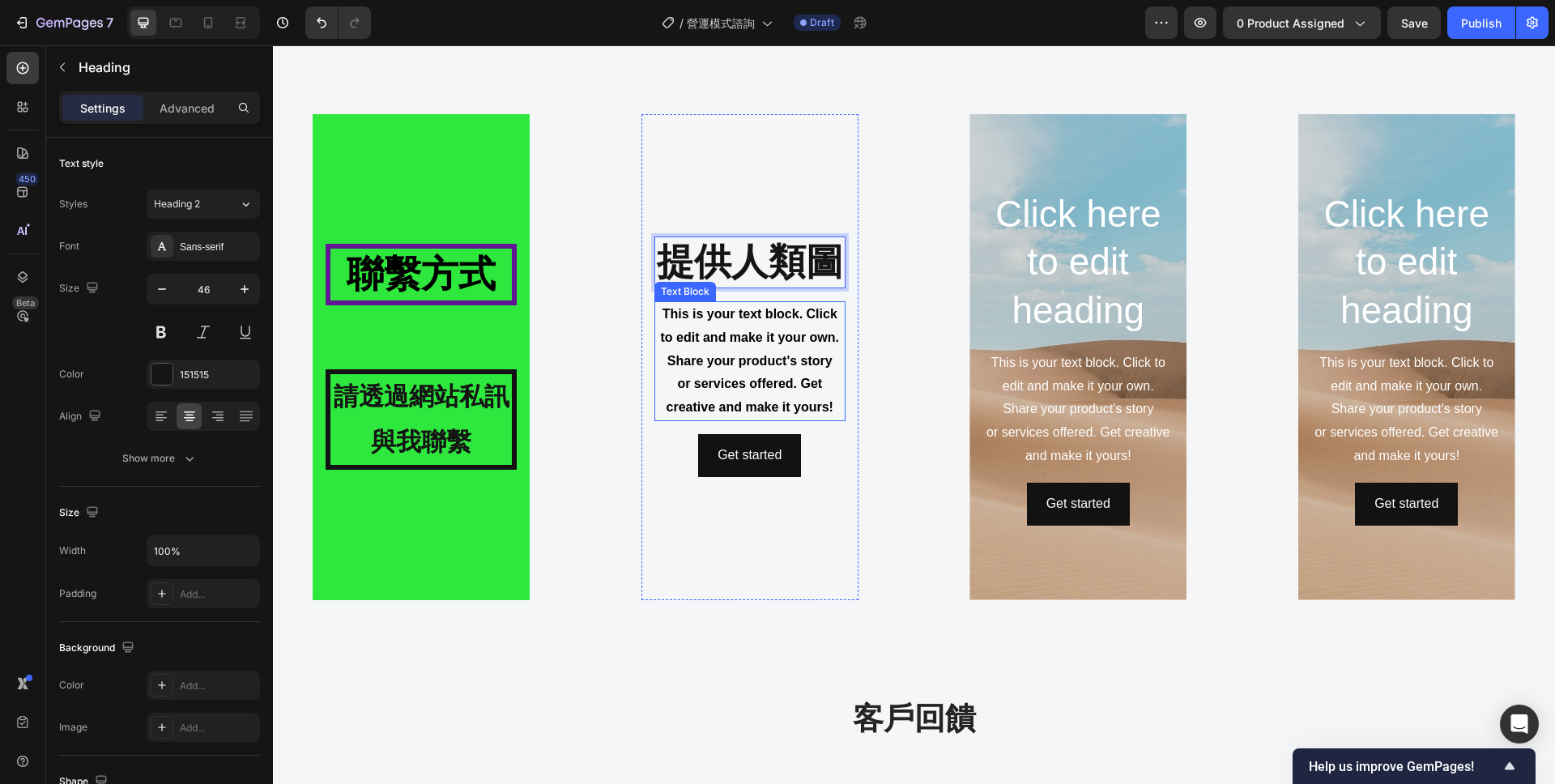
click at [826, 332] on strong "This is your text block. Click to edit and make it your own. Share your product…" at bounding box center [749, 337] width 178 height 61
click at [803, 252] on strong "提供人類圖" at bounding box center [750, 261] width 187 height 42
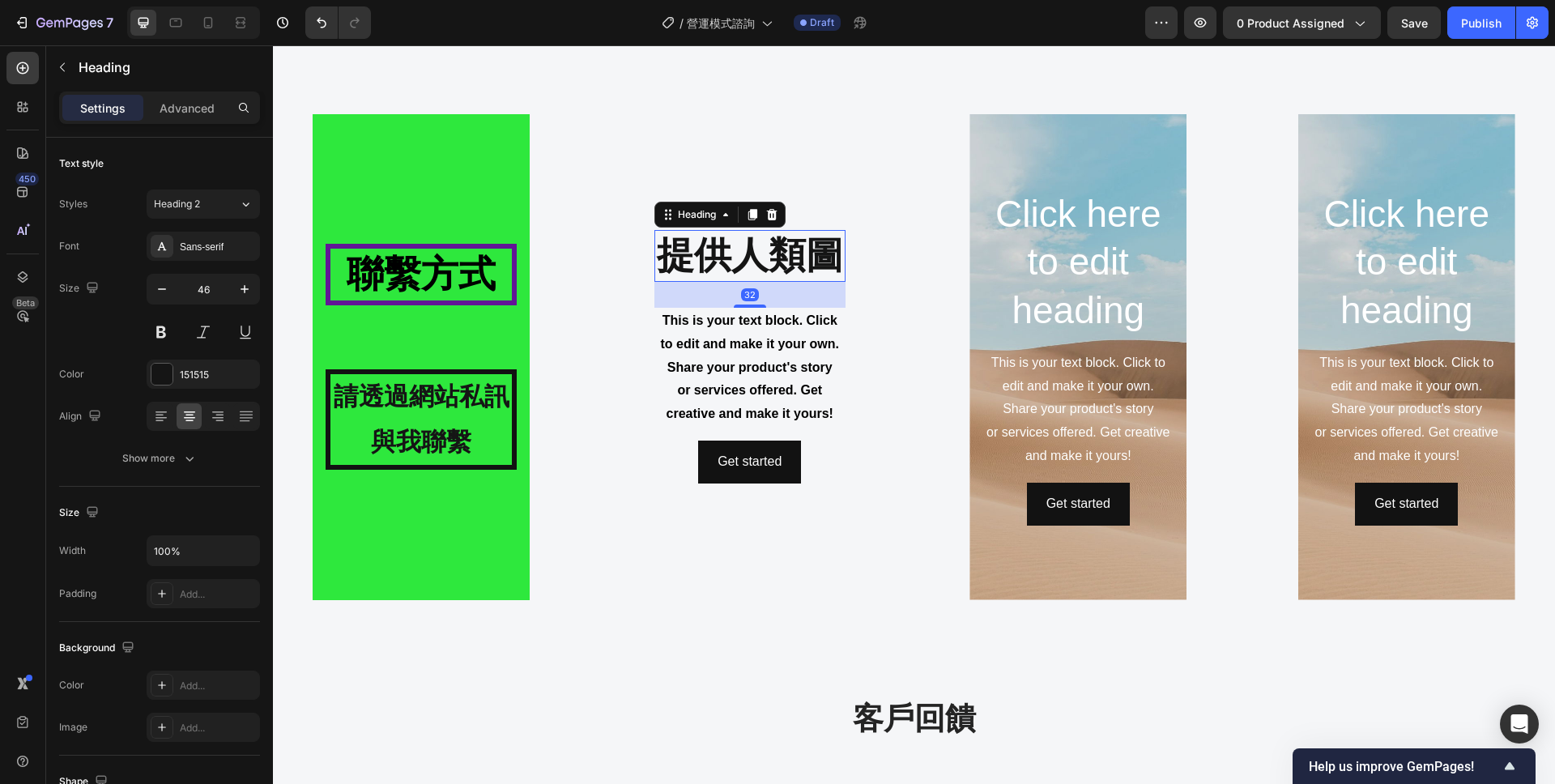
drag, startPoint x: 755, startPoint y: 298, endPoint x: 755, endPoint y: 309, distance: 11.0
click at [755, 309] on div "⁠⁠⁠⁠⁠⁠⁠ 提供人類圖 Heading 32 This is your text block. Click to edit and make it you…" at bounding box center [749, 356] width 191 height 253
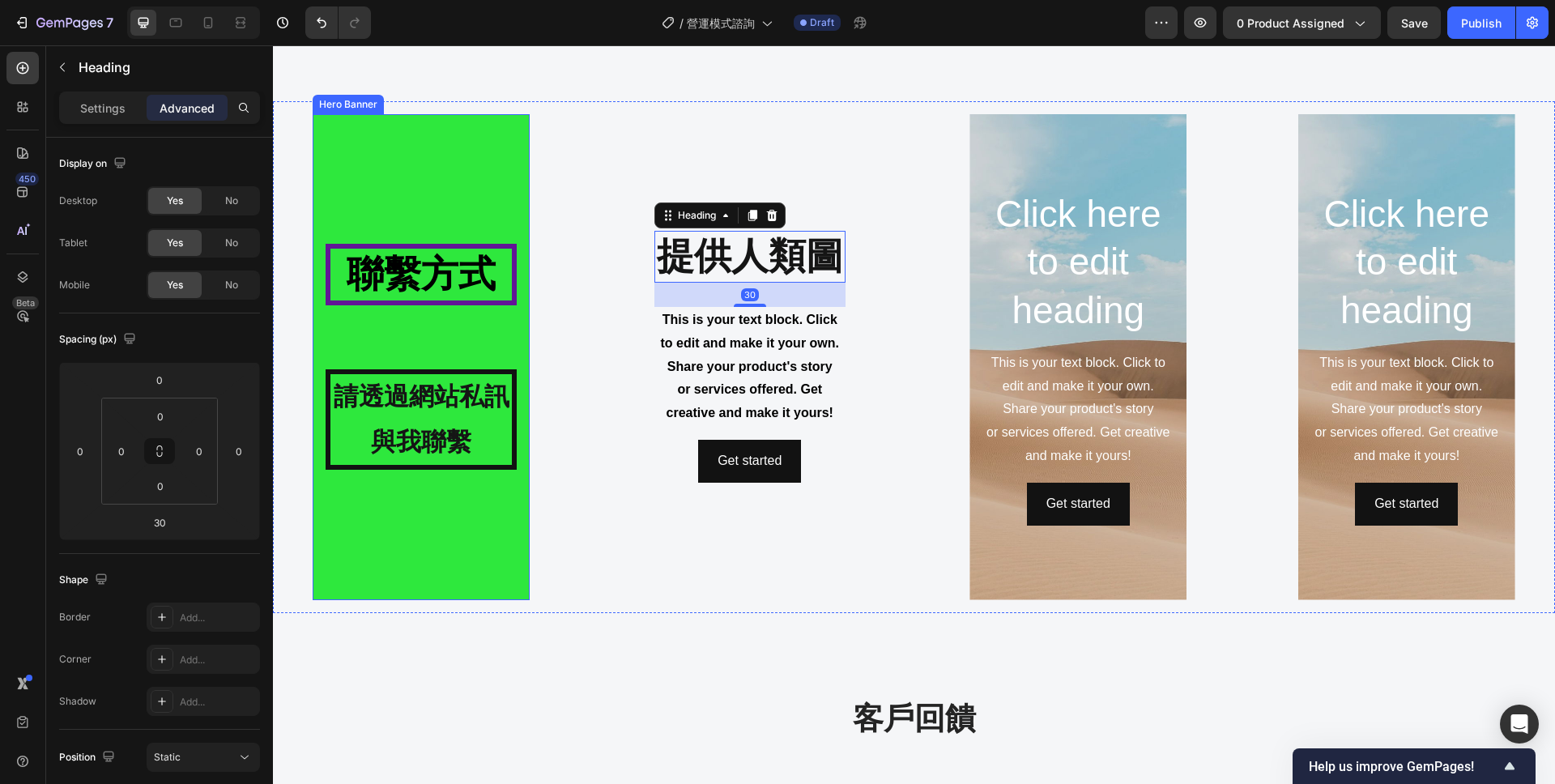
click at [456, 344] on div "⁠⁠⁠⁠⁠⁠⁠ 聯繫方式 Heading 請透過網站私訊與我聯繫 Text Block" at bounding box center [420, 356] width 191 height 225
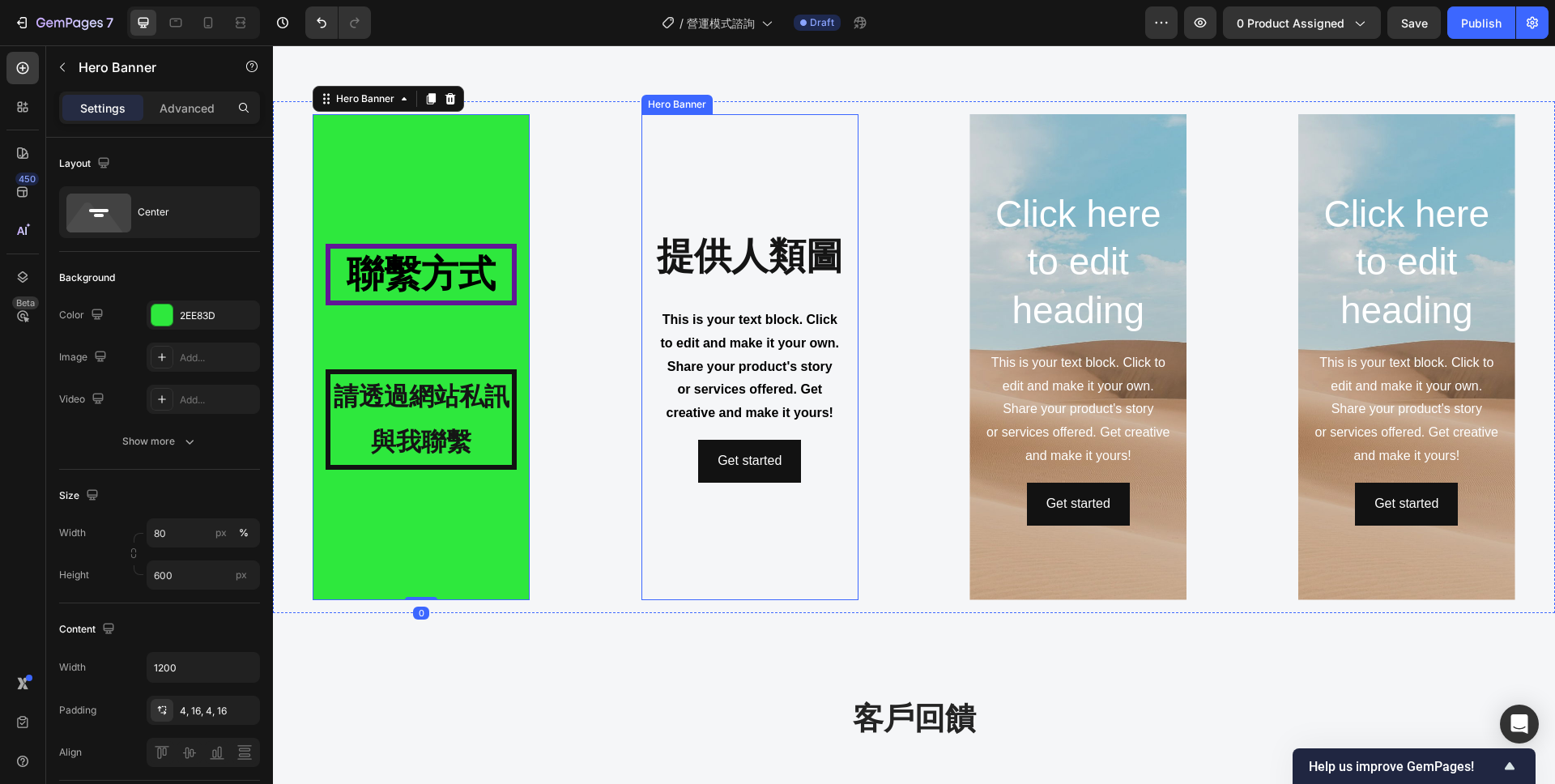
click at [733, 200] on div "Background Image" at bounding box center [749, 357] width 217 height 486
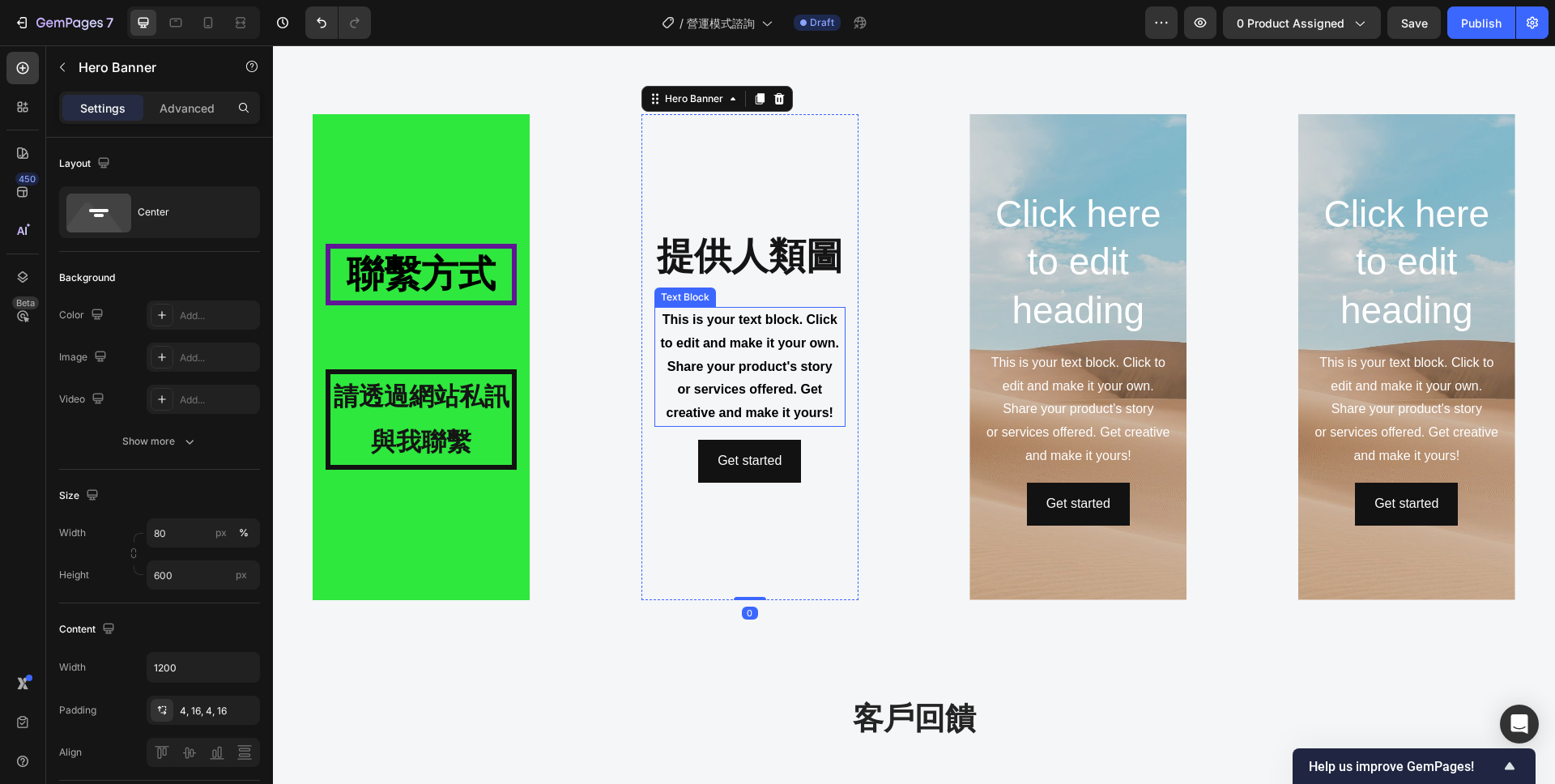
click at [749, 308] on p "This is your text block. Click to edit and make it your own. Share your product…" at bounding box center [749, 367] width 188 height 116
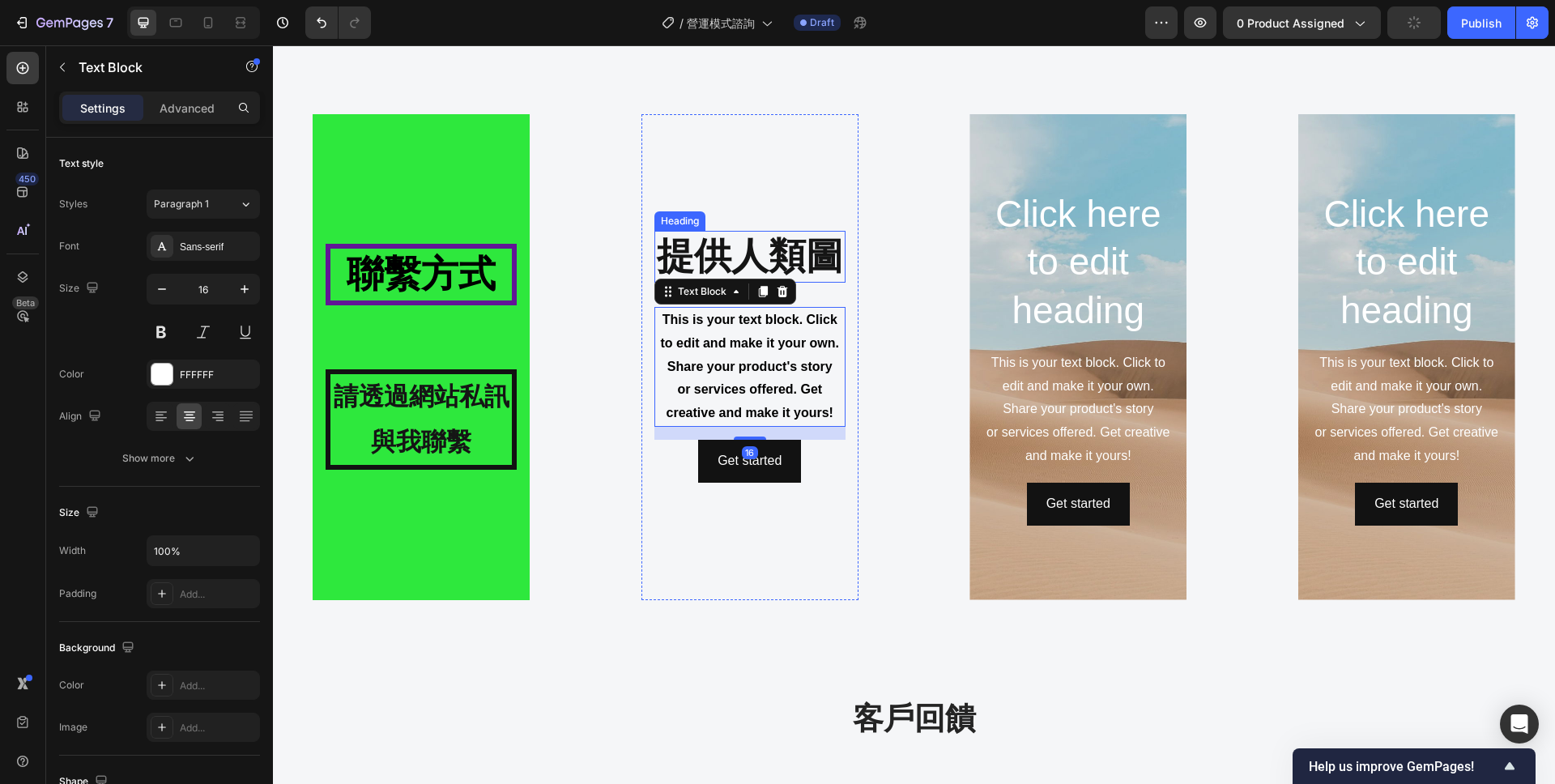
click at [747, 241] on strong "提供人類圖" at bounding box center [750, 256] width 187 height 42
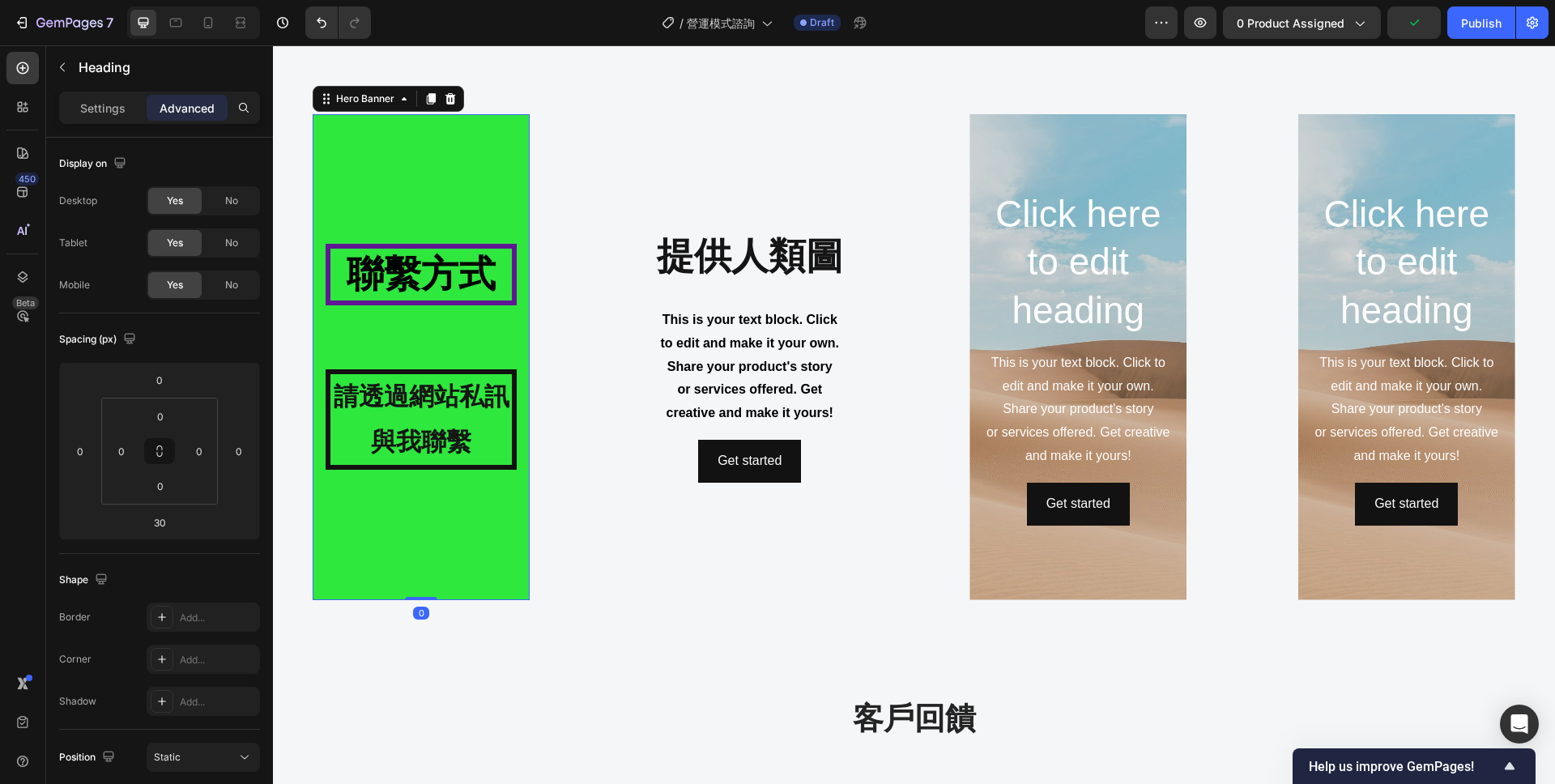
click at [446, 201] on div "Background Image" at bounding box center [420, 357] width 217 height 486
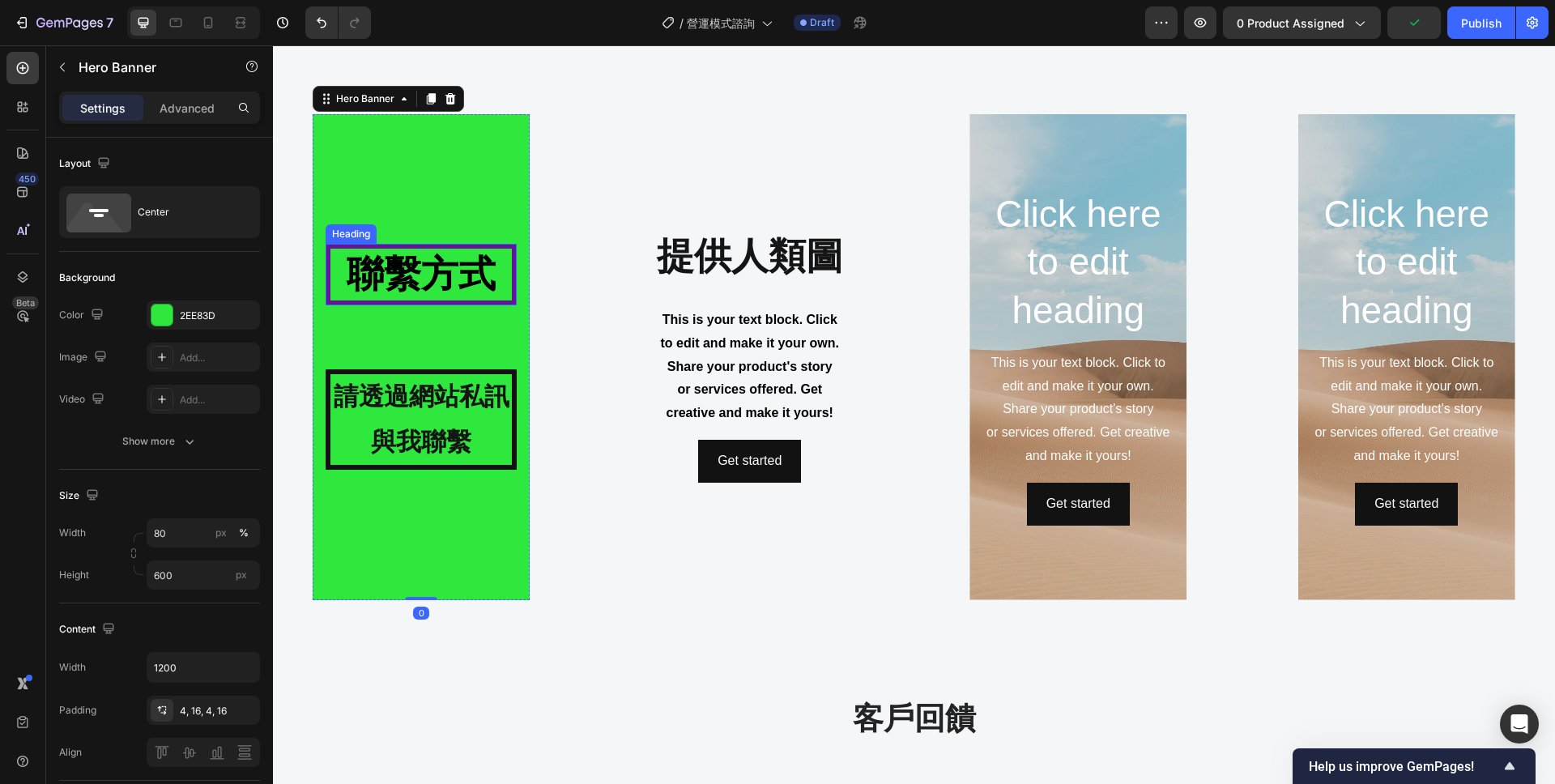
click at [484, 281] on strong "聯繫方式" at bounding box center [420, 274] width 149 height 42
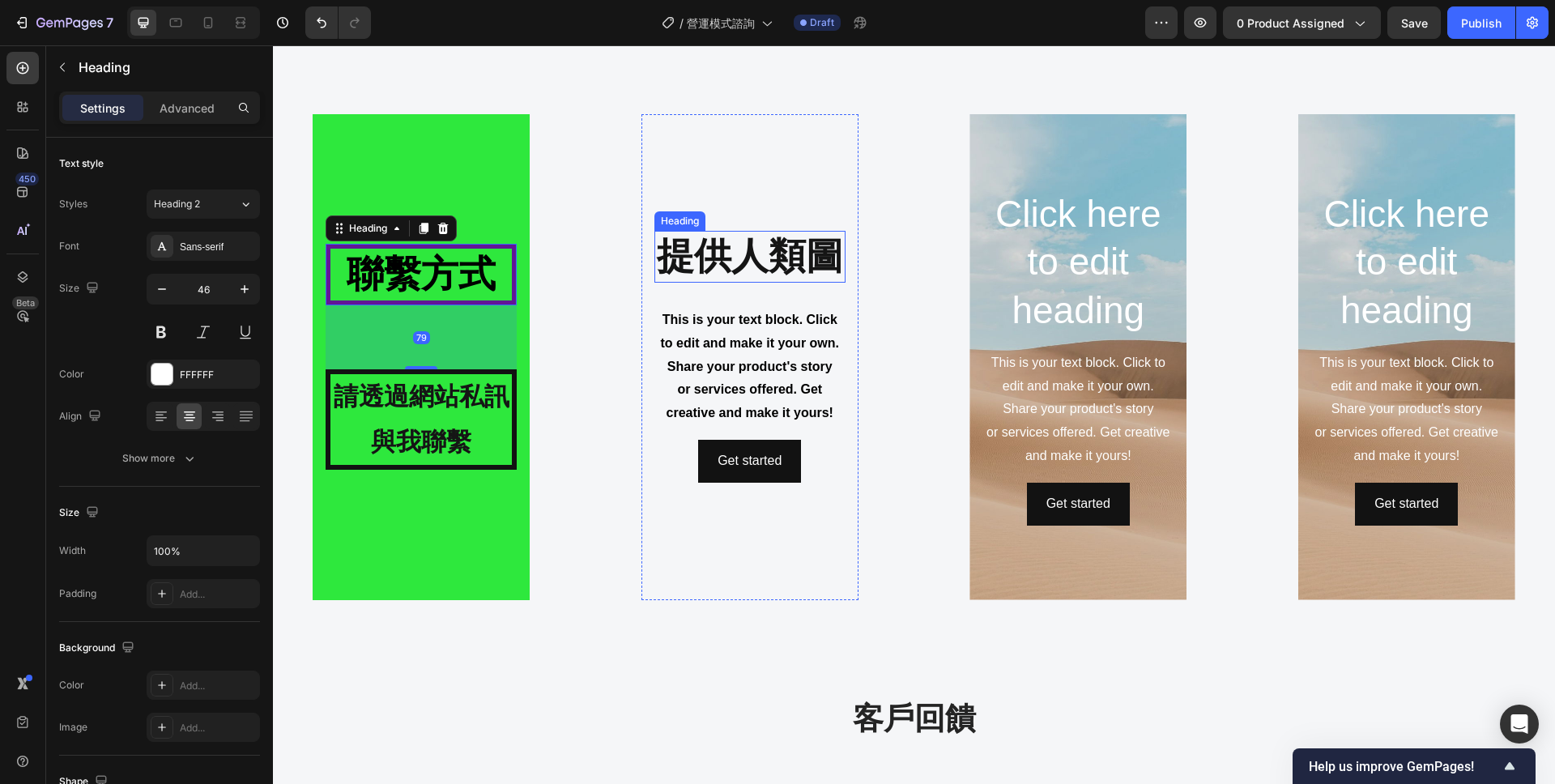
click at [750, 242] on strong "提供人類圖" at bounding box center [750, 256] width 187 height 42
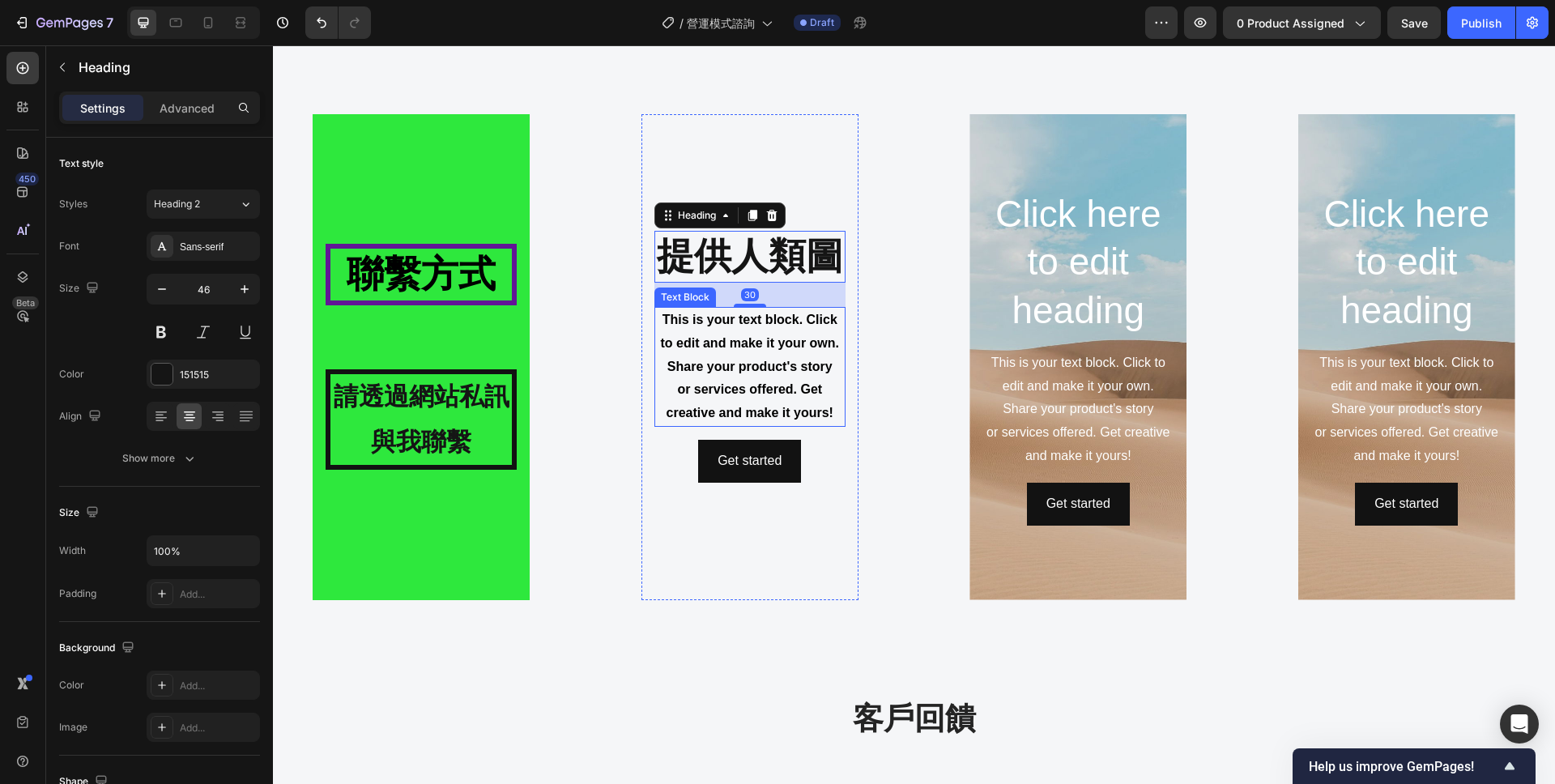
click at [755, 382] on strong "or services offered. Get creative and make it yours!" at bounding box center [750, 401] width 167 height 37
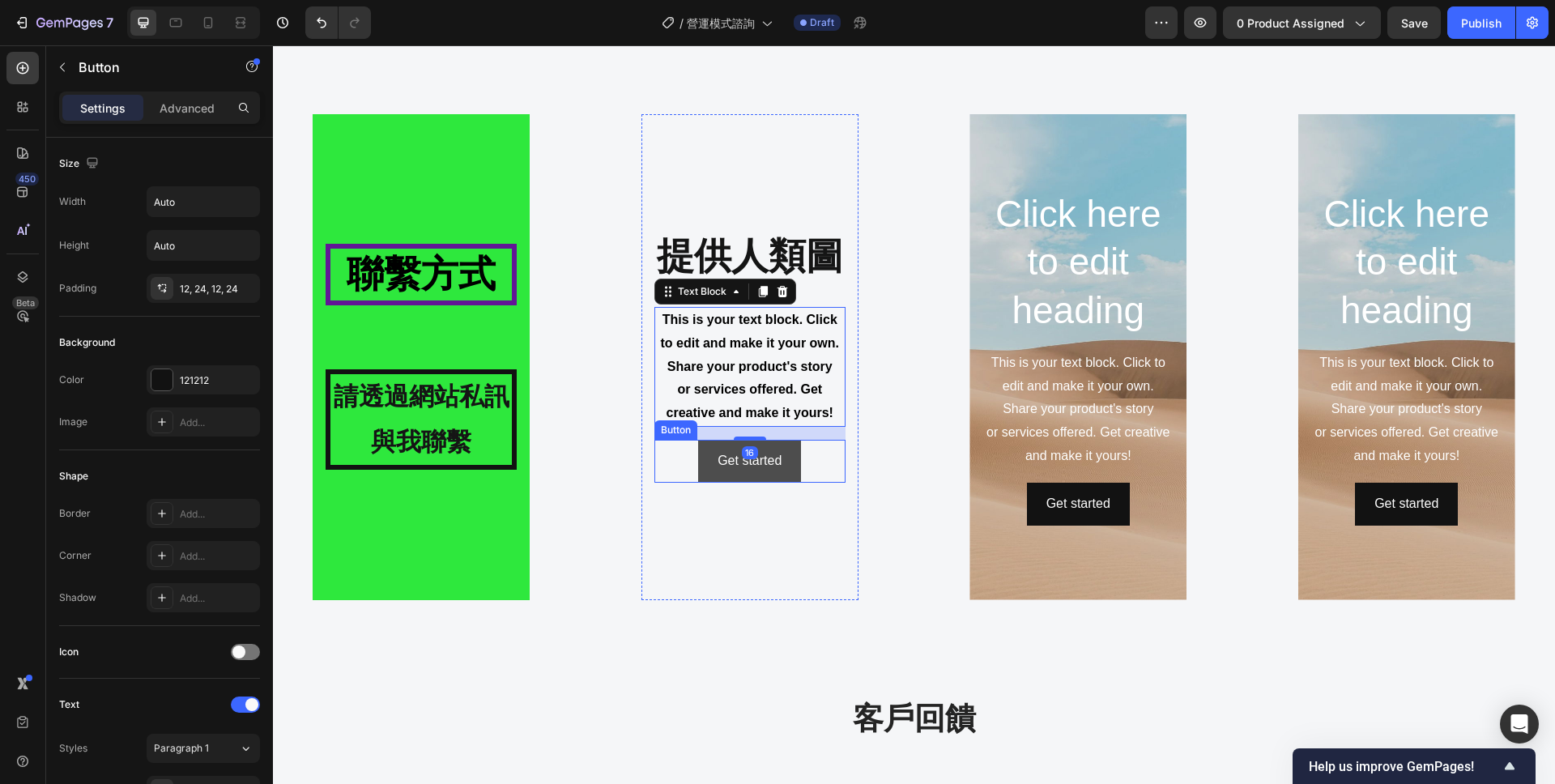
click at [799, 454] on button "Get started" at bounding box center [749, 461] width 103 height 42
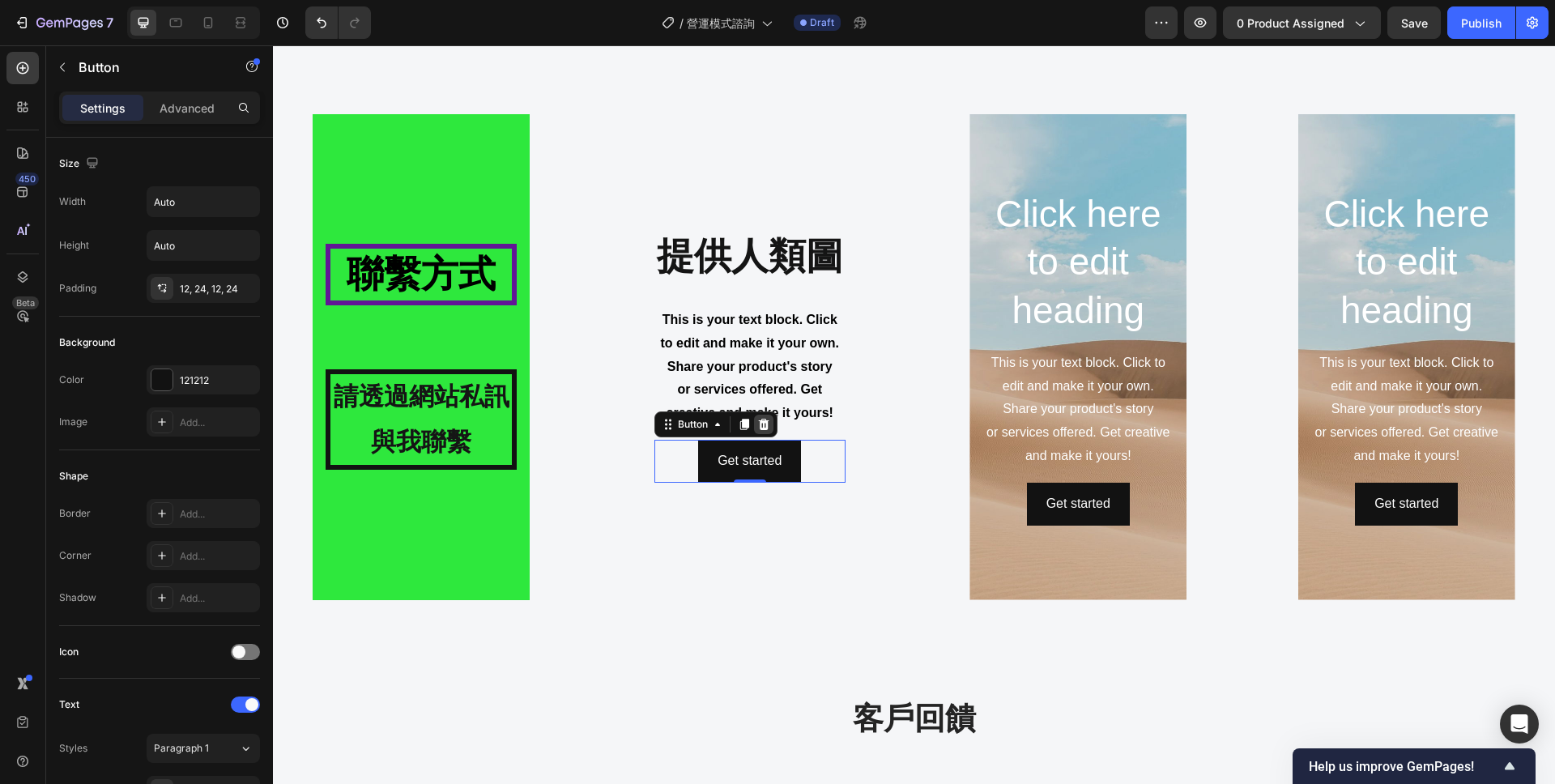
click at [771, 430] on div at bounding box center [763, 424] width 19 height 19
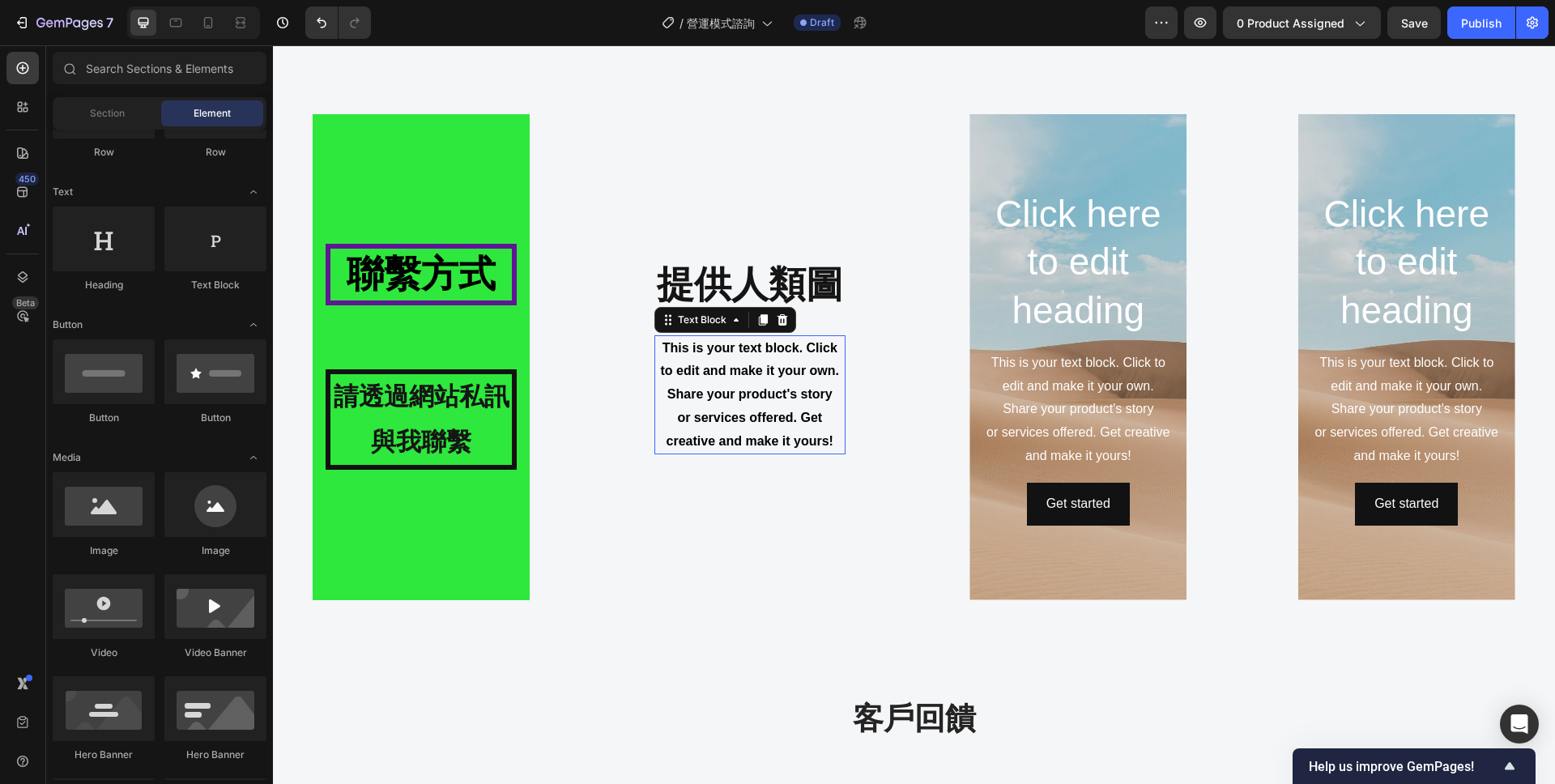
click at [769, 411] on strong "or services offered. Get creative and make it yours!" at bounding box center [750, 429] width 167 height 37
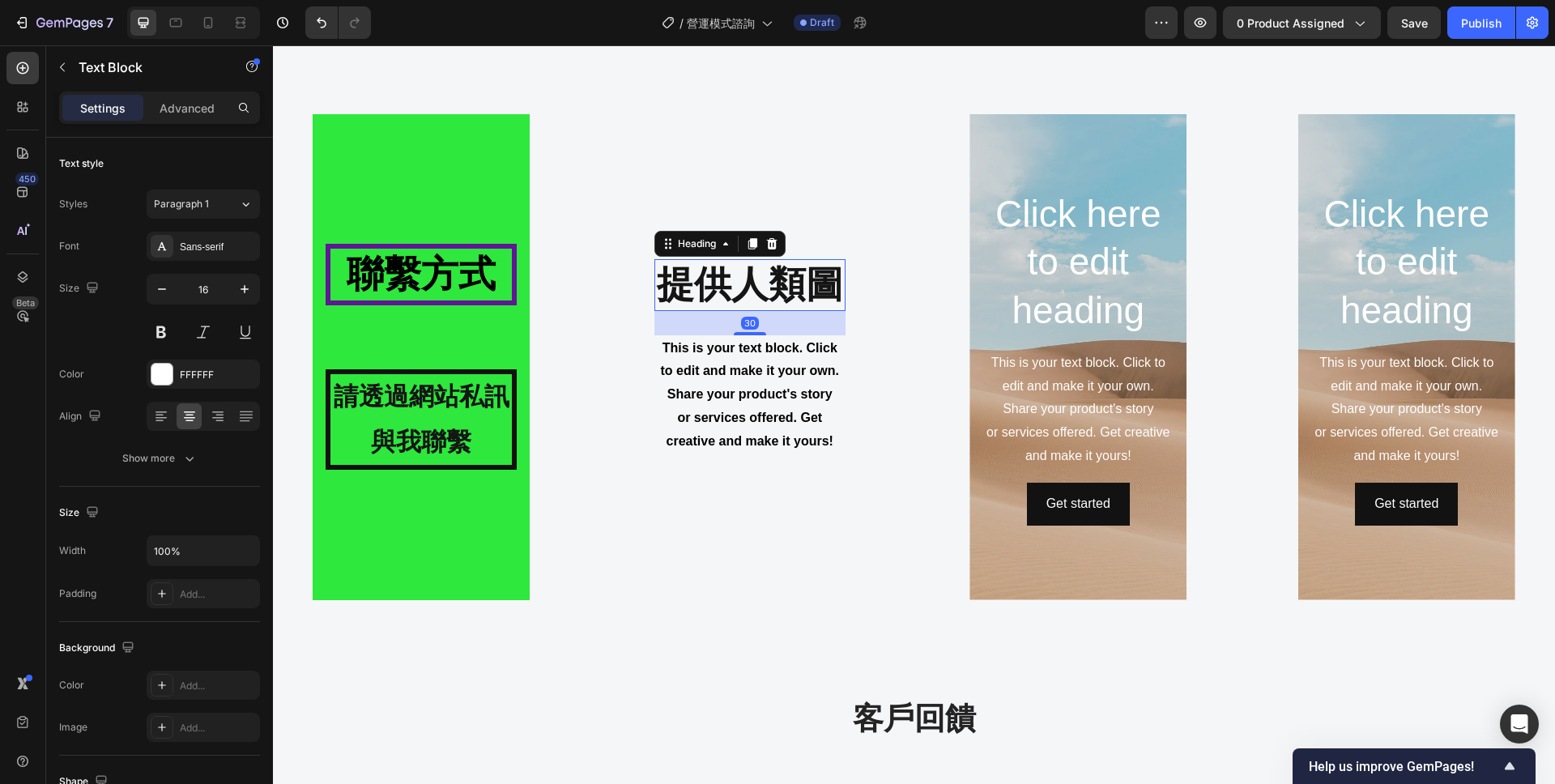
click at [808, 285] on strong "提供人類圖" at bounding box center [750, 284] width 187 height 42
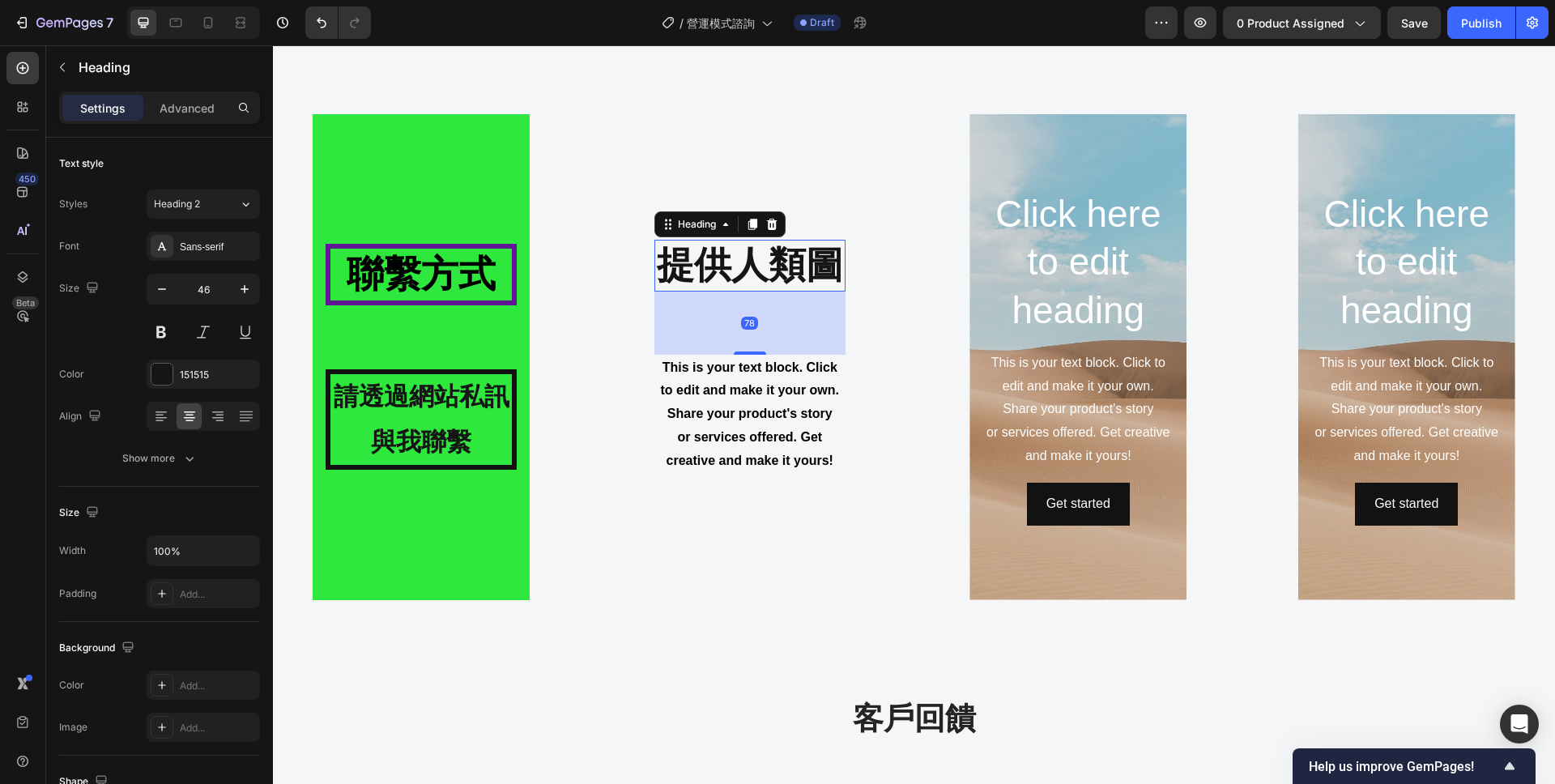
drag, startPoint x: 759, startPoint y: 332, endPoint x: 759, endPoint y: 371, distance: 39.0
click at [759, 371] on div "⁠⁠⁠⁠⁠⁠⁠ 提供人類圖 Heading 78 This is your text block. Click to edit and make it you…" at bounding box center [749, 357] width 191 height 235
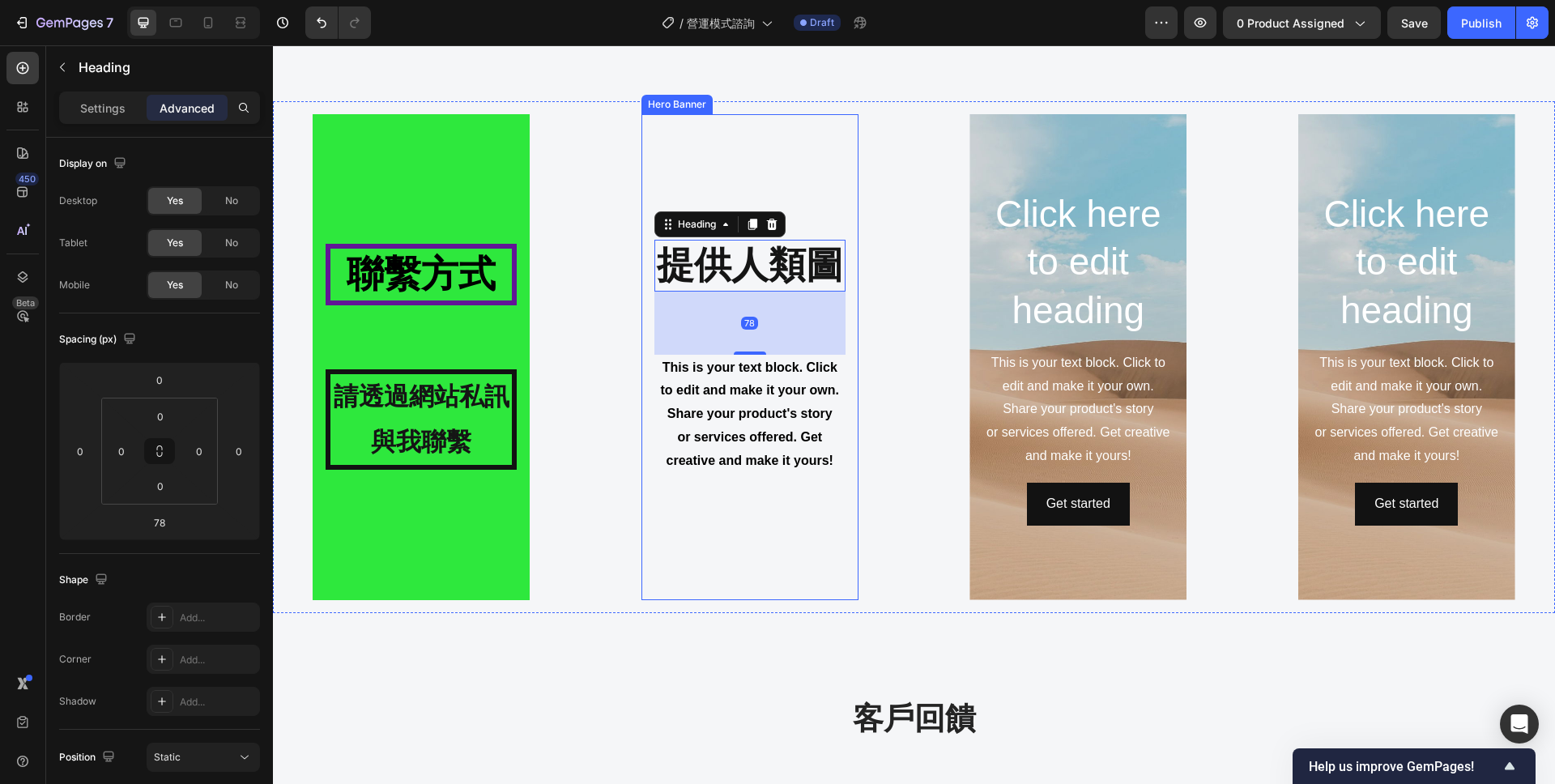
click at [750, 550] on div "Background Image" at bounding box center [749, 357] width 217 height 486
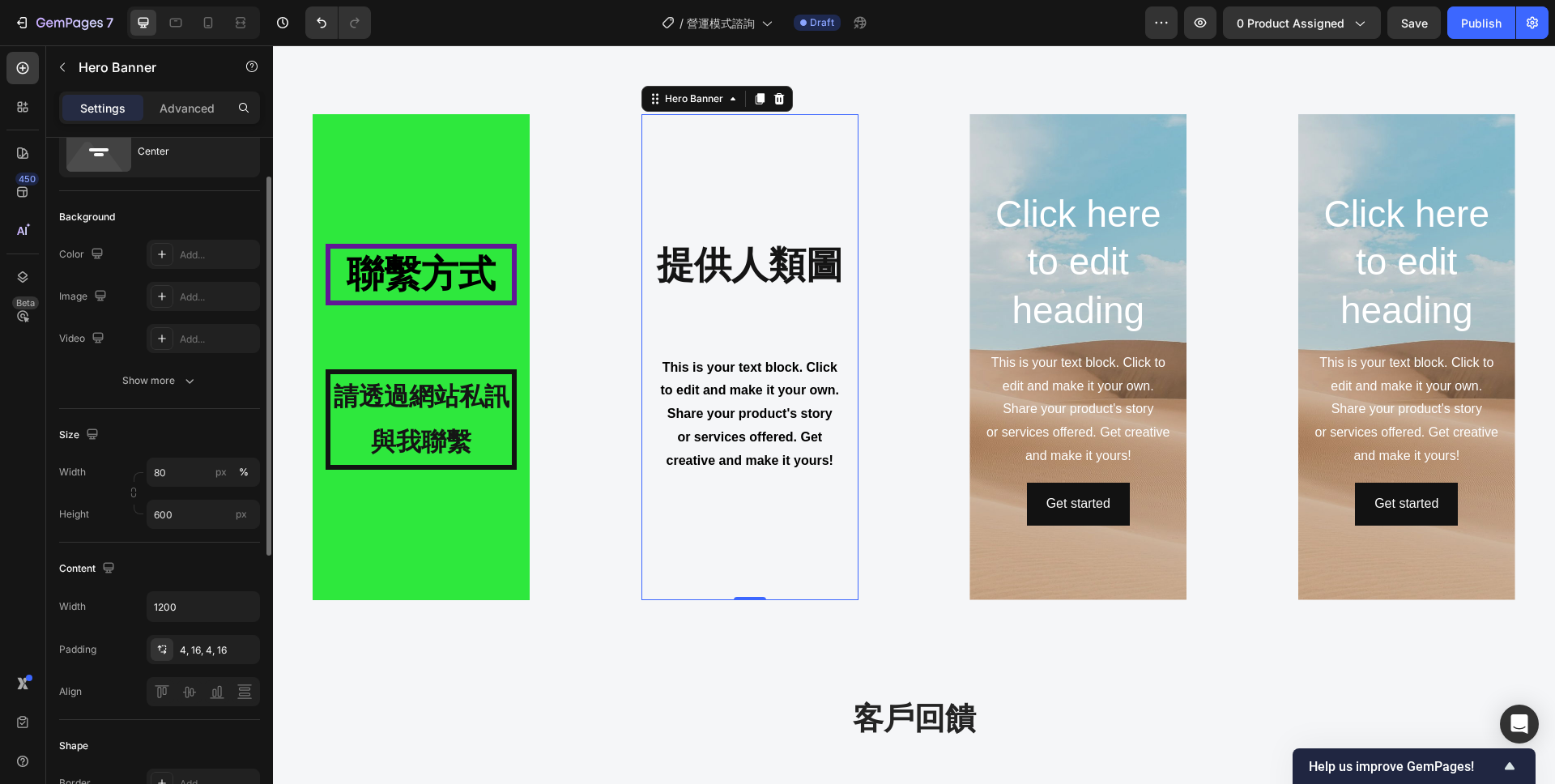
scroll to position [66, 0]
click at [756, 190] on div "Background Image" at bounding box center [749, 357] width 217 height 486
click at [174, 253] on div "Add..." at bounding box center [203, 249] width 114 height 30
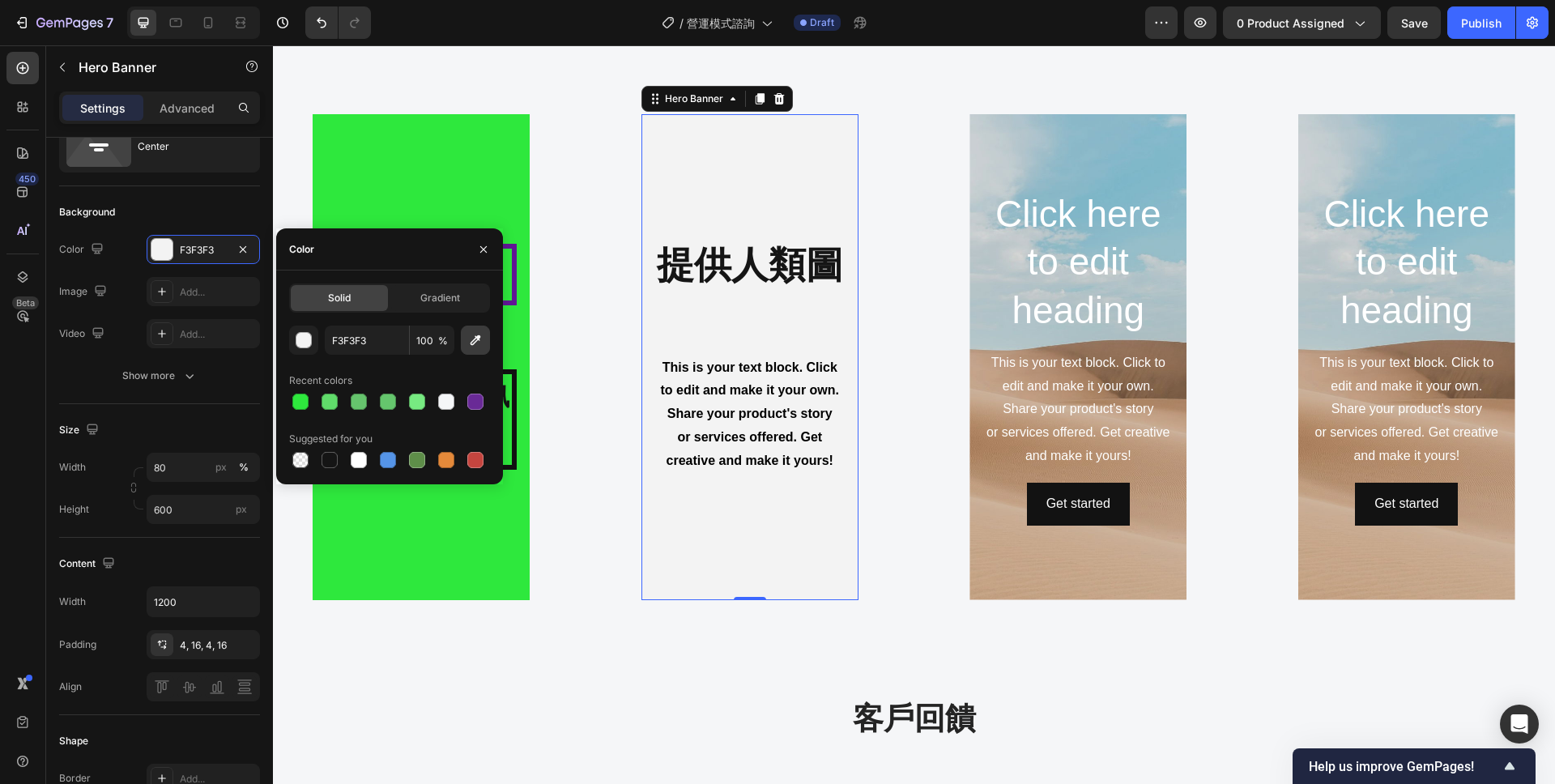
click at [480, 340] on icon "button" at bounding box center [476, 340] width 17 height 17
type input "2EE83D"
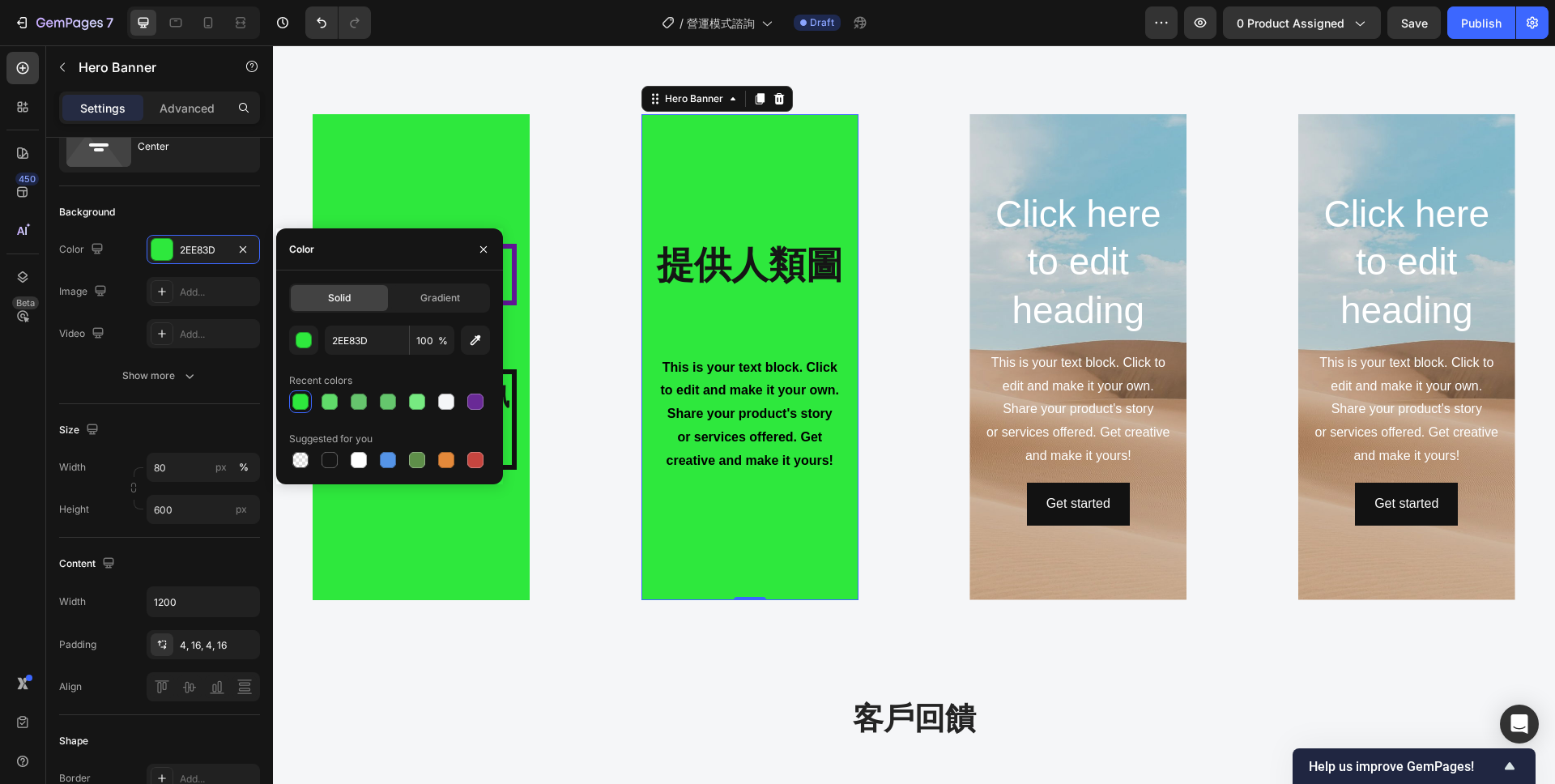
click at [809, 318] on div "⁠⁠⁠⁠⁠⁠⁠ 提供人類圖 Heading This is your text block. Click to edit and make it your o…" at bounding box center [749, 357] width 191 height 235
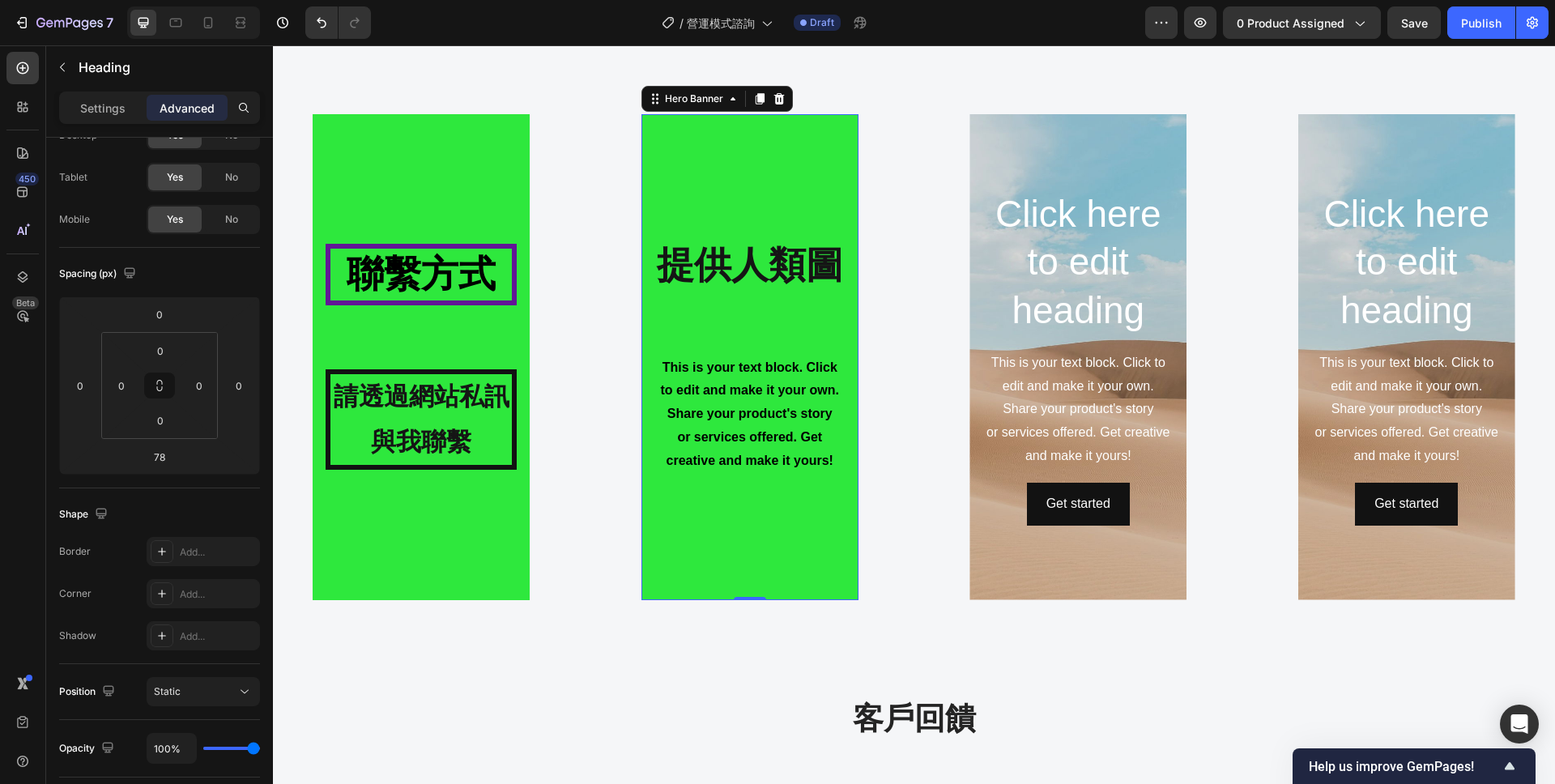
click at [755, 275] on strong "提供人類圖" at bounding box center [750, 265] width 187 height 42
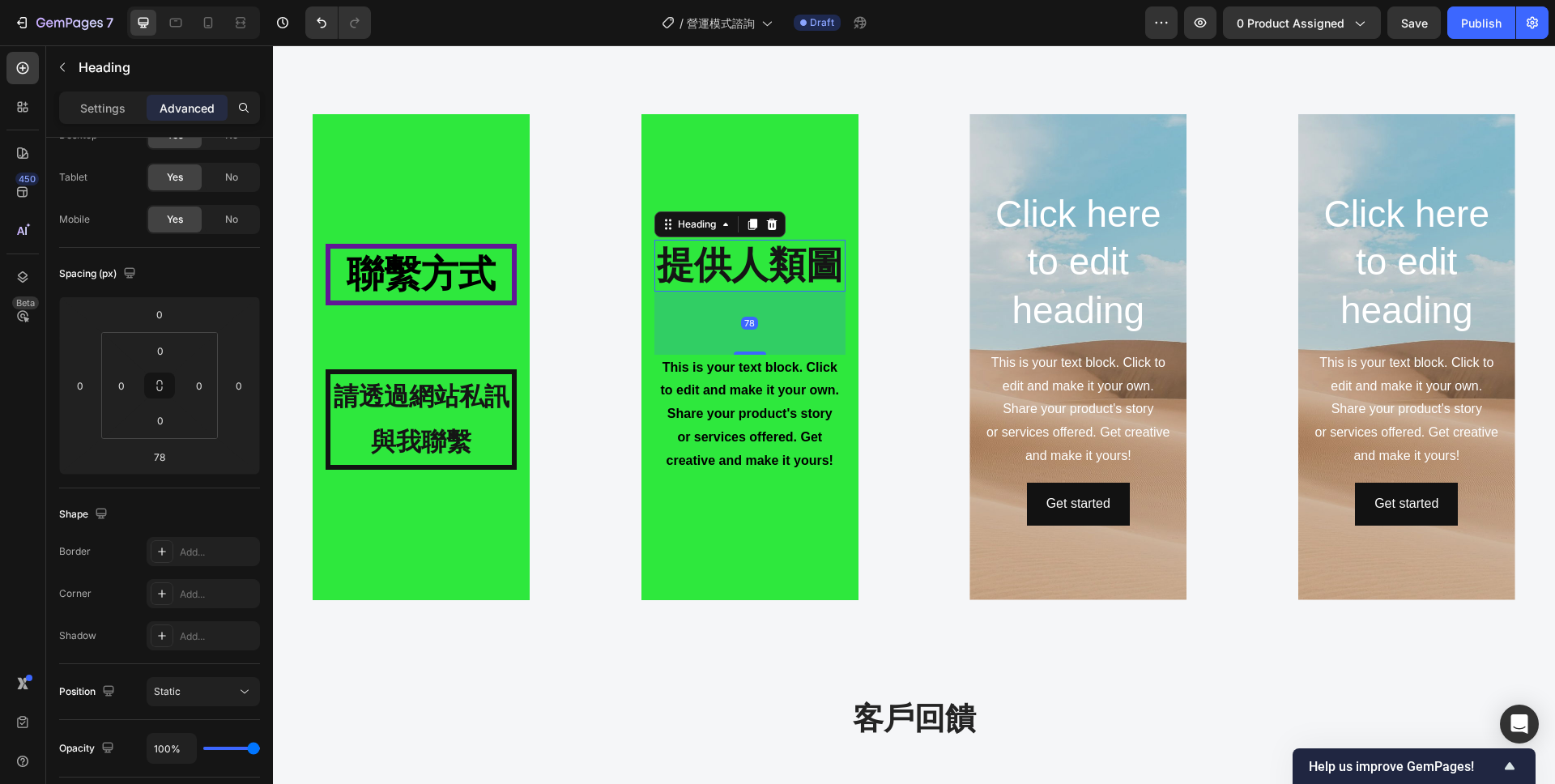
scroll to position [0, 0]
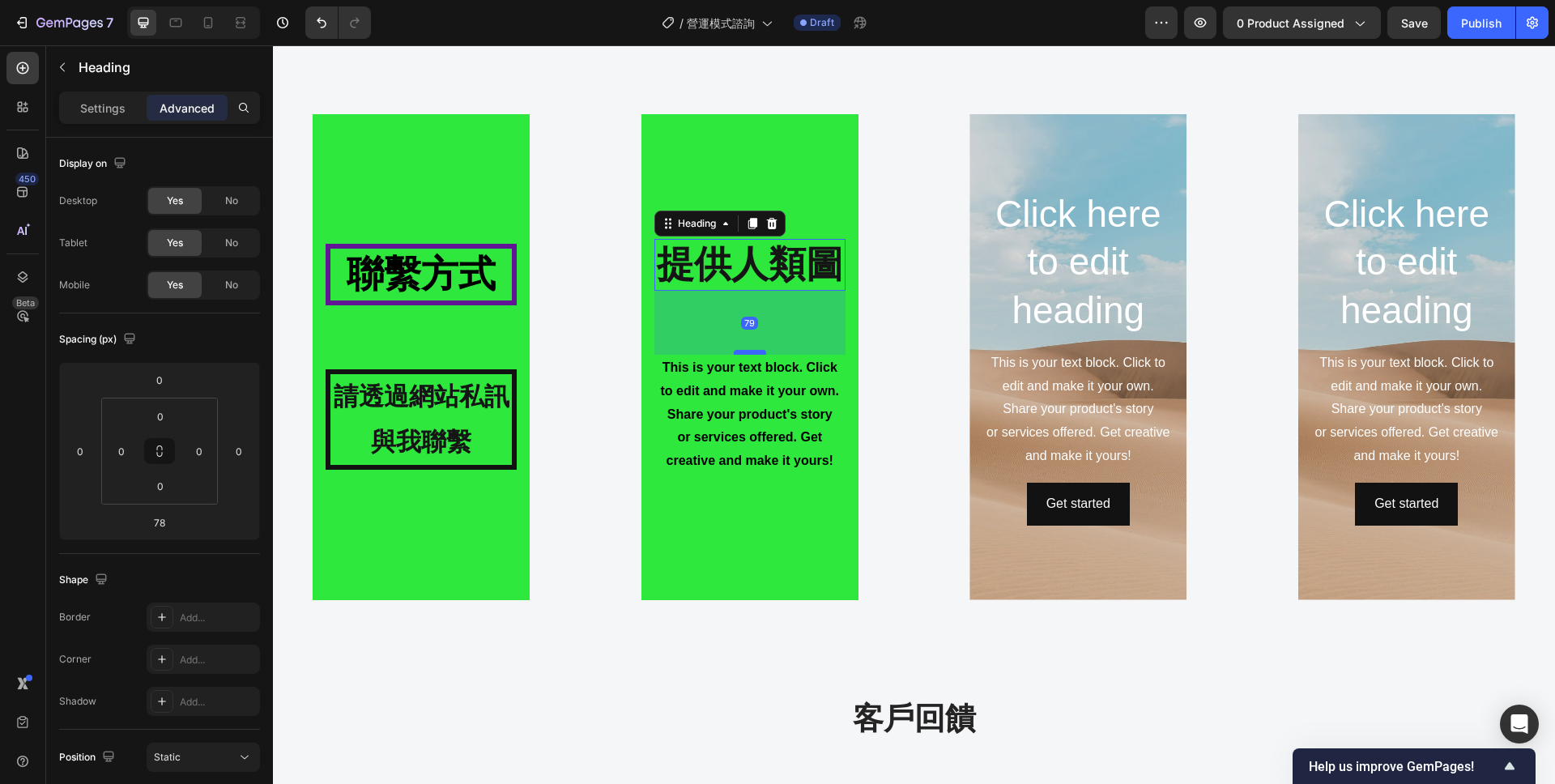
click at [754, 351] on div at bounding box center [749, 352] width 32 height 5
type input "79"
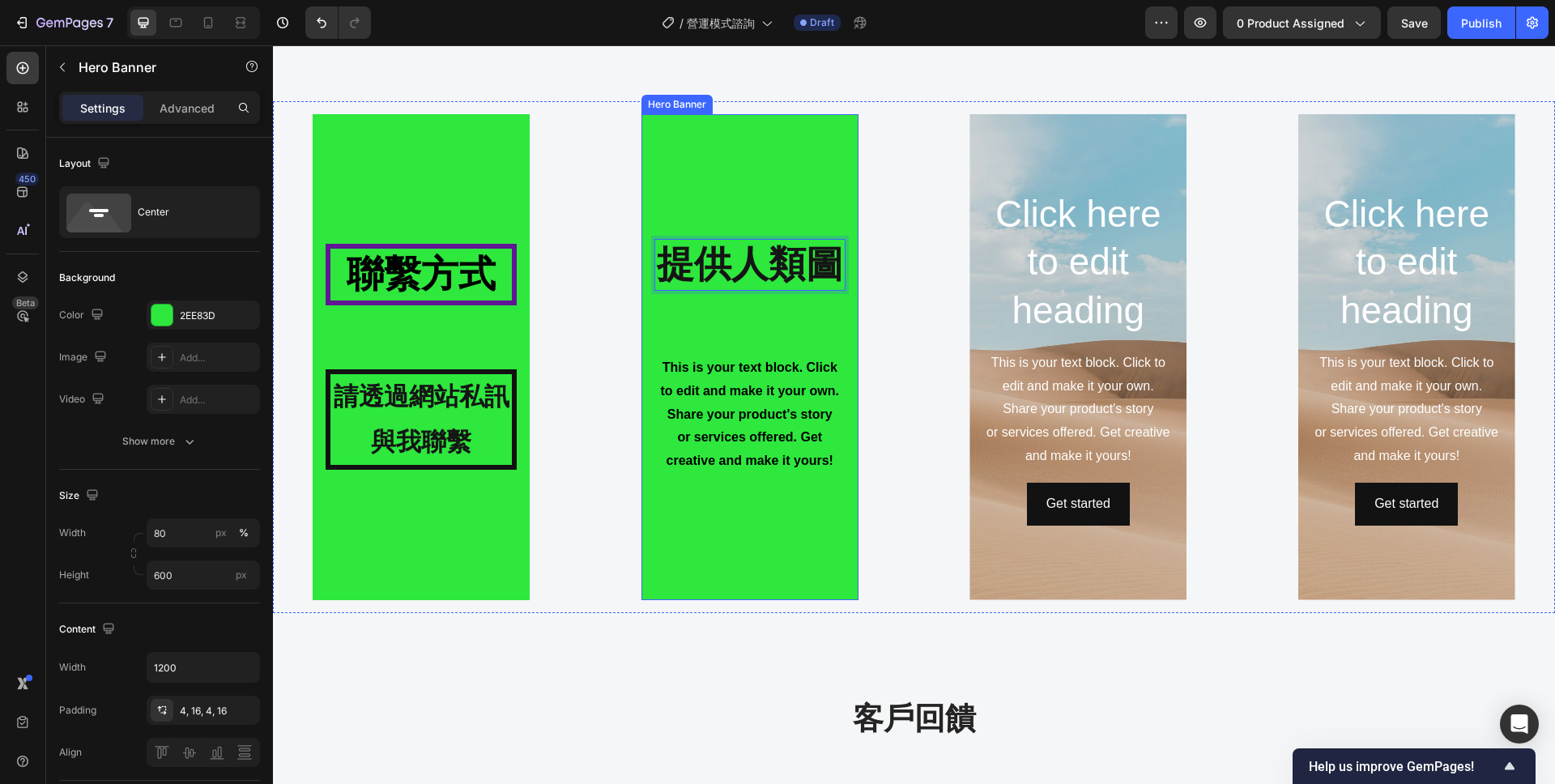
click at [650, 242] on div "提供人類圖 Heading 79 This is your text block. Click to edit and make it your own. S…" at bounding box center [749, 356] width 217 height 242
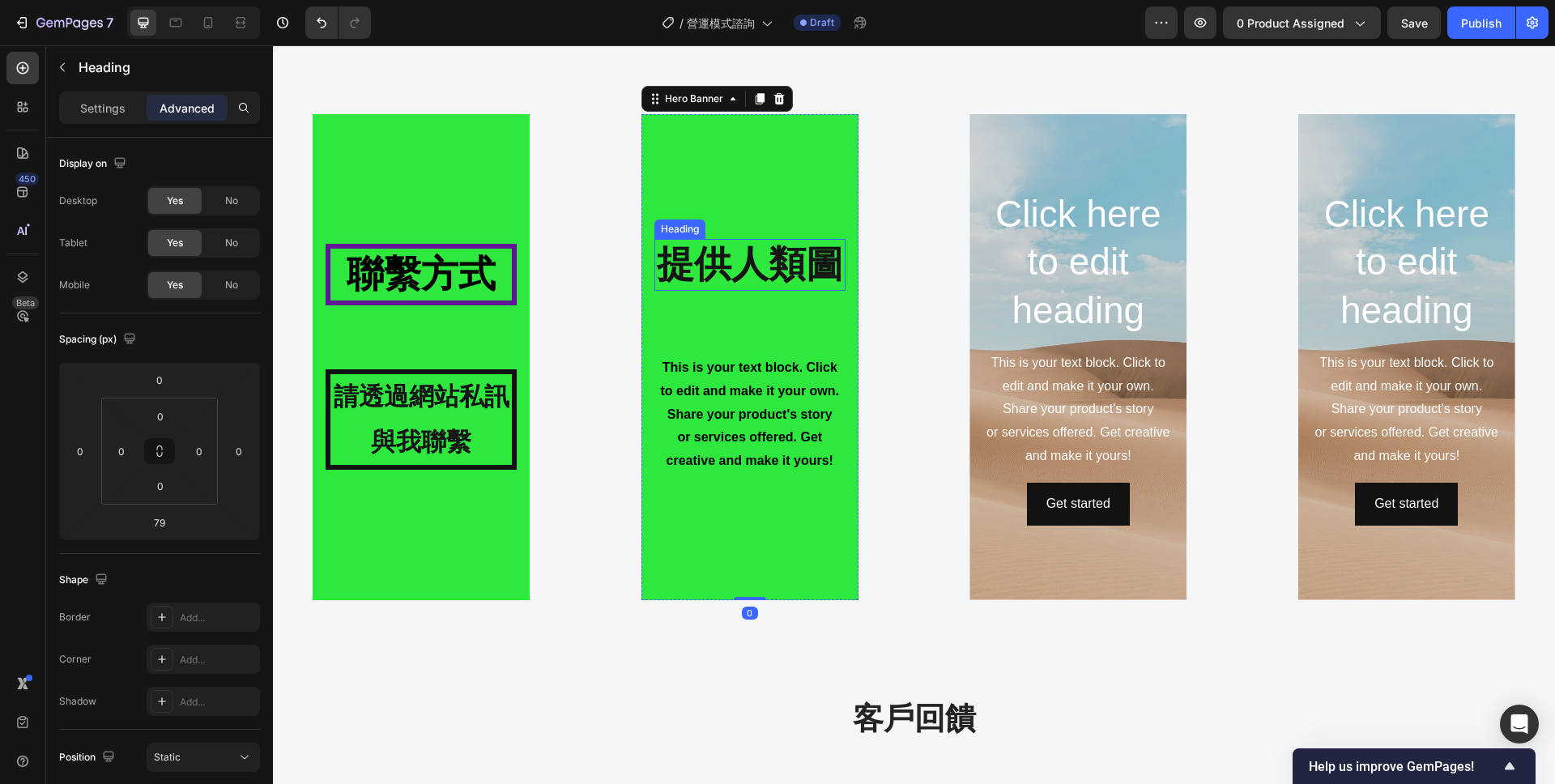
click at [719, 247] on strong "提供人類圖" at bounding box center [750, 264] width 187 height 42
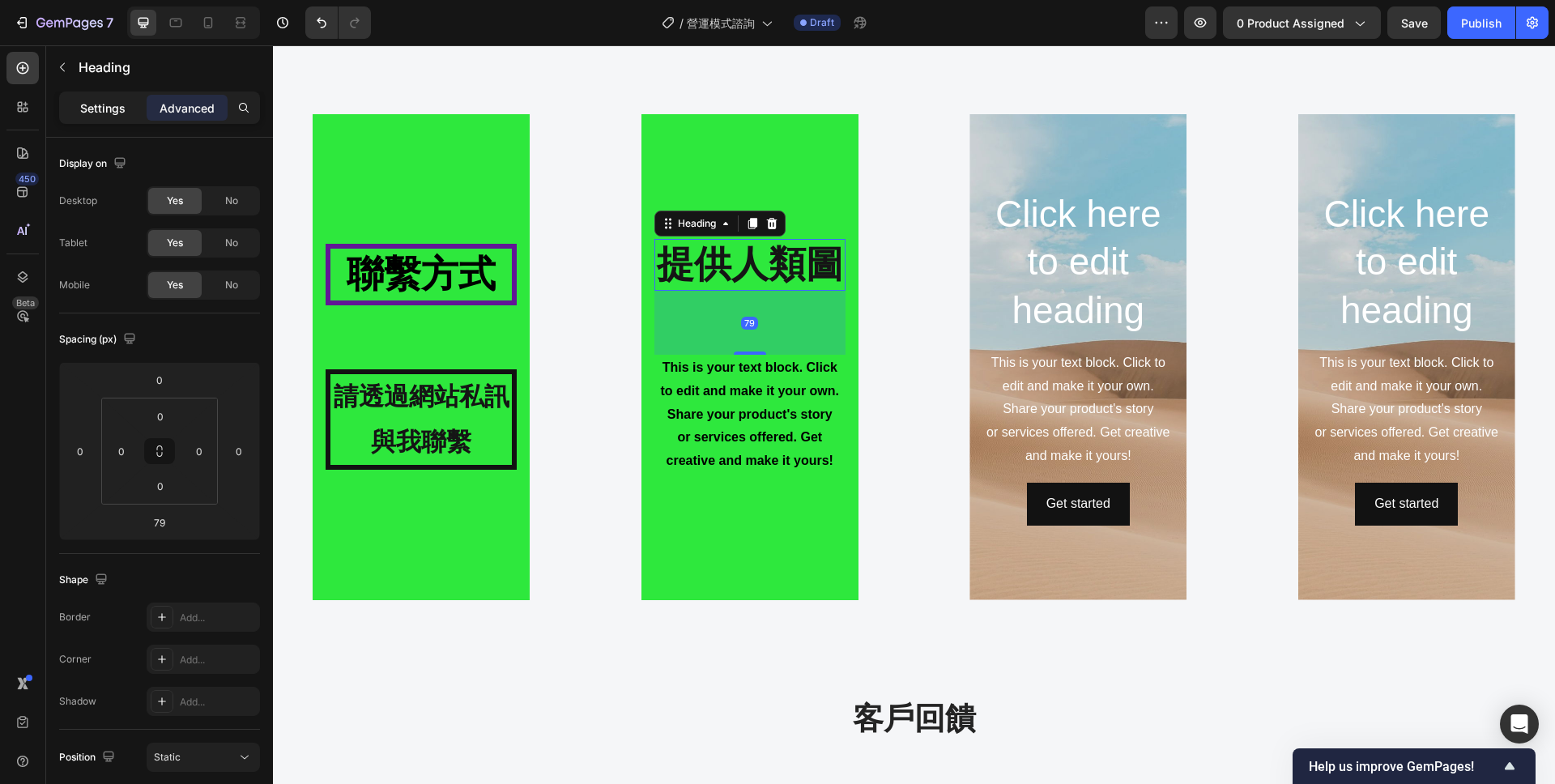
click at [92, 118] on div "Settings" at bounding box center [103, 108] width 81 height 26
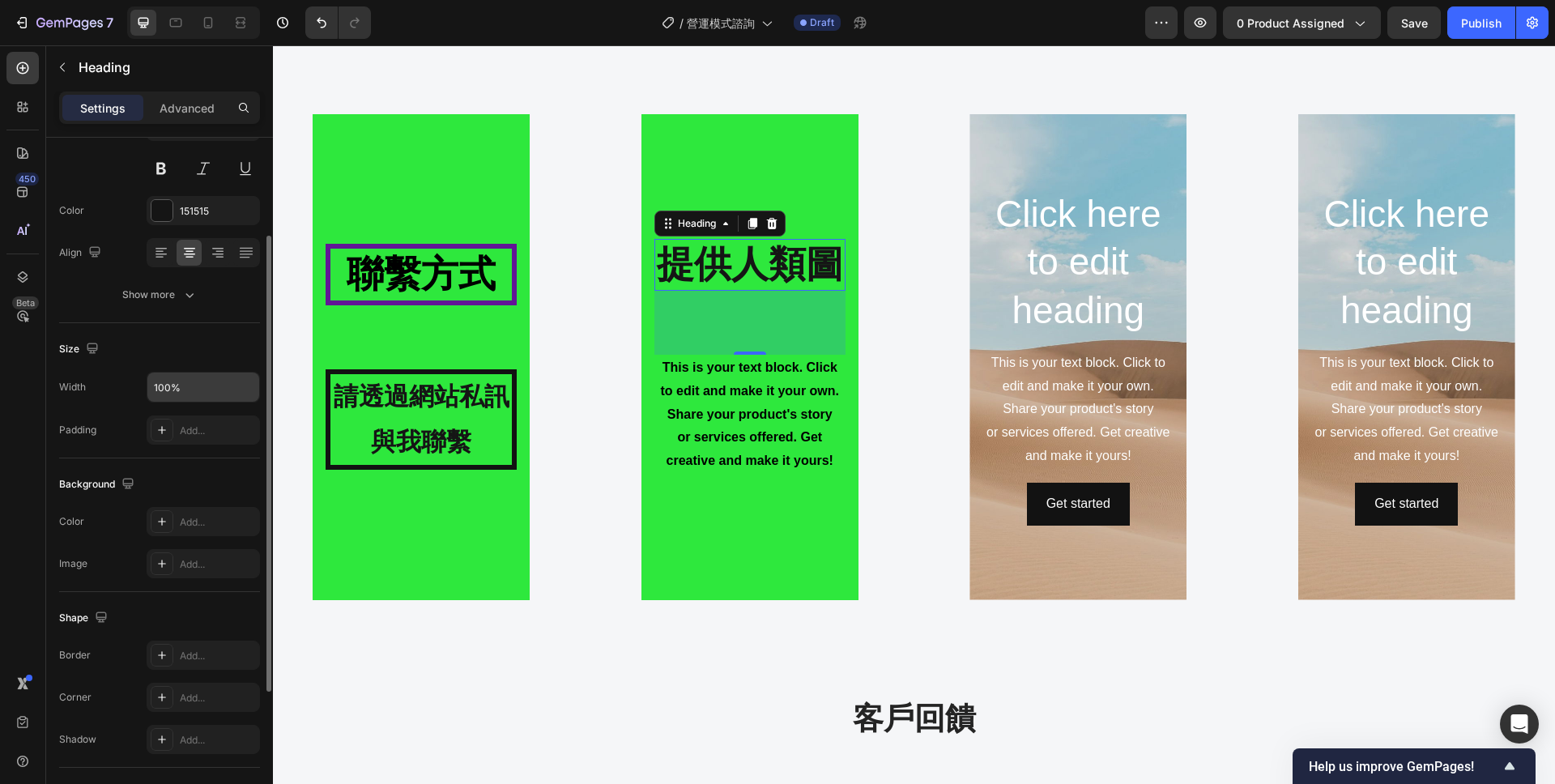
scroll to position [167, 0]
click at [175, 426] on div "Add..." at bounding box center [203, 426] width 114 height 30
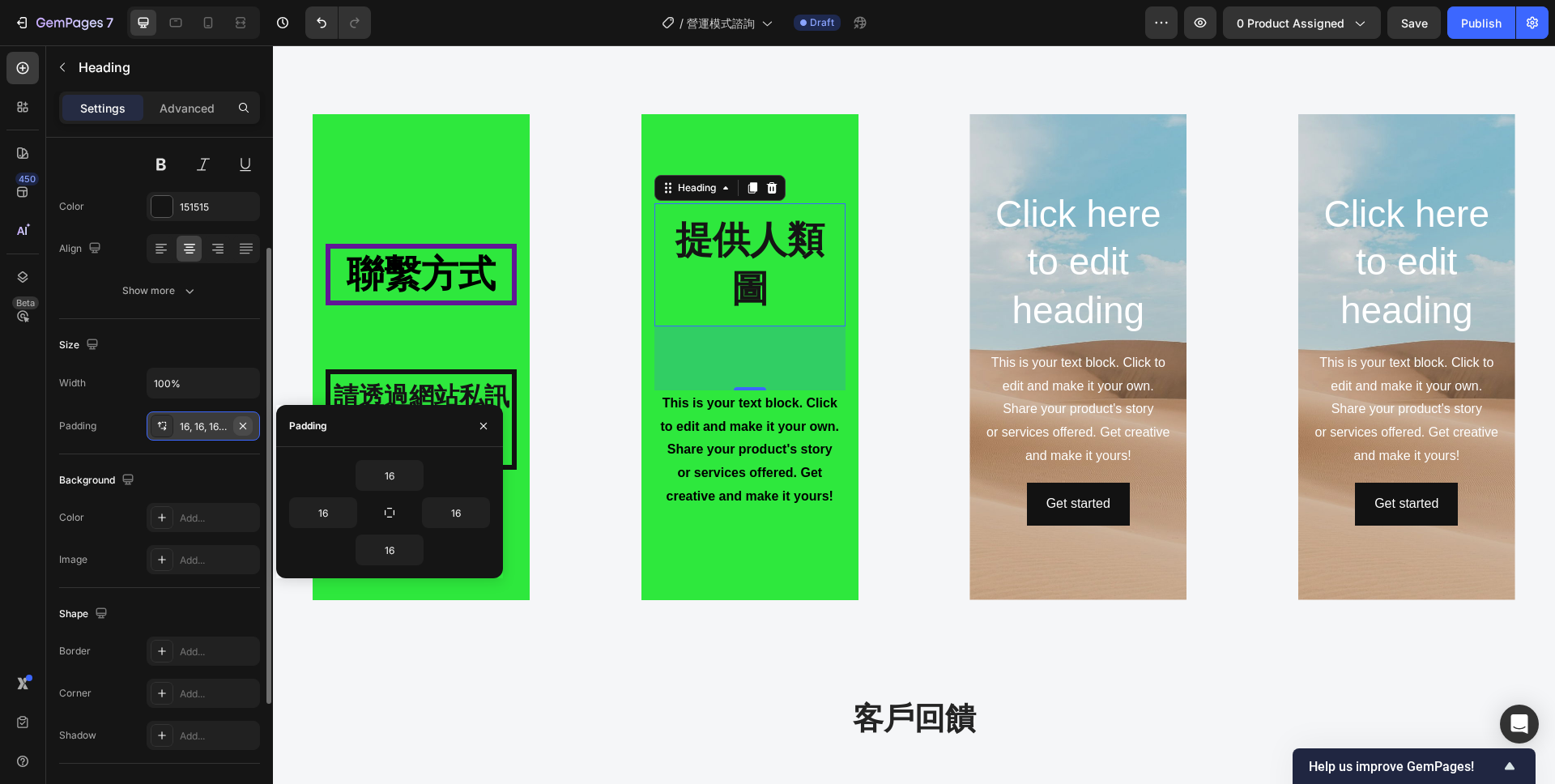
click at [246, 427] on icon "button" at bounding box center [243, 426] width 13 height 13
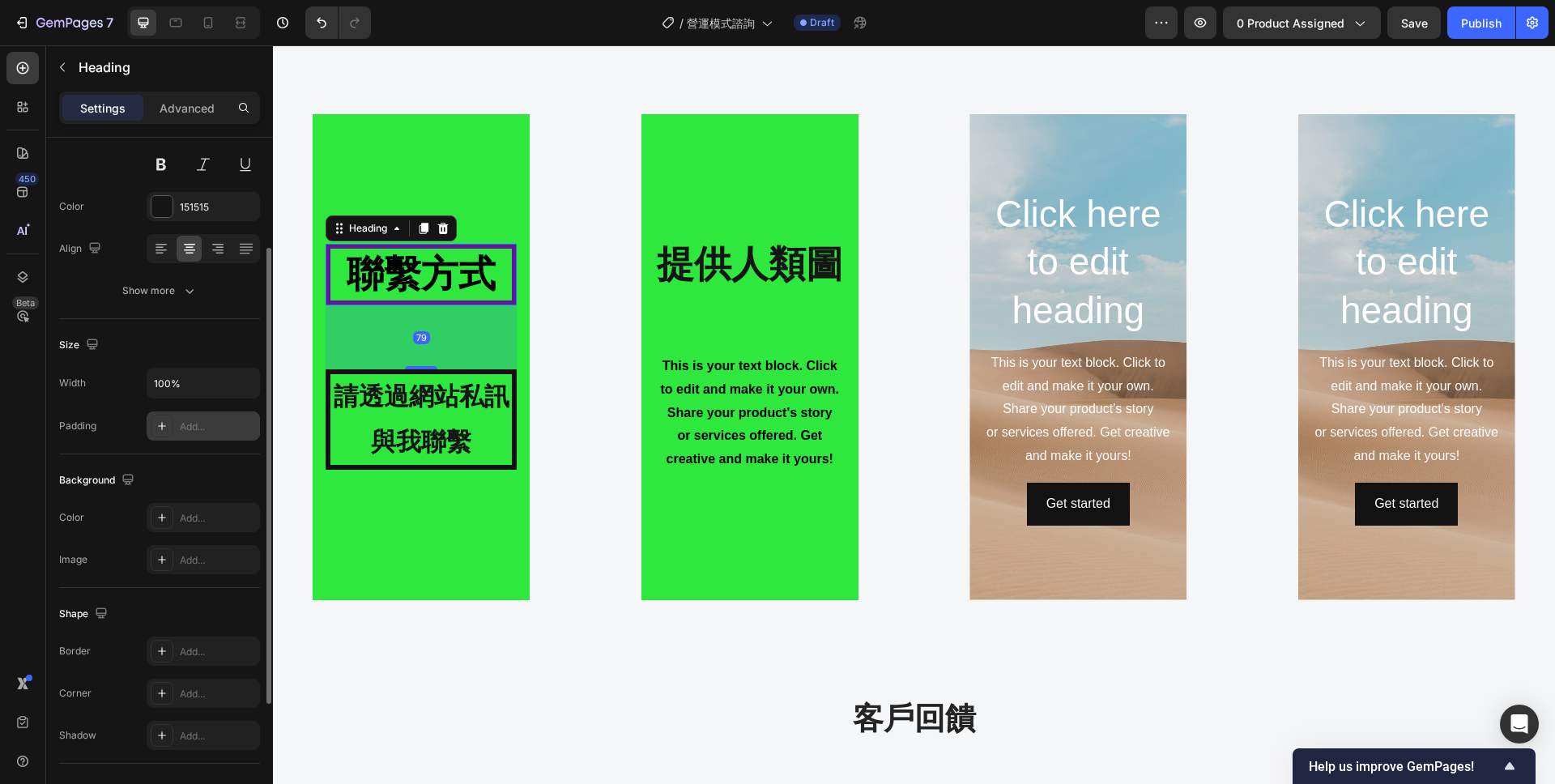
click at [419, 271] on strong "聯繫方式" at bounding box center [420, 274] width 149 height 42
click at [712, 280] on strong "提供人類圖" at bounding box center [750, 264] width 187 height 42
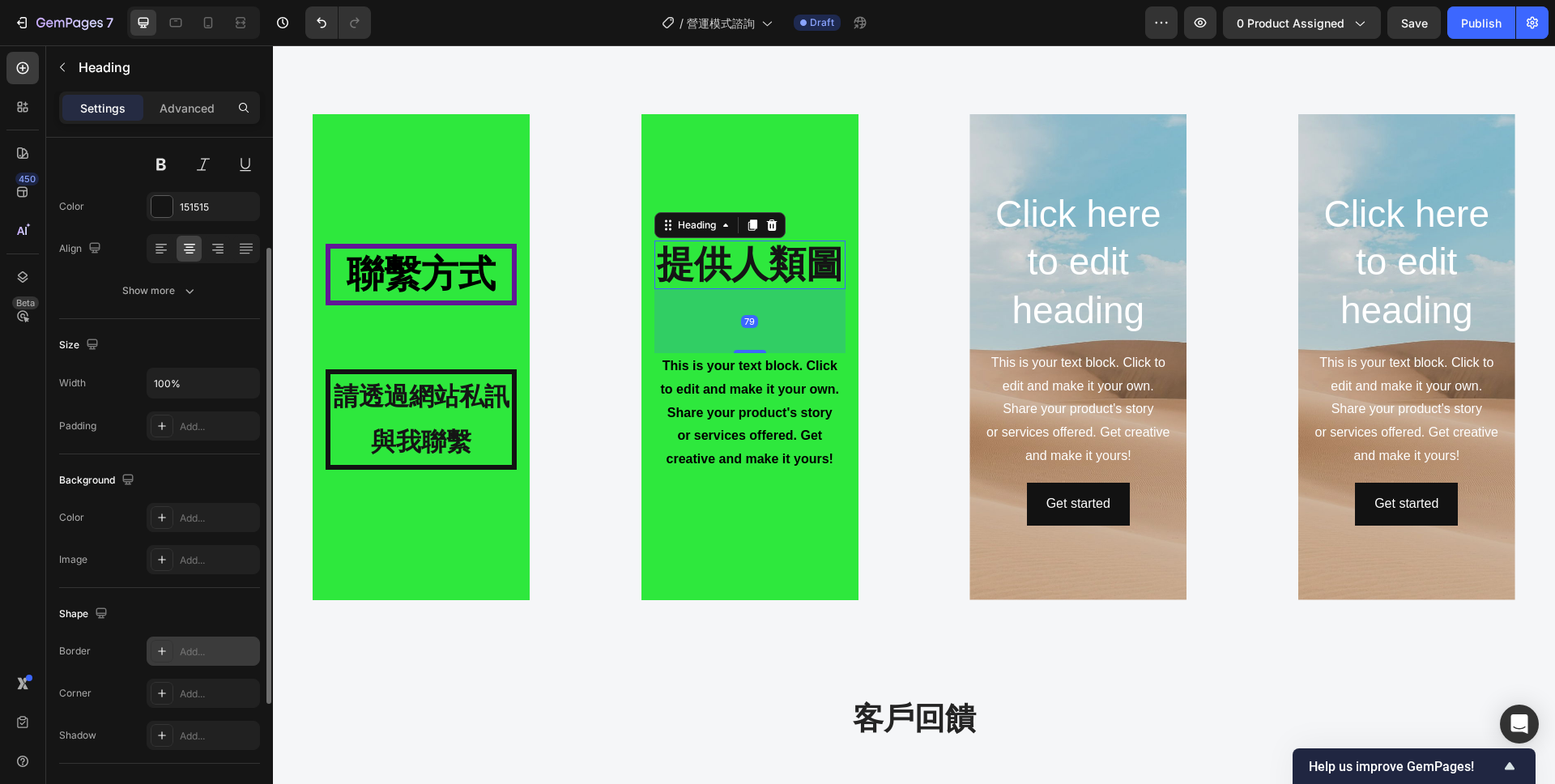
click at [163, 646] on icon at bounding box center [162, 651] width 13 height 13
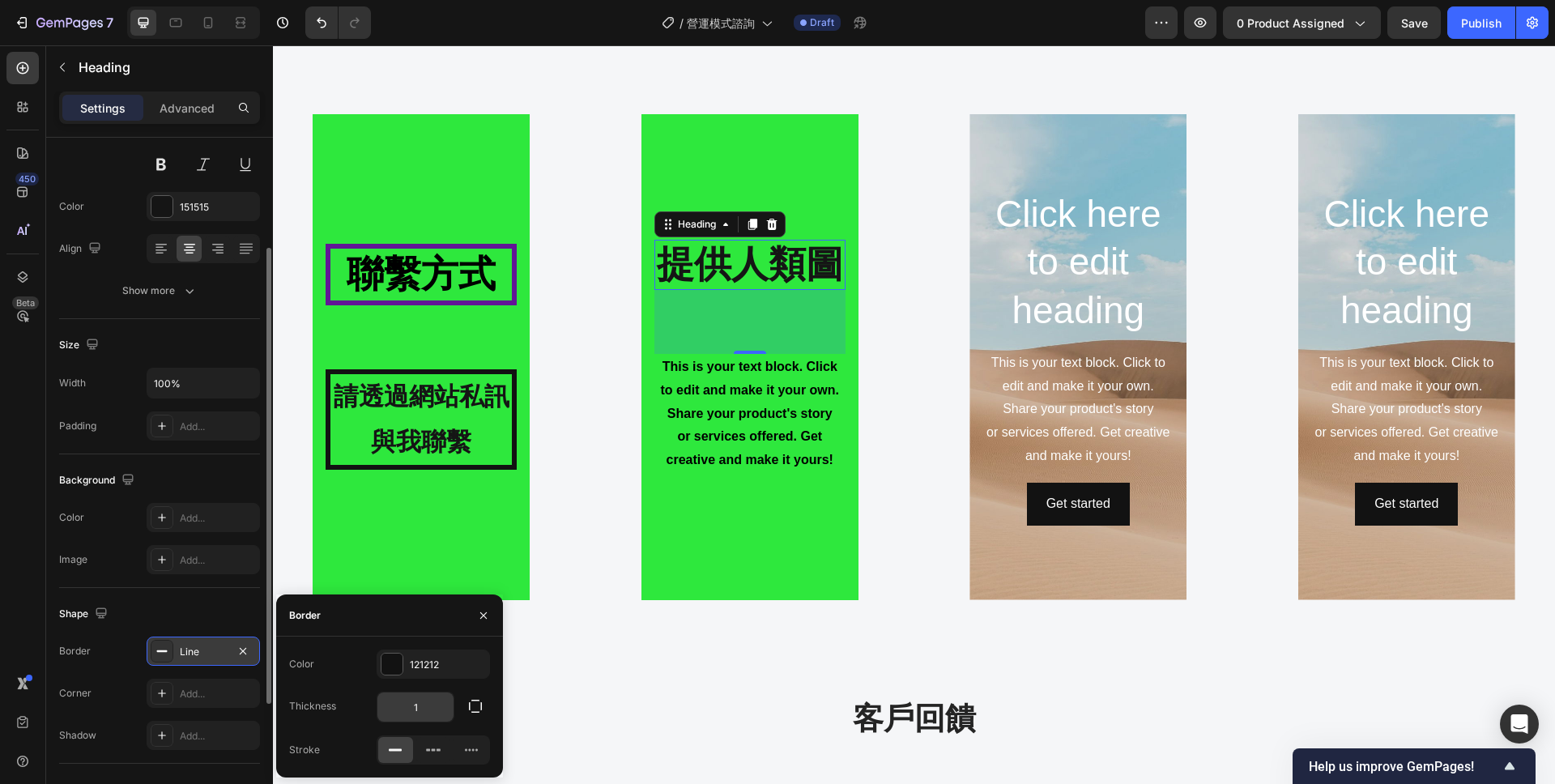
click at [425, 706] on input "1" at bounding box center [416, 707] width 76 height 30
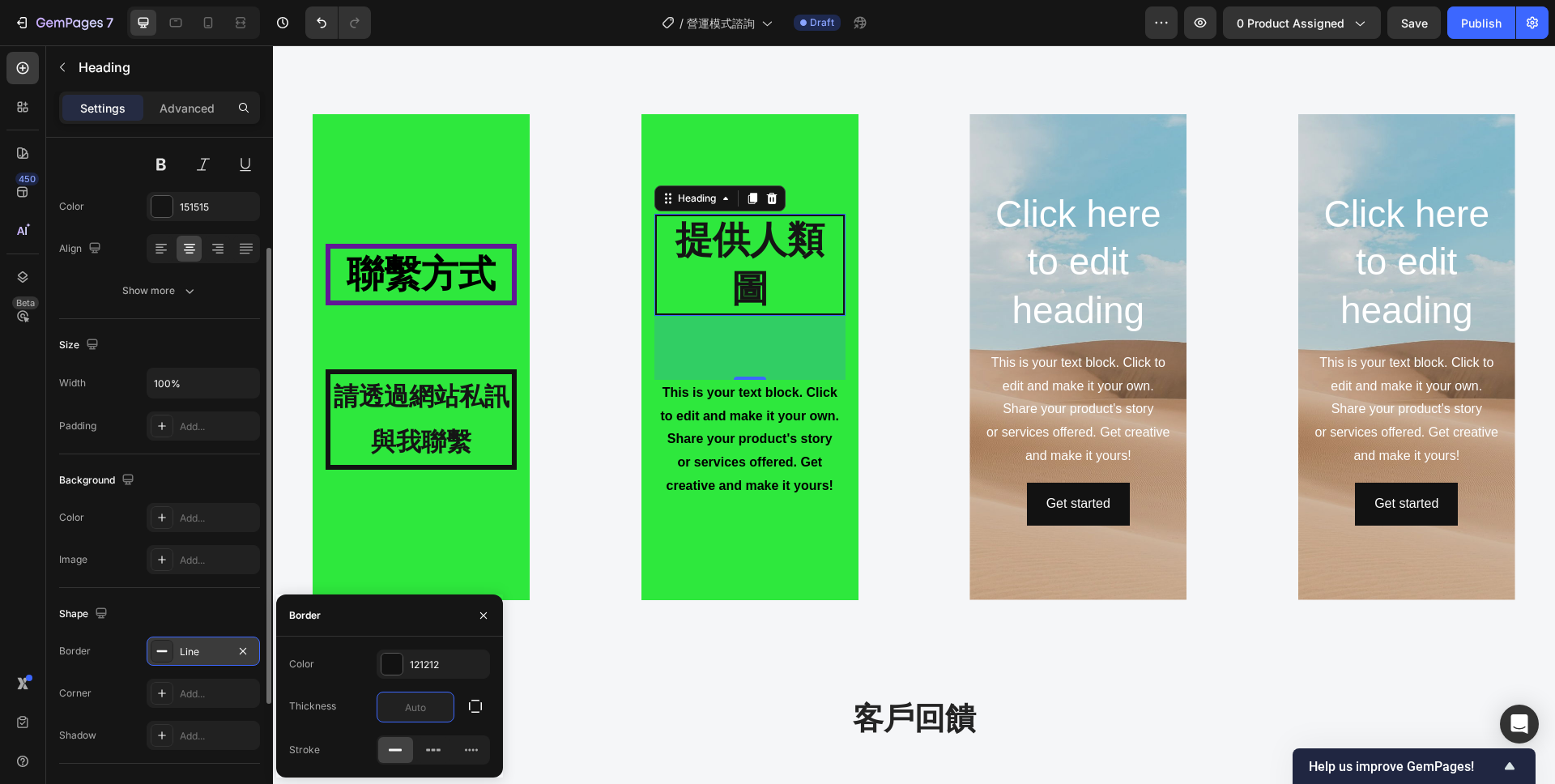
type input "0"
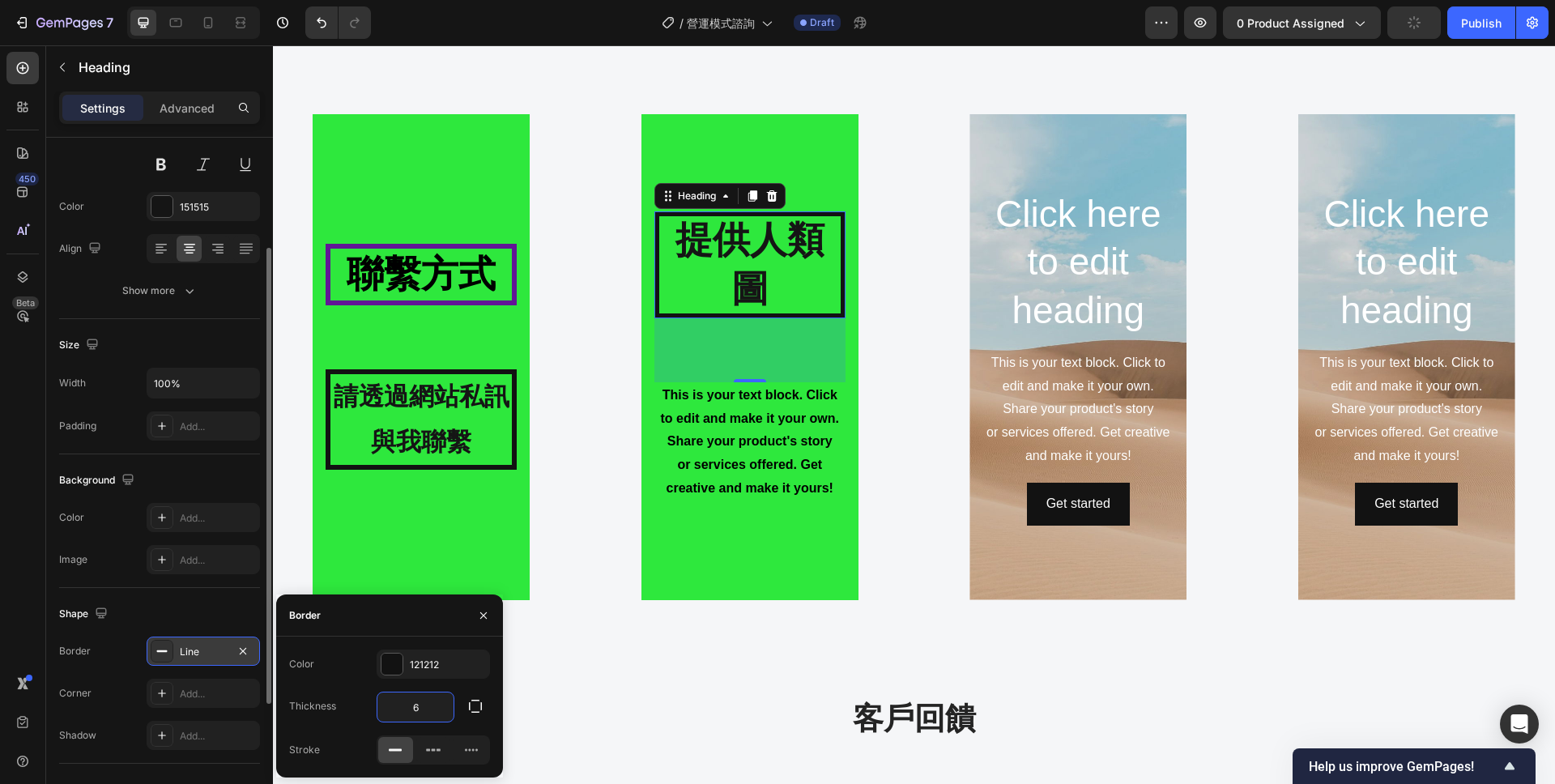
type input "6"
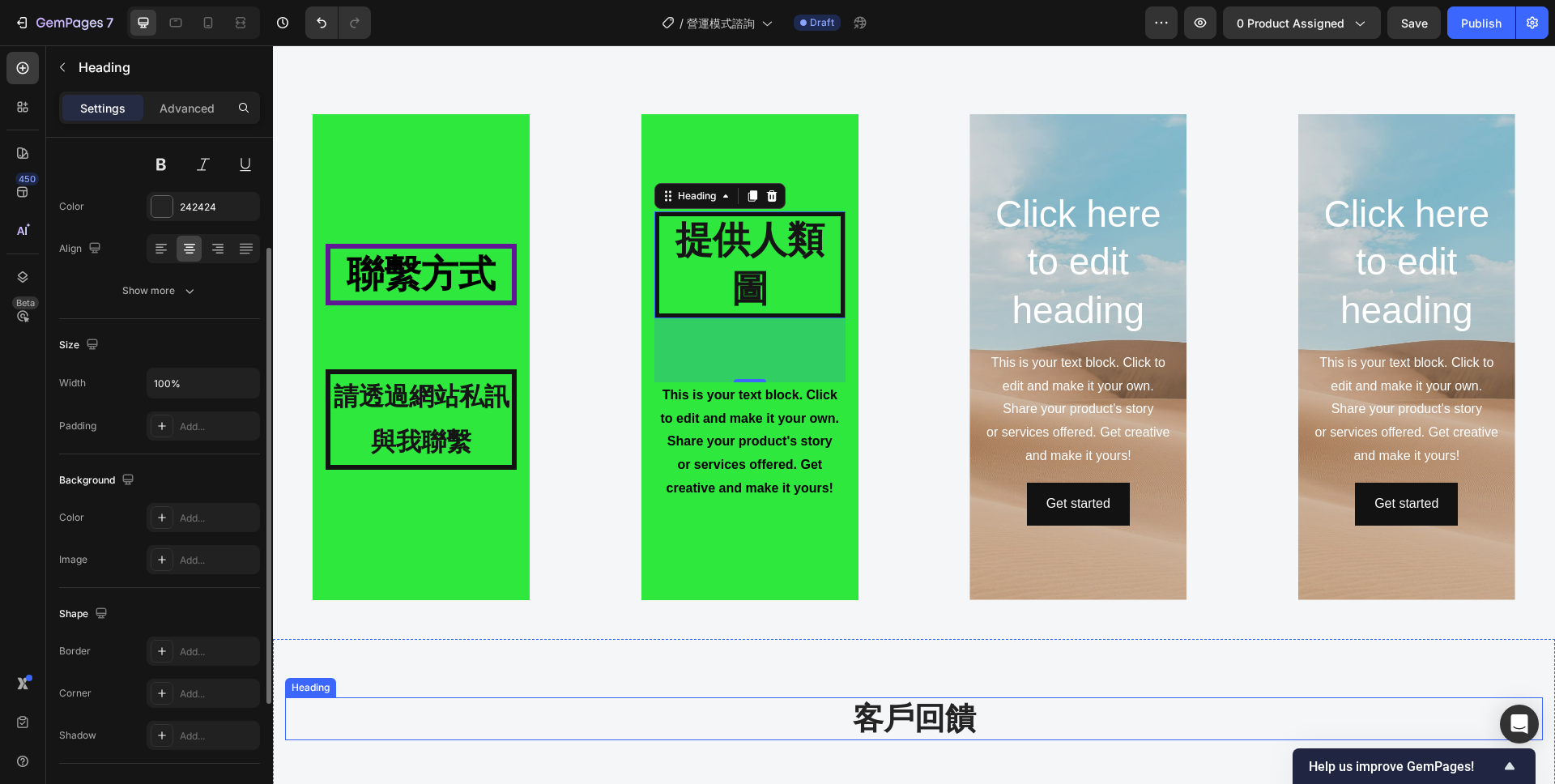
click at [658, 704] on h2 "客戶回饋" at bounding box center [915, 718] width 1258 height 42
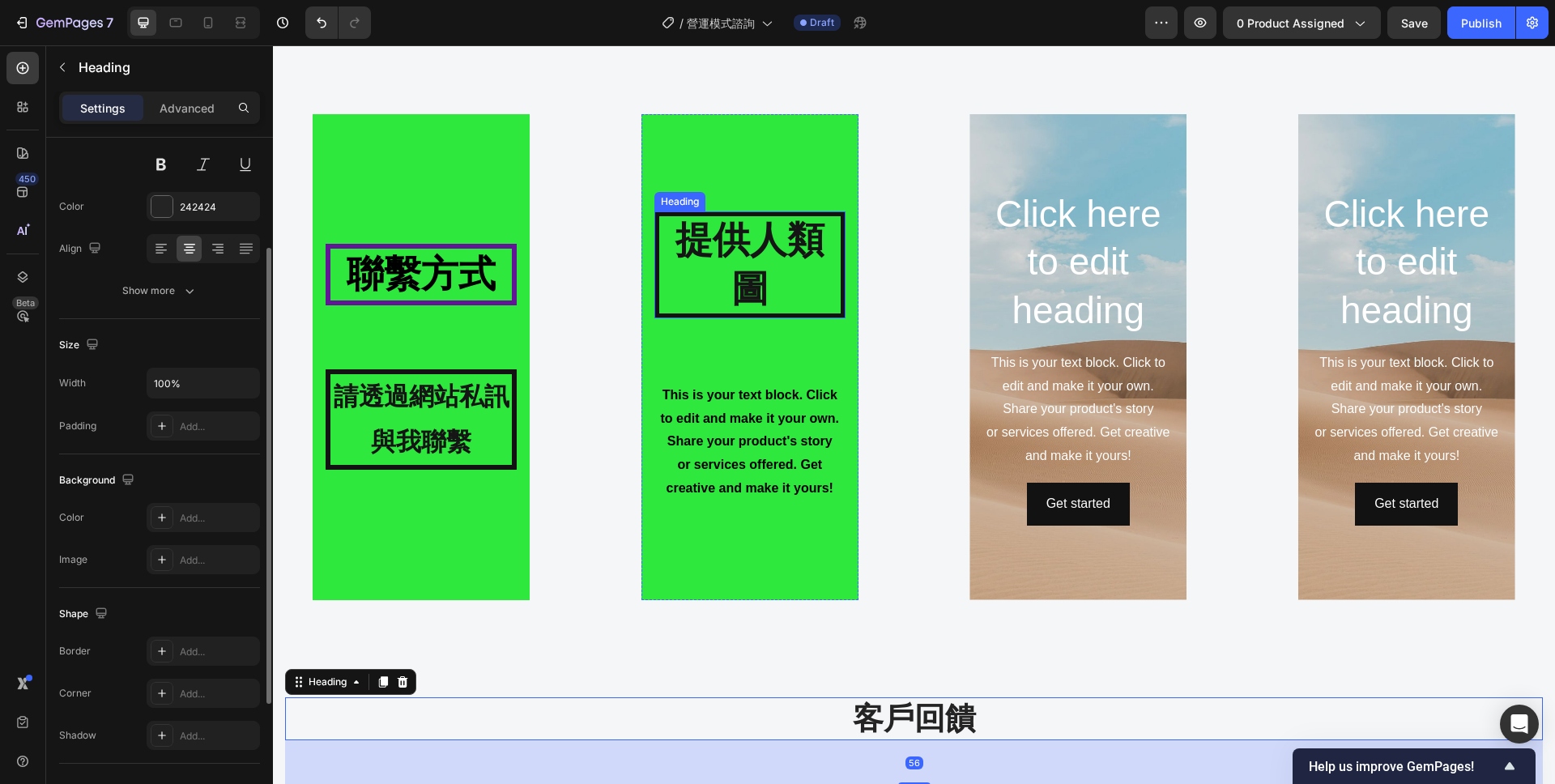
click at [751, 279] on strong "提供人類圖" at bounding box center [749, 264] width 149 height 90
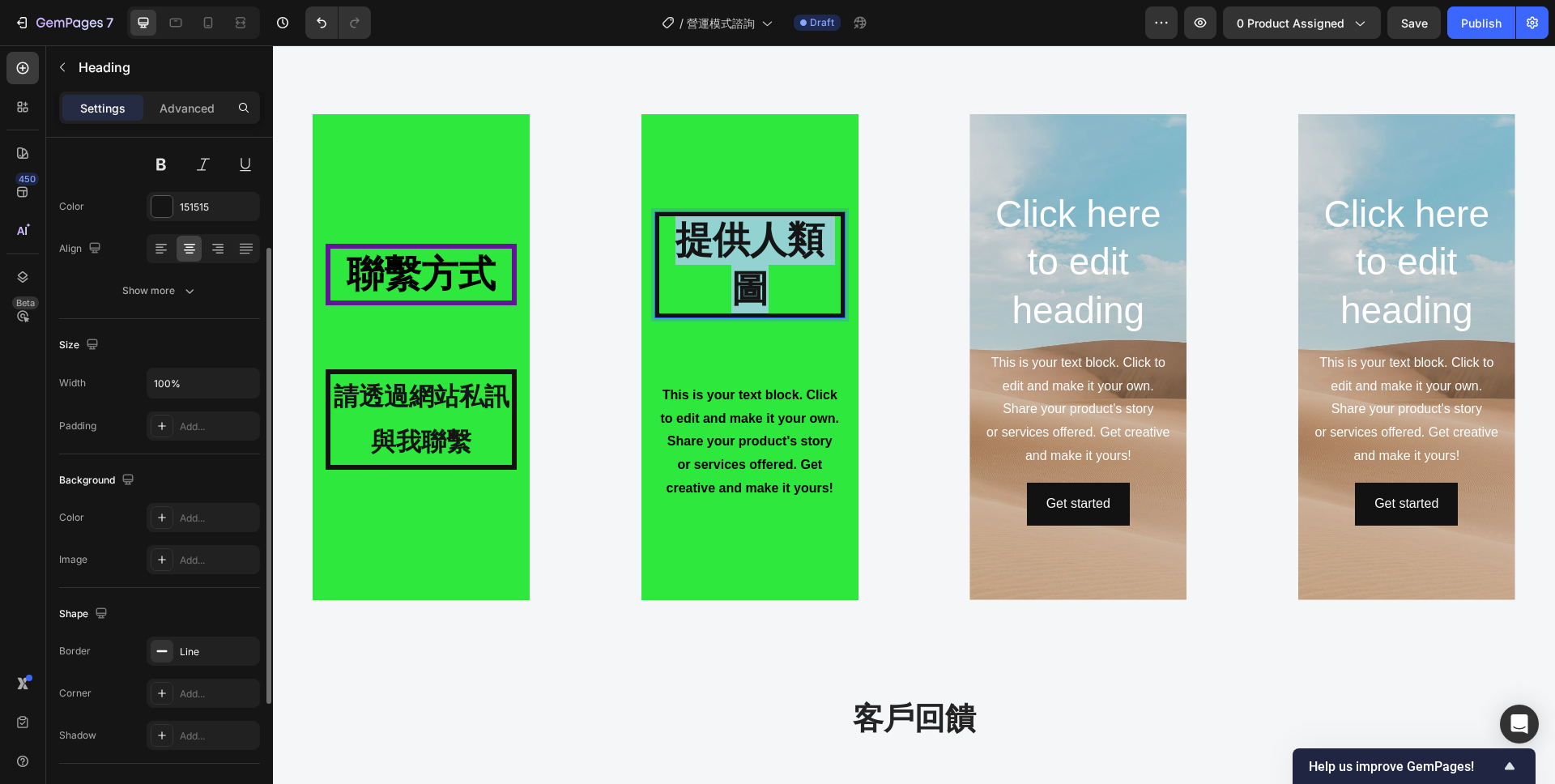
drag, startPoint x: 769, startPoint y: 284, endPoint x: 685, endPoint y: 241, distance: 94.4
click at [685, 241] on p "提供人類圖" at bounding box center [750, 264] width 181 height 97
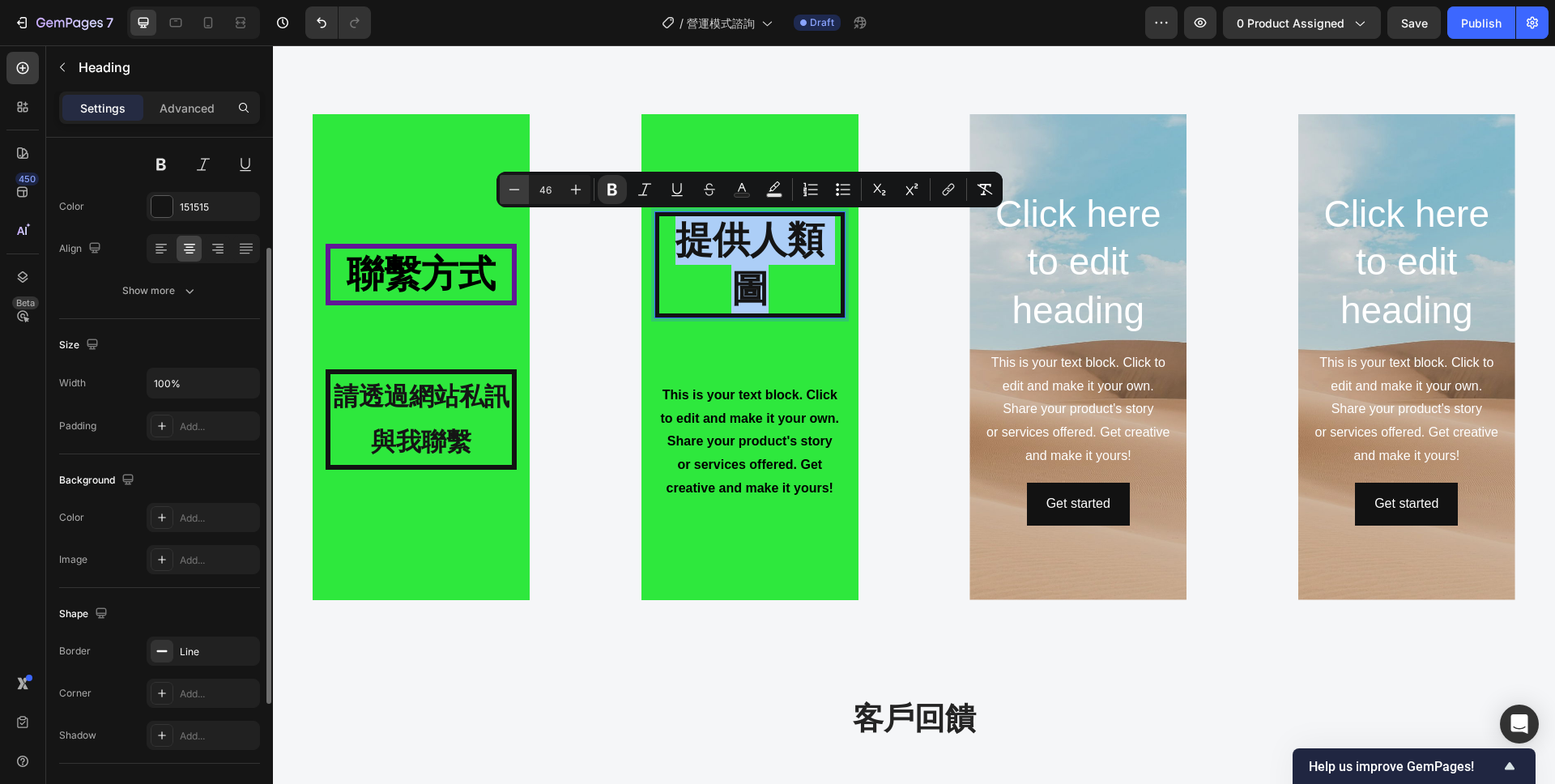
click at [528, 191] on button "Minus" at bounding box center [515, 189] width 30 height 30
click at [513, 191] on icon "Editor contextual toolbar" at bounding box center [515, 189] width 17 height 17
type input "44"
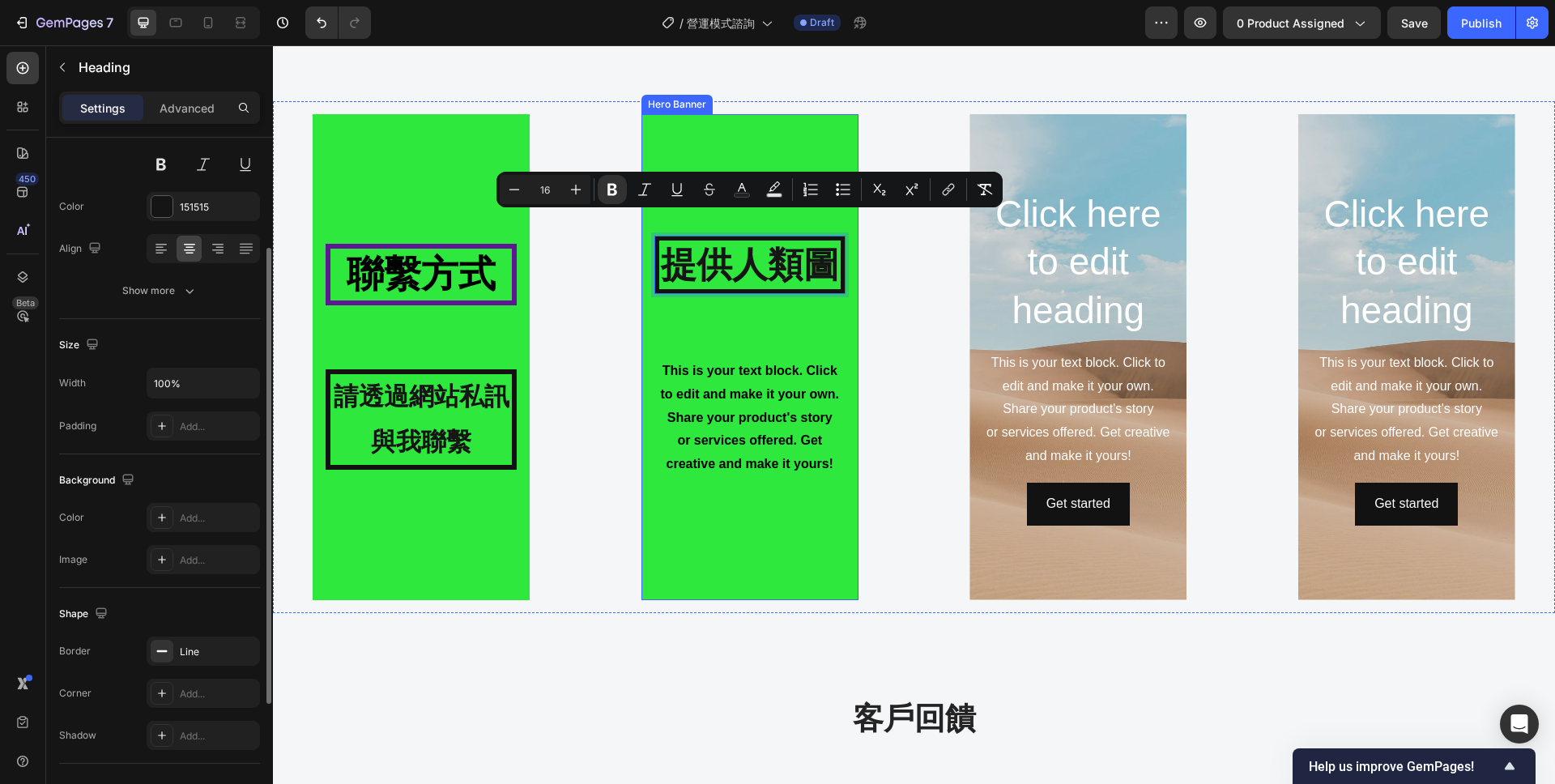
click at [766, 352] on div "提供人類圖 Heading 79 This is your text block. Click to edit and make it your own. S…" at bounding box center [749, 356] width 191 height 242
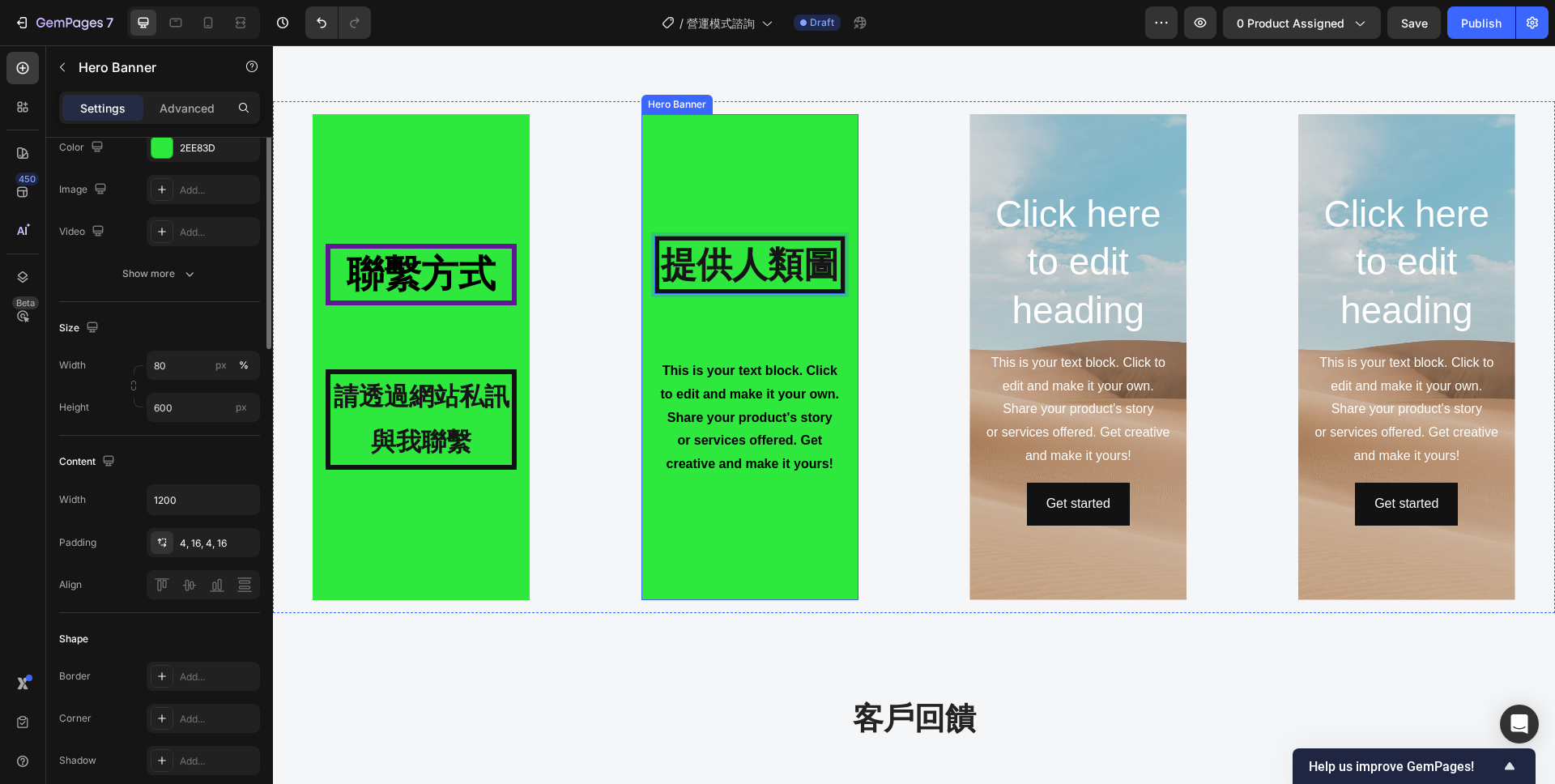
scroll to position [0, 0]
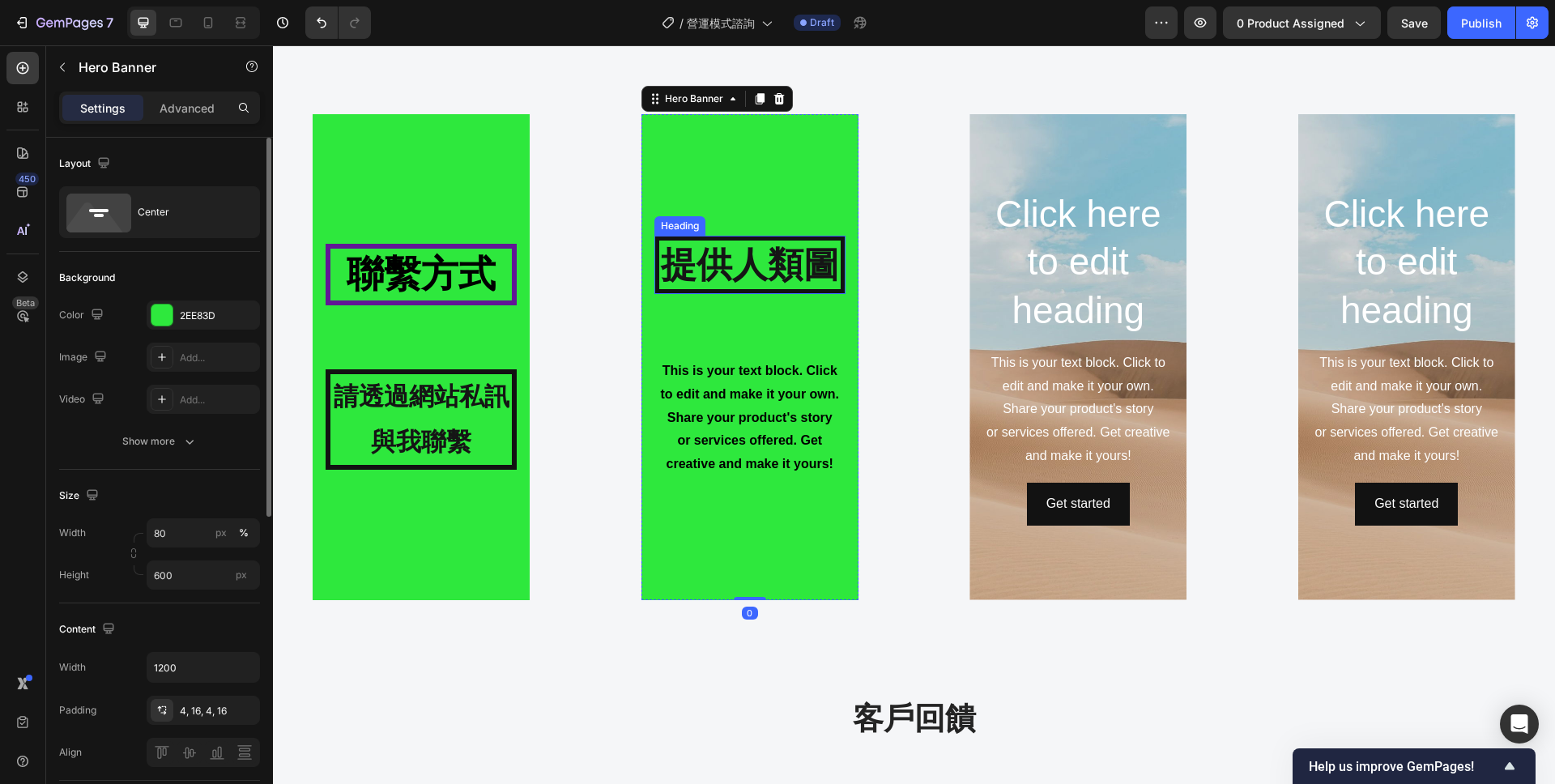
click at [750, 284] on strong "提供人類圖" at bounding box center [749, 264] width 178 height 40
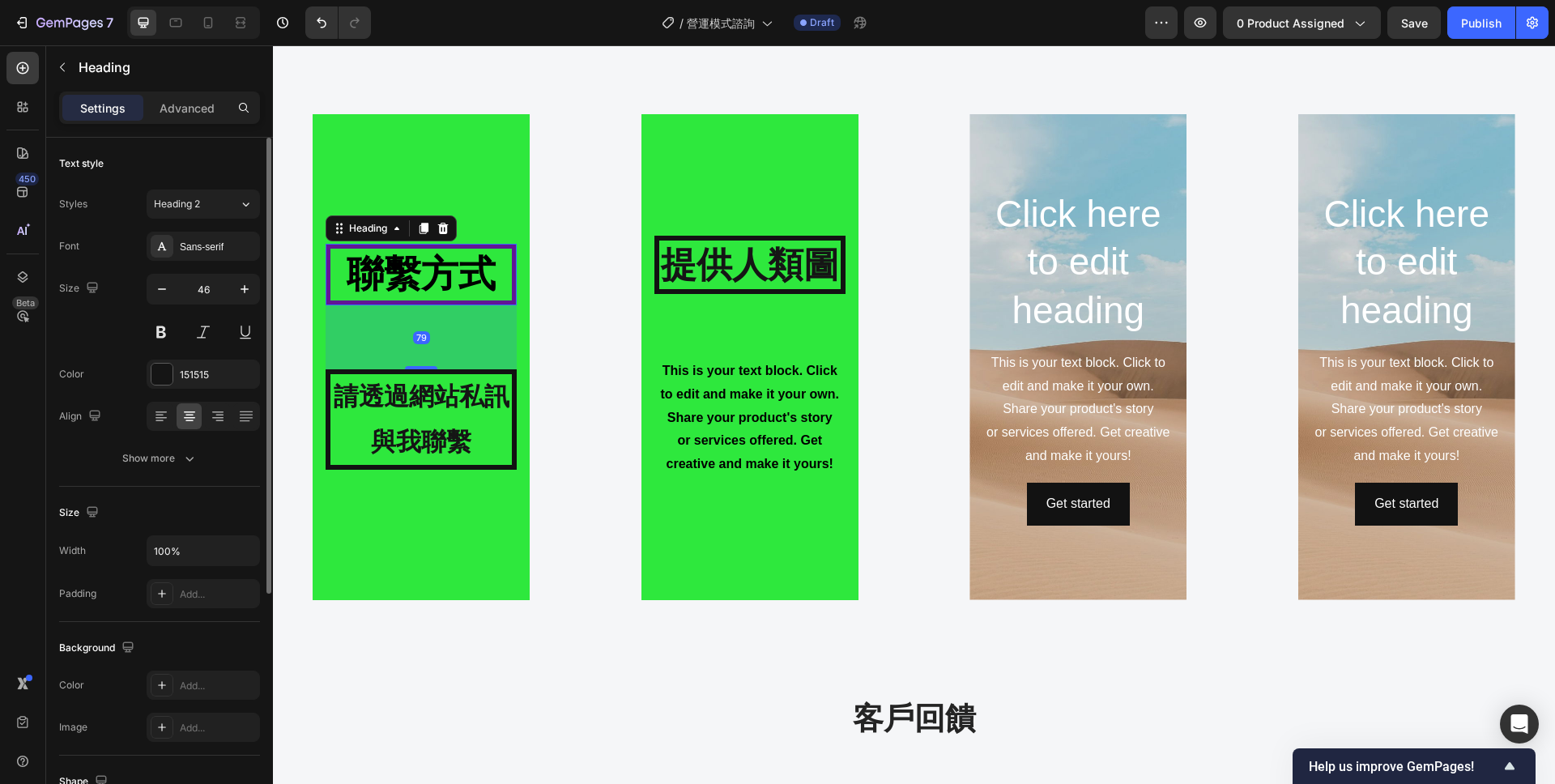
click at [459, 260] on strong "聯繫方式" at bounding box center [420, 274] width 149 height 42
click at [500, 213] on div "Background Image" at bounding box center [420, 357] width 217 height 486
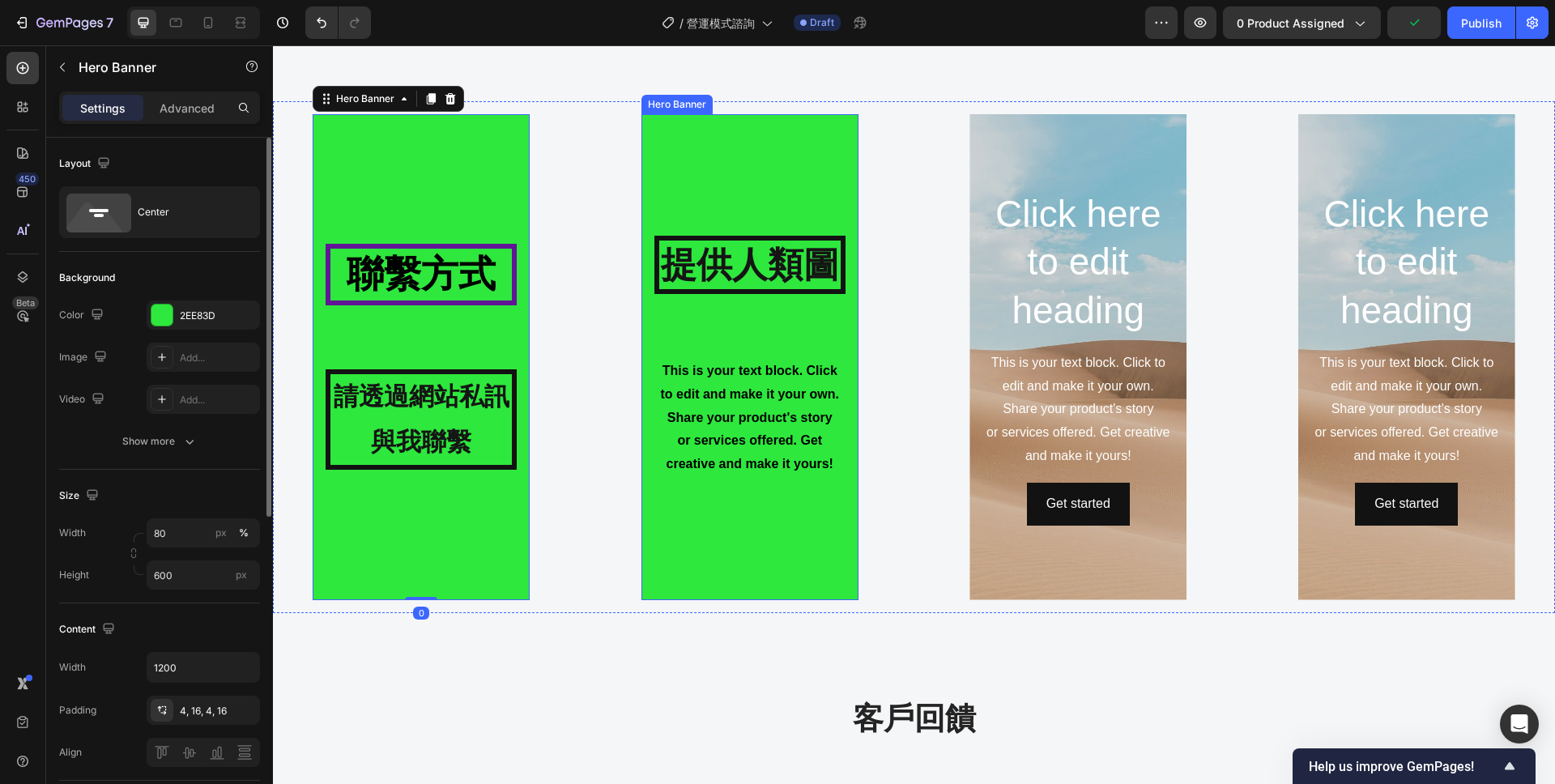
click at [680, 205] on div "Background Image" at bounding box center [749, 357] width 217 height 486
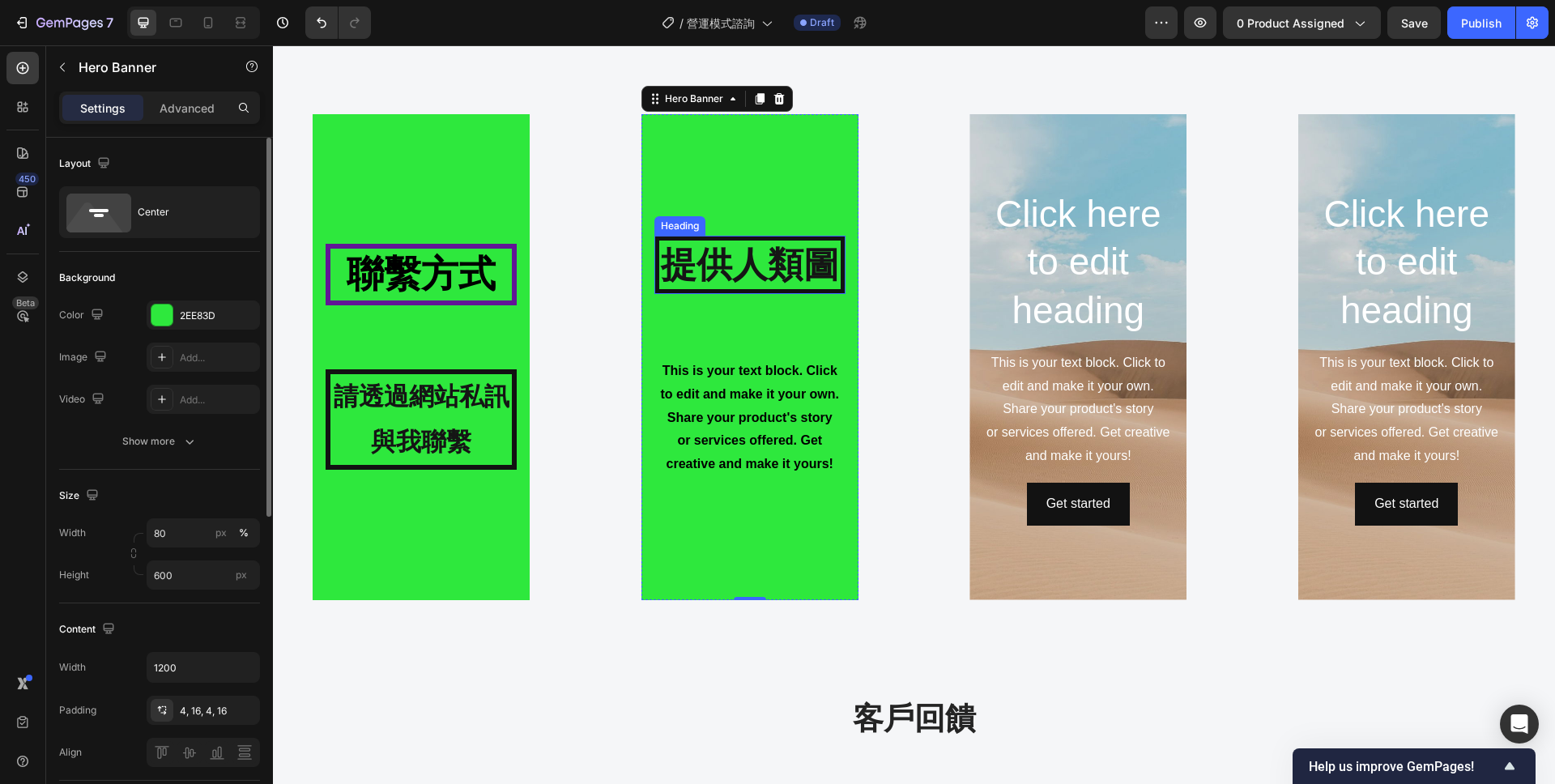
click at [764, 284] on strong "提供人類圖" at bounding box center [749, 264] width 178 height 40
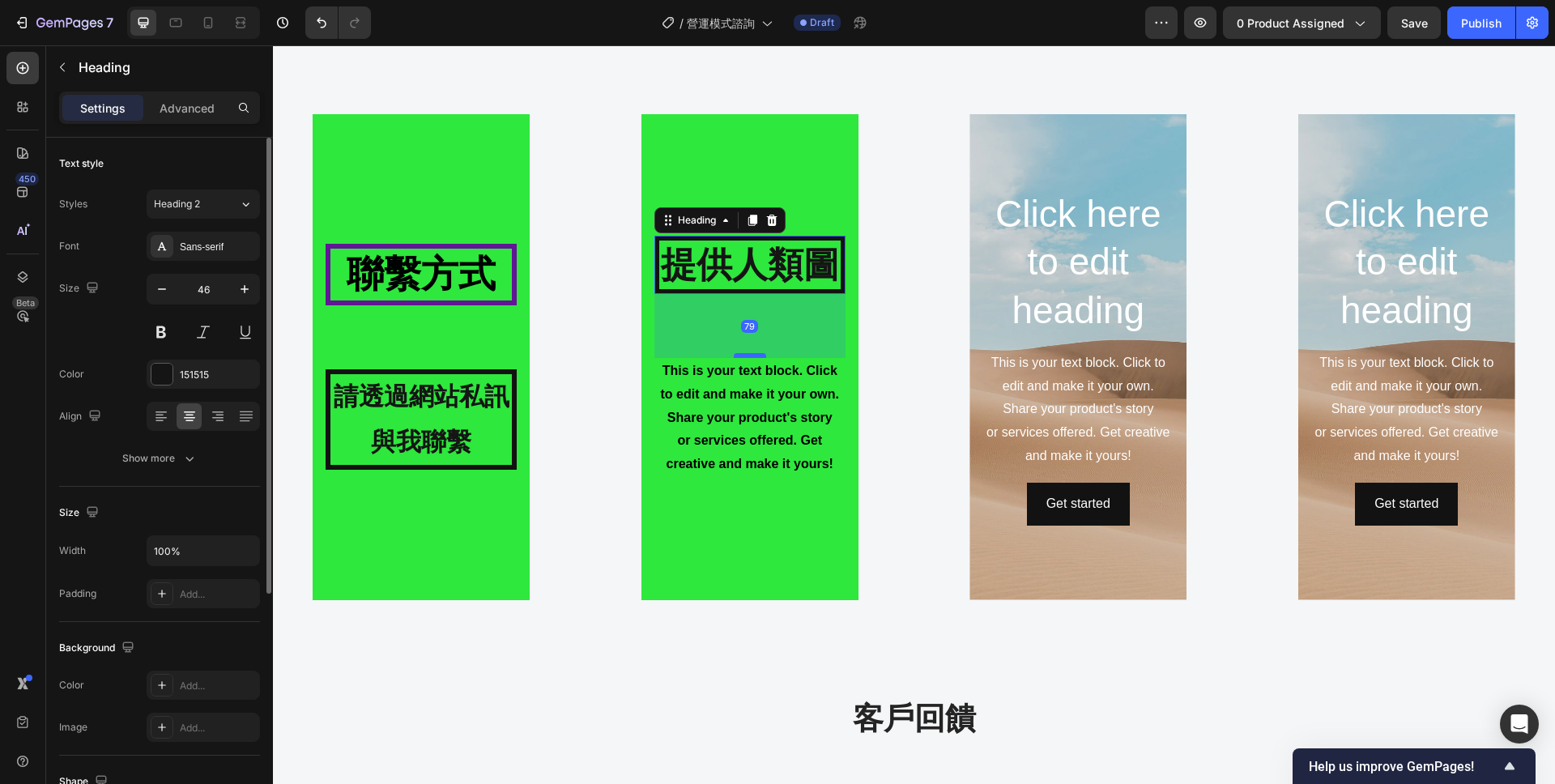
click at [755, 356] on div at bounding box center [749, 355] width 32 height 5
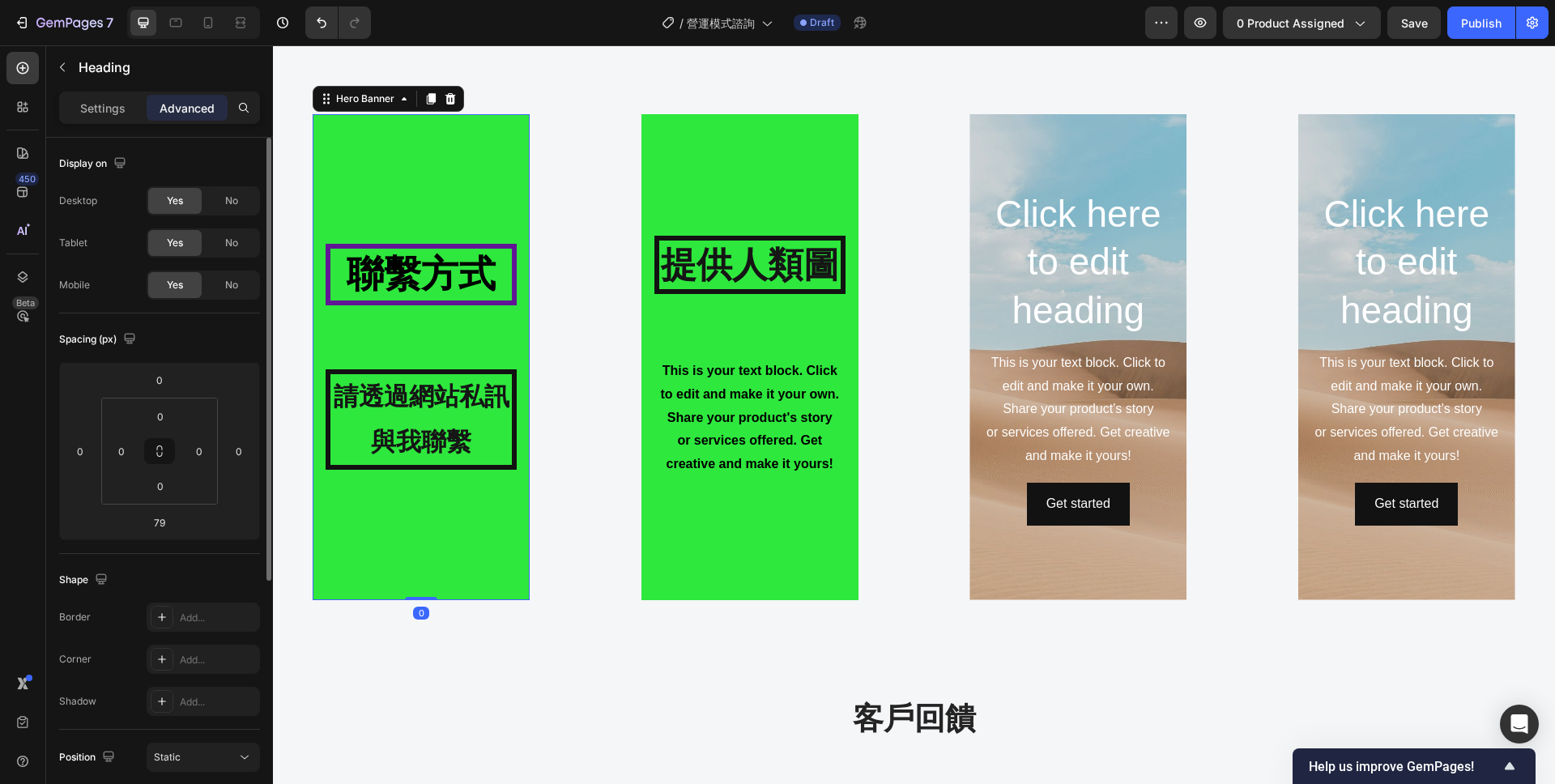
click at [497, 332] on div "⁠⁠⁠⁠⁠⁠⁠ 聯繫方式 Heading 請透過網站私訊與我聯繫 Text Block" at bounding box center [420, 356] width 191 height 225
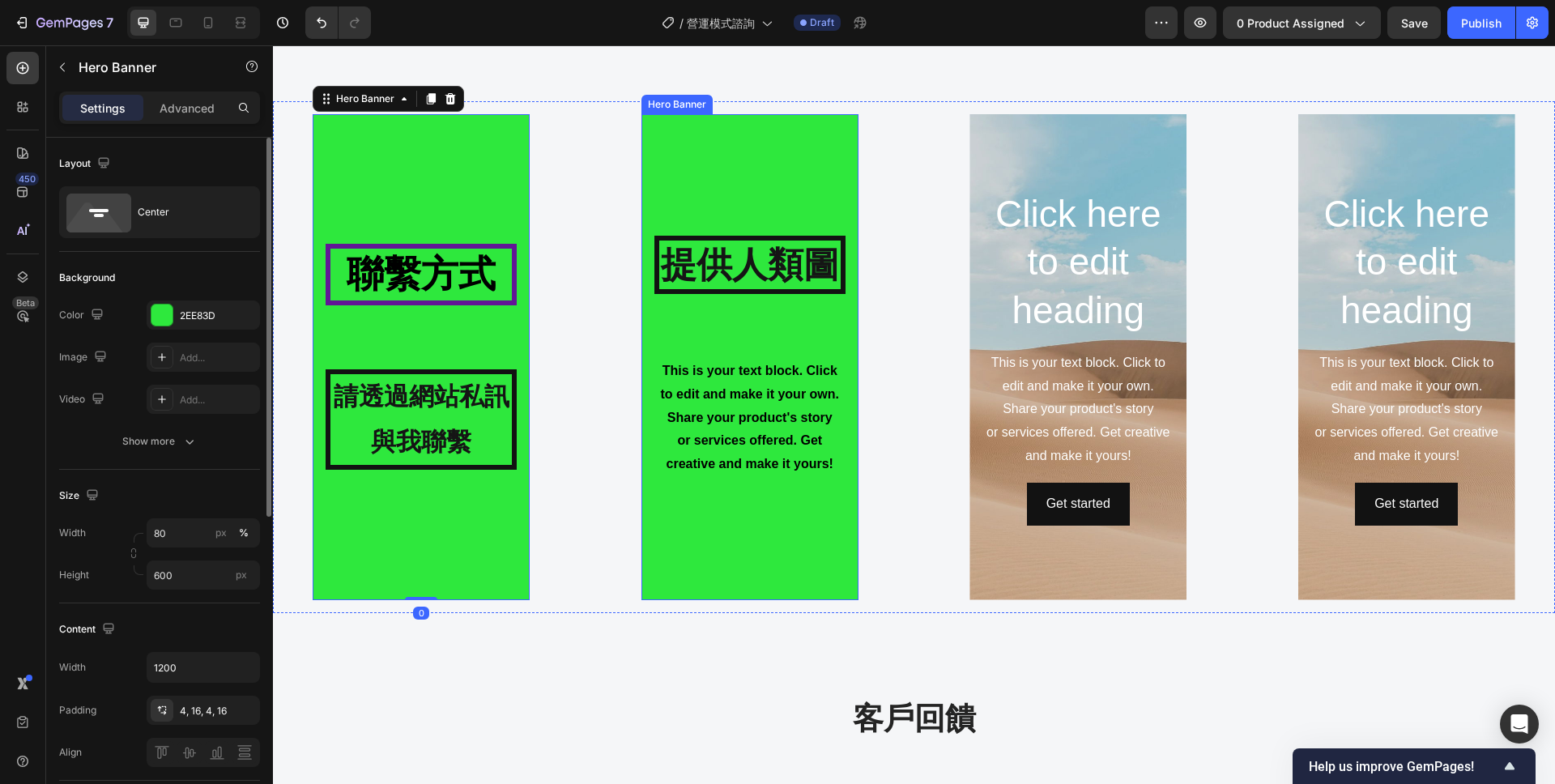
click at [695, 328] on div "⁠⁠⁠⁠⁠⁠⁠ 提供人類圖 Heading This is your text block. Click to edit and make it your o…" at bounding box center [749, 356] width 191 height 242
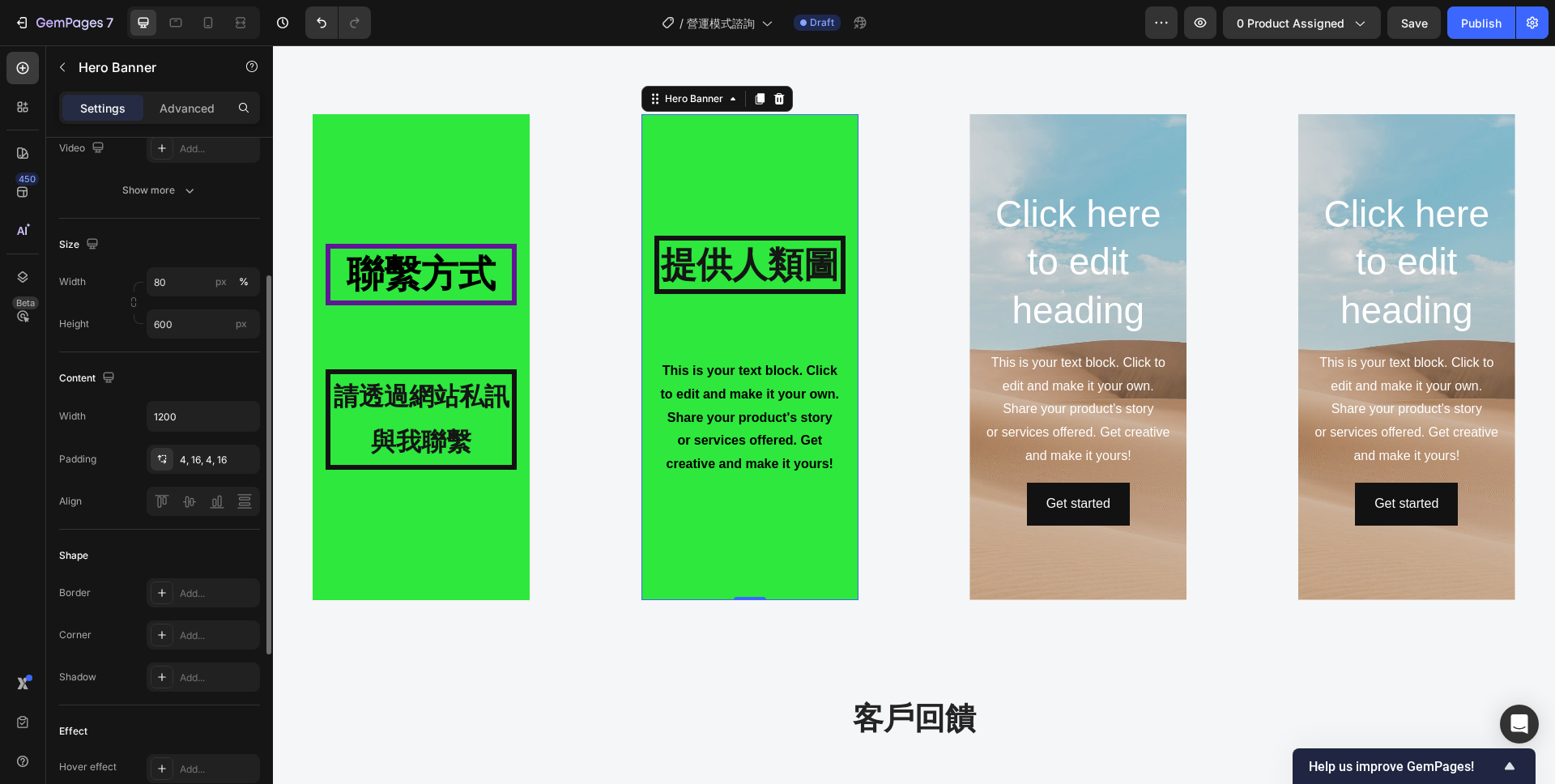
scroll to position [253, 0]
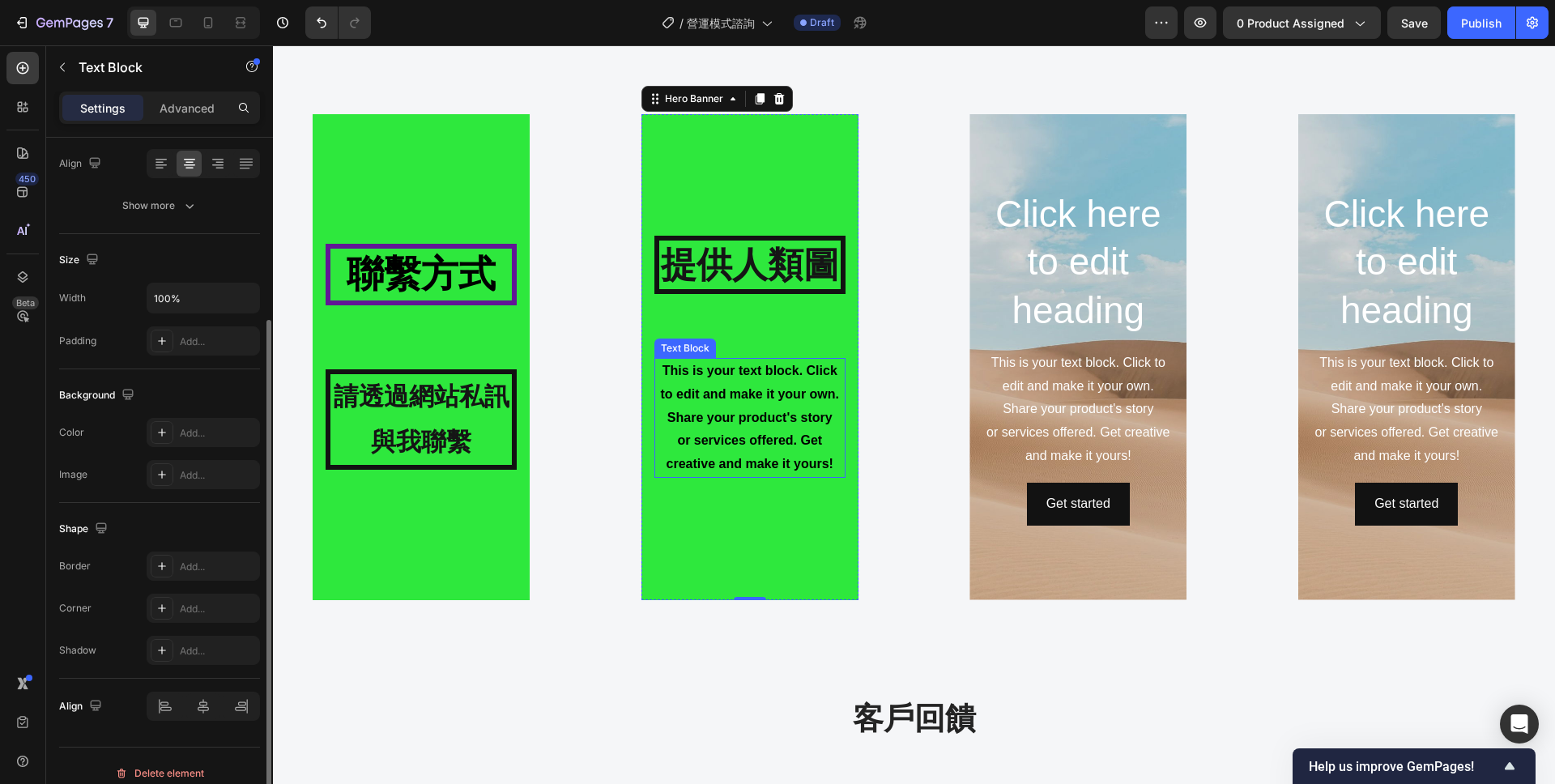
click at [758, 433] on strong "or services offered. Get creative and make it yours!" at bounding box center [750, 452] width 167 height 37
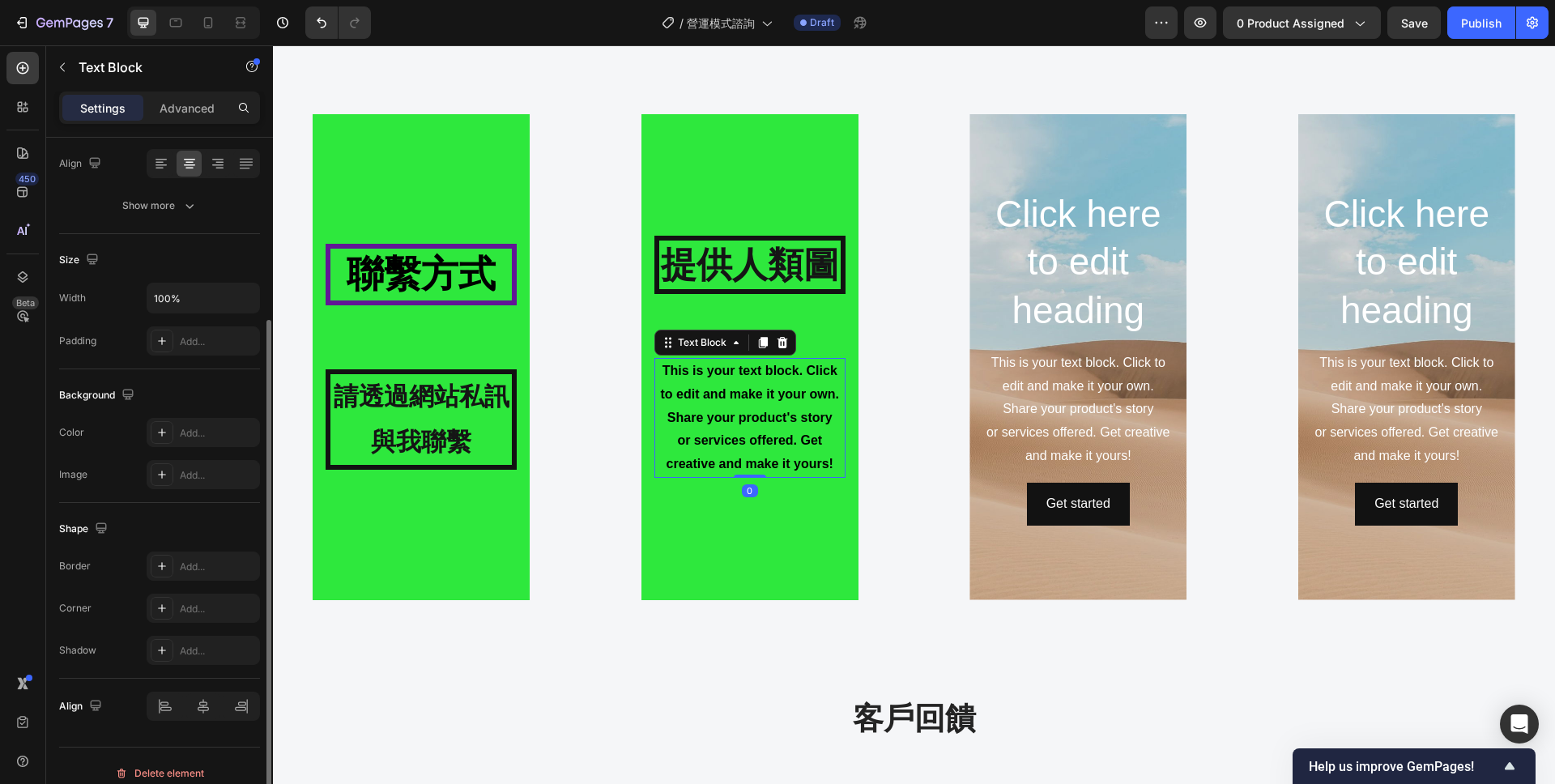
scroll to position [0, 0]
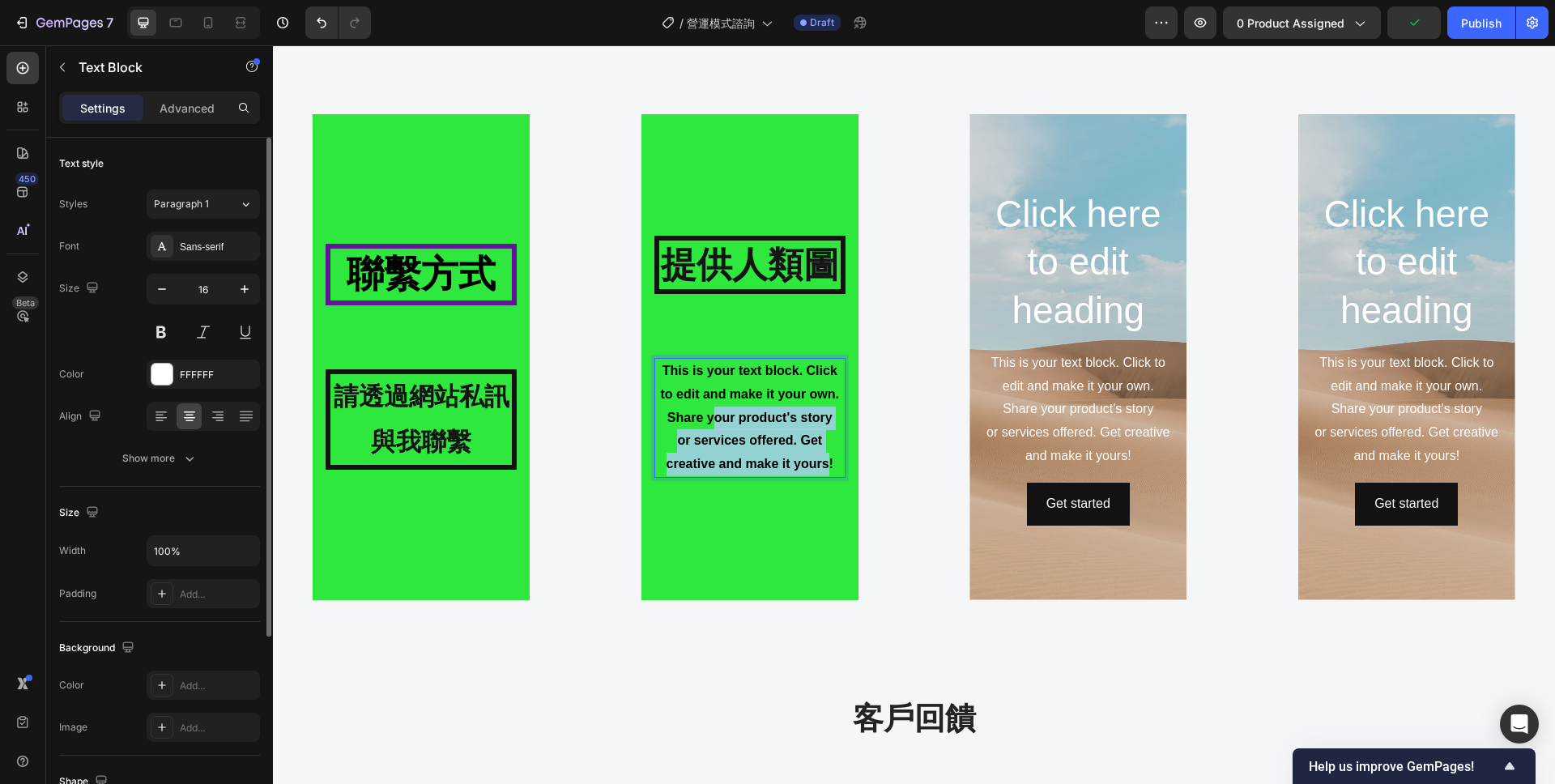
drag, startPoint x: 831, startPoint y: 463, endPoint x: 717, endPoint y: 420, distance: 121.8
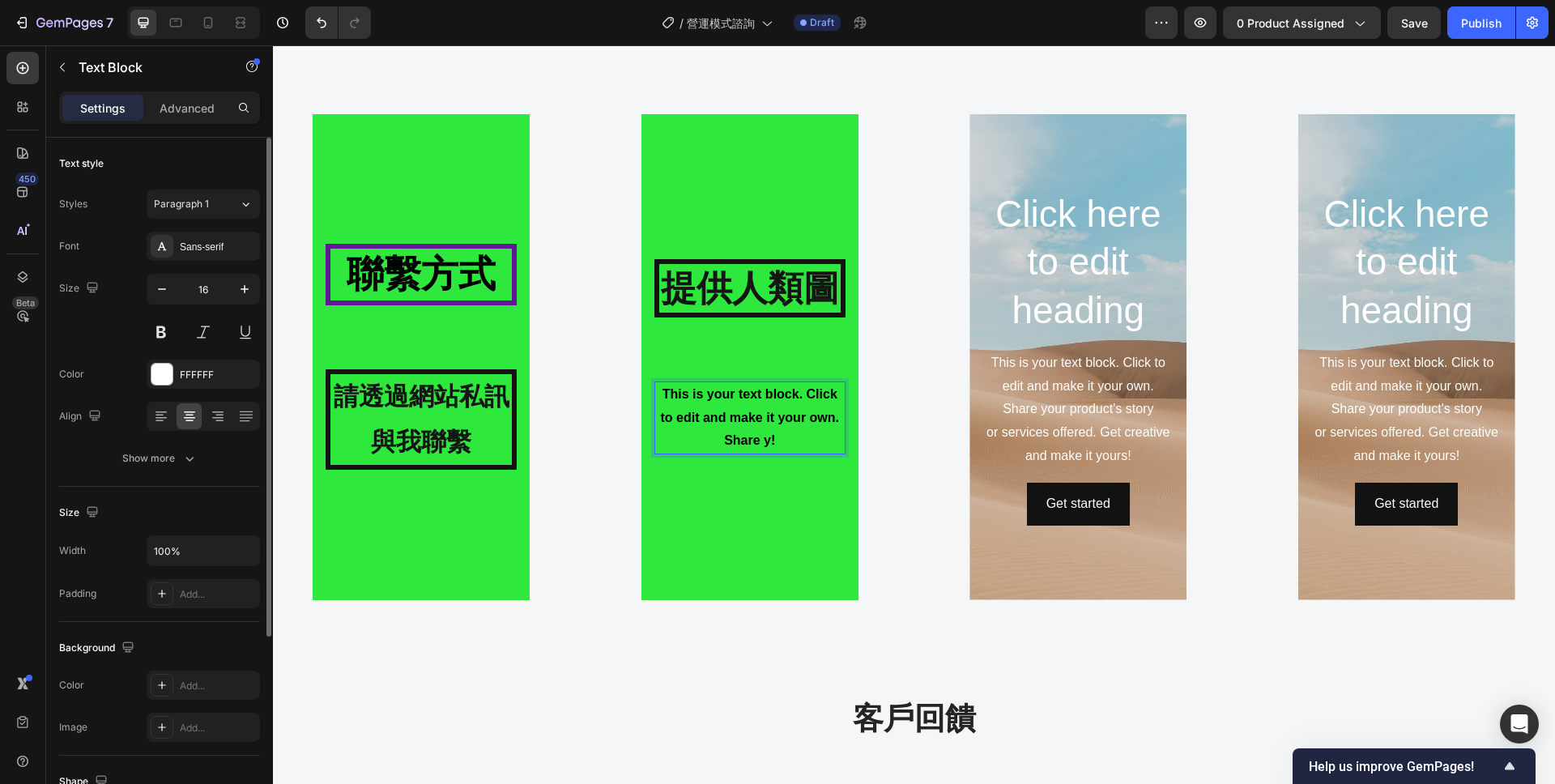
scroll to position [1908, 0]
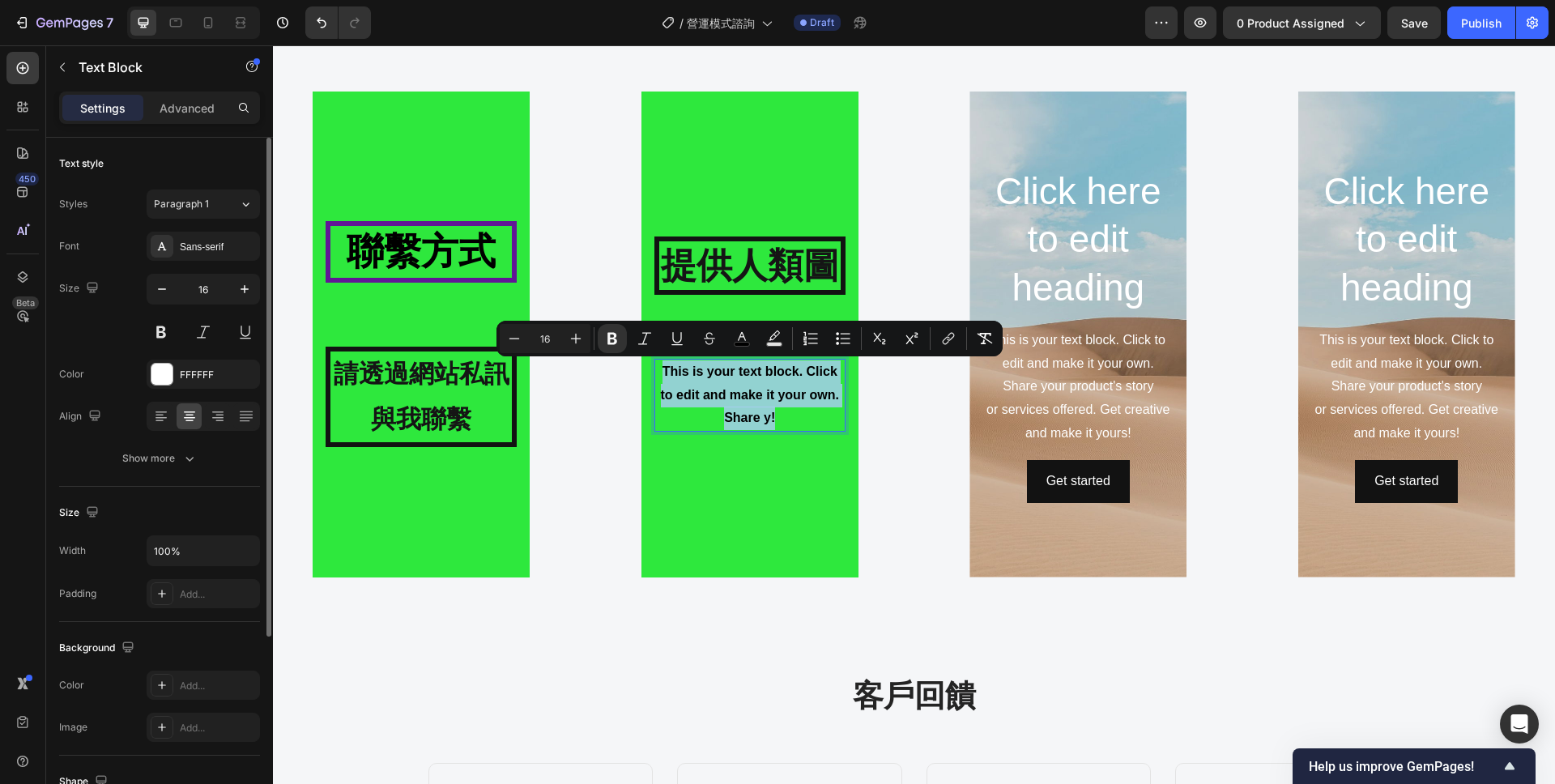
drag, startPoint x: 784, startPoint y: 417, endPoint x: 665, endPoint y: 371, distance: 127.6
click at [665, 371] on p "This is your text block. Click to edit and make it your own. Share y!" at bounding box center [749, 394] width 188 height 69
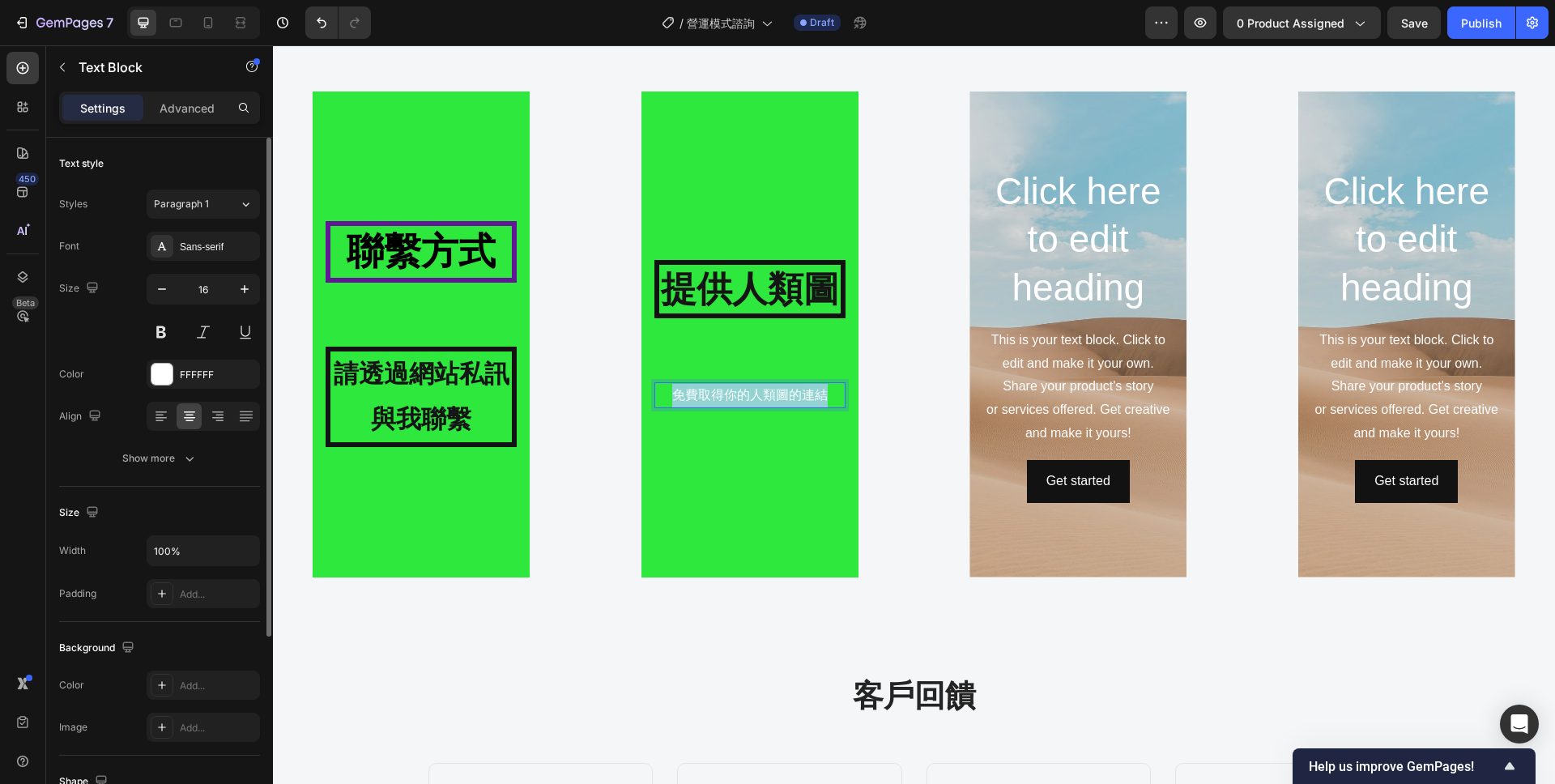
drag, startPoint x: 829, startPoint y: 397, endPoint x: 674, endPoint y: 394, distance: 155.0
click at [674, 394] on p "免費取得你的人類圖的連結" at bounding box center [749, 395] width 188 height 23
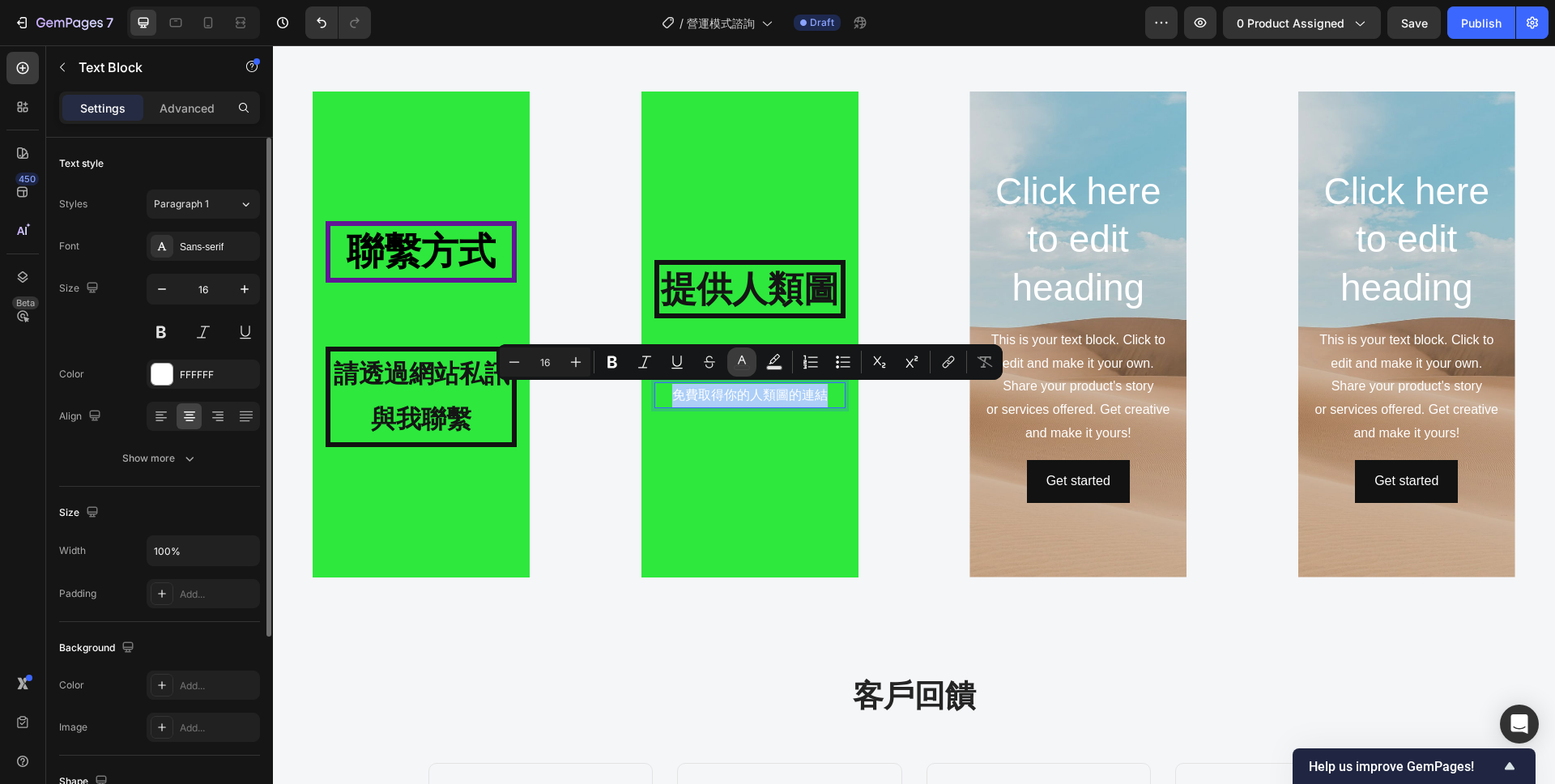
click at [746, 366] on icon "Editor contextual toolbar" at bounding box center [742, 362] width 17 height 17
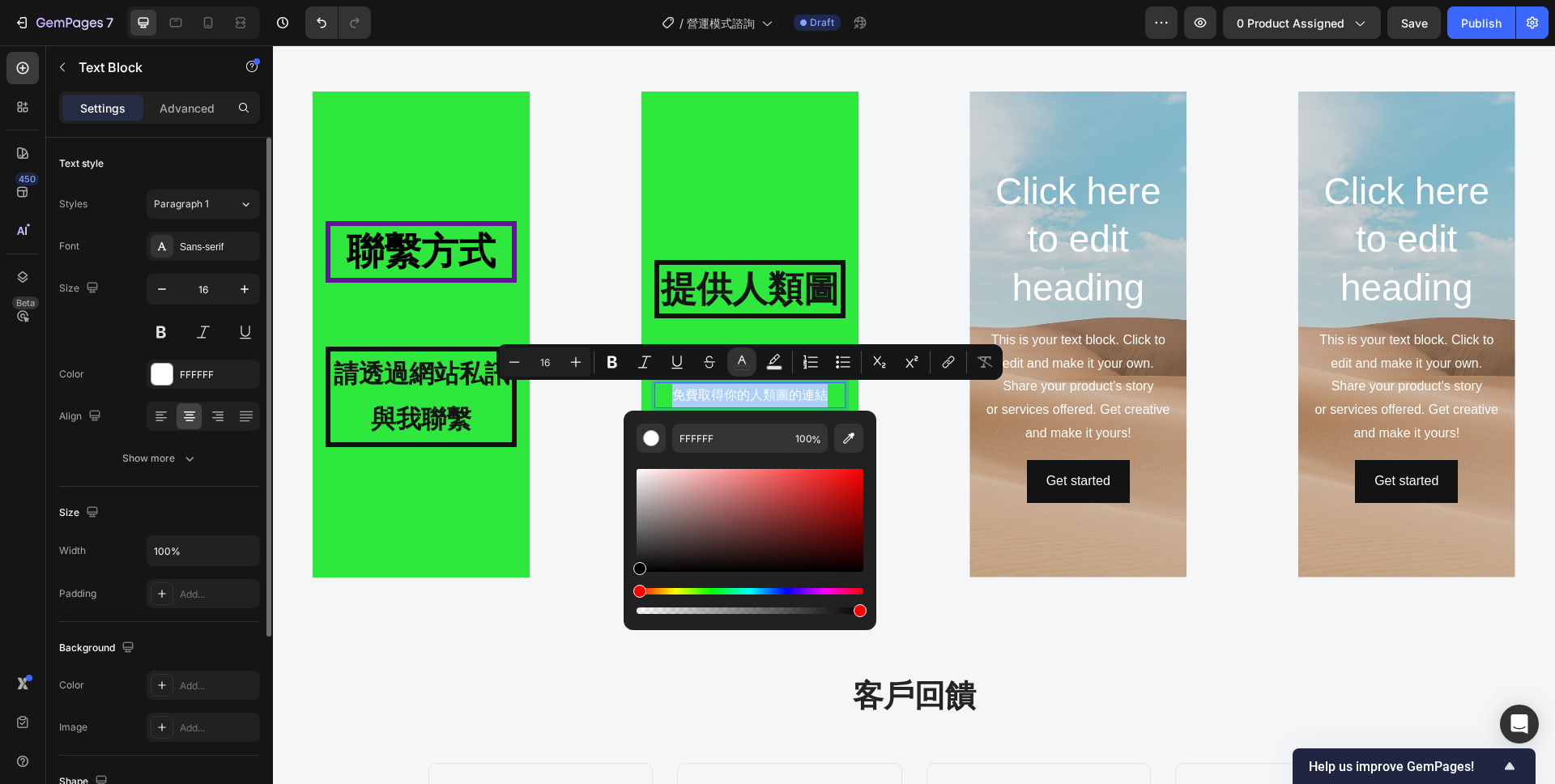
drag, startPoint x: 640, startPoint y: 470, endPoint x: 629, endPoint y: 597, distance: 127.5
click at [629, 597] on div "FFFFFF 100 %" at bounding box center [750, 514] width 253 height 207
type input "000000"
click at [614, 358] on icon "Editor contextual toolbar" at bounding box center [613, 362] width 10 height 12
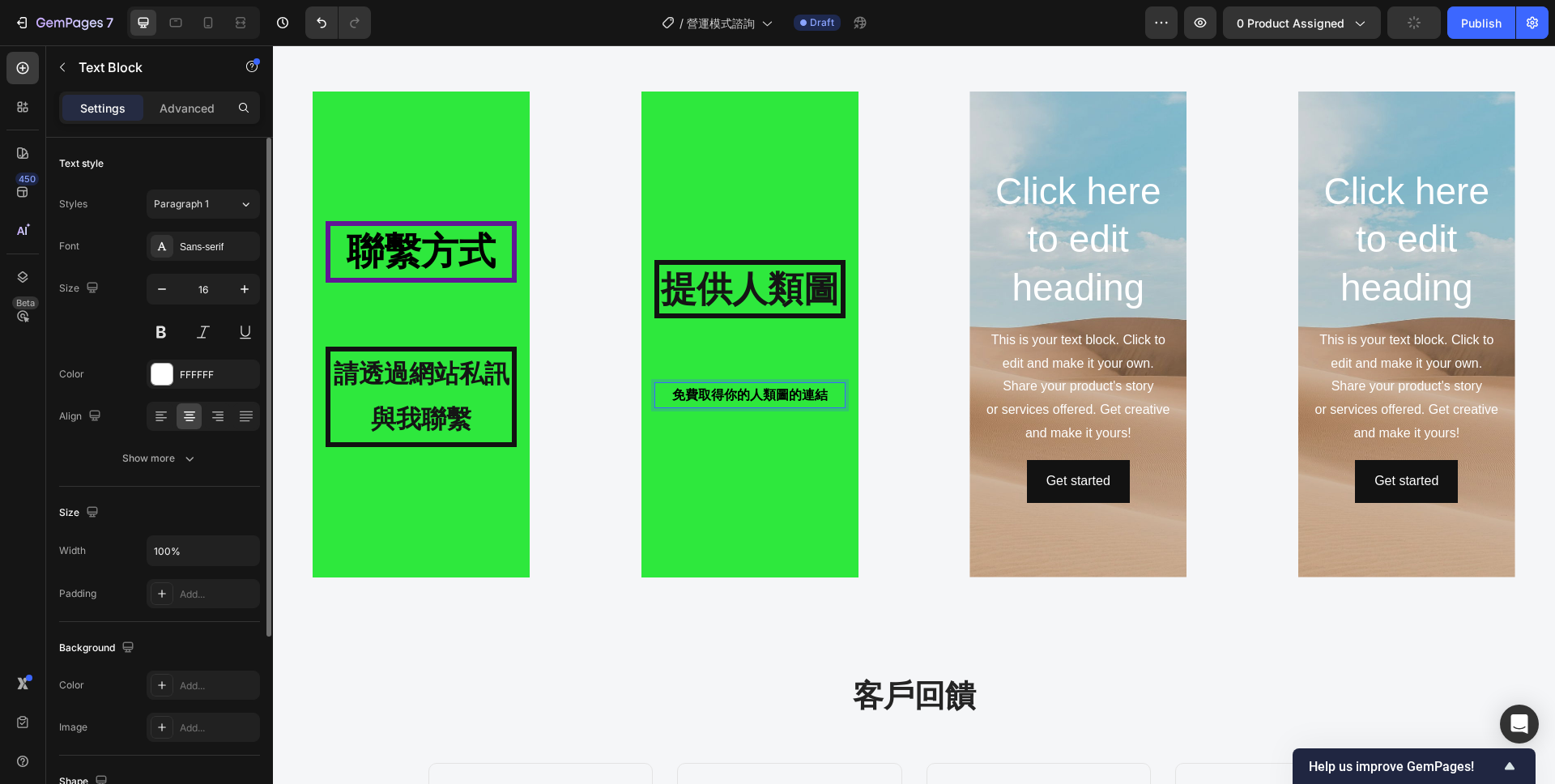
click at [831, 398] on p "免費取得你的人類圖的連結" at bounding box center [749, 395] width 188 height 23
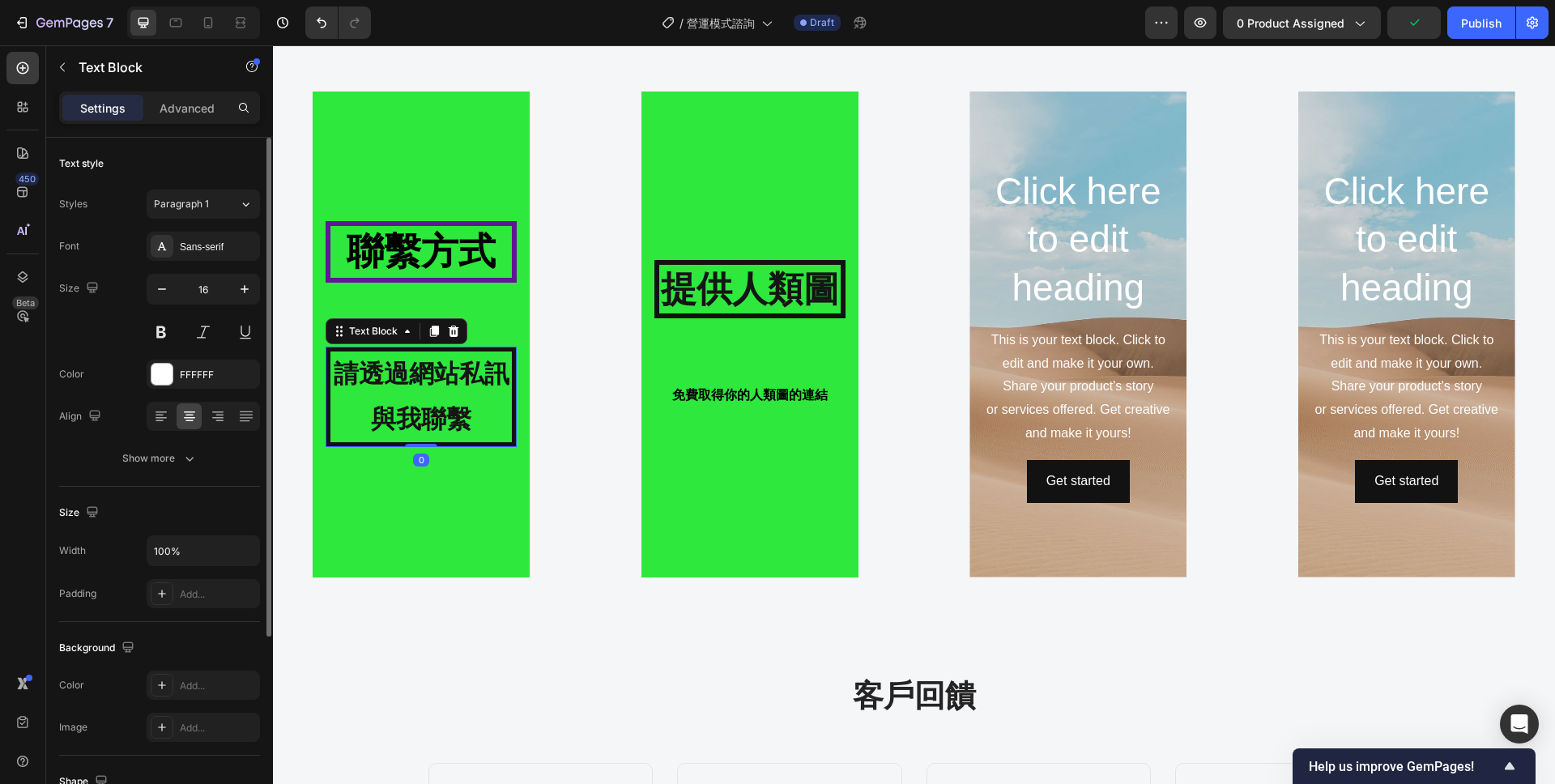
click at [447, 416] on strong "請透過網站私訊與我聯繫" at bounding box center [421, 396] width 176 height 74
click at [767, 396] on strong "免費取得你的人類圖的連結" at bounding box center [750, 394] width 155 height 14
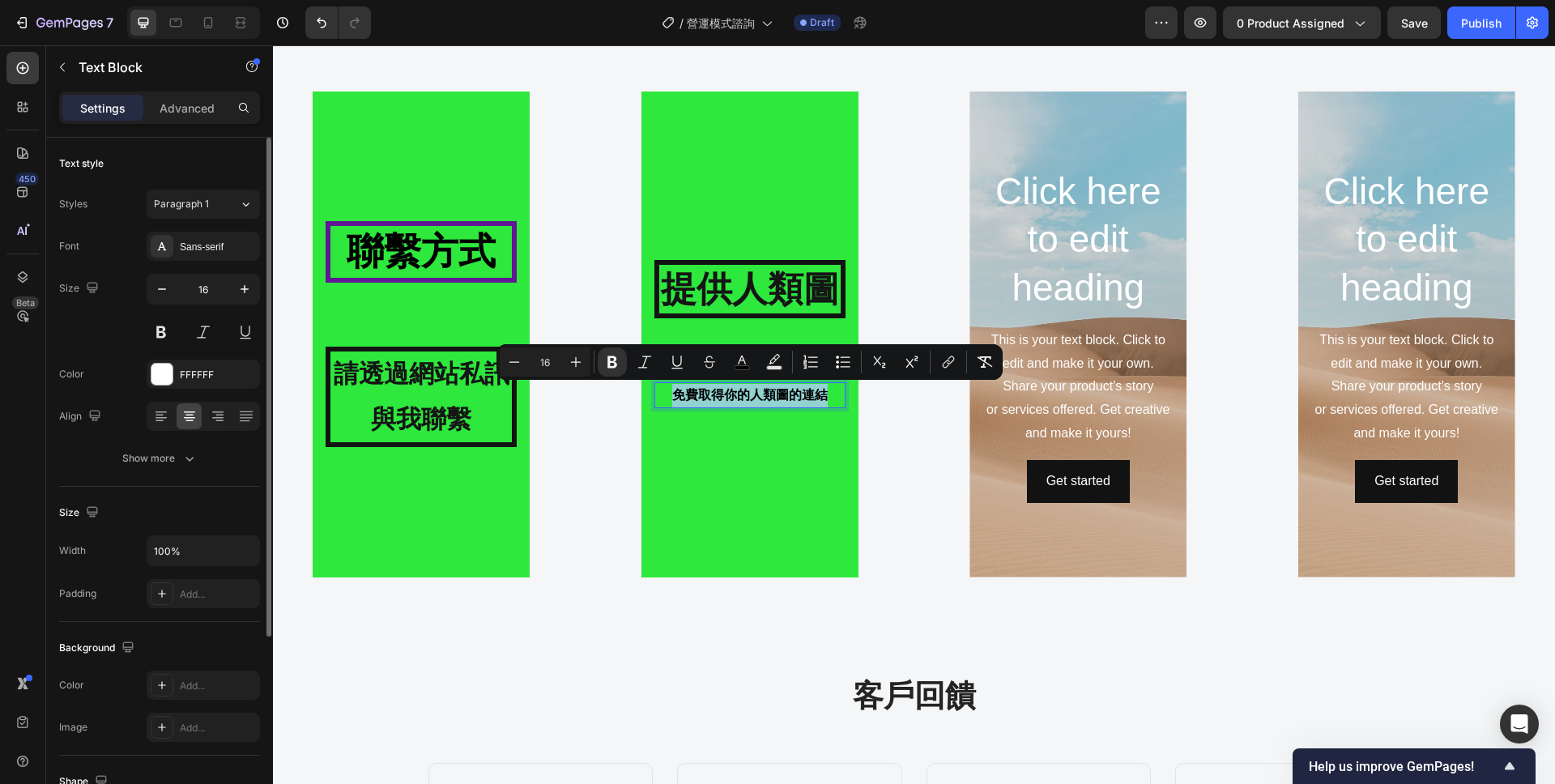
drag, startPoint x: 825, startPoint y: 394, endPoint x: 676, endPoint y: 390, distance: 149.1
click at [581, 361] on icon "Editor contextual toolbar" at bounding box center [577, 362] width 17 height 17
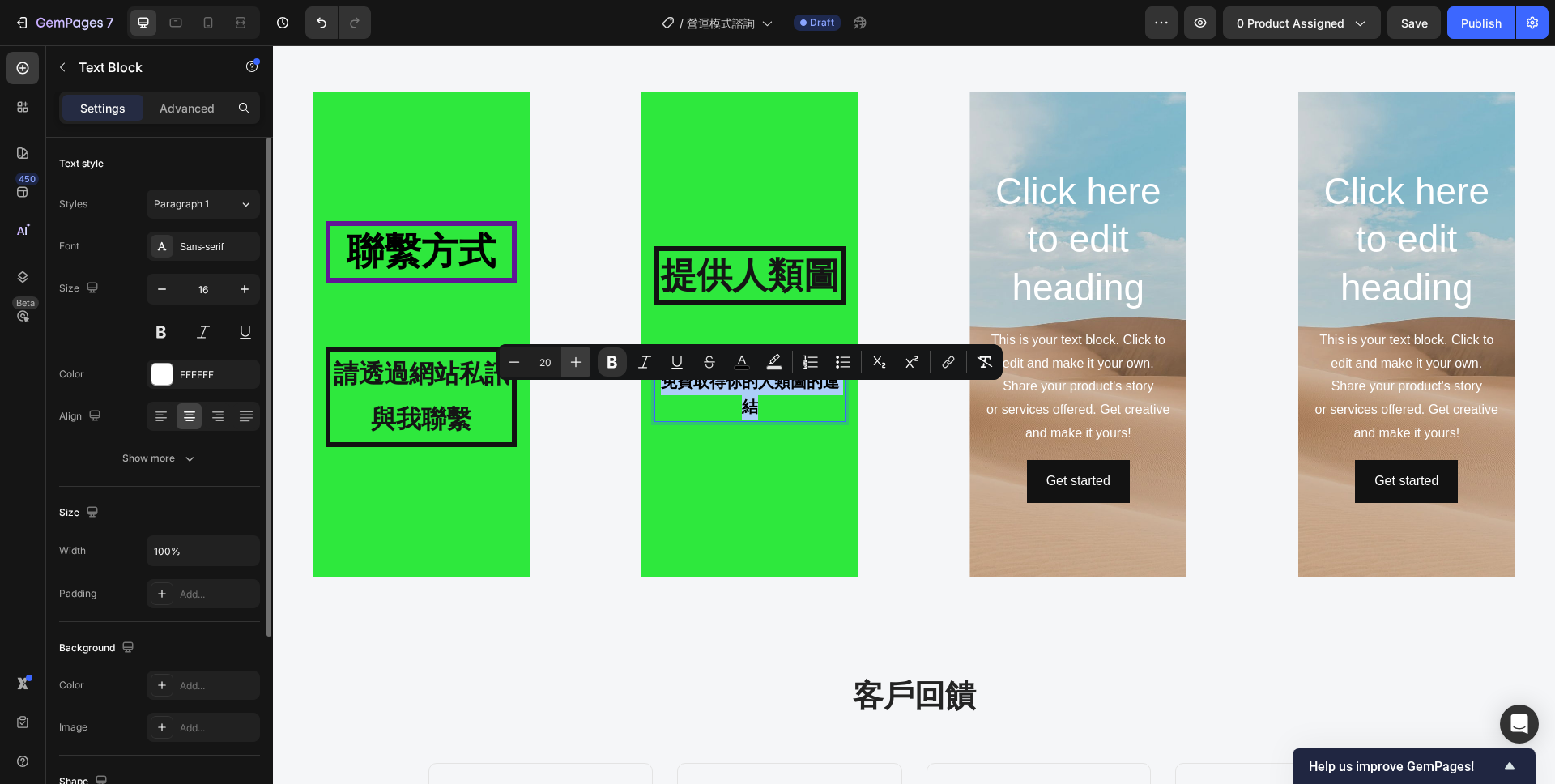
click at [581, 361] on icon "Editor contextual toolbar" at bounding box center [577, 362] width 17 height 17
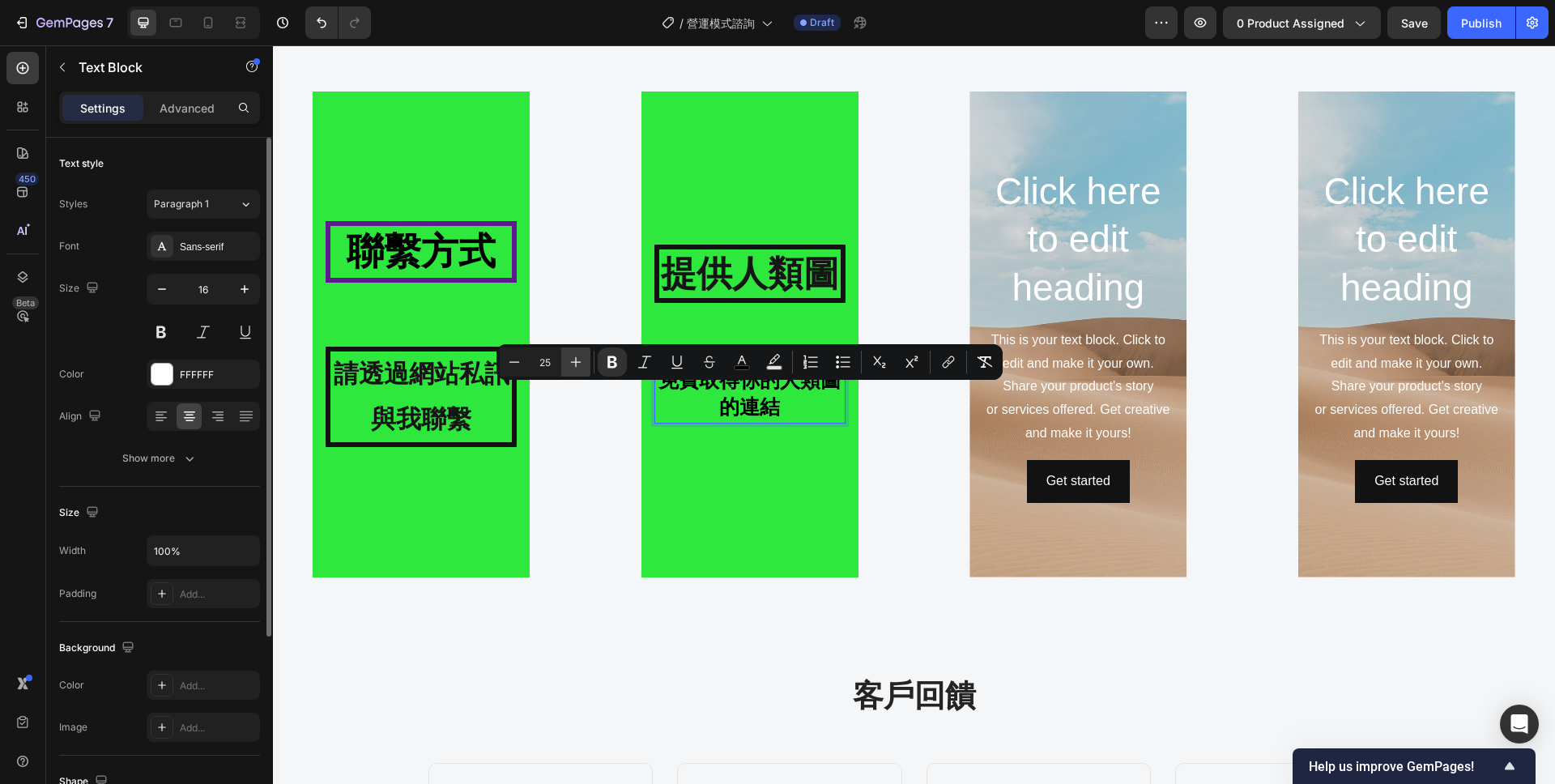
click at [581, 361] on icon "Editor contextual toolbar" at bounding box center [577, 362] width 17 height 17
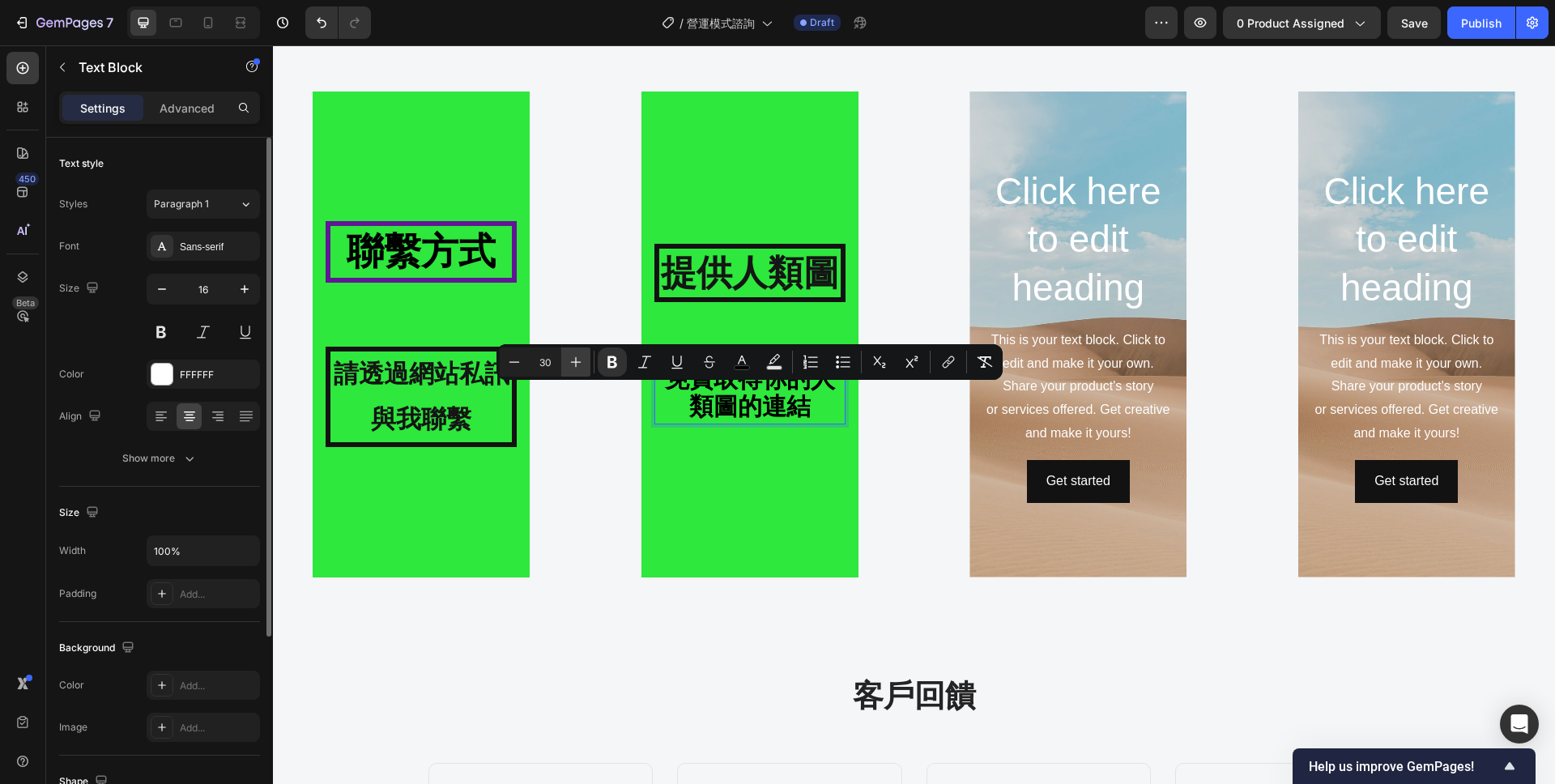
click at [581, 361] on icon "Editor contextual toolbar" at bounding box center [577, 362] width 17 height 17
type input "31"
click at [819, 400] on p "免費取得你的人類圖的連結" at bounding box center [749, 395] width 188 height 55
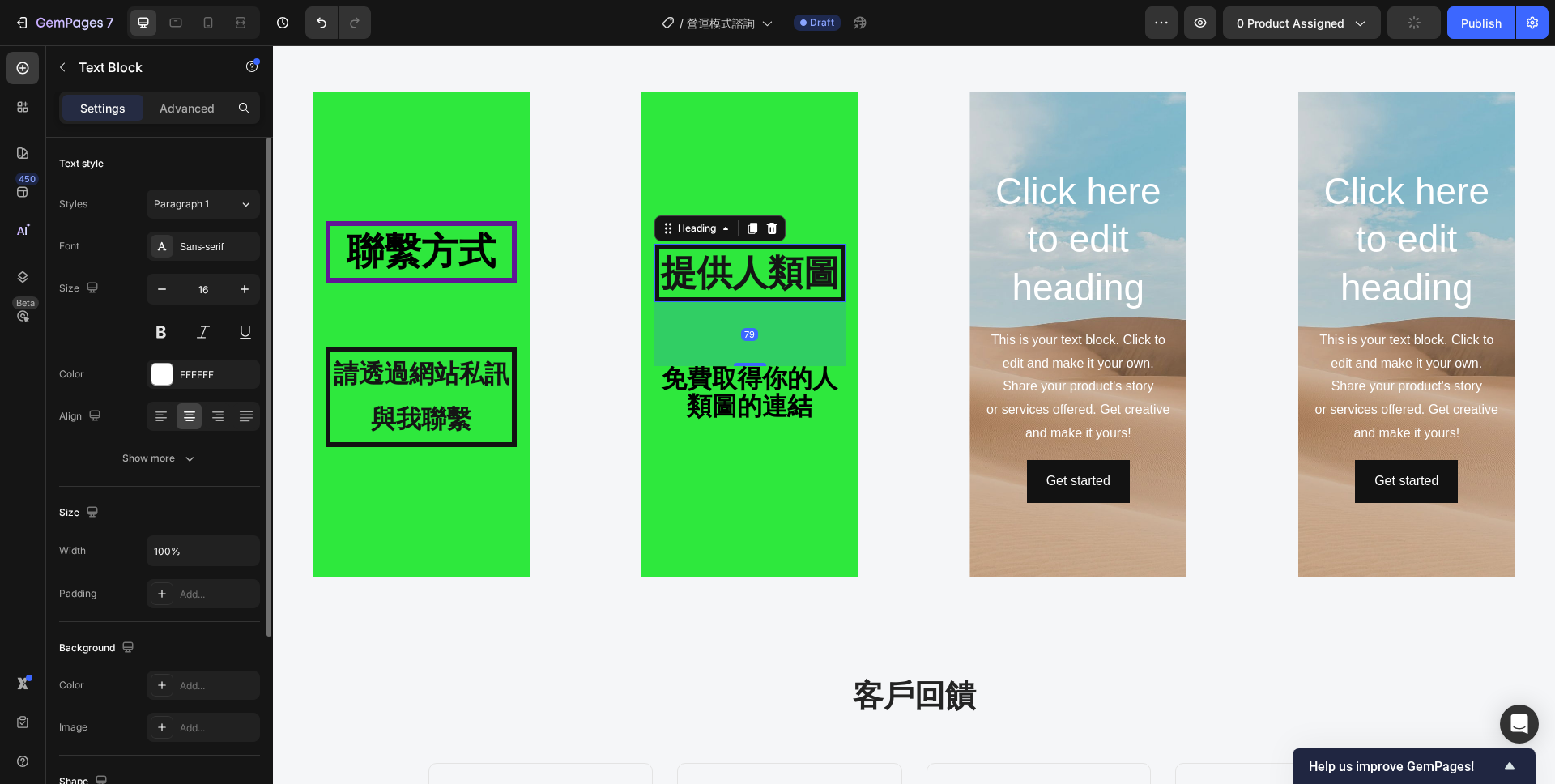
click at [722, 293] on strong "提供人類圖" at bounding box center [749, 272] width 178 height 40
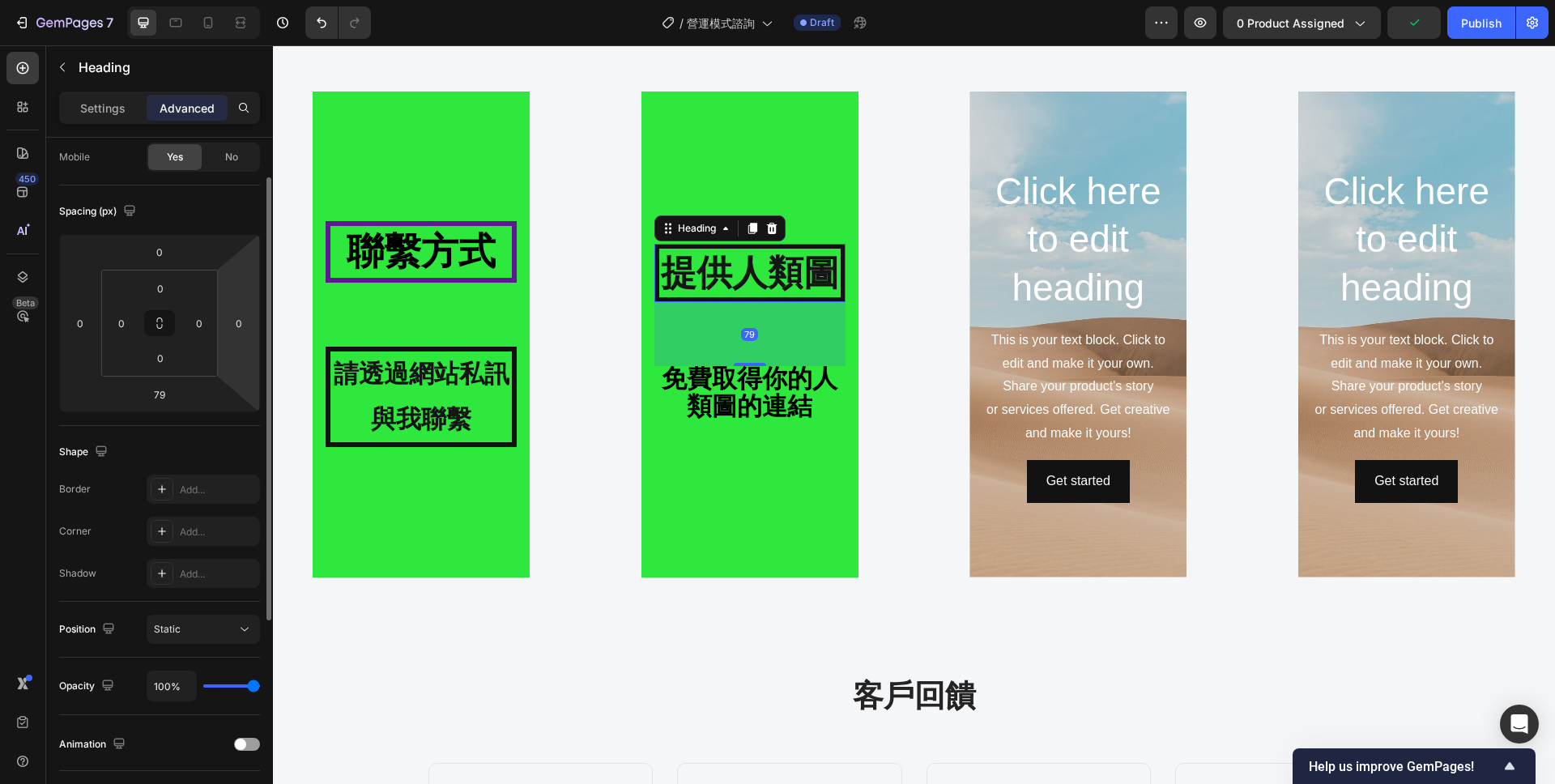
scroll to position [168, 0]
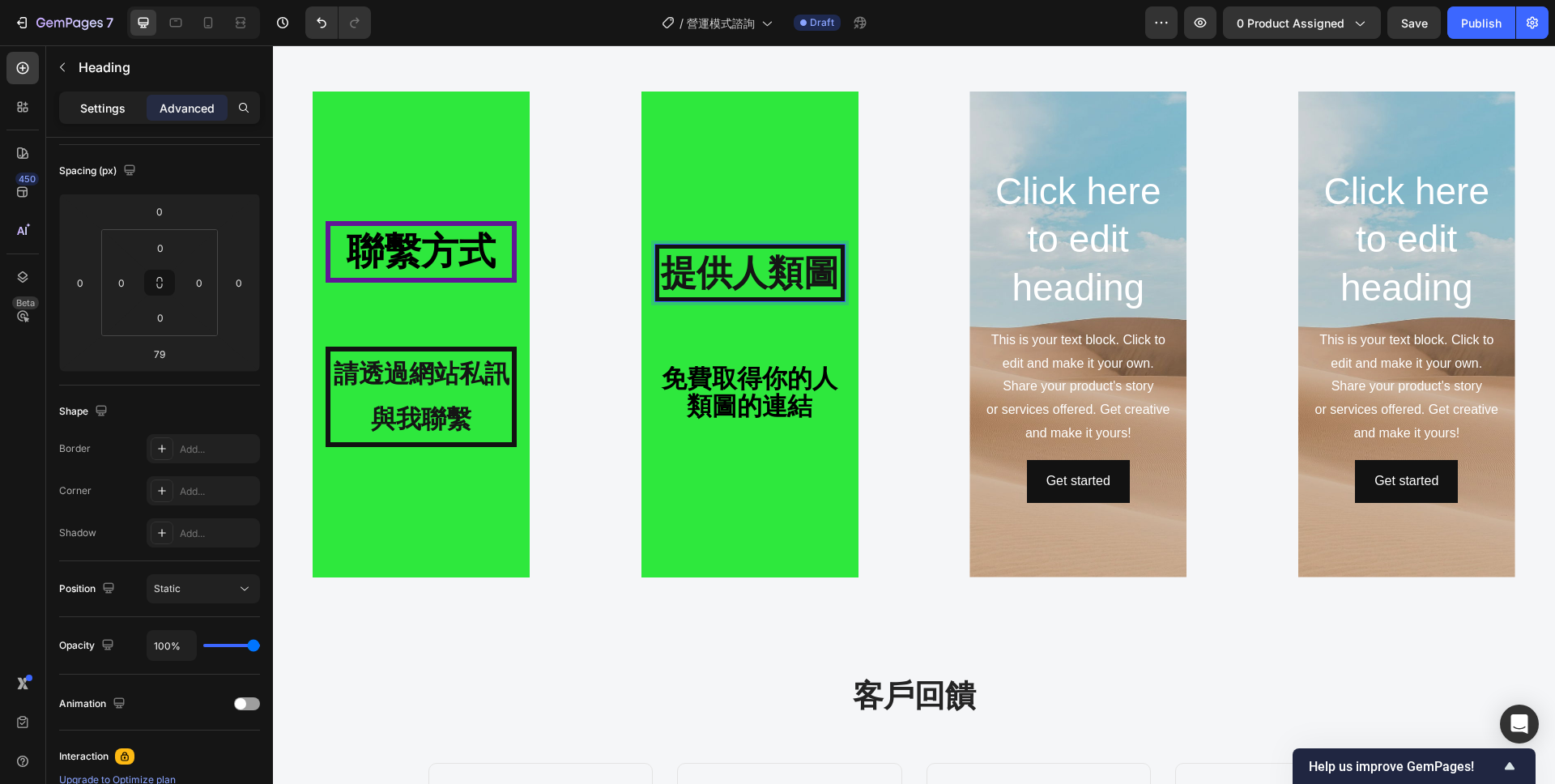
click at [113, 118] on div "Settings" at bounding box center [103, 108] width 81 height 26
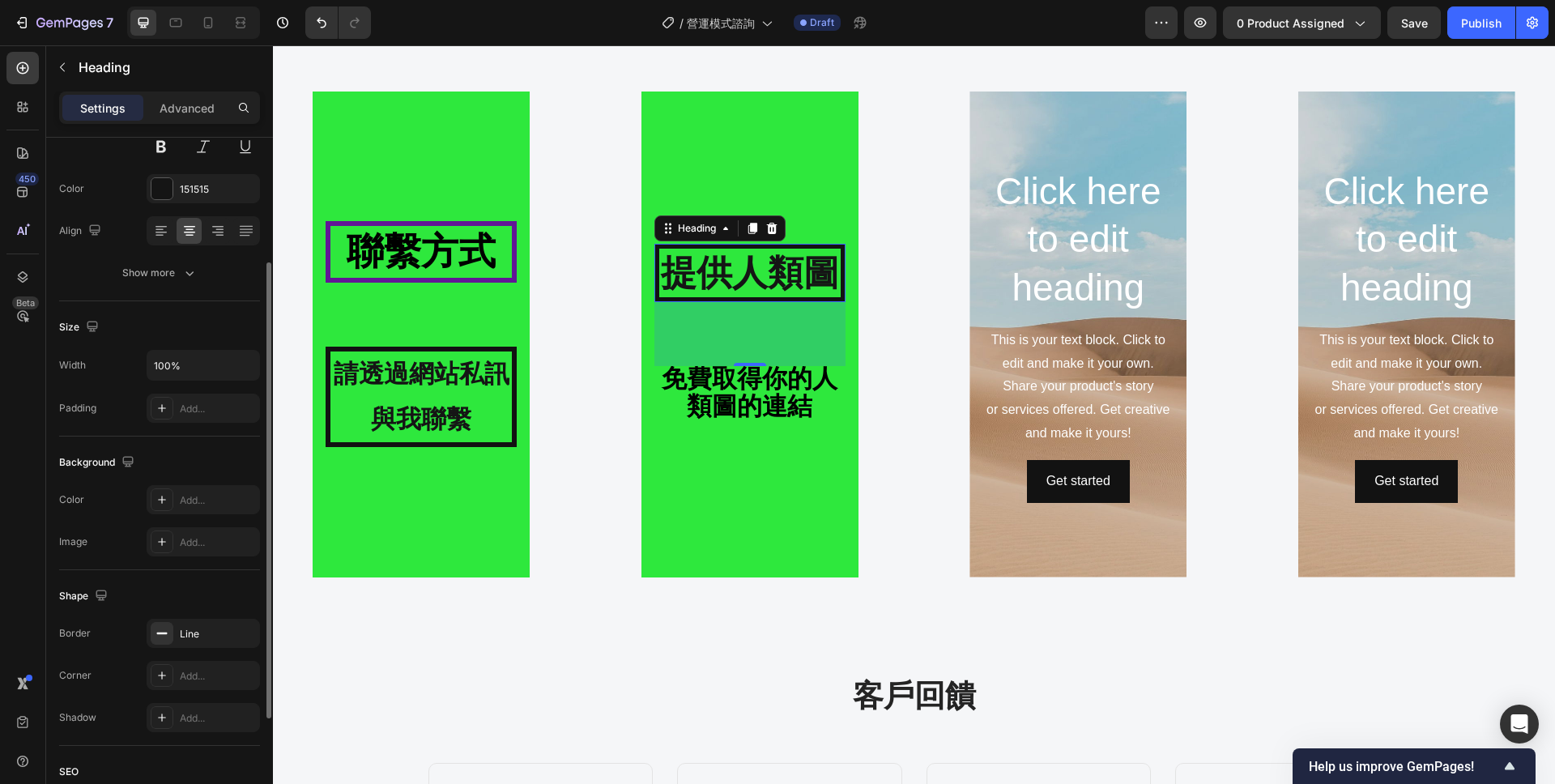
scroll to position [187, 0]
click at [190, 628] on div "Line" at bounding box center [203, 632] width 47 height 15
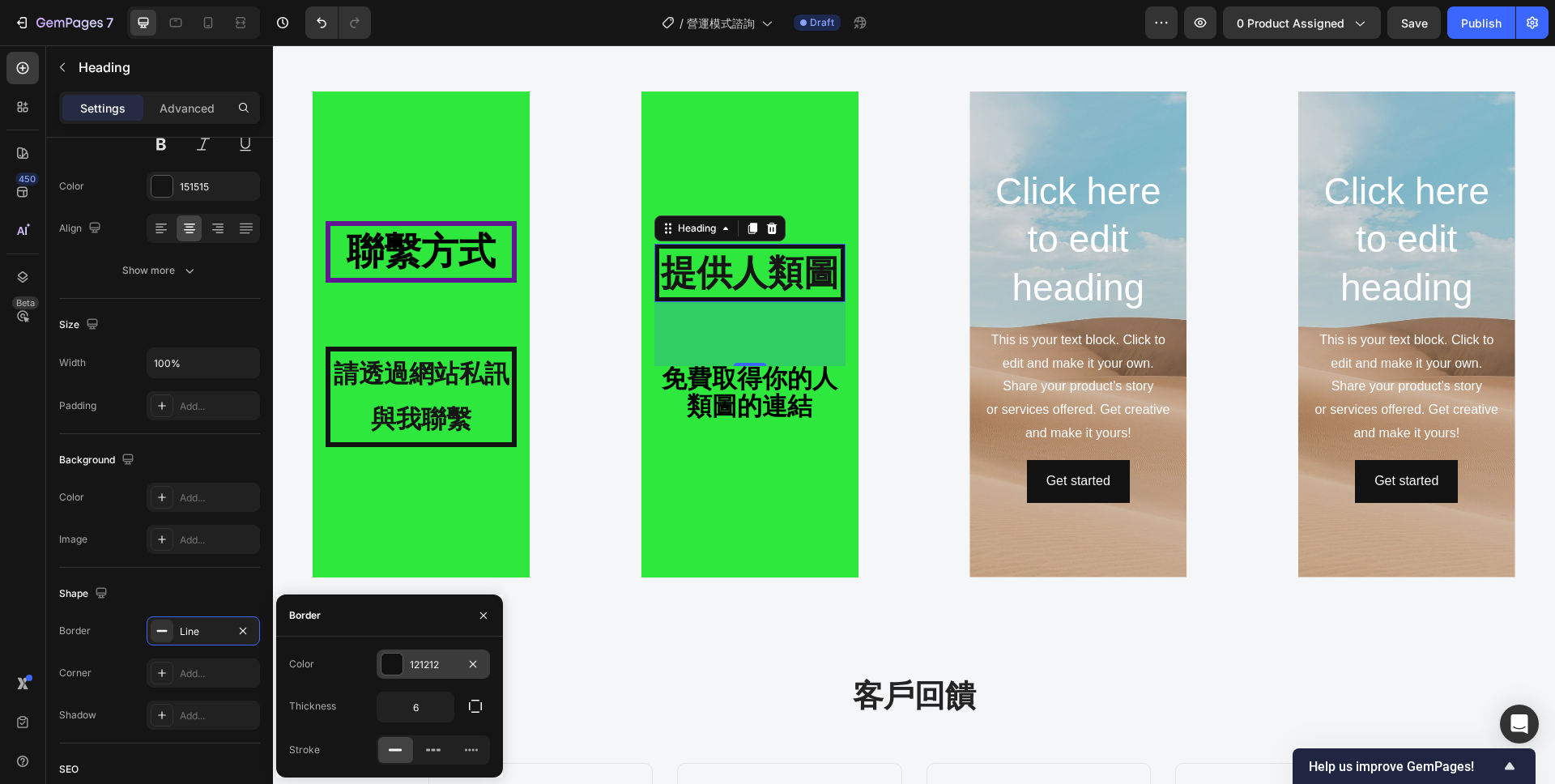
click at [391, 662] on div at bounding box center [392, 664] width 21 height 21
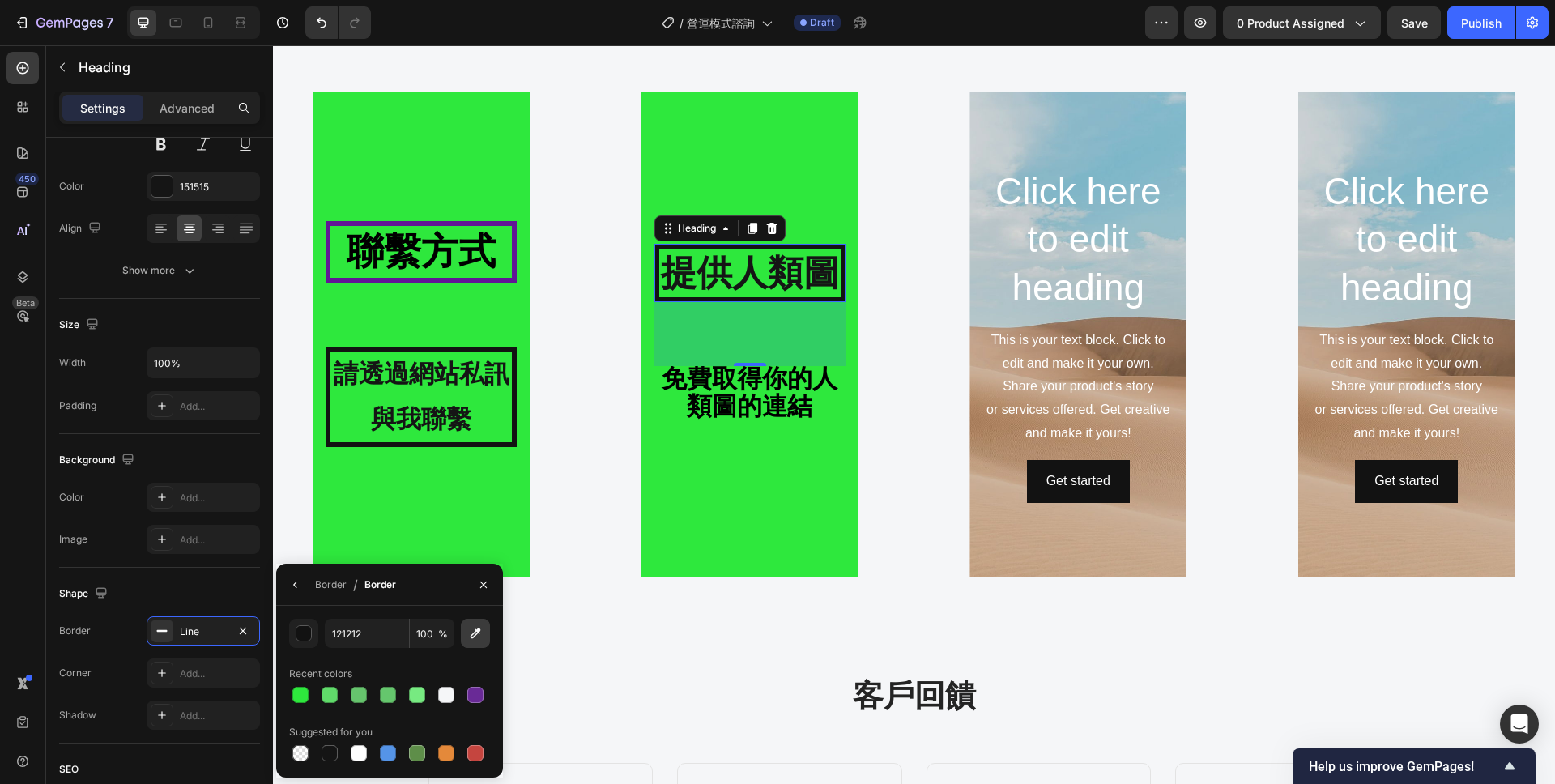
click at [470, 633] on icon "button" at bounding box center [476, 633] width 17 height 17
type input "611696"
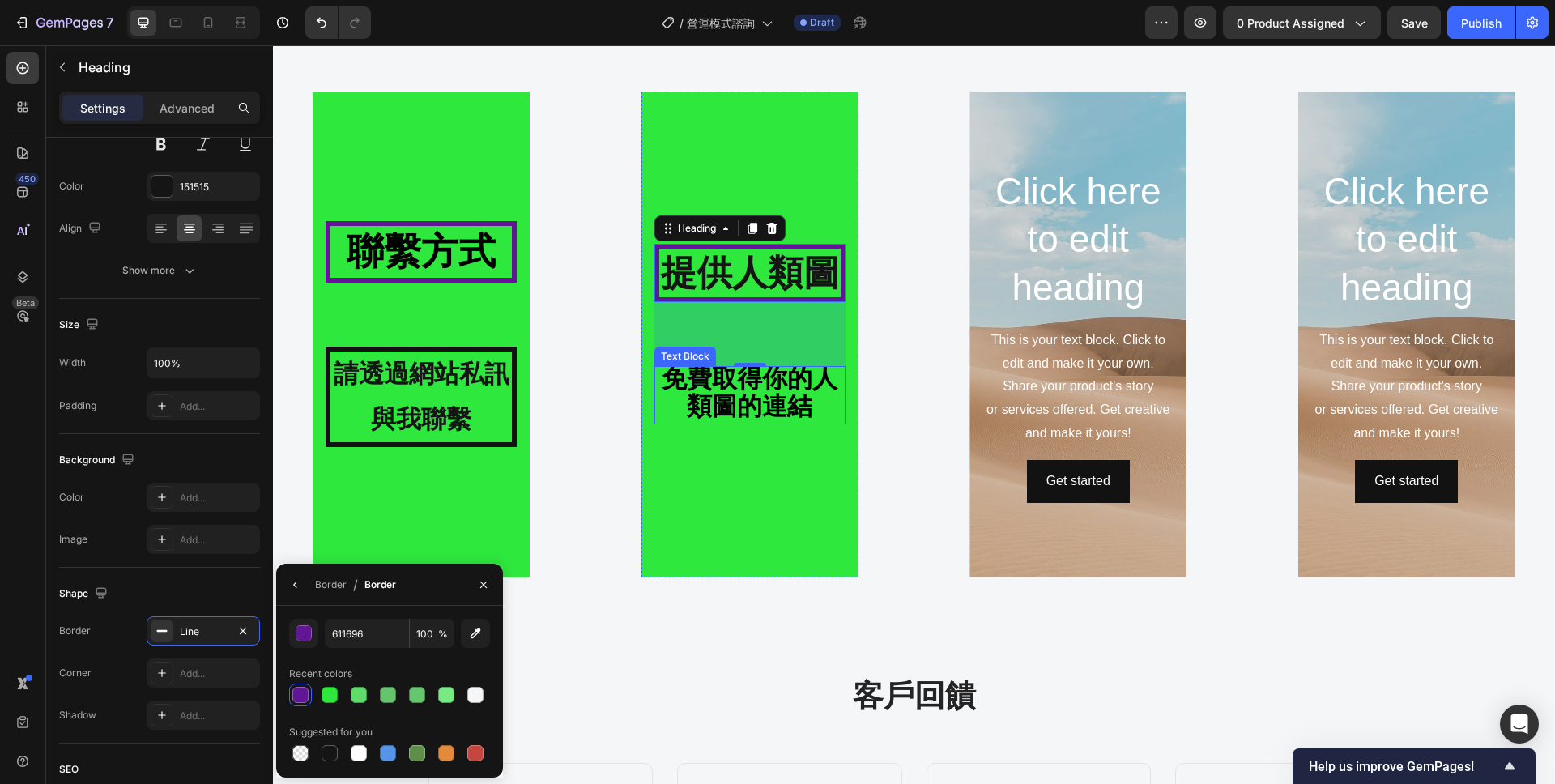
click at [781, 400] on strong "免費取得你的人類圖的連結" at bounding box center [749, 392] width 176 height 55
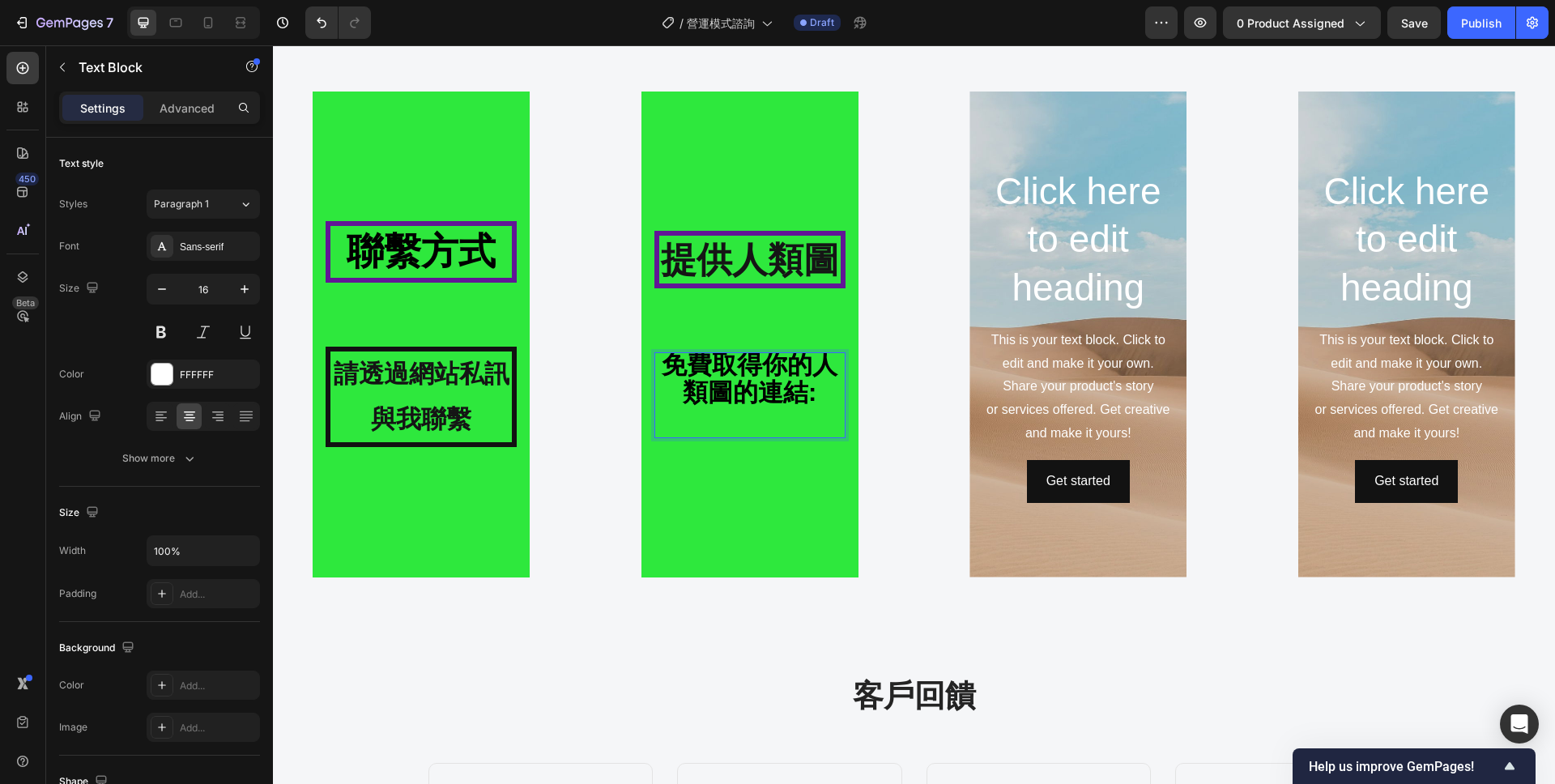
scroll to position [1895, 0]
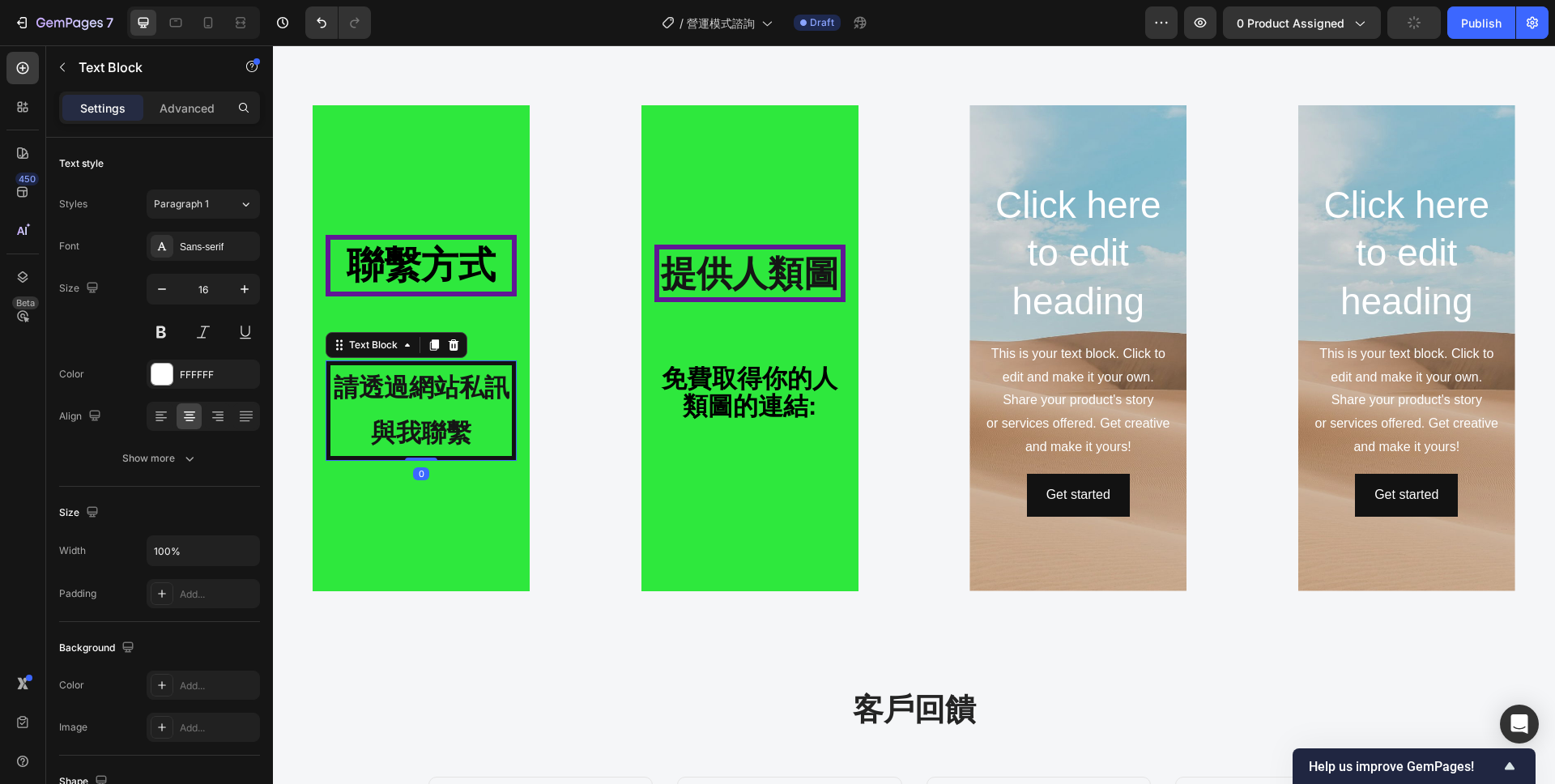
click at [425, 397] on strong "請透過網站私訊與我聯繫" at bounding box center [421, 410] width 176 height 74
click at [376, 434] on strong "請透過網站私訊與我聯繫" at bounding box center [421, 410] width 176 height 74
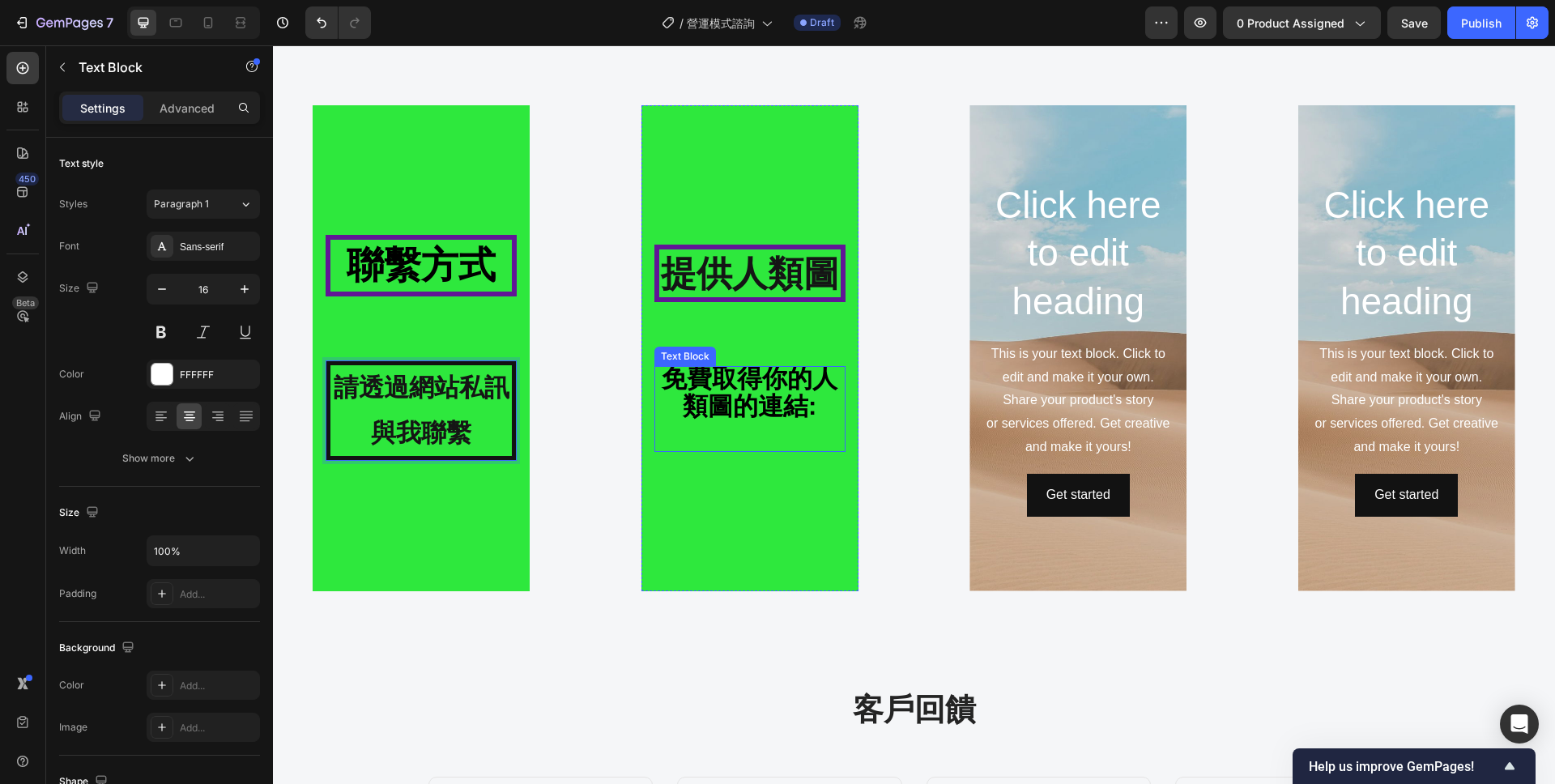
click at [730, 381] on strong "免費取得你的人類圖的連結:" at bounding box center [749, 392] width 176 height 55
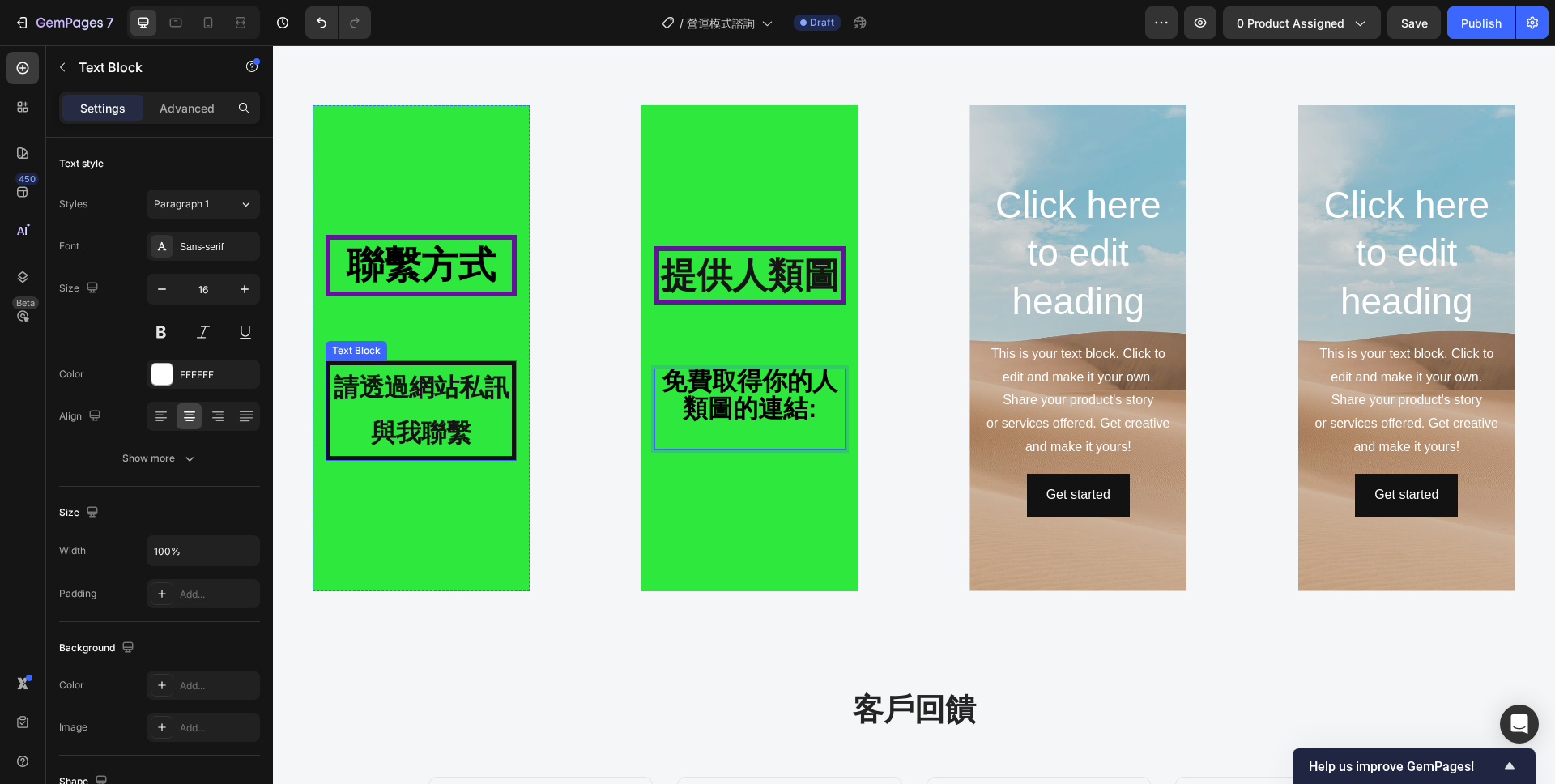
click at [444, 427] on strong "請透過網站私訊與我聯繫" at bounding box center [421, 410] width 176 height 74
click at [669, 411] on p "免費取得你的人類圖的連結:" at bounding box center [749, 409] width 188 height 78
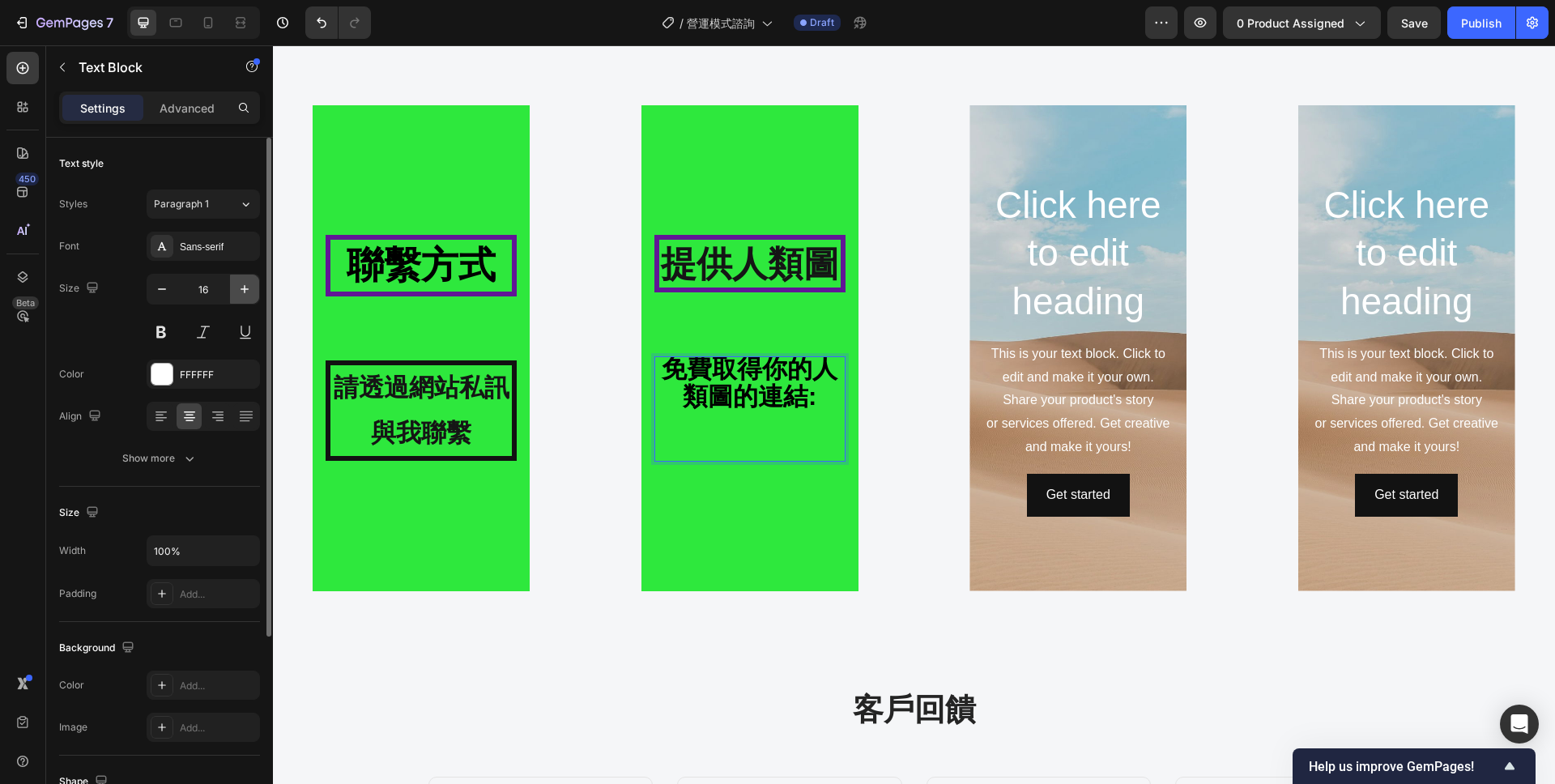
click at [246, 293] on icon "button" at bounding box center [245, 289] width 17 height 17
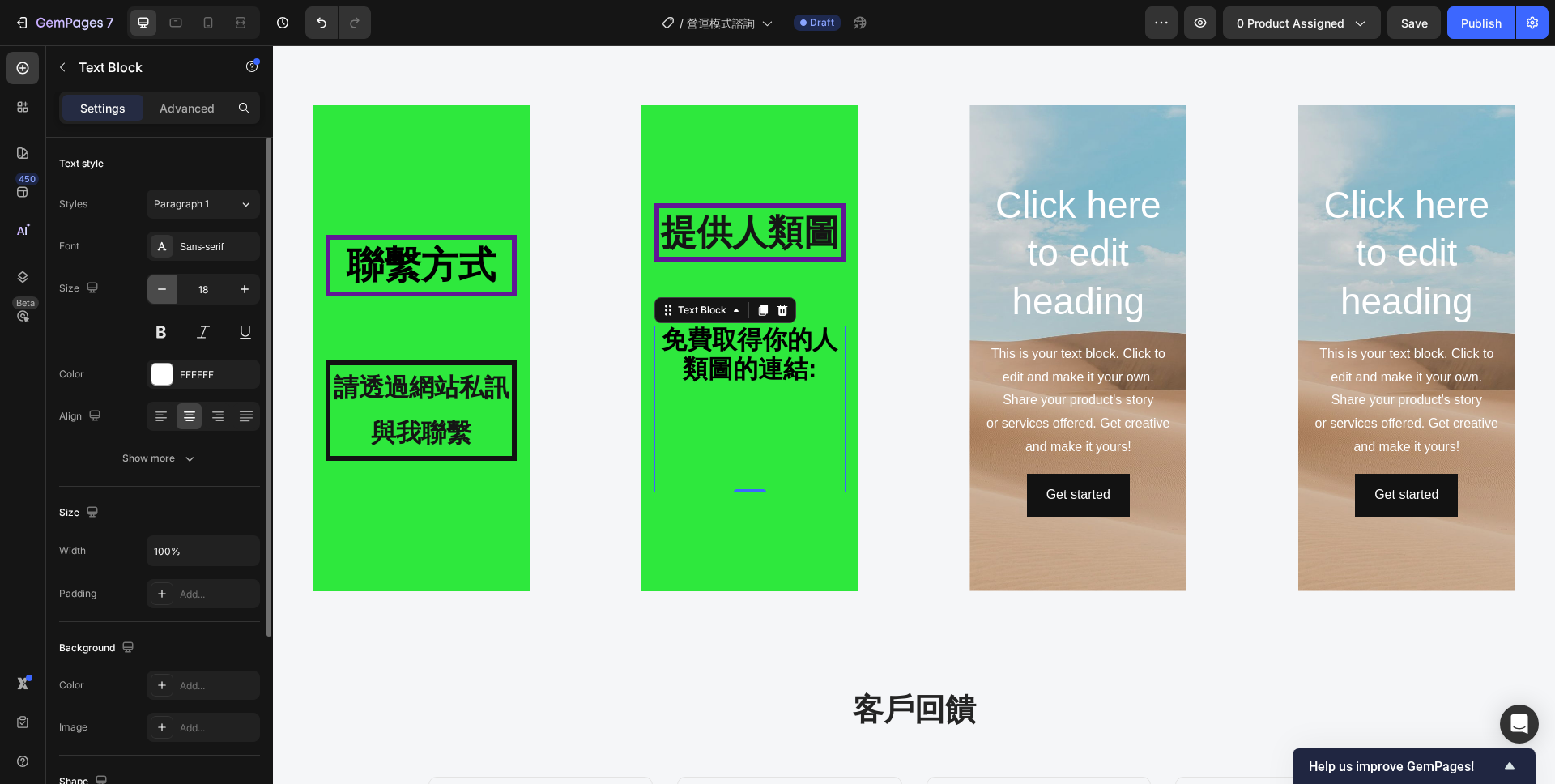
click at [167, 293] on icon "button" at bounding box center [163, 289] width 17 height 17
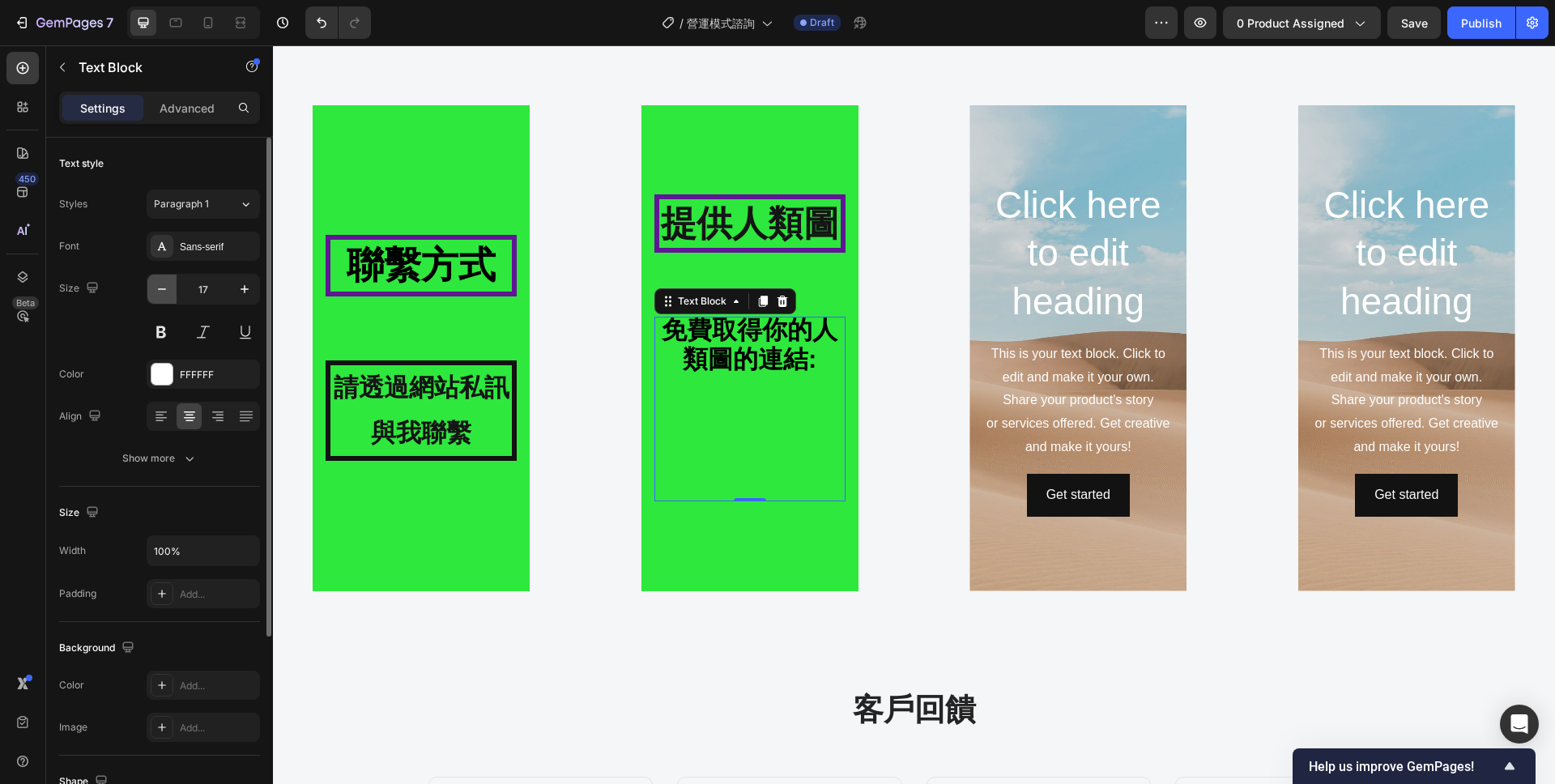
click at [167, 293] on icon "button" at bounding box center [163, 289] width 17 height 17
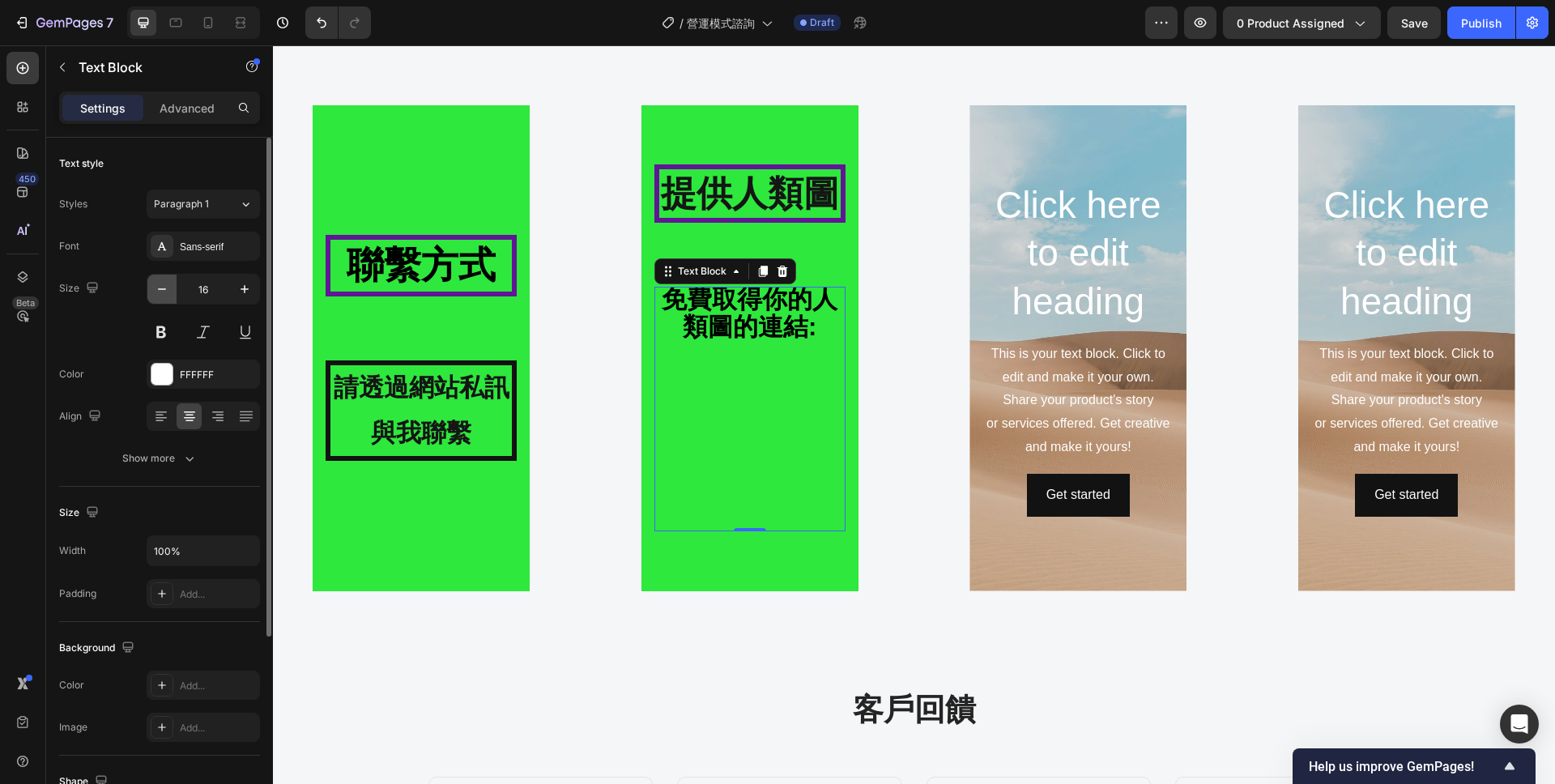
click at [154, 292] on icon "button" at bounding box center [163, 289] width 17 height 17
type input "15"
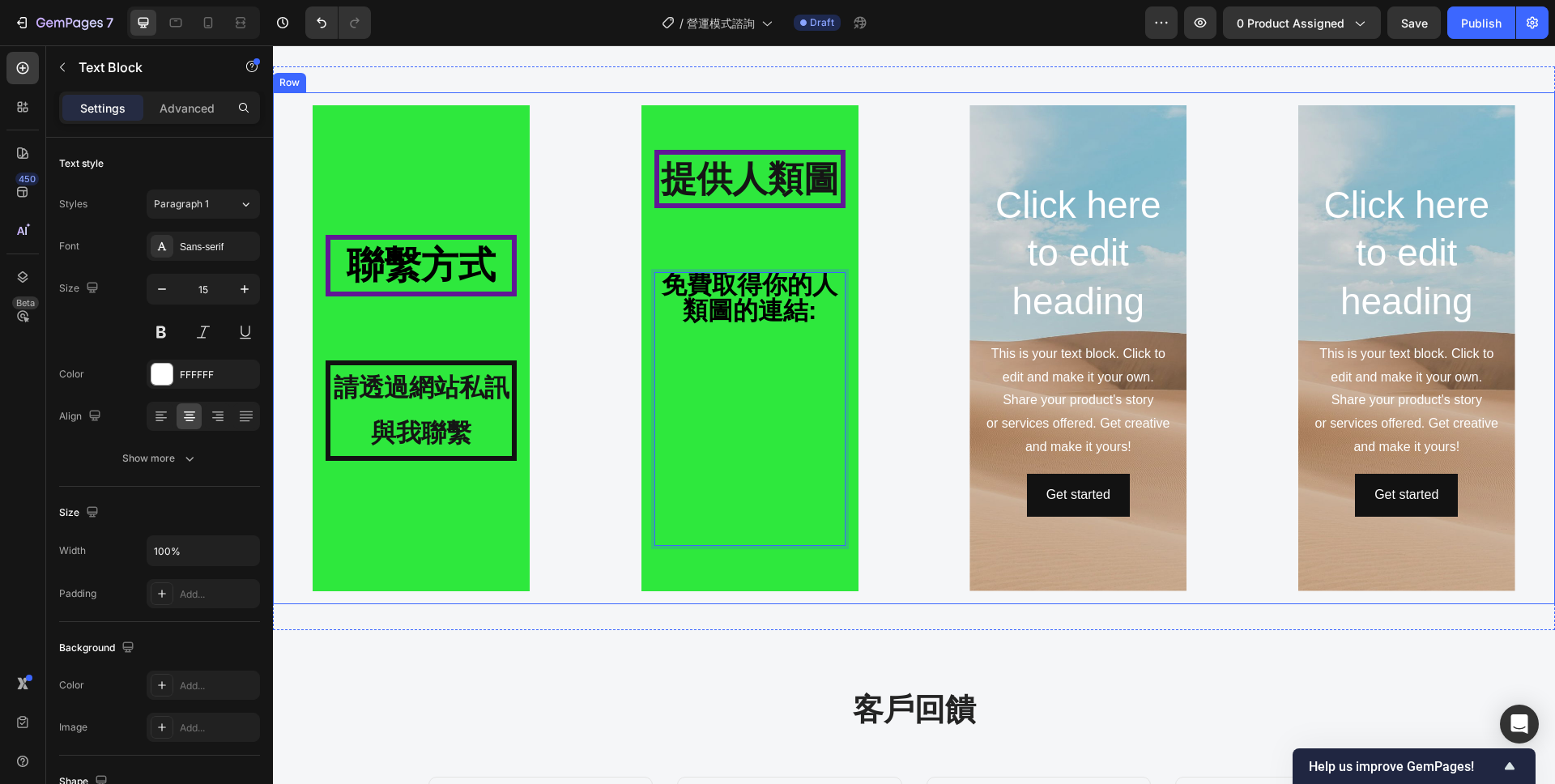
click at [909, 379] on div "⁠⁠⁠⁠⁠⁠⁠ 聯繫方式 Heading 請透過網站私訊與我聯繫 Text Block Hero Banner ⁠⁠⁠⁠⁠⁠⁠ 提供人類圖 Heading 免…" at bounding box center [914, 348] width 1282 height 512
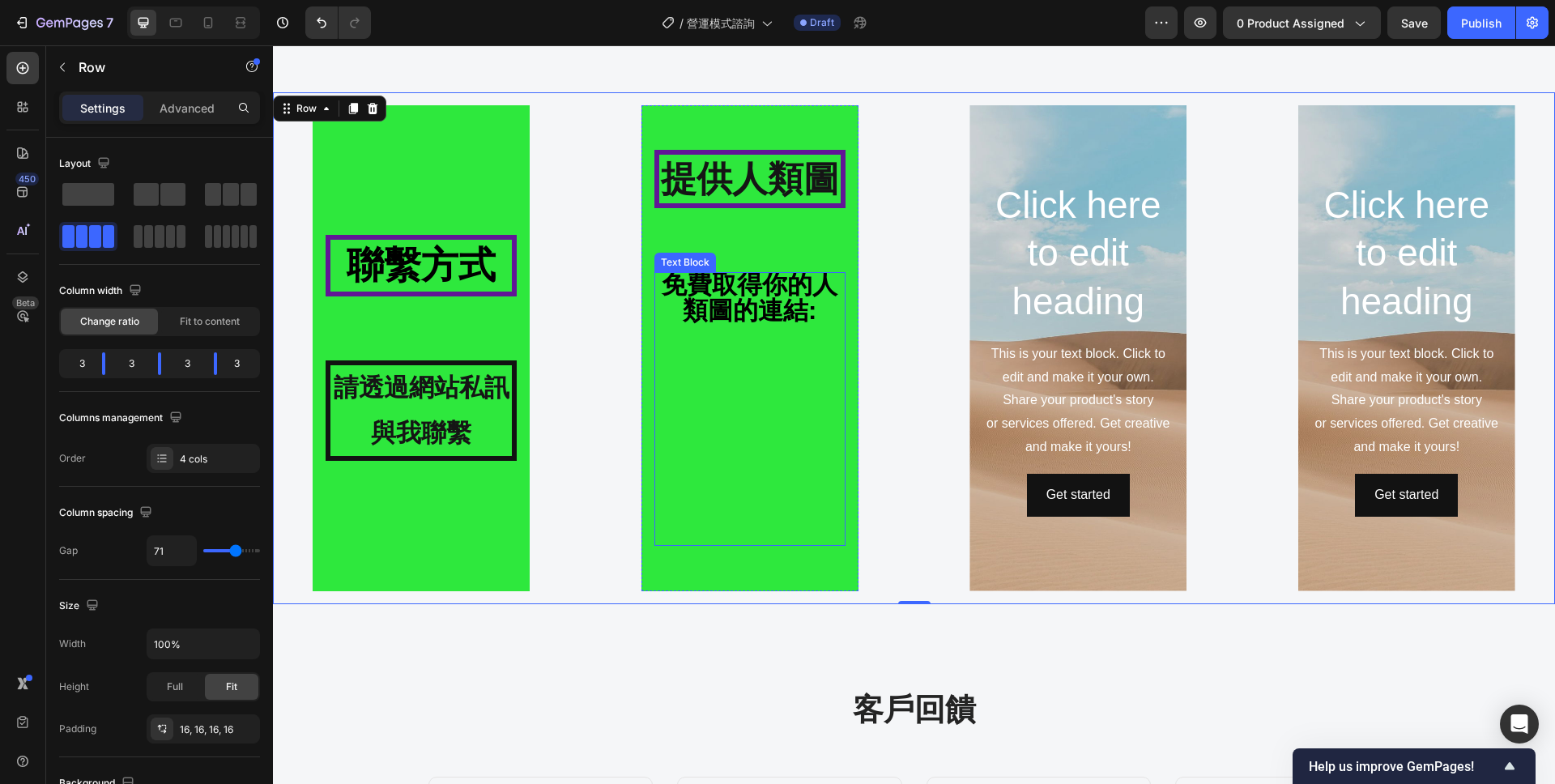
click at [744, 380] on p "免費取得你的人類圖的連結: ⁠⁠⁠⁠⁠⁠⁠" at bounding box center [749, 408] width 188 height 271
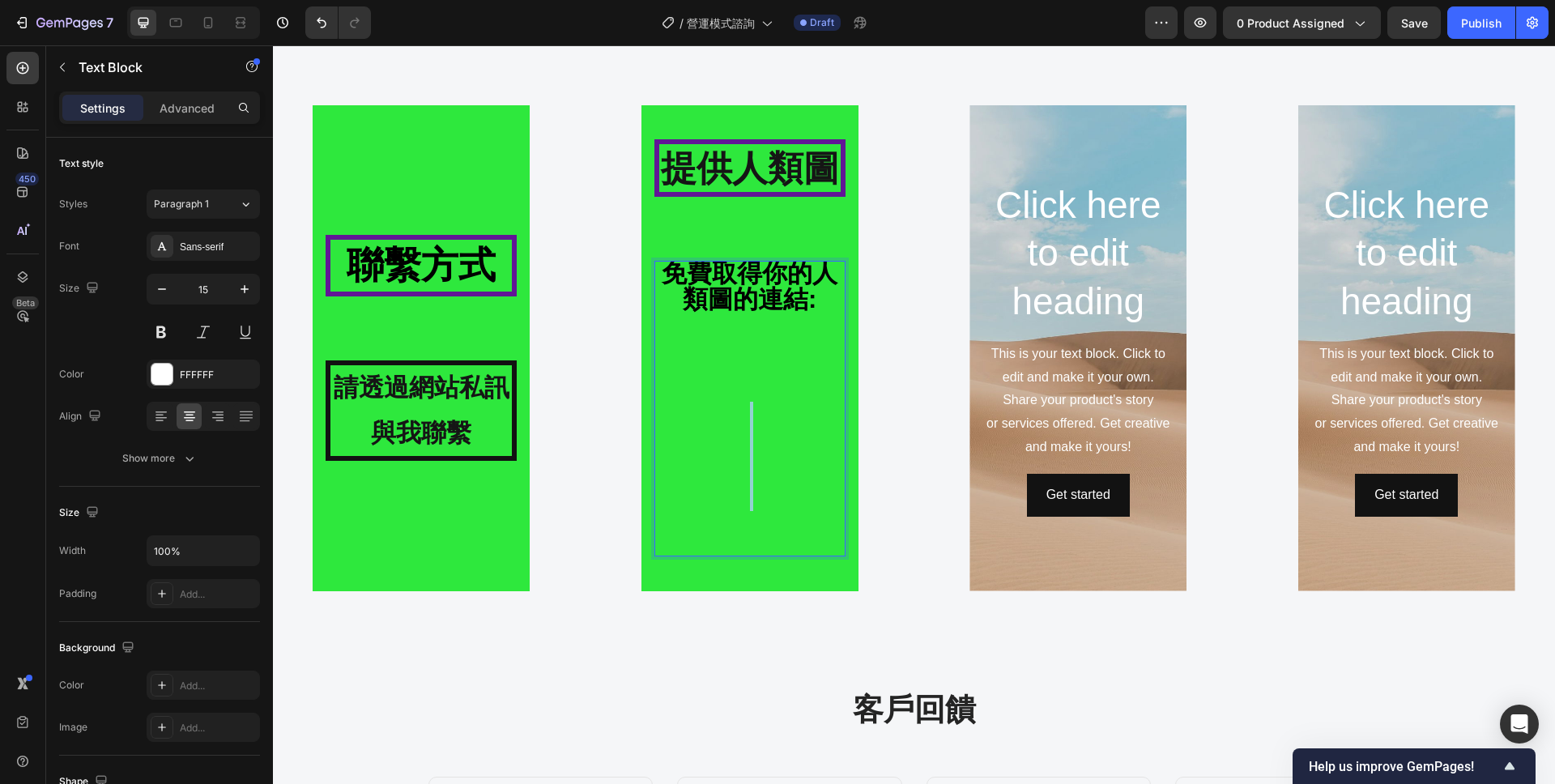
drag, startPoint x: 764, startPoint y: 512, endPoint x: 752, endPoint y: 440, distance: 73.0
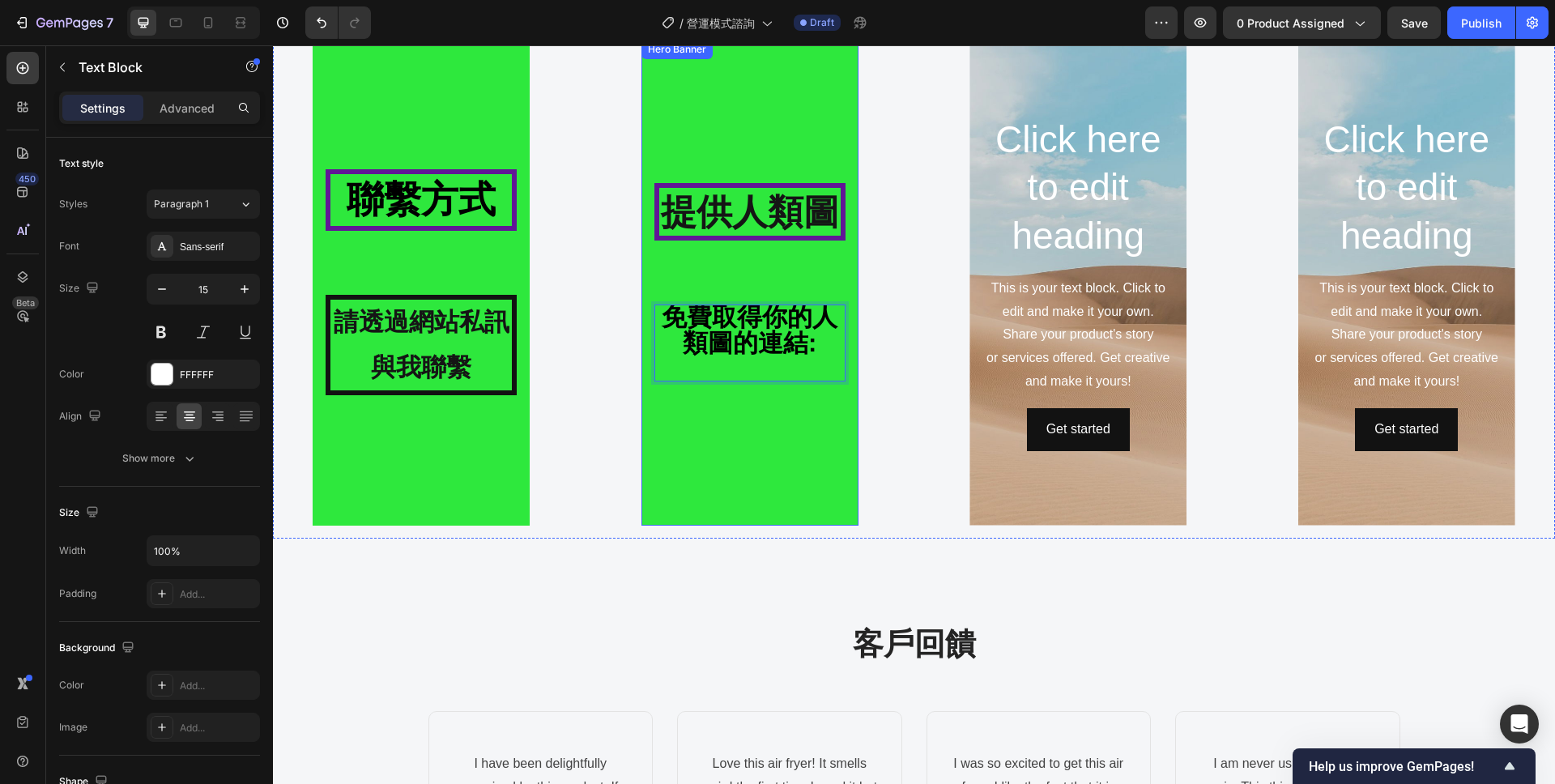
scroll to position [1952, 0]
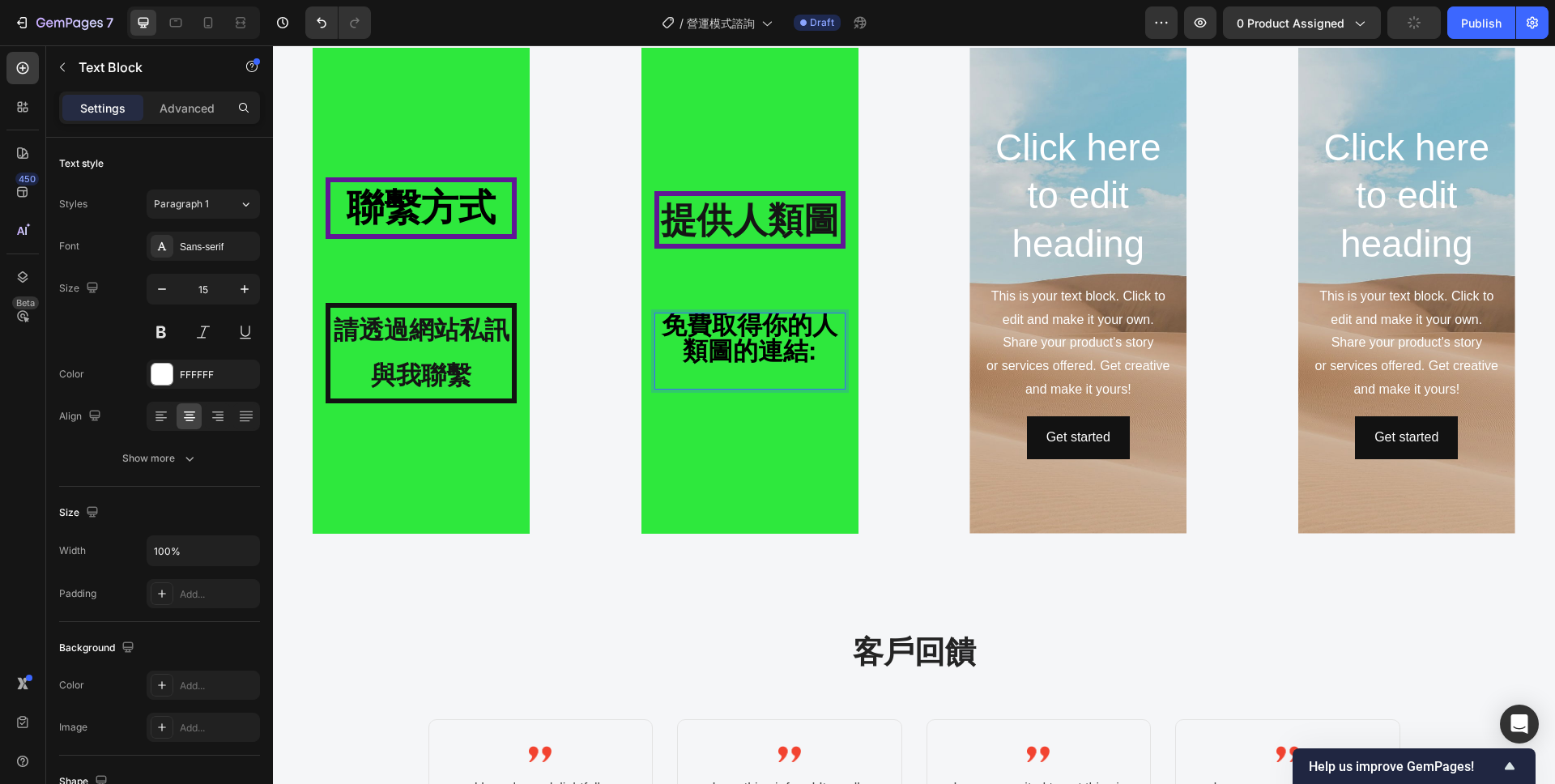
click at [743, 359] on strong "免費取得你的人類圖的連結:" at bounding box center [749, 338] width 176 height 54
drag, startPoint x: 818, startPoint y: 356, endPoint x: 660, endPoint y: 329, distance: 160.3
click at [660, 329] on p "免費取得你的人類圖的連結:" at bounding box center [749, 351] width 188 height 74
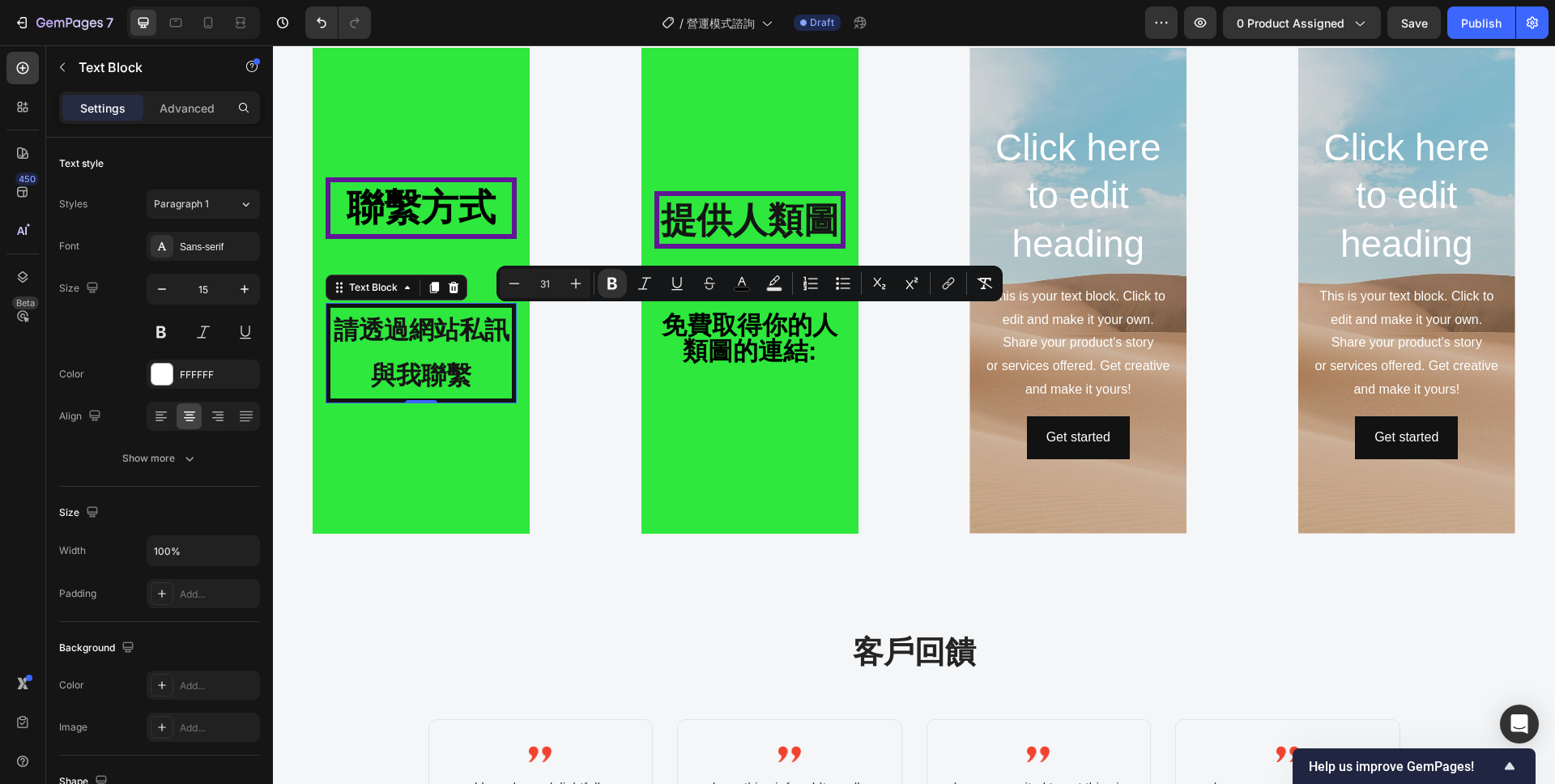
click at [450, 369] on strong "請透過網站私訊與我聯繫" at bounding box center [421, 353] width 176 height 74
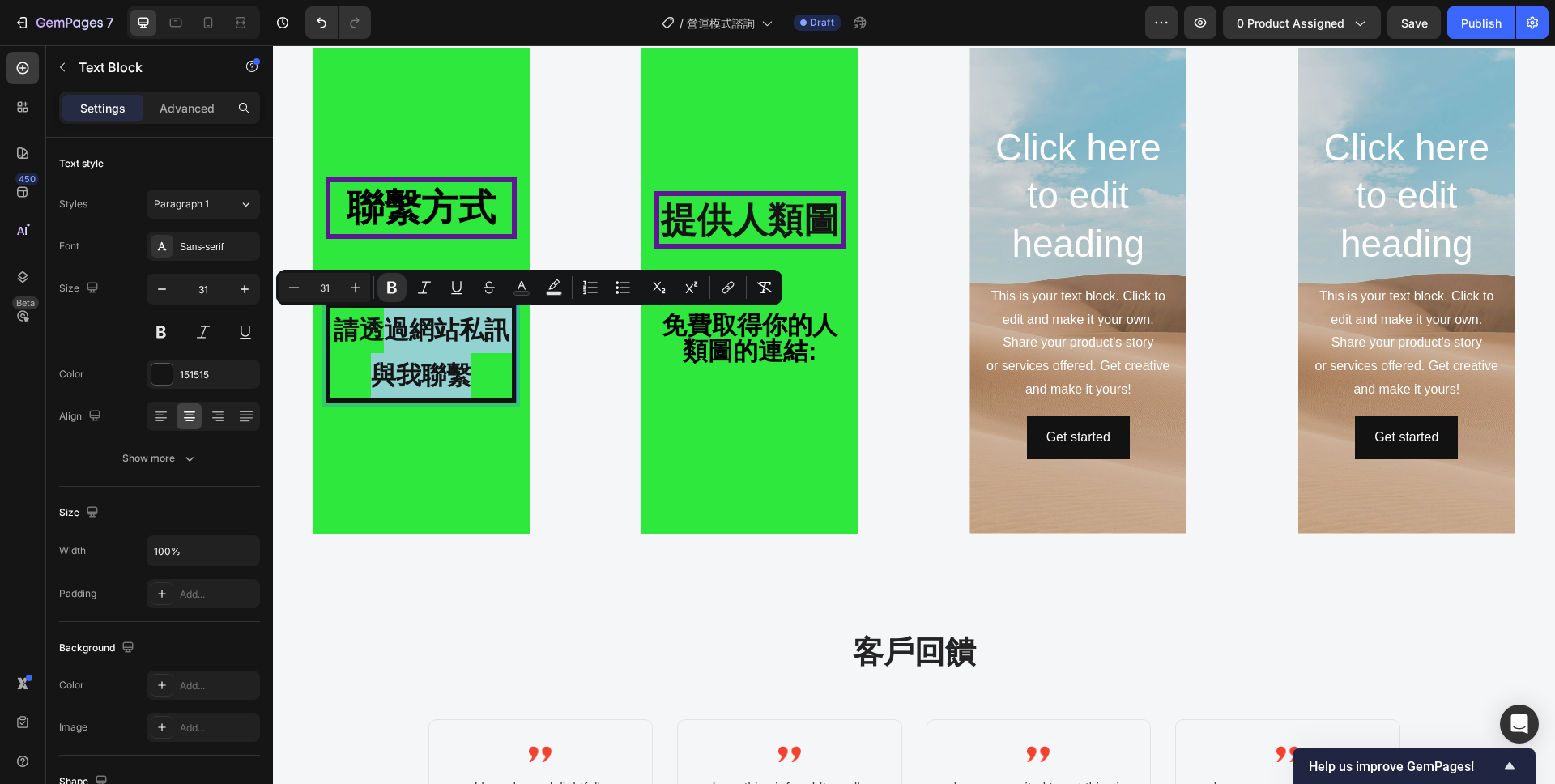
drag, startPoint x: 473, startPoint y: 376, endPoint x: 377, endPoint y: 327, distance: 107.8
click at [452, 358] on strong "請透過網站私訊與我聯繫" at bounding box center [421, 353] width 176 height 74
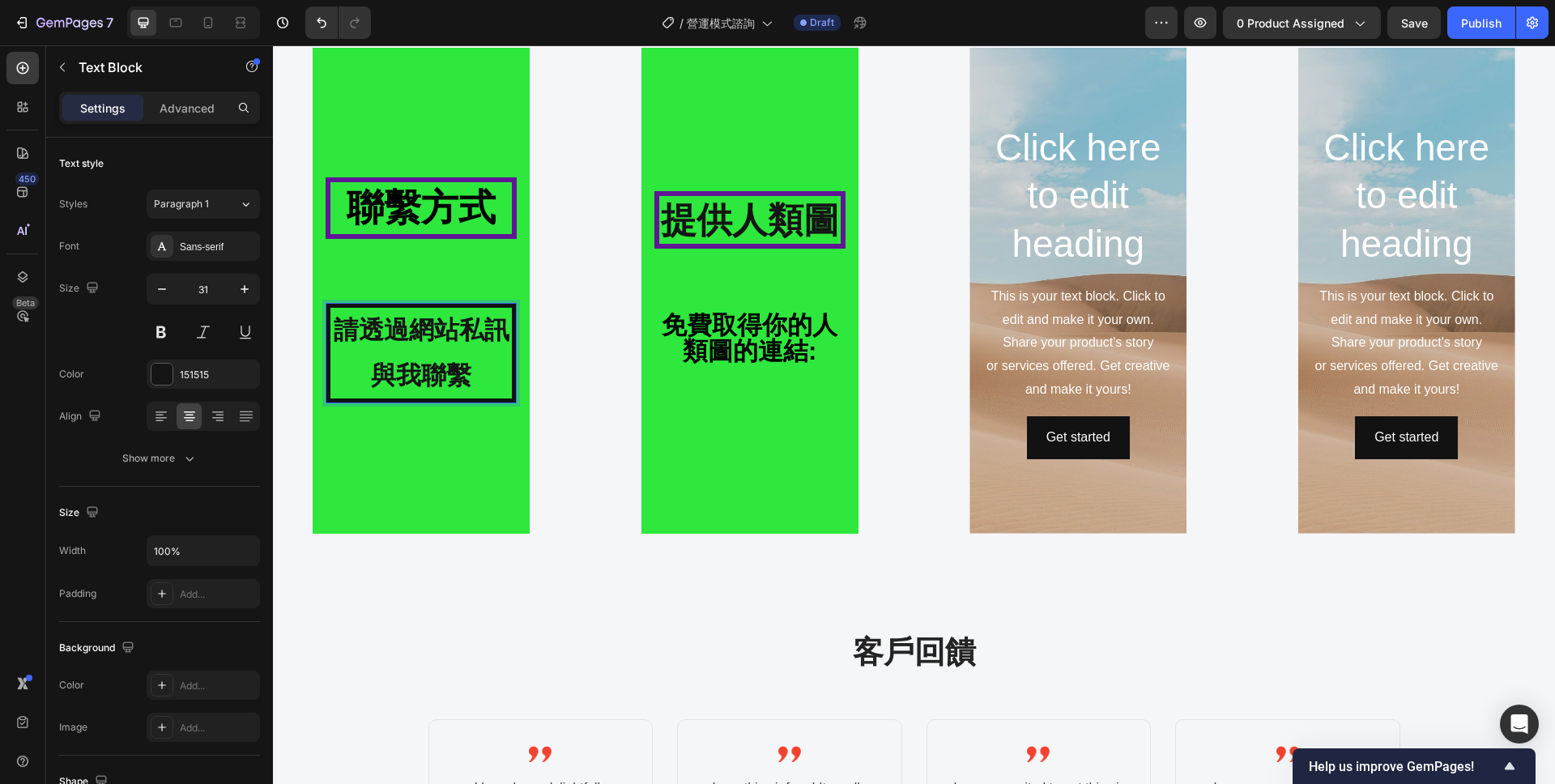
click at [371, 376] on strong "請透過網站私訊與我聯繫" at bounding box center [421, 353] width 176 height 74
click at [805, 353] on strong "免費取得你的人類圖的連結:" at bounding box center [749, 338] width 176 height 54
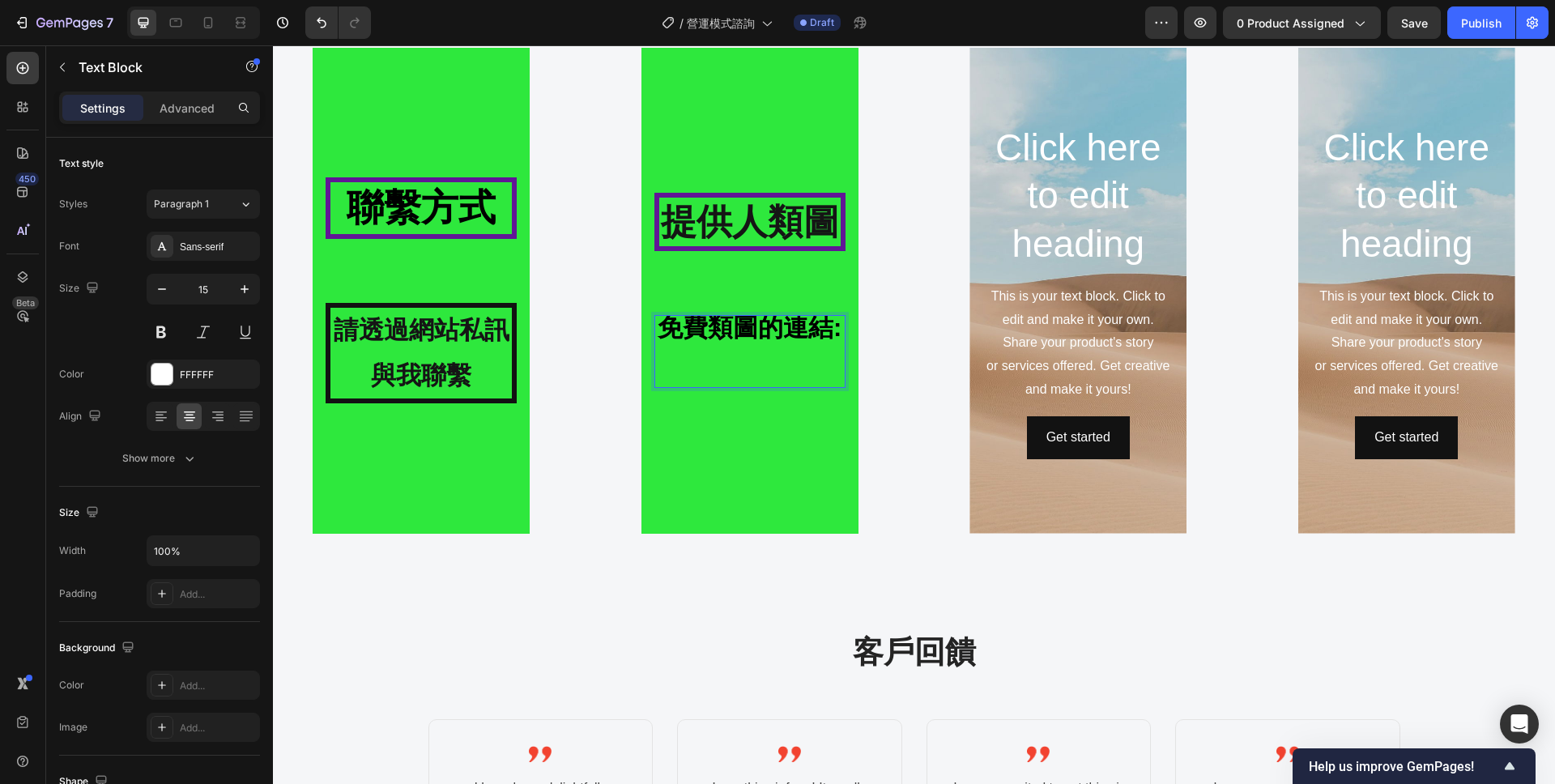
scroll to position [1965, 0]
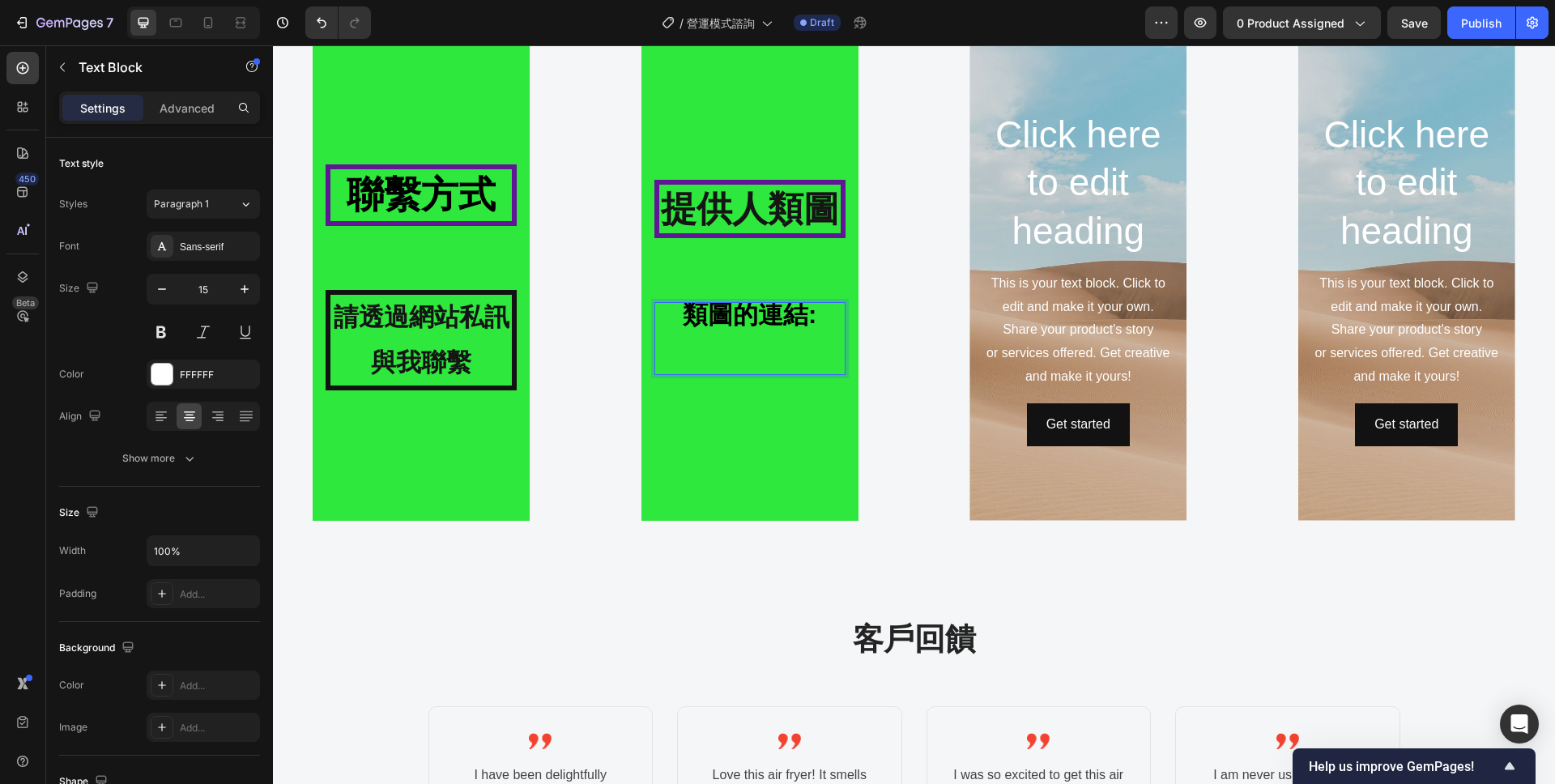
click at [817, 320] on p "類圖的連結:" at bounding box center [749, 338] width 188 height 69
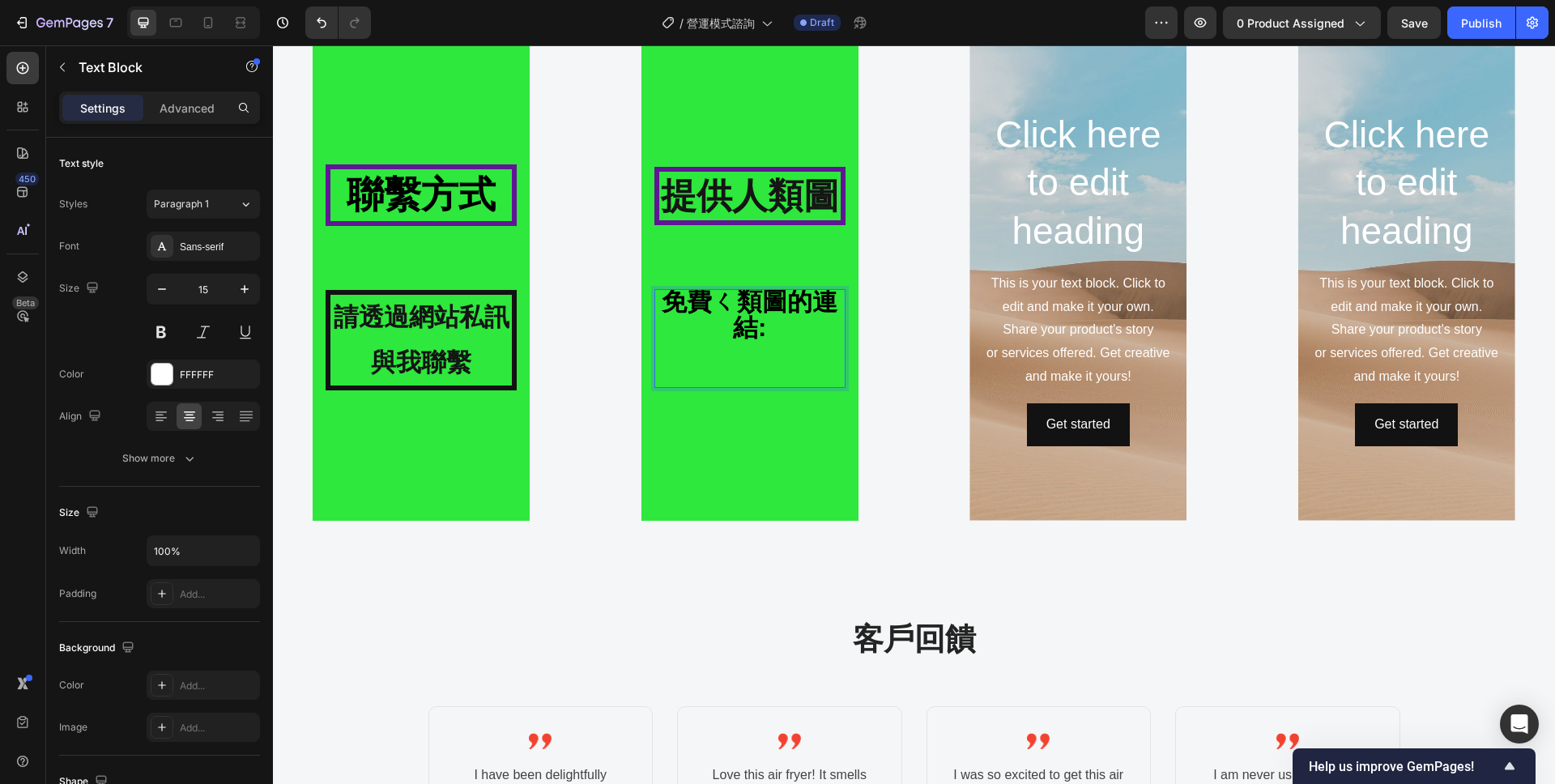
scroll to position [1952, 0]
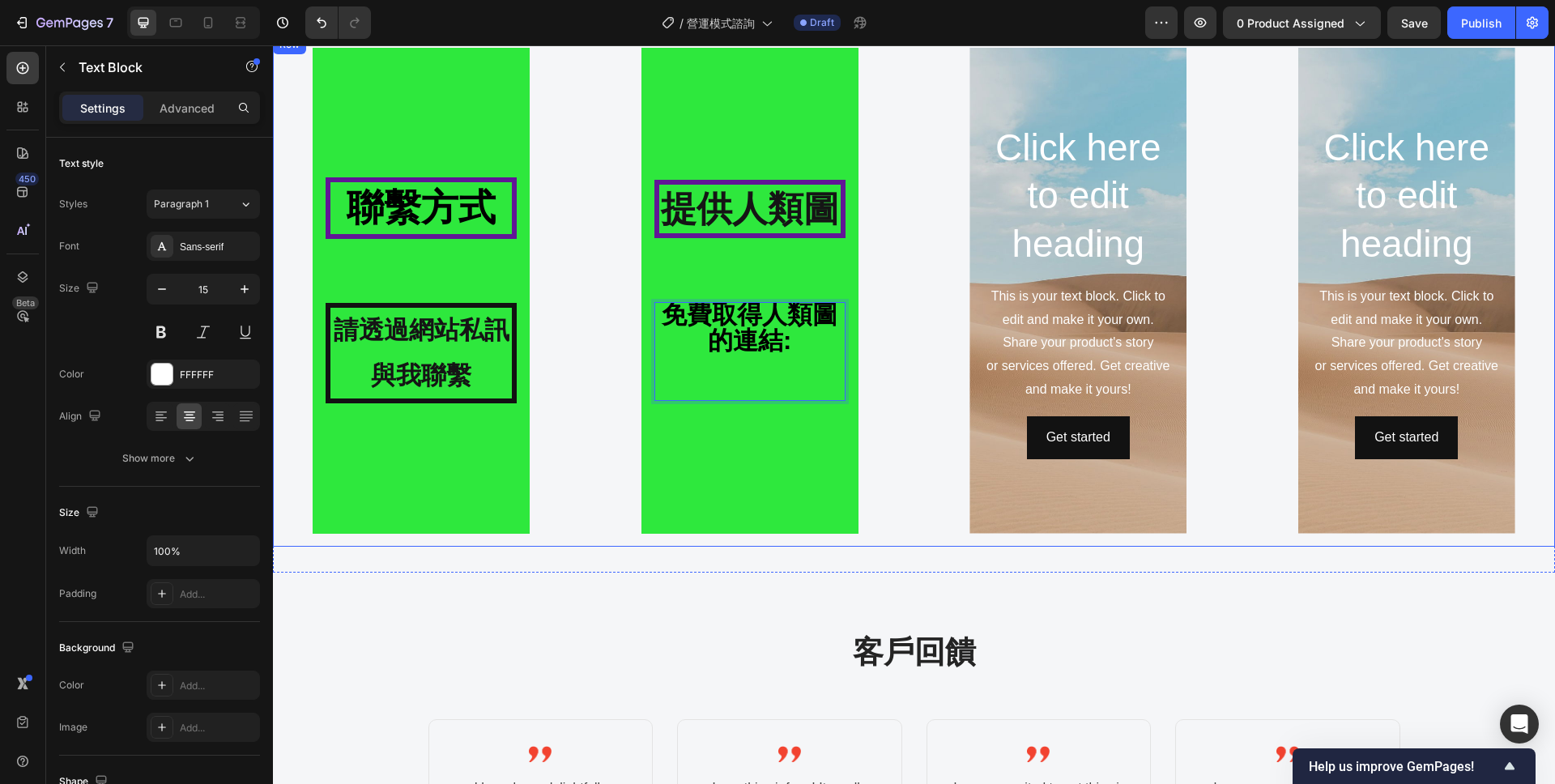
click at [495, 337] on strong "請透過網站私訊與我聯繫" at bounding box center [421, 353] width 176 height 74
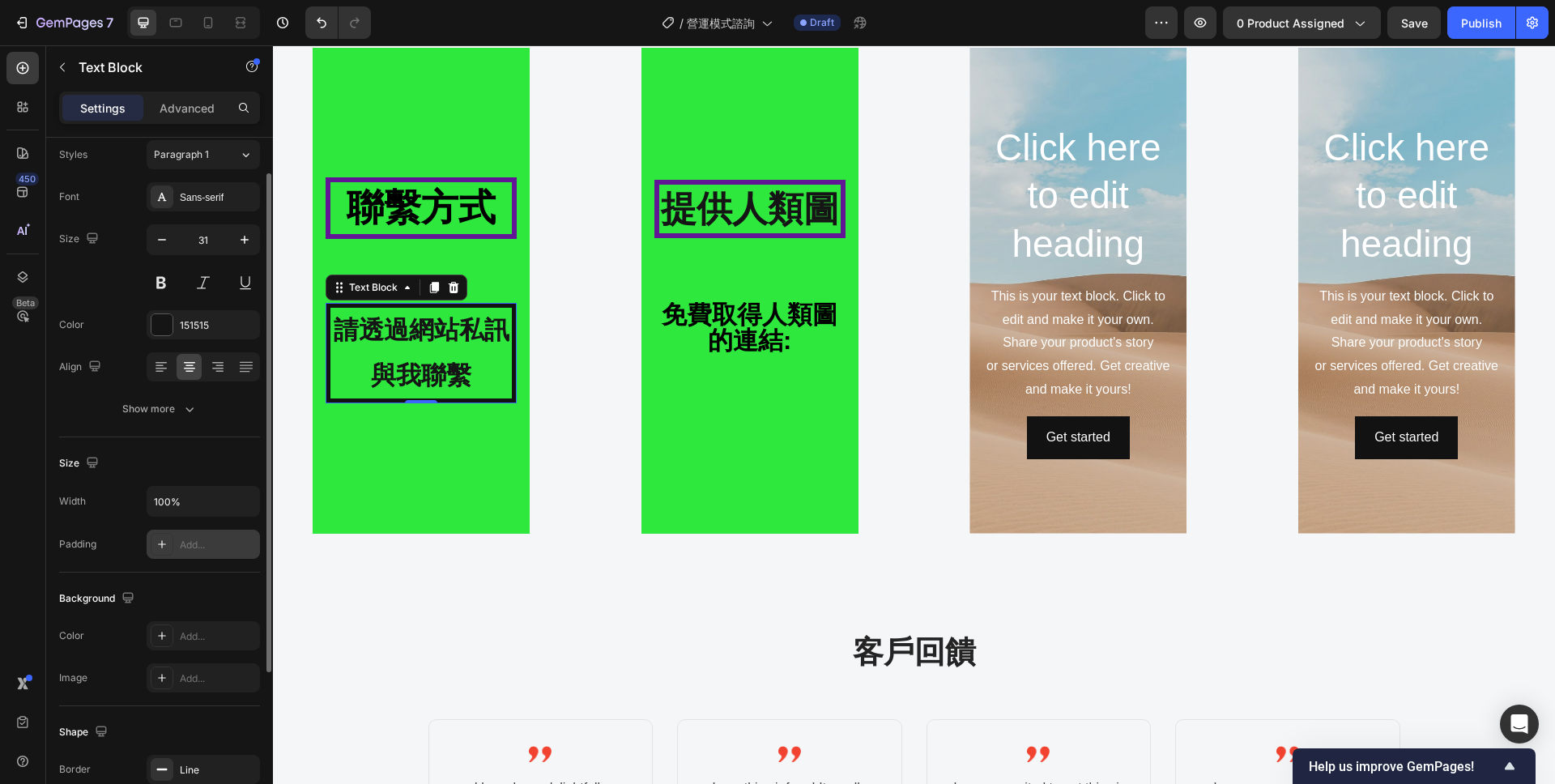
scroll to position [0, 0]
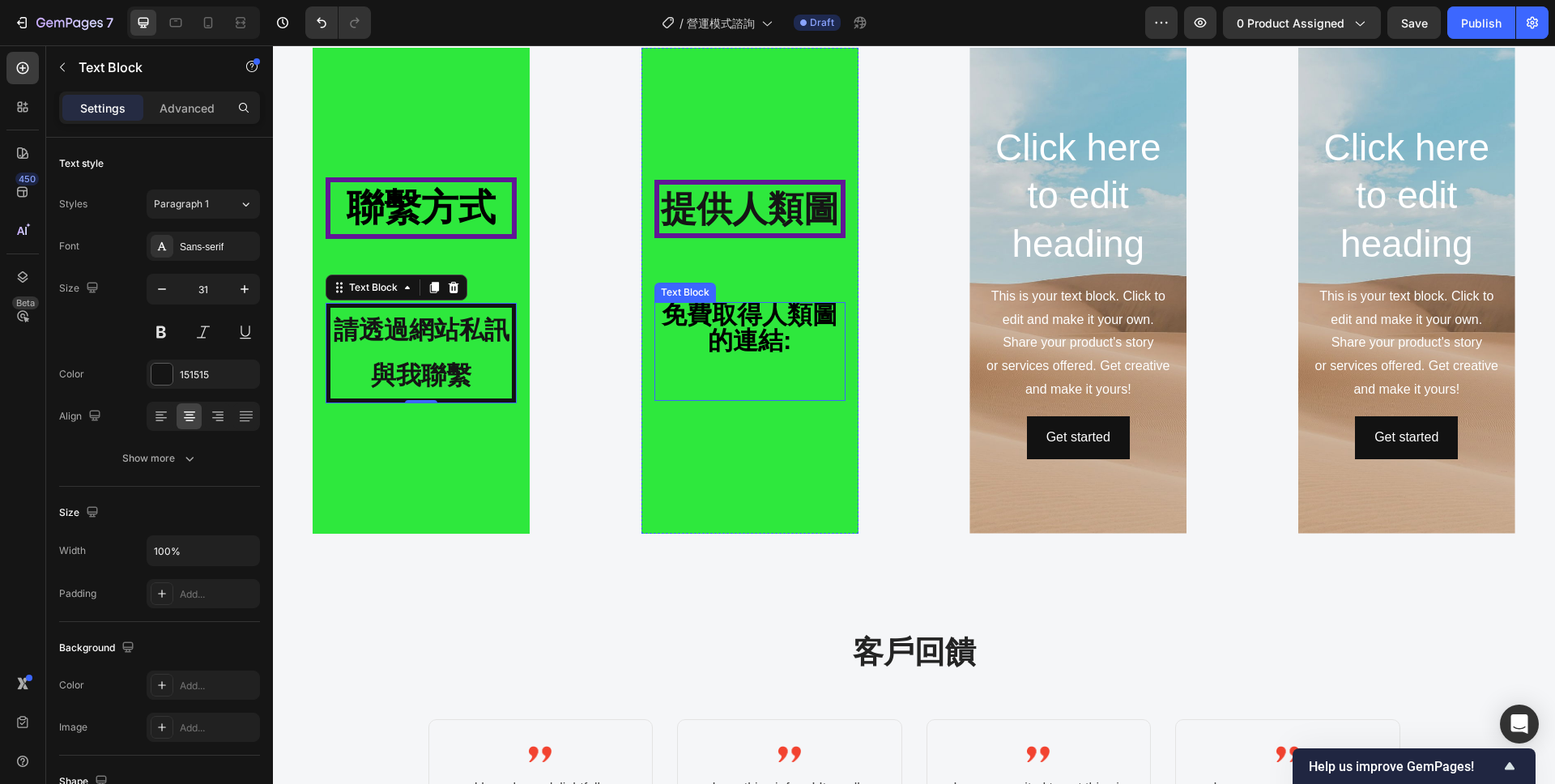
click at [702, 334] on p "免費取得人類圖的連結:" at bounding box center [749, 351] width 188 height 95
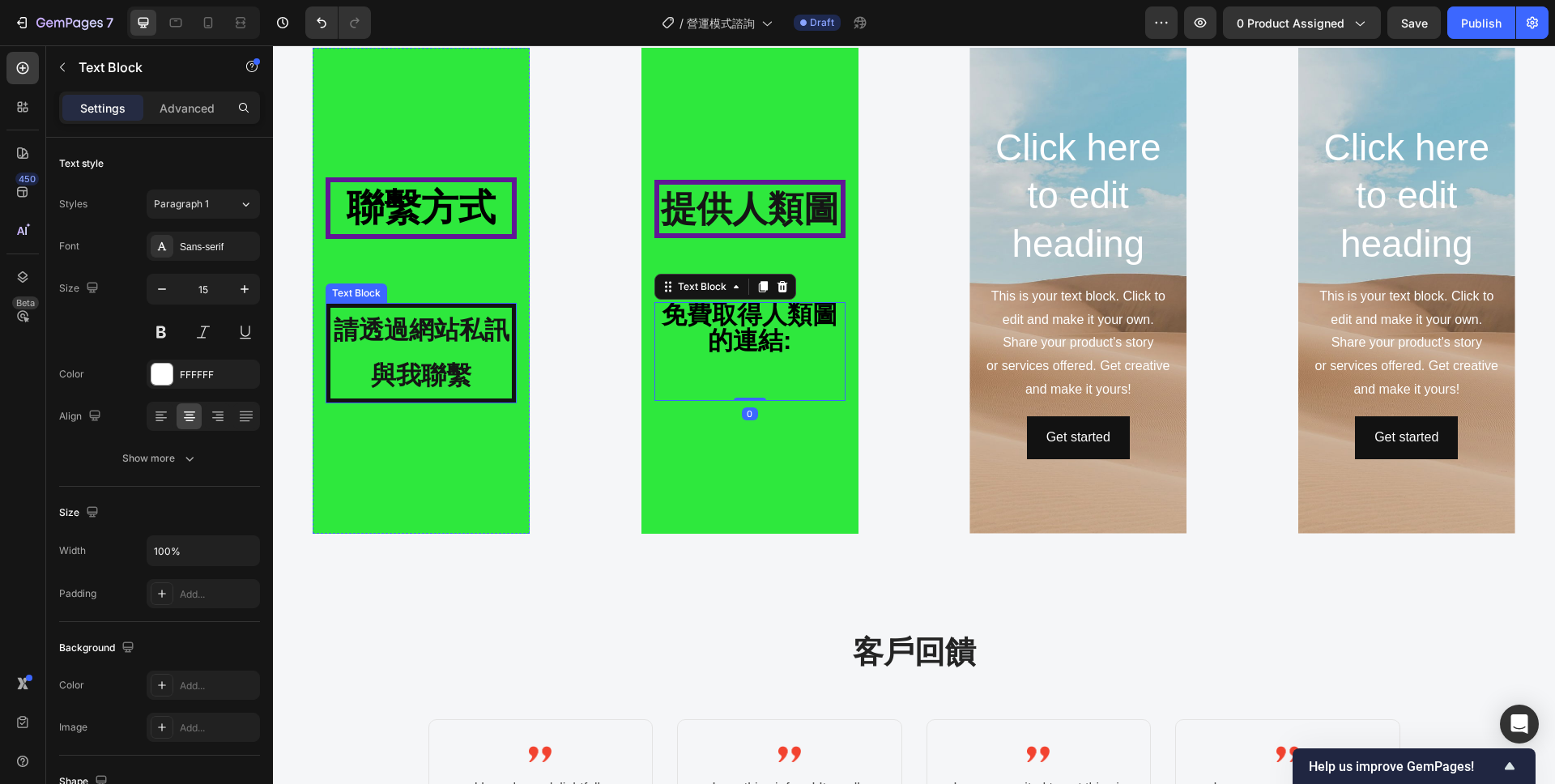
click at [431, 356] on strong "請透過網站私訊與我聯繫" at bounding box center [421, 353] width 176 height 74
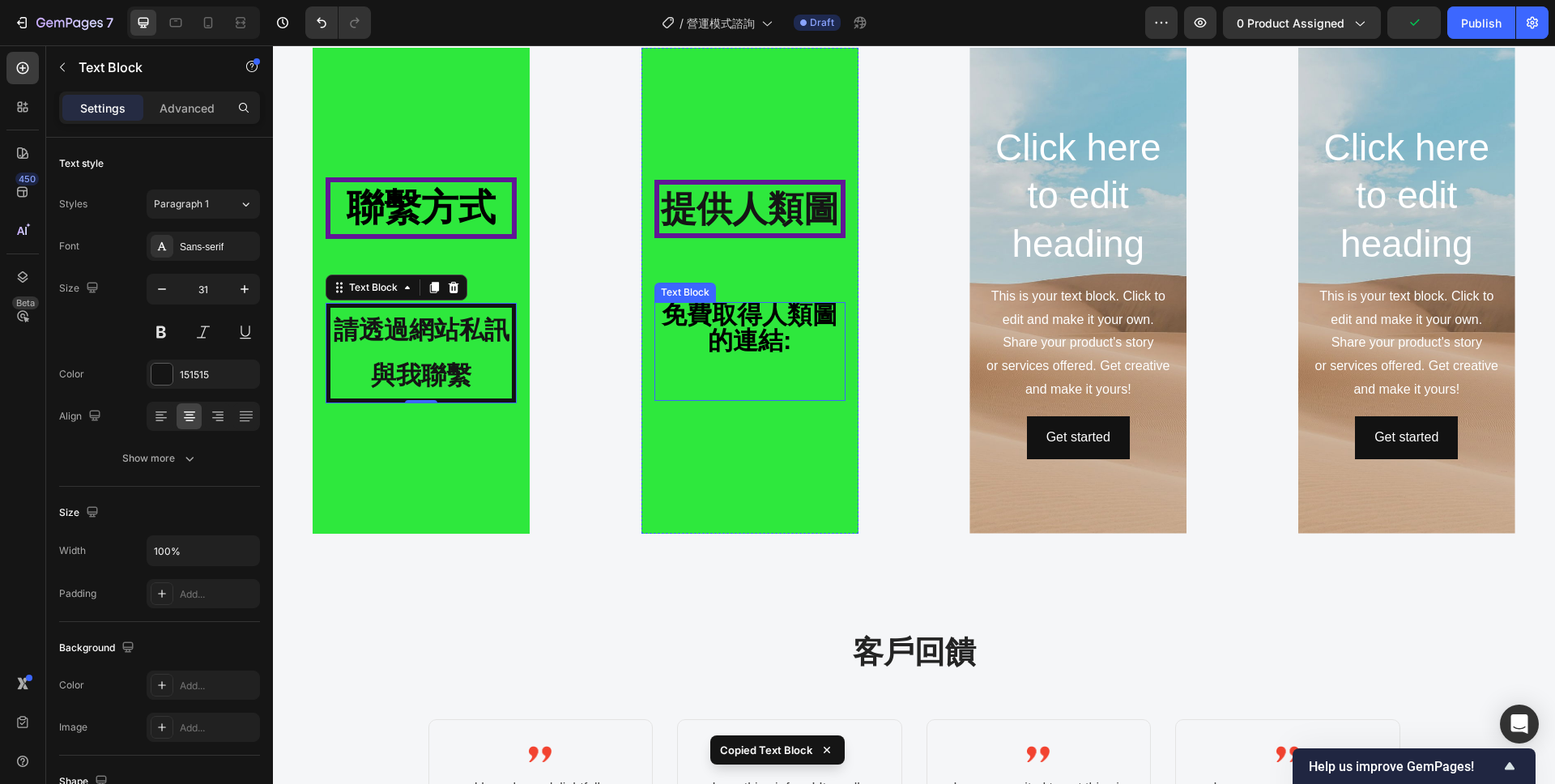
click at [745, 338] on strong "免費取得人類圖的連結:" at bounding box center [749, 327] width 176 height 54
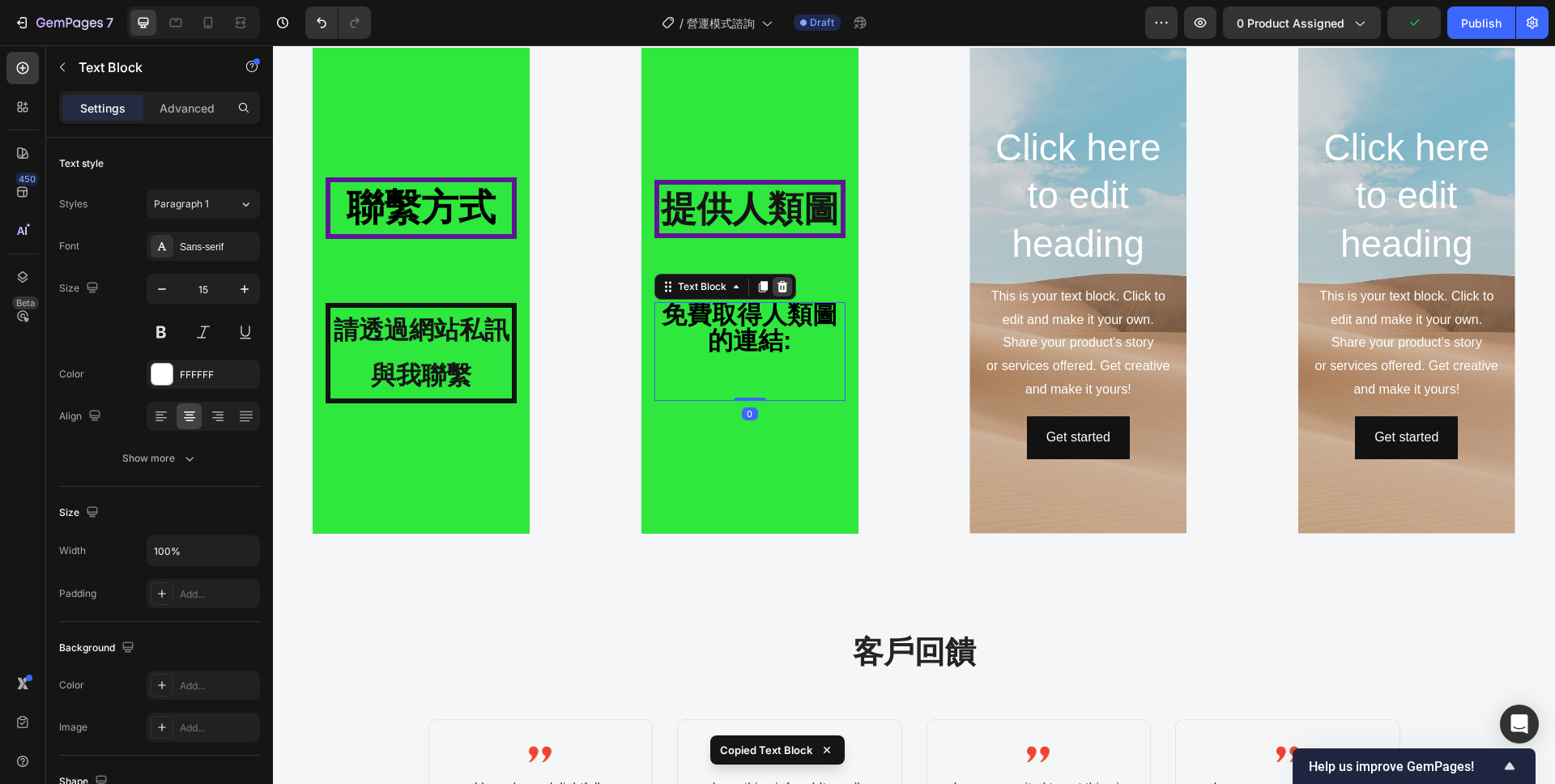
click at [784, 288] on icon at bounding box center [782, 286] width 10 height 11
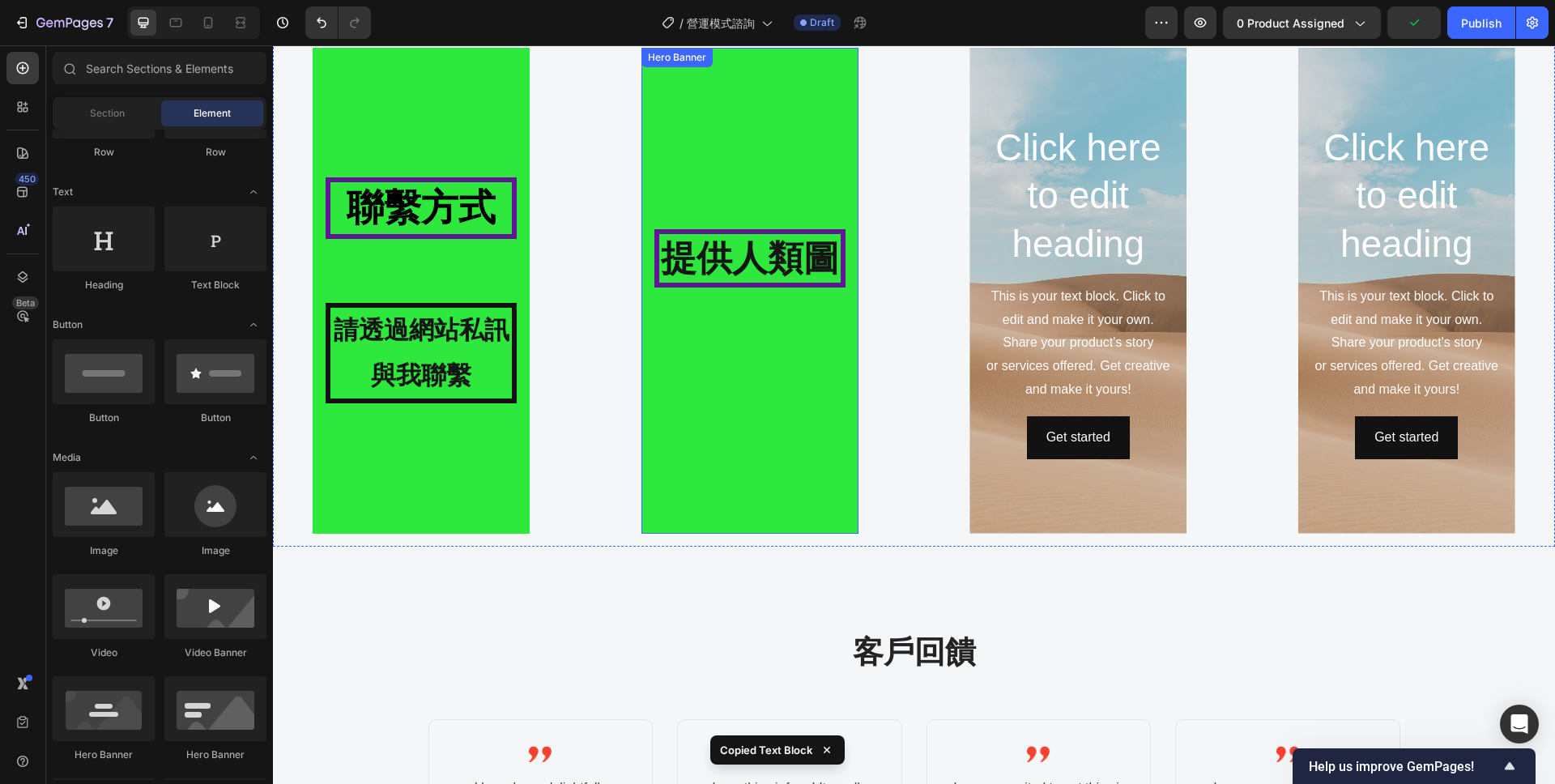
click at [775, 343] on div "⁠⁠⁠⁠⁠⁠⁠ 提供人類圖 Heading" at bounding box center [749, 290] width 191 height 122
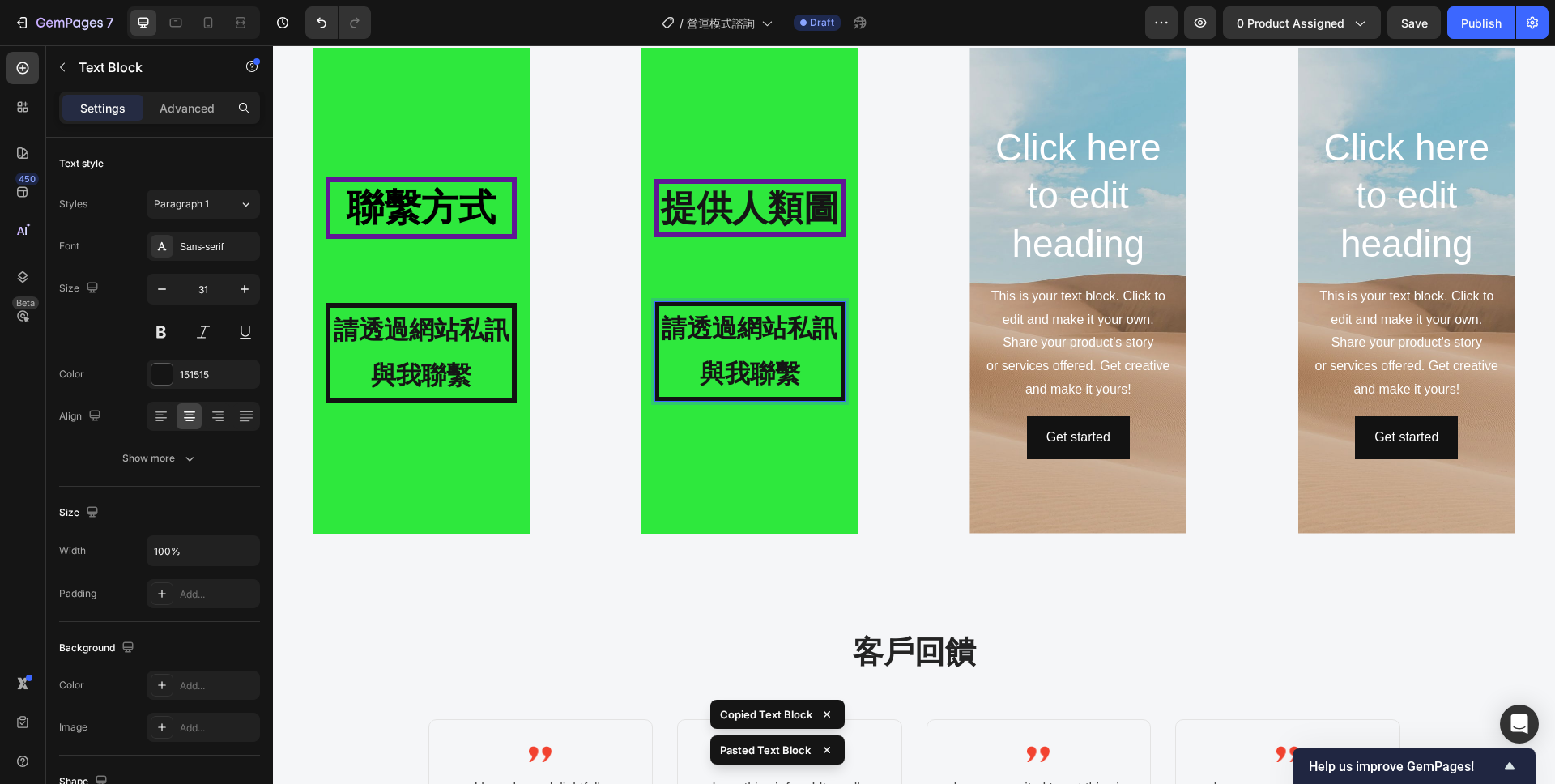
click at [816, 370] on p "請透過網站私訊與我聯繫" at bounding box center [750, 351] width 181 height 90
click at [806, 374] on p "請透過網站私訊與我聯繫" at bounding box center [750, 351] width 181 height 90
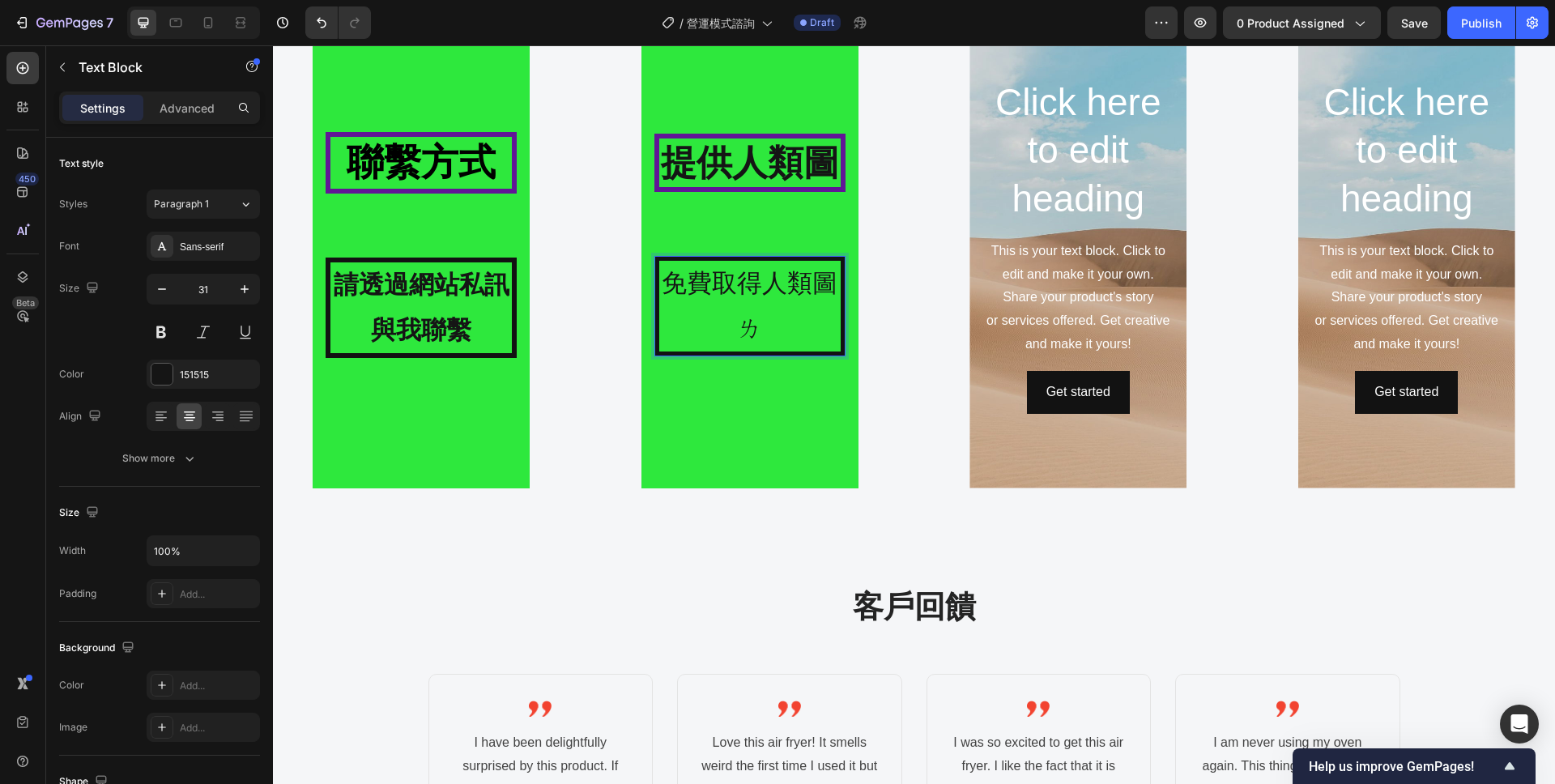
scroll to position [1974, 0]
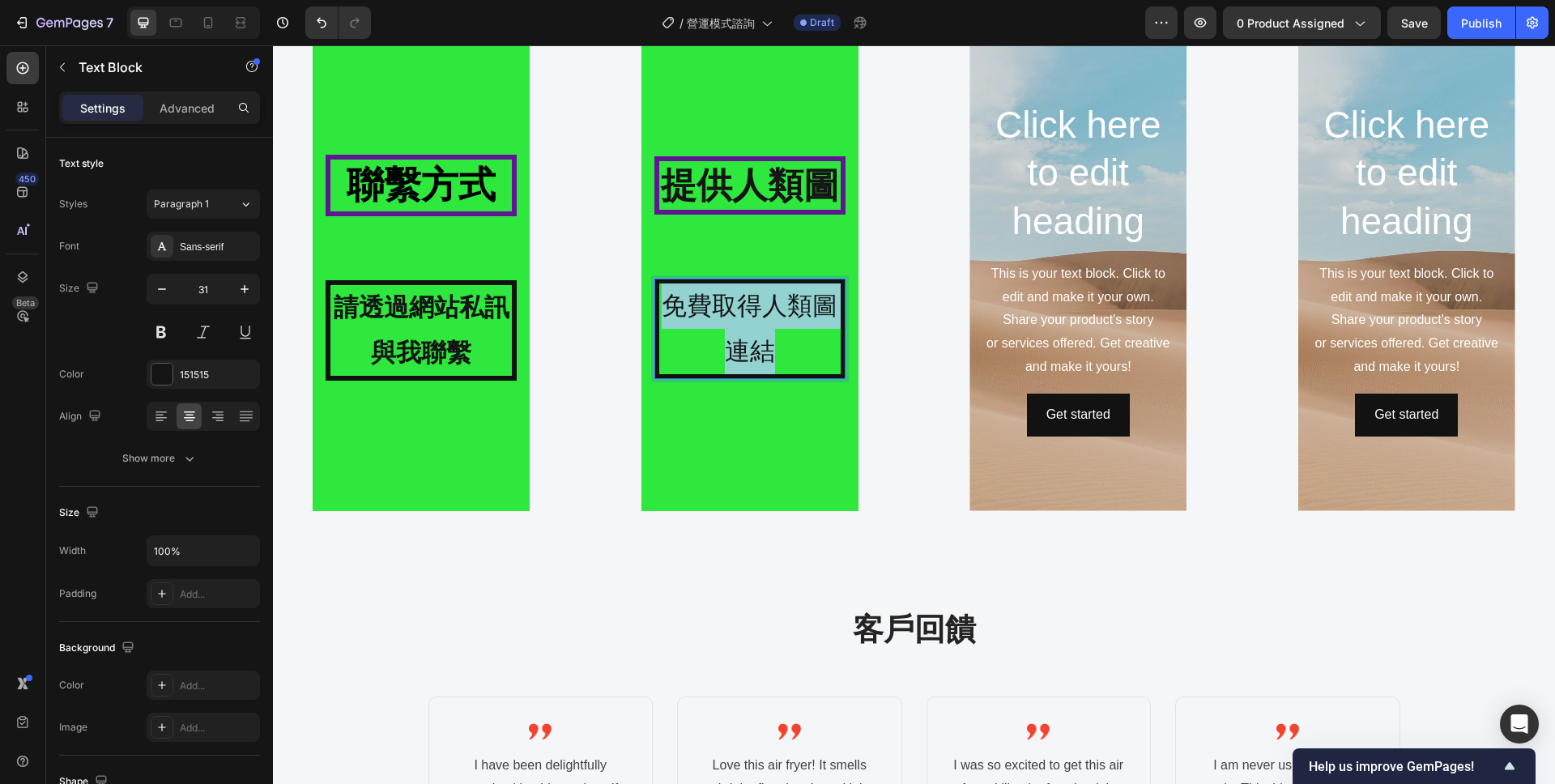
drag, startPoint x: 774, startPoint y: 352, endPoint x: 670, endPoint y: 307, distance: 113.3
click at [670, 307] on p "免費取得人類圖連結" at bounding box center [750, 329] width 181 height 90
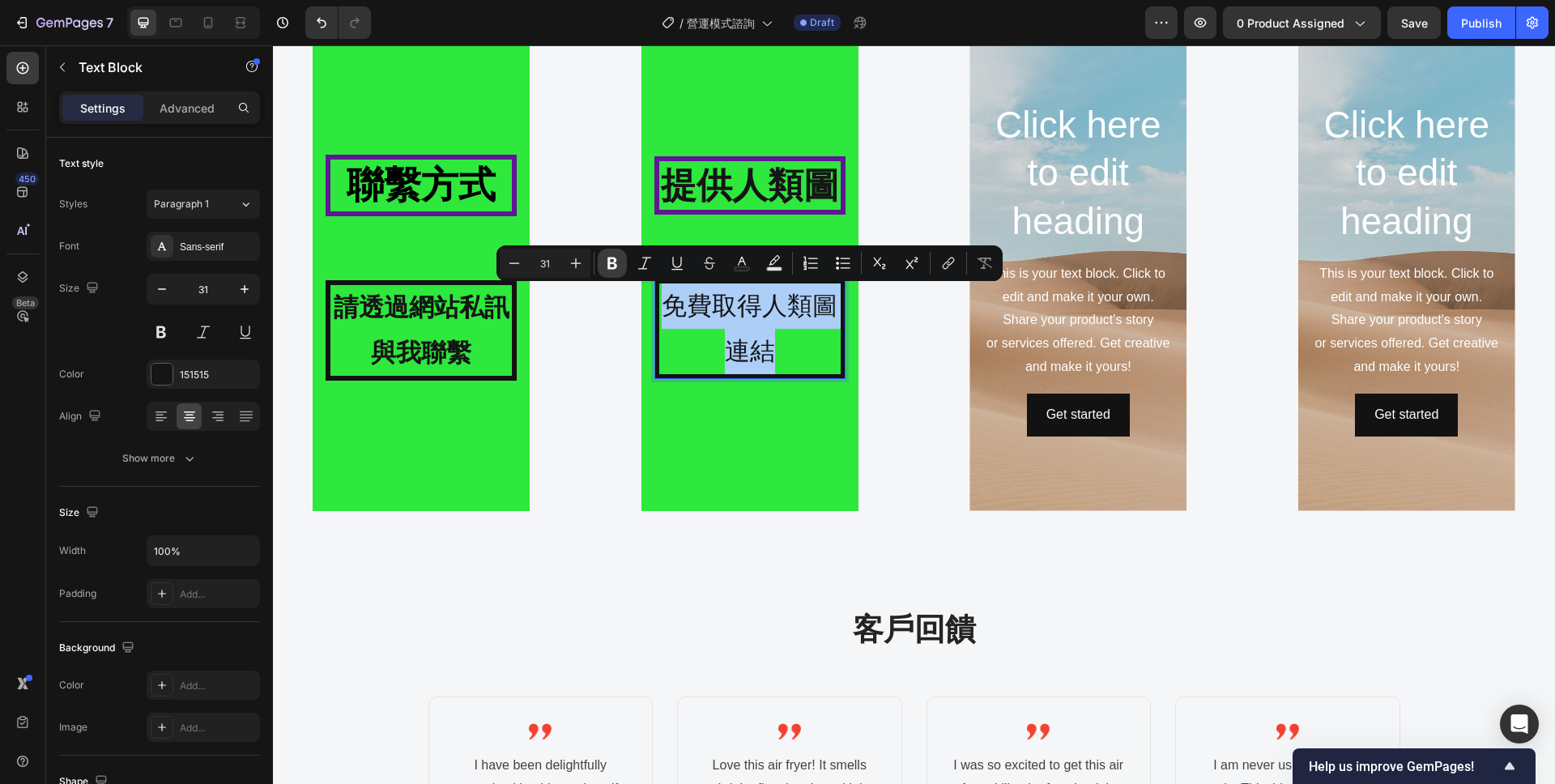
click at [618, 268] on icon "Editor contextual toolbar" at bounding box center [613, 263] width 17 height 17
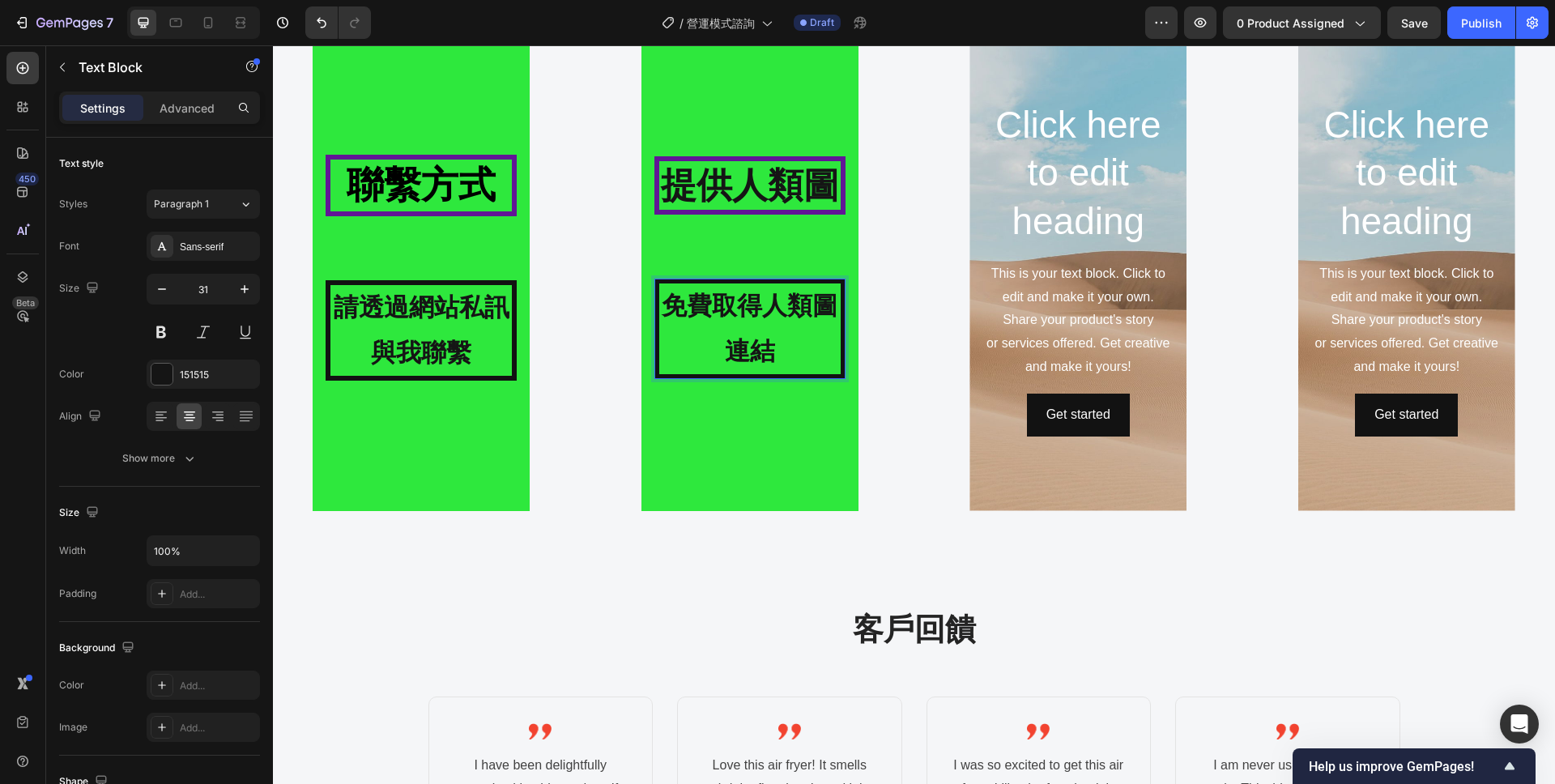
click at [759, 337] on strong "免費取得人類圖連結" at bounding box center [749, 329] width 176 height 74
click at [784, 356] on p "免費取得人類圖連結" at bounding box center [750, 329] width 181 height 90
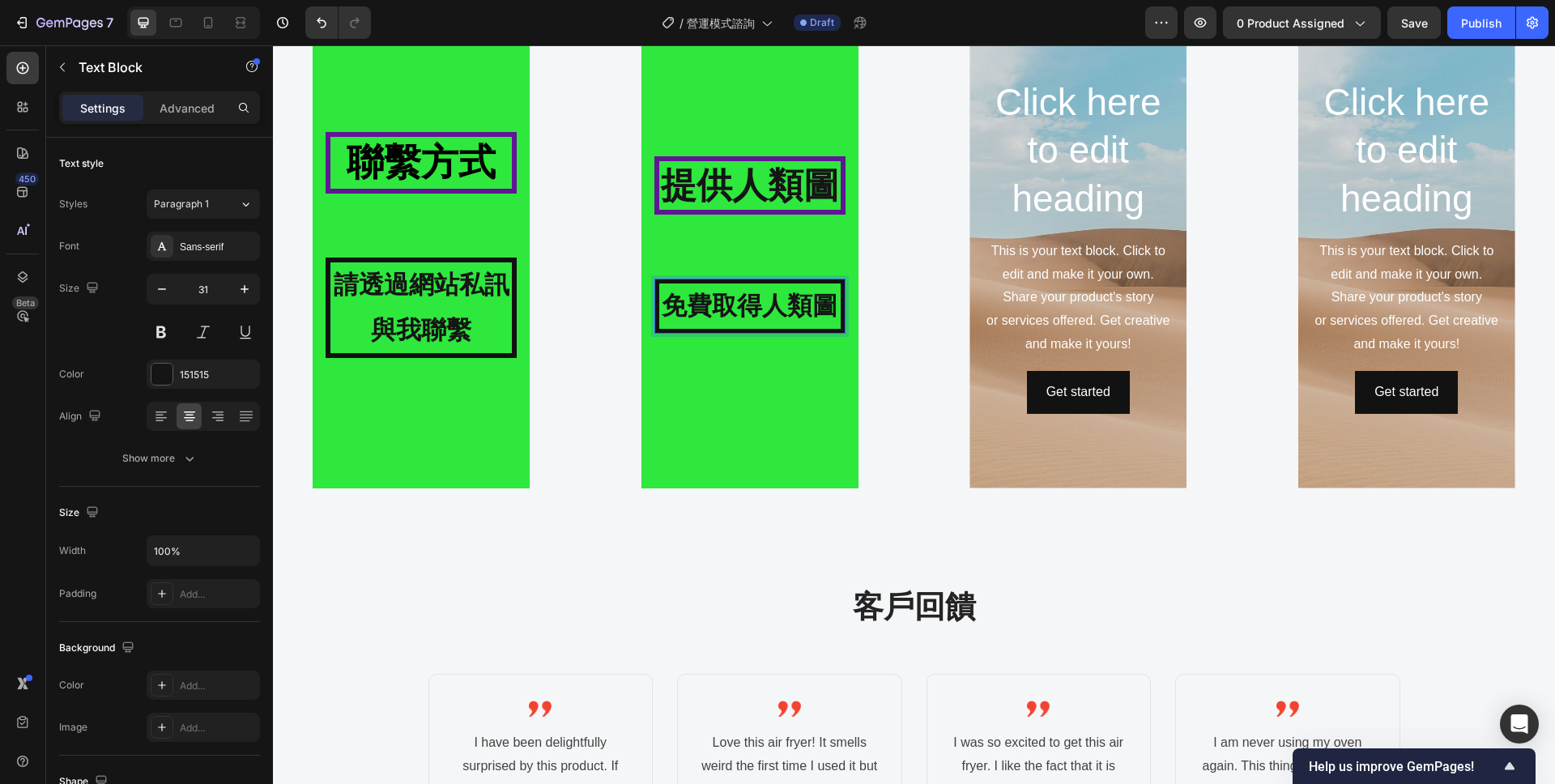
click at [834, 314] on strong "免費取得人類圖" at bounding box center [749, 306] width 176 height 29
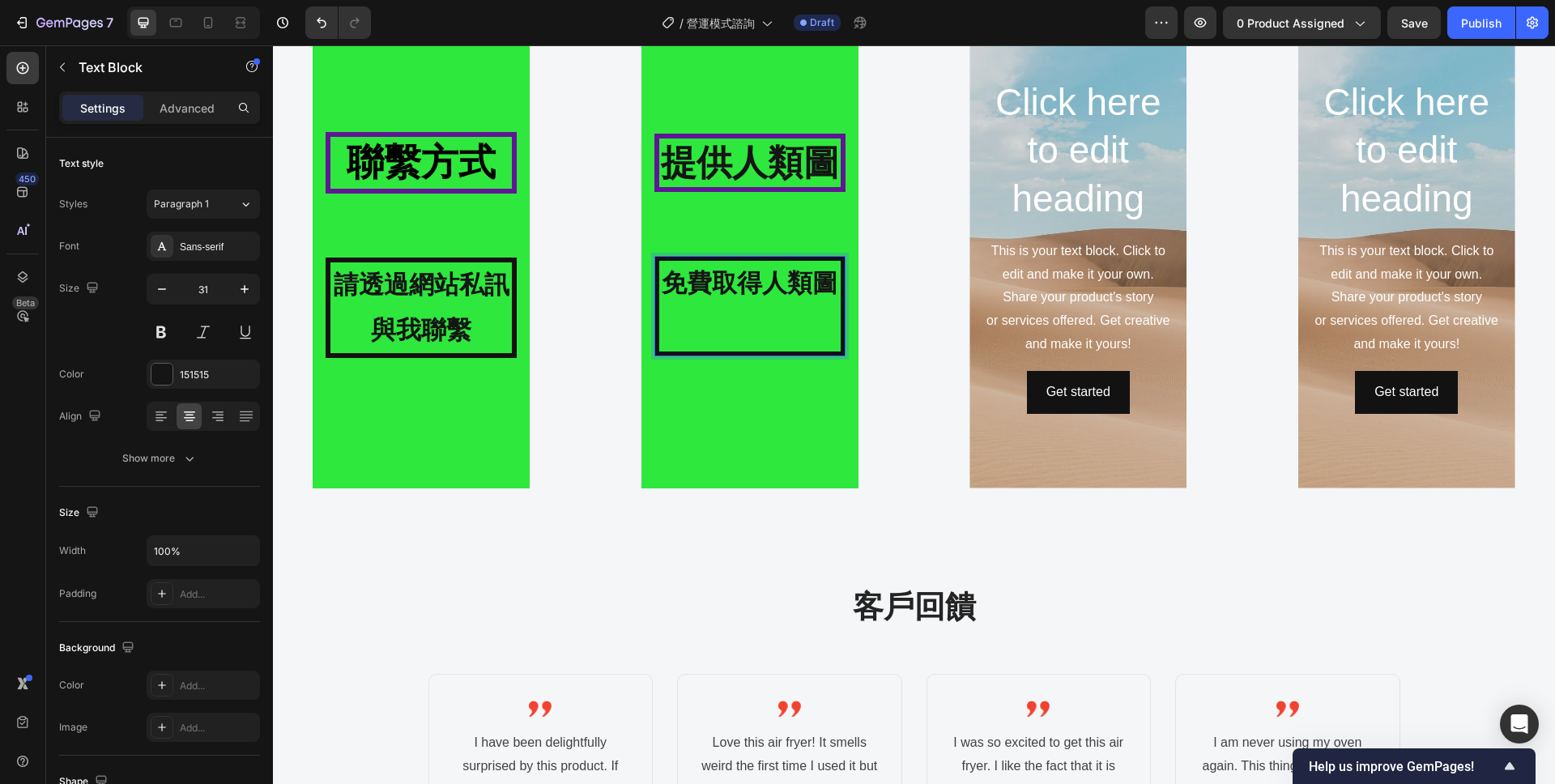
scroll to position [1974, 0]
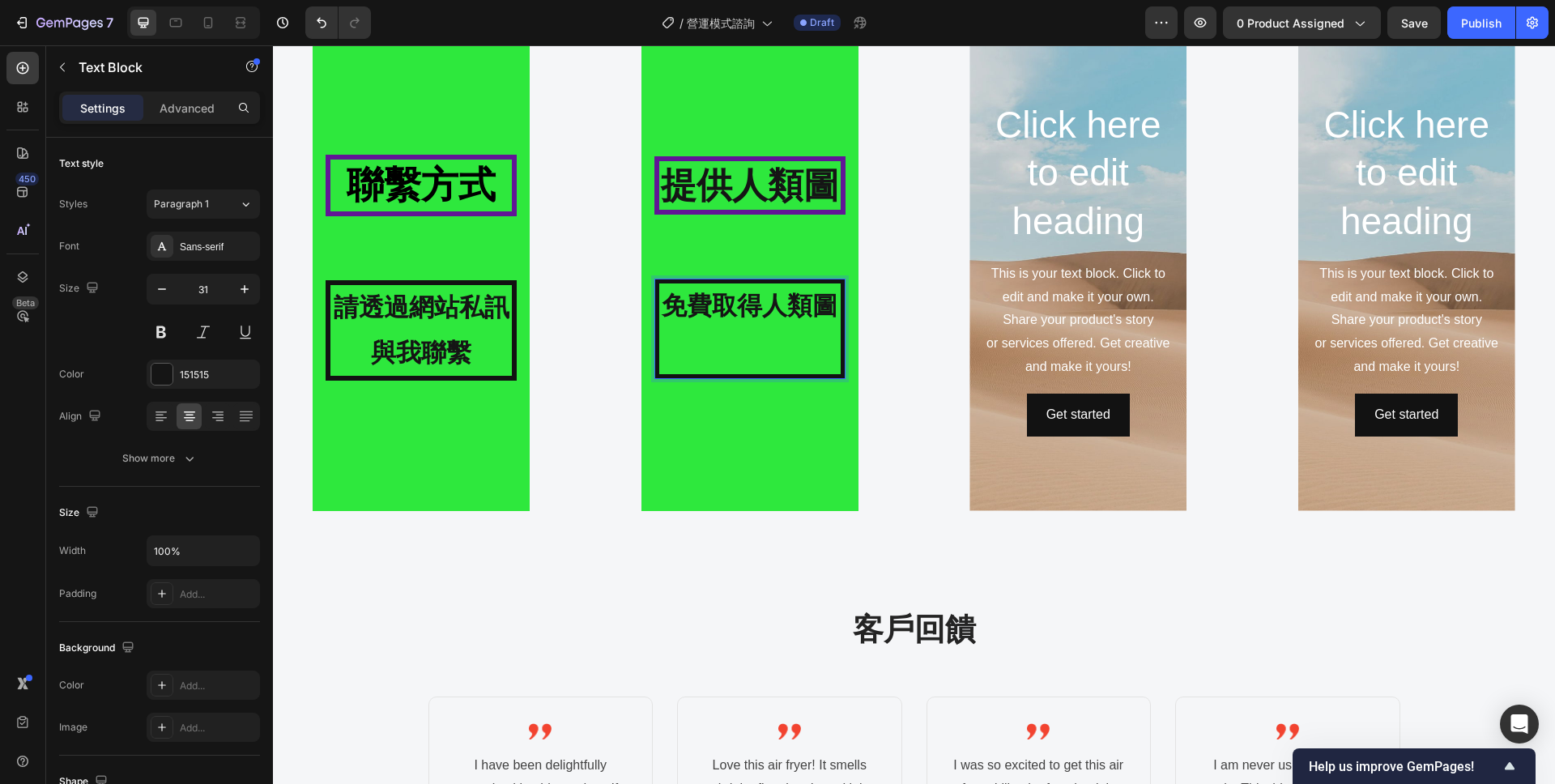
click at [752, 369] on p "Rich Text Editor. Editing area: main" at bounding box center [750, 351] width 181 height 45
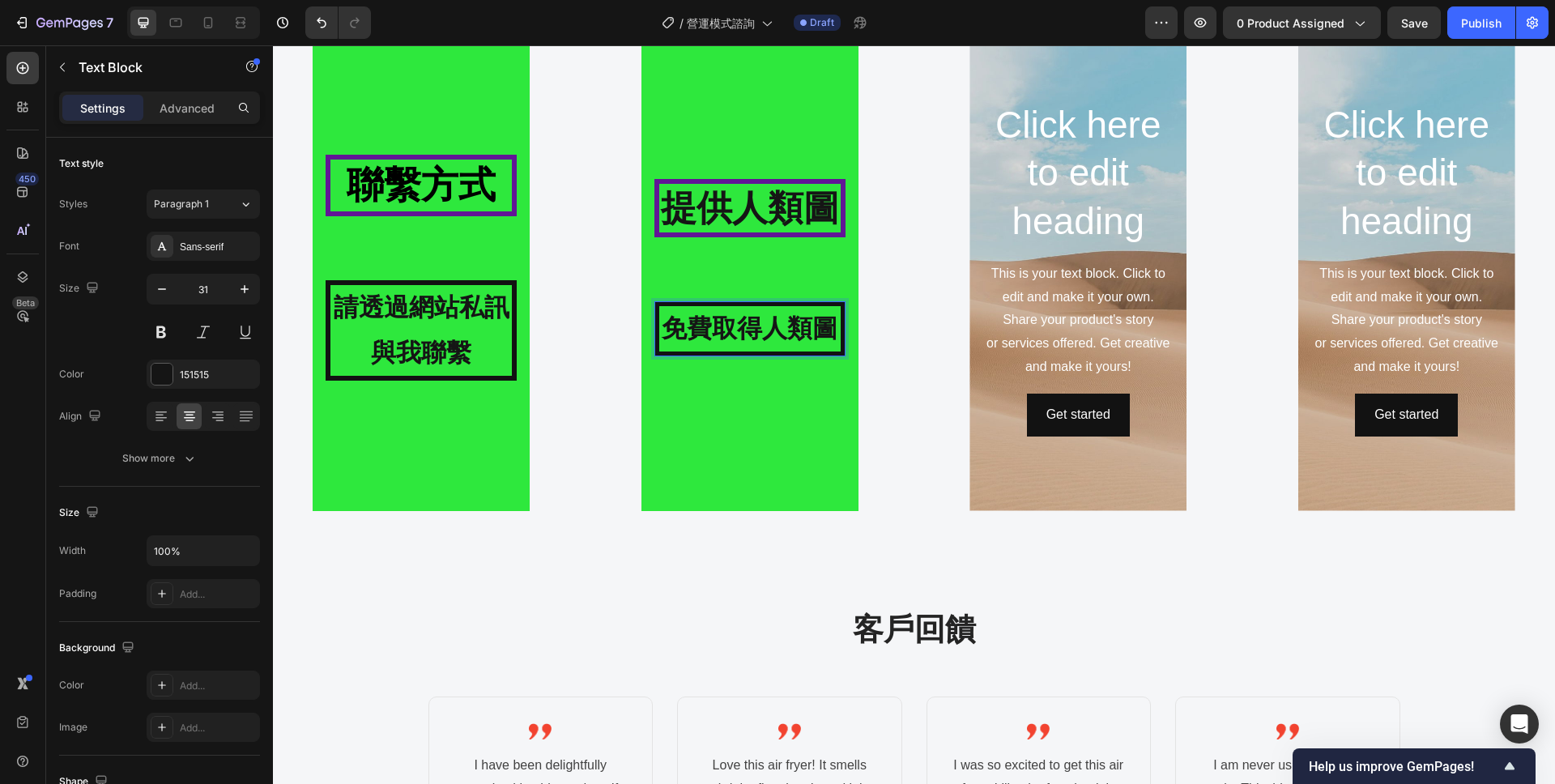
scroll to position [1997, 0]
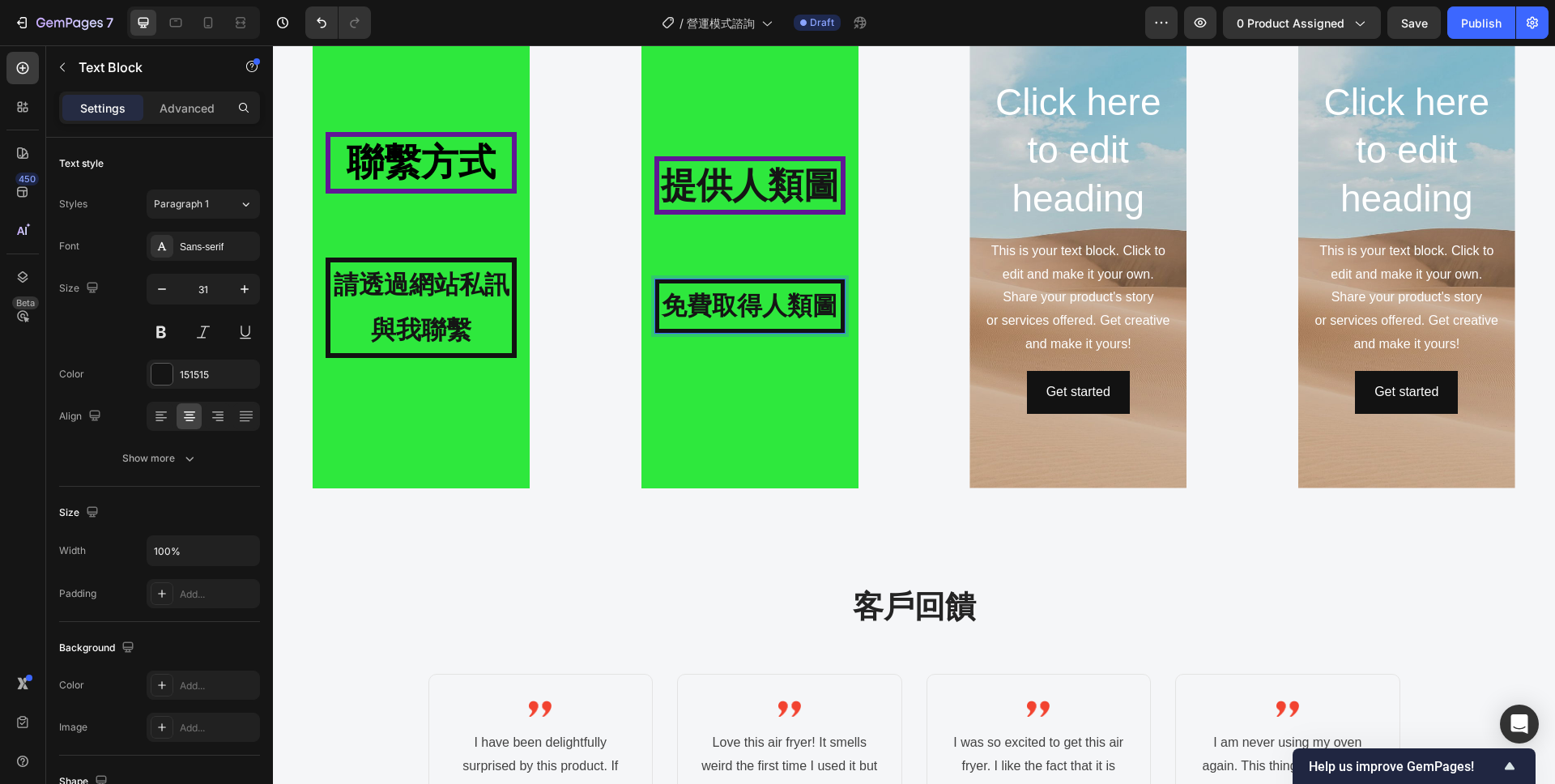
click at [731, 284] on p "免費取得人類圖" at bounding box center [750, 306] width 181 height 45
click at [732, 280] on div "免費取得人類圖" at bounding box center [749, 307] width 191 height 55
click at [700, 338] on div "Background Image" at bounding box center [749, 246] width 217 height 486
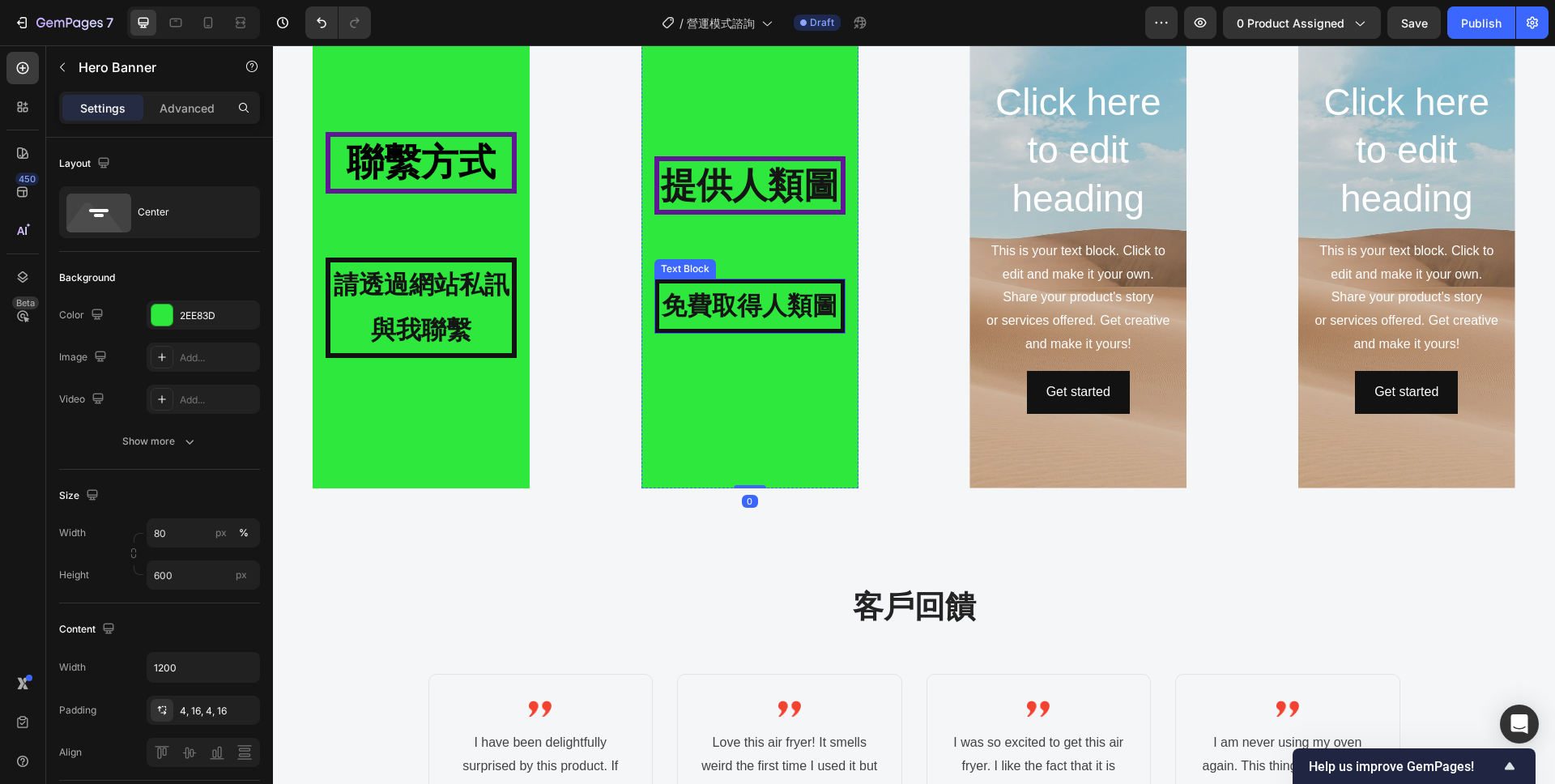
click at [713, 332] on div "免費取得人類圖" at bounding box center [749, 307] width 191 height 55
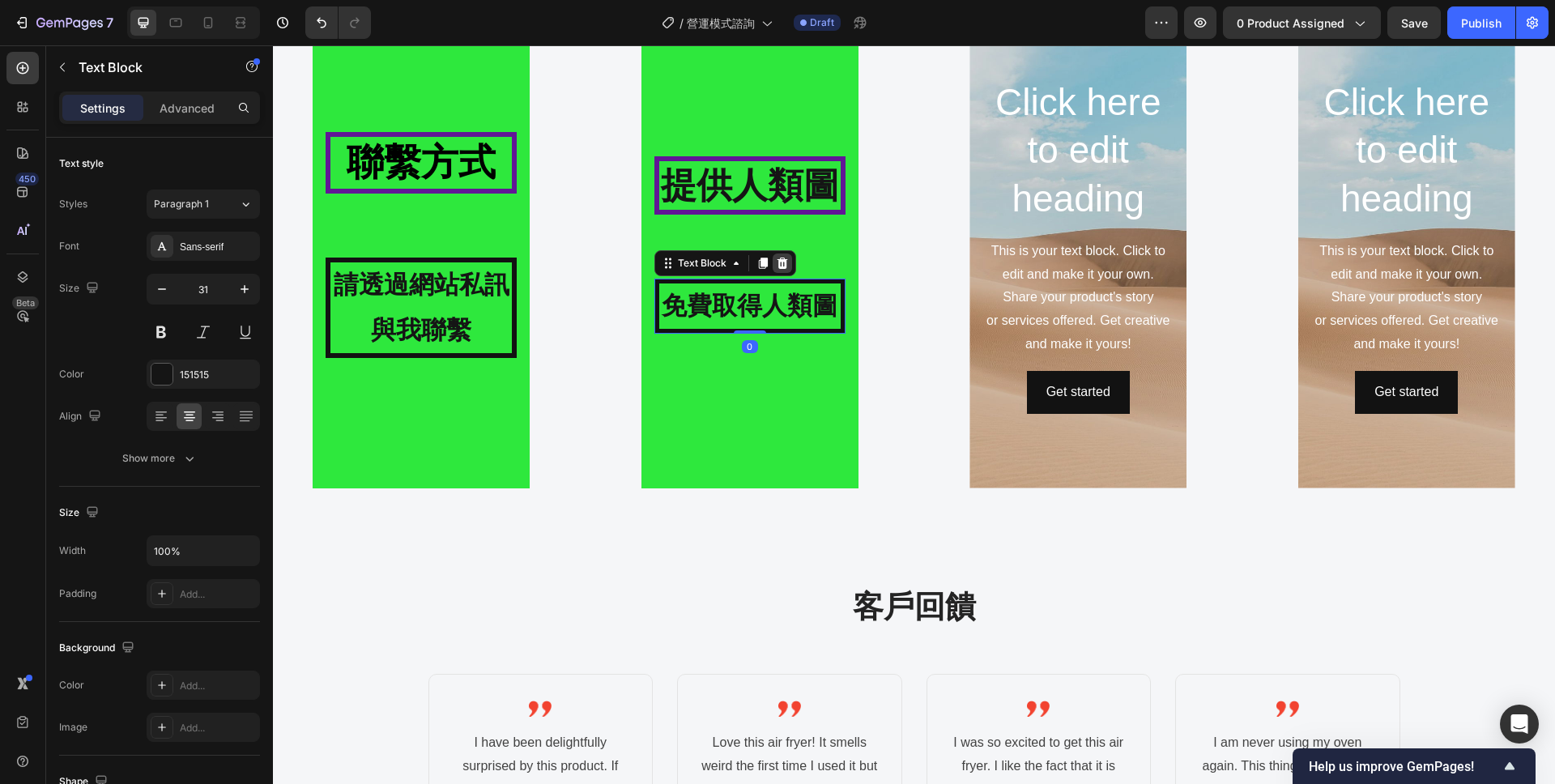
click at [788, 266] on div at bounding box center [782, 262] width 19 height 19
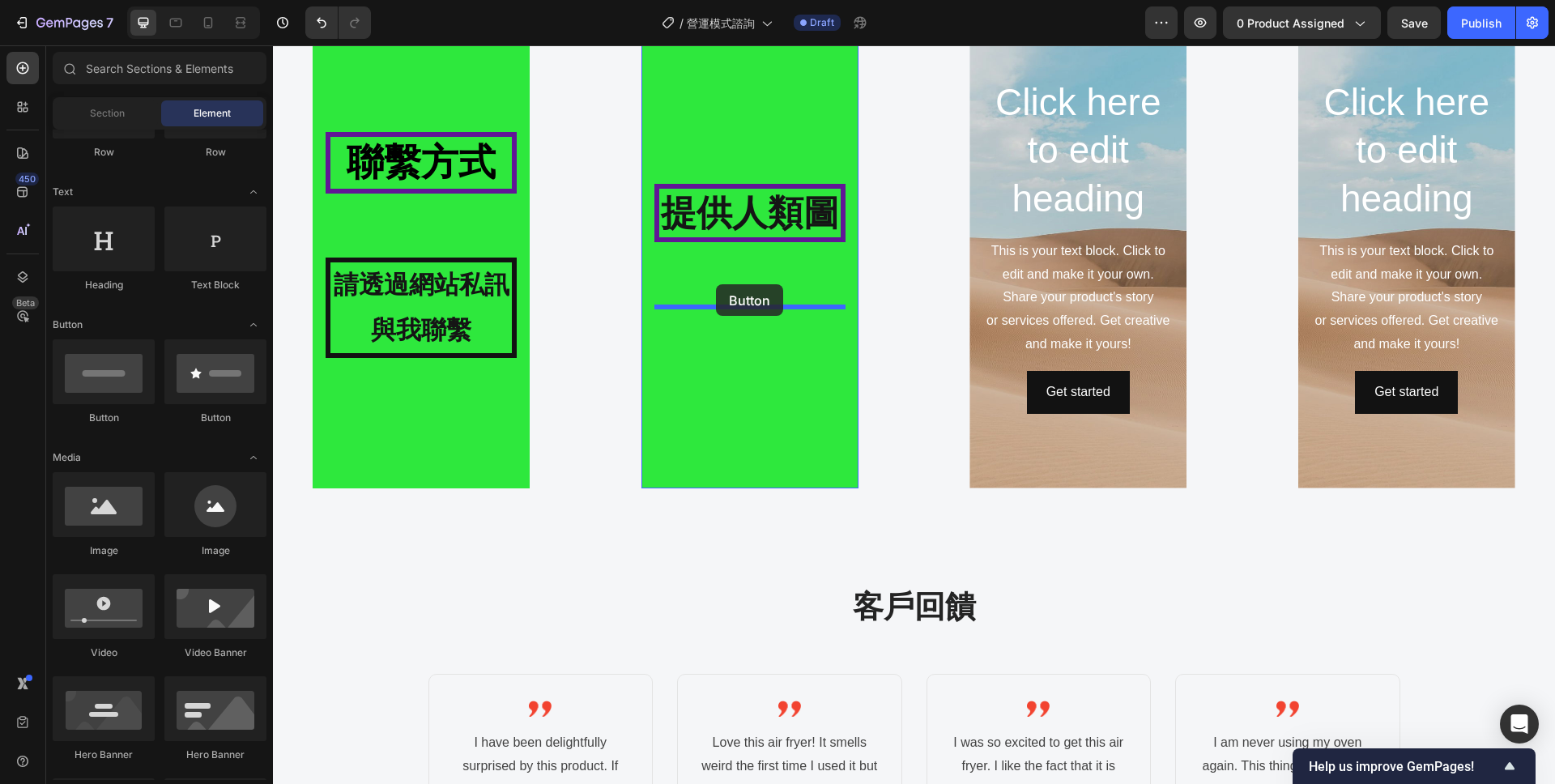
drag, startPoint x: 372, startPoint y: 427, endPoint x: 716, endPoint y: 284, distance: 372.5
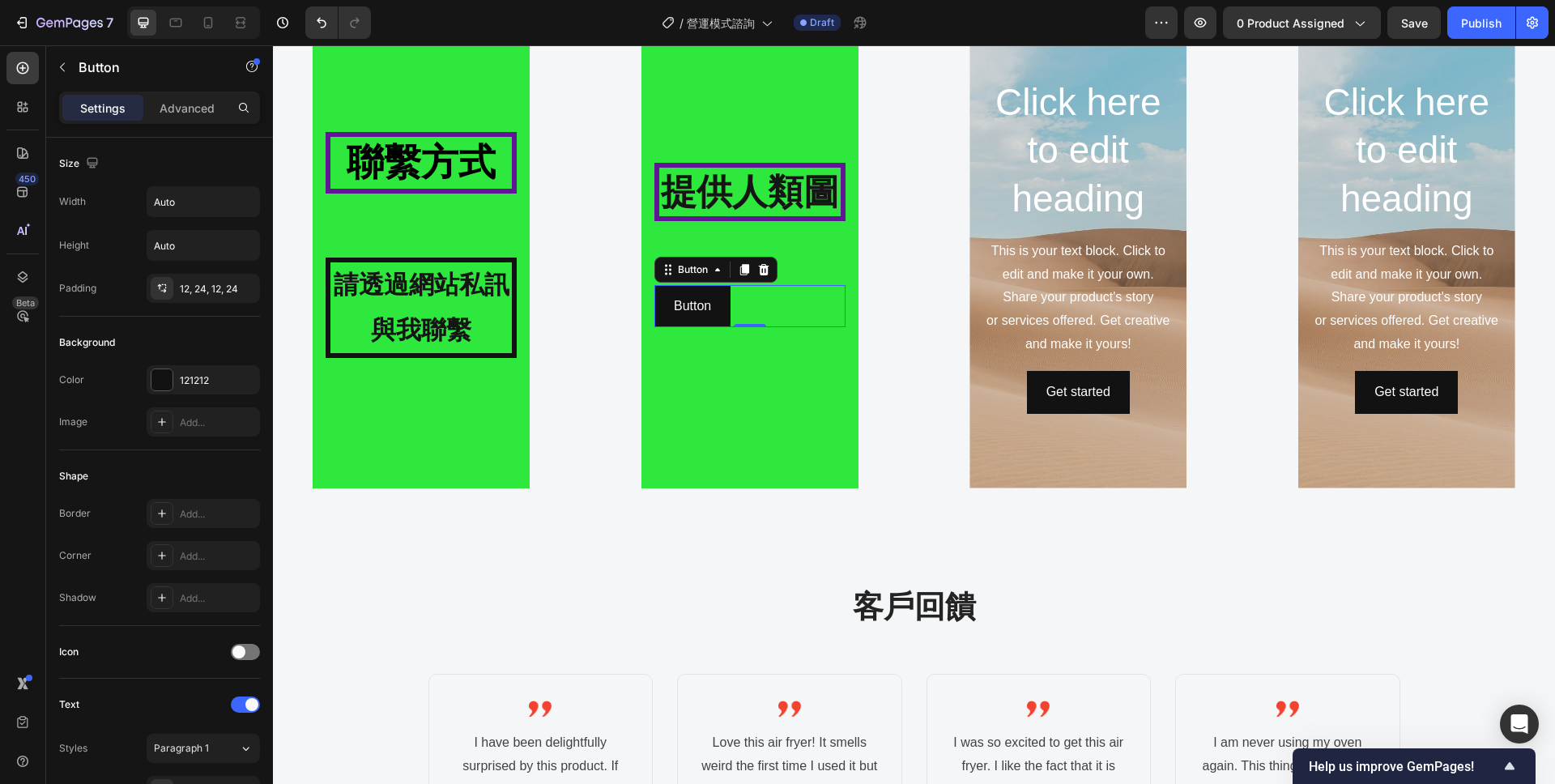
click at [765, 312] on div "Button Button 0" at bounding box center [749, 307] width 191 height 42
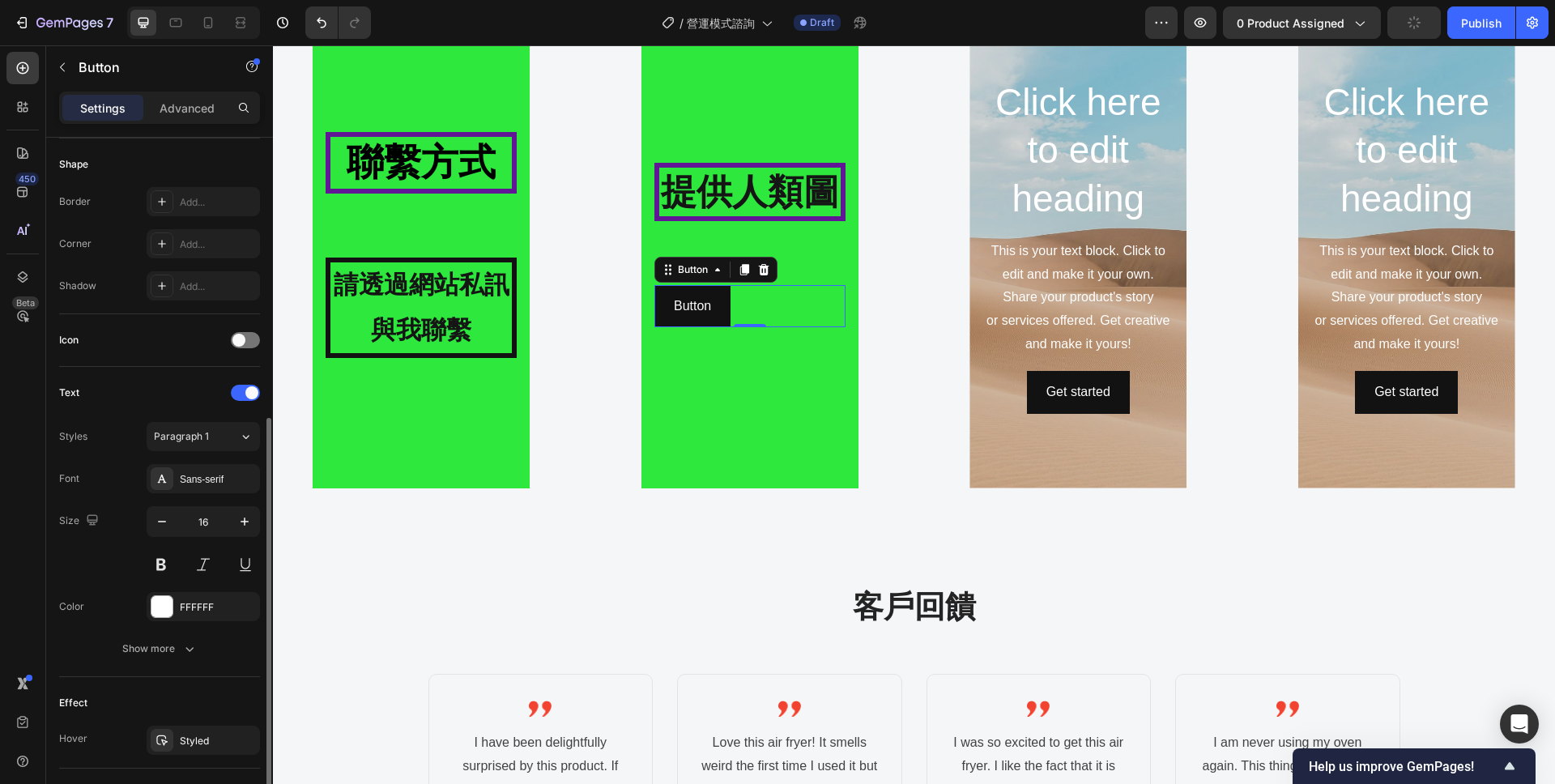
scroll to position [469, 0]
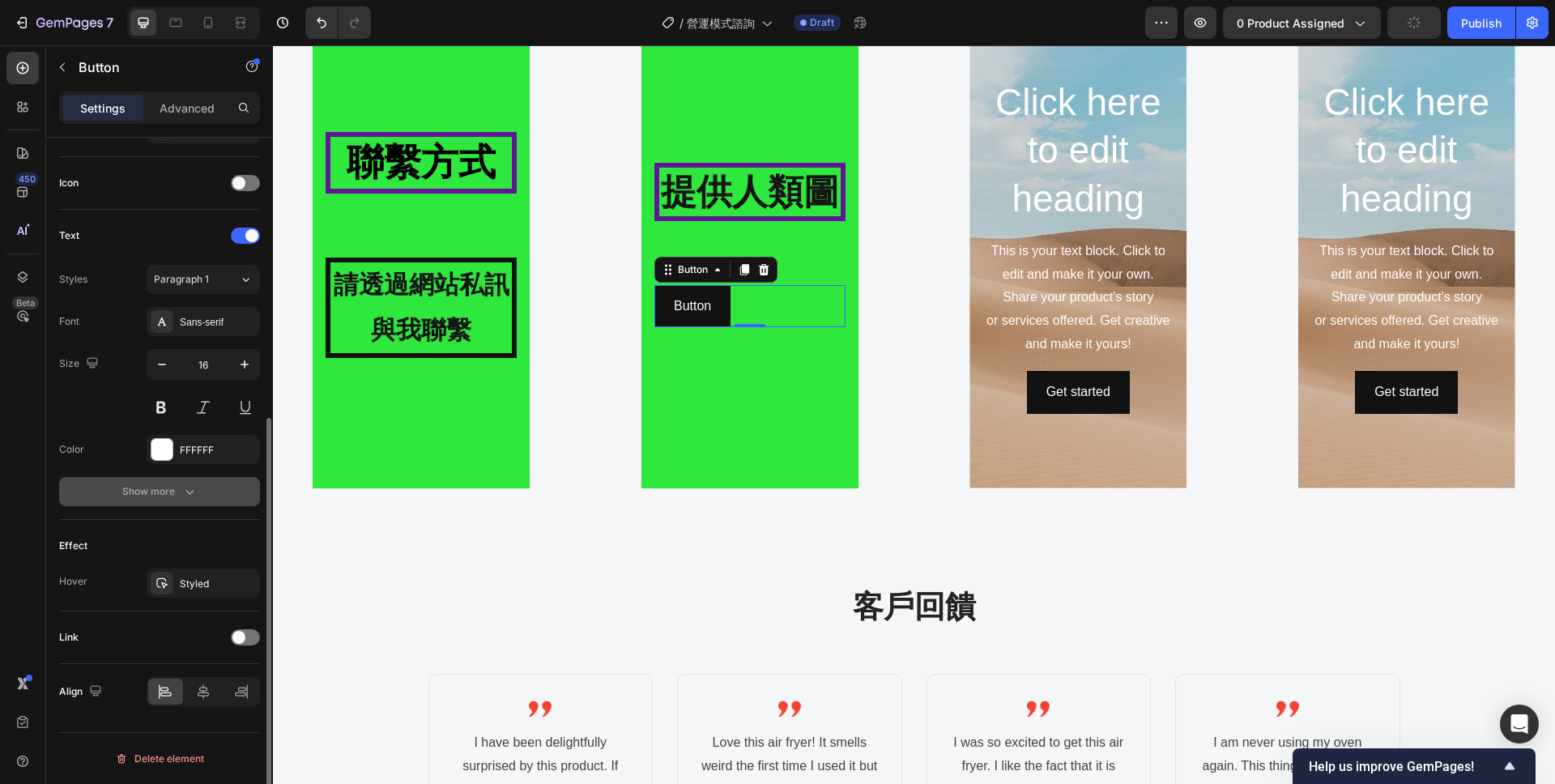
click at [151, 499] on div "Show more" at bounding box center [160, 491] width 76 height 17
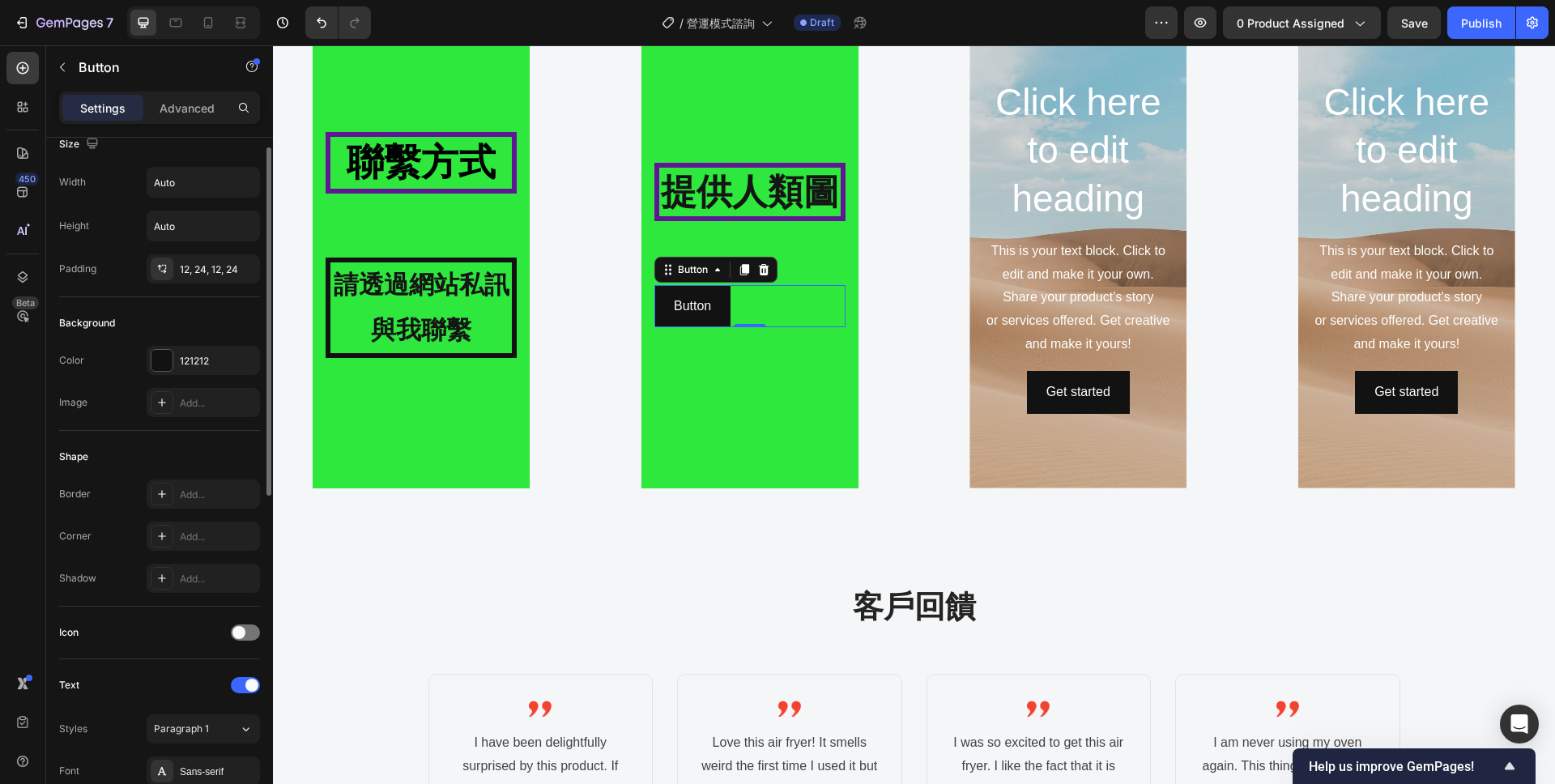
scroll to position [0, 0]
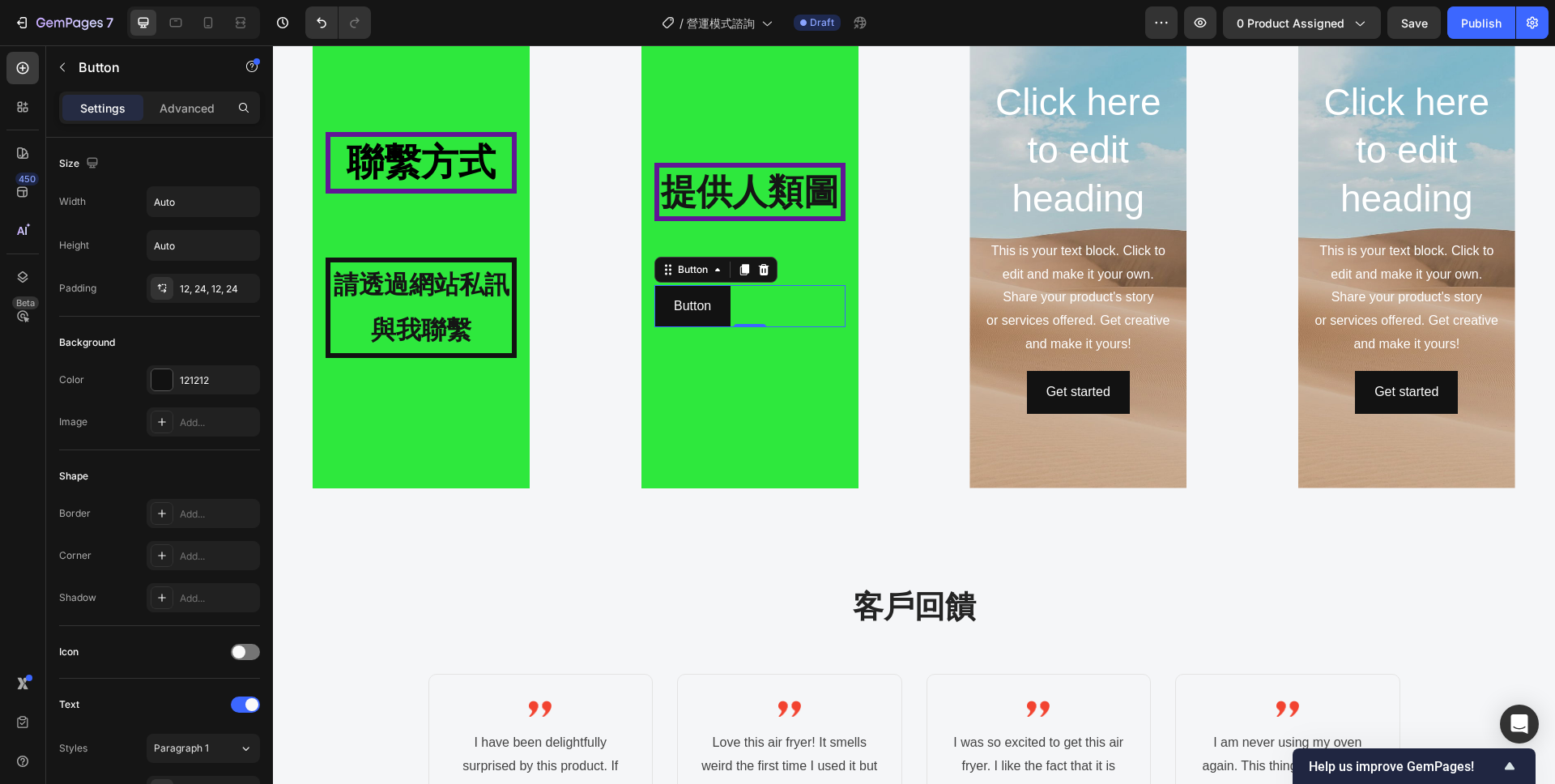
click at [805, 301] on div "Button Button 0" at bounding box center [749, 307] width 191 height 42
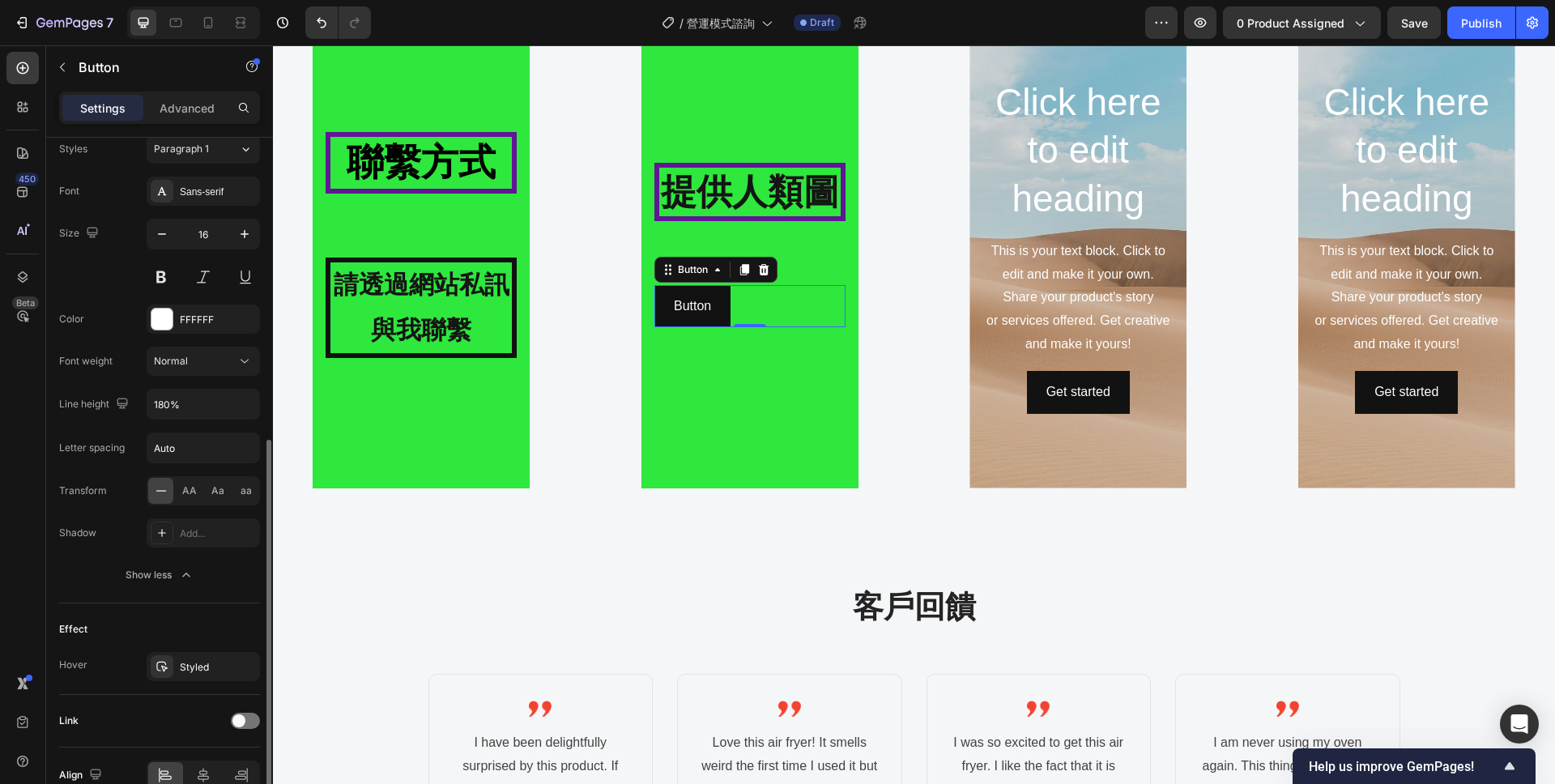
scroll to position [682, 0]
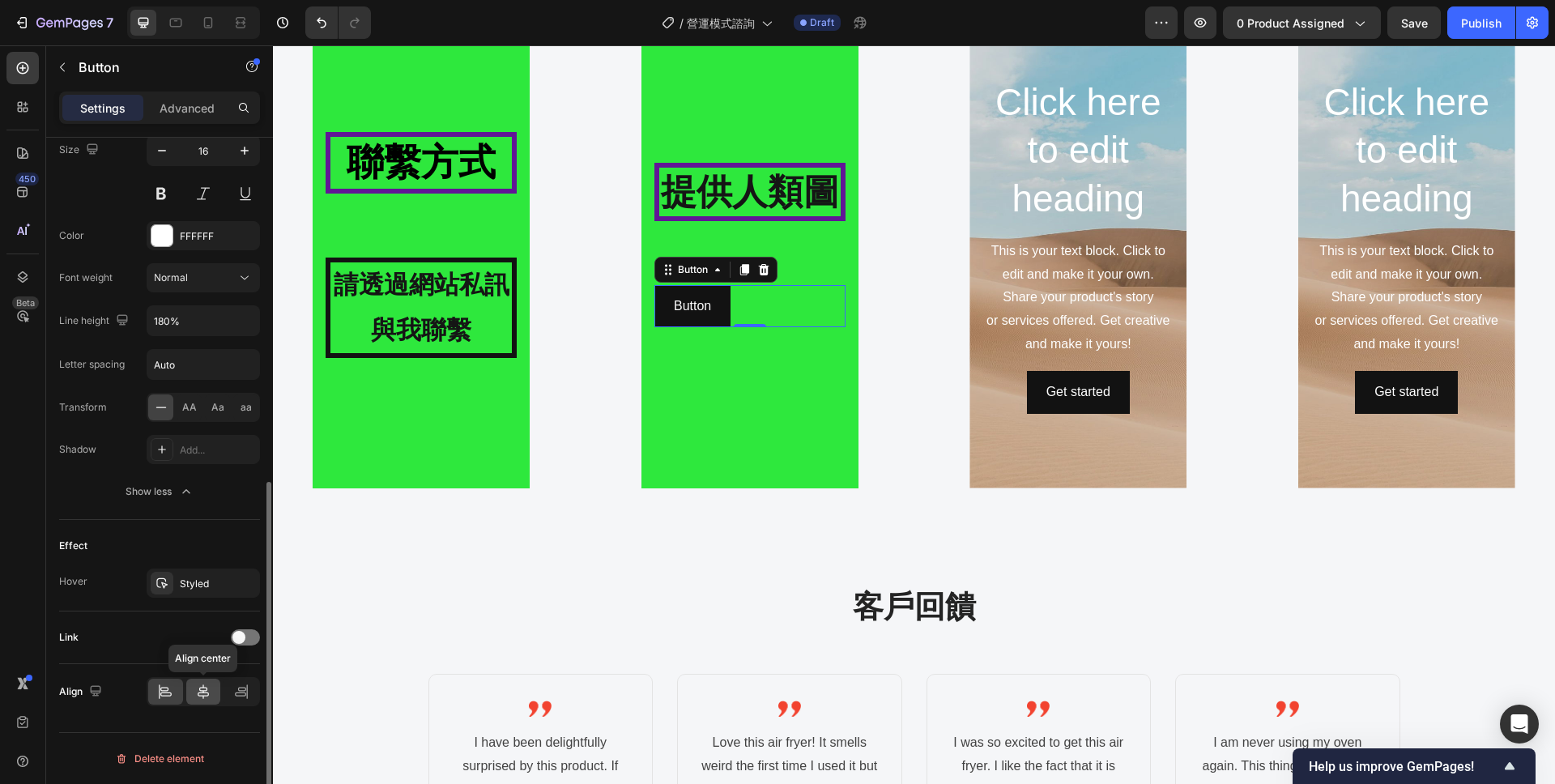
click at [203, 687] on icon at bounding box center [203, 692] width 17 height 17
click at [759, 309] on p "Button" at bounding box center [750, 306] width 37 height 23
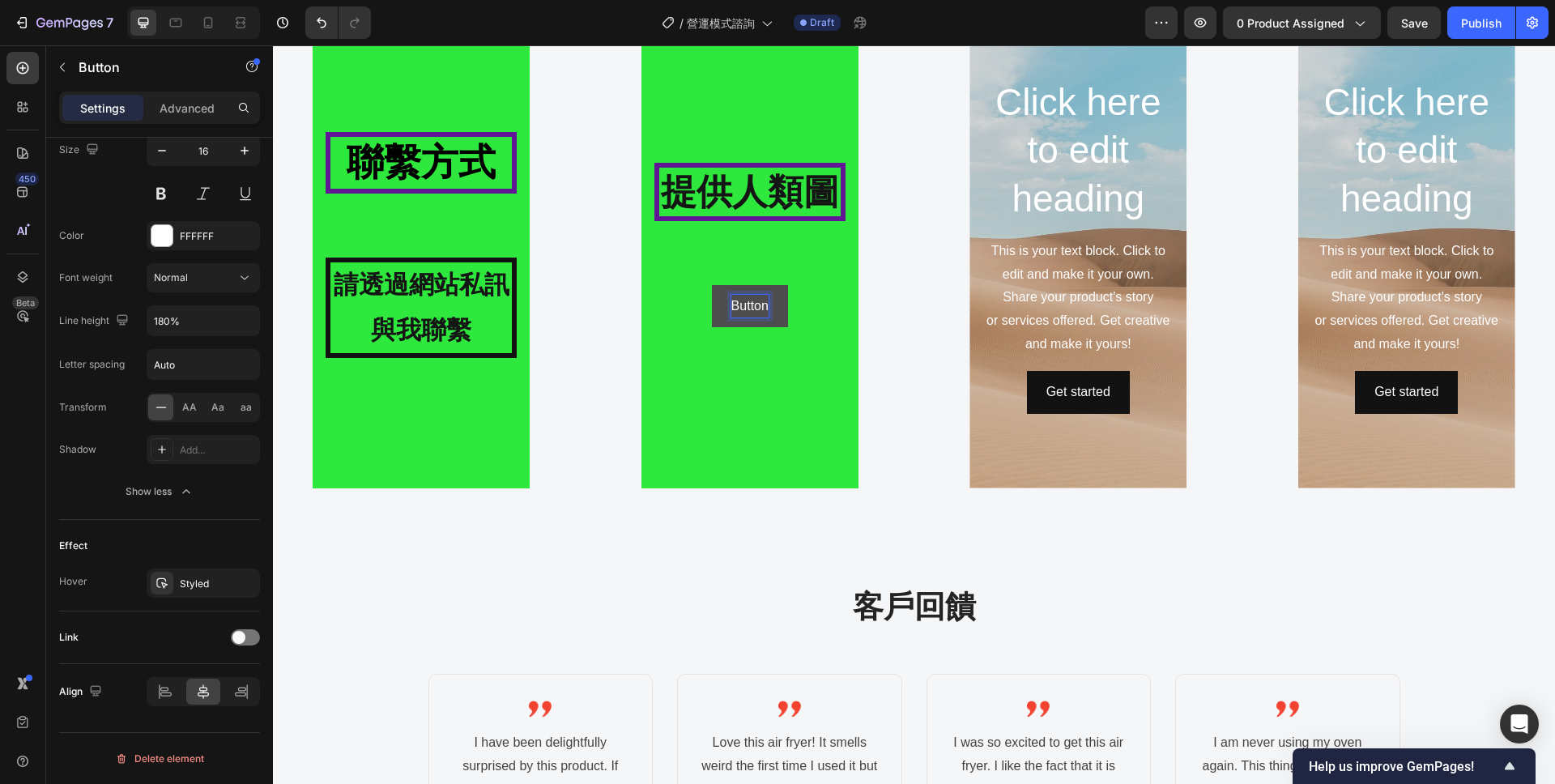
click at [766, 306] on p "Button" at bounding box center [750, 306] width 37 height 23
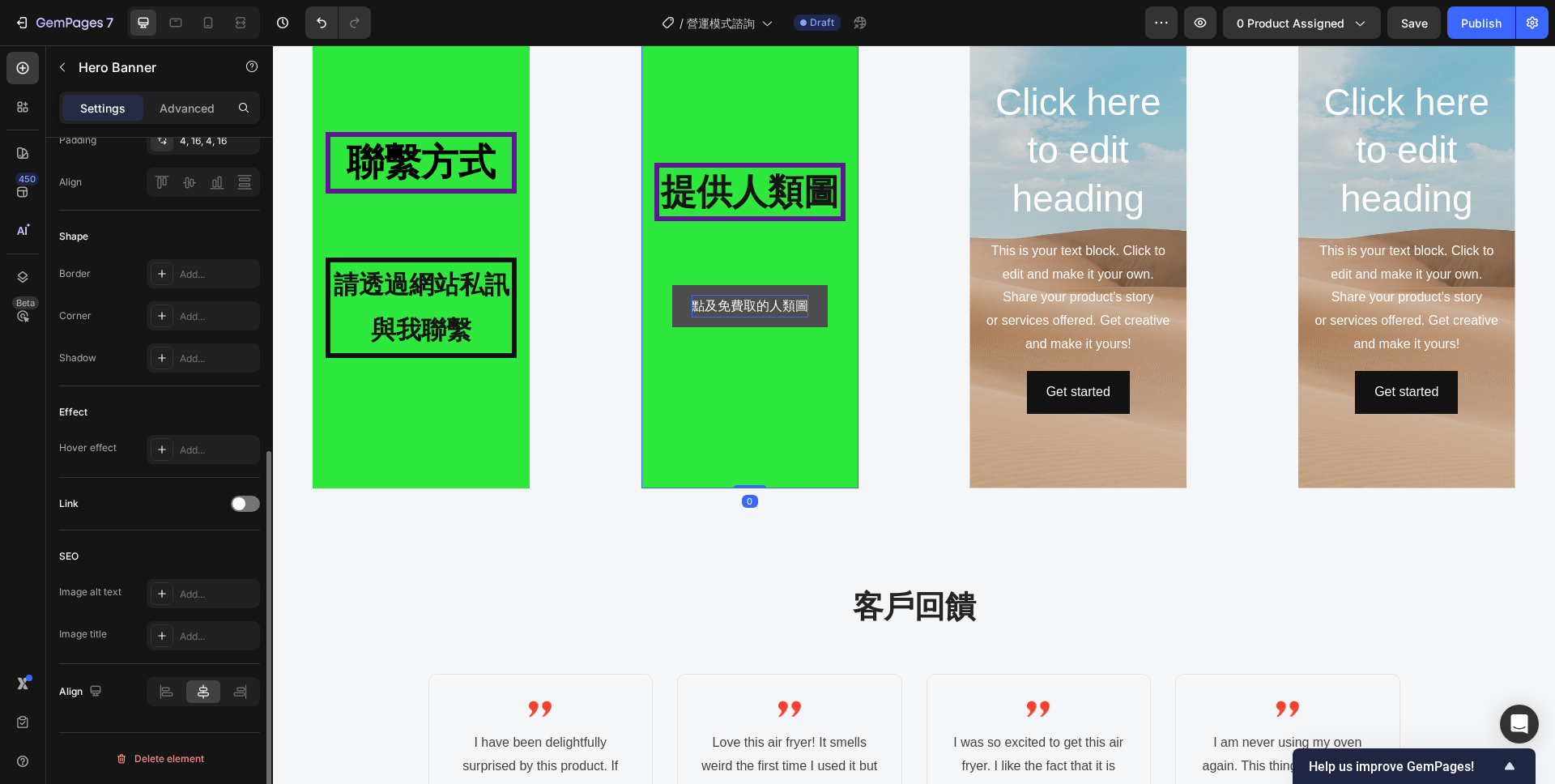
click at [824, 336] on div "Background Image" at bounding box center [749, 246] width 217 height 486
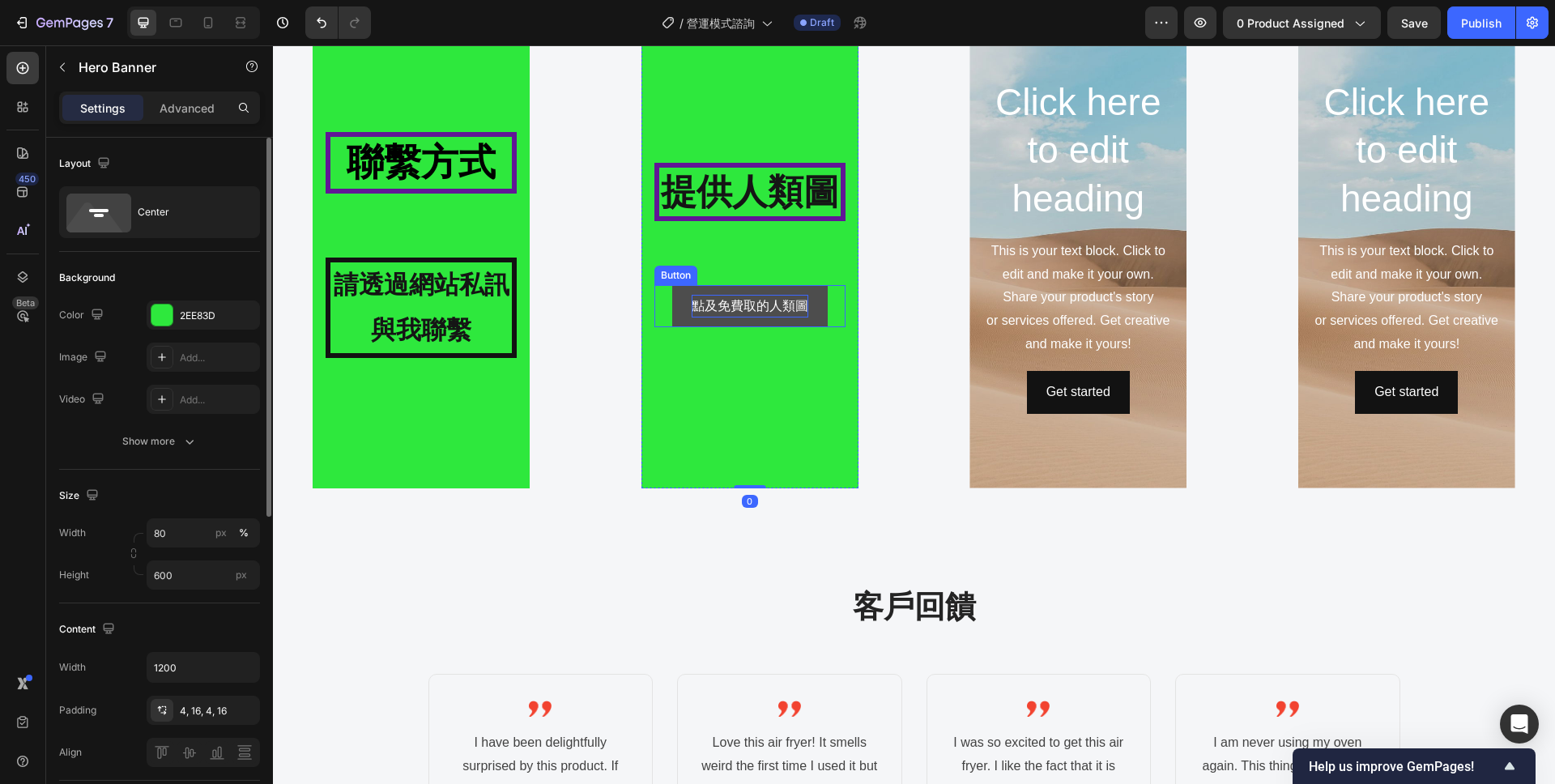
click at [787, 315] on p "點及免費取的人類圖" at bounding box center [750, 306] width 116 height 23
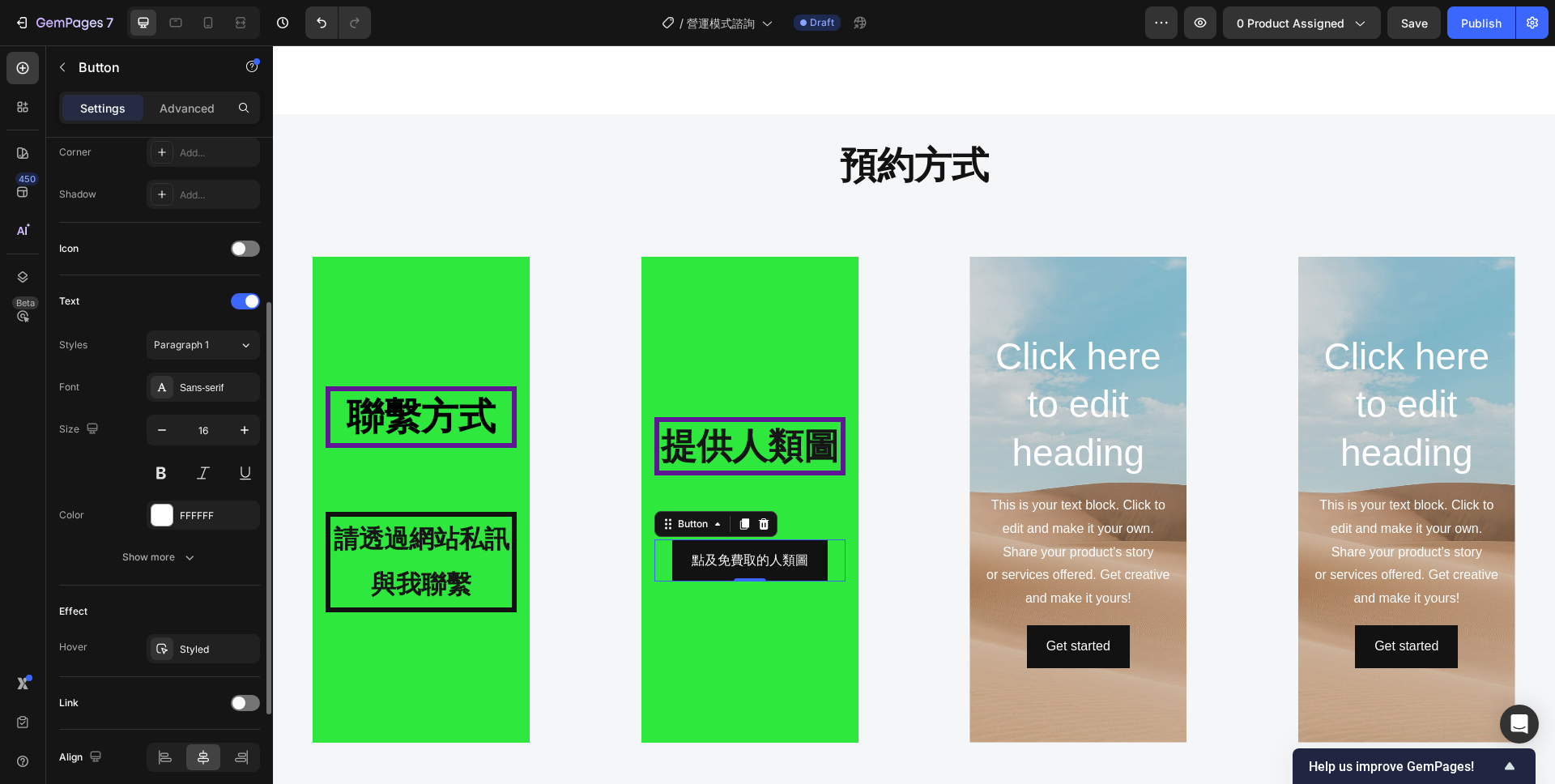
scroll to position [447, 0]
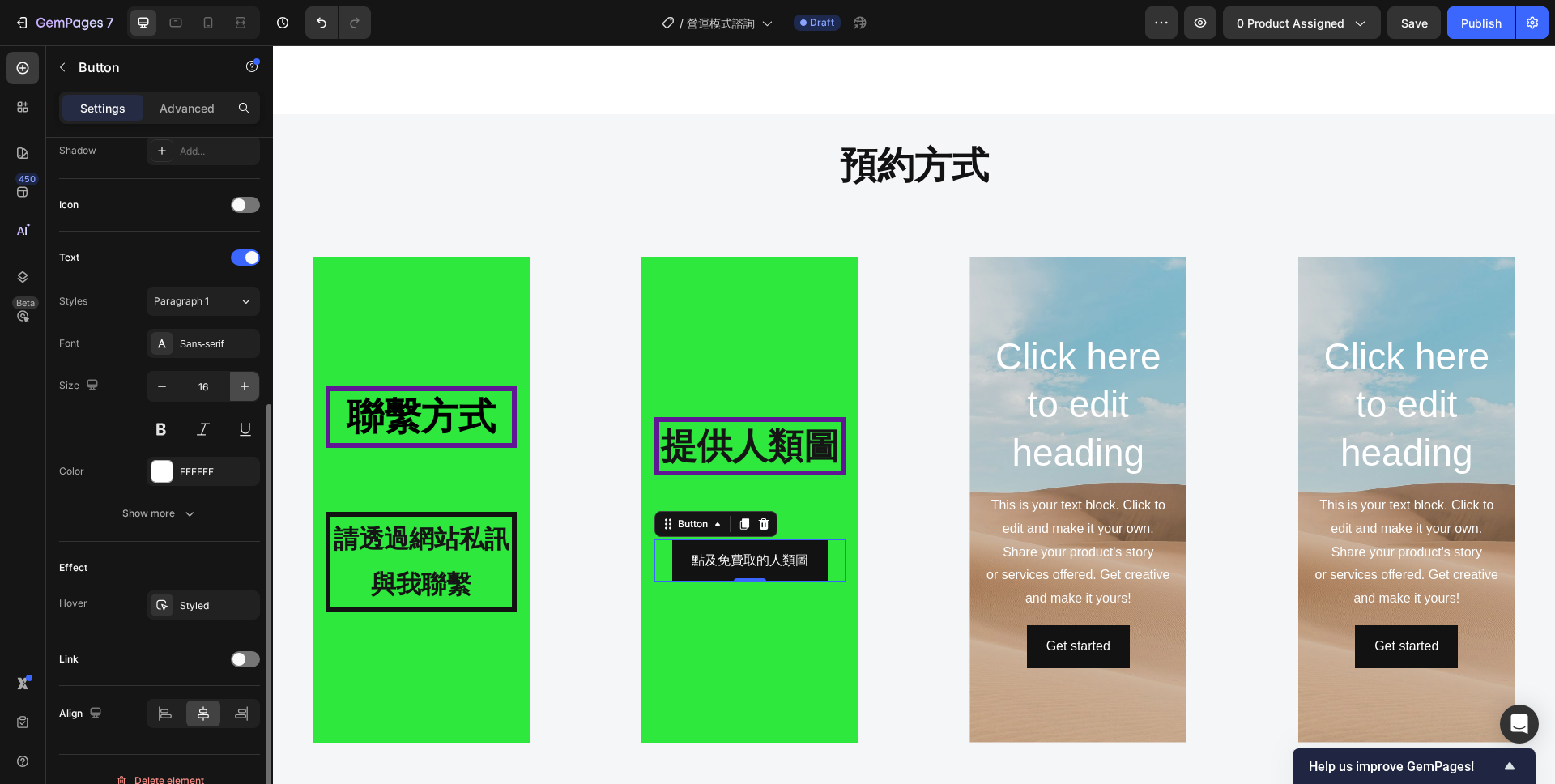
click at [250, 388] on icon "button" at bounding box center [245, 386] width 17 height 17
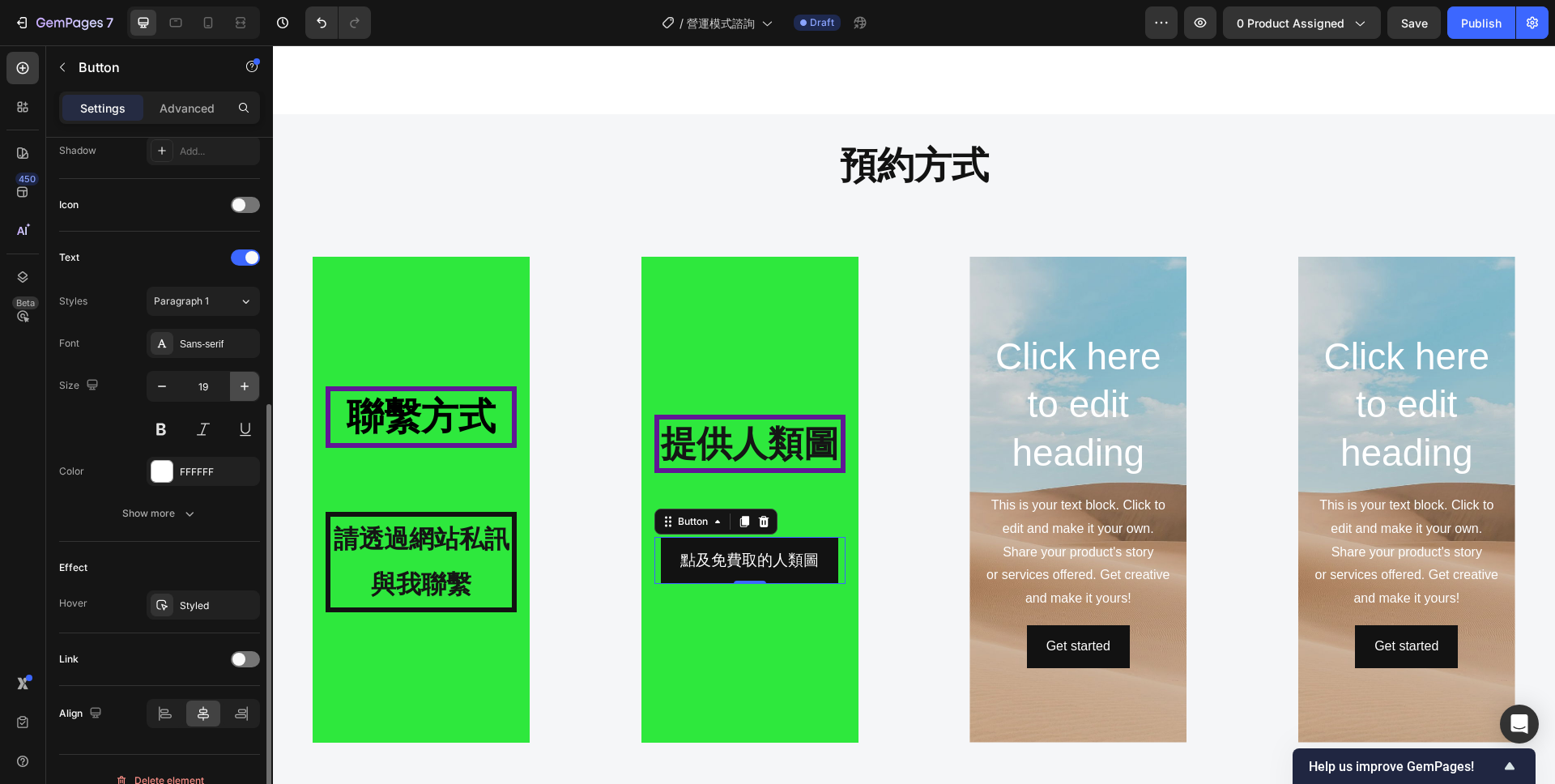
type input "20"
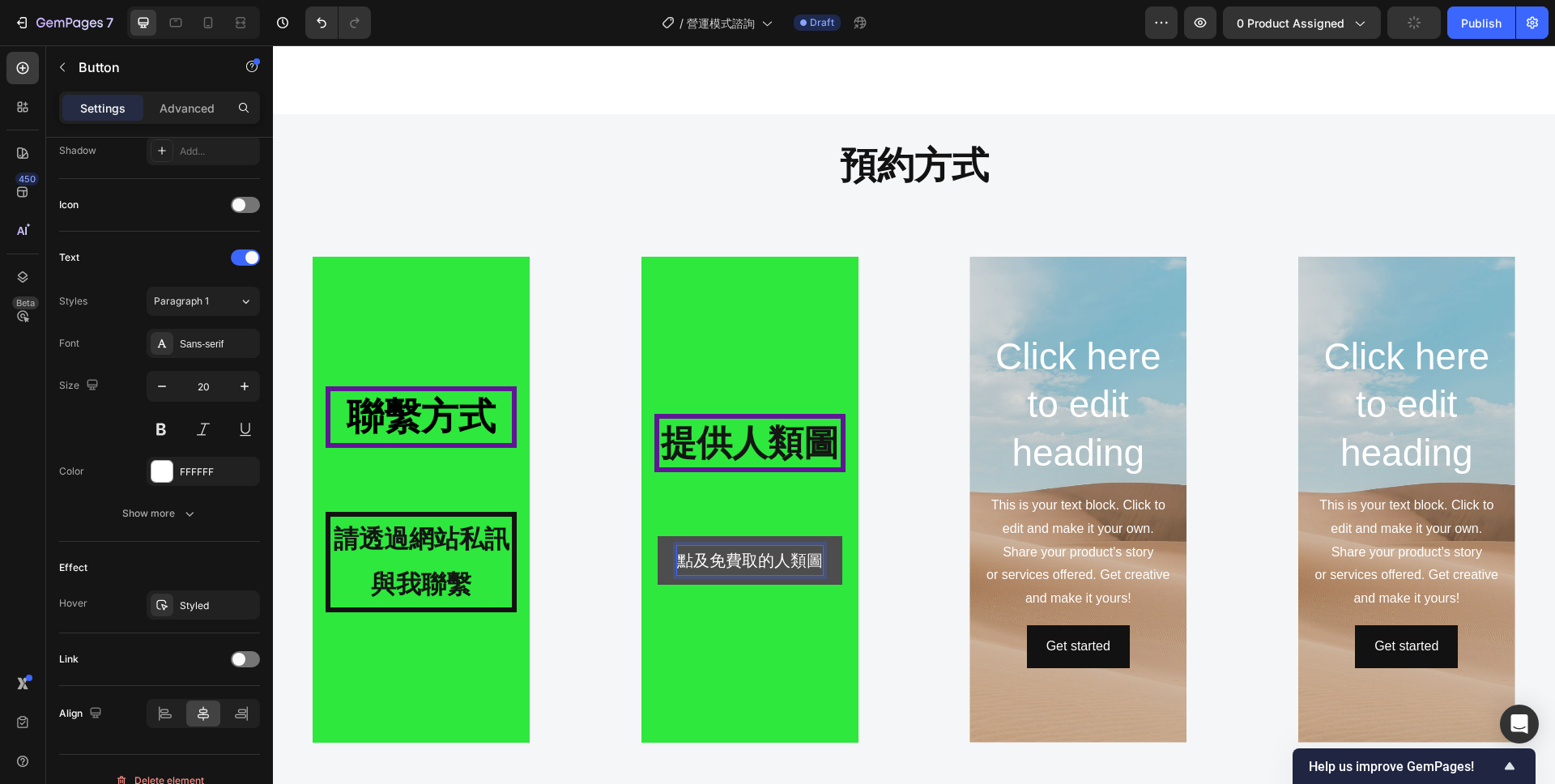
click at [771, 559] on p "點及免費取的人類圖" at bounding box center [750, 561] width 146 height 30
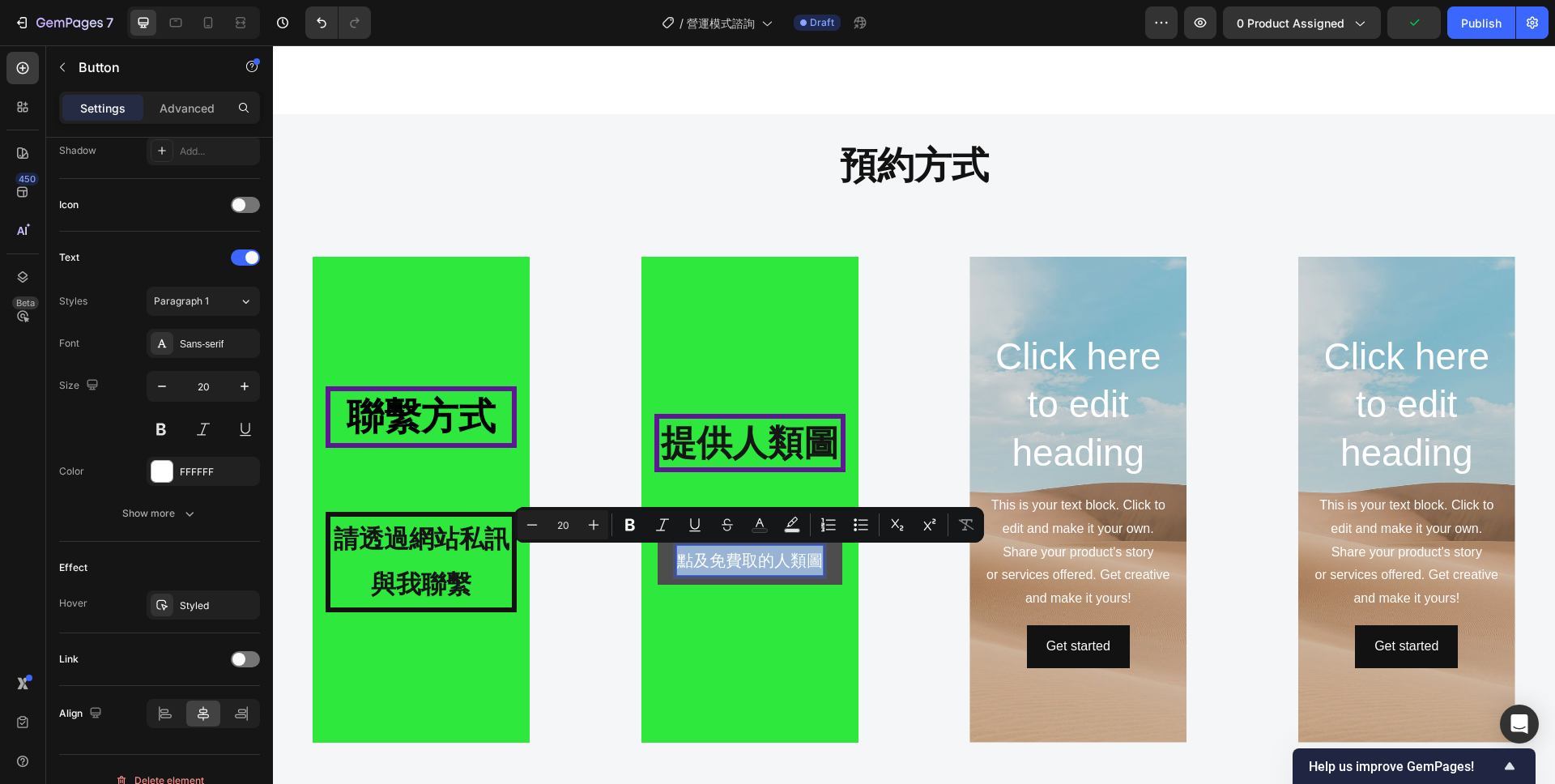
drag, startPoint x: 680, startPoint y: 561, endPoint x: 817, endPoint y: 564, distance: 137.0
click at [817, 564] on p "點及免費取的人類圖" at bounding box center [750, 561] width 146 height 30
click at [596, 525] on icon "Editor contextual toolbar" at bounding box center [593, 525] width 10 height 10
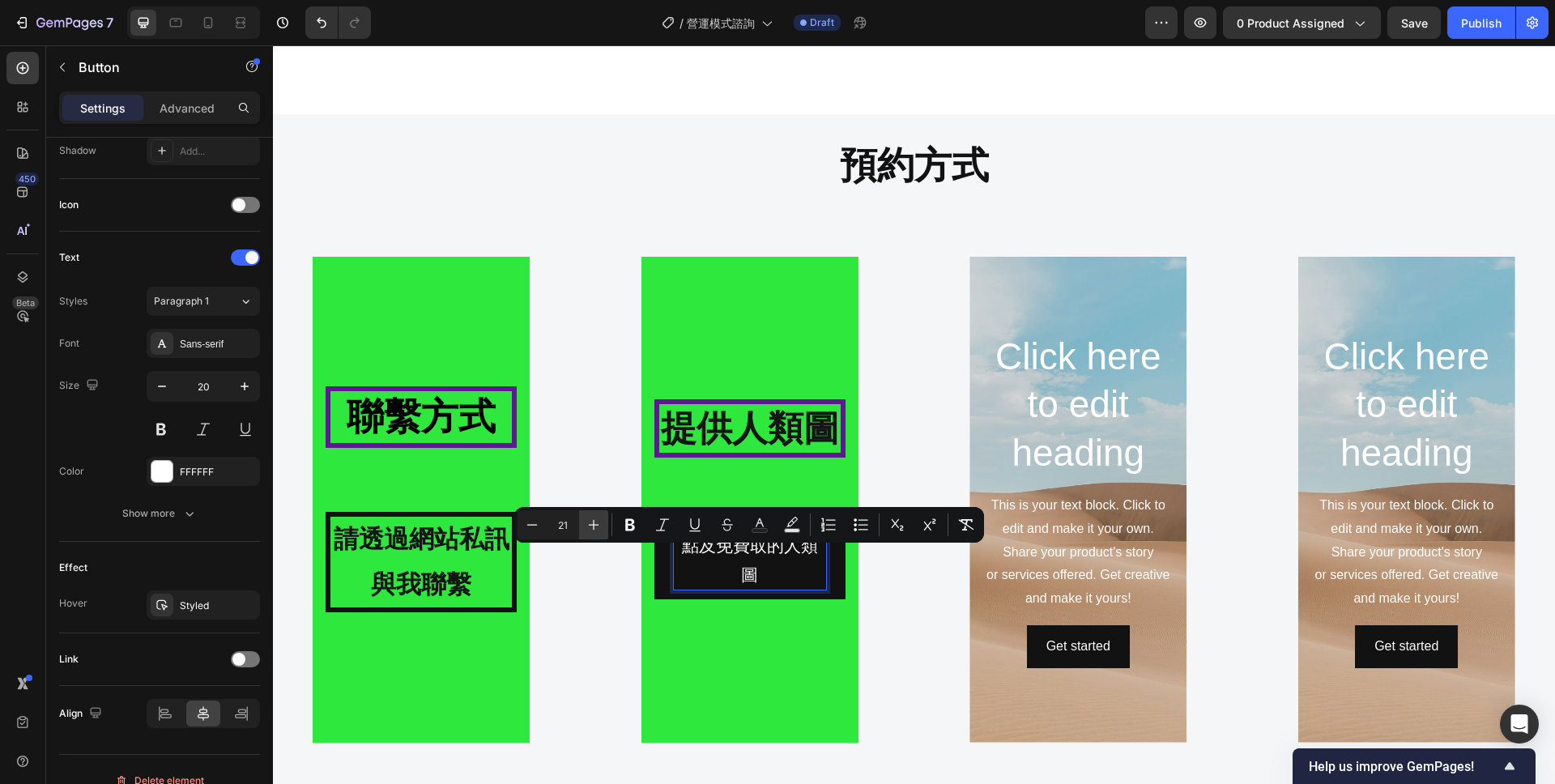
click at [596, 525] on icon "Editor contextual toolbar" at bounding box center [593, 525] width 10 height 10
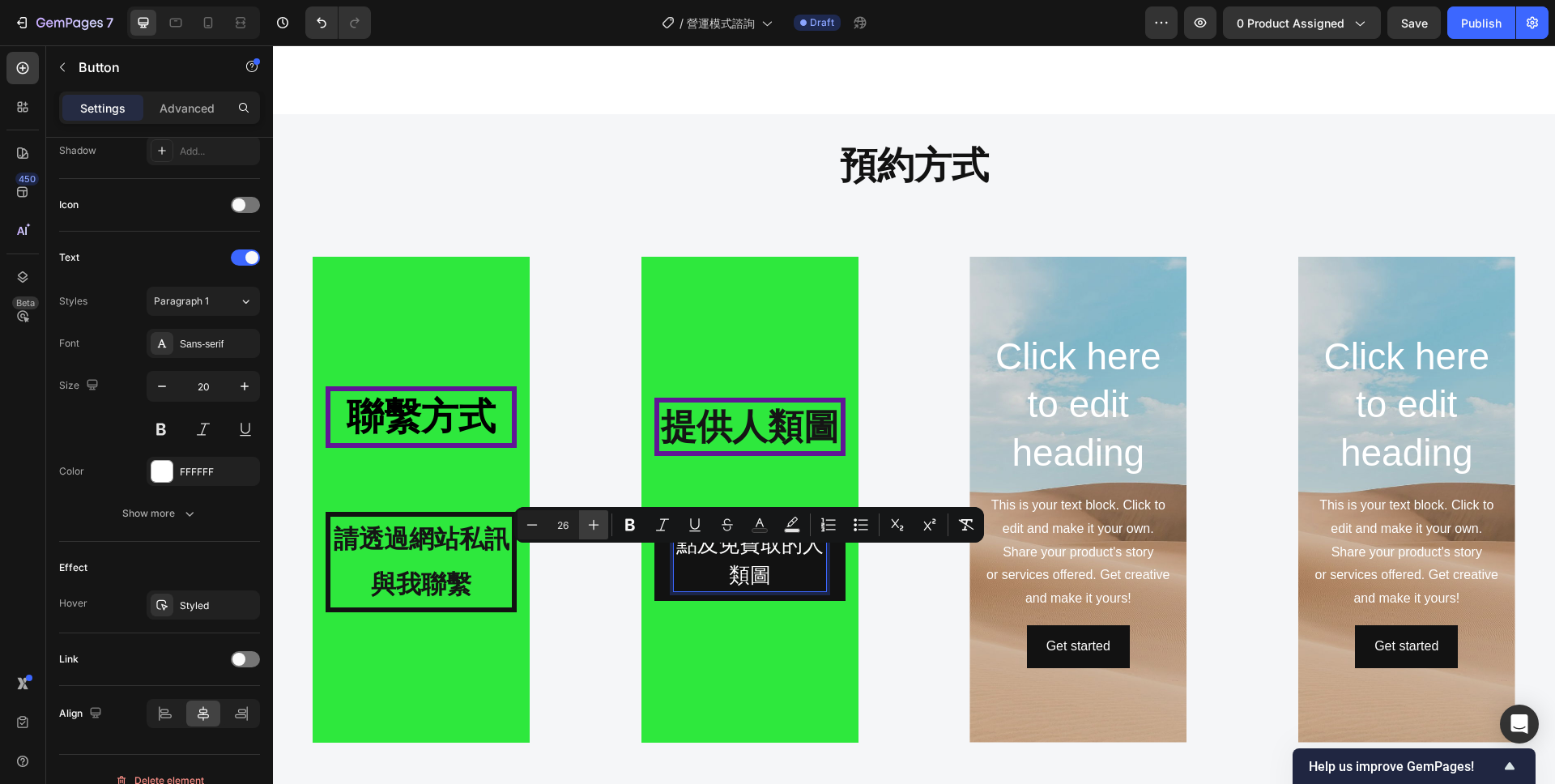
click at [596, 525] on icon "Editor contextual toolbar" at bounding box center [593, 525] width 10 height 10
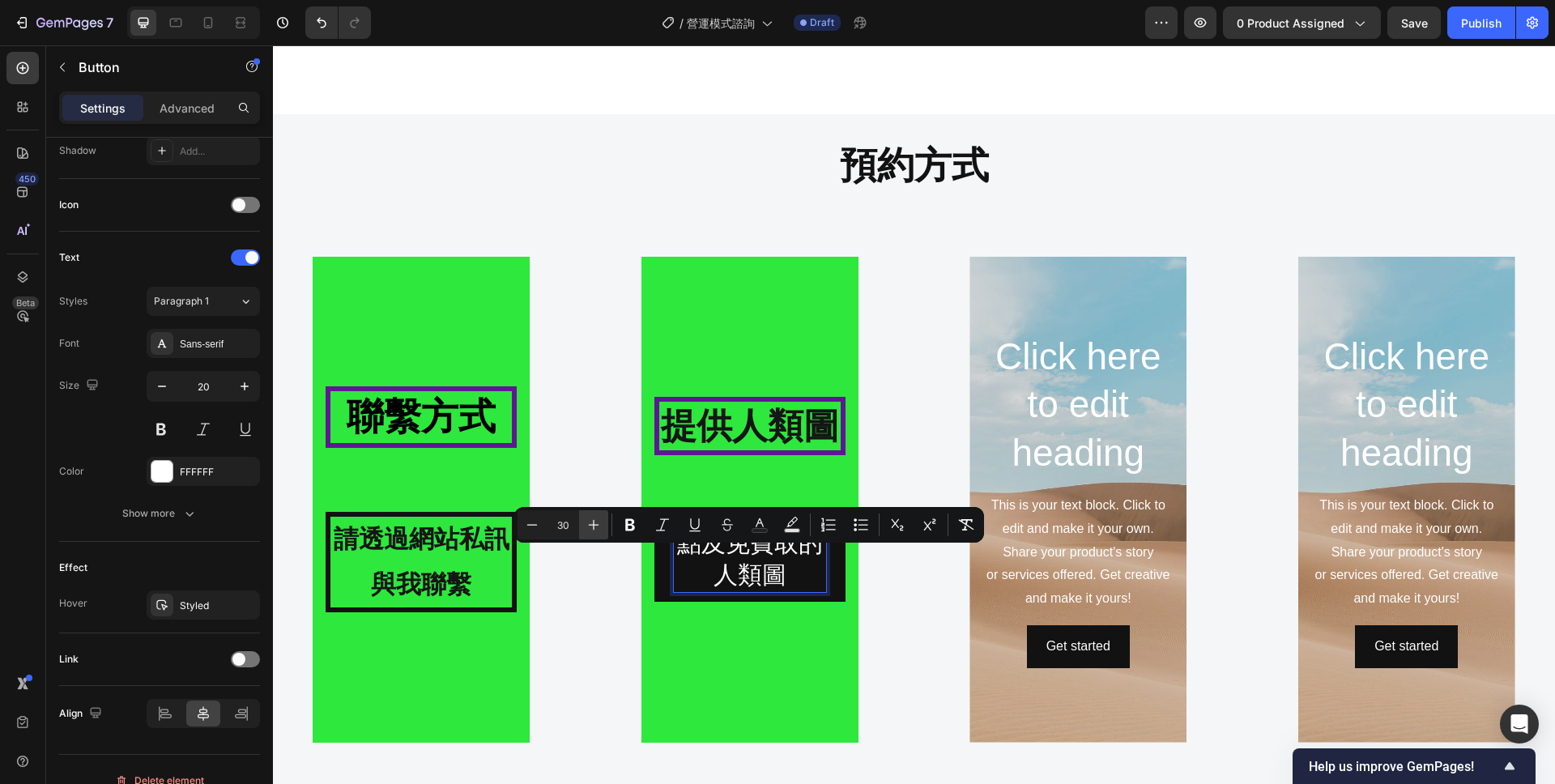
type input "31"
click at [790, 565] on p "點及免費取的人類圖" at bounding box center [749, 561] width 152 height 63
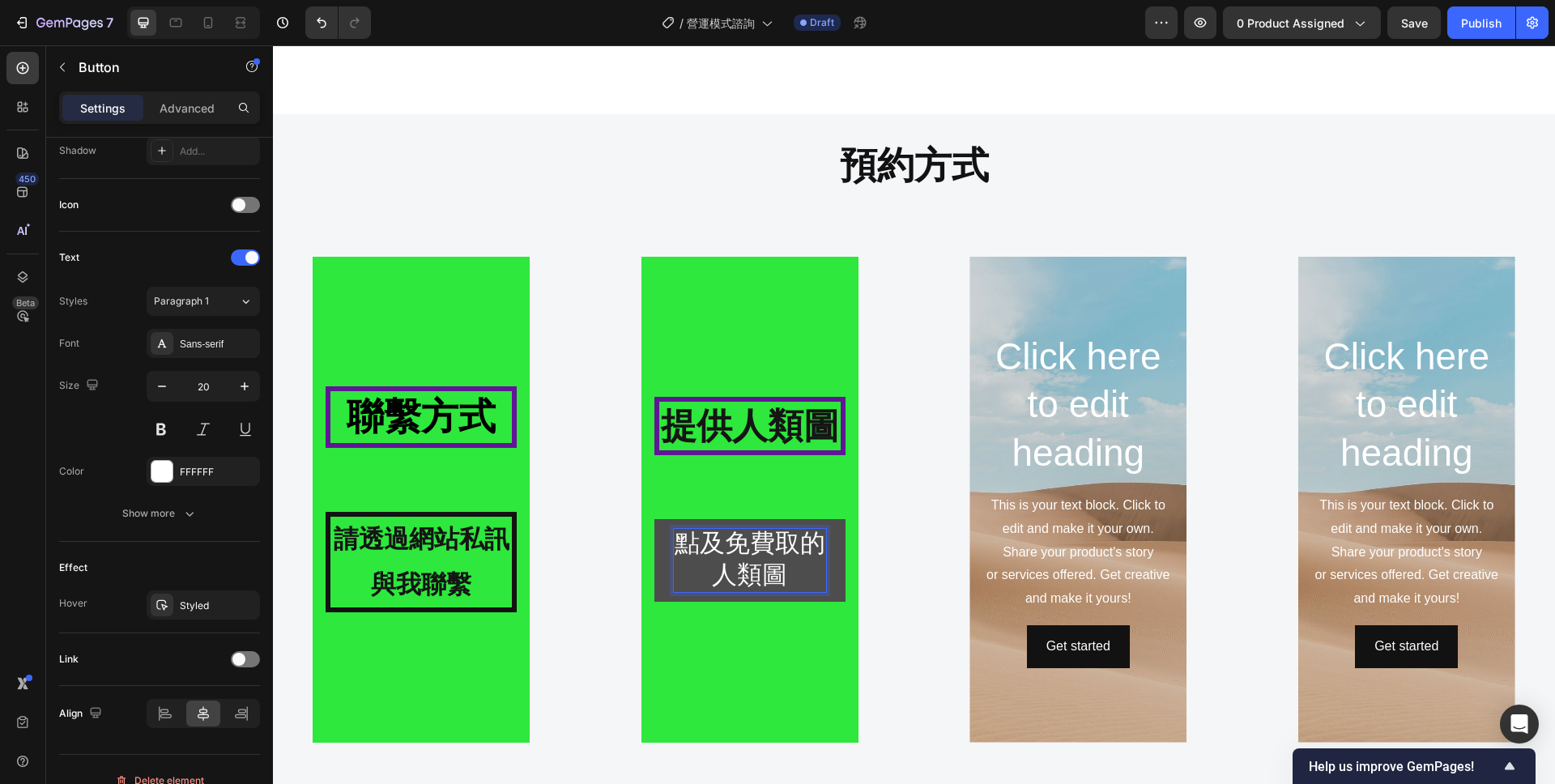
click at [840, 589] on button "點及免費取的人類圖" at bounding box center [749, 560] width 191 height 82
click at [723, 542] on span "點及免費取的人類圖" at bounding box center [749, 559] width 151 height 60
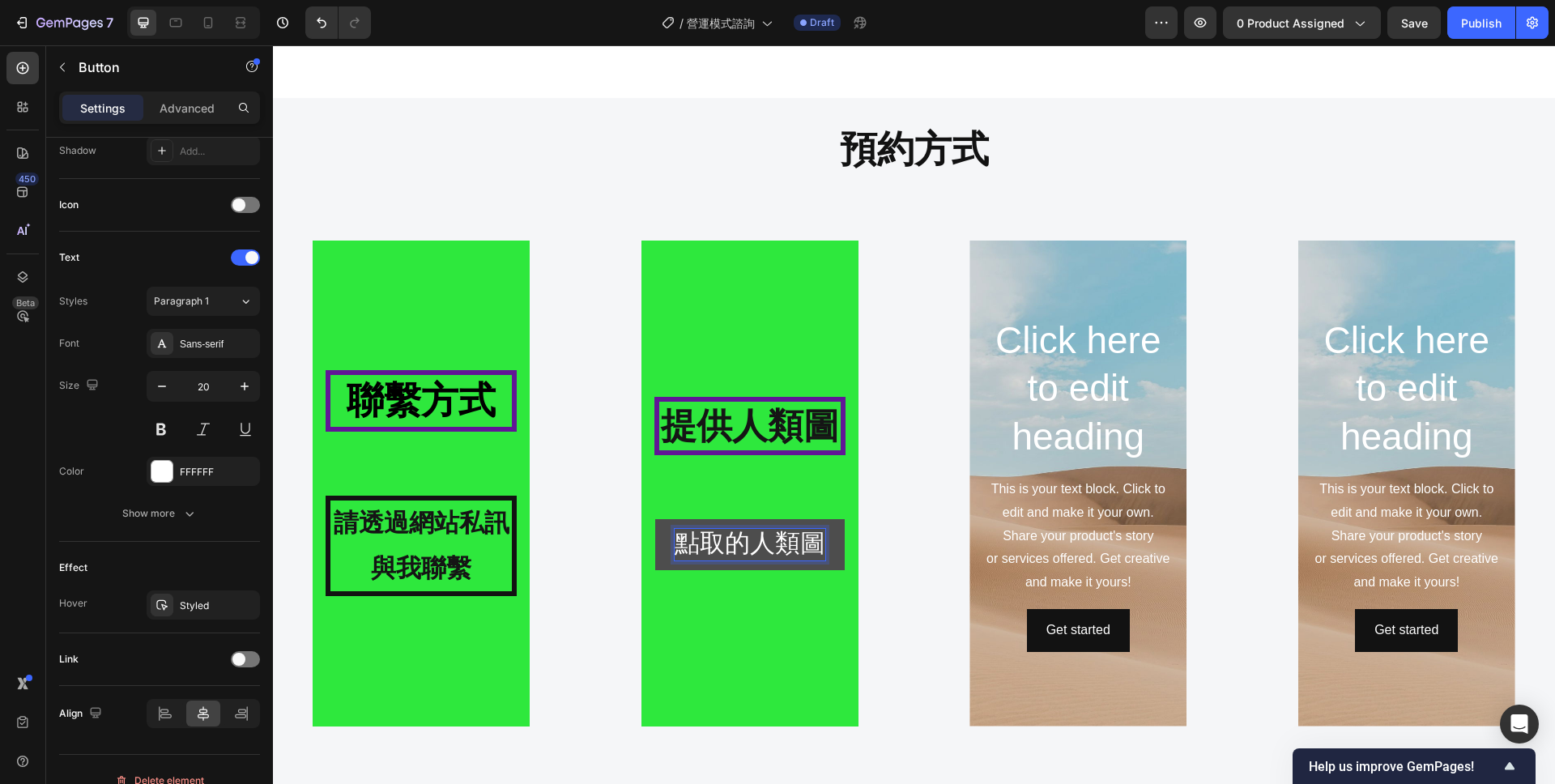
scroll to position [1743, 0]
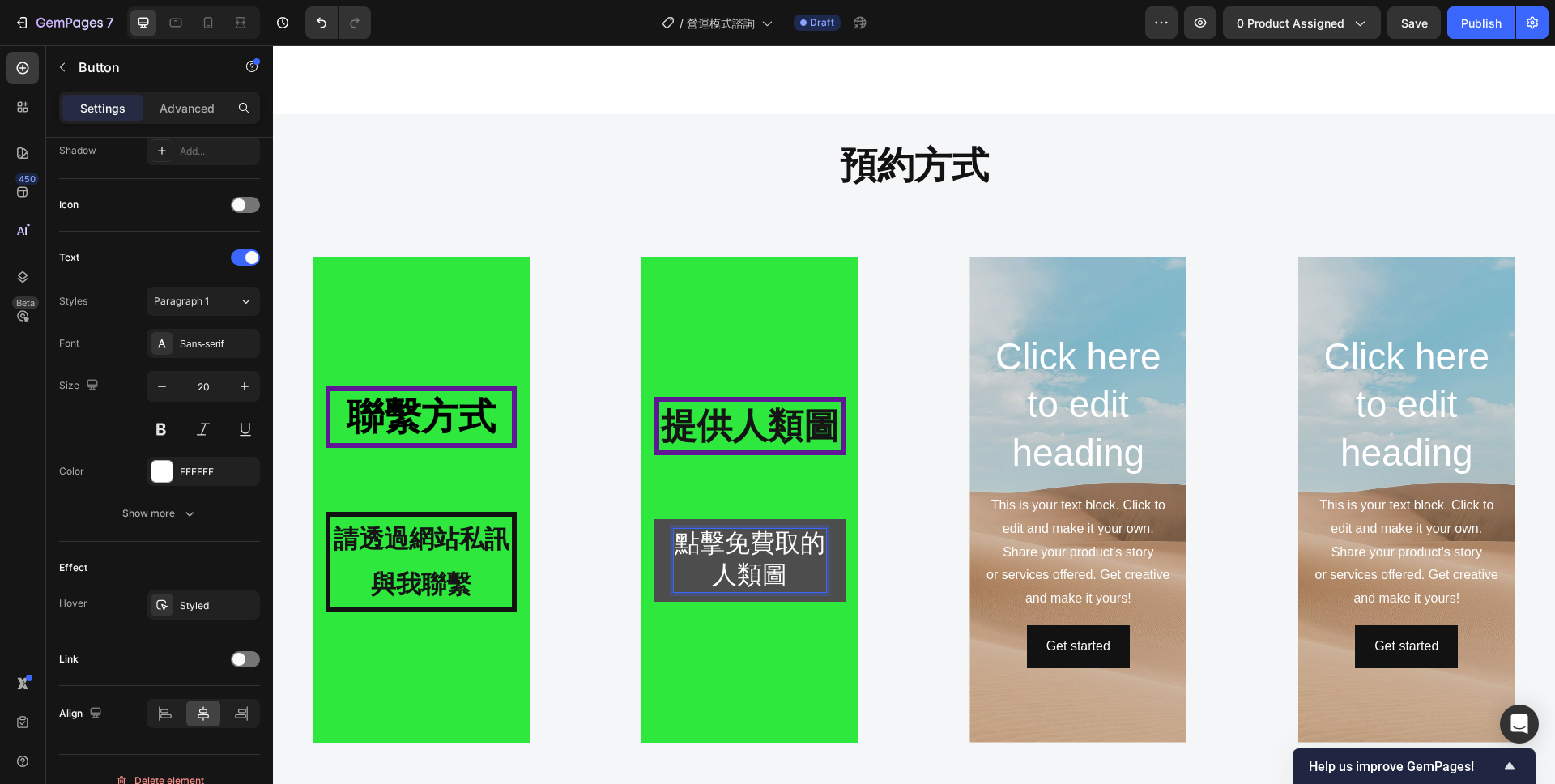
click at [820, 541] on span "點擊免費取的人類圖" at bounding box center [749, 559] width 151 height 60
click at [863, 601] on div "⁠⁠⁠⁠⁠⁠⁠ 提供人類圖 Heading 點擊免費取得人類圖 Button 0 Hero Banner" at bounding box center [750, 500] width 272 height 486
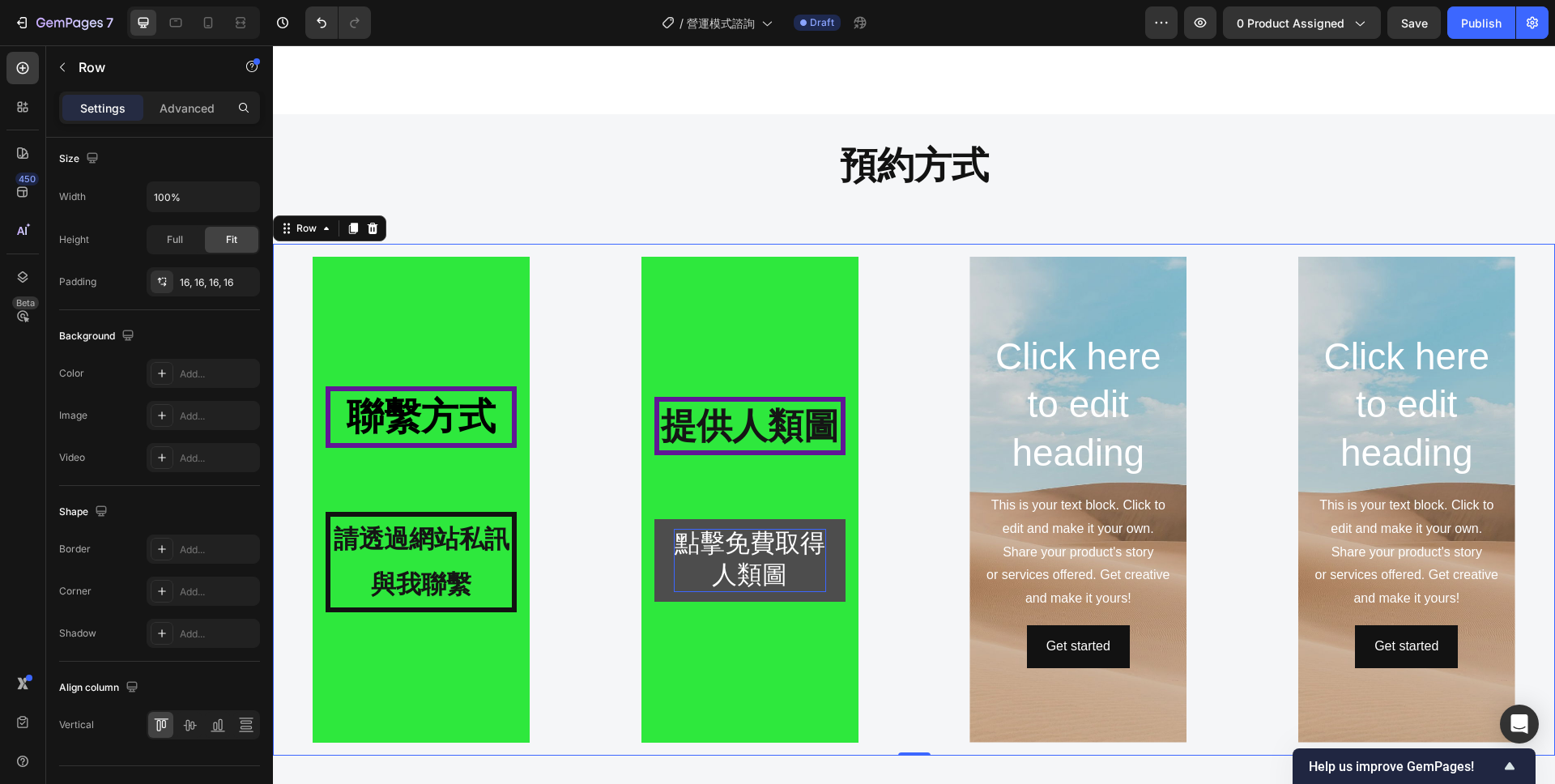
scroll to position [0, 0]
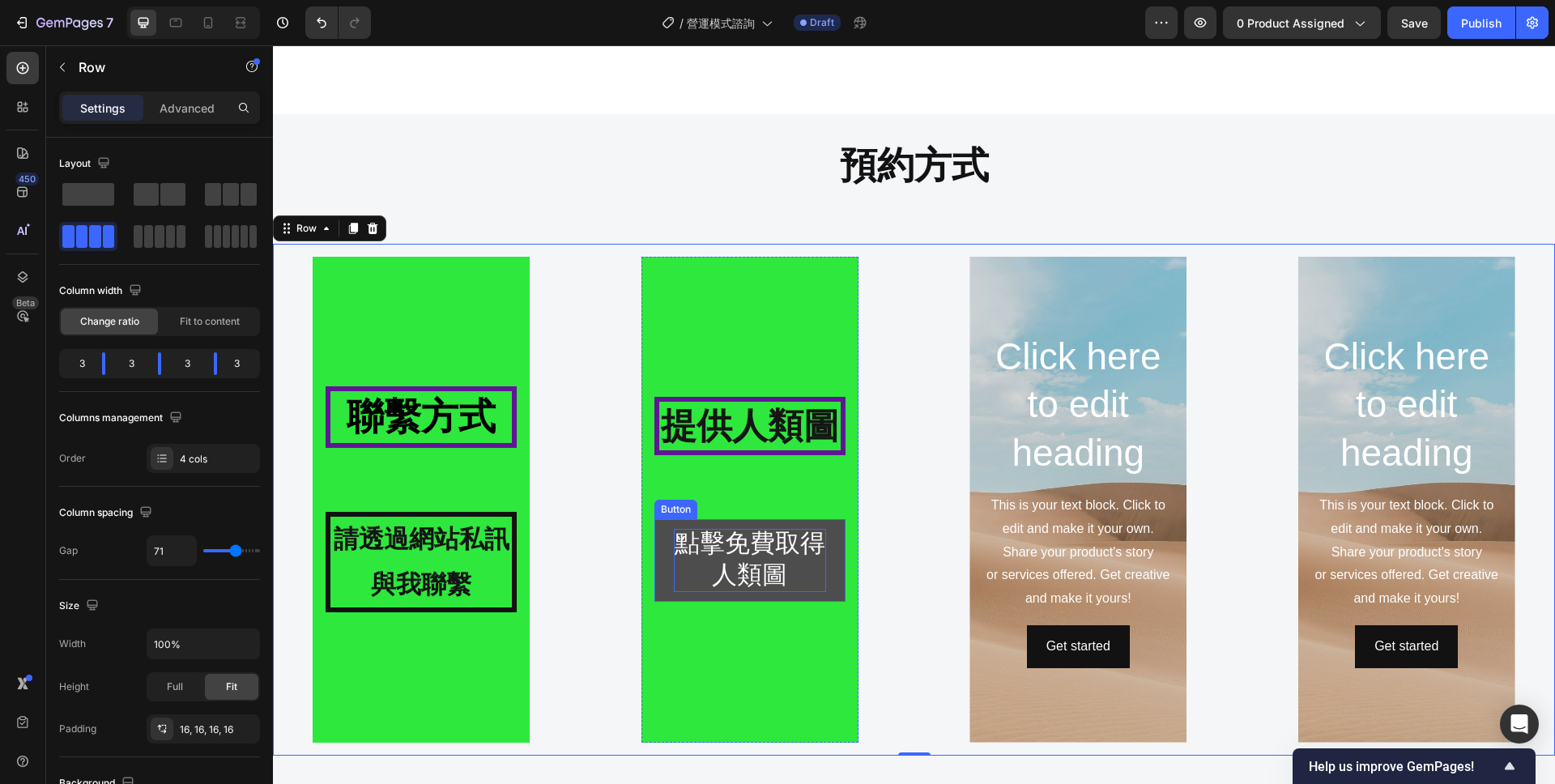
click at [832, 587] on button "點擊免費取得人類圖" at bounding box center [749, 560] width 191 height 82
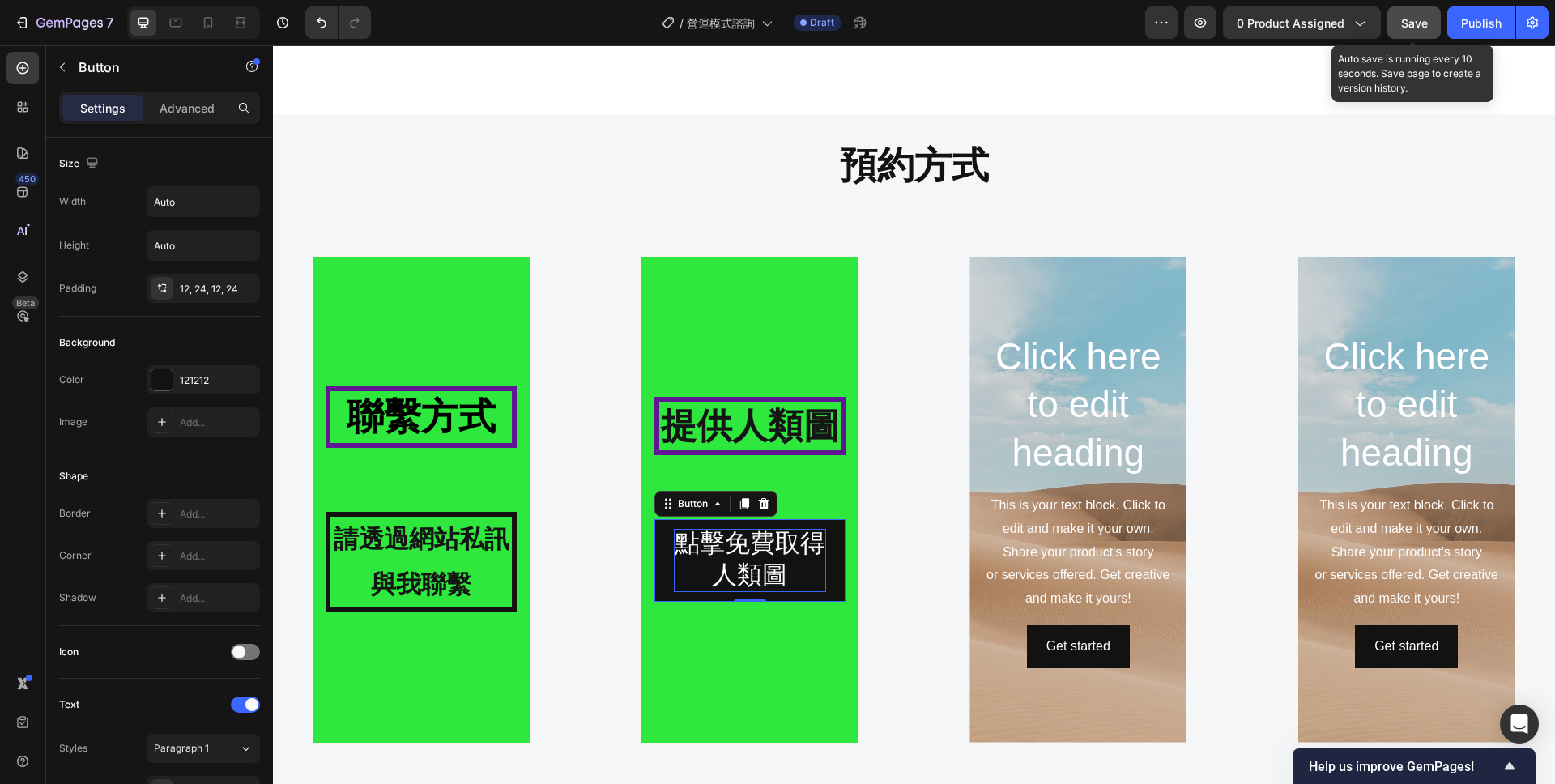
click at [1410, 28] on span "Save" at bounding box center [1415, 23] width 27 height 14
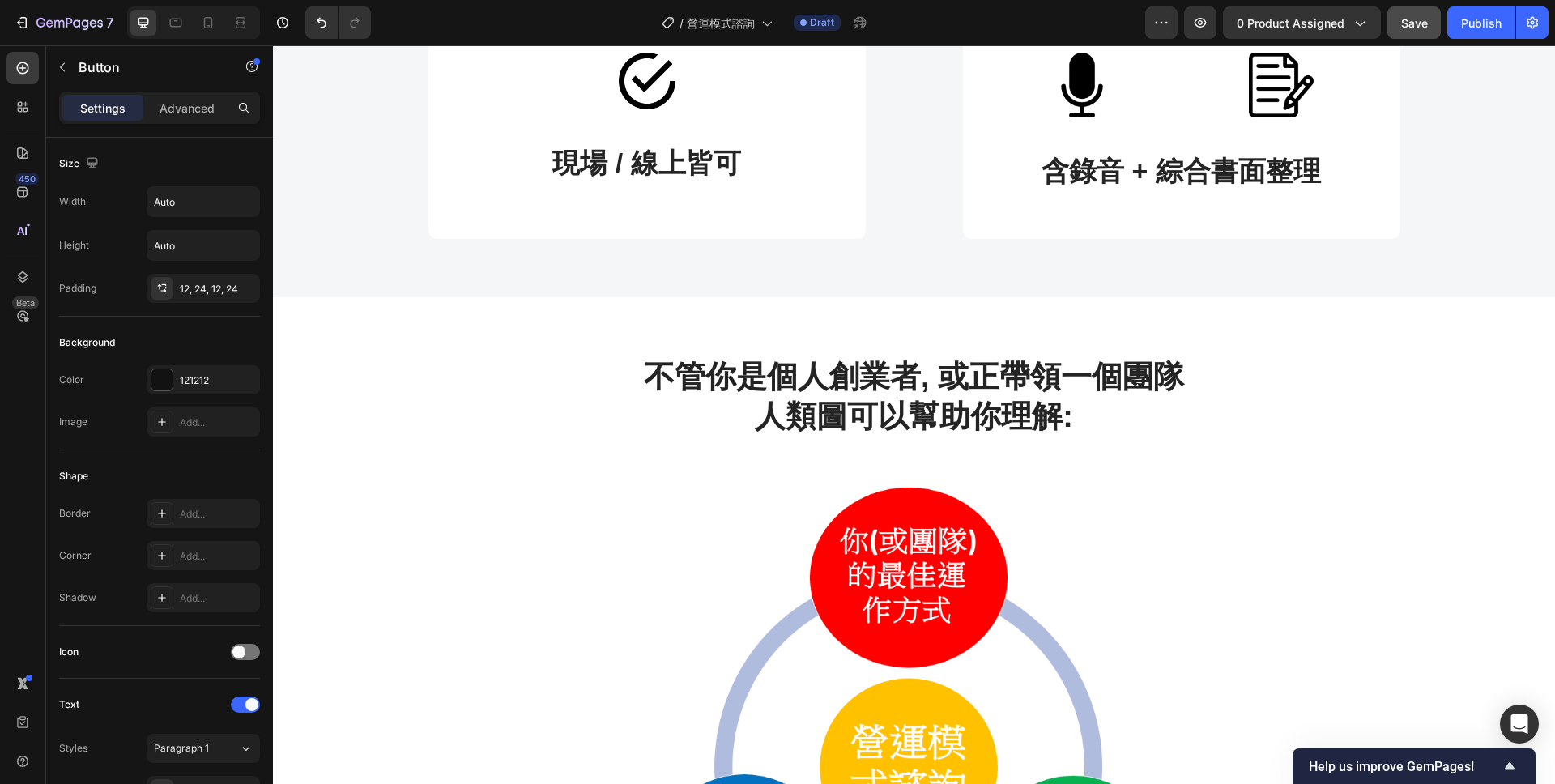
scroll to position [801, 0]
click at [201, 24] on icon at bounding box center [209, 23] width 17 height 17
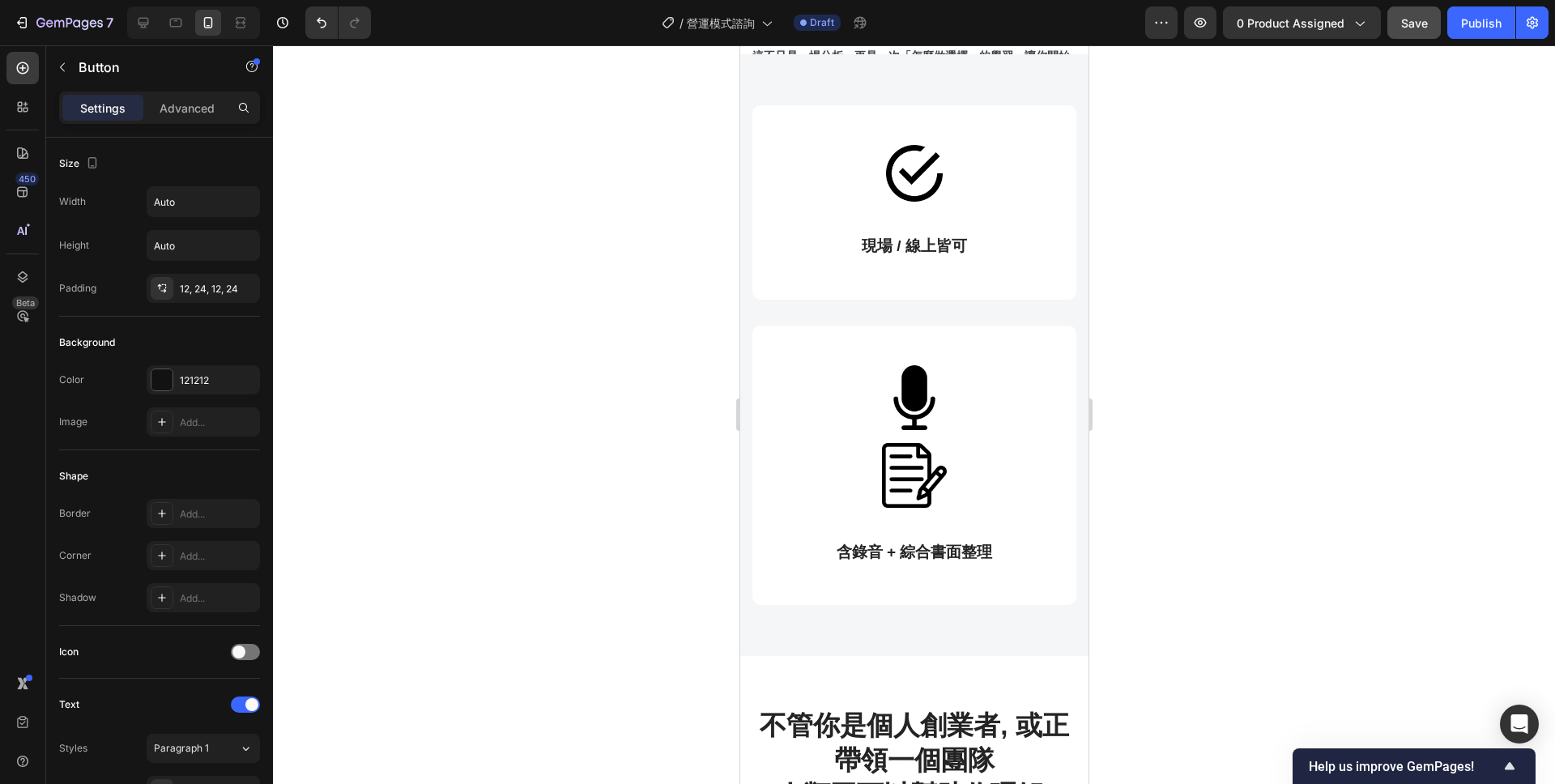
scroll to position [490, 0]
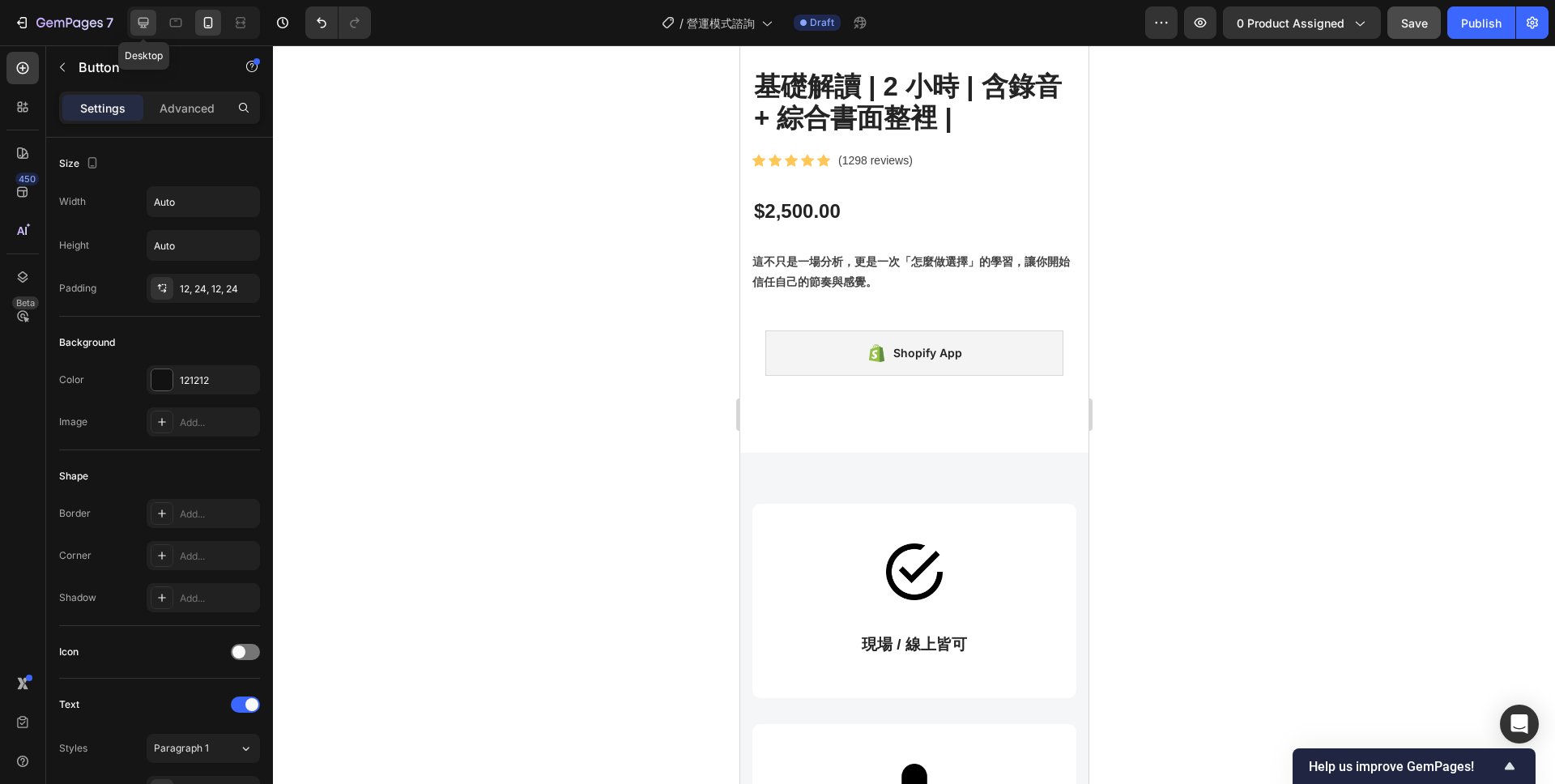
click at [141, 25] on icon at bounding box center [143, 22] width 10 height 10
type input "20"
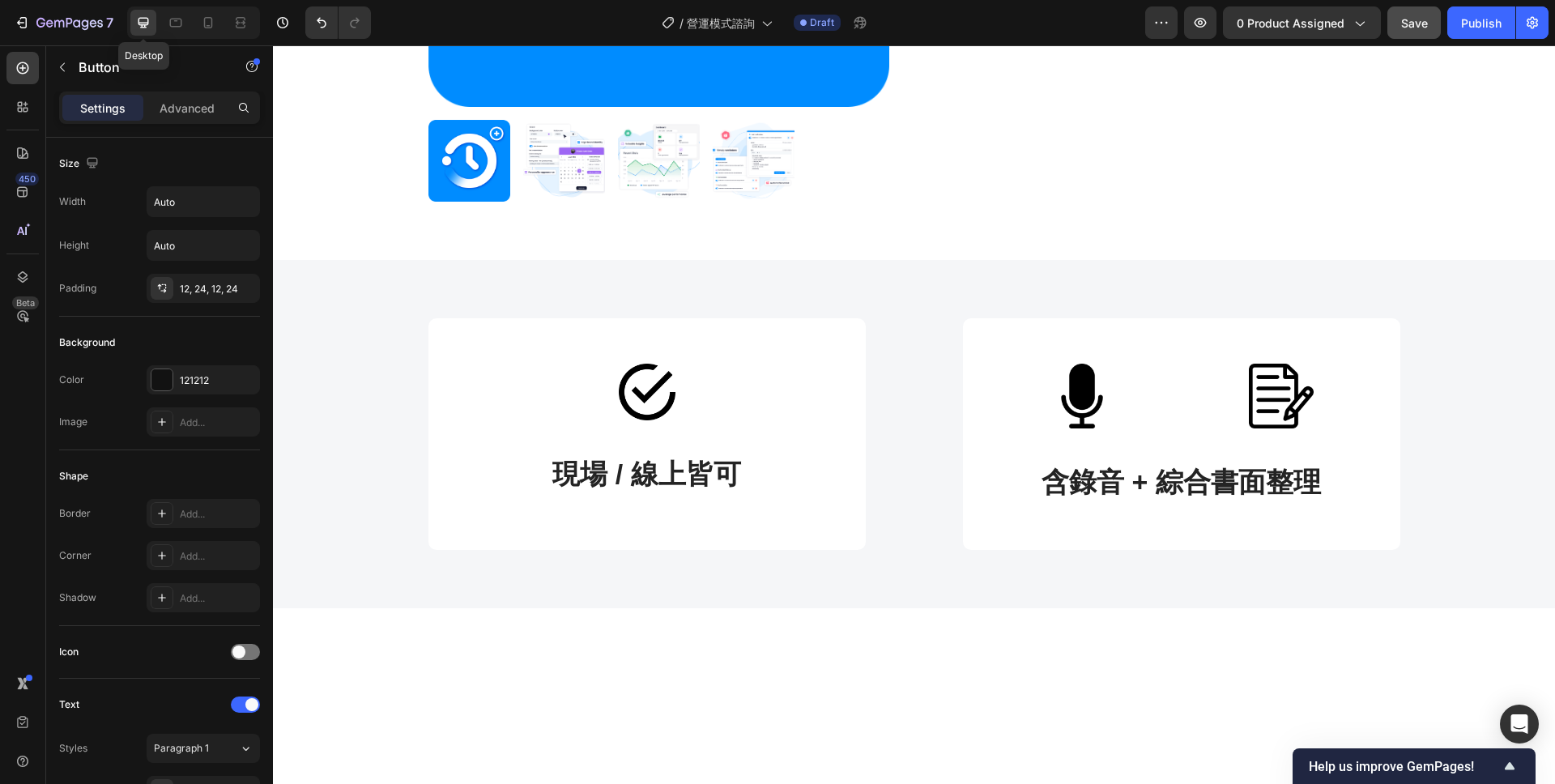
scroll to position [560, 0]
